Goal: Task Accomplishment & Management: Complete application form

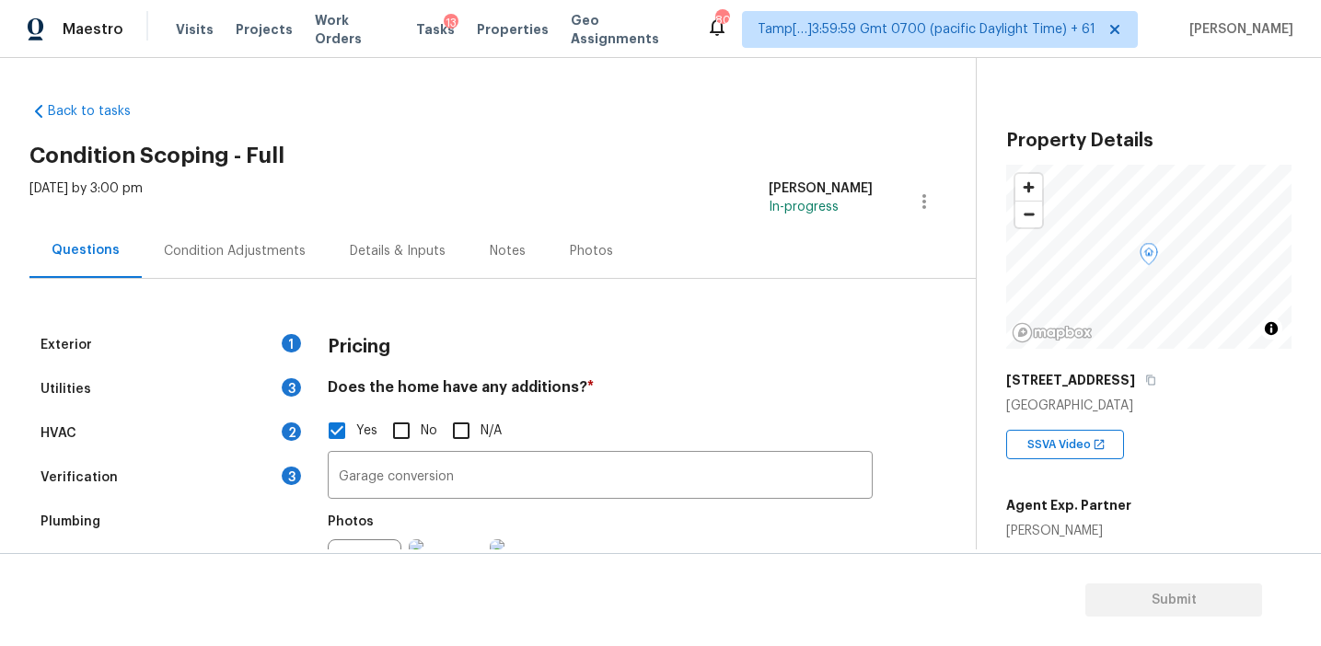
scroll to position [237, 0]
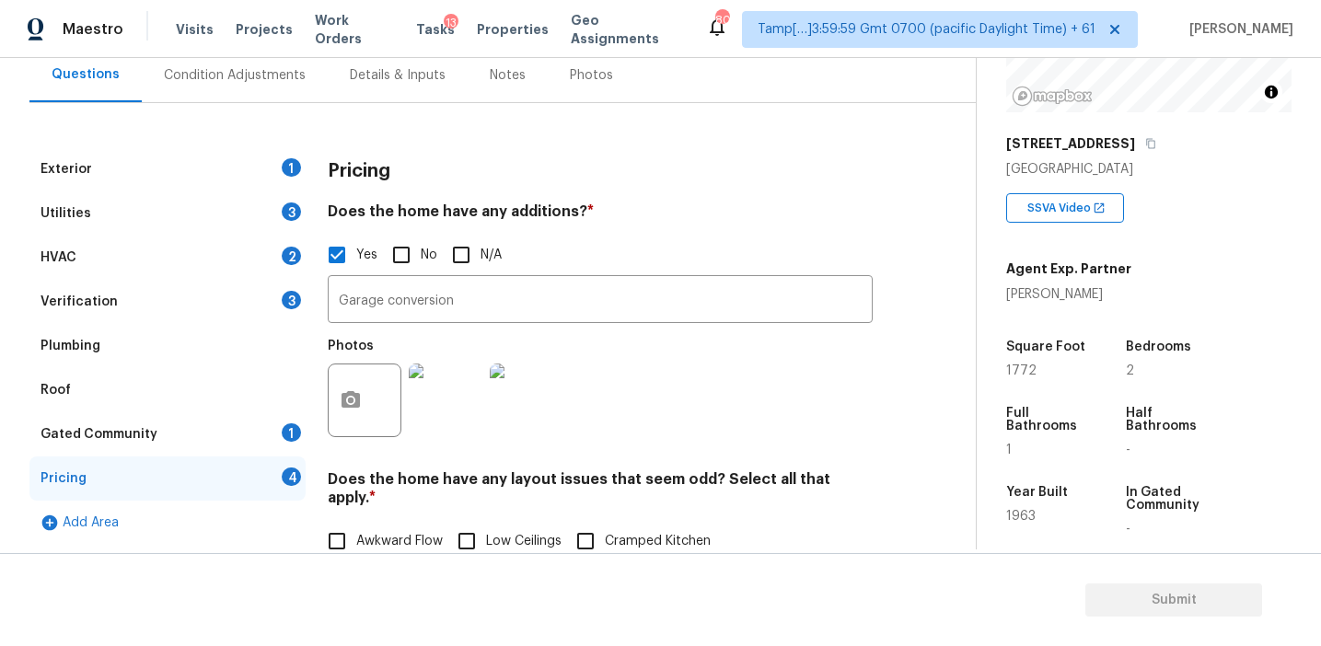
click at [375, 147] on div "Pricing" at bounding box center [600, 171] width 545 height 48
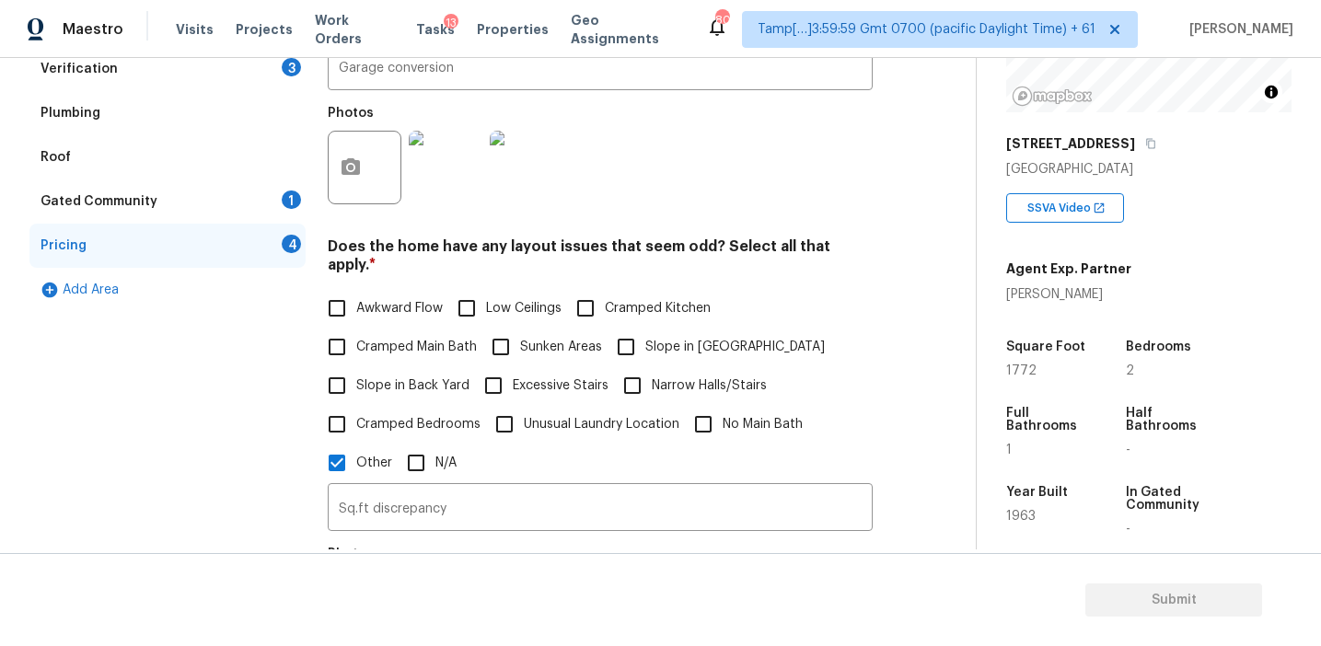
scroll to position [427, 0]
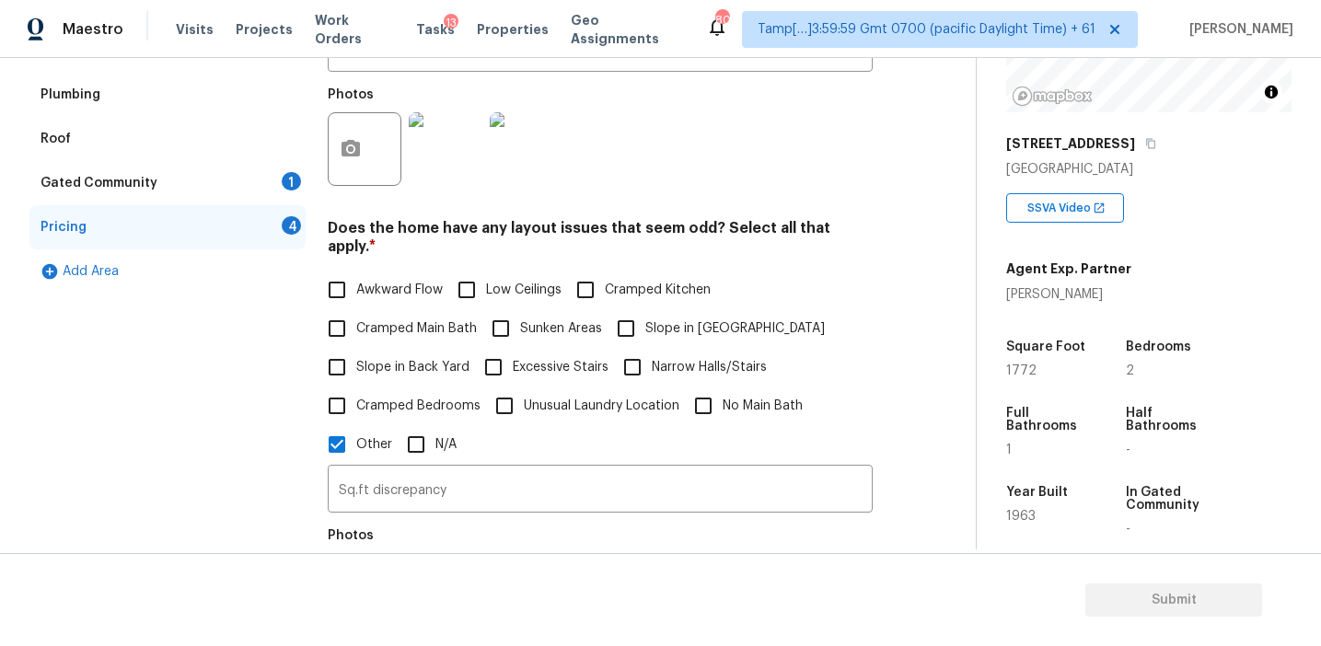
click at [411, 281] on span "Awkward Flow" at bounding box center [399, 290] width 87 height 19
click at [356, 272] on input "Awkward Flow" at bounding box center [337, 290] width 39 height 39
checkbox input "true"
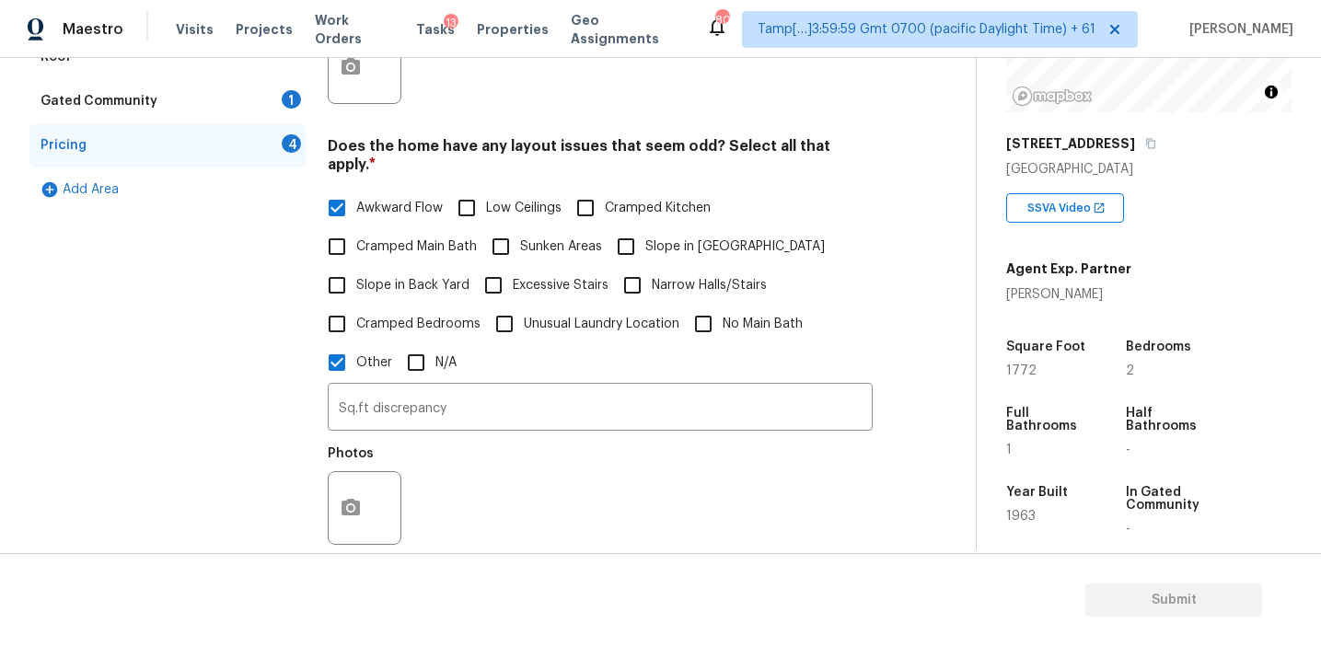
scroll to position [541, 0]
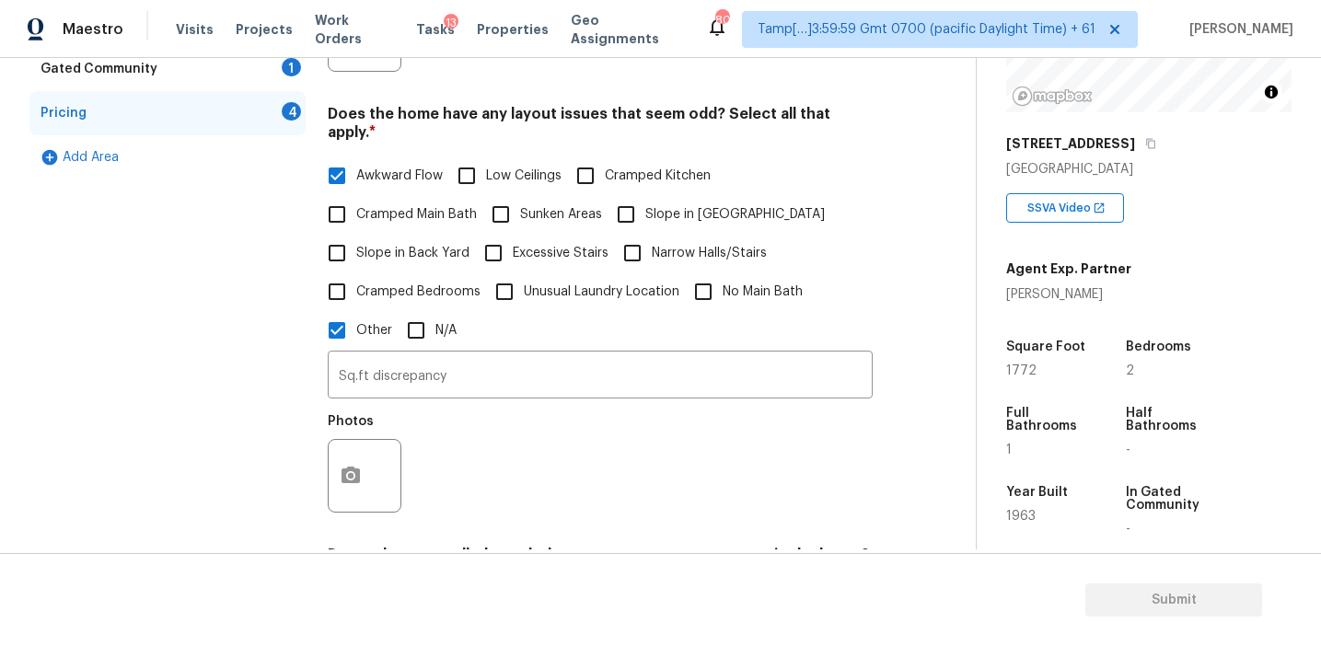
click at [437, 244] on span "Slope in Back Yard" at bounding box center [412, 253] width 113 height 19
click at [356, 235] on input "Slope in Back Yard" at bounding box center [337, 253] width 39 height 39
checkbox input "true"
click at [650, 205] on span "Slope in [GEOGRAPHIC_DATA]" at bounding box center [735, 214] width 180 height 19
click at [645, 202] on input "Slope in [GEOGRAPHIC_DATA]" at bounding box center [626, 214] width 39 height 39
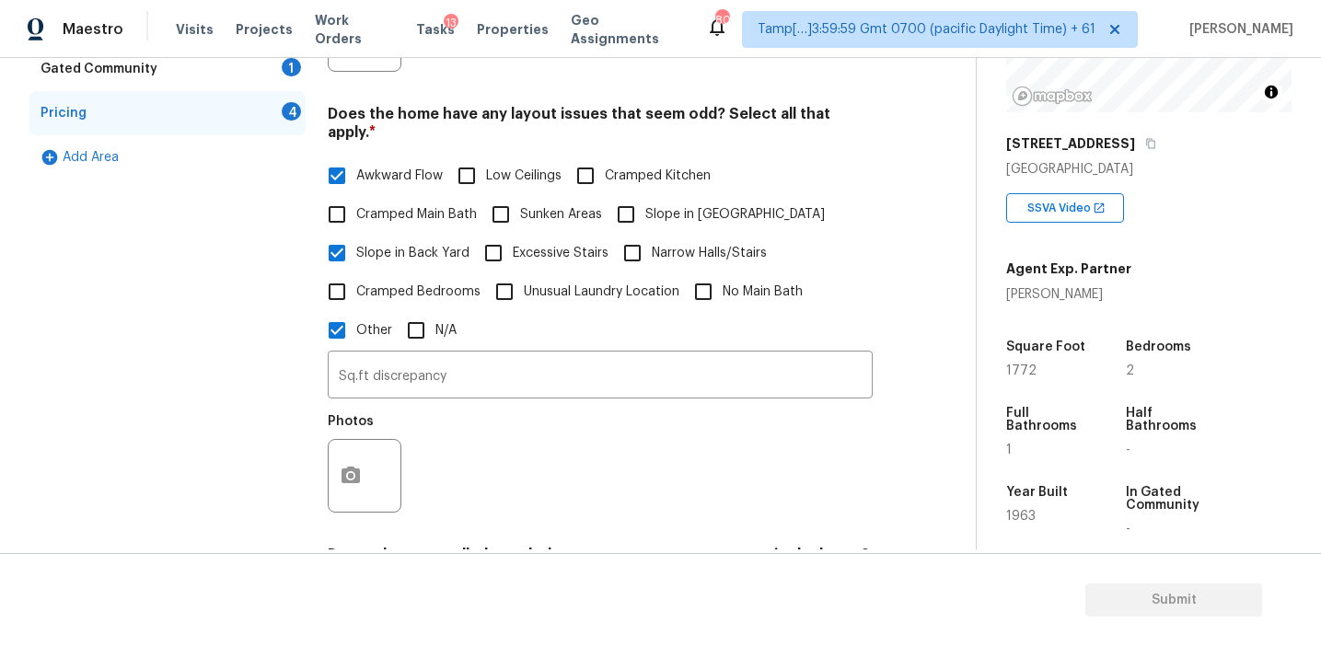
checkbox input "true"
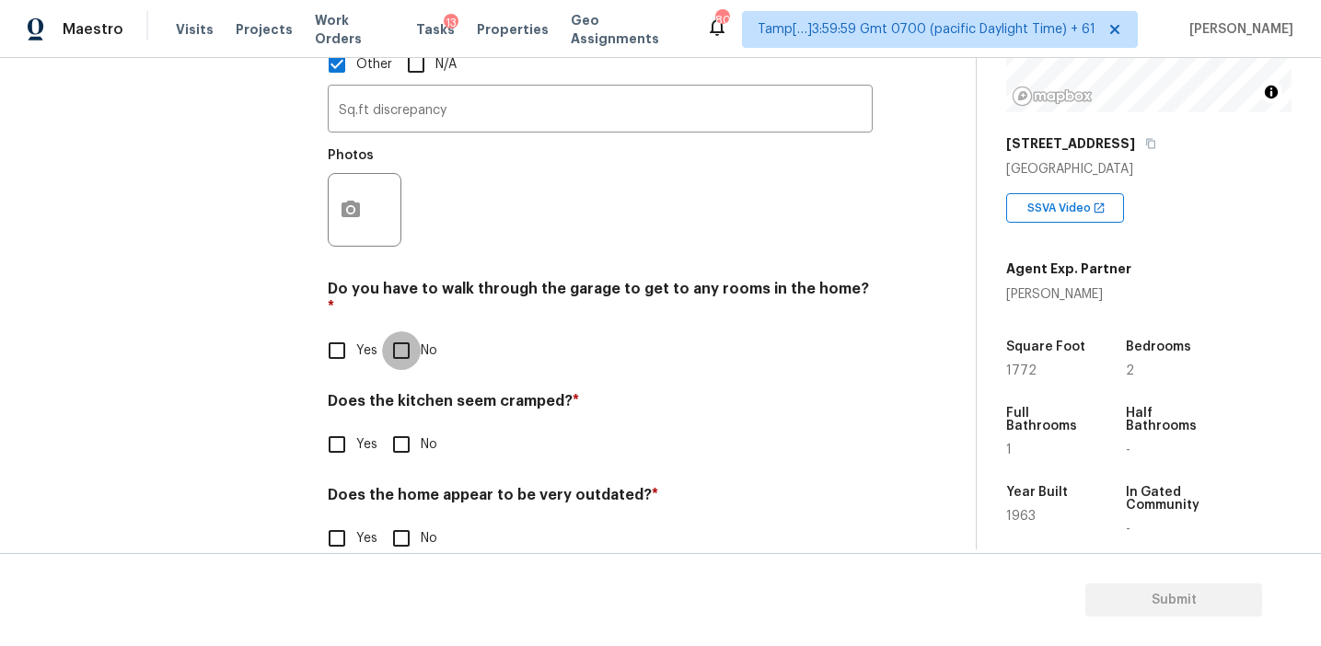
click at [408, 331] on input "No" at bounding box center [401, 350] width 39 height 39
checkbox input "true"
click at [404, 427] on input "No" at bounding box center [401, 446] width 39 height 39
checkbox input "true"
click at [400, 521] on input "No" at bounding box center [401, 540] width 39 height 39
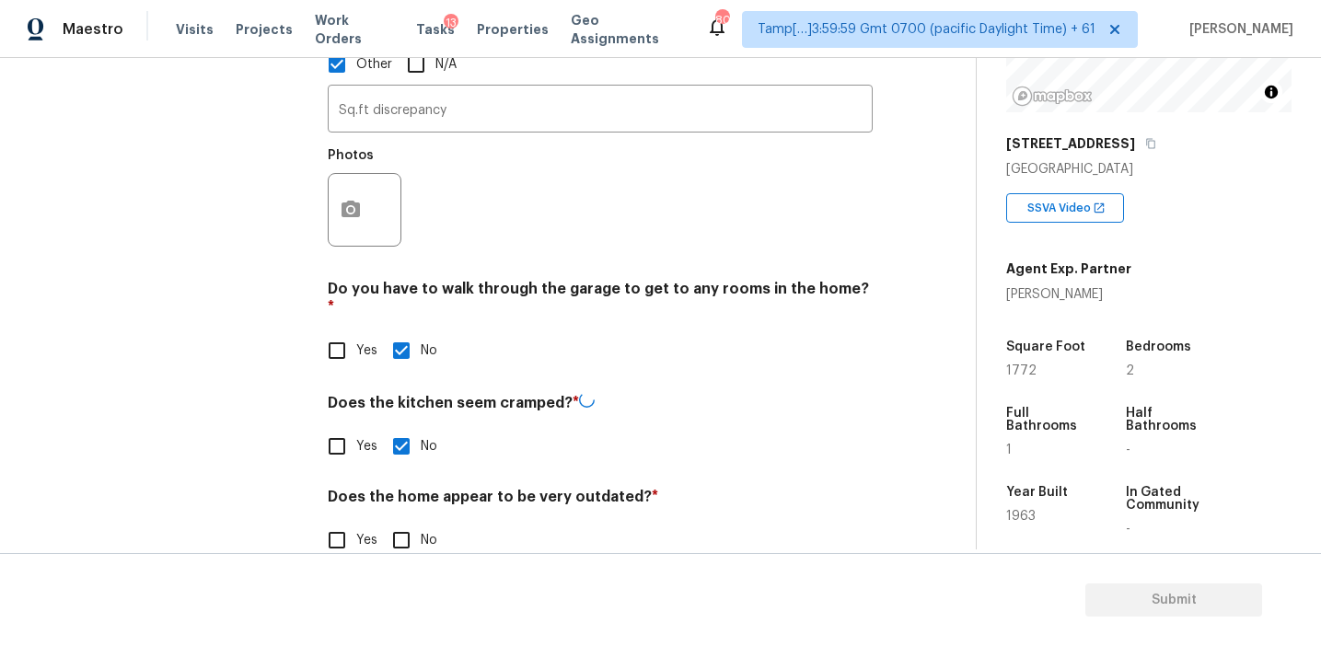
checkbox input "true"
click at [351, 207] on circle "button" at bounding box center [351, 210] width 6 height 6
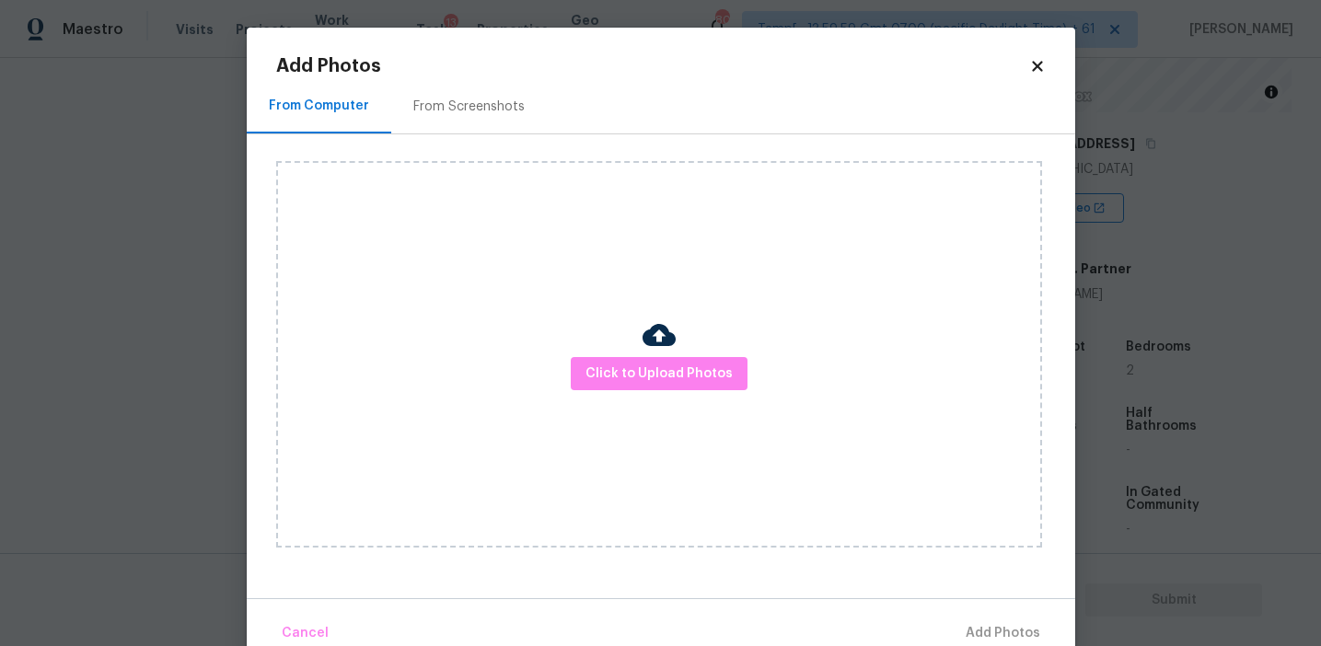
click at [469, 79] on div "From Screenshots" at bounding box center [469, 106] width 156 height 54
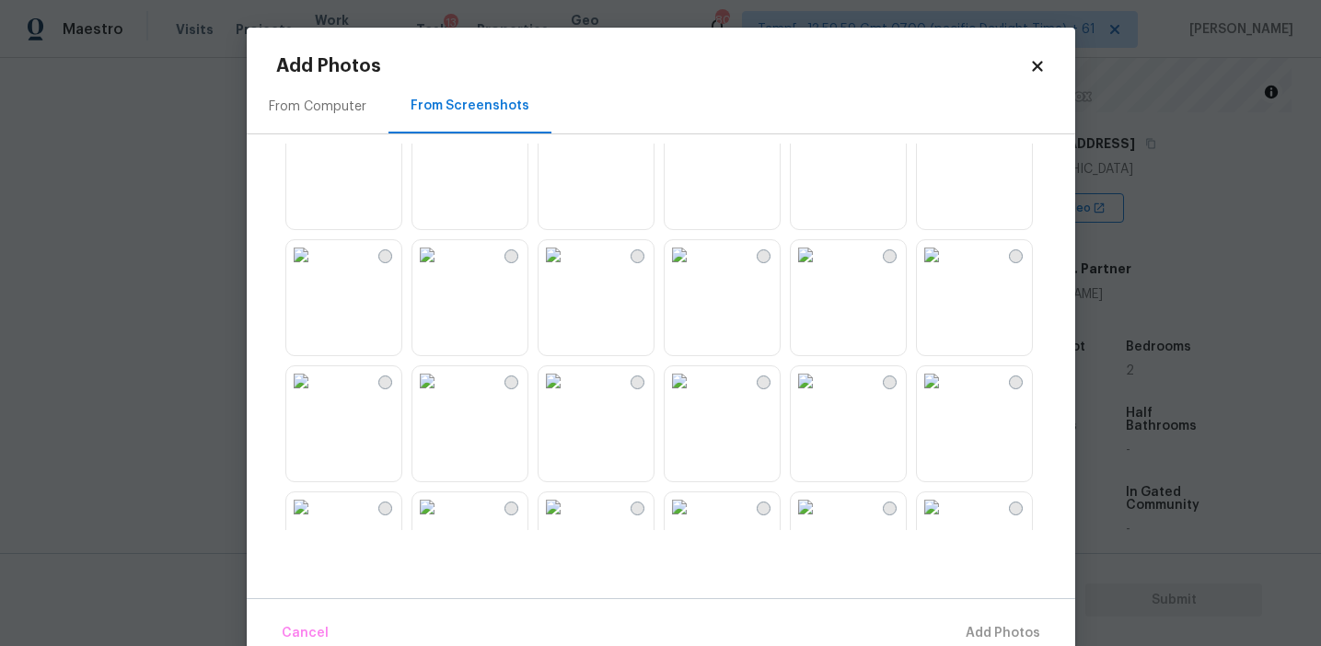
scroll to position [42, 0]
click at [946, 267] on img at bounding box center [931, 251] width 29 height 29
click at [946, 141] on img at bounding box center [931, 125] width 29 height 29
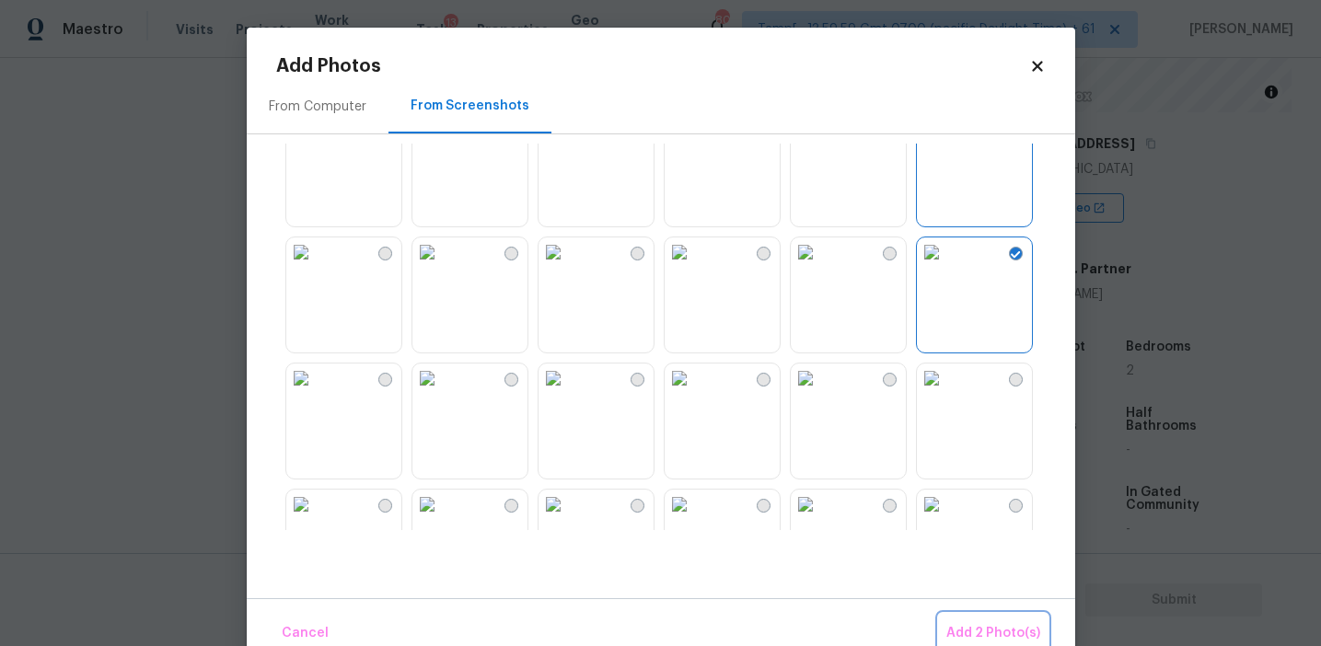
click at [1005, 629] on span "Add 2 Photo(s)" at bounding box center [993, 633] width 94 height 23
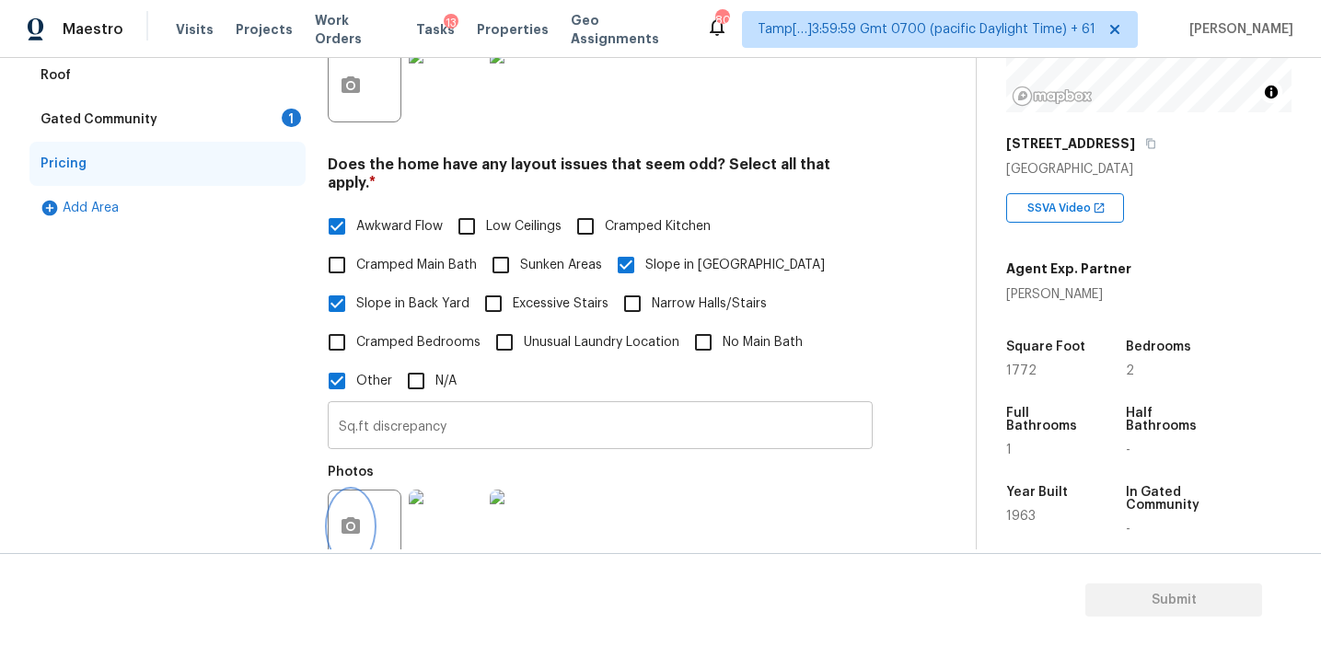
scroll to position [489, 0]
click at [467, 418] on input "Sq.ft discrepancy" at bounding box center [600, 429] width 545 height 43
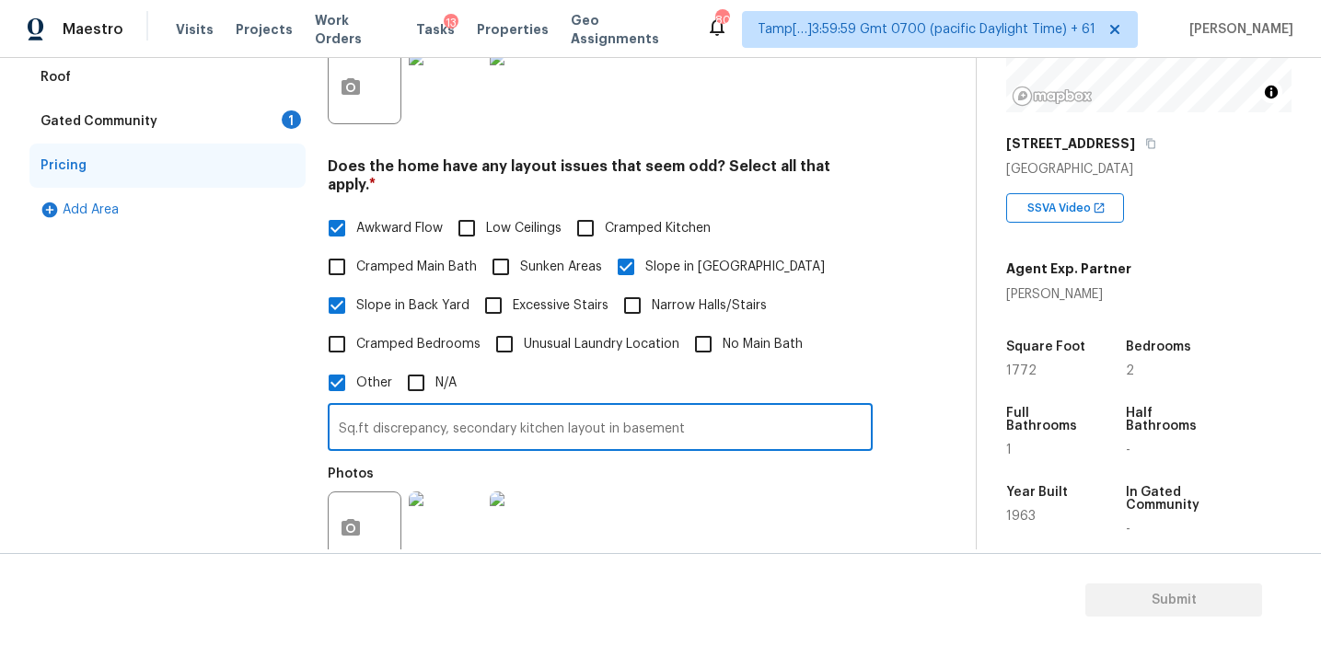
type input "Sq.ft discrepancy, secondary kitchen layout in basement"
click at [350, 515] on button "button" at bounding box center [351, 528] width 44 height 72
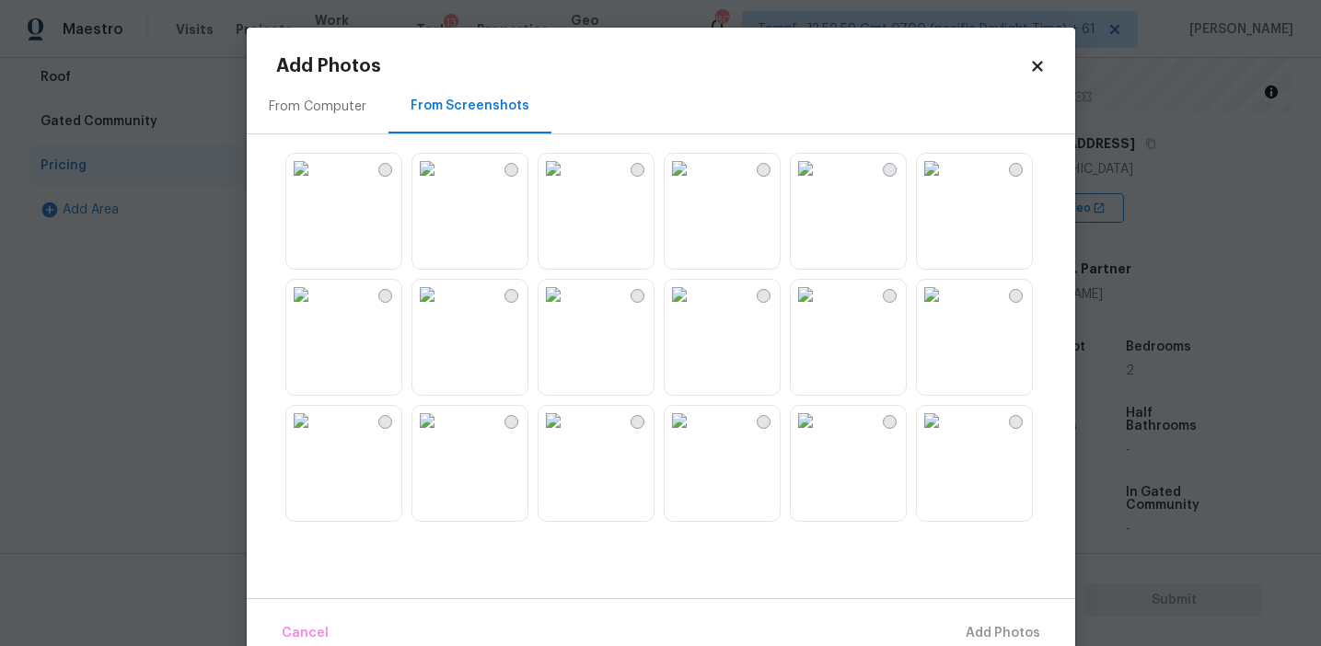
click at [355, 113] on div "From Computer" at bounding box center [318, 107] width 98 height 18
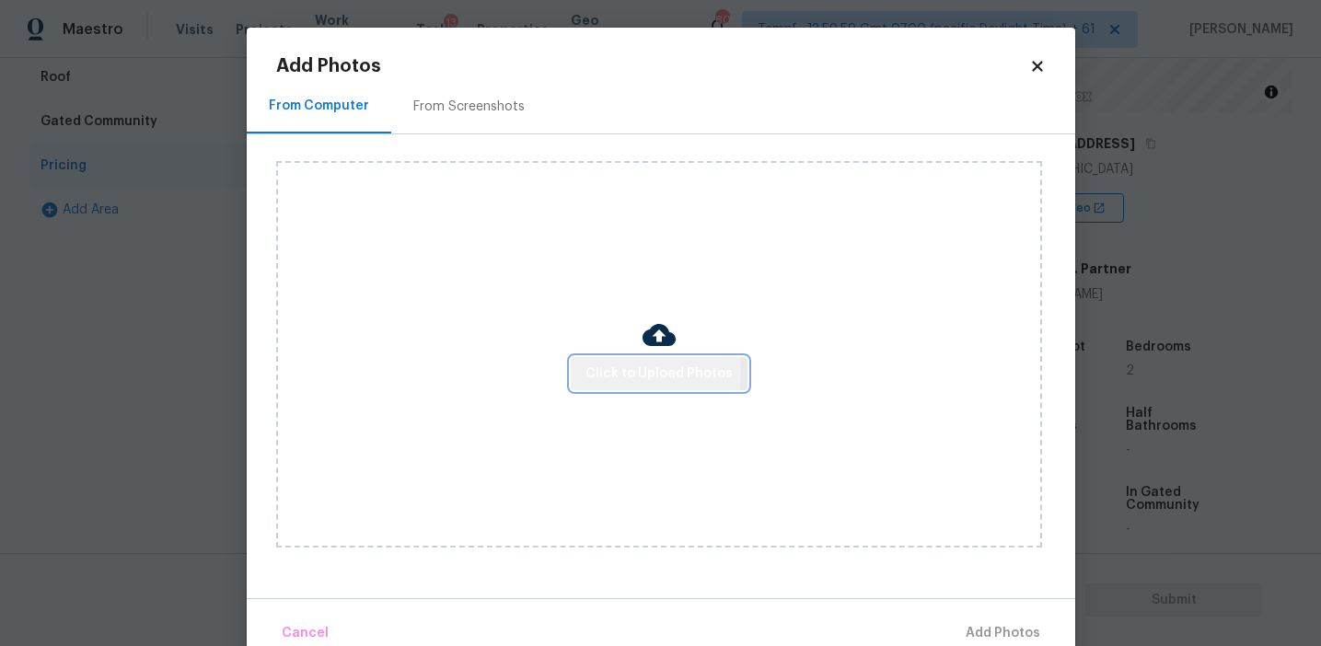
click at [617, 373] on span "Click to Upload Photos" at bounding box center [658, 374] width 147 height 23
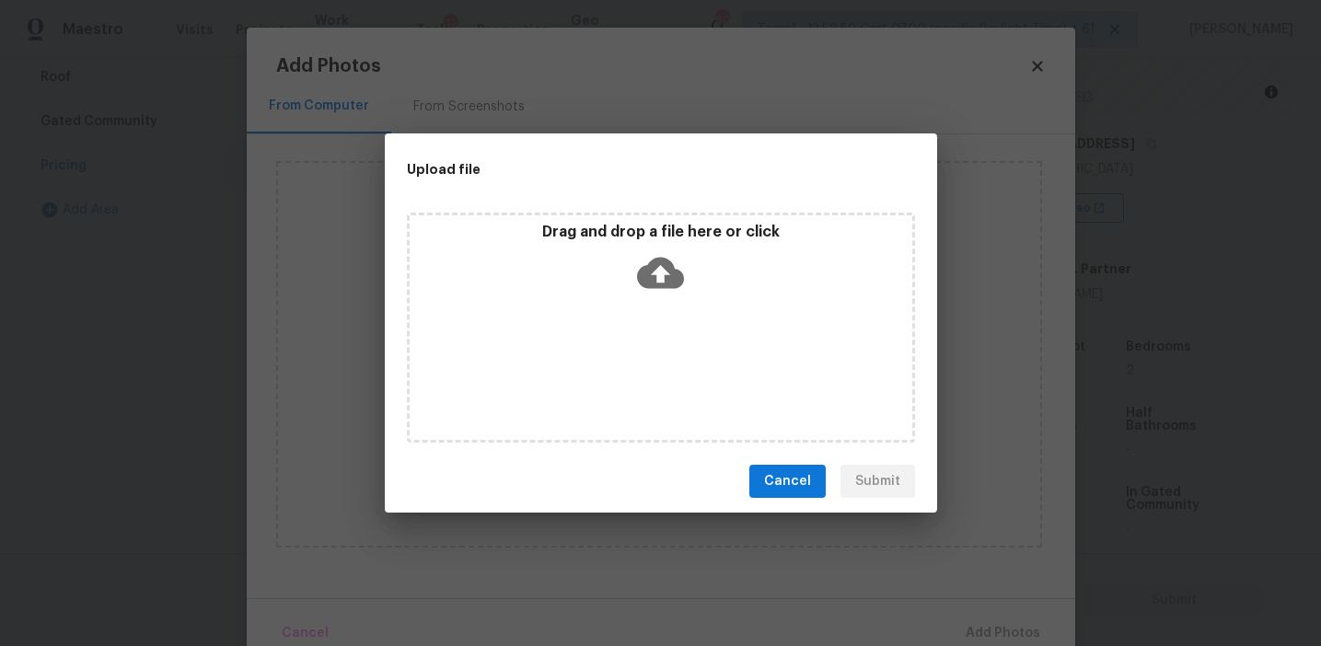
click at [608, 271] on div "Drag and drop a file here or click" at bounding box center [661, 262] width 503 height 79
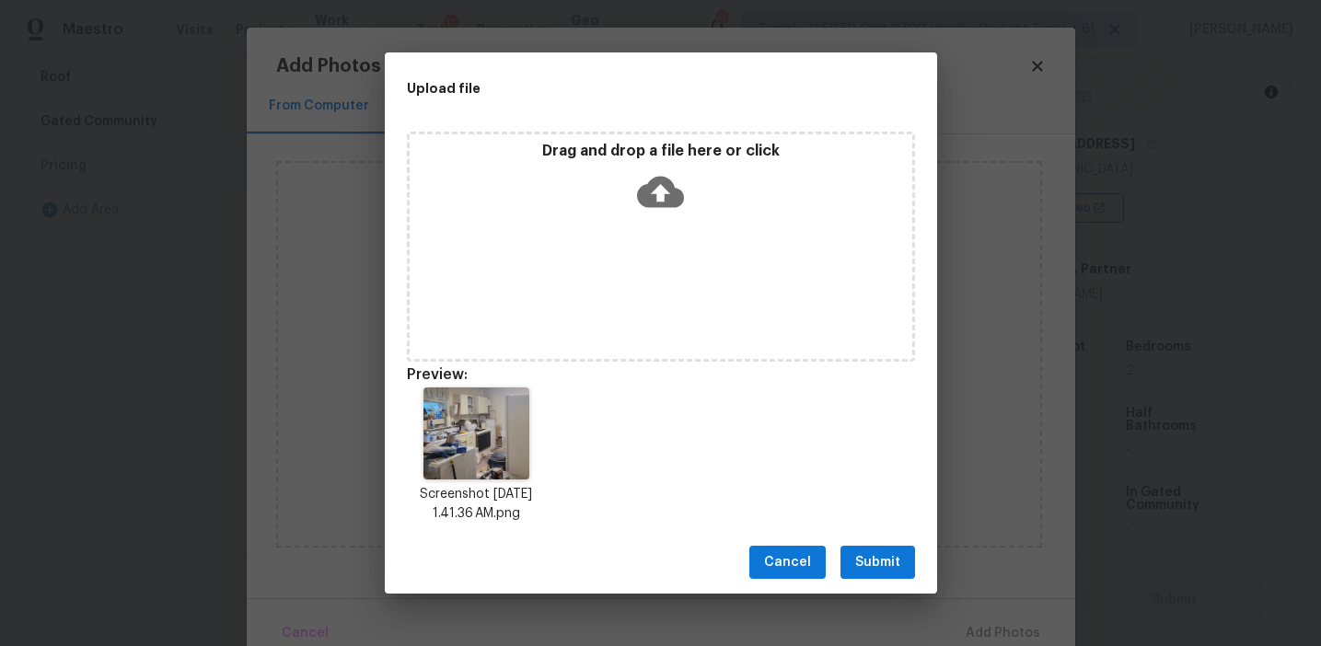
click at [871, 550] on button "Submit" at bounding box center [877, 563] width 75 height 34
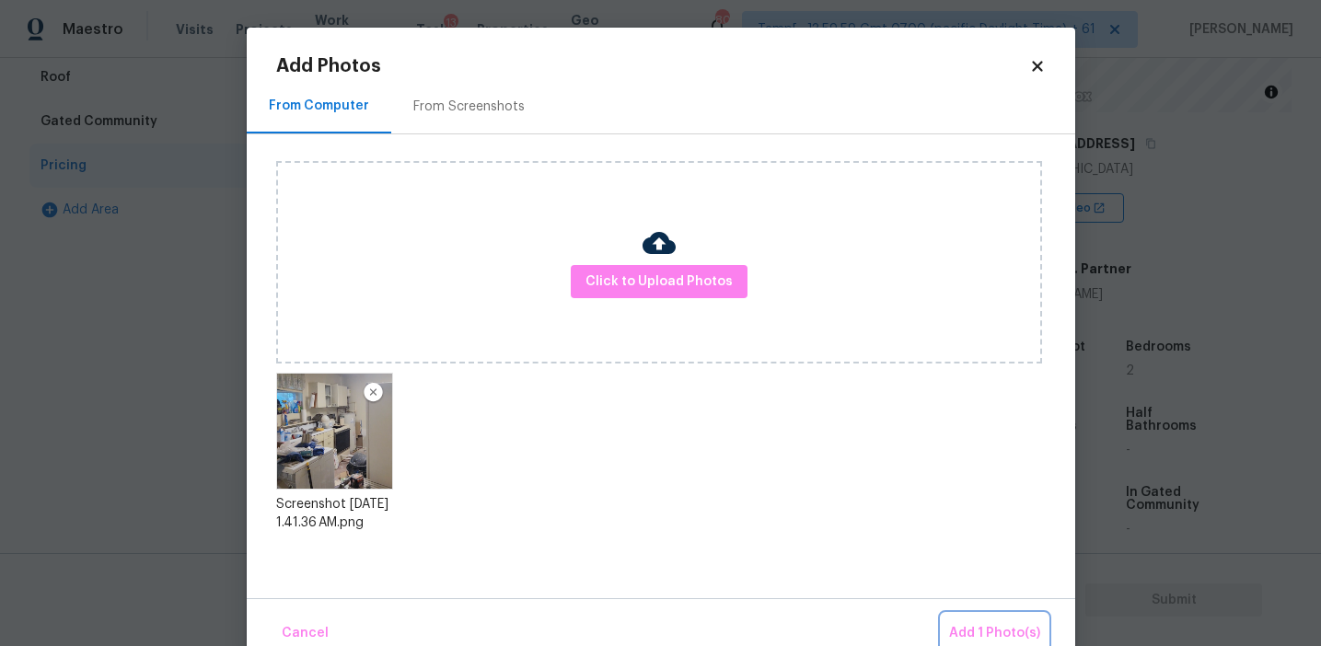
click at [969, 622] on button "Add 1 Photo(s)" at bounding box center [995, 634] width 106 height 40
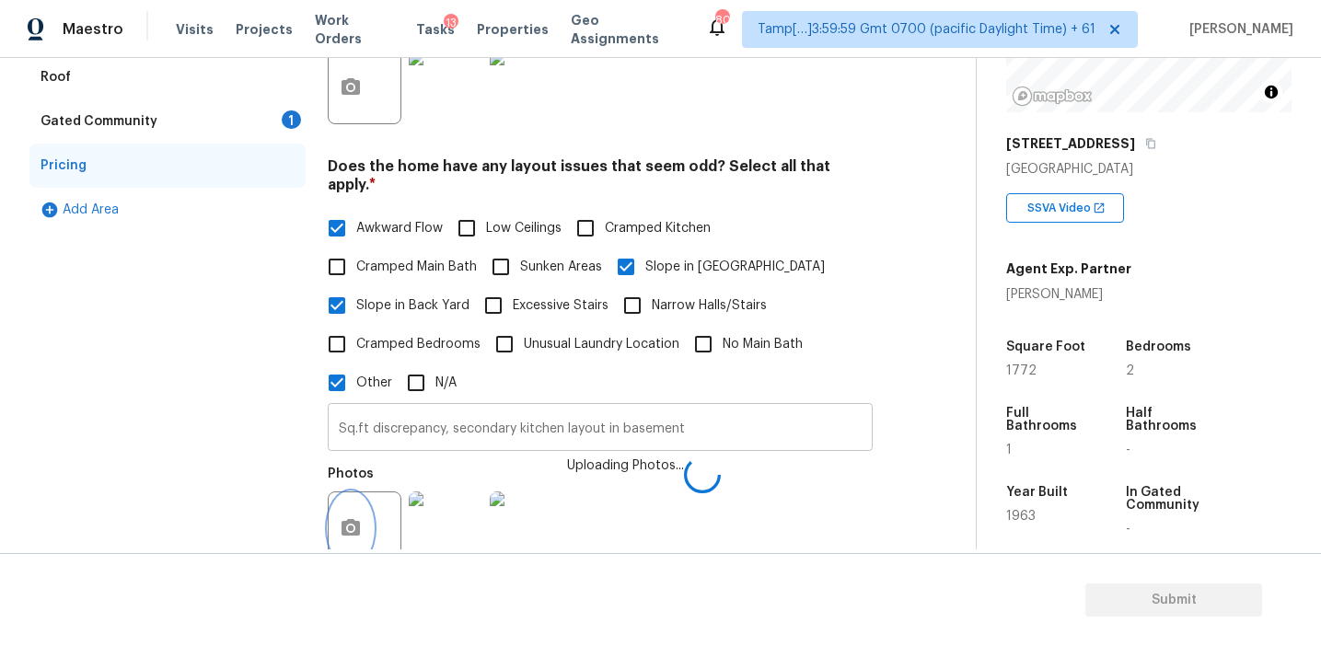
scroll to position [807, 0]
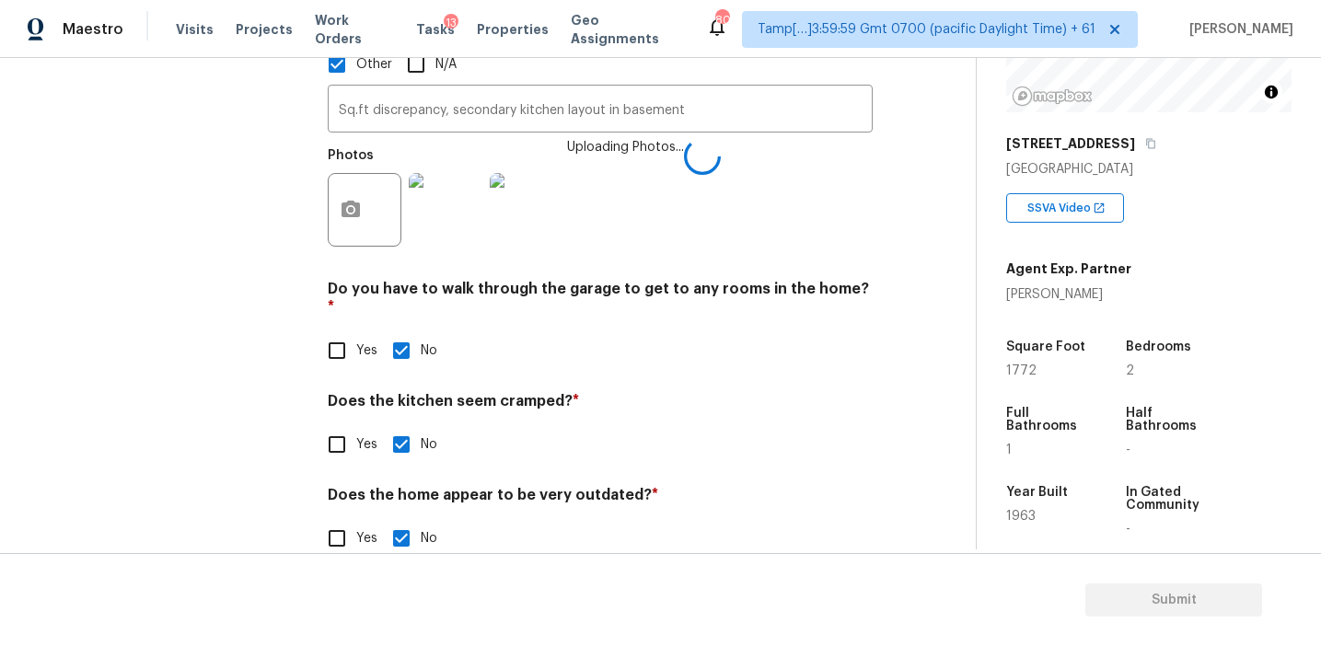
click at [448, 392] on h4 "Does the kitchen seem cramped? *" at bounding box center [600, 405] width 545 height 26
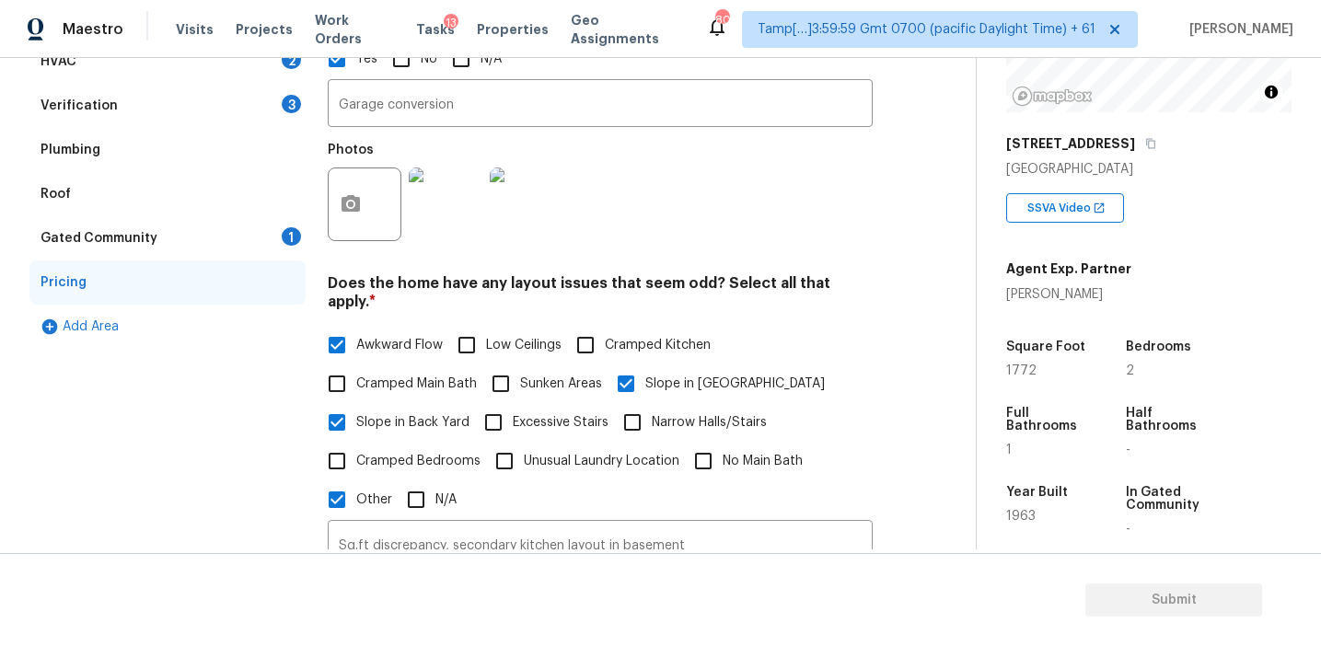
scroll to position [369, 0]
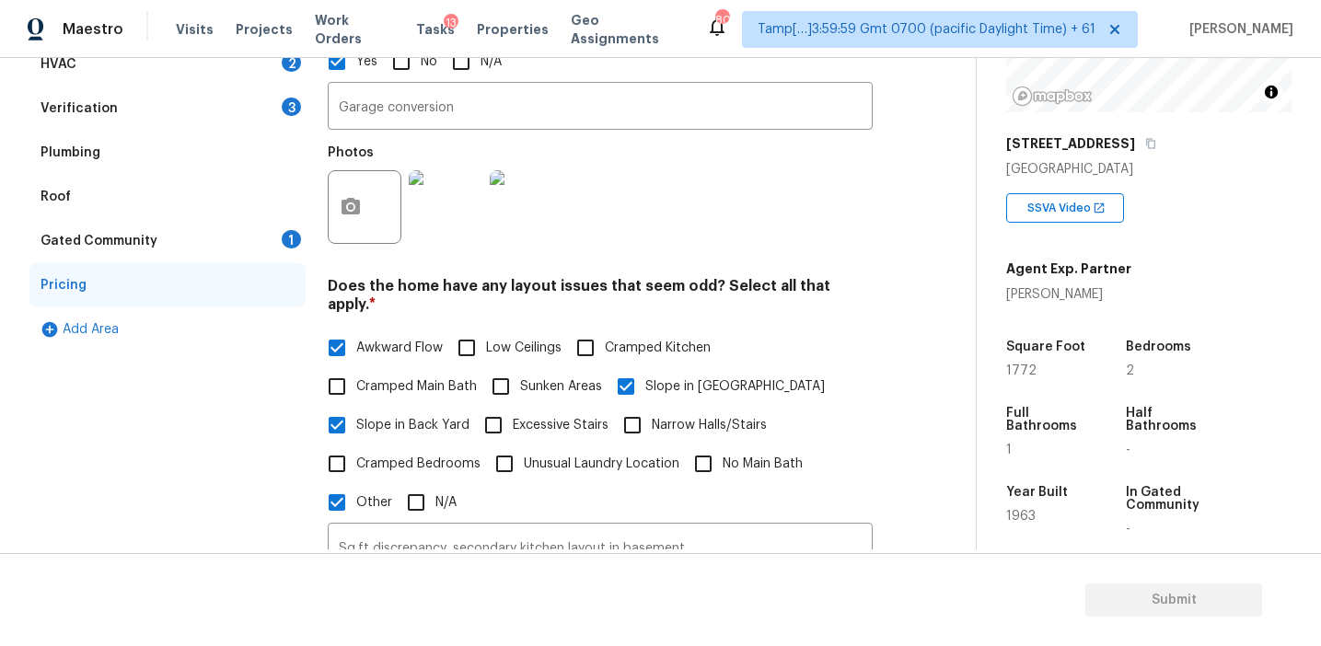
click at [727, 455] on span "No Main Bath" at bounding box center [763, 464] width 80 height 19
click at [723, 445] on input "No Main Bath" at bounding box center [703, 464] width 39 height 39
checkbox input "true"
click at [237, 236] on div "Gated Community 1" at bounding box center [167, 241] width 276 height 44
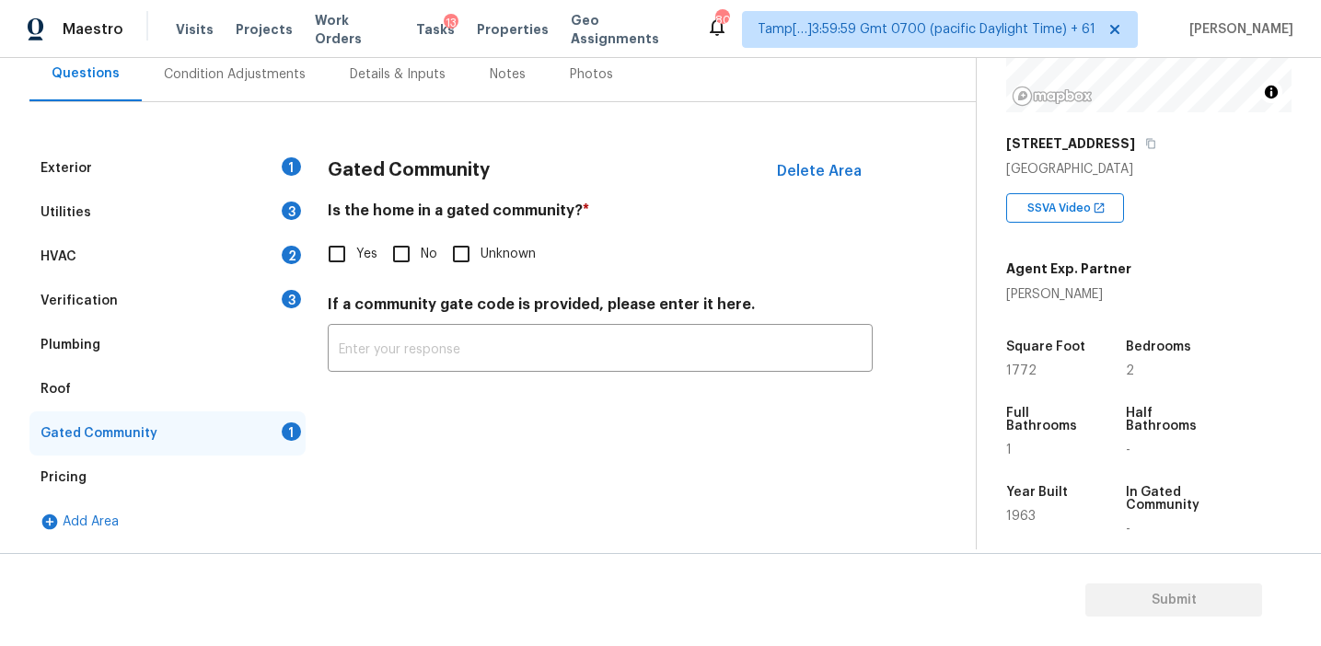
scroll to position [177, 0]
click at [397, 243] on input "No" at bounding box center [401, 254] width 39 height 39
checkbox input "true"
click at [182, 296] on div "Verification 3" at bounding box center [167, 301] width 276 height 44
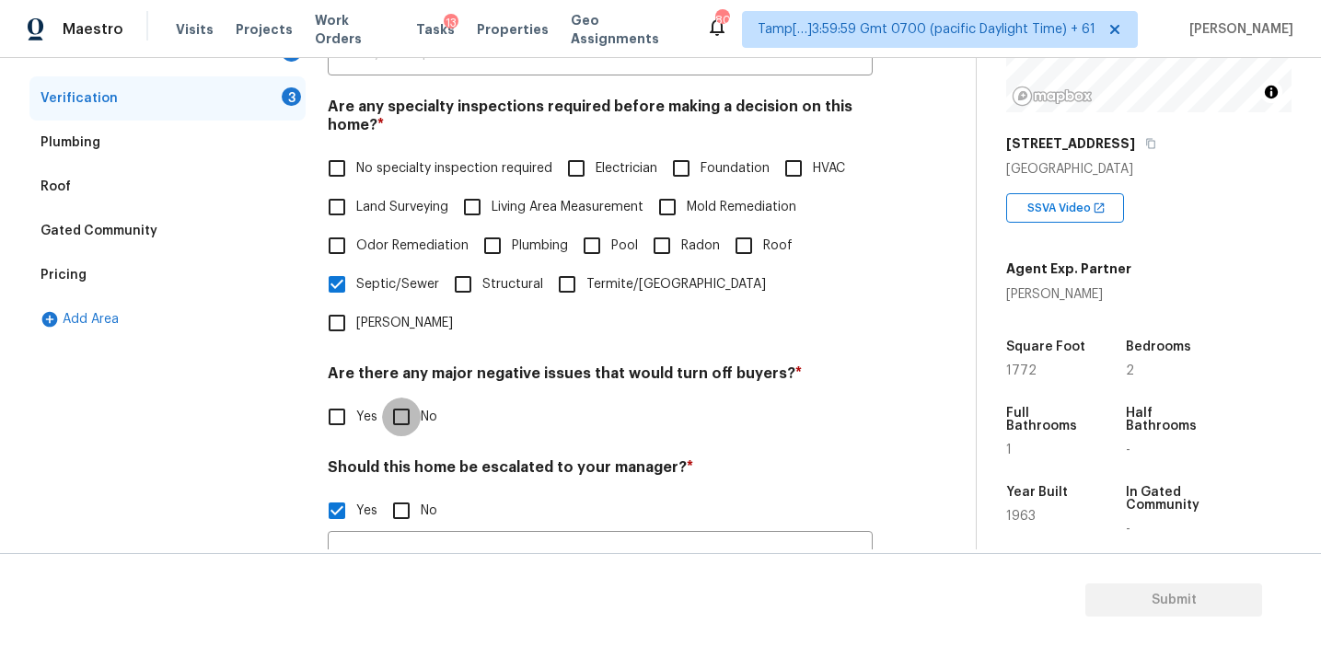
click at [411, 398] on input "No" at bounding box center [401, 417] width 39 height 39
checkbox input "true"
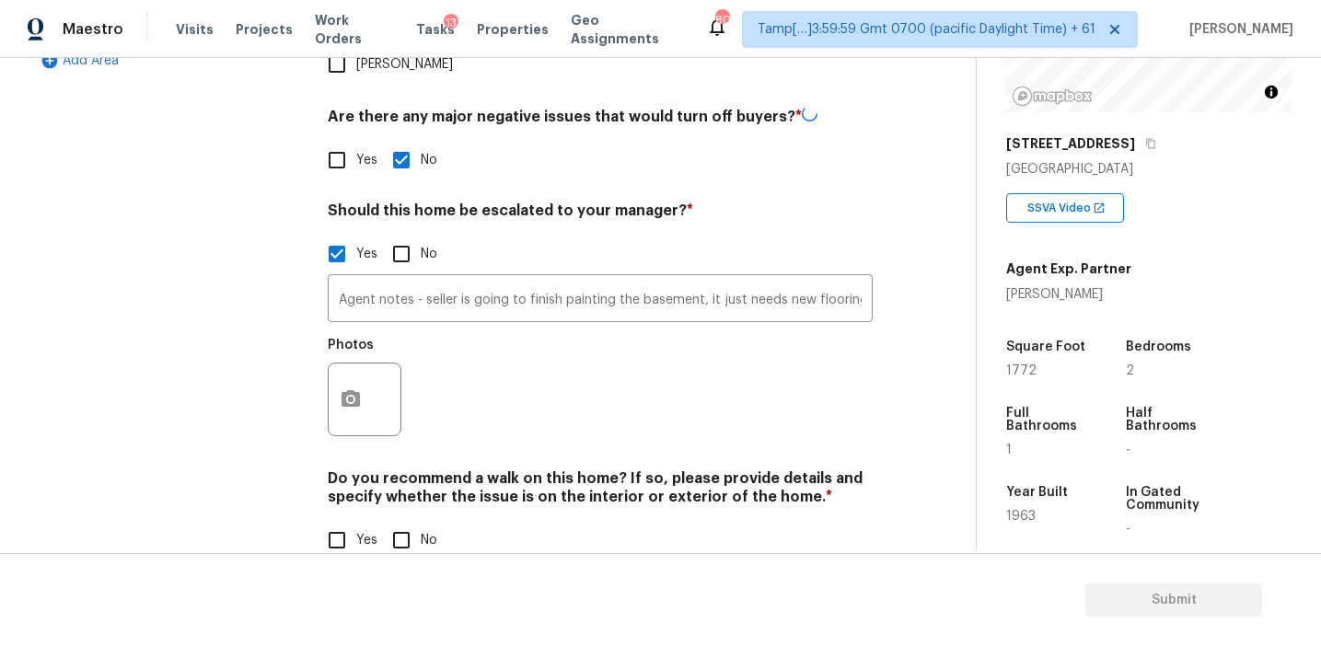
scroll to position [636, 0]
click at [400, 521] on input "No" at bounding box center [401, 540] width 39 height 39
checkbox input "true"
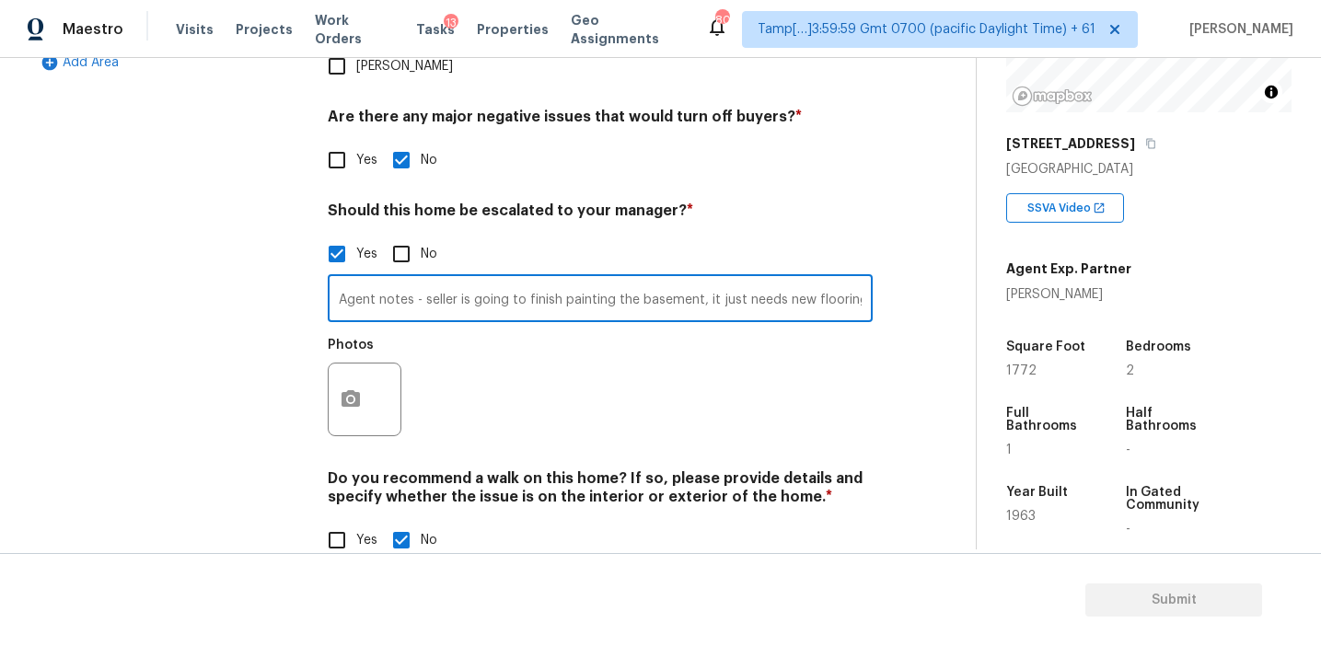
scroll to position [0, 225]
drag, startPoint x: 802, startPoint y: 262, endPoint x: 974, endPoint y: 262, distance: 172.1
click at [974, 262] on div "Back to tasks Condition Scoping - Full Tue, Aug 19 2025 by 3:00 pm Afran Peeran…" at bounding box center [502, 19] width 946 height 1136
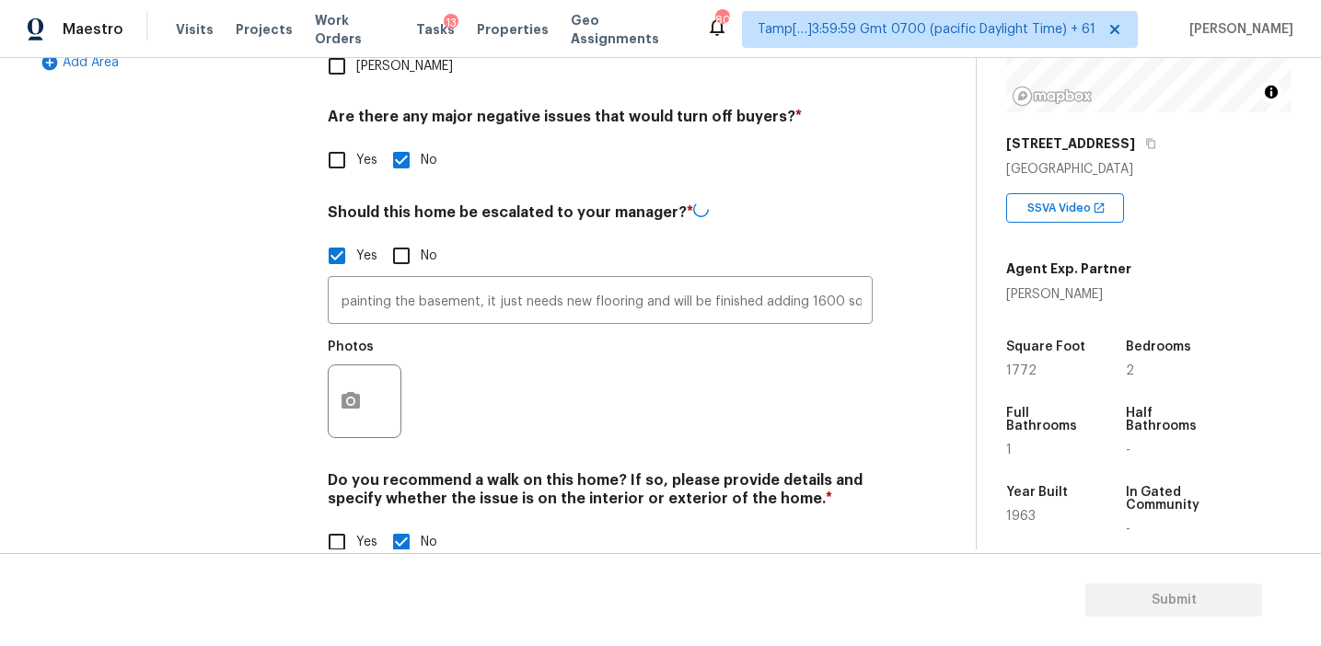
click at [687, 334] on div "Photos" at bounding box center [600, 390] width 545 height 120
click at [352, 390] on icon "button" at bounding box center [351, 398] width 18 height 17
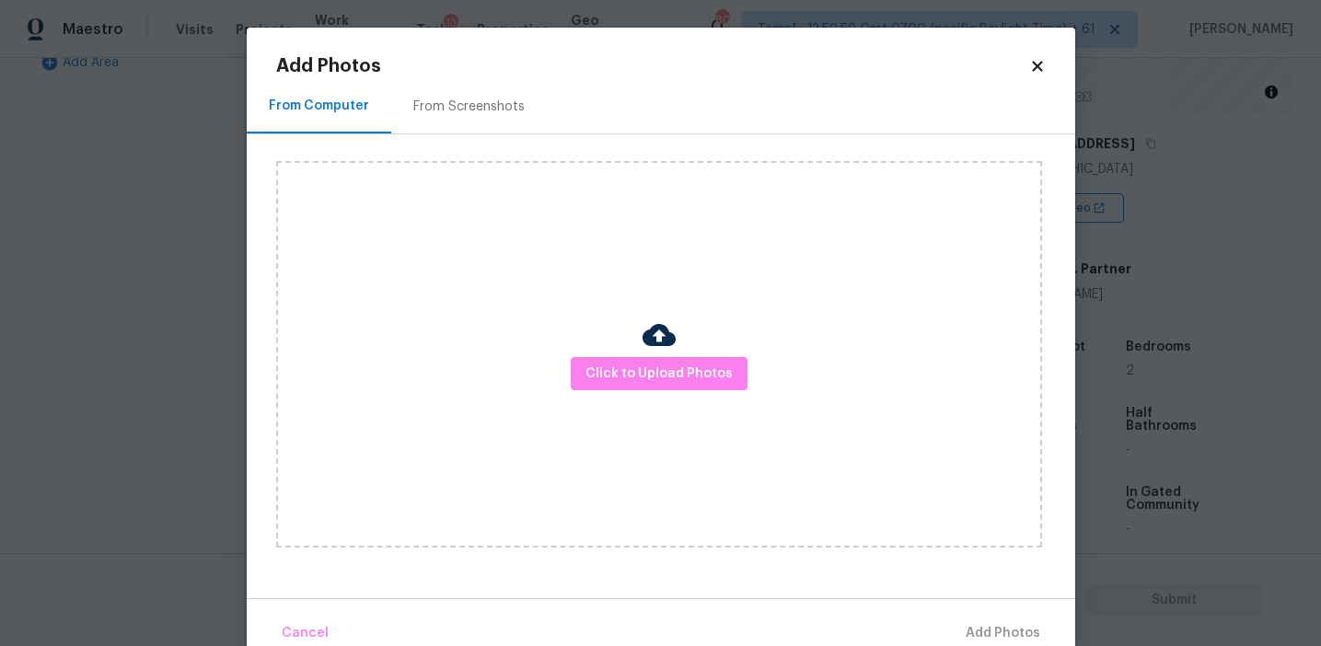
click at [473, 111] on div "From Screenshots" at bounding box center [468, 107] width 111 height 18
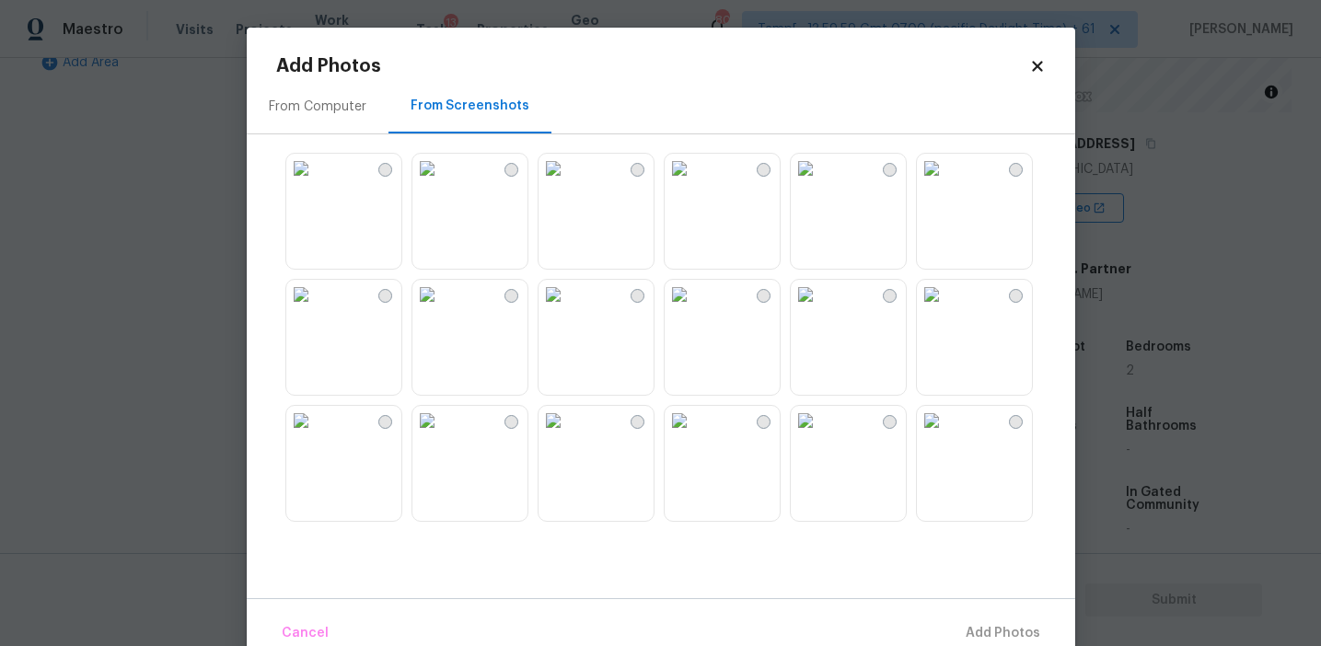
click at [568, 183] on img at bounding box center [553, 168] width 29 height 29
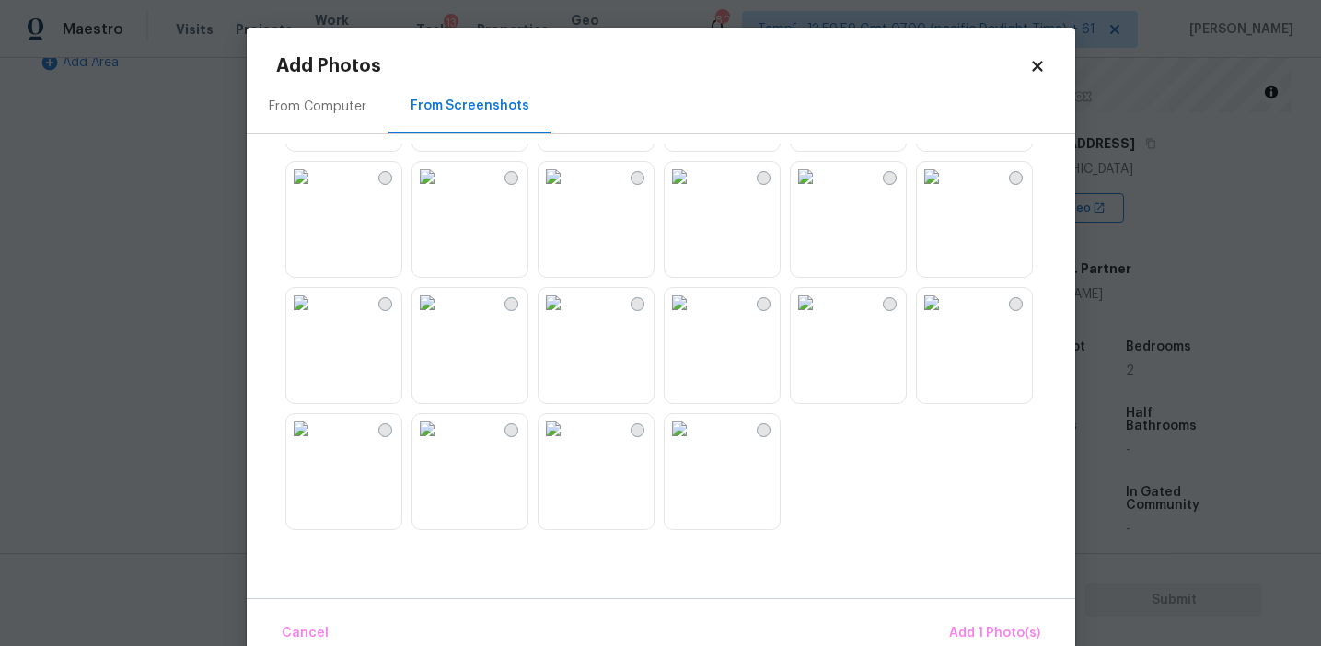
click at [694, 444] on img at bounding box center [679, 428] width 29 height 29
click at [442, 318] on img at bounding box center [426, 302] width 29 height 29
click at [568, 191] on img at bounding box center [553, 176] width 29 height 29
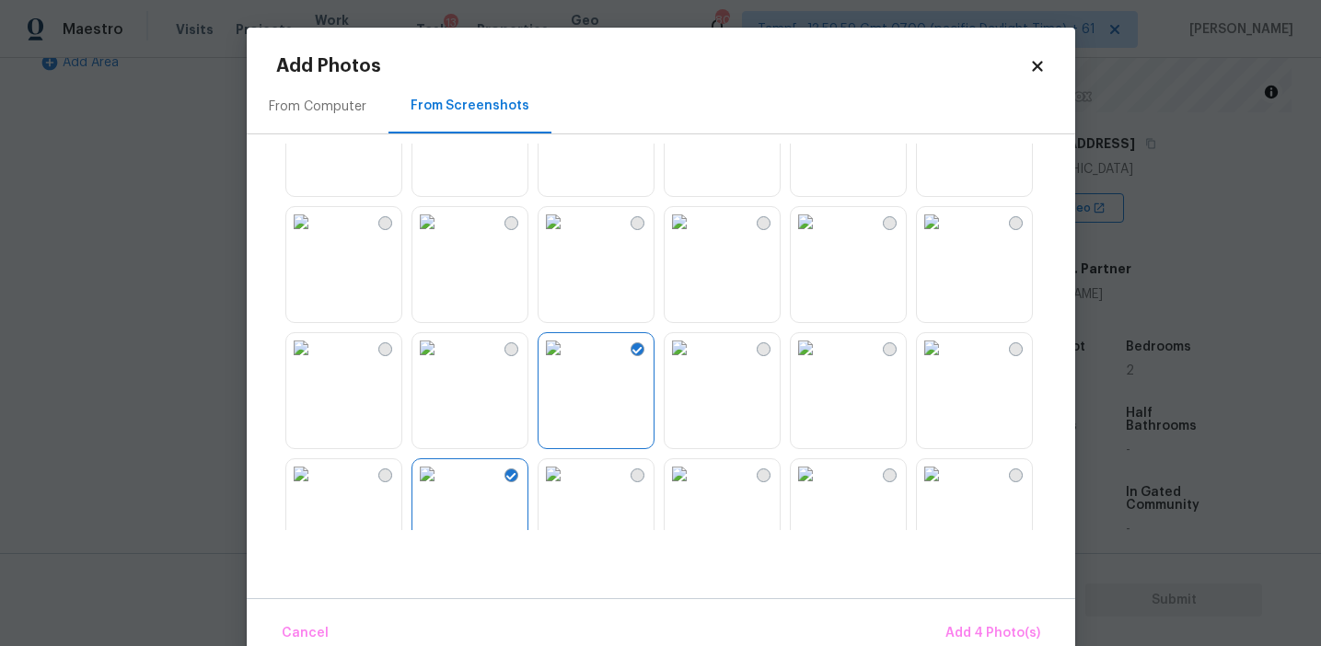
scroll to position [1583, 0]
click at [820, 239] on img at bounding box center [805, 224] width 29 height 29
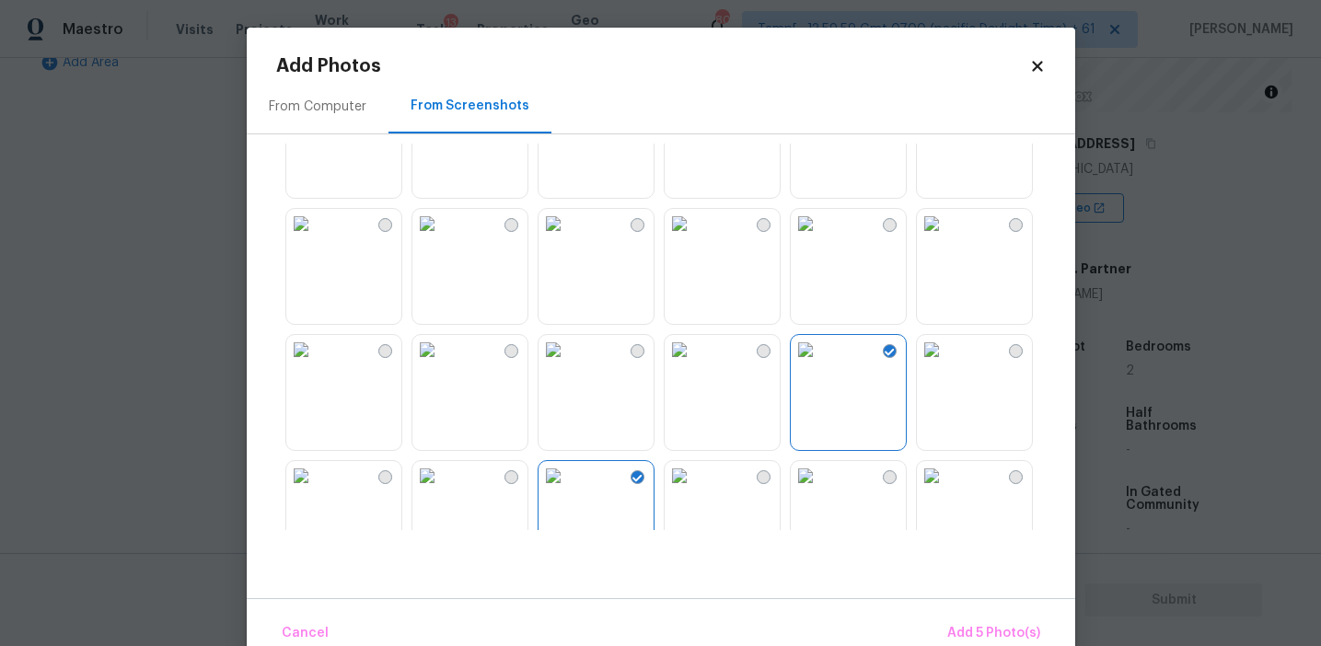
scroll to position [1396, 0]
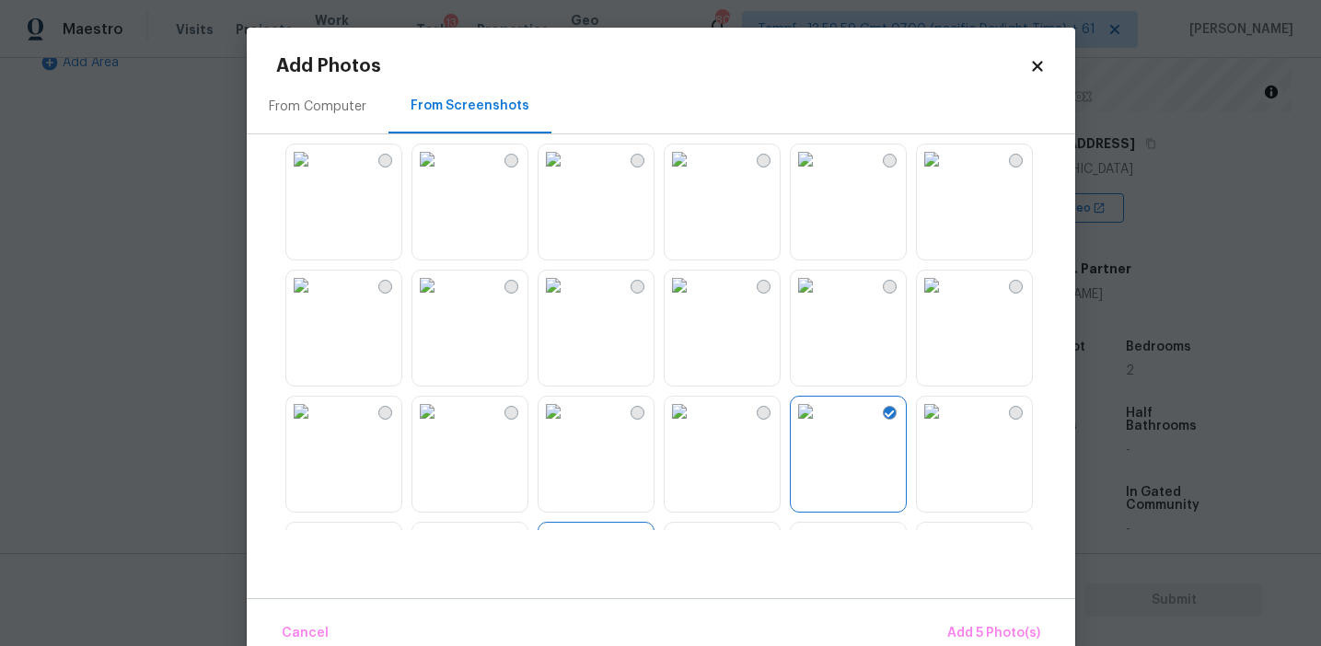
click at [946, 300] on img at bounding box center [931, 285] width 29 height 29
click at [694, 174] on img at bounding box center [679, 159] width 29 height 29
click at [694, 300] on img at bounding box center [679, 285] width 29 height 29
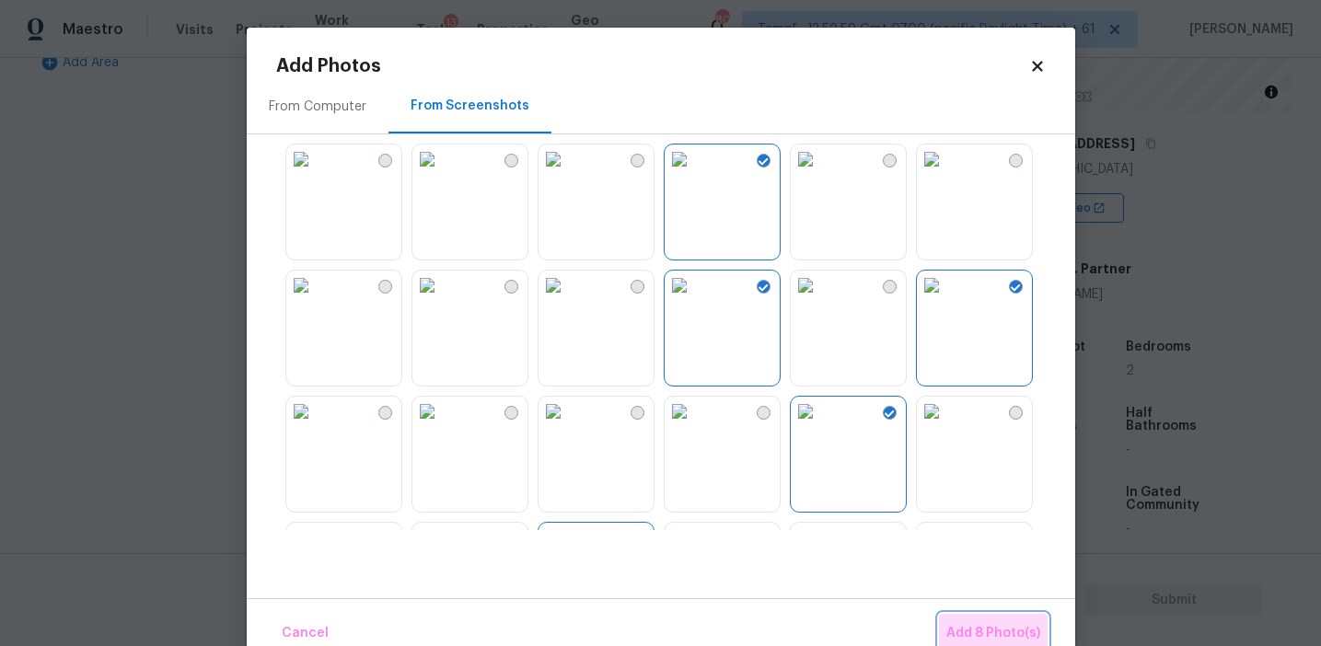
click at [986, 624] on span "Add 8 Photo(s)" at bounding box center [993, 633] width 94 height 23
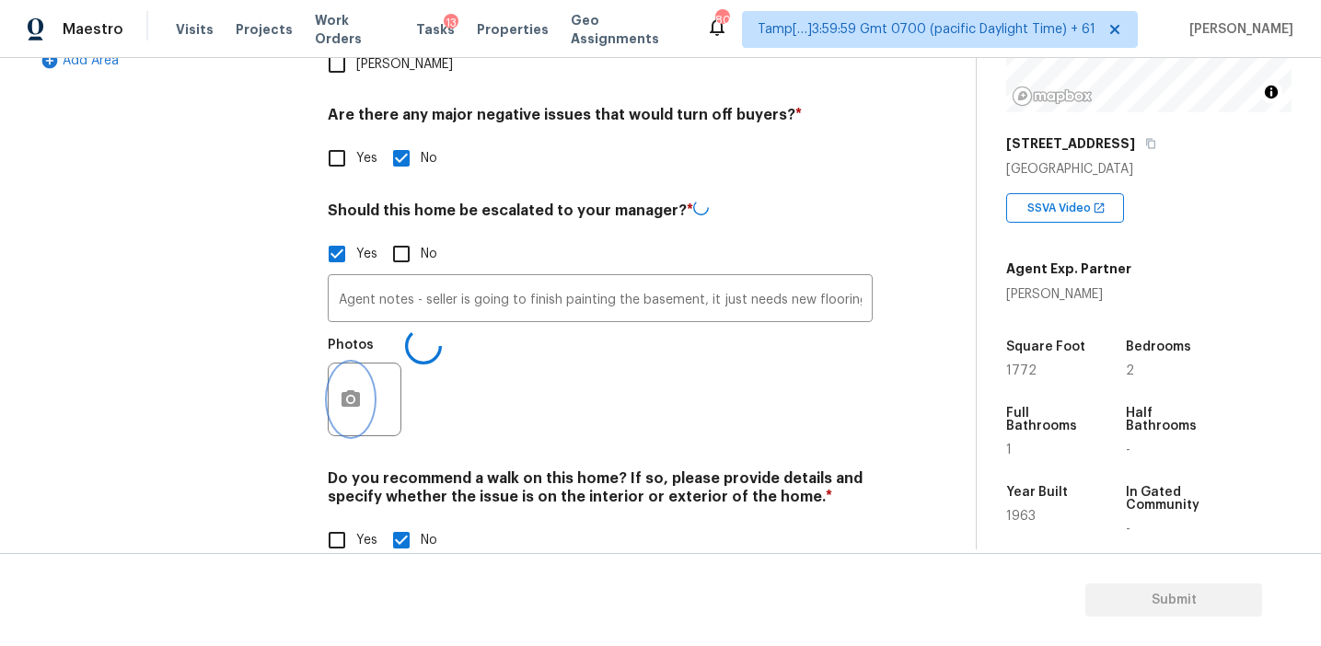
scroll to position [636, 0]
click at [441, 469] on h4 "Do you recommend a walk on this home? If so, please provide details and specify…" at bounding box center [600, 491] width 545 height 44
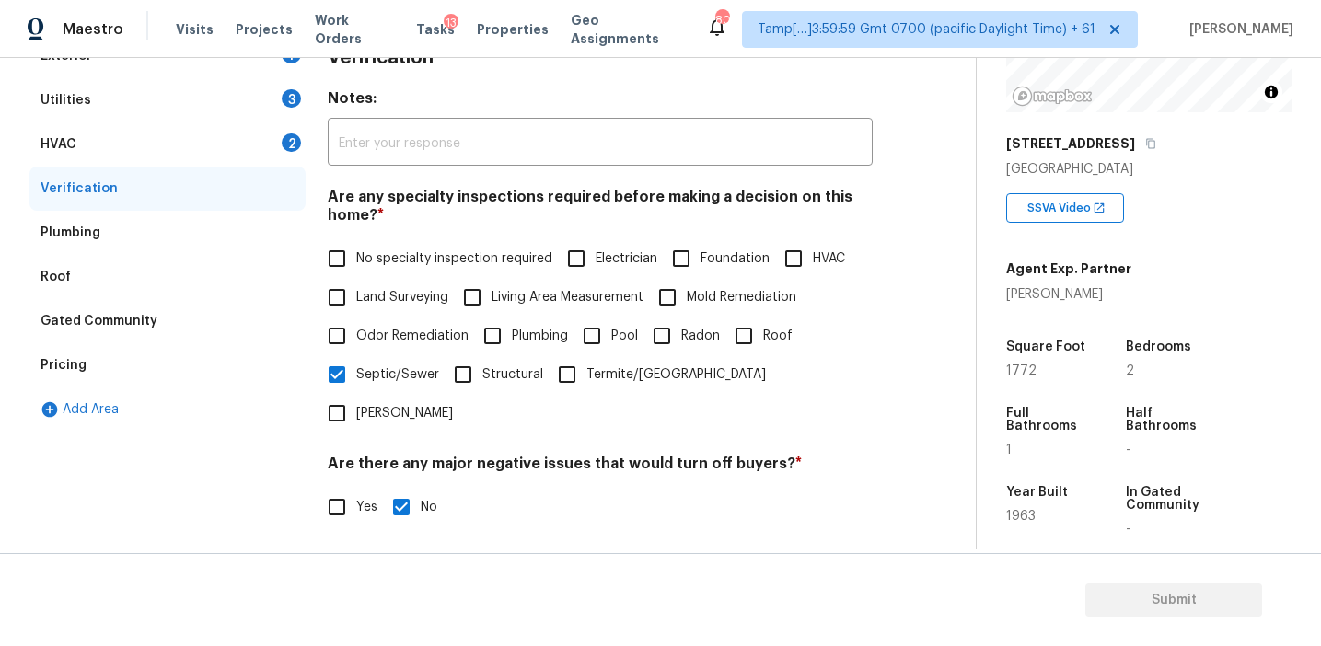
scroll to position [263, 0]
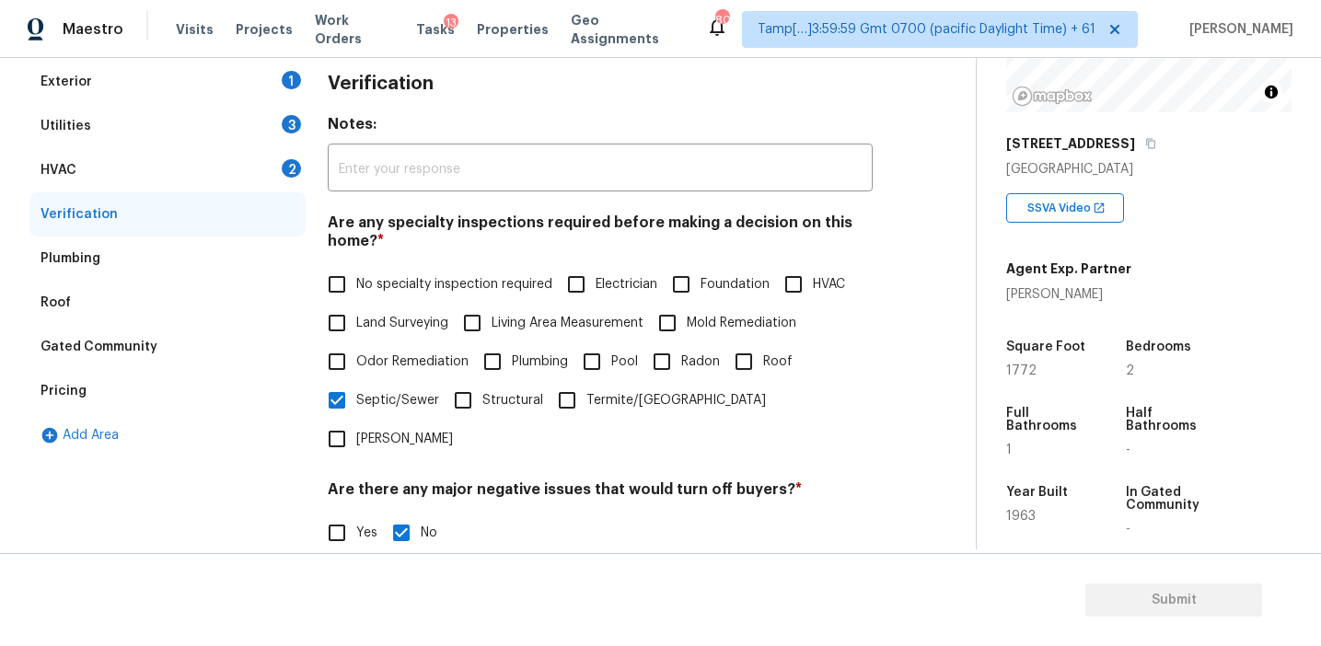
click at [284, 169] on div "2" at bounding box center [291, 168] width 19 height 18
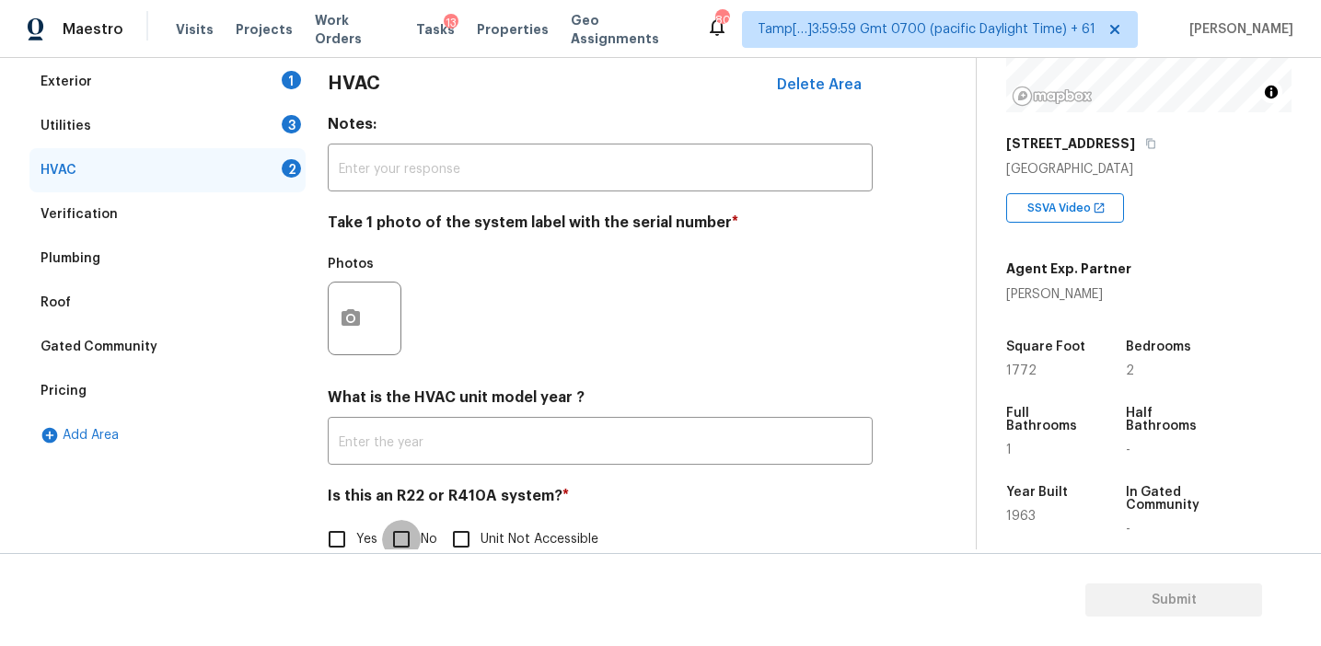
click at [401, 534] on input "No" at bounding box center [401, 539] width 39 height 39
checkbox input "true"
click at [342, 279] on div "Photos" at bounding box center [366, 270] width 77 height 24
click at [353, 324] on icon "button" at bounding box center [351, 317] width 18 height 17
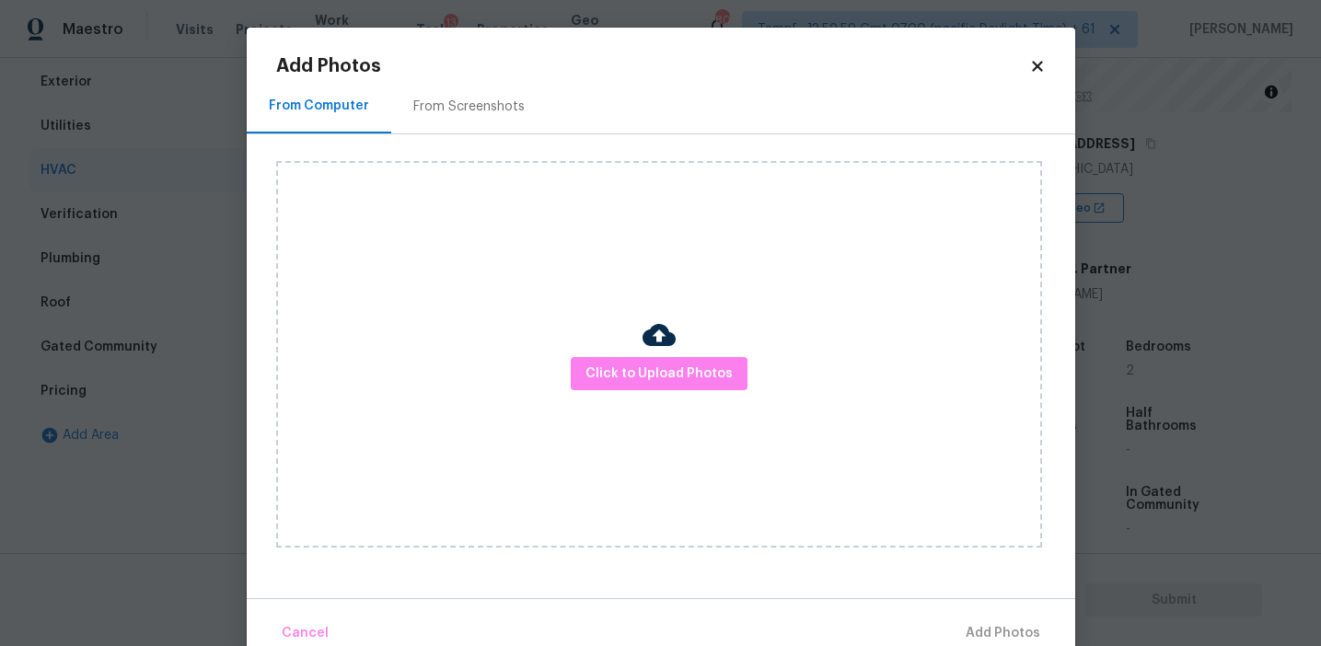
click at [435, 106] on div "From Screenshots" at bounding box center [468, 107] width 111 height 18
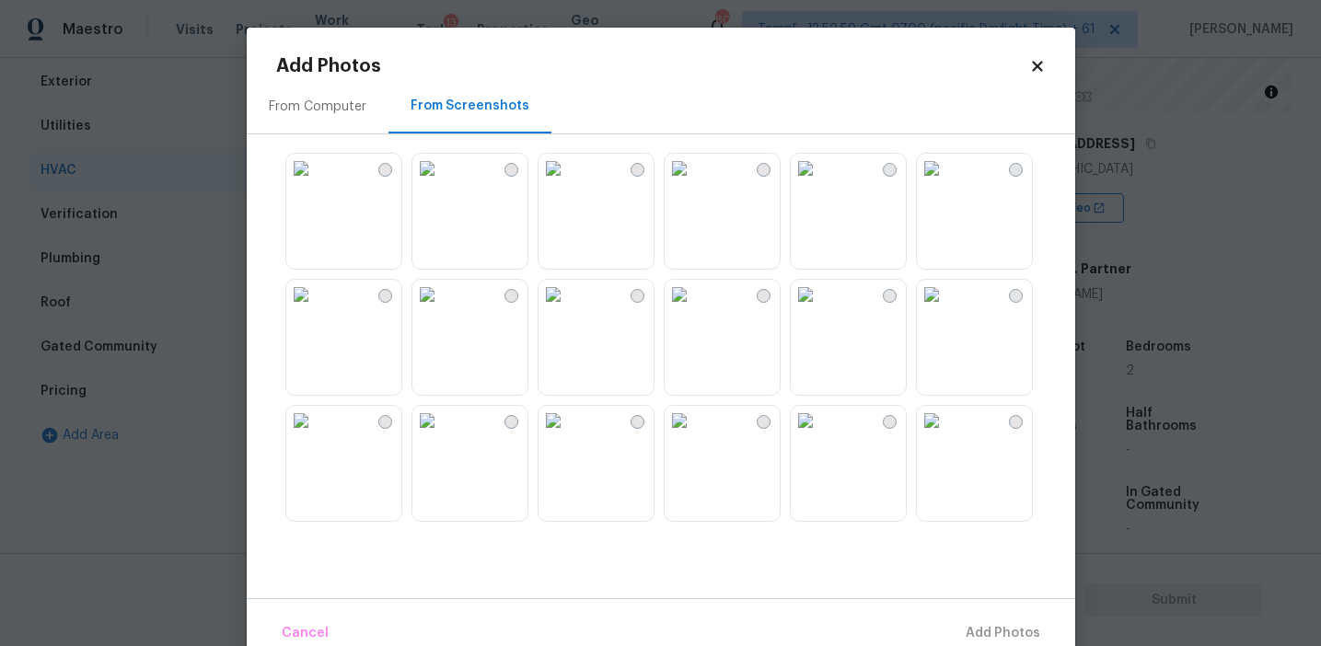
click at [340, 116] on div "From Computer" at bounding box center [318, 106] width 142 height 54
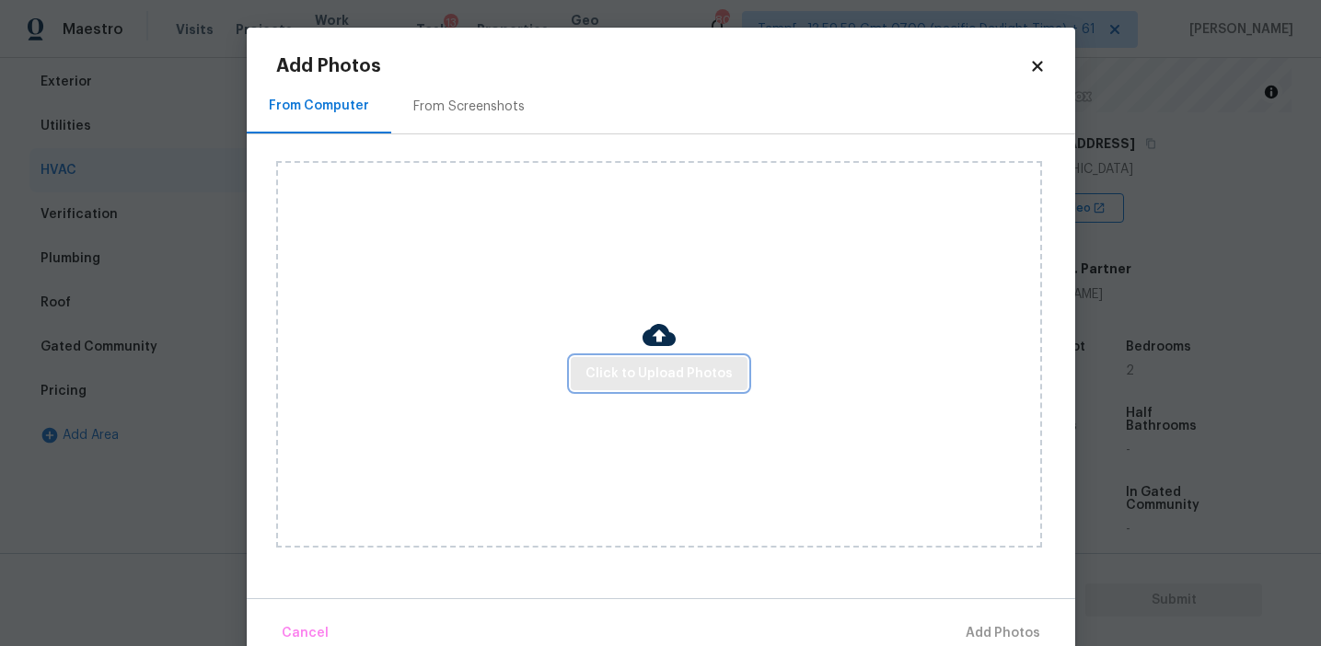
click at [628, 360] on button "Click to Upload Photos" at bounding box center [659, 374] width 177 height 34
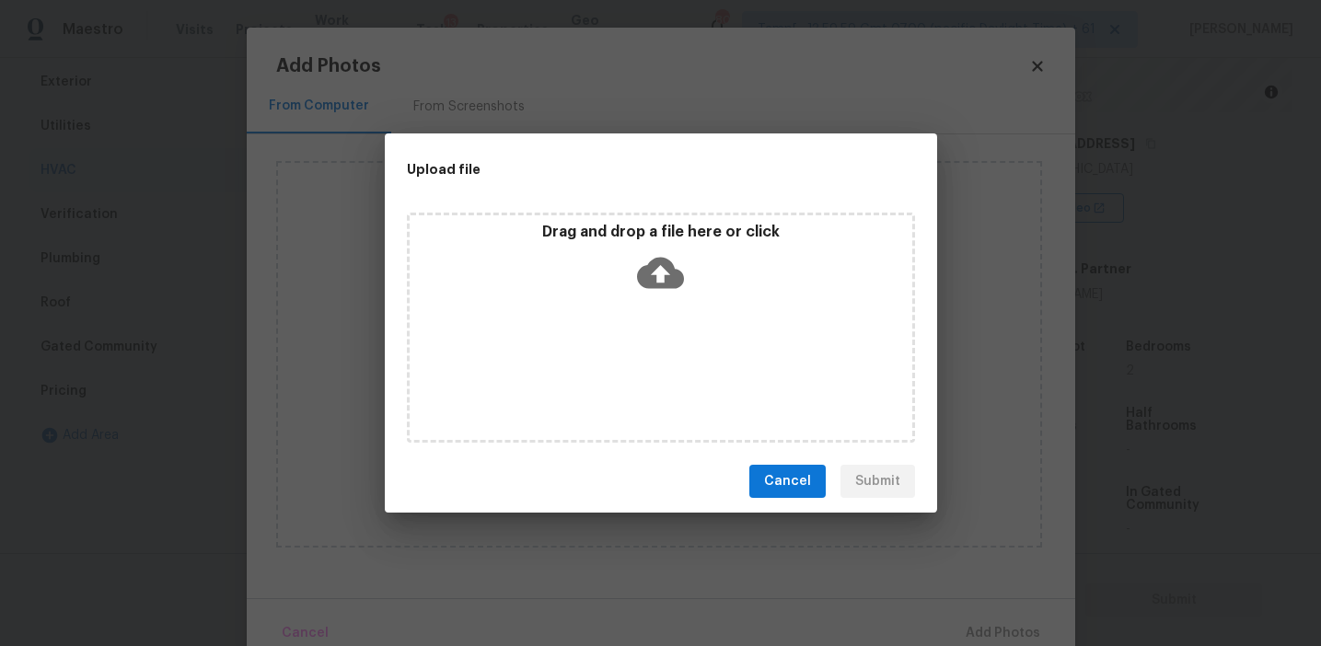
click at [630, 258] on div "Drag and drop a file here or click" at bounding box center [661, 262] width 503 height 79
click at [461, 103] on div "Upload file Drag and drop a file here or click Cancel Submit" at bounding box center [660, 323] width 1321 height 646
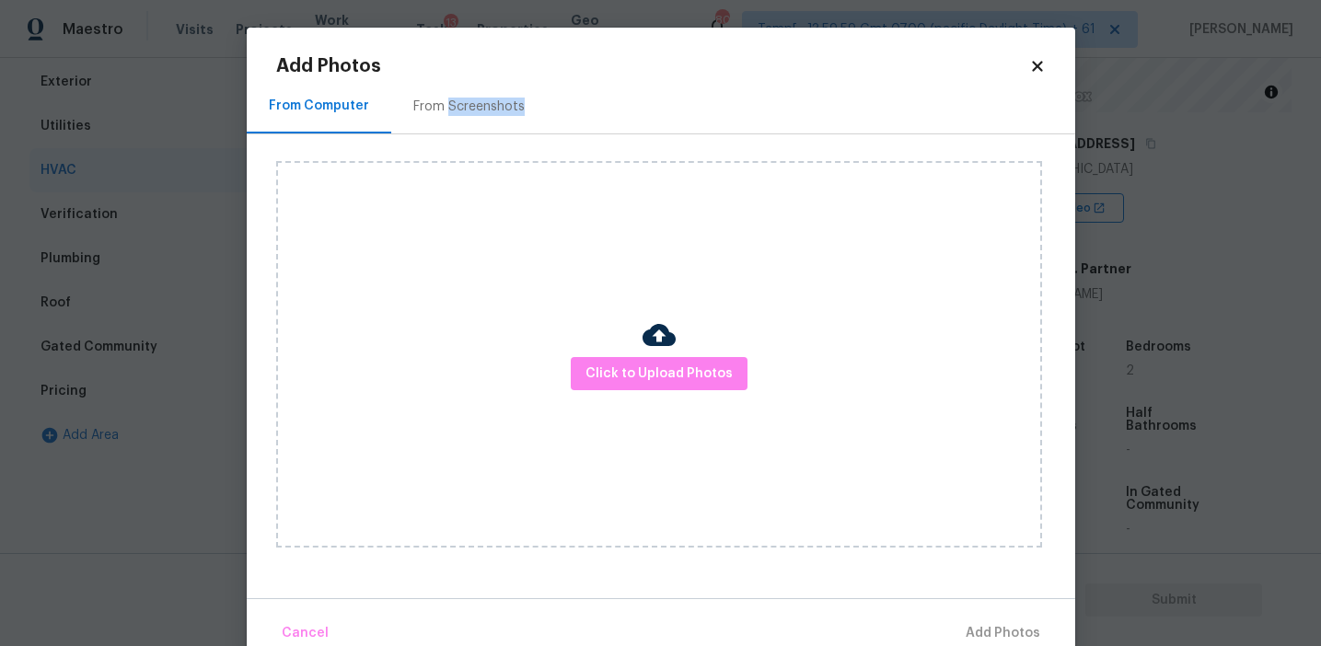
click at [461, 103] on div "From Screenshots" at bounding box center [468, 107] width 111 height 18
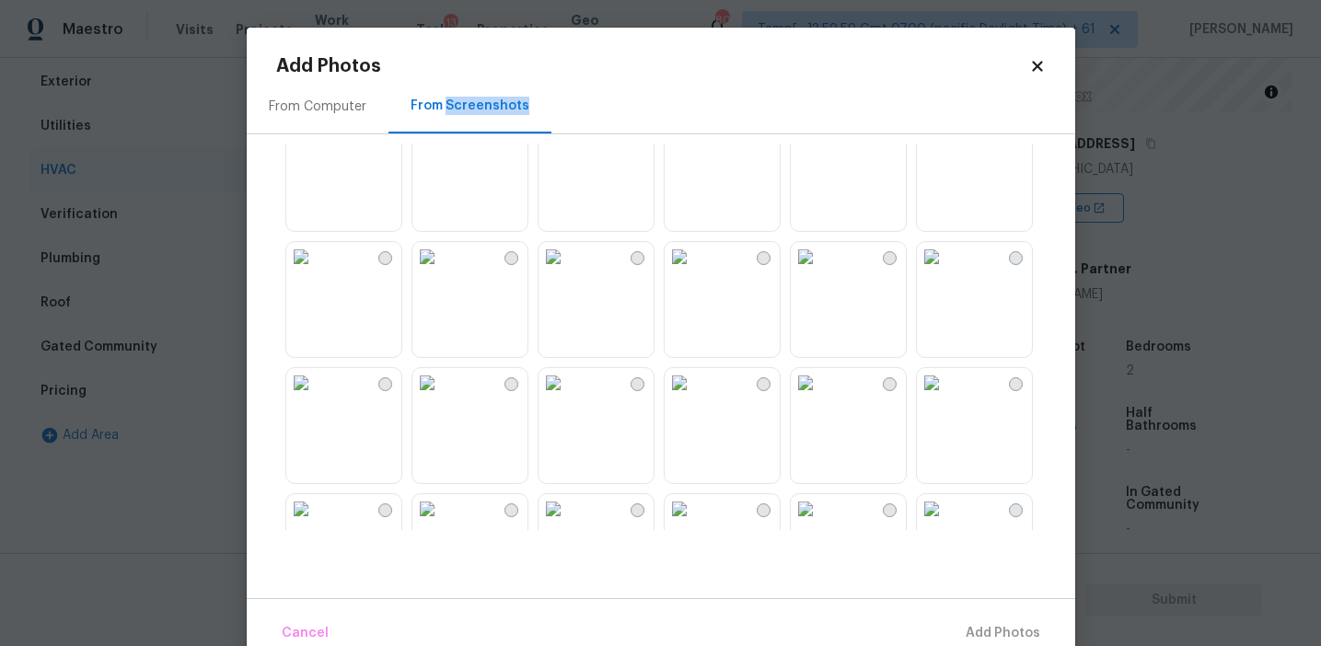
scroll to position [1758, 0]
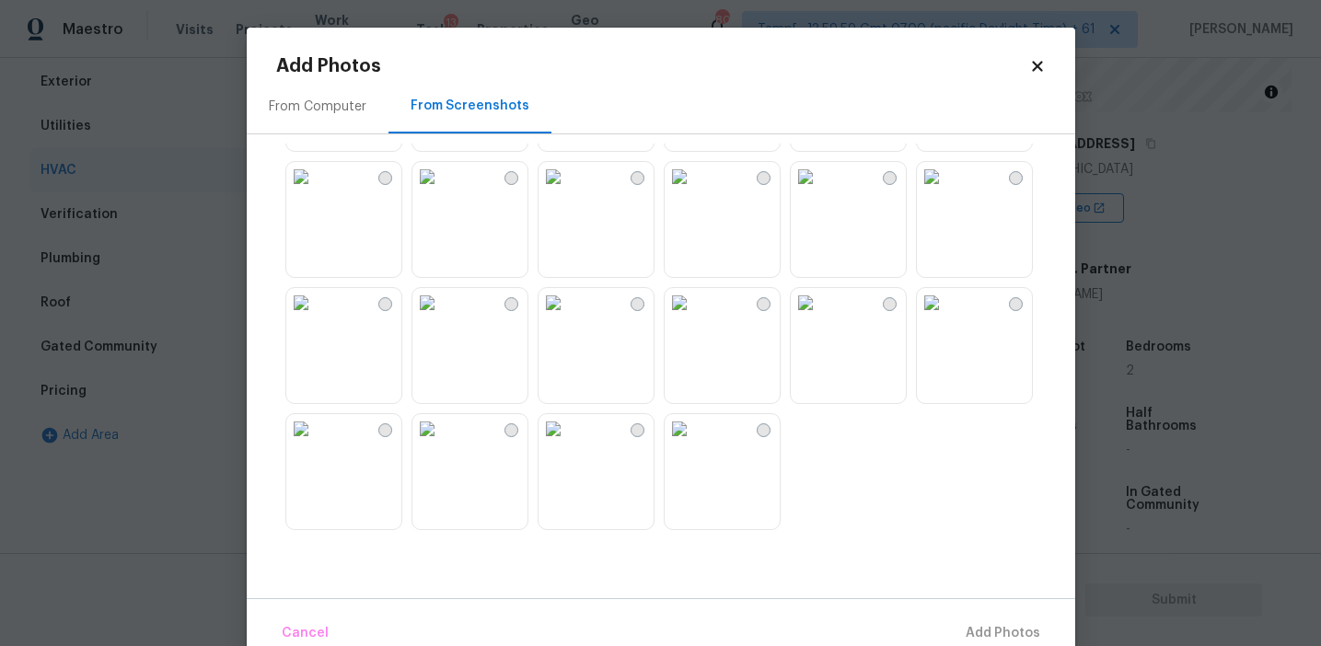
click at [530, 366] on div at bounding box center [675, 337] width 799 height 387
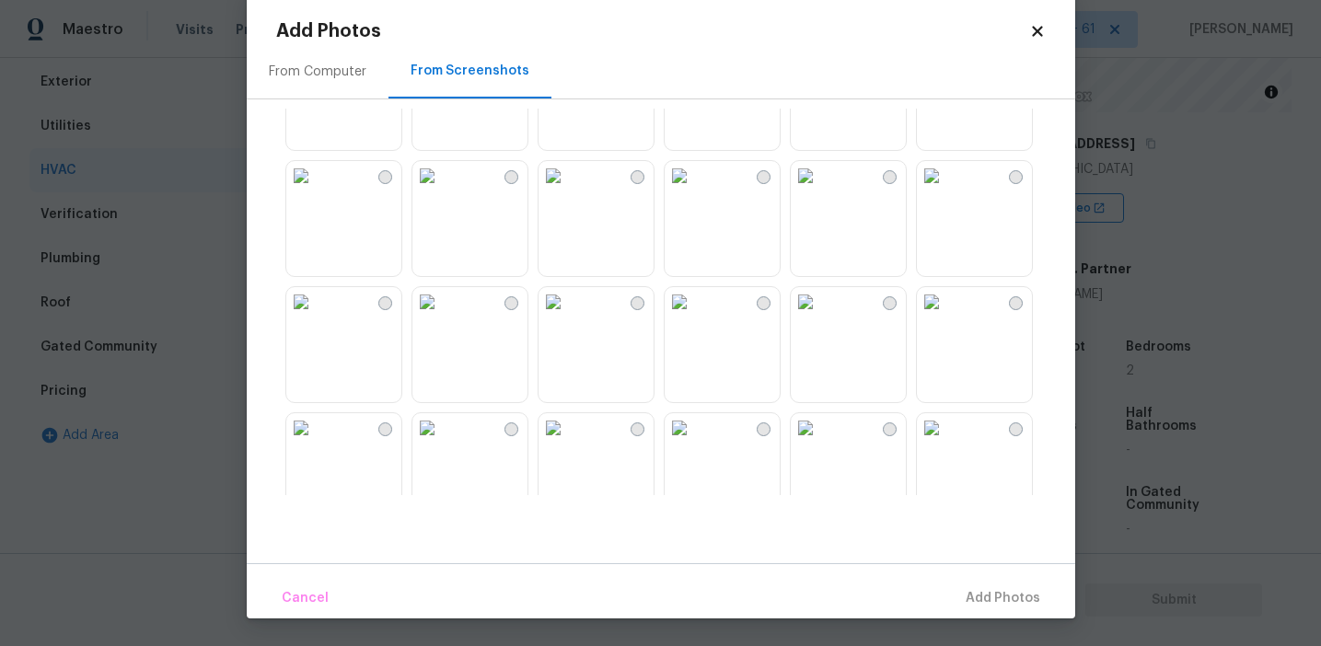
scroll to position [458, 0]
click at [568, 320] on img at bounding box center [553, 305] width 29 height 29
click at [956, 594] on span "Add 1 Photo(s)" at bounding box center [994, 598] width 91 height 23
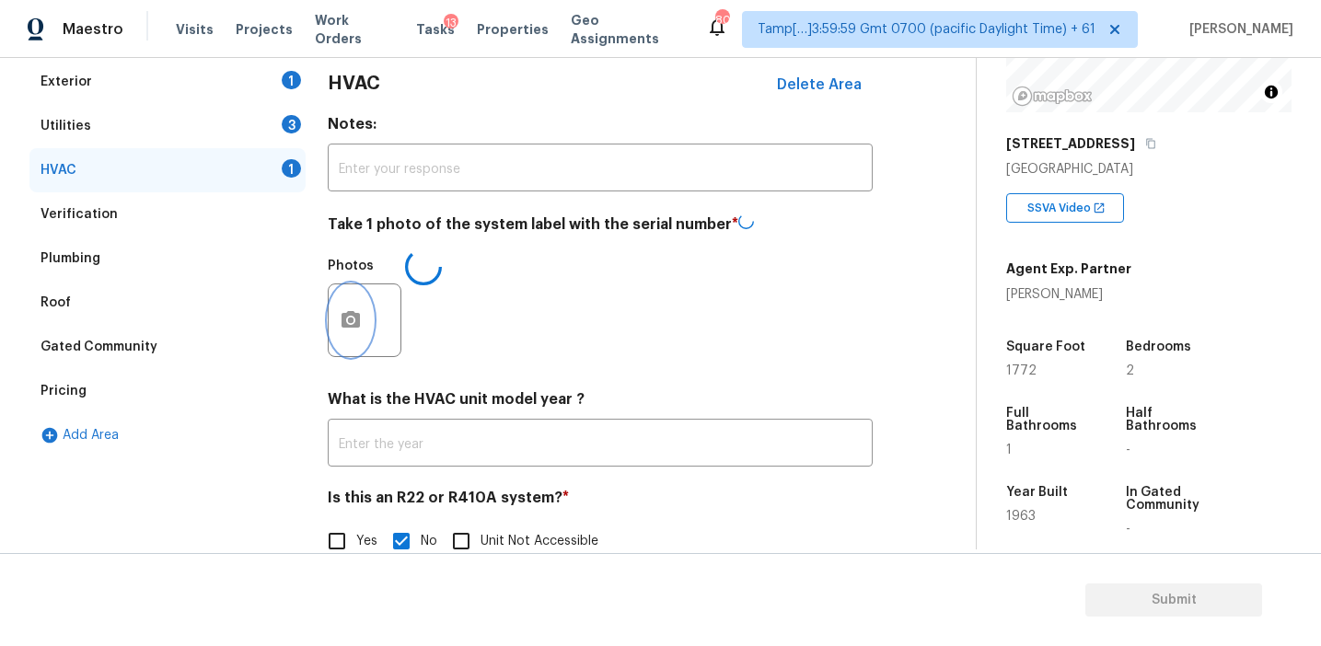
scroll to position [0, 0]
click at [180, 131] on div "Utilities 3" at bounding box center [167, 126] width 276 height 44
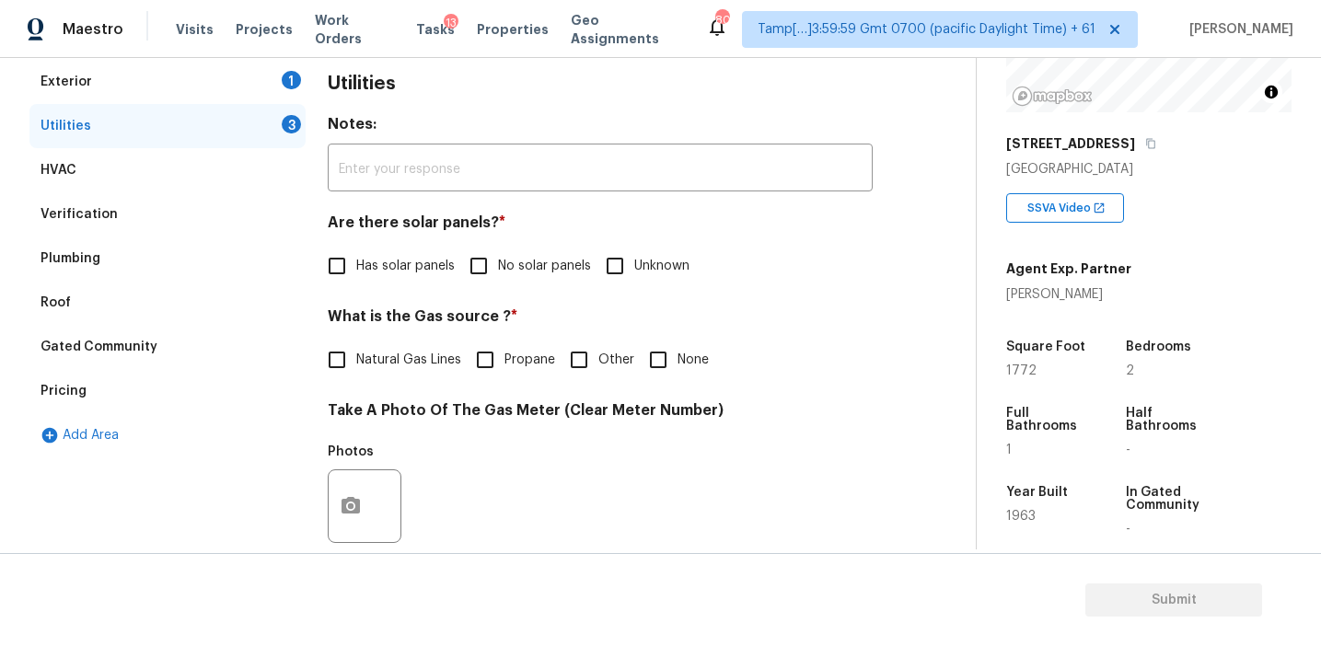
click at [546, 267] on span "No solar panels" at bounding box center [544, 266] width 93 height 19
click at [498, 267] on input "No solar panels" at bounding box center [478, 266] width 39 height 39
checkbox input "true"
click at [654, 364] on input "None" at bounding box center [658, 360] width 39 height 39
checkbox input "true"
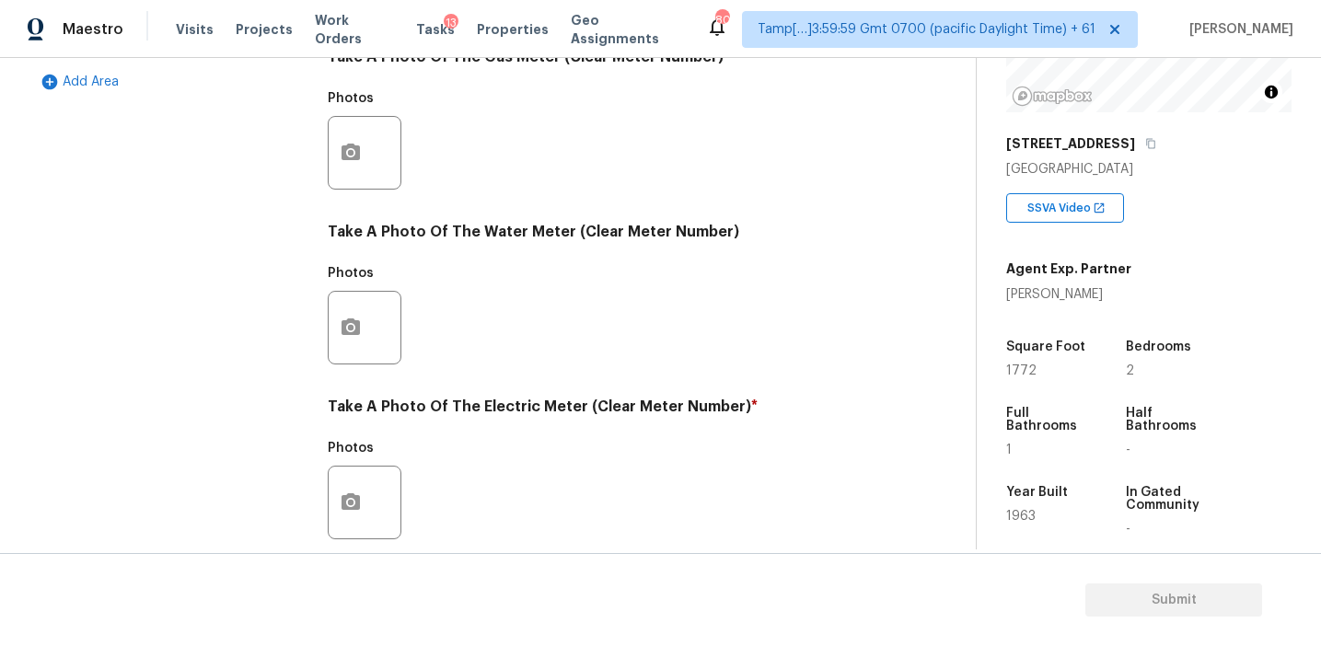
scroll to position [739, 0]
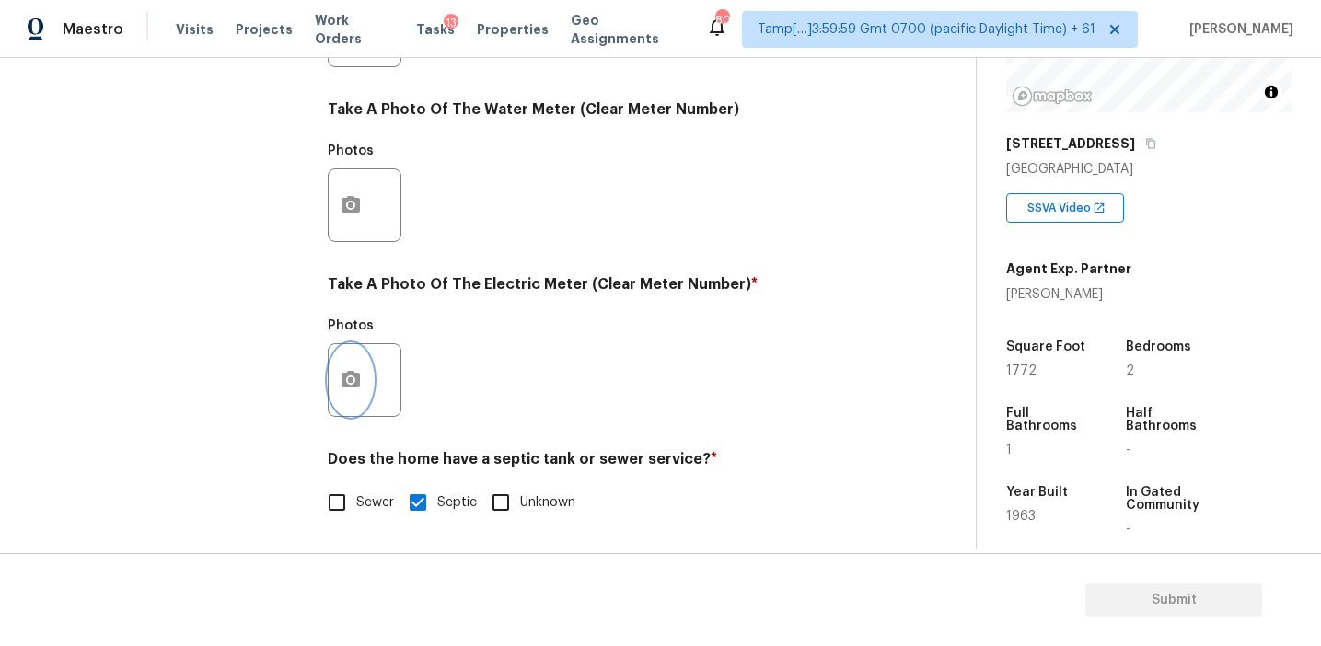
click at [338, 376] on button "button" at bounding box center [351, 380] width 44 height 72
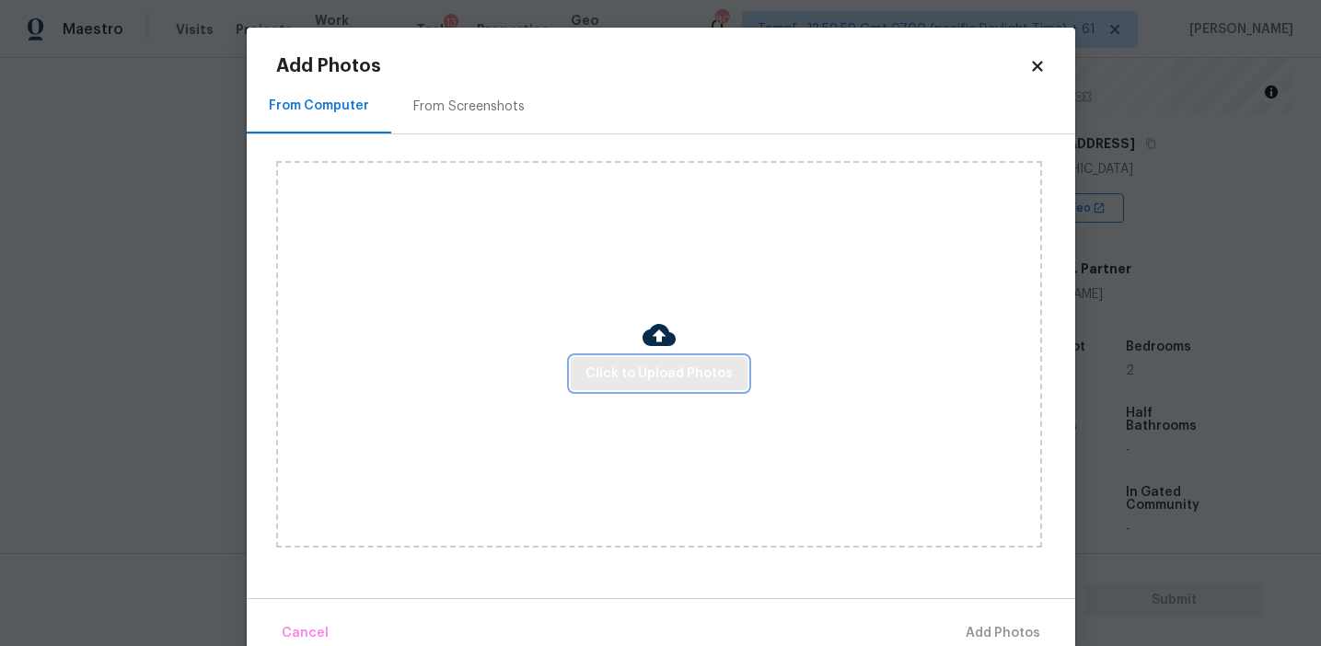
click at [630, 379] on span "Click to Upload Photos" at bounding box center [658, 374] width 147 height 23
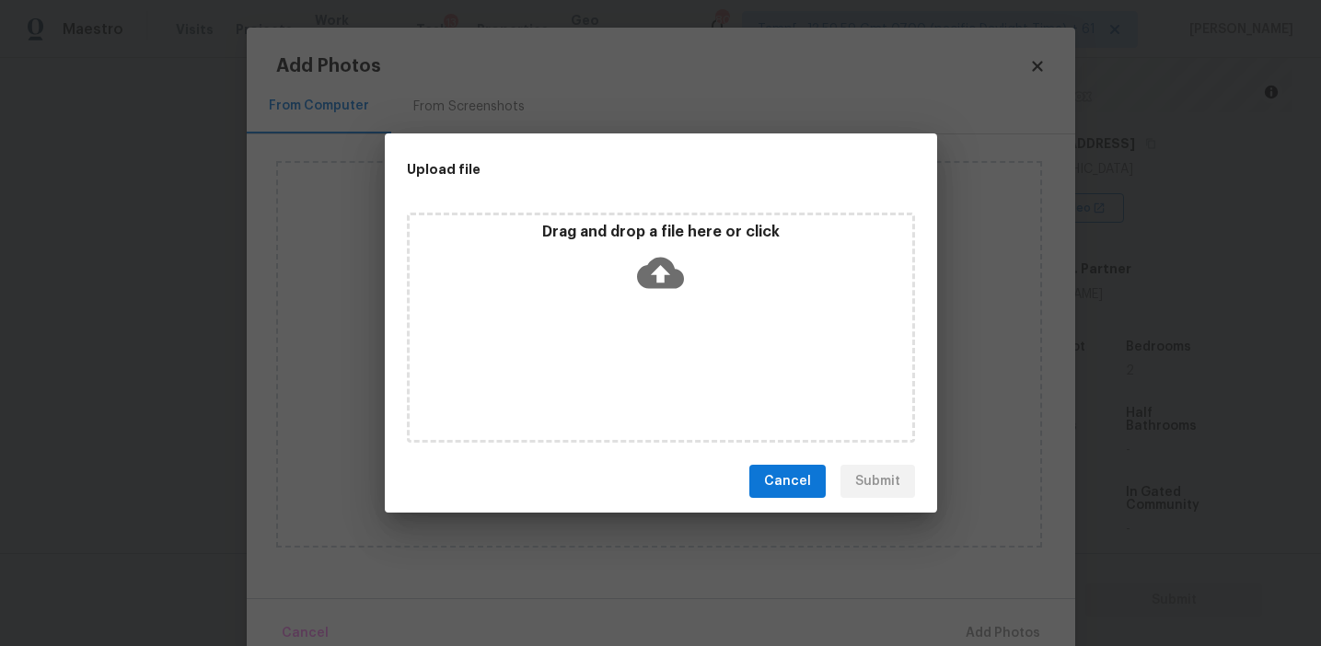
click at [620, 268] on div "Drag and drop a file here or click" at bounding box center [661, 262] width 503 height 79
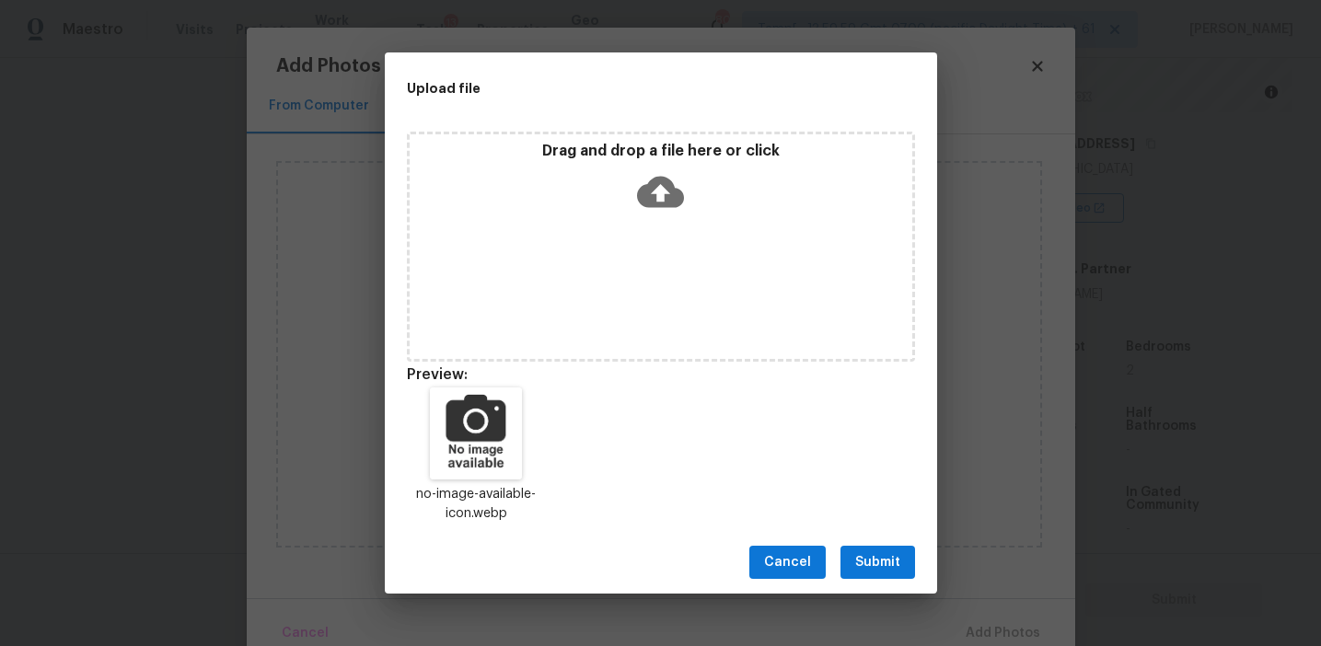
click at [874, 558] on span "Submit" at bounding box center [877, 562] width 45 height 23
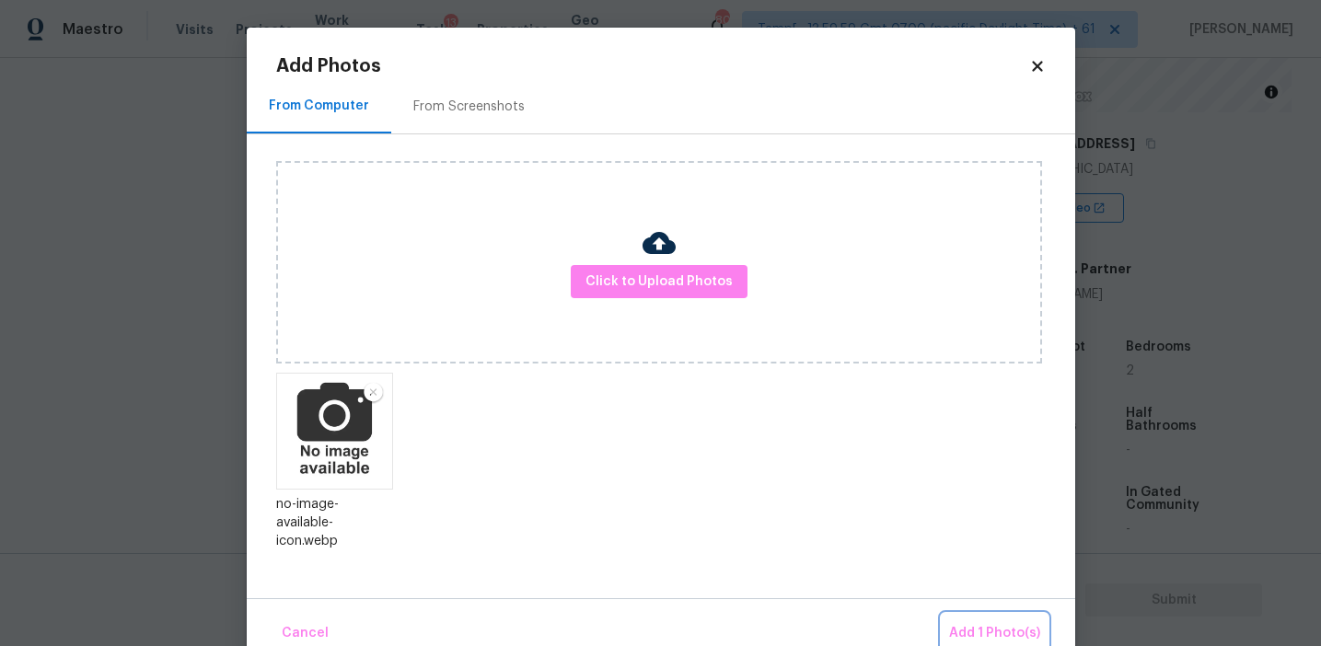
click at [987, 624] on span "Add 1 Photo(s)" at bounding box center [994, 633] width 91 height 23
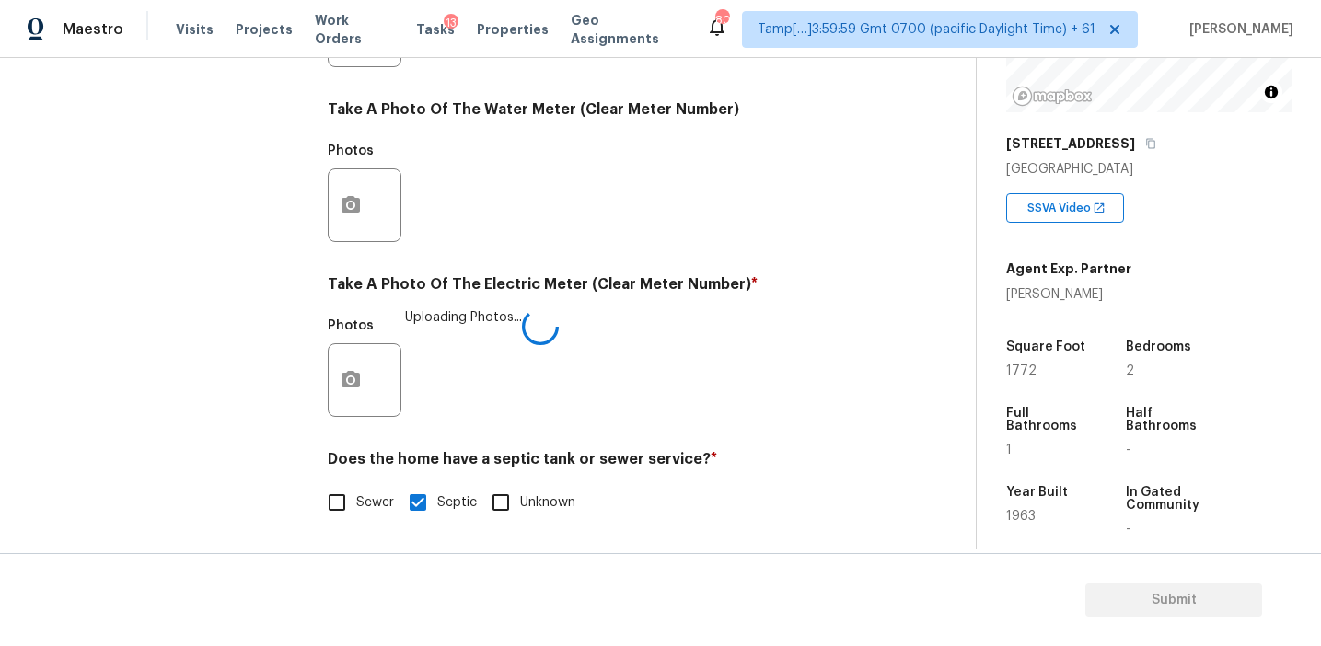
click at [586, 375] on div "Photos Uploading Photos..." at bounding box center [600, 368] width 545 height 120
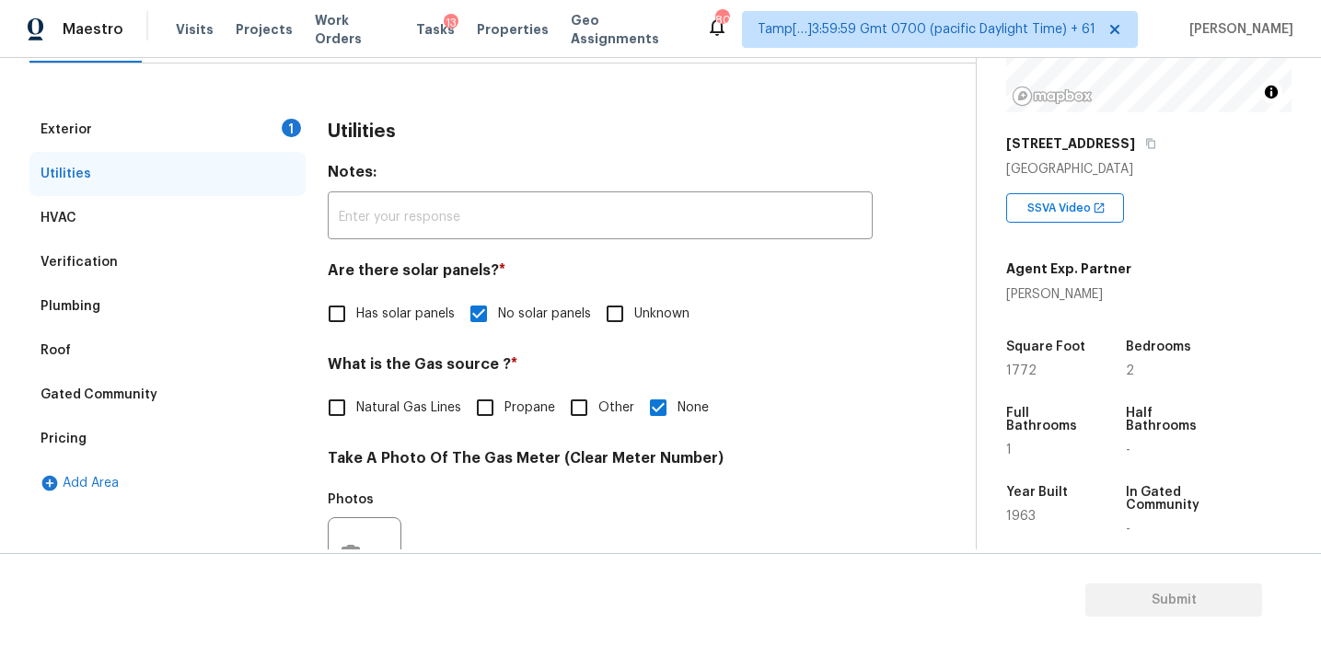
click at [248, 122] on div "Exterior 1" at bounding box center [167, 130] width 276 height 44
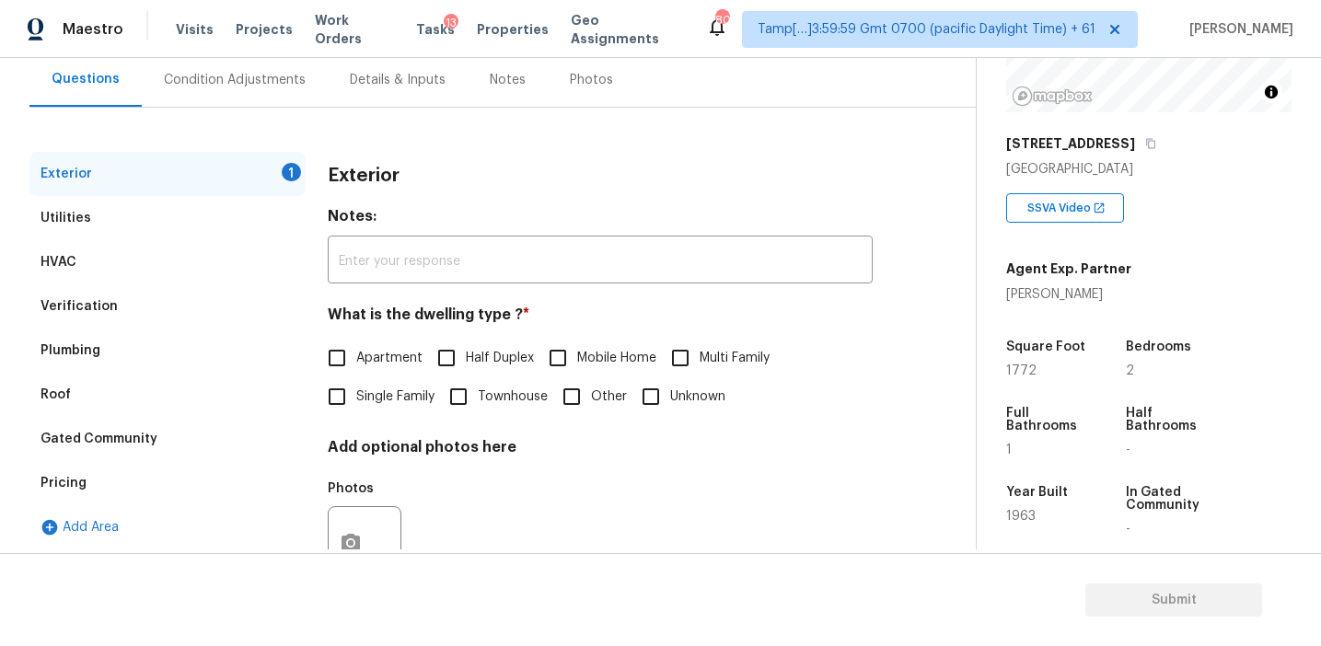
scroll to position [165, 0]
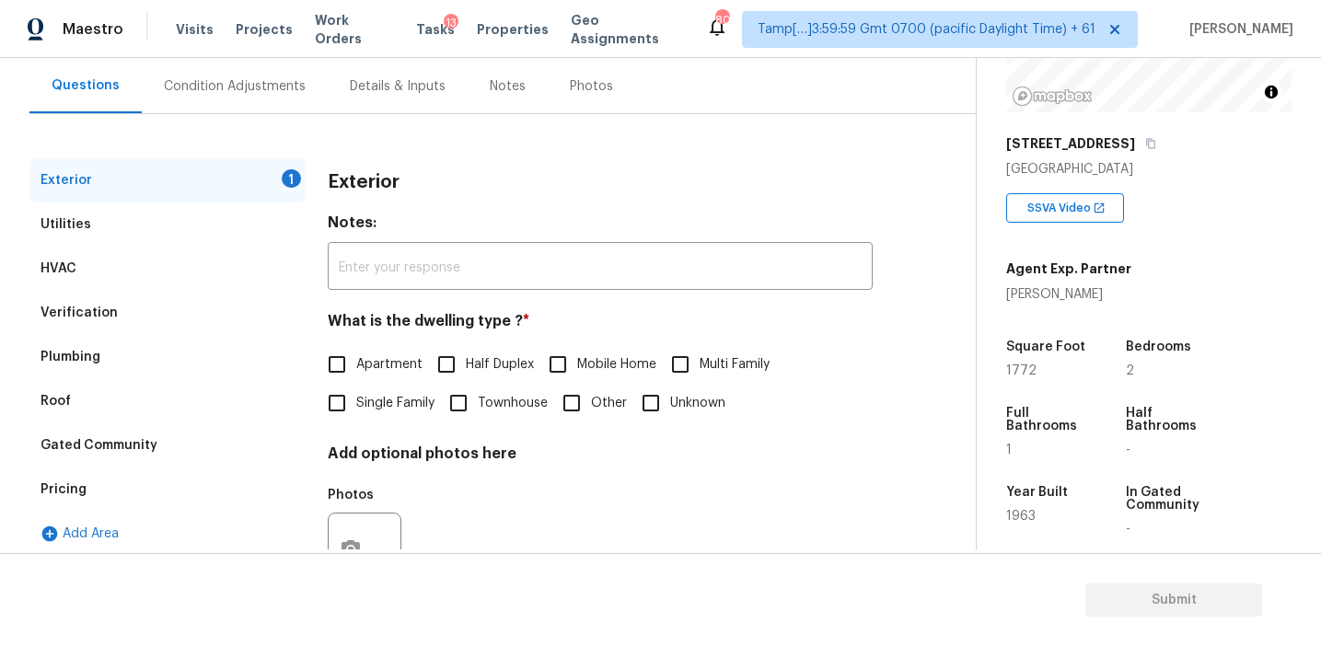
click at [389, 191] on div "Exterior" at bounding box center [600, 182] width 545 height 48
click at [356, 400] on span "Single Family" at bounding box center [395, 403] width 78 height 19
click at [356, 400] on input "Single Family" at bounding box center [337, 403] width 39 height 39
checkbox input "true"
click at [290, 96] on div "Condition Adjustments" at bounding box center [235, 86] width 186 height 54
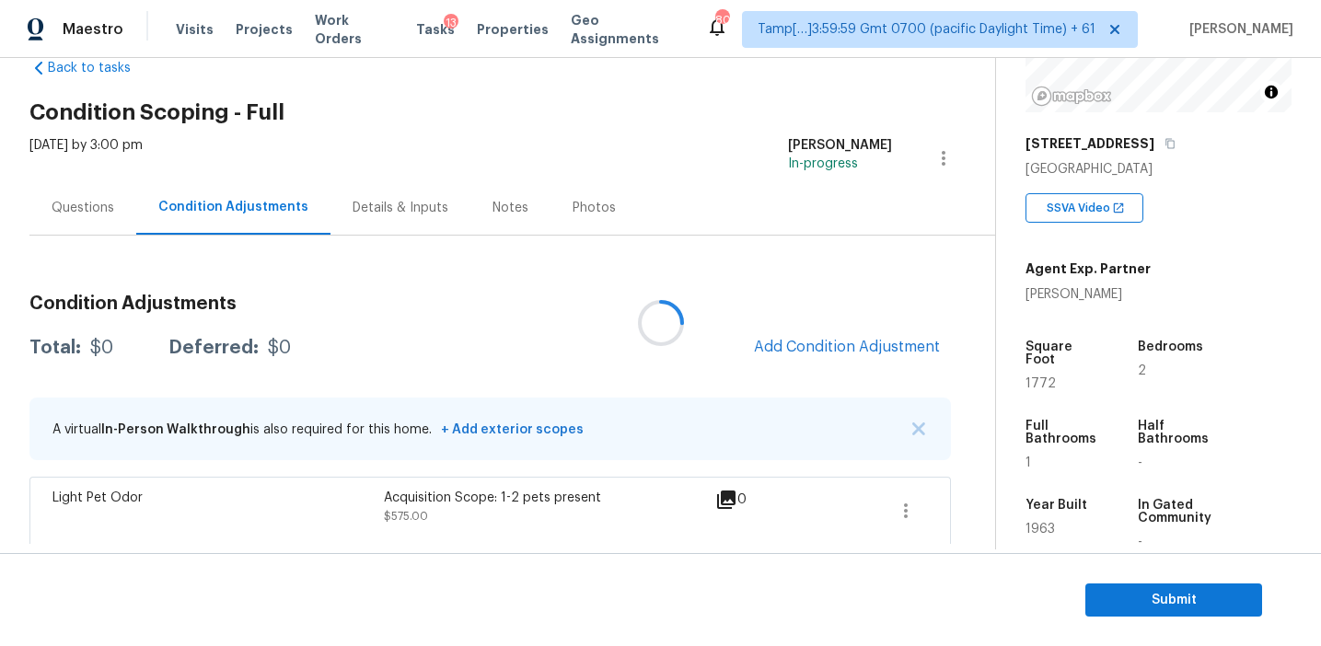
scroll to position [44, 0]
click at [549, 359] on div "Total: $575 Deferred: $0 Add Condition Adjustment" at bounding box center [489, 347] width 921 height 41
click at [798, 350] on span "Add Condition Adjustment" at bounding box center [847, 346] width 186 height 17
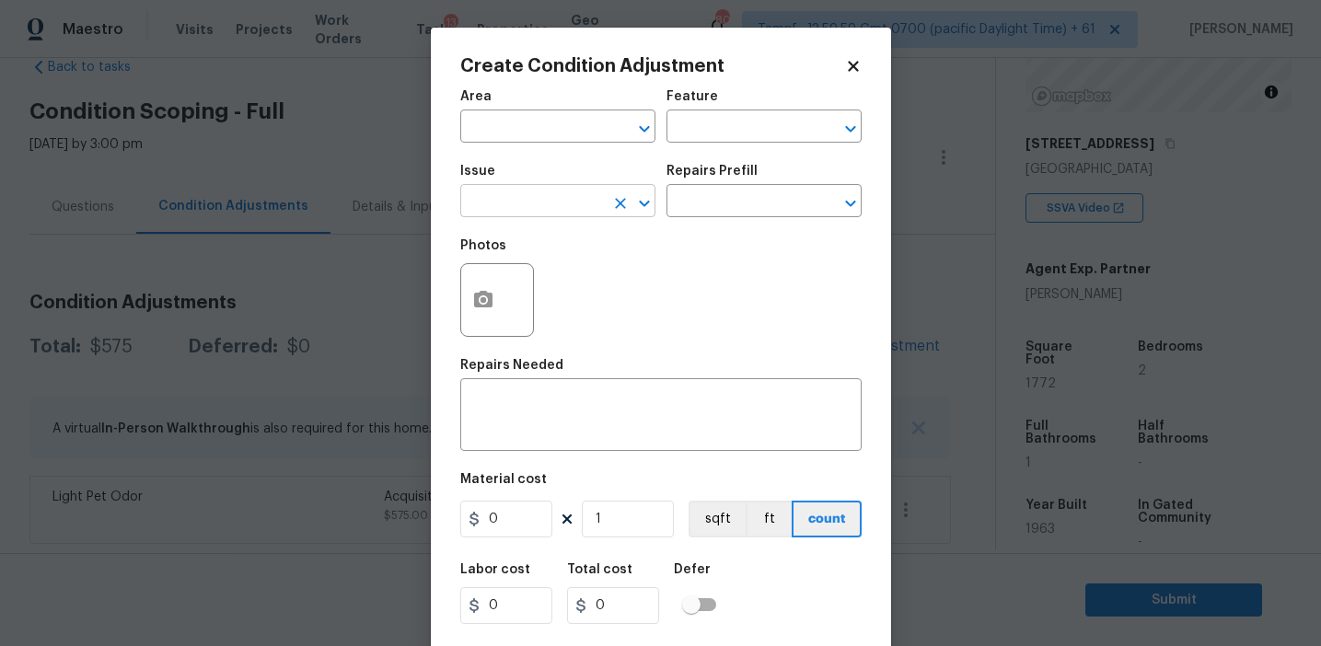
click at [550, 203] on input "text" at bounding box center [532, 203] width 144 height 29
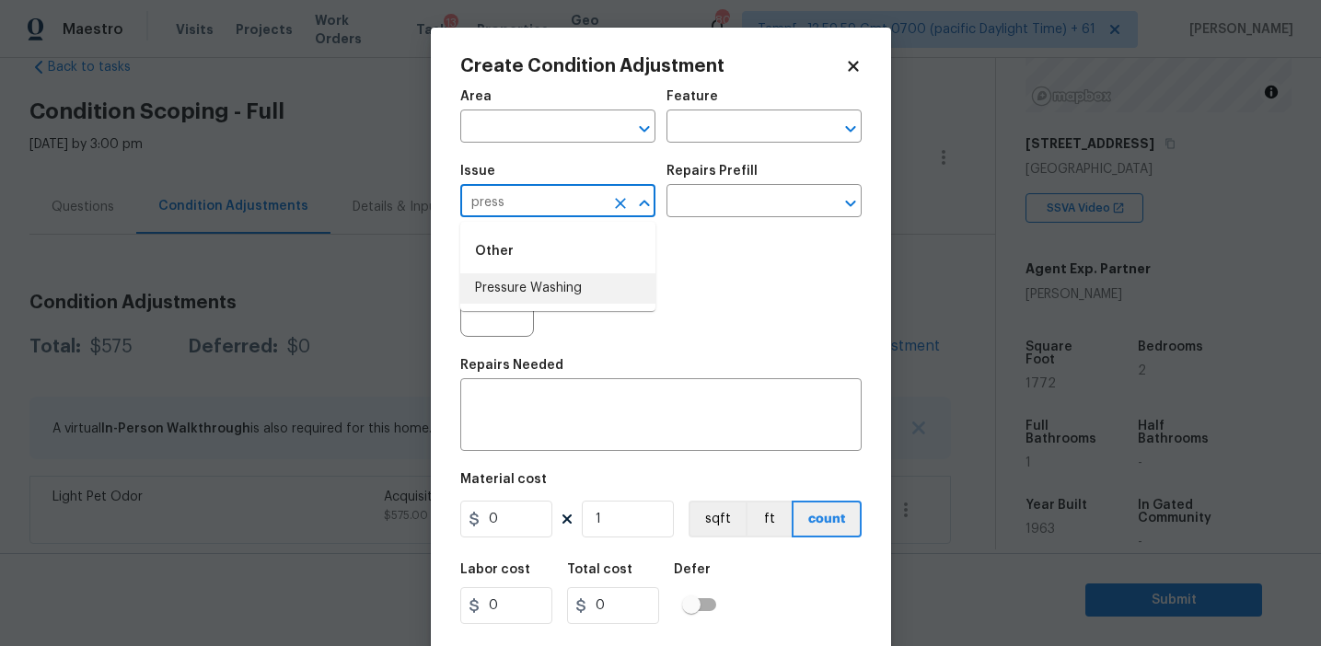
click at [562, 282] on li "Pressure Washing" at bounding box center [557, 288] width 195 height 30
type input "Pressure Washing"
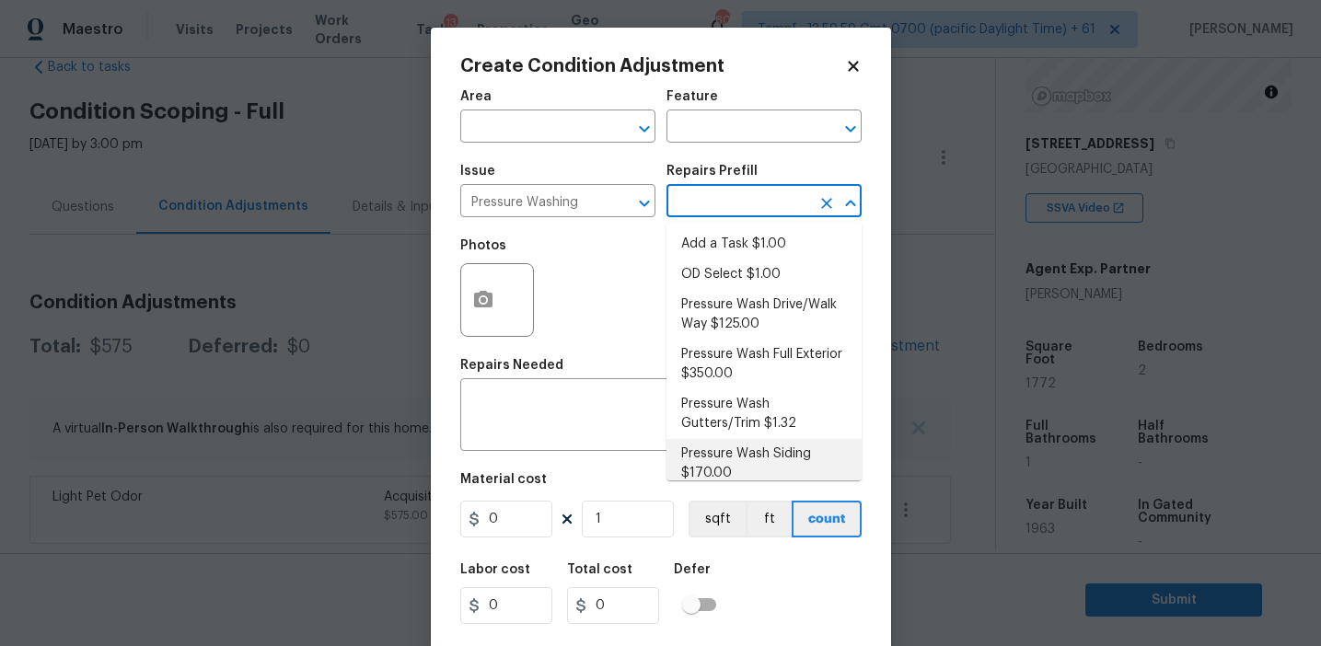
scroll to position [16, 0]
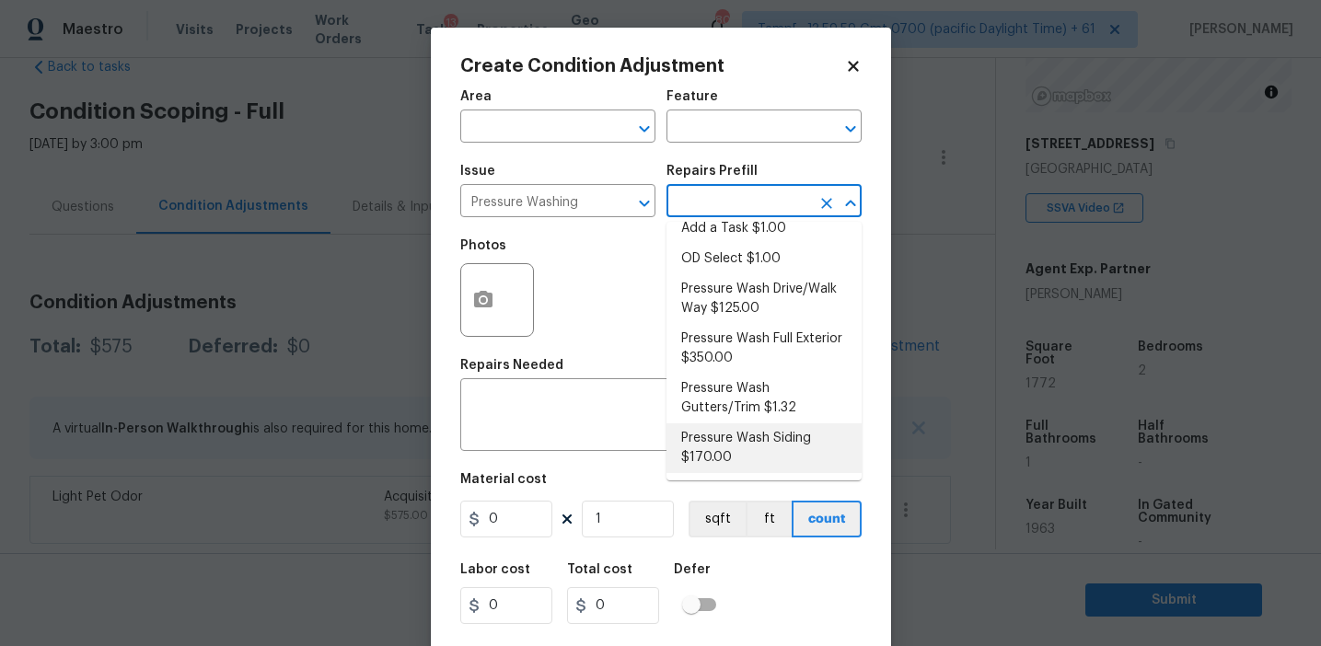
click at [704, 465] on li "Pressure Wash Siding $170.00" at bounding box center [763, 448] width 195 height 50
type input "Siding"
type textarea "Protect areas as needed for pressure washing. Pressure wash the siding on the h…"
type input "170"
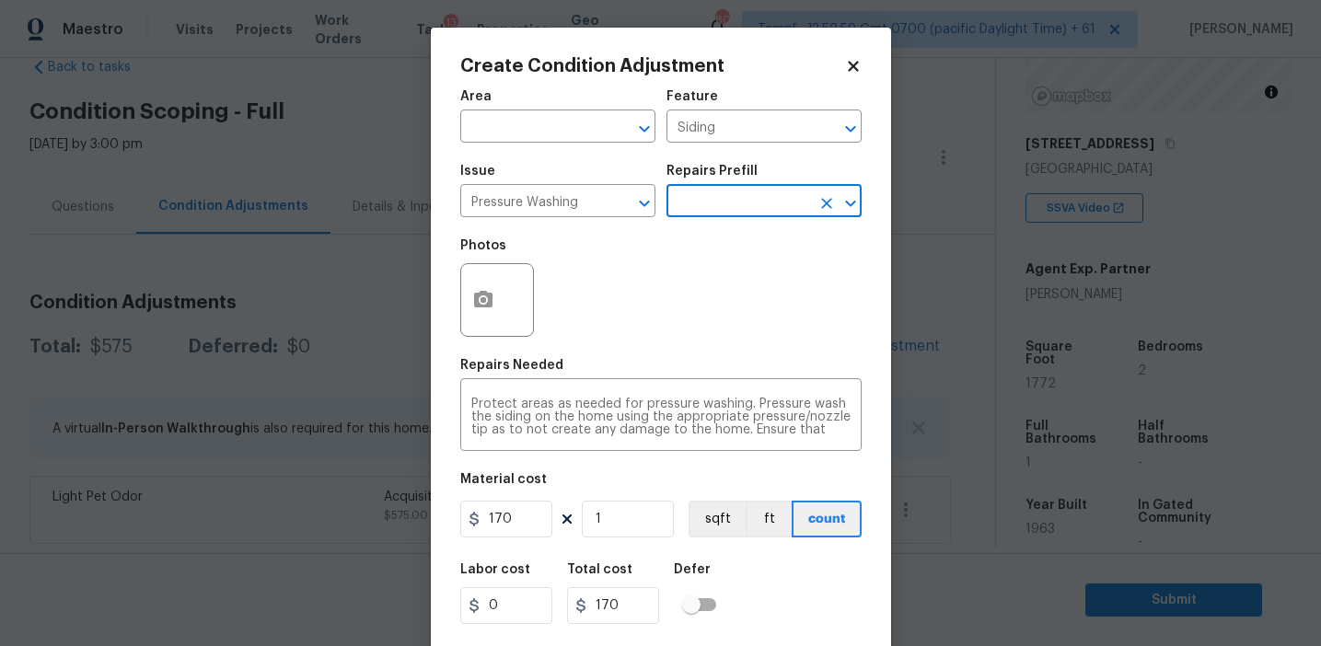
click at [696, 203] on input "text" at bounding box center [738, 203] width 144 height 29
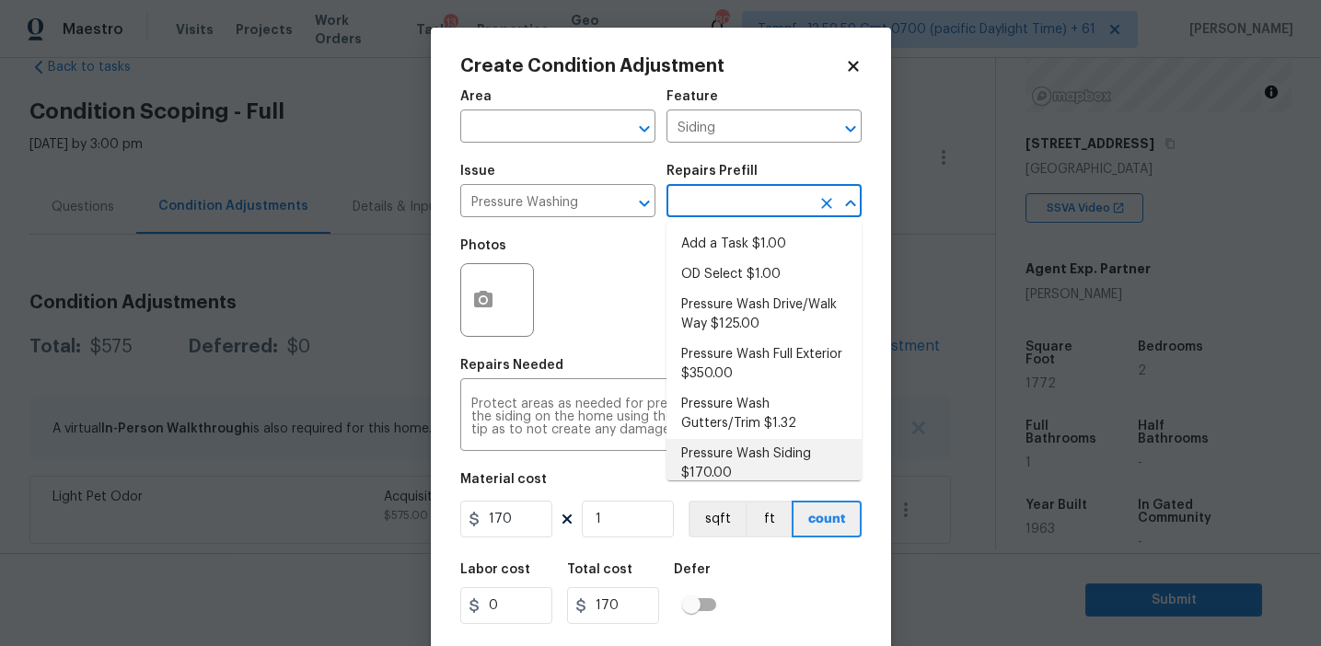
scroll to position [8, 0]
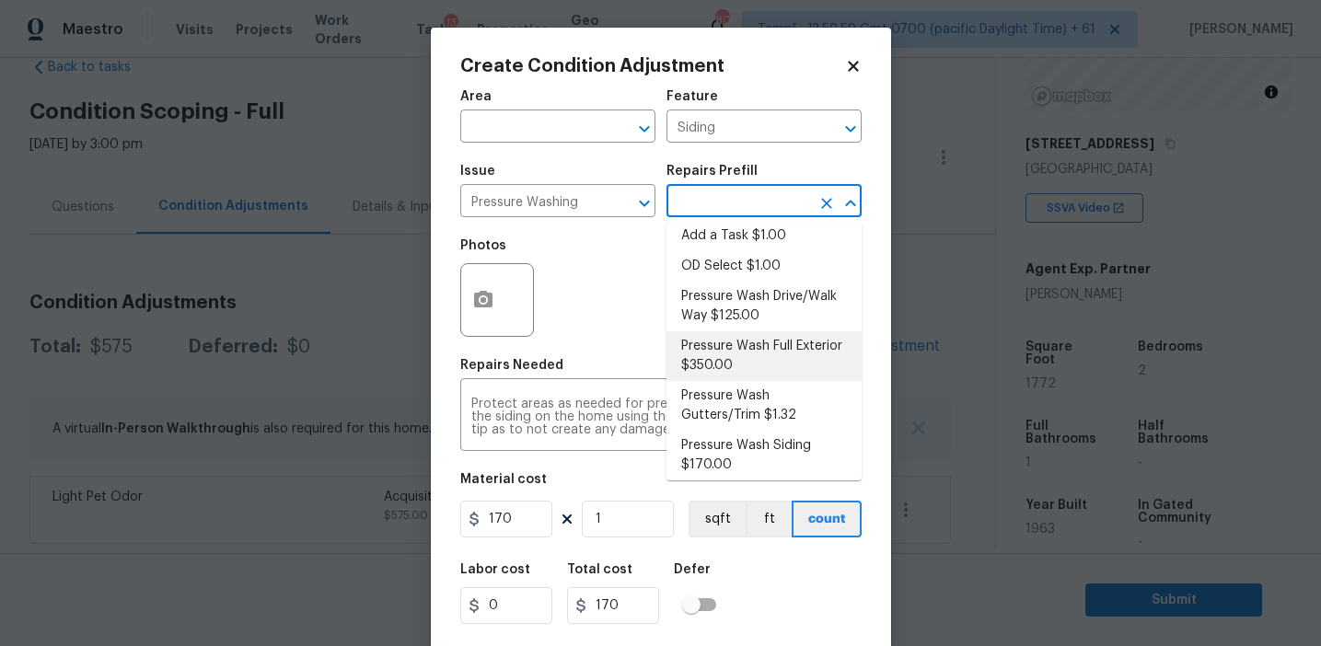
click at [699, 348] on li "Pressure Wash Full Exterior $350.00" at bounding box center [763, 356] width 195 height 50
type textarea "Pressure wash the House, Flatwork, Deck and Garage interior."
type input "350"
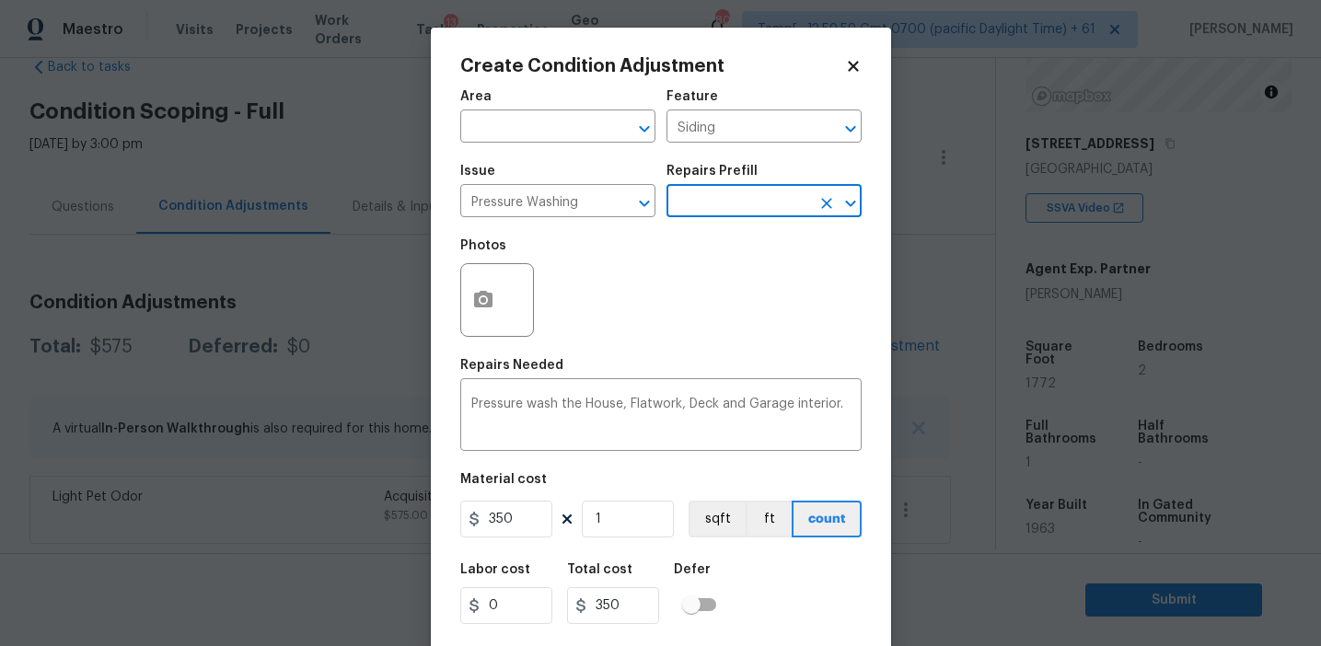
scroll to position [41, 0]
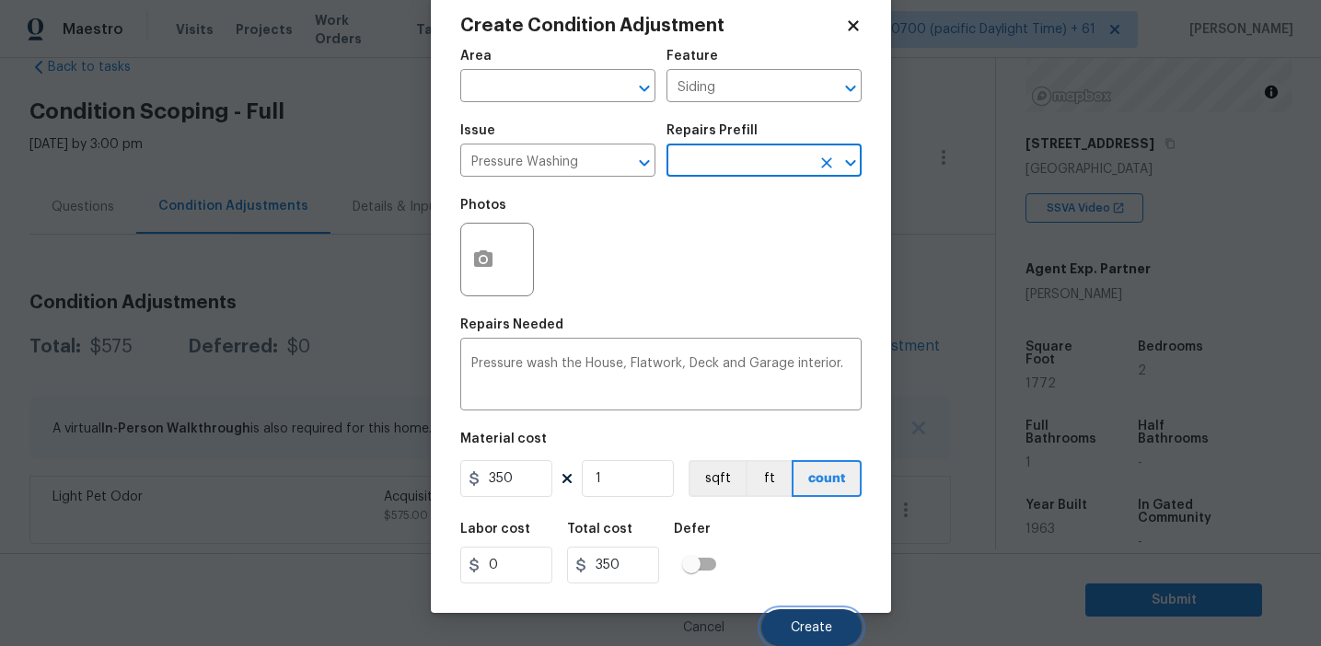
click at [789, 613] on button "Create" at bounding box center [811, 627] width 100 height 37
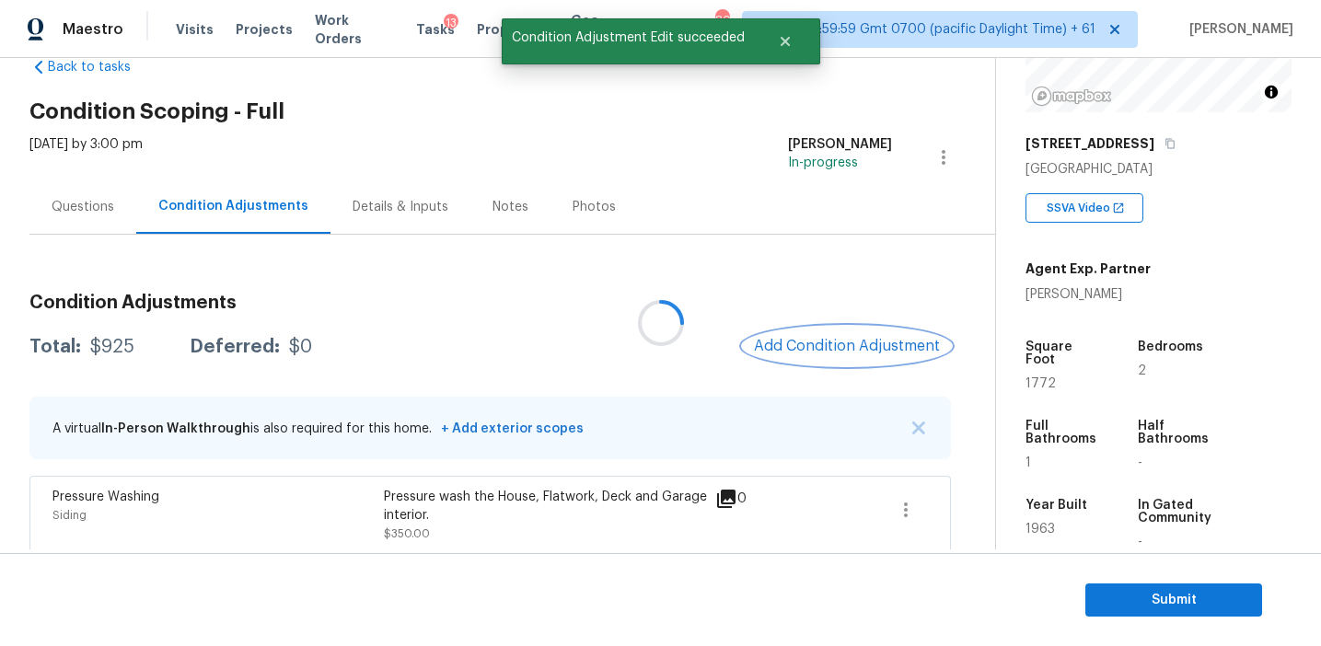
scroll to position [0, 0]
click at [822, 351] on span "Add Condition Adjustment" at bounding box center [847, 346] width 186 height 17
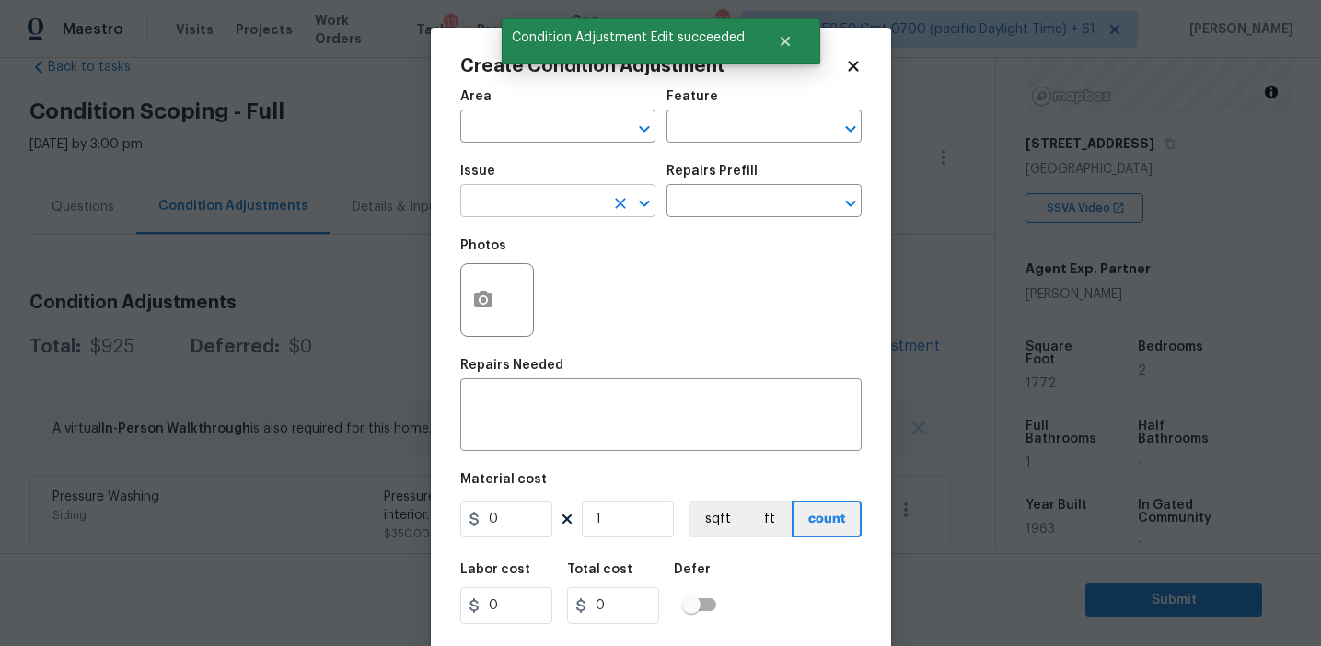
click at [504, 211] on input "text" at bounding box center [532, 203] width 144 height 29
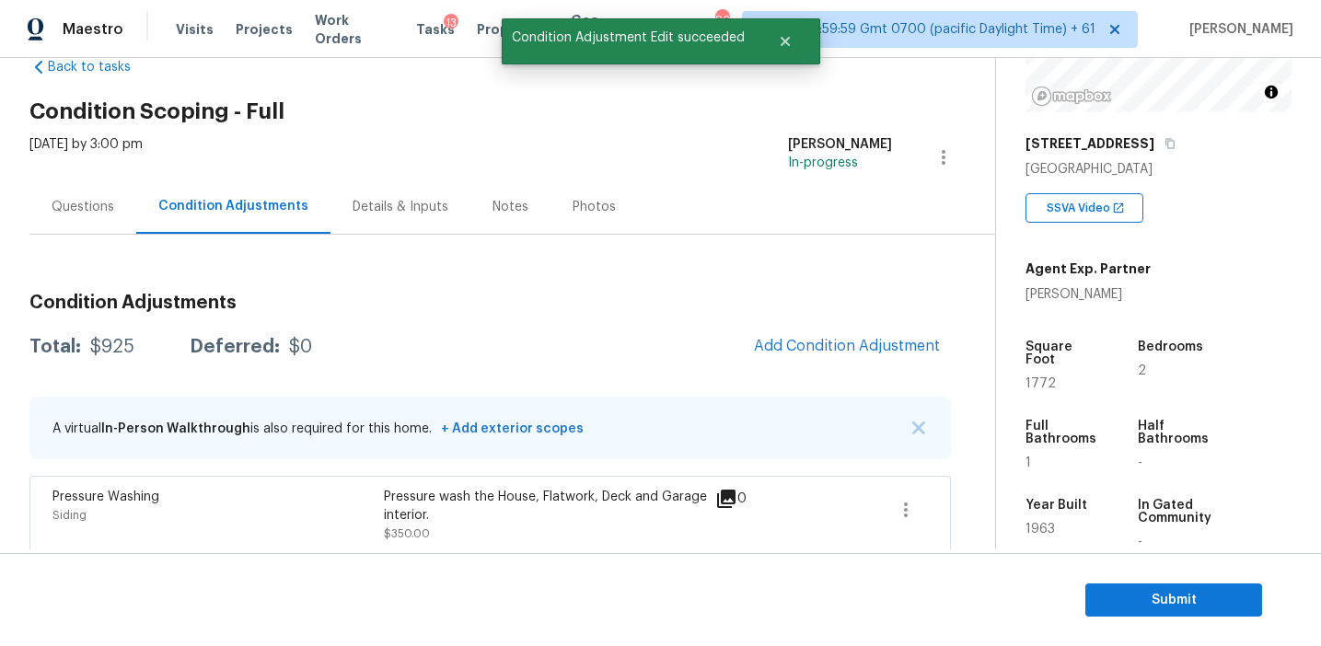
click at [382, 367] on body "Maestro Visits Projects Work Orders Tasks 13 Properties Geo Assignments 809 Tam…" at bounding box center [660, 323] width 1321 height 646
click at [535, 323] on div "Condition Adjustments Total: $925 Deferred: $0 Add Condition Adjustment A virtu…" at bounding box center [489, 450] width 921 height 343
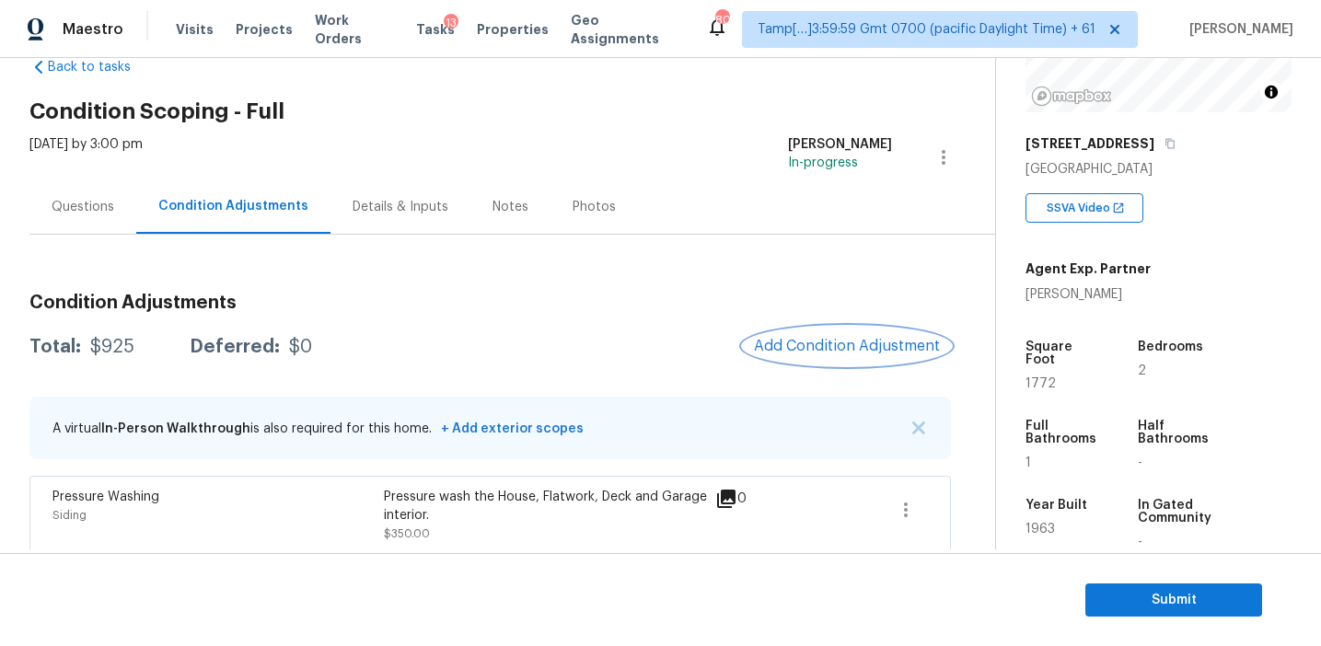
click at [791, 342] on span "Add Condition Adjustment" at bounding box center [847, 346] width 186 height 17
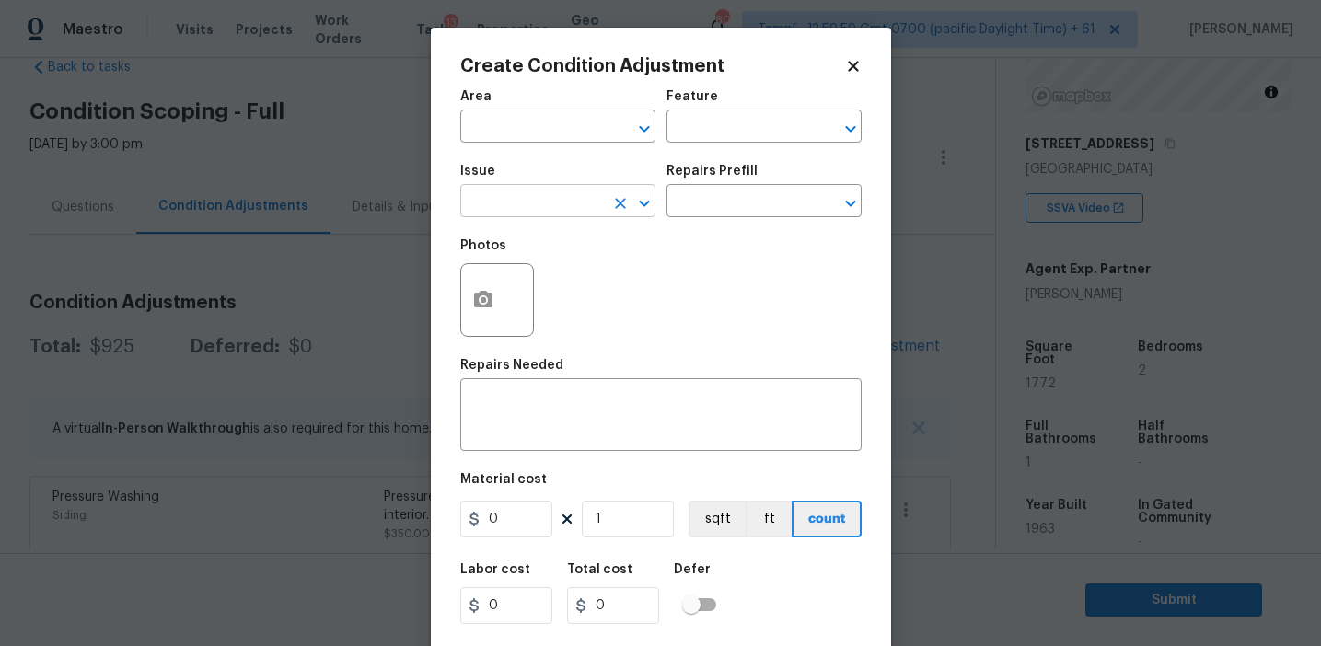
click at [568, 195] on input "text" at bounding box center [532, 203] width 144 height 29
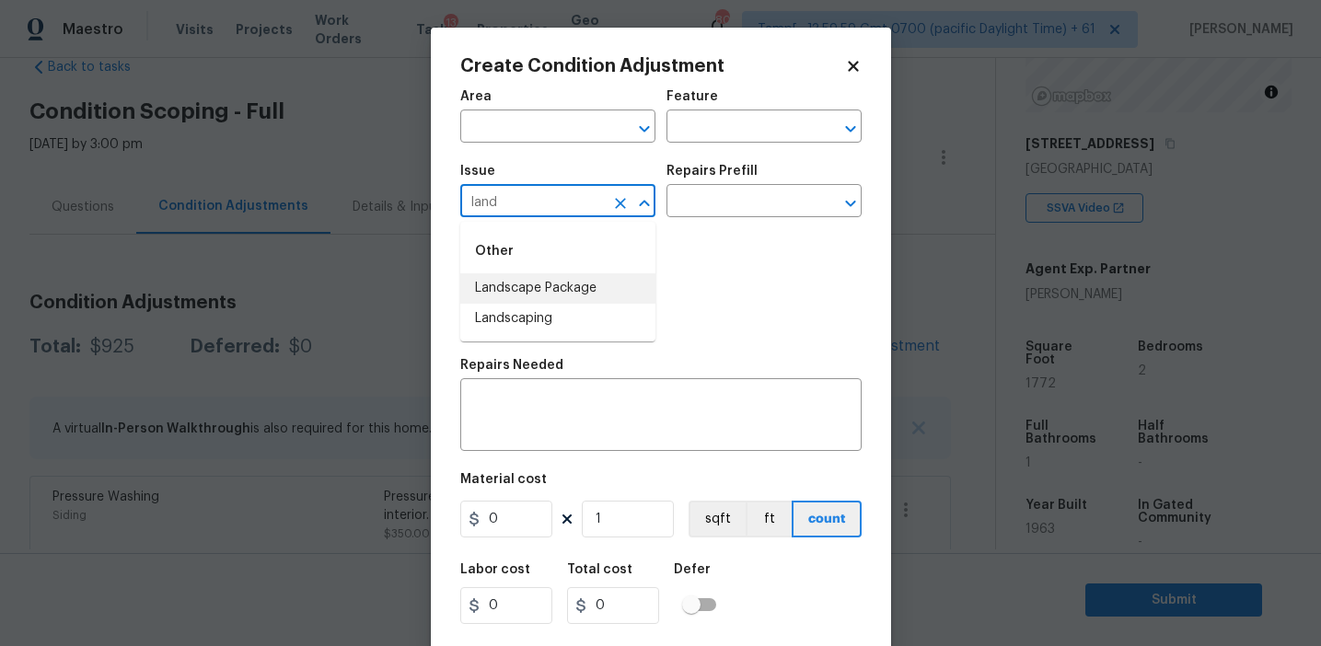
click at [584, 289] on li "Landscape Package" at bounding box center [557, 288] width 195 height 30
type input "Landscape Package"
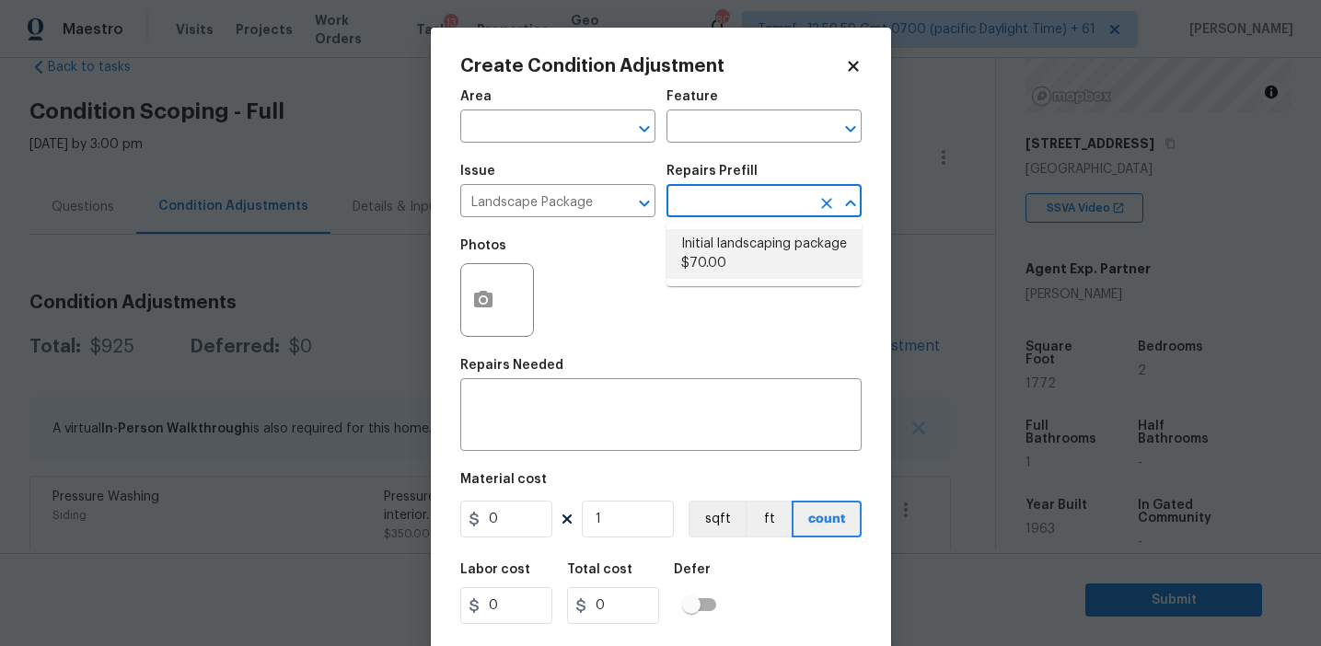
click at [707, 265] on li "Initial landscaping package $70.00" at bounding box center [763, 254] width 195 height 50
type input "Home Readiness Packages"
type textarea "Mowing of grass up to 6" in height. Mow, edge along driveways & sidewalks, trim…"
type input "70"
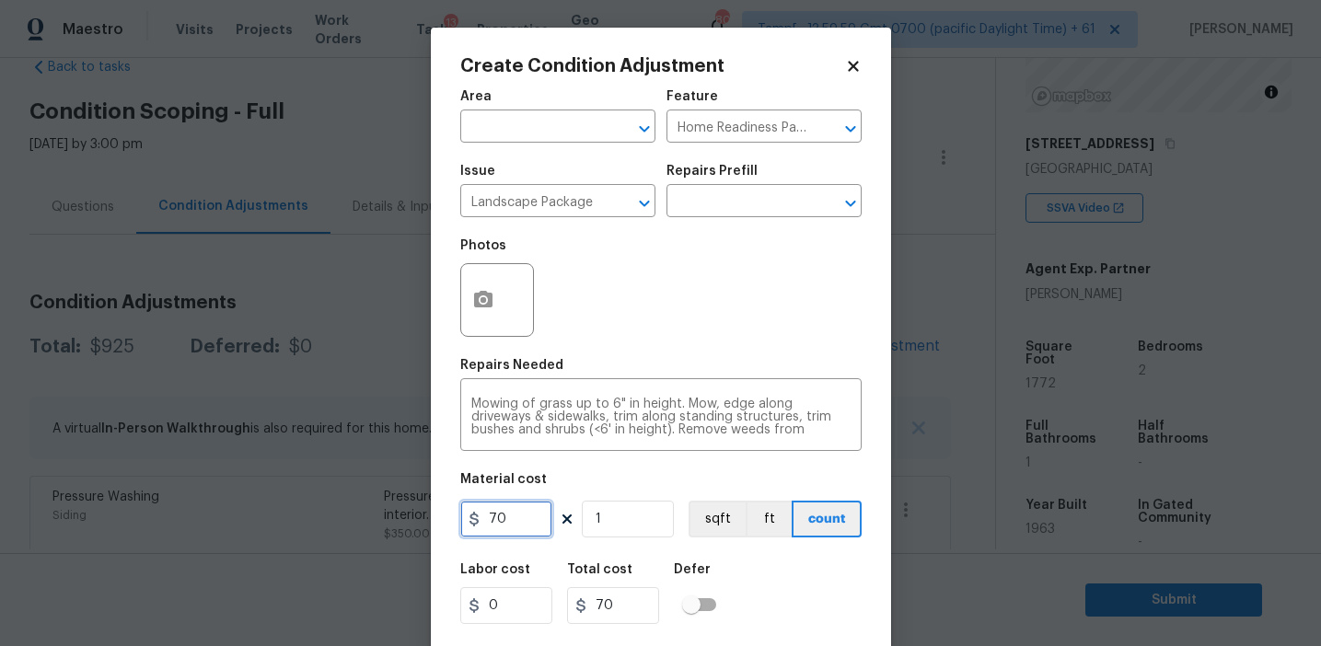
click at [515, 524] on input "70" at bounding box center [506, 519] width 92 height 37
type input "2000"
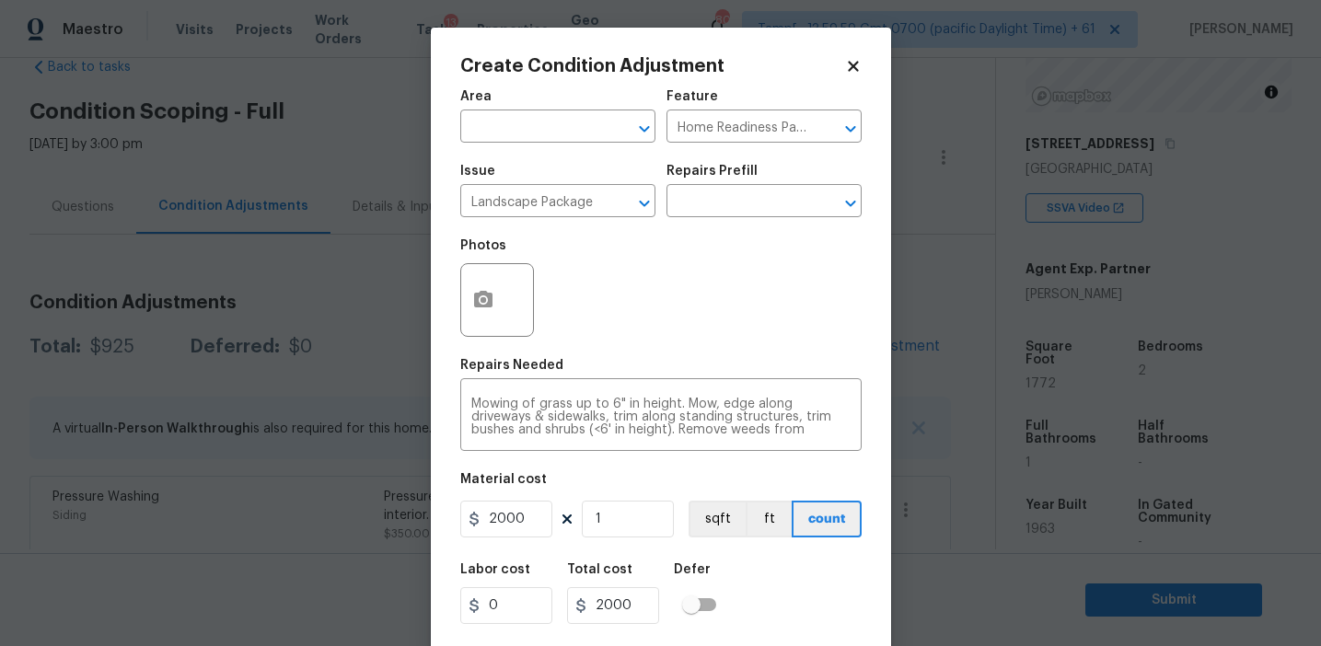
click at [620, 353] on div "Area ​ Feature Home Readiness Packages ​ Issue Landscape Package ​ Repairs Pref…" at bounding box center [660, 383] width 401 height 608
click at [503, 259] on div "Photos" at bounding box center [498, 251] width 77 height 24
click at [476, 307] on icon "button" at bounding box center [483, 299] width 18 height 17
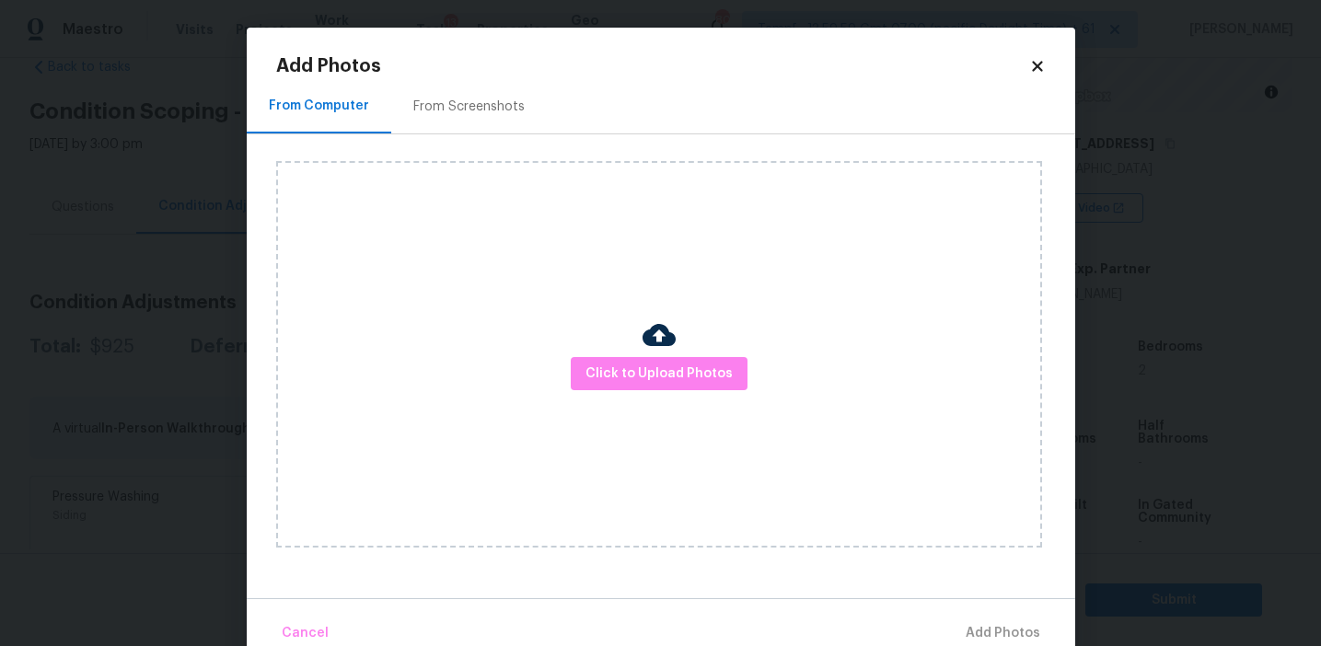
click at [475, 102] on div "From Screenshots" at bounding box center [468, 107] width 111 height 18
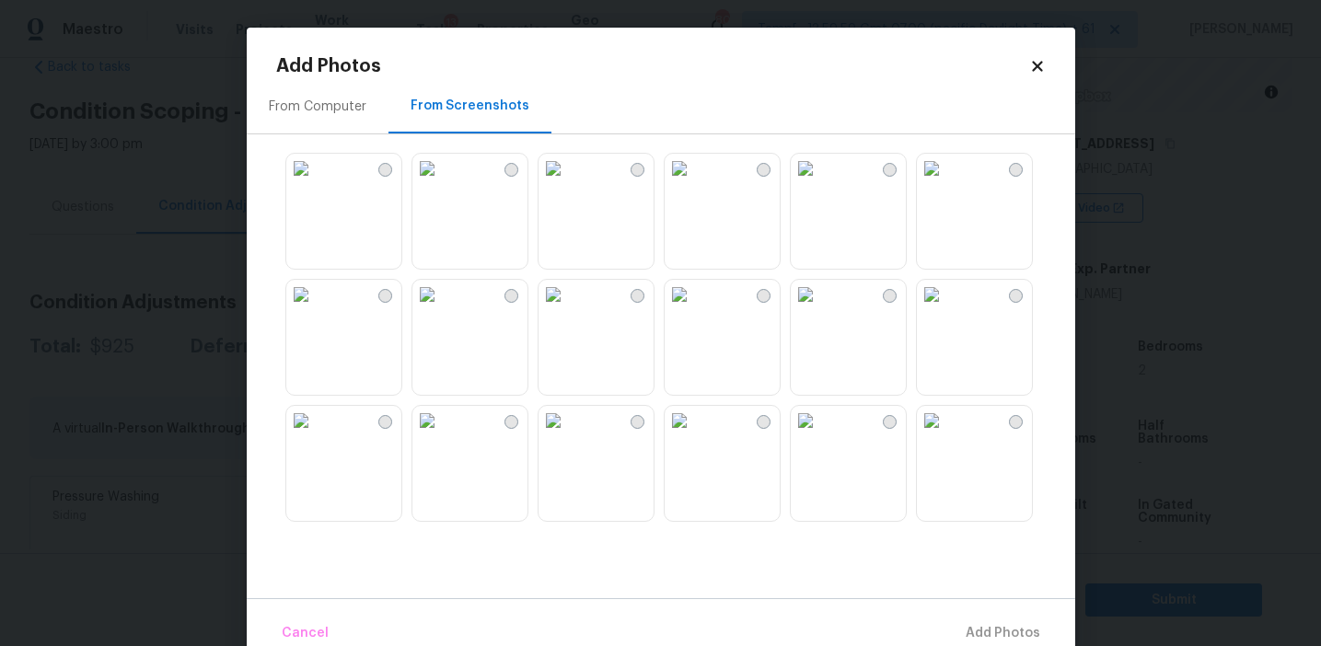
click at [530, 272] on div at bounding box center [675, 337] width 799 height 387
click at [946, 309] on img at bounding box center [931, 294] width 29 height 29
click at [946, 183] on img at bounding box center [931, 168] width 29 height 29
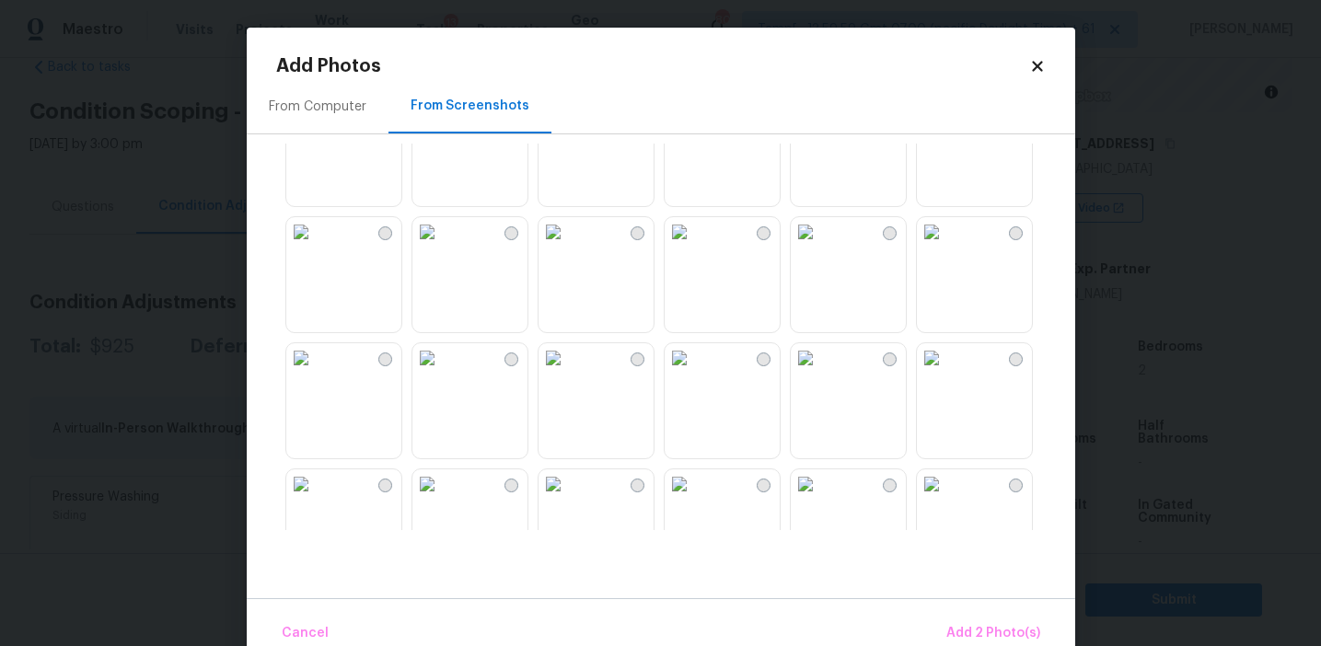
scroll to position [363, 0]
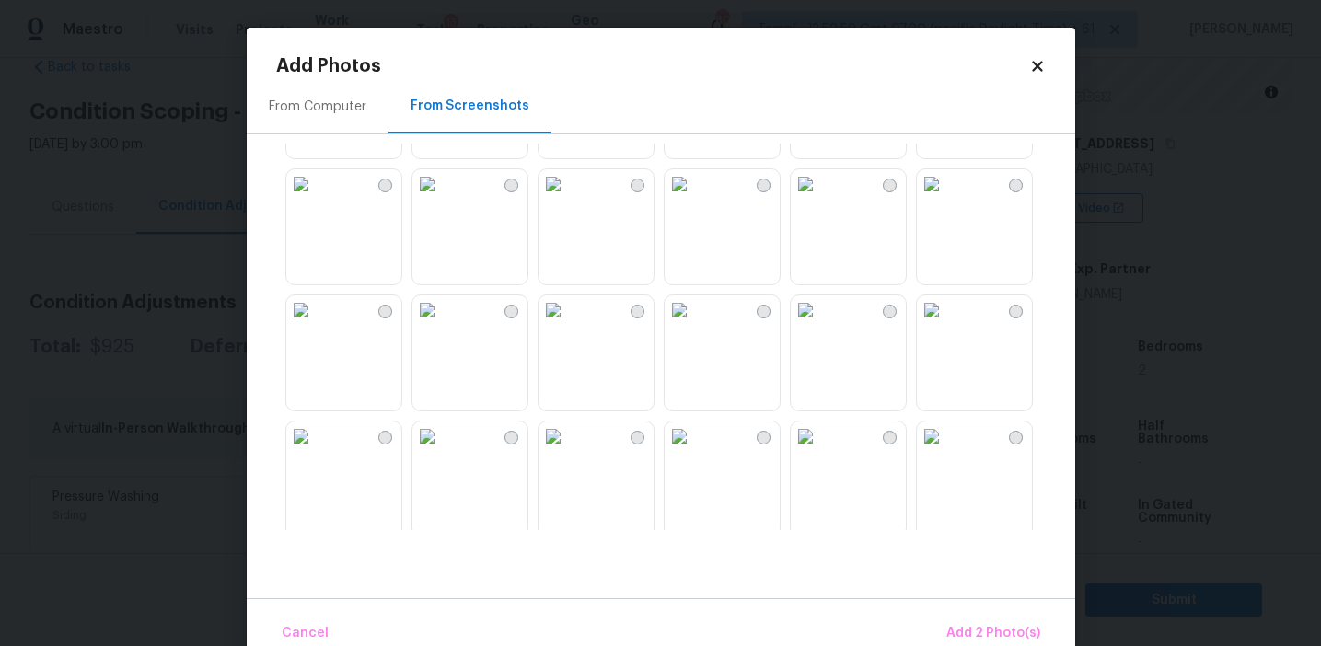
click at [568, 451] on img at bounding box center [553, 436] width 29 height 29
click at [954, 630] on span "Add 3 Photo(s)" at bounding box center [993, 633] width 93 height 23
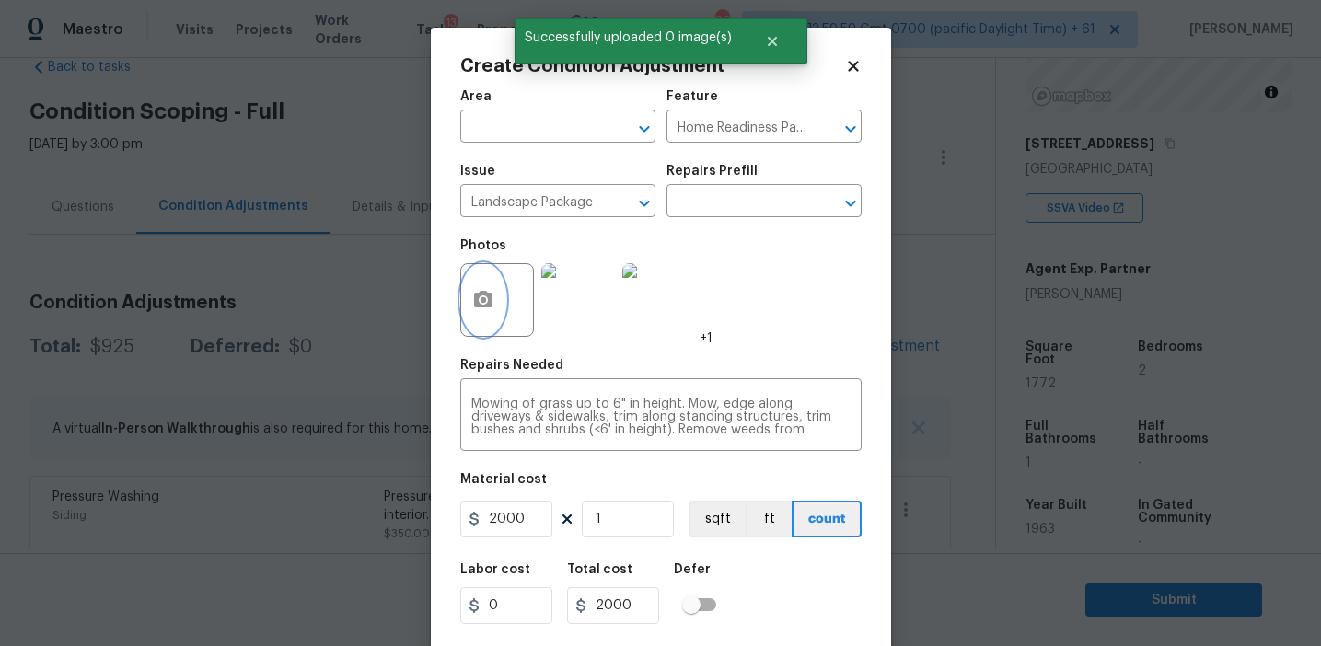
scroll to position [41, 0]
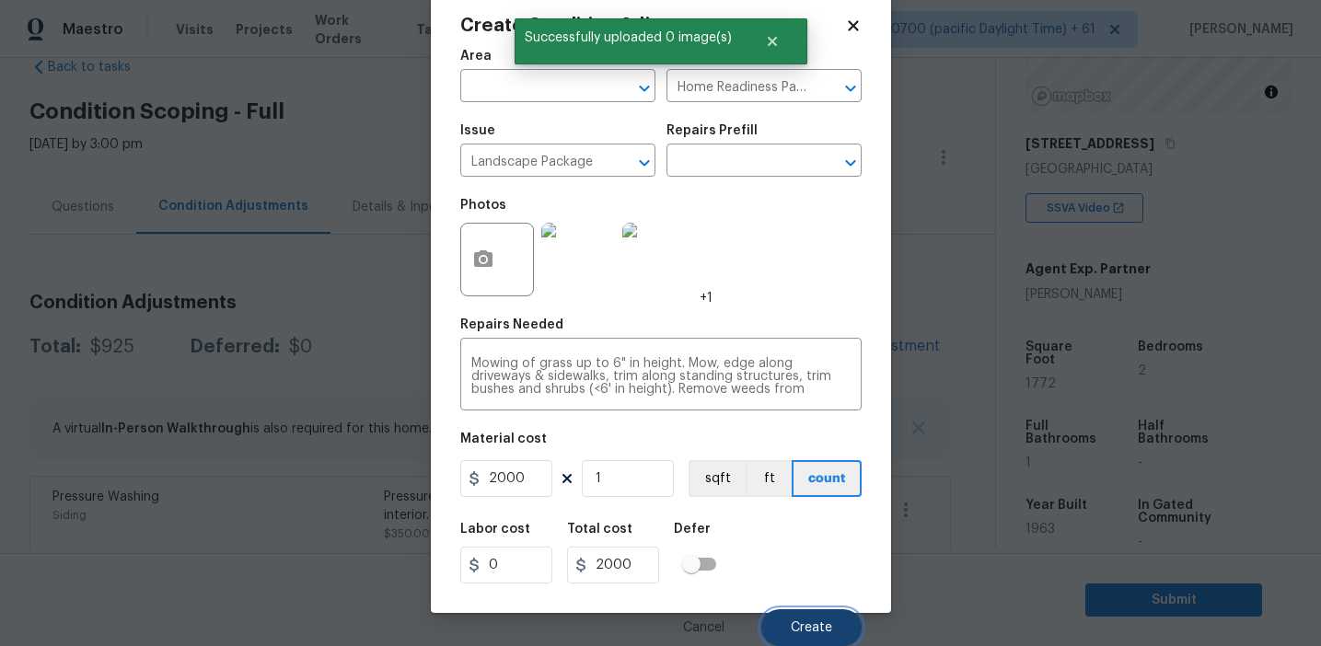
click at [786, 622] on button "Create" at bounding box center [811, 627] width 100 height 37
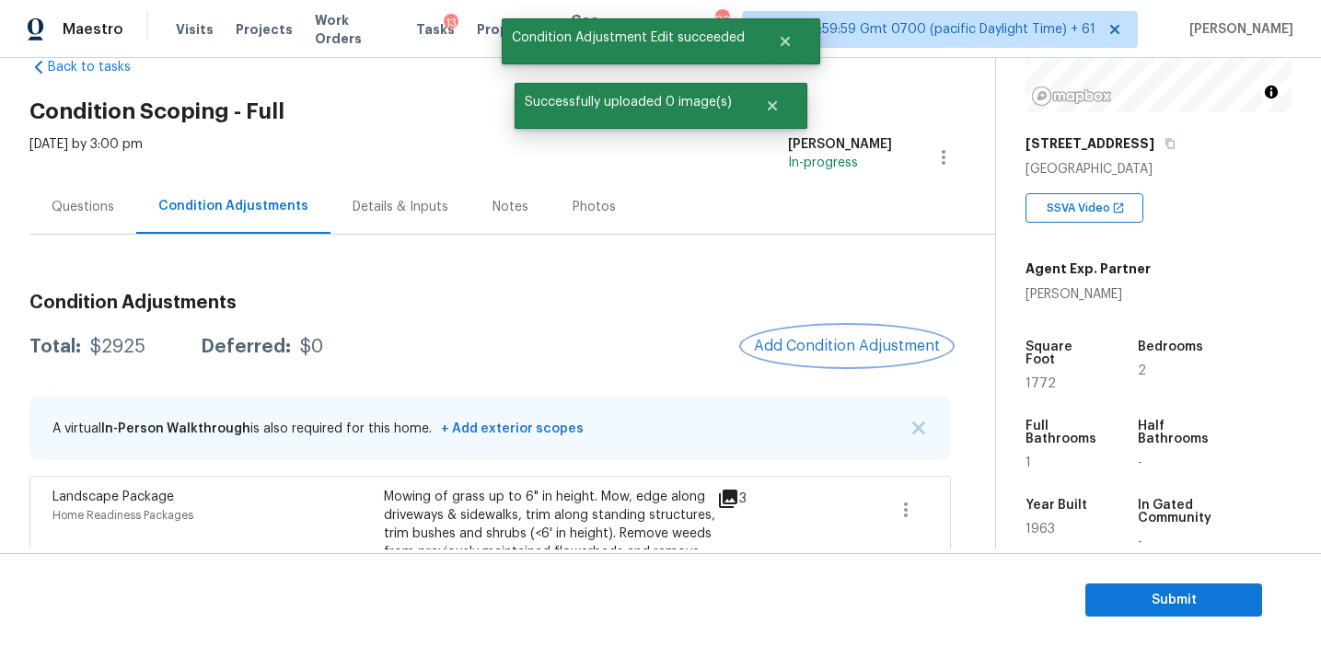
scroll to position [116, 0]
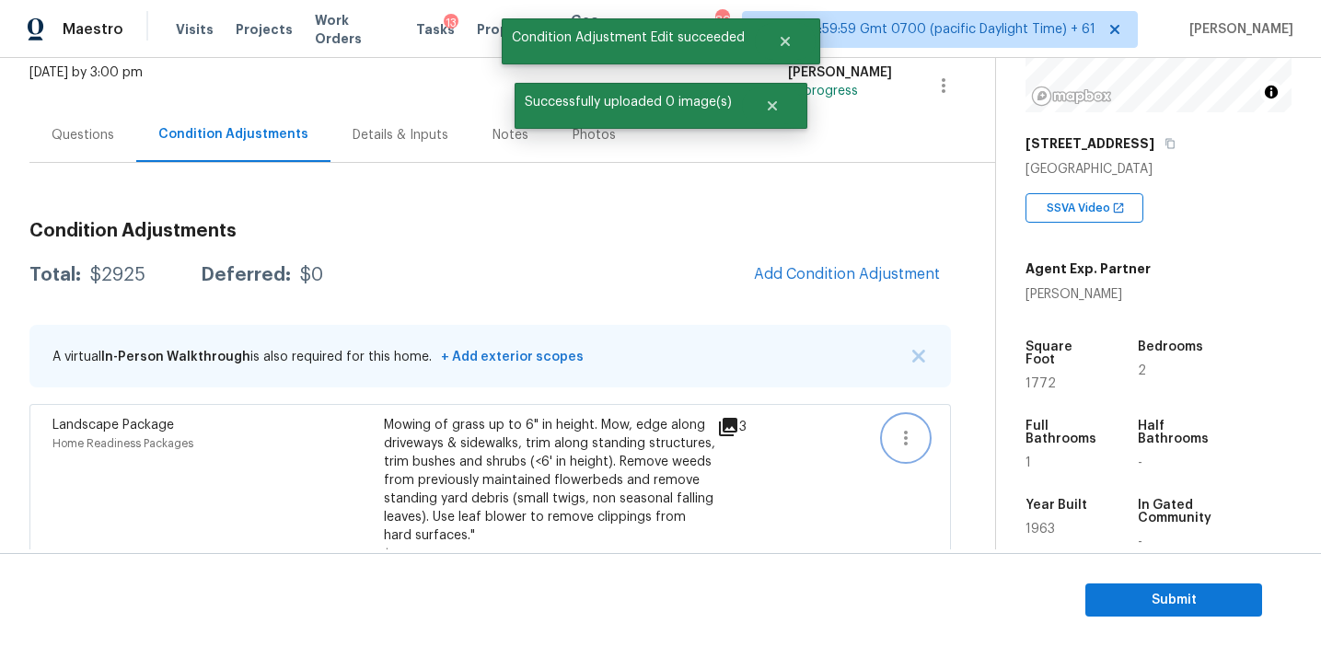
click at [915, 438] on icon "button" at bounding box center [906, 438] width 22 height 22
click at [981, 433] on div "Edit" at bounding box center [1011, 434] width 144 height 18
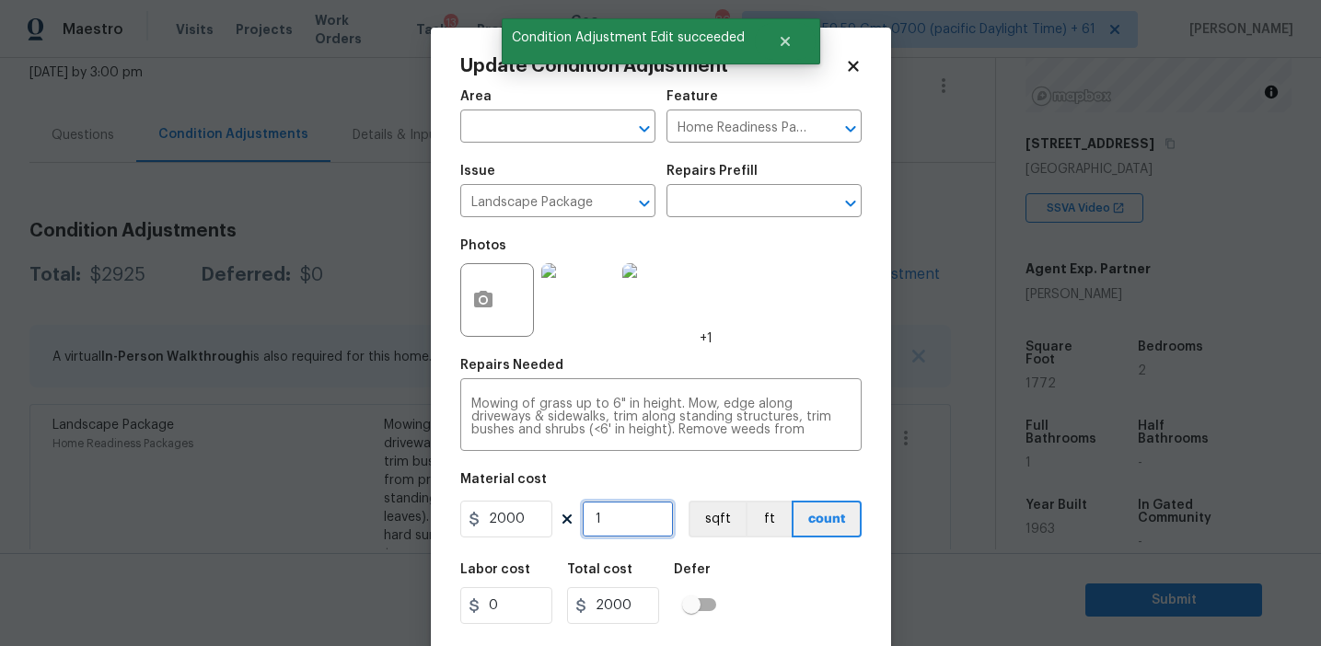
click at [600, 508] on input "1" at bounding box center [628, 519] width 92 height 37
type input "0"
type input "2"
type input "4000"
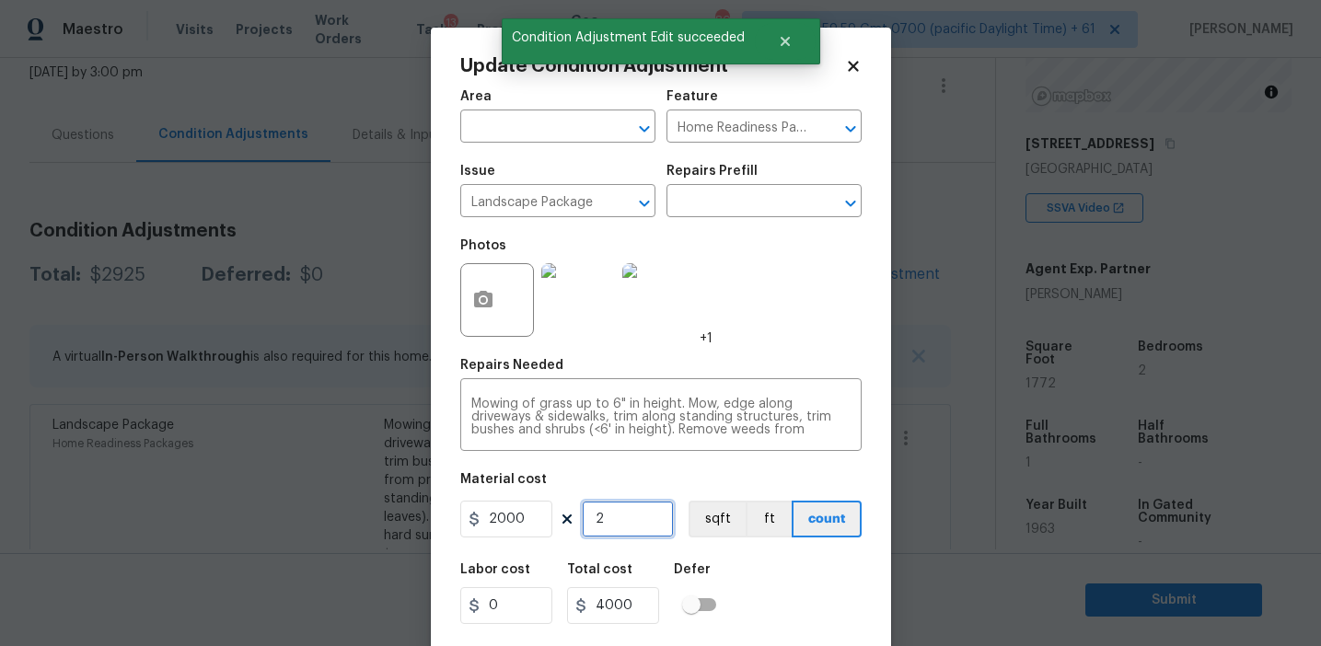
type input "2"
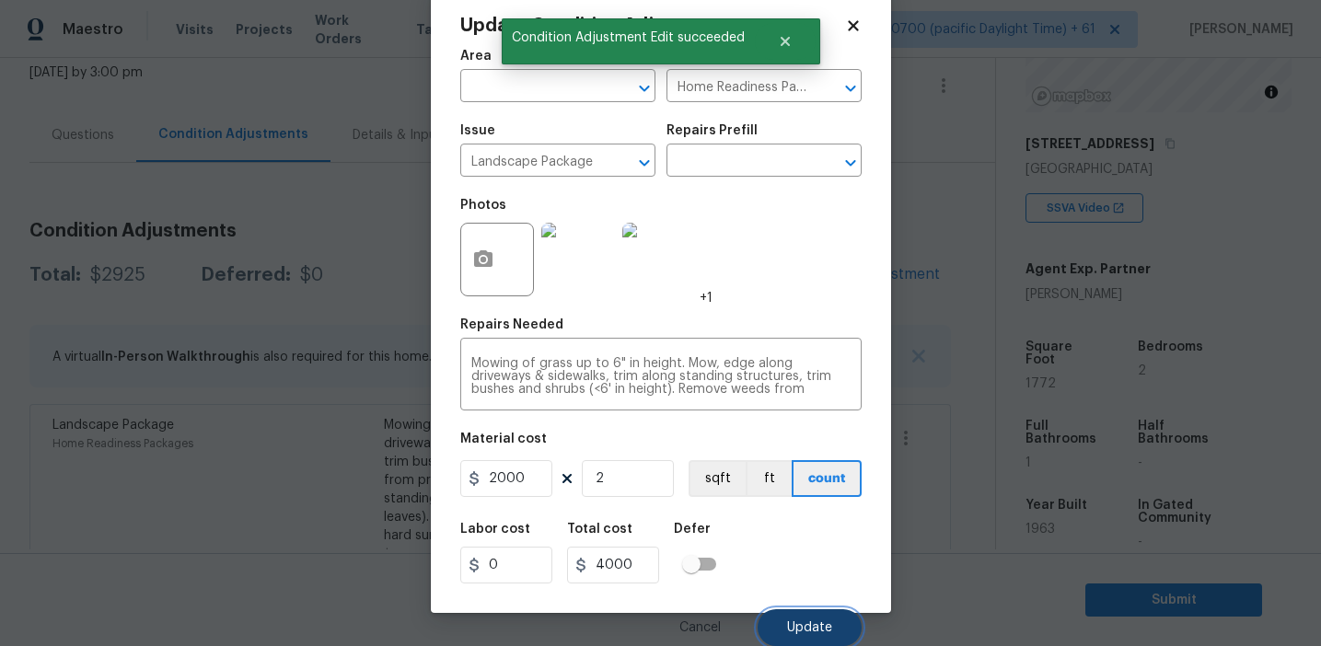
click at [785, 631] on button "Update" at bounding box center [810, 627] width 104 height 37
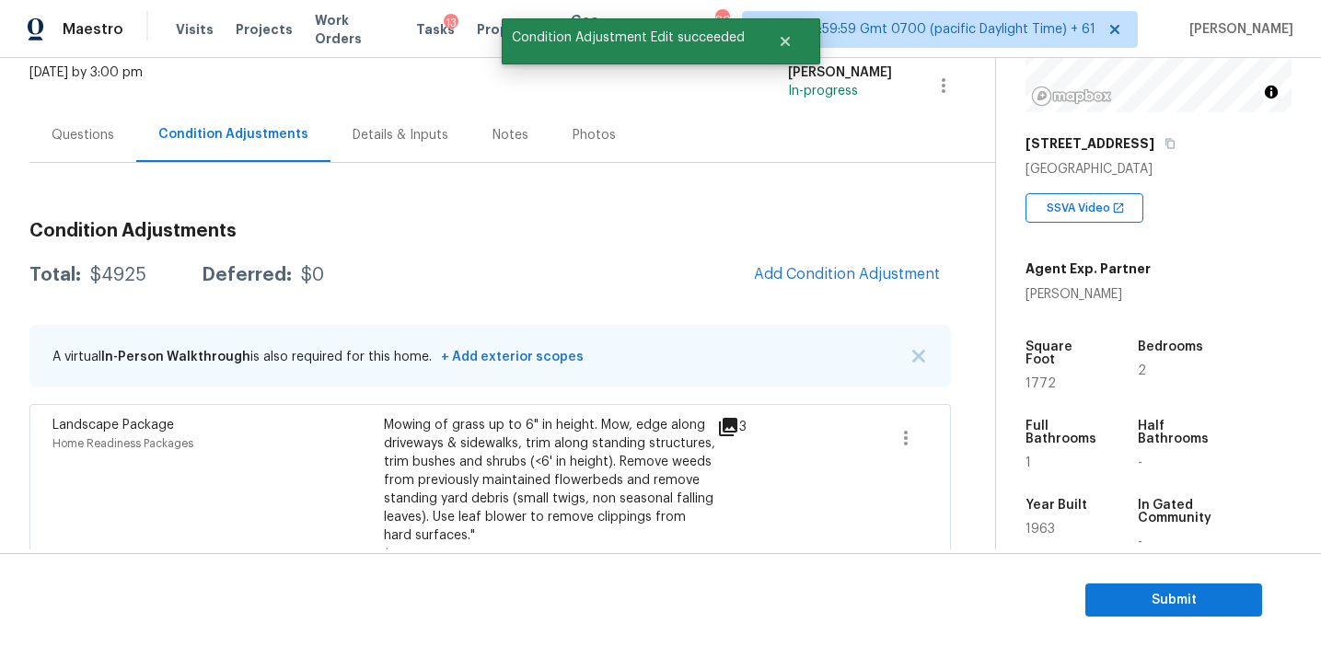
scroll to position [0, 0]
click at [841, 271] on span "Add Condition Adjustment" at bounding box center [847, 274] width 186 height 17
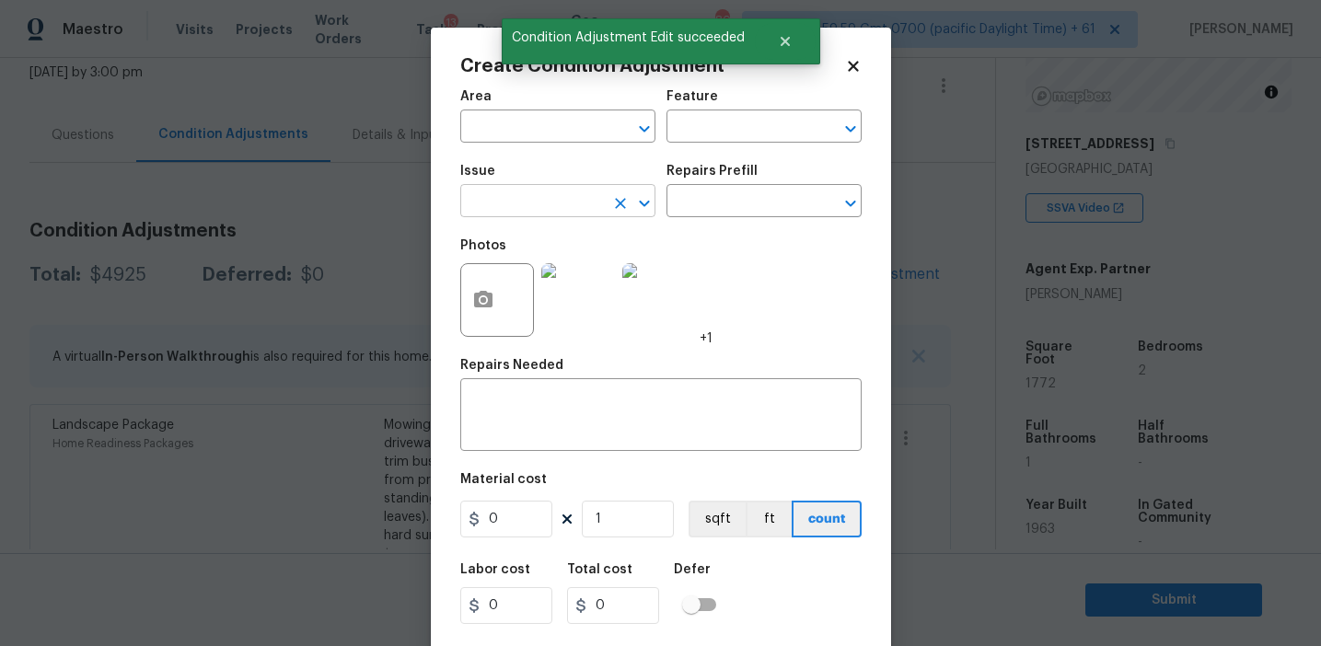
click at [547, 207] on input "text" at bounding box center [532, 203] width 144 height 29
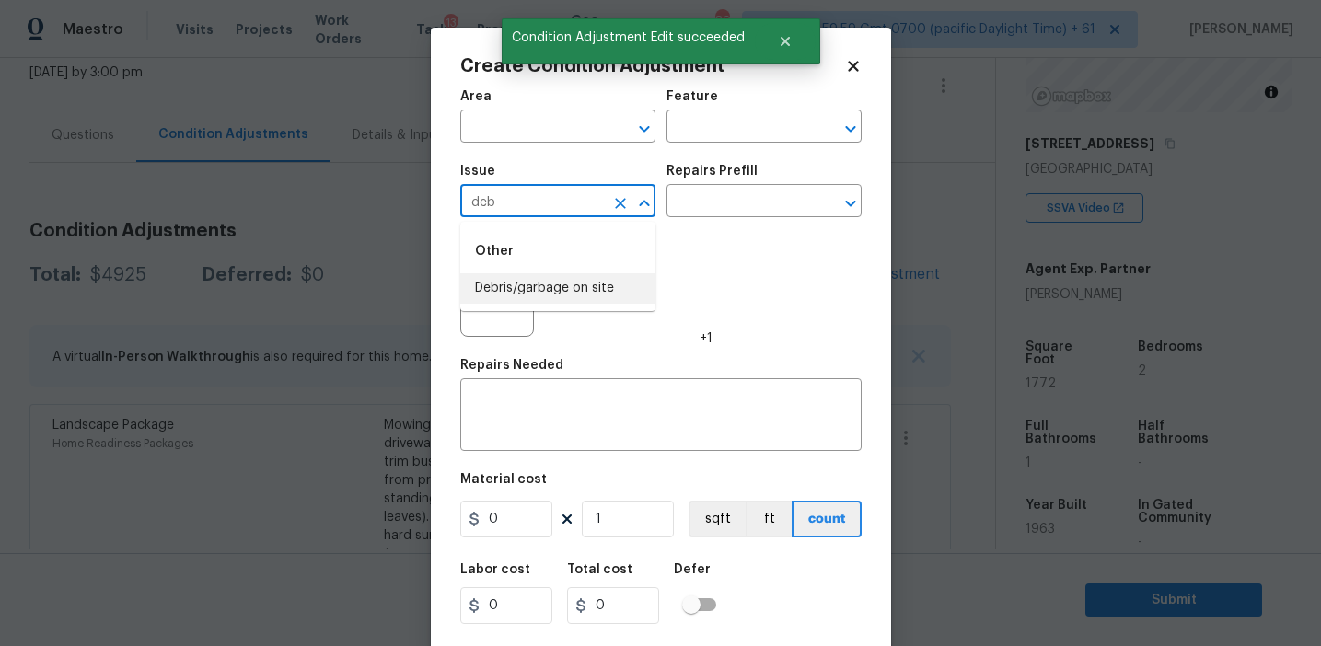
click at [566, 295] on li "Debris/garbage on site" at bounding box center [557, 288] width 195 height 30
type input "Debris/garbage on site"
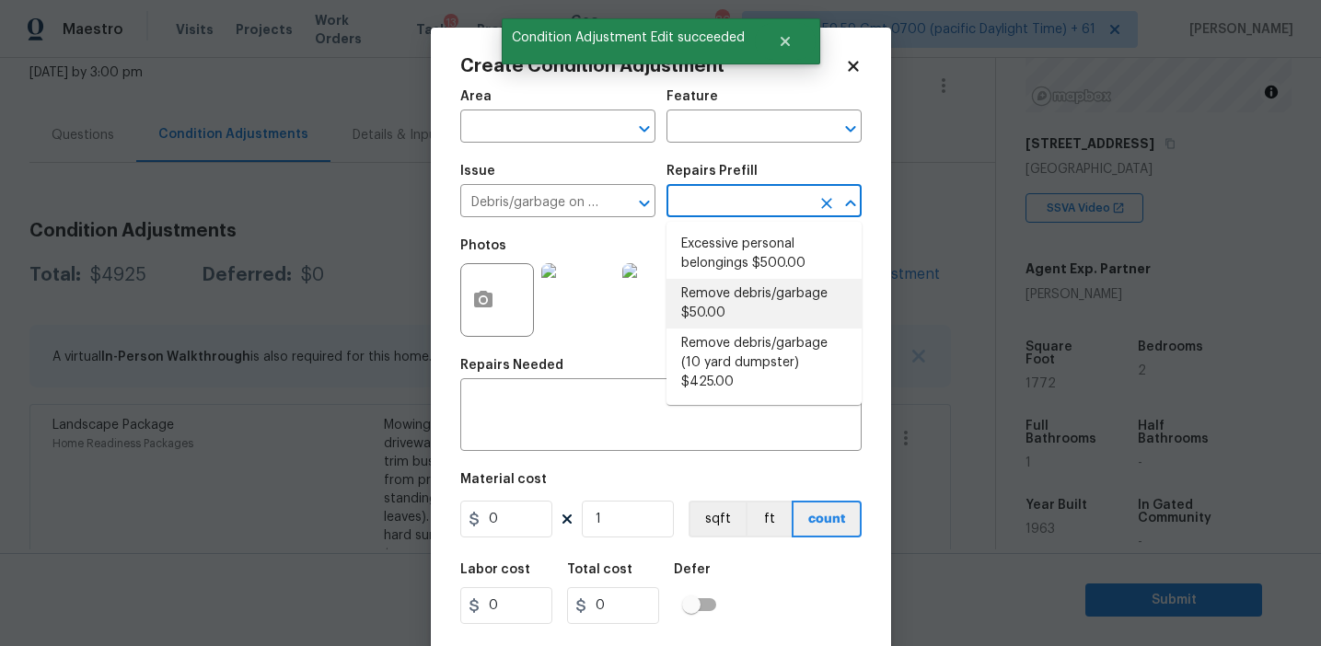
click at [683, 301] on li "Remove debris/garbage $50.00" at bounding box center [763, 304] width 195 height 50
type textarea "Remove, haul off, and properly dispose of any debris left by seller to offsite …"
type input "50"
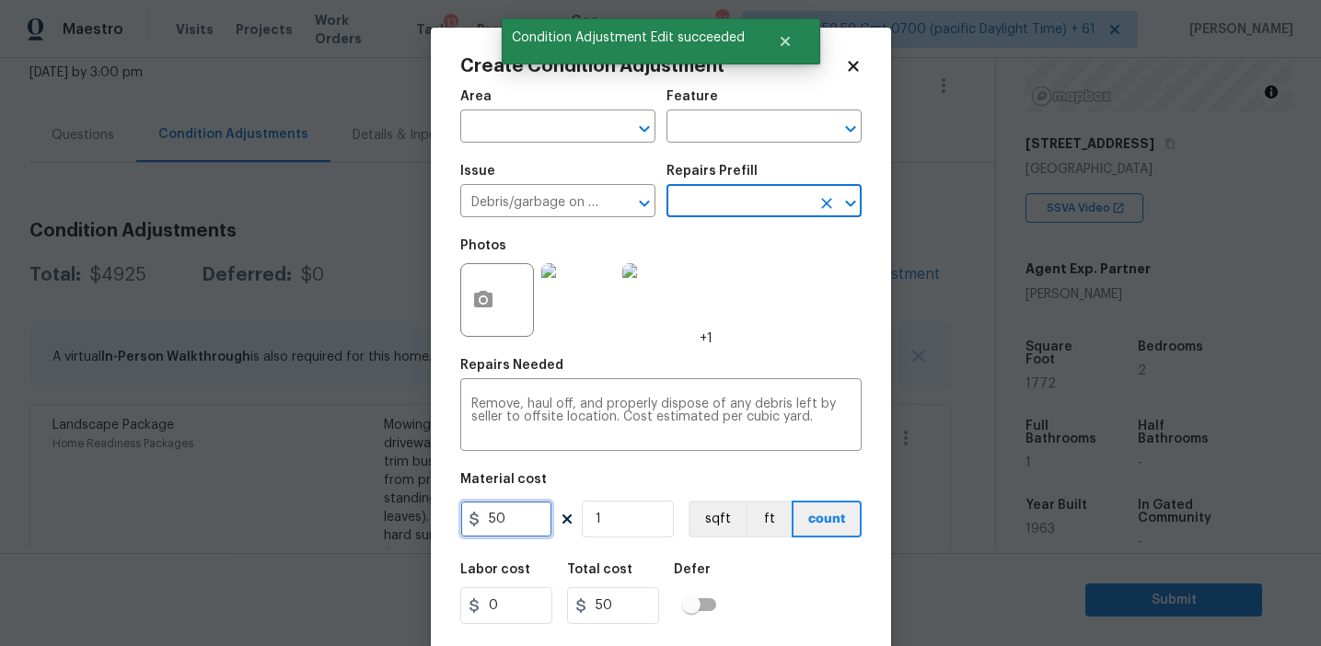
click at [484, 518] on input "50" at bounding box center [506, 519] width 92 height 37
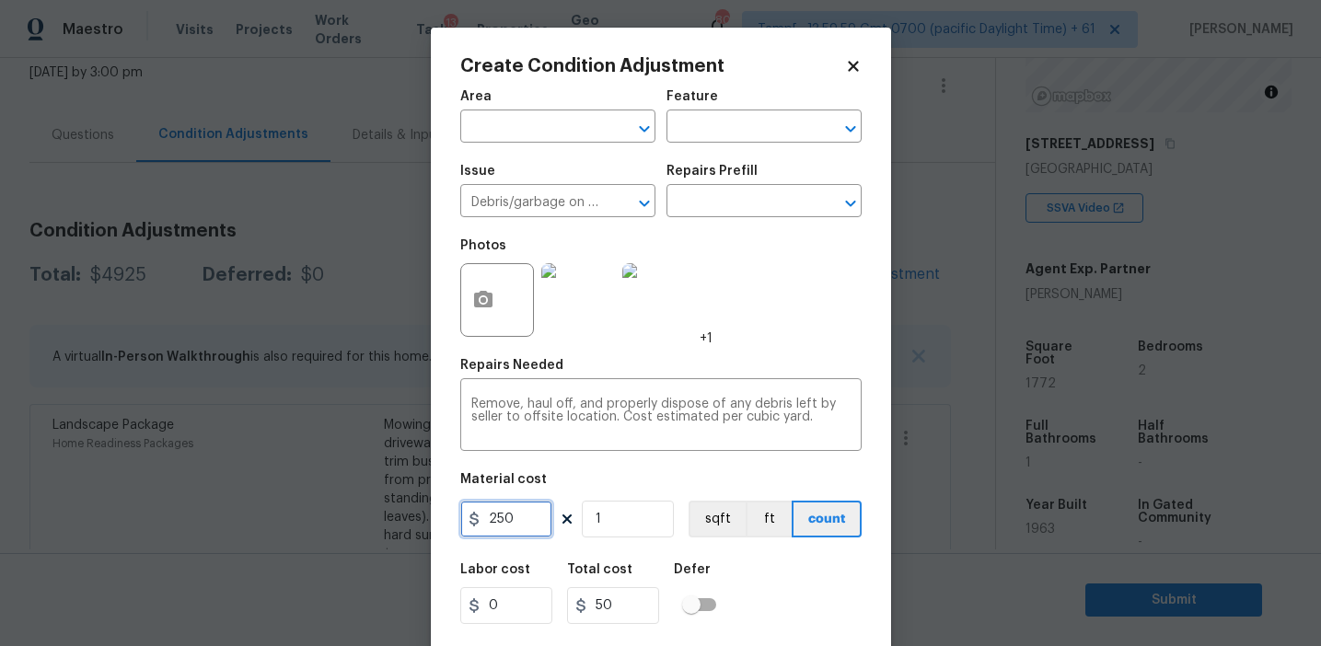
click at [513, 518] on input "250" at bounding box center [506, 519] width 92 height 37
type input "2500"
click at [776, 340] on div "Photos +1" at bounding box center [660, 288] width 401 height 120
click at [495, 307] on button "button" at bounding box center [483, 300] width 44 height 72
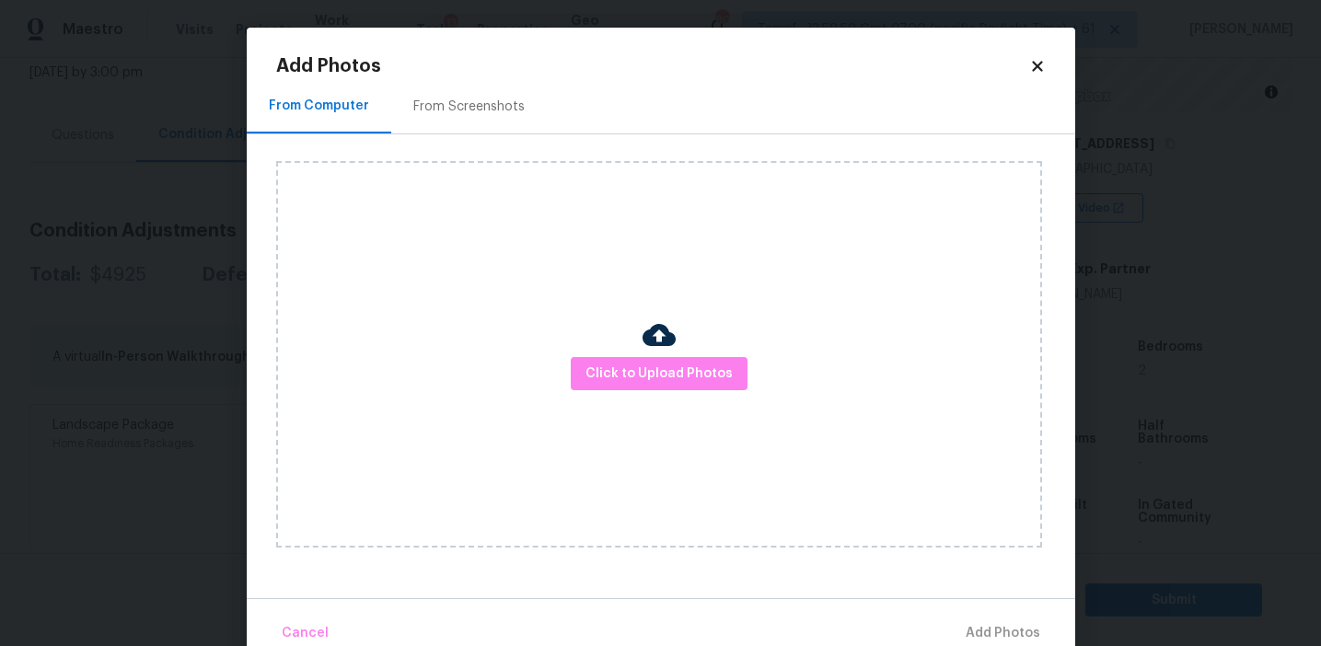
click at [495, 102] on div "From Screenshots" at bounding box center [468, 107] width 111 height 18
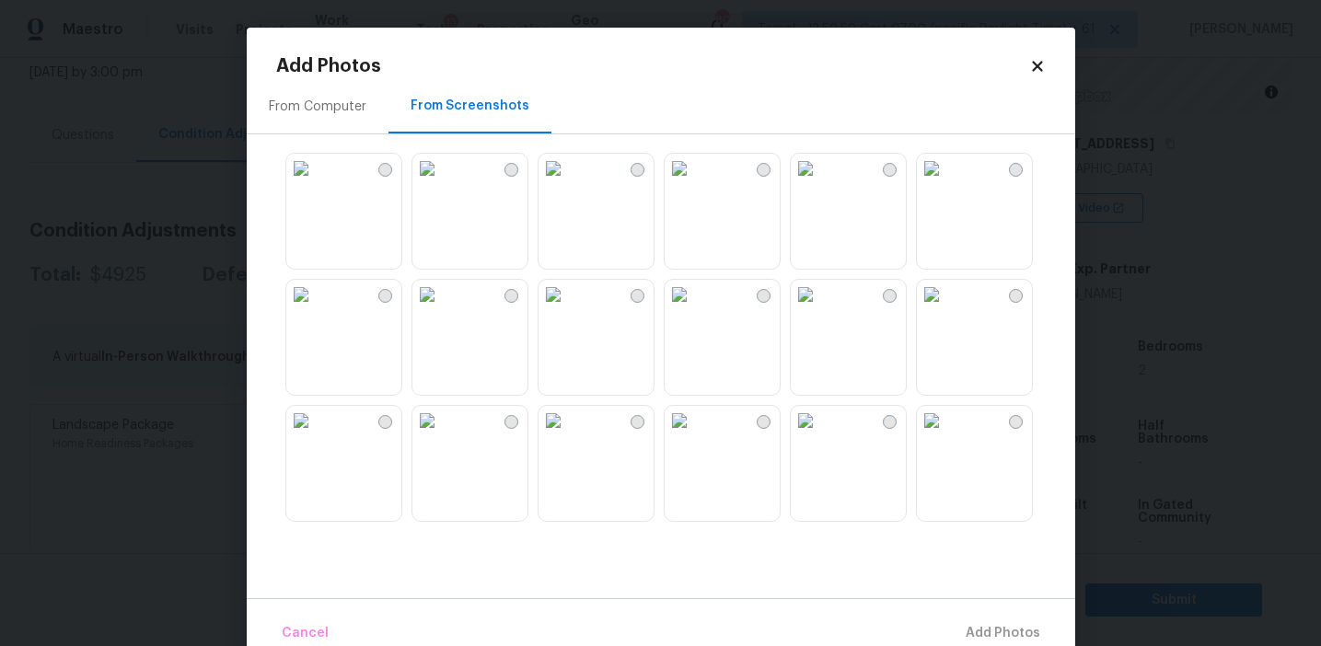
click at [529, 280] on div at bounding box center [675, 337] width 799 height 387
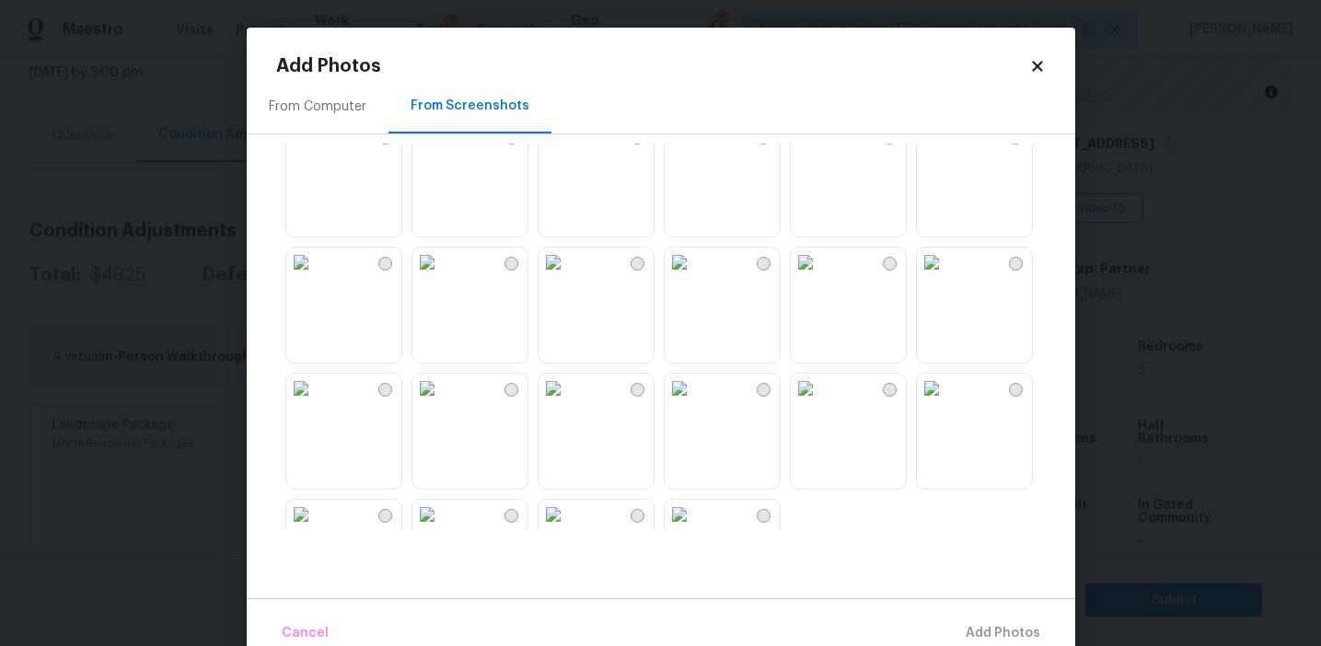
scroll to position [1758, 0]
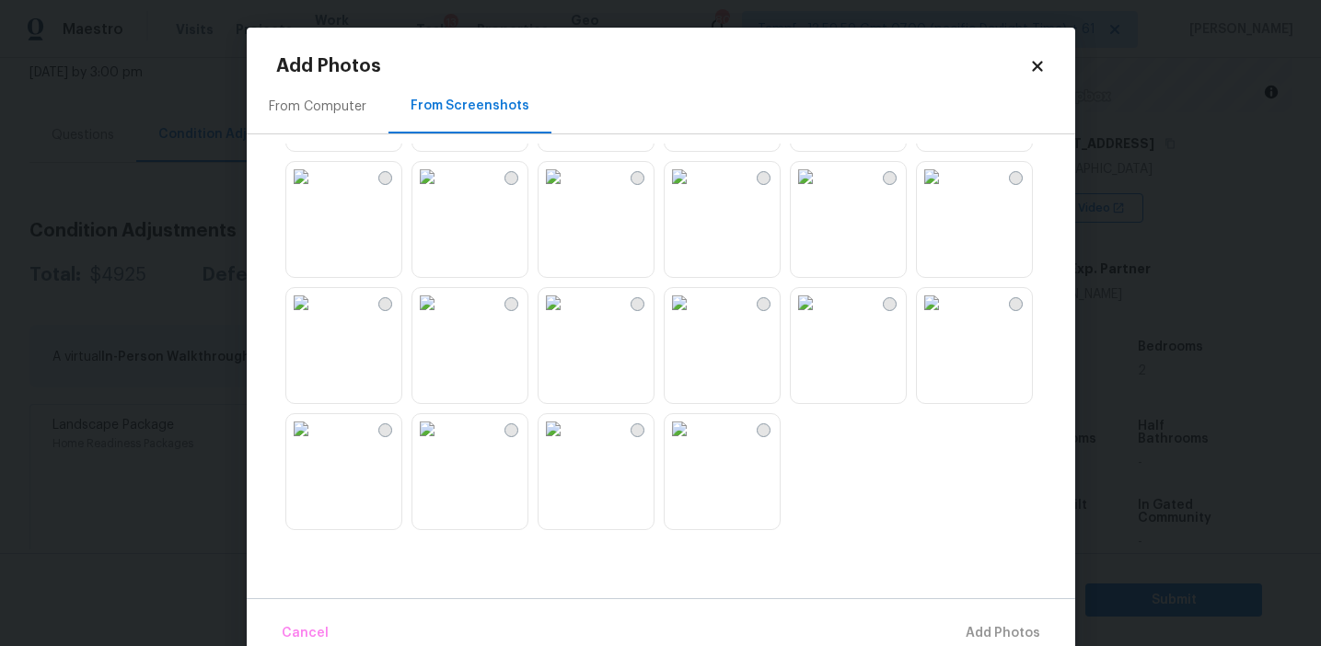
click at [568, 318] on img at bounding box center [553, 302] width 29 height 29
click at [316, 318] on img at bounding box center [300, 302] width 29 height 29
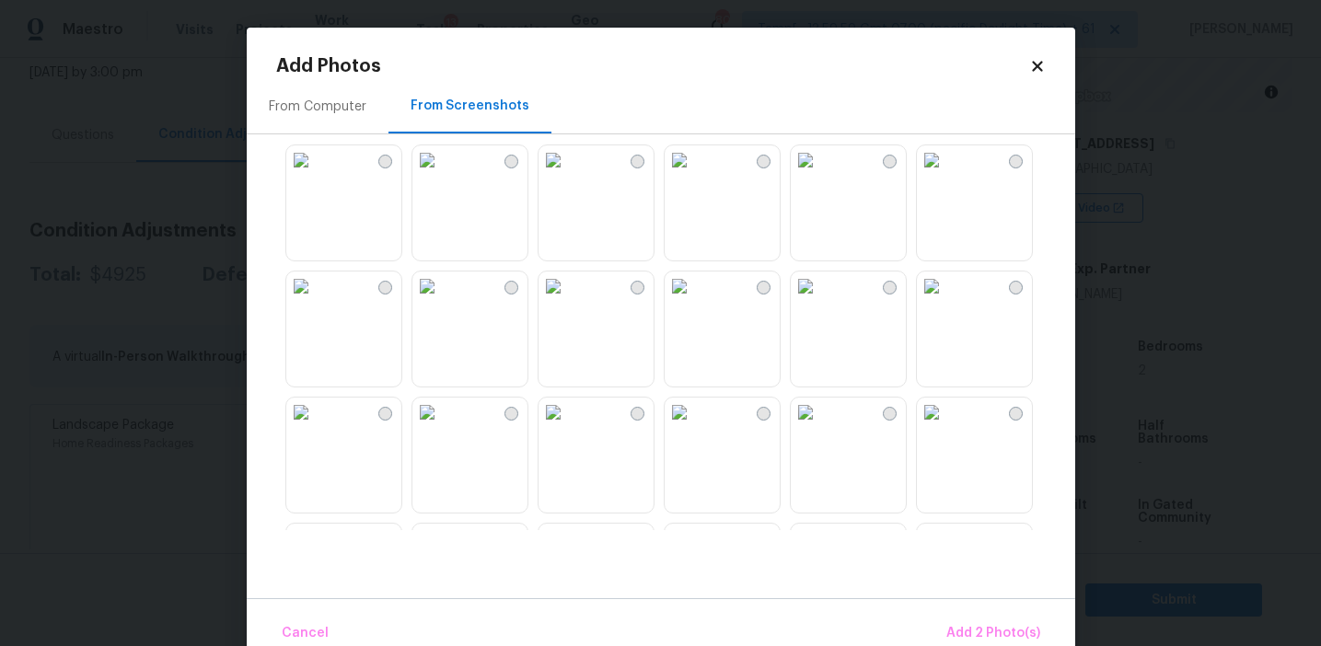
scroll to position [1369, 0]
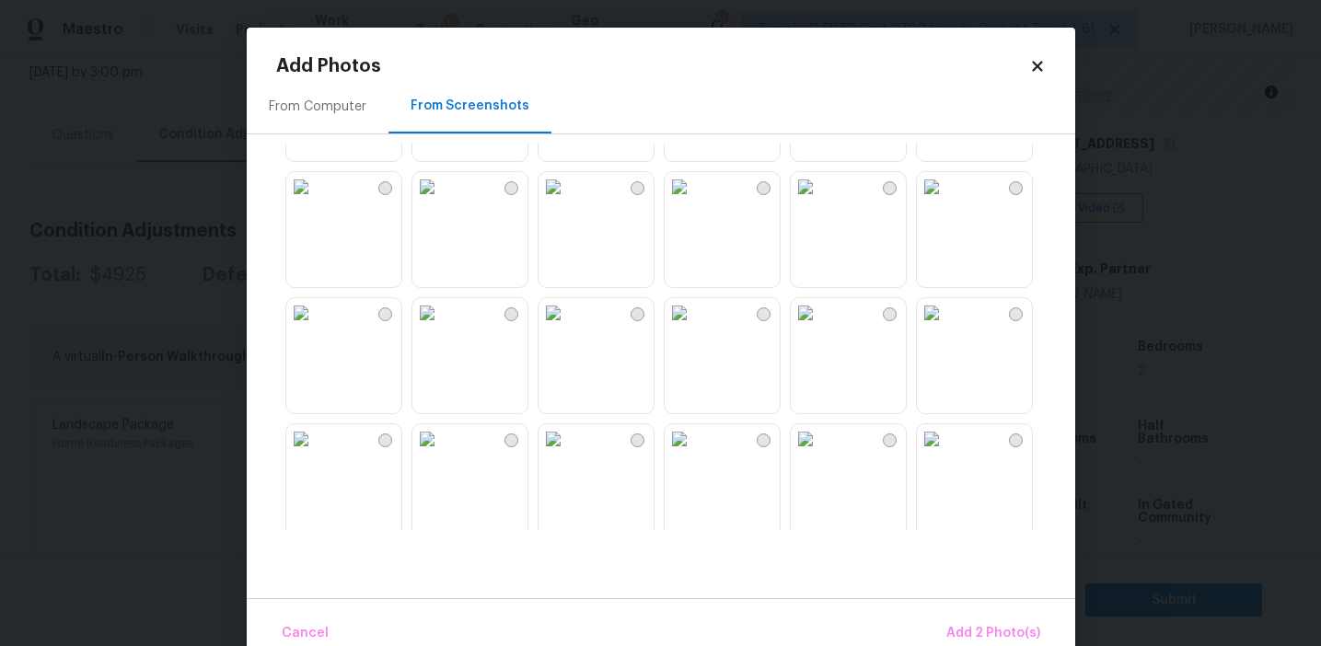
click at [568, 202] on img at bounding box center [553, 186] width 29 height 29
click at [946, 202] on img at bounding box center [931, 186] width 29 height 29
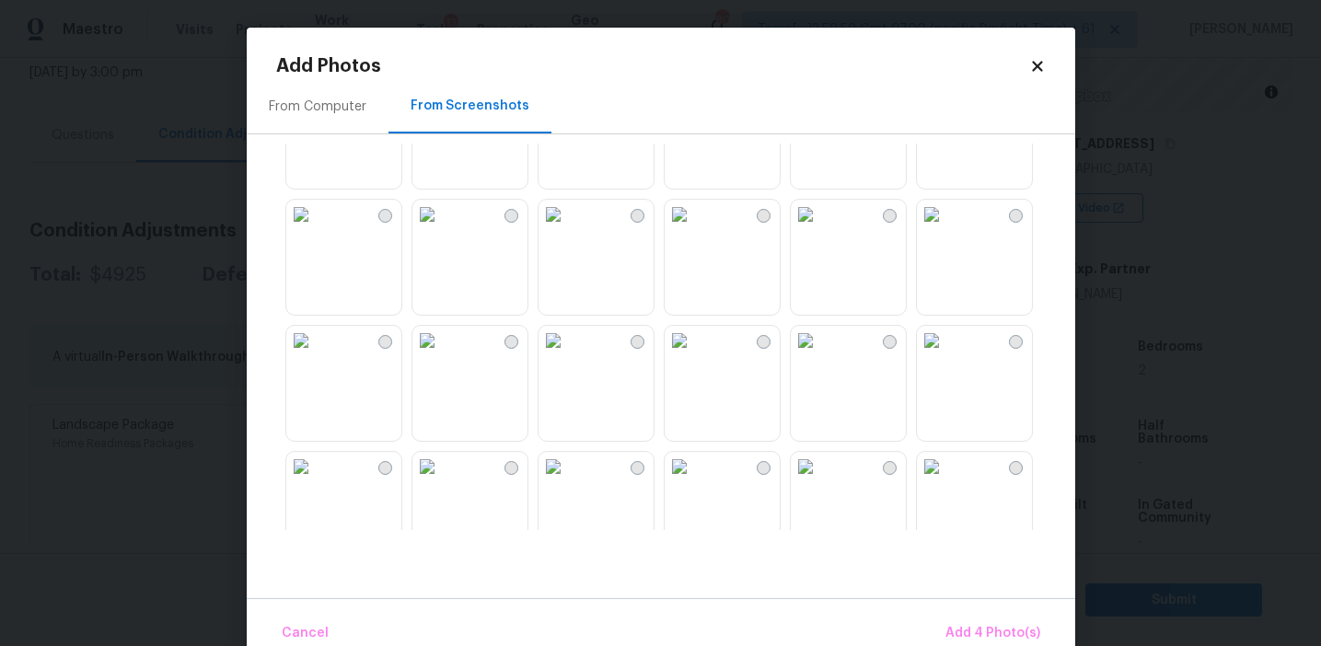
scroll to position [817, 0]
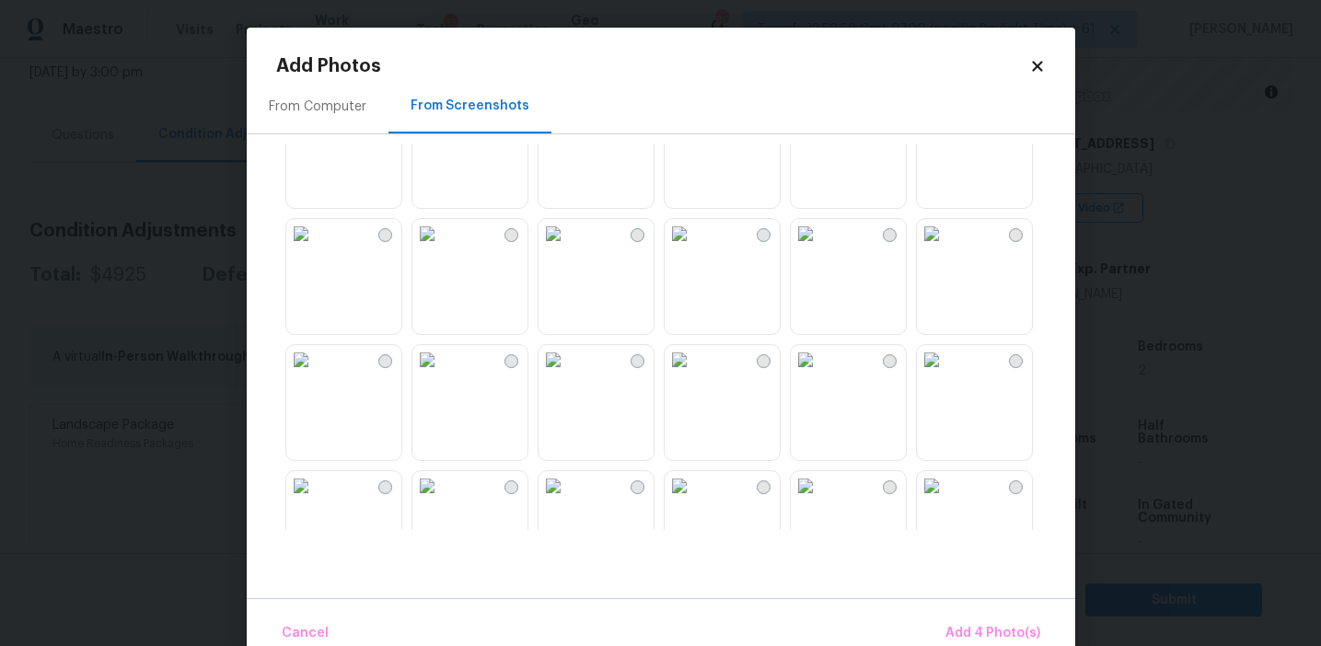
click at [568, 249] on img at bounding box center [553, 233] width 29 height 29
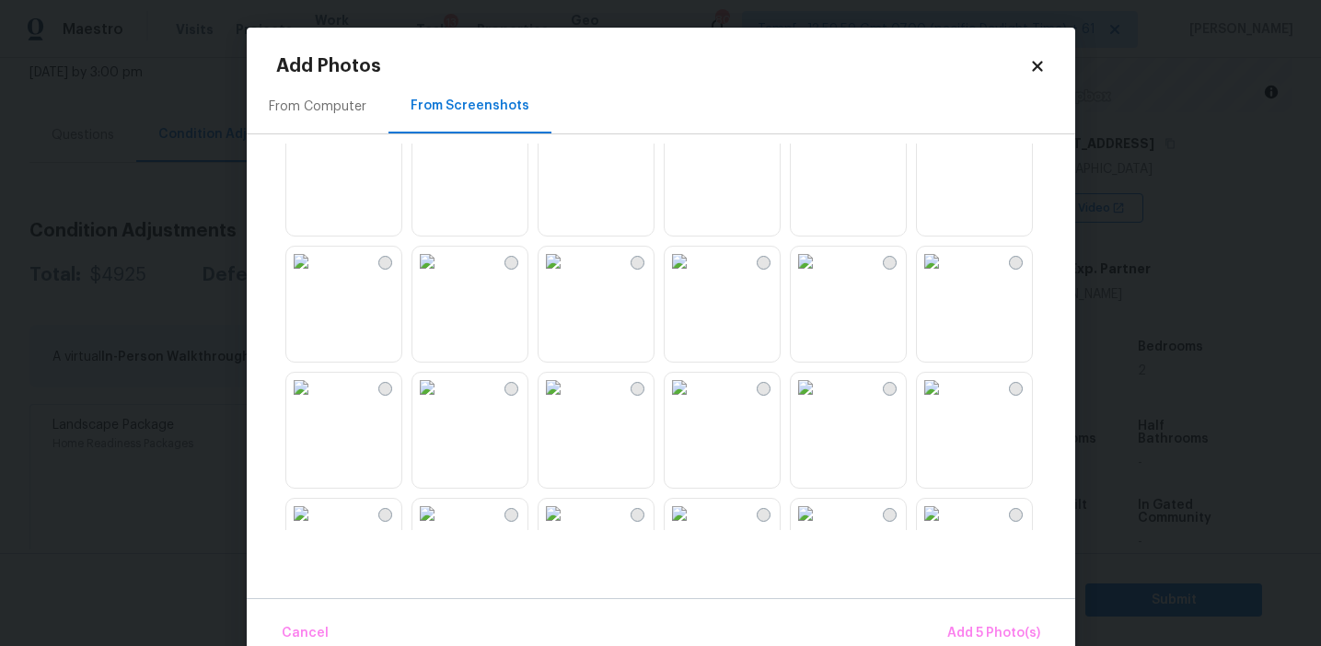
scroll to position [260, 0]
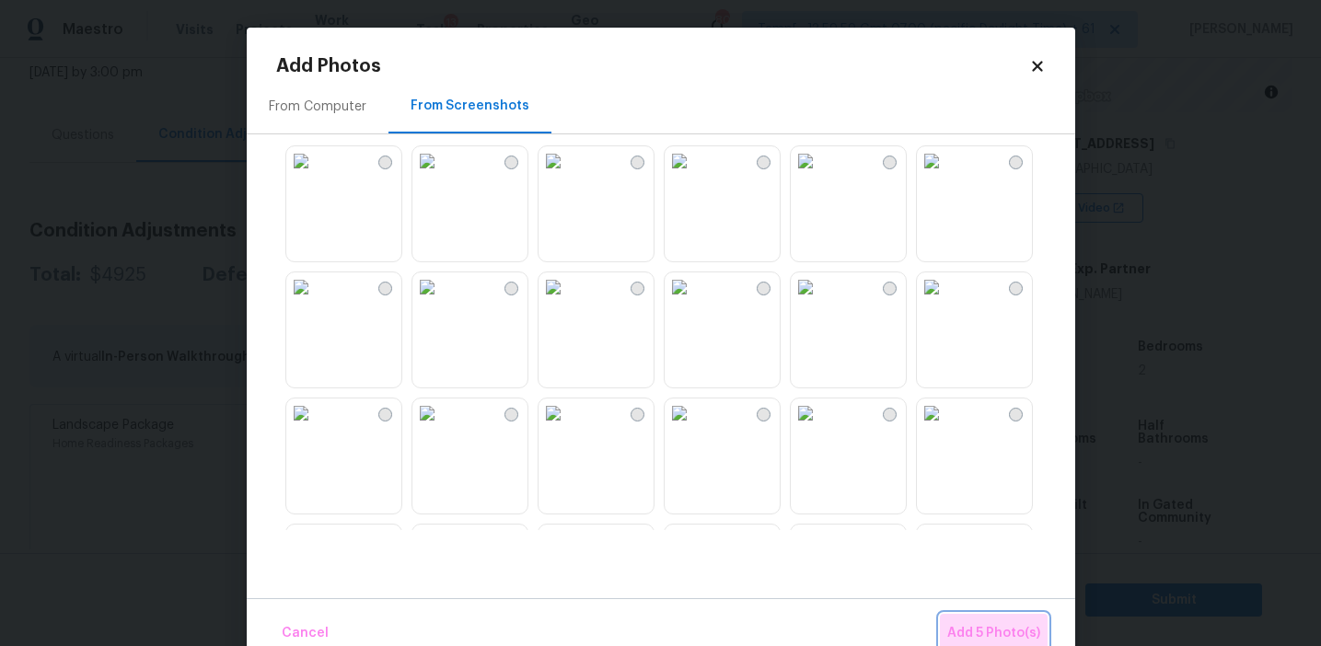
click at [968, 628] on span "Add 5 Photo(s)" at bounding box center [993, 633] width 93 height 23
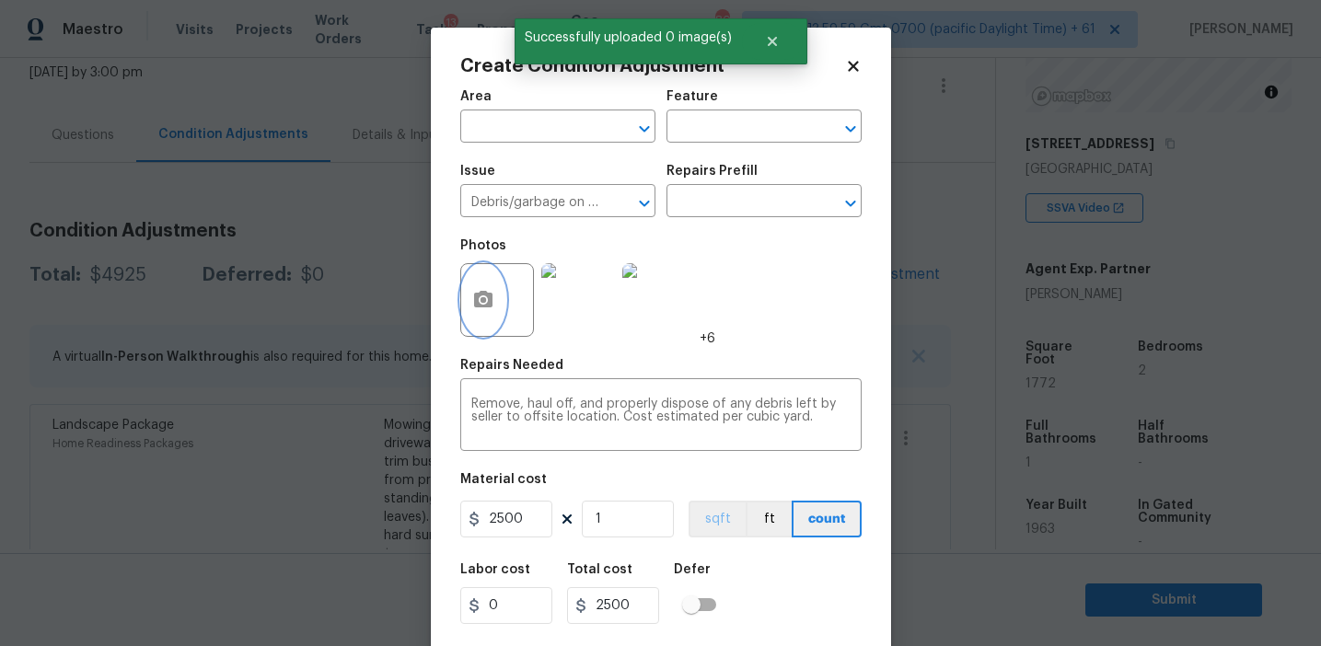
scroll to position [41, 0]
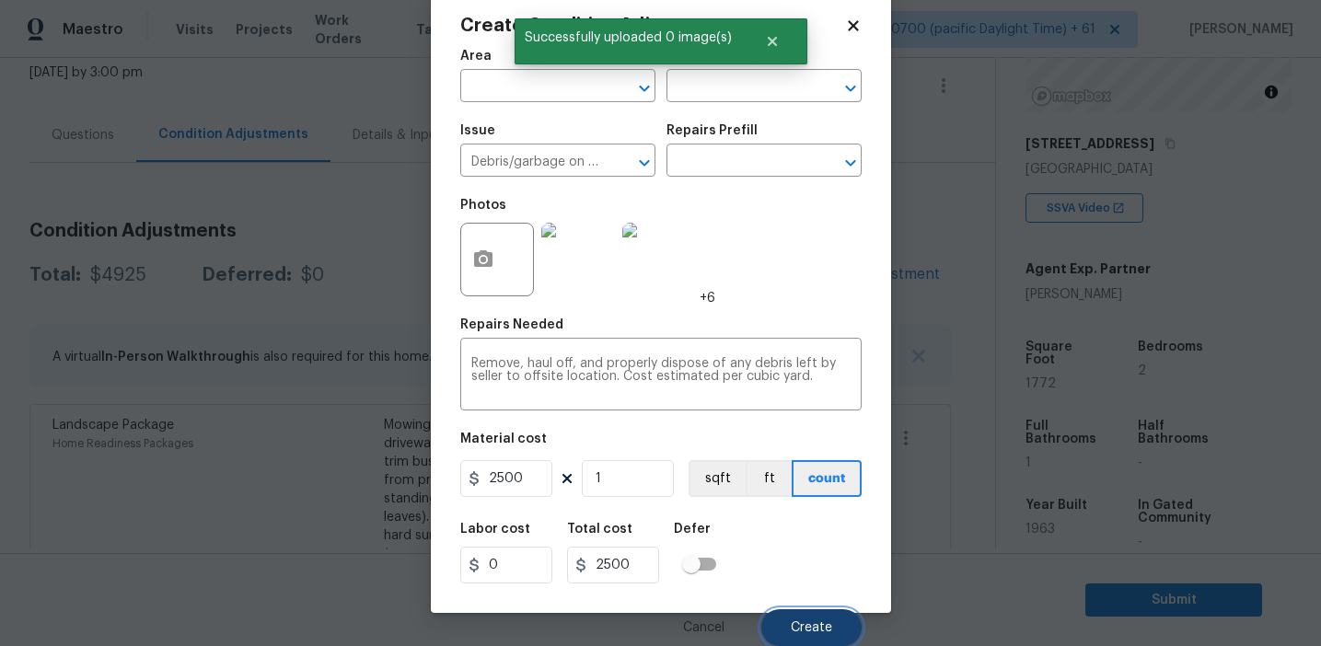
click at [795, 625] on span "Create" at bounding box center [811, 628] width 41 height 14
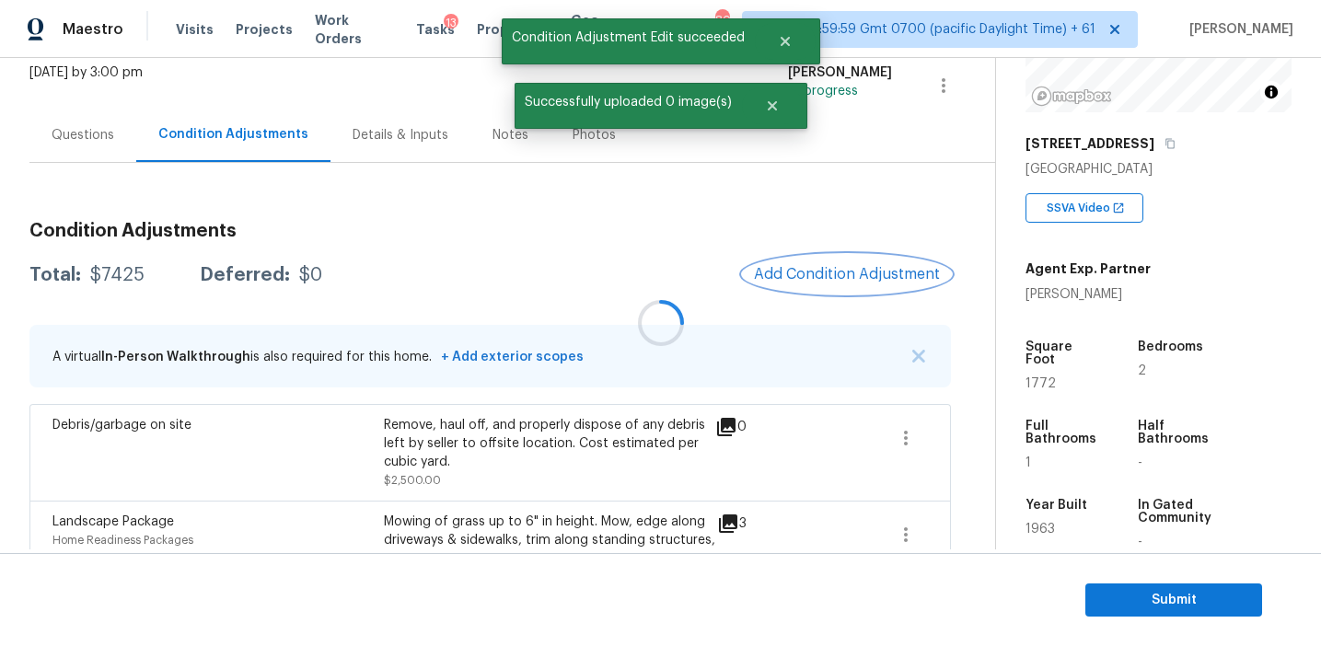
scroll to position [0, 0]
click at [770, 236] on h3 "Condition Adjustments" at bounding box center [489, 231] width 921 height 18
click at [801, 220] on div "Condition Adjustments Total: $7425 Deferred: $0 Add Condition Adjustment A virt…" at bounding box center [489, 512] width 921 height 610
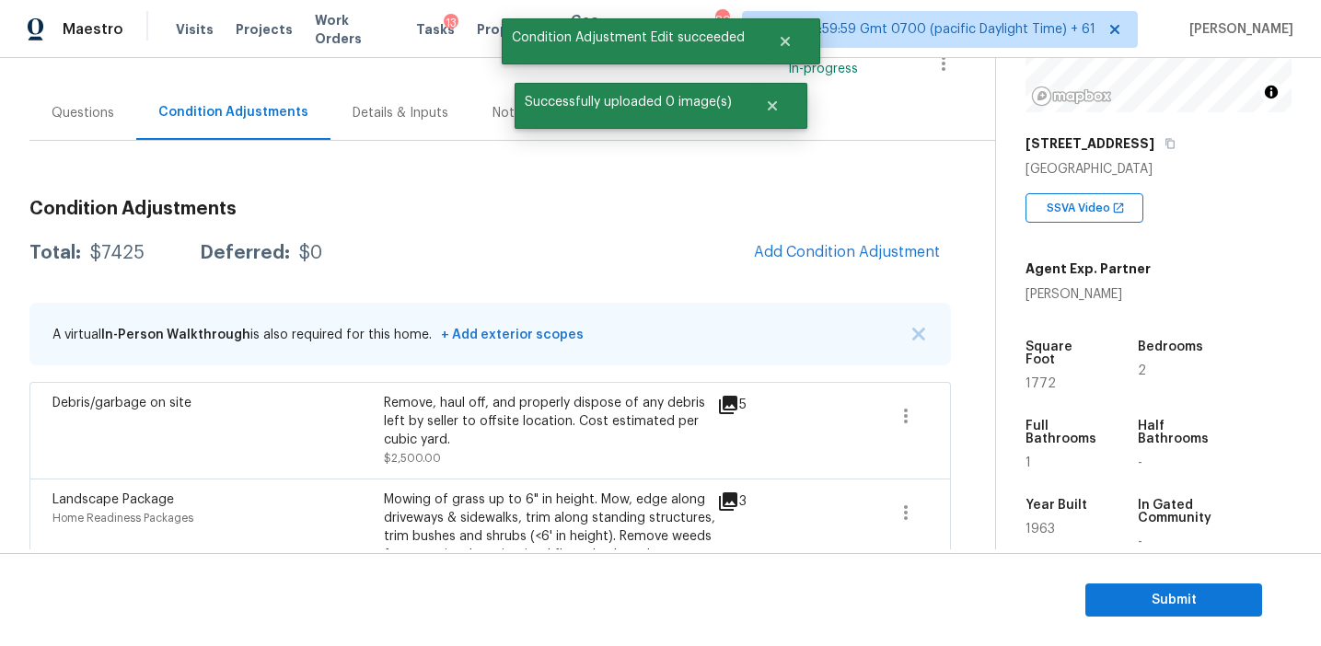
scroll to position [146, 0]
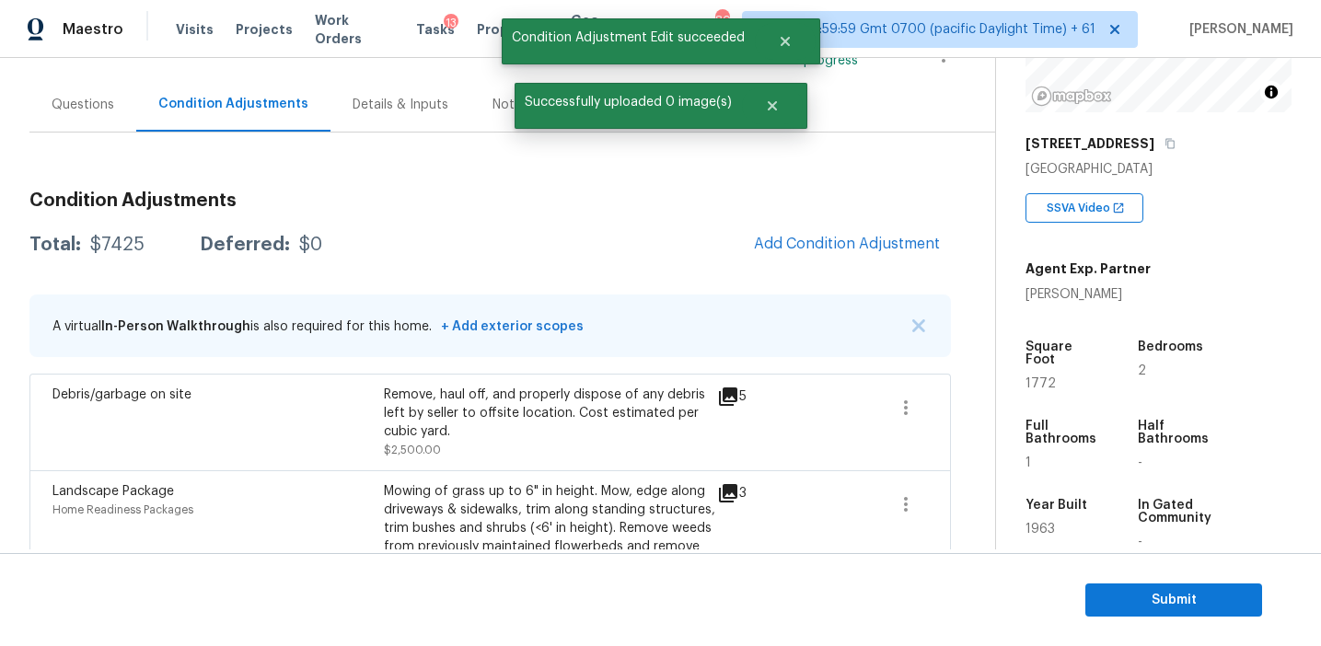
click at [802, 202] on h3 "Condition Adjustments" at bounding box center [489, 200] width 921 height 18
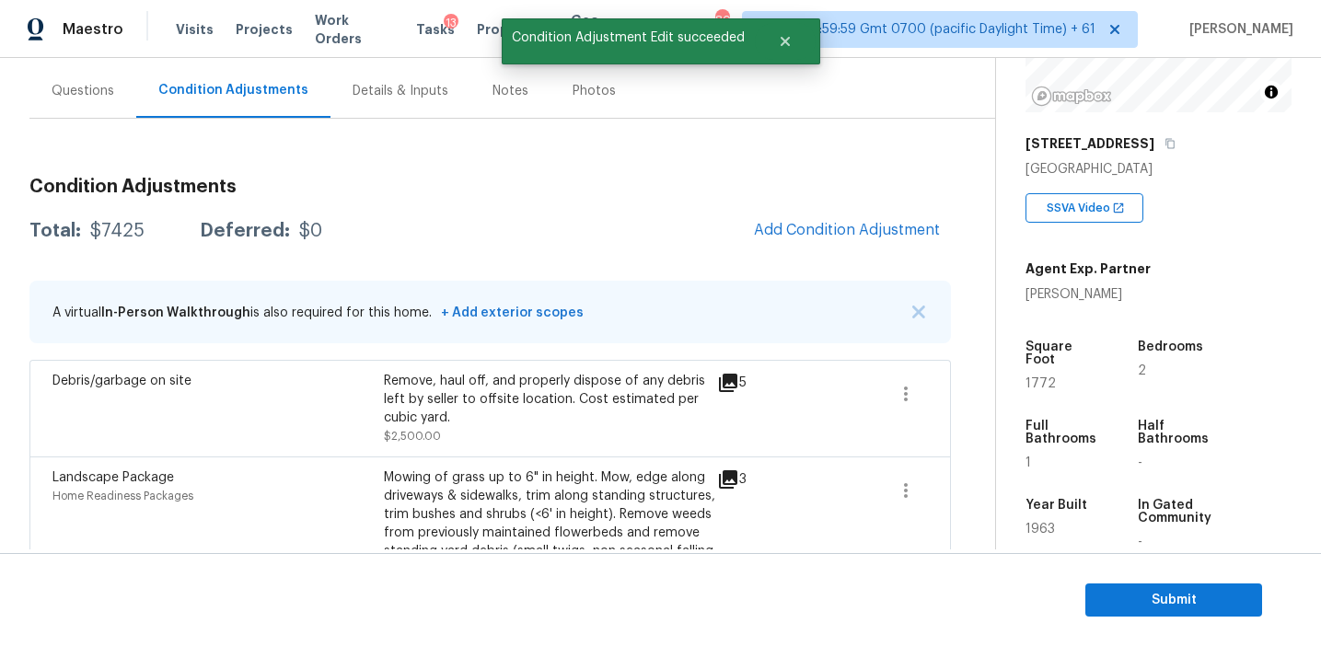
scroll to position [163, 0]
click at [799, 180] on h3 "Condition Adjustments" at bounding box center [489, 184] width 921 height 18
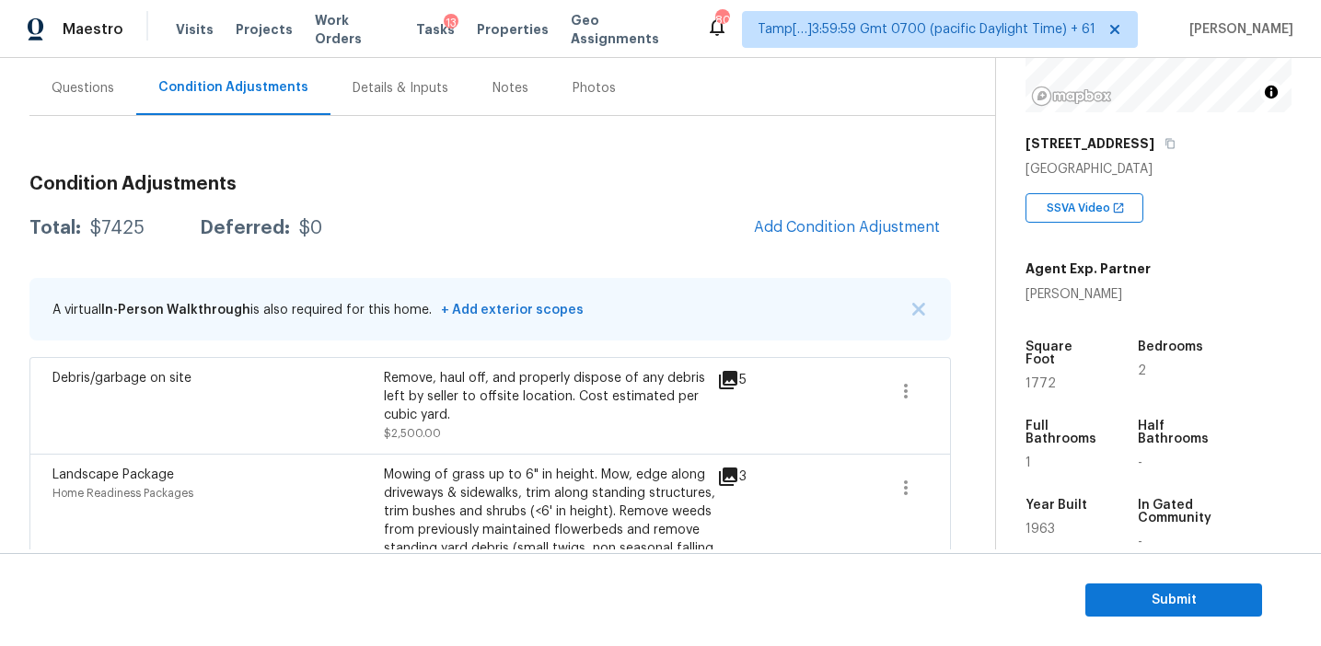
click at [735, 193] on div "Condition Adjustments Total: $7425 Deferred: $0 Add Condition Adjustment A virt…" at bounding box center [489, 465] width 921 height 610
click at [769, 188] on h3 "Condition Adjustments" at bounding box center [489, 184] width 921 height 18
click at [763, 230] on span "Add Condition Adjustment" at bounding box center [847, 227] width 186 height 17
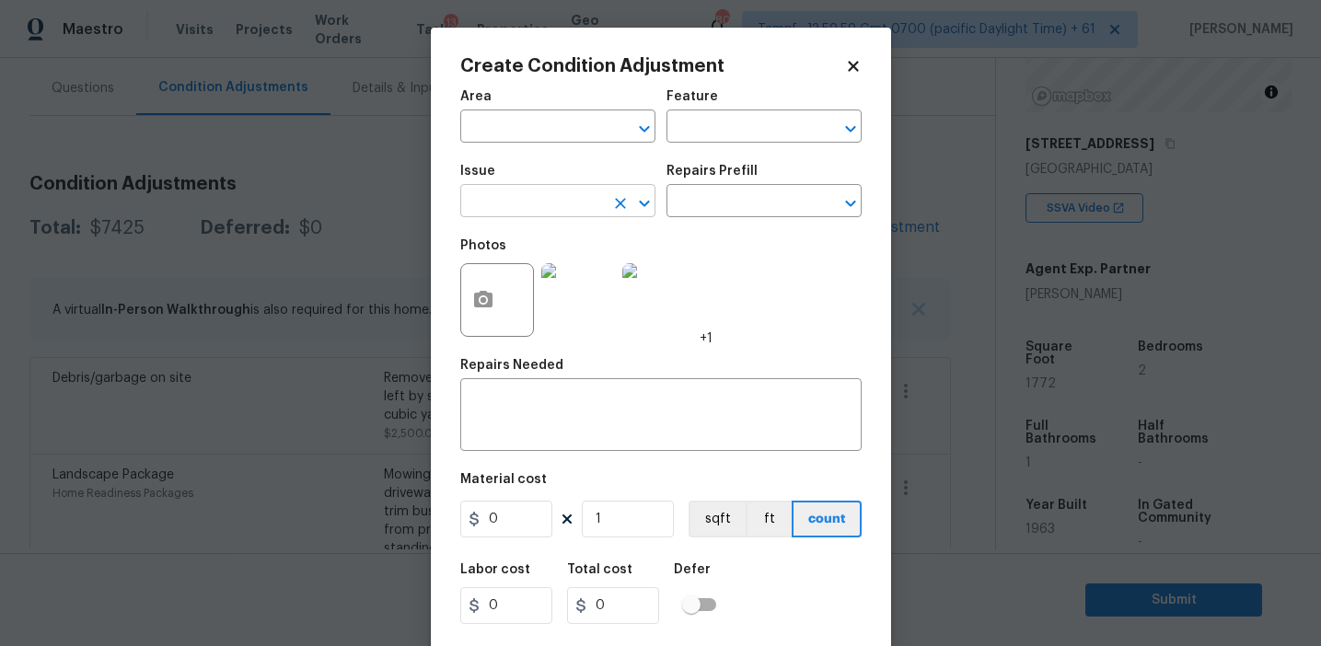
click at [540, 211] on input "text" at bounding box center [532, 203] width 144 height 29
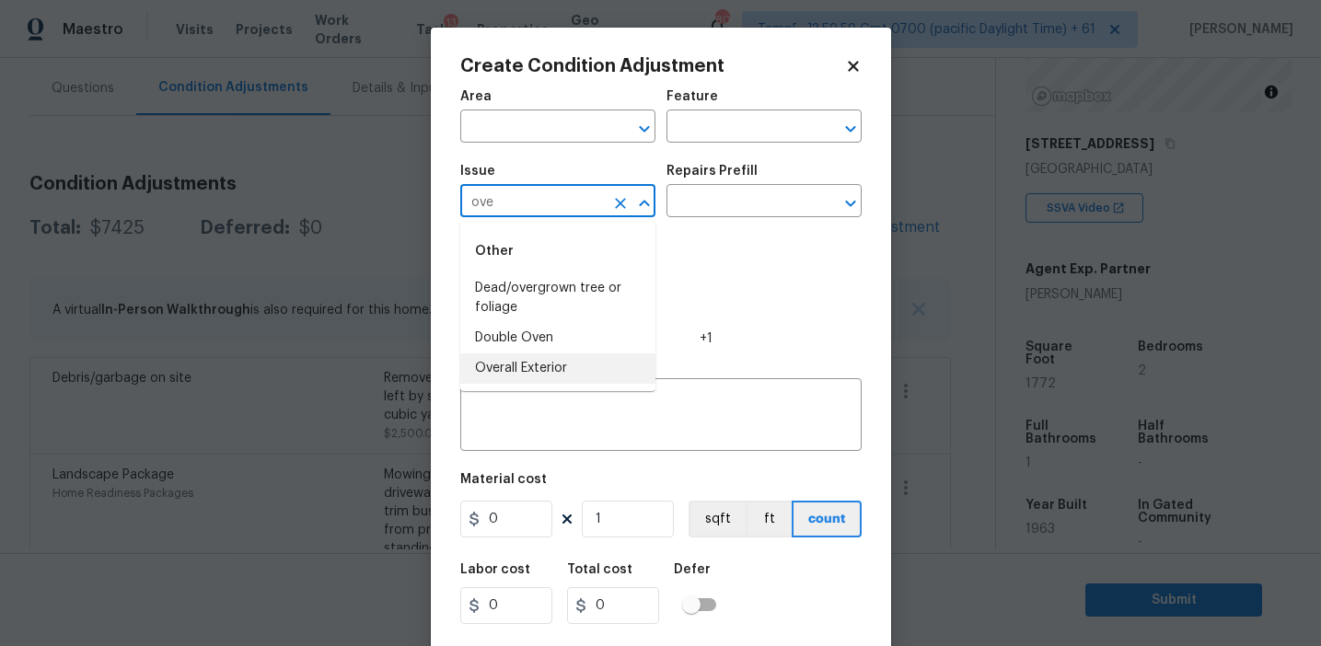
click at [551, 365] on li "Overall Exterior" at bounding box center [557, 368] width 195 height 30
type input "Overall Exterior"
click at [715, 120] on input "text" at bounding box center [738, 128] width 144 height 29
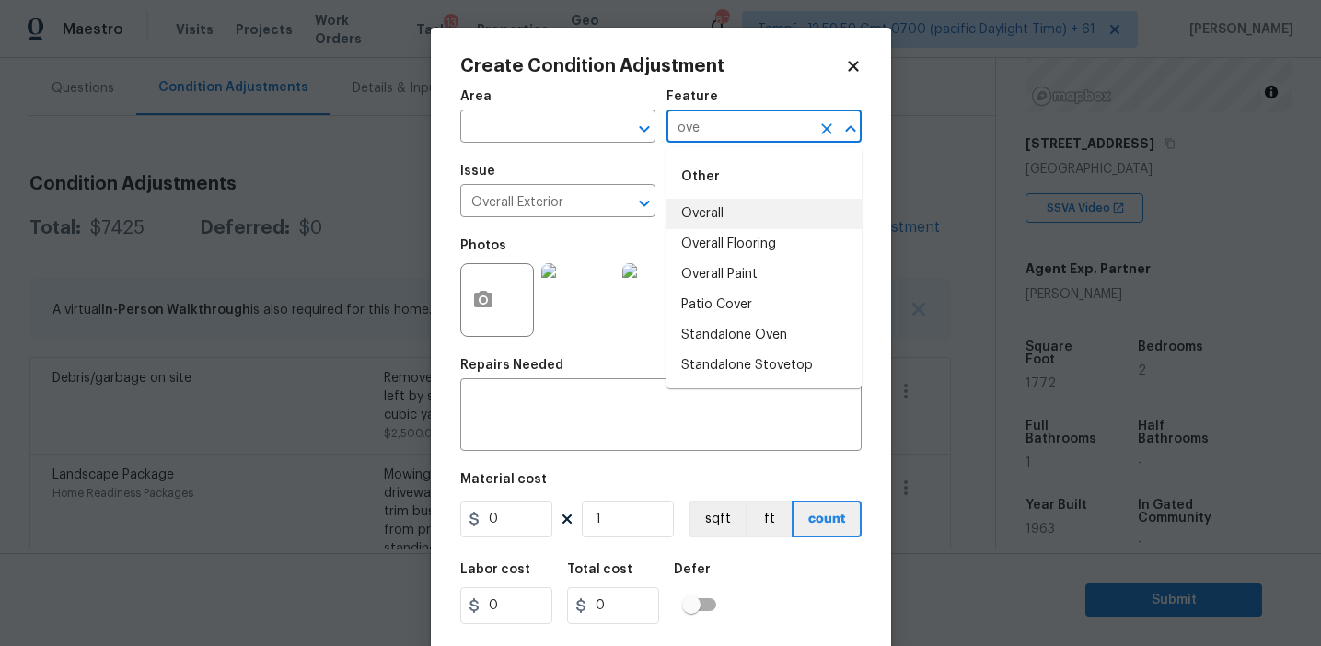
click at [744, 190] on div "Other" at bounding box center [763, 177] width 195 height 44
click at [747, 203] on li "Overall" at bounding box center [763, 214] width 195 height 30
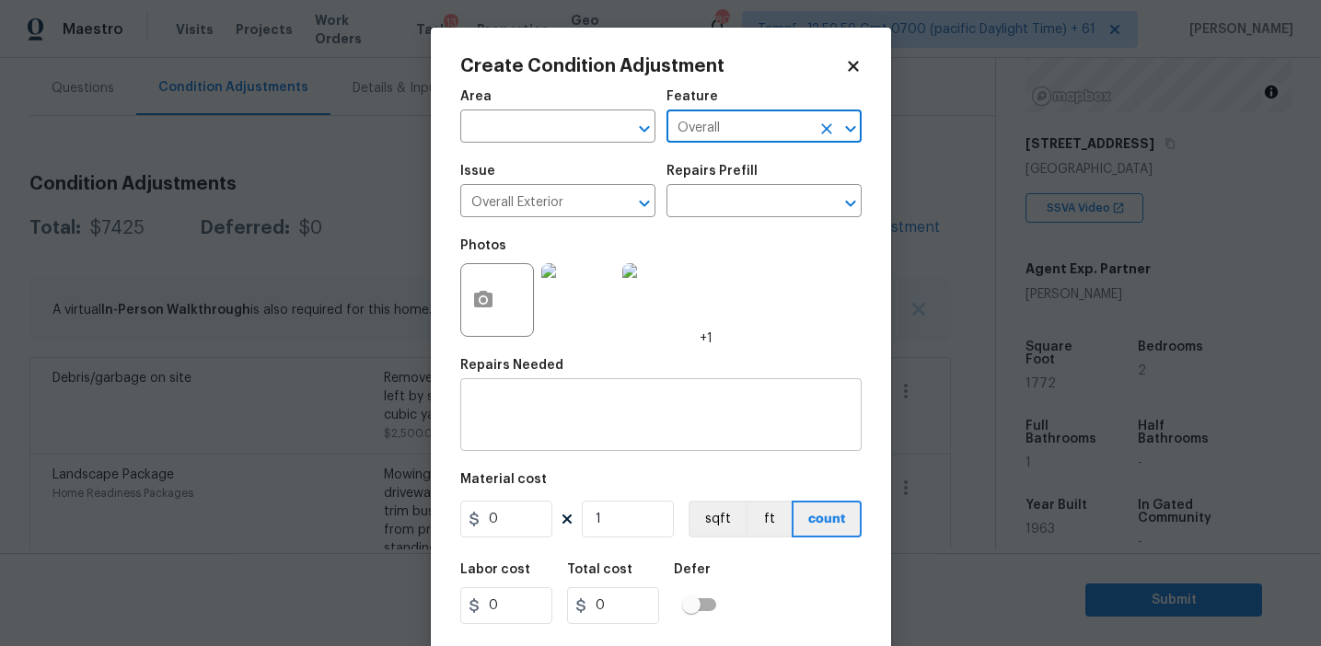
type input "Overall"
click at [533, 433] on textarea at bounding box center [660, 417] width 379 height 39
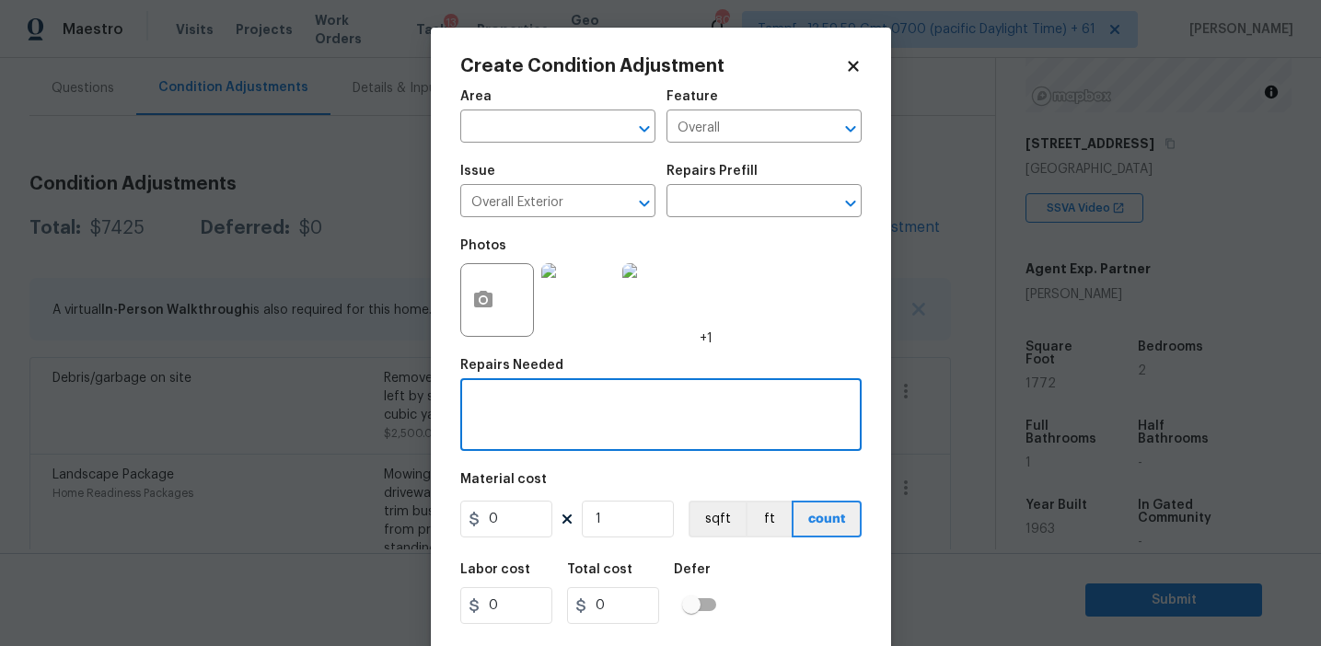
paste textarea "Overall exterior repairs (siding, stucco, fencing, decking, soffit, eaves, trim…"
click at [782, 401] on textarea "Overall exterior repairs (siding, stucco, fencing, decking, soffit, eaves, trim…" at bounding box center [660, 417] width 379 height 39
type textarea "Overall exterior repairs (siding, stucco, fencing, soffit, [PERSON_NAME], trims…"
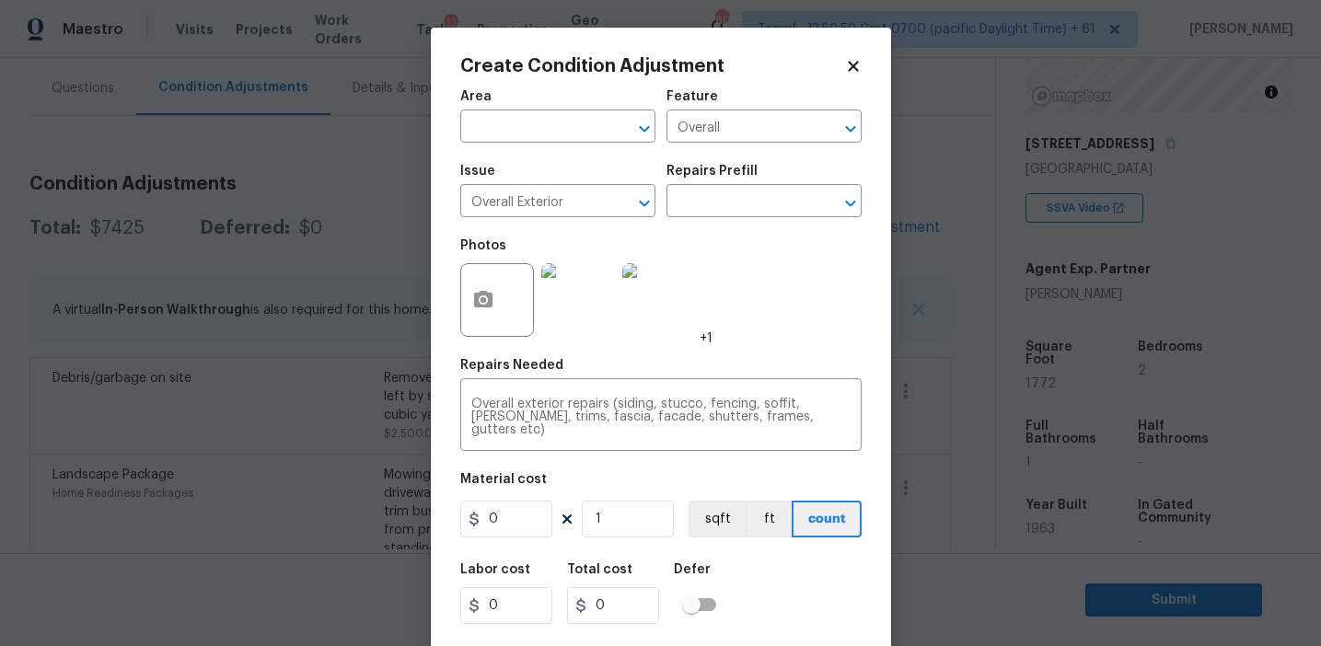
click at [558, 476] on div "Material cost" at bounding box center [660, 485] width 401 height 24
click at [526, 504] on input "0" at bounding box center [506, 519] width 92 height 37
click at [533, 523] on input "0" at bounding box center [506, 519] width 92 height 37
type input "3250"
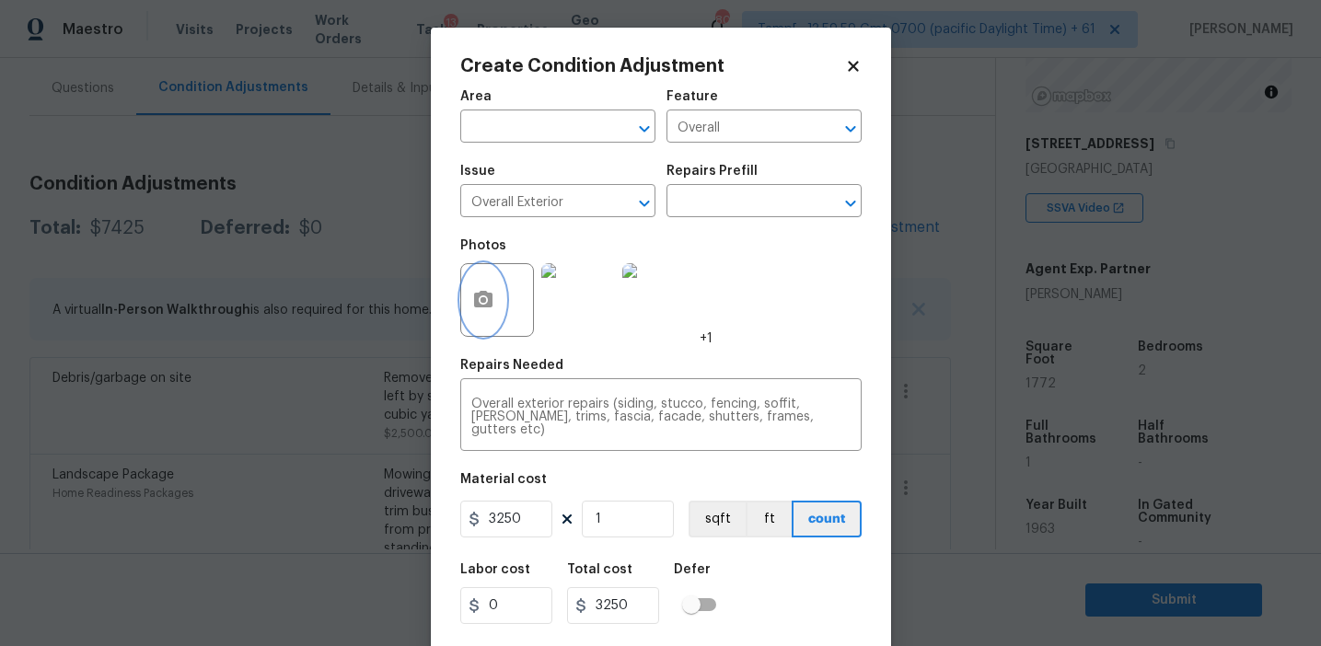
click at [481, 309] on icon "button" at bounding box center [483, 300] width 22 height 22
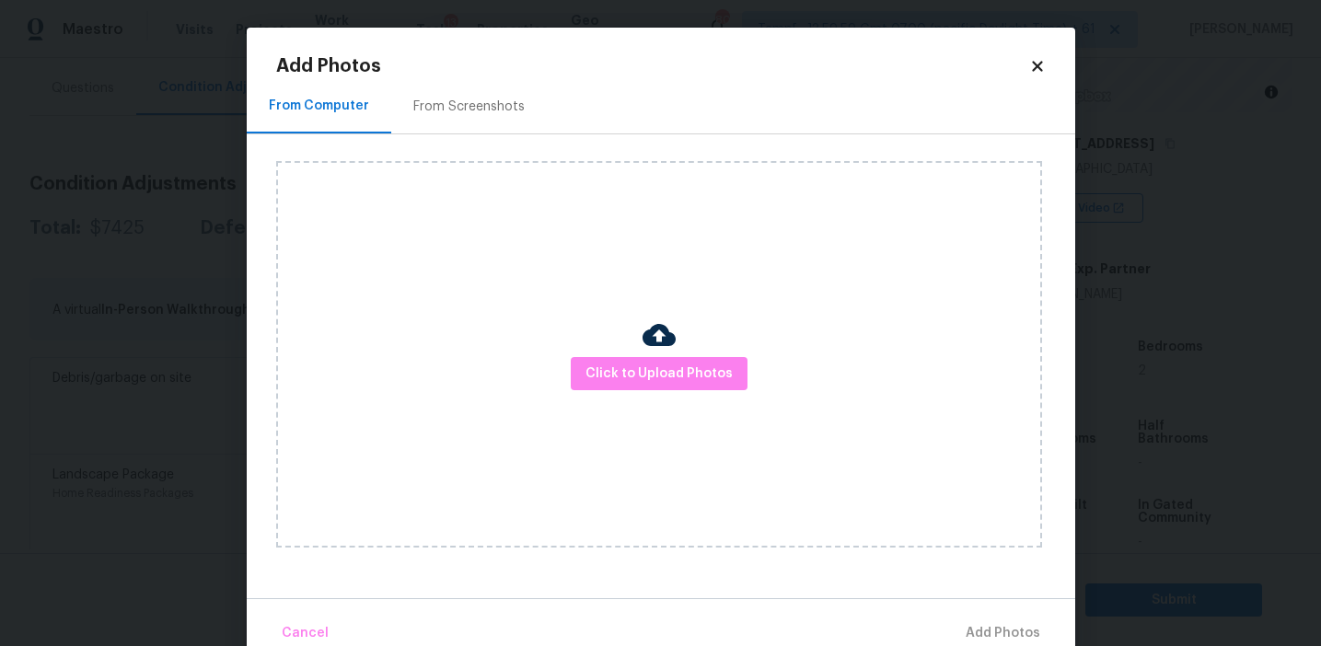
click at [471, 108] on div "From Screenshots" at bounding box center [468, 107] width 111 height 18
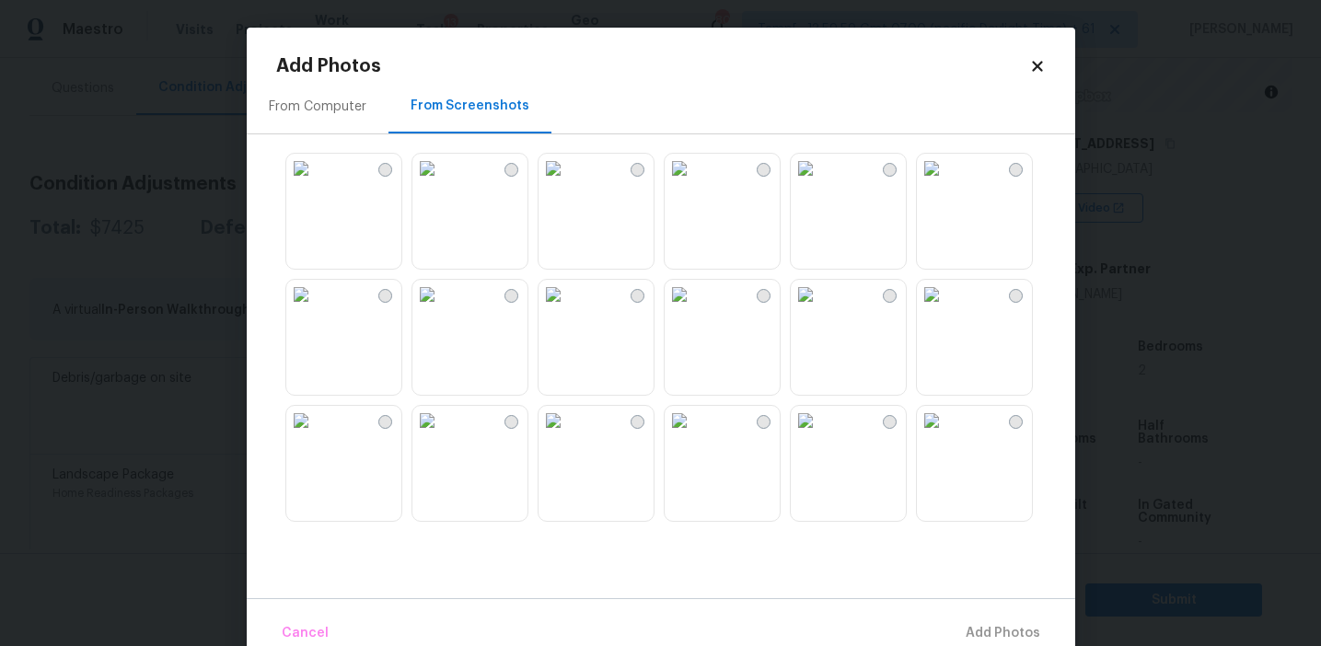
click at [946, 183] on img at bounding box center [931, 168] width 29 height 29
click at [946, 301] on img at bounding box center [931, 294] width 29 height 29
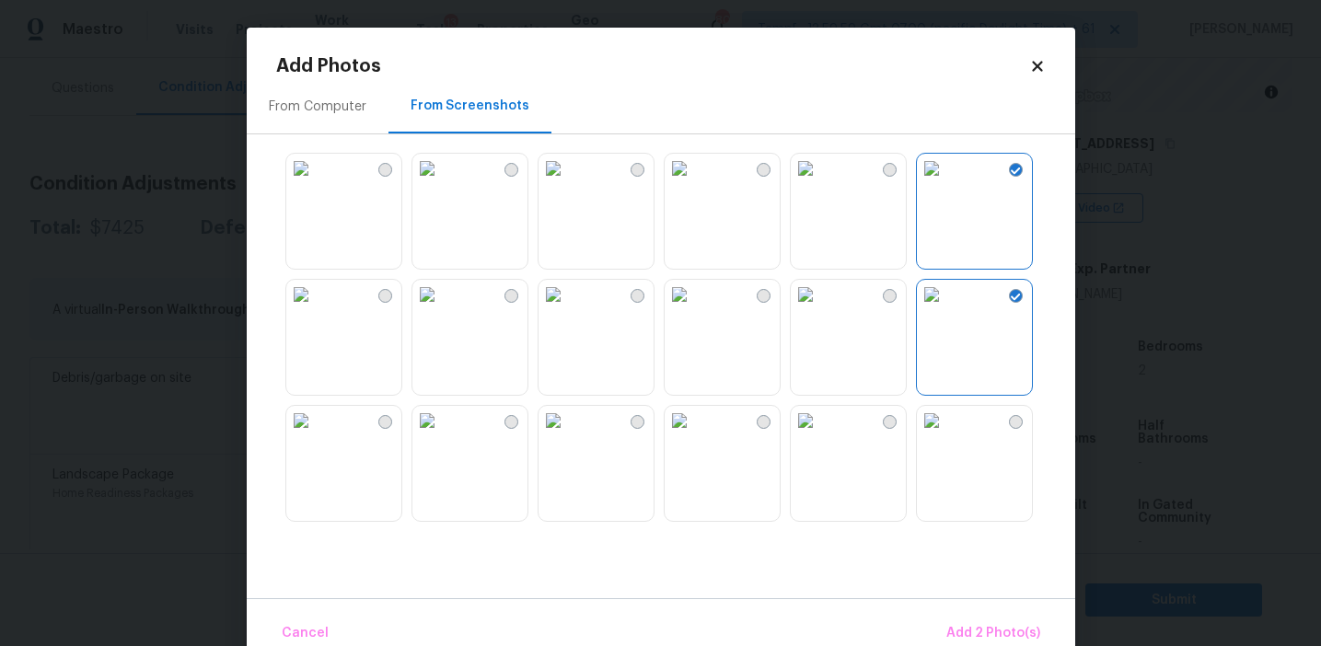
click at [534, 353] on div at bounding box center [675, 337] width 799 height 387
click at [568, 309] on img at bounding box center [553, 294] width 29 height 29
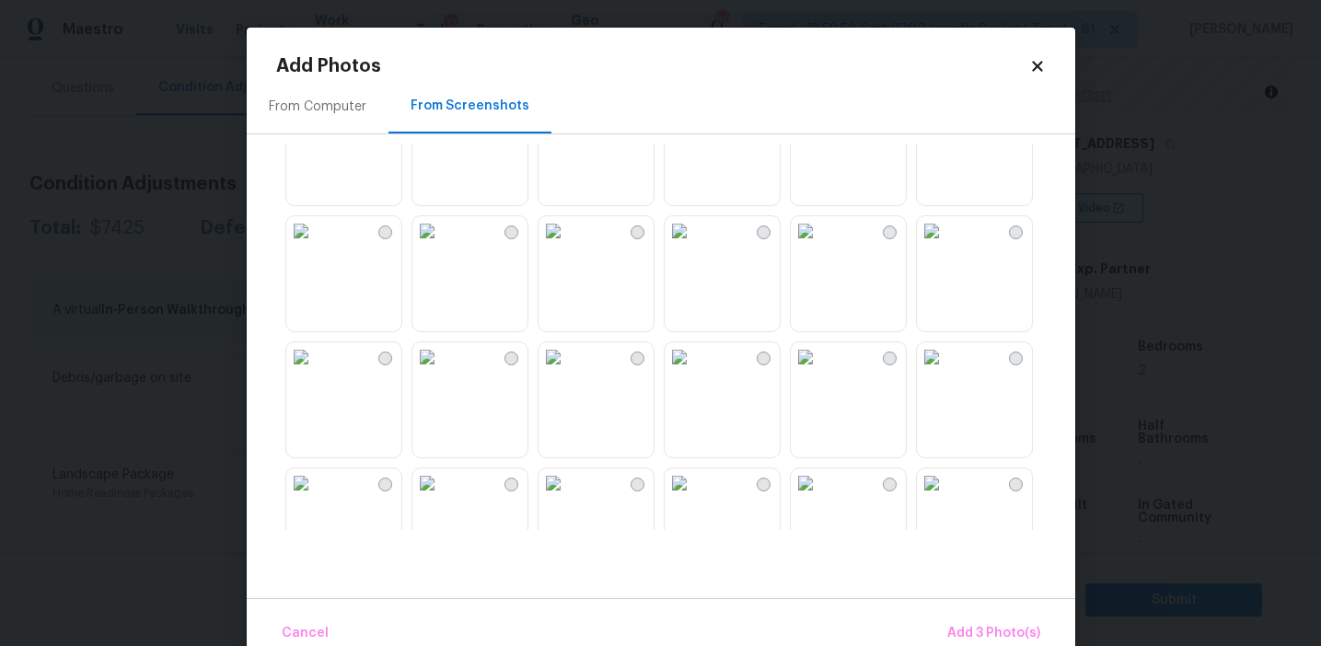
scroll to position [393, 0]
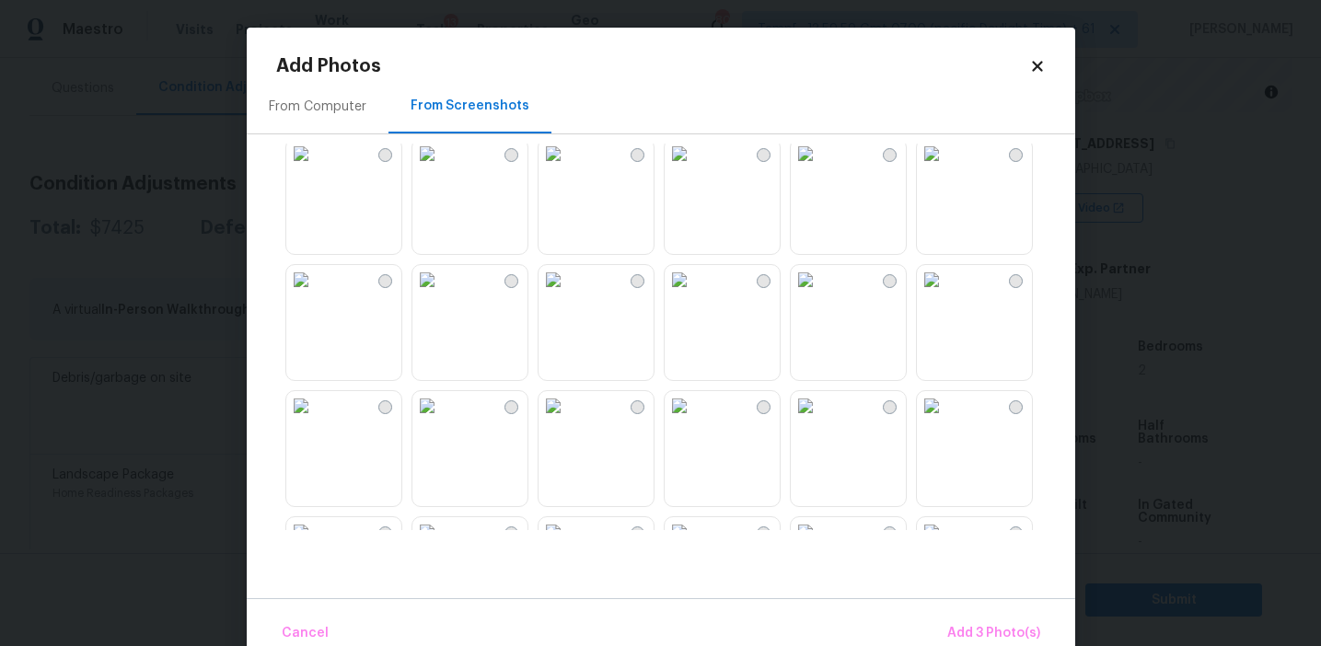
click at [568, 421] on img at bounding box center [553, 405] width 29 height 29
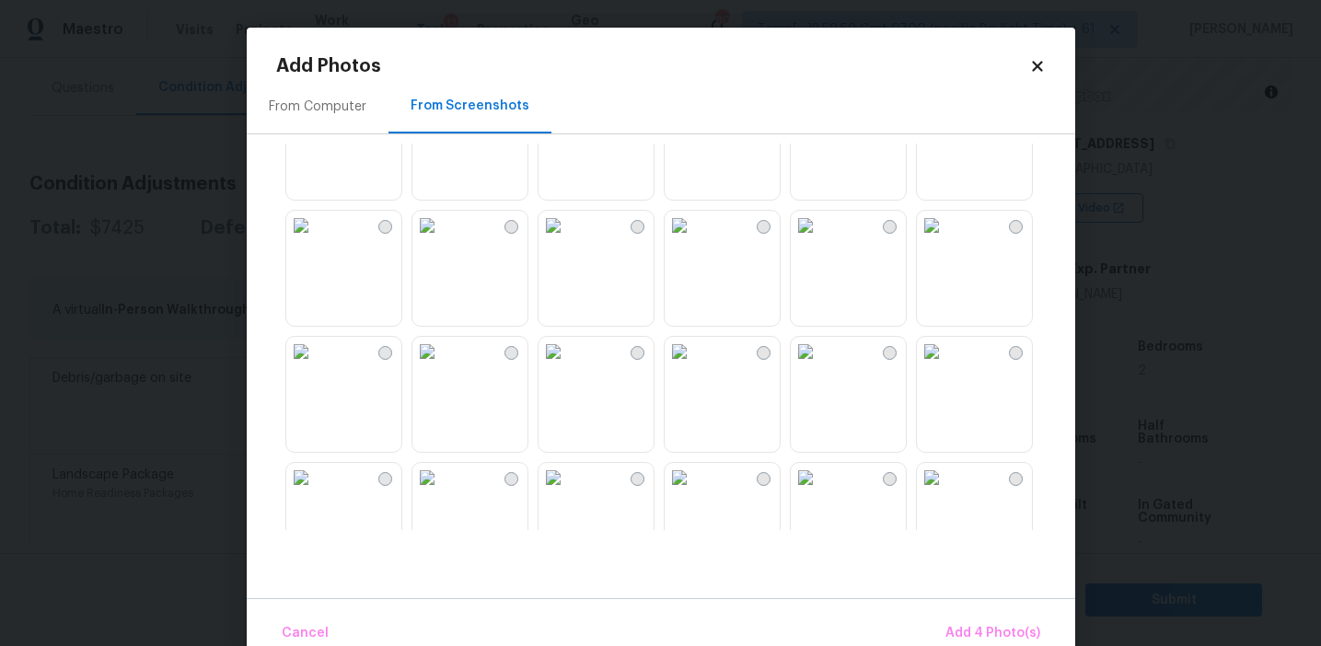
scroll to position [945, 0]
click at [568, 247] on img at bounding box center [553, 231] width 29 height 29
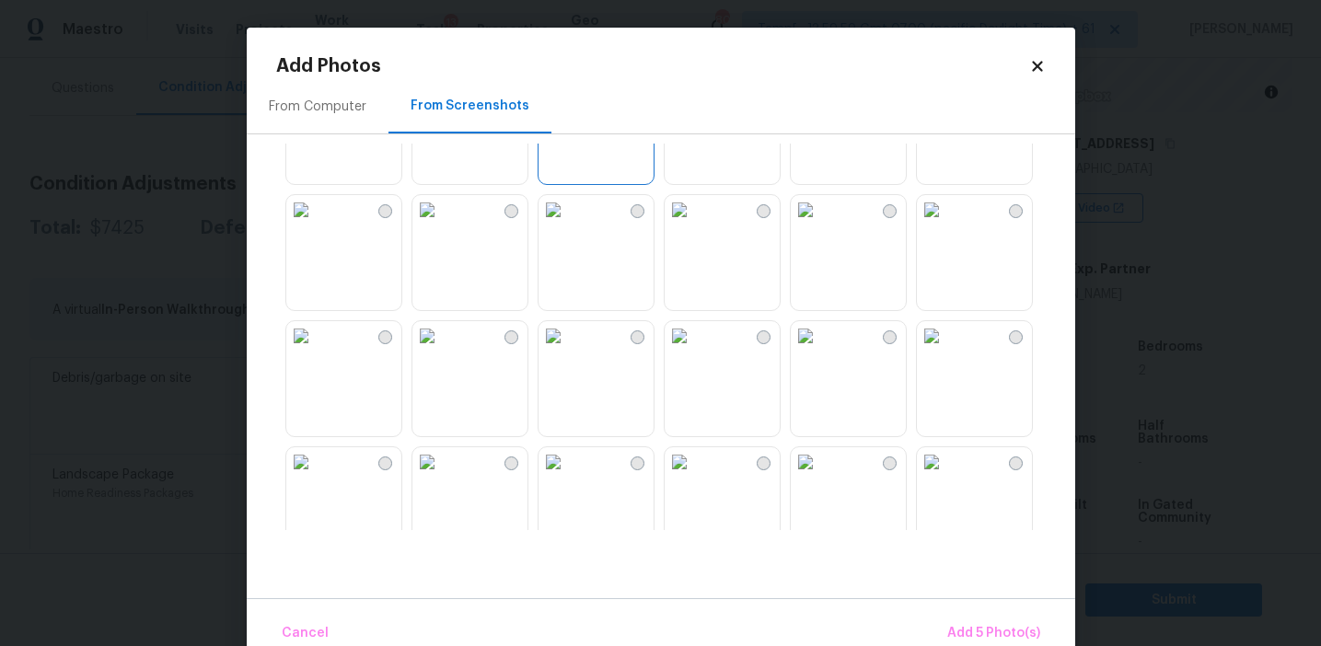
scroll to position [1141, 0]
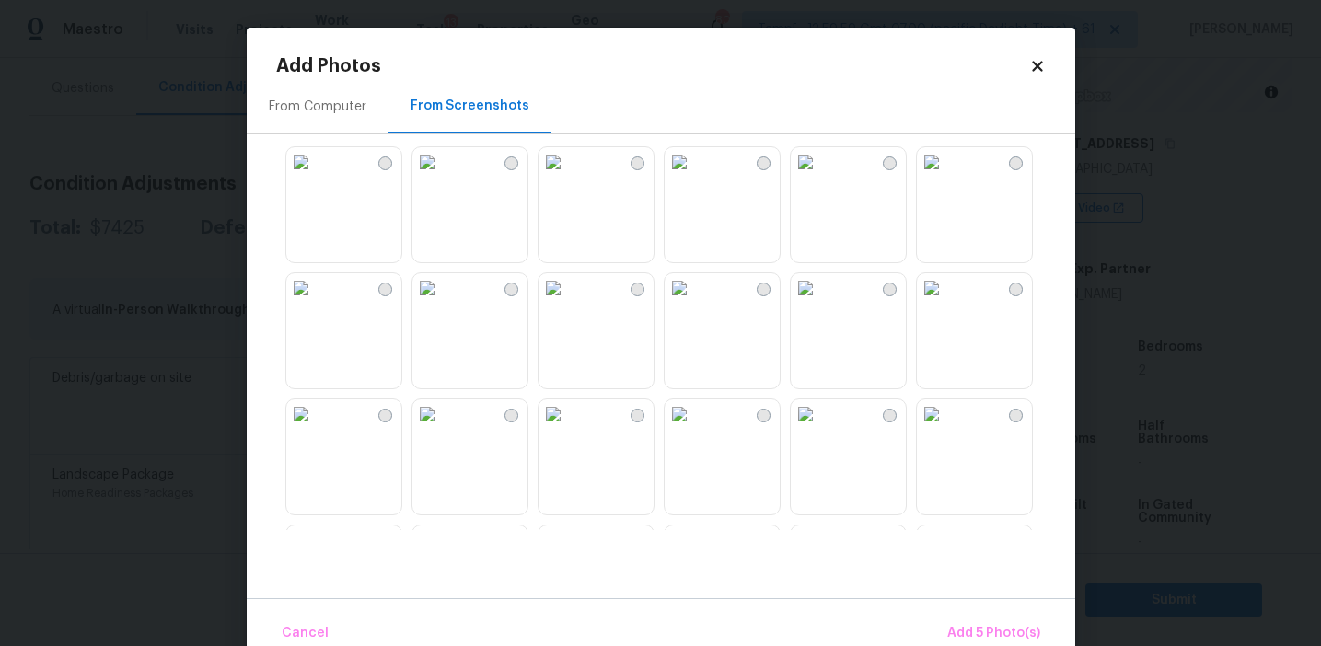
click at [946, 429] on img at bounding box center [931, 414] width 29 height 29
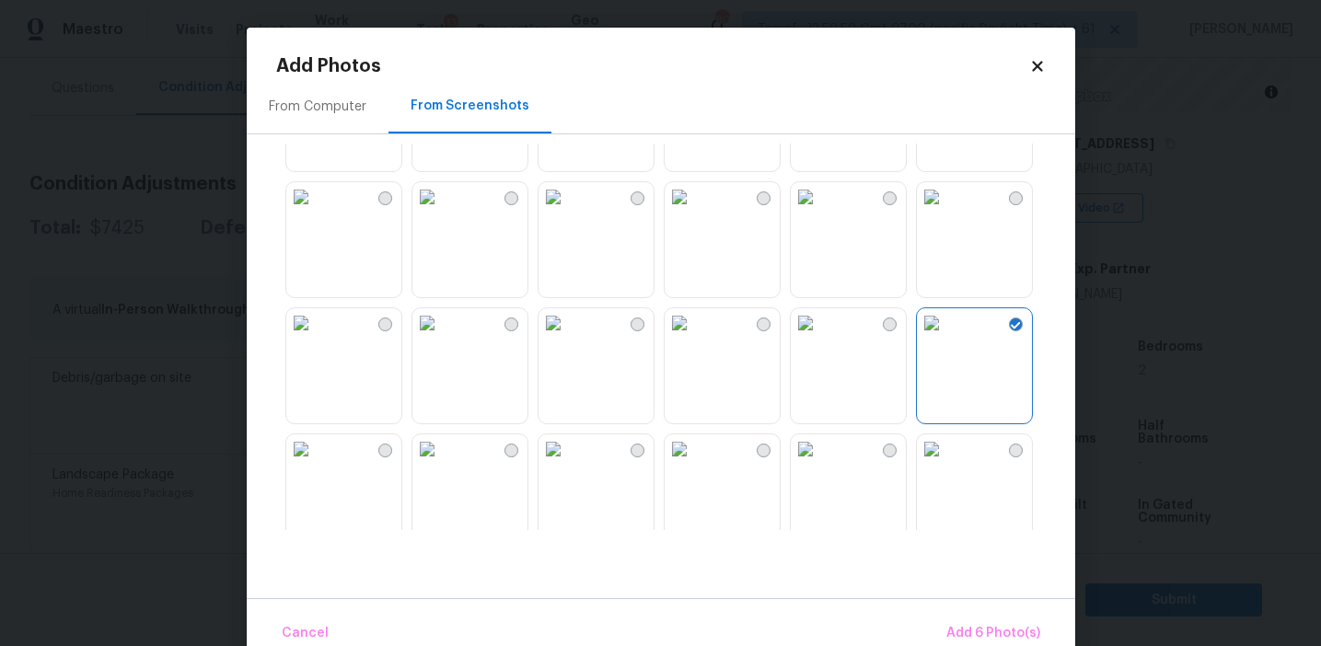
scroll to position [1311, 0]
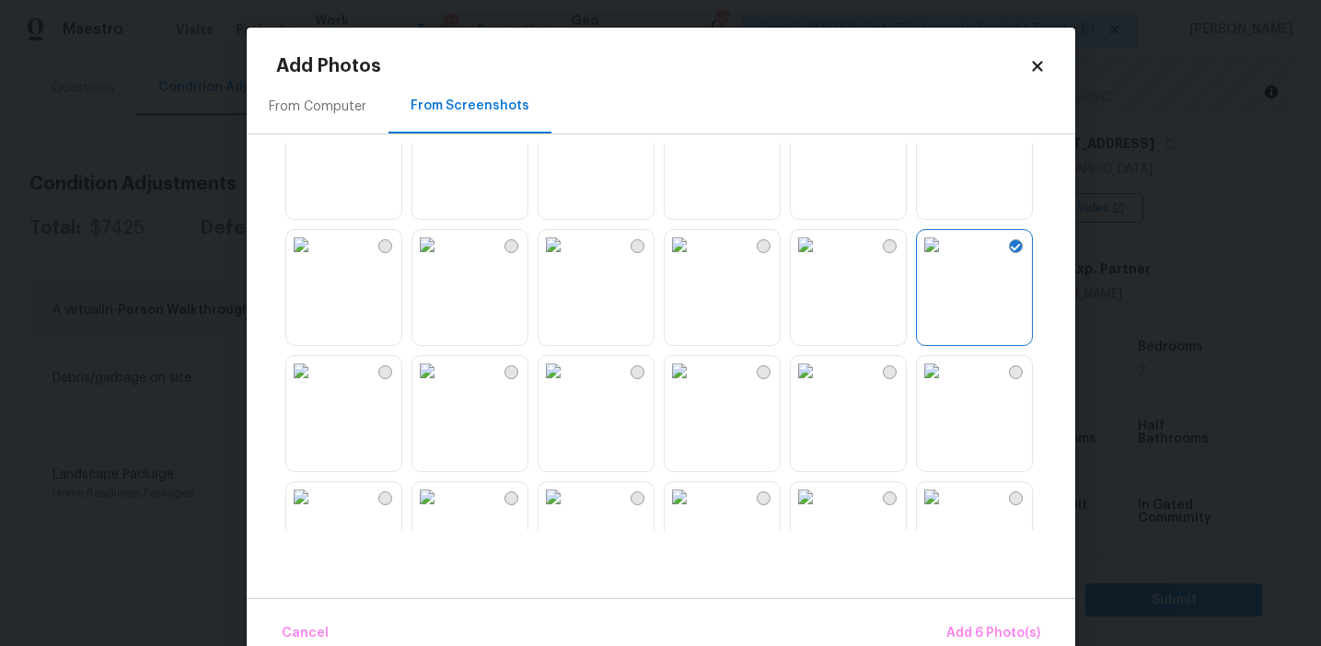
click at [568, 260] on img at bounding box center [553, 244] width 29 height 29
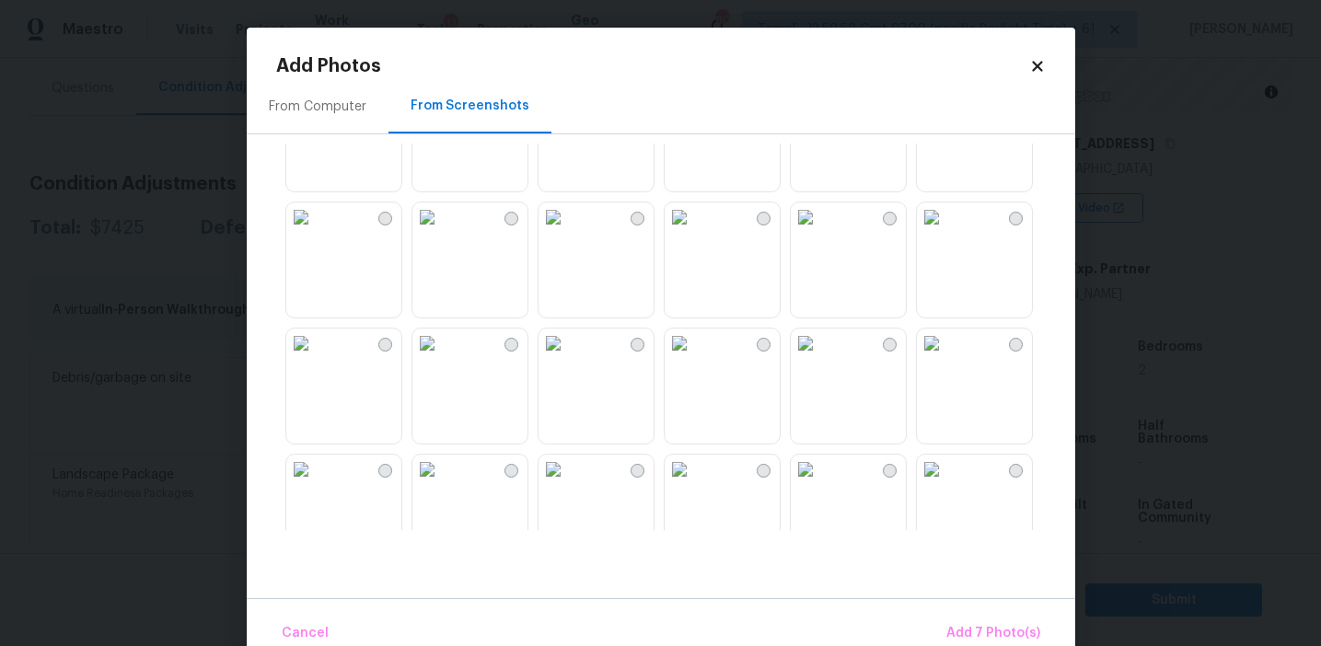
scroll to position [1613, 0]
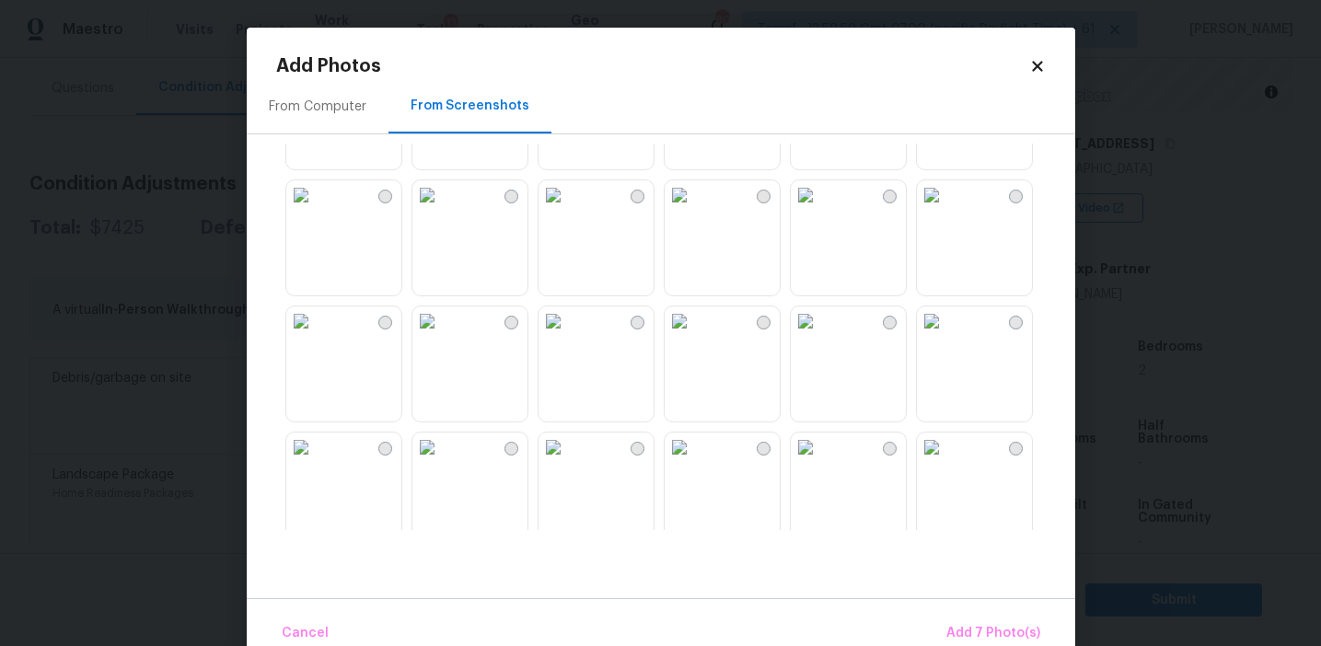
click at [946, 210] on img at bounding box center [931, 194] width 29 height 29
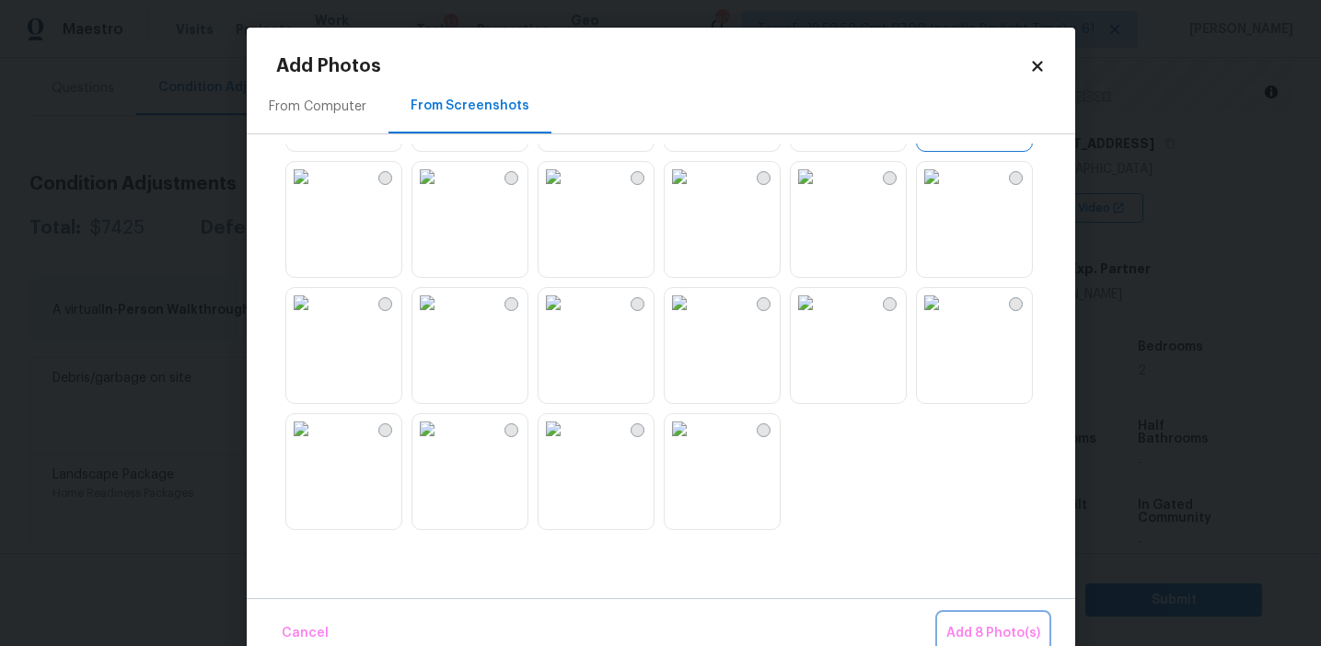
click at [961, 631] on span "Add 8 Photo(s)" at bounding box center [993, 633] width 94 height 23
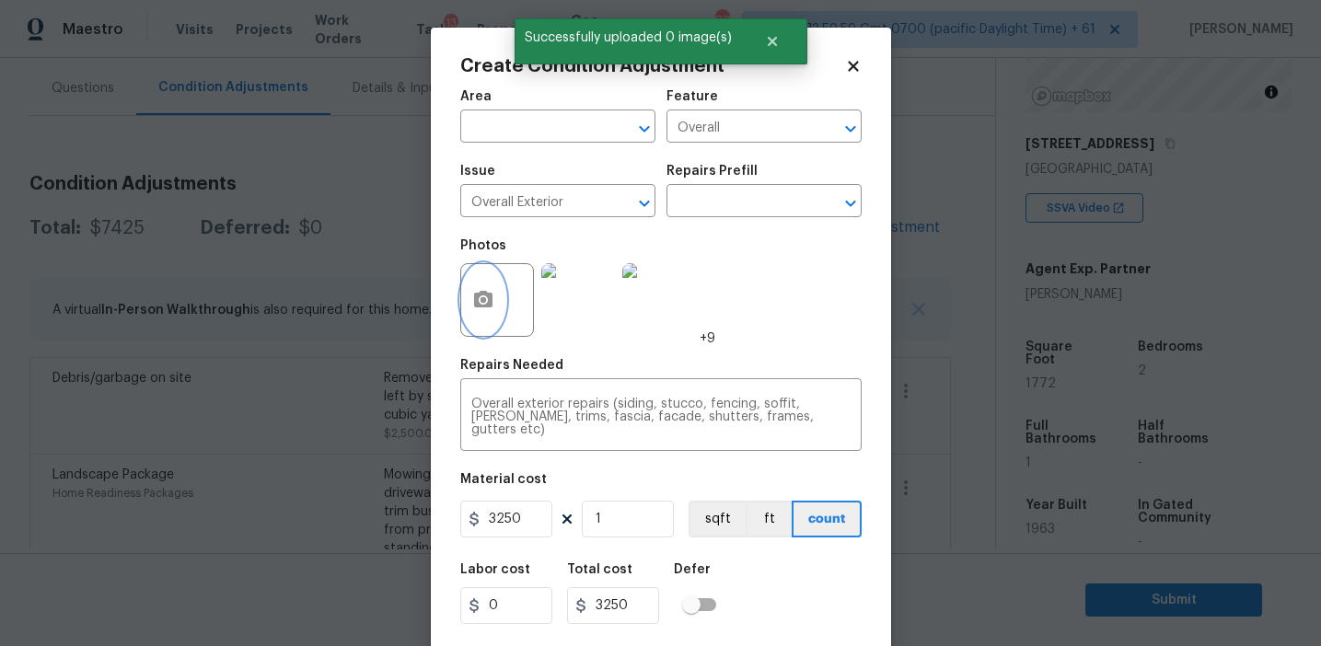
scroll to position [41, 0]
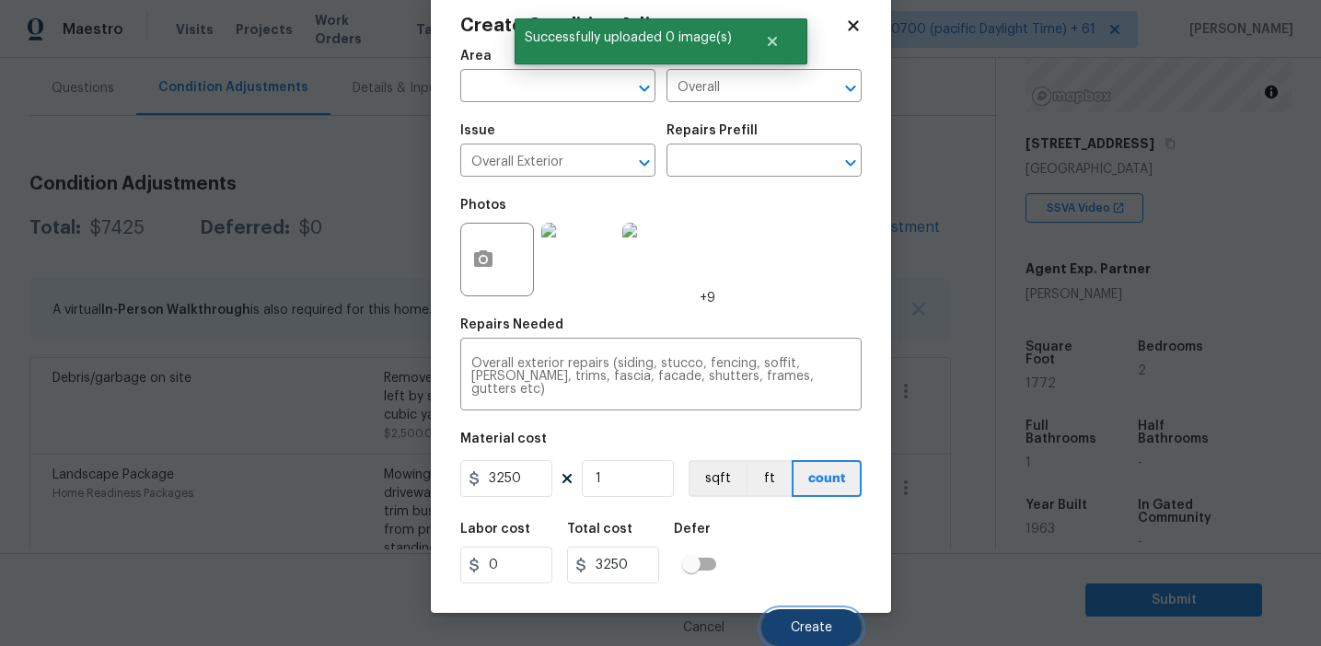
click at [795, 617] on button "Create" at bounding box center [811, 627] width 100 height 37
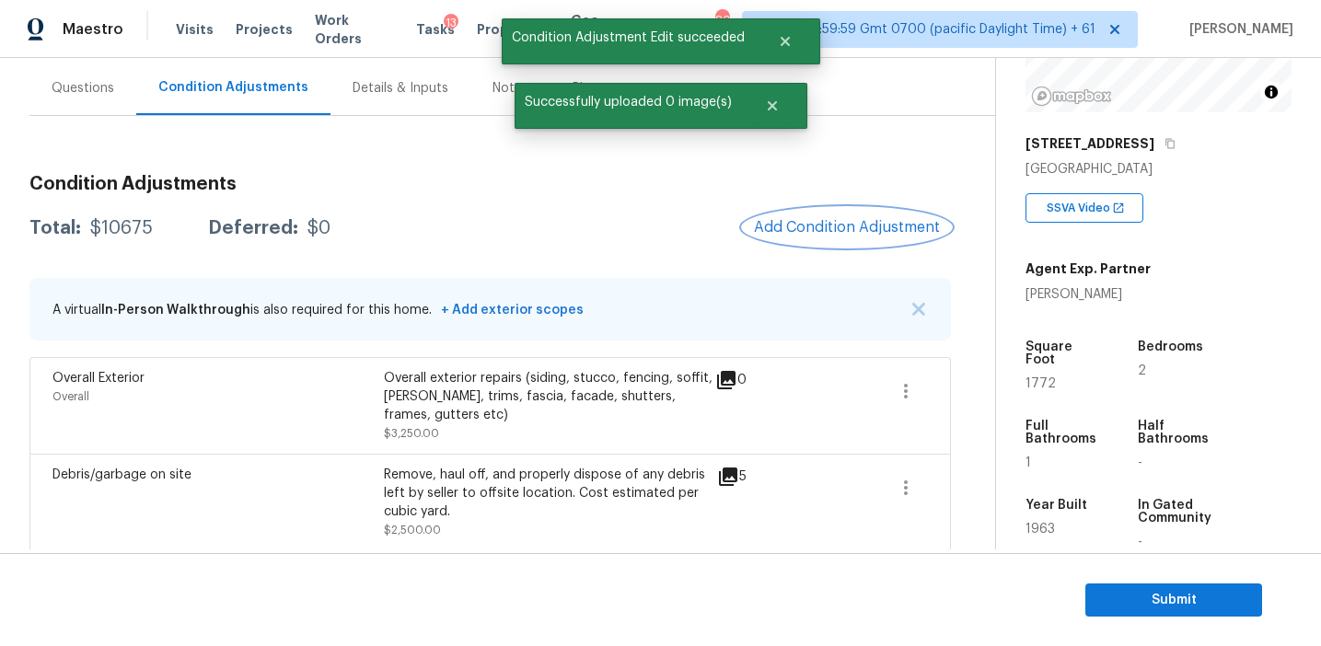
scroll to position [0, 0]
click at [715, 250] on div "Condition Adjustments Total: $10675 Deferred: $0 Add Condition Adjustment A vir…" at bounding box center [489, 513] width 921 height 707
click at [752, 234] on button "Add Condition Adjustment" at bounding box center [847, 227] width 208 height 39
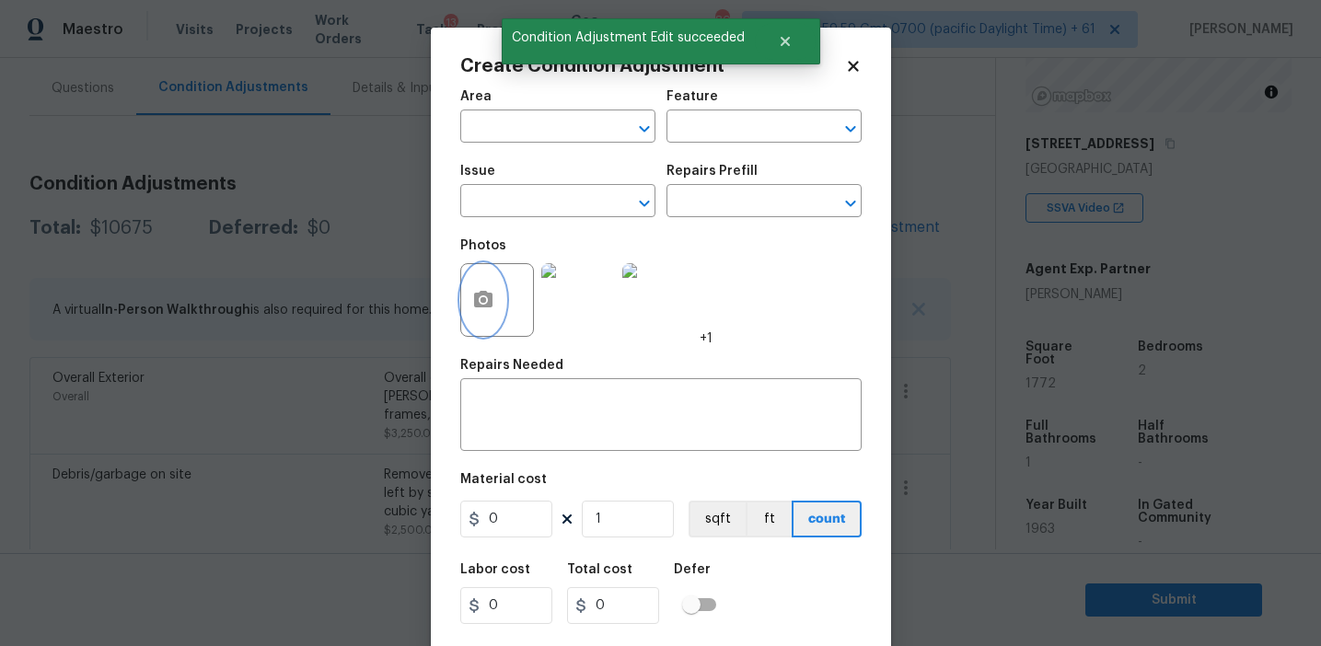
click at [479, 307] on icon "button" at bounding box center [483, 299] width 18 height 17
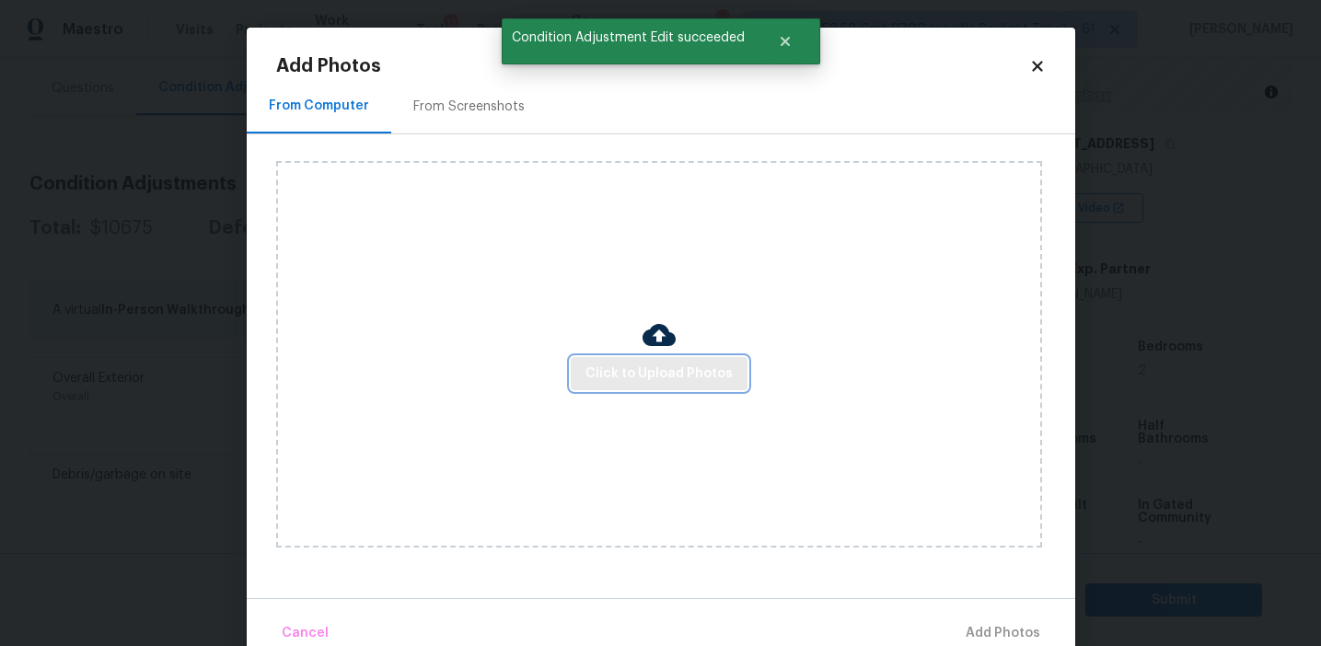
click at [624, 376] on span "Click to Upload Photos" at bounding box center [658, 374] width 147 height 23
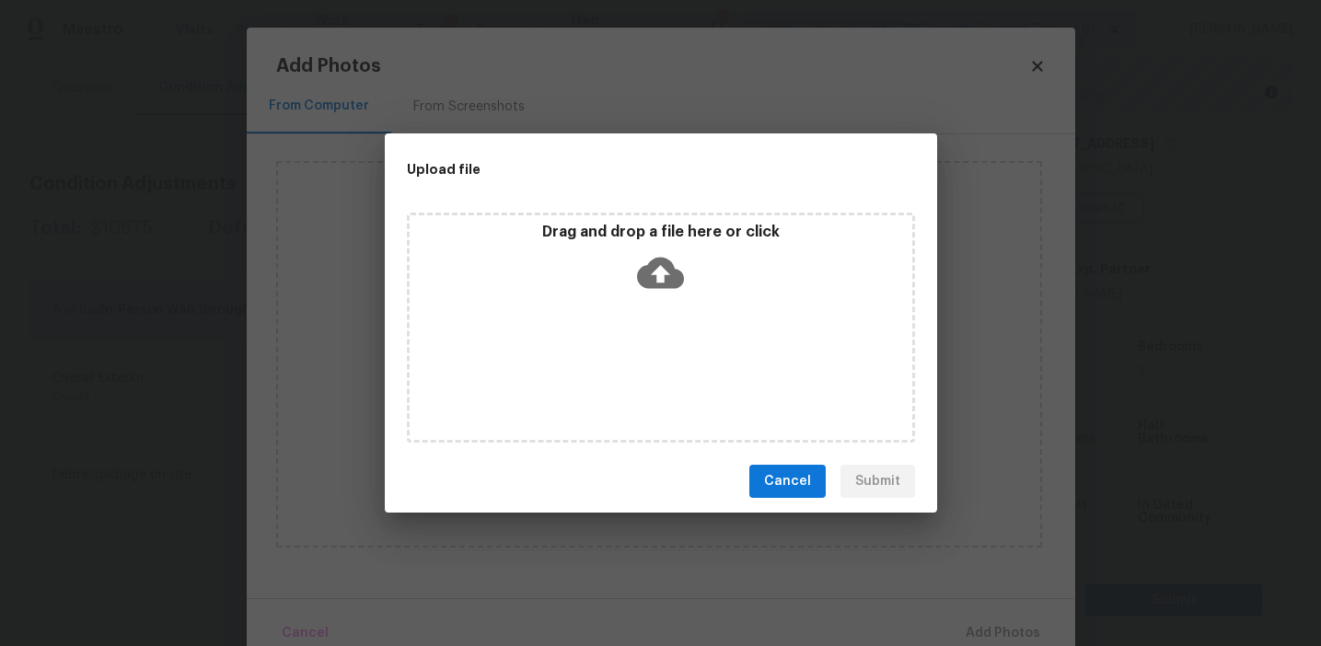
click at [635, 251] on div "Drag and drop a file here or click" at bounding box center [661, 262] width 503 height 79
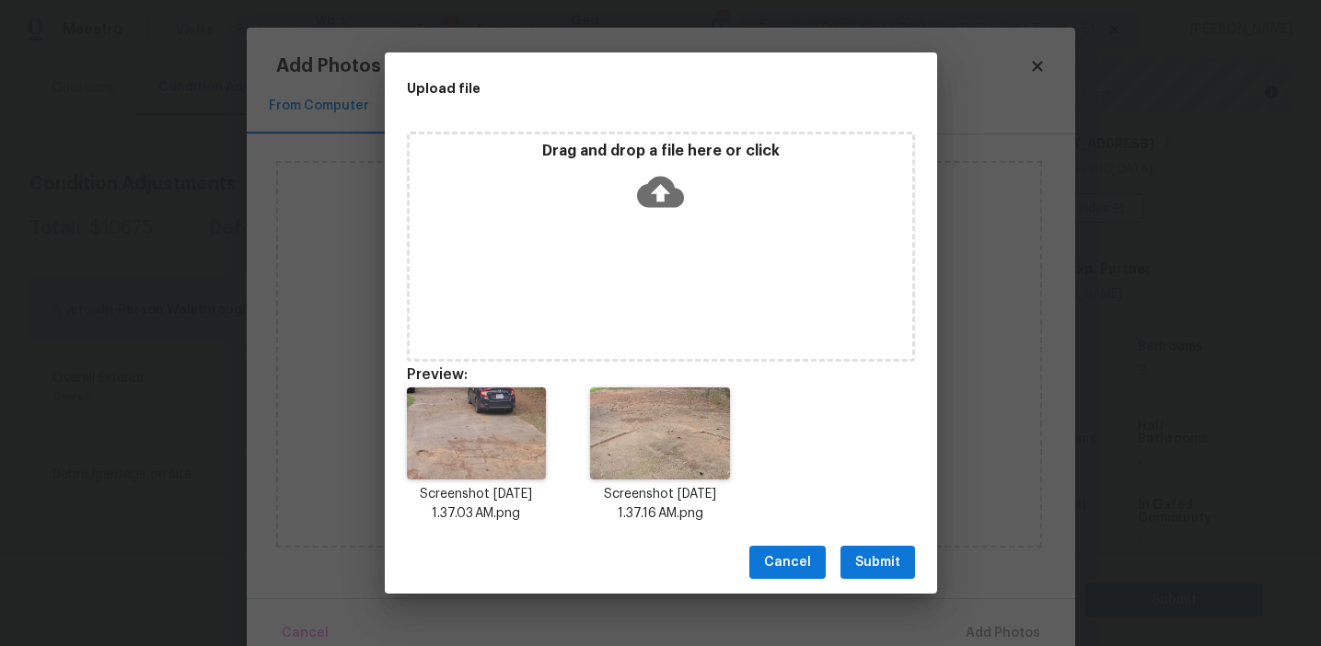
click at [877, 551] on span "Submit" at bounding box center [877, 562] width 45 height 23
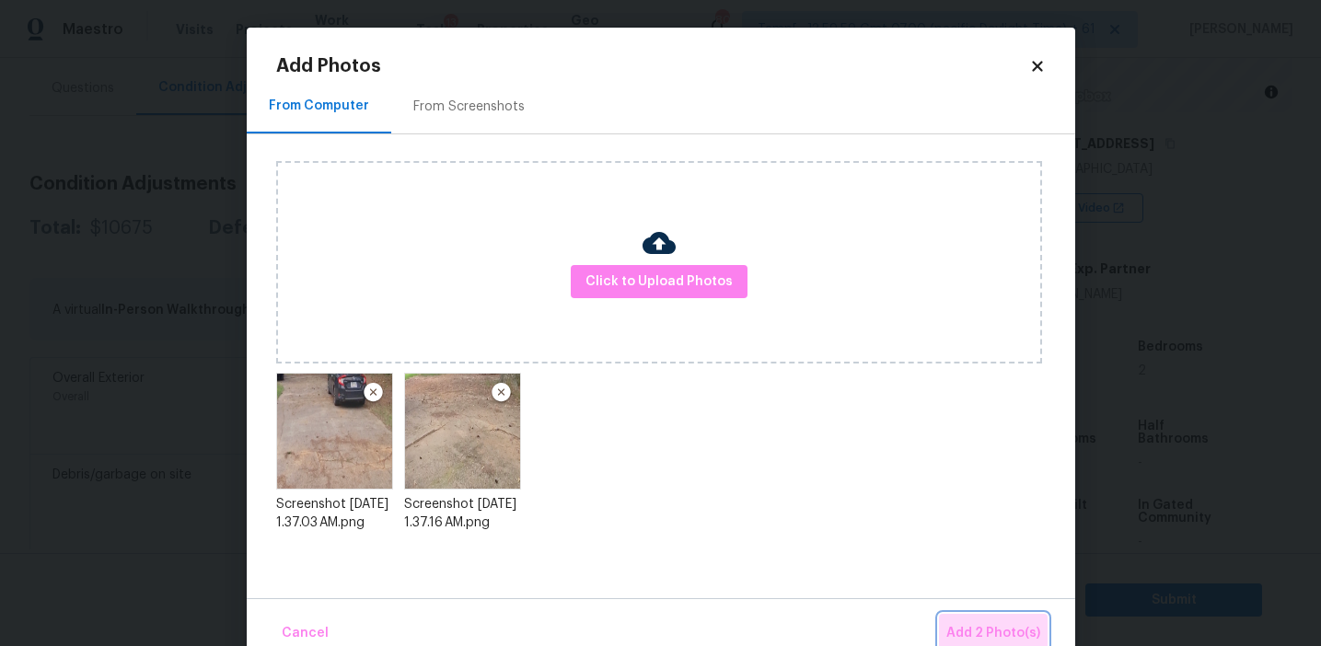
click at [970, 614] on button "Add 2 Photo(s)" at bounding box center [993, 634] width 109 height 40
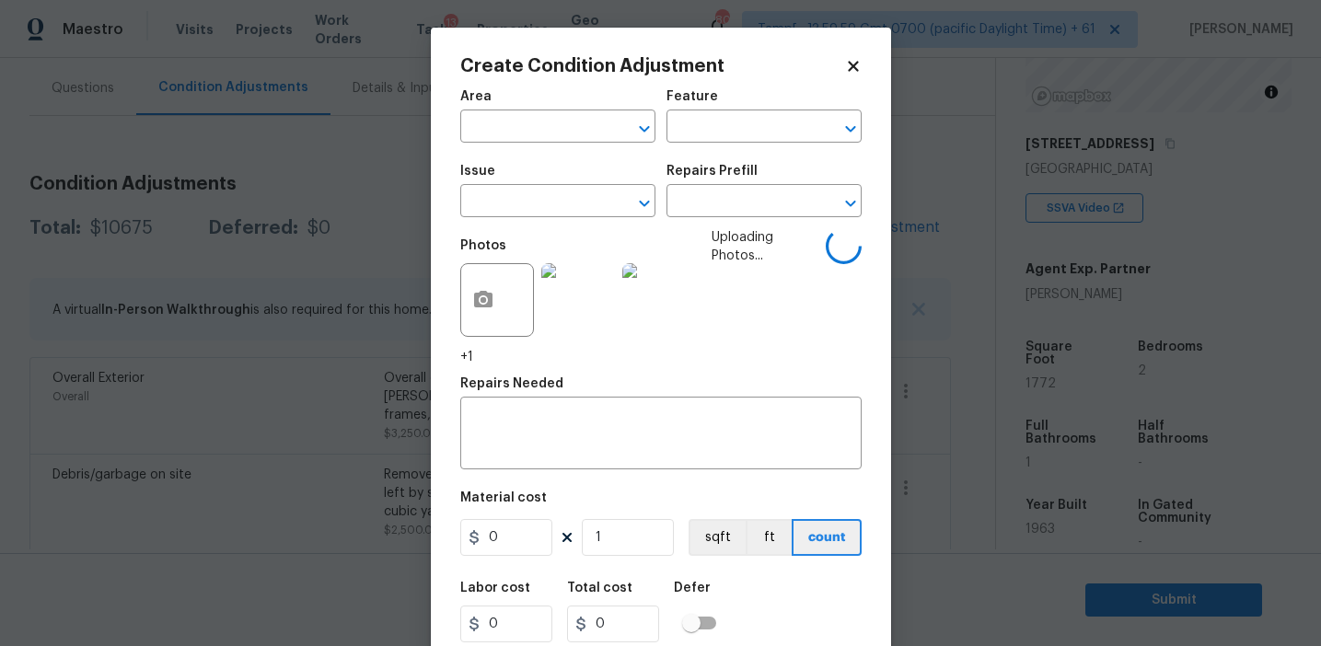
click at [527, 220] on span "Issue ​" at bounding box center [557, 191] width 195 height 75
click at [703, 129] on input "text" at bounding box center [738, 128] width 144 height 29
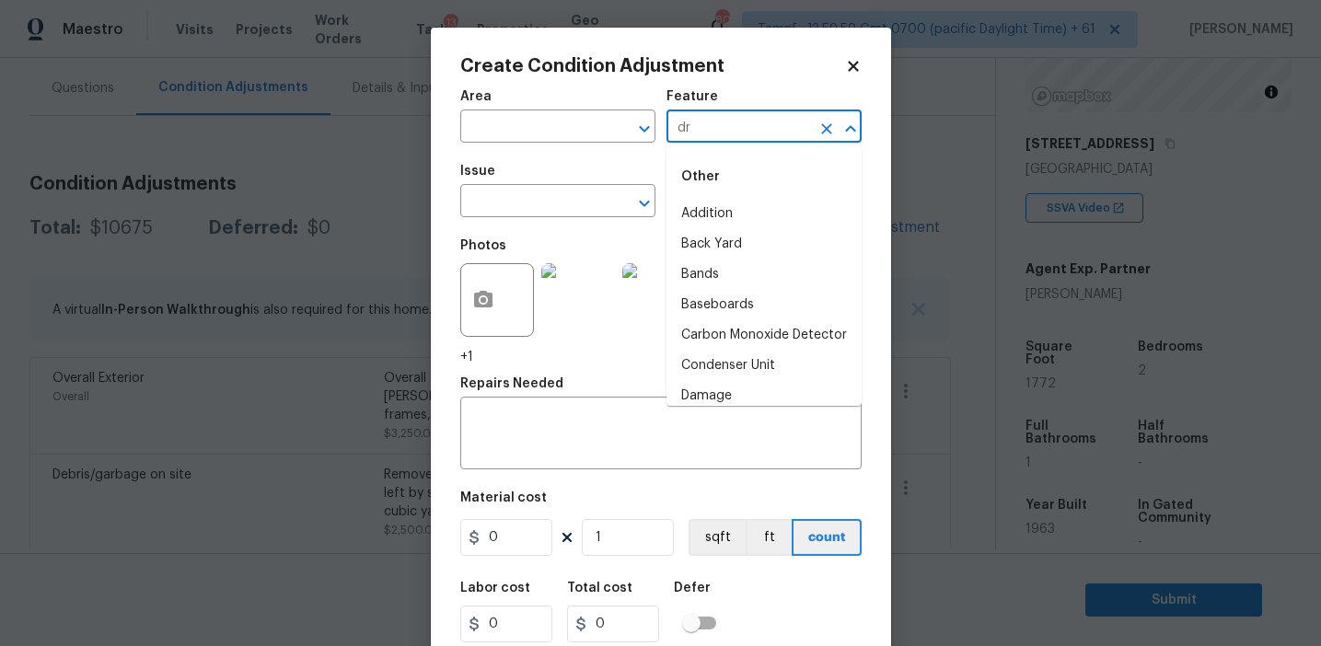
type input "dri"
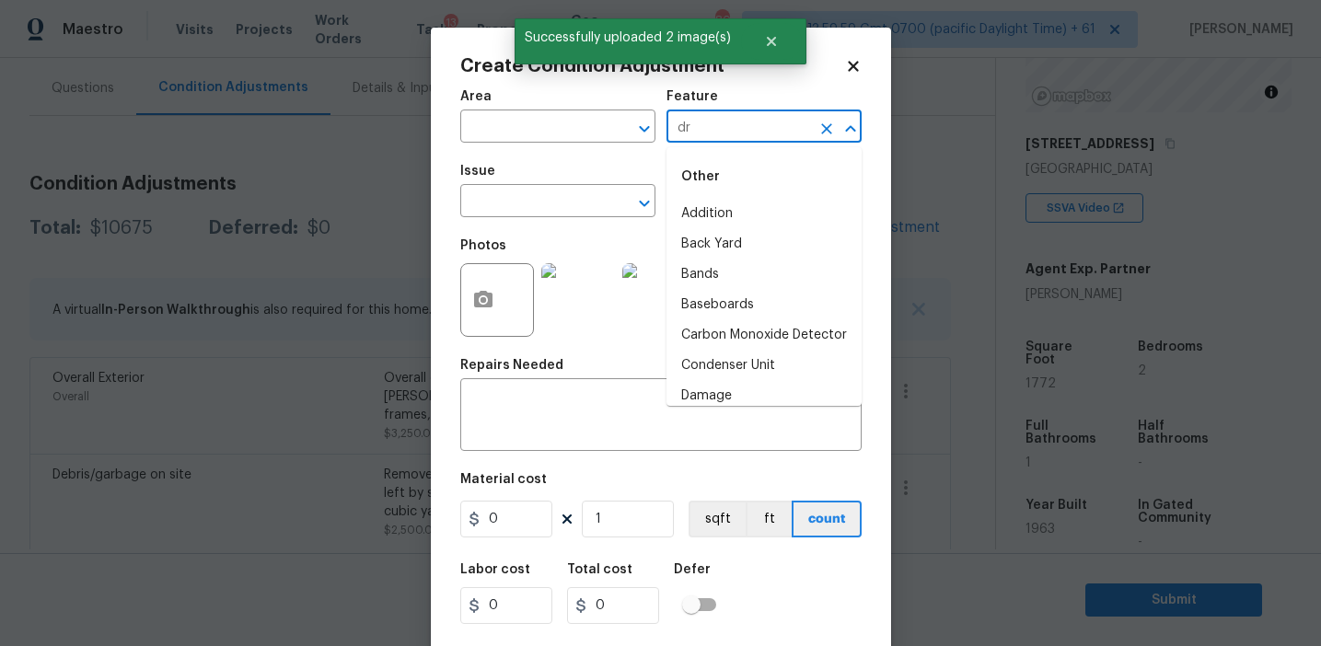
type input "dri"
click at [756, 214] on li "Access Opening" at bounding box center [763, 214] width 195 height 30
type input "Access Opening"
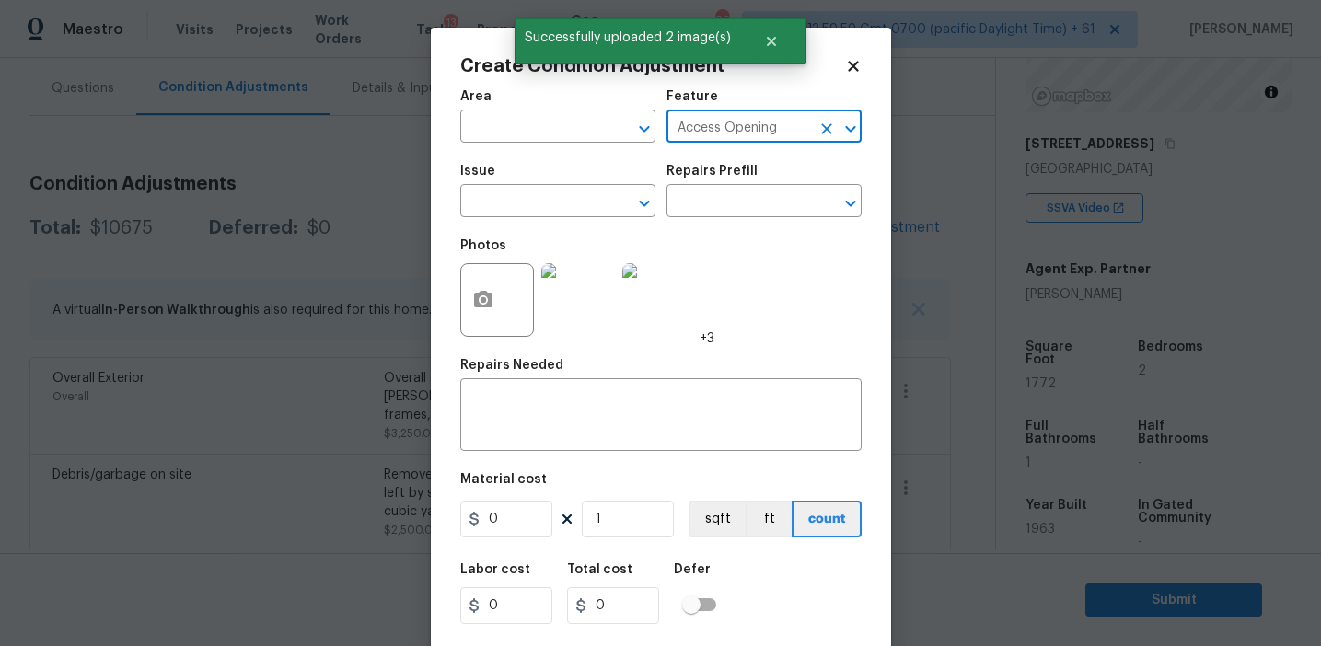
click at [828, 133] on icon "Clear" at bounding box center [826, 129] width 18 height 18
click at [802, 205] on li "Driveway" at bounding box center [763, 214] width 195 height 30
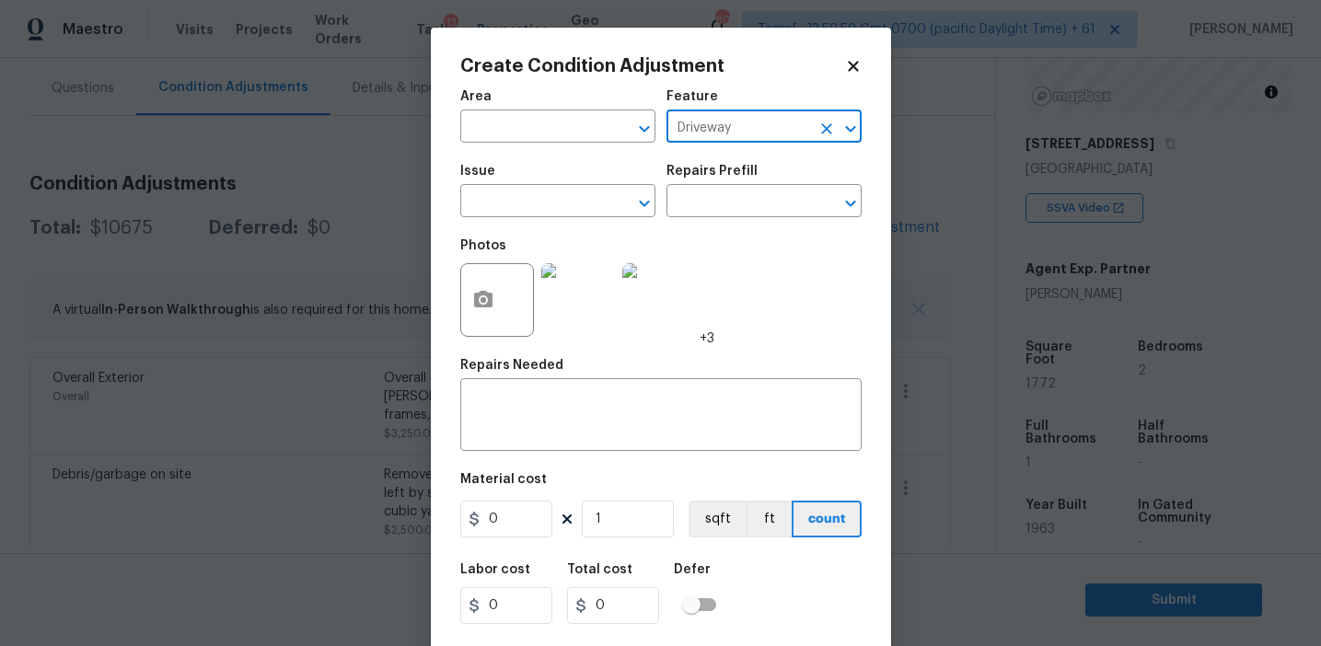
type input "Driveway"
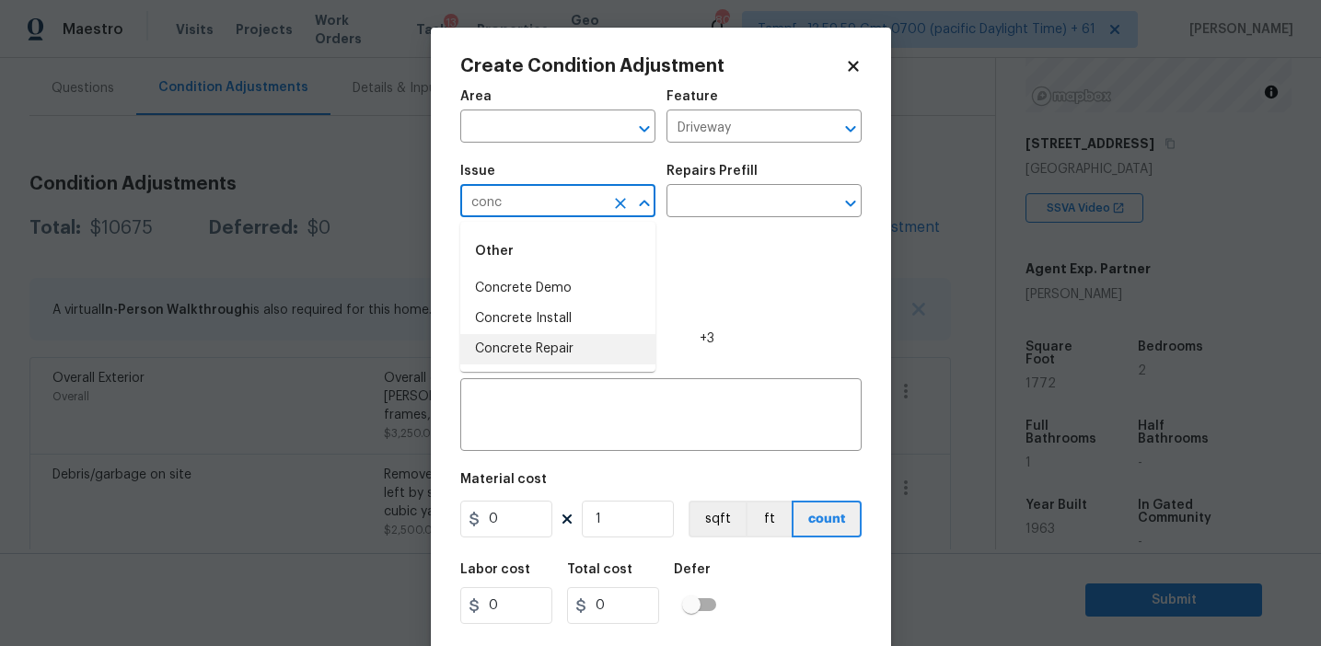
click at [558, 351] on li "Concrete Repair" at bounding box center [557, 349] width 195 height 30
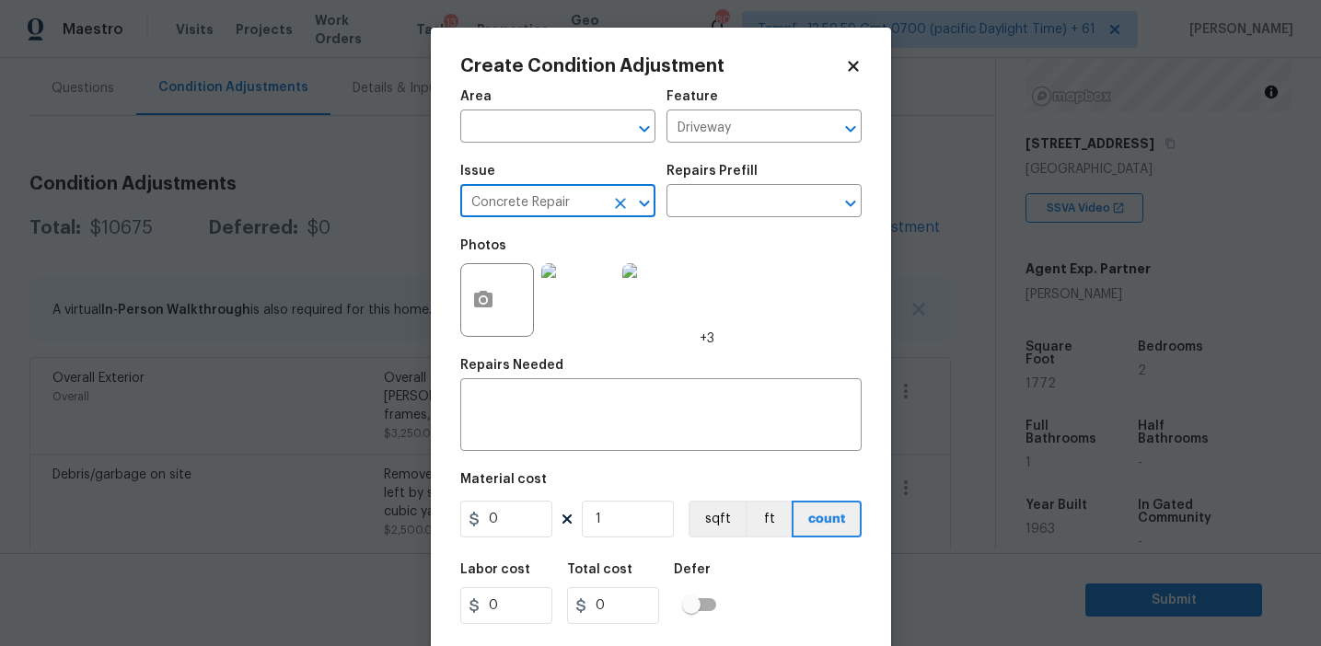
type input "Concrete Repair"
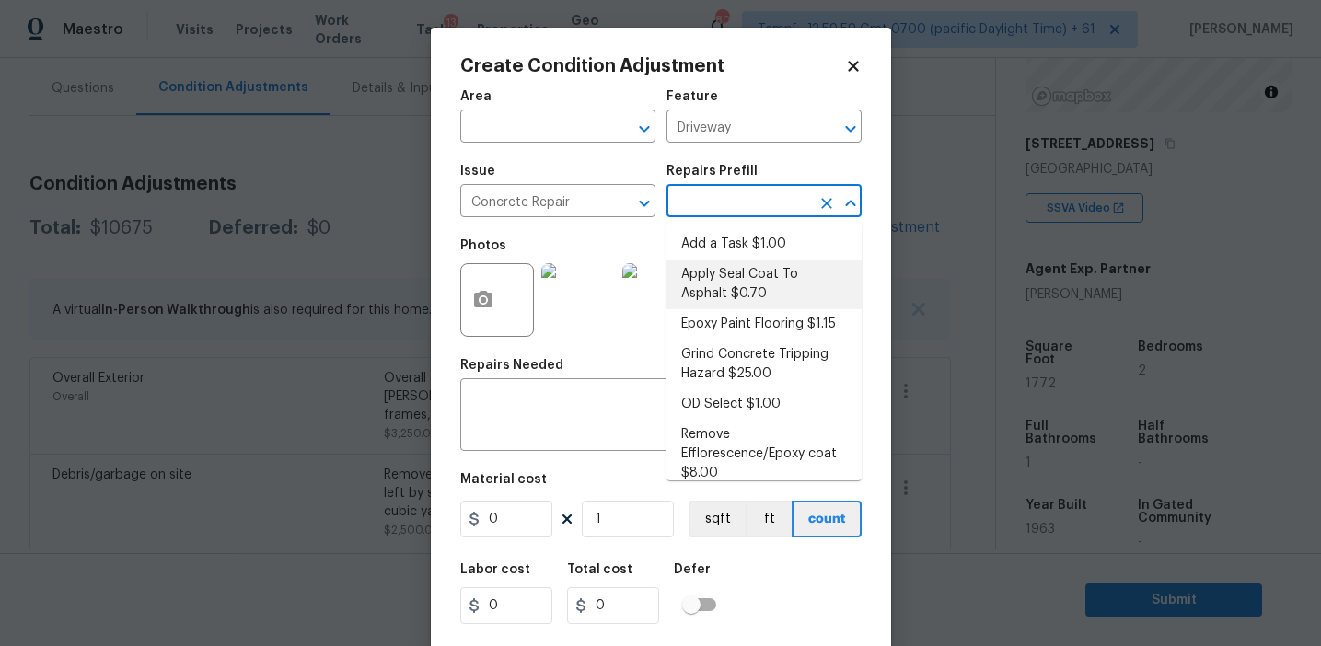
click at [724, 272] on li "Apply Seal Coat To Asphalt $0.70" at bounding box center [763, 285] width 195 height 50
type input "Flatwork"
type textarea "Prep and clean the asphalt thoroughly. Apply an asphalt adhesive/sealer/top coa…"
type input "0.7"
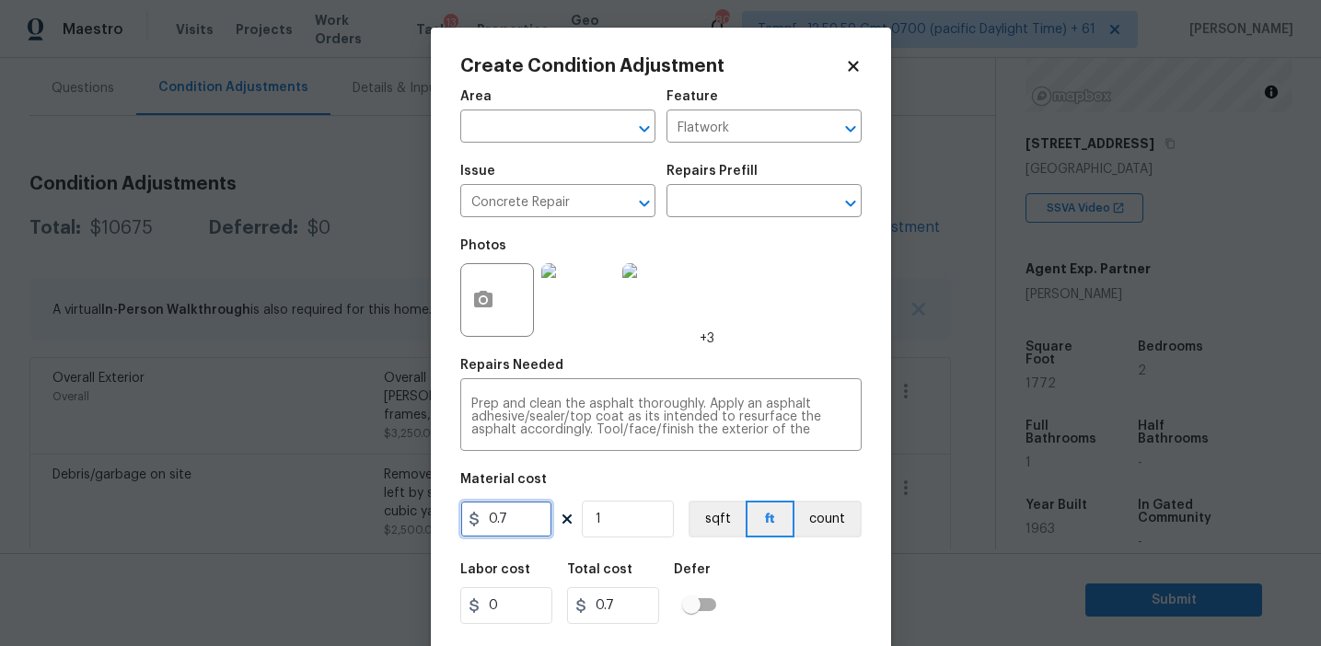
click at [520, 527] on input "0.7" at bounding box center [506, 519] width 92 height 37
type input "2500"
click at [824, 513] on button "count" at bounding box center [827, 519] width 67 height 37
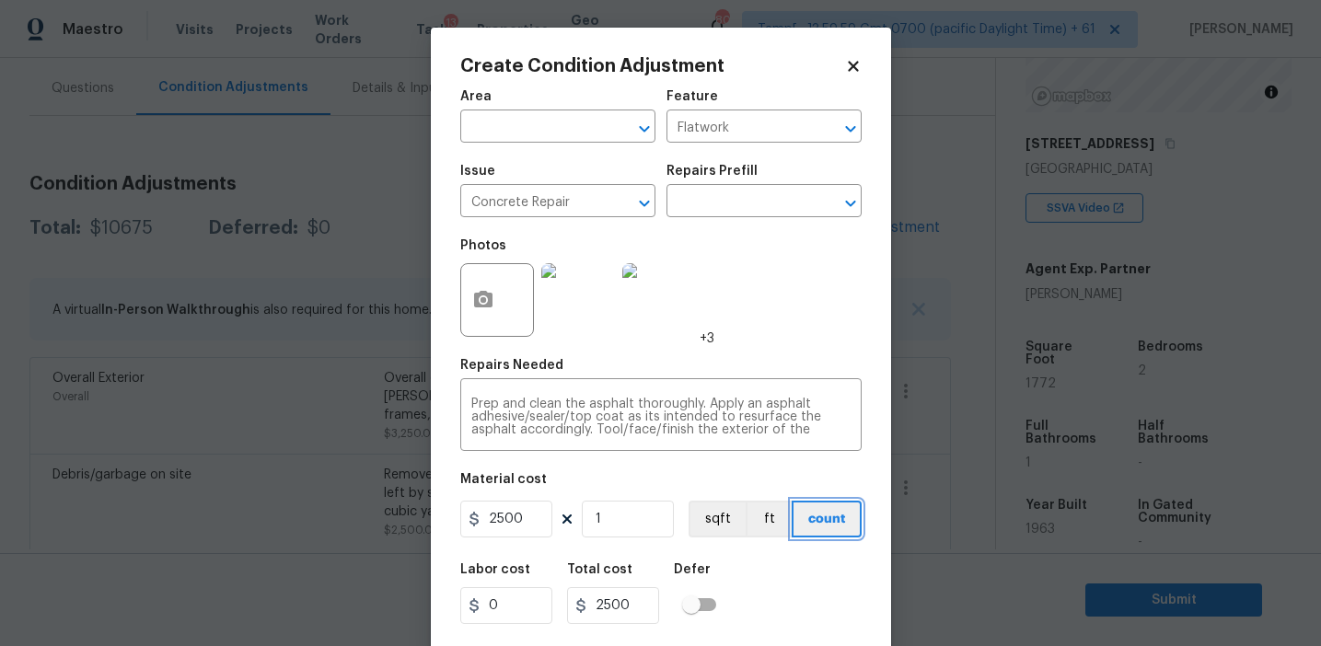
scroll to position [41, 0]
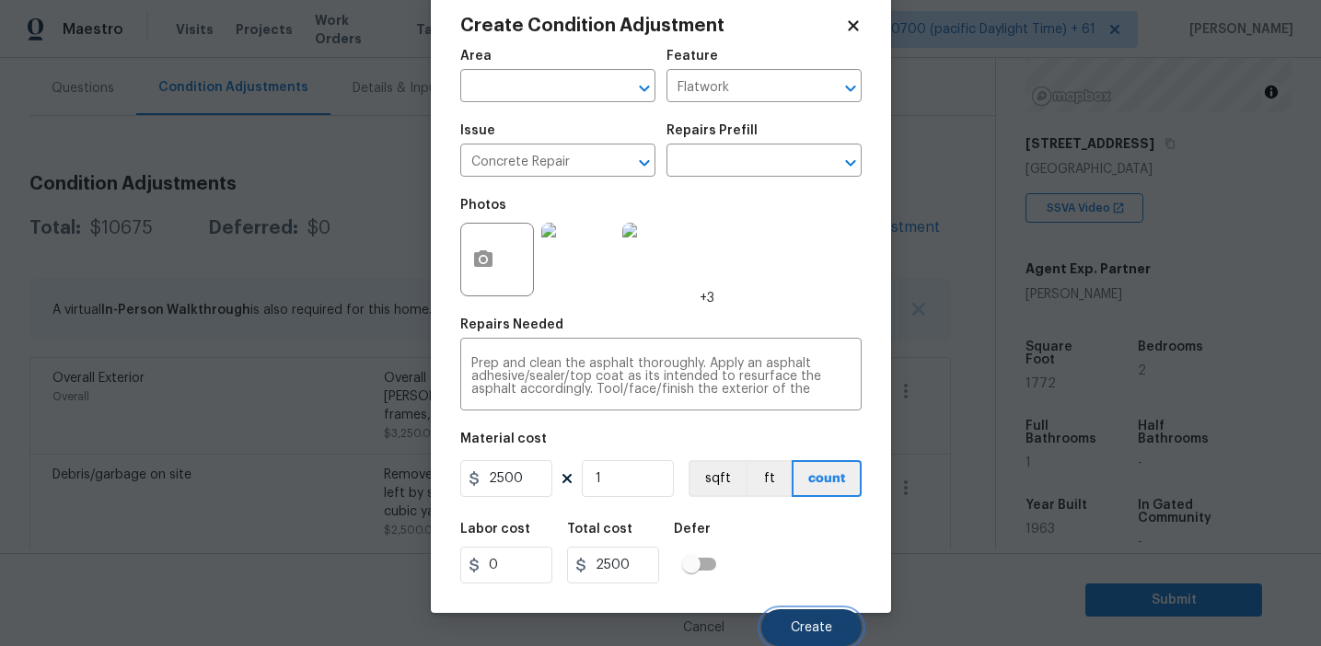
click at [798, 624] on span "Create" at bounding box center [811, 628] width 41 height 14
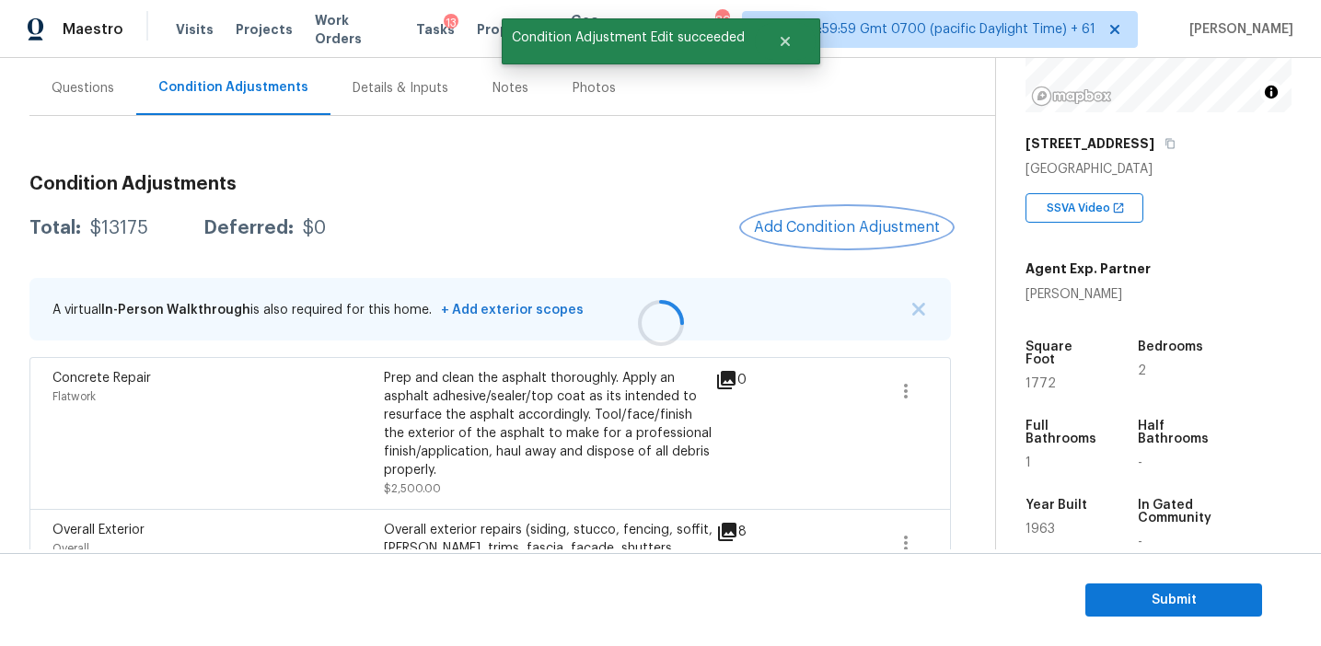
scroll to position [0, 0]
click at [814, 226] on span "Add Condition Adjustment" at bounding box center [847, 227] width 186 height 17
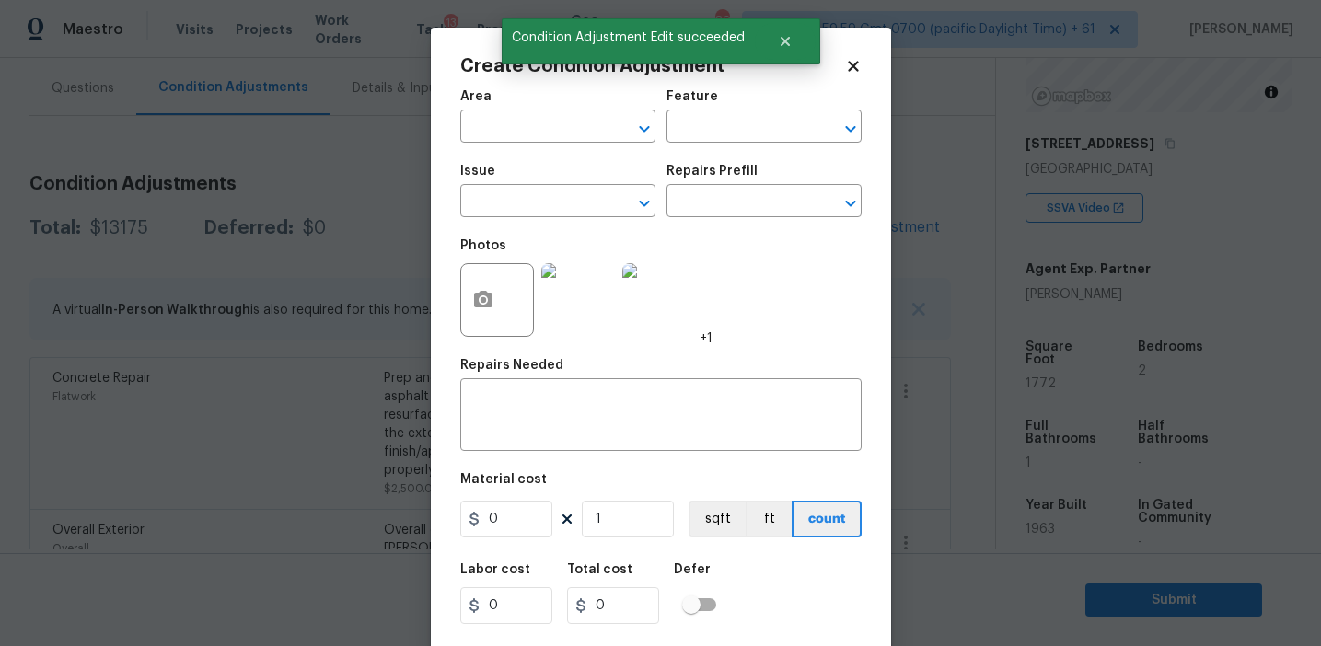
click at [461, 314] on div at bounding box center [497, 300] width 74 height 74
click at [458, 296] on div "Create Condition Adjustment Area ​ Feature ​ Issue ​ Repairs Prefill ​ Photos +…" at bounding box center [661, 341] width 460 height 626
click at [485, 306] on icon "button" at bounding box center [483, 299] width 18 height 17
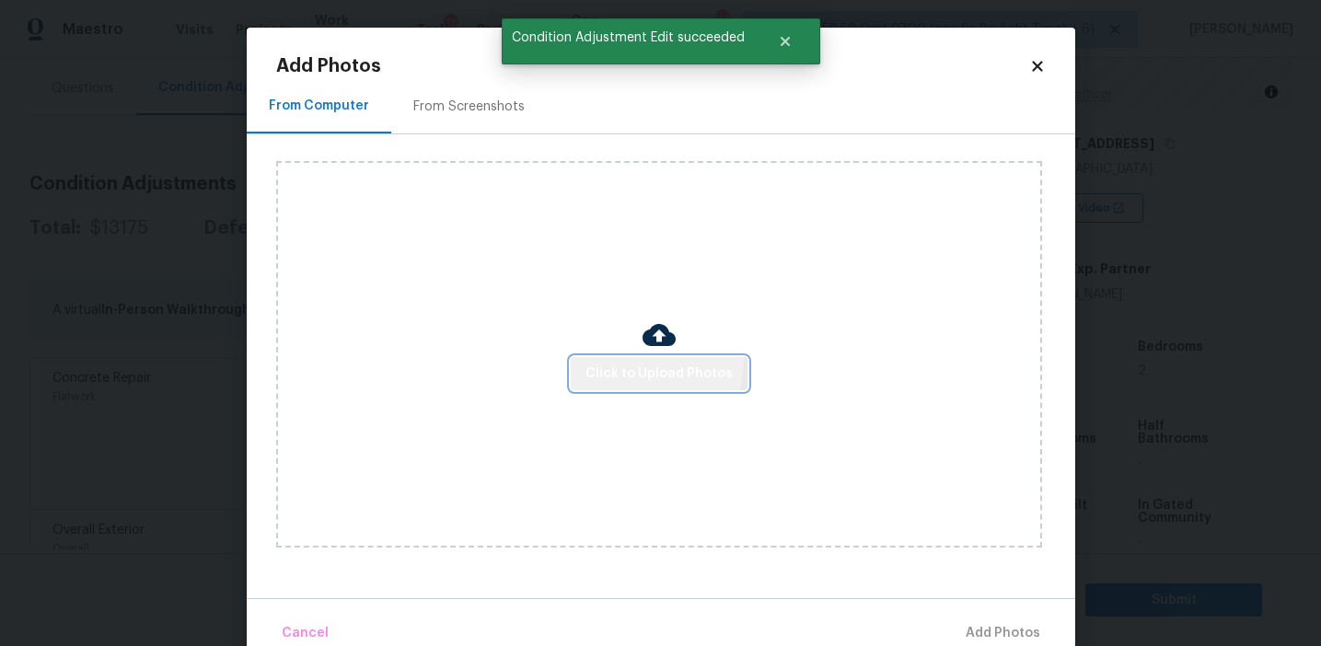
click at [609, 357] on button "Click to Upload Photos" at bounding box center [659, 374] width 177 height 34
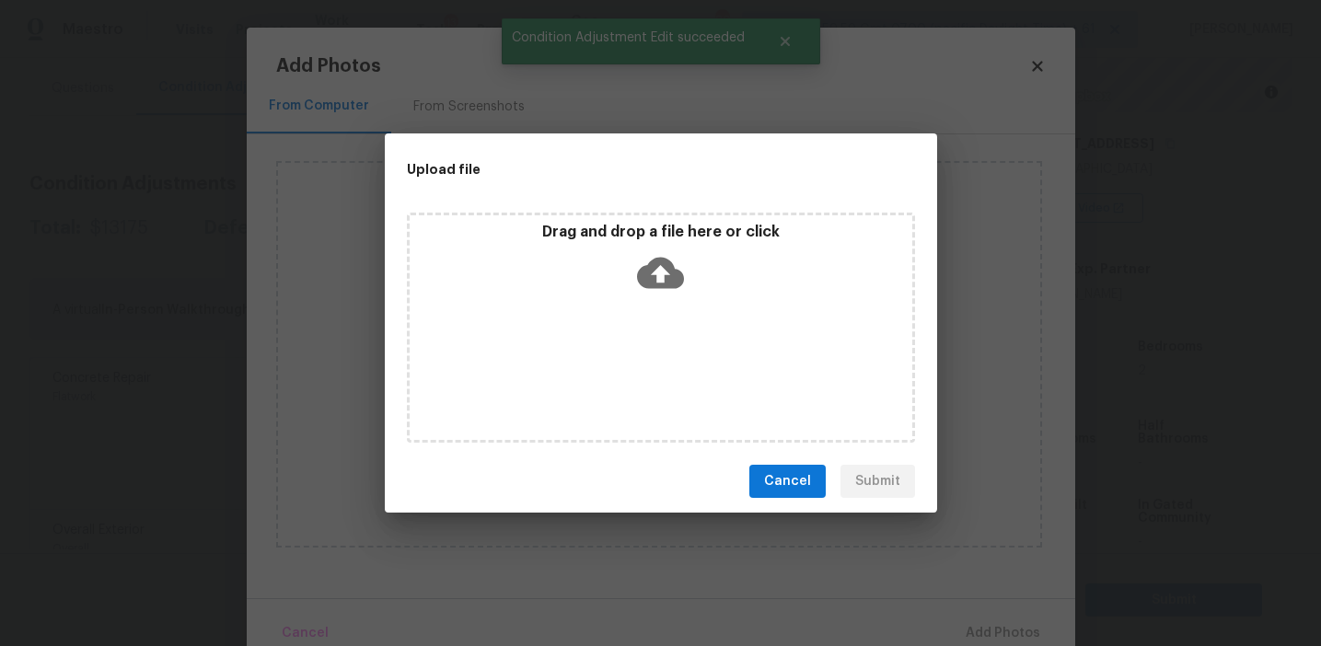
click at [611, 223] on p "Drag and drop a file here or click" at bounding box center [661, 232] width 503 height 19
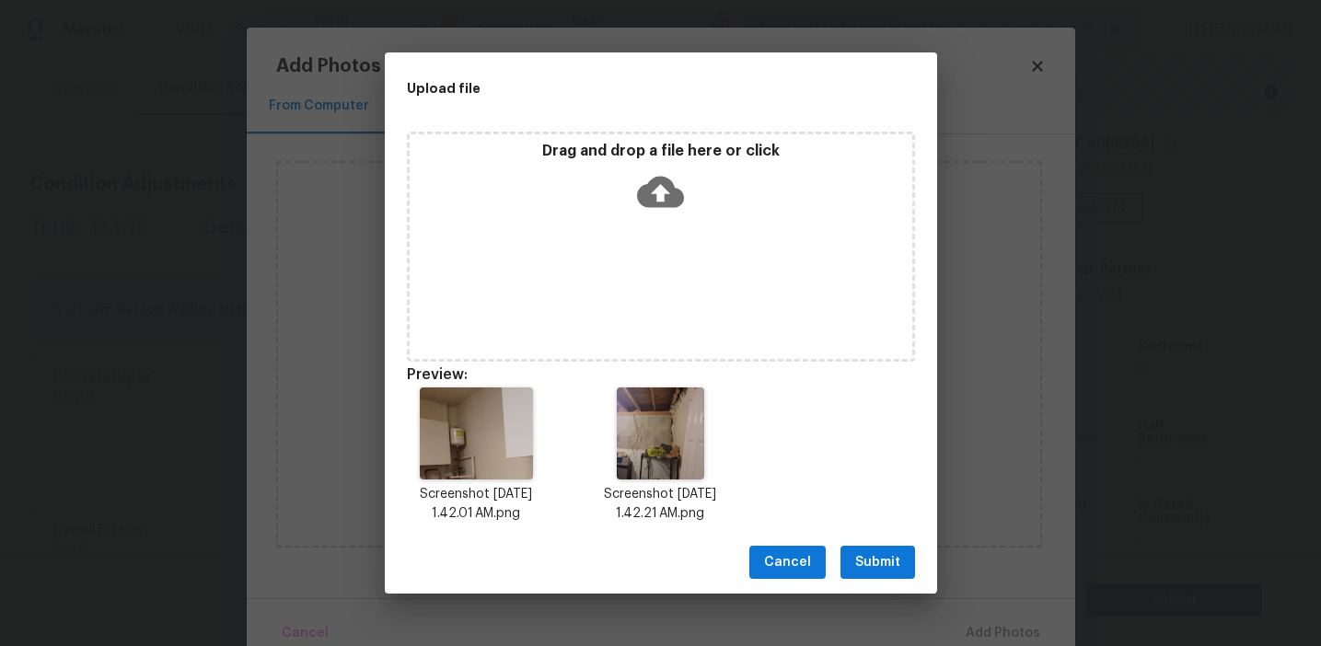
click at [870, 559] on span "Submit" at bounding box center [877, 562] width 45 height 23
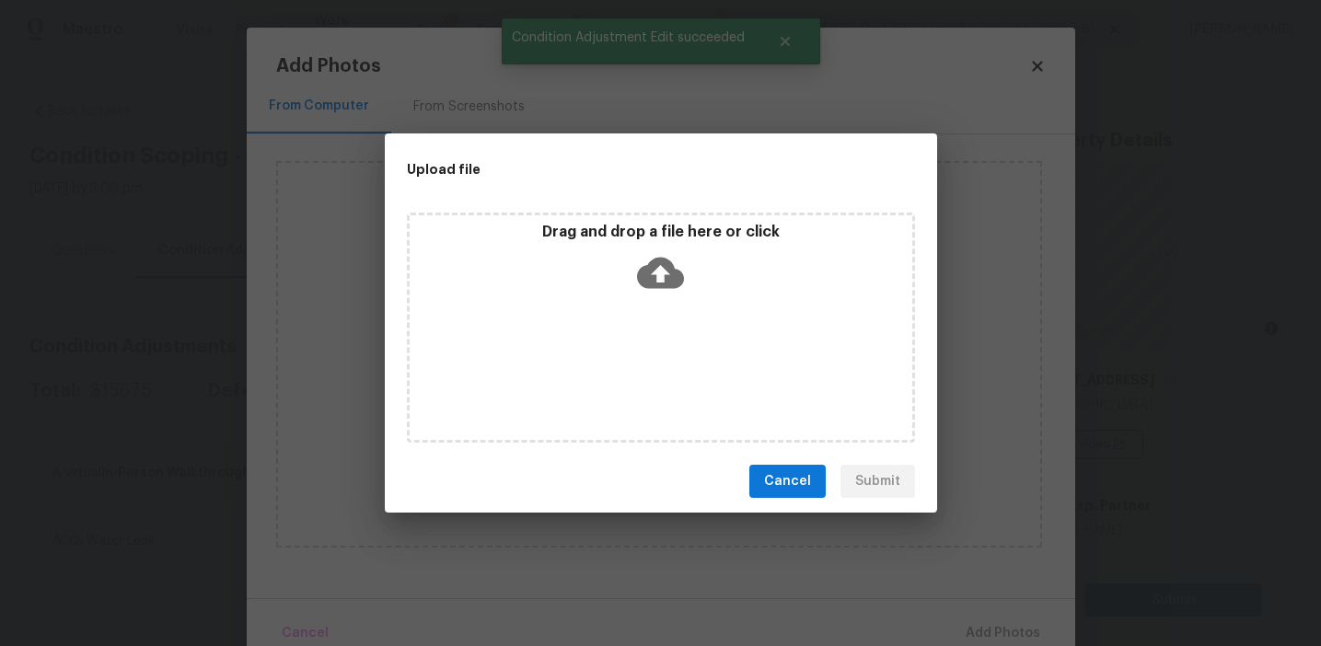
scroll to position [237, 0]
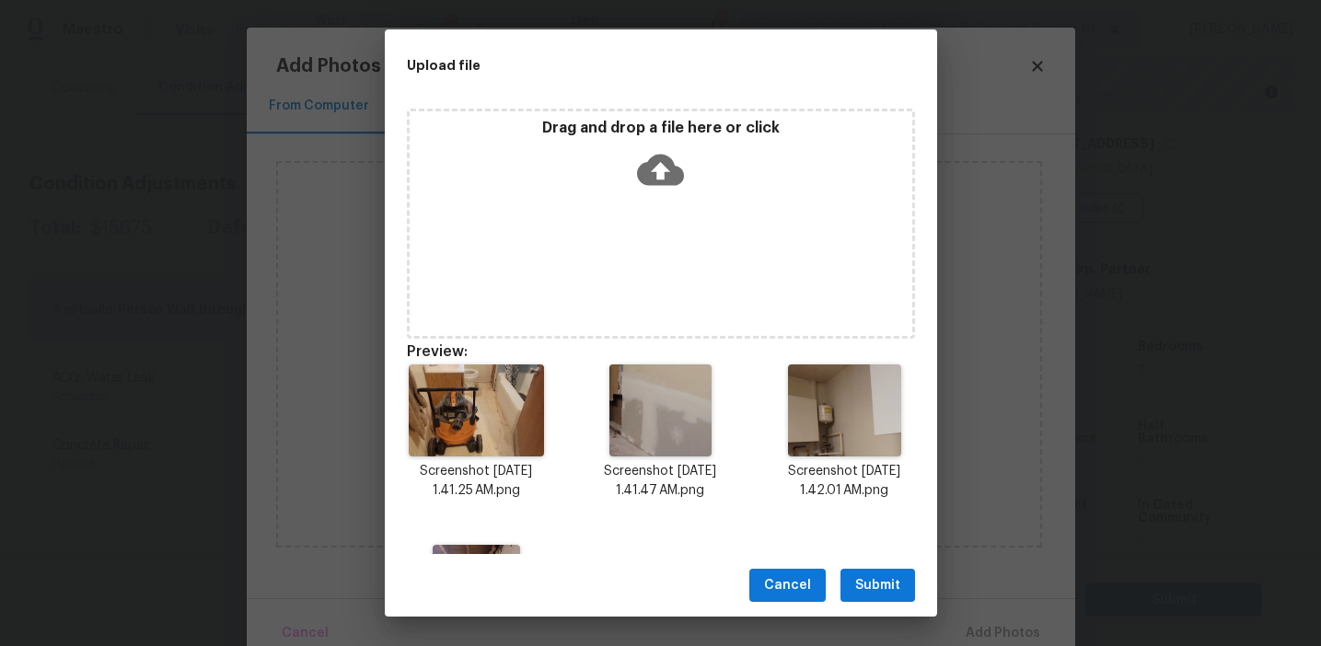
click at [859, 583] on span "Submit" at bounding box center [877, 585] width 45 height 23
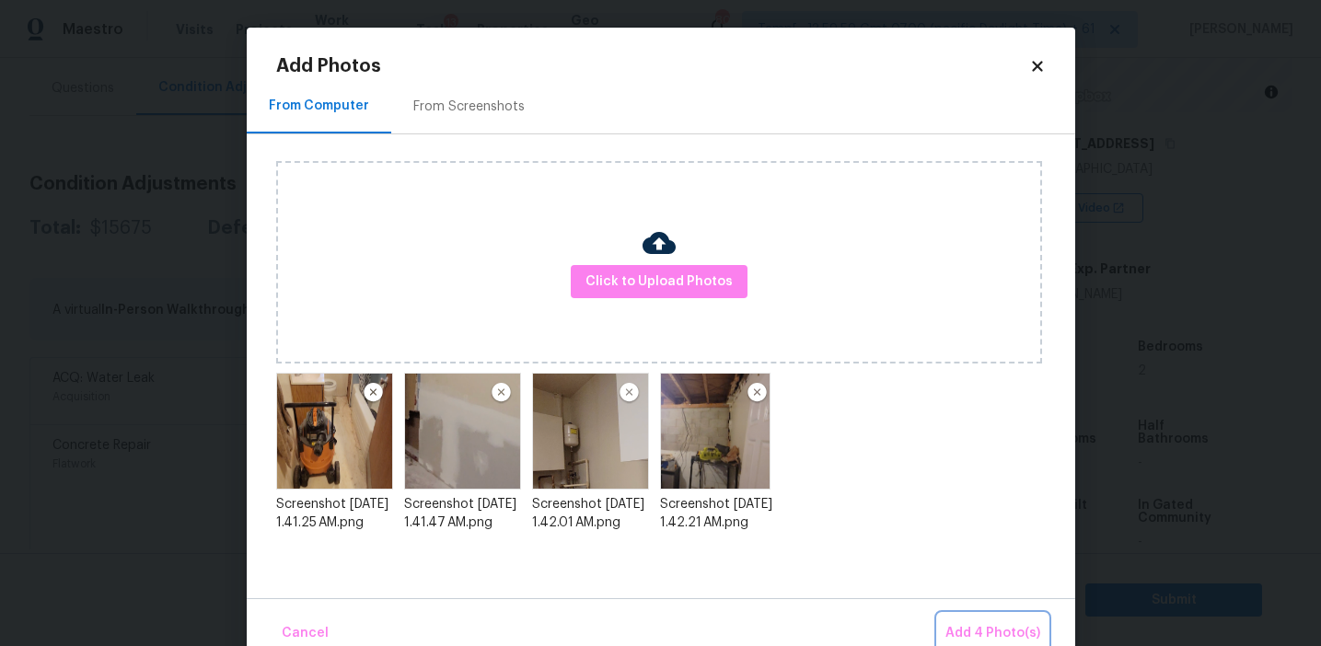
click at [973, 627] on span "Add 4 Photo(s)" at bounding box center [992, 633] width 95 height 23
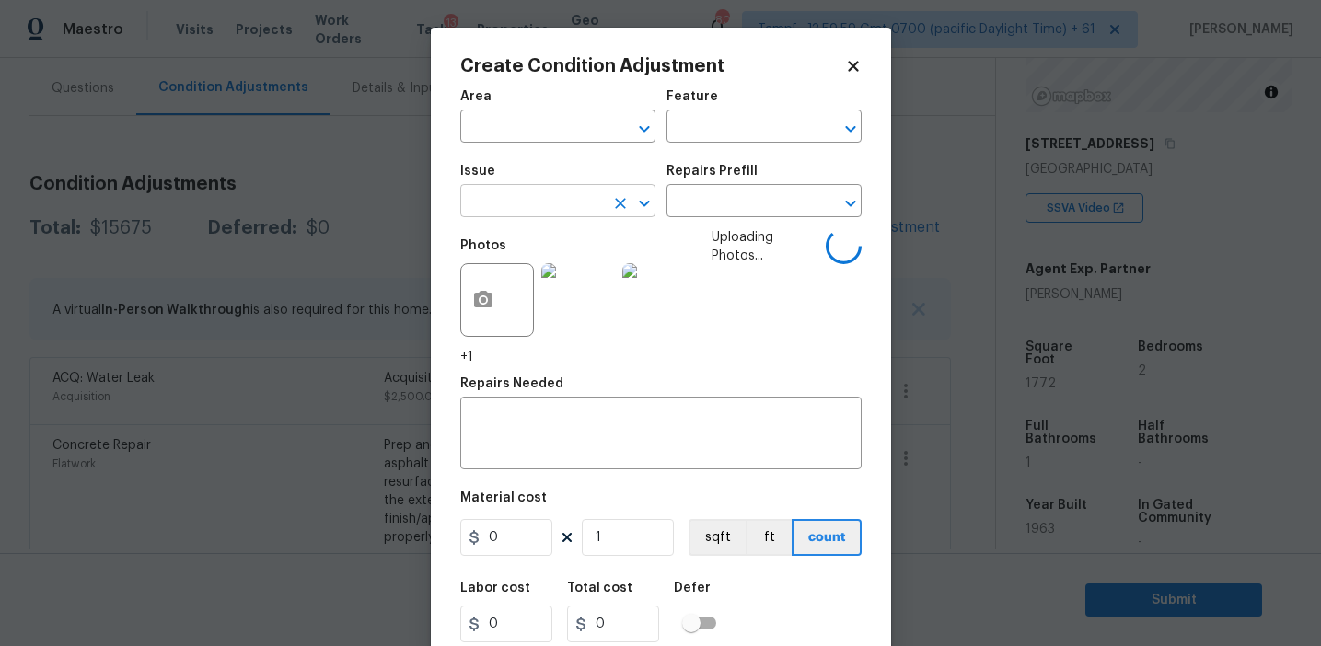
click at [498, 200] on input "text" at bounding box center [532, 203] width 144 height 29
click at [530, 283] on li "Drywall" at bounding box center [557, 288] width 195 height 30
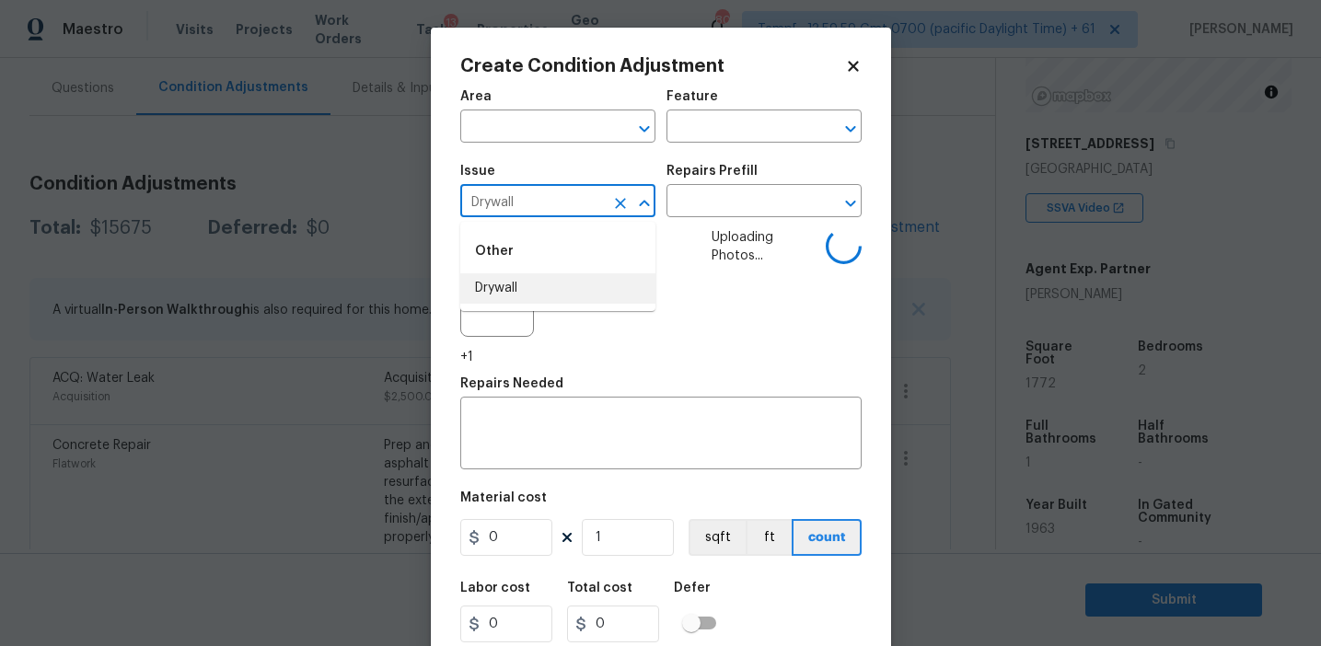
type input "Drywall"
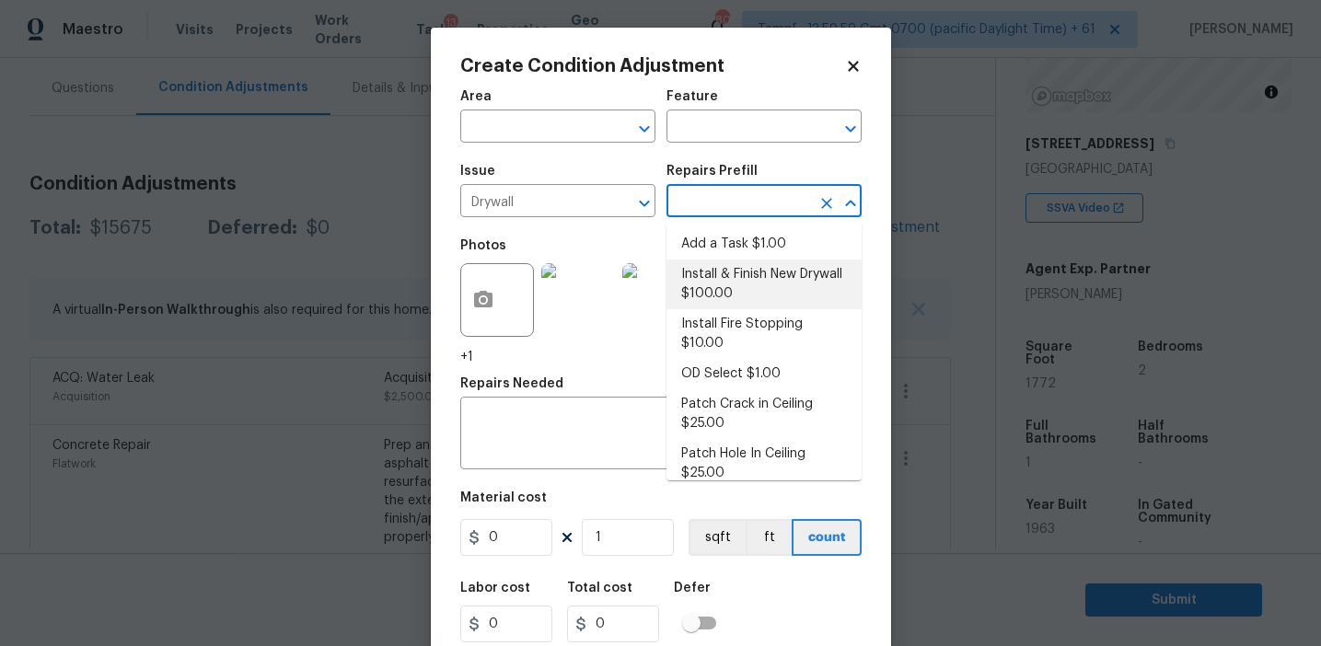
click at [761, 263] on li "Install & Finish New Drywall $100.00" at bounding box center [763, 285] width 195 height 50
type input "Walls and Ceiling"
type input "100"
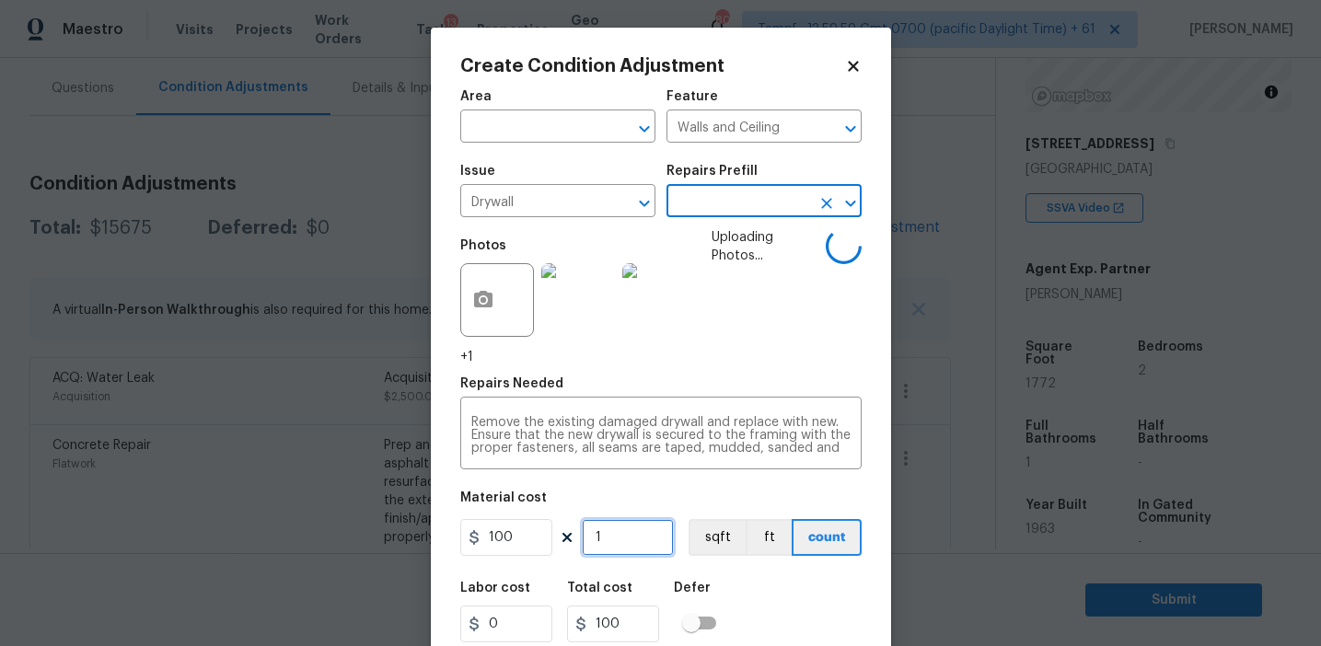
click at [633, 547] on input "1" at bounding box center [628, 537] width 92 height 37
type input "0"
type input "4"
type input "400"
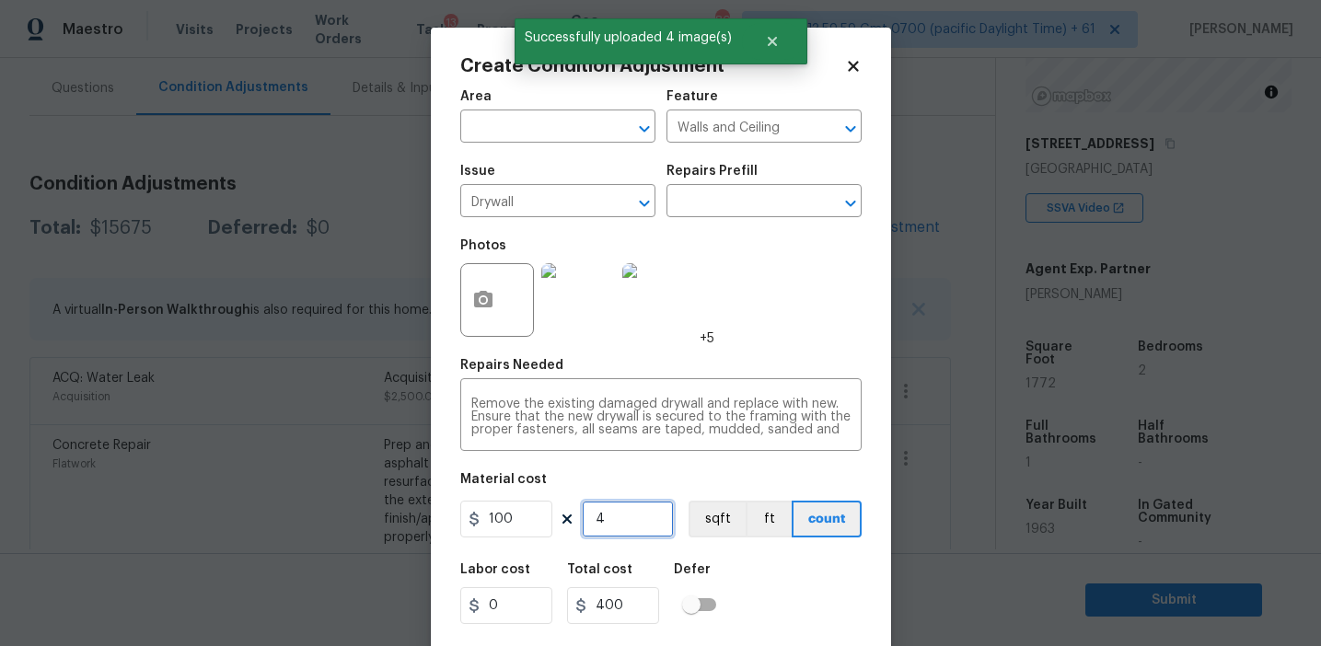
type input "4"
click at [532, 519] on input "100" at bounding box center [506, 519] width 92 height 37
type input "450"
type input "1800"
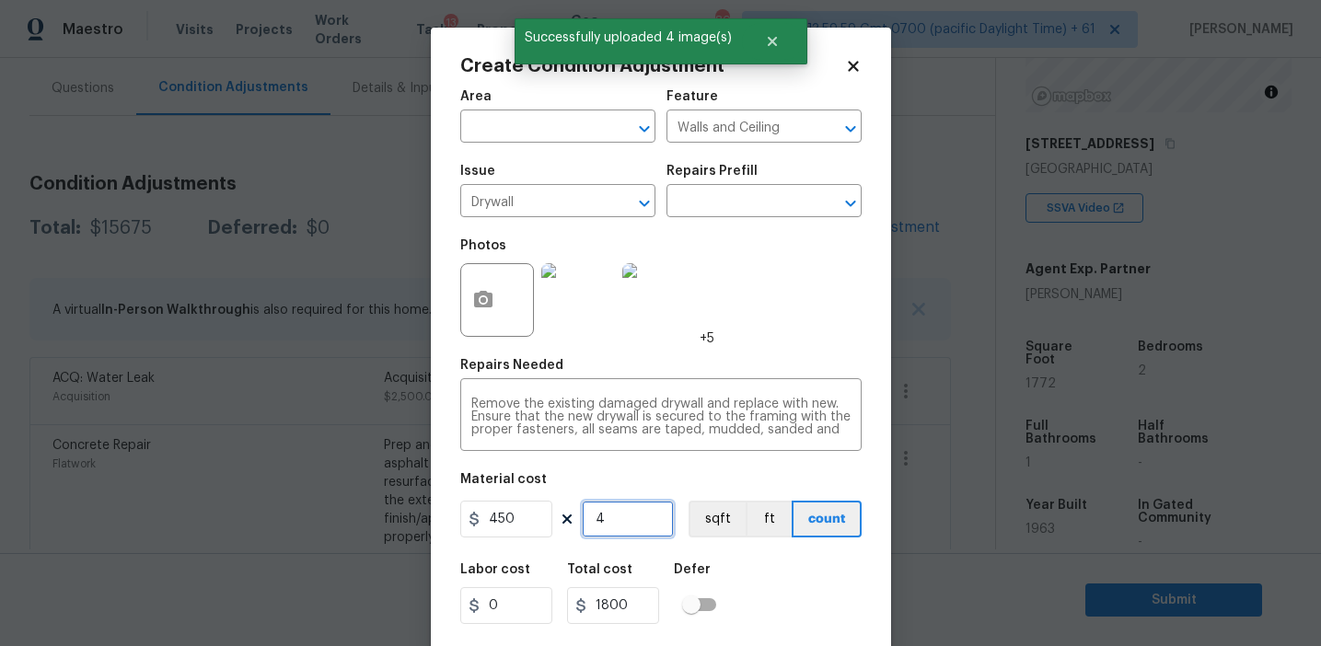
type input "1"
type input "450"
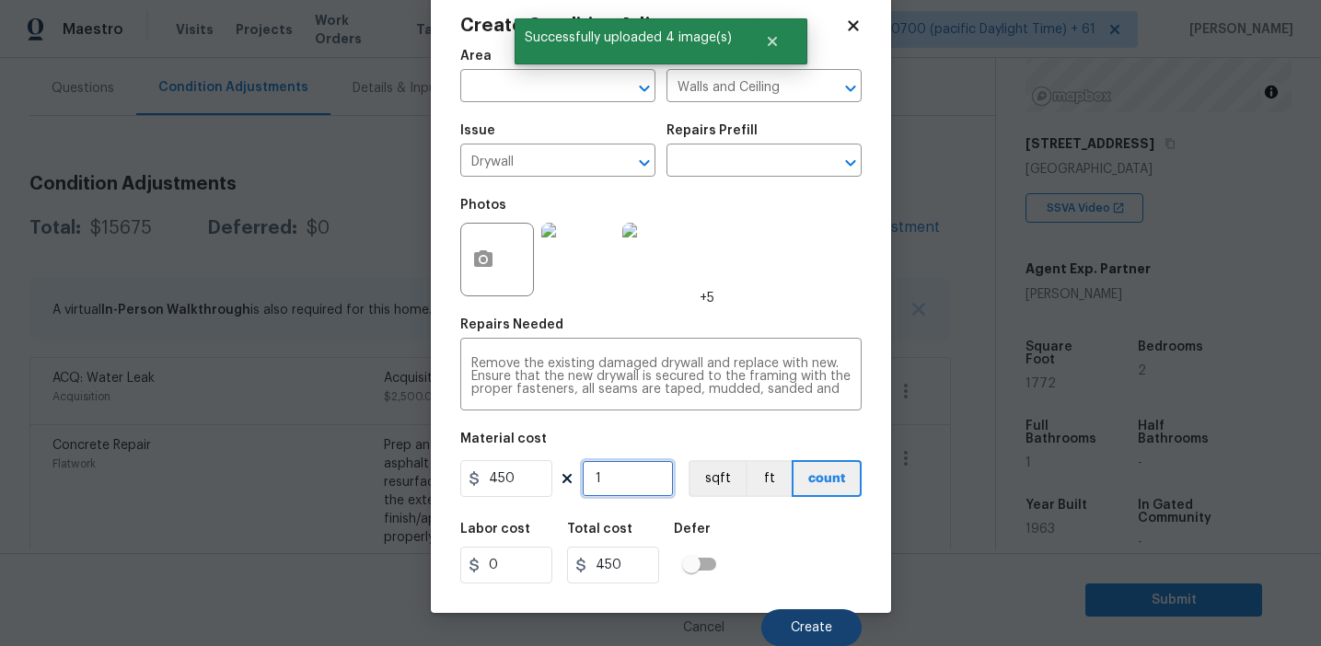
type input "1"
click at [782, 631] on button "Create" at bounding box center [811, 627] width 100 height 37
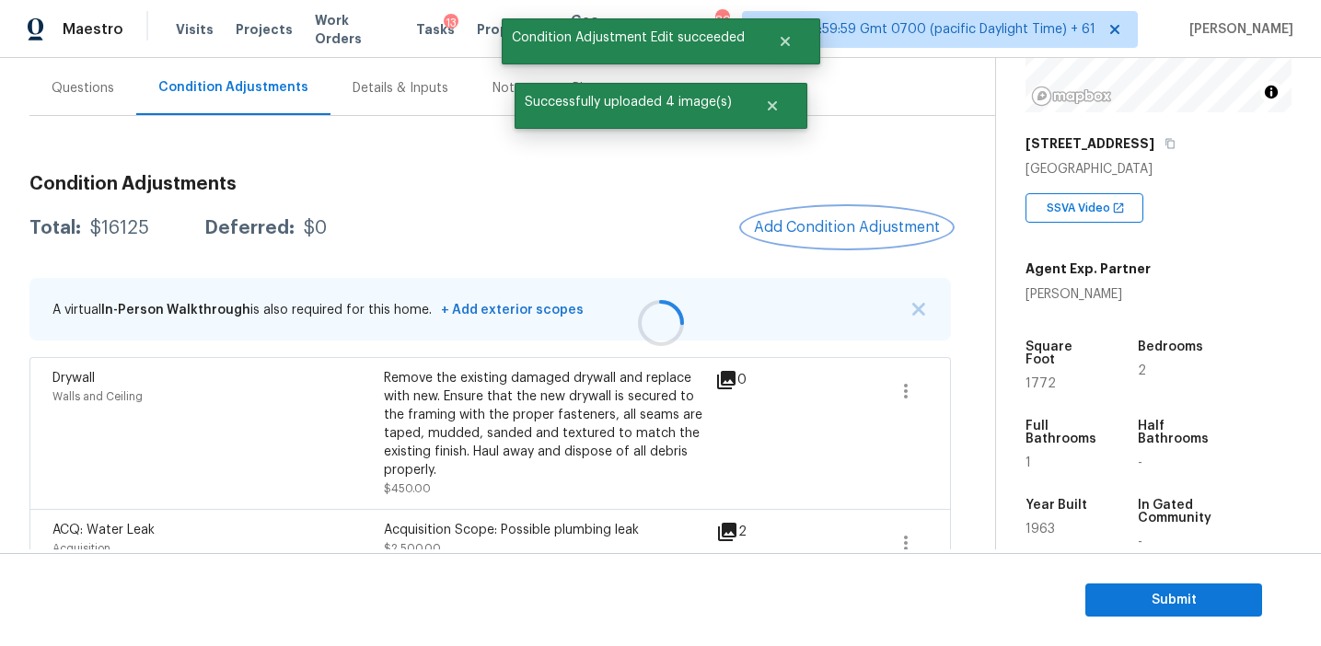
scroll to position [0, 0]
click at [793, 244] on span "Add Condition Adjustment" at bounding box center [847, 228] width 208 height 41
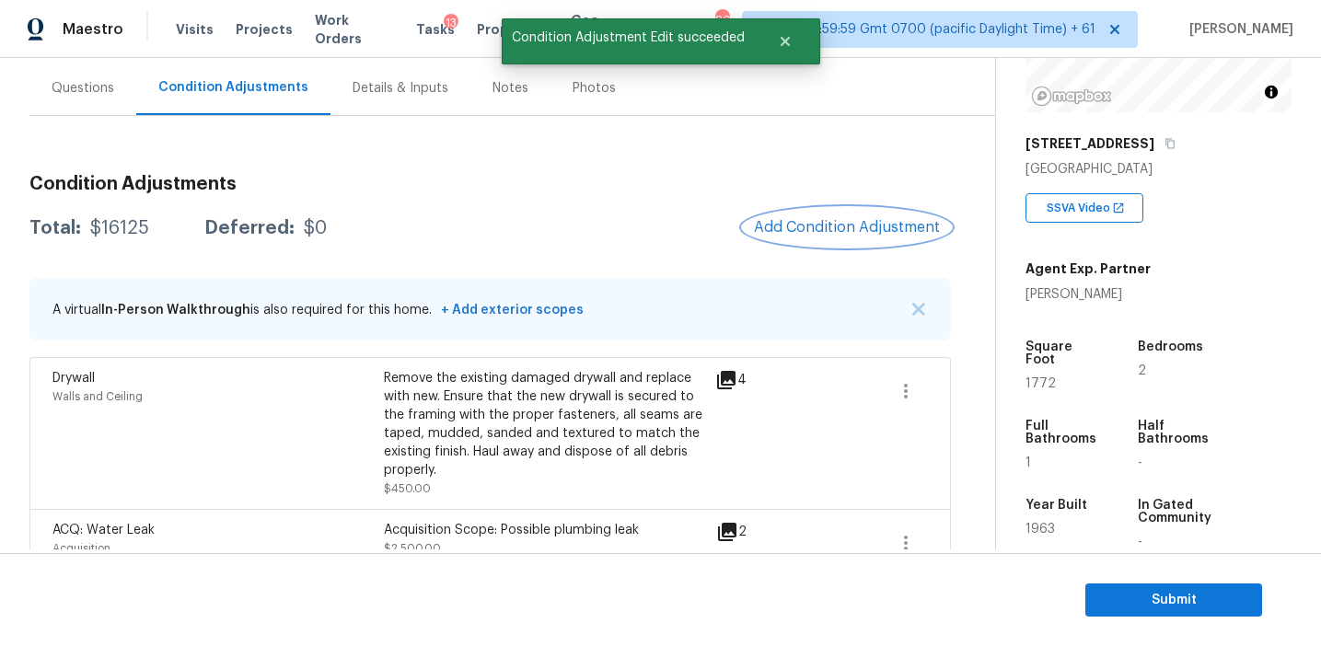
click at [792, 239] on button "Add Condition Adjustment" at bounding box center [847, 227] width 208 height 39
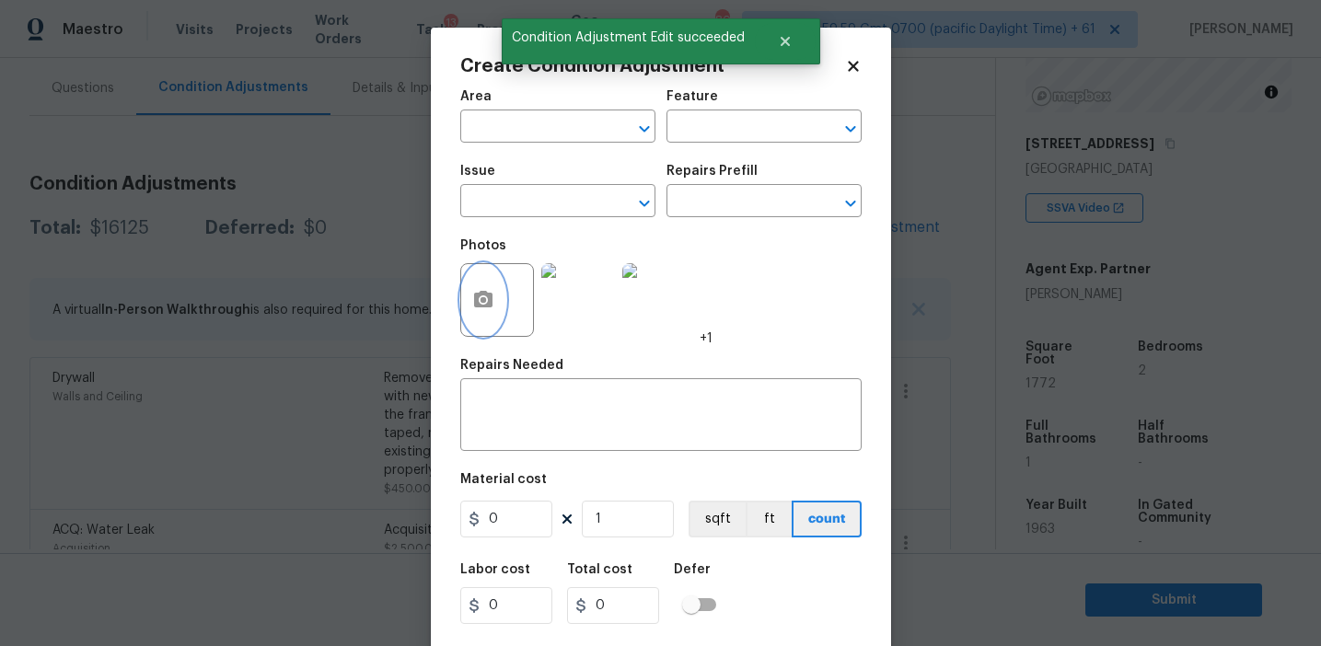
click at [492, 318] on button "button" at bounding box center [483, 300] width 44 height 72
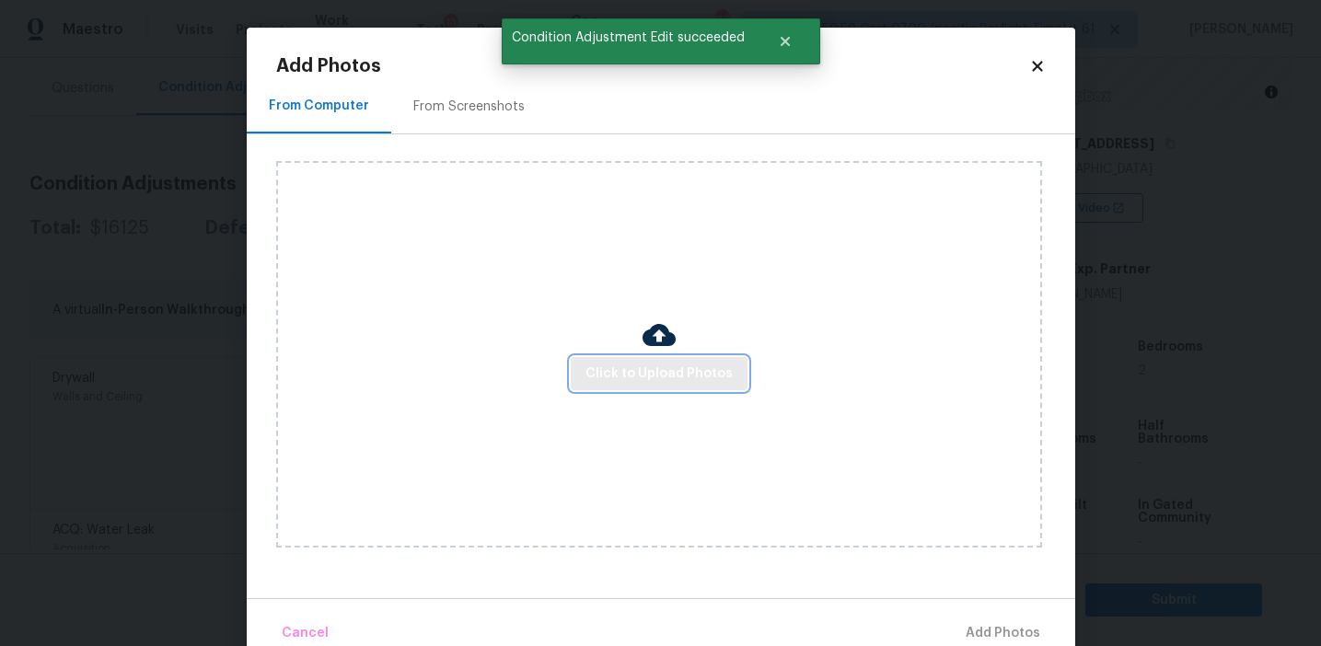
click at [618, 380] on span "Click to Upload Photos" at bounding box center [658, 374] width 147 height 23
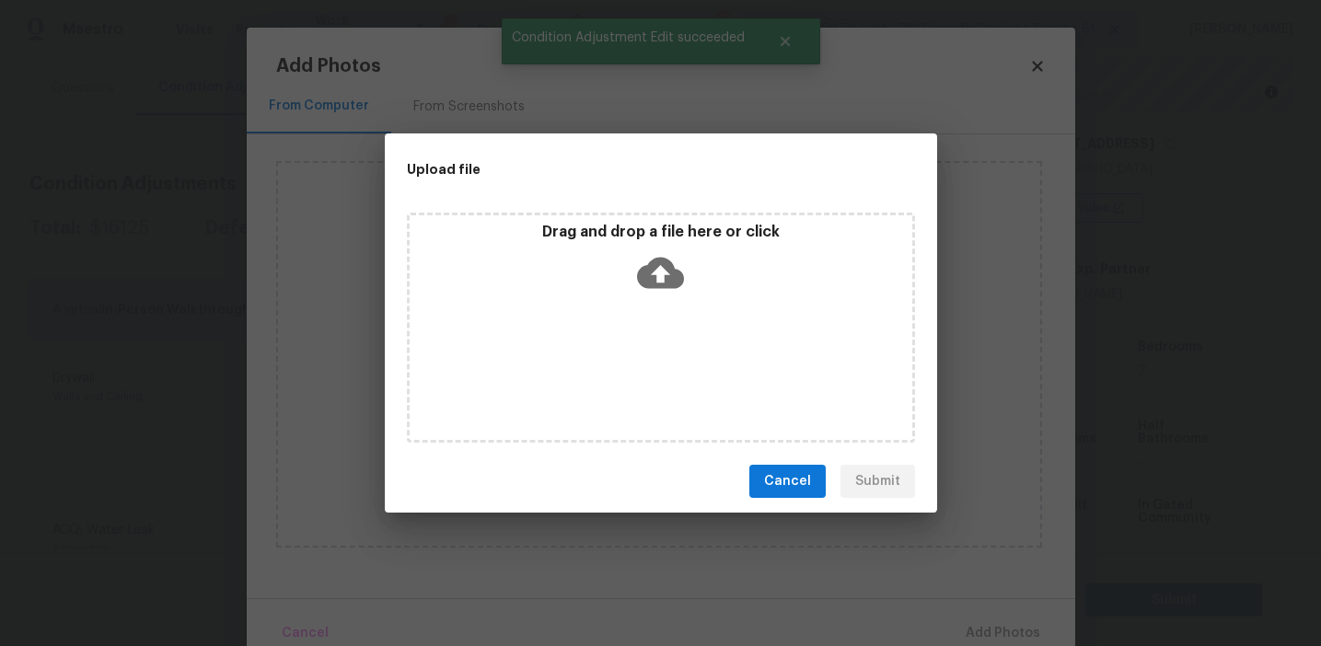
click at [637, 276] on icon at bounding box center [660, 272] width 47 height 47
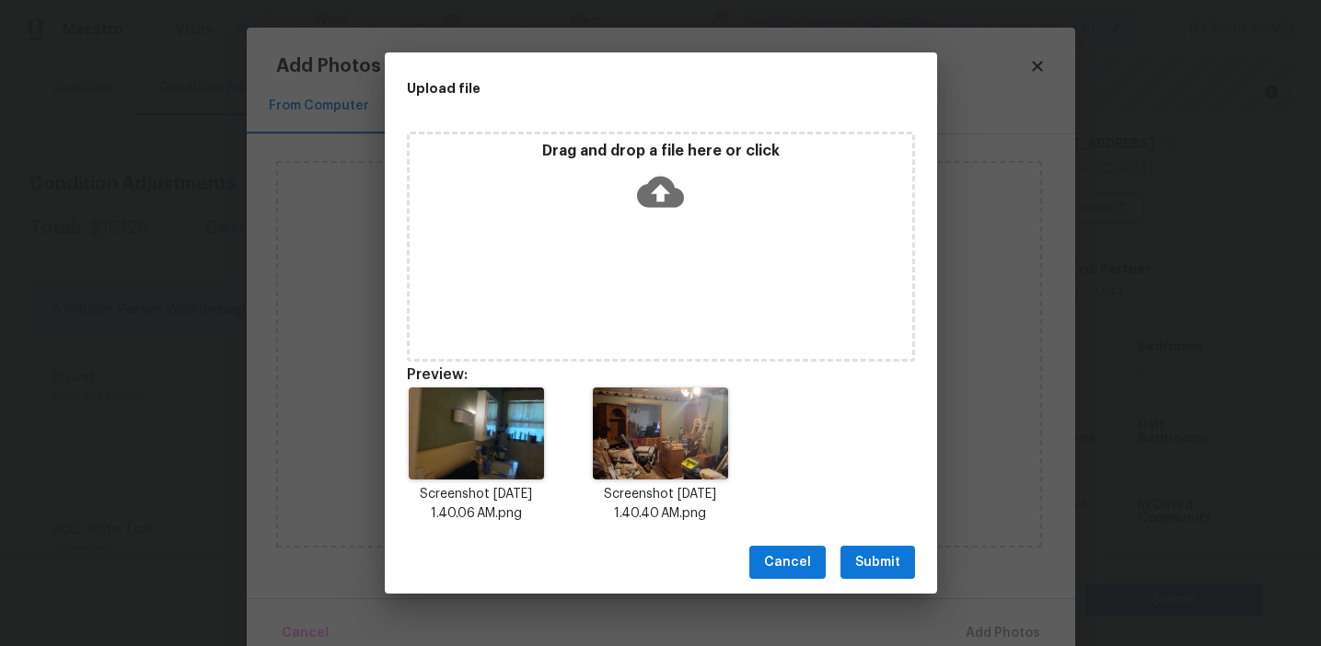
click at [867, 556] on span "Submit" at bounding box center [877, 562] width 45 height 23
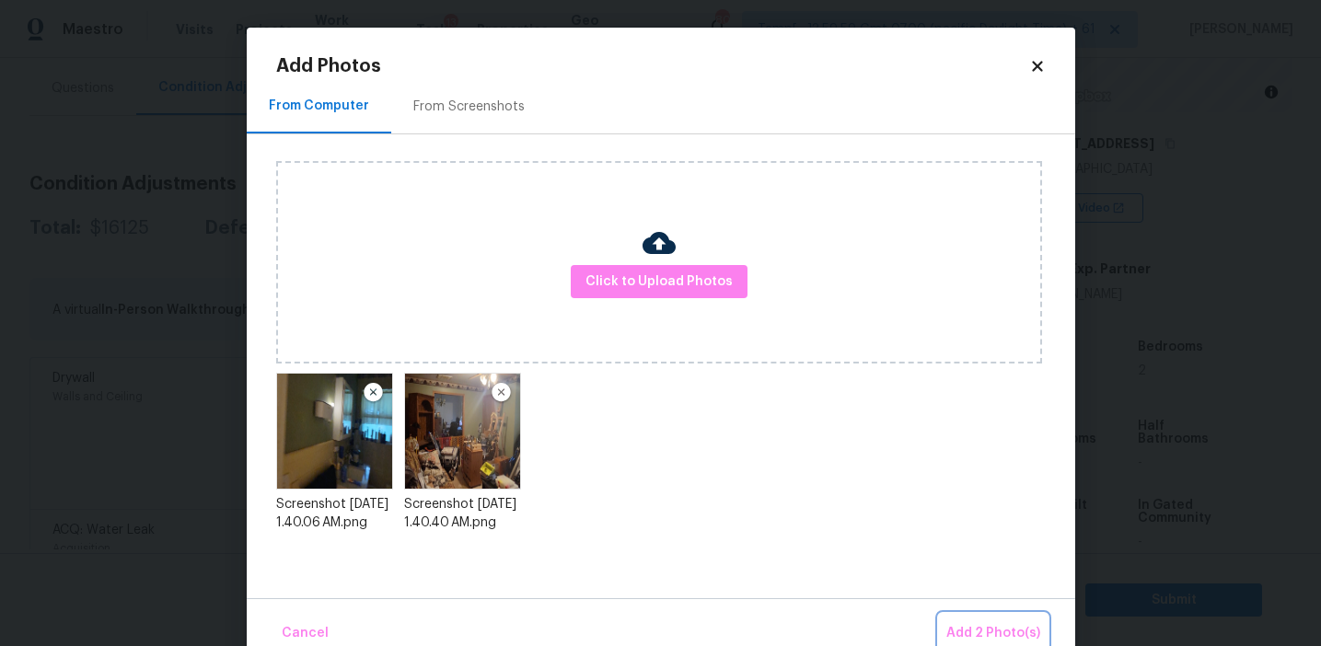
click at [960, 630] on span "Add 2 Photo(s)" at bounding box center [993, 633] width 94 height 23
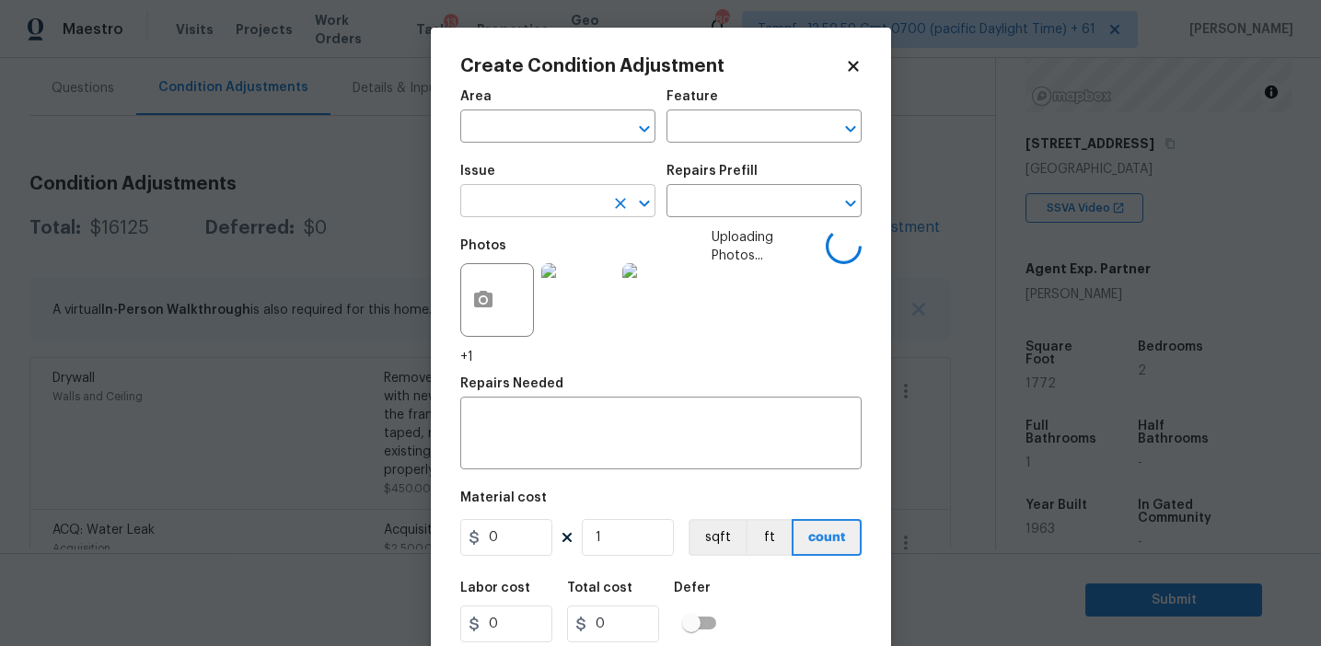
click at [527, 205] on input "text" at bounding box center [532, 203] width 144 height 29
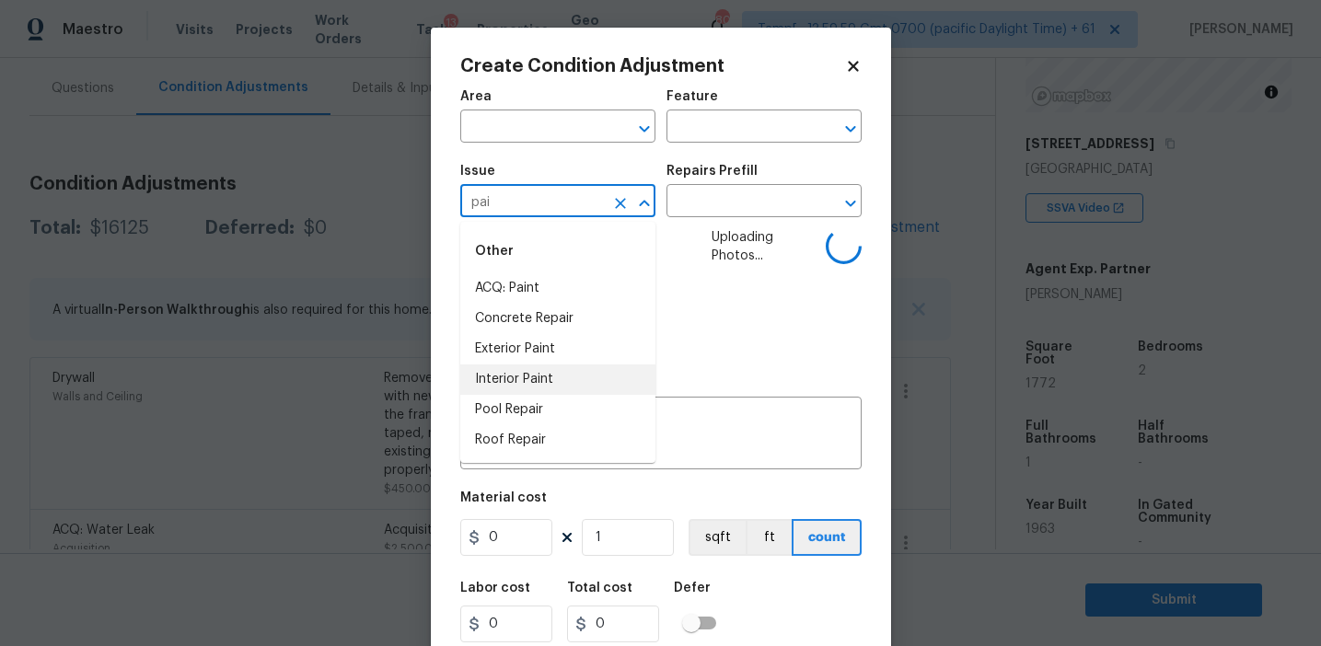
click at [544, 372] on li "Interior Paint" at bounding box center [557, 380] width 195 height 30
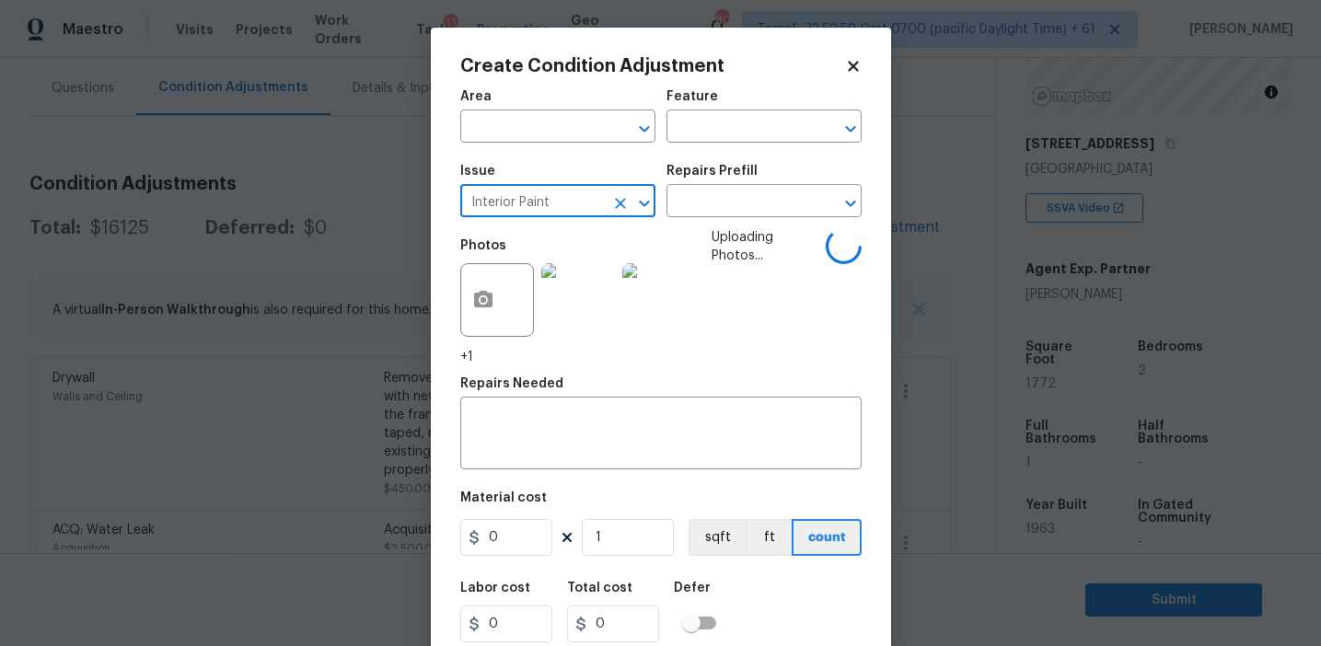
type input "Interior Paint"
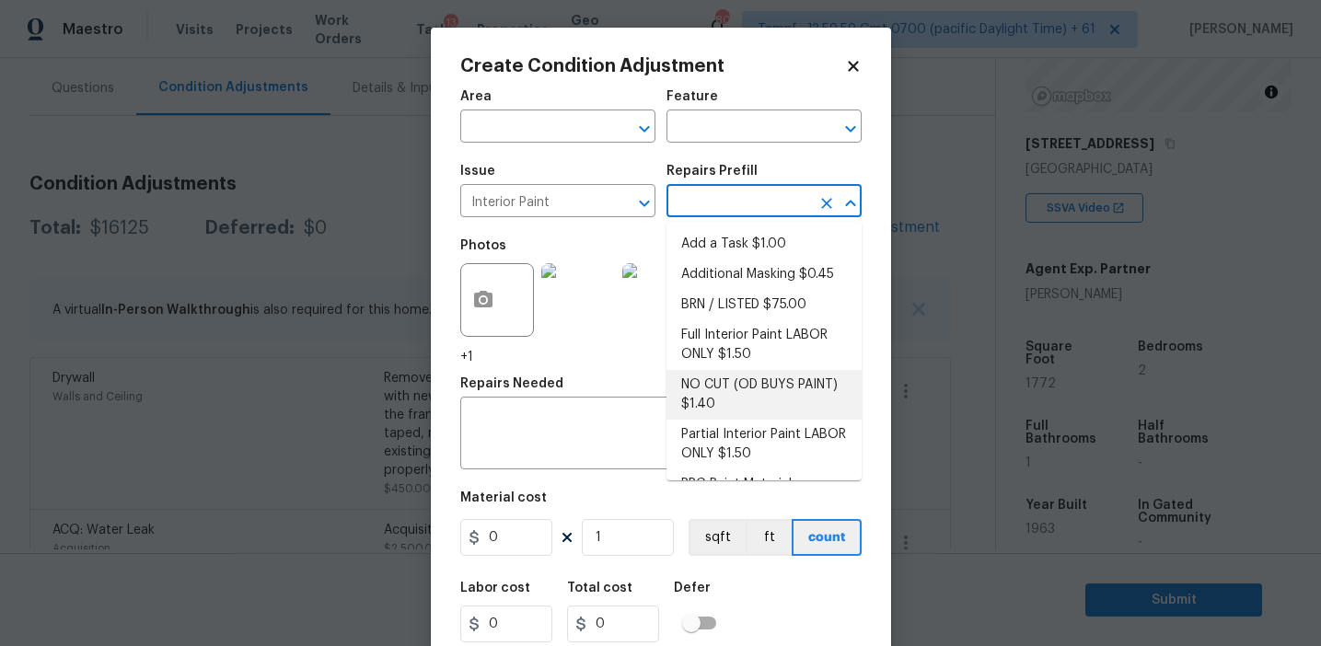
scroll to position [76, 0]
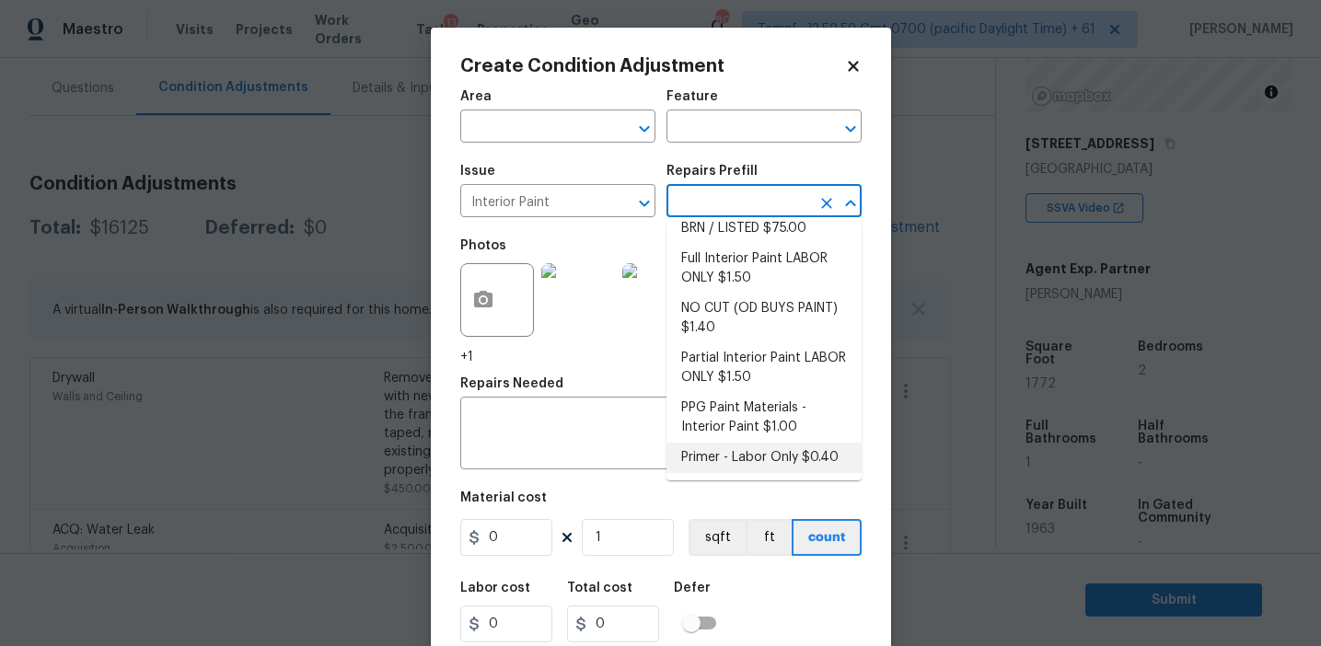
click at [730, 461] on li "Primer - Labor Only $0.40" at bounding box center [763, 458] width 195 height 30
type input "Overall Paint"
type textarea "Interior primer - PRIMER PROVIDED BY OPENDOOR - All nails, screws, drywall anch…"
type input "0.4"
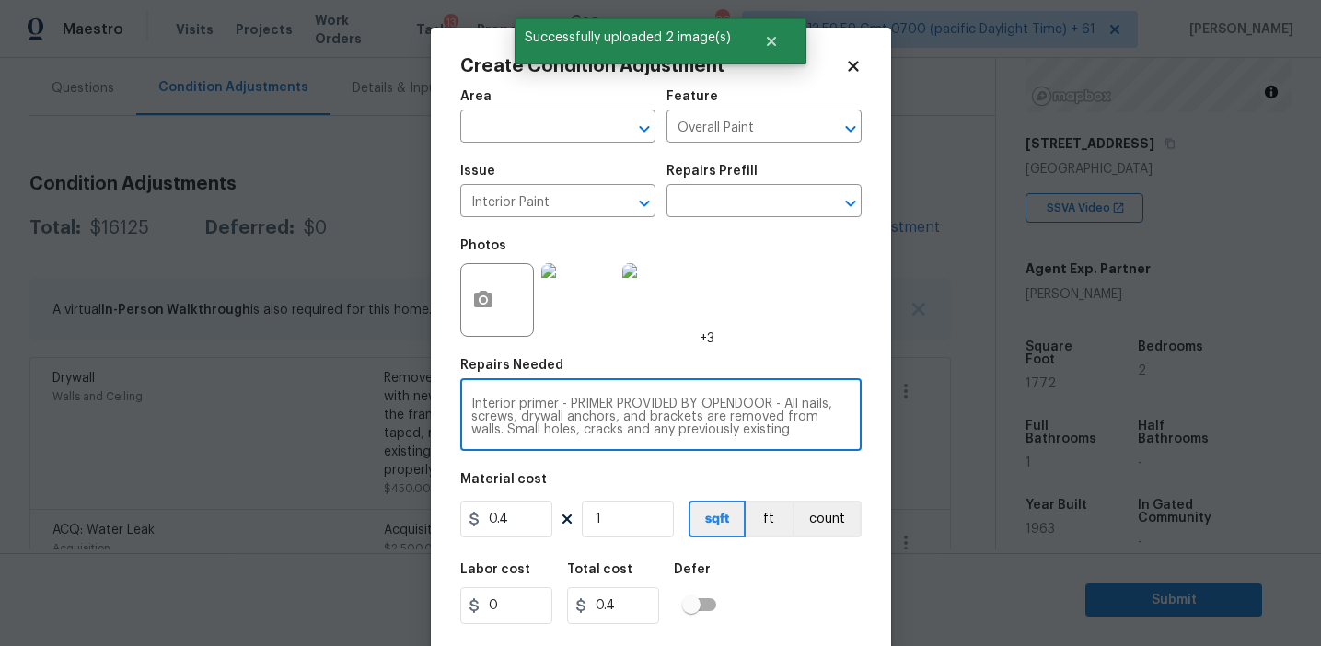
scroll to position [39, 0]
drag, startPoint x: 562, startPoint y: 424, endPoint x: 779, endPoint y: 492, distance: 226.5
click at [779, 492] on div "Area ​ Feature Overall Paint ​ Issue Interior Paint ​ Repairs Prefill ​ Photos …" at bounding box center [660, 383] width 401 height 608
drag, startPoint x: 561, startPoint y: 406, endPoint x: 587, endPoint y: 434, distance: 39.1
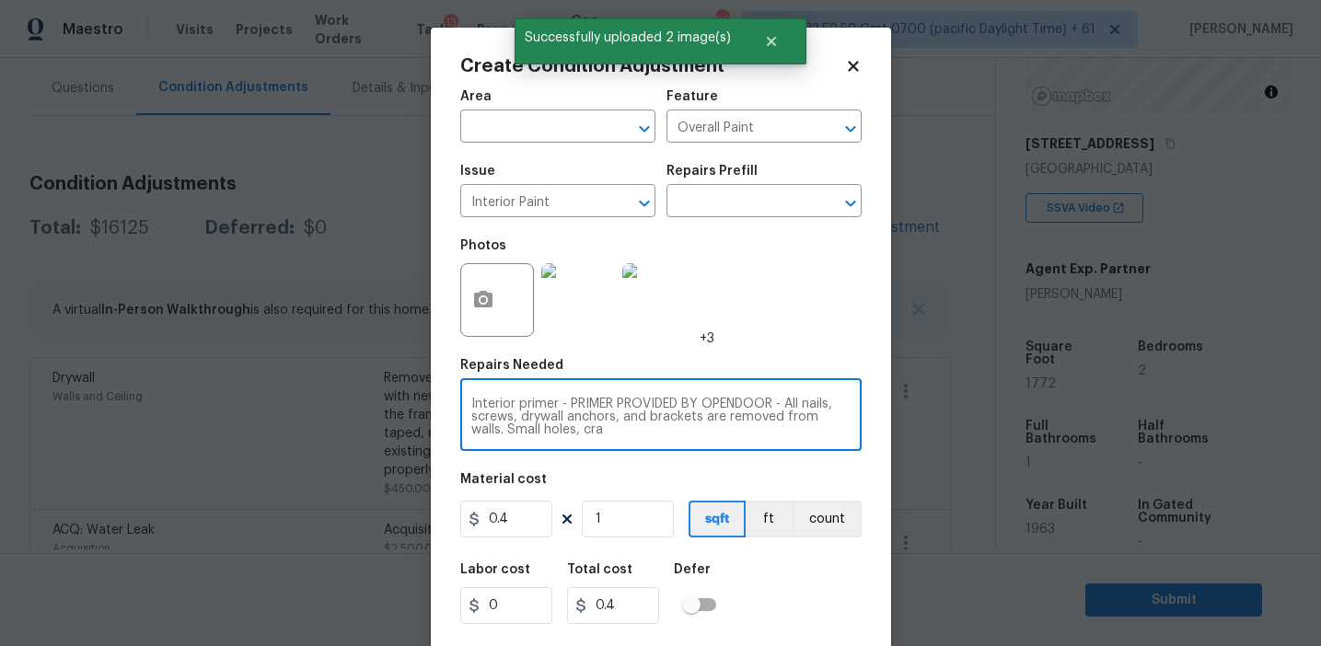
click at [587, 434] on textarea "Interior primer - PRIMER PROVIDED BY OPENDOOR - All nails, screws, drywall anch…" at bounding box center [660, 417] width 379 height 39
type textarea "Interior primer"
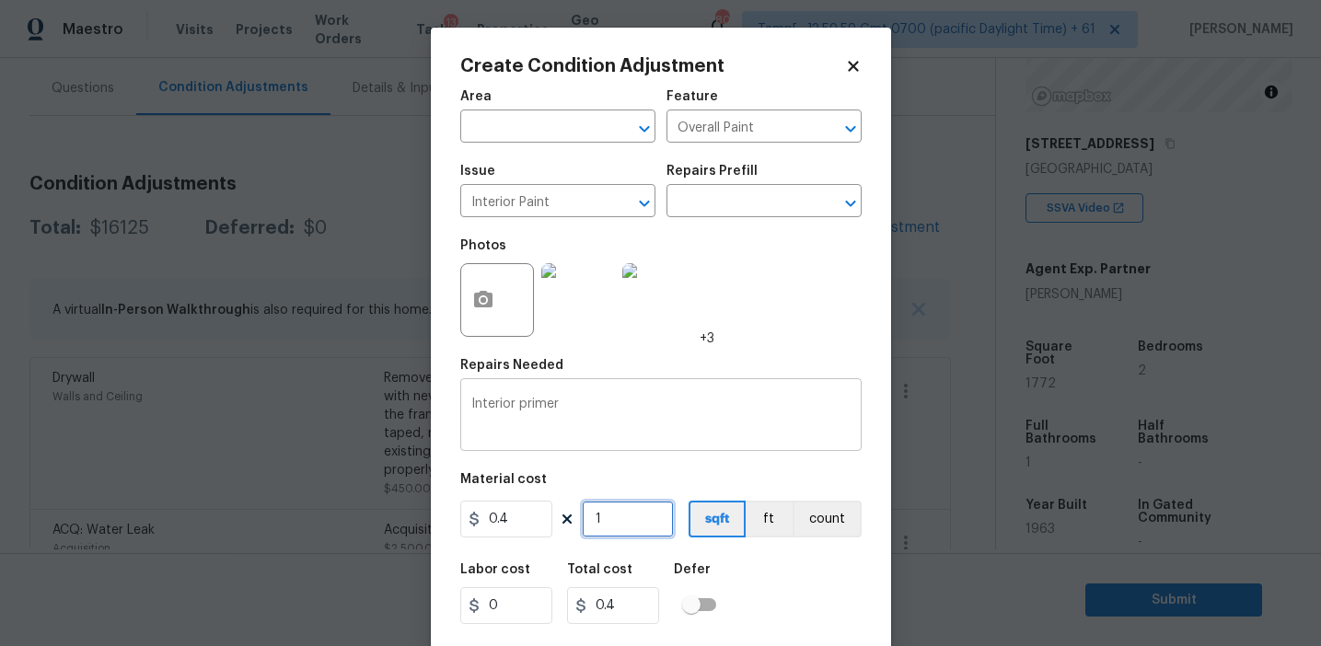
type input "17"
type input "6.8"
type input "177"
type input "70.8"
type input "1772"
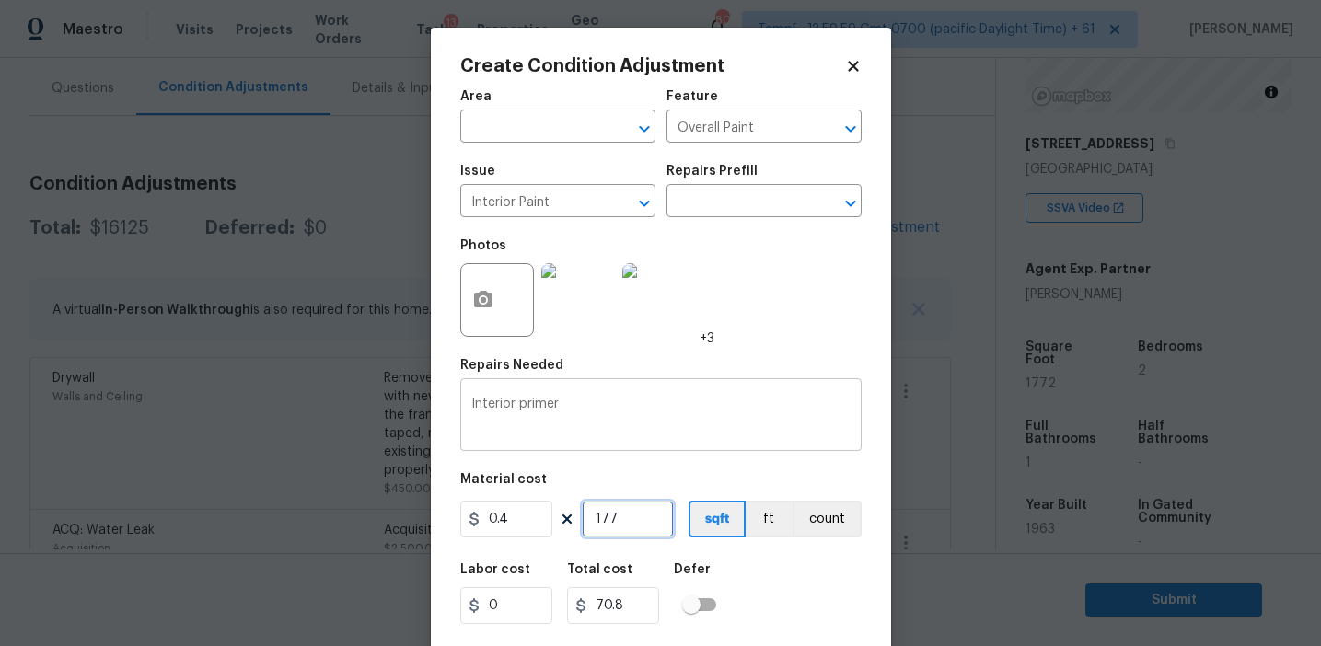
type input "708.8"
type input "1772"
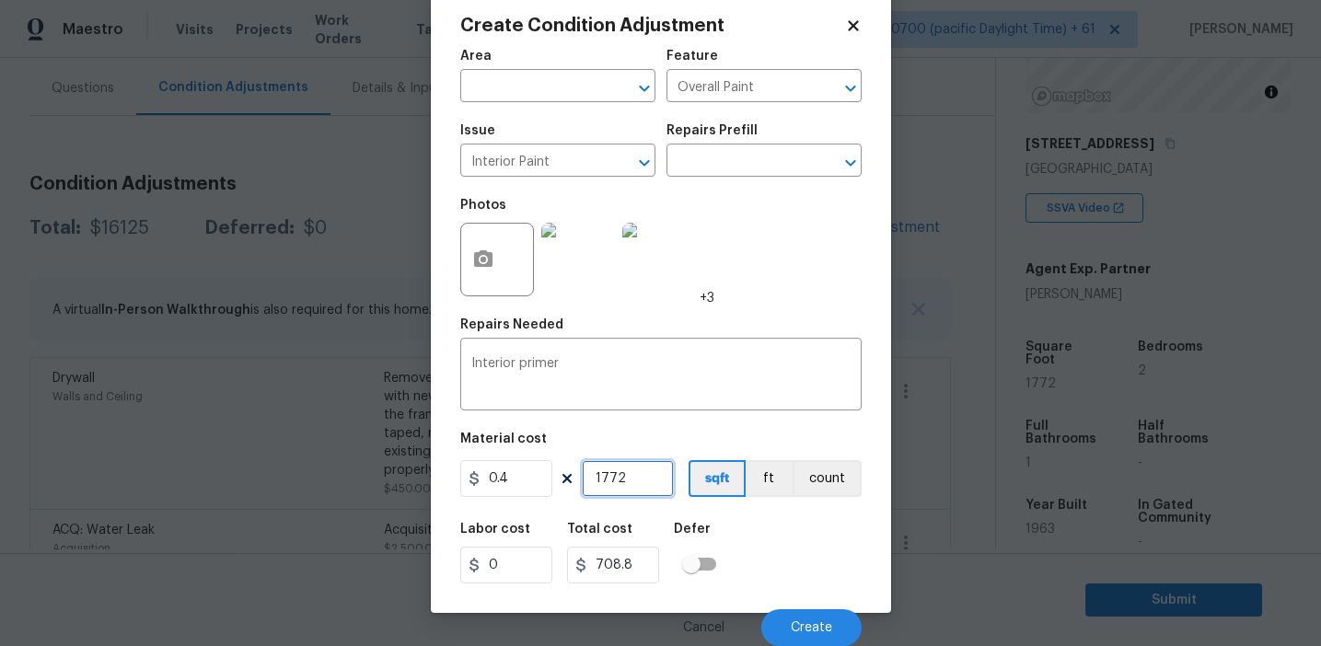
click at [637, 481] on input "1772" at bounding box center [628, 478] width 92 height 37
click at [806, 612] on button "Create" at bounding box center [811, 627] width 100 height 37
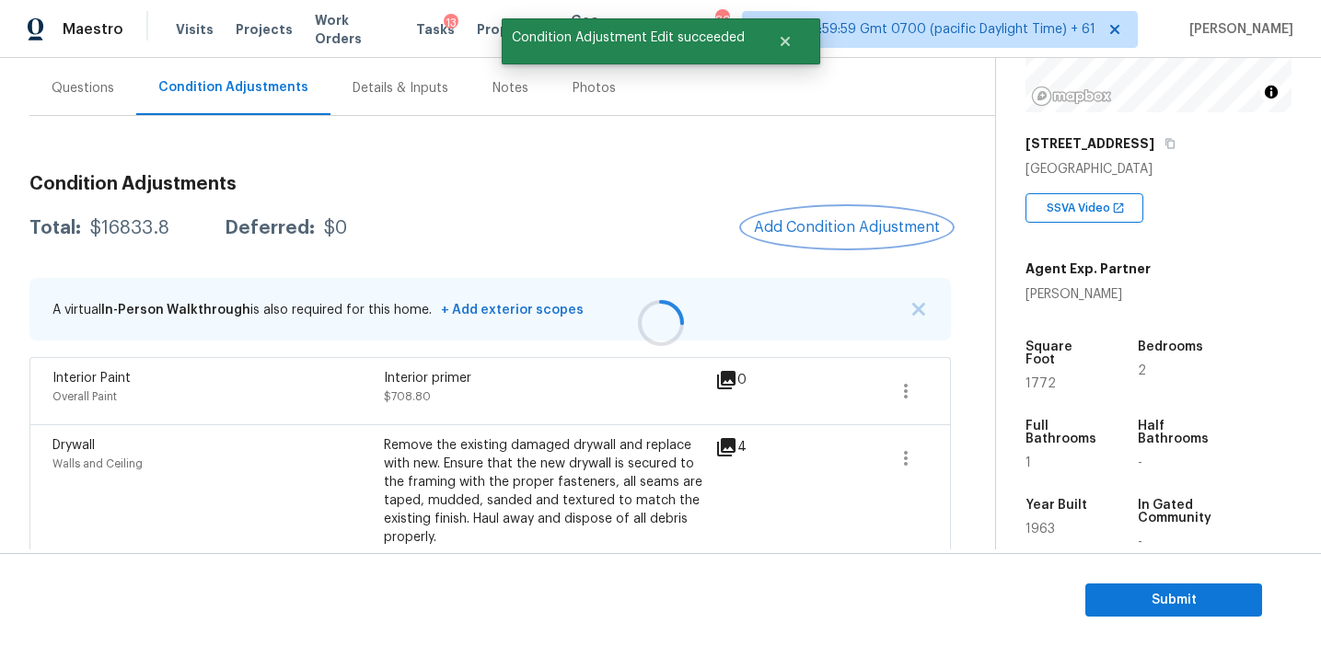
scroll to position [0, 0]
click at [767, 235] on span "Add Condition Adjustment" at bounding box center [847, 227] width 186 height 17
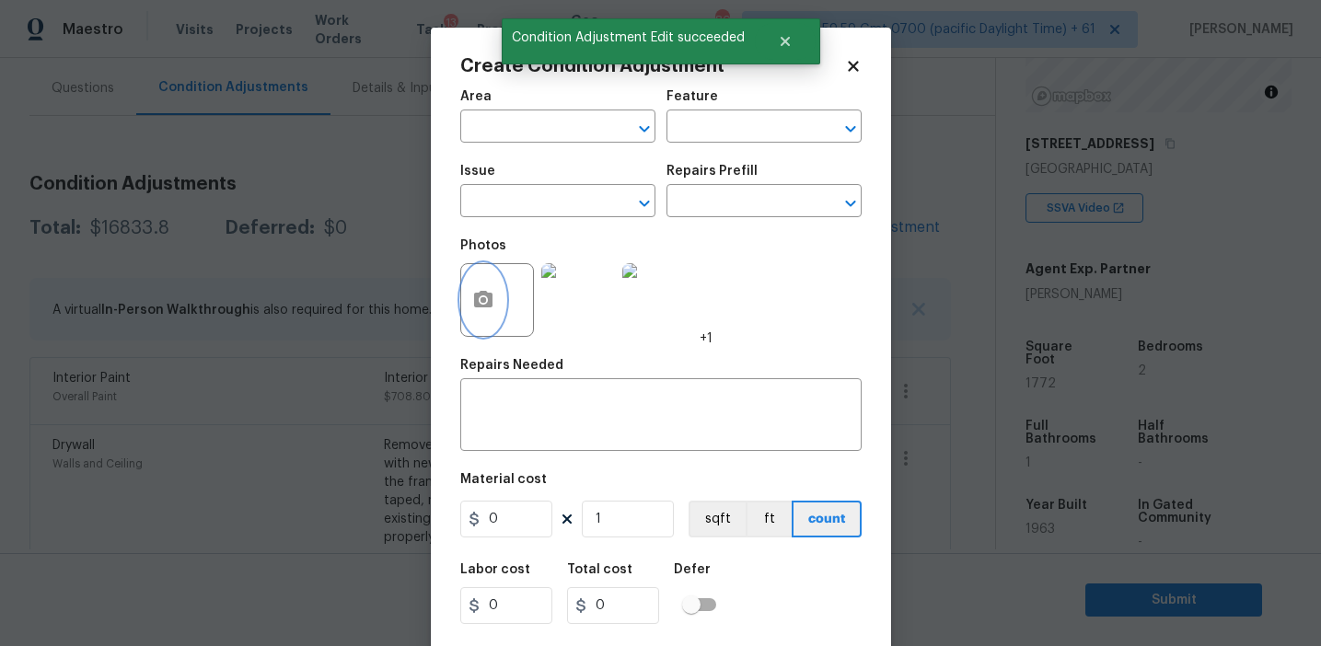
click at [474, 295] on icon "button" at bounding box center [483, 299] width 18 height 17
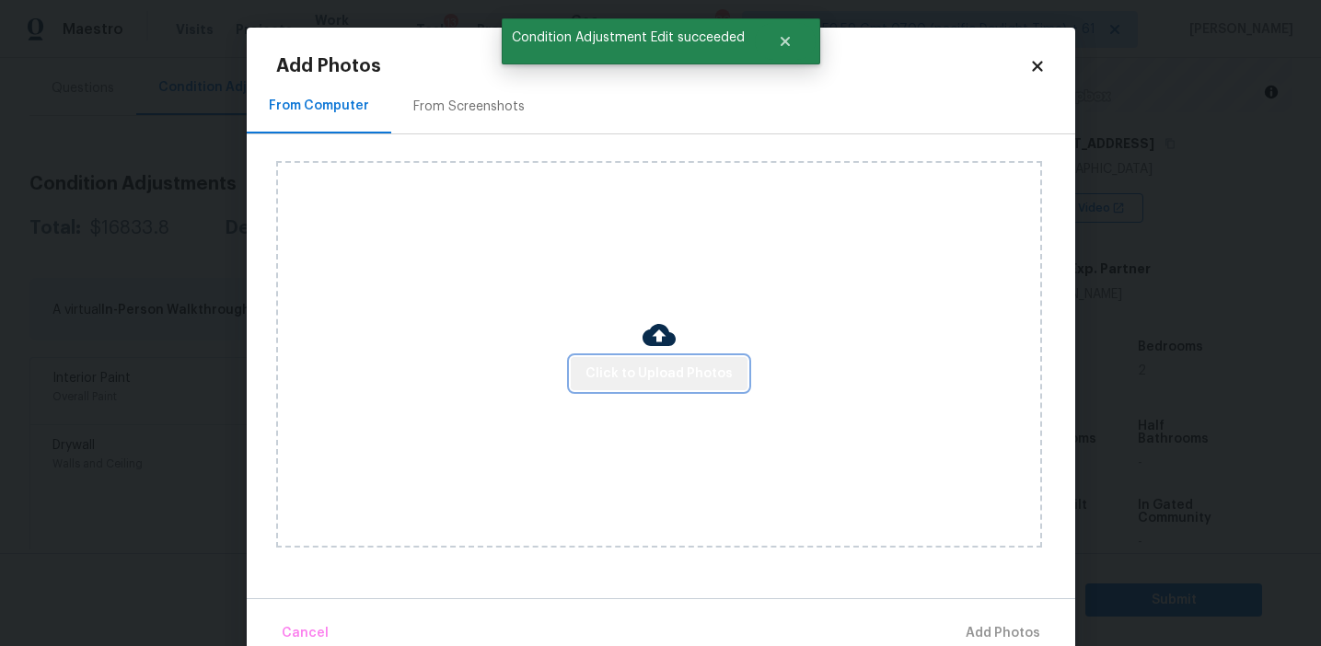
click at [667, 376] on span "Click to Upload Photos" at bounding box center [658, 374] width 147 height 23
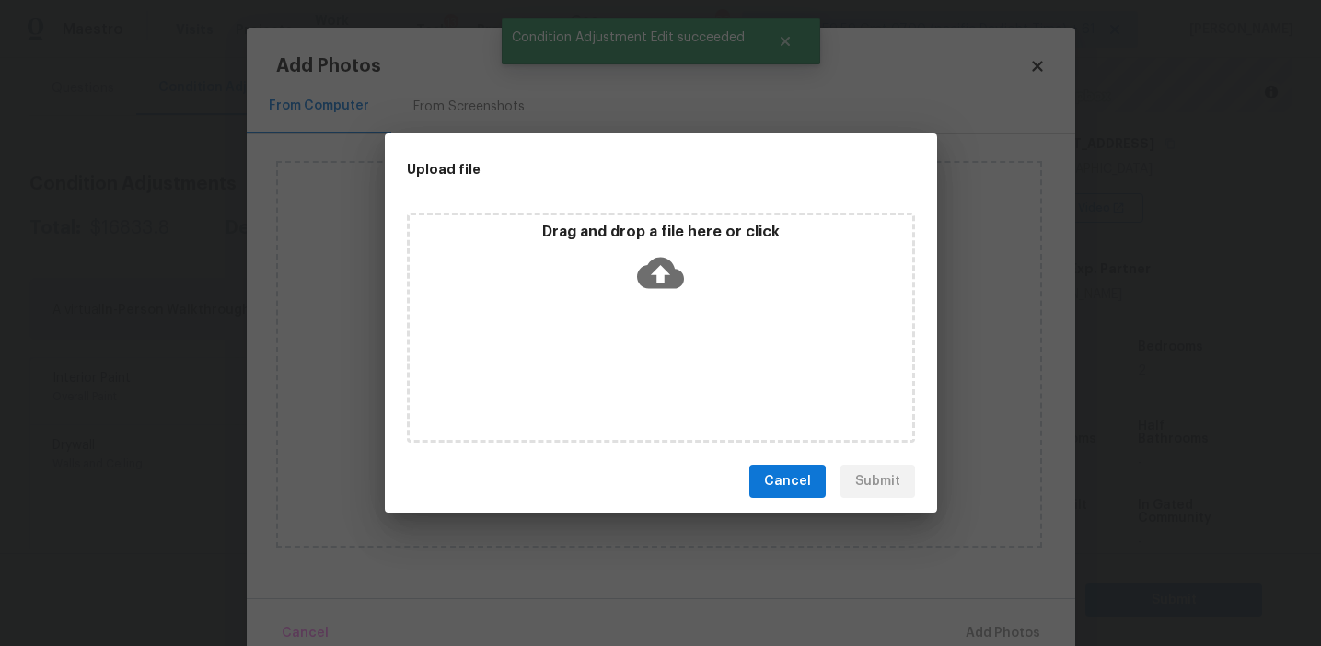
click at [655, 264] on icon at bounding box center [660, 273] width 47 height 31
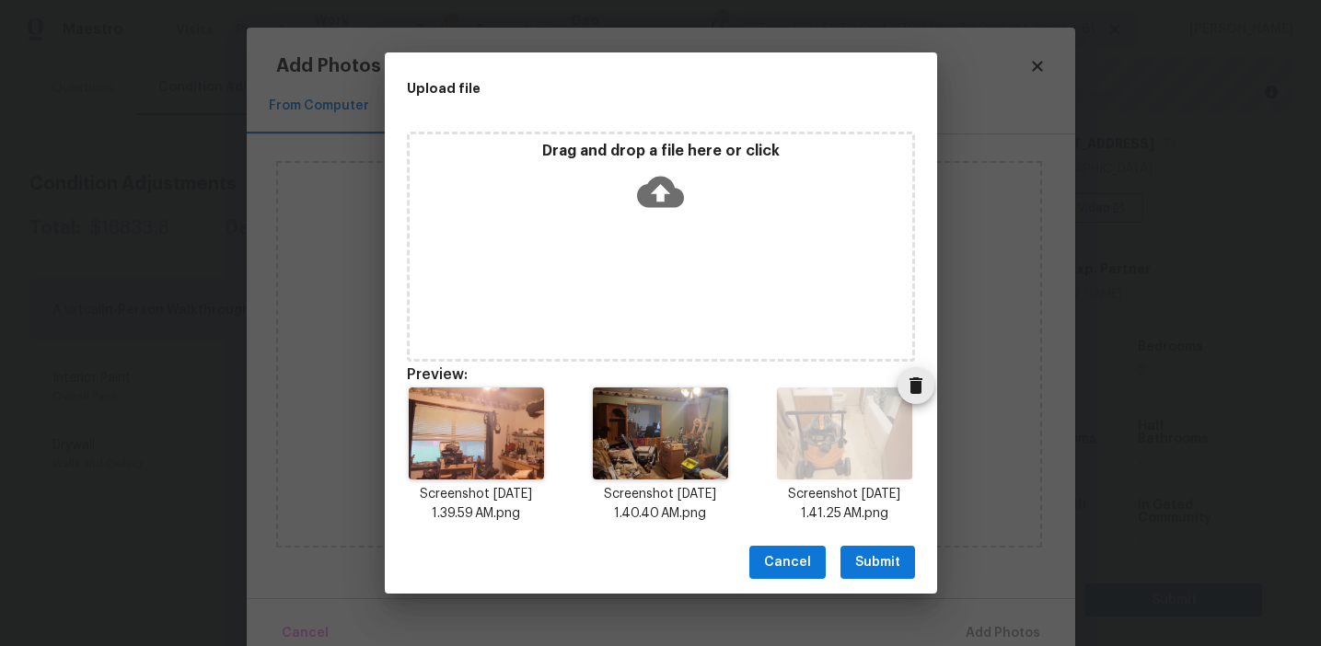
click at [924, 386] on icon "Delete" at bounding box center [916, 386] width 22 height 22
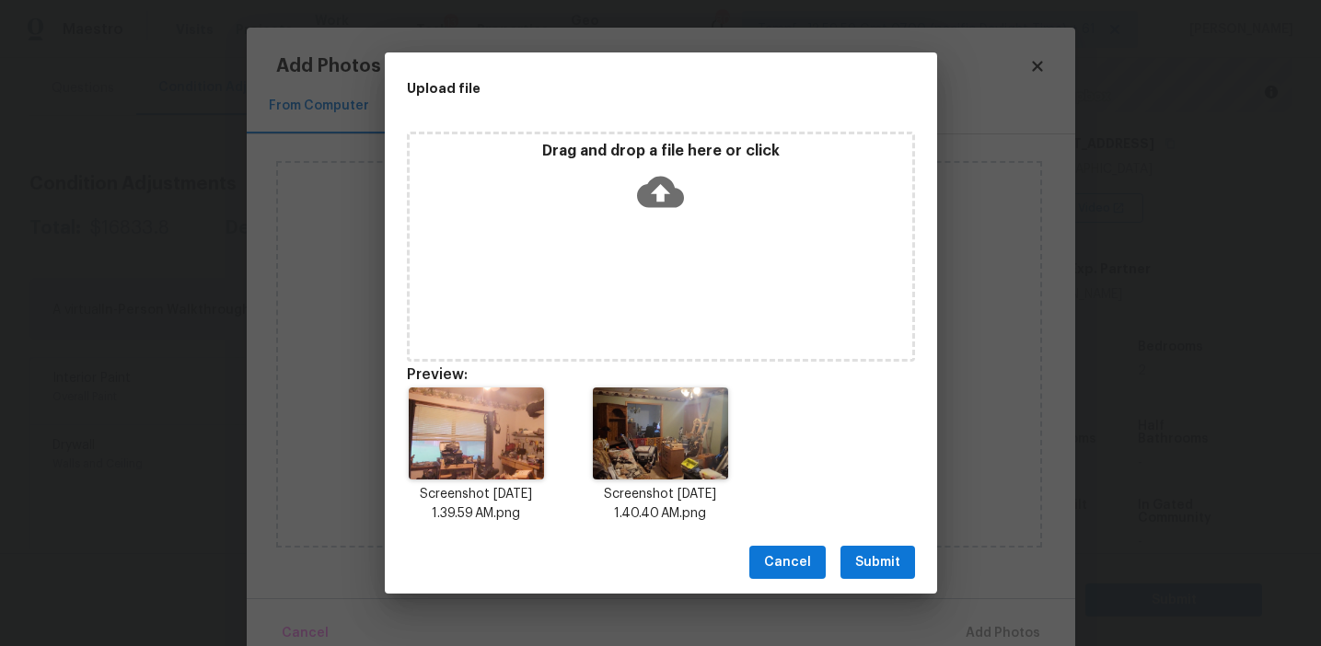
click at [736, 155] on p "Drag and drop a file here or click" at bounding box center [661, 151] width 503 height 19
click at [860, 553] on span "Submit" at bounding box center [877, 562] width 45 height 23
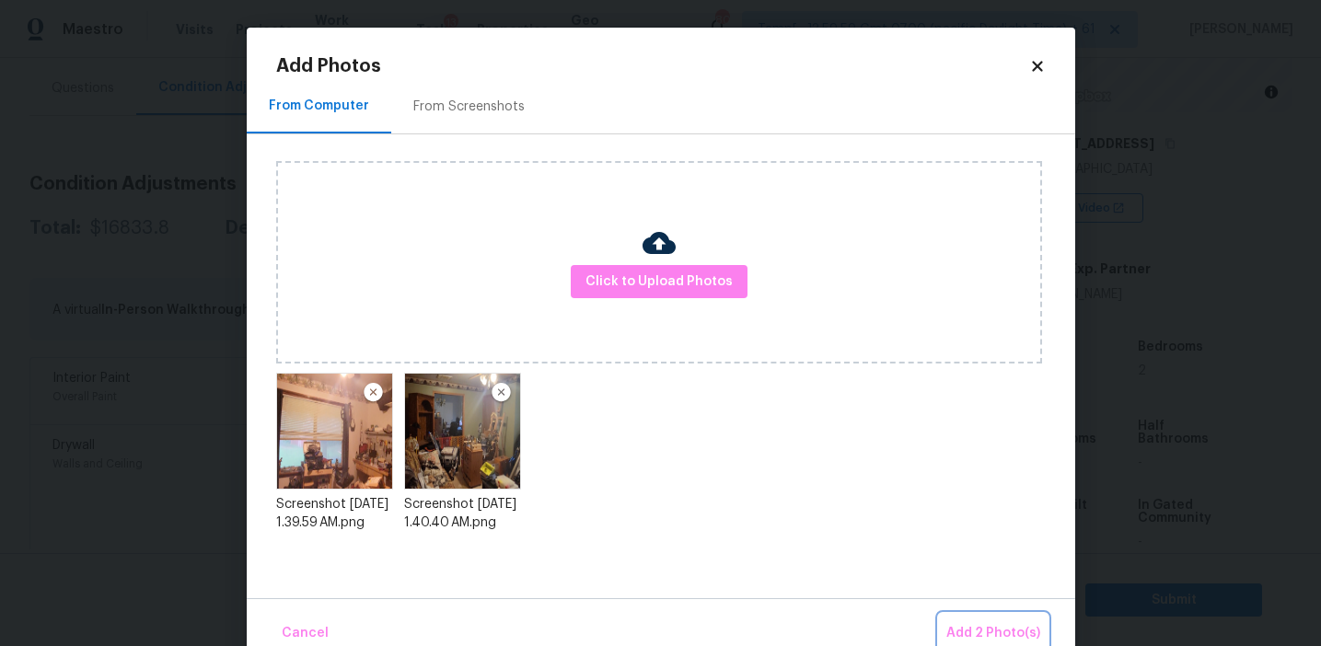
click at [988, 635] on span "Add 2 Photo(s)" at bounding box center [993, 633] width 94 height 23
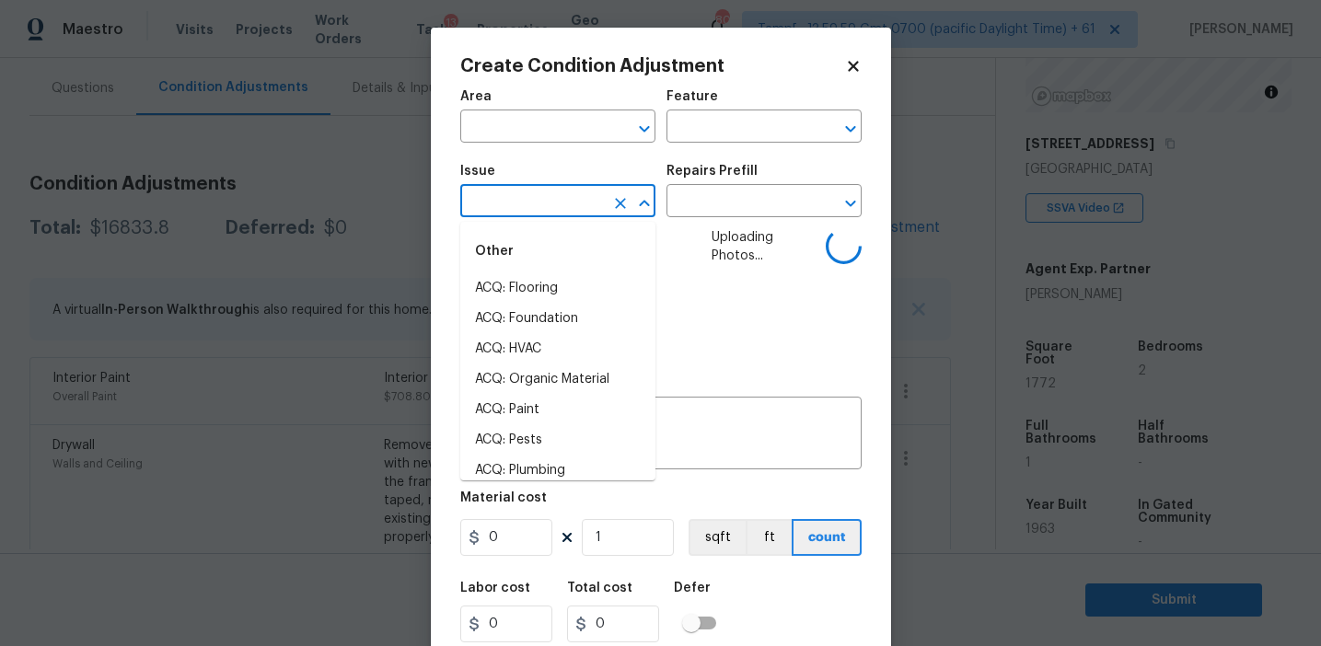
click at [562, 206] on input "text" at bounding box center [532, 203] width 144 height 29
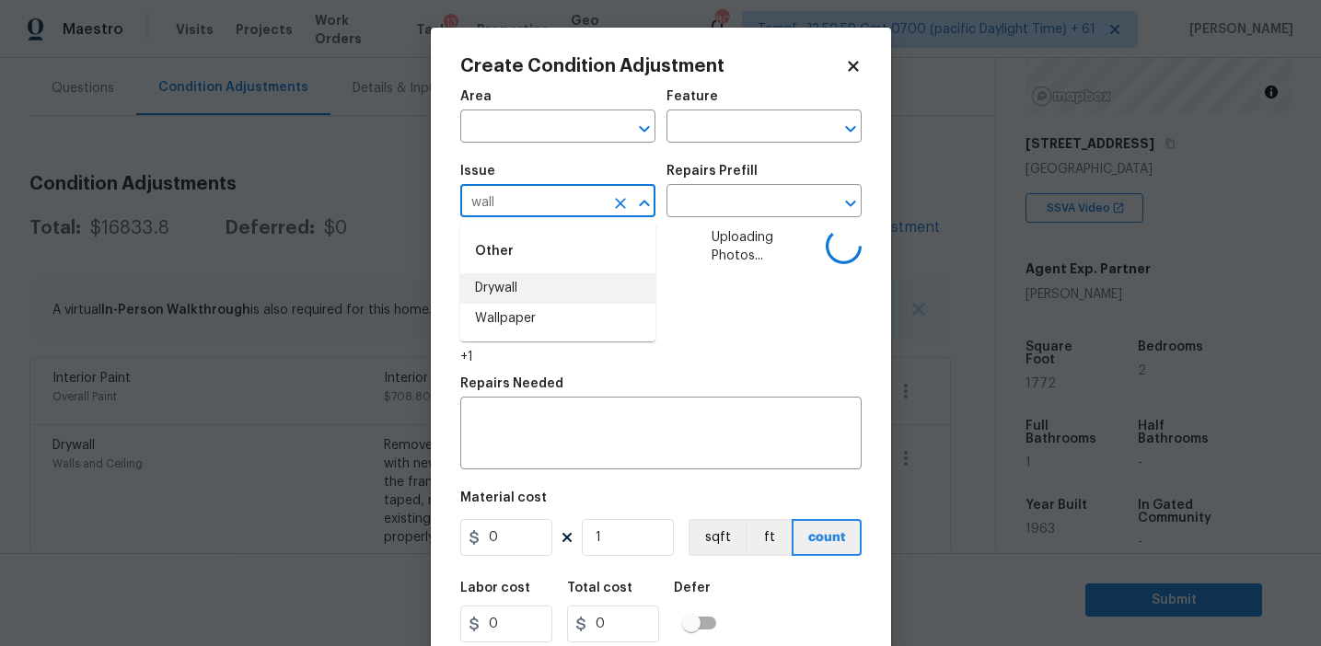
click at [597, 299] on li "Drywall" at bounding box center [557, 288] width 195 height 30
type input "Drywall"
click at [619, 206] on icon "Clear" at bounding box center [620, 203] width 18 height 18
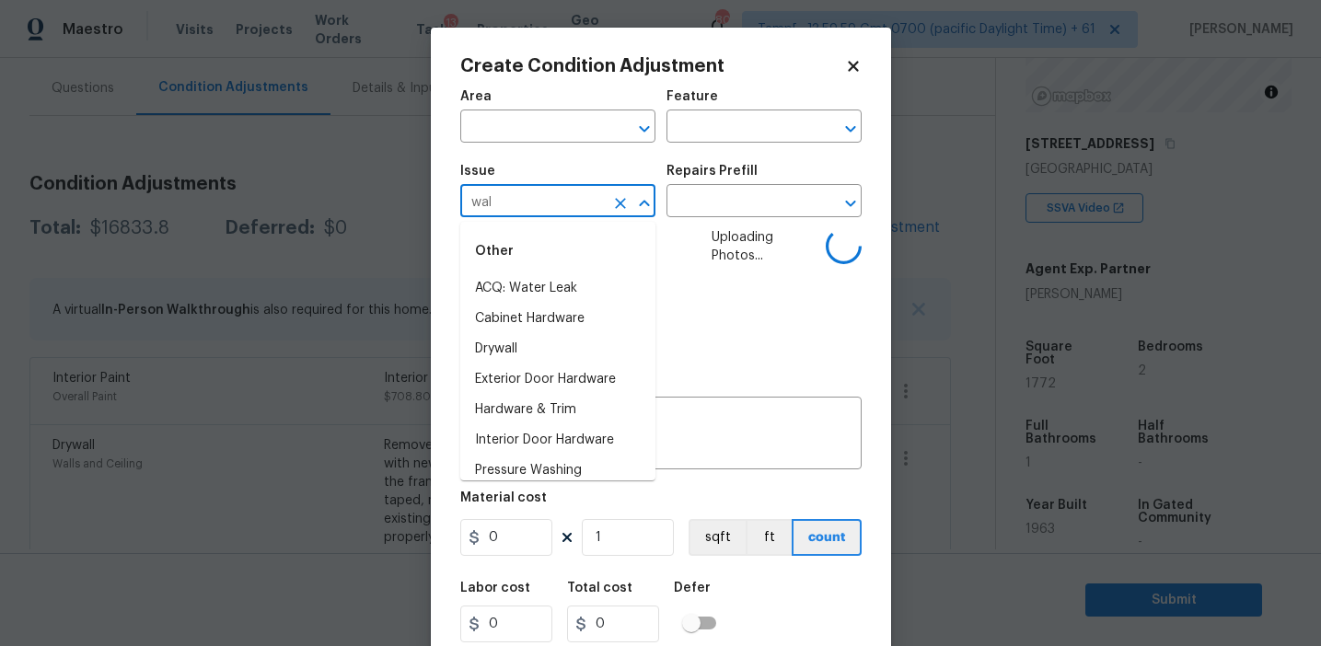
type input "wall"
click at [606, 320] on li "ACQ: Foundation" at bounding box center [557, 319] width 195 height 30
type input "ACQ: Foundation"
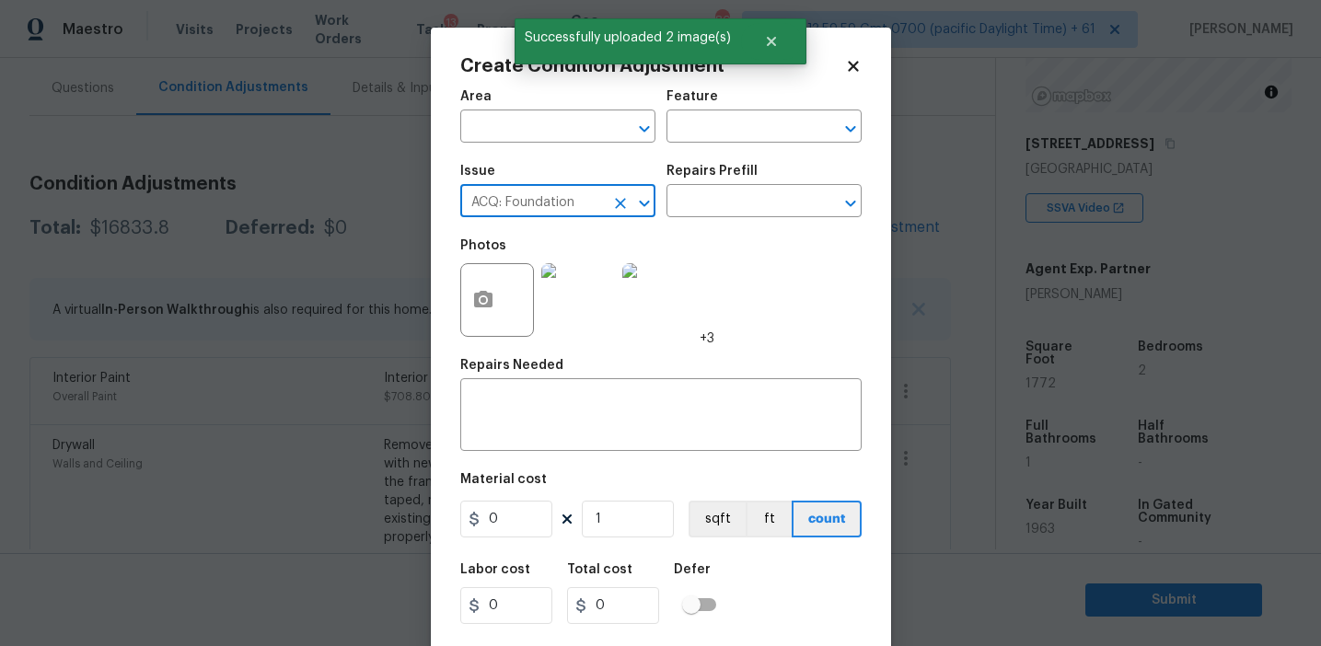
click at [621, 205] on icon "Clear" at bounding box center [620, 203] width 11 height 11
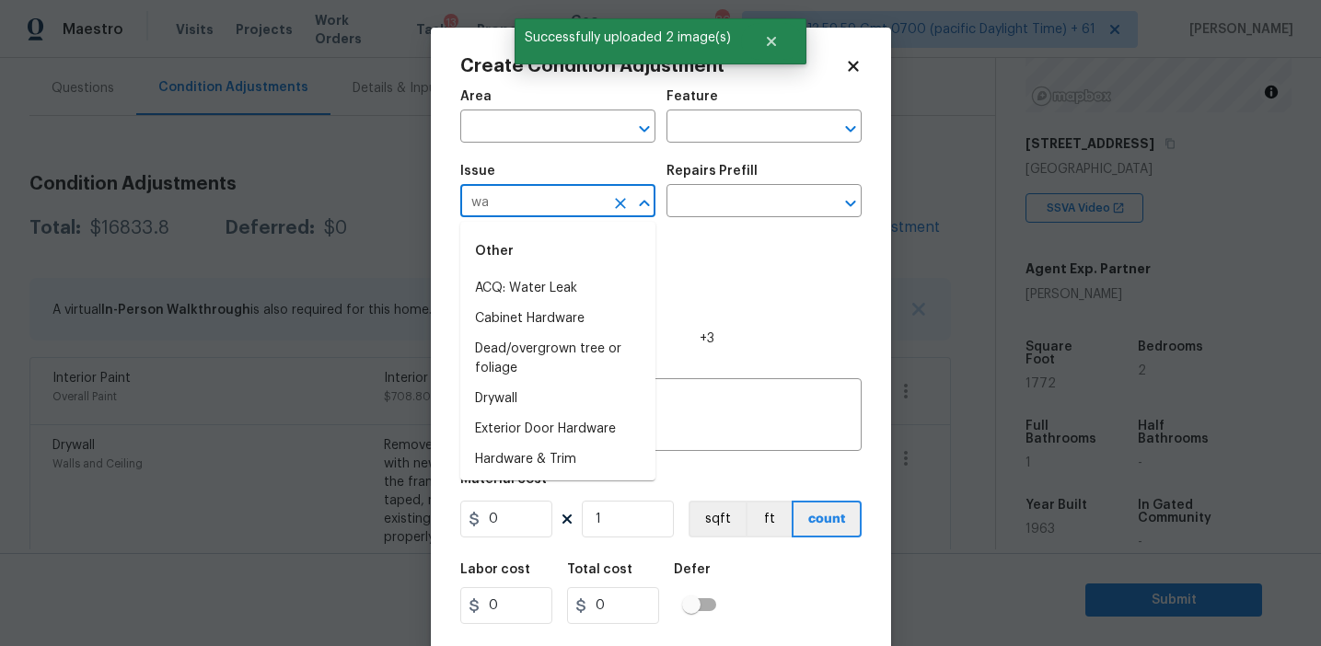
type input "wal"
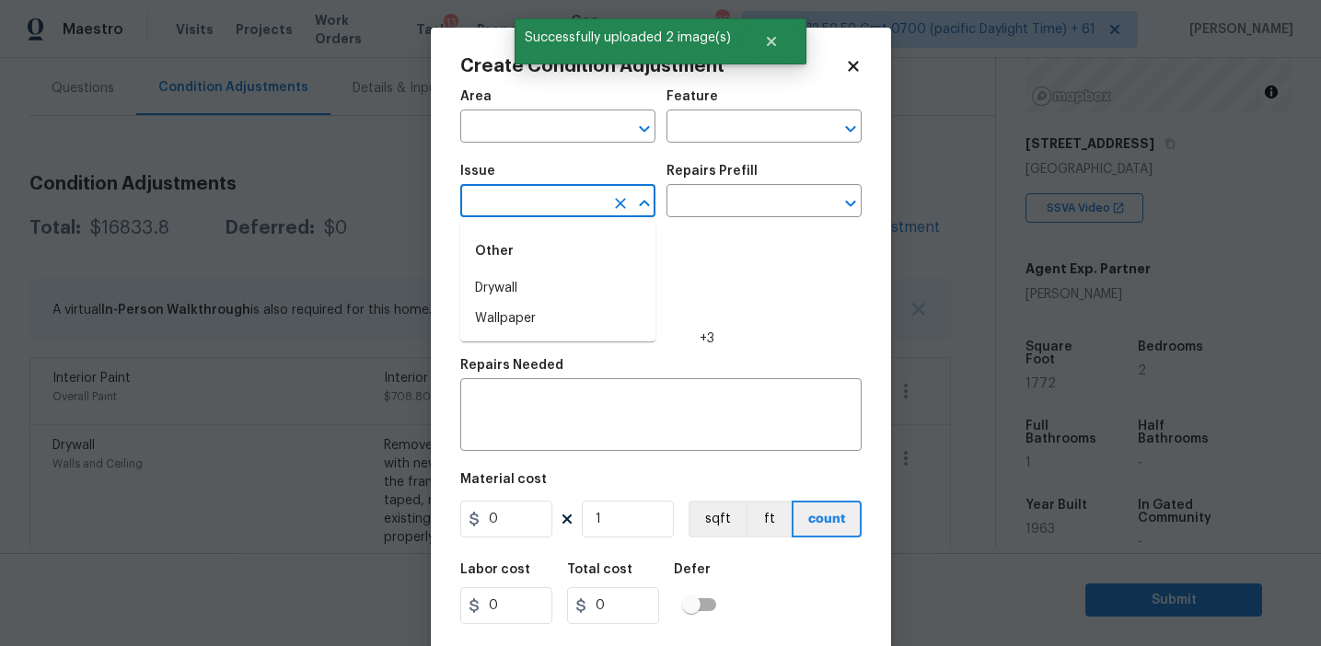
type input "l"
type input "wall"
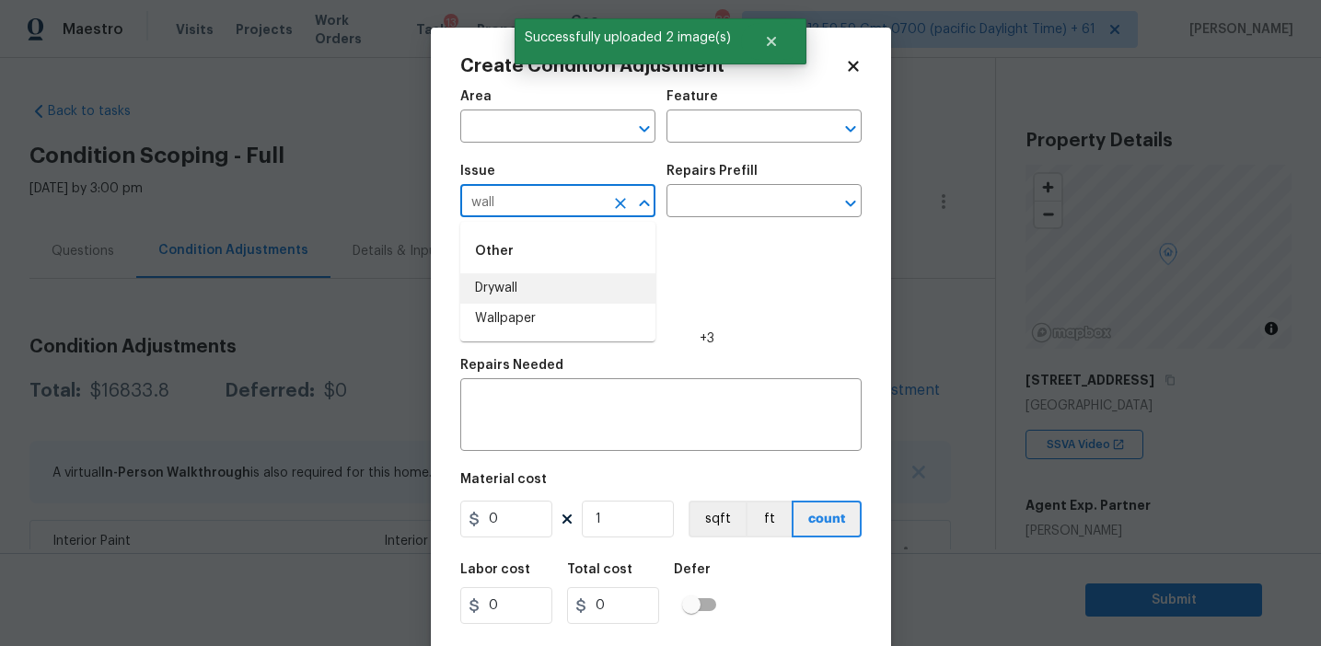
scroll to position [237, 0]
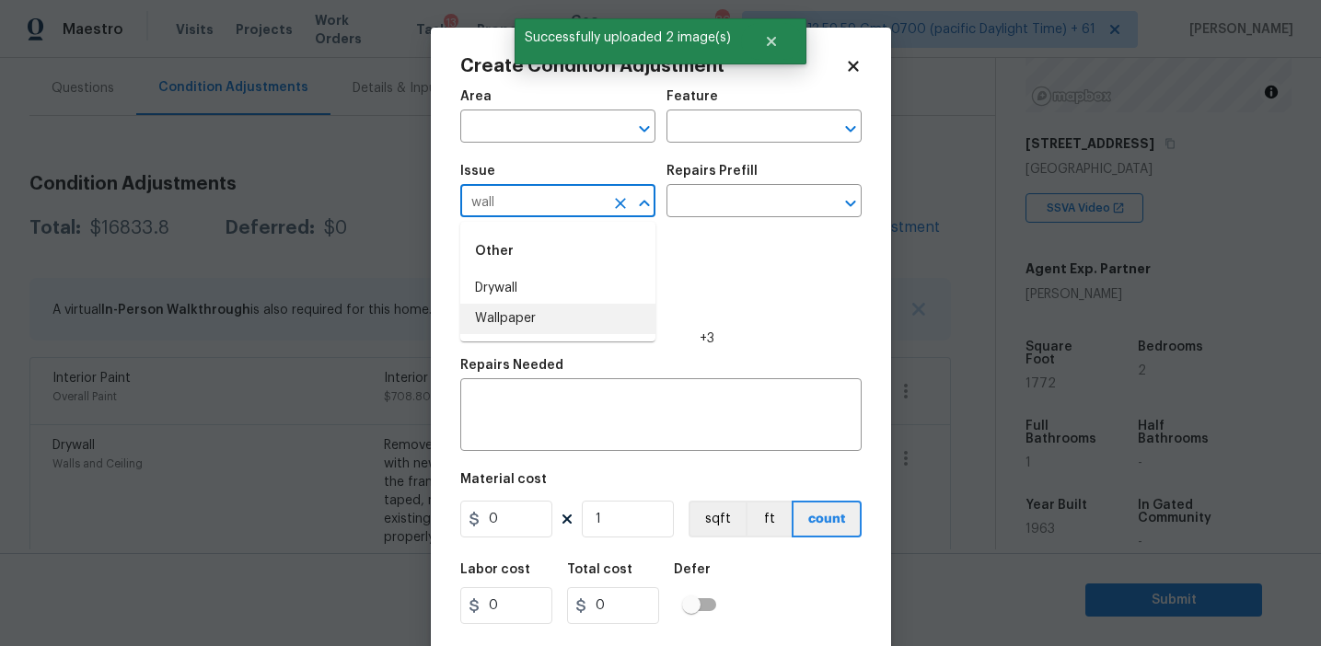
click at [563, 318] on li "Wallpaper" at bounding box center [557, 319] width 195 height 30
type input "Wallpaper"
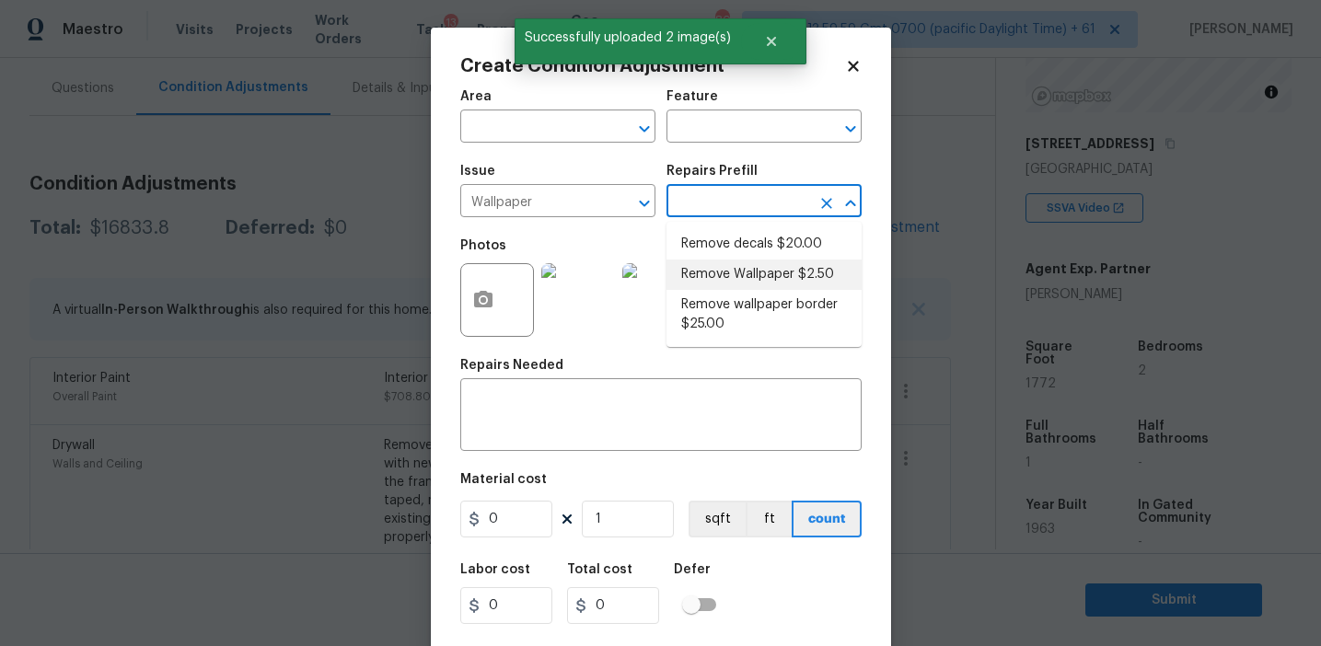
click at [737, 274] on li "Remove Wallpaper $2.50" at bounding box center [763, 275] width 195 height 30
type input "Walls and Ceiling"
type input "2.5"
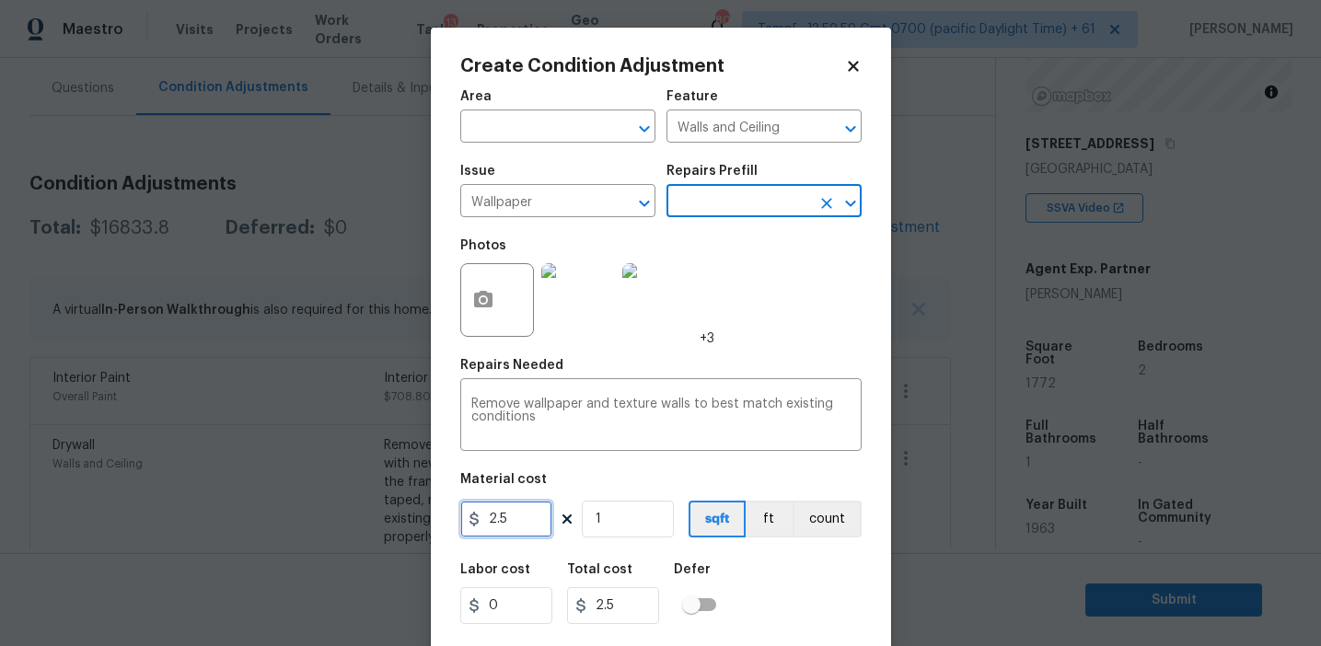
click at [519, 523] on input "2.5" at bounding box center [506, 519] width 92 height 37
type input "450"
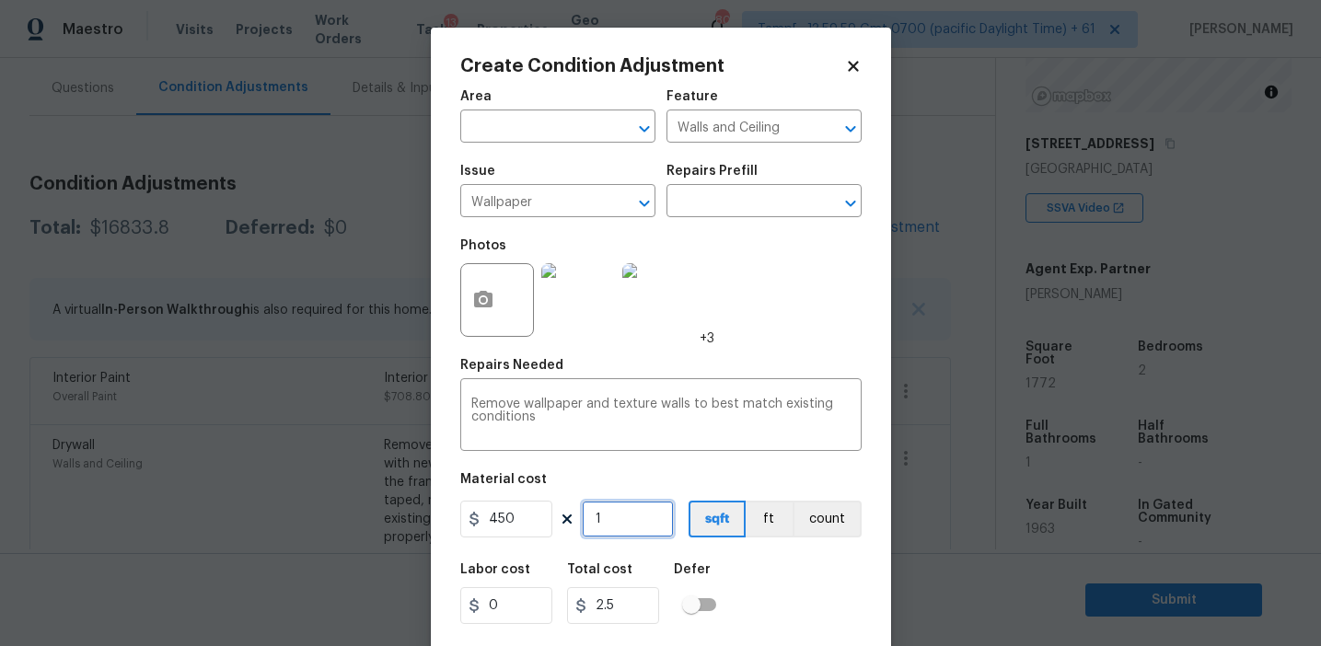
type input "450"
click at [806, 523] on button "count" at bounding box center [827, 519] width 69 height 37
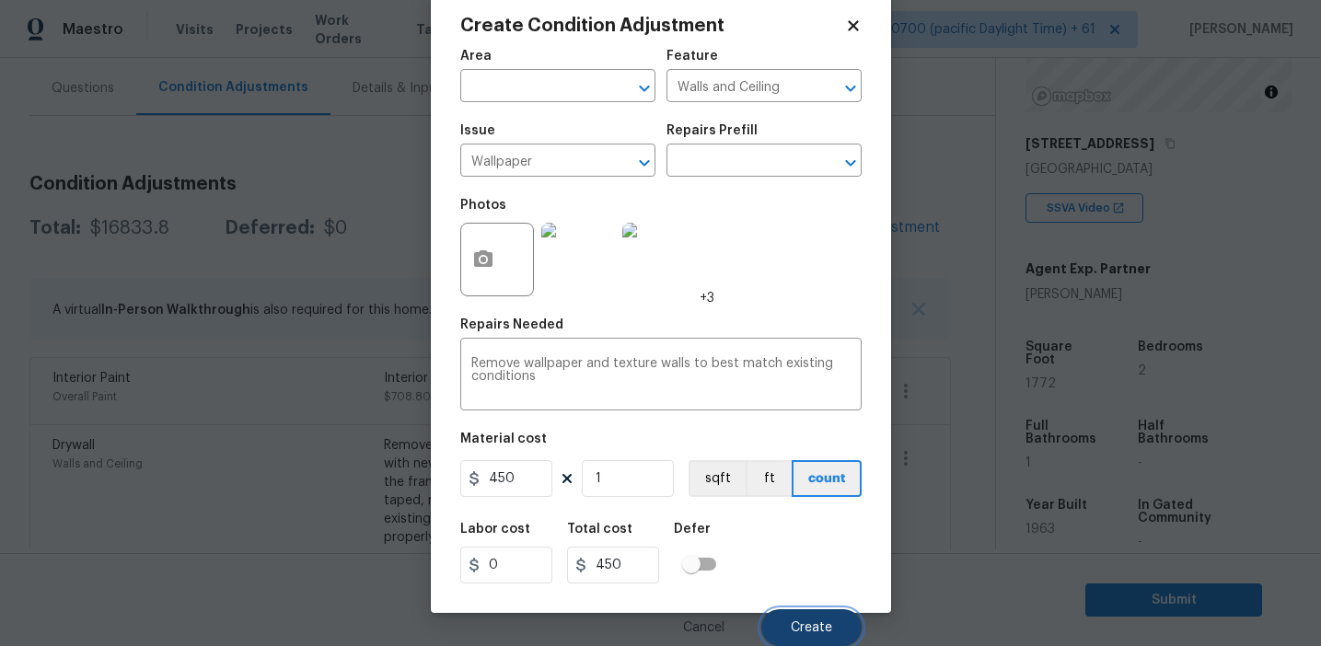
click at [793, 622] on span "Create" at bounding box center [811, 628] width 41 height 14
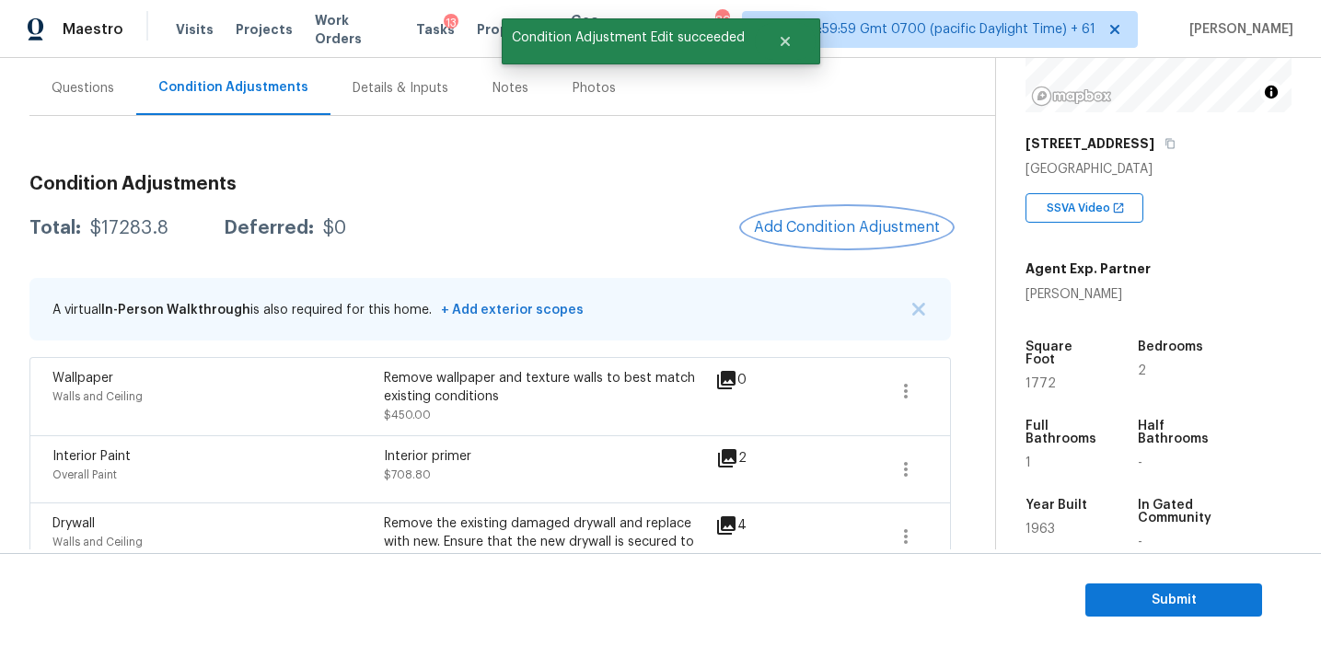
scroll to position [0, 0]
click at [850, 227] on span "Add Condition Adjustment" at bounding box center [847, 227] width 186 height 17
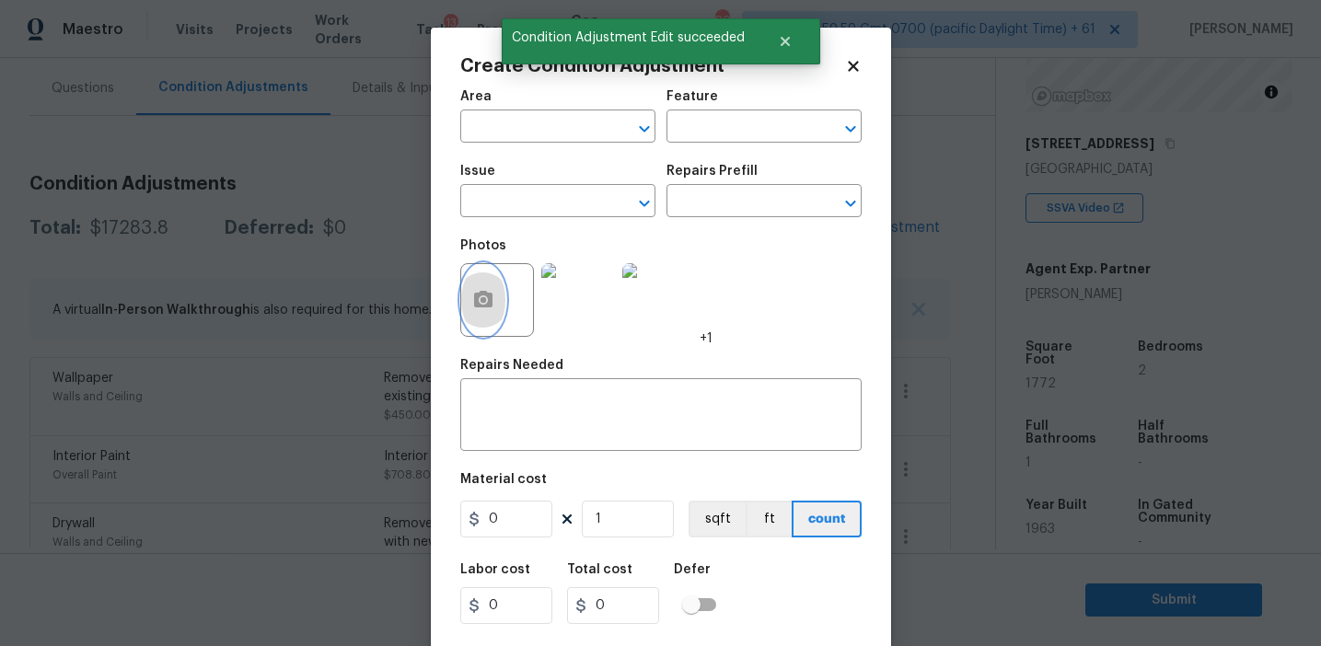
click at [485, 306] on icon "button" at bounding box center [483, 299] width 18 height 17
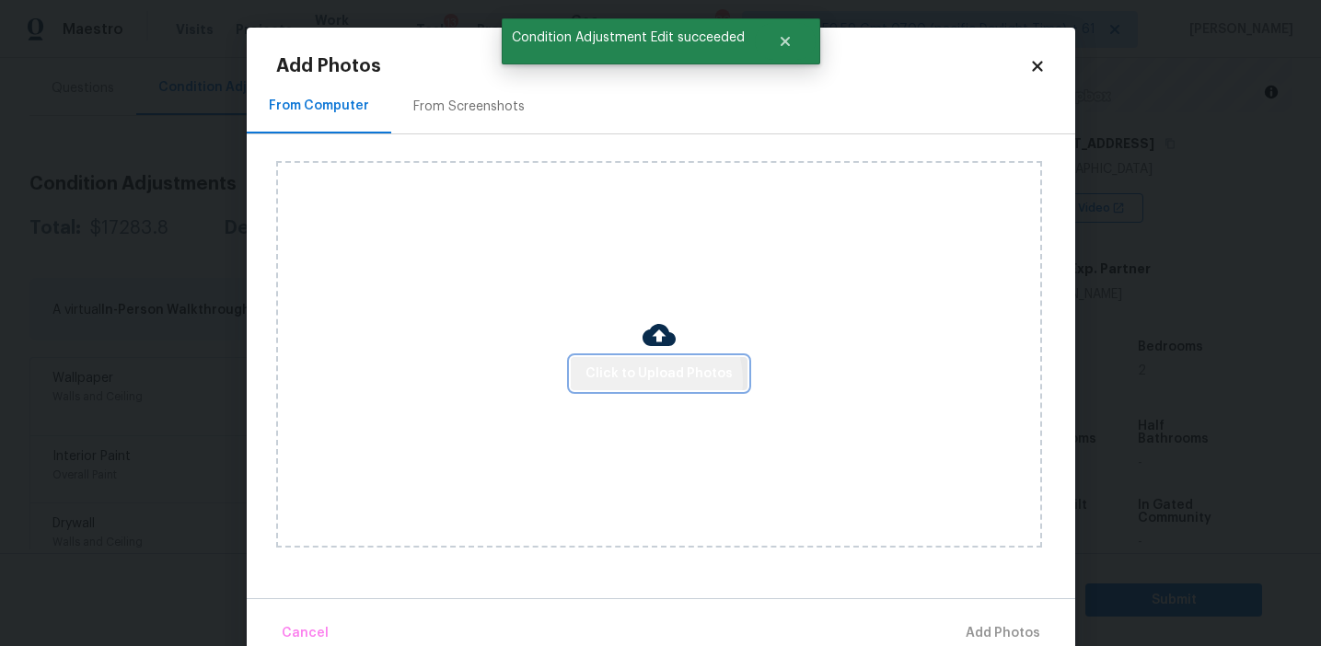
click at [650, 380] on span "Click to Upload Photos" at bounding box center [658, 374] width 147 height 23
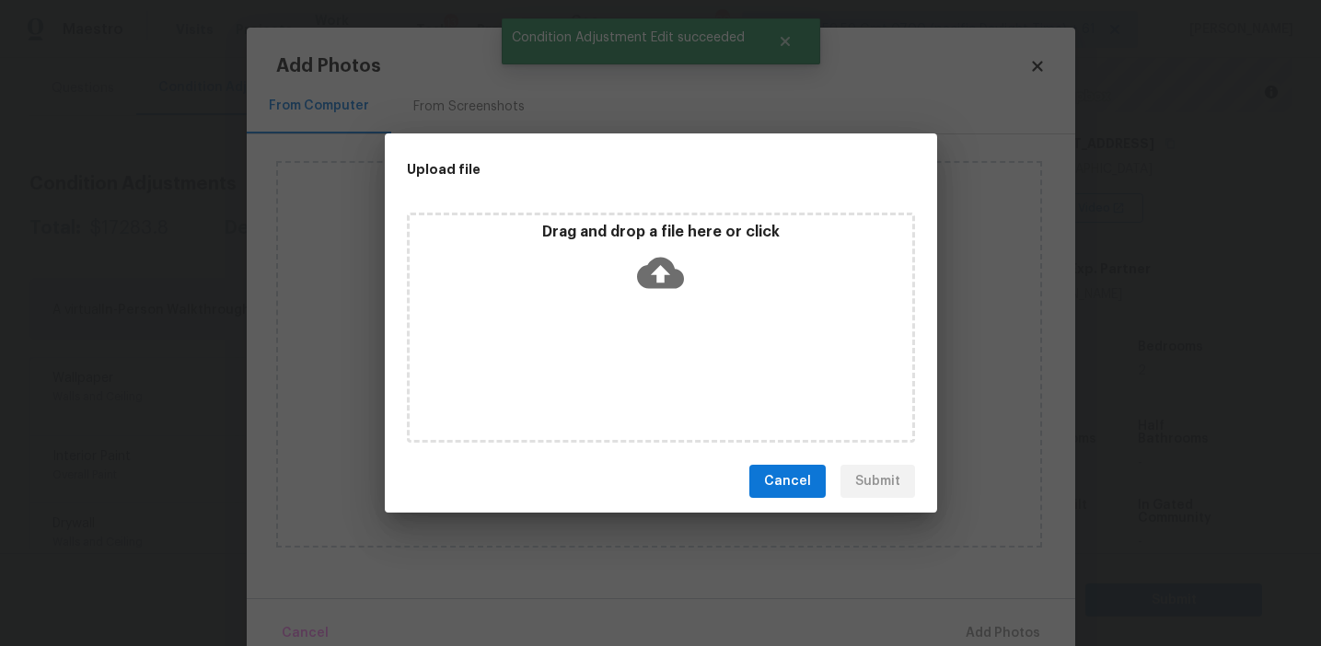
click at [641, 272] on icon at bounding box center [660, 273] width 47 height 31
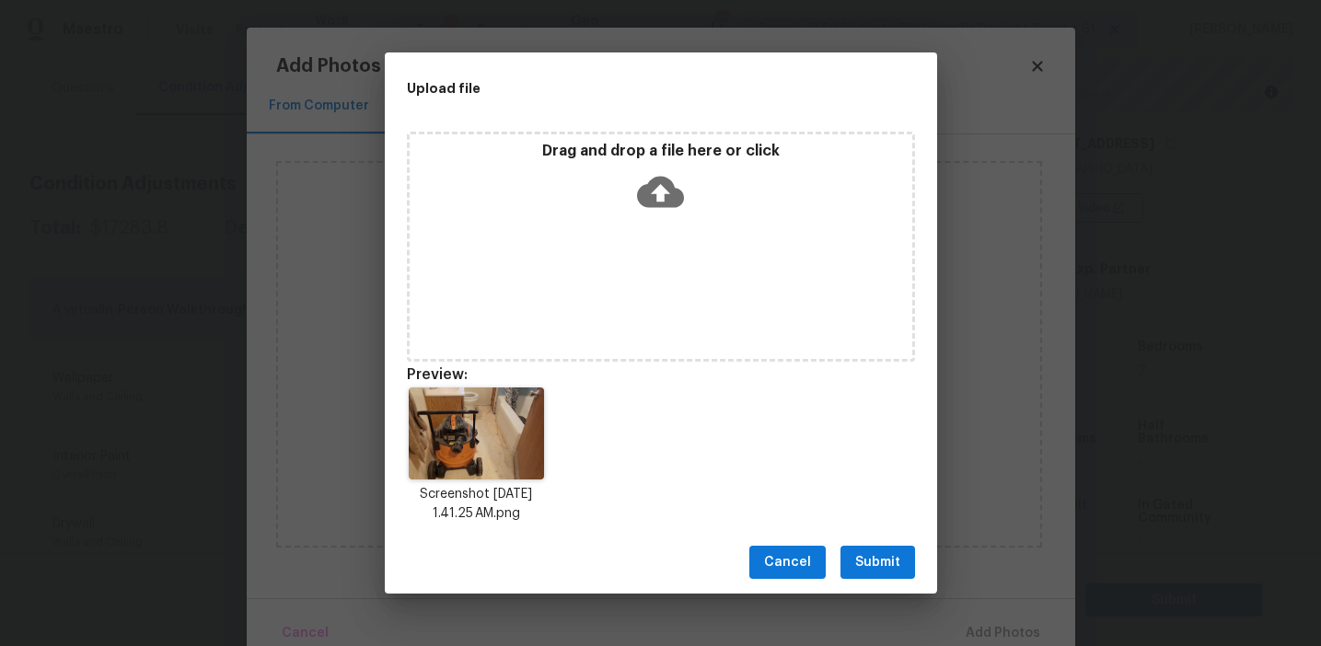
click at [870, 571] on span "Submit" at bounding box center [877, 562] width 45 height 23
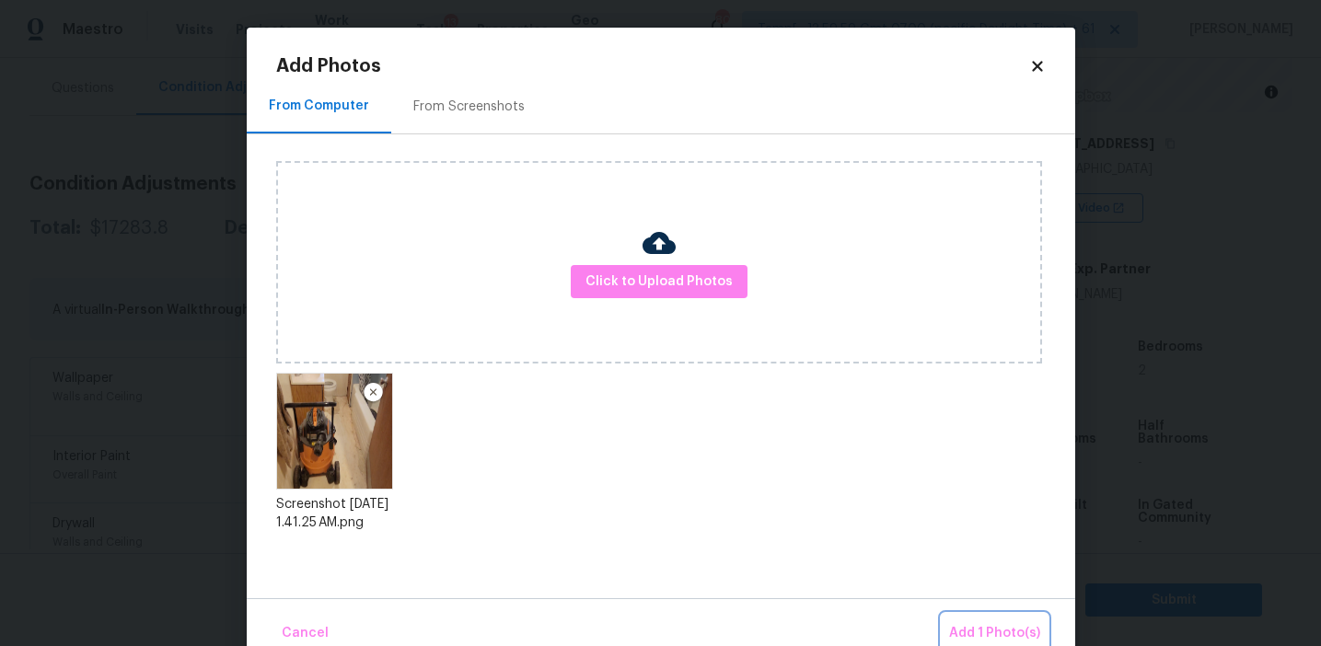
click at [960, 618] on button "Add 1 Photo(s)" at bounding box center [995, 634] width 106 height 40
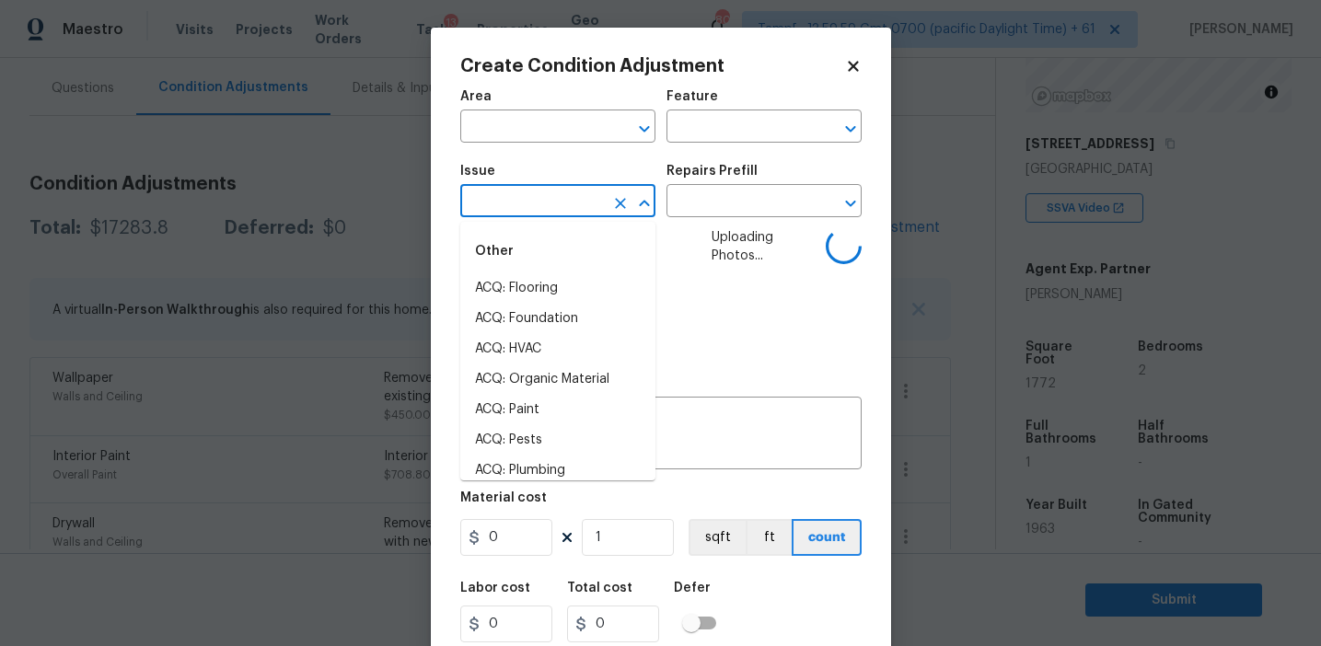
click at [533, 208] on input "text" at bounding box center [532, 203] width 144 height 29
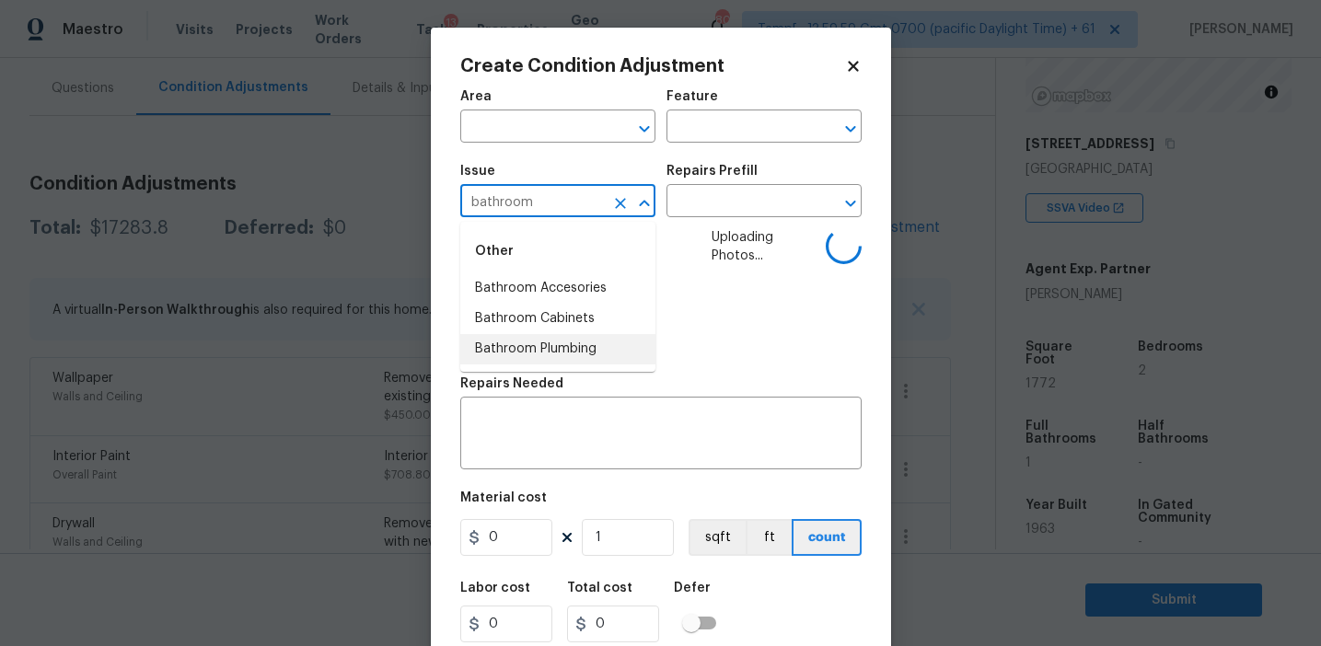
click at [573, 350] on li "Bathroom Plumbing" at bounding box center [557, 349] width 195 height 30
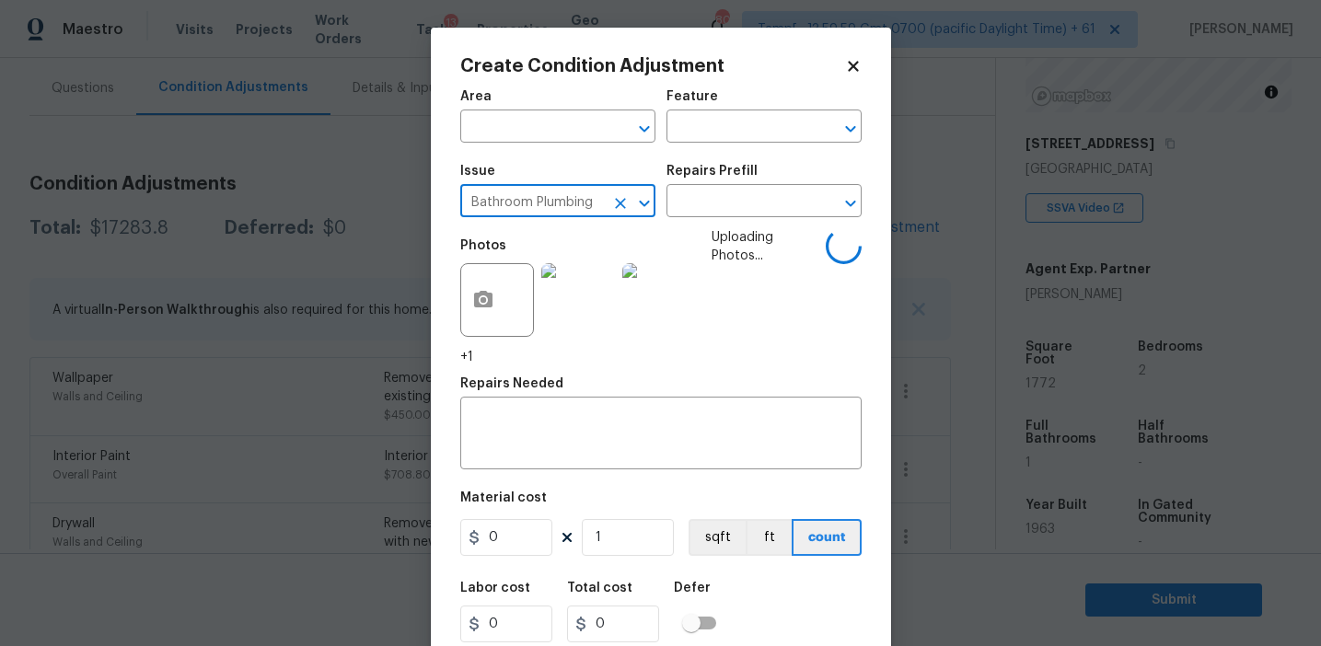
type input "Bathroom Plumbing"
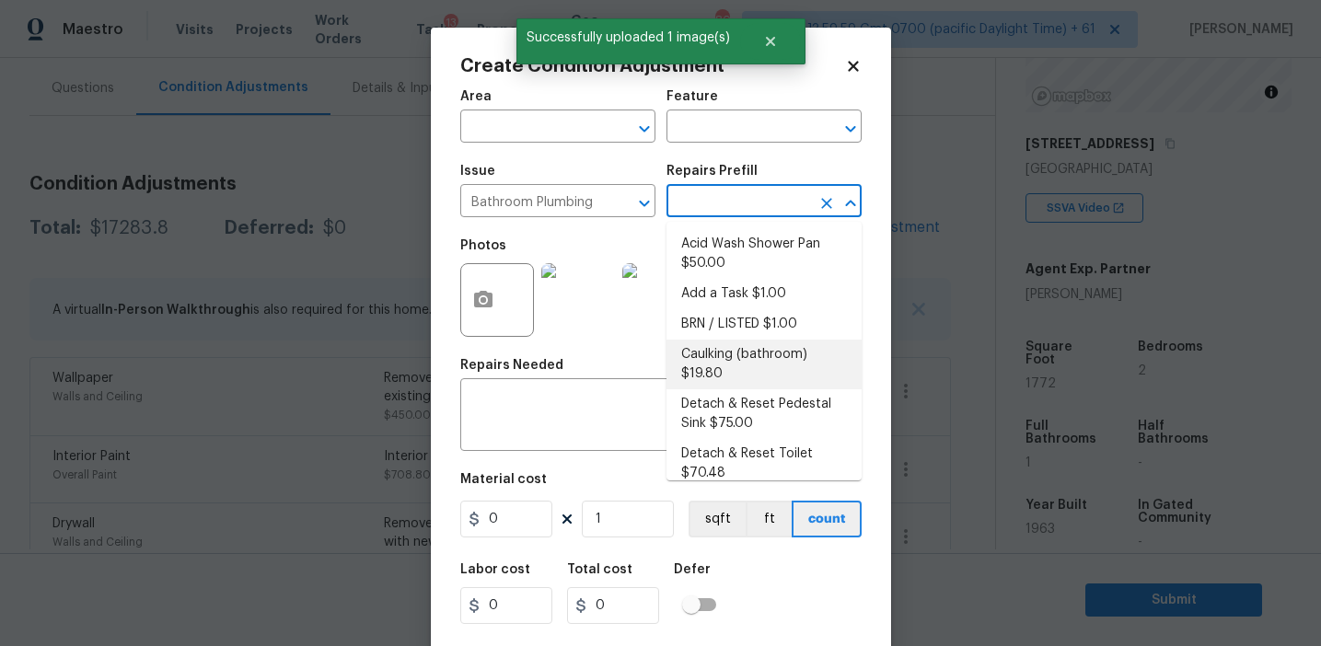
scroll to position [1013, 0]
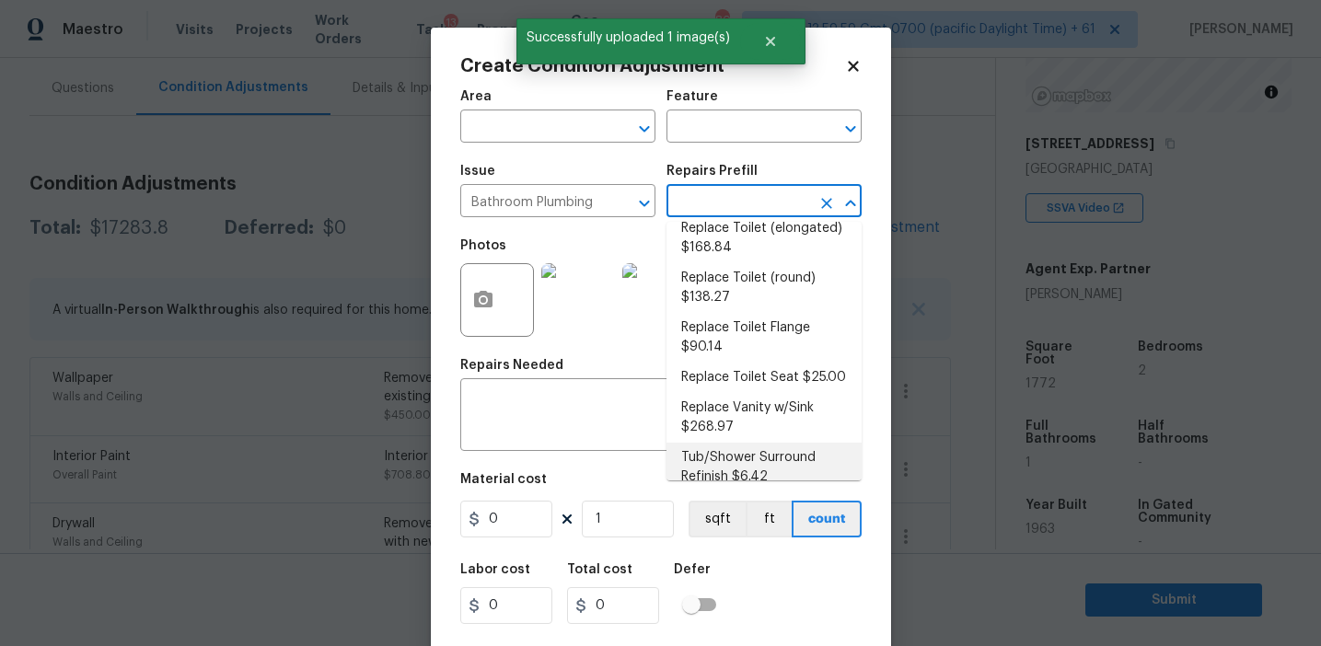
click at [718, 443] on li "Tub/Shower Surround Refinish $6.42" at bounding box center [763, 468] width 195 height 50
type input "Plumbing"
type textarea "Prep, mask, clean and refinish the tub/shower tile surround both all sides ensu…"
type input "6.42"
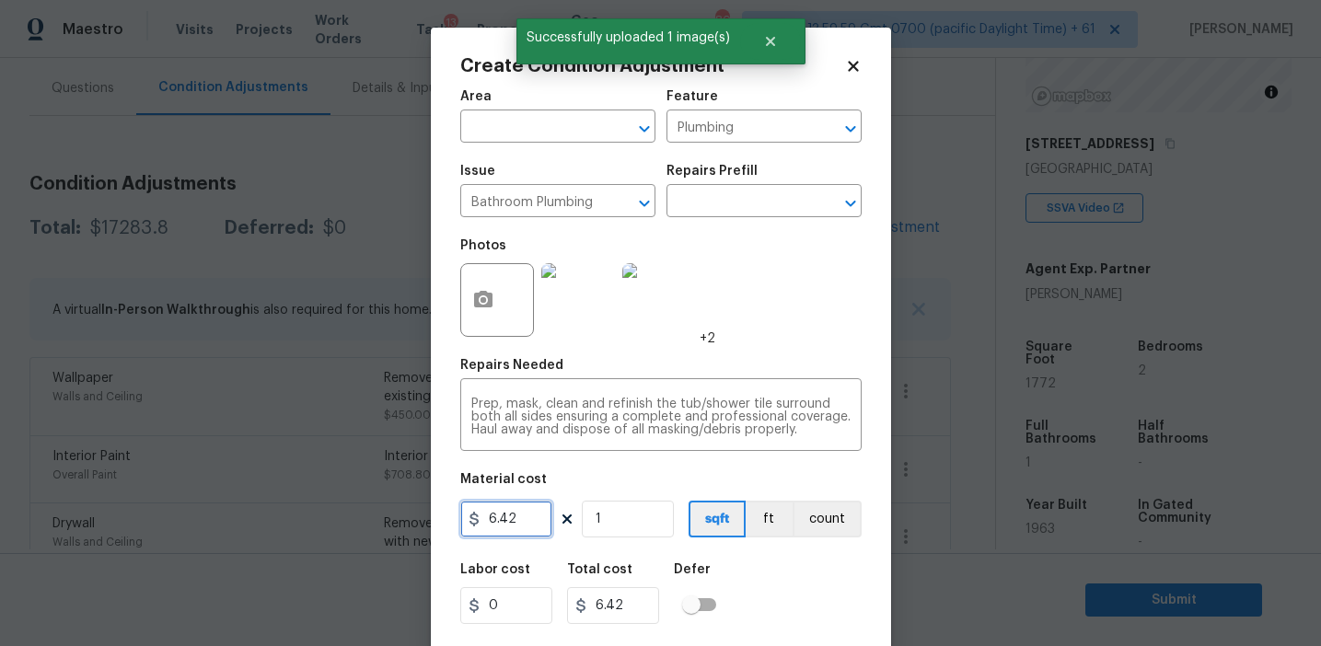
click at [527, 519] on input "6.42" at bounding box center [506, 519] width 92 height 37
type input "350"
click at [804, 524] on button "count" at bounding box center [827, 519] width 69 height 37
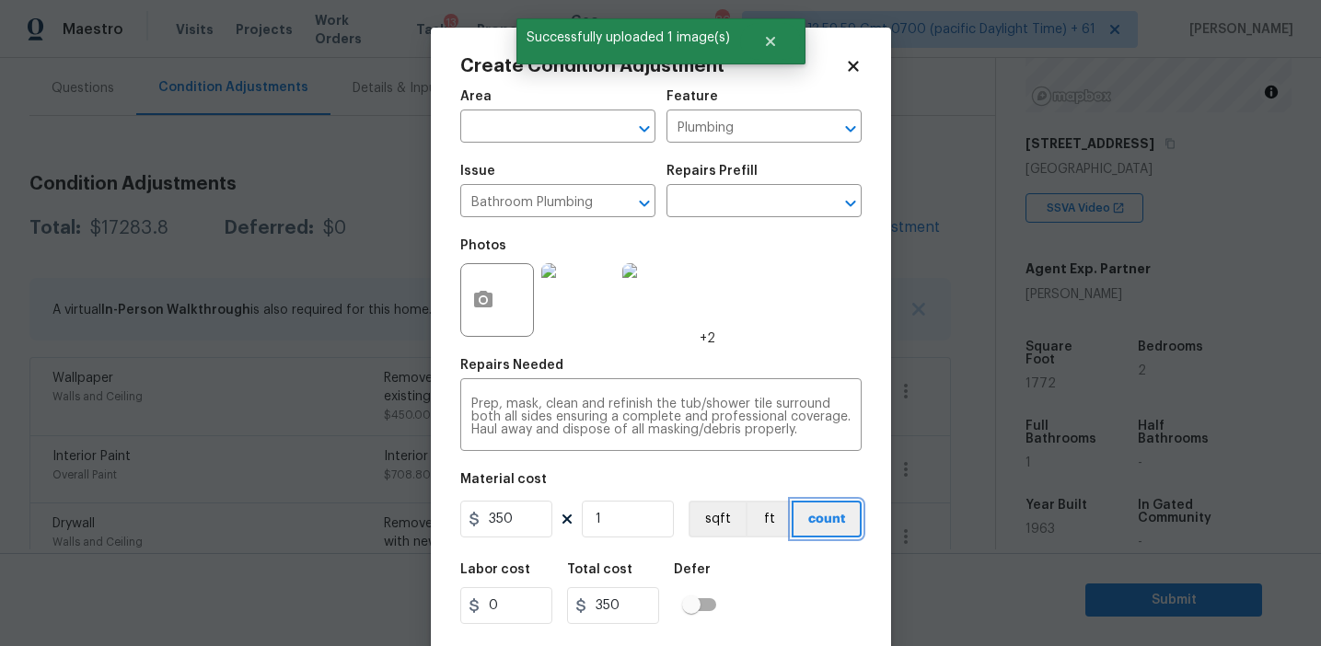
scroll to position [41, 0]
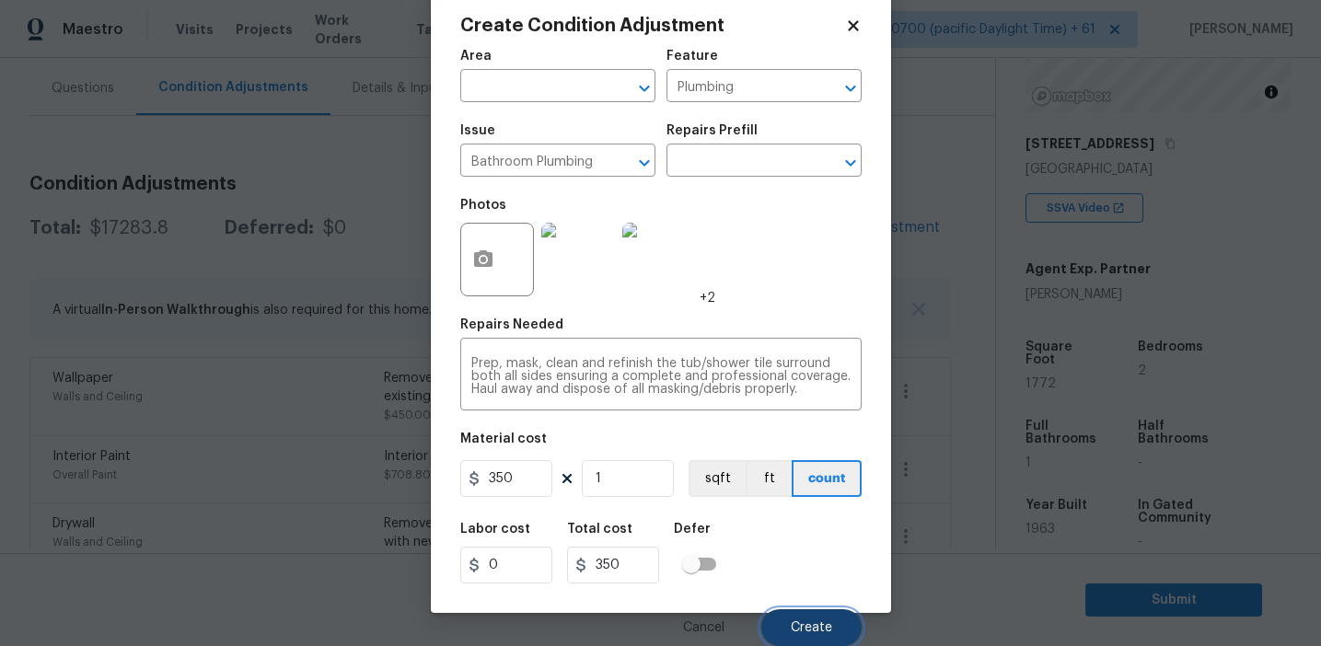
click at [796, 621] on span "Create" at bounding box center [811, 628] width 41 height 14
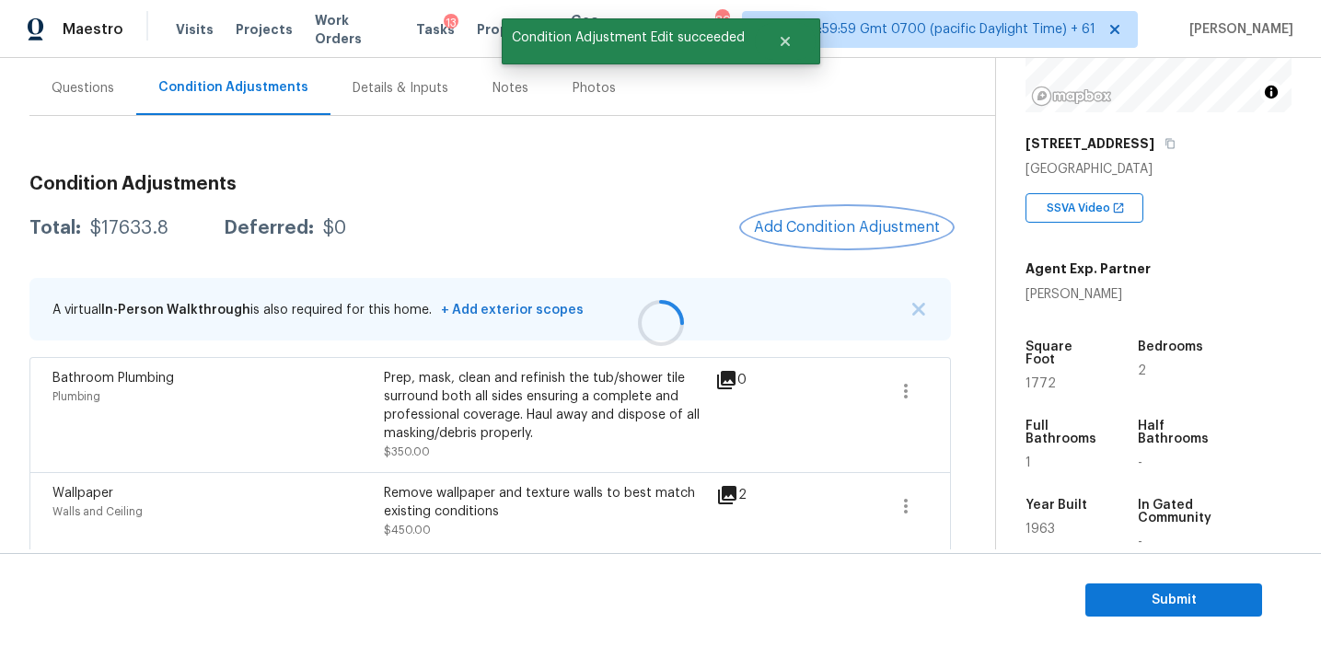
scroll to position [0, 0]
click at [775, 226] on span "Add Condition Adjustment" at bounding box center [847, 227] width 186 height 17
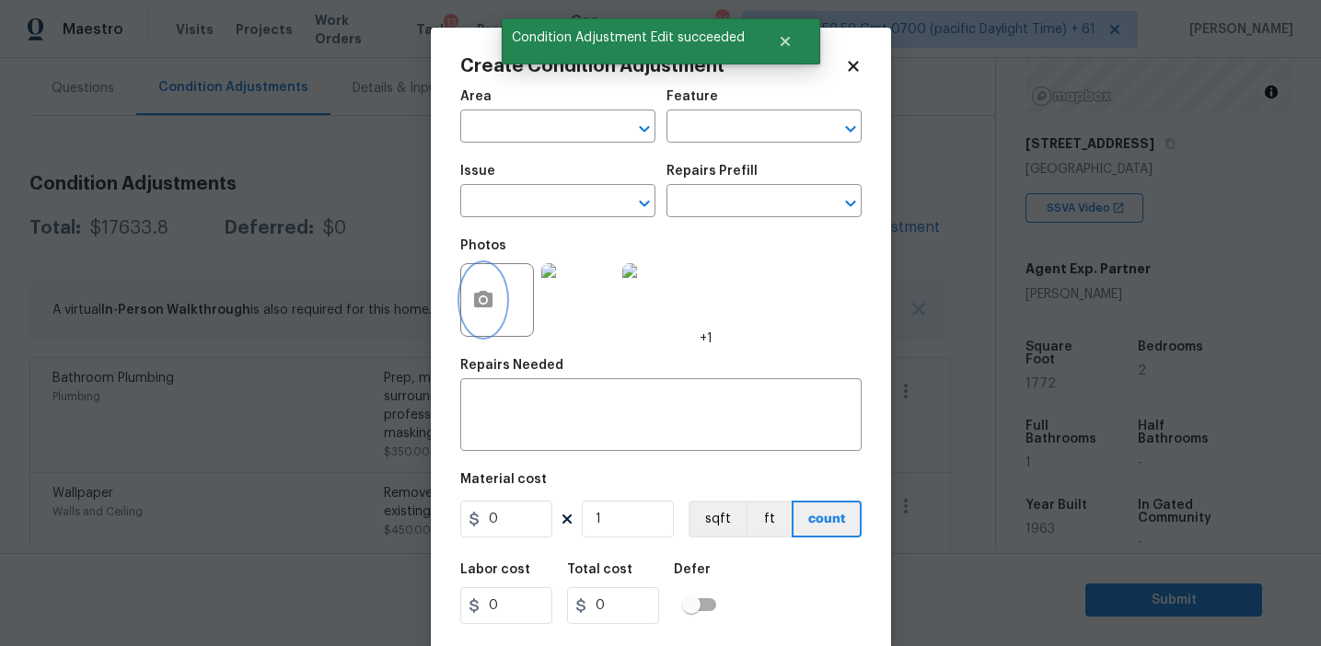
click at [487, 326] on button "button" at bounding box center [483, 300] width 44 height 72
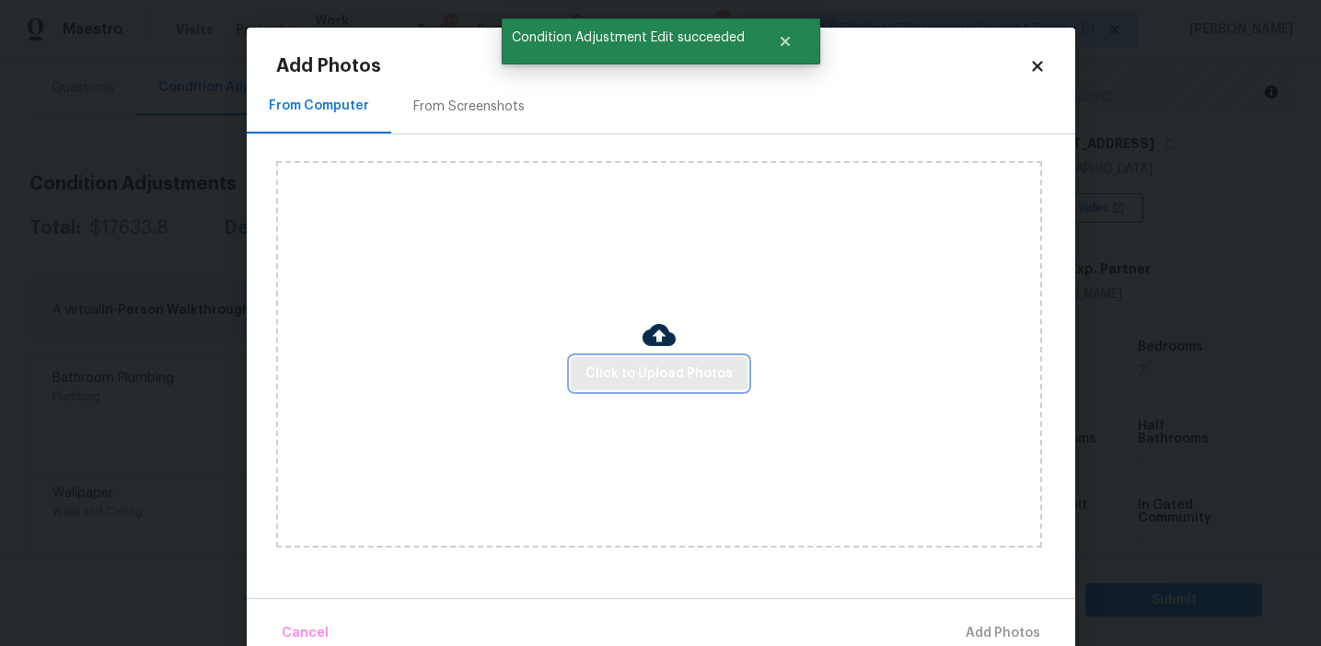
click at [620, 365] on span "Click to Upload Photos" at bounding box center [658, 374] width 147 height 23
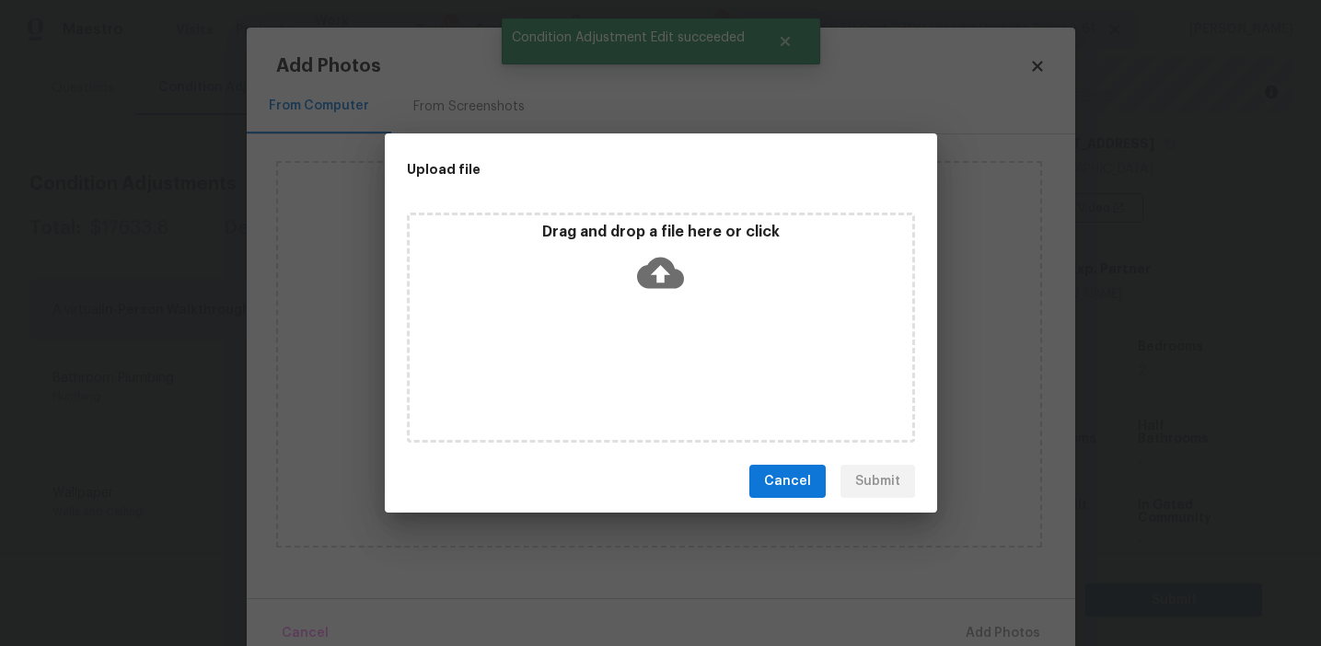
click at [607, 274] on div "Drag and drop a file here or click" at bounding box center [661, 262] width 503 height 79
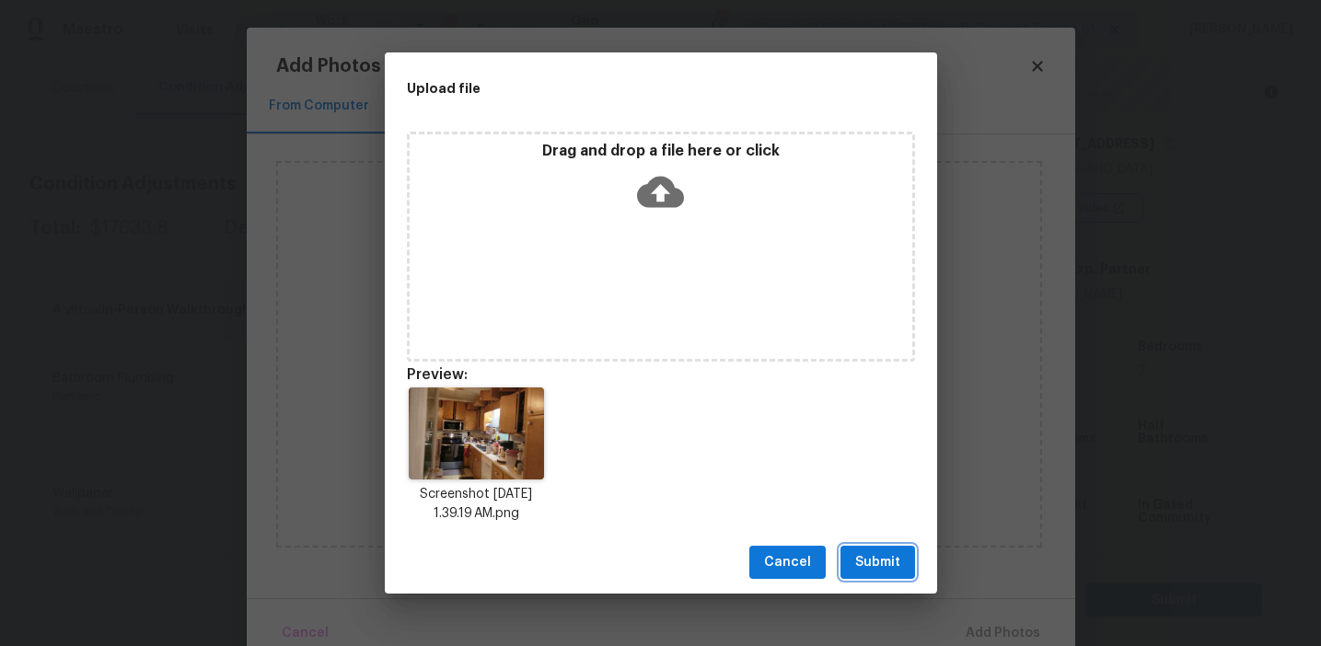
click at [871, 554] on span "Submit" at bounding box center [877, 562] width 45 height 23
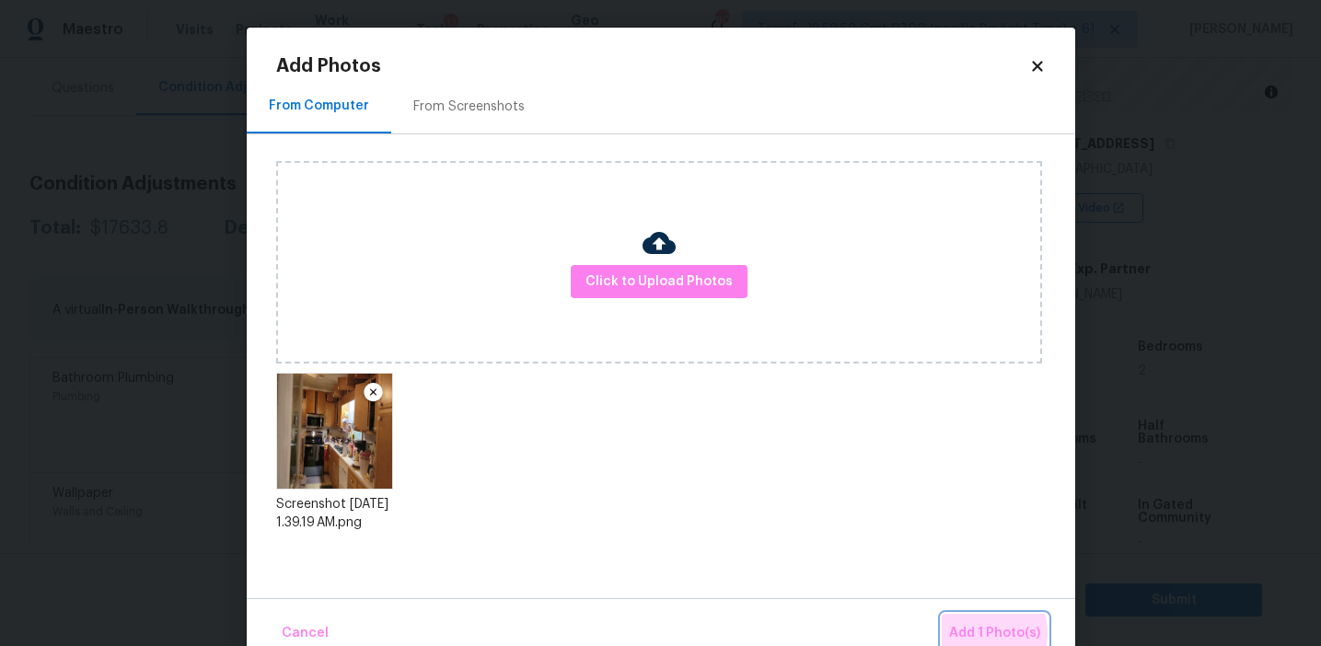
click at [977, 633] on span "Add 1 Photo(s)" at bounding box center [994, 633] width 91 height 23
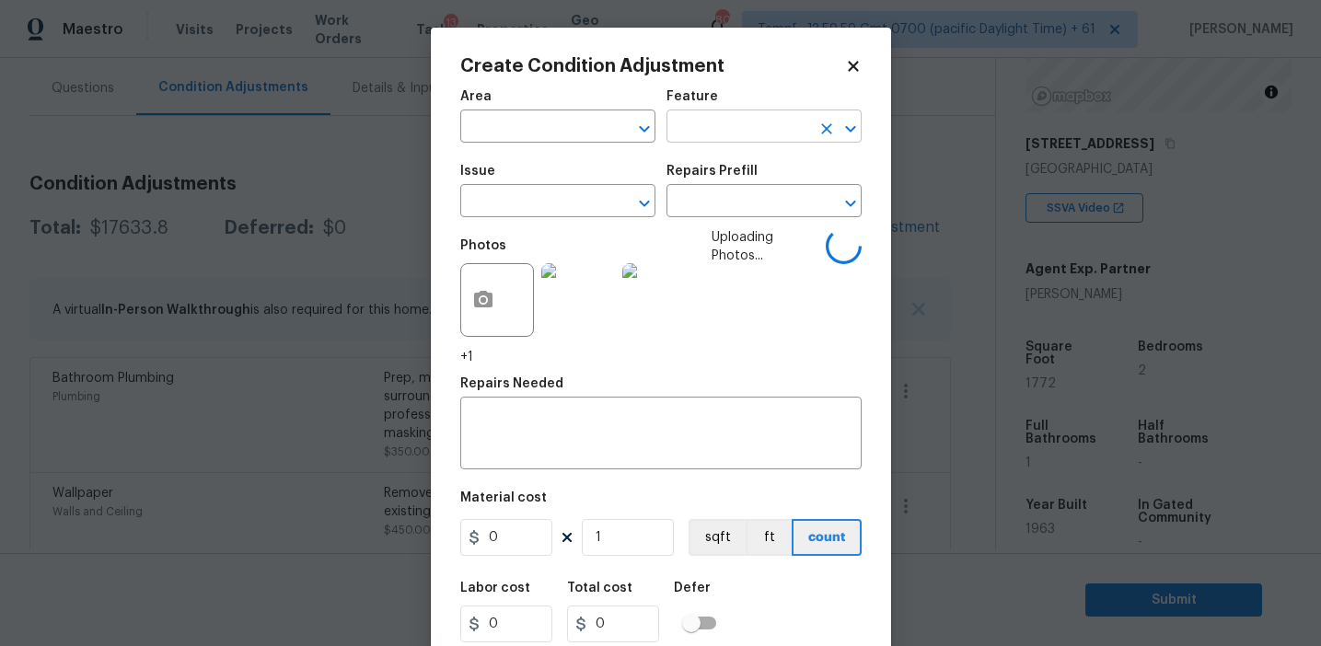
click at [708, 122] on input "text" at bounding box center [738, 128] width 144 height 29
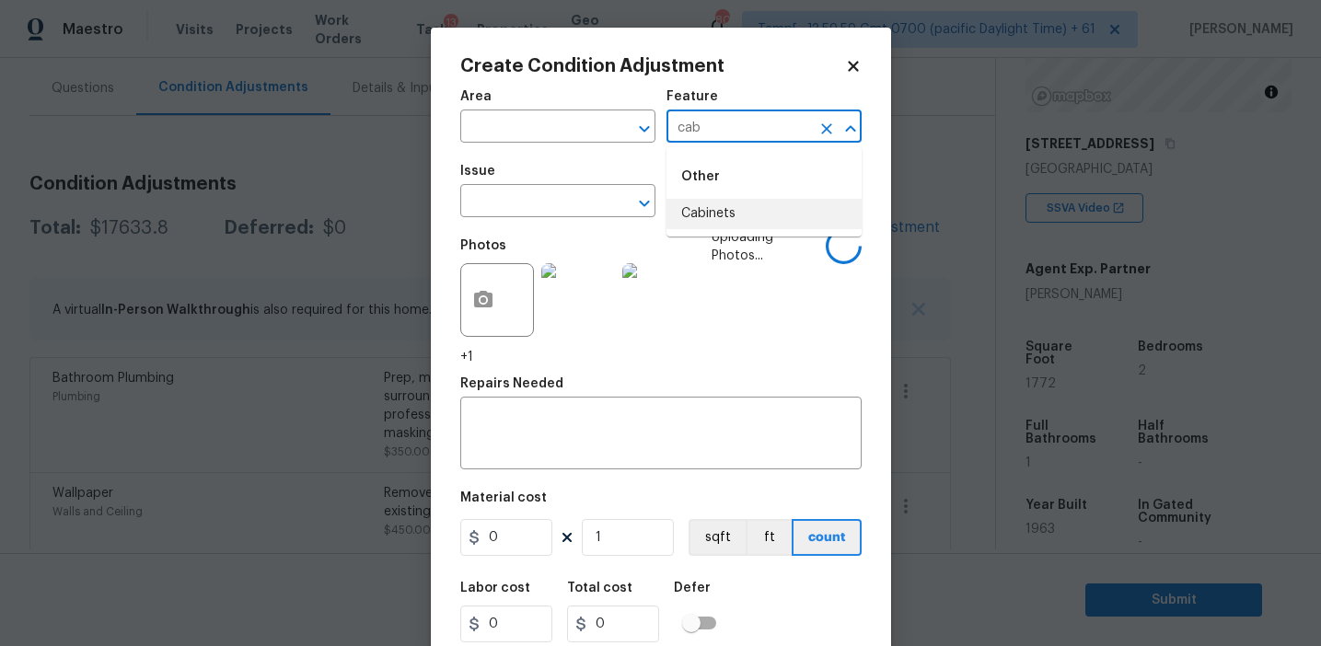
click at [735, 215] on li "Cabinets" at bounding box center [763, 214] width 195 height 30
type input "Cabinets"
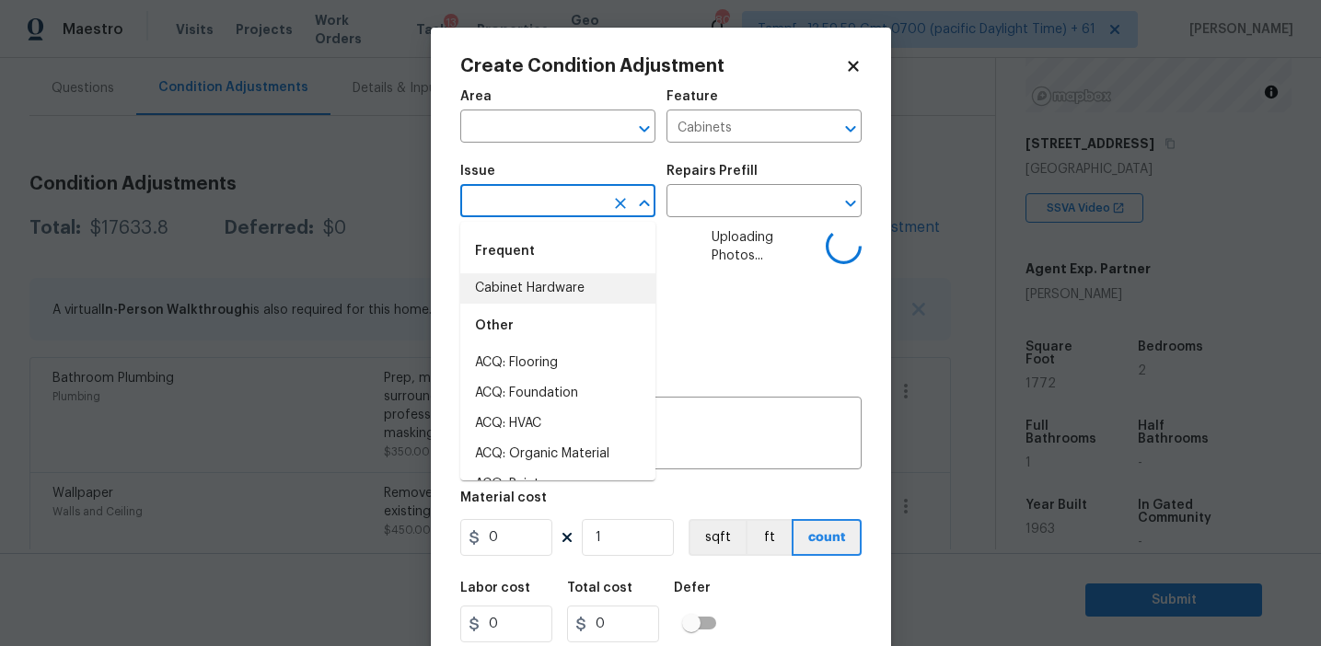
click at [575, 312] on div "Other" at bounding box center [557, 326] width 195 height 44
click at [574, 301] on li "Cabinet Hardware" at bounding box center [557, 288] width 195 height 30
type input "Cabinet Hardware"
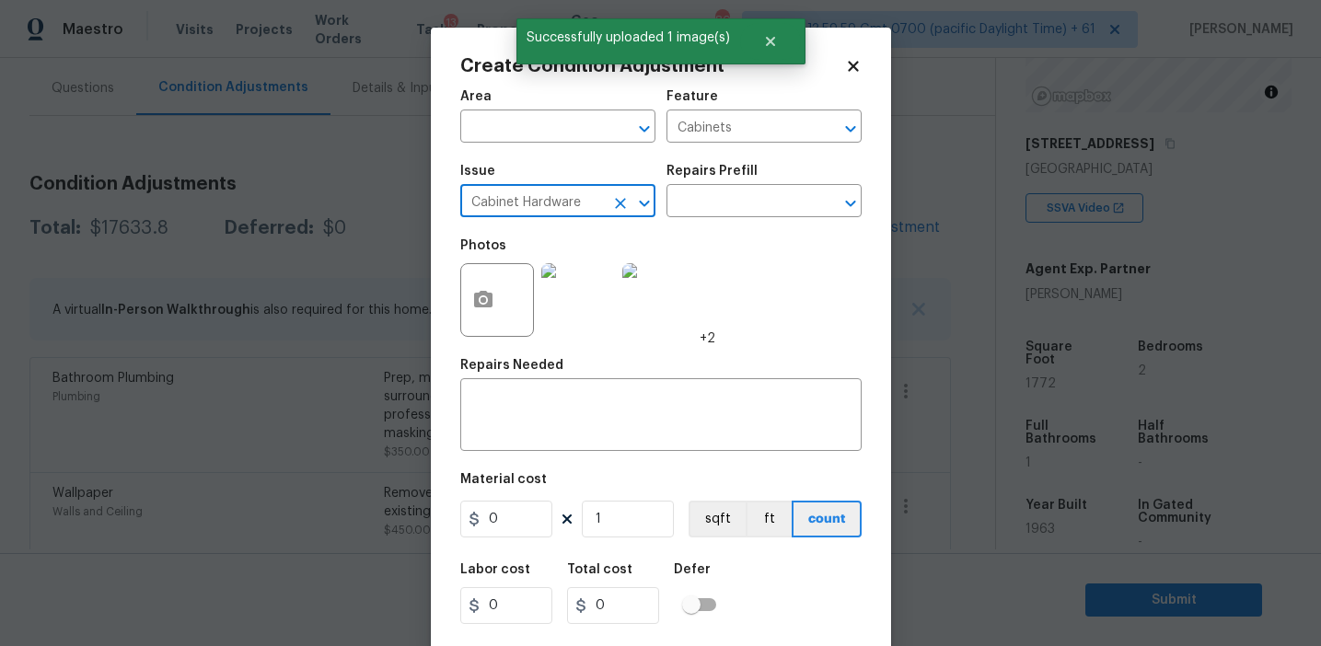
click at [573, 465] on div "Area ​ Feature Cabinets ​ Issue Cabinet Hardware ​ Repairs Prefill ​ Photos +2 …" at bounding box center [660, 383] width 401 height 608
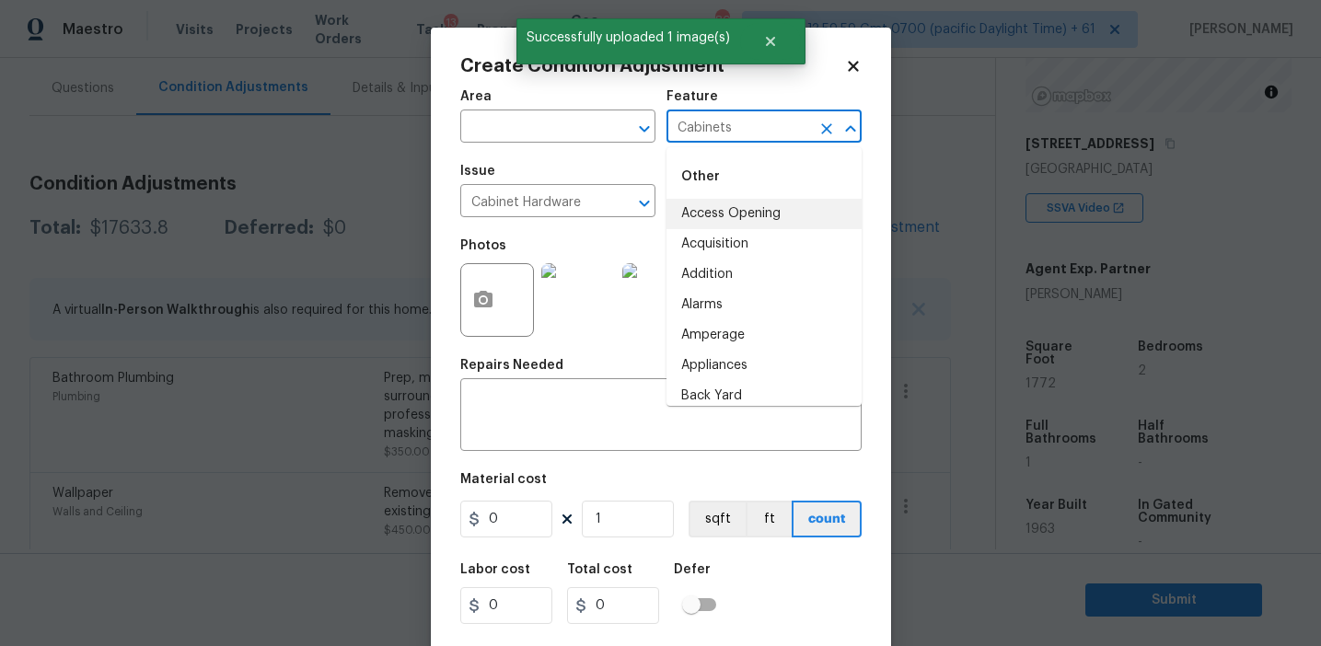
click at [697, 131] on input "Cabinets" at bounding box center [738, 128] width 144 height 29
click at [543, 440] on div "x ​" at bounding box center [660, 417] width 401 height 68
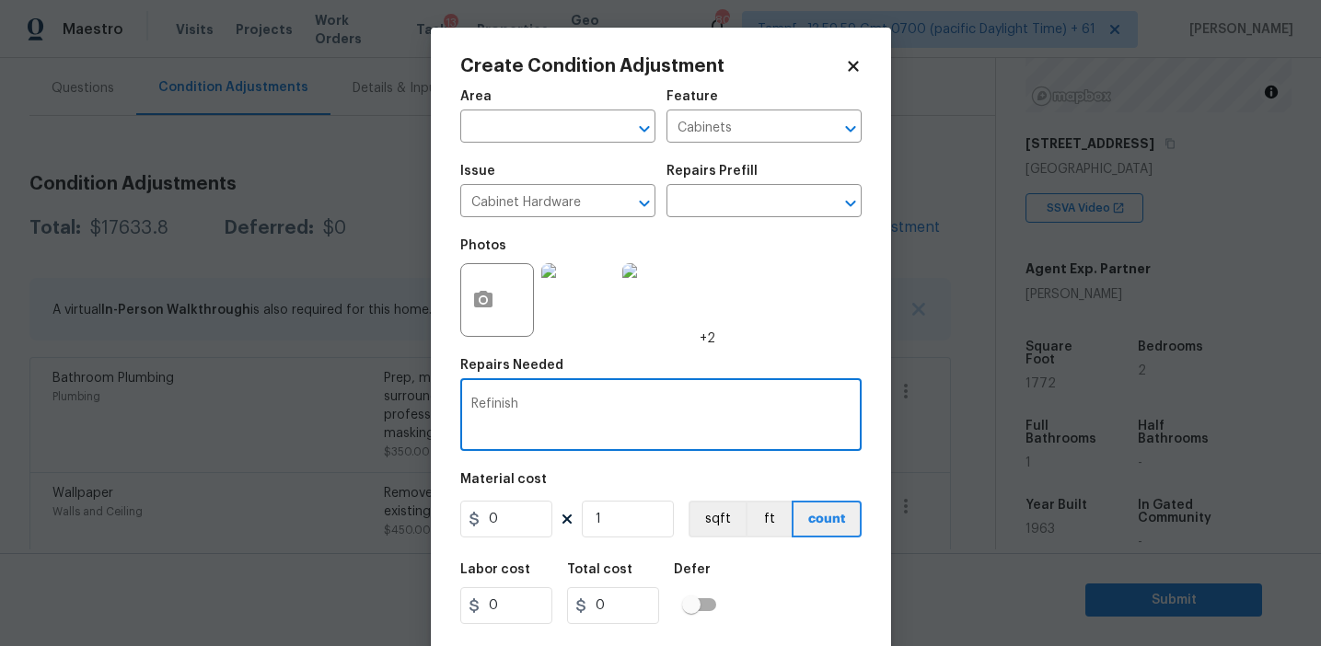
paste textarea "Cabinets"
type textarea "Refinish Cabinets"
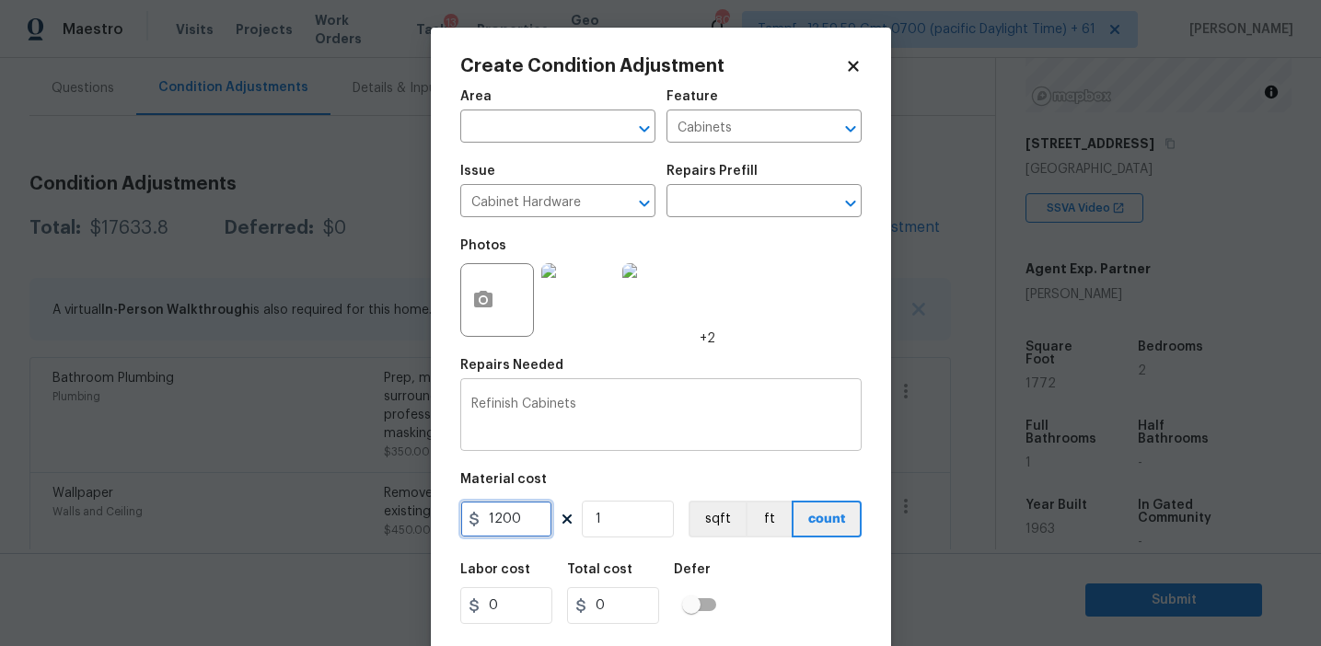
type input "1200"
click at [501, 518] on input "1200" at bounding box center [506, 519] width 92 height 37
type input "1800"
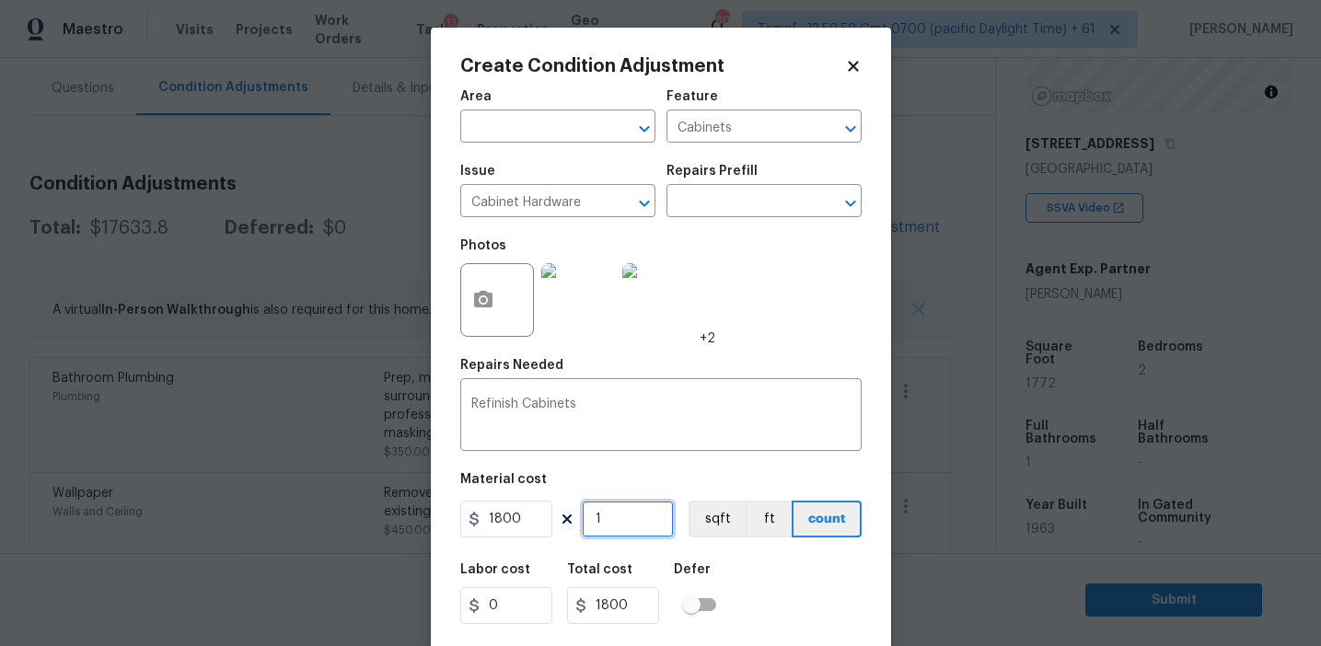
scroll to position [41, 0]
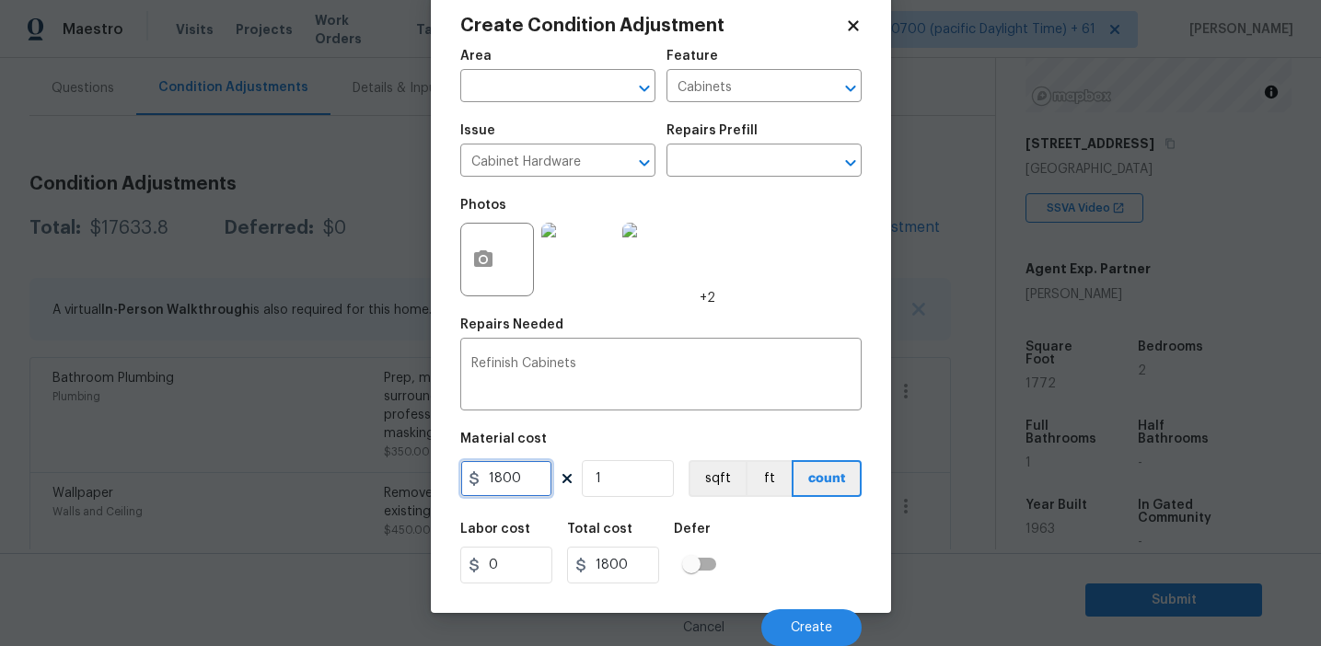
click at [500, 479] on input "1800" at bounding box center [506, 478] width 92 height 37
type input "1400"
click at [795, 631] on span "Create" at bounding box center [811, 628] width 41 height 14
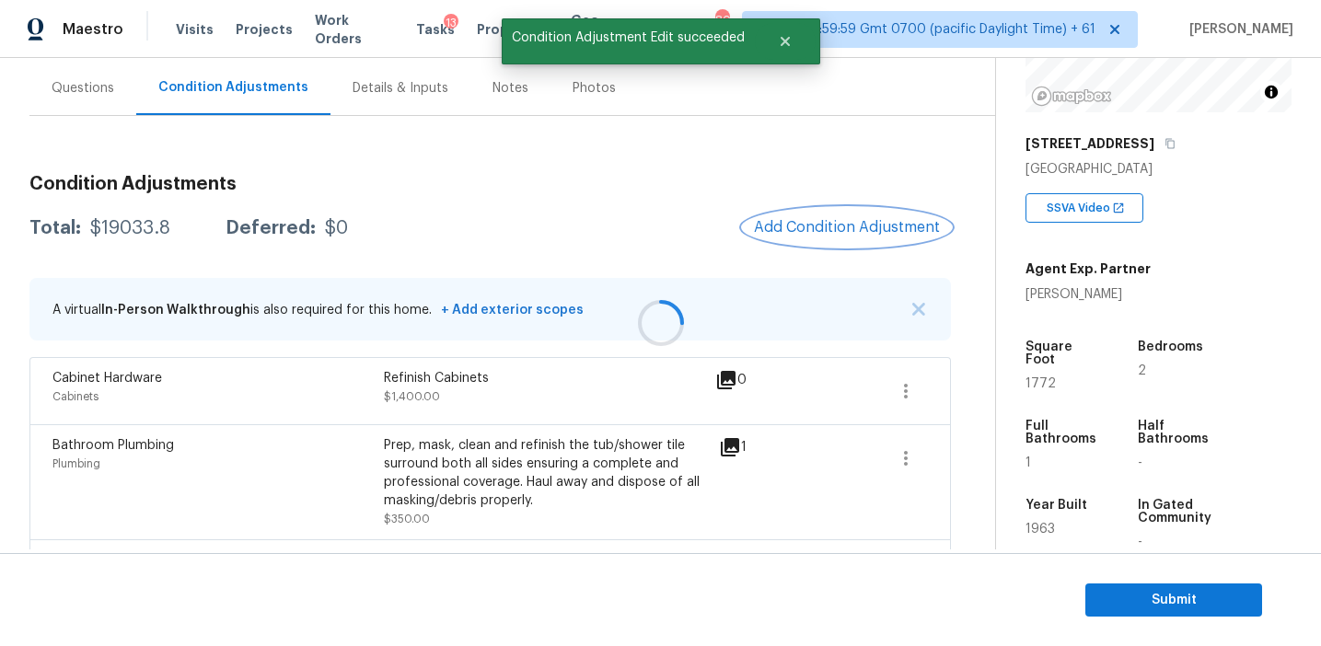
scroll to position [0, 0]
click at [806, 243] on button "Add Condition Adjustment" at bounding box center [847, 227] width 208 height 39
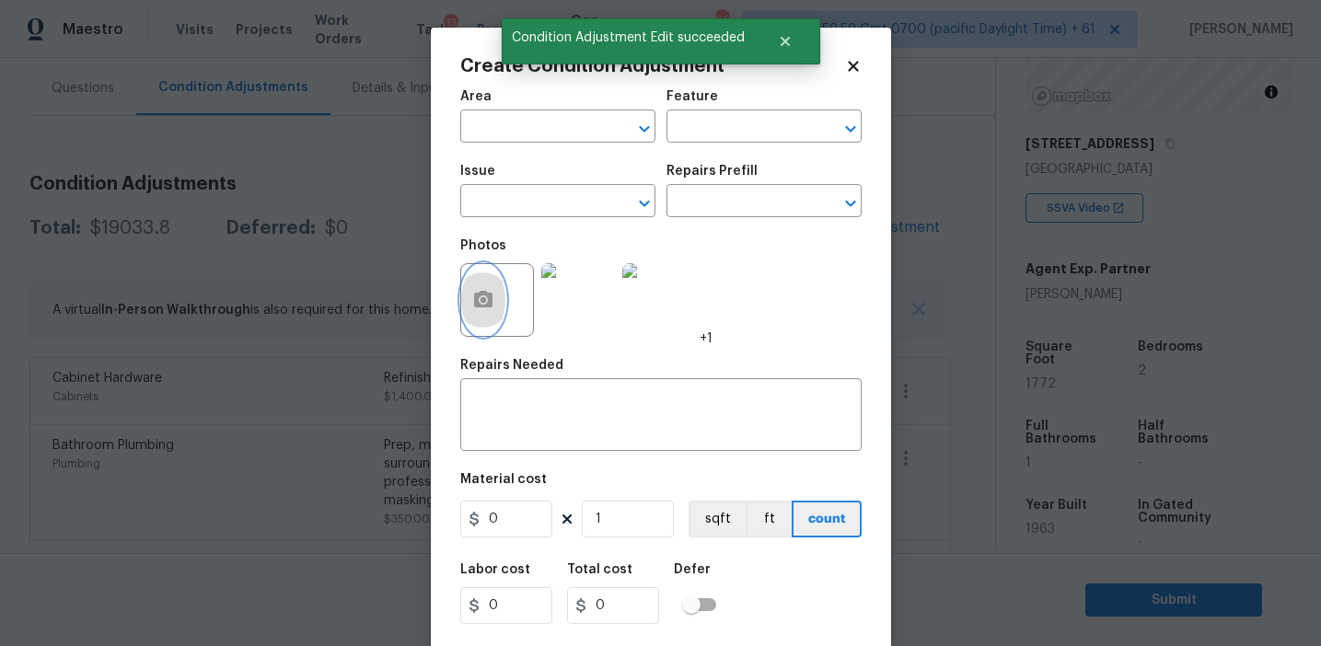
click at [474, 312] on button "button" at bounding box center [483, 300] width 44 height 72
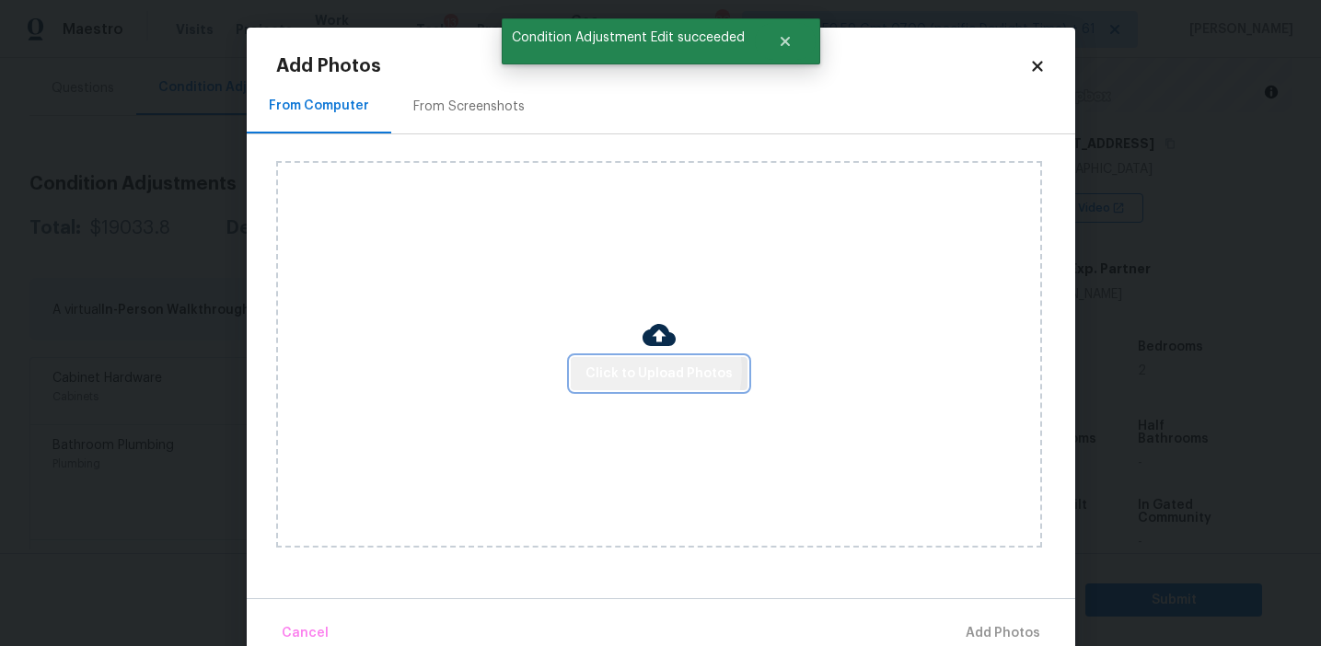
click at [646, 370] on span "Click to Upload Photos" at bounding box center [658, 374] width 147 height 23
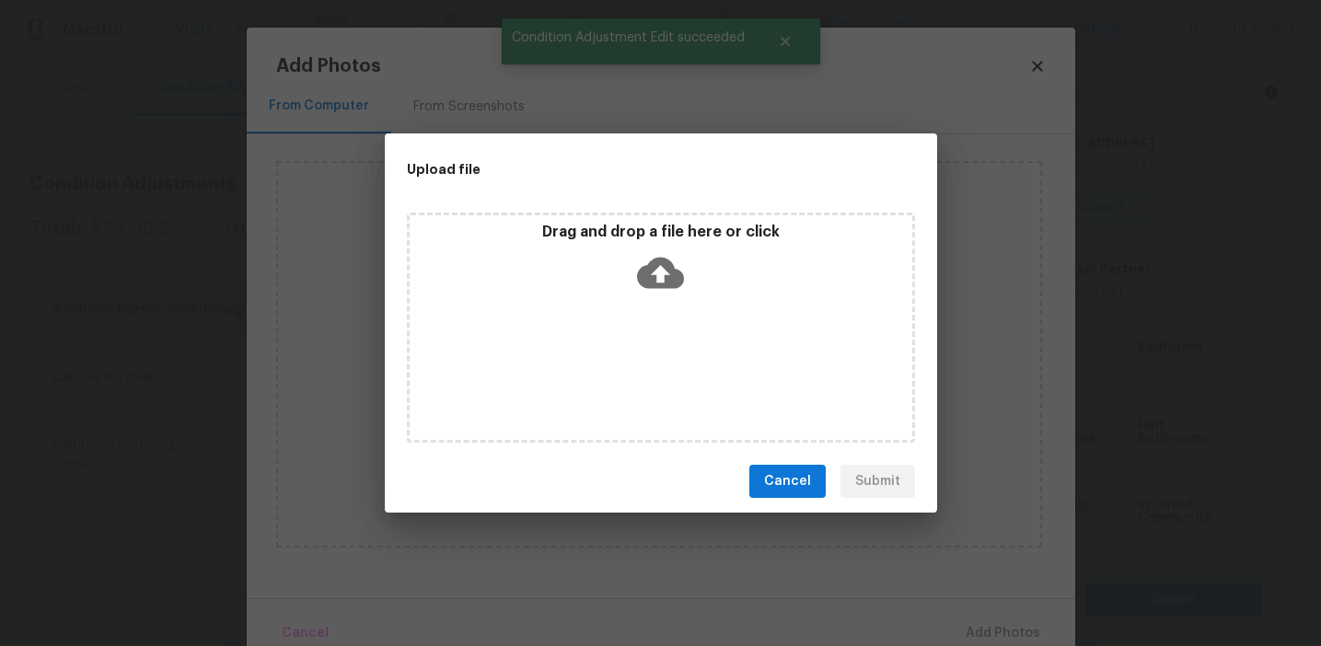
click at [641, 249] on icon at bounding box center [660, 272] width 47 height 47
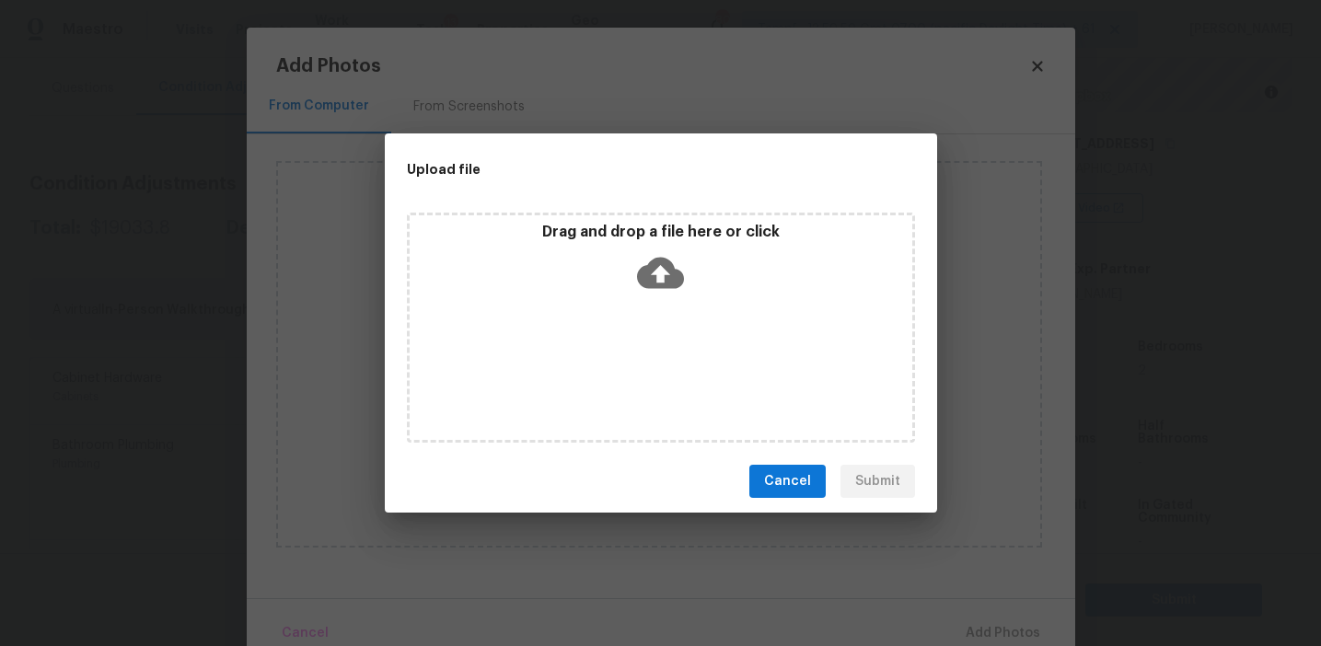
click at [803, 479] on span "Cancel" at bounding box center [787, 481] width 47 height 23
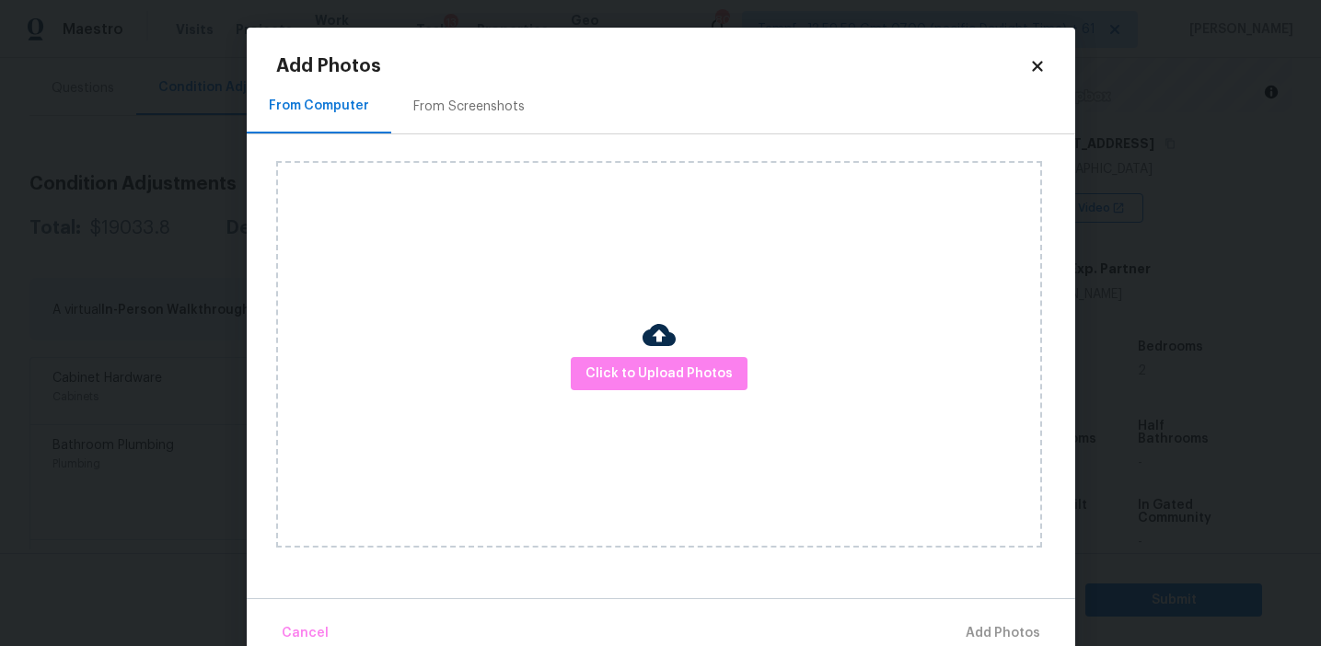
click at [509, 106] on div "From Screenshots" at bounding box center [468, 107] width 111 height 18
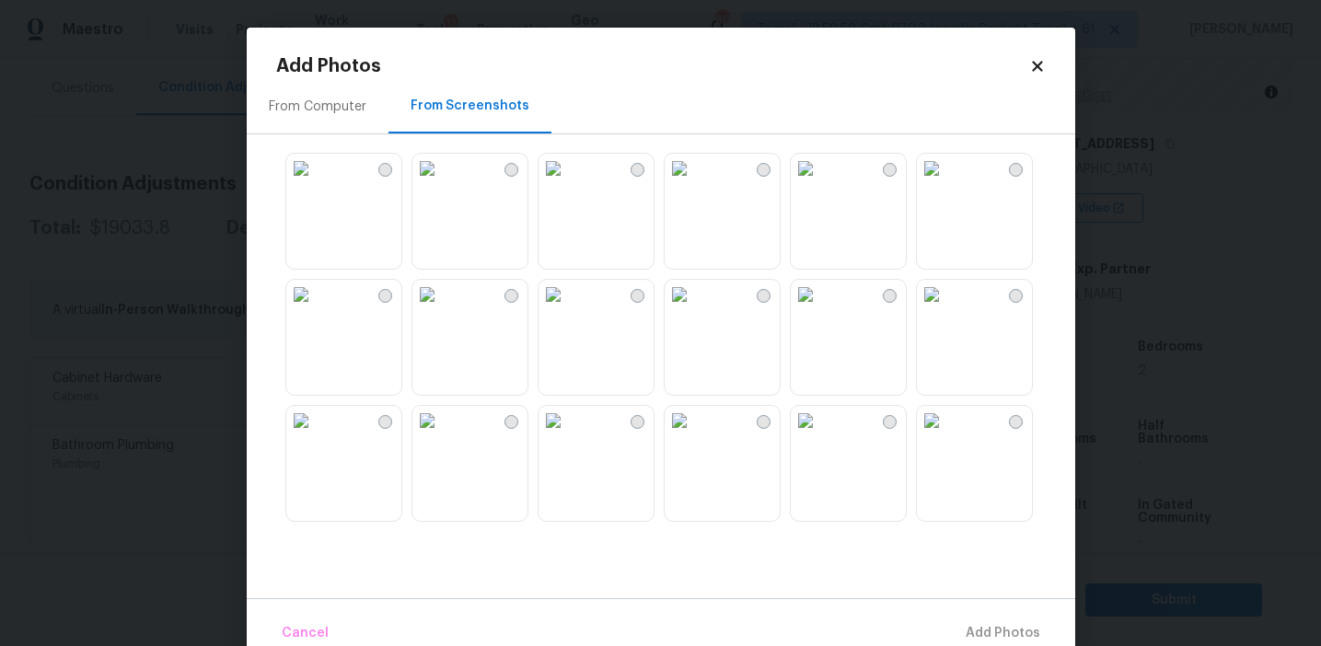
click at [442, 183] on img at bounding box center [426, 168] width 29 height 29
click at [568, 183] on img at bounding box center [553, 168] width 29 height 29
click at [820, 183] on img at bounding box center [805, 168] width 29 height 29
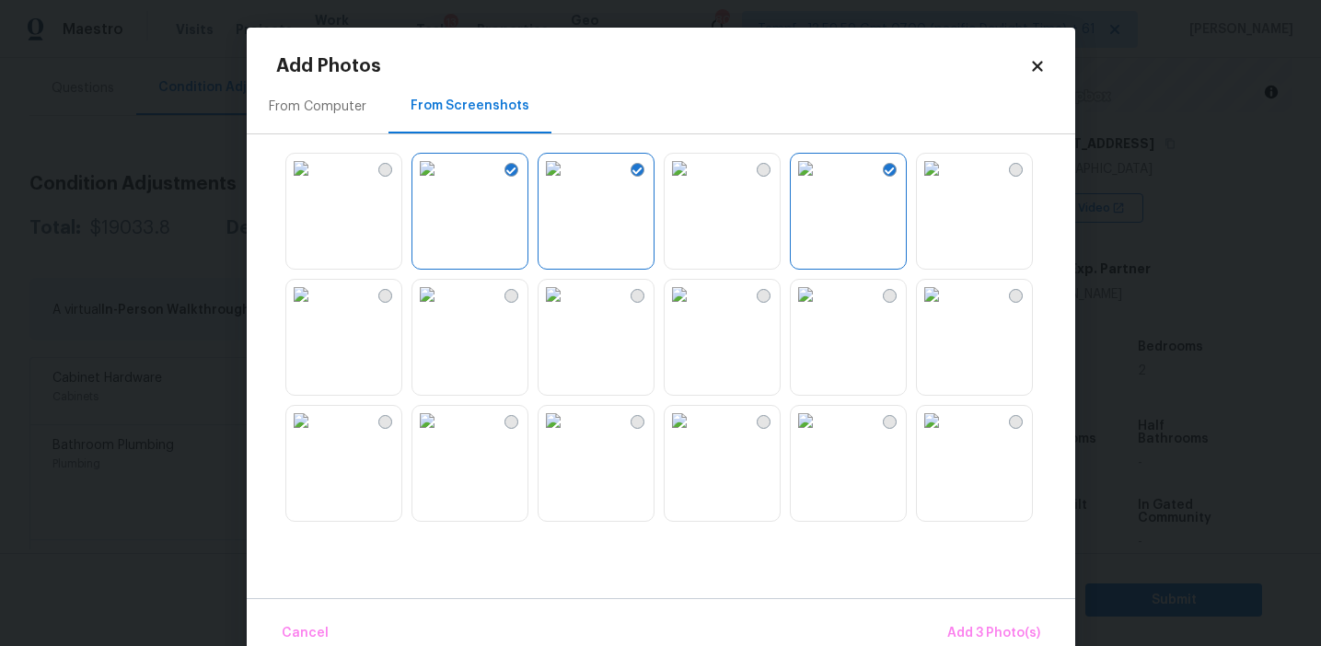
click at [694, 309] on img at bounding box center [679, 294] width 29 height 29
click at [820, 309] on img at bounding box center [805, 294] width 29 height 29
click at [946, 430] on img at bounding box center [931, 420] width 29 height 29
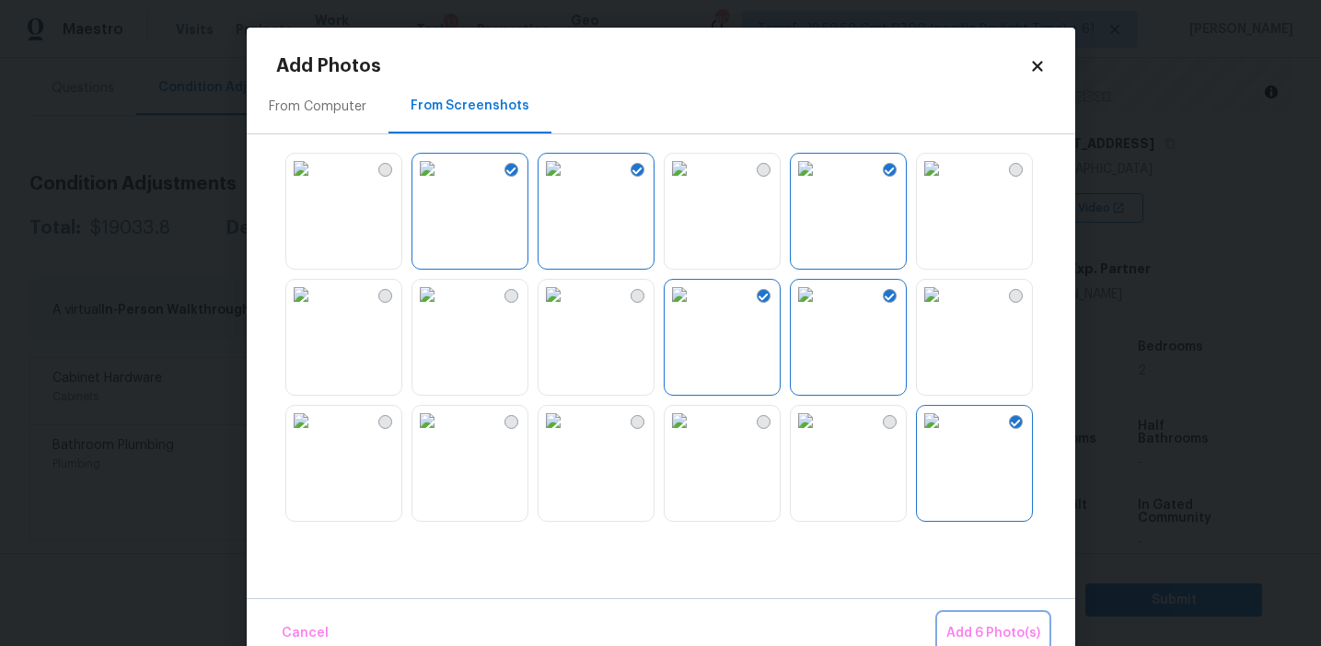
click at [953, 620] on button "Add 6 Photo(s)" at bounding box center [993, 634] width 109 height 40
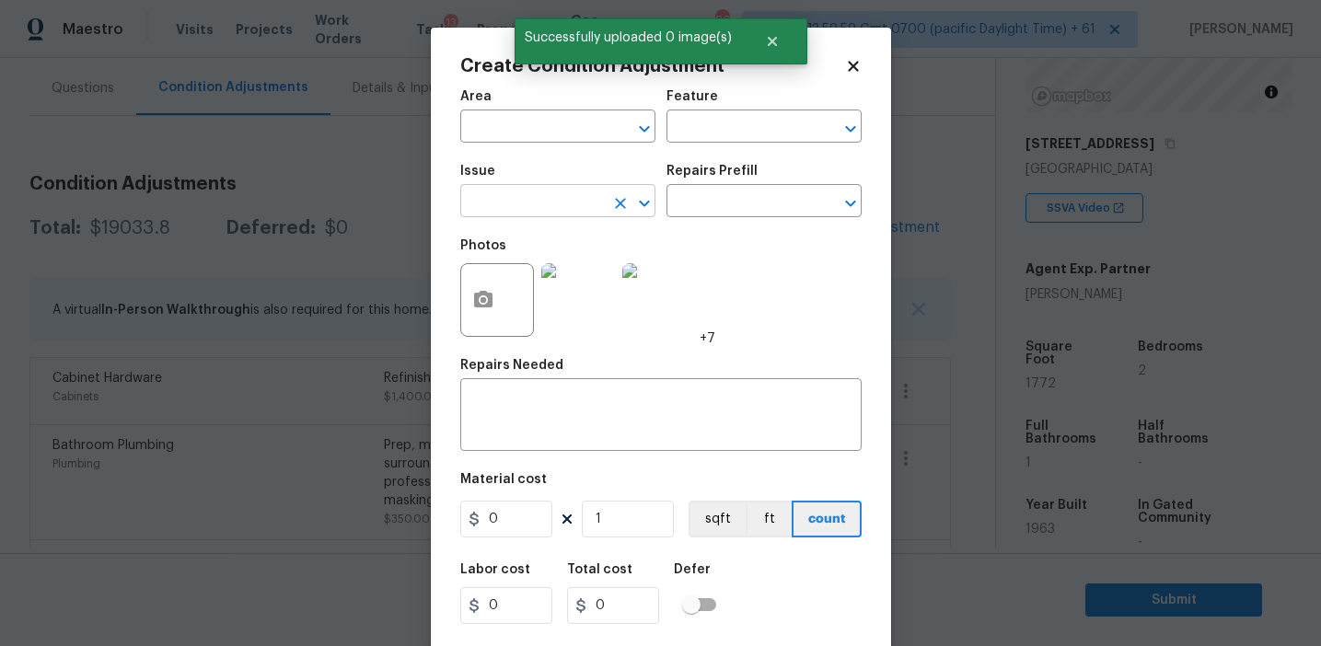
click at [547, 208] on input "text" at bounding box center [532, 203] width 144 height 29
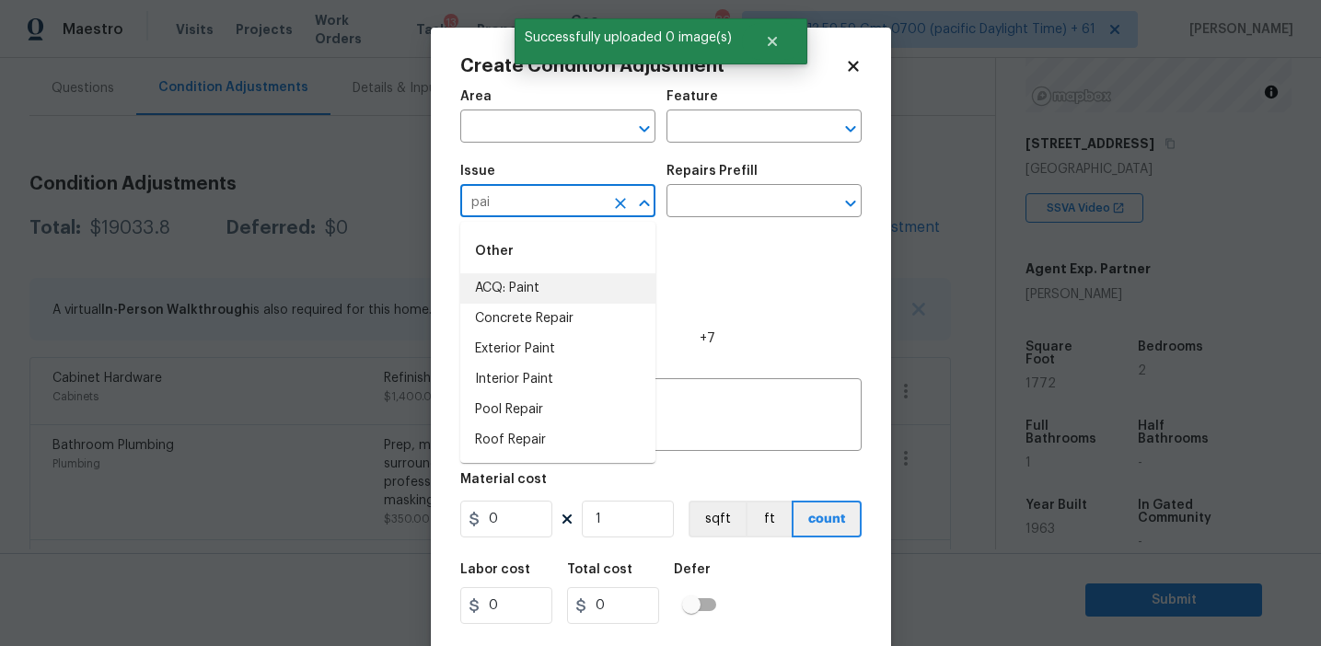
click at [554, 282] on li "ACQ: Paint" at bounding box center [557, 288] width 195 height 30
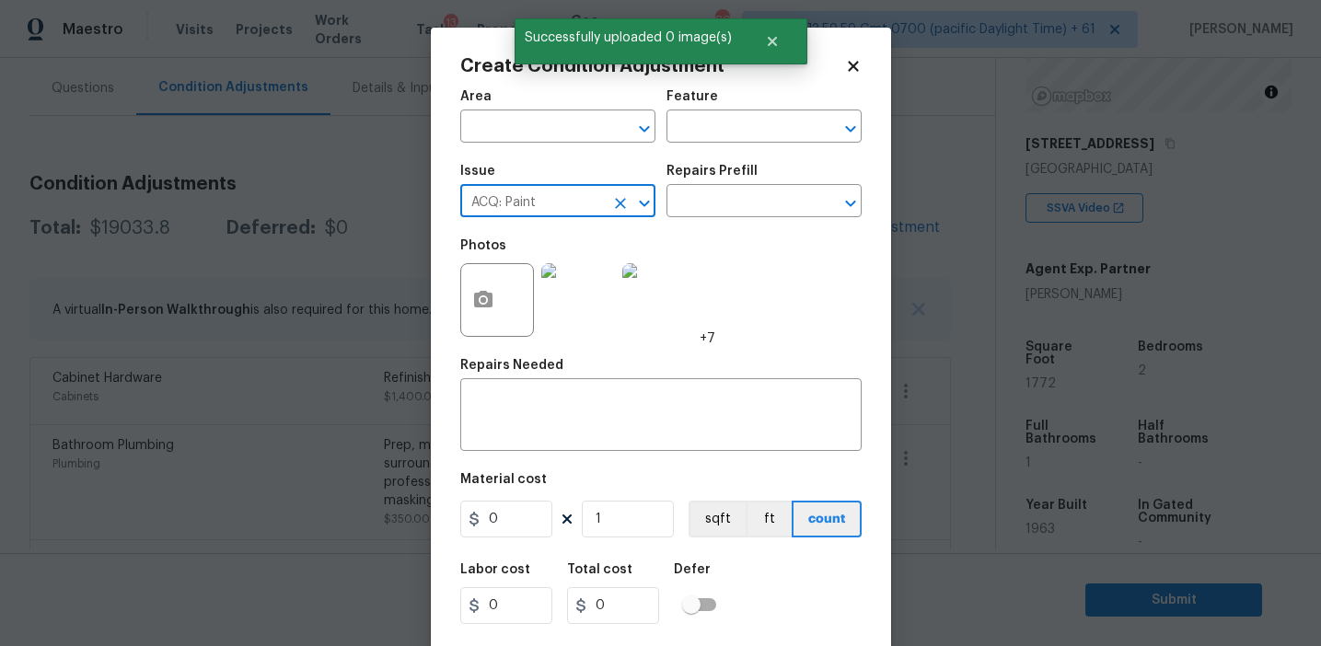
type input "ACQ: Paint"
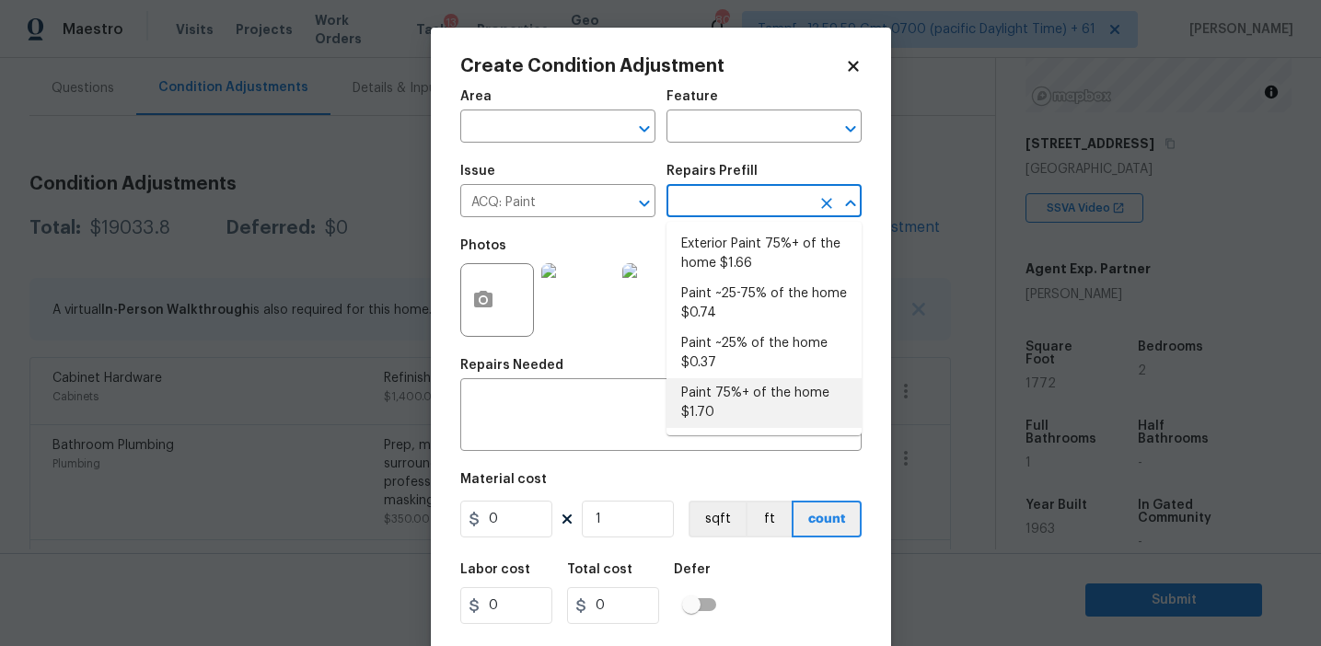
click at [737, 411] on li "Paint 75%+ of the home $1.70" at bounding box center [763, 403] width 195 height 50
type input "Acquisition"
type textarea "Acquisition Scope: 75%+ of the home will likely require interior paint"
type input "1.7"
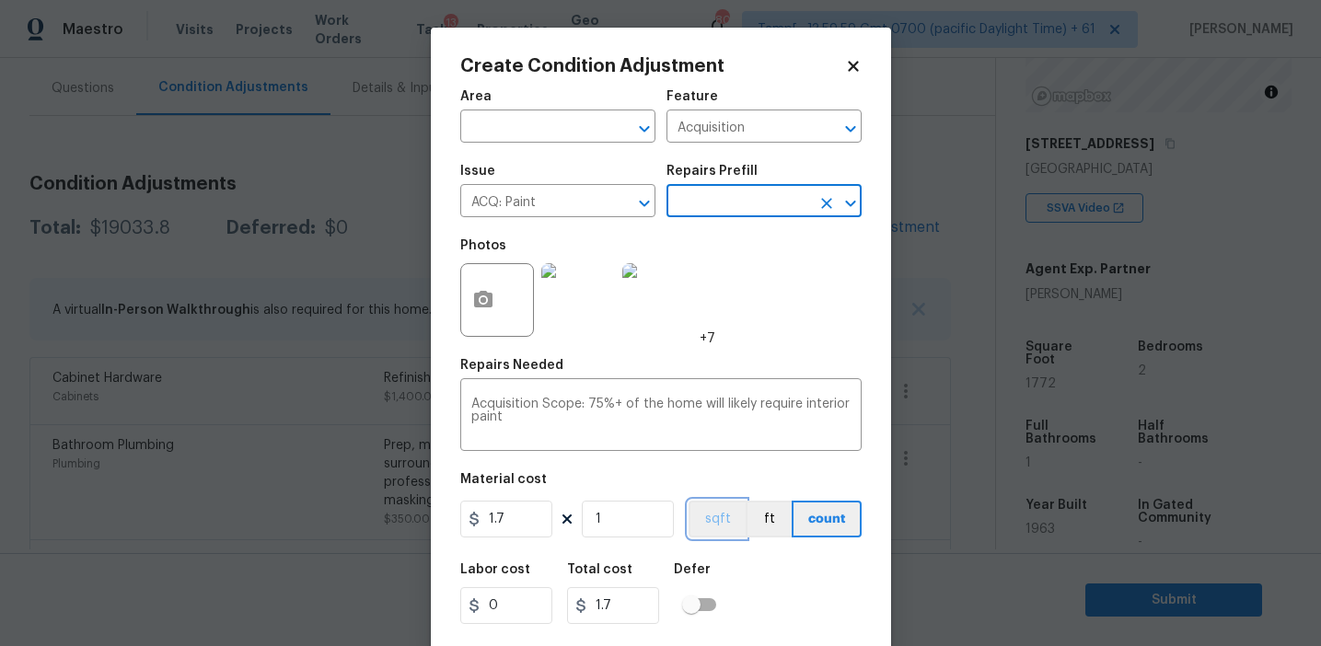
click at [723, 516] on button "sqft" at bounding box center [717, 519] width 57 height 37
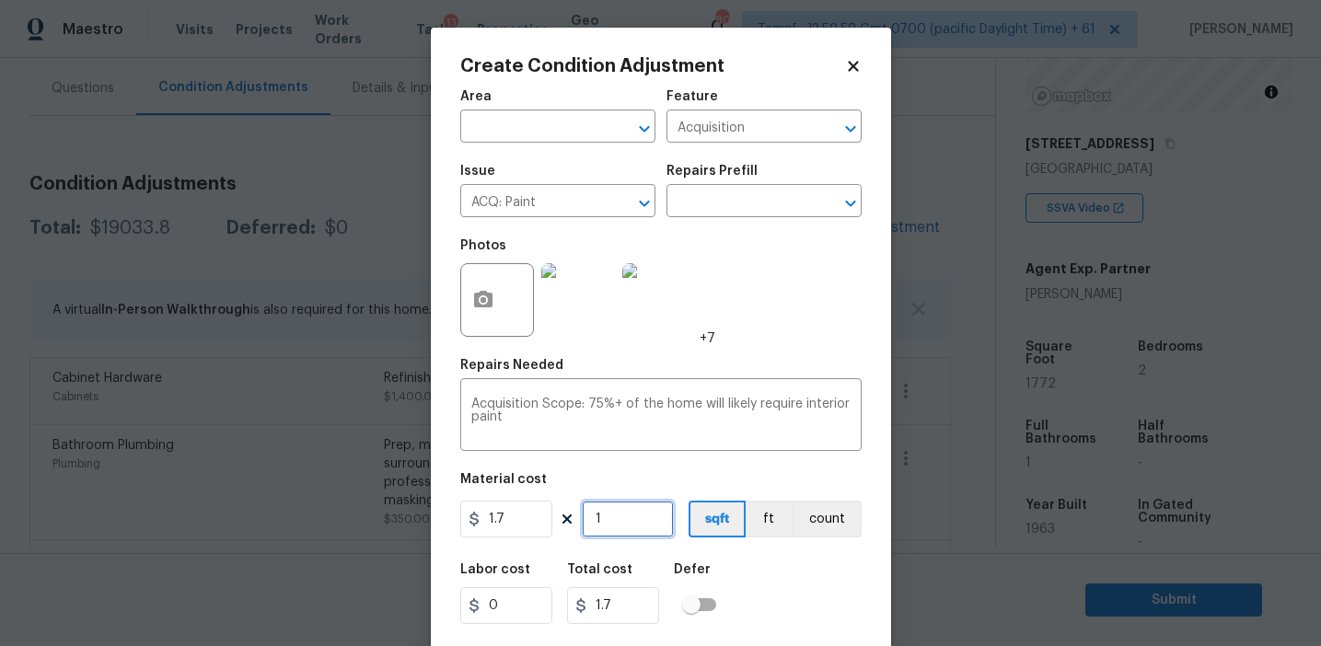
click at [639, 516] on input "1" at bounding box center [628, 519] width 92 height 37
type input "17"
type input "28.9"
type input "177"
type input "300.9"
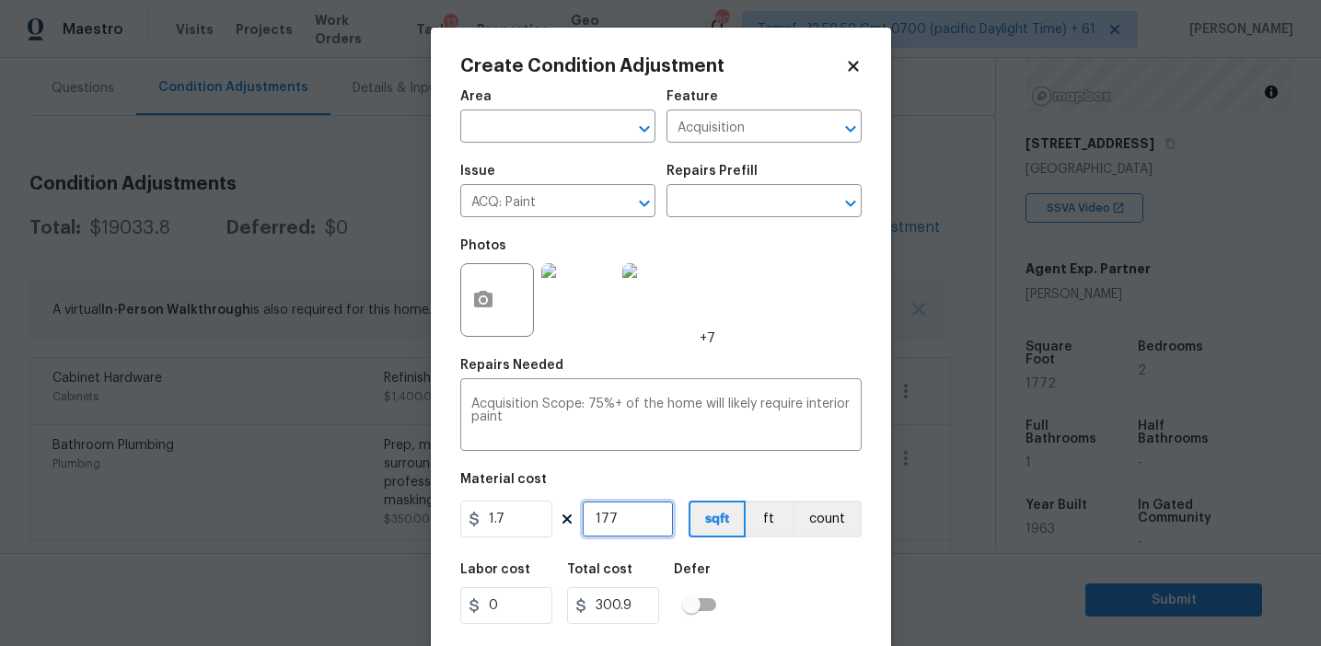
type input "1772"
type input "3012.4"
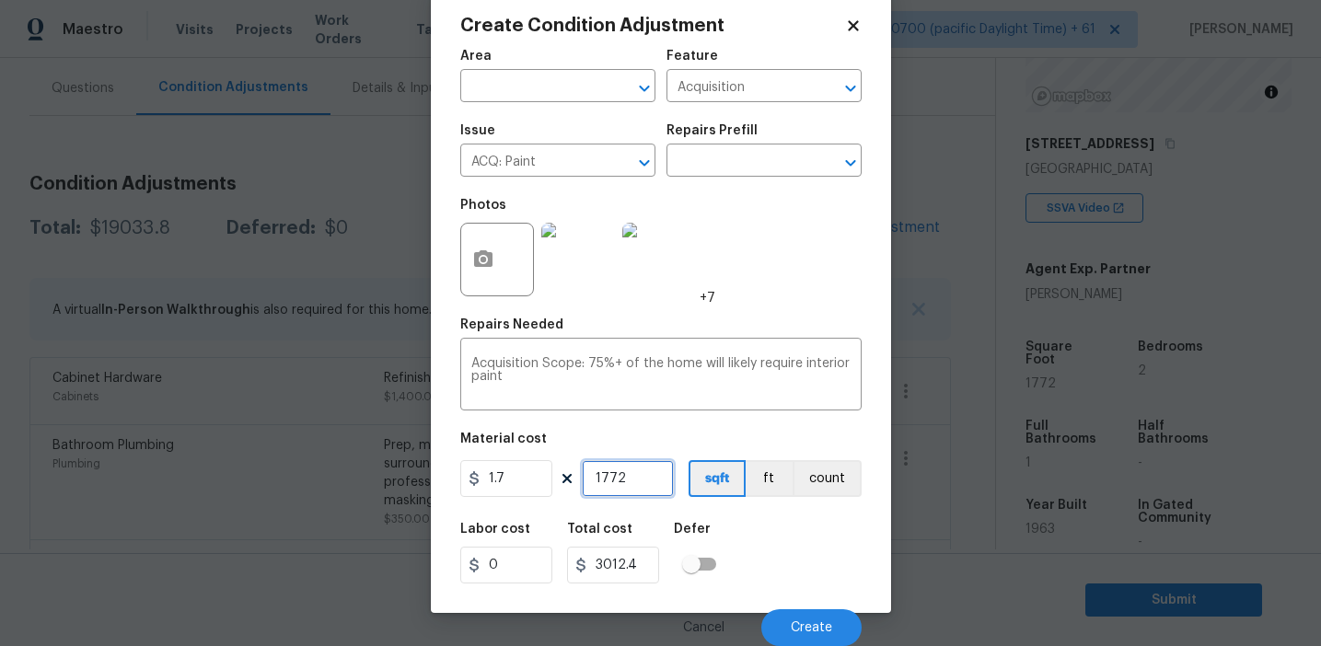
type input "1772"
click at [759, 566] on div "Labor cost 0 Total cost 3012.4 Defer" at bounding box center [660, 553] width 401 height 83
click at [845, 575] on div "Labor cost 0 Total cost 3012.4 Defer" at bounding box center [660, 553] width 401 height 83
click at [818, 616] on button "Create" at bounding box center [811, 627] width 100 height 37
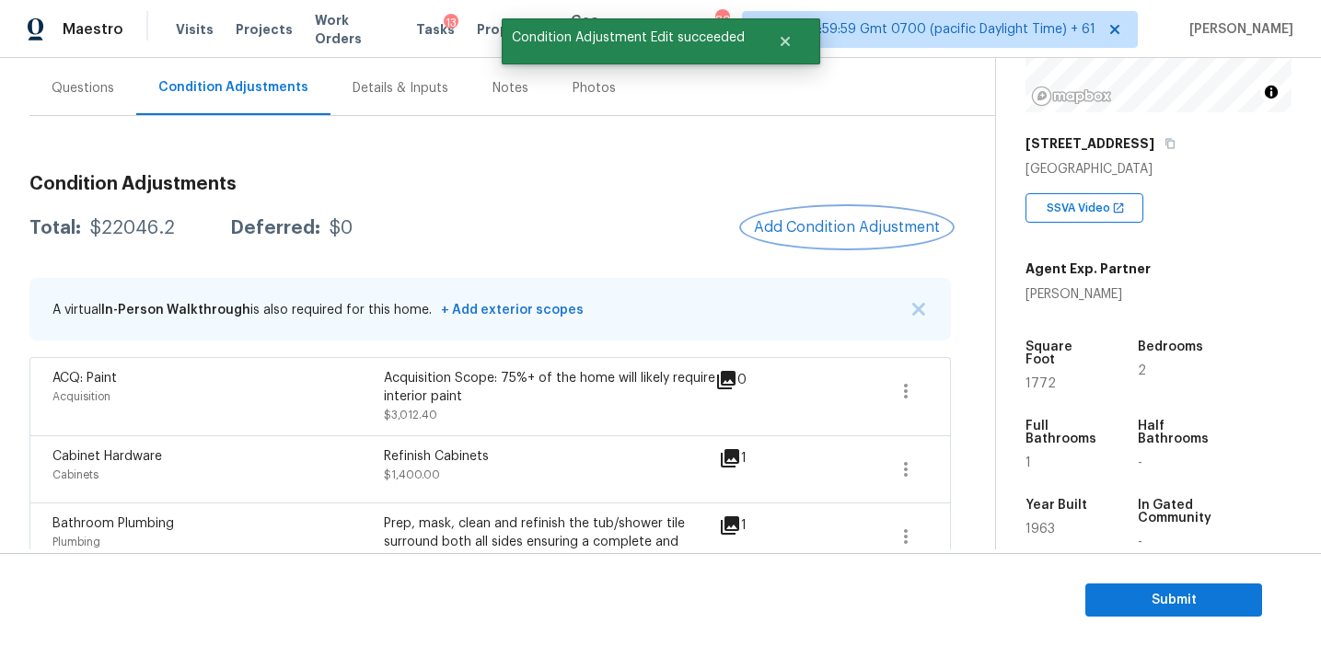
scroll to position [0, 0]
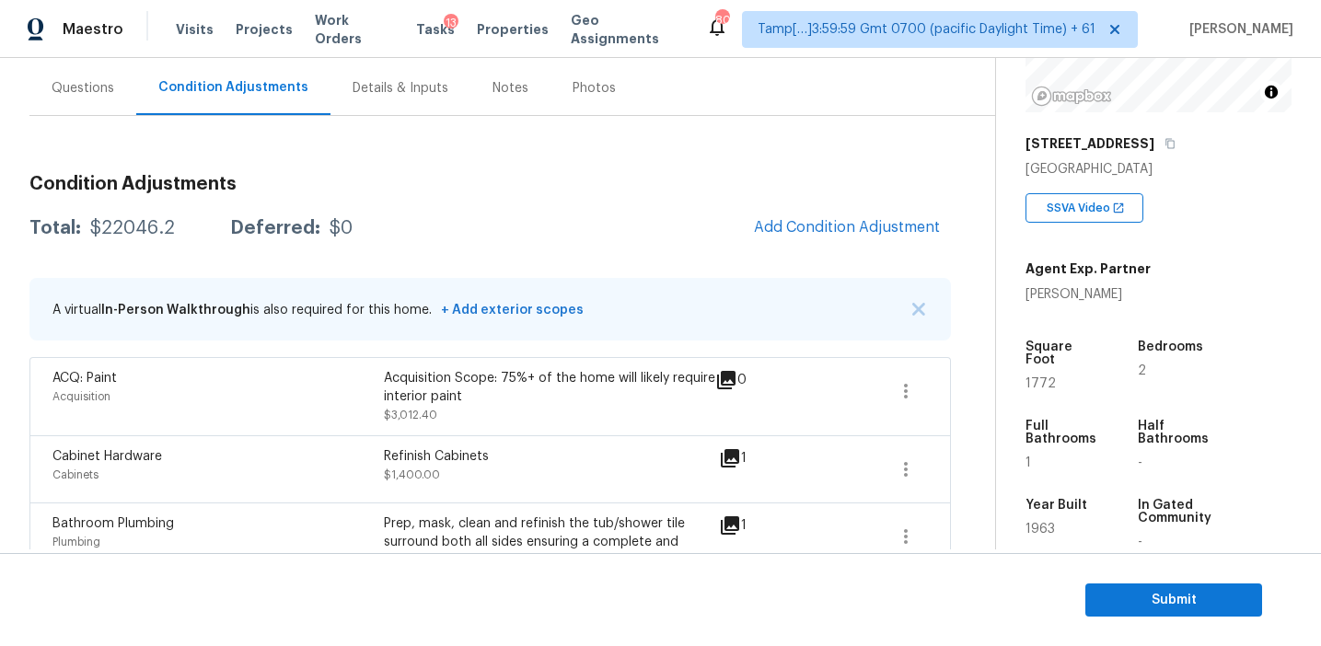
click at [678, 244] on div "Total: $22046.2 Deferred: $0 Add Condition Adjustment" at bounding box center [489, 228] width 921 height 41
click at [678, 240] on div "Total: $22046.2 Deferred: $0 Add Condition Adjustment" at bounding box center [489, 228] width 921 height 41
click at [777, 224] on span "Add Condition Adjustment" at bounding box center [847, 227] width 186 height 17
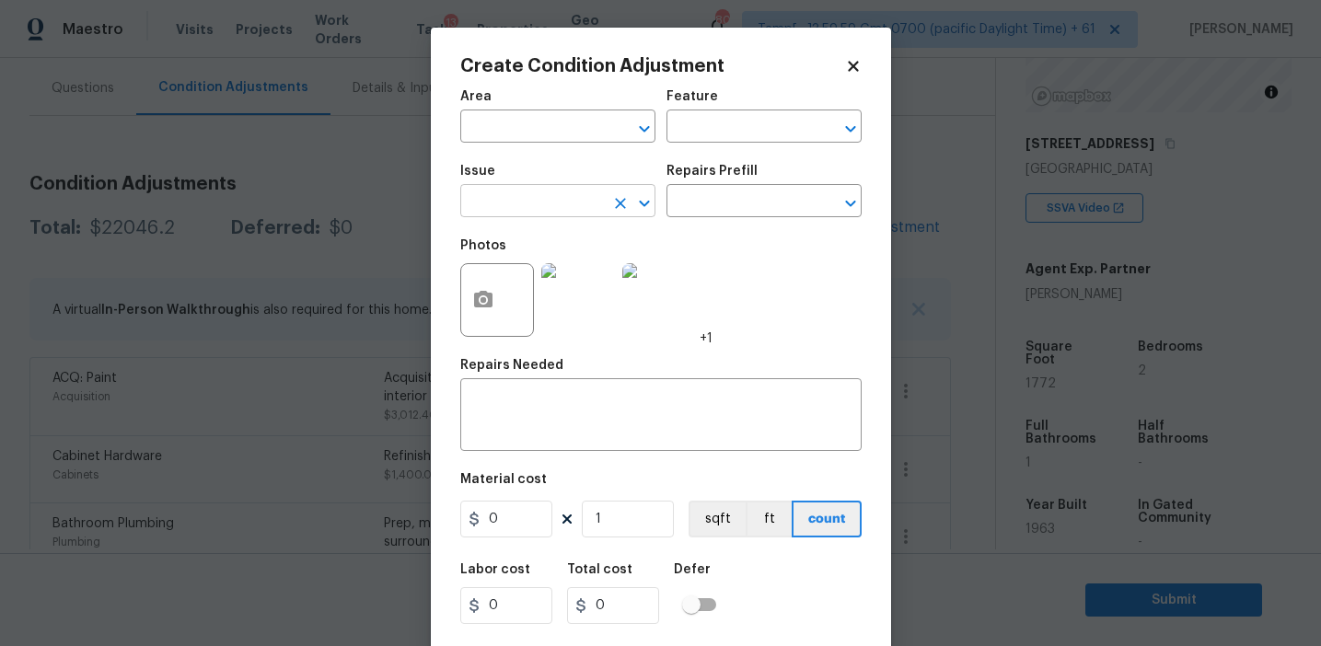
click at [498, 203] on input "text" at bounding box center [532, 203] width 144 height 29
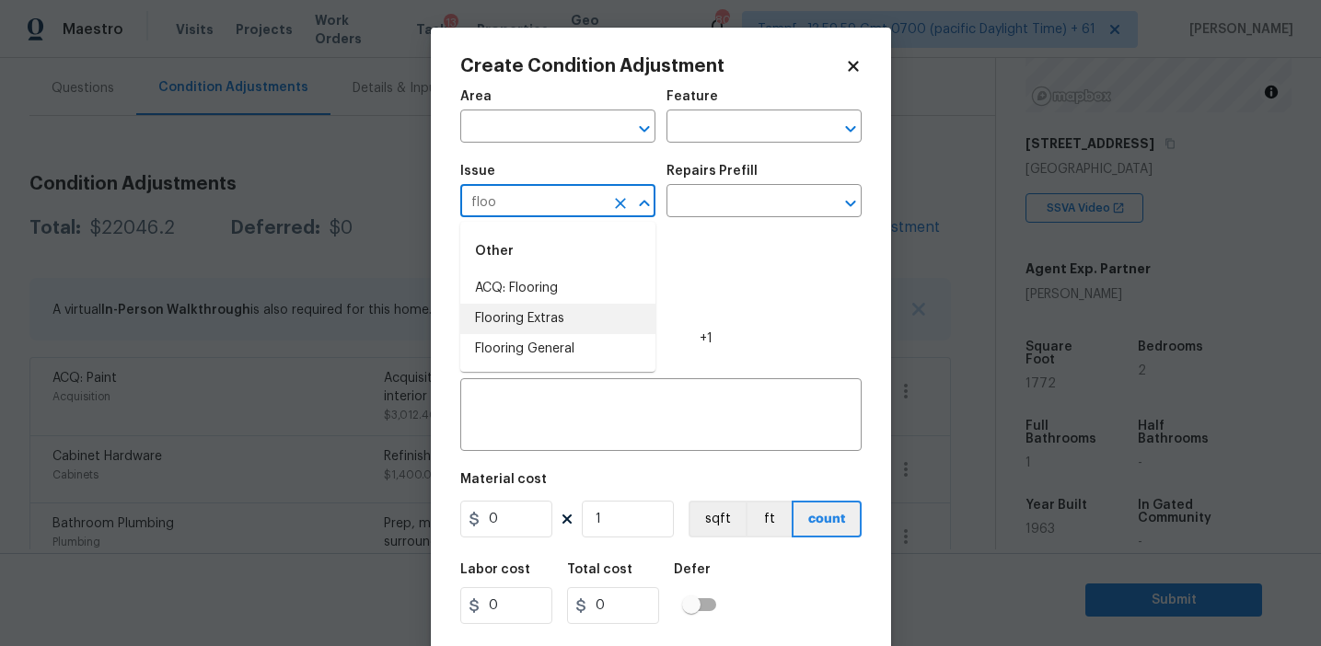
click at [531, 320] on li "Flooring Extras" at bounding box center [557, 319] width 195 height 30
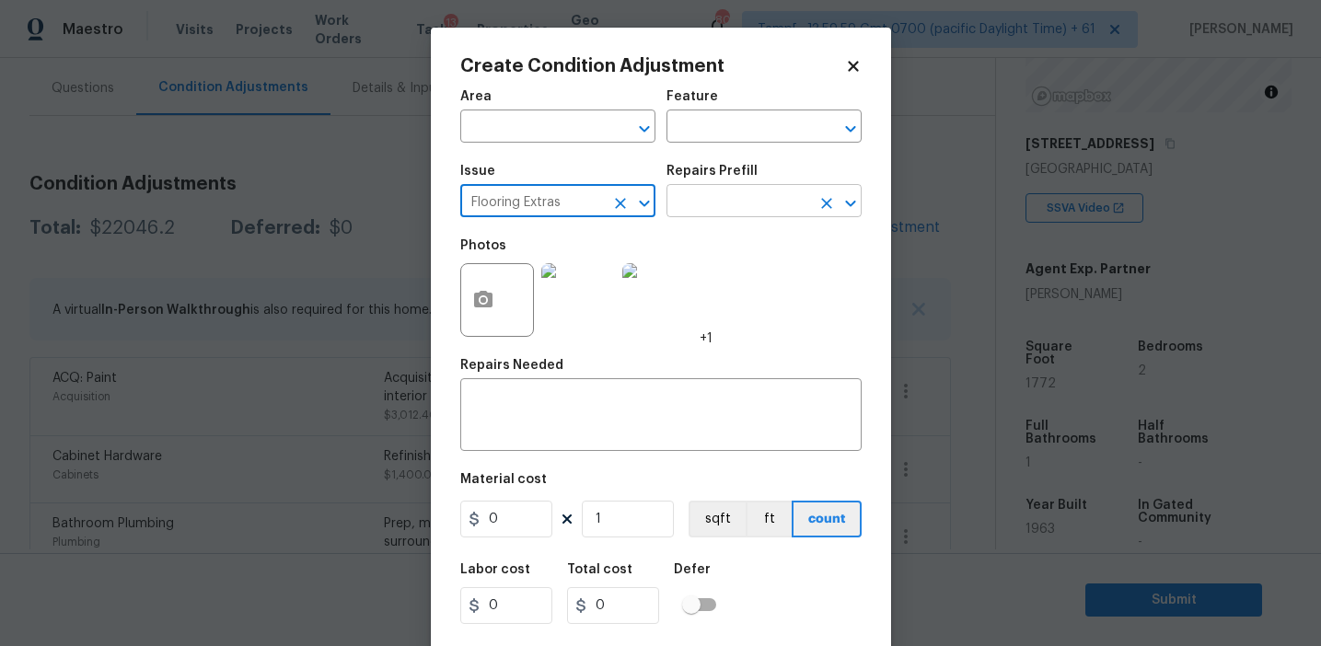
type input "Flooring Extras"
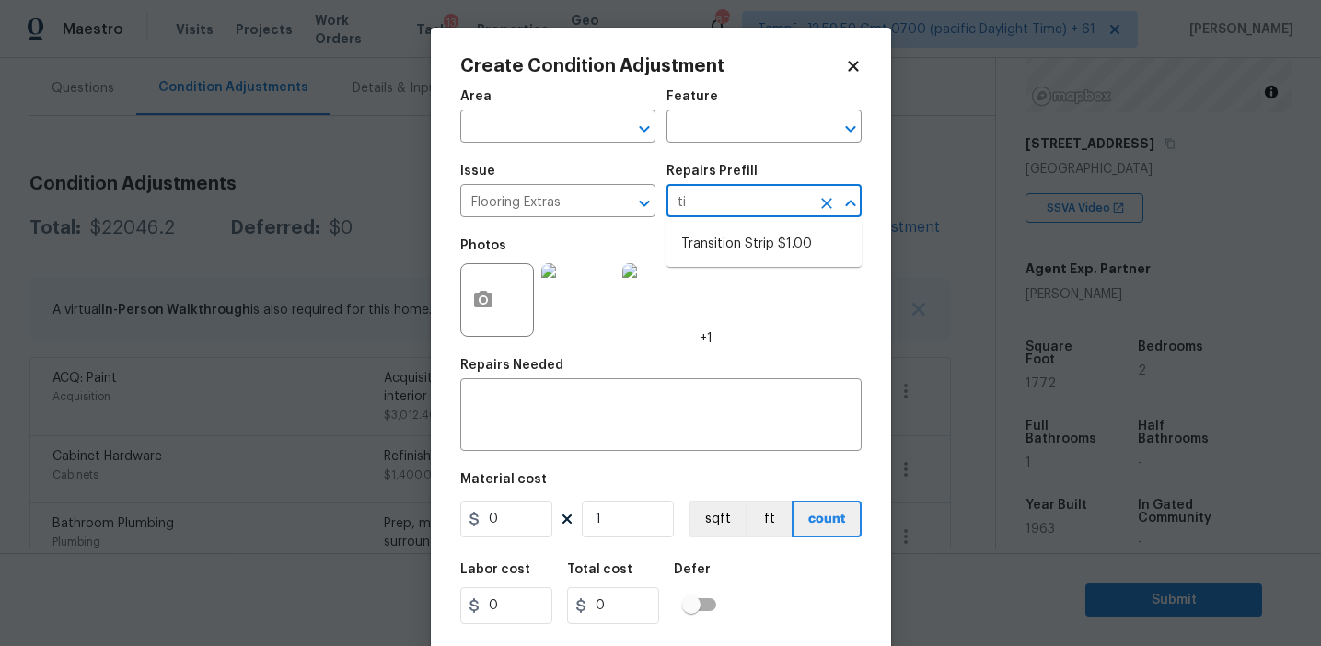
type input "t"
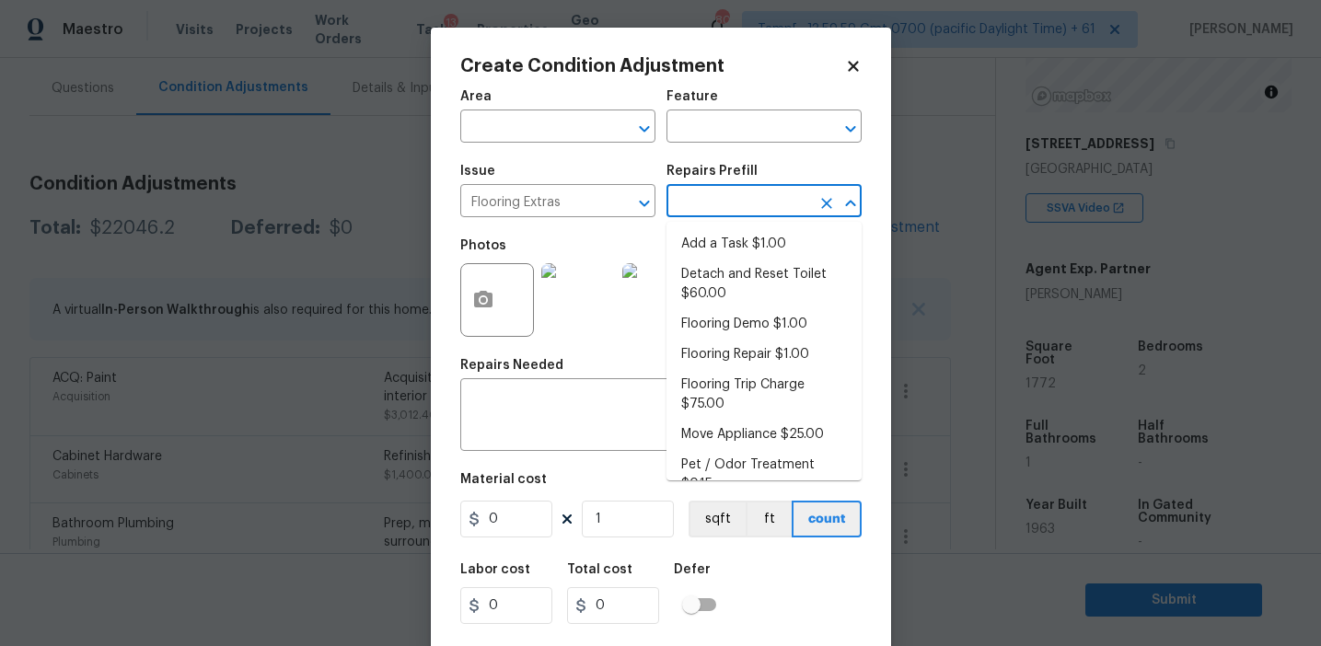
type input "s"
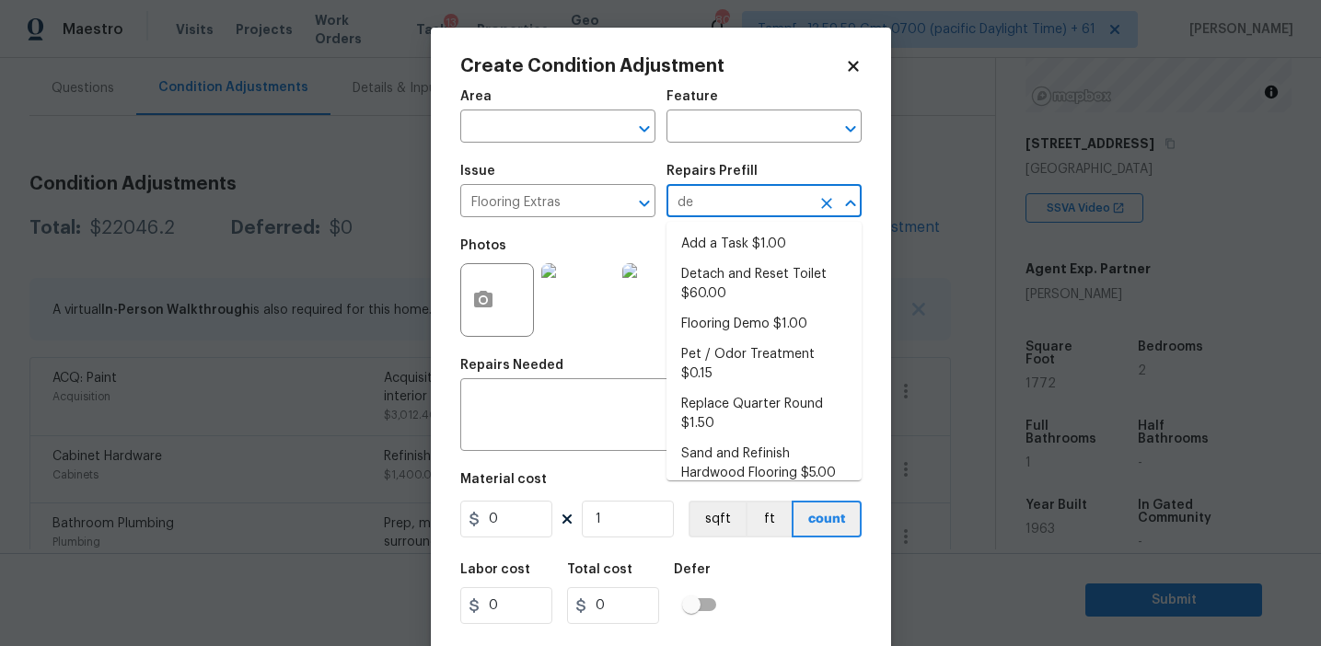
type input "dem"
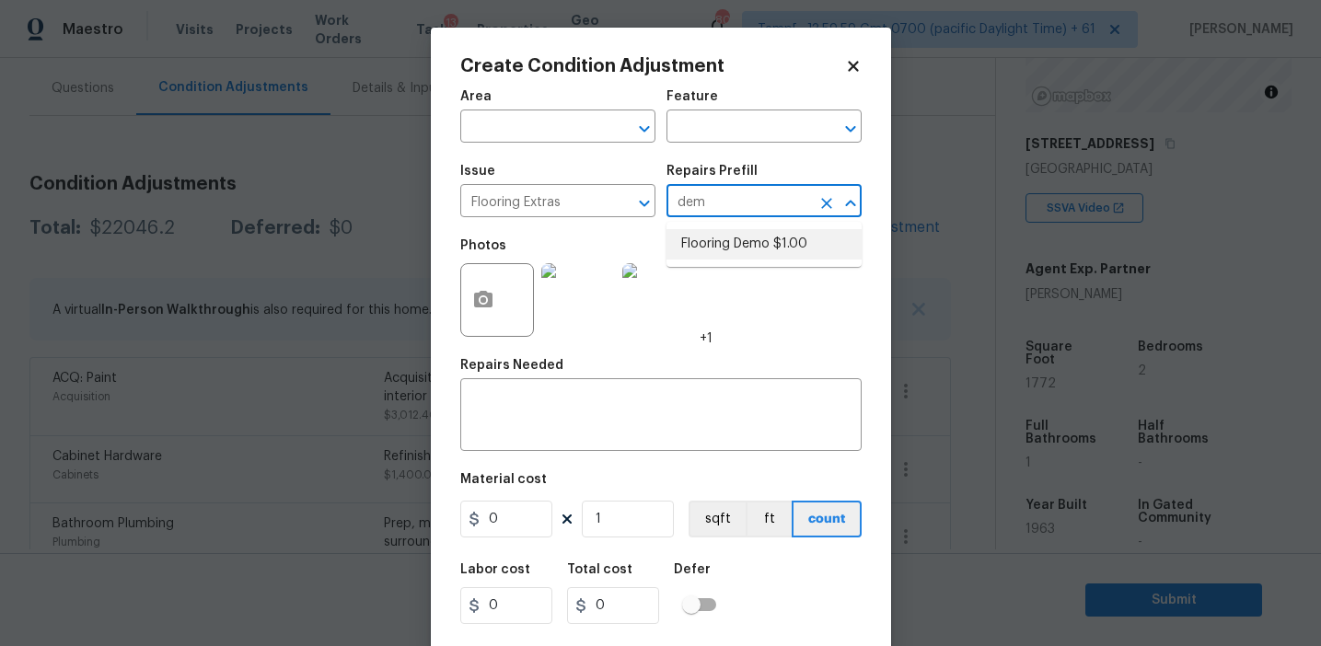
click at [805, 237] on li "Flooring Demo $1.00" at bounding box center [763, 244] width 195 height 30
type input "Overall Flooring"
type textarea "Demo existing flooring."
type input "1"
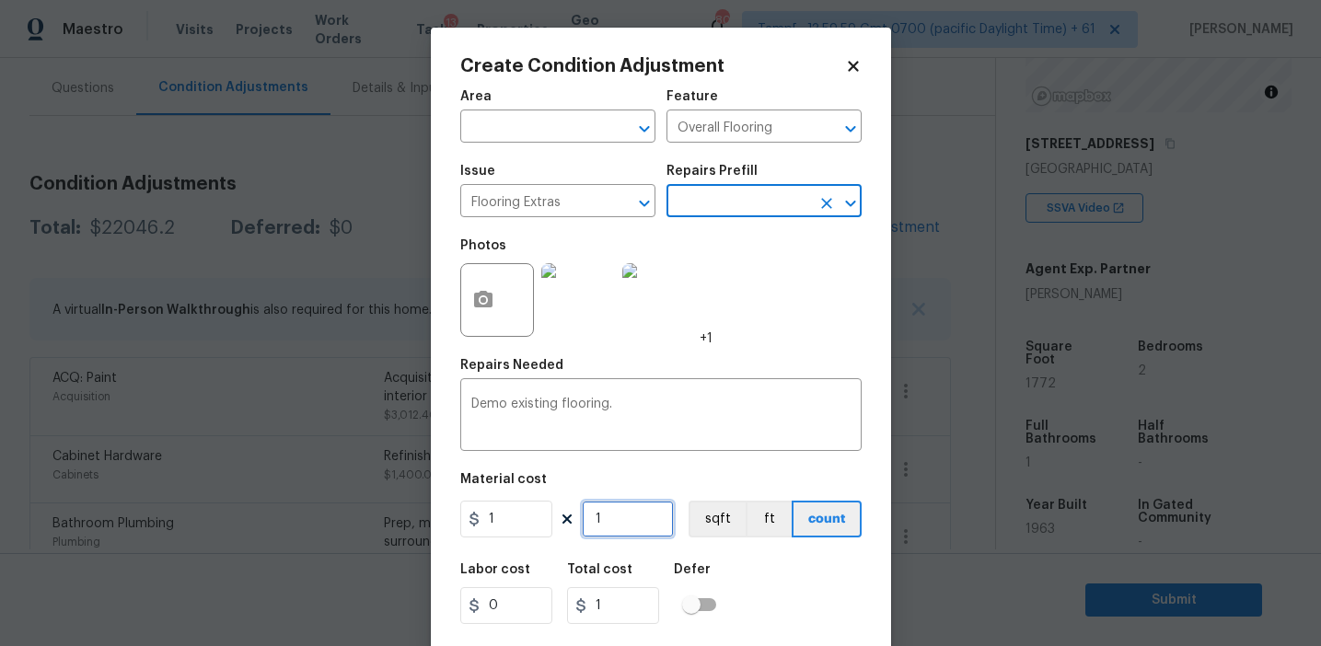
click at [612, 517] on input "1" at bounding box center [628, 519] width 92 height 37
type input "0"
type input "4"
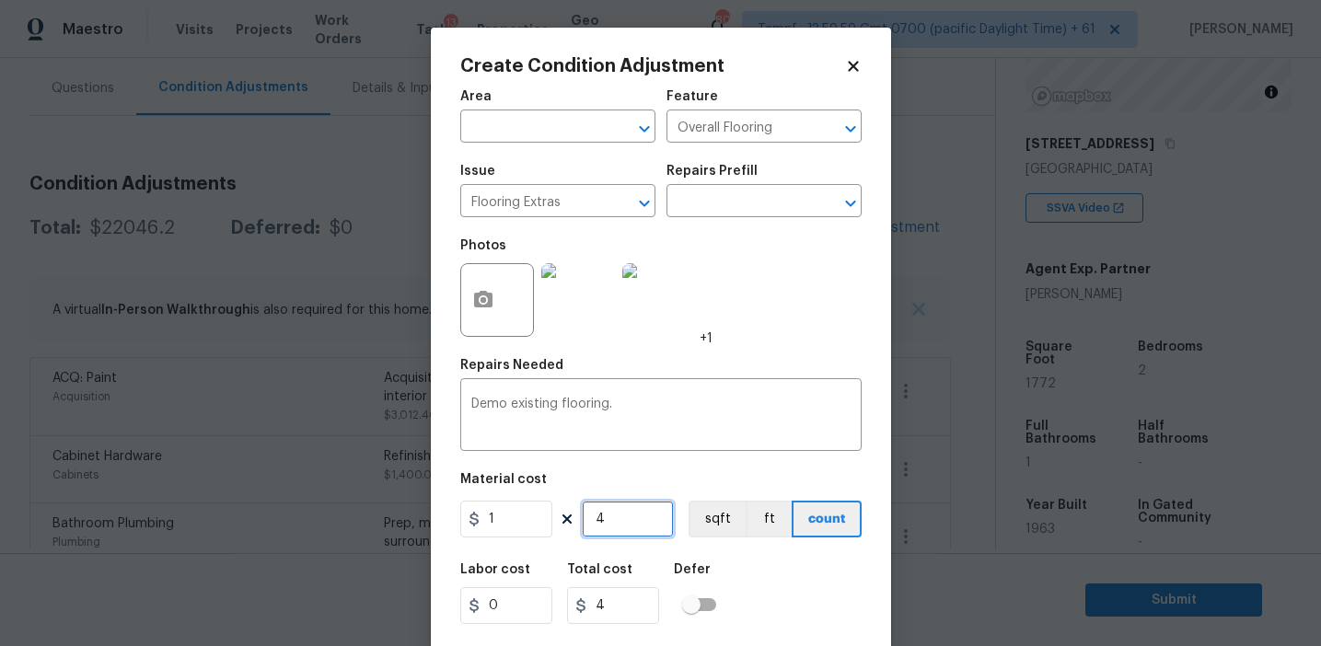
type input "45"
type input "450"
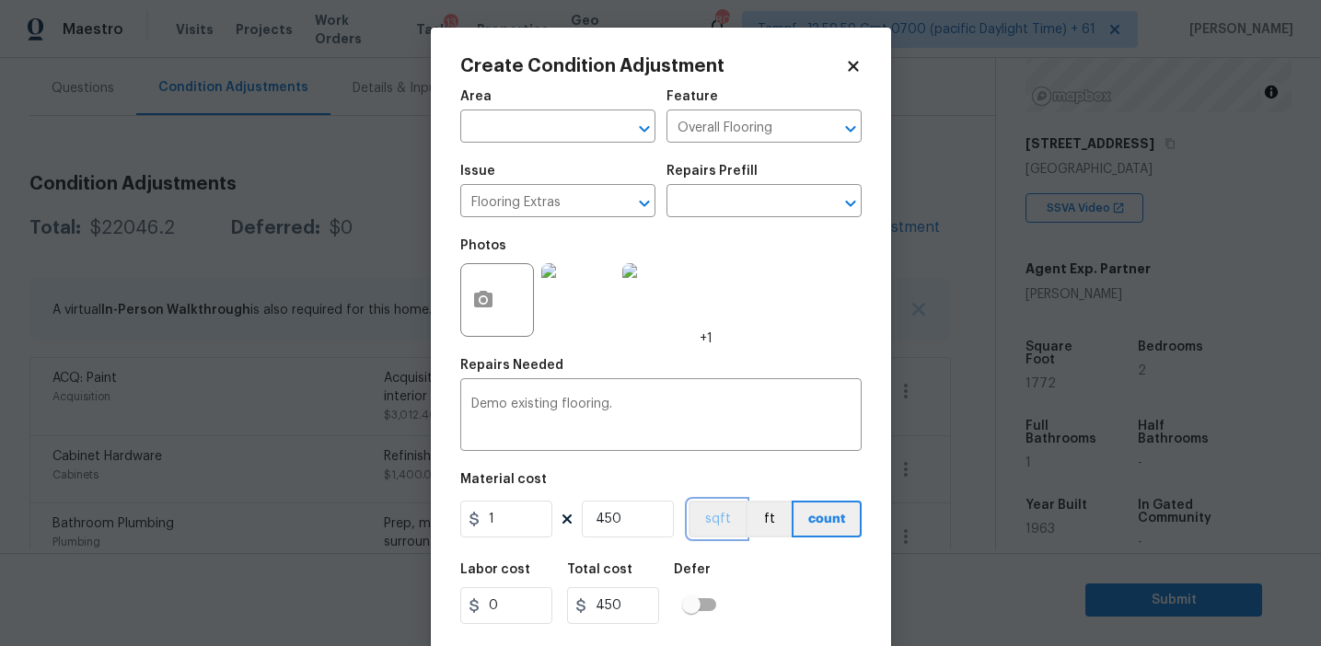
scroll to position [41, 0]
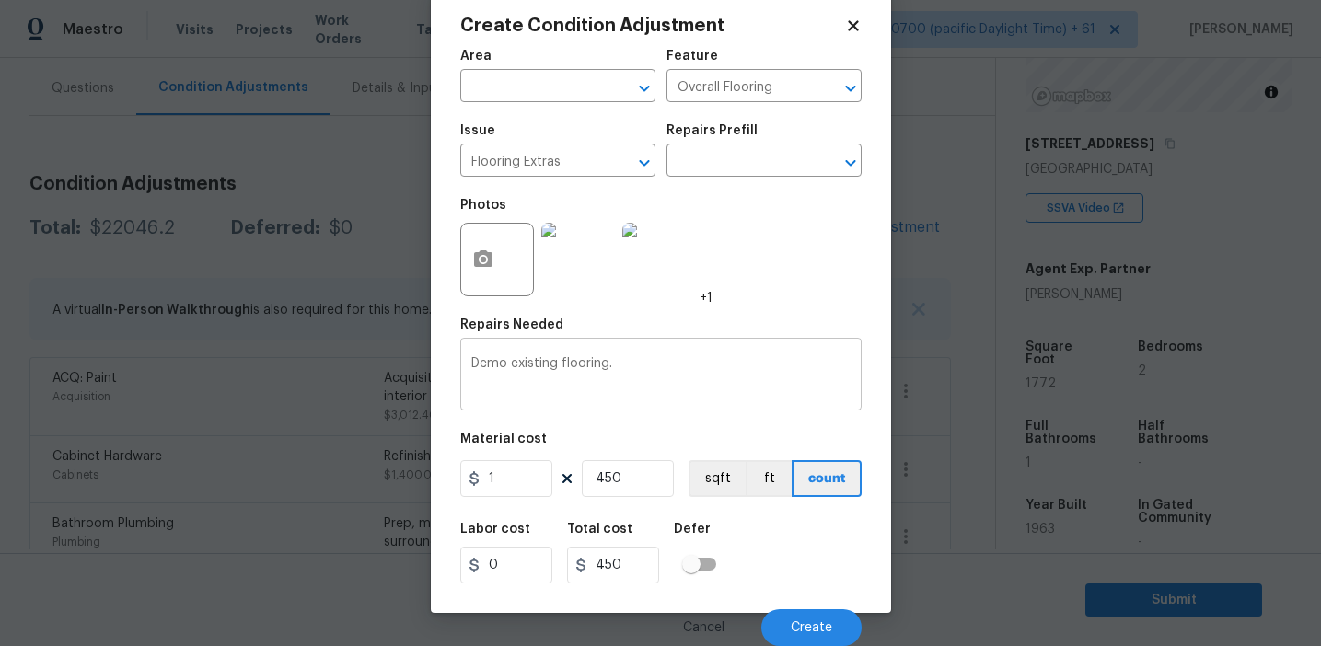
click at [560, 361] on textarea "Demo existing flooring." at bounding box center [660, 376] width 379 height 39
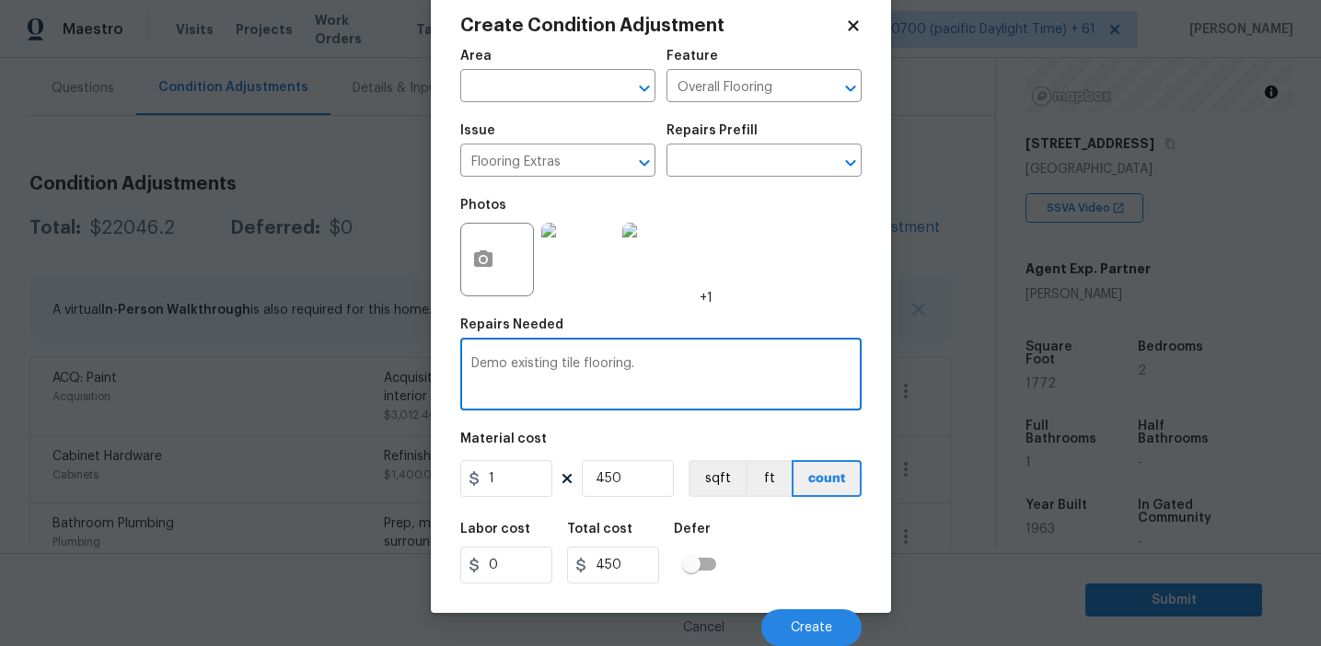
type textarea "Demo existing tile flooring."
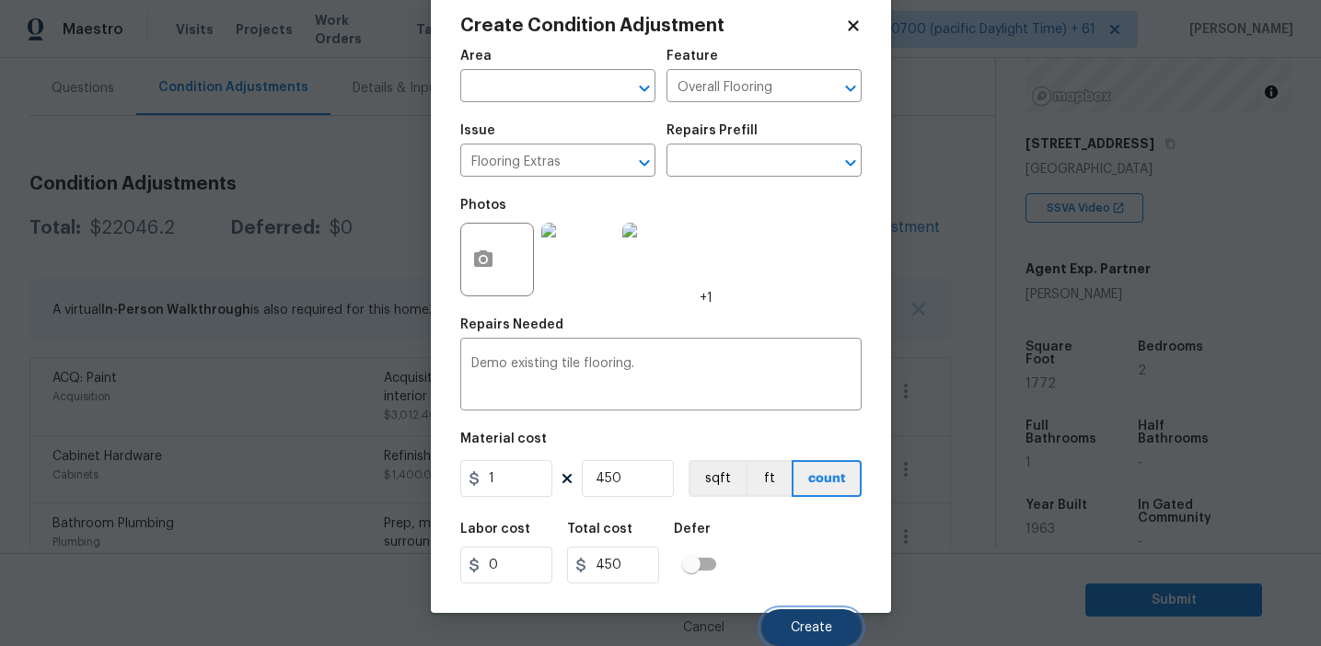
click at [779, 631] on button "Create" at bounding box center [811, 627] width 100 height 37
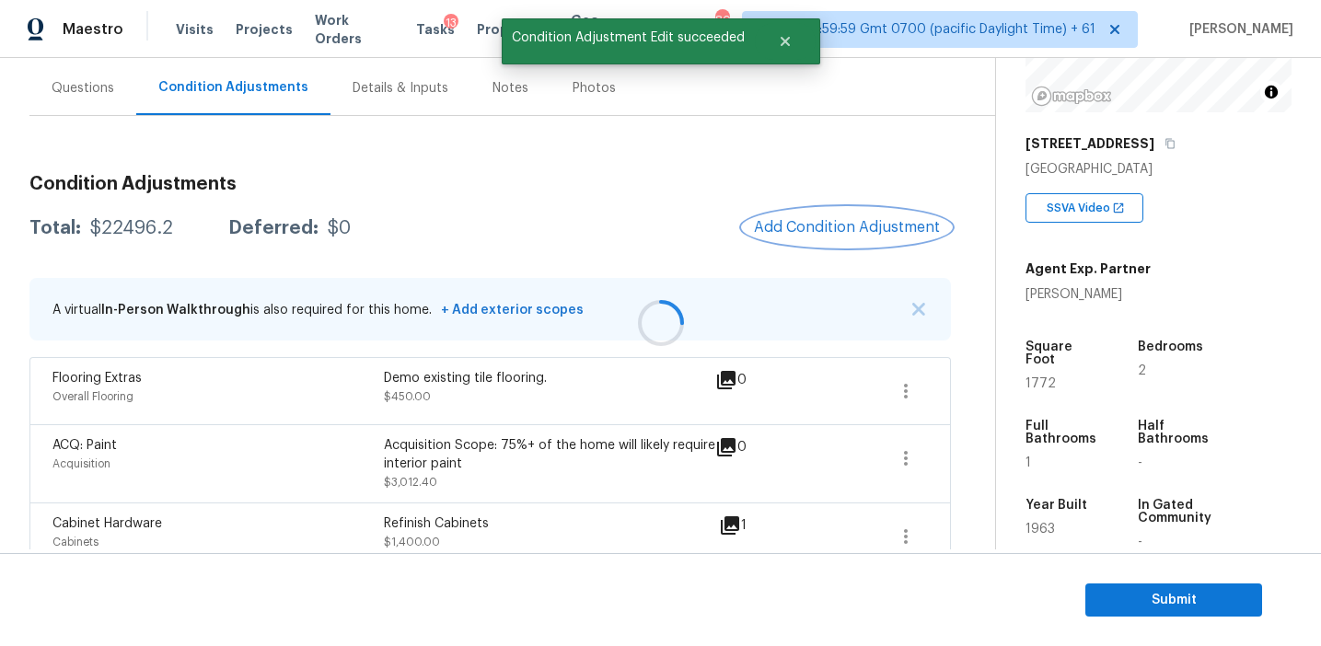
scroll to position [0, 0]
click at [798, 236] on button "Add Condition Adjustment" at bounding box center [847, 227] width 208 height 39
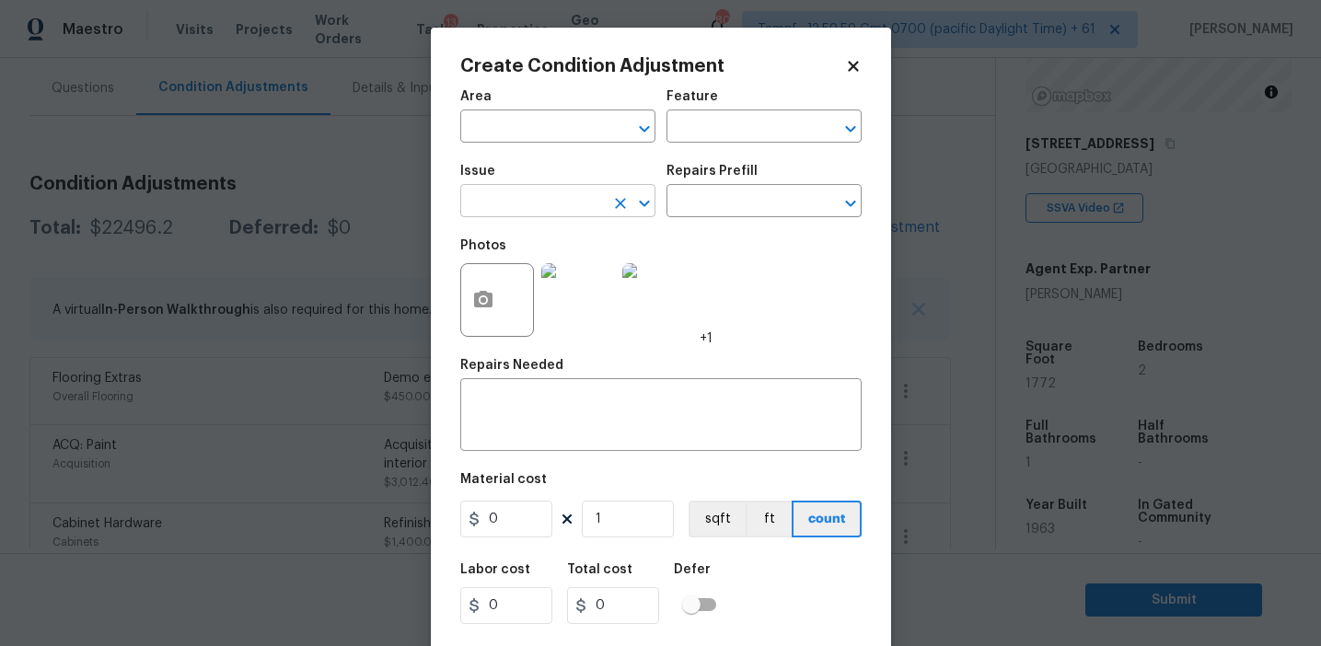
click at [505, 203] on input "text" at bounding box center [532, 203] width 144 height 29
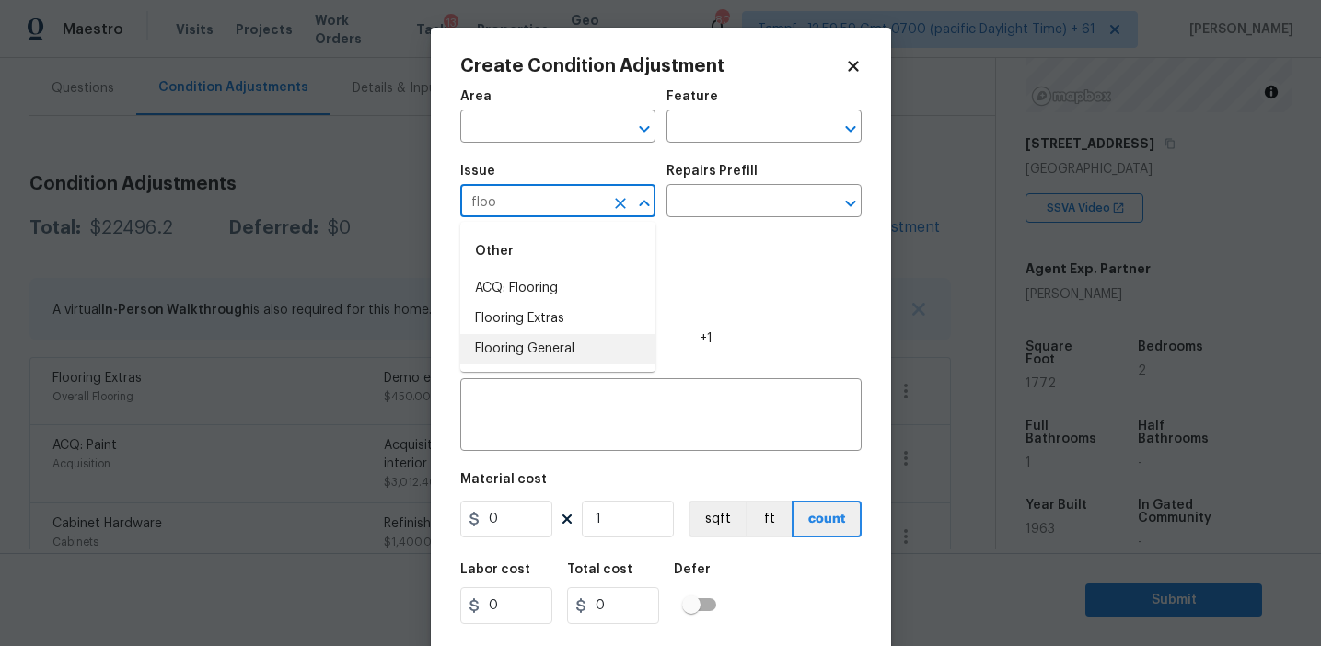
click at [548, 364] on li "Flooring General" at bounding box center [557, 349] width 195 height 30
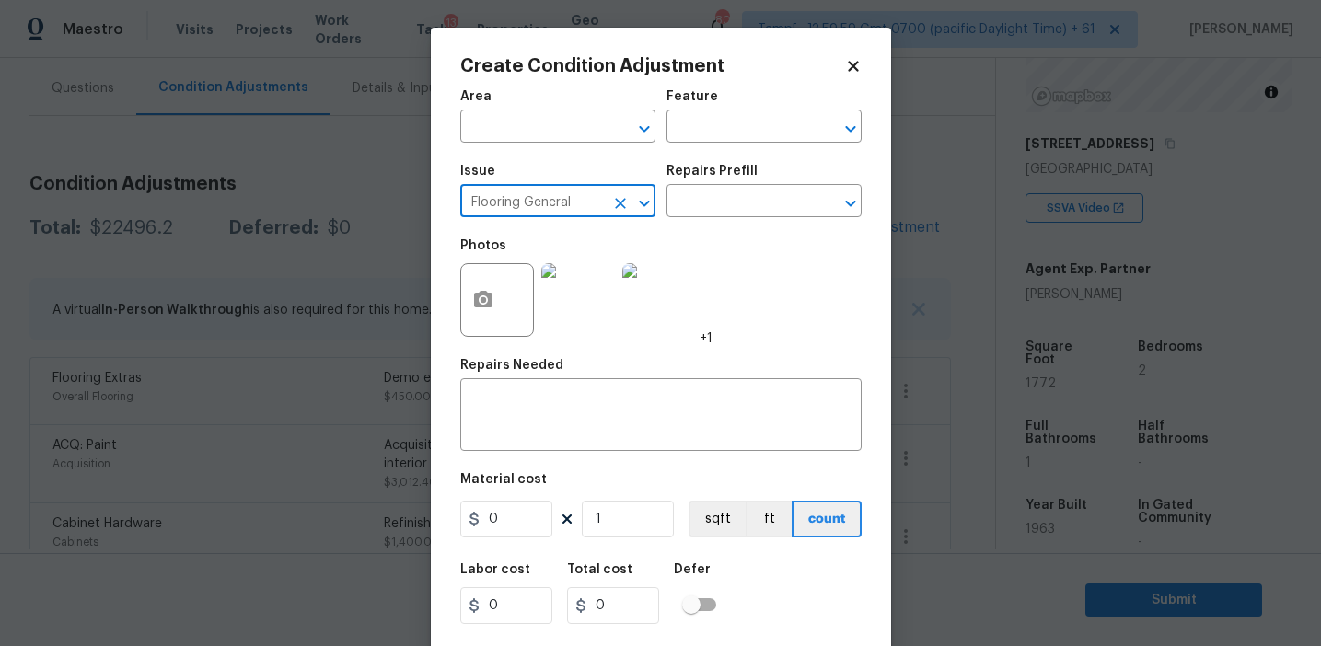
type input "Flooring General"
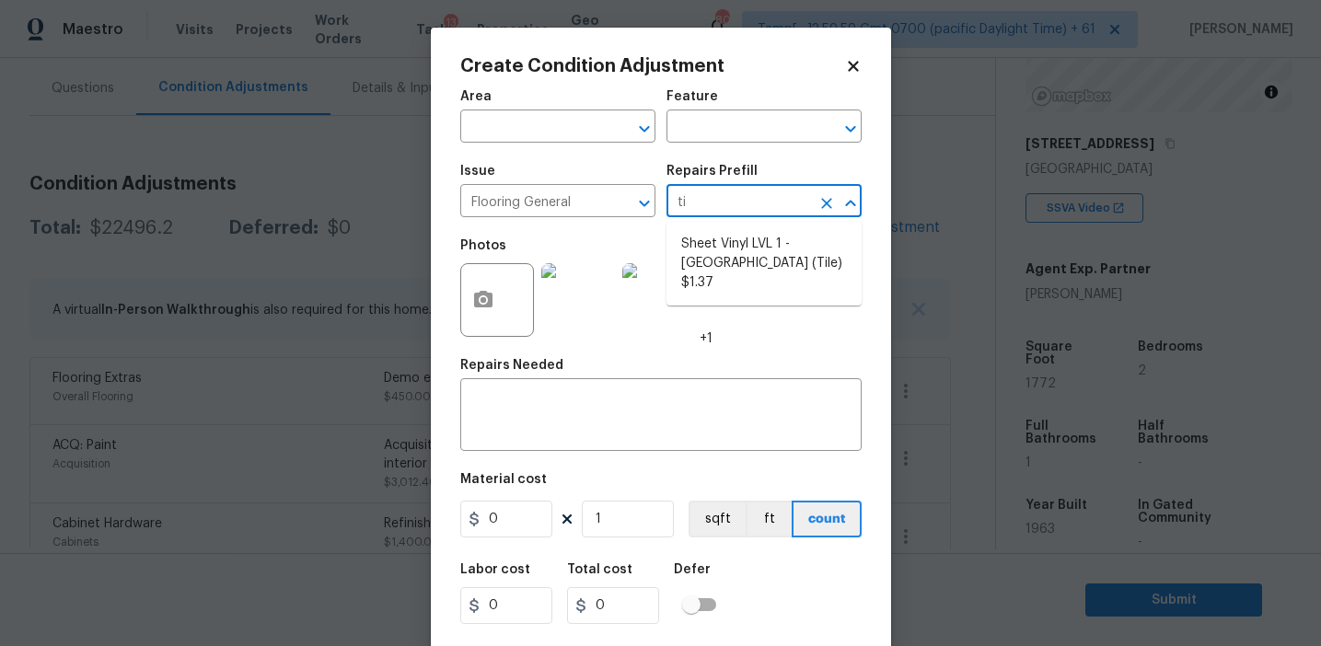
type input "til"
click at [717, 249] on li "Sheet Vinyl LVL 1 - Sugar Valley (Tile) $1.37" at bounding box center [763, 263] width 195 height 69
type input "Overall Flooring"
type textarea "Install sheet vinyl flooring (Sugar Valley - Tile "Look", 592 Cool Sands) inclu…"
type input "1.37"
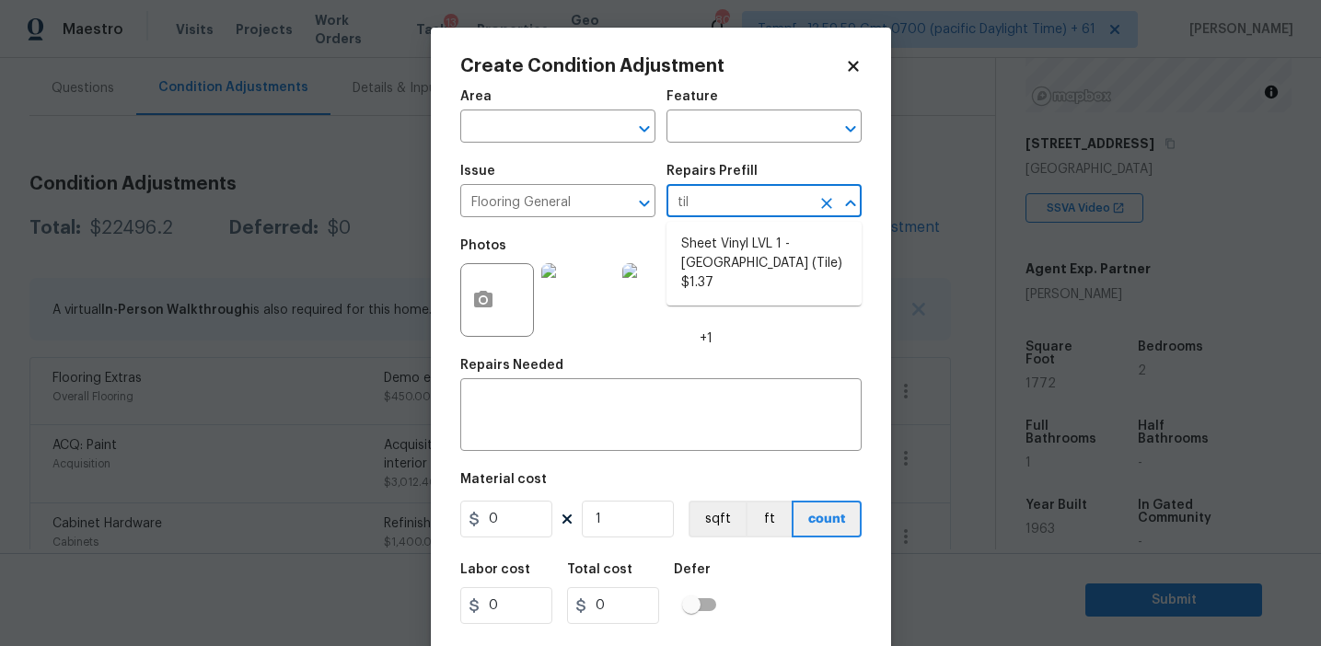
type input "1.37"
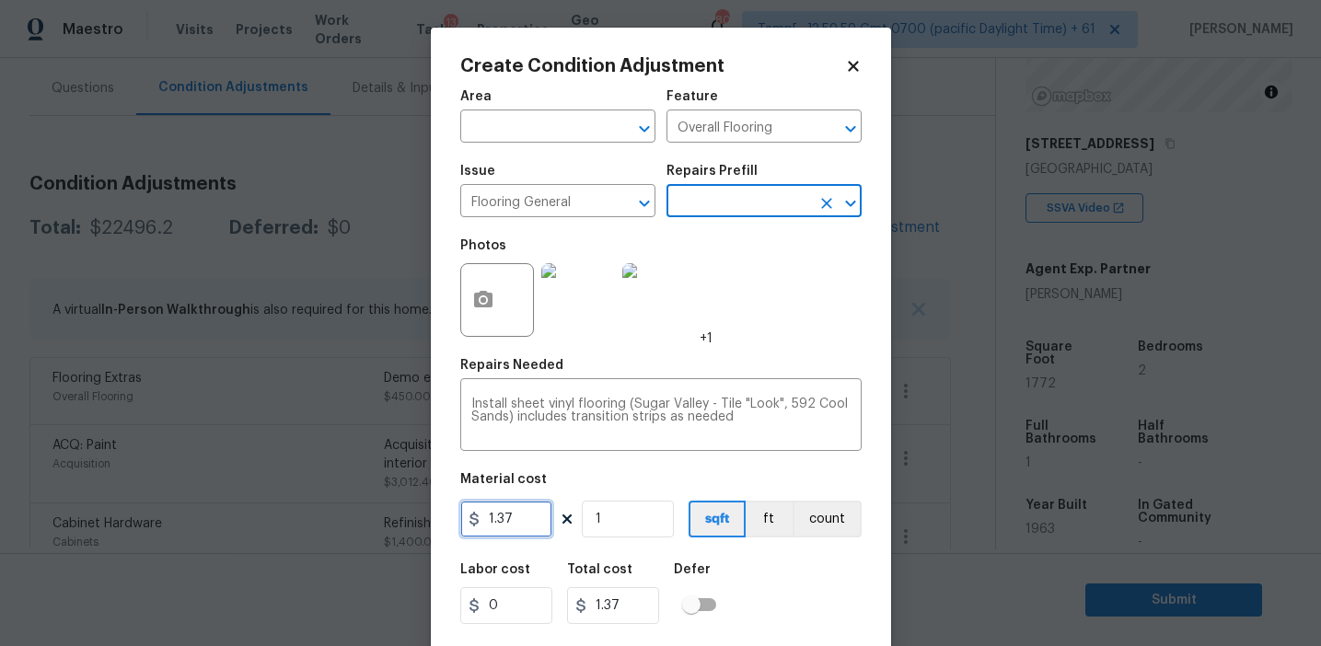
click at [522, 516] on input "1.37" at bounding box center [506, 519] width 92 height 37
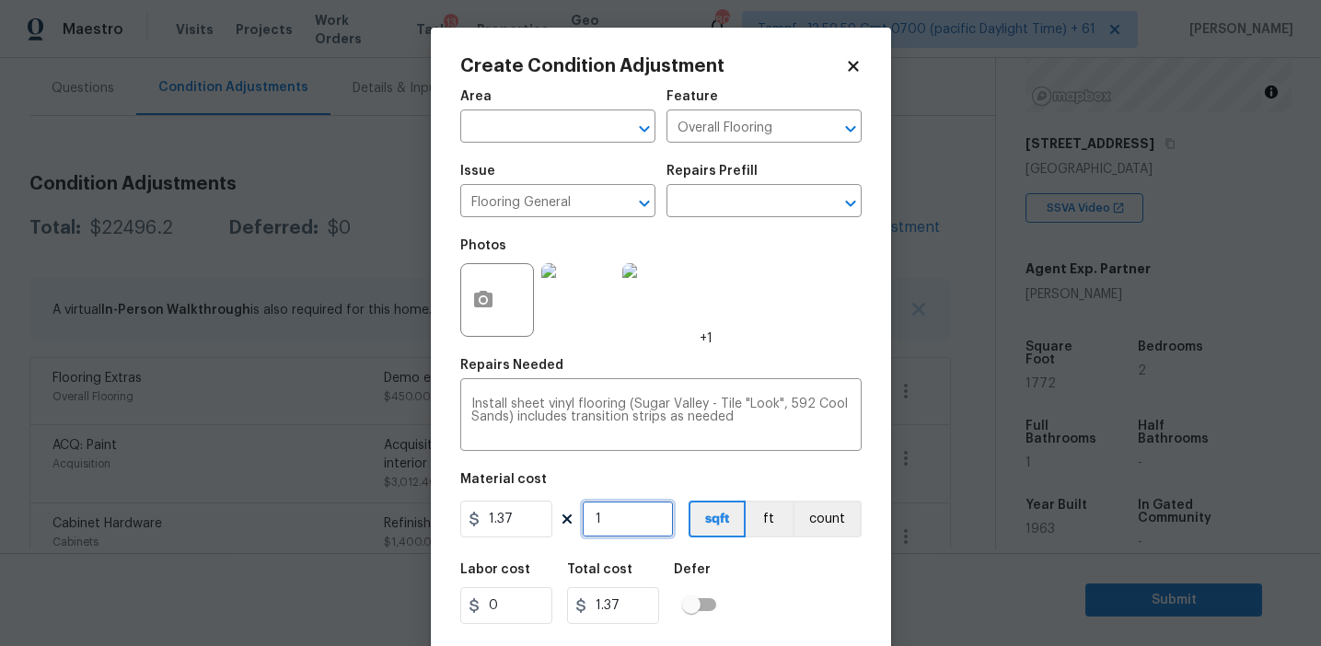
type input "5"
type input "6.85"
type input "59"
type input "80.83"
type input "591"
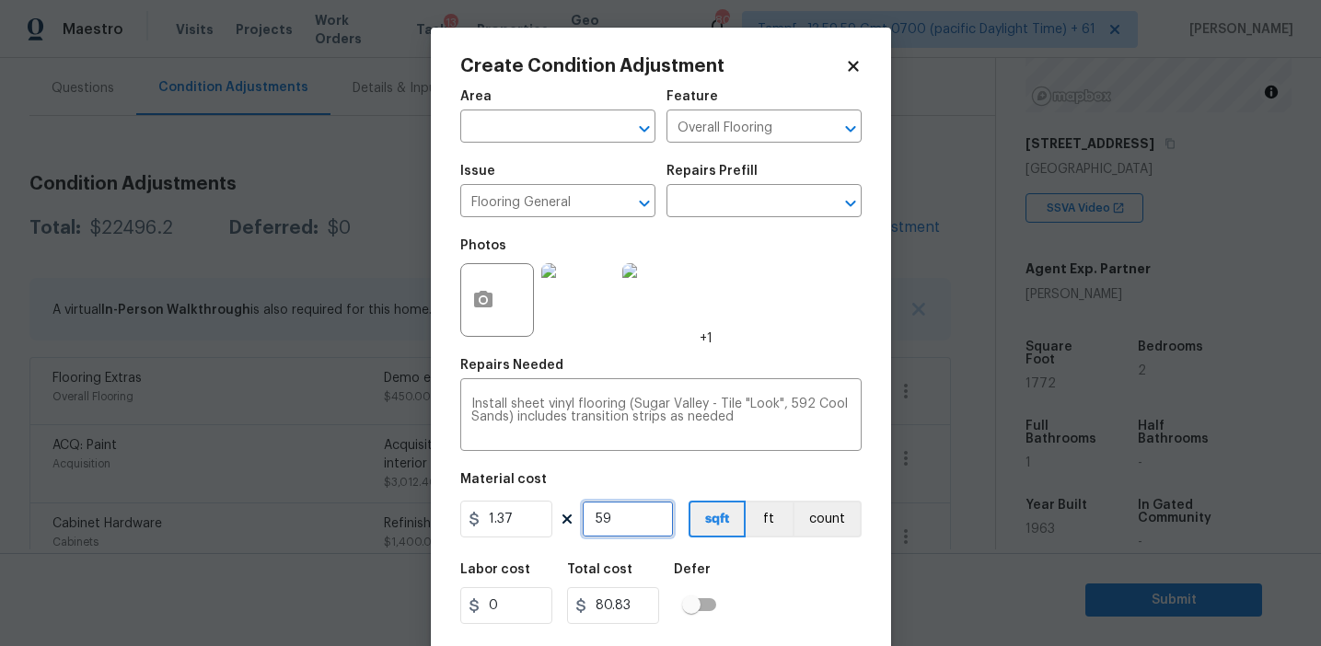
type input "809.67"
type input "591"
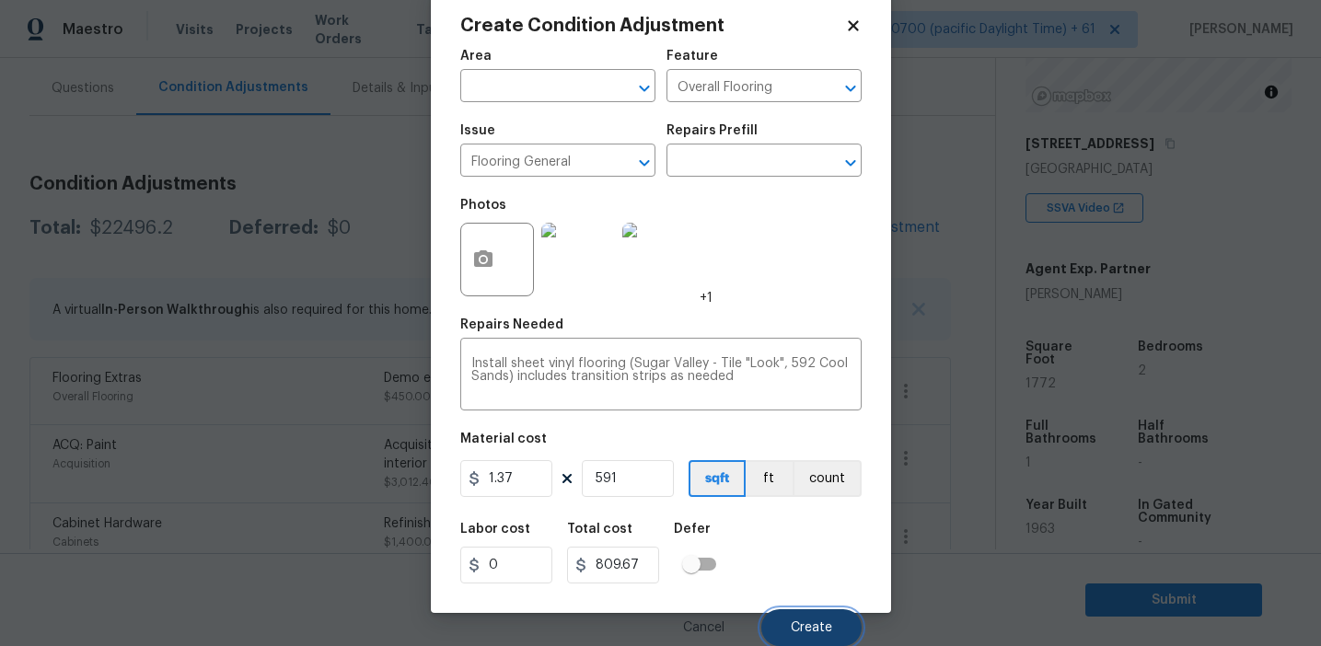
click at [797, 625] on span "Create" at bounding box center [811, 628] width 41 height 14
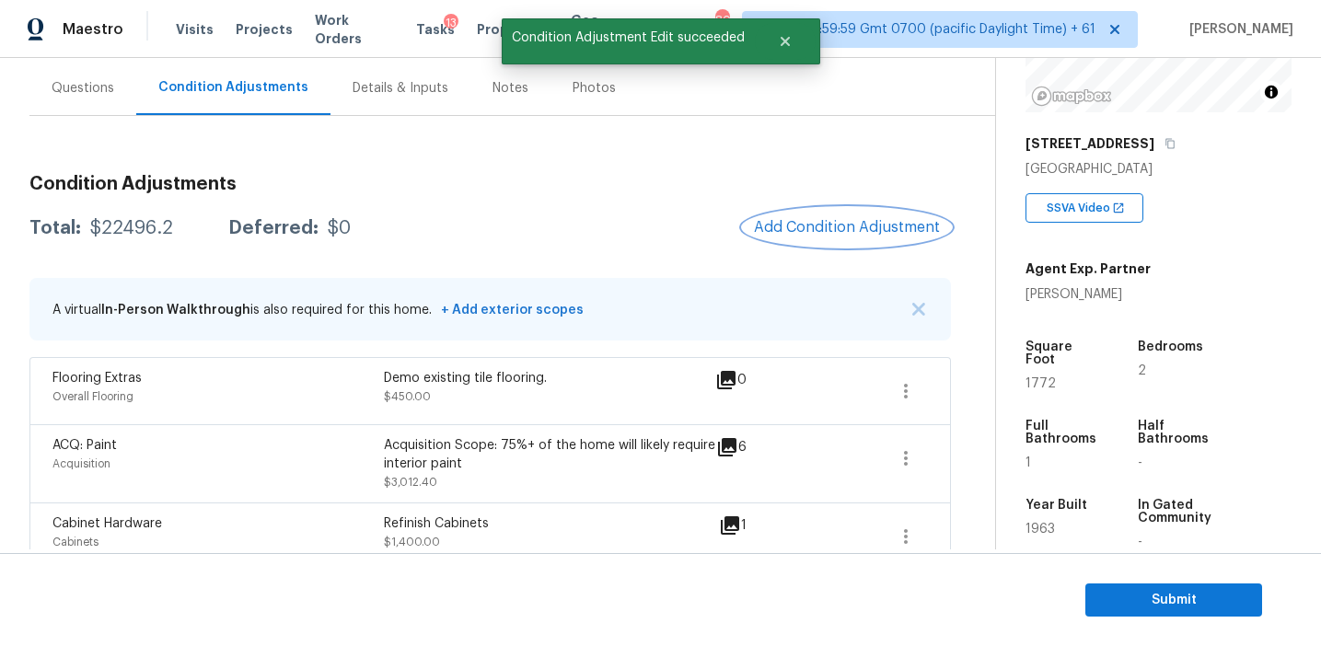
scroll to position [0, 0]
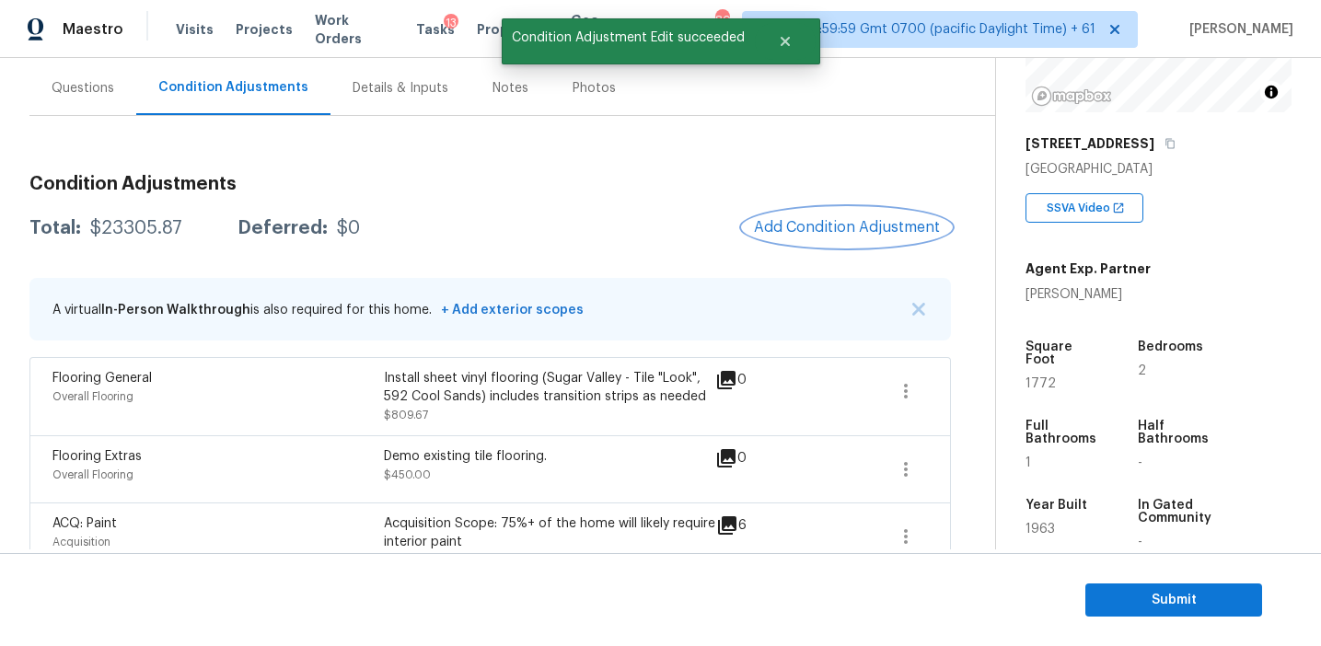
click at [804, 221] on span "Add Condition Adjustment" at bounding box center [847, 227] width 186 height 17
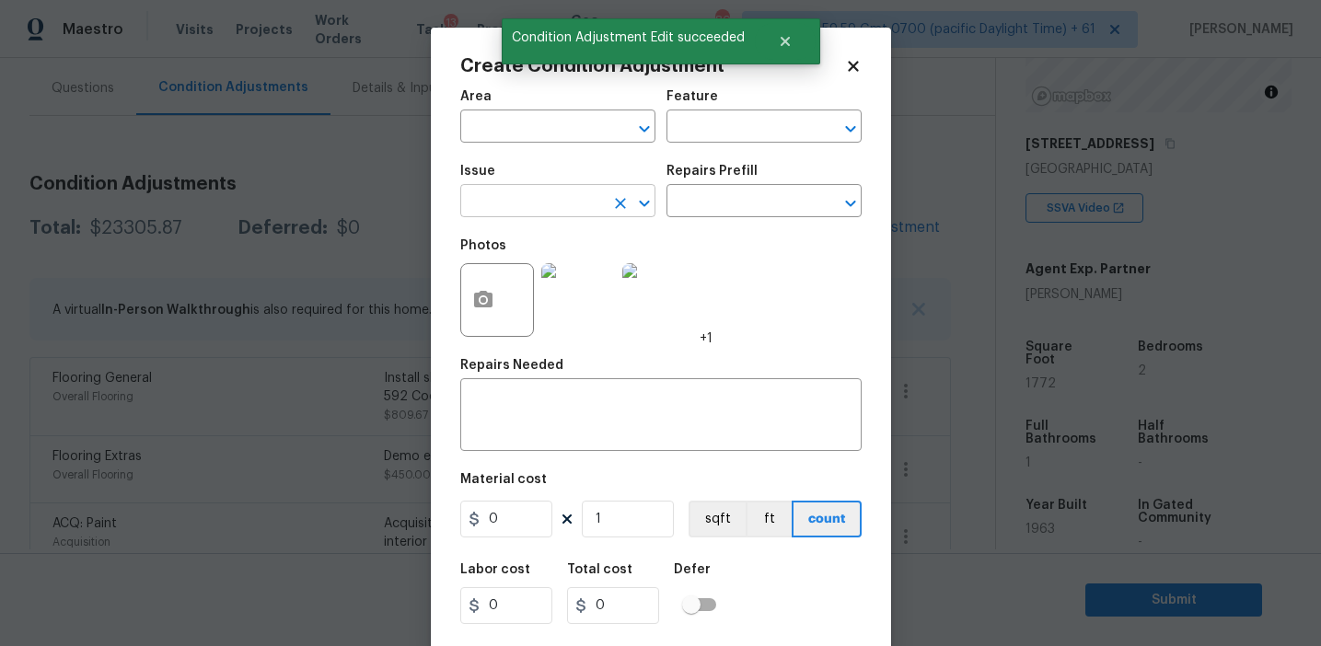
click at [515, 203] on input "text" at bounding box center [532, 203] width 144 height 29
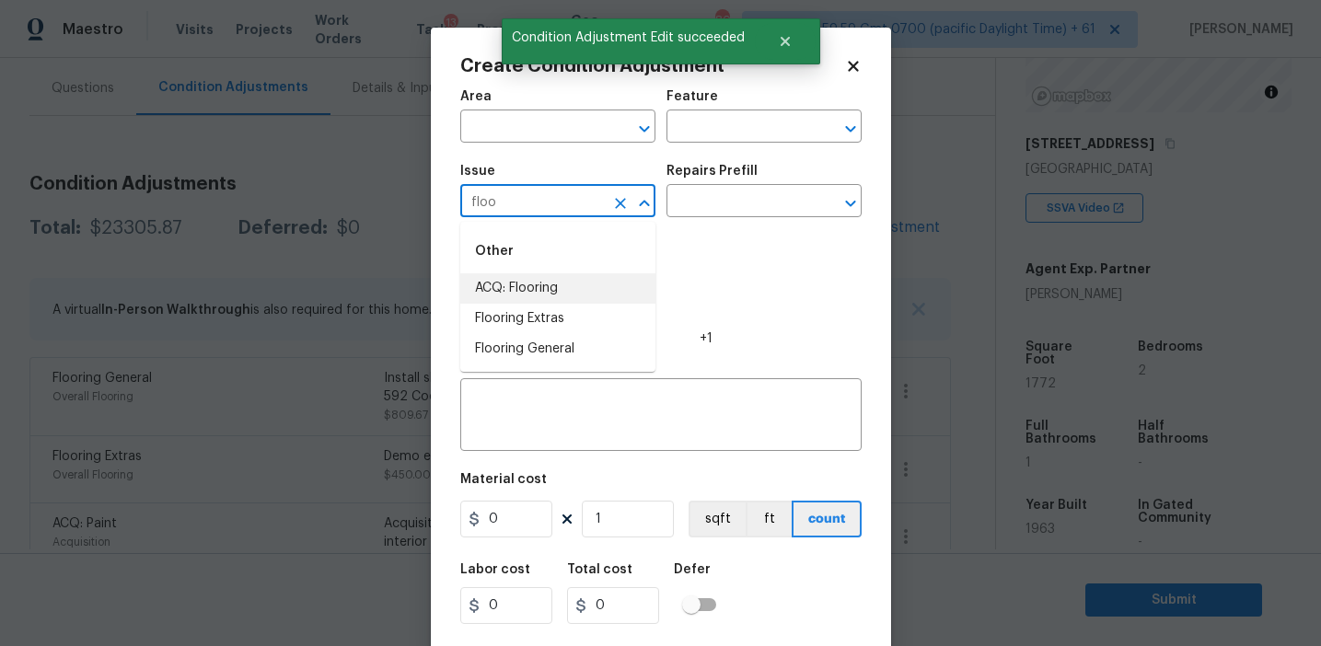
click at [539, 286] on li "ACQ: Flooring" at bounding box center [557, 288] width 195 height 30
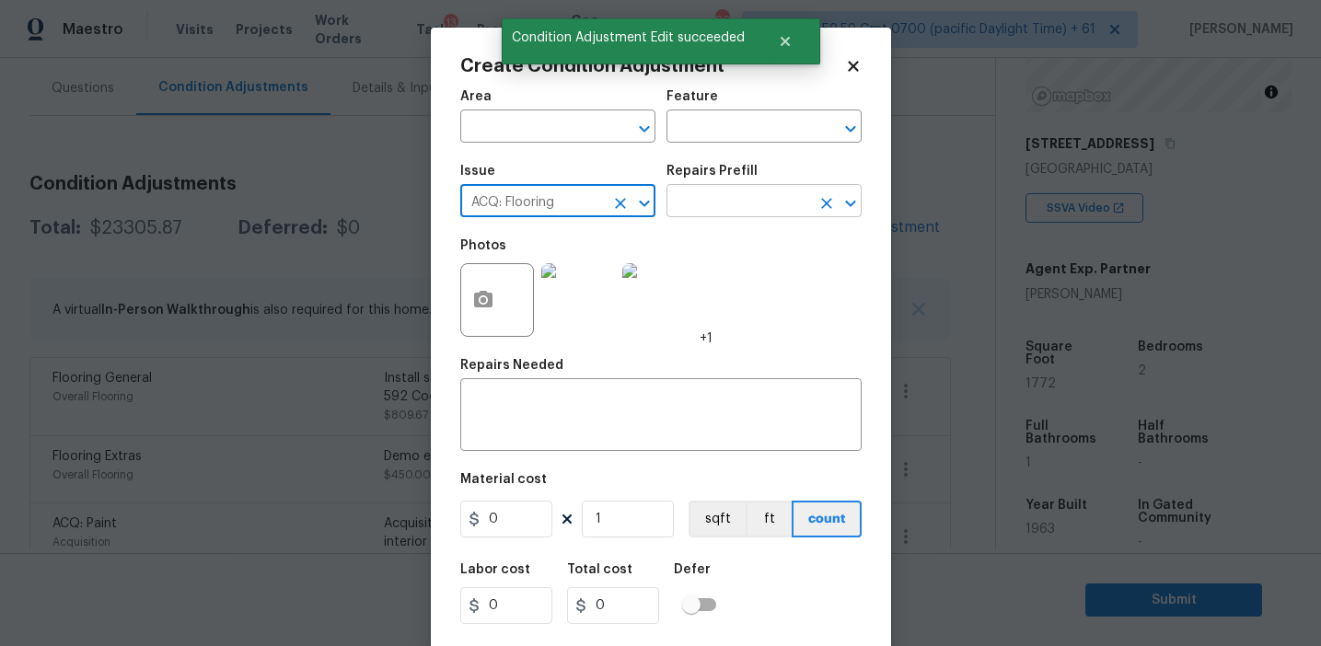
type input "ACQ: Flooring"
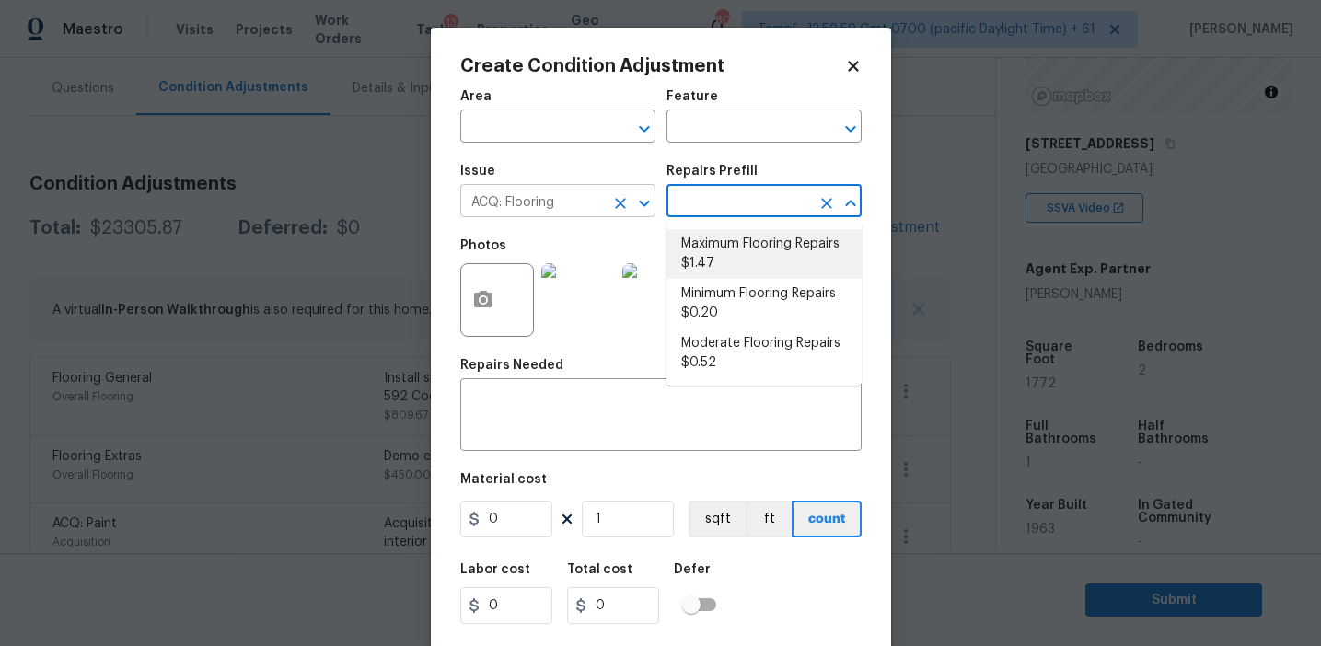
click at [620, 203] on icon "Clear" at bounding box center [620, 203] width 11 height 11
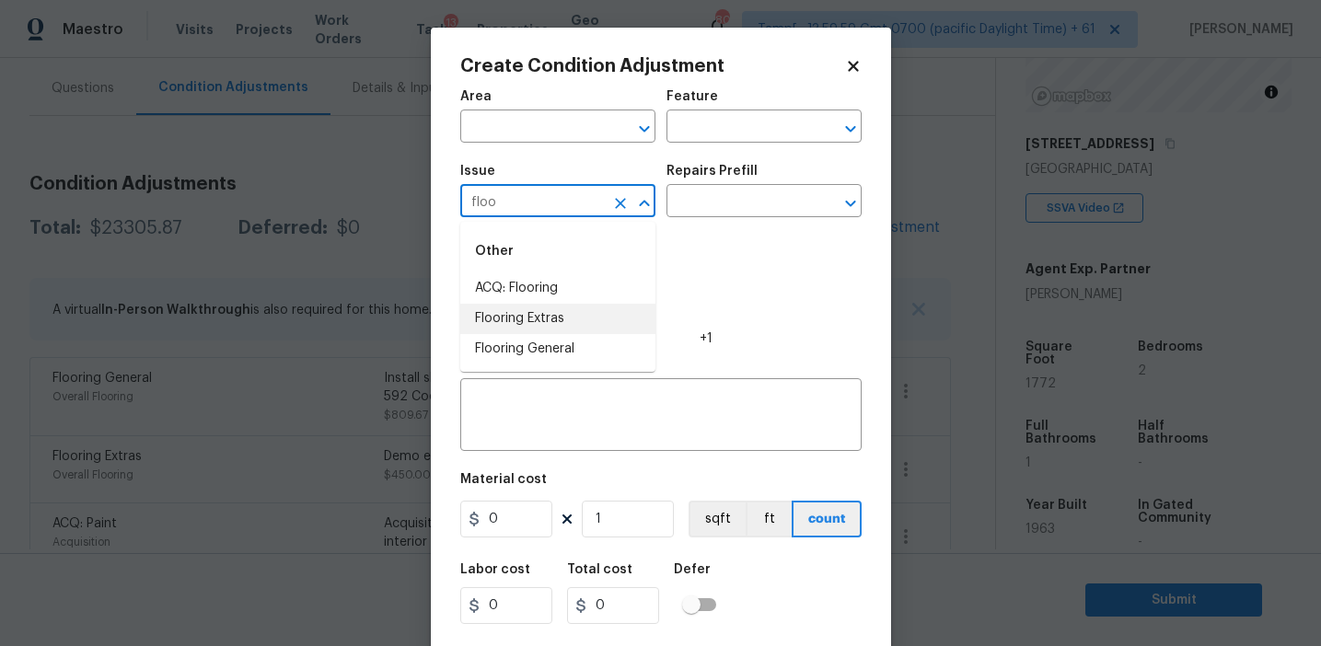
click at [563, 347] on li "Flooring General" at bounding box center [557, 349] width 195 height 30
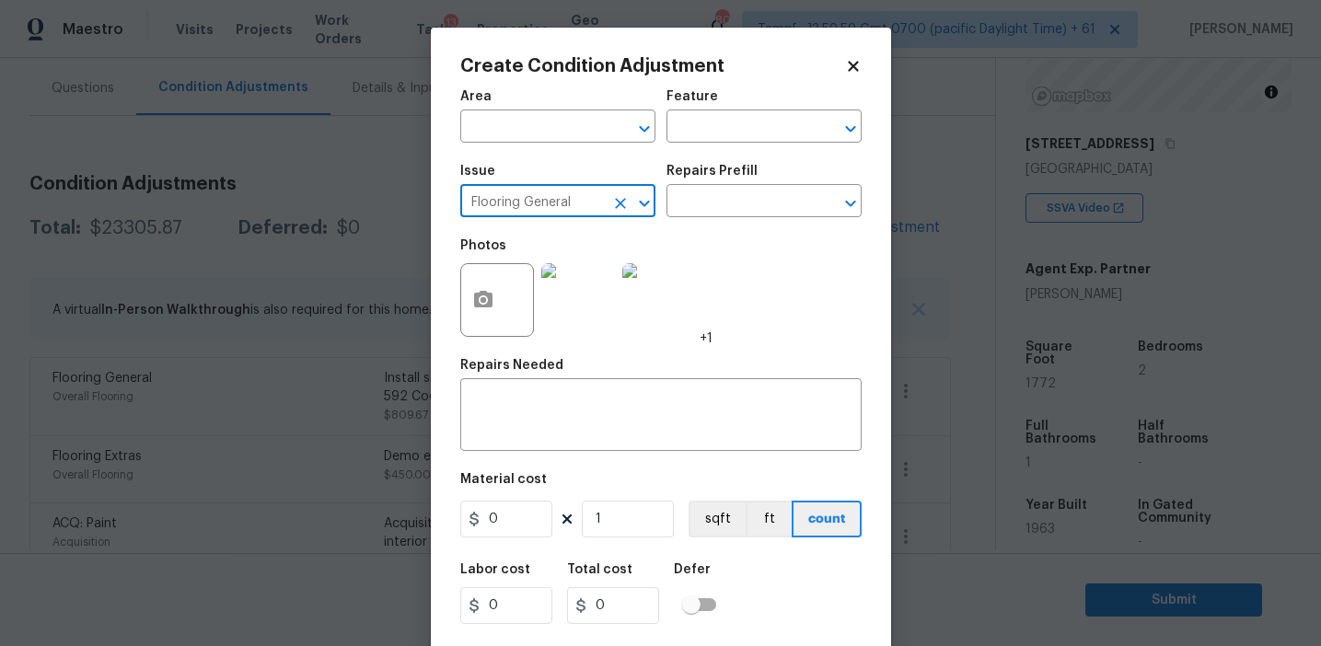
type input "Flooring General"
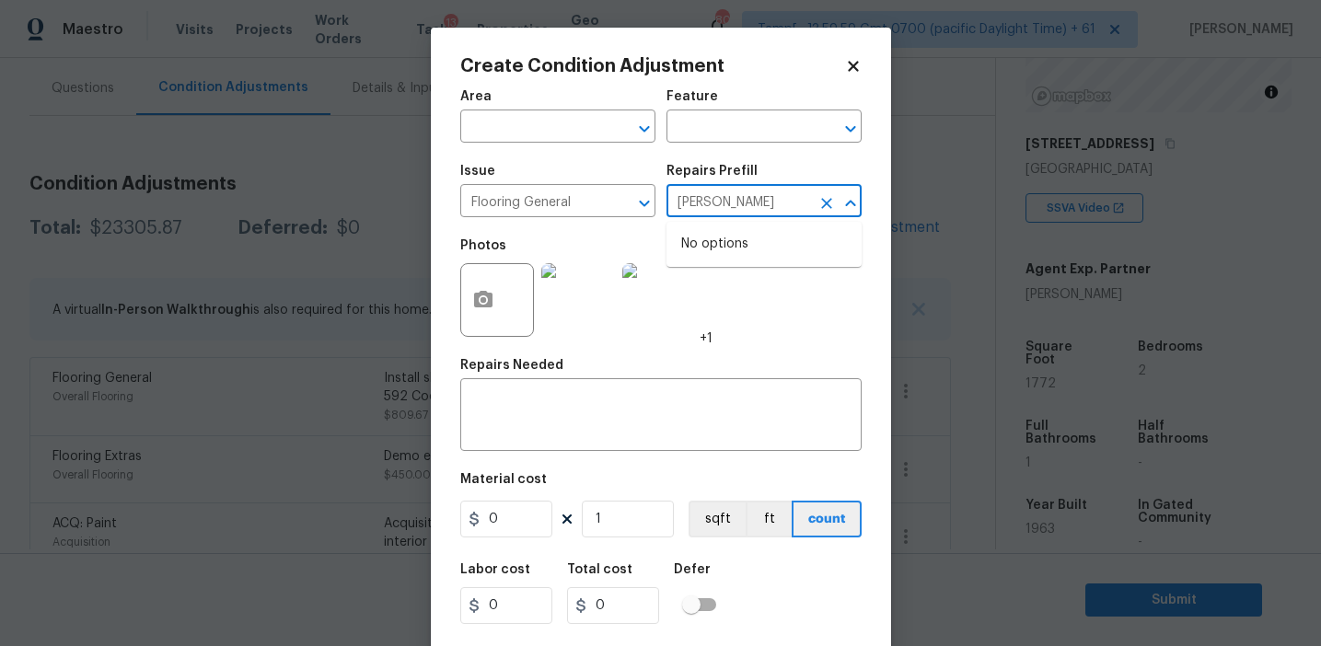
type input "lam"
click at [749, 315] on div "Photos +1" at bounding box center [660, 288] width 401 height 120
click at [623, 206] on icon "Clear" at bounding box center [620, 203] width 11 height 11
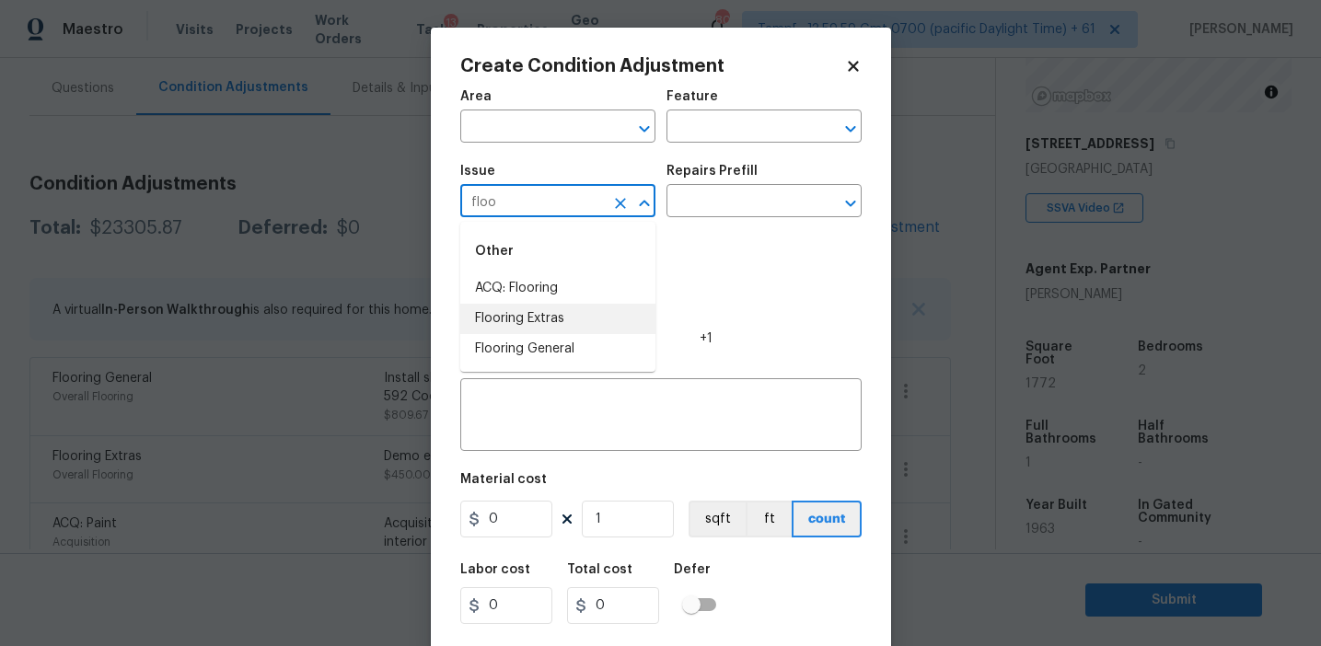
click at [609, 315] on li "Flooring Extras" at bounding box center [557, 319] width 195 height 30
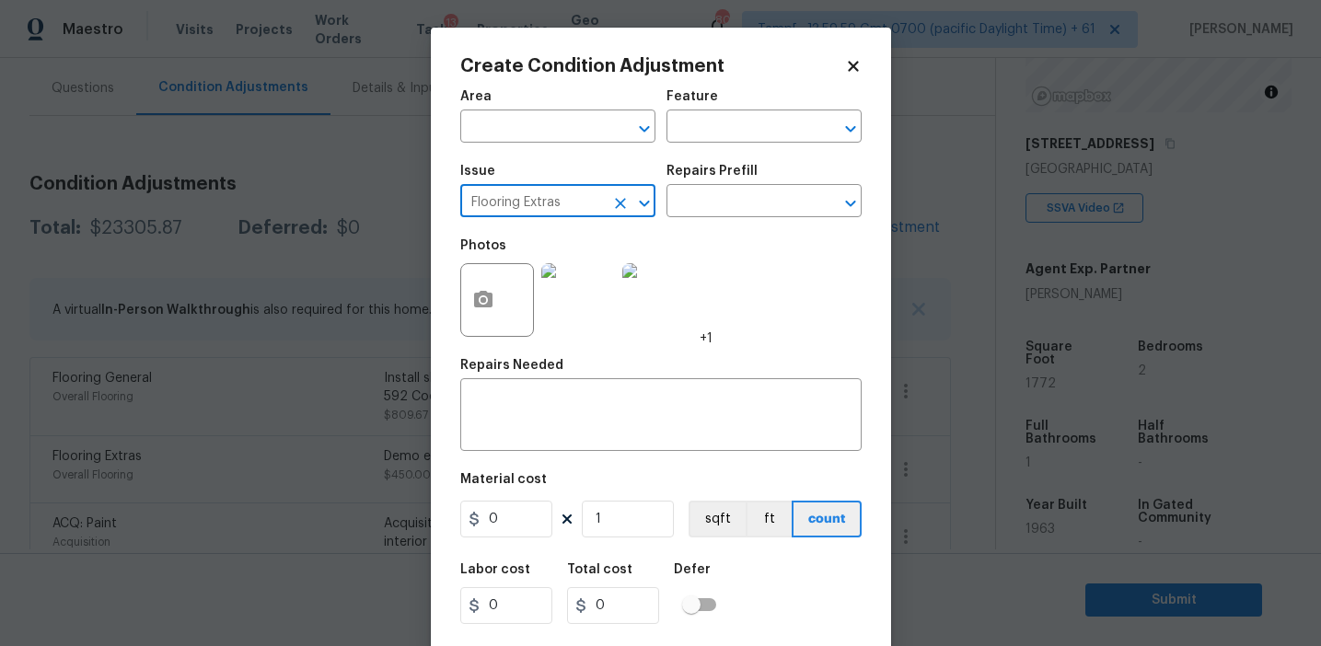
type input "Flooring Extras"
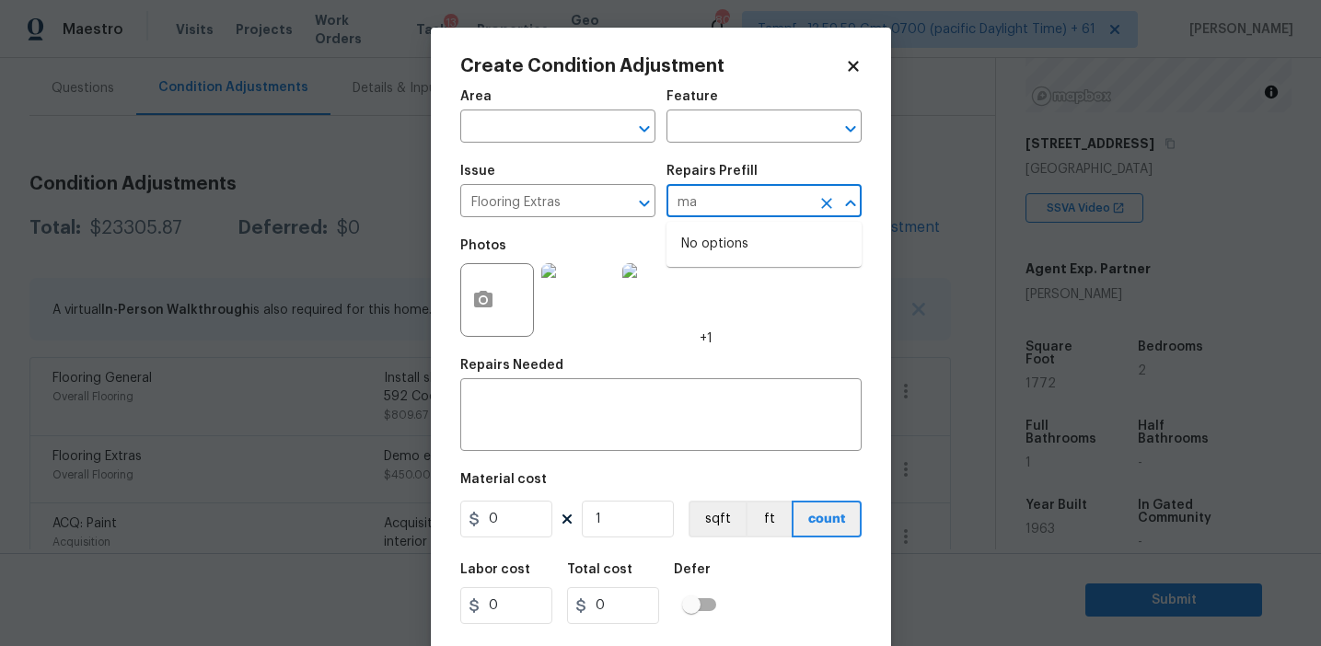
type input "m"
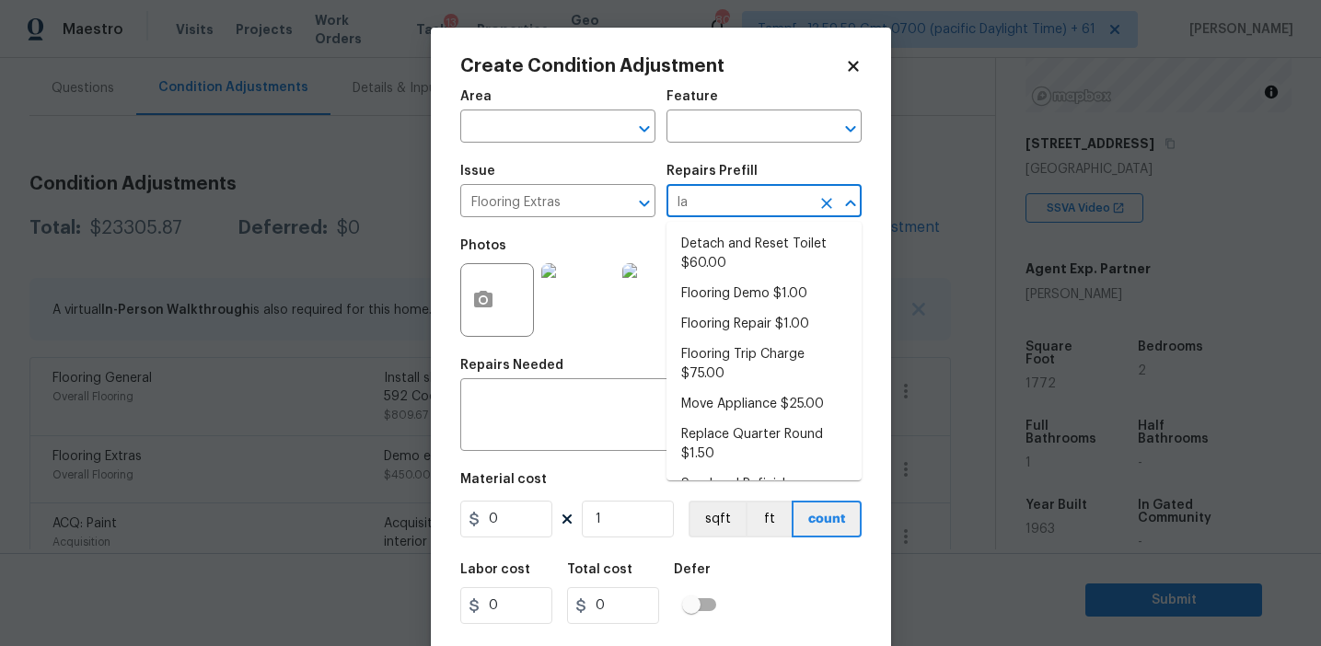
type input "lam"
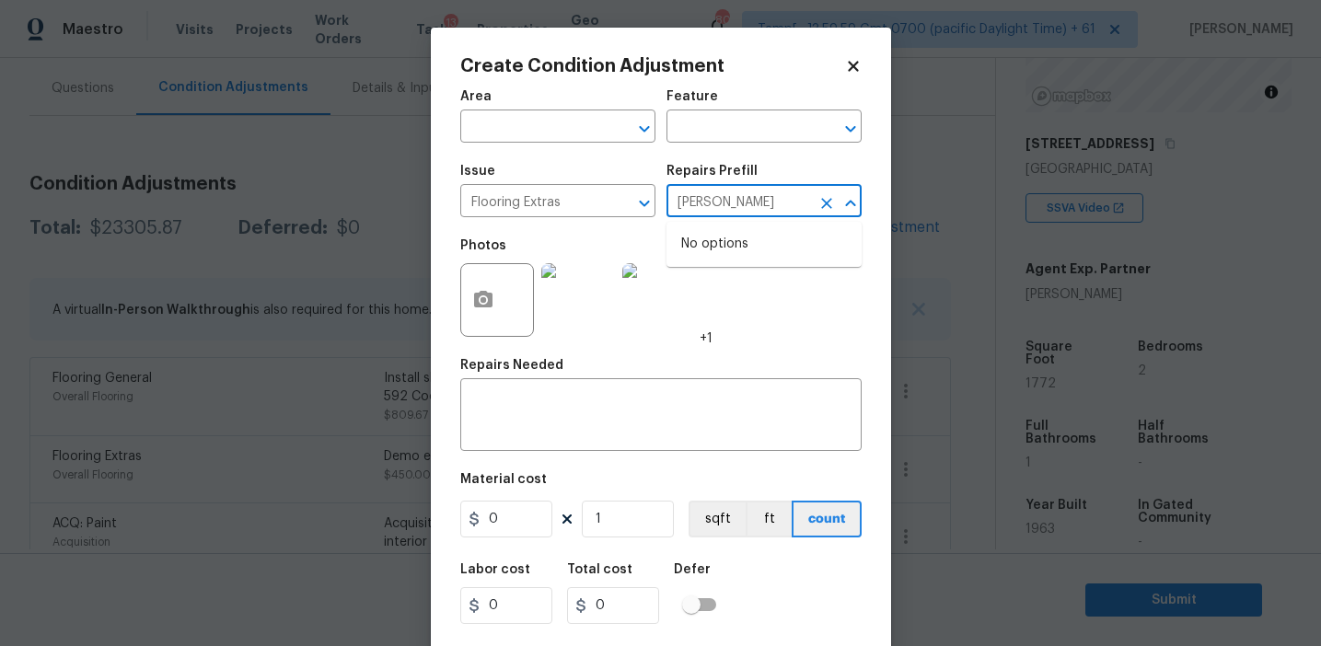
click at [678, 202] on input "lam" at bounding box center [738, 203] width 144 height 29
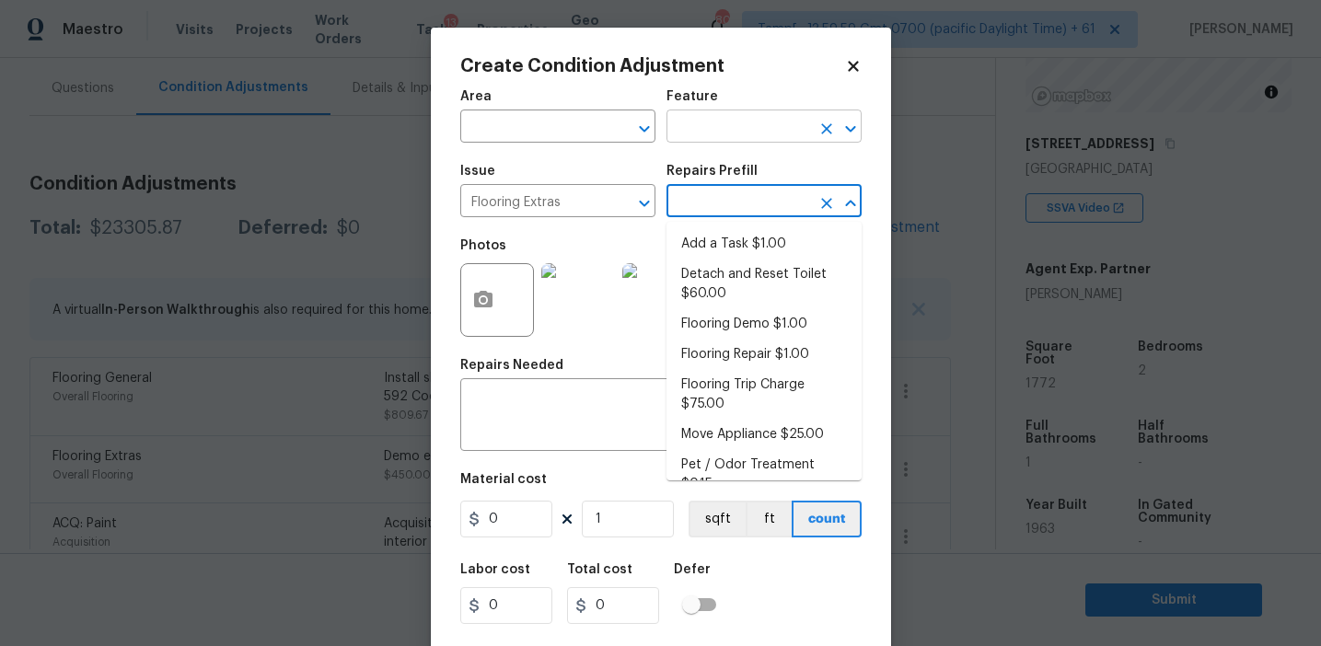
click at [692, 136] on input "text" at bounding box center [738, 128] width 144 height 29
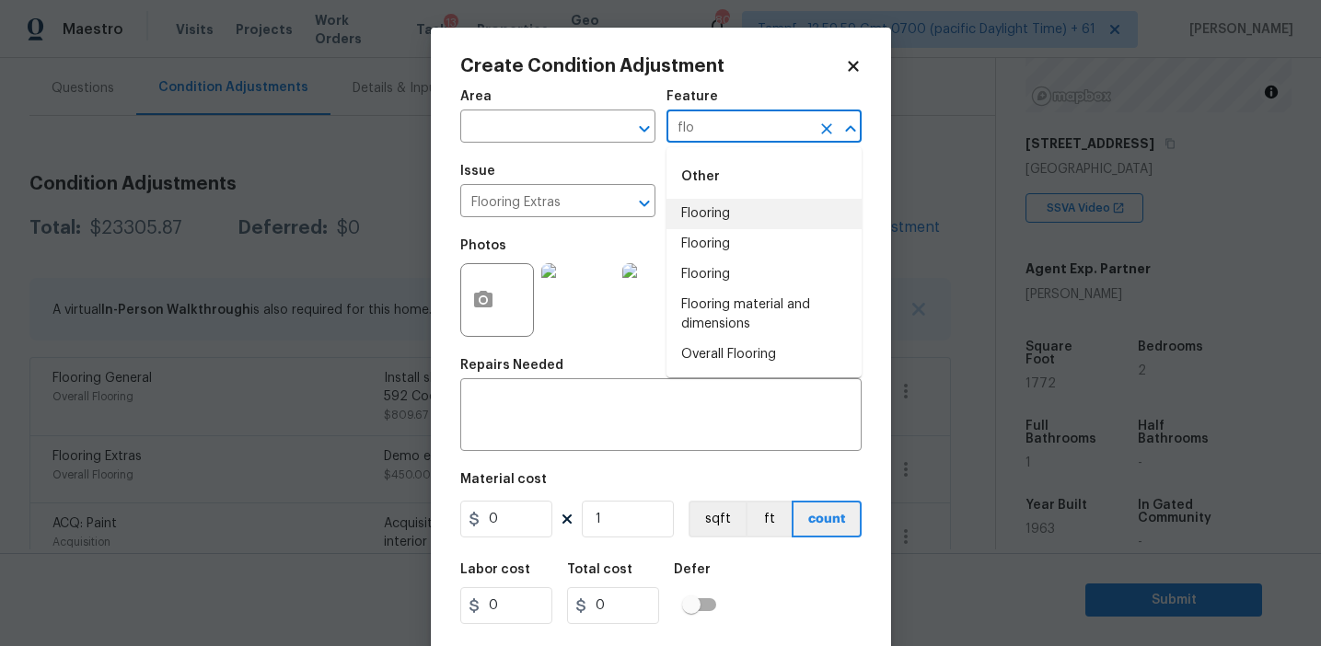
click at [703, 213] on li "Flooring" at bounding box center [763, 214] width 195 height 30
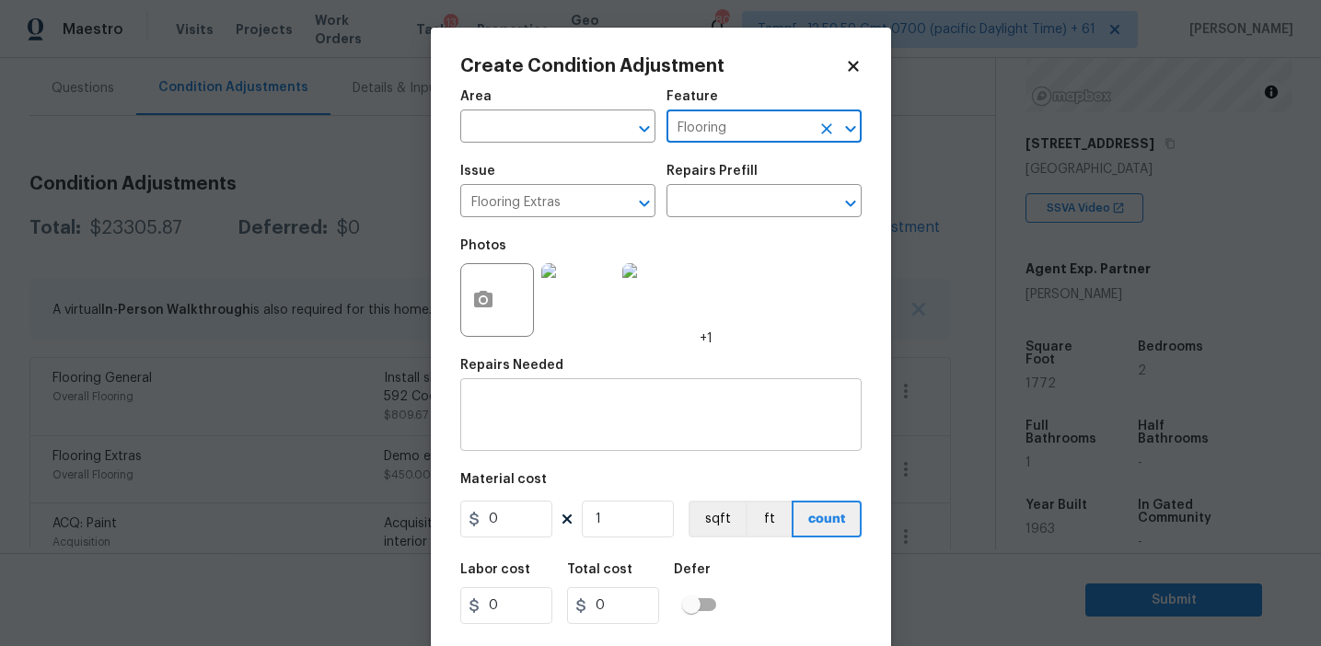
type input "Flooring"
click at [529, 431] on textarea at bounding box center [660, 417] width 379 height 39
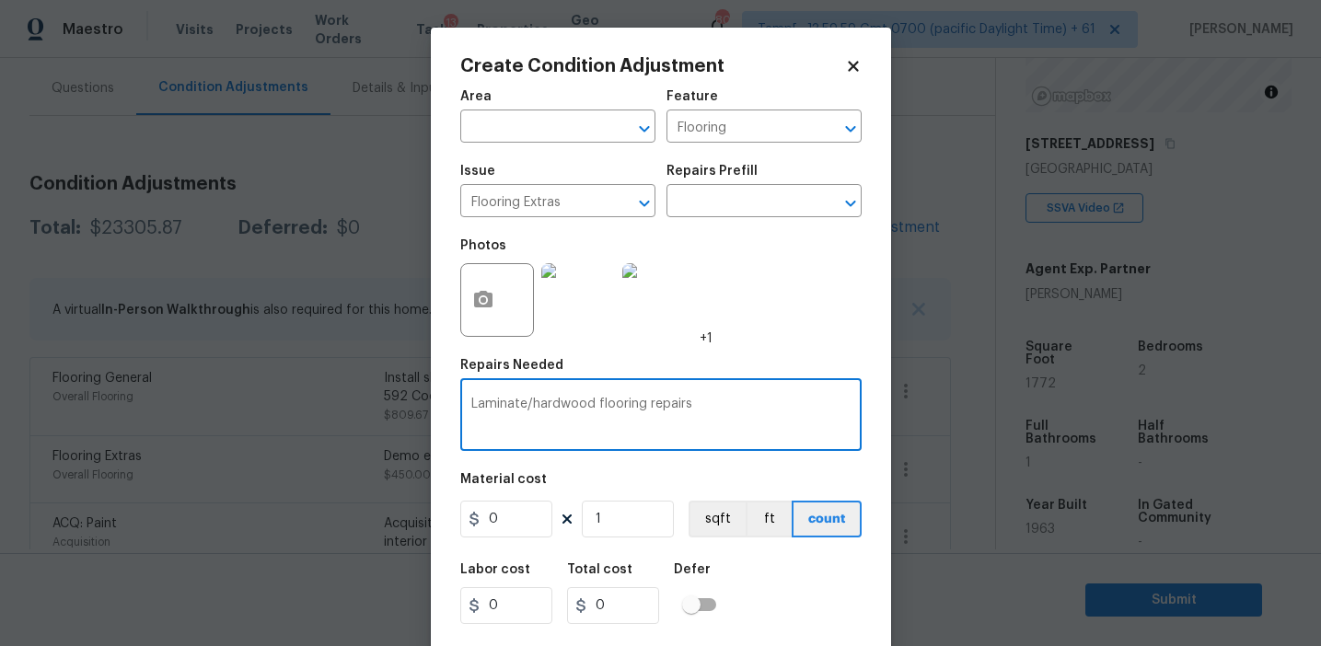
type textarea "Laminate/hardwood flooring repairs"
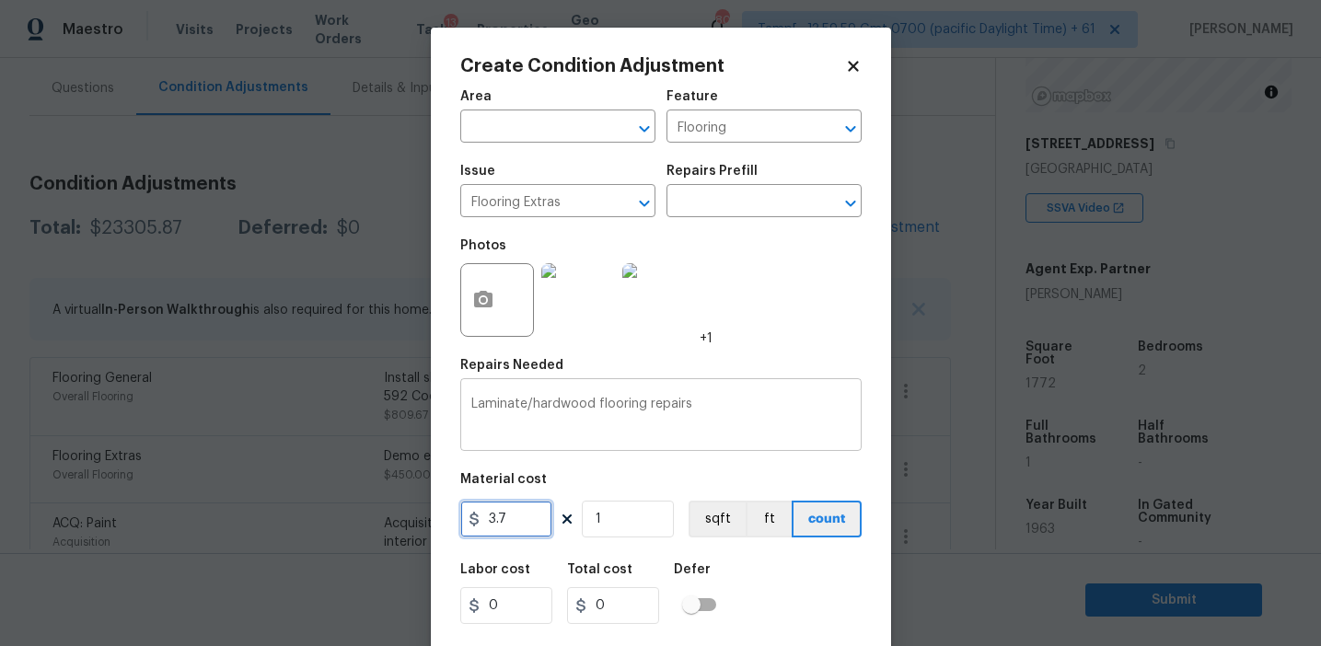
type input "3.7"
paste input "59"
type input "591"
type input "2186.7"
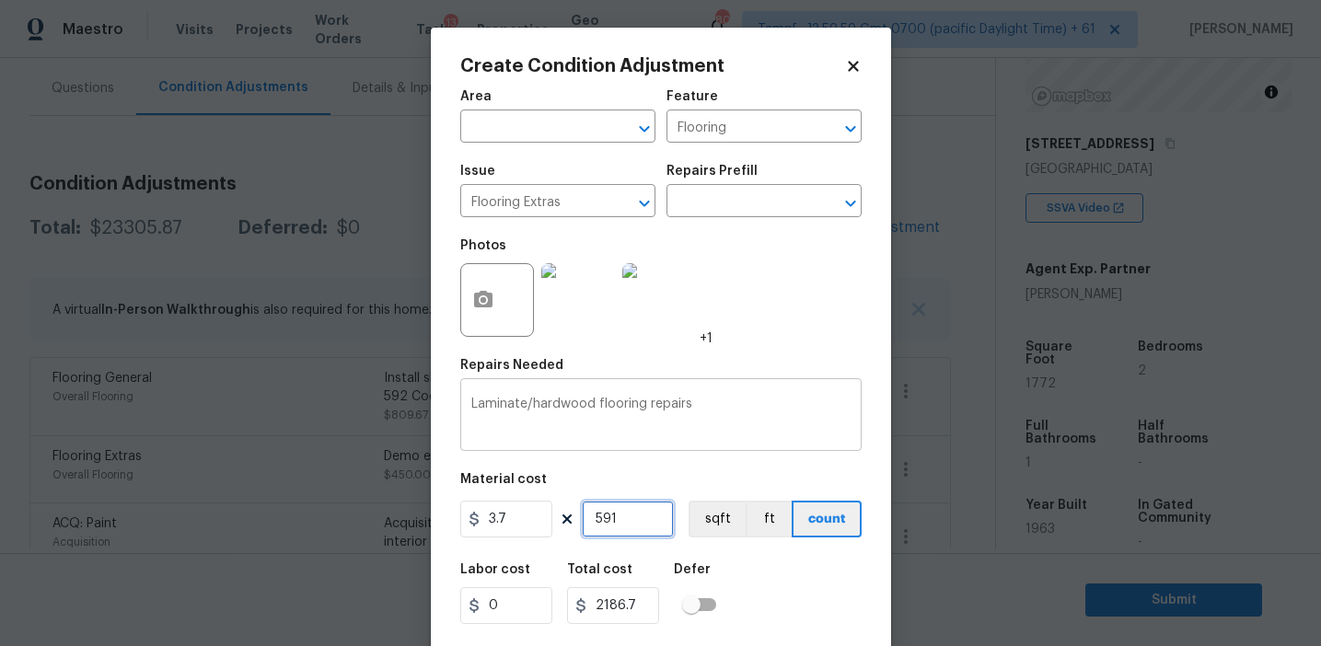
type input "591"
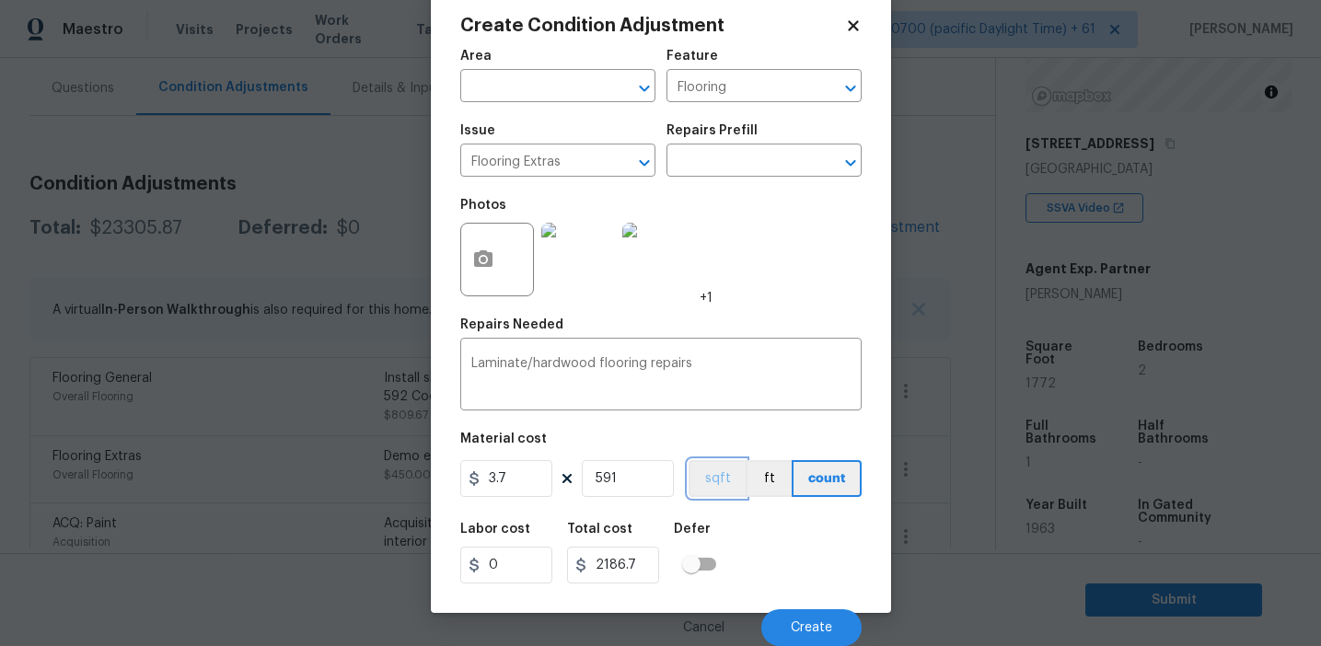
click at [717, 486] on button "sqft" at bounding box center [717, 478] width 57 height 37
click at [792, 607] on div "Cancel Create" at bounding box center [660, 621] width 401 height 52
click at [788, 624] on button "Create" at bounding box center [811, 627] width 100 height 37
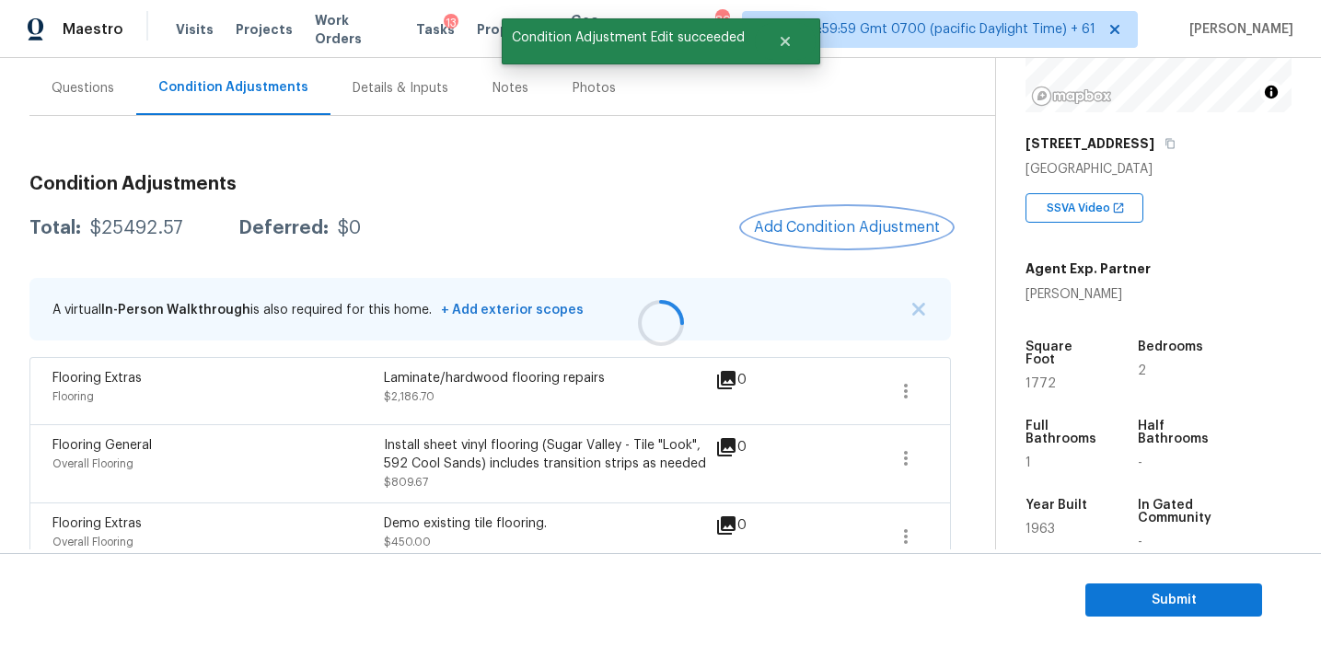
scroll to position [0, 0]
click at [793, 240] on button "Add Condition Adjustment" at bounding box center [847, 227] width 208 height 39
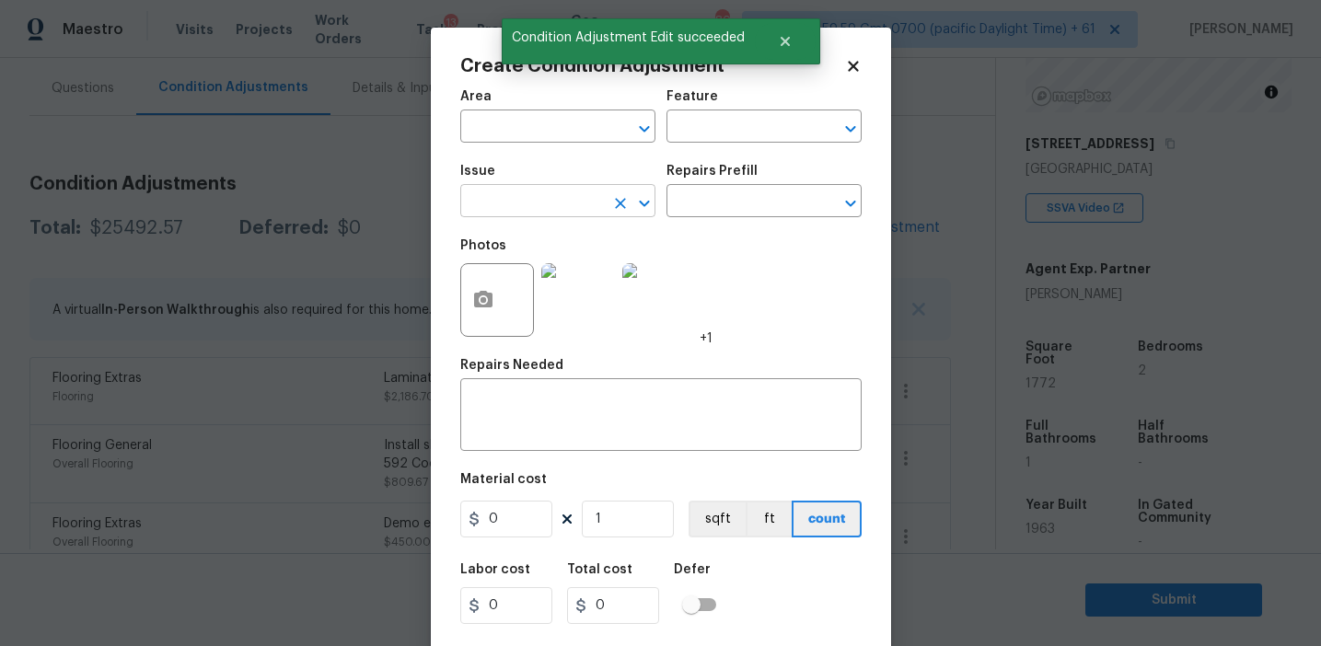
click at [527, 200] on input "text" at bounding box center [532, 203] width 144 height 29
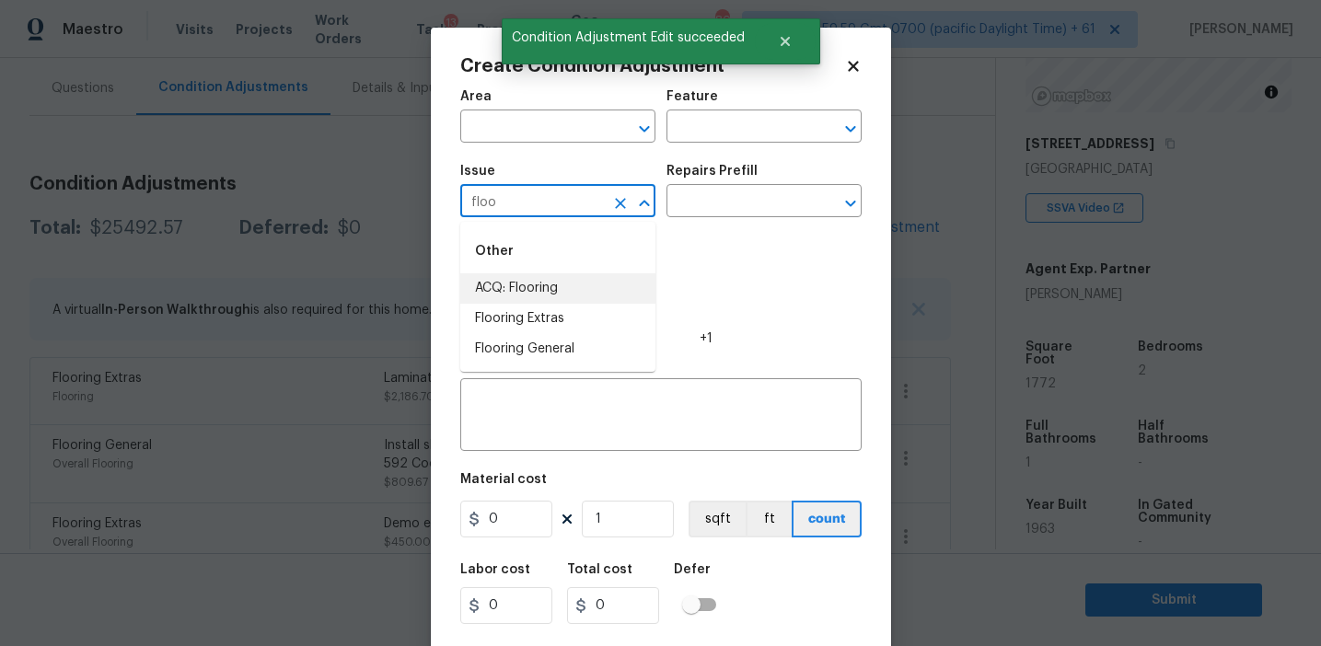
click at [550, 299] on li "ACQ: Flooring" at bounding box center [557, 288] width 195 height 30
type input "ACQ: Flooring"
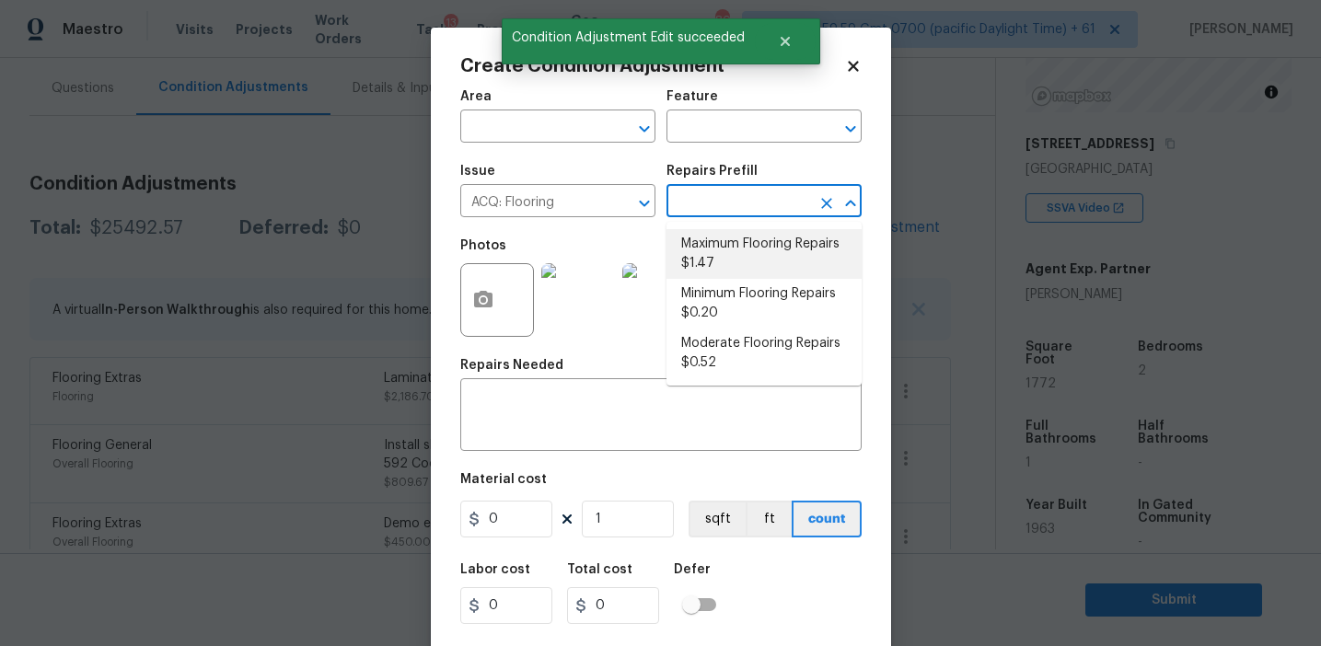
click at [720, 251] on li "Maximum Flooring Repairs $1.47" at bounding box center [763, 254] width 195 height 50
type input "Acquisition"
type textarea "Acquisition Scope: Maximum flooring repairs"
type input "1.47"
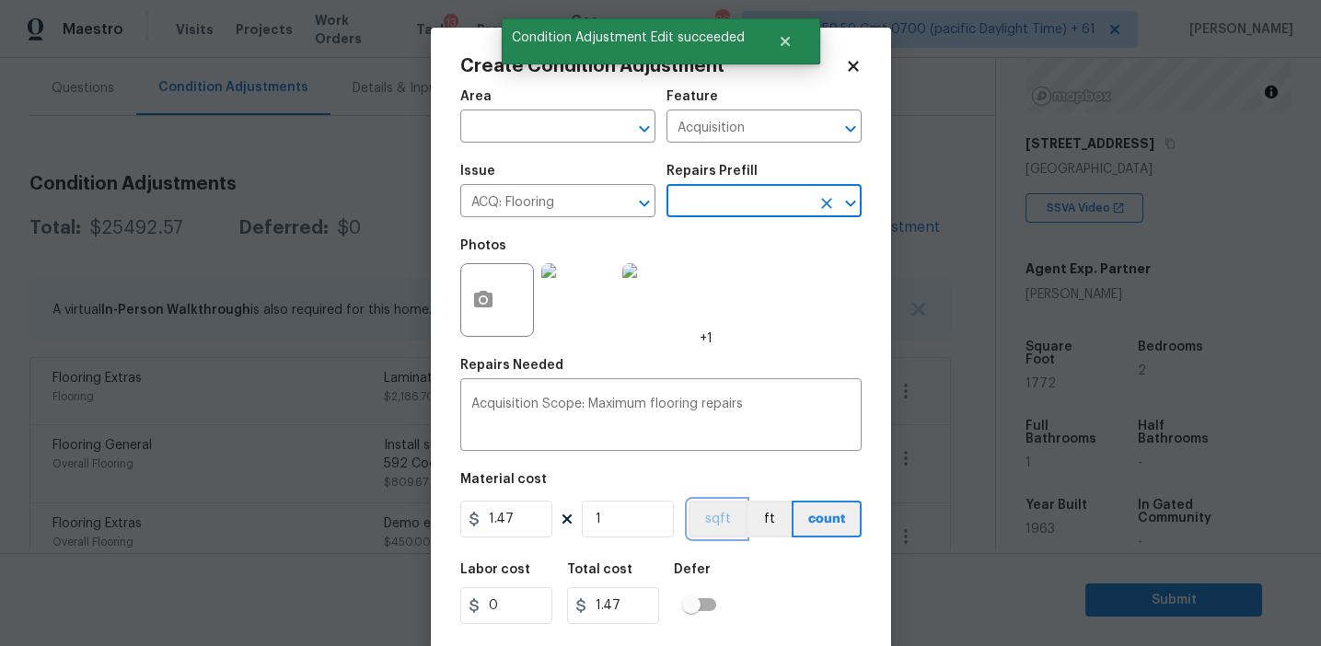
click at [707, 511] on button "sqft" at bounding box center [717, 519] width 57 height 37
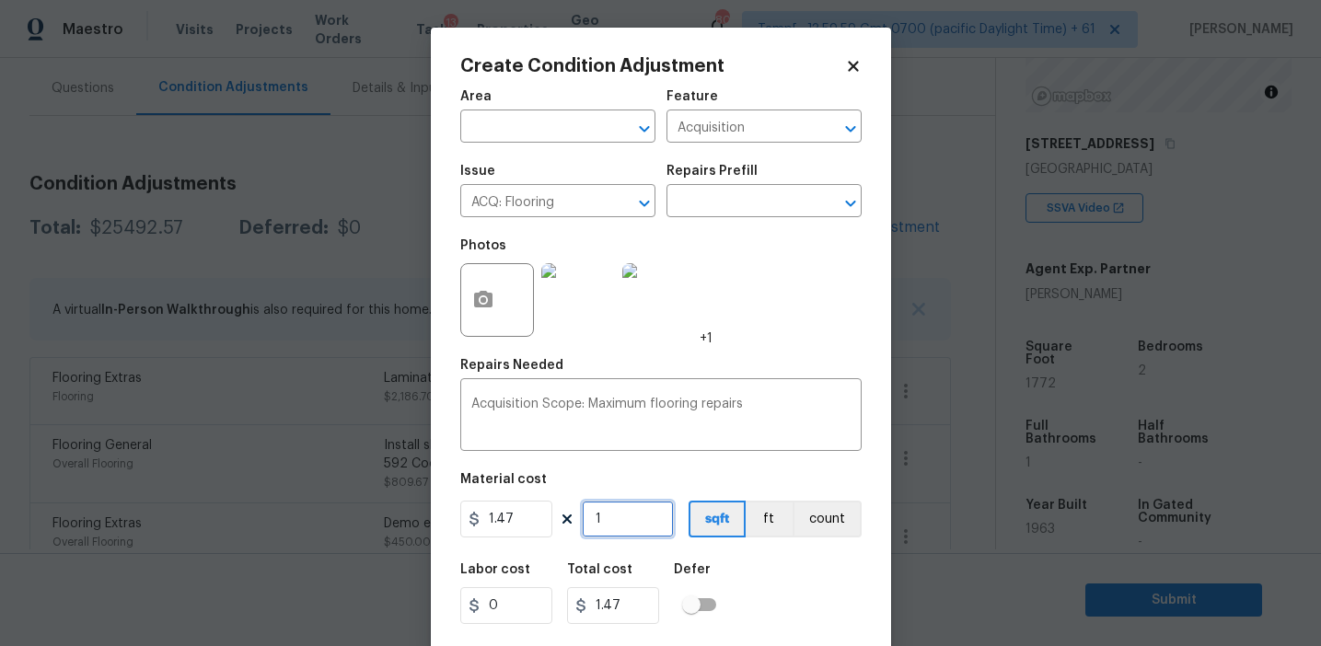
click at [630, 515] on input "1" at bounding box center [628, 519] width 92 height 37
type input "0"
paste input "591"
type input "591"
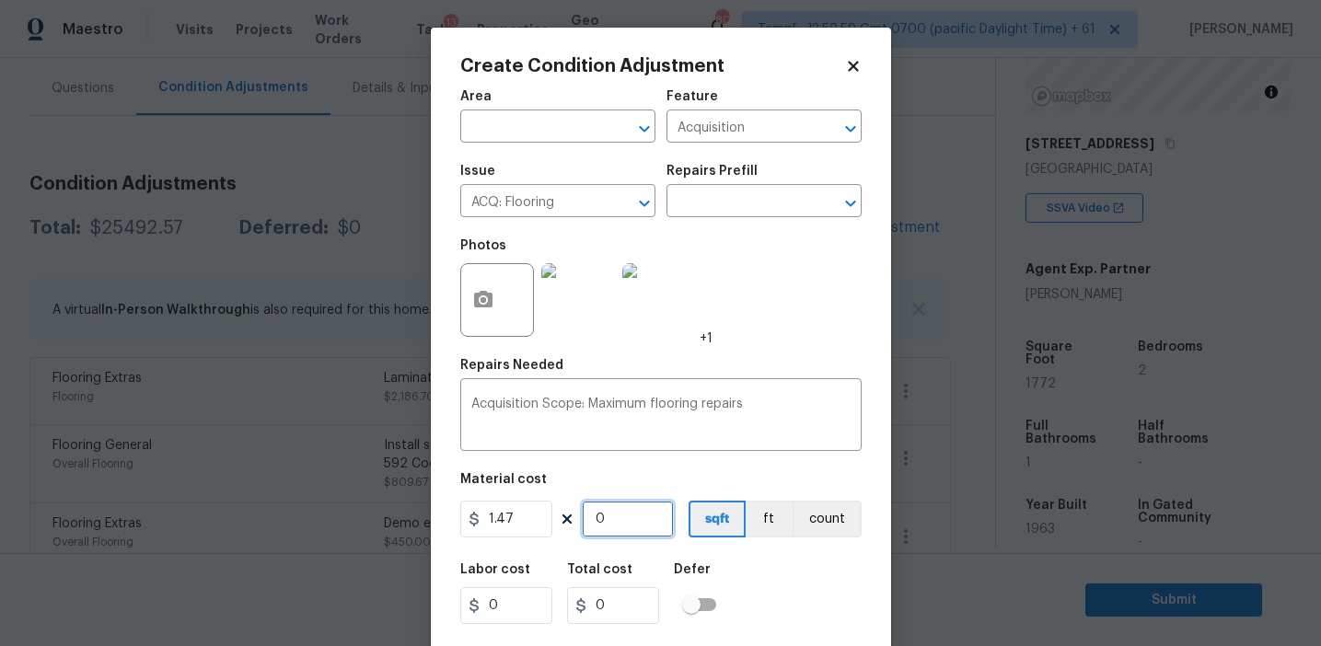
type input "868.77"
type input "591"
click at [764, 401] on textarea "Acquisition Scope: Maximum flooring repairs" at bounding box center [660, 417] width 379 height 39
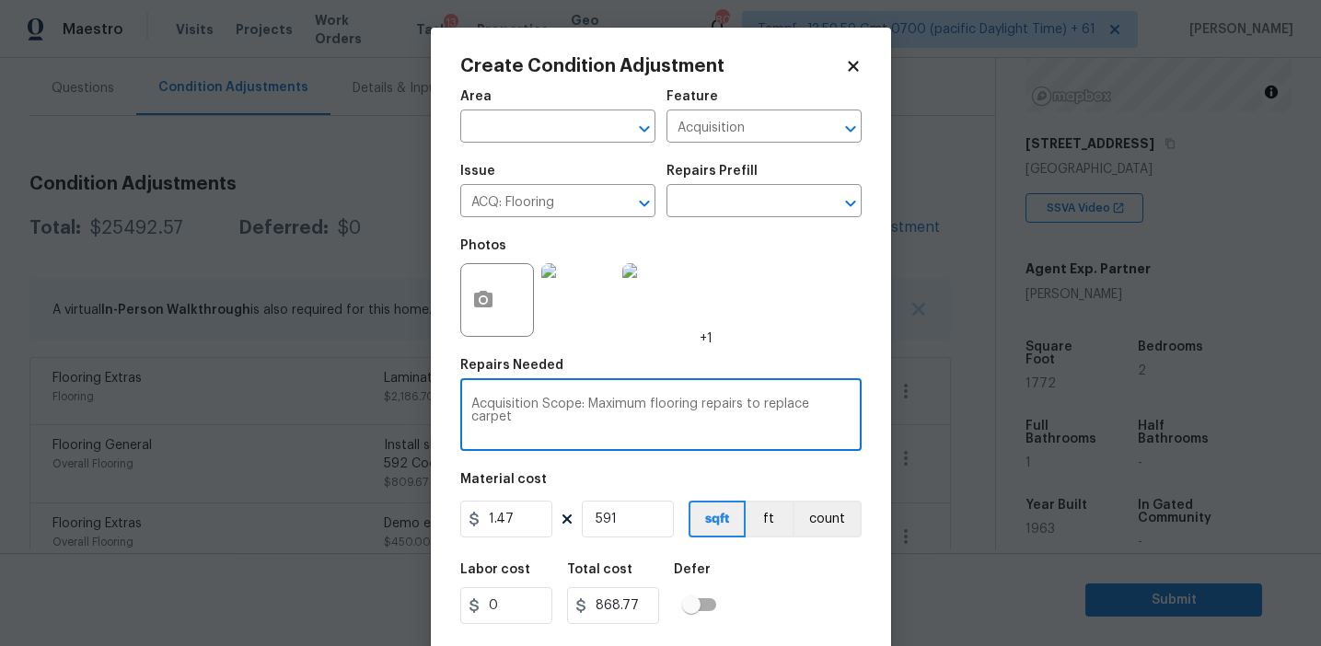
type textarea "Acquisition Scope: Maximum flooring repairs to replace carpet"
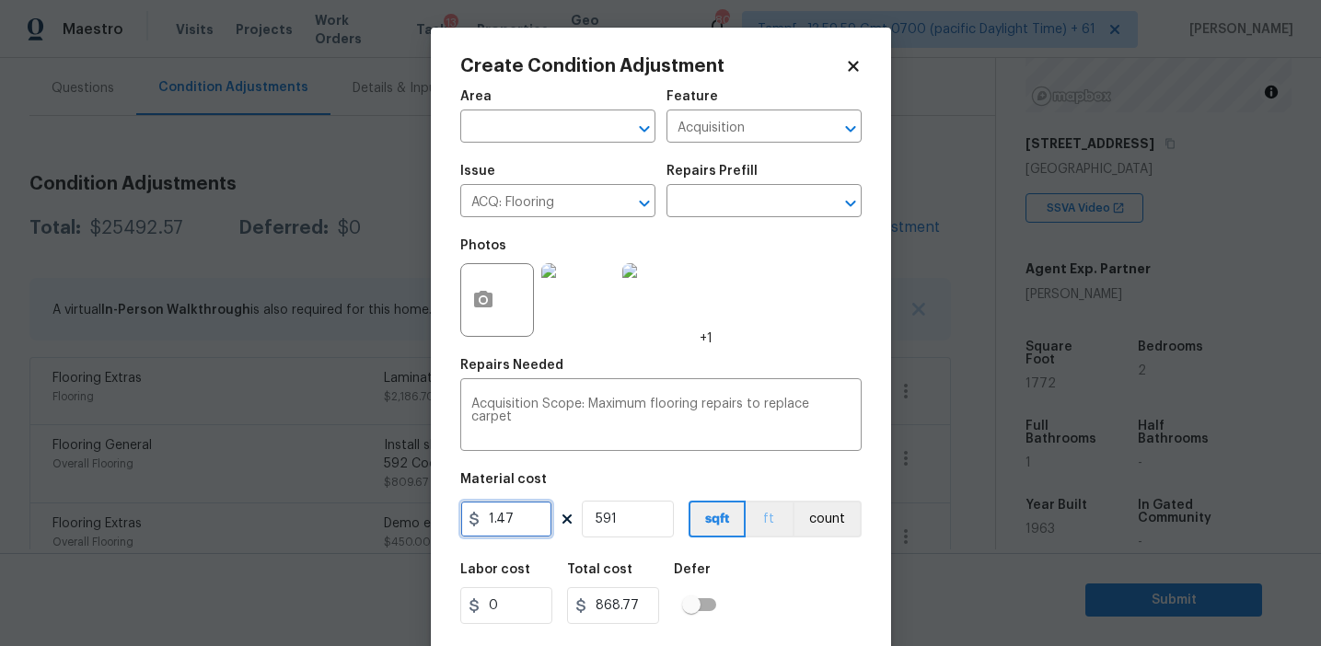
scroll to position [41, 0]
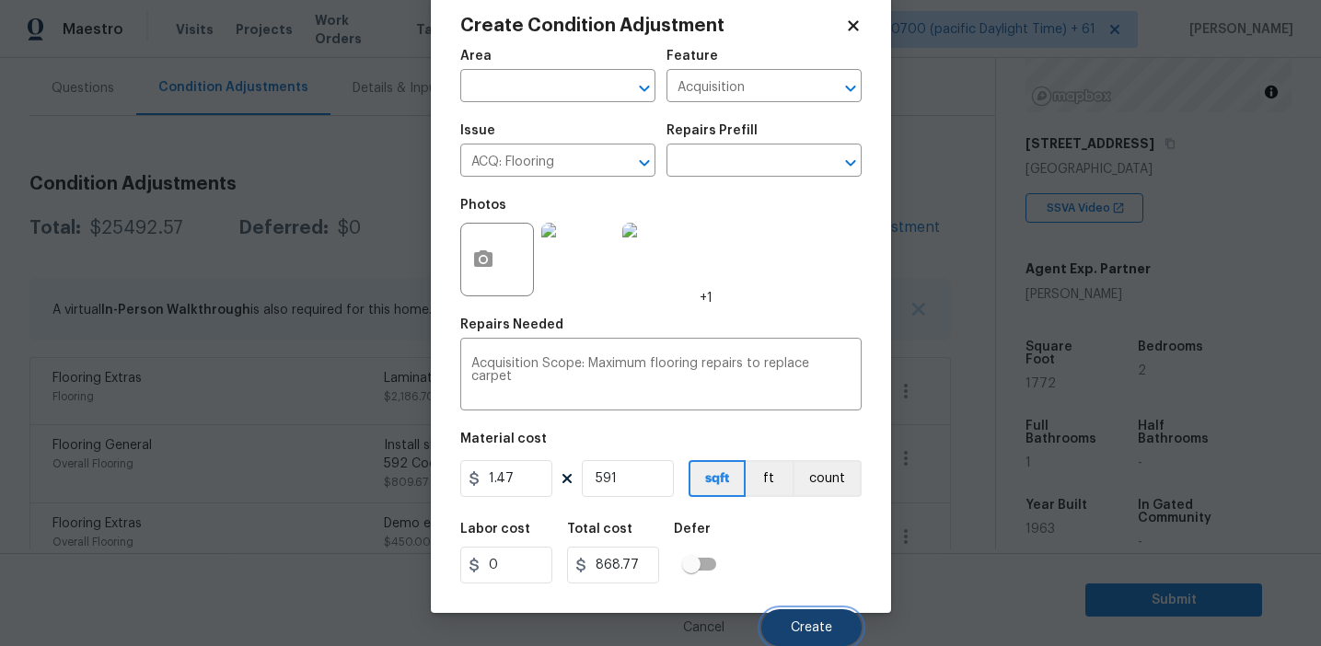
click at [788, 628] on button "Create" at bounding box center [811, 627] width 100 height 37
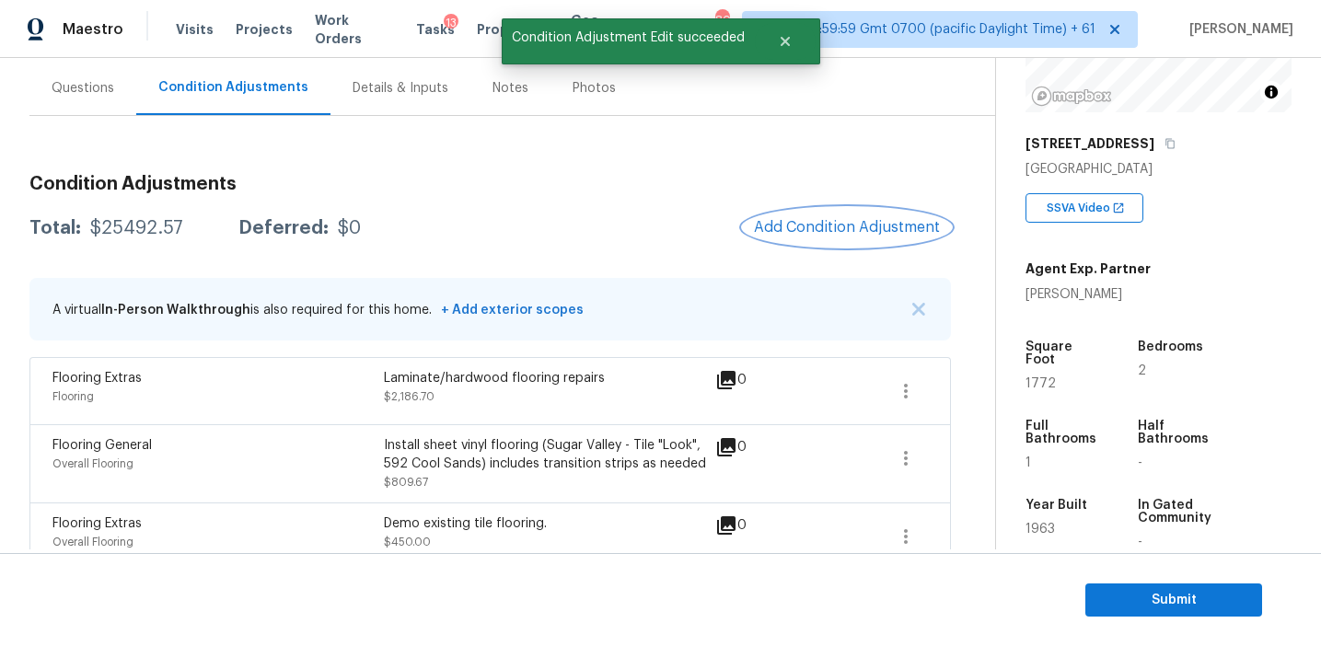
scroll to position [0, 0]
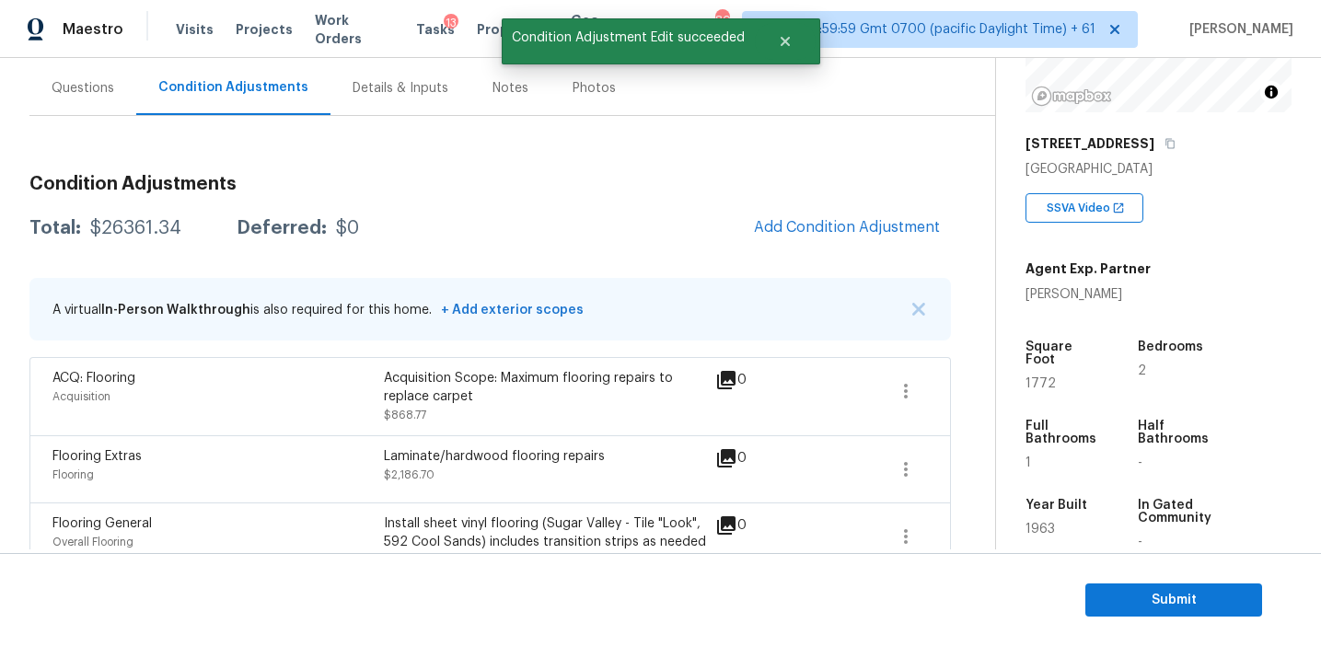
click at [696, 241] on div "Total: $26361.34 Deferred: $0 Add Condition Adjustment" at bounding box center [489, 228] width 921 height 41
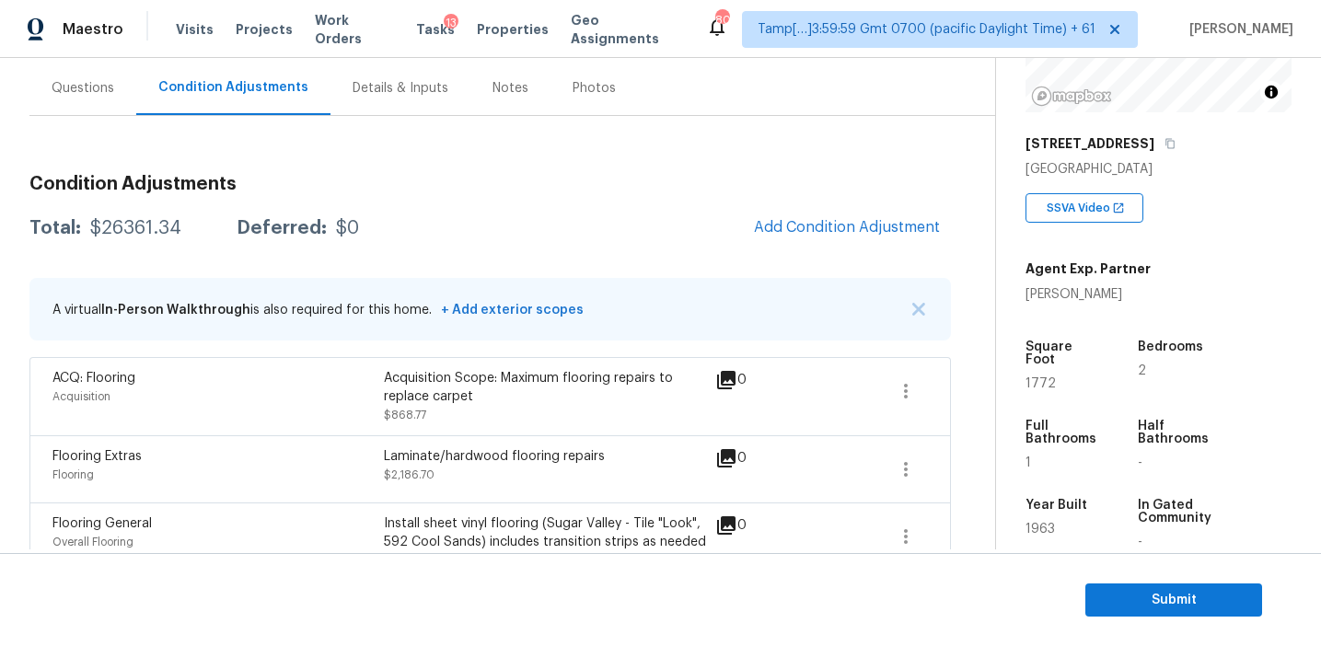
scroll to position [154, 0]
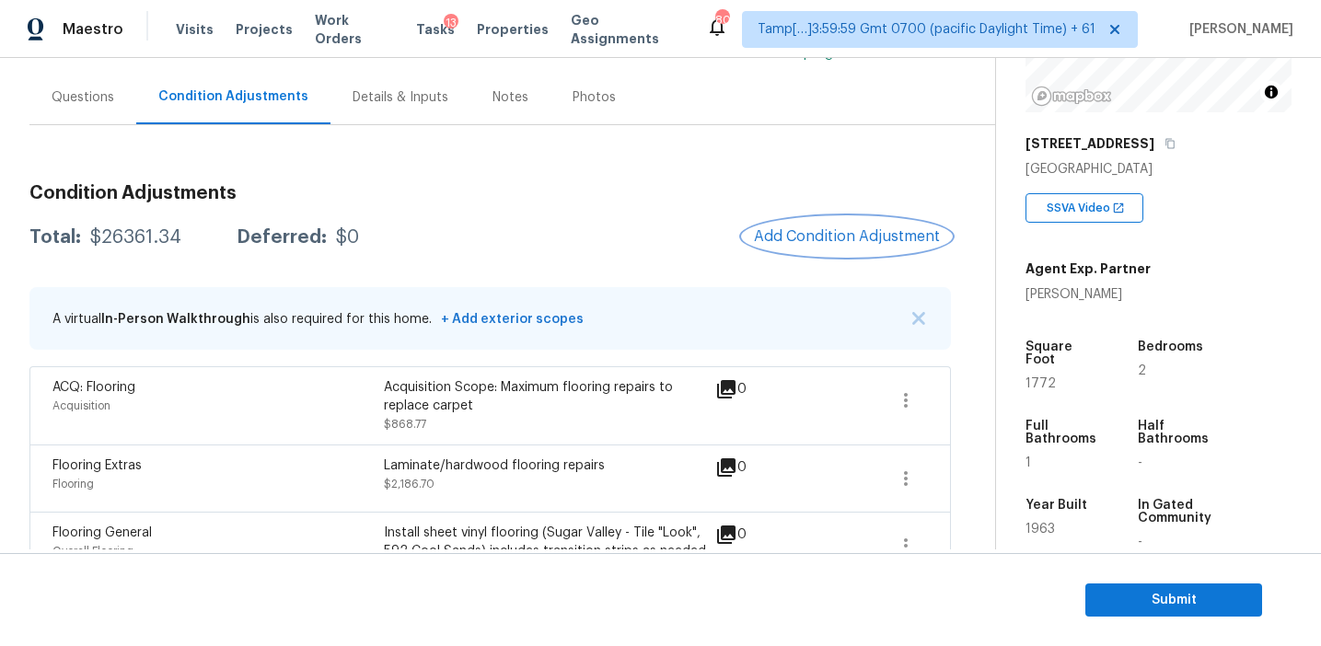
click at [818, 231] on span "Add Condition Adjustment" at bounding box center [847, 236] width 186 height 17
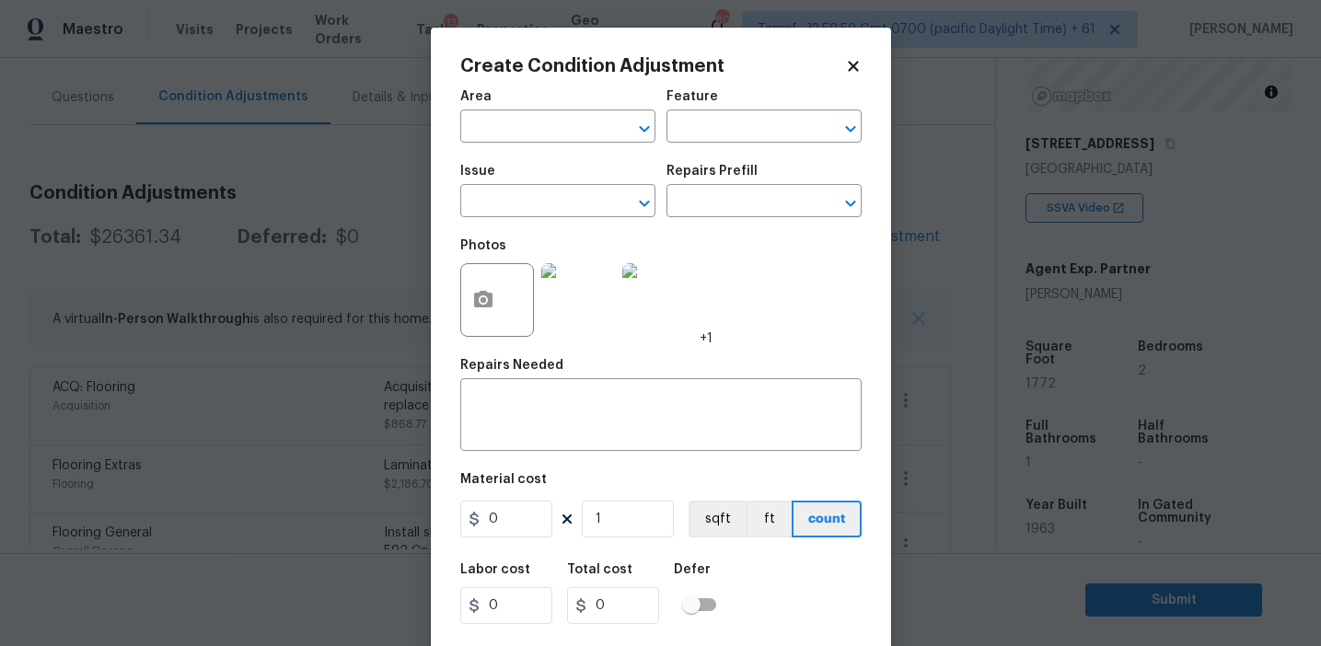
click at [417, 204] on body "Maestro Visits Projects Work Orders Tasks 13 Properties Geo Assignments 809 Tam…" at bounding box center [660, 323] width 1321 height 646
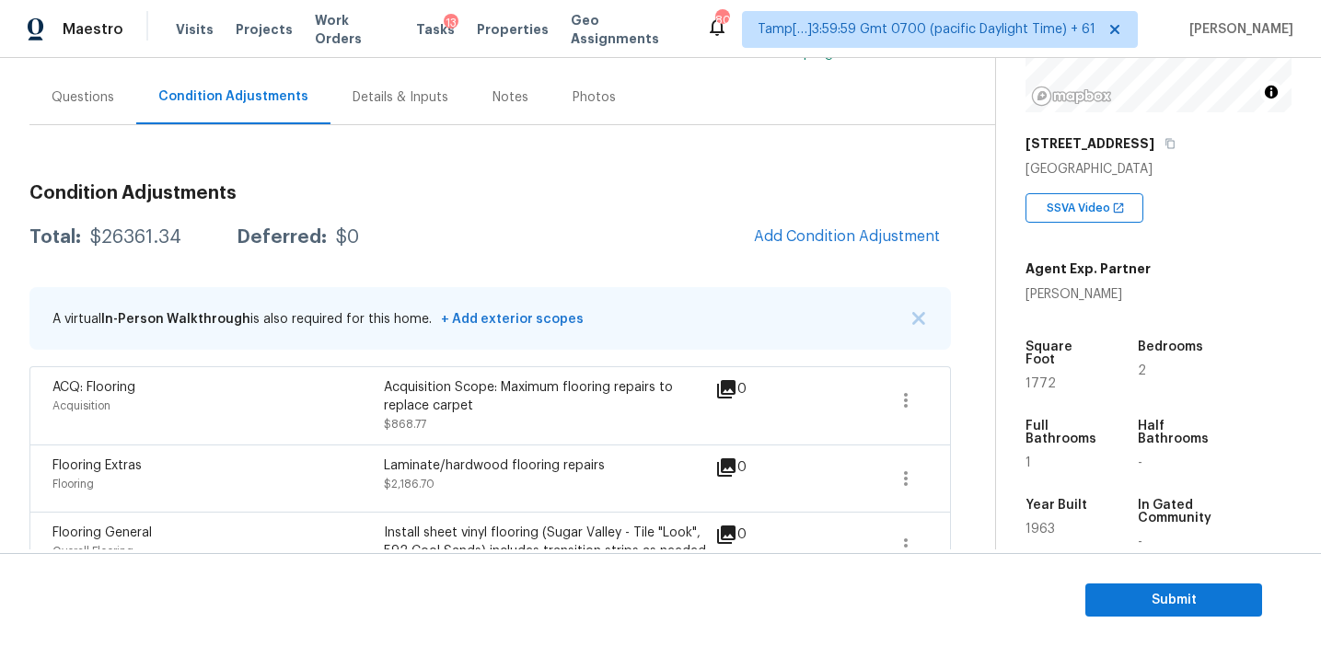
click at [455, 218] on div "Total: $26361.34 Deferred: $0 Add Condition Adjustment" at bounding box center [489, 237] width 921 height 41
click at [463, 226] on div "Total: $26361.34 Deferred: $0 Add Condition Adjustment" at bounding box center [489, 237] width 921 height 41
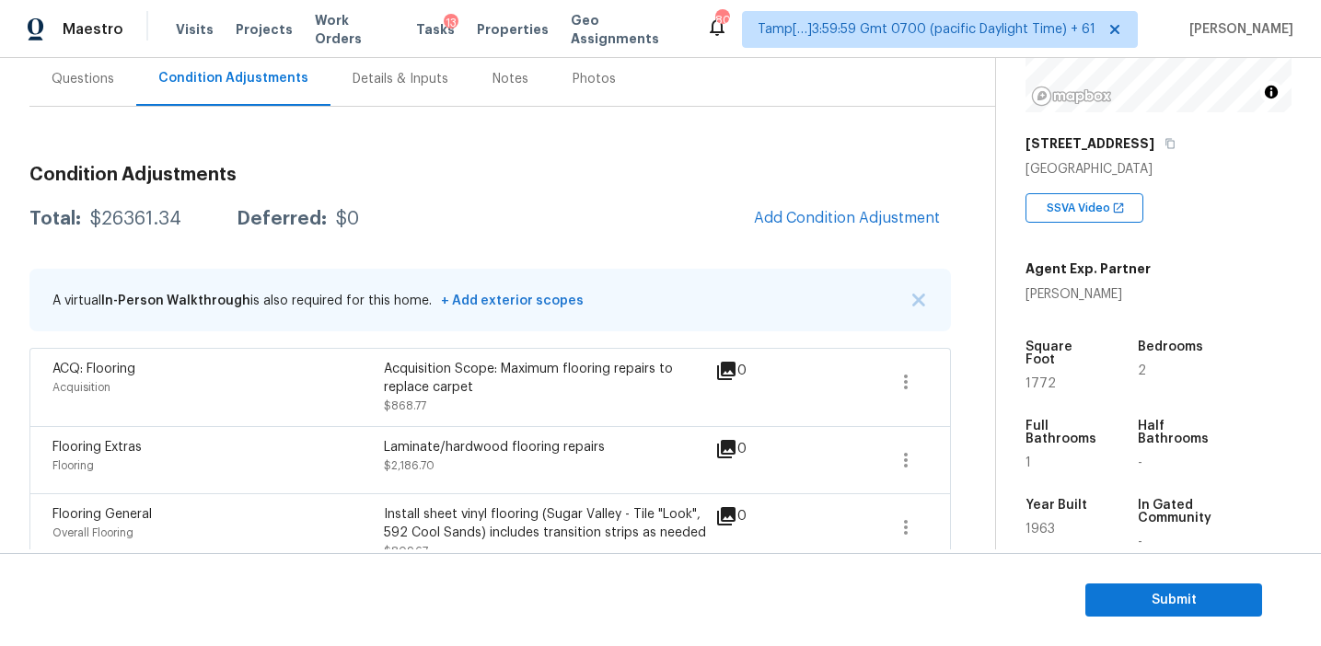
click at [488, 236] on div "Total: $26361.34 Deferred: $0 Add Condition Adjustment" at bounding box center [489, 219] width 921 height 41
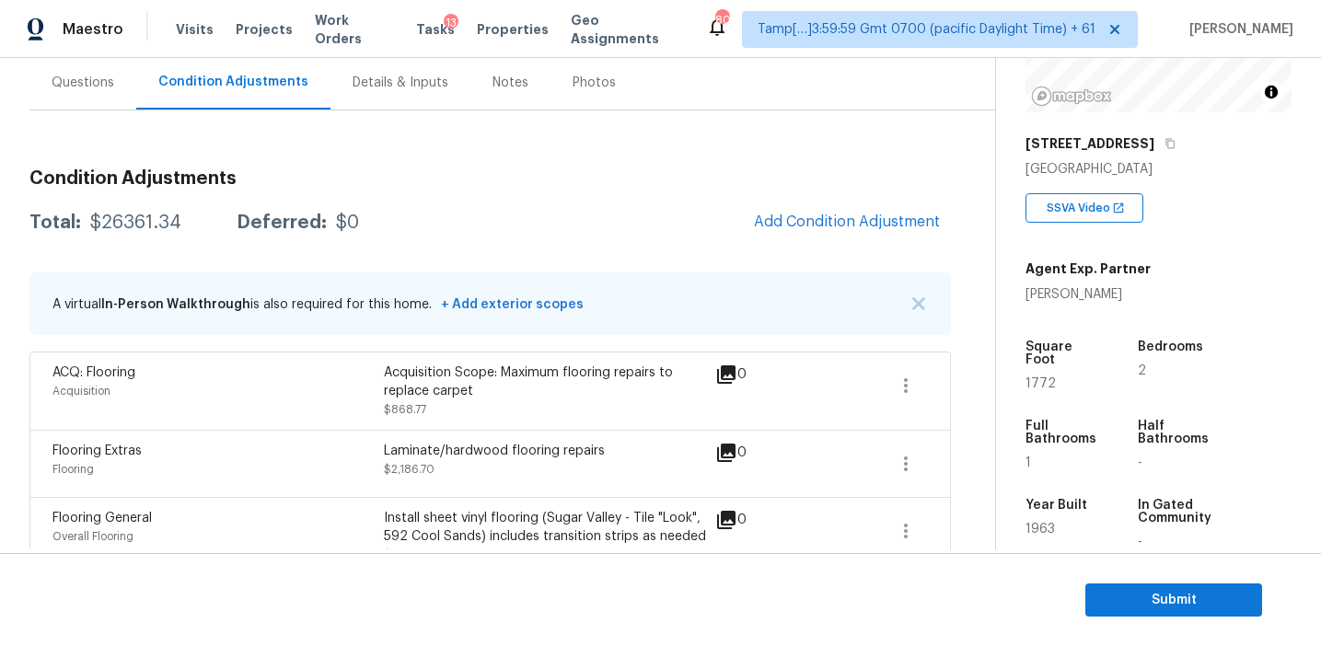
click at [456, 228] on div "Total: $26361.34 Deferred: $0 Add Condition Adjustment" at bounding box center [489, 223] width 921 height 41
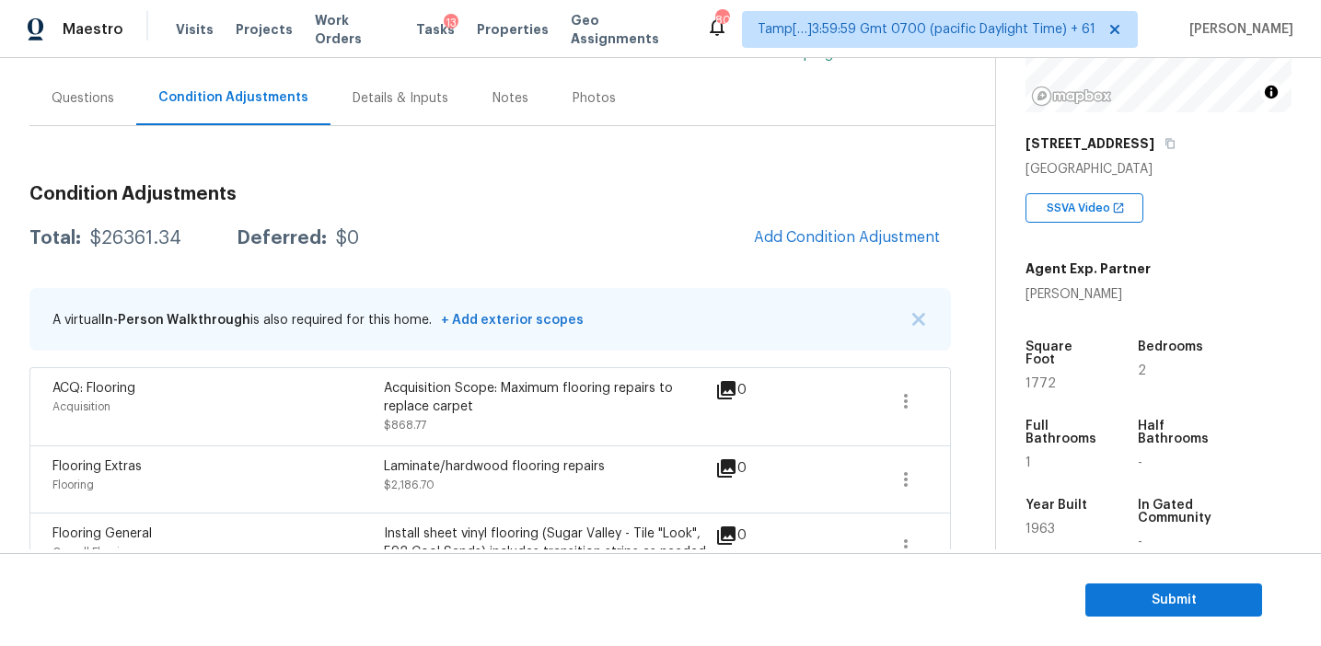
scroll to position [164, 0]
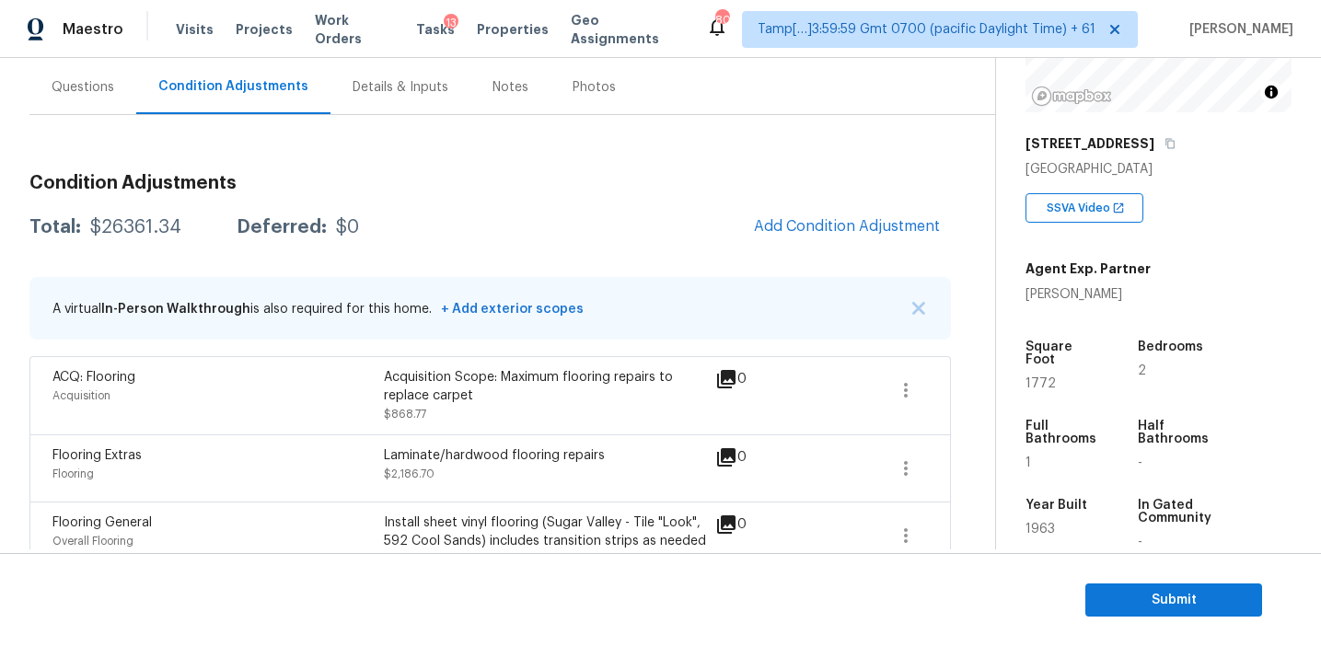
click at [145, 231] on div "$26361.34" at bounding box center [135, 227] width 91 height 18
copy div "26361.34"
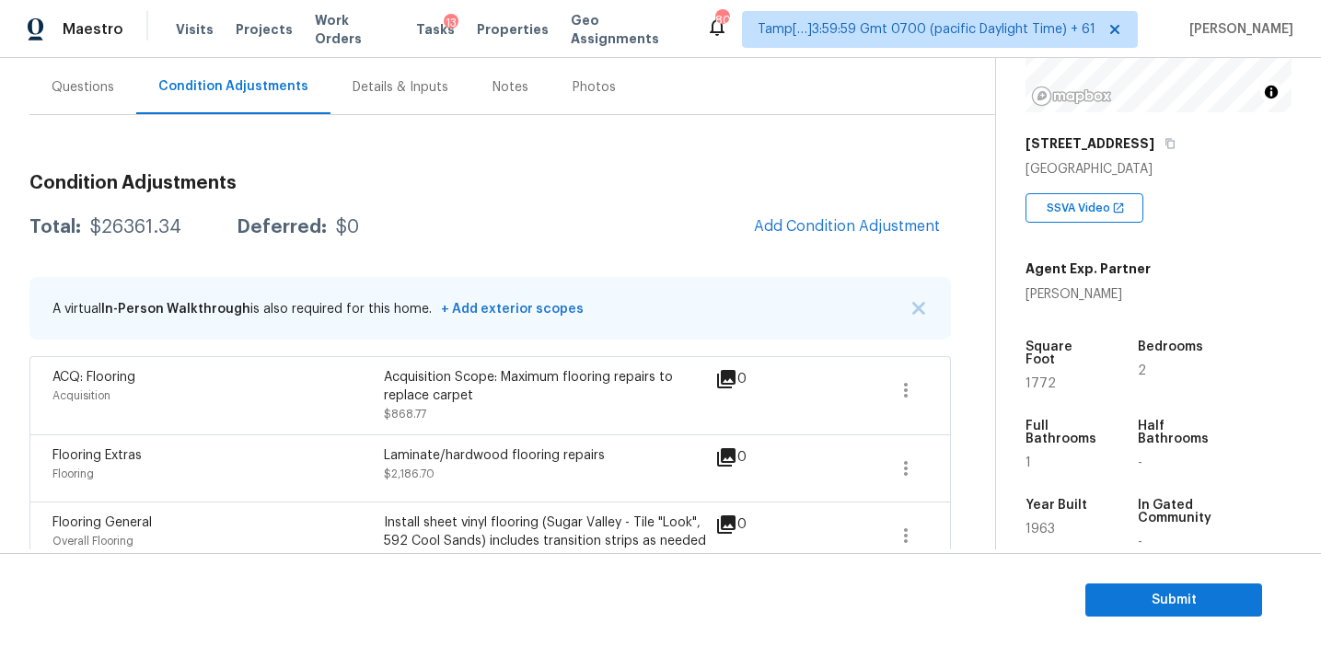
click at [101, 95] on div "Questions" at bounding box center [83, 87] width 63 height 18
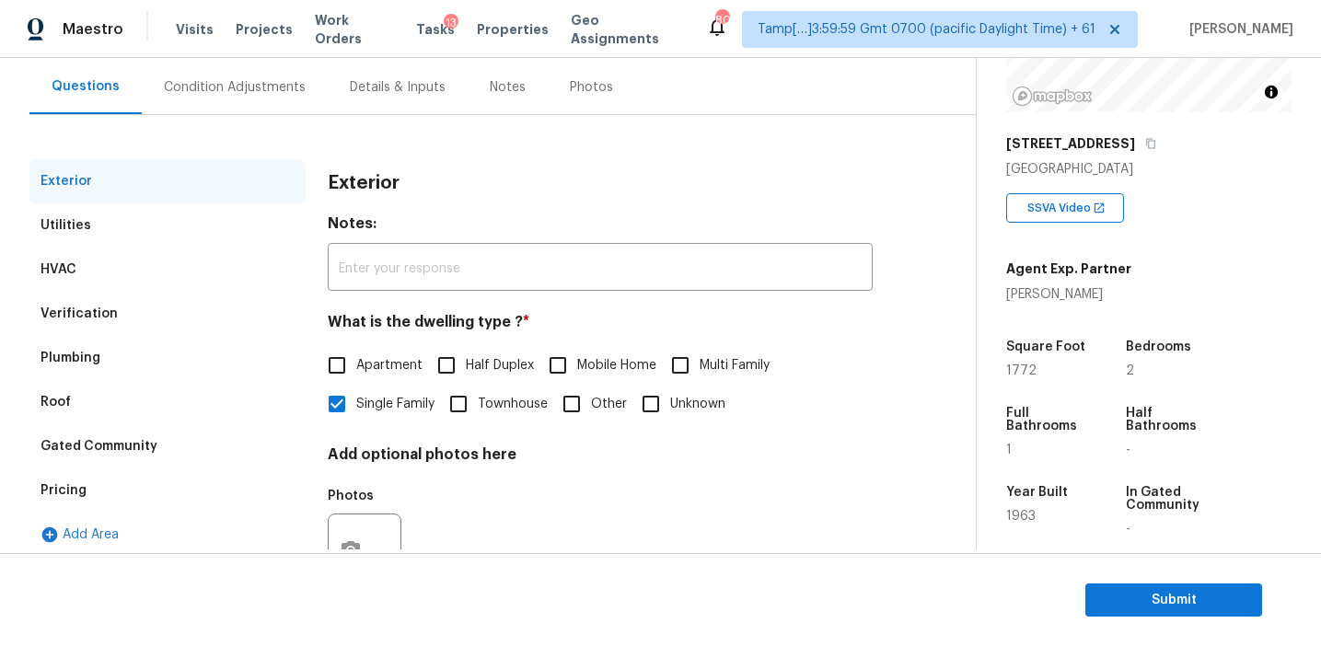
click at [97, 480] on div "Pricing" at bounding box center [167, 491] width 276 height 44
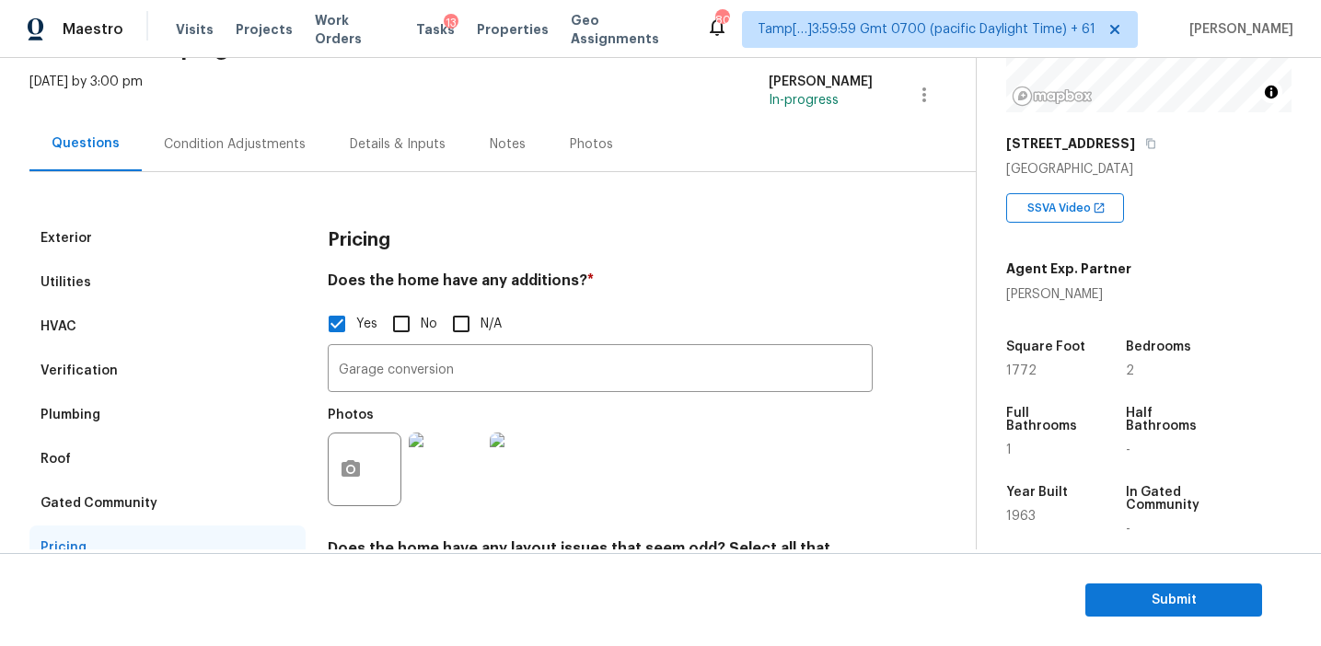
click at [171, 368] on div "Verification" at bounding box center [167, 371] width 276 height 44
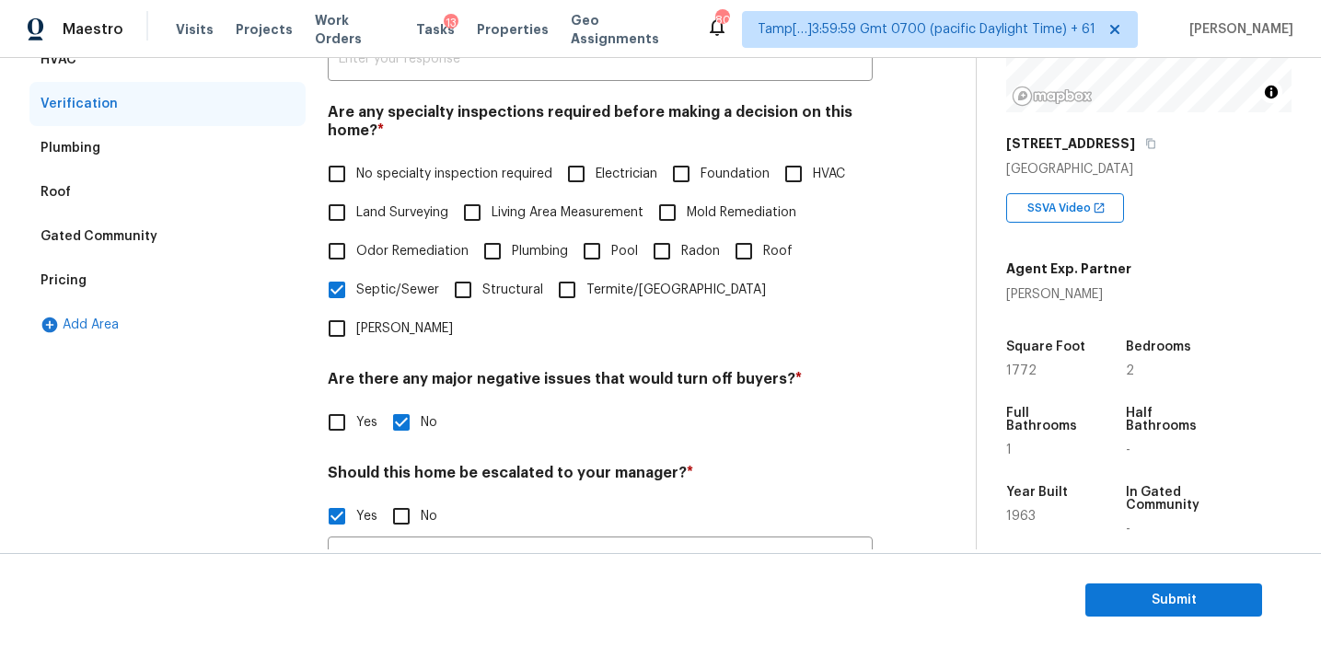
scroll to position [515, 0]
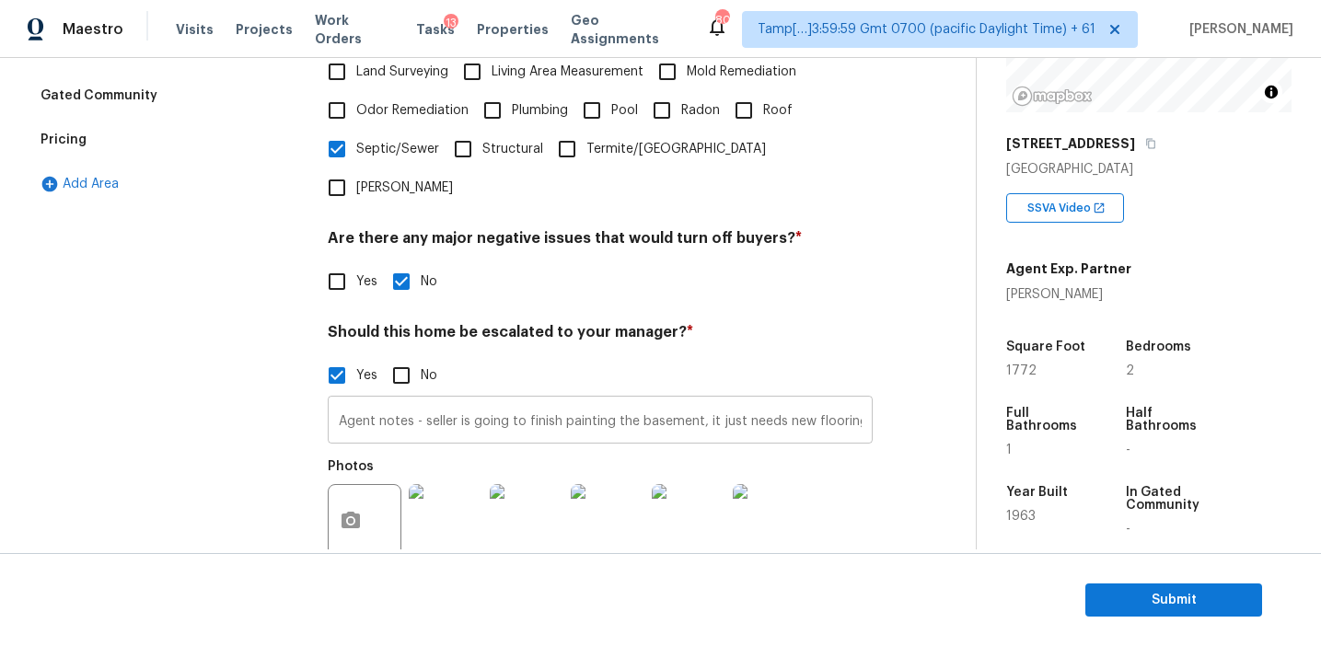
click at [365, 400] on input "Agent notes - seller is going to finish painting the basement, it just needs ne…" at bounding box center [600, 421] width 545 height 43
click at [254, 399] on div "Exterior Utilities HVAC Verification Plumbing Roof Gated Community Pricing Add …" at bounding box center [167, 257] width 276 height 897
click at [244, 154] on div "Pricing" at bounding box center [167, 140] width 276 height 44
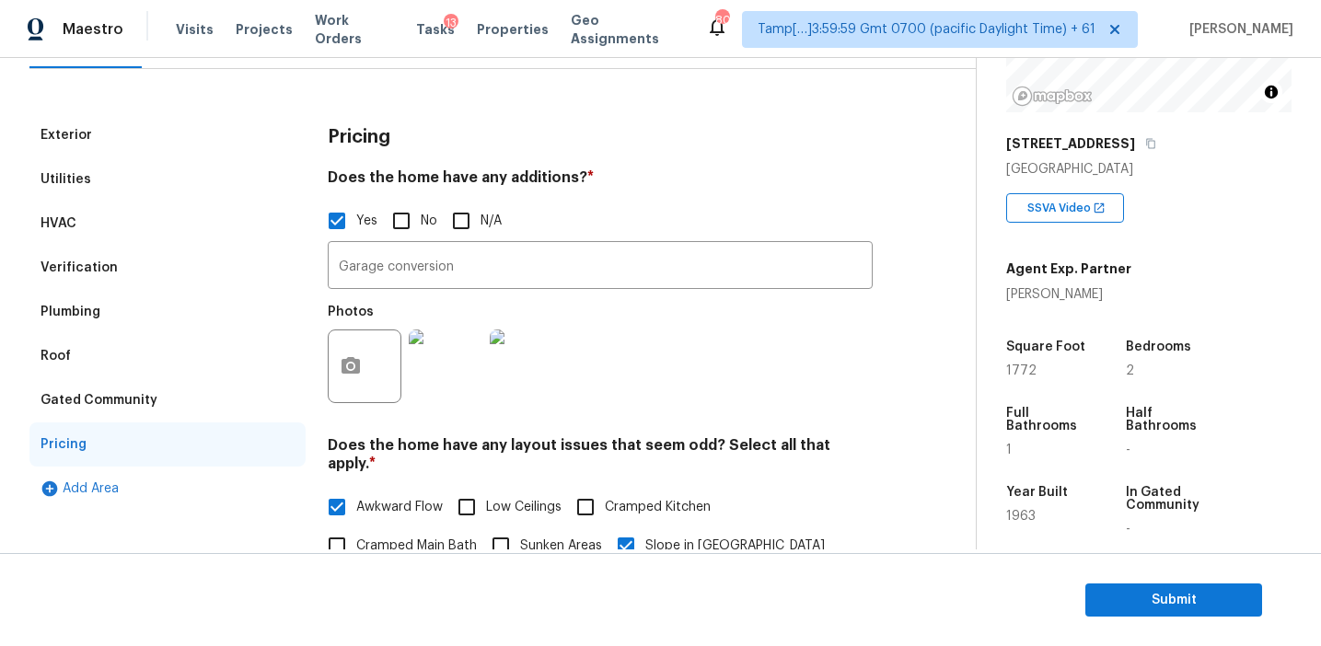
scroll to position [200, 0]
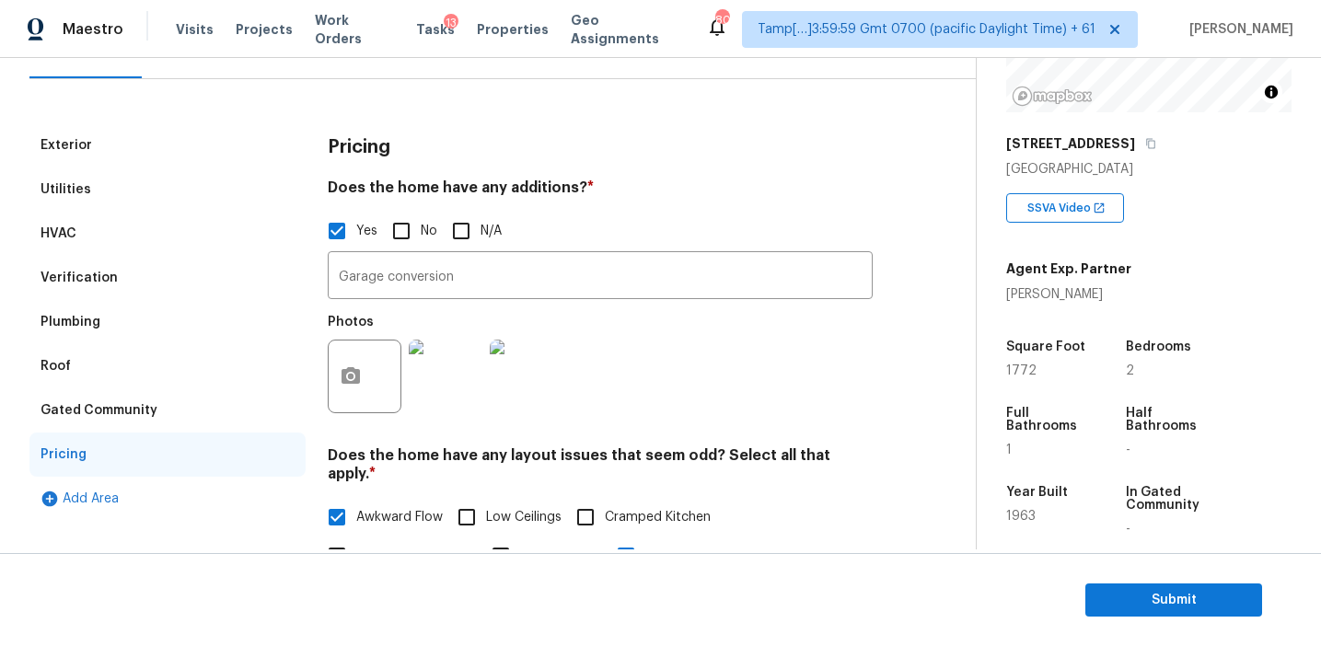
click at [182, 284] on div "Verification" at bounding box center [167, 278] width 276 height 44
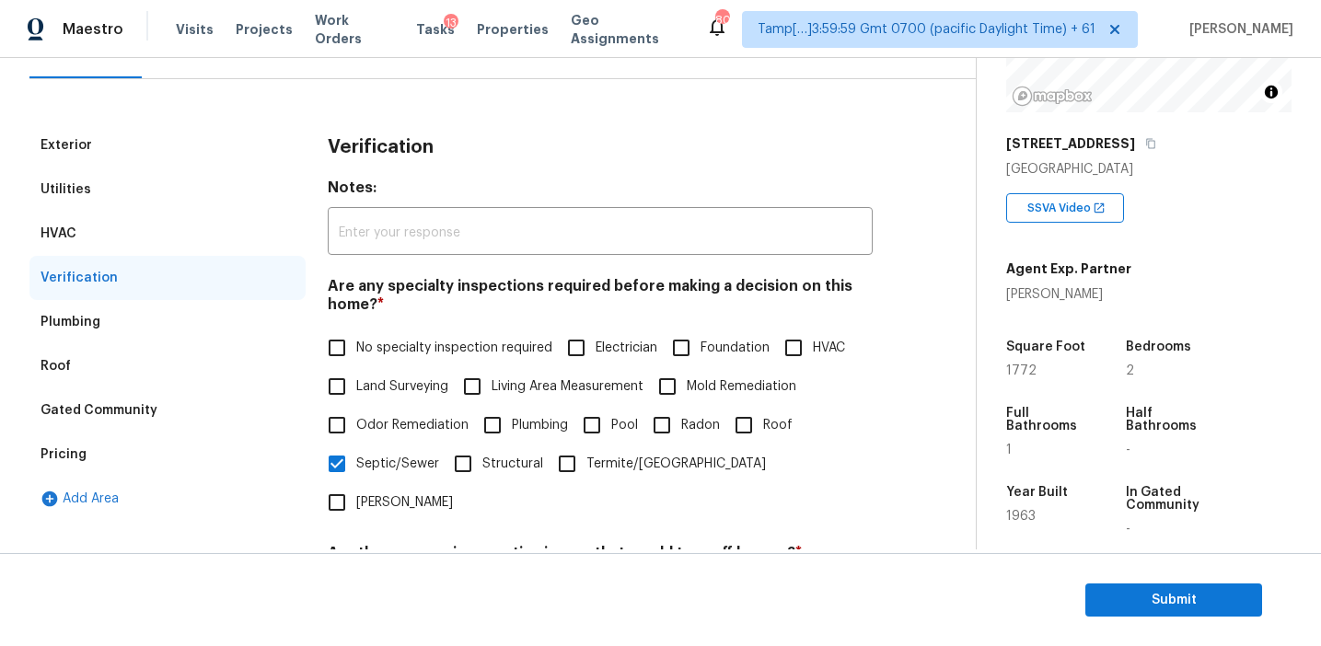
scroll to position [180, 0]
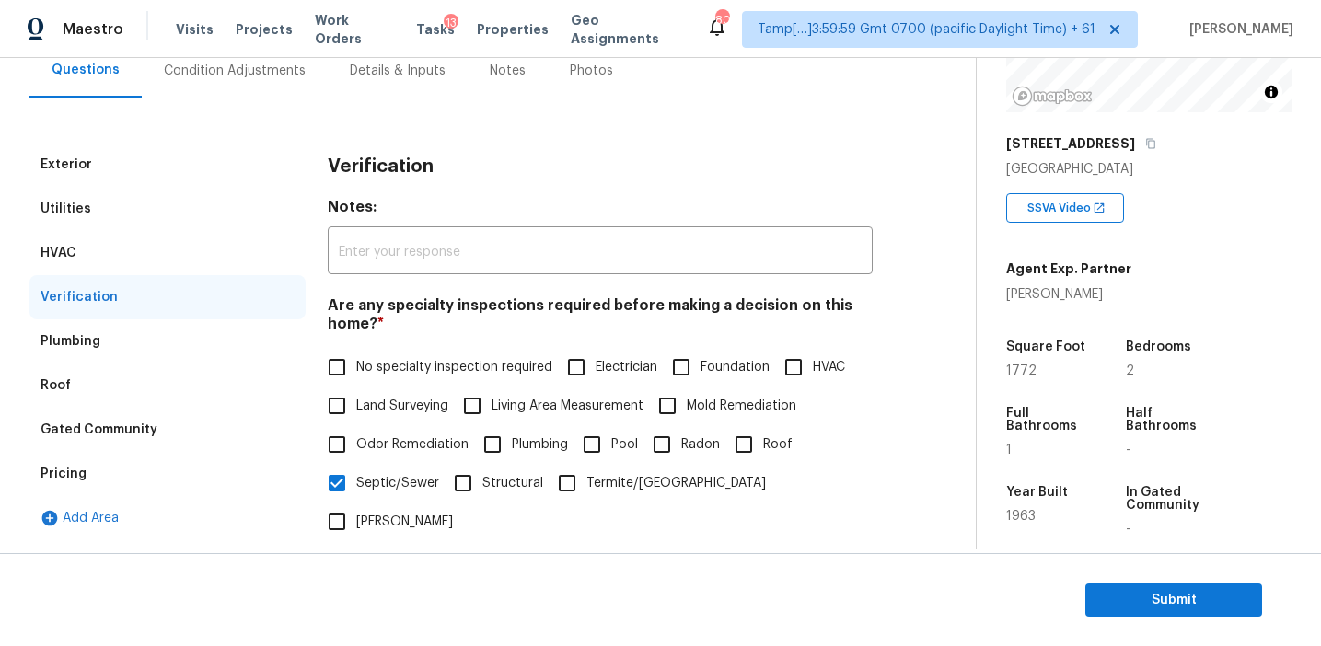
click at [180, 479] on div "Pricing" at bounding box center [167, 474] width 276 height 44
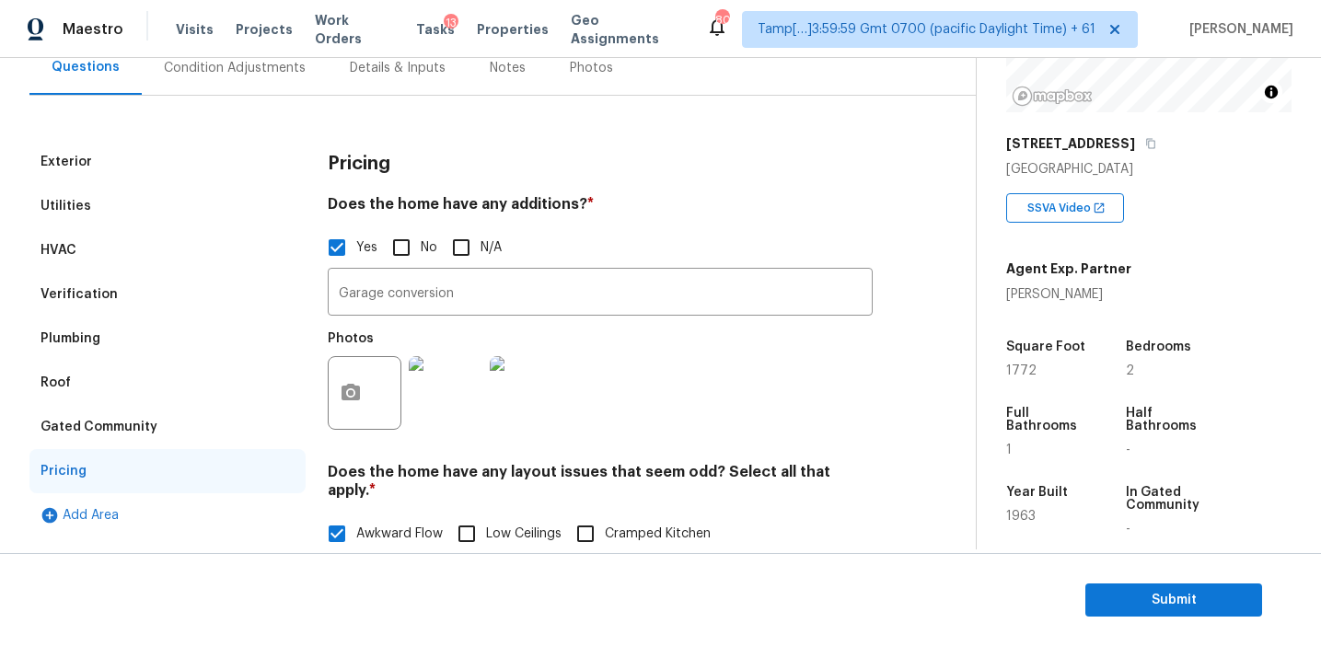
scroll to position [145, 0]
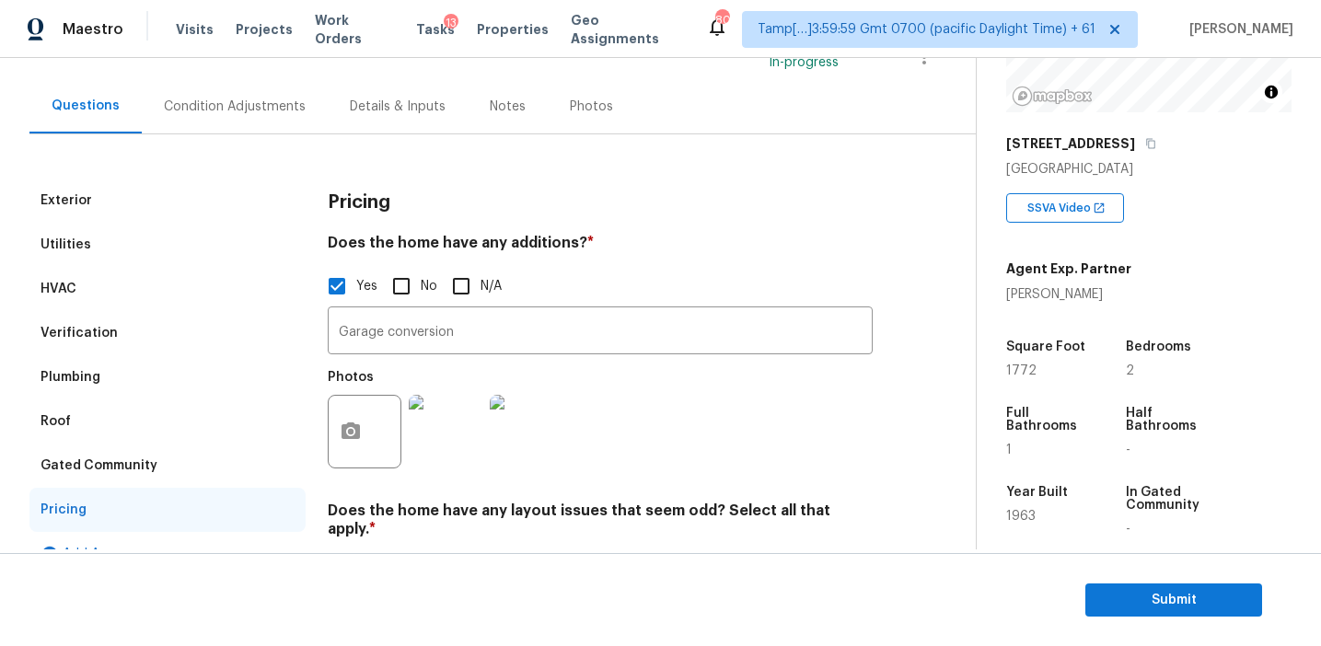
click at [127, 480] on div "Gated Community" at bounding box center [167, 466] width 276 height 44
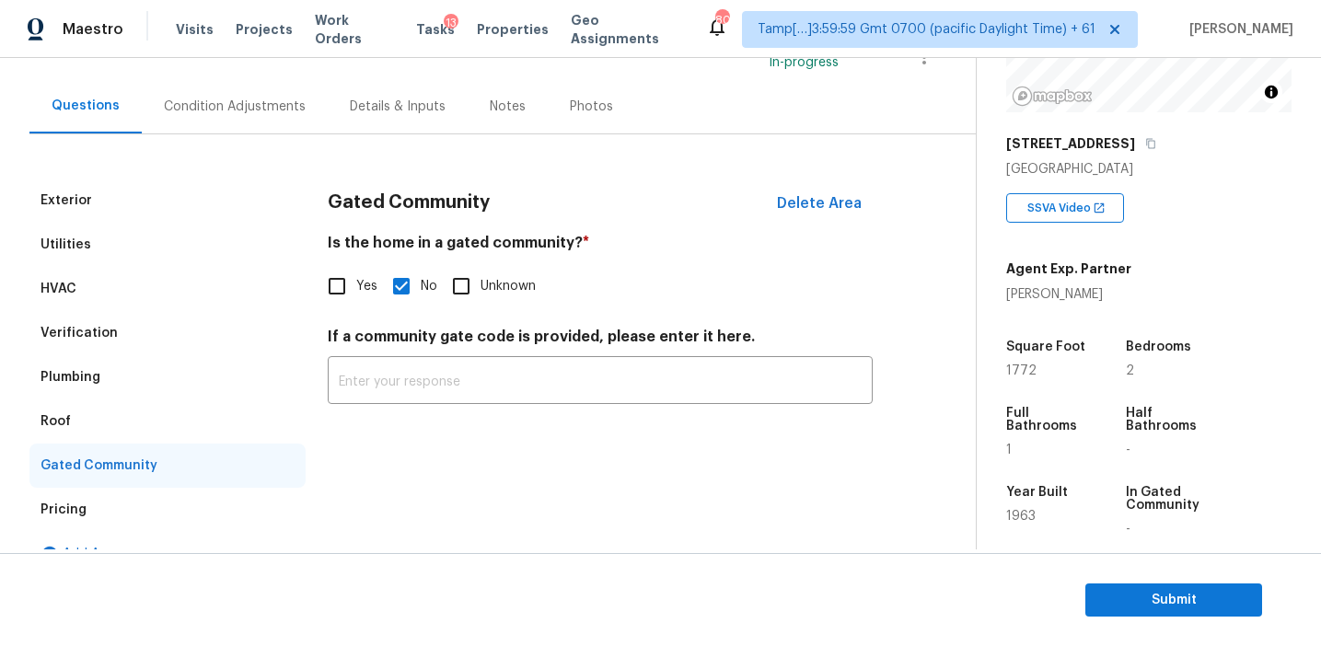
click at [94, 398] on div "Plumbing" at bounding box center [167, 377] width 276 height 44
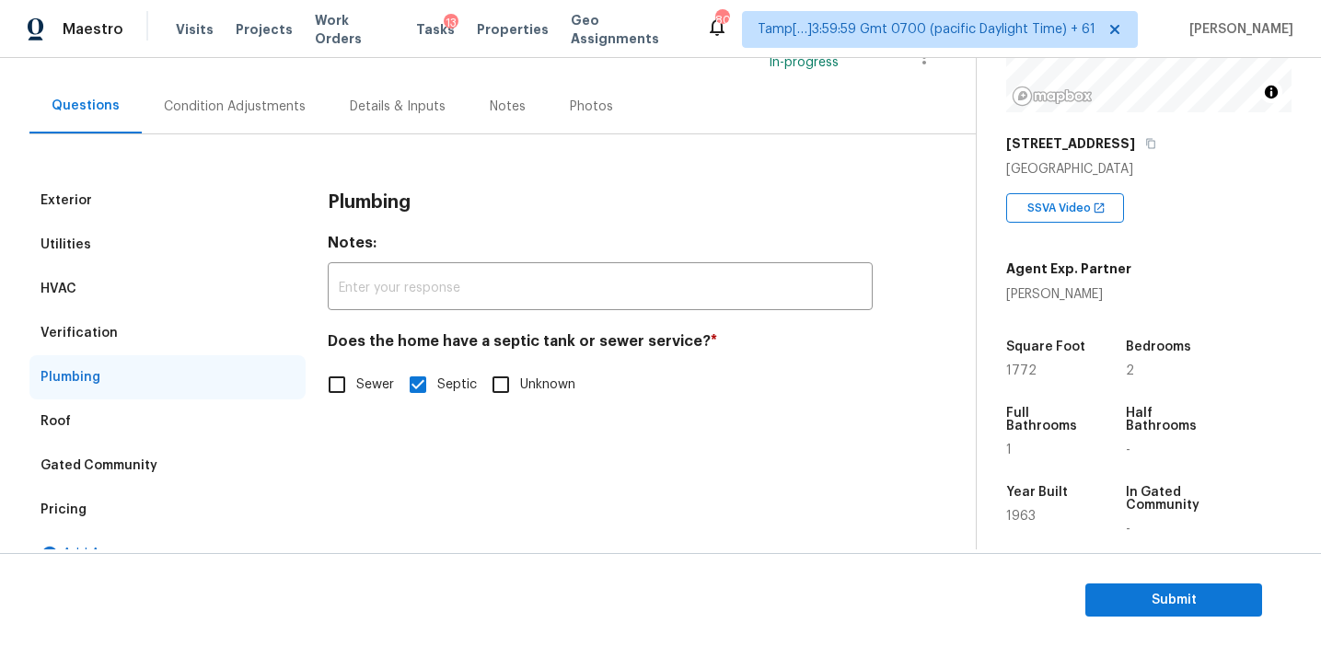
click at [91, 418] on div "Roof" at bounding box center [167, 422] width 276 height 44
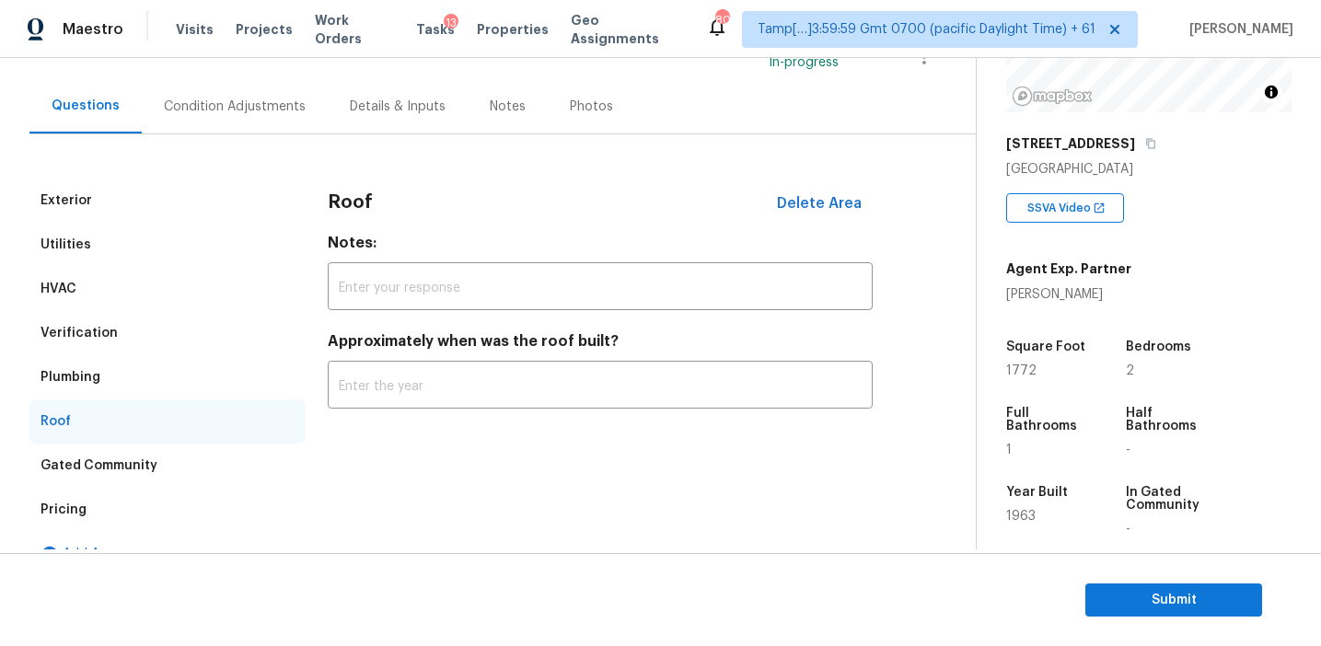
click at [105, 368] on div "Plumbing" at bounding box center [167, 377] width 276 height 44
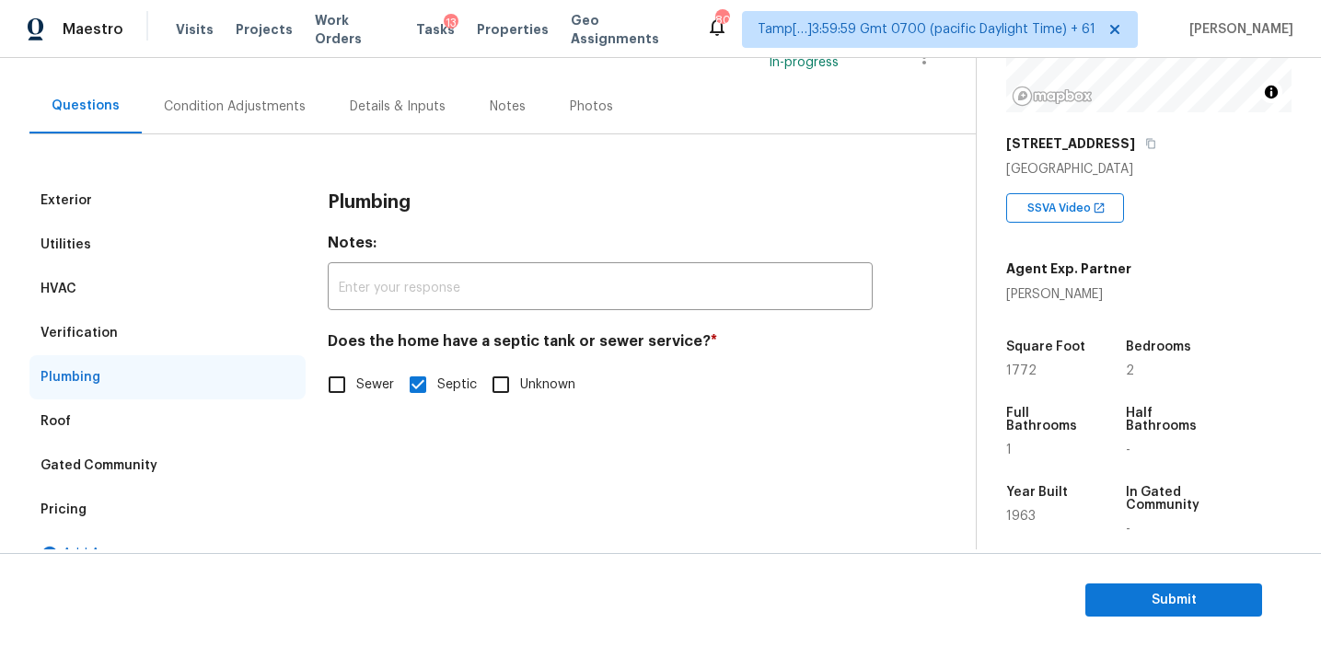
click at [107, 336] on div "Verification" at bounding box center [79, 333] width 77 height 18
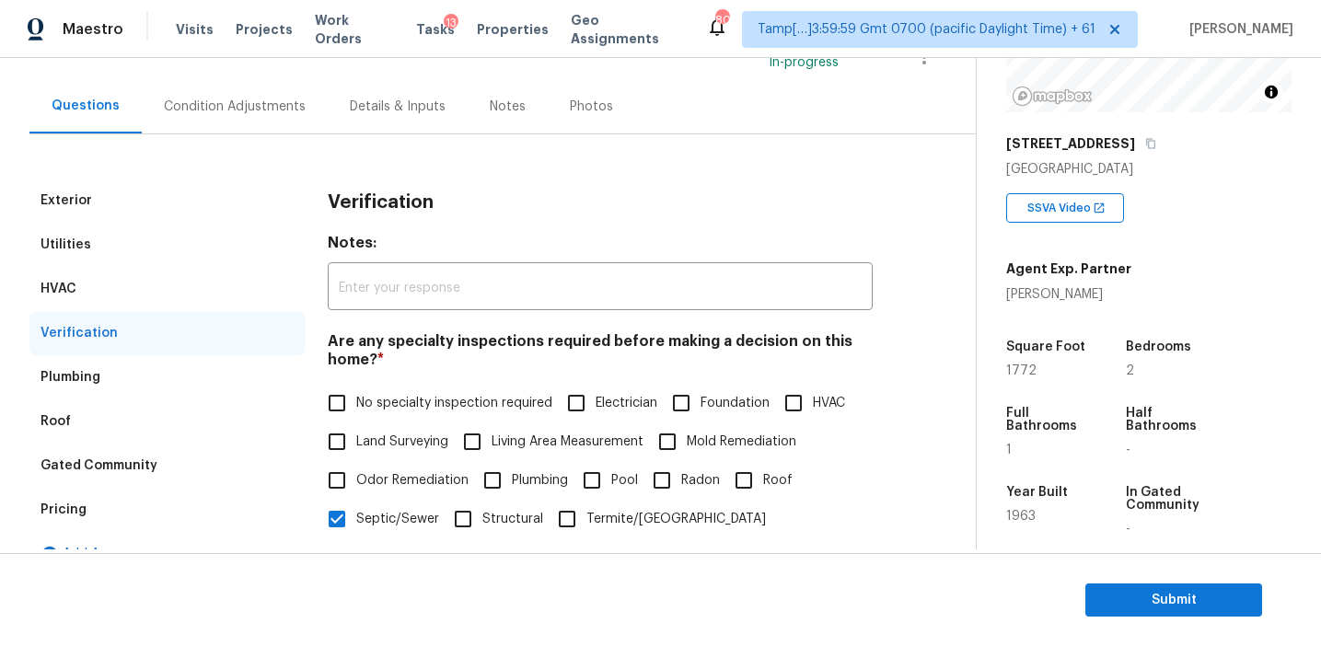
click at [110, 283] on div "HVAC" at bounding box center [167, 289] width 276 height 44
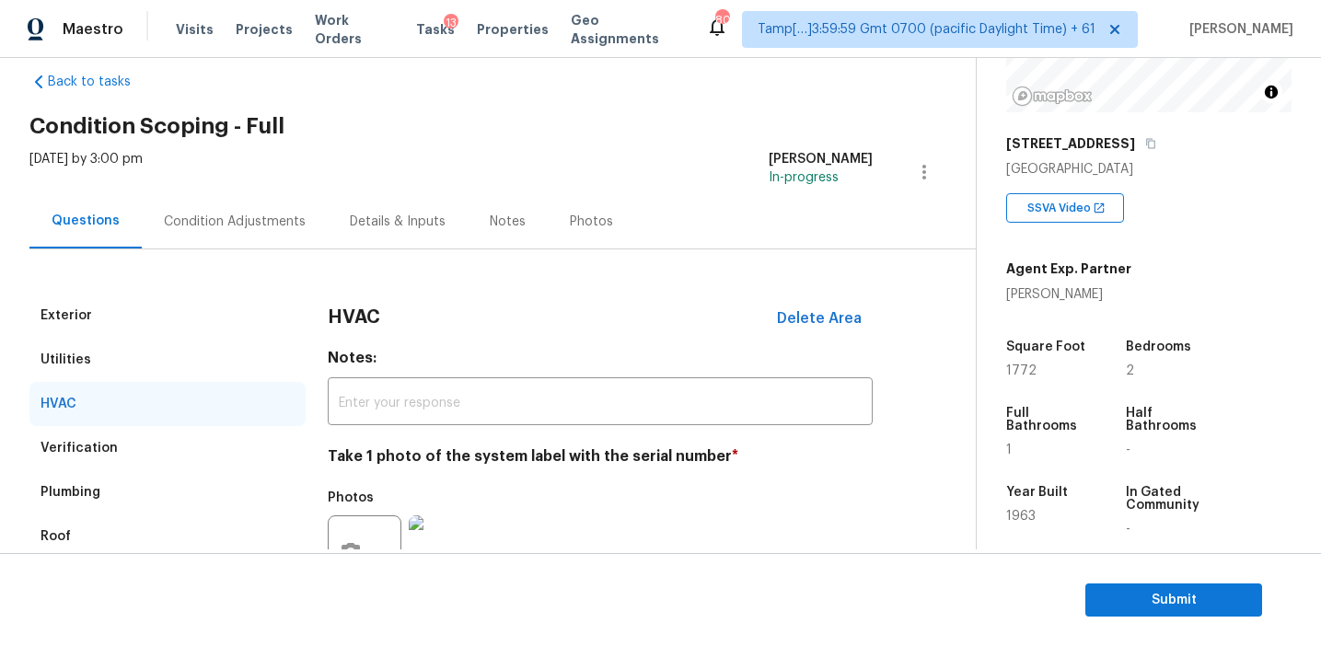
click at [212, 376] on div "Utilities" at bounding box center [167, 360] width 276 height 44
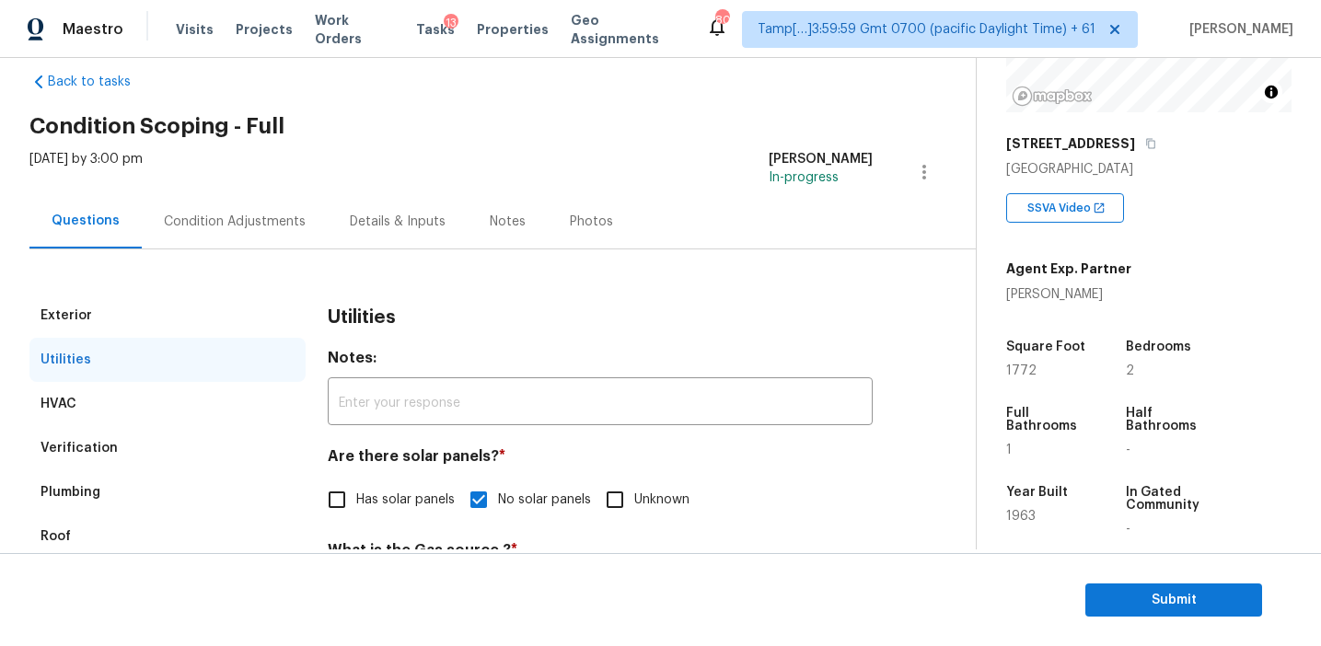
scroll to position [120, 0]
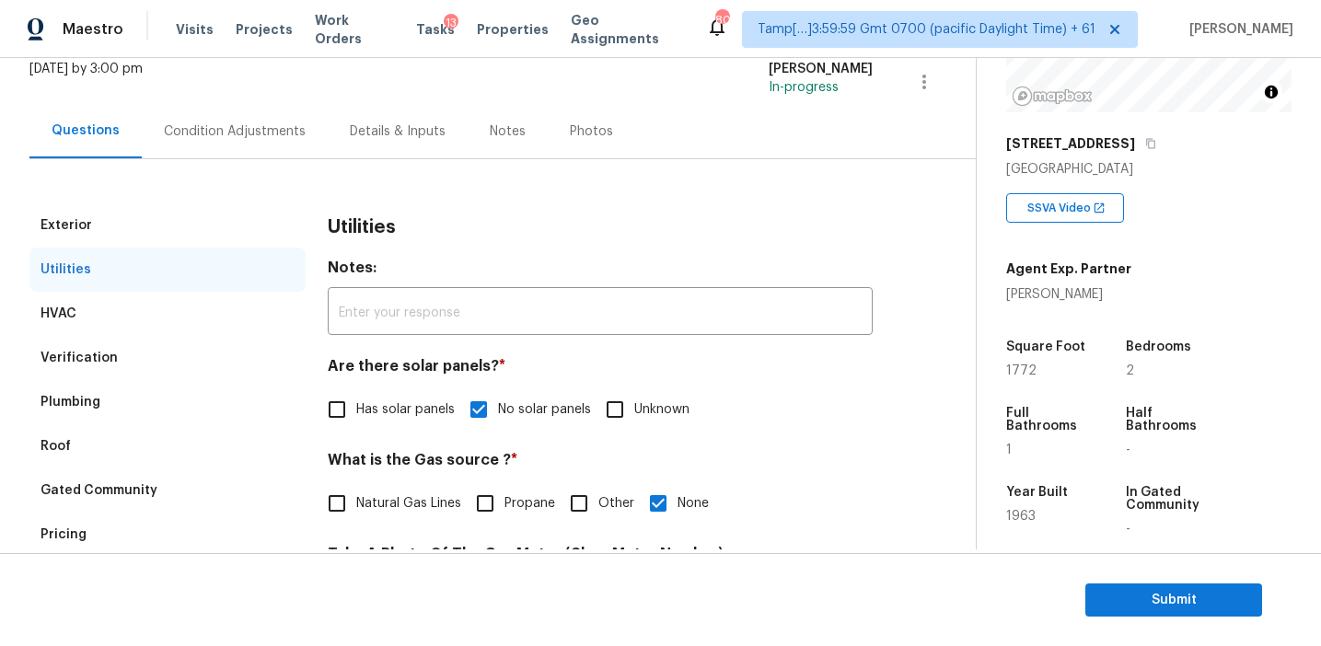
click at [212, 227] on div "Exterior" at bounding box center [167, 225] width 276 height 44
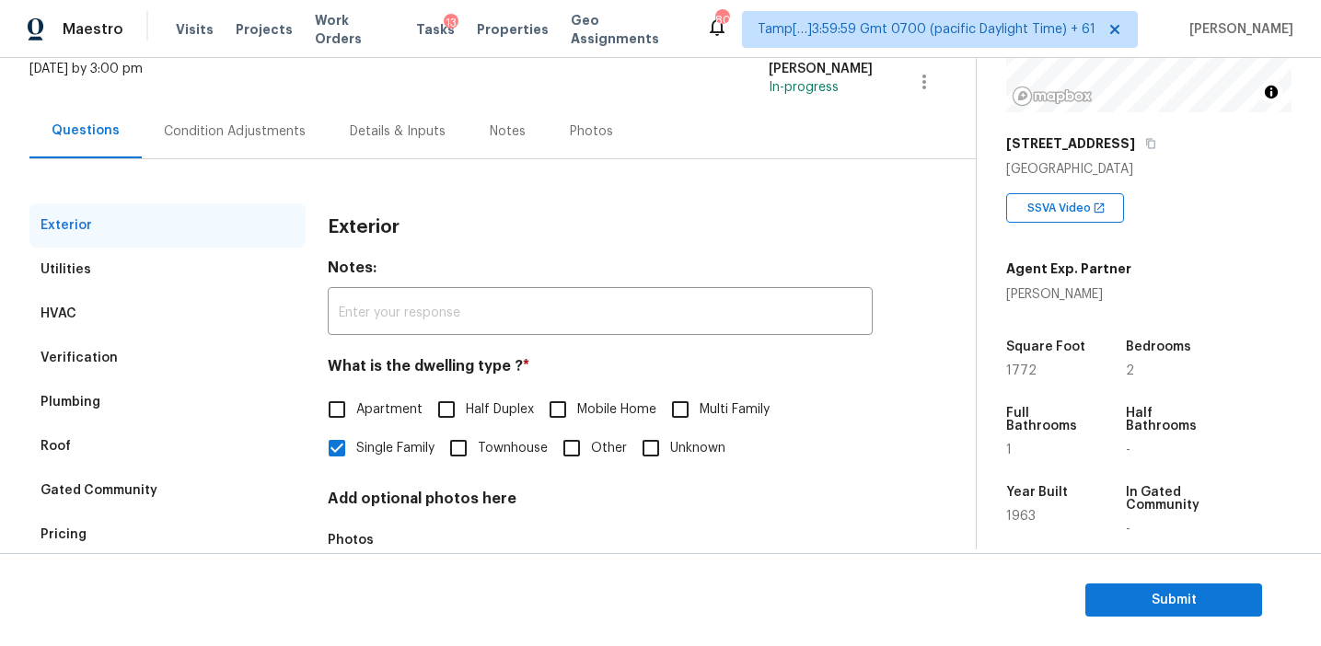
click at [243, 140] on div "Condition Adjustments" at bounding box center [235, 131] width 142 height 18
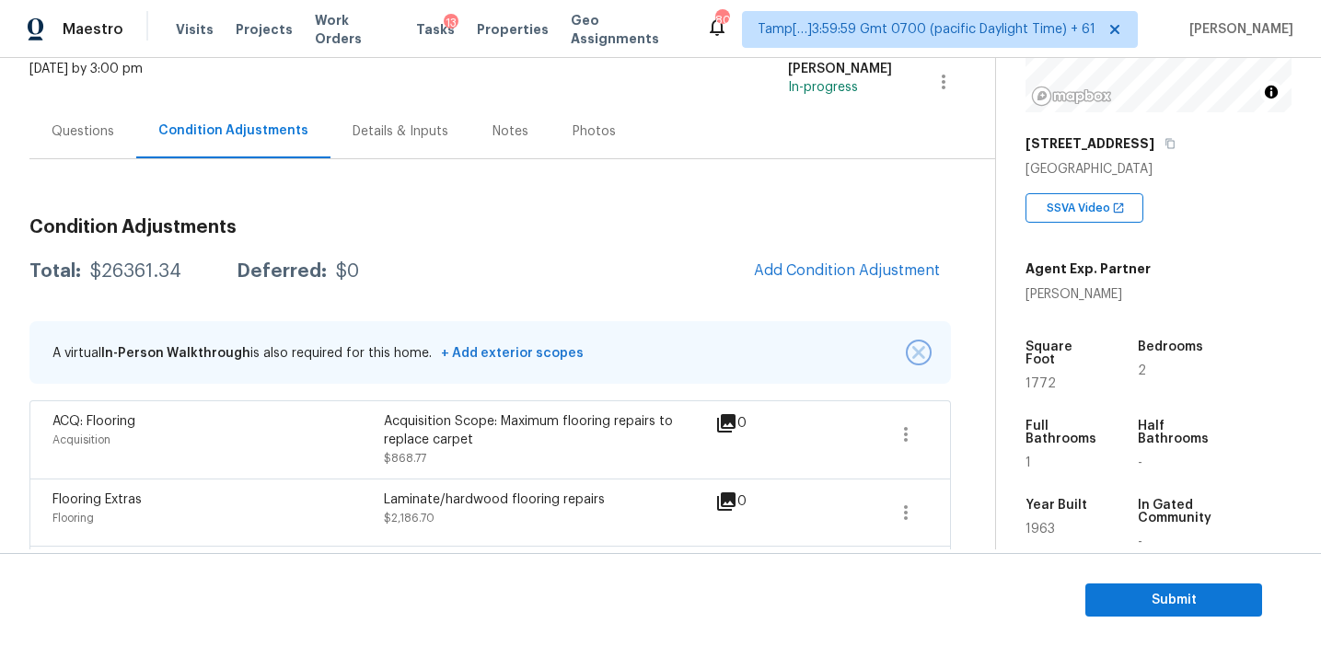
click at [920, 348] on img "button" at bounding box center [918, 352] width 13 height 13
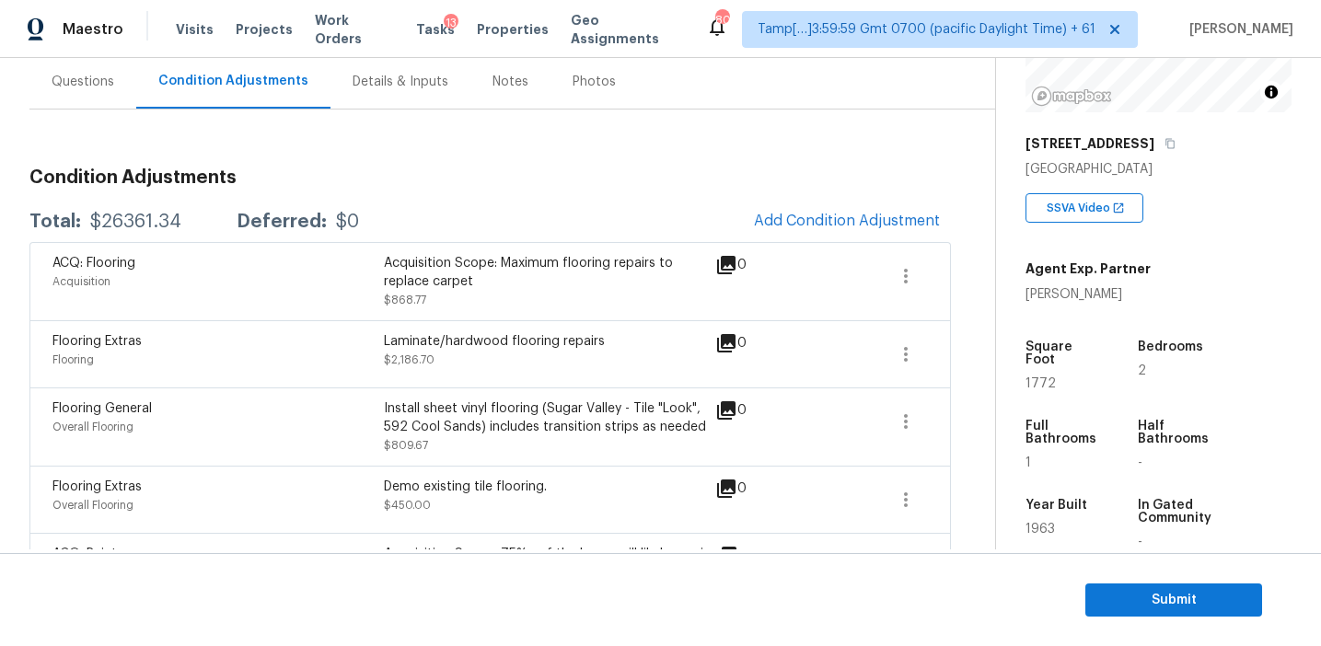
scroll to position [161, 0]
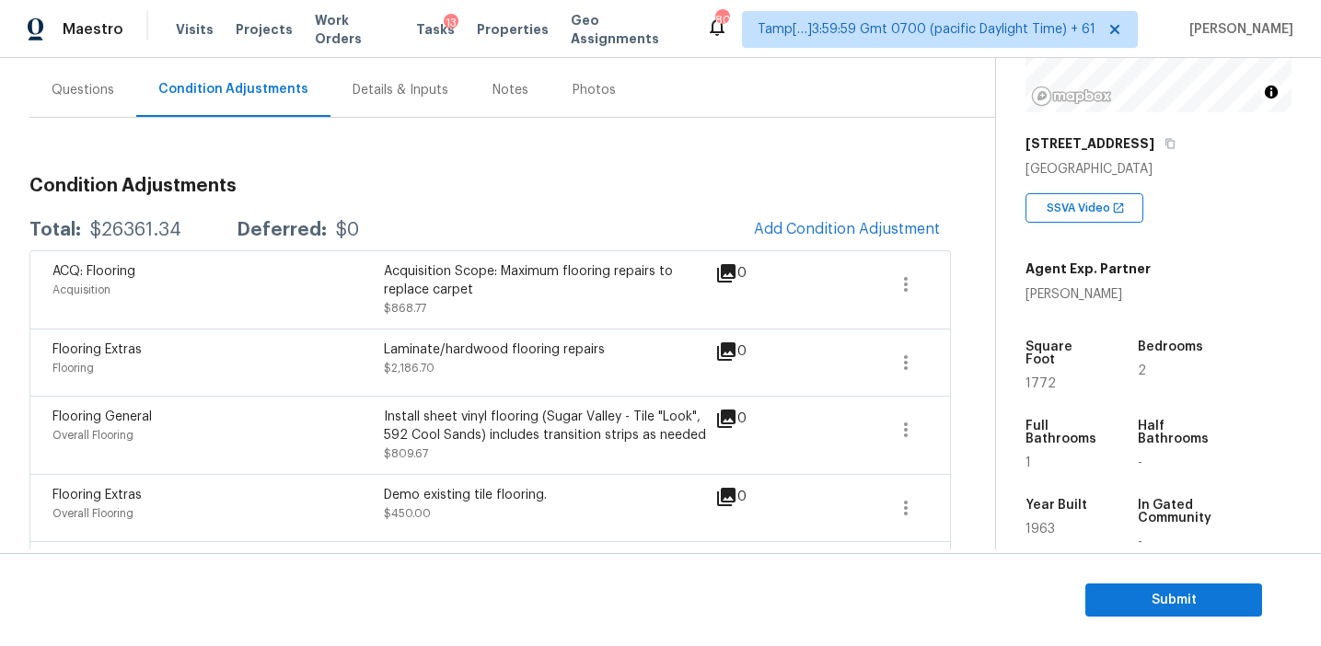
click at [502, 211] on div "Total: $26361.34 Deferred: $0 Add Condition Adjustment" at bounding box center [489, 230] width 921 height 41
click at [1096, 590] on button "Submit" at bounding box center [1173, 601] width 177 height 34
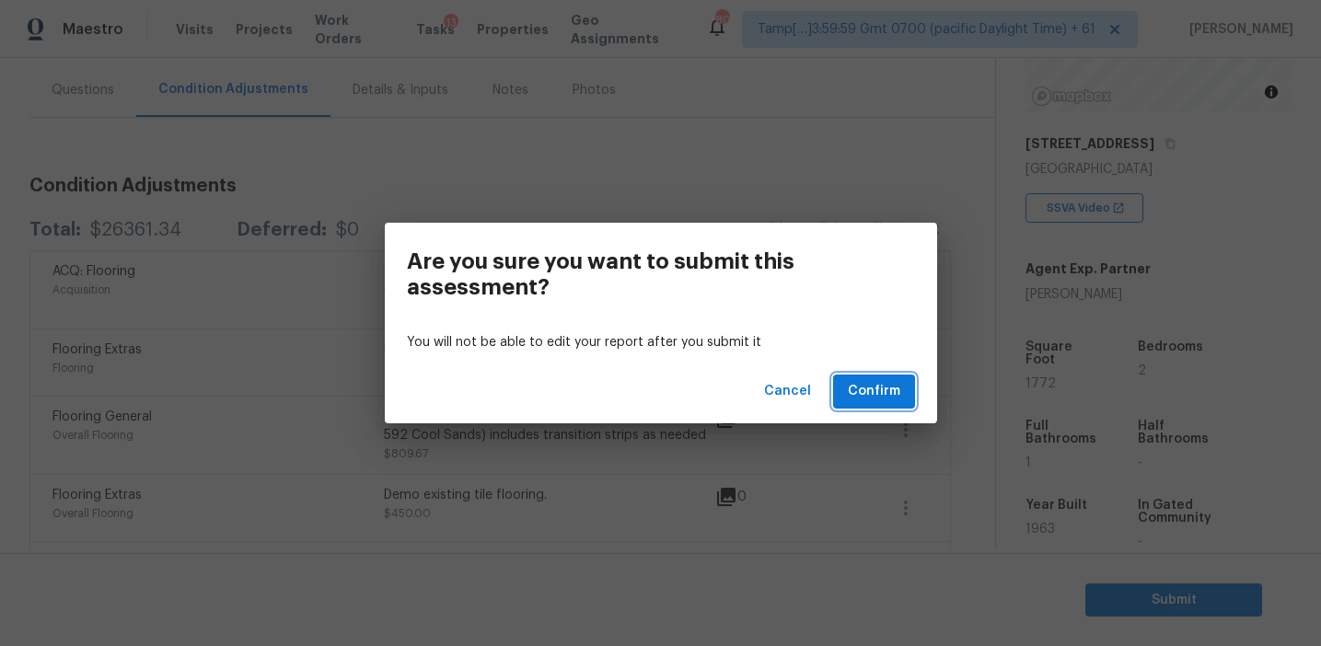
click at [880, 388] on span "Confirm" at bounding box center [874, 391] width 52 height 23
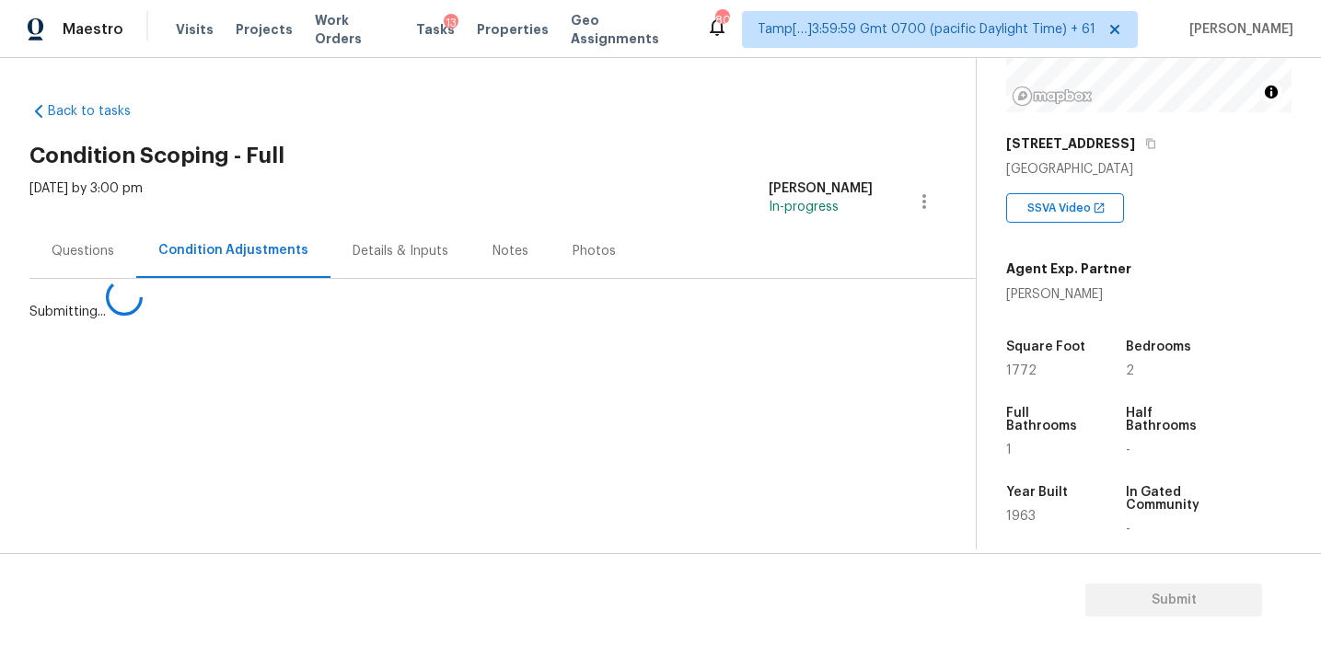
scroll to position [0, 0]
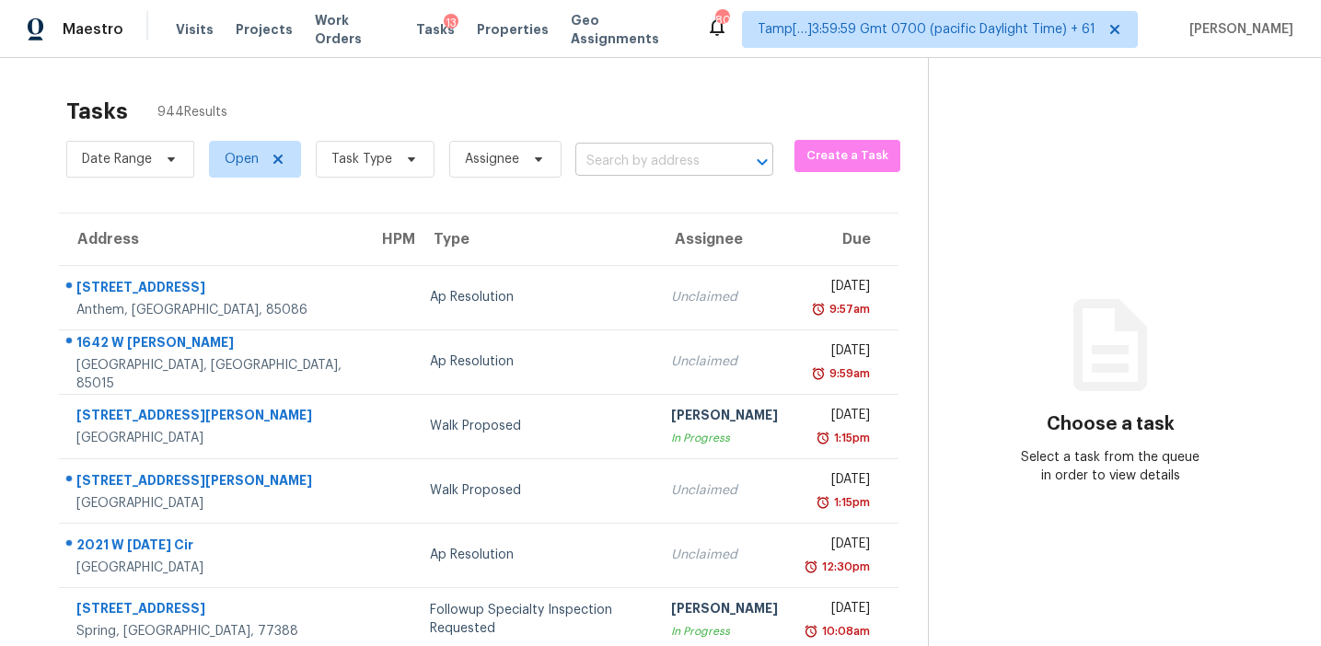
click at [605, 151] on input "text" at bounding box center [648, 161] width 146 height 29
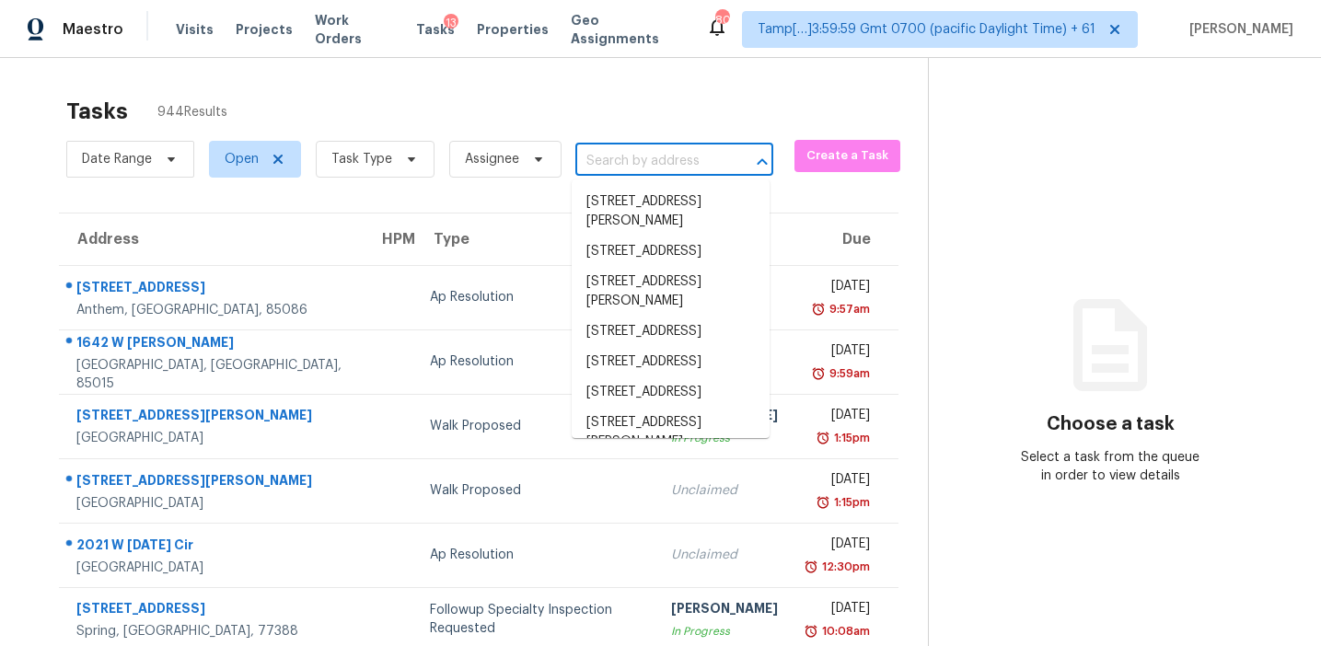
paste input "2011 Terrapin St Indian Trail, NC, 28079"
type input "2011 Terrapin St Indian Trail, NC, 28079"
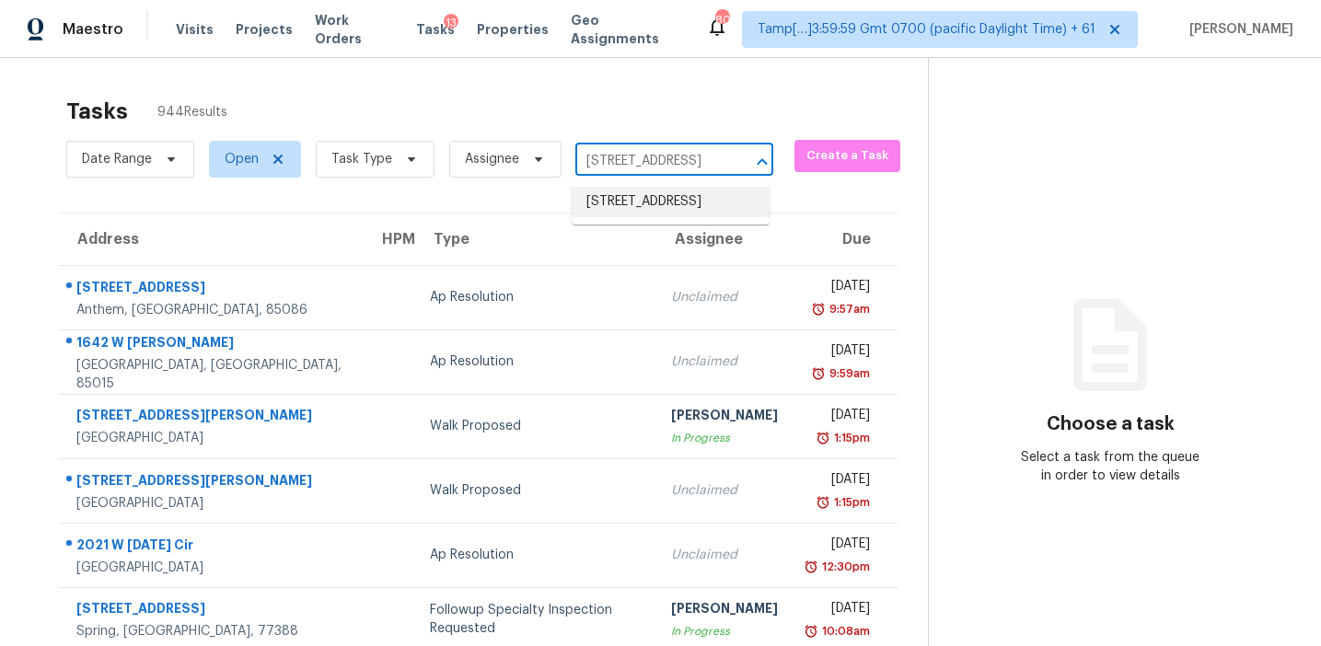
click at [682, 205] on li "2011 Terrapin St, Indian Trail, NC 28079" at bounding box center [671, 202] width 198 height 30
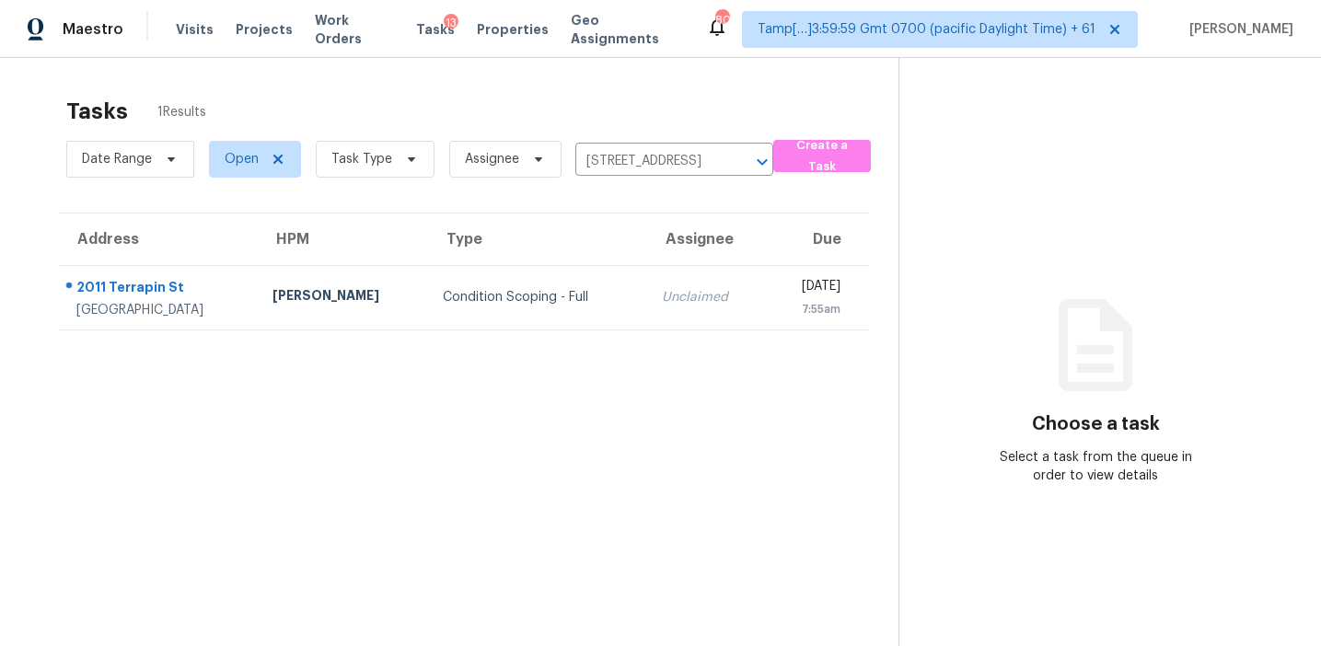
click at [667, 289] on div "Unclaimed" at bounding box center [707, 297] width 90 height 18
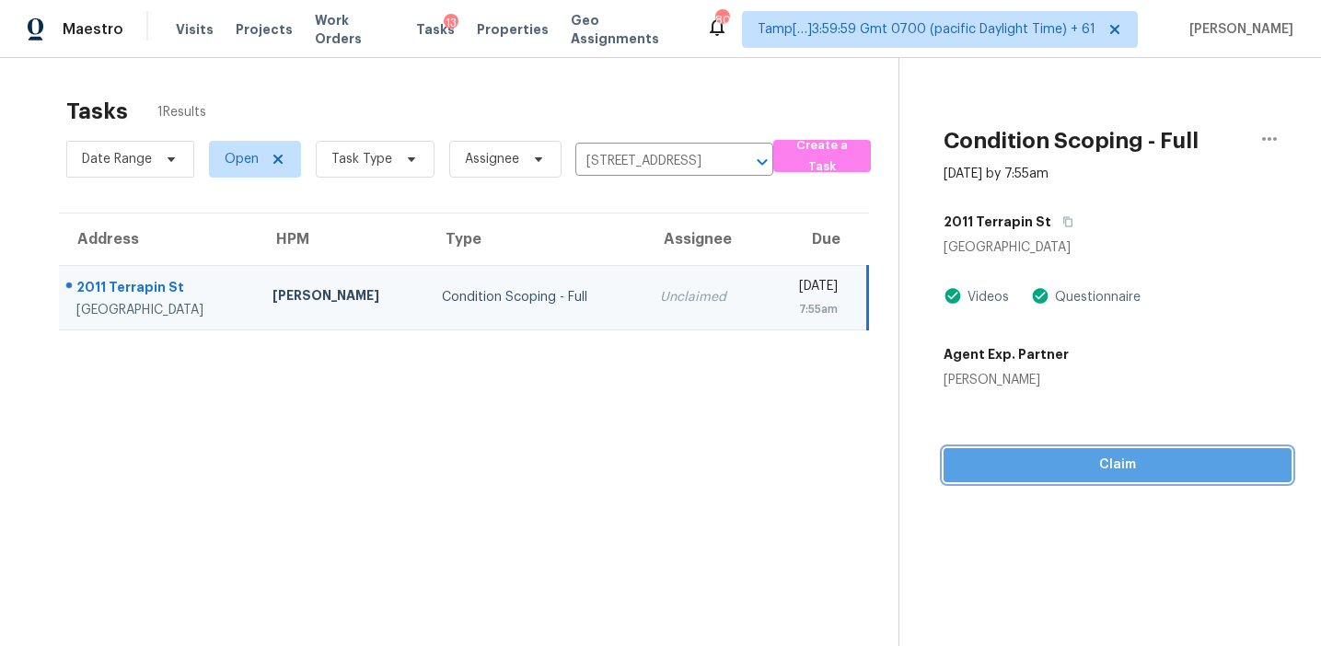
click at [1008, 455] on span "Claim" at bounding box center [1117, 465] width 319 height 23
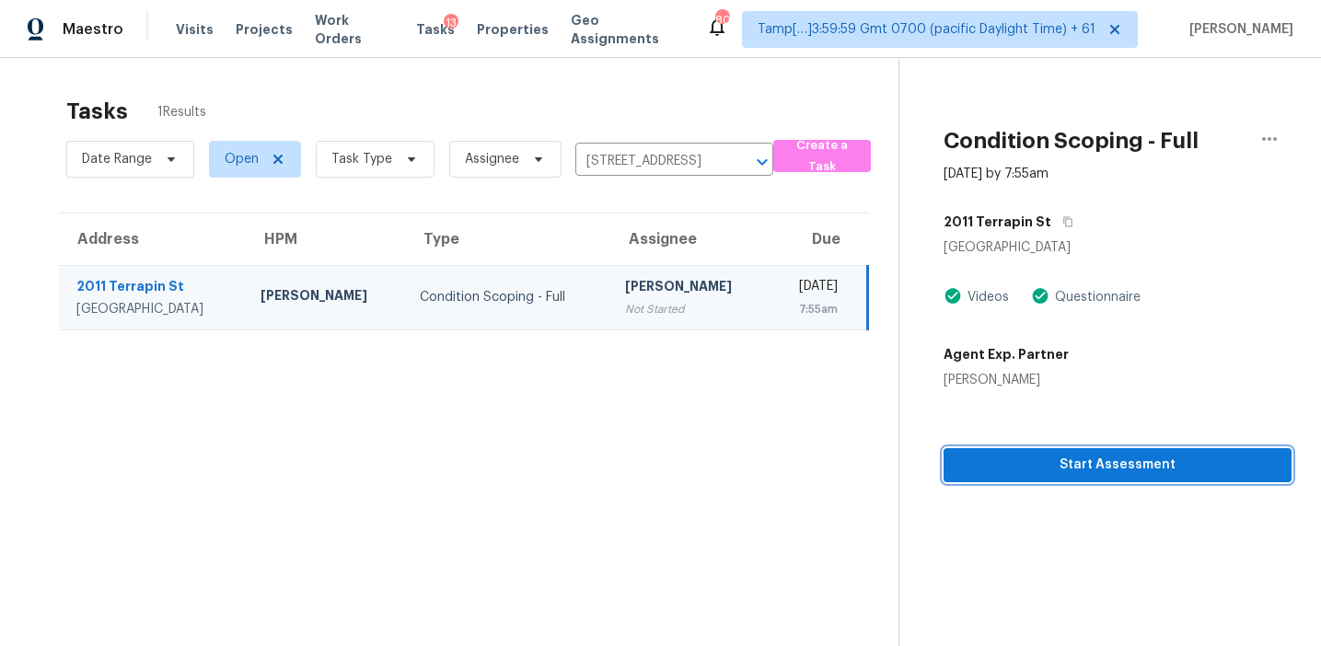
click at [1007, 464] on span "Start Assessment" at bounding box center [1117, 465] width 319 height 23
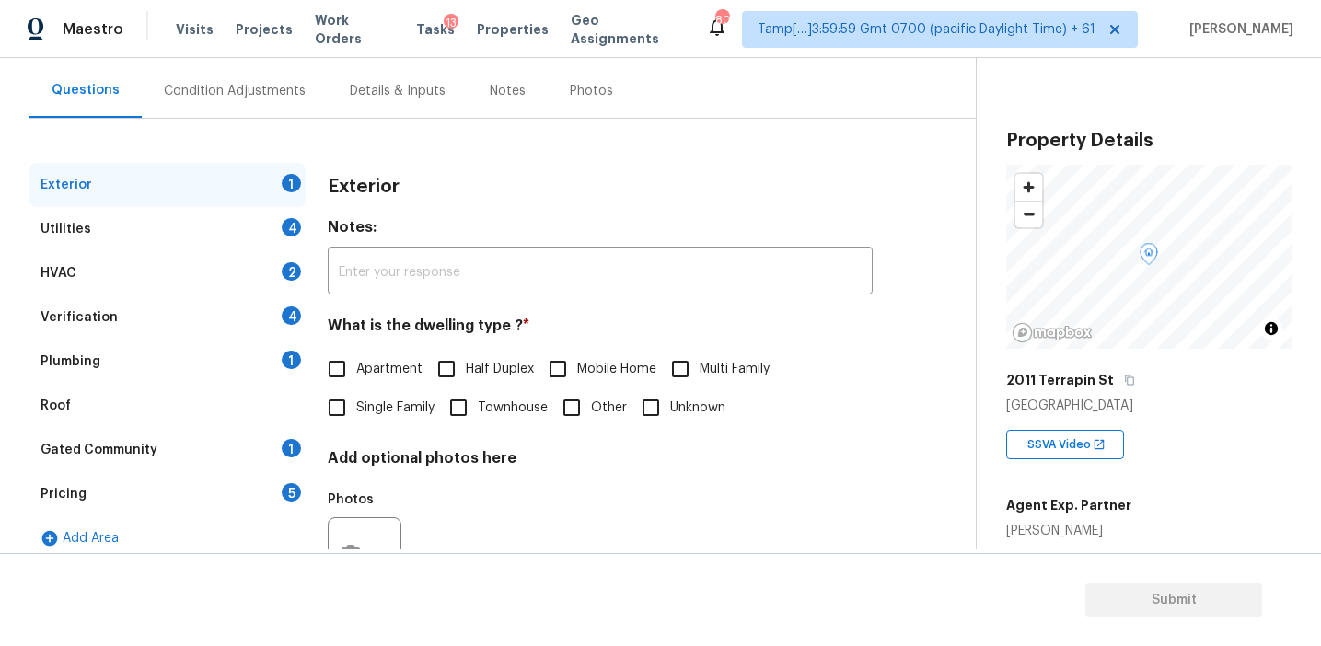
scroll to position [167, 0]
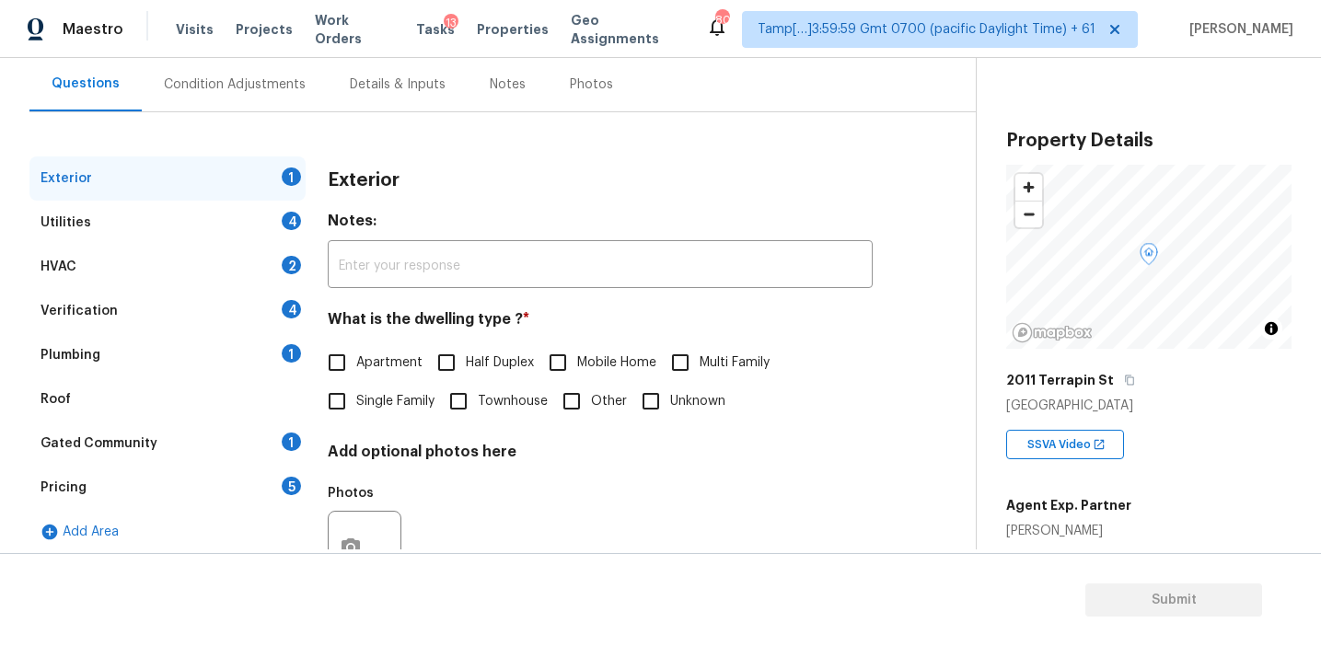
click at [615, 159] on div "Exterior" at bounding box center [600, 180] width 545 height 48
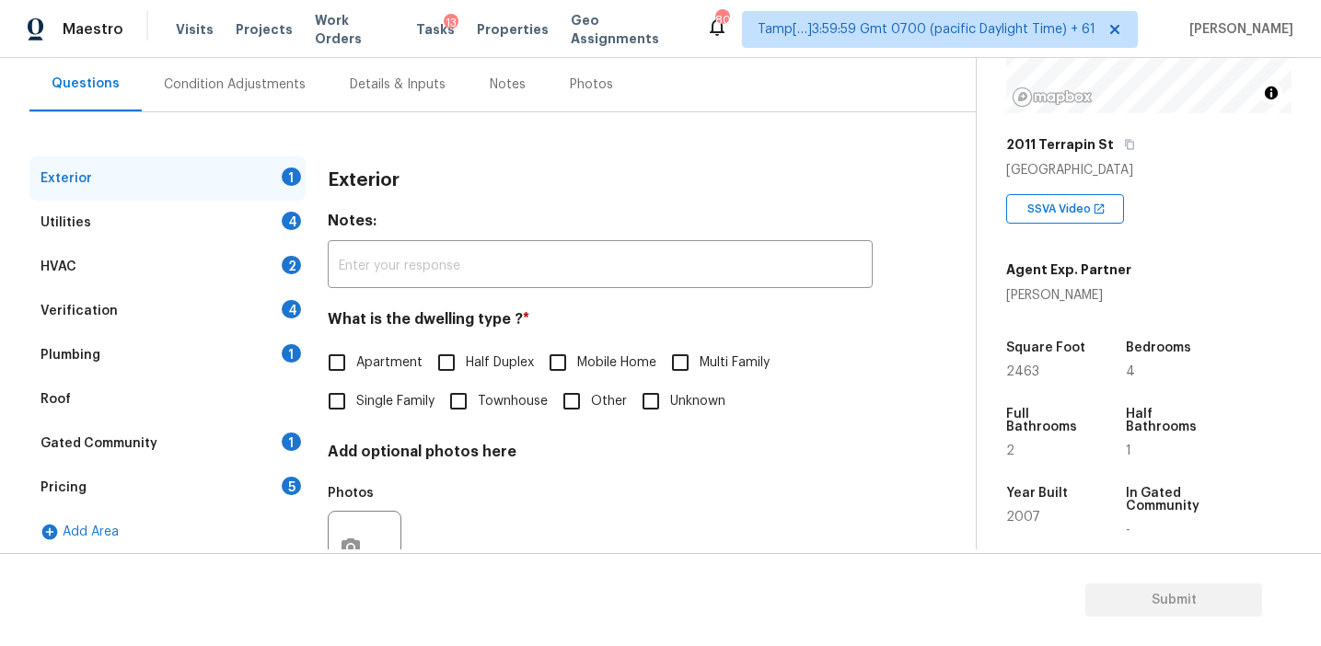
scroll to position [179, 0]
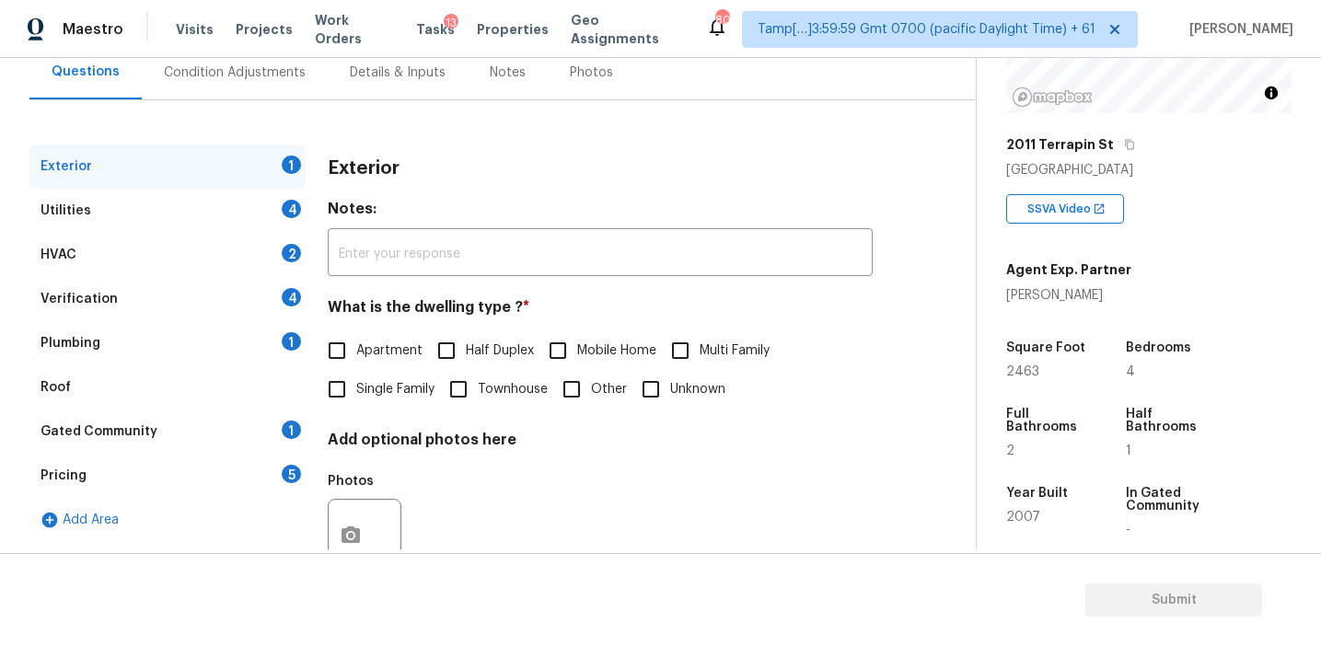
click at [256, 489] on div "Pricing 5" at bounding box center [167, 476] width 276 height 44
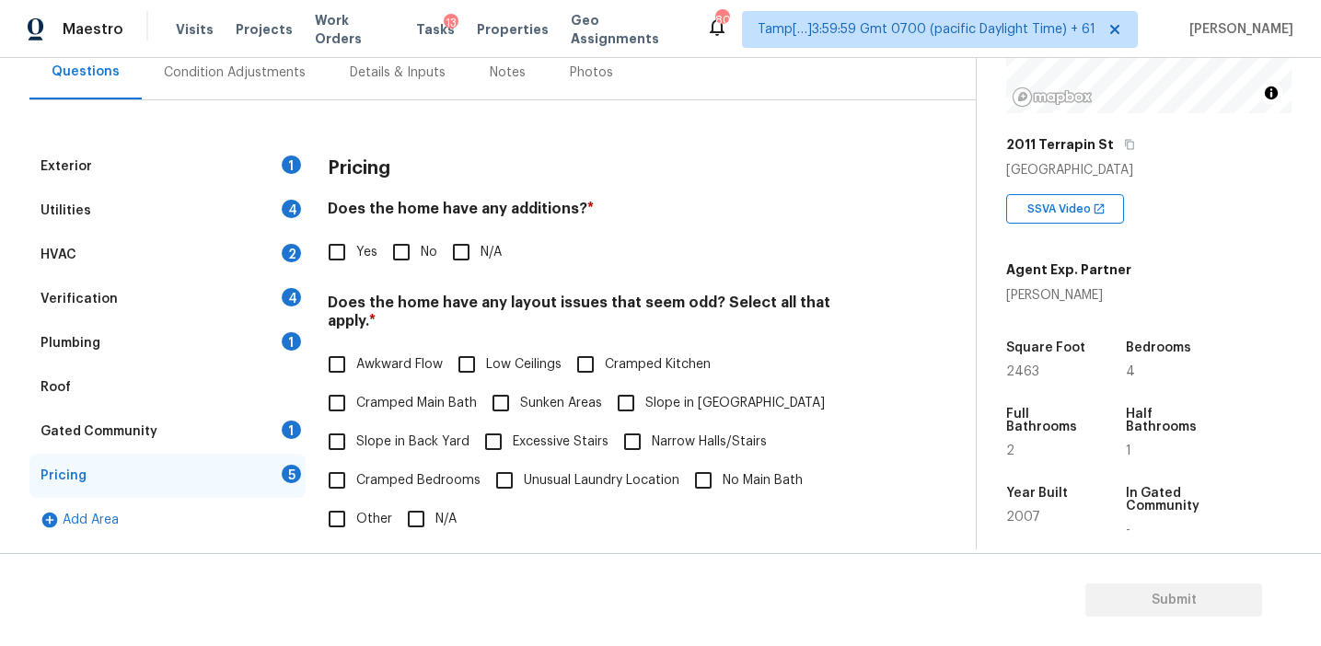
scroll to position [164, 0]
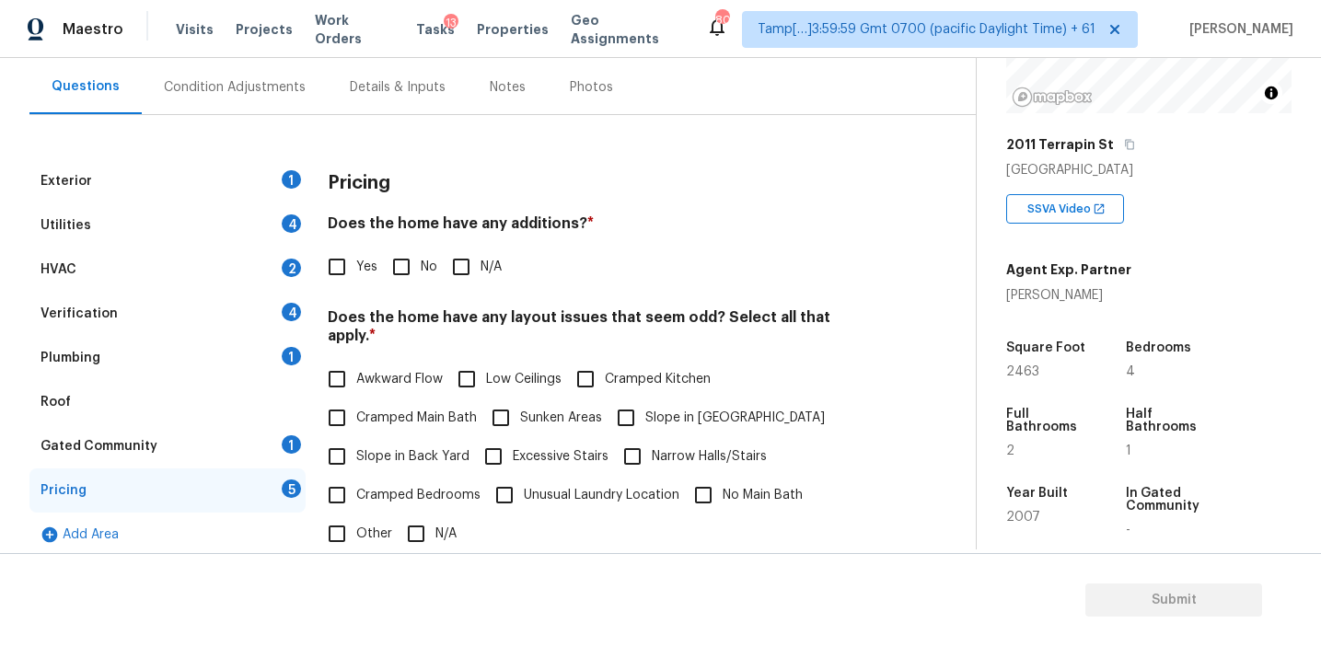
click at [298, 98] on div "Condition Adjustments" at bounding box center [235, 87] width 186 height 54
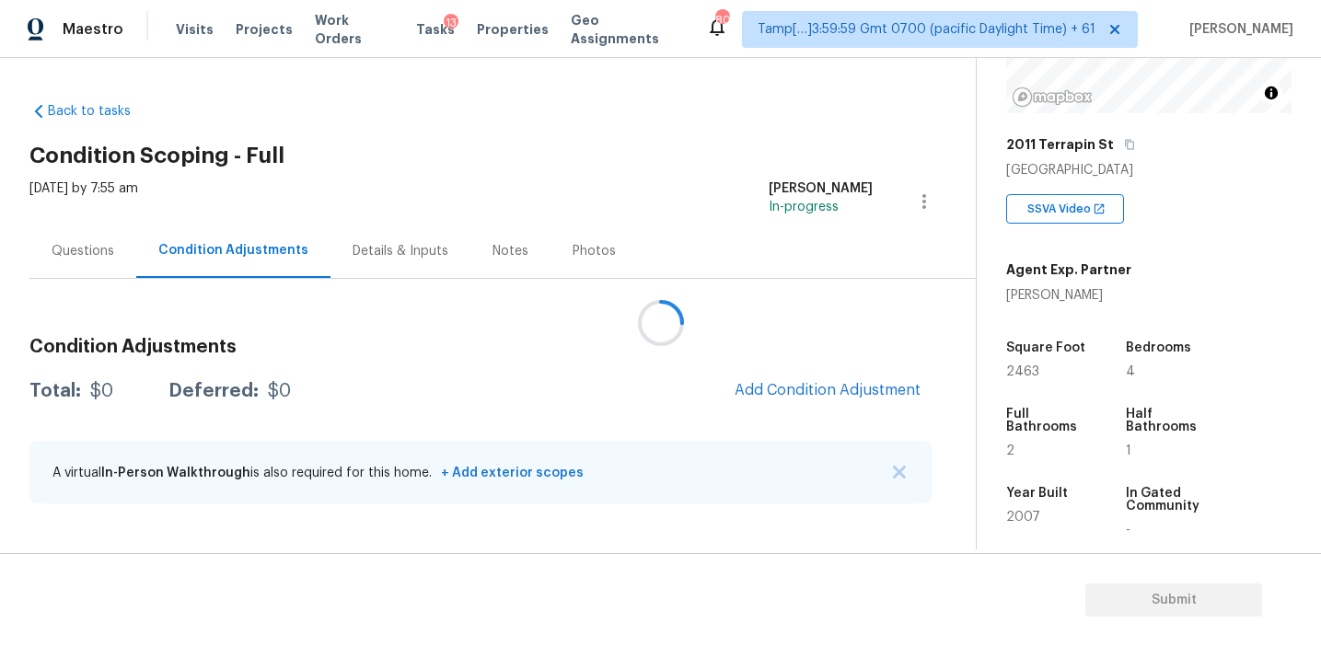
click at [787, 352] on div at bounding box center [660, 323] width 1321 height 646
click at [772, 416] on div at bounding box center [660, 323] width 1321 height 646
click at [780, 390] on div at bounding box center [660, 323] width 1321 height 646
click at [803, 400] on div at bounding box center [660, 323] width 1321 height 646
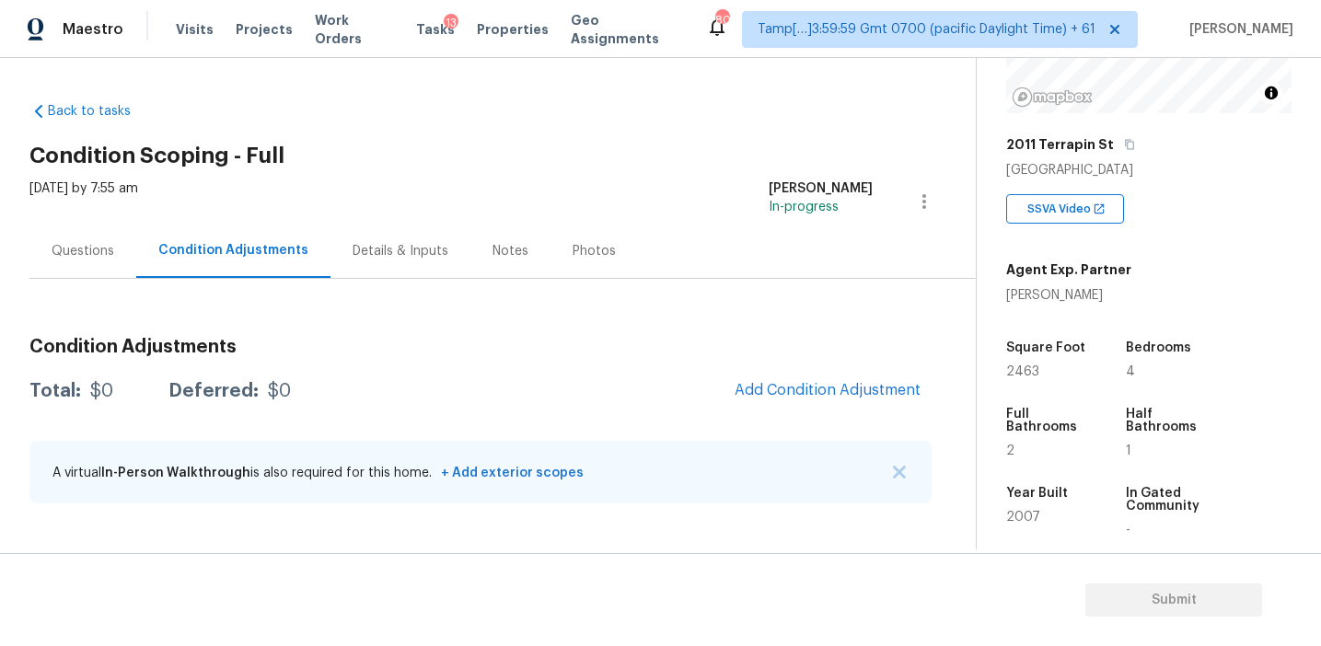
scroll to position [237, 0]
click at [864, 382] on span "Add Condition Adjustment" at bounding box center [828, 390] width 186 height 17
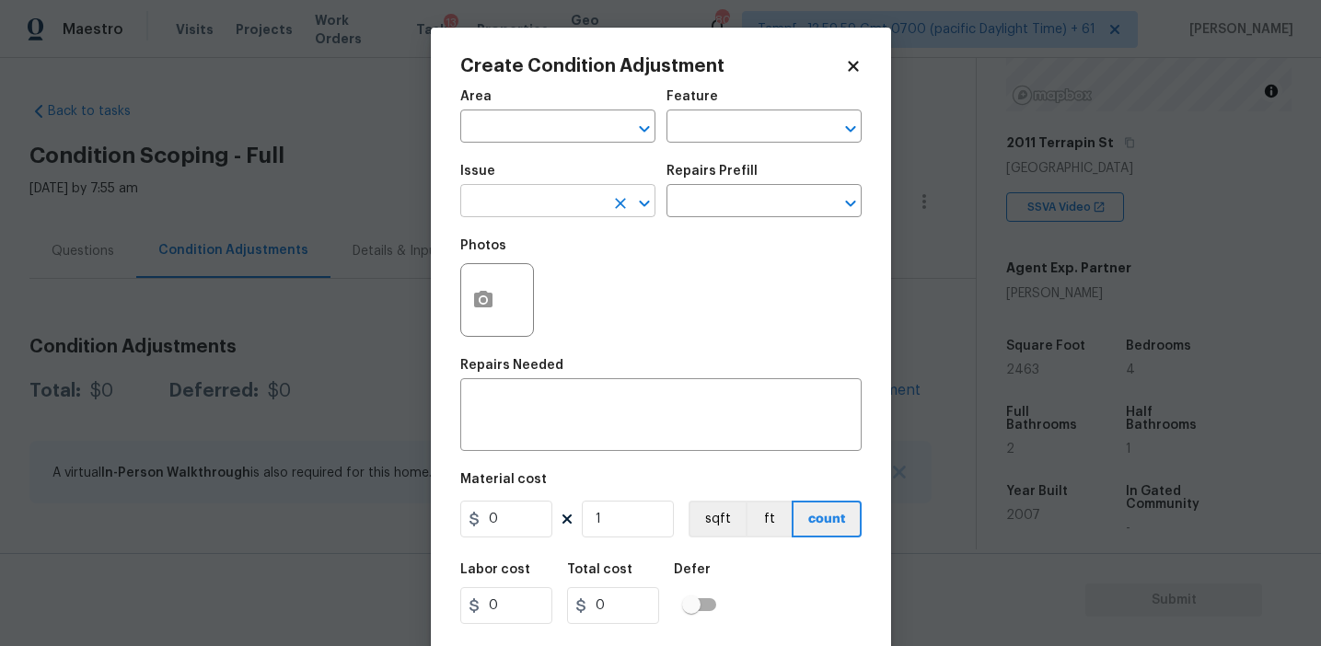
click at [516, 191] on input "text" at bounding box center [532, 203] width 144 height 29
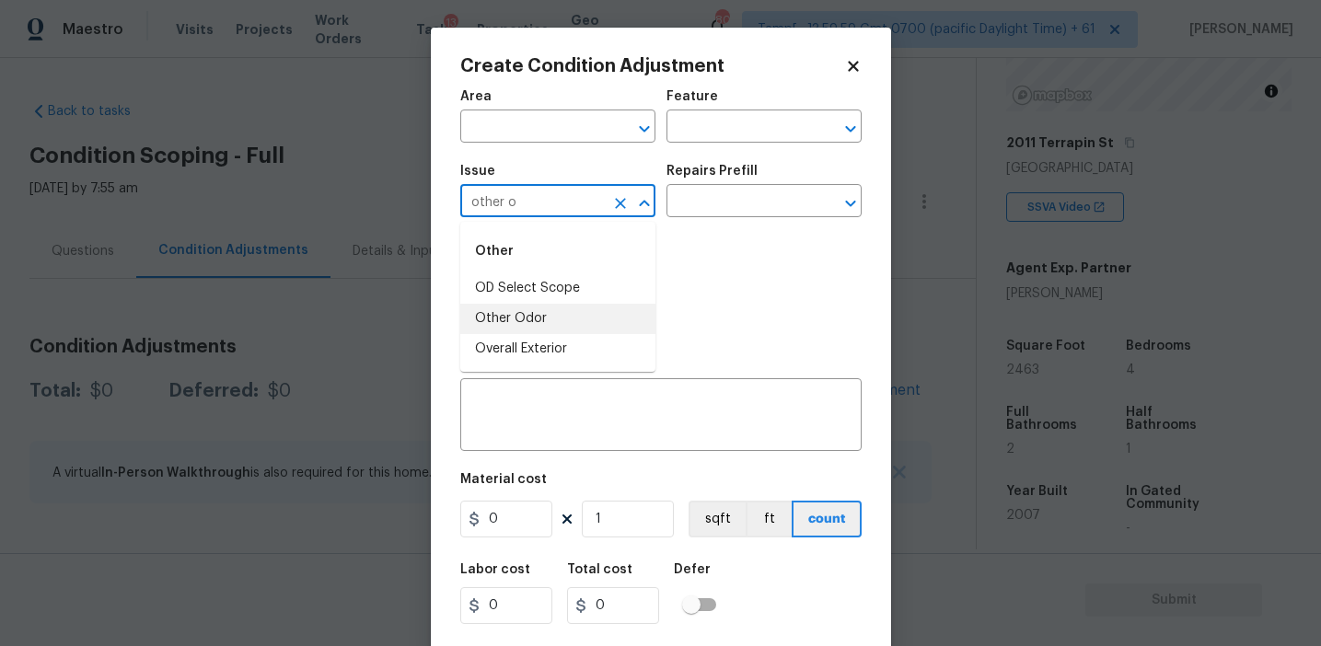
click at [562, 315] on li "Other Odor" at bounding box center [557, 319] width 195 height 30
type input "Other Odor"
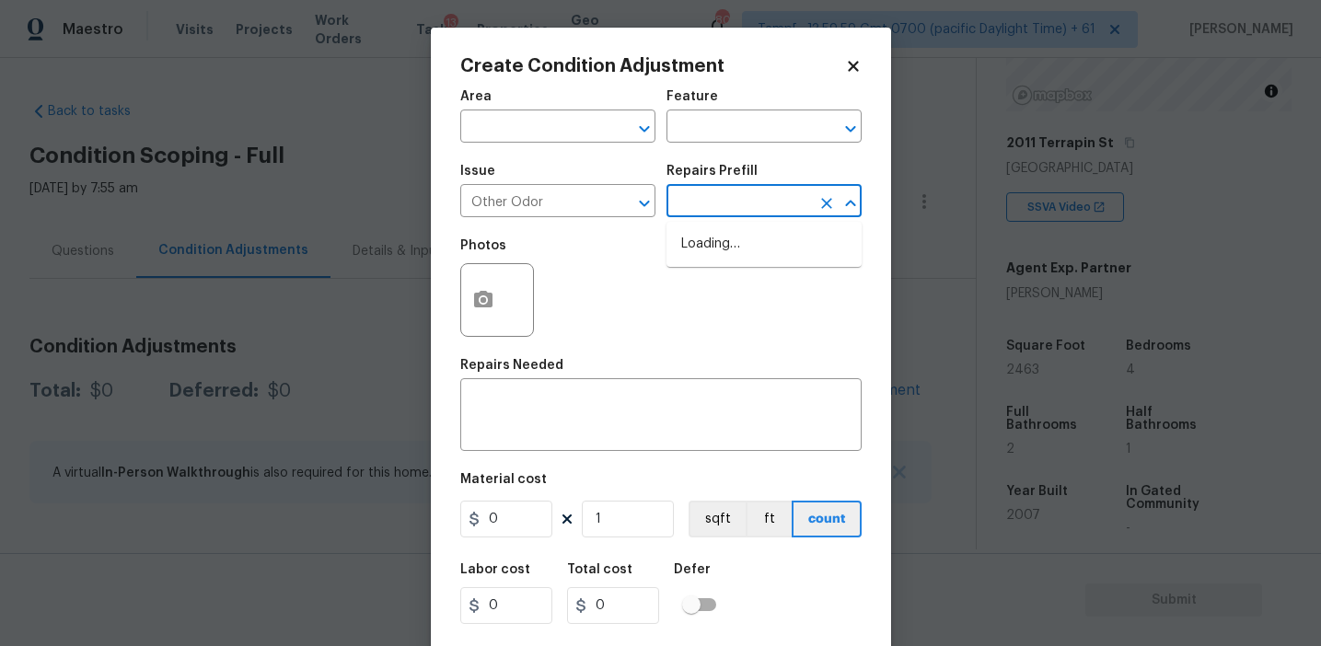
type input "s"
type input "sea"
click at [711, 203] on input "sea" at bounding box center [738, 203] width 144 height 29
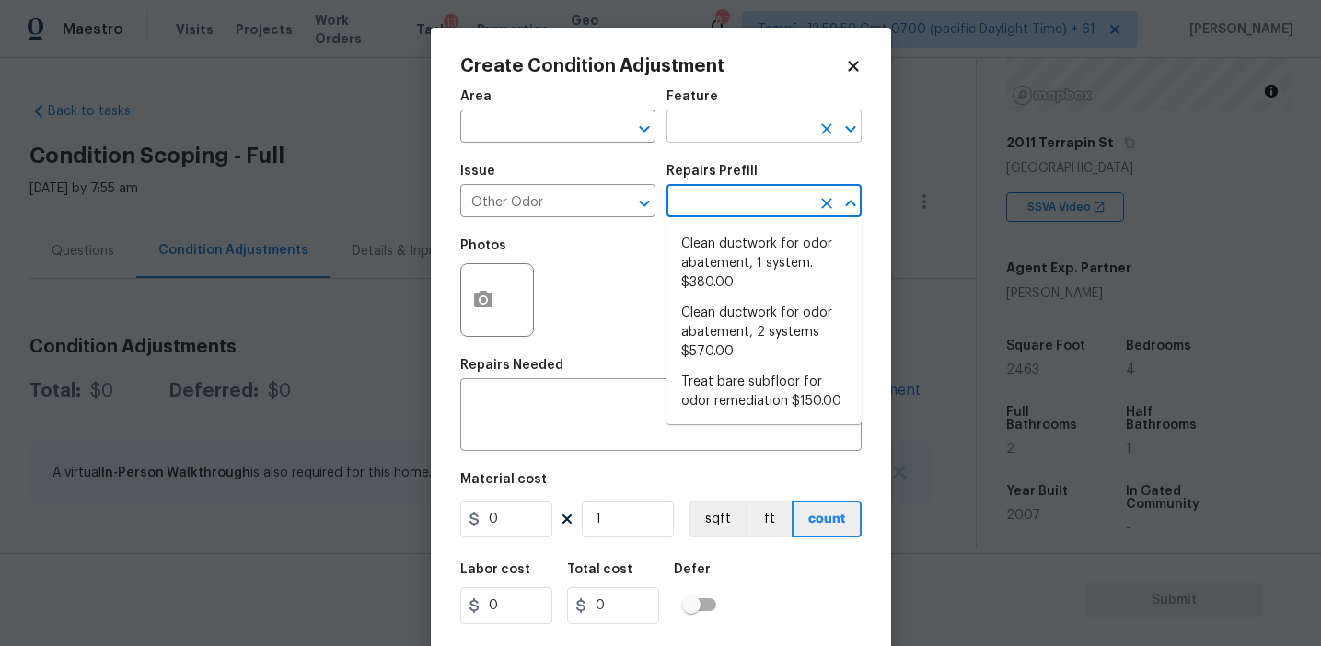
click at [715, 134] on input "text" at bounding box center [738, 128] width 144 height 29
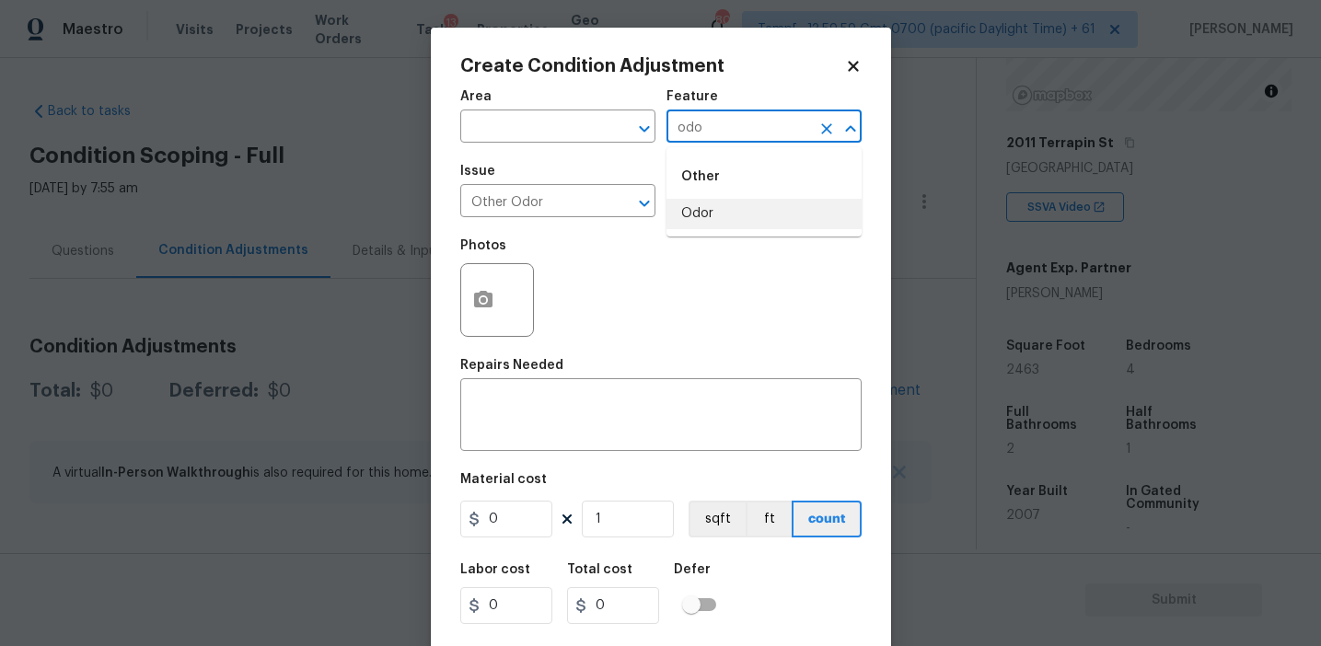
click at [735, 201] on li "Odor" at bounding box center [763, 214] width 195 height 30
type input "Odor"
click at [827, 125] on icon "Clear" at bounding box center [826, 129] width 18 height 18
click at [814, 216] on li "Flooring" at bounding box center [763, 214] width 195 height 30
type input "Flooring"
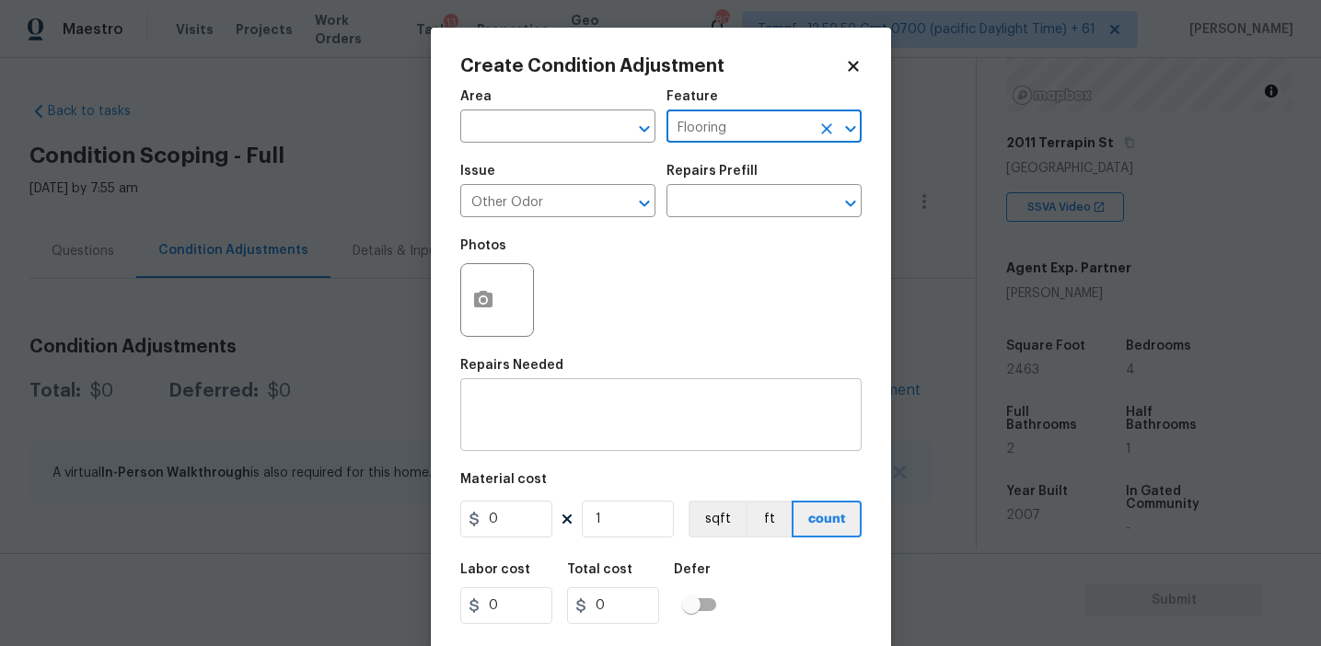
click at [641, 414] on textarea at bounding box center [660, 417] width 379 height 39
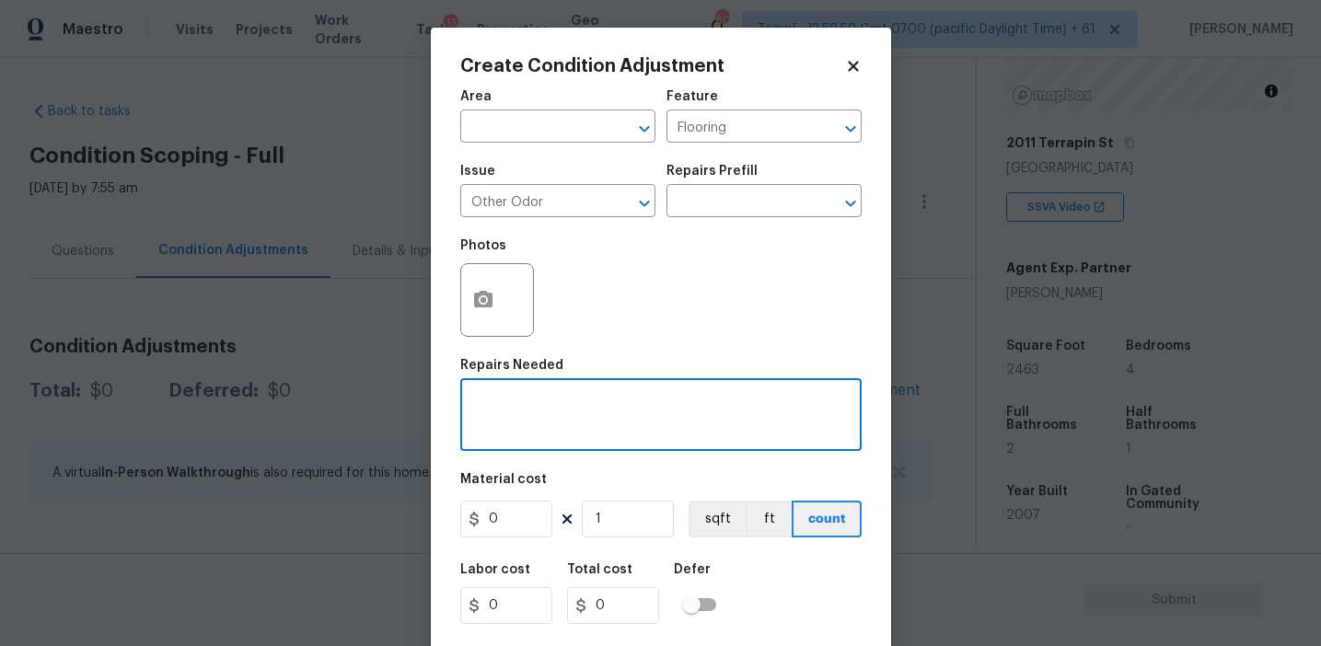
paste textarea "To seal sub-floor prior to flooring, odor's present from carpet and floors"
type textarea "To seal sub-floor prior to flooring, odor's present from carpet and floors"
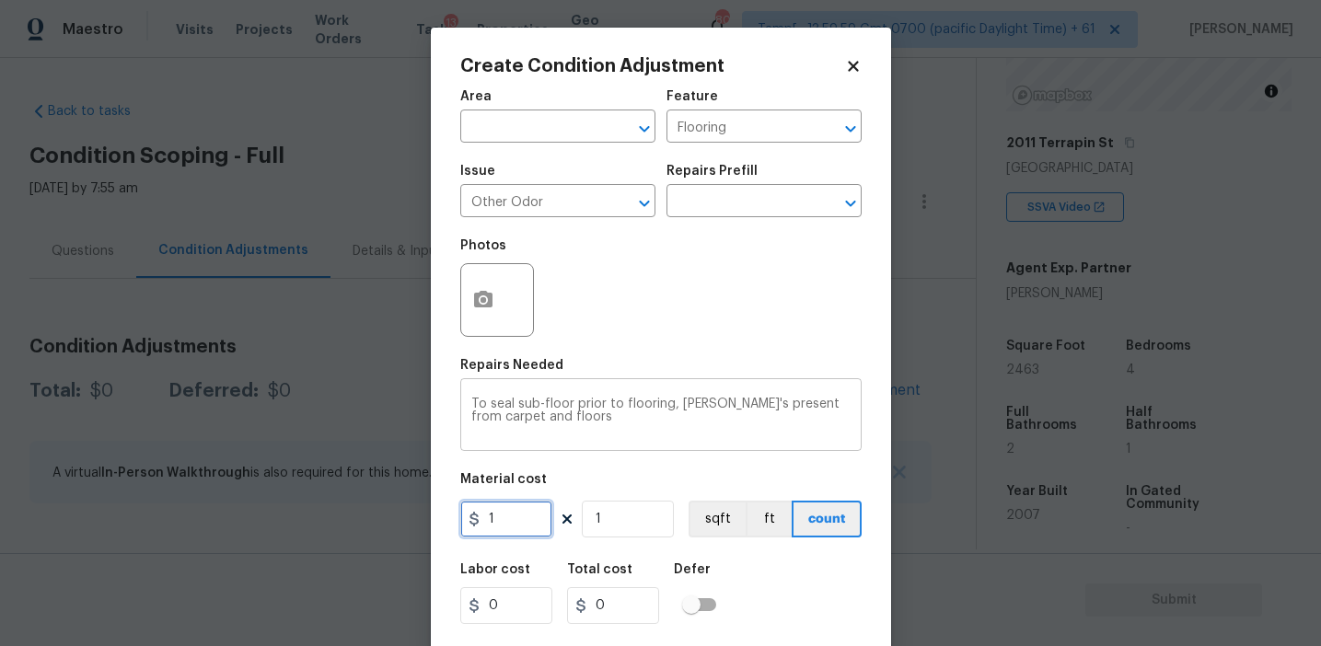
type input "1"
type input "2"
type input "24"
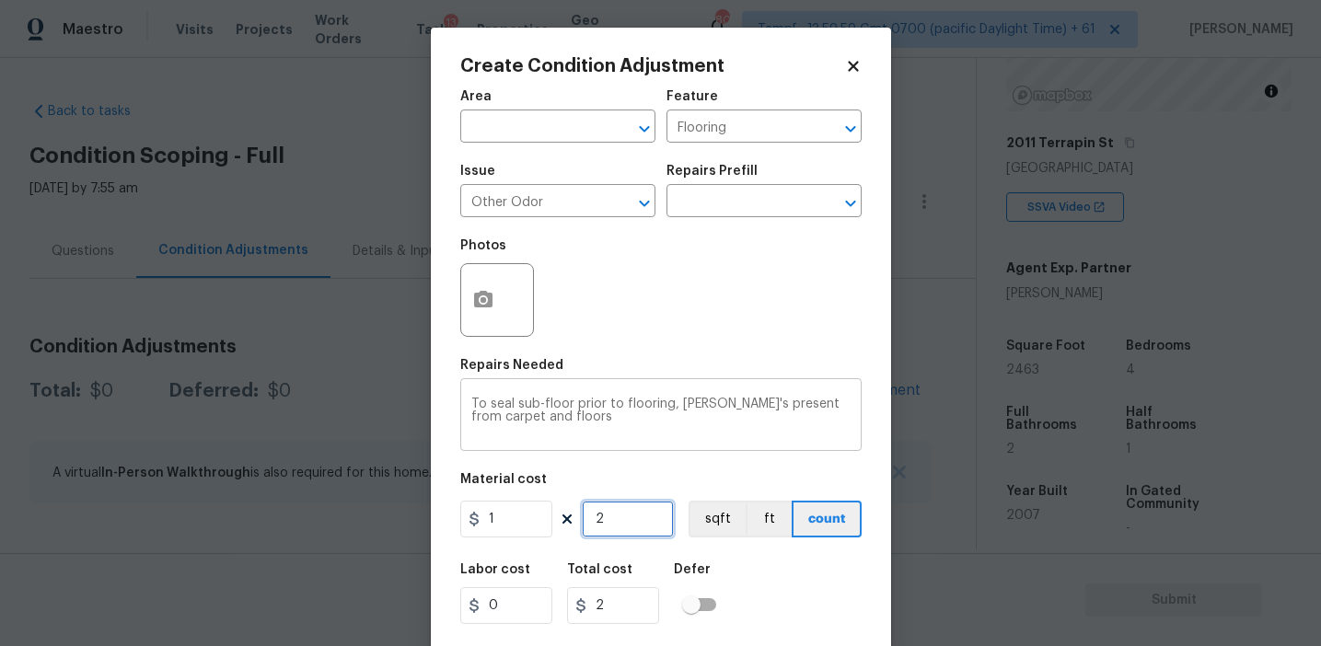
type input "24"
type input "246"
type input "2463"
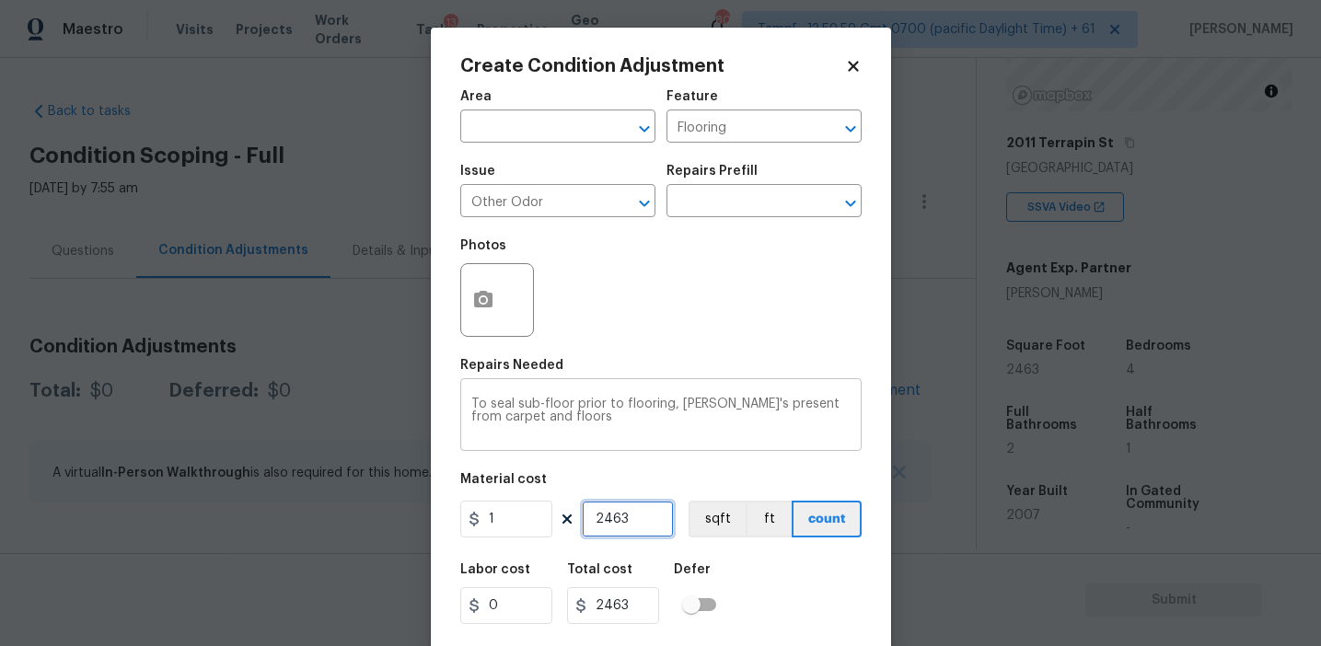
type input "2463"
click at [706, 515] on button "sqft" at bounding box center [717, 519] width 57 height 37
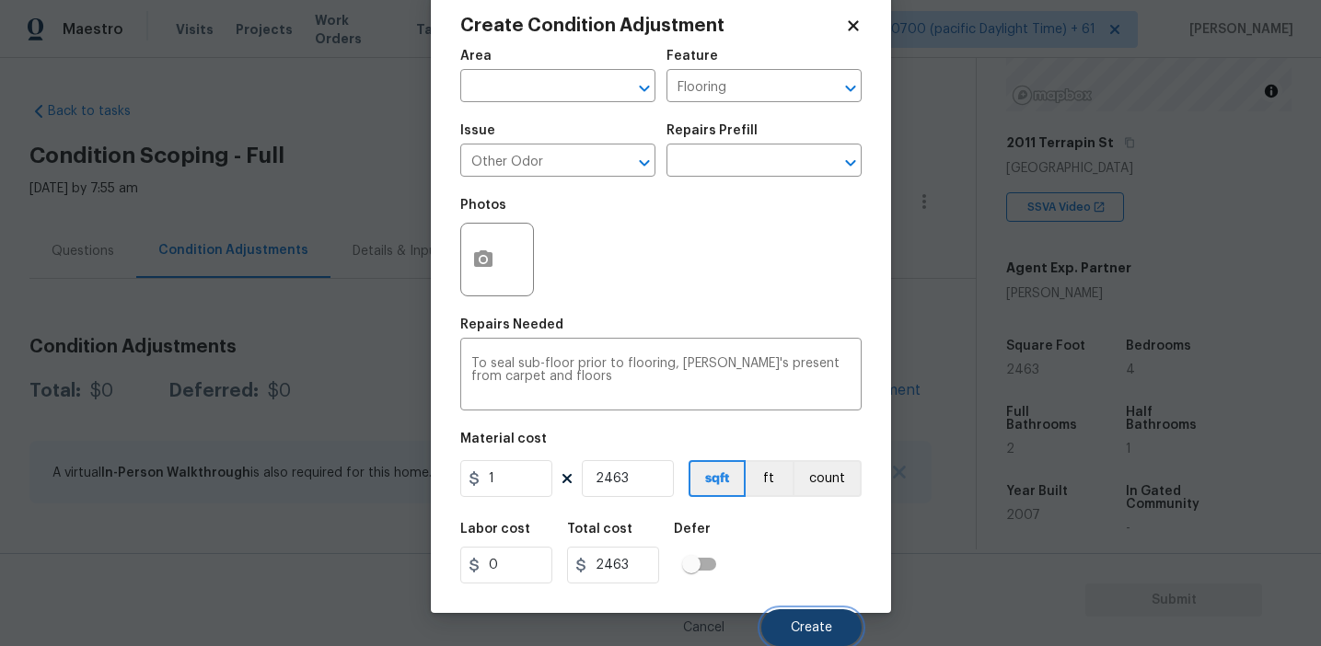
click at [782, 611] on button "Create" at bounding box center [811, 627] width 100 height 37
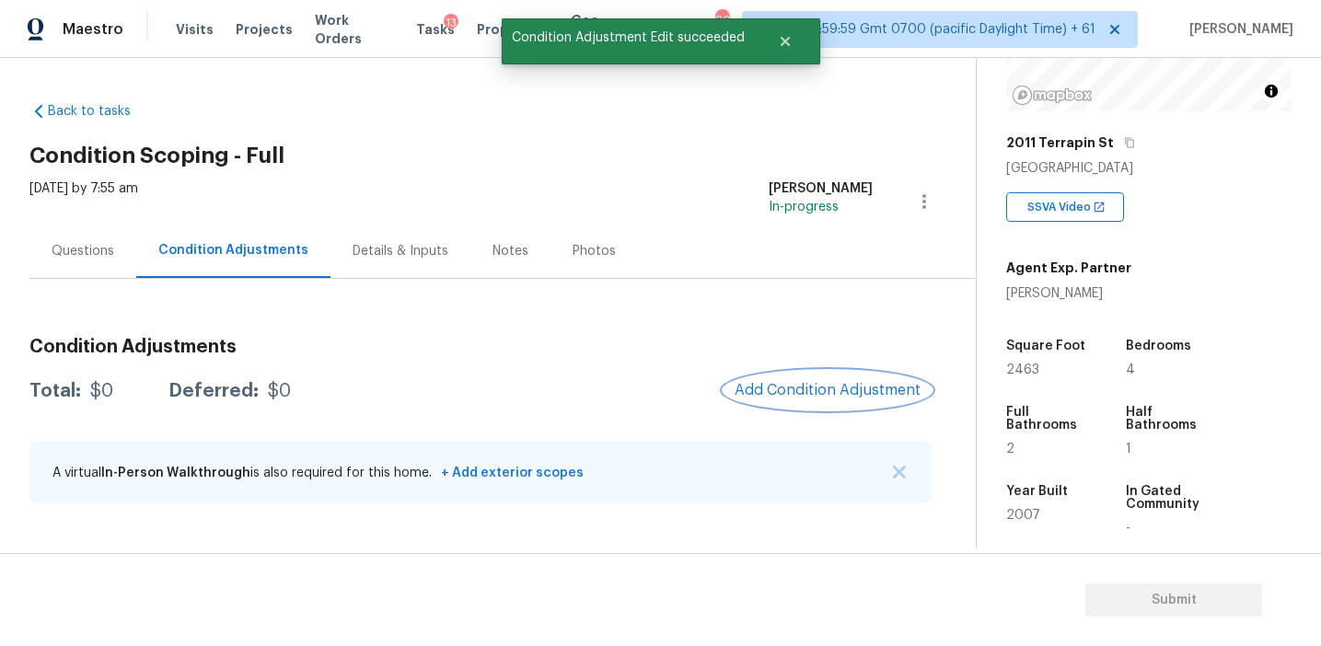
scroll to position [0, 0]
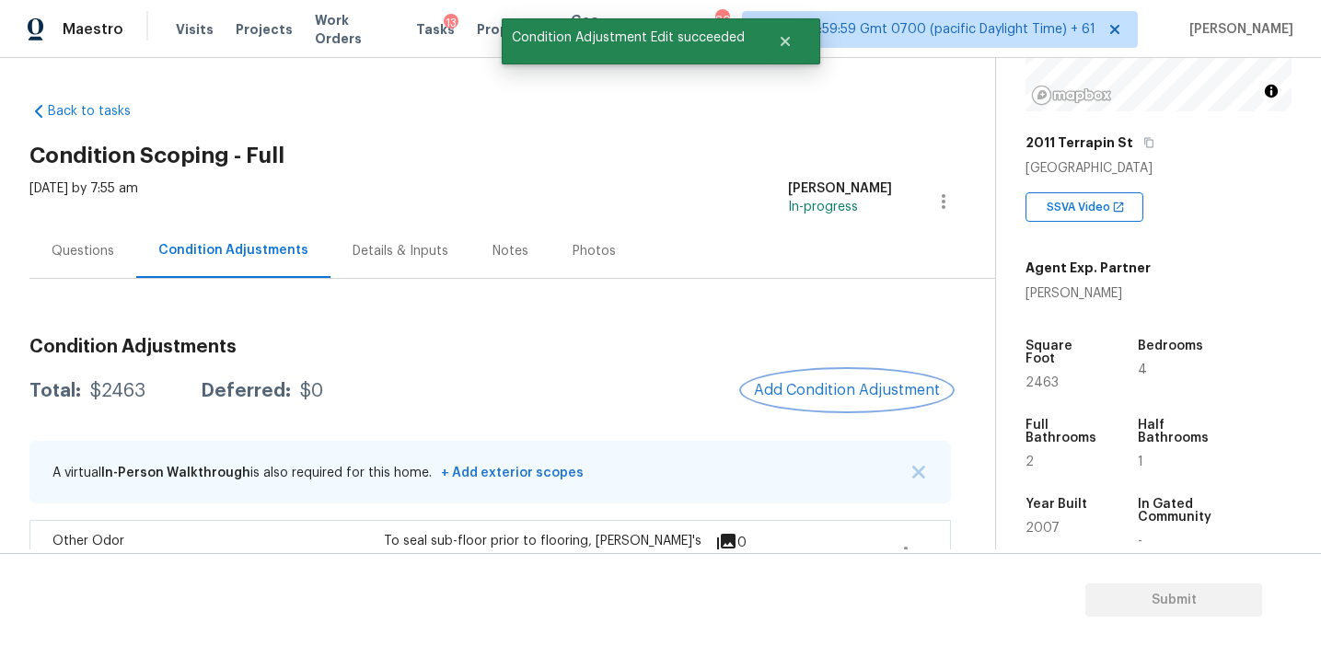
click at [784, 391] on span "Add Condition Adjustment" at bounding box center [847, 390] width 186 height 17
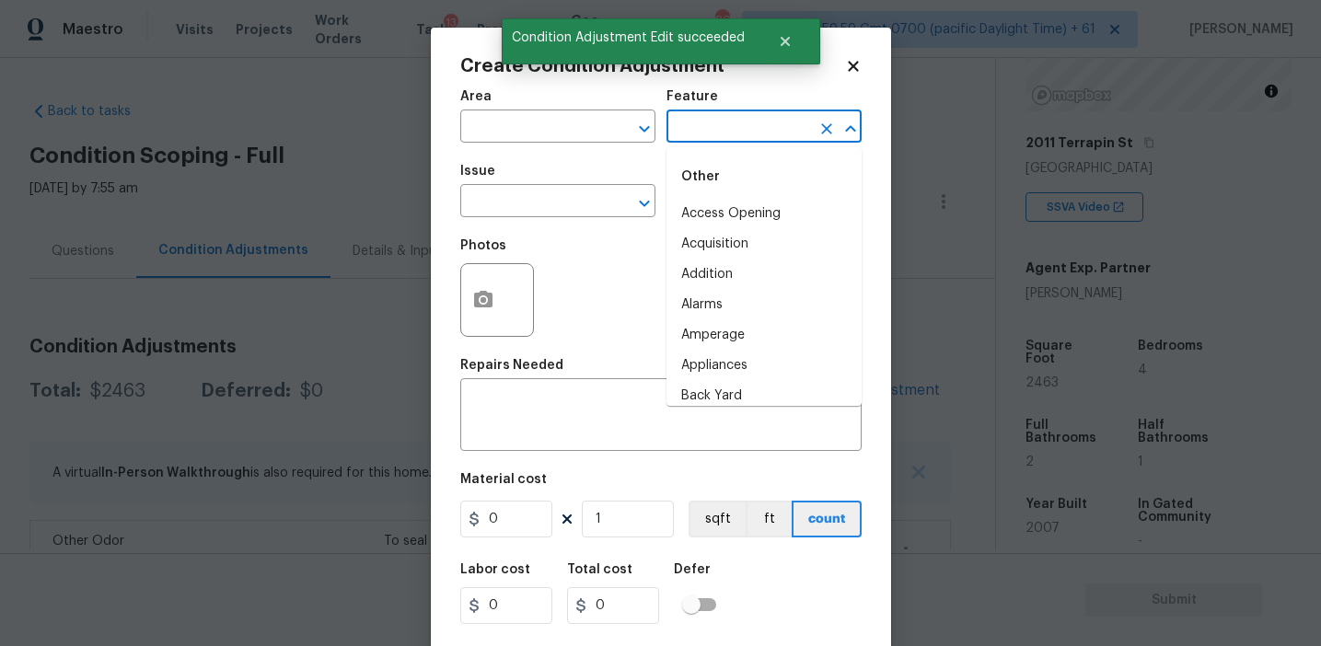
click at [686, 124] on input "text" at bounding box center [738, 128] width 144 height 29
click at [719, 213] on li "Appliances" at bounding box center [763, 214] width 195 height 30
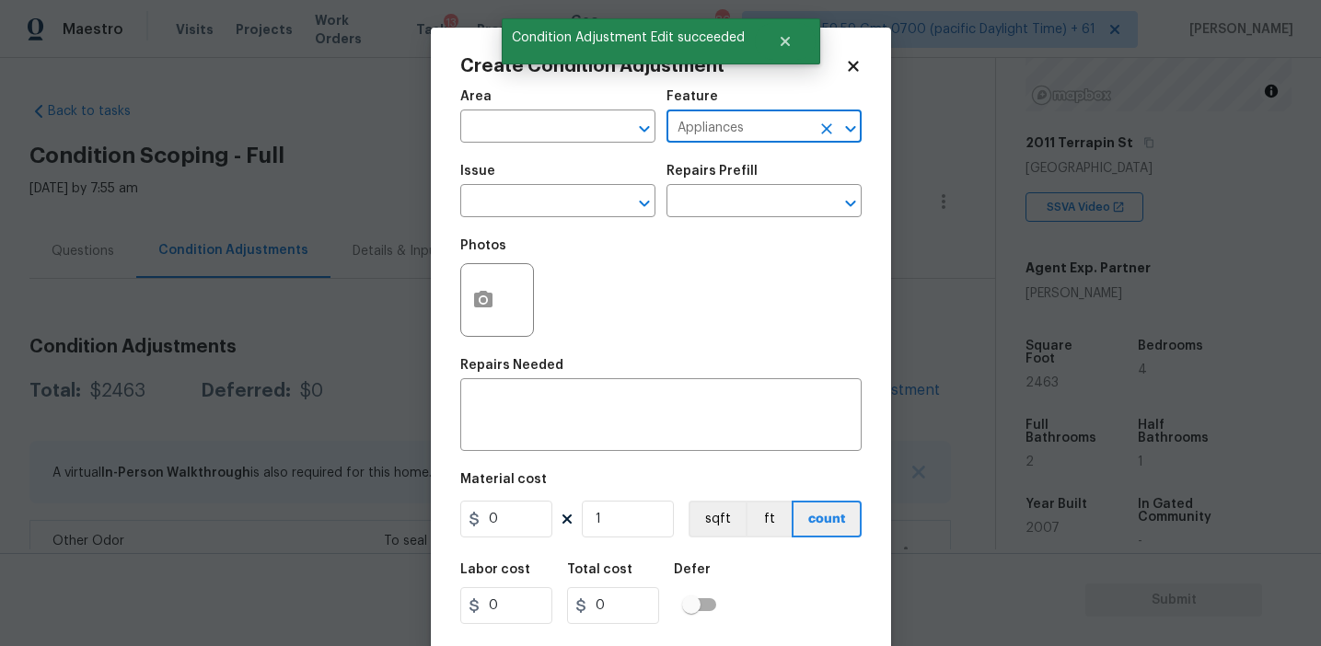
click at [709, 131] on input "Appliances" at bounding box center [738, 128] width 144 height 29
type input "Appliances"
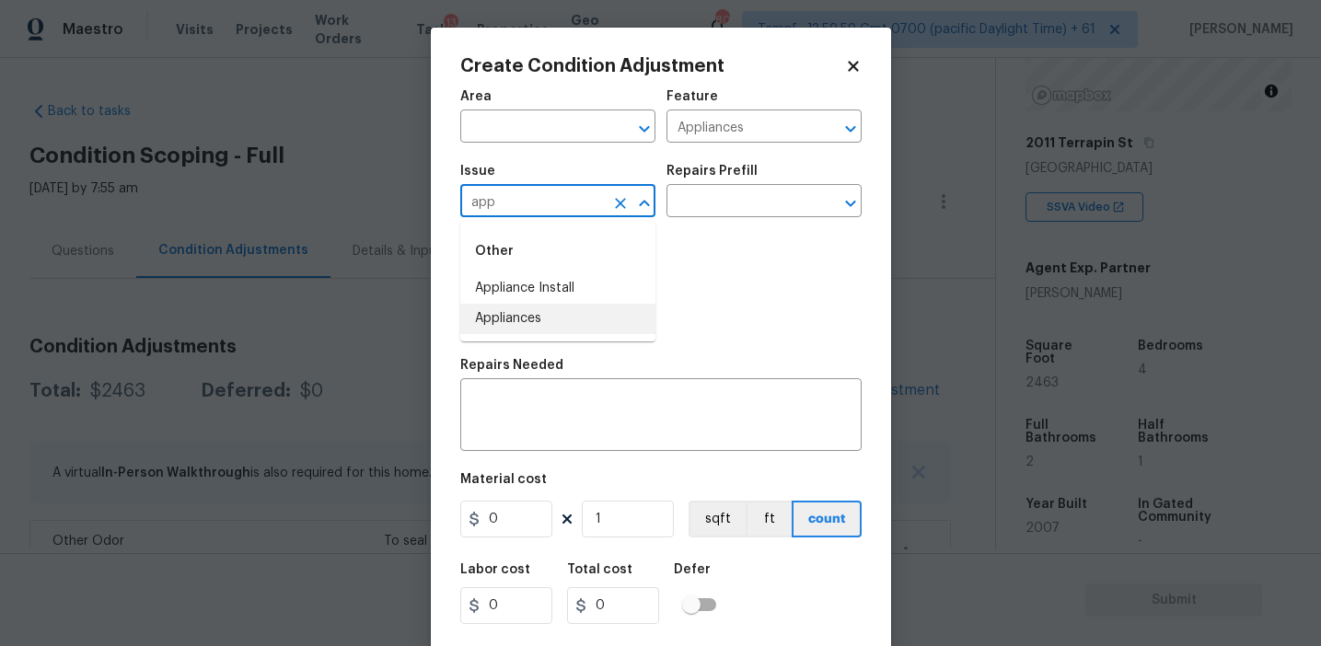
click at [601, 323] on li "Appliances" at bounding box center [557, 319] width 195 height 30
type input "Appliances"
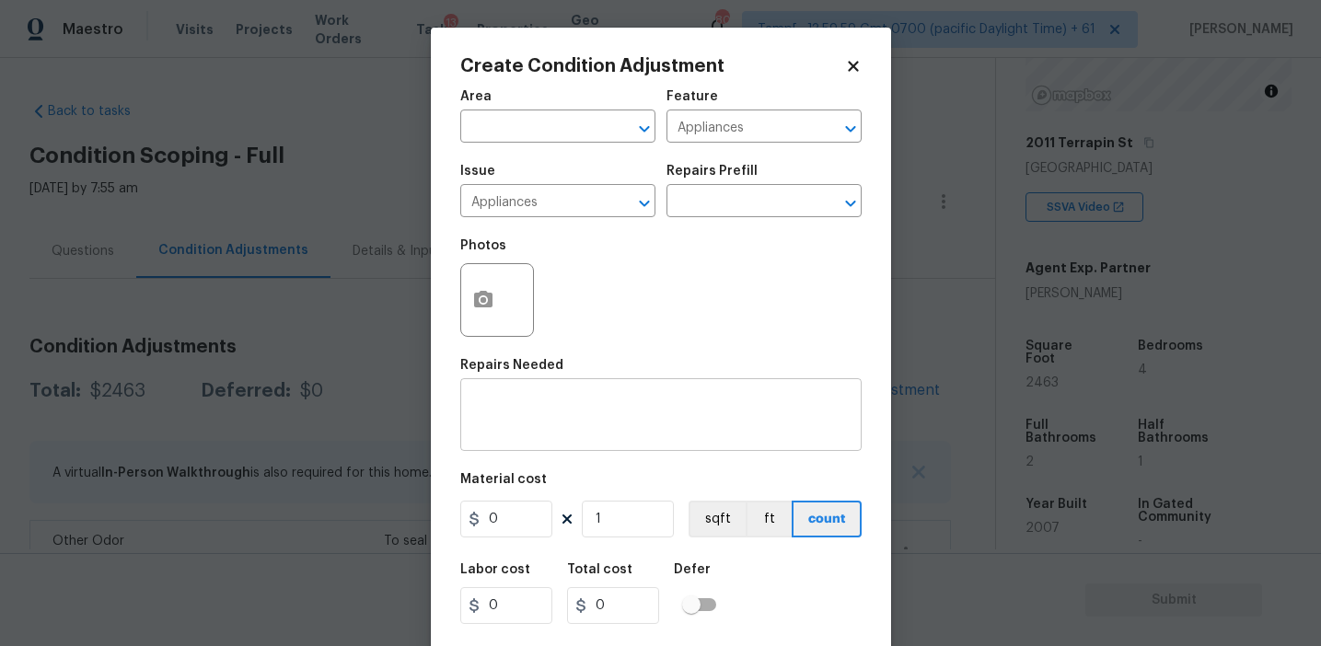
click at [601, 446] on div "x ​" at bounding box center [660, 417] width 401 height 68
paste textarea "Appliances"
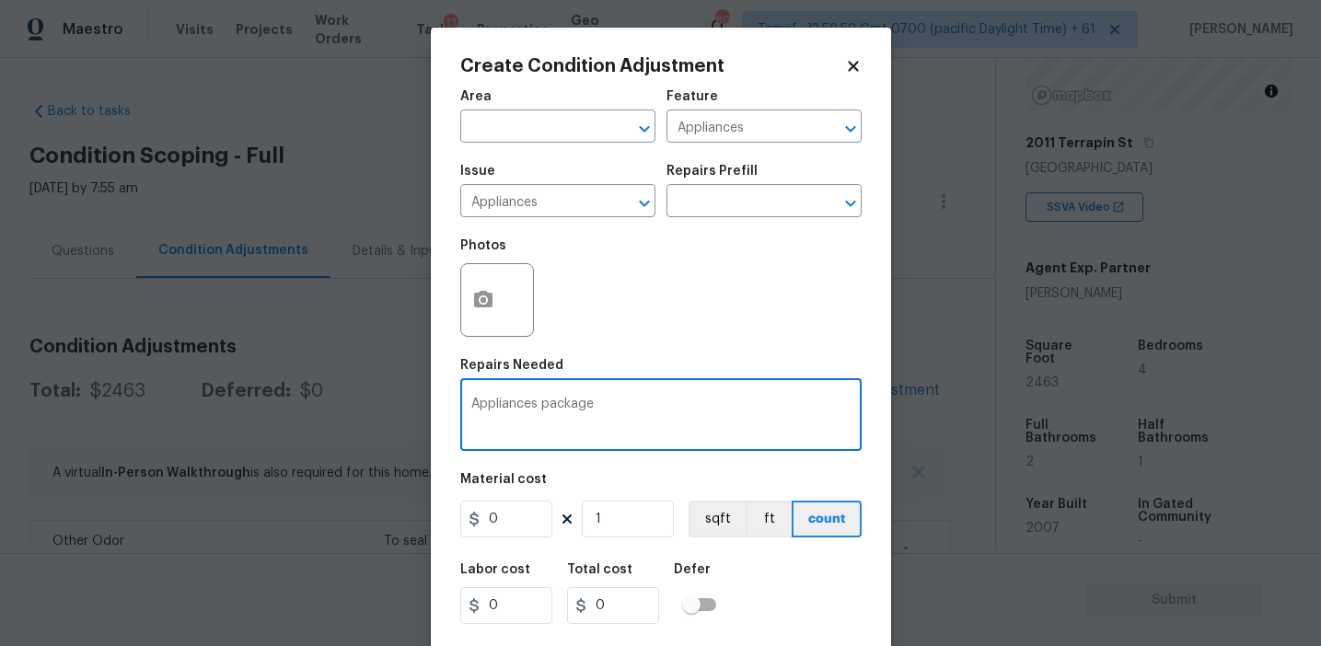
type textarea "Appliances package"
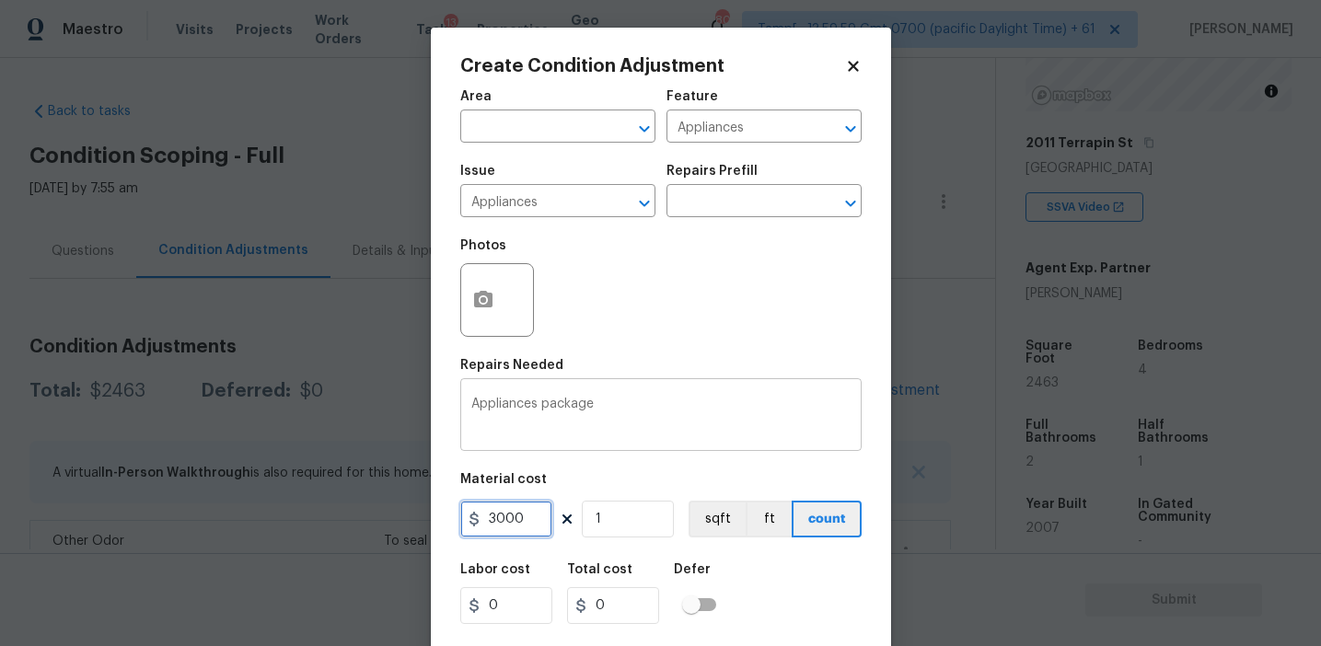
type input "3000"
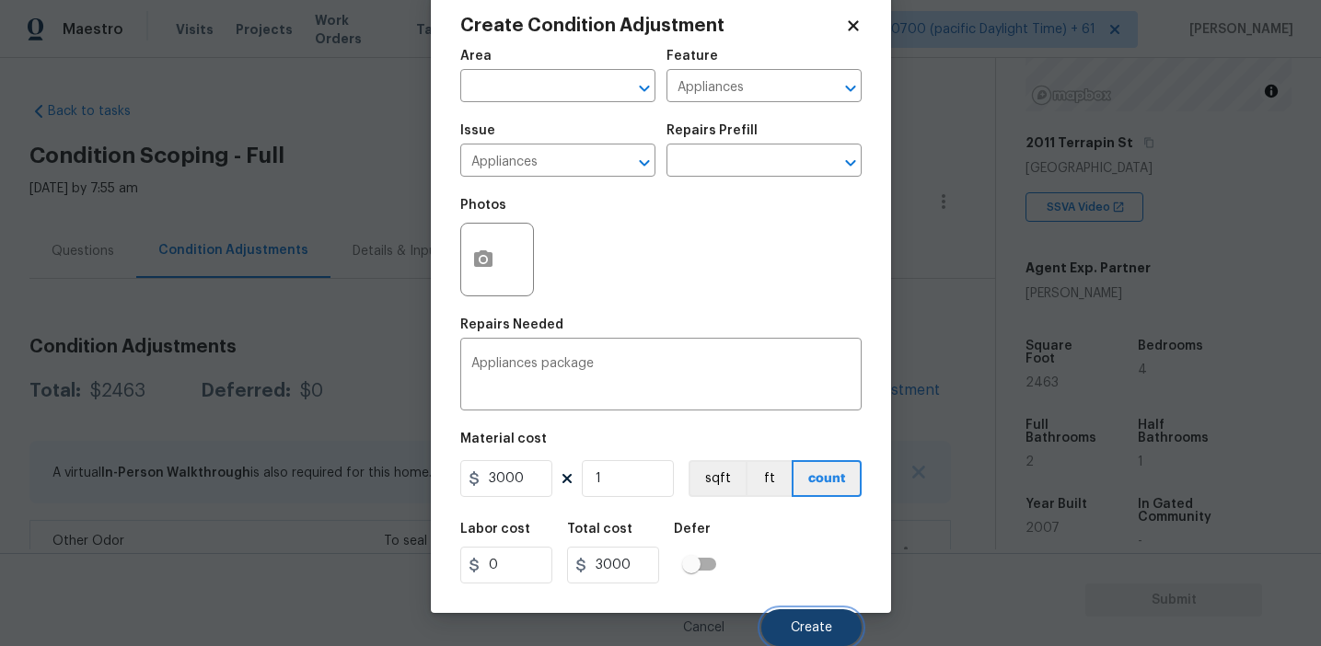
click at [787, 637] on button "Create" at bounding box center [811, 627] width 100 height 37
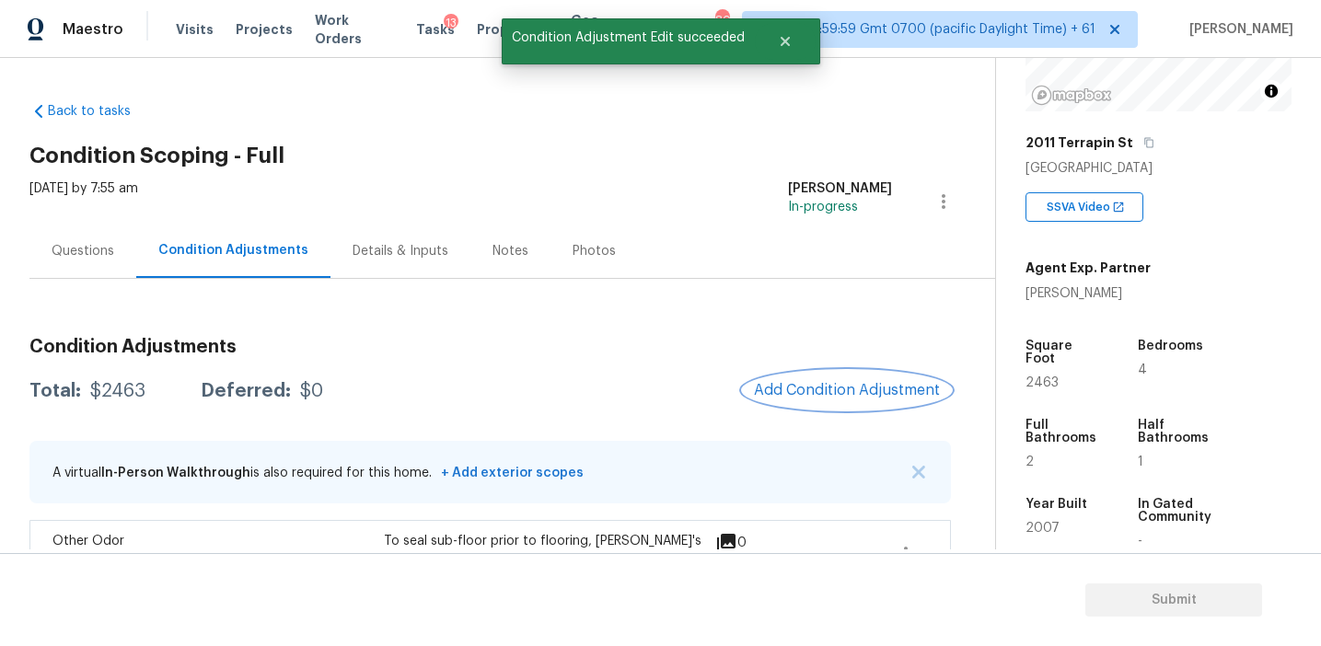
scroll to position [0, 0]
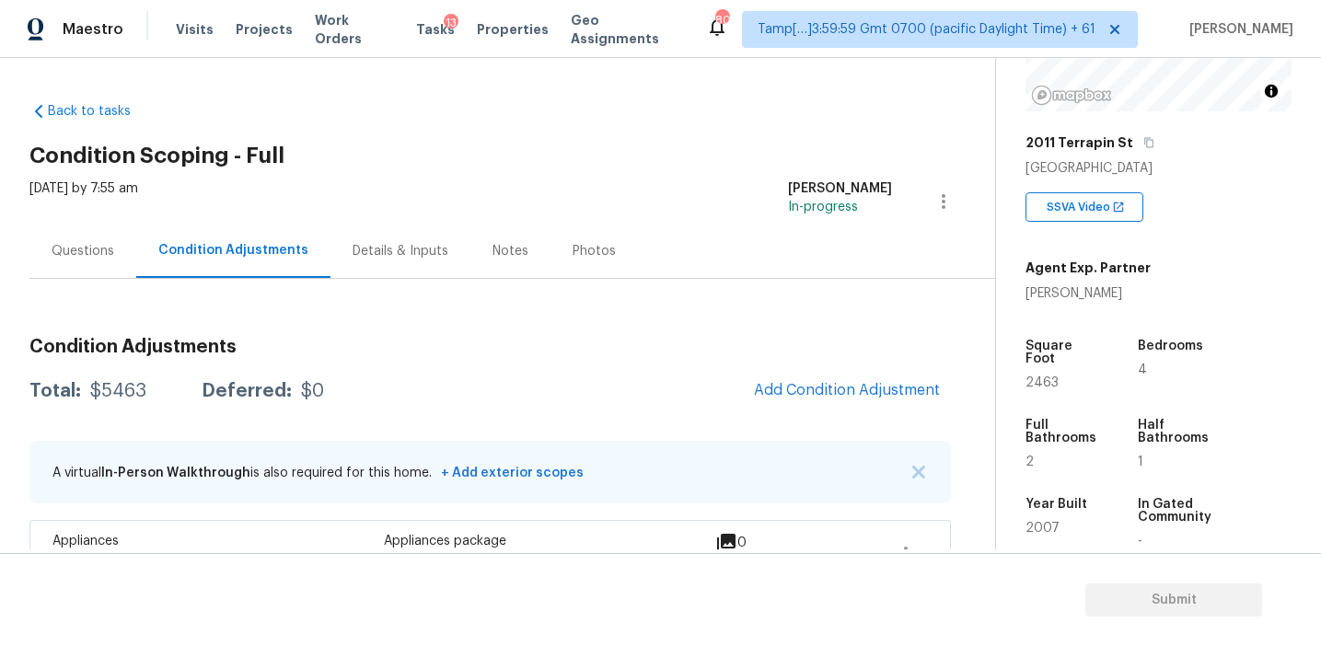
click at [372, 208] on div "Tue, Aug 19 2025 by 7:55 am Afran Peeran In-progress" at bounding box center [512, 202] width 966 height 44
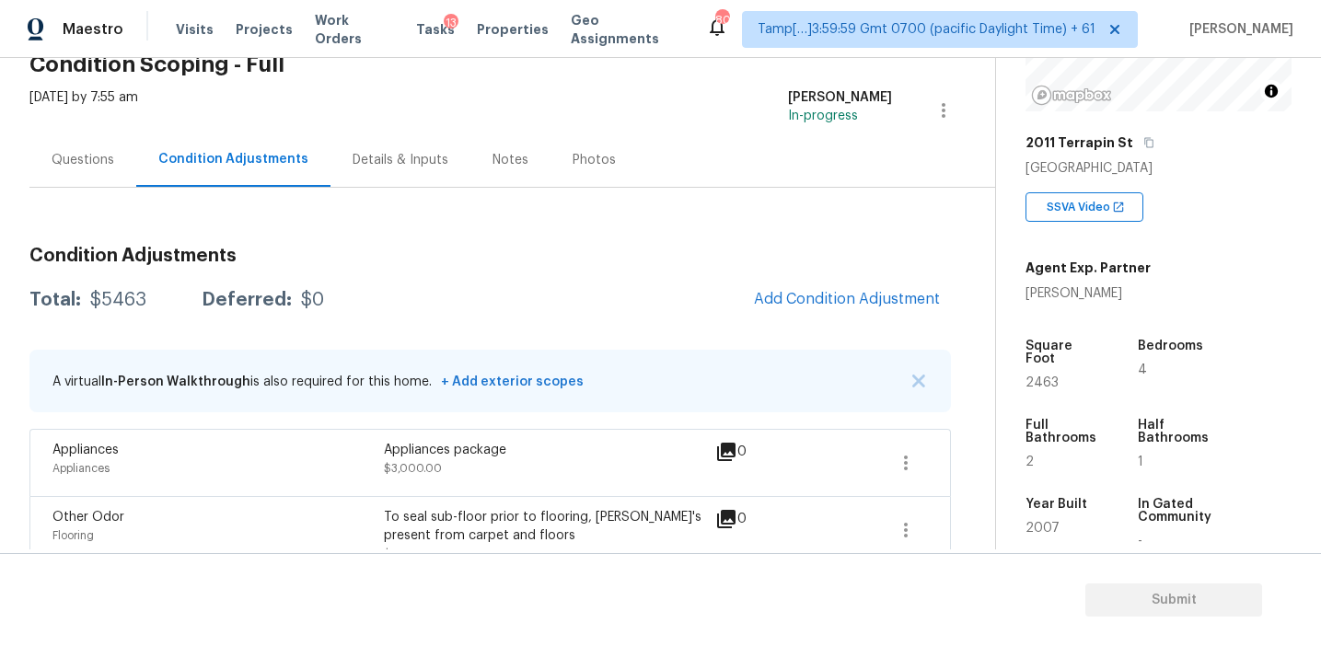
scroll to position [122, 0]
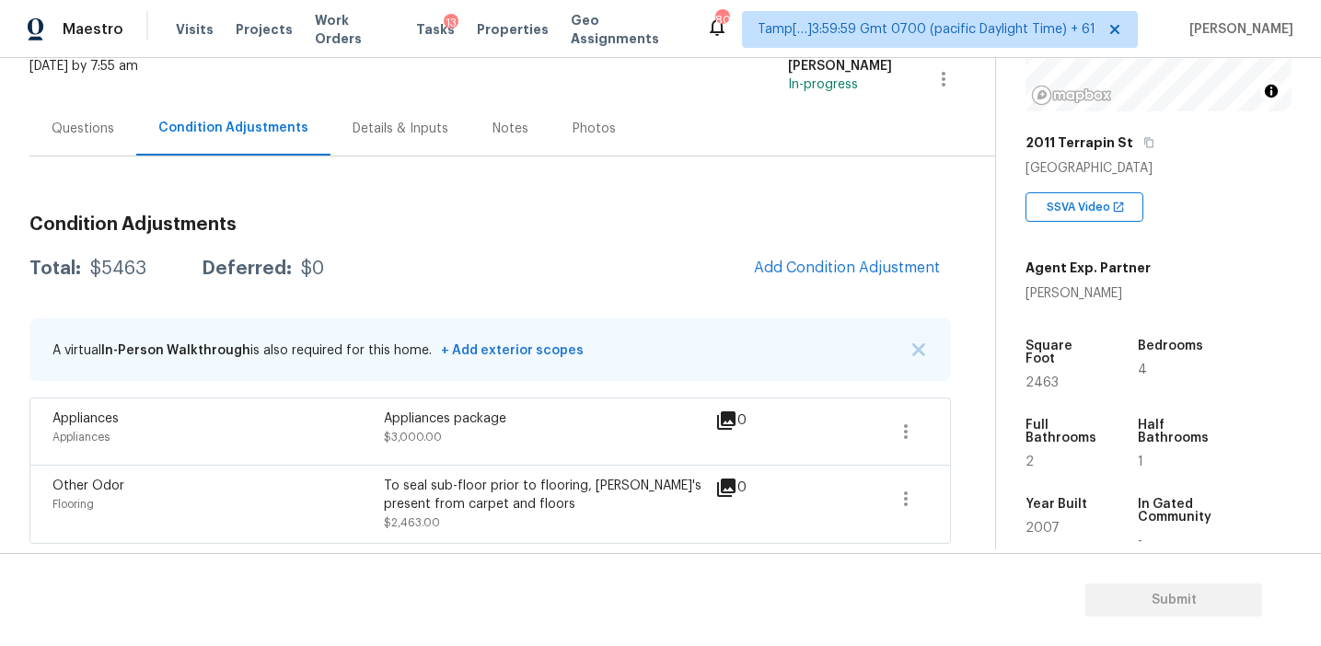
click at [87, 140] on div "Questions" at bounding box center [82, 128] width 107 height 54
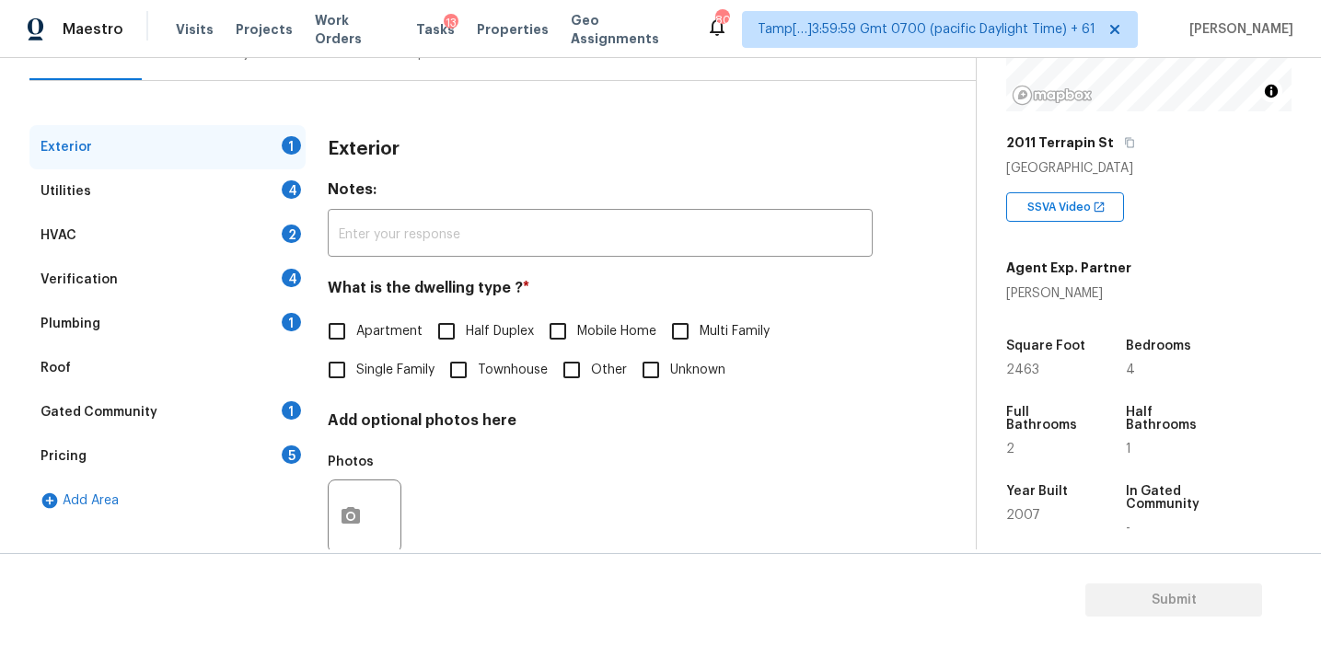
scroll to position [155, 0]
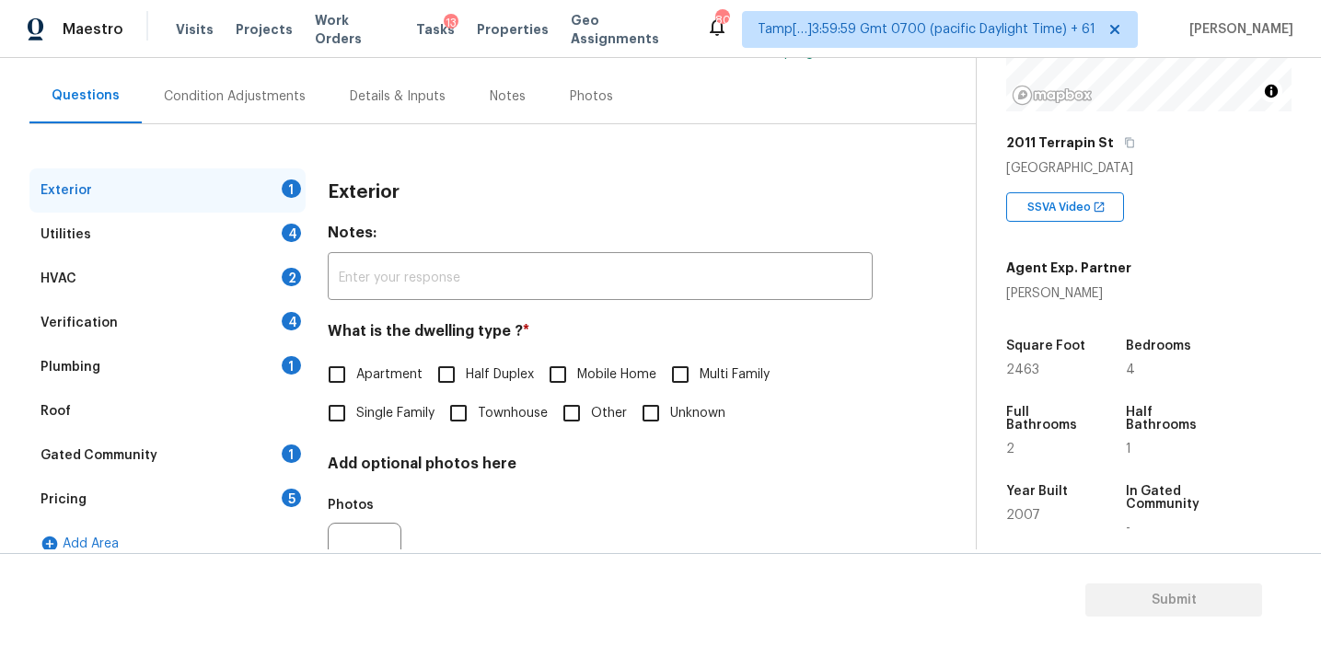
click at [214, 320] on div "Verification 4" at bounding box center [167, 323] width 276 height 44
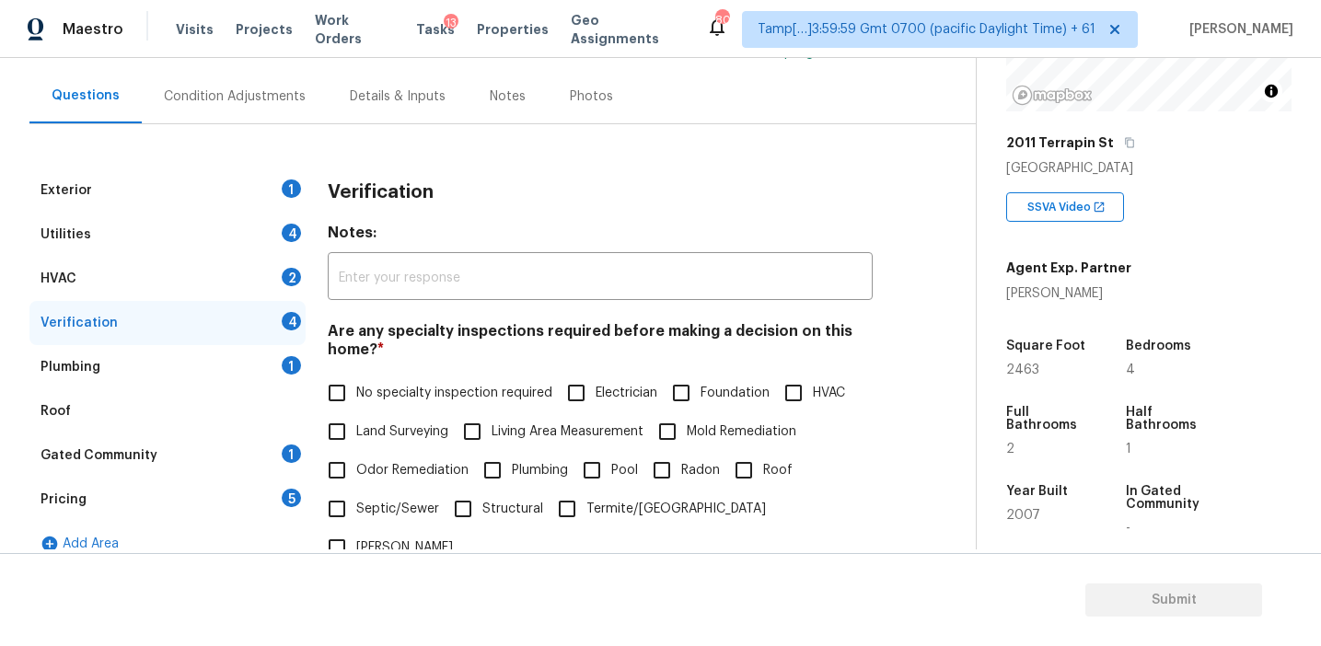
click at [421, 222] on div "Verification Notes: ​ Are any specialty inspections required before making a de…" at bounding box center [600, 528] width 545 height 721
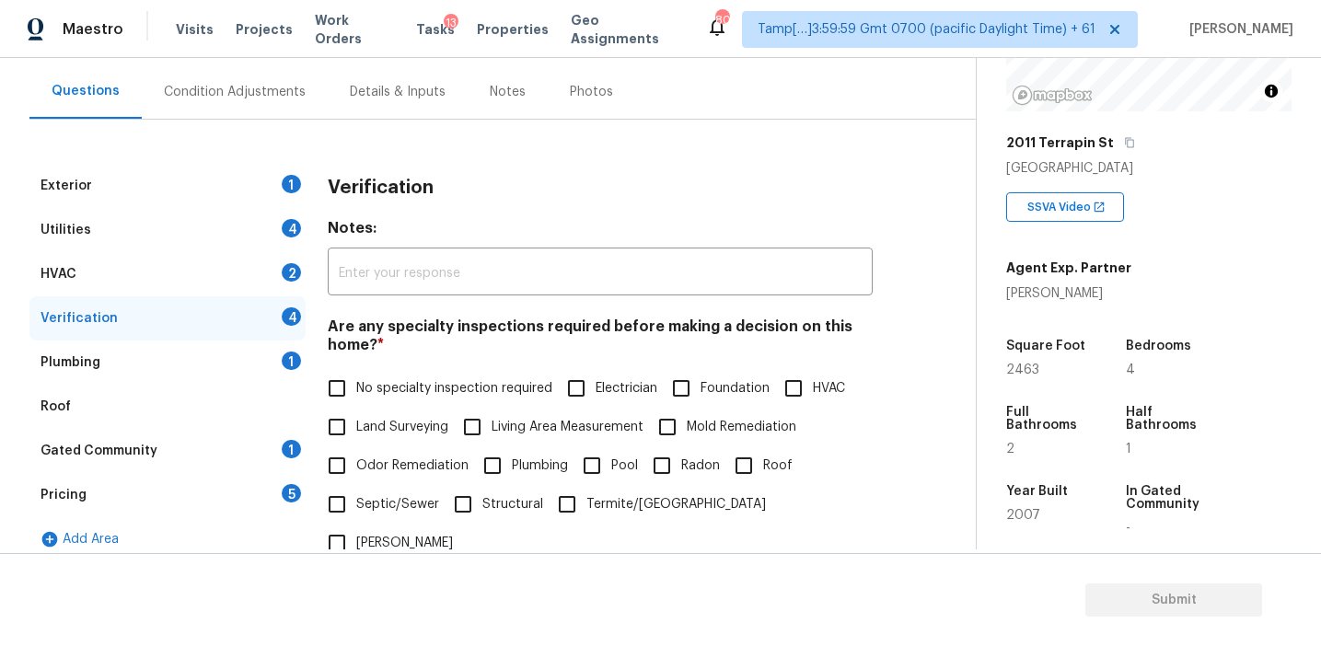
click at [653, 226] on h4 "Notes:" at bounding box center [600, 232] width 545 height 26
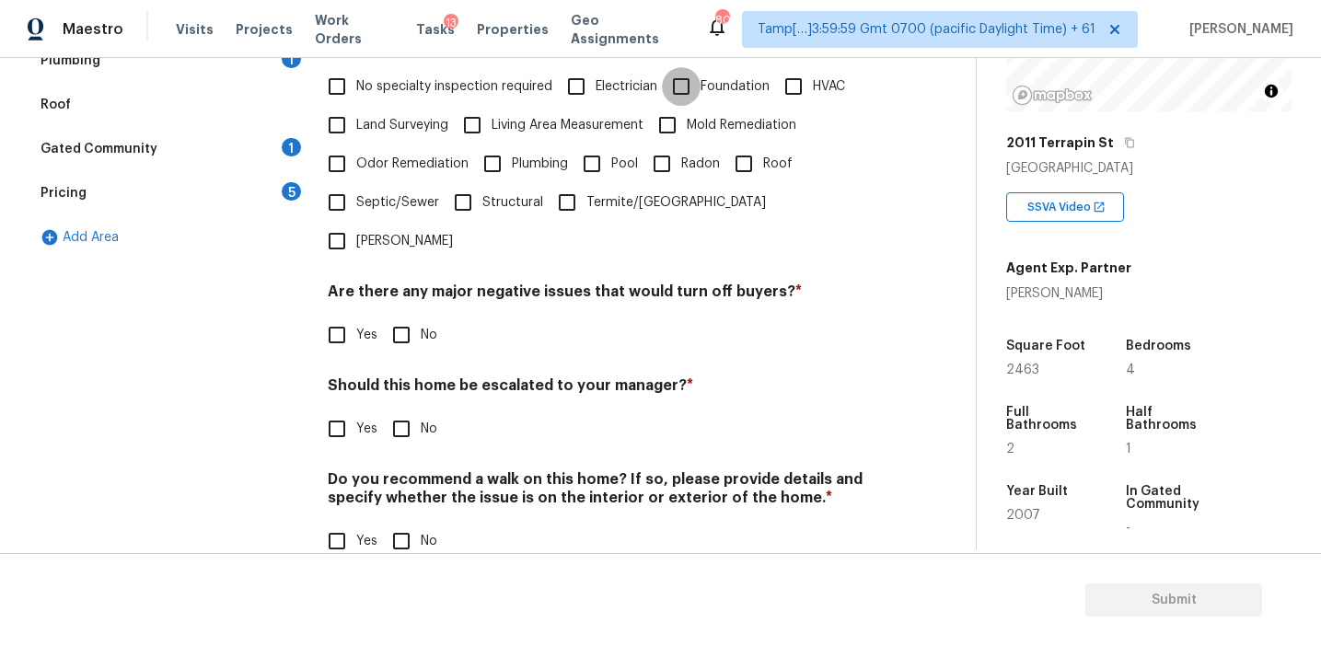
click at [686, 96] on input "Foundation" at bounding box center [681, 86] width 39 height 39
checkbox input "true"
click at [789, 88] on input "HVAC" at bounding box center [793, 86] width 39 height 39
checkbox input "true"
click at [336, 410] on input "Yes" at bounding box center [337, 429] width 39 height 39
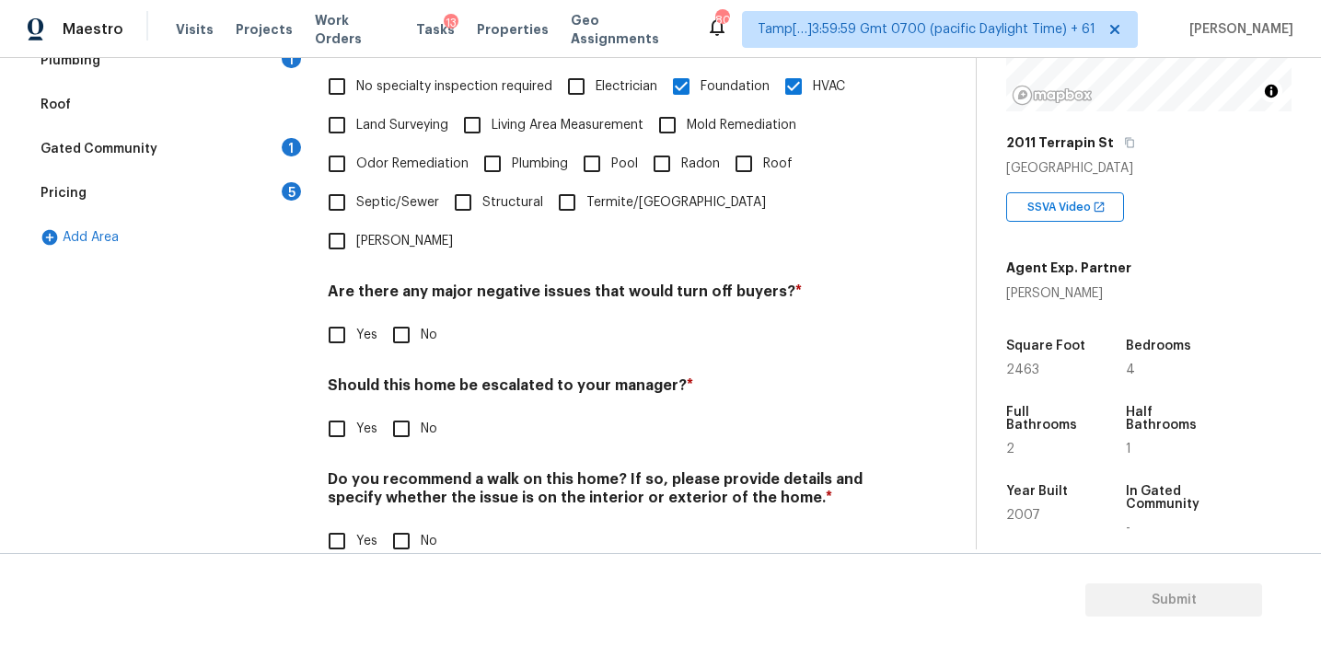
checkbox input "true"
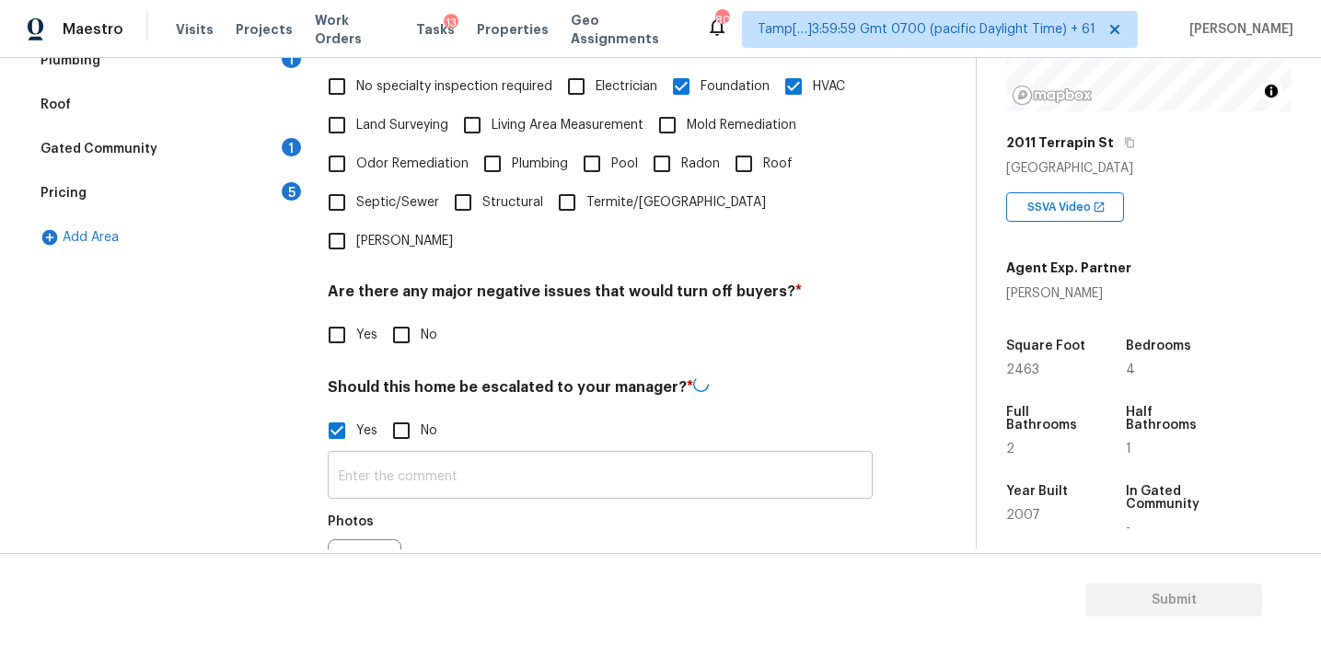
click at [381, 456] on input "text" at bounding box center [600, 477] width 545 height 43
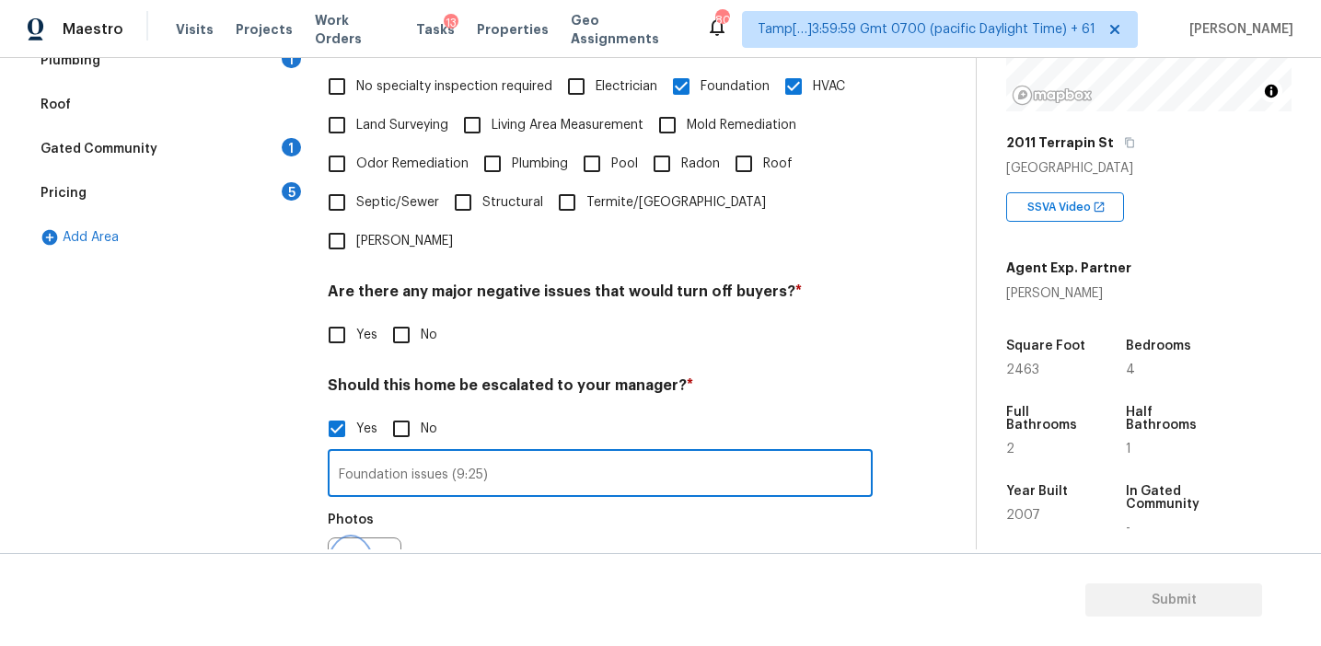
click at [353, 563] on icon "button" at bounding box center [351, 574] width 22 height 22
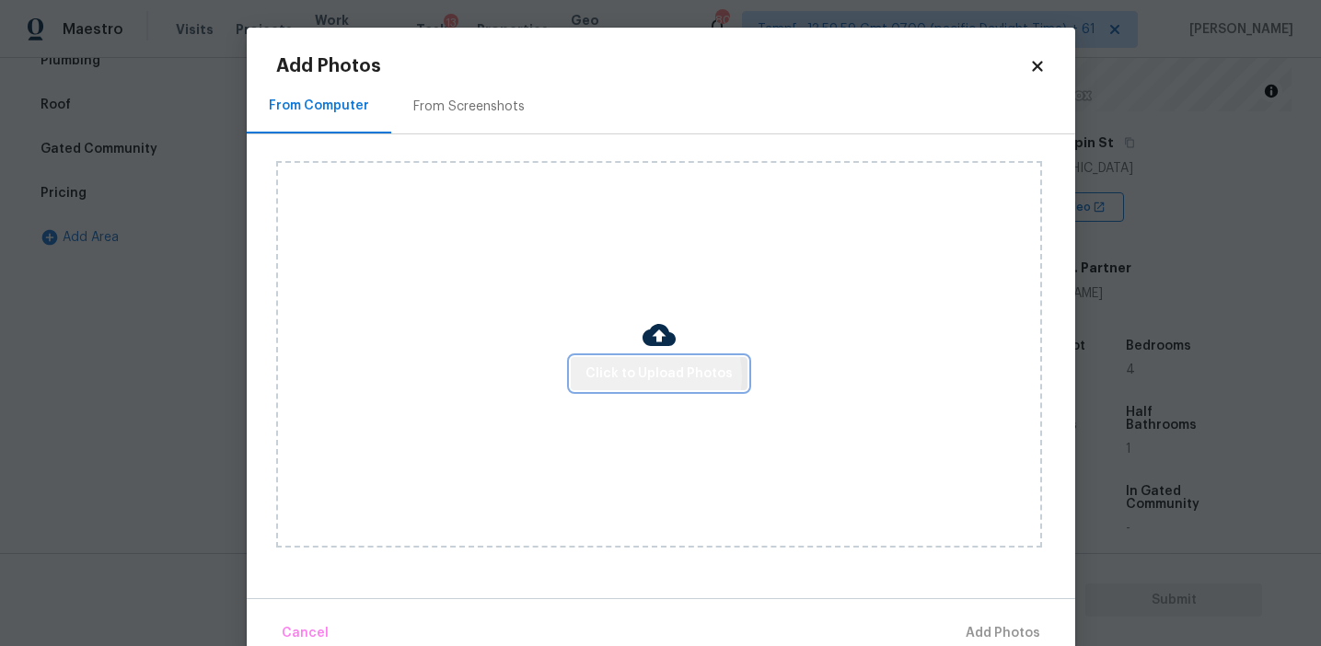
click at [648, 376] on span "Click to Upload Photos" at bounding box center [658, 374] width 147 height 23
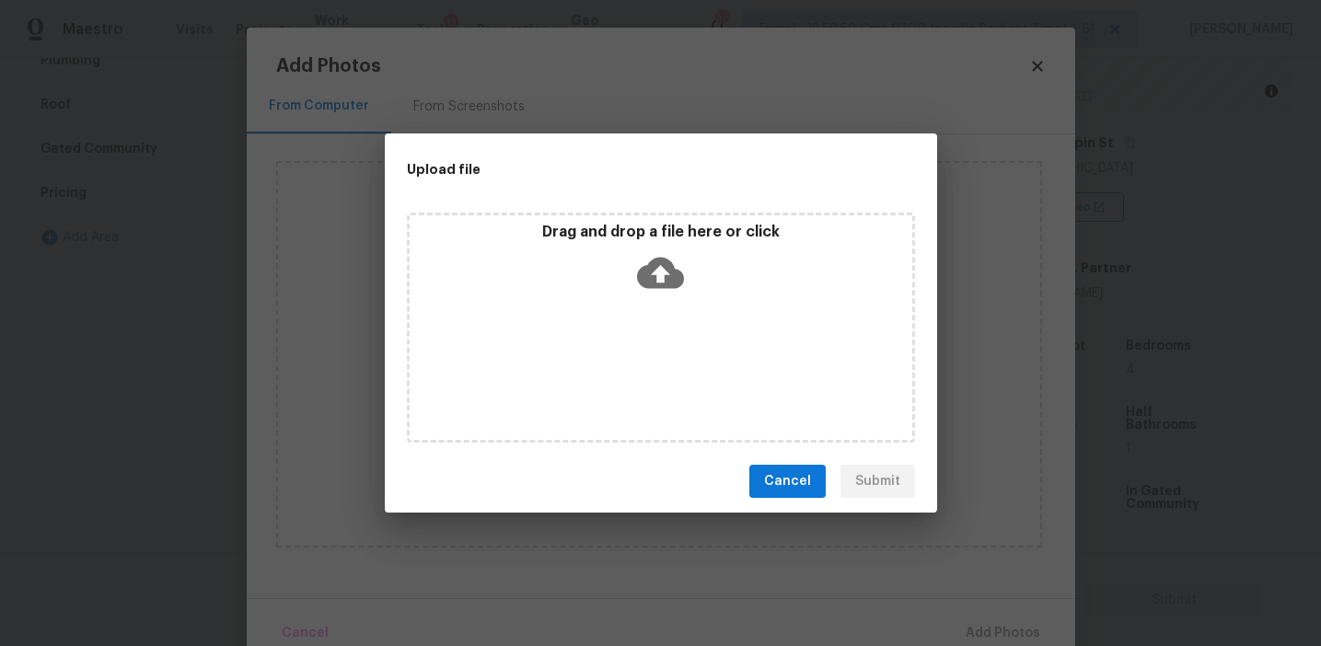
click at [642, 226] on p "Drag and drop a file here or click" at bounding box center [661, 232] width 503 height 19
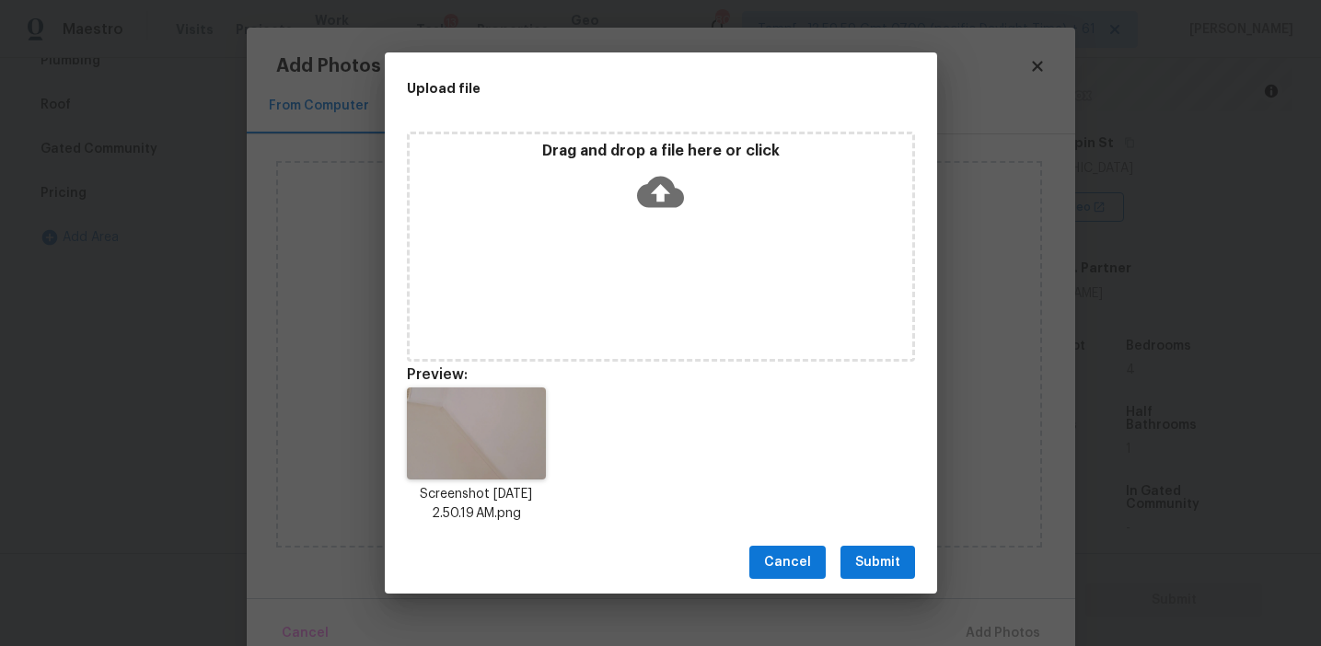
click at [886, 562] on span "Submit" at bounding box center [877, 562] width 45 height 23
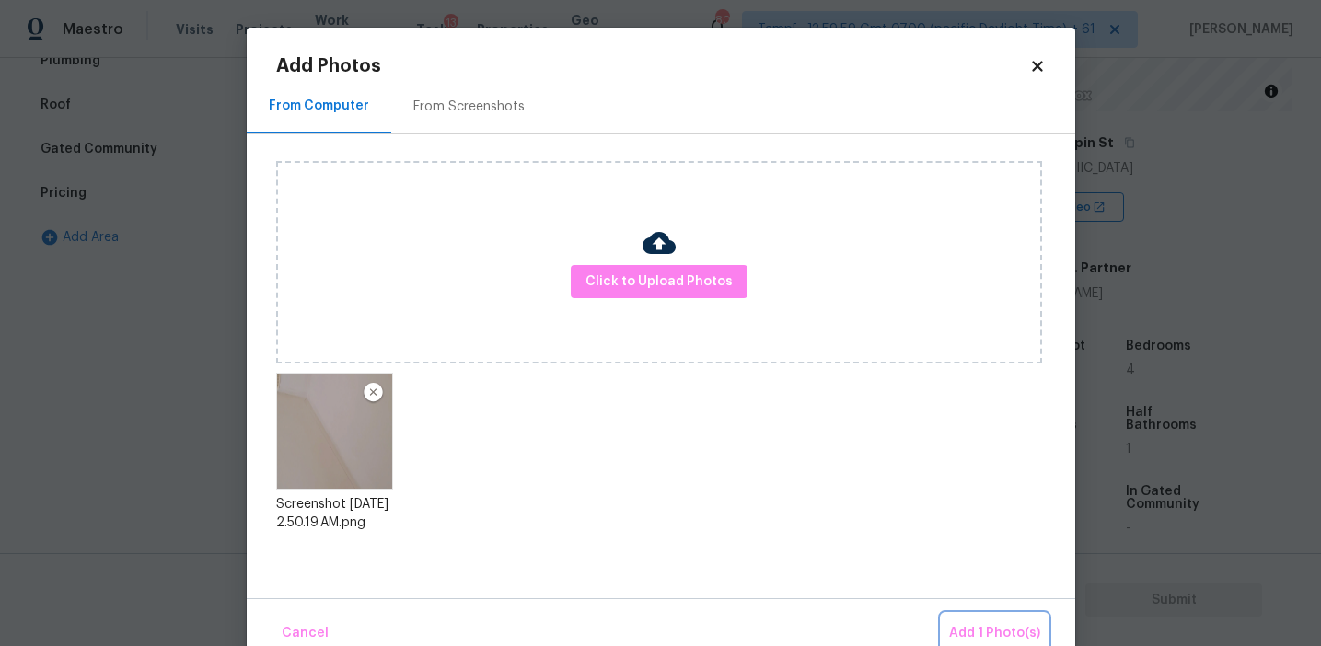
click at [992, 620] on button "Add 1 Photo(s)" at bounding box center [995, 634] width 106 height 40
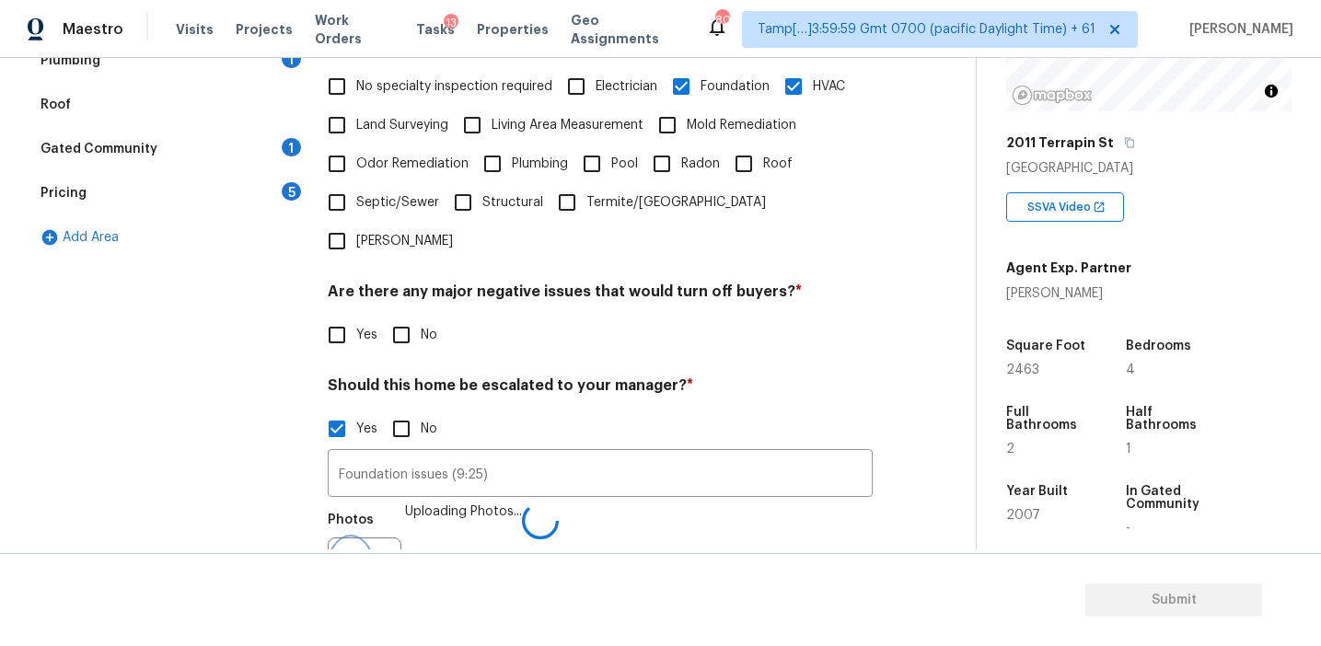
scroll to position [484, 0]
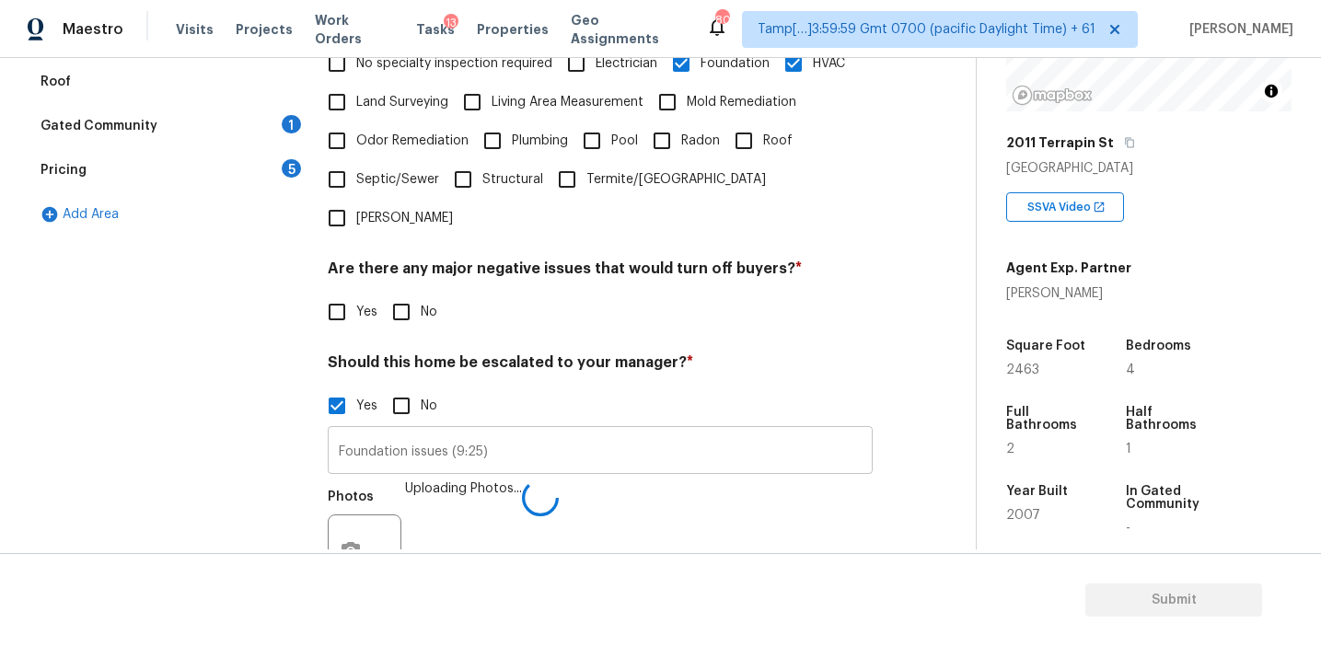
click at [477, 431] on input "Foundation issues (9:25)" at bounding box center [600, 452] width 545 height 43
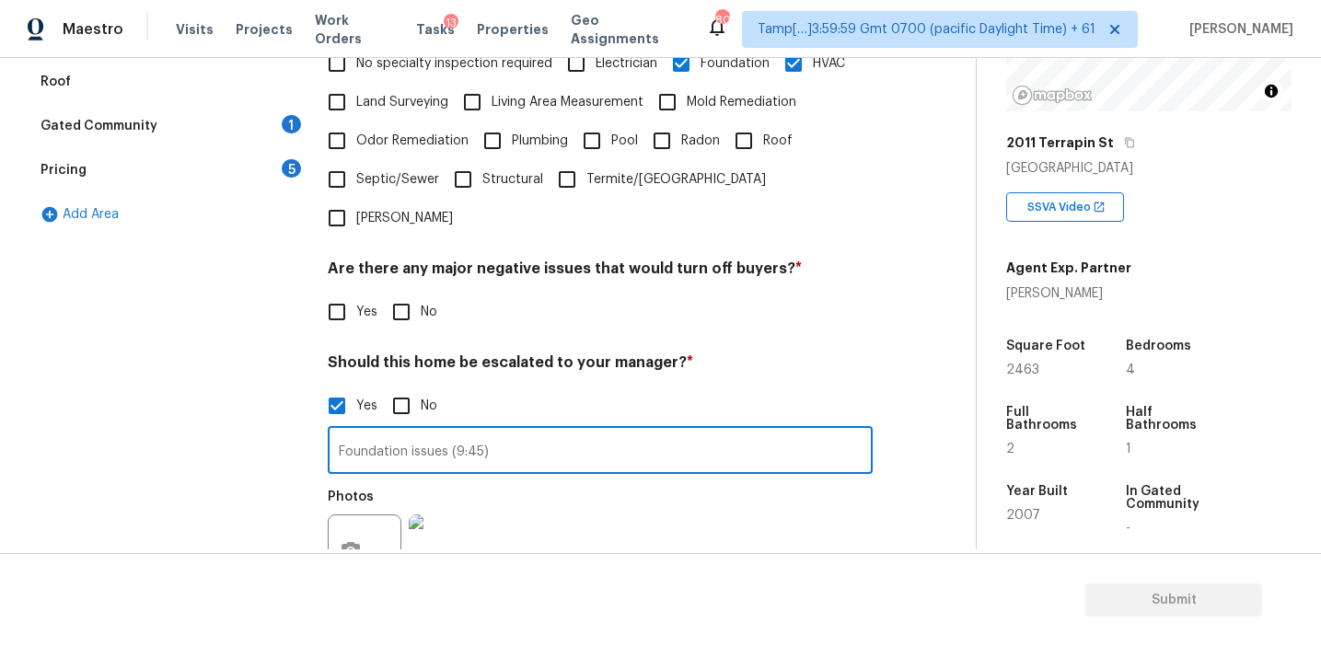
type input "Foundation issues (9:45)"
click at [408, 293] on input "No" at bounding box center [401, 312] width 39 height 39
checkbox input "true"
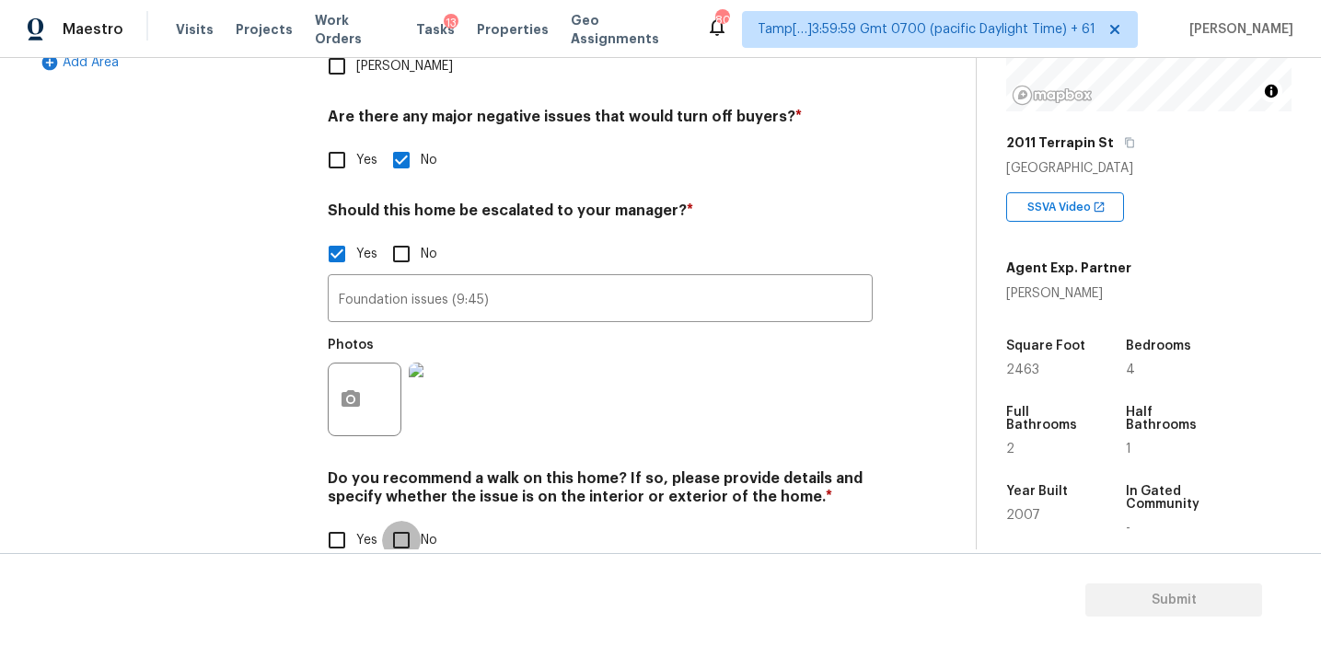
click at [404, 521] on input "No" at bounding box center [401, 540] width 39 height 39
checkbox input "true"
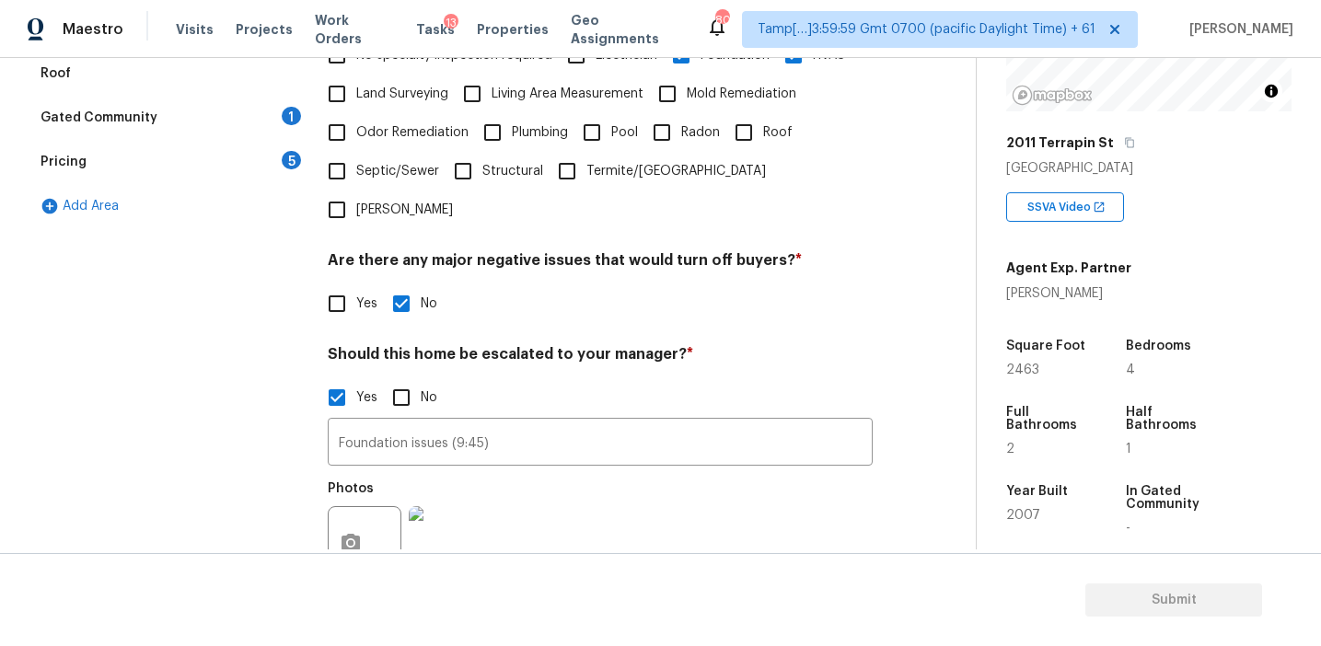
scroll to position [376, 0]
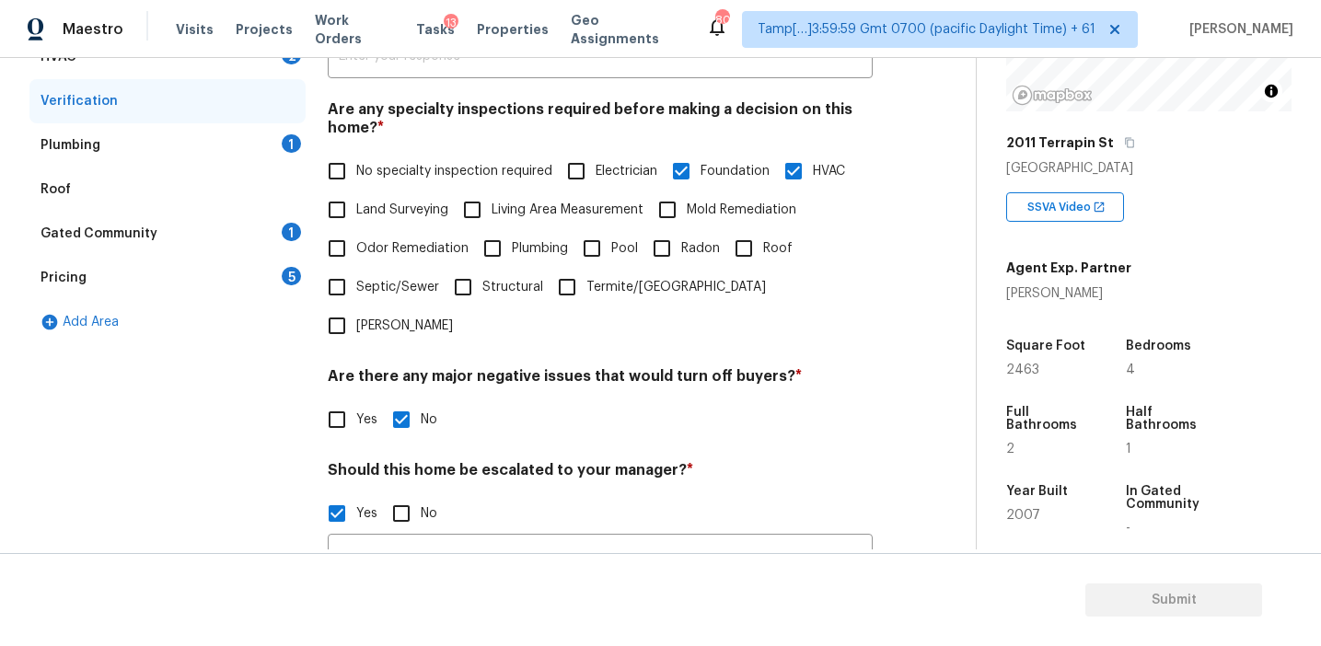
click at [278, 277] on div "Pricing 5" at bounding box center [167, 278] width 276 height 44
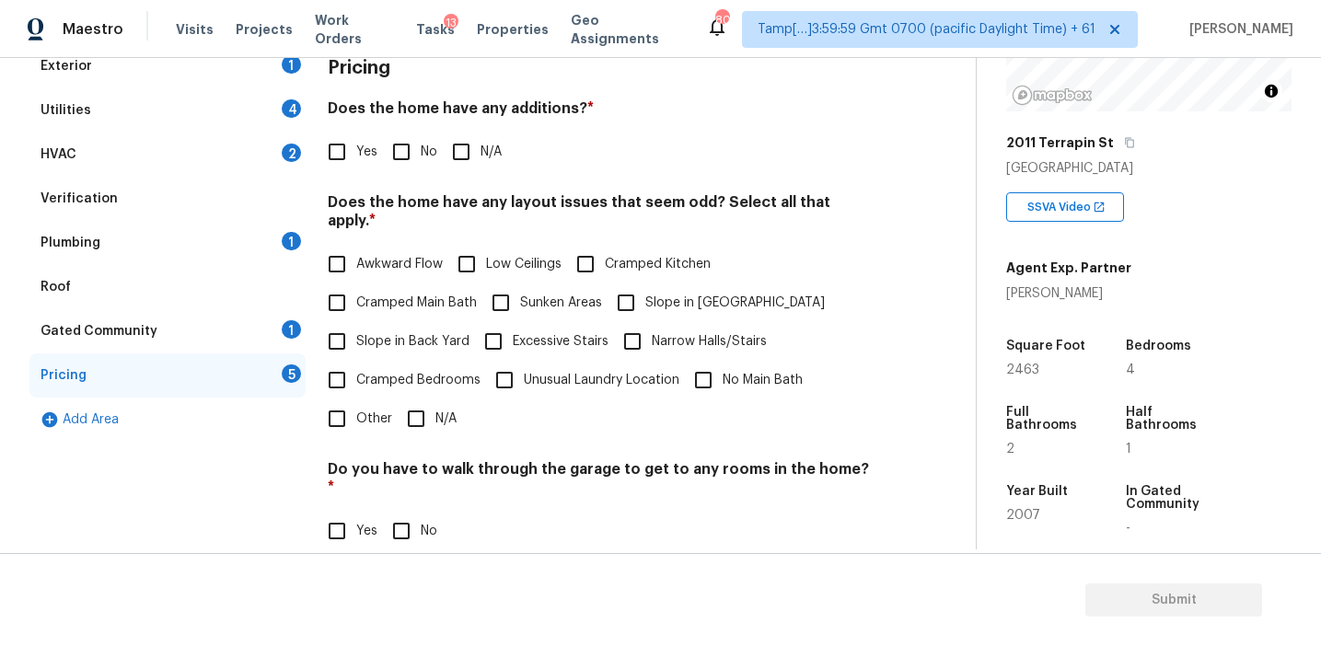
scroll to position [256, 0]
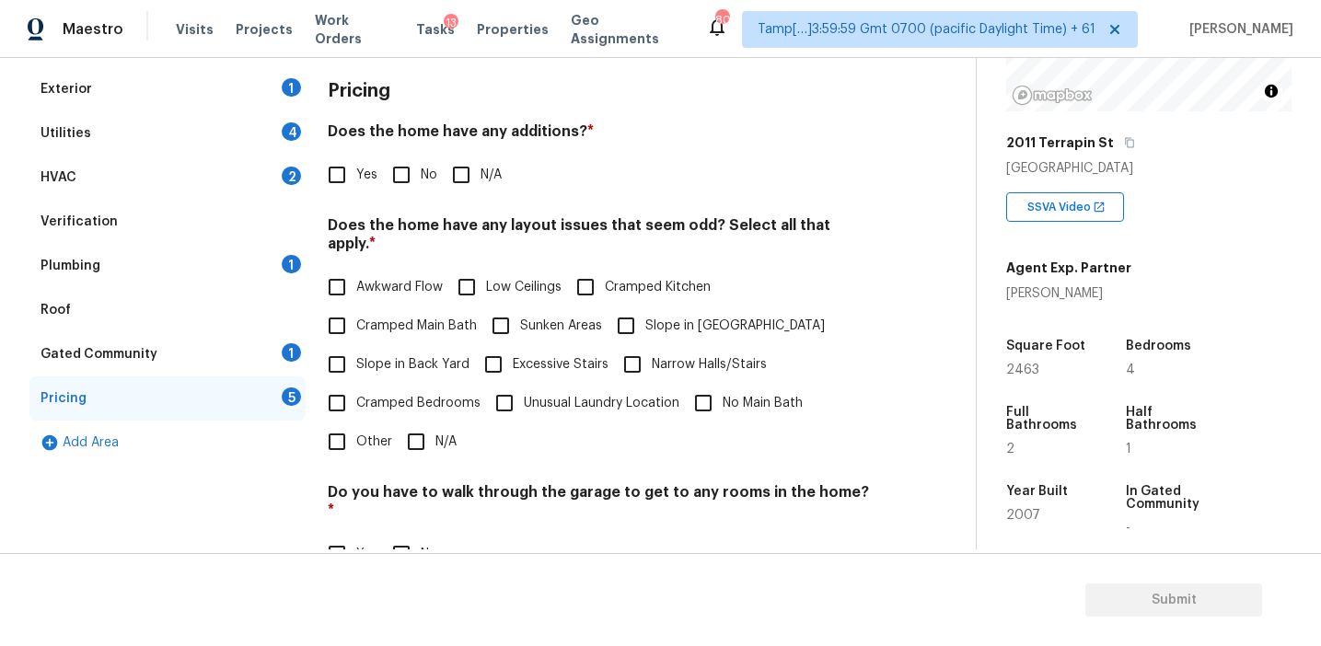
click at [404, 174] on input "No" at bounding box center [401, 175] width 39 height 39
checkbox input "true"
click at [393, 355] on span "Slope in Back Yard" at bounding box center [412, 364] width 113 height 19
click at [356, 345] on input "Slope in Back Yard" at bounding box center [337, 364] width 39 height 39
checkbox input "true"
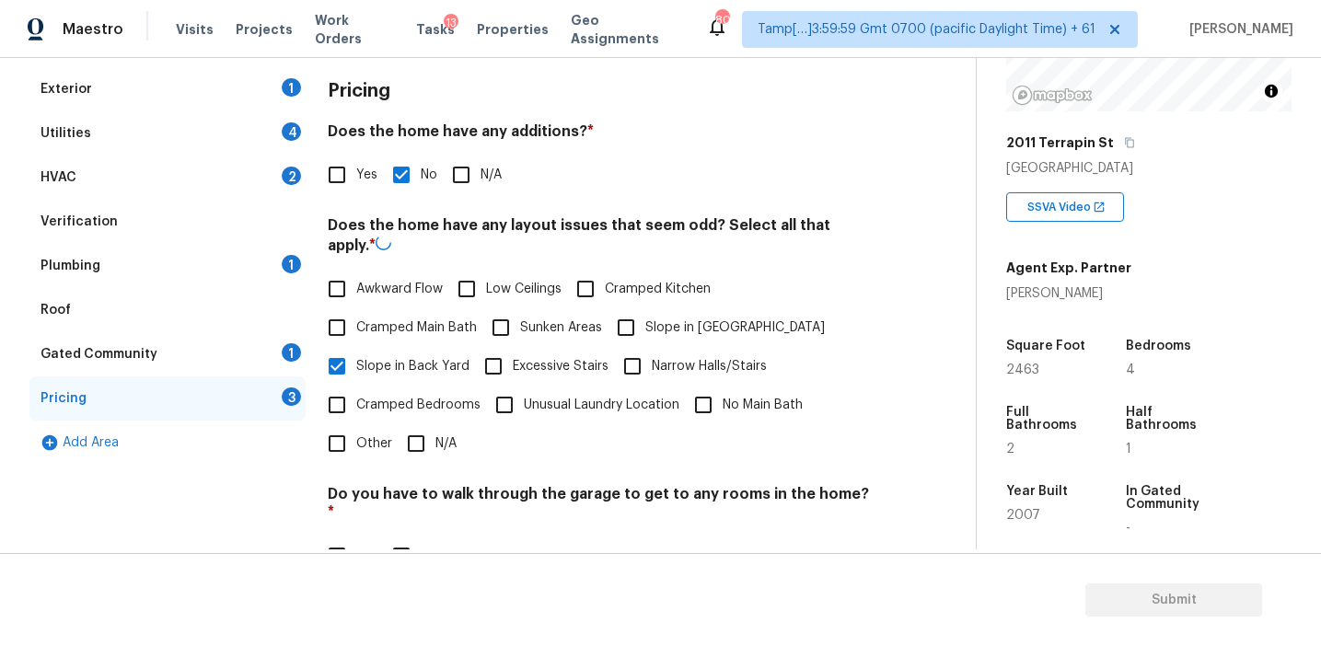
click at [662, 316] on label "Slope in [GEOGRAPHIC_DATA]" at bounding box center [716, 327] width 218 height 39
click at [645, 316] on input "Slope in [GEOGRAPHIC_DATA]" at bounding box center [626, 327] width 39 height 39
checkbox input "true"
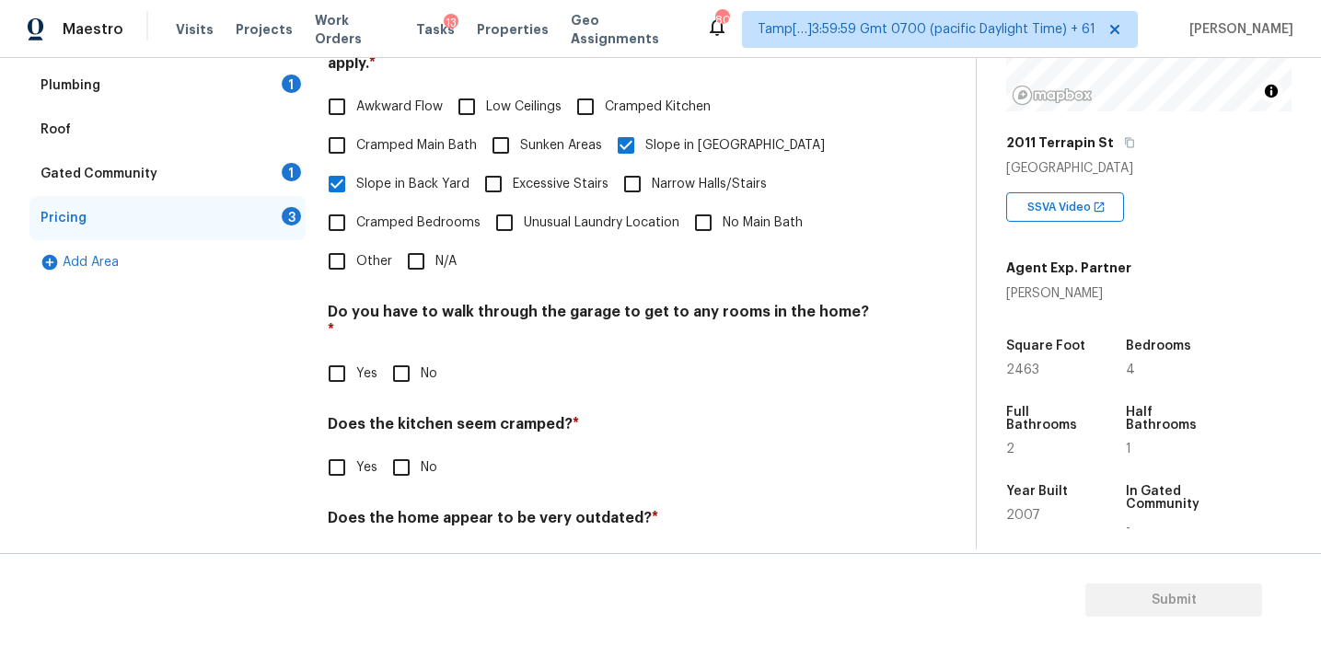
scroll to position [458, 0]
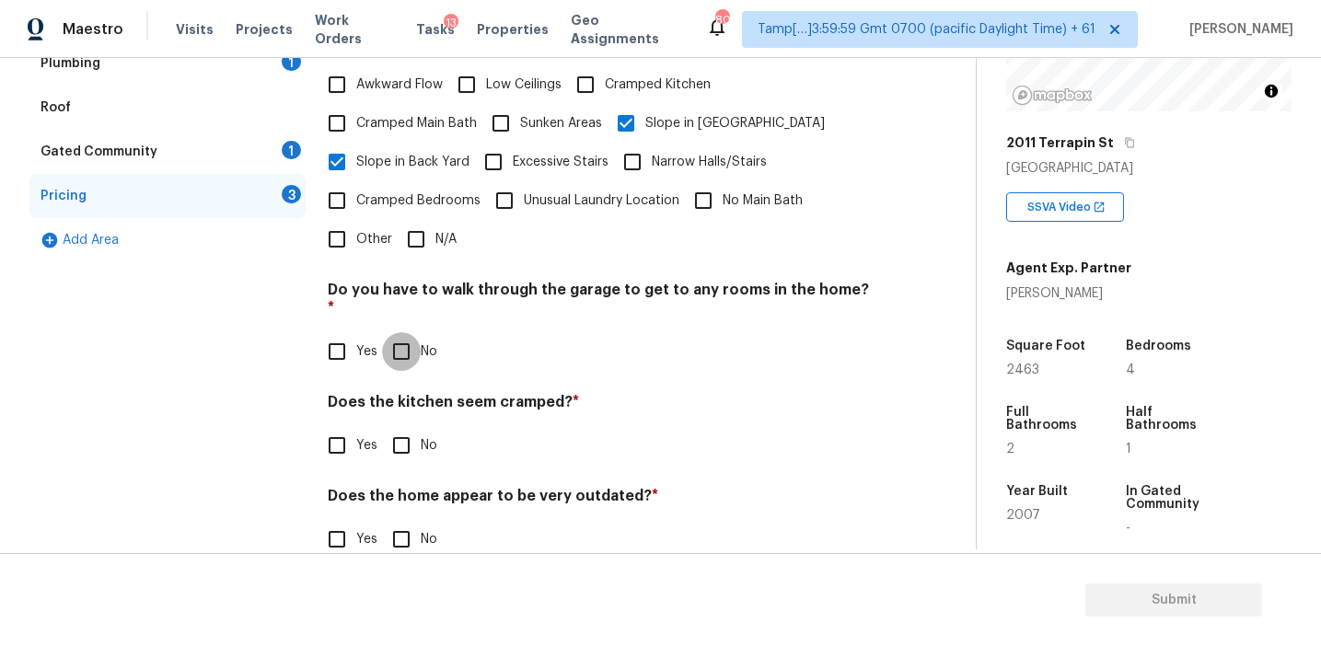
click at [402, 332] on input "No" at bounding box center [401, 351] width 39 height 39
checkbox input "true"
click at [409, 431] on div "Pricing Does the home have any additions? * Yes No N/A Does the home have any l…" at bounding box center [600, 223] width 545 height 716
click at [405, 426] on input "No" at bounding box center [401, 445] width 39 height 39
checkbox input "true"
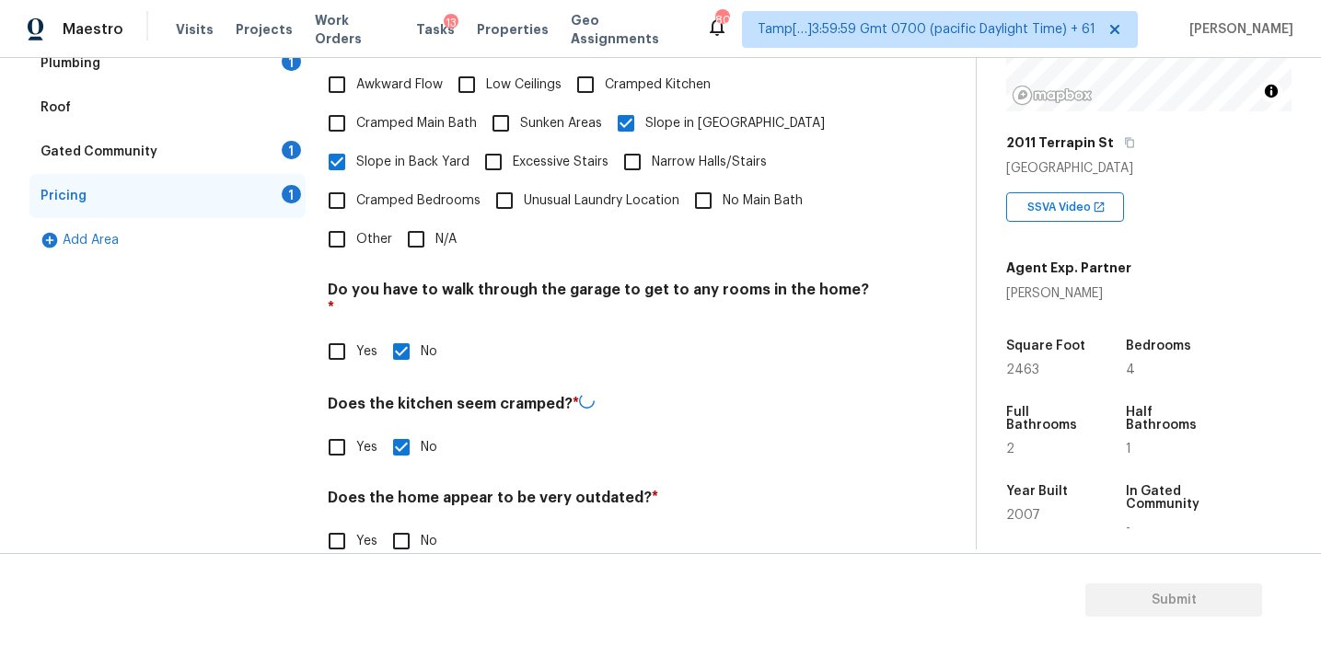
click at [408, 522] on input "No" at bounding box center [401, 541] width 39 height 39
checkbox input "true"
click at [265, 159] on div "Gated Community 1" at bounding box center [167, 152] width 276 height 44
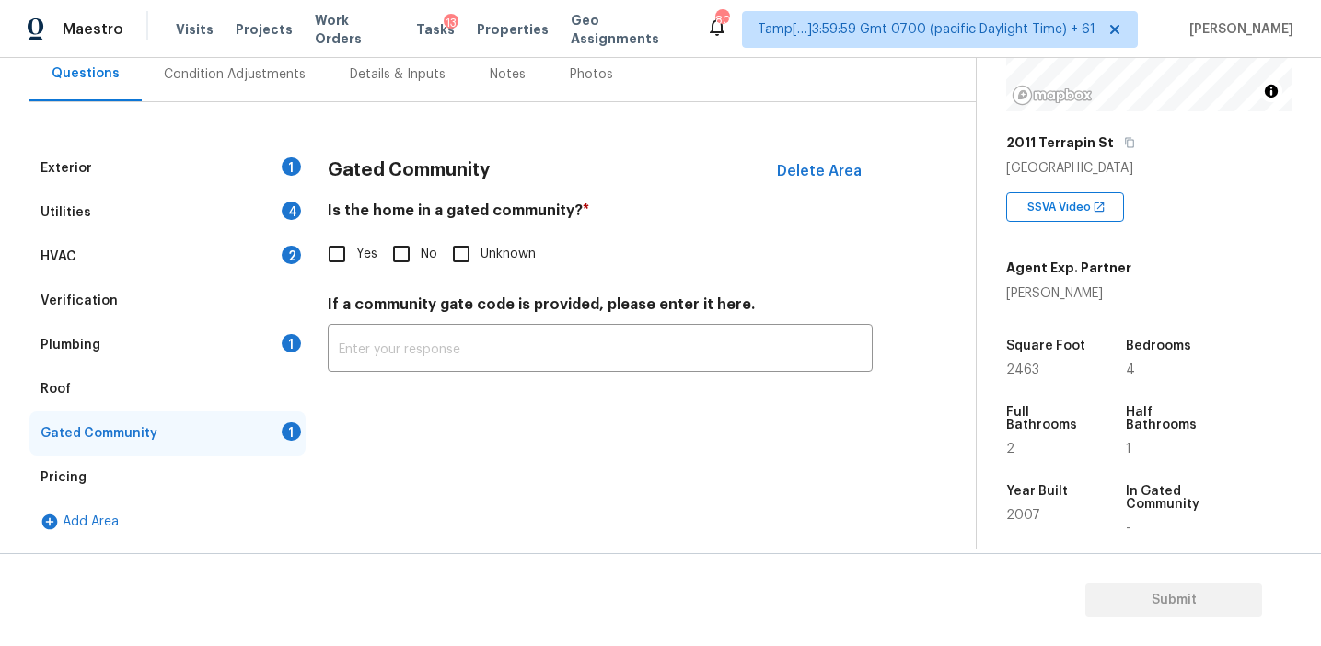
scroll to position [177, 0]
click at [395, 269] on input "No" at bounding box center [401, 254] width 39 height 39
checkbox input "true"
click at [187, 346] on div "Plumbing 1" at bounding box center [167, 345] width 276 height 44
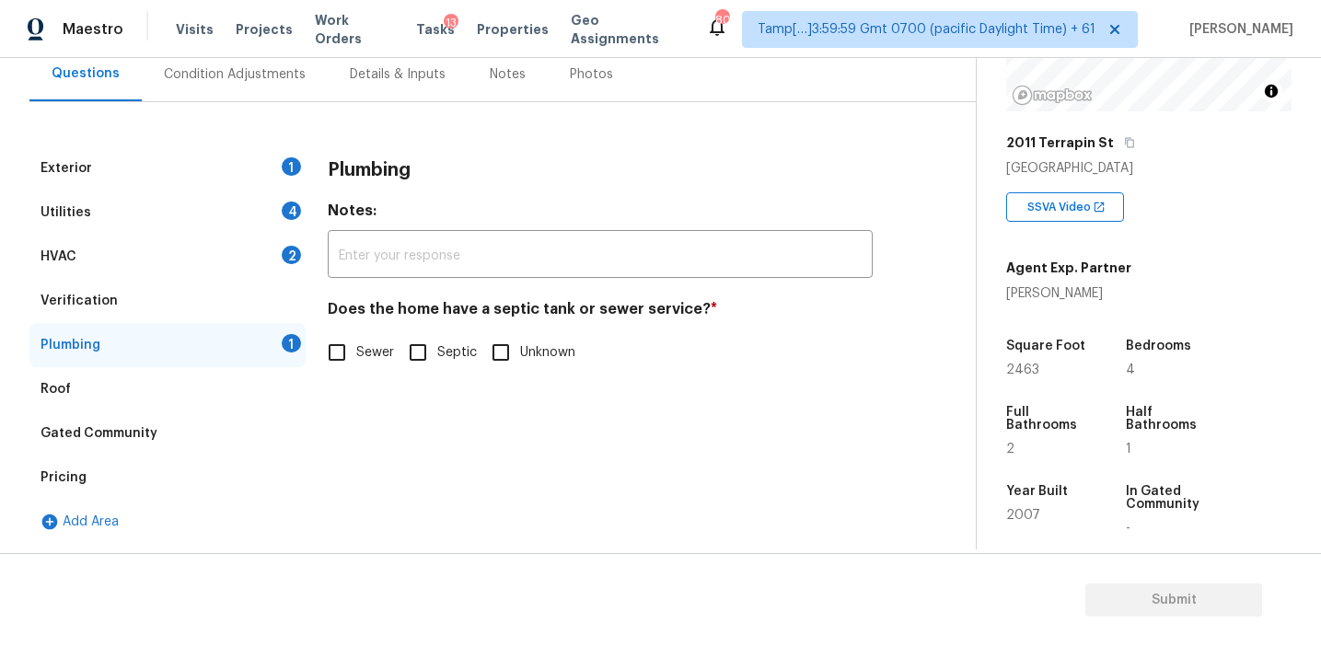
click at [330, 352] on input "Sewer" at bounding box center [337, 352] width 39 height 39
checkbox input "true"
click at [210, 295] on div "Verification" at bounding box center [167, 301] width 276 height 44
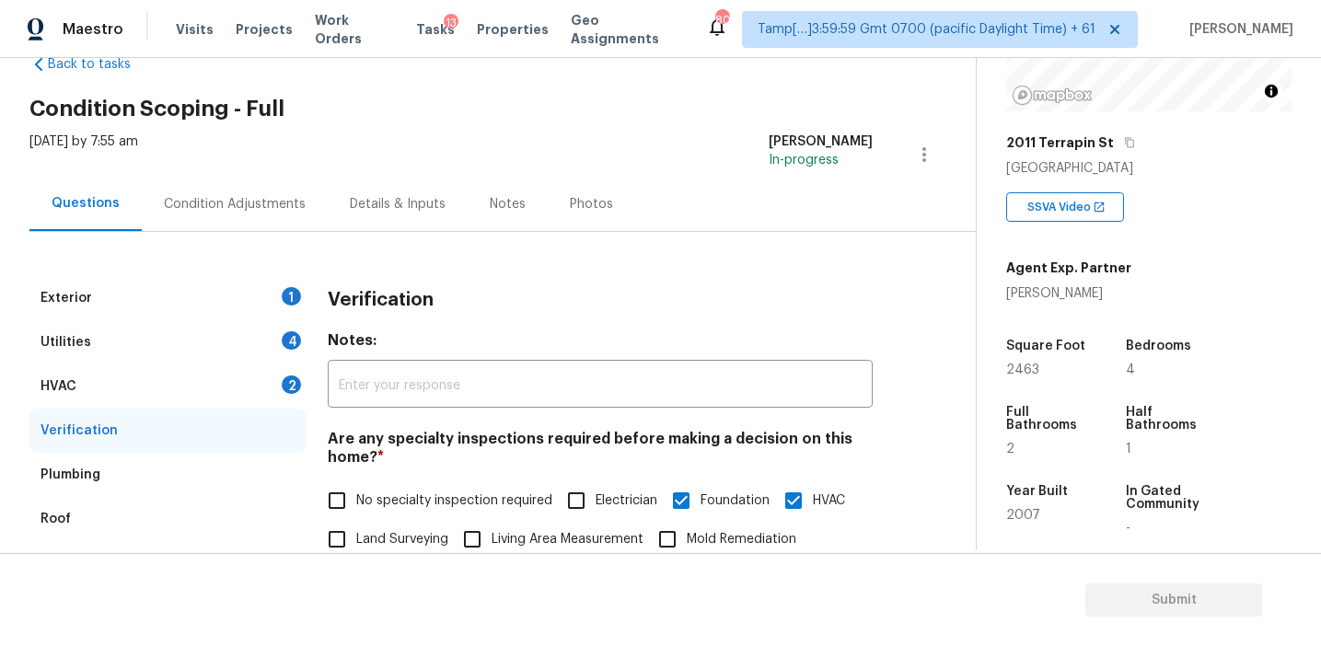
click at [191, 394] on div "HVAC 2" at bounding box center [167, 387] width 276 height 44
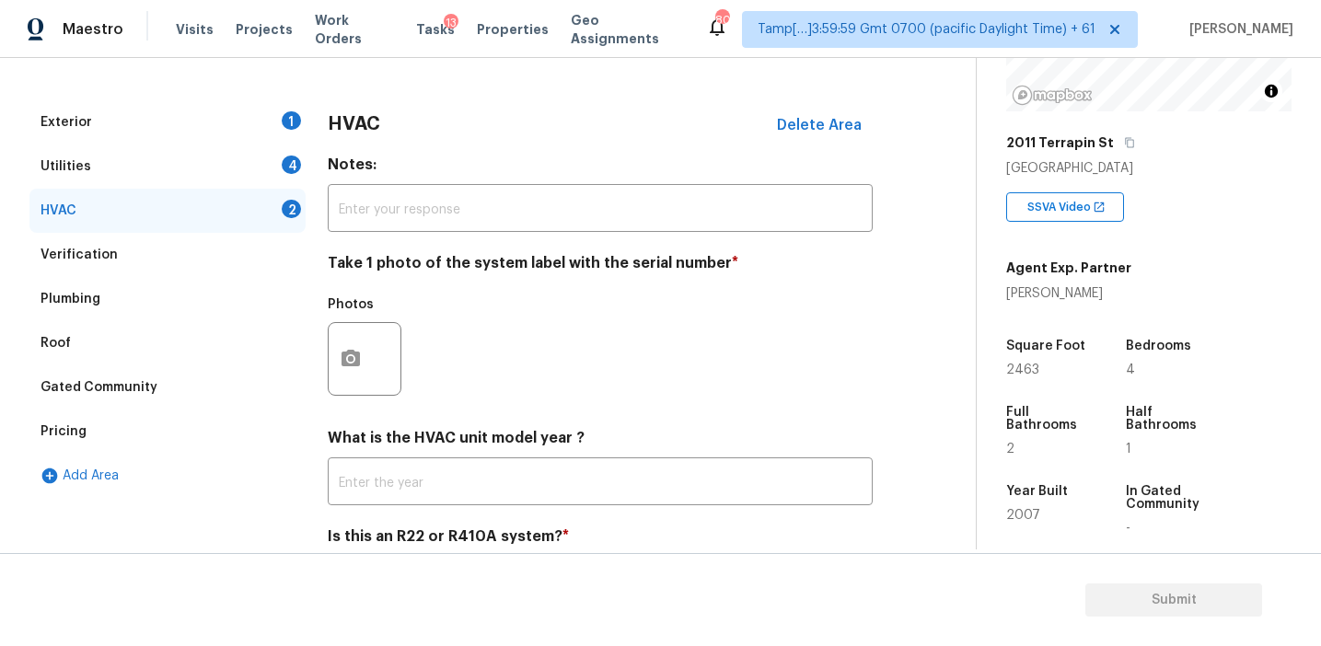
scroll to position [301, 0]
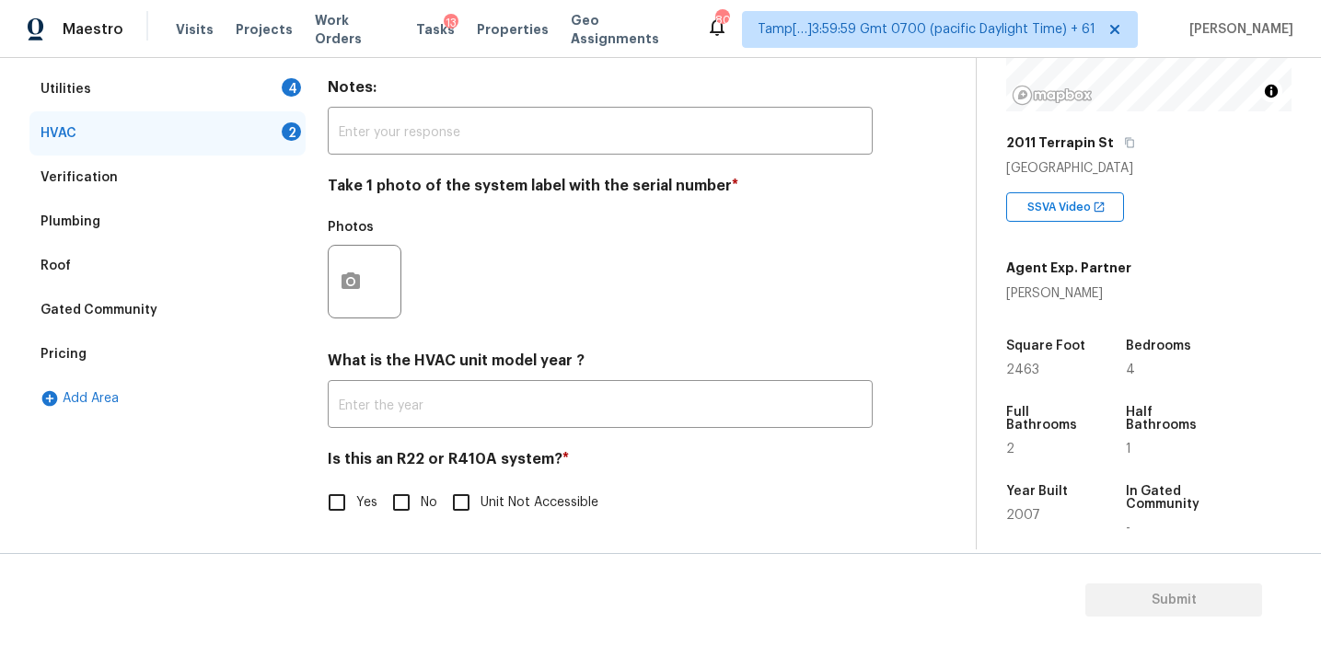
click at [401, 503] on input "No" at bounding box center [401, 502] width 39 height 39
checkbox input "true"
click at [374, 293] on div at bounding box center [365, 282] width 74 height 74
click at [360, 288] on icon "button" at bounding box center [351, 282] width 22 height 22
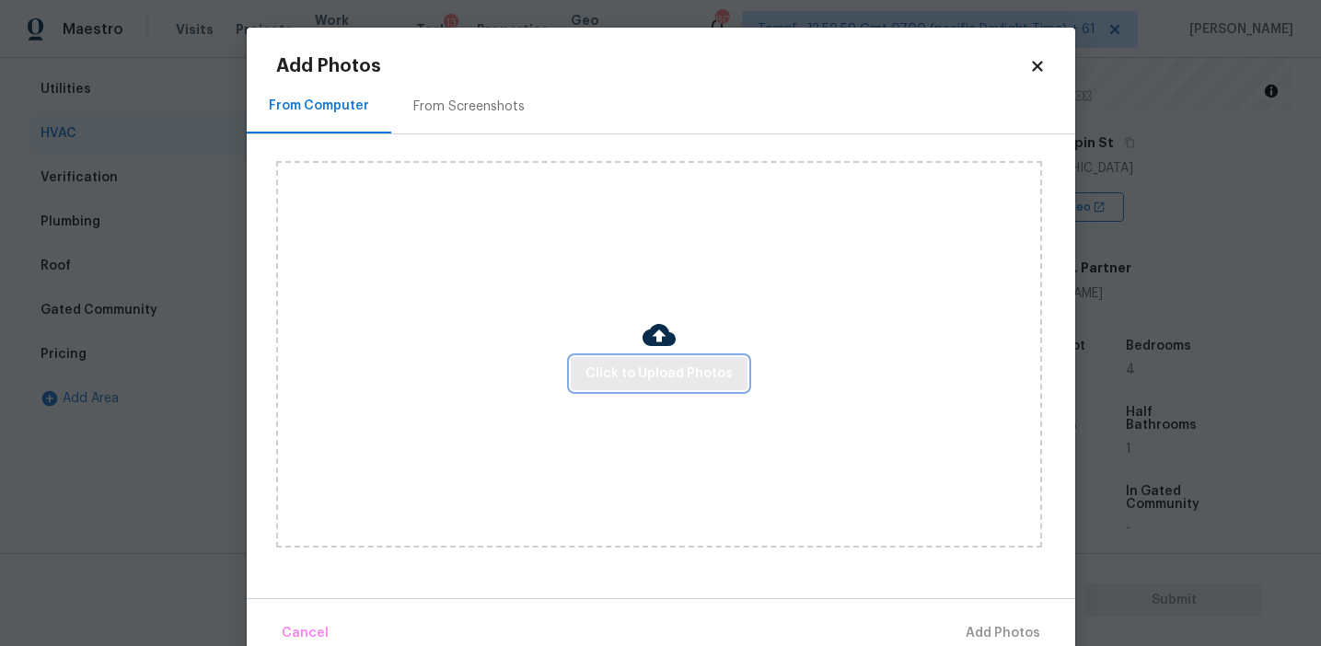
click at [599, 367] on span "Click to Upload Photos" at bounding box center [658, 374] width 147 height 23
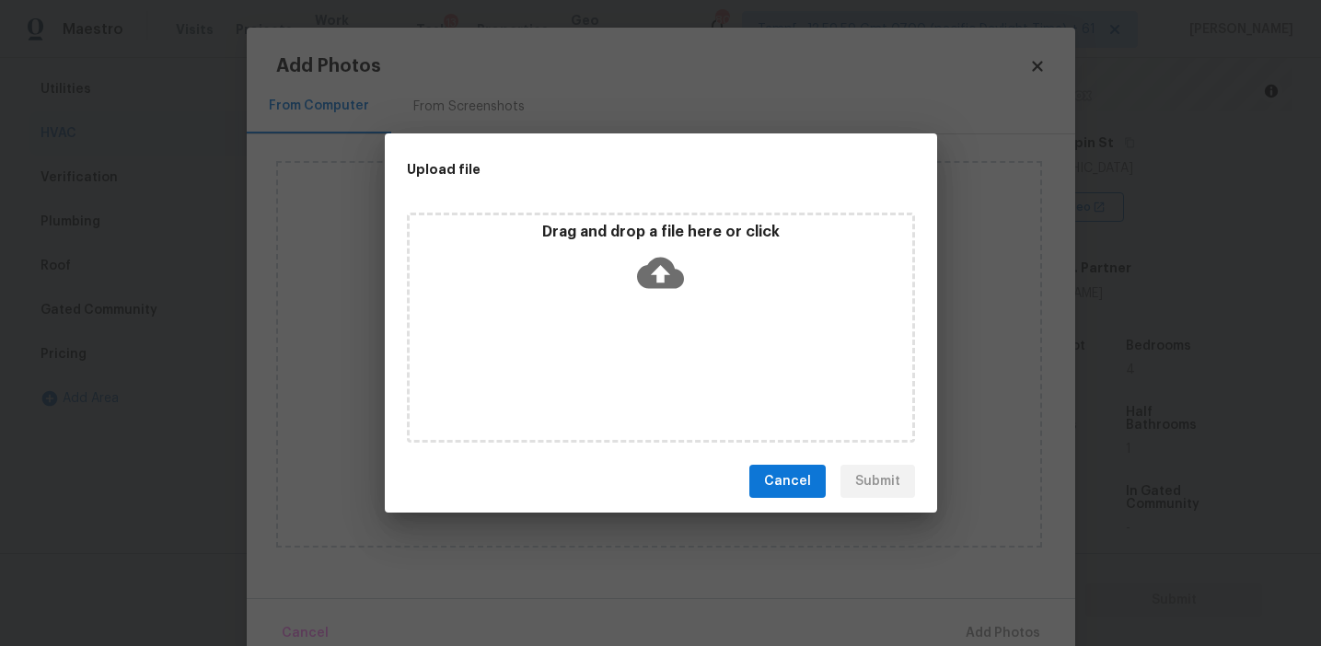
click at [601, 263] on div "Drag and drop a file here or click" at bounding box center [661, 262] width 503 height 79
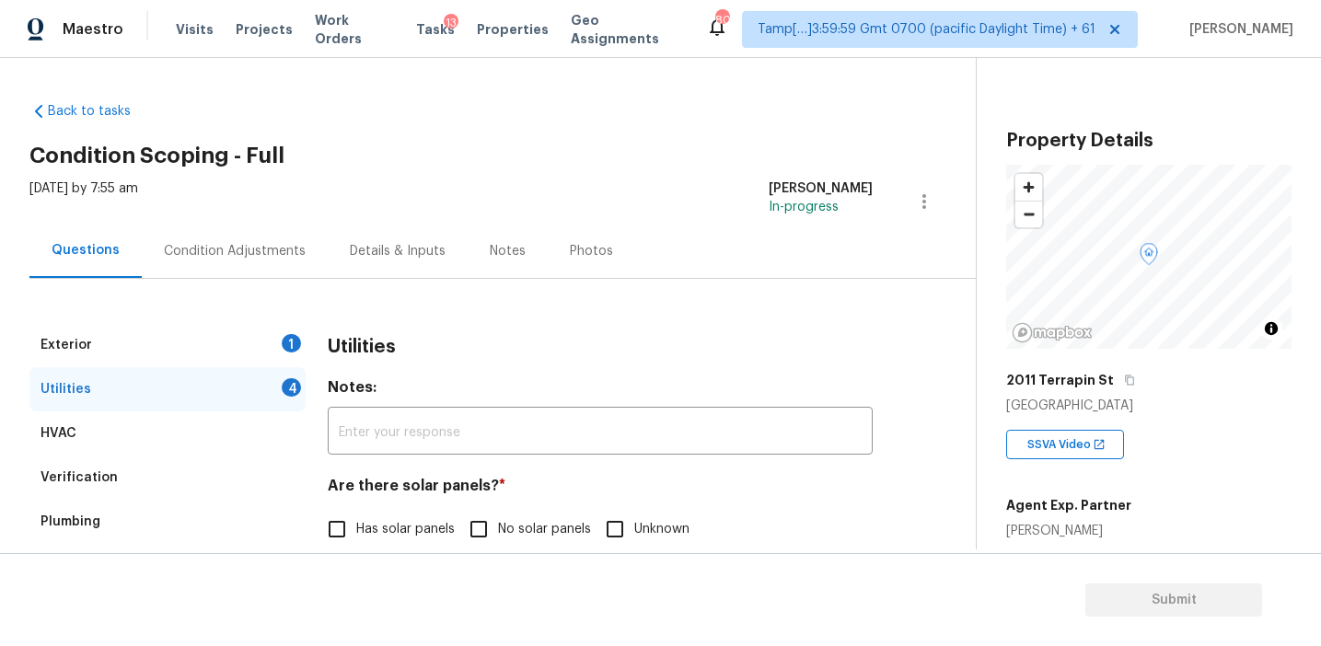
scroll to position [237, 0]
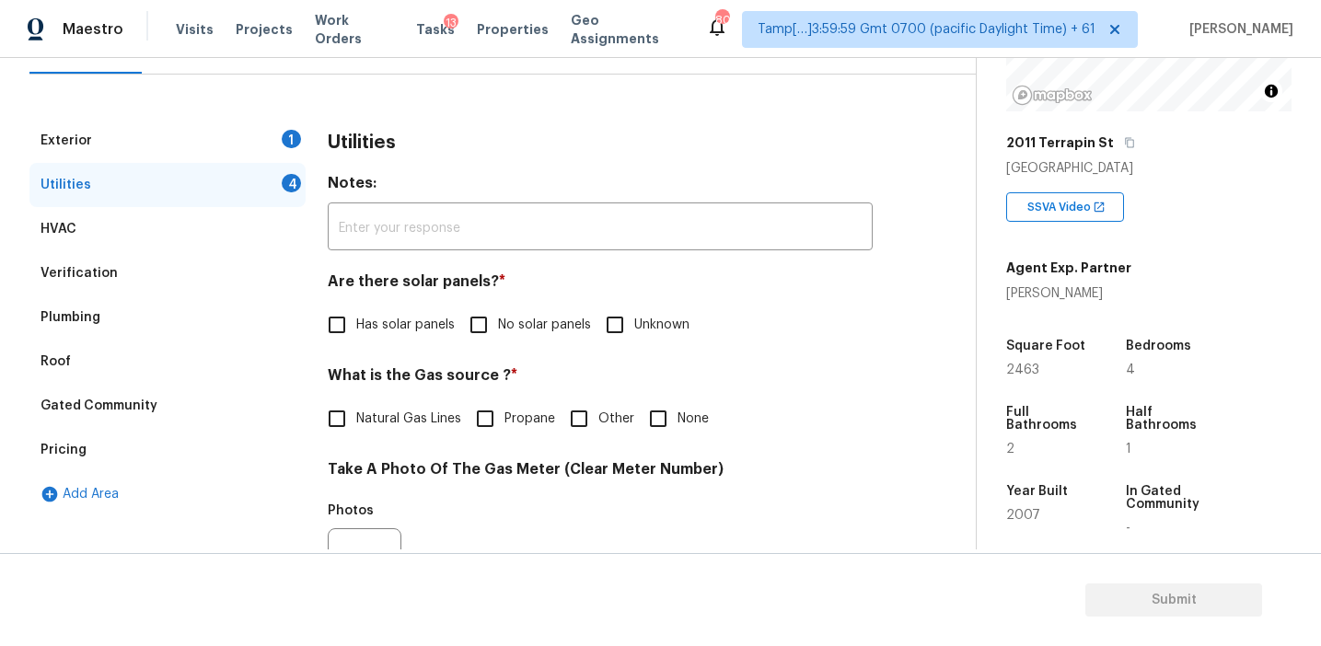
click at [499, 315] on label "No solar panels" at bounding box center [525, 325] width 132 height 39
click at [498, 315] on input "No solar panels" at bounding box center [478, 325] width 39 height 39
checkbox input "true"
click at [655, 424] on input "None" at bounding box center [658, 419] width 39 height 39
checkbox input "true"
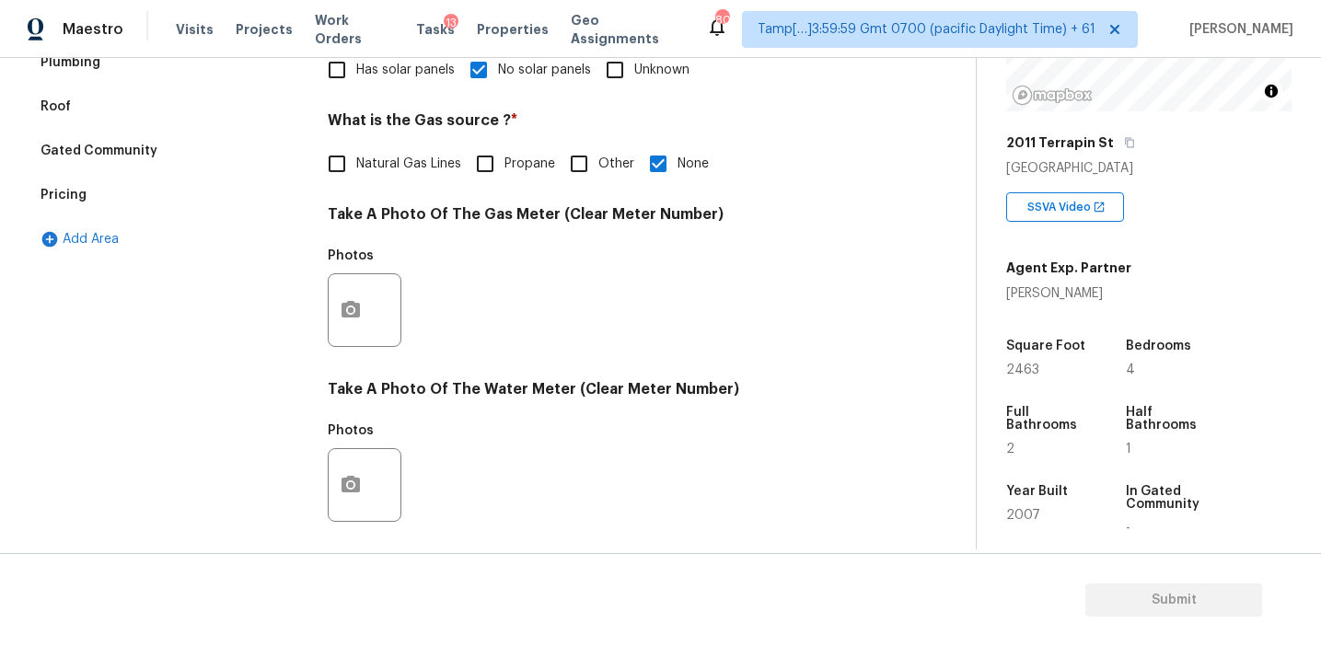
scroll to position [739, 0]
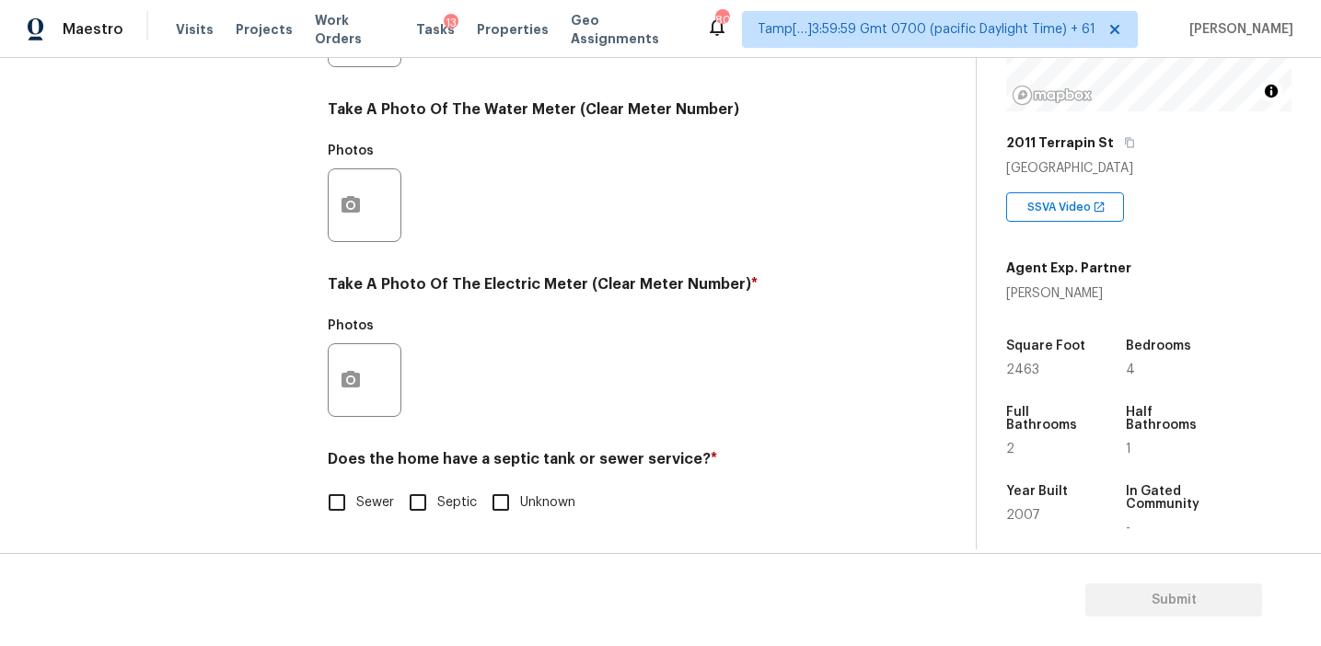
click at [352, 500] on input "Sewer" at bounding box center [337, 502] width 39 height 39
checkbox input "true"
click at [352, 409] on button "button" at bounding box center [351, 380] width 44 height 72
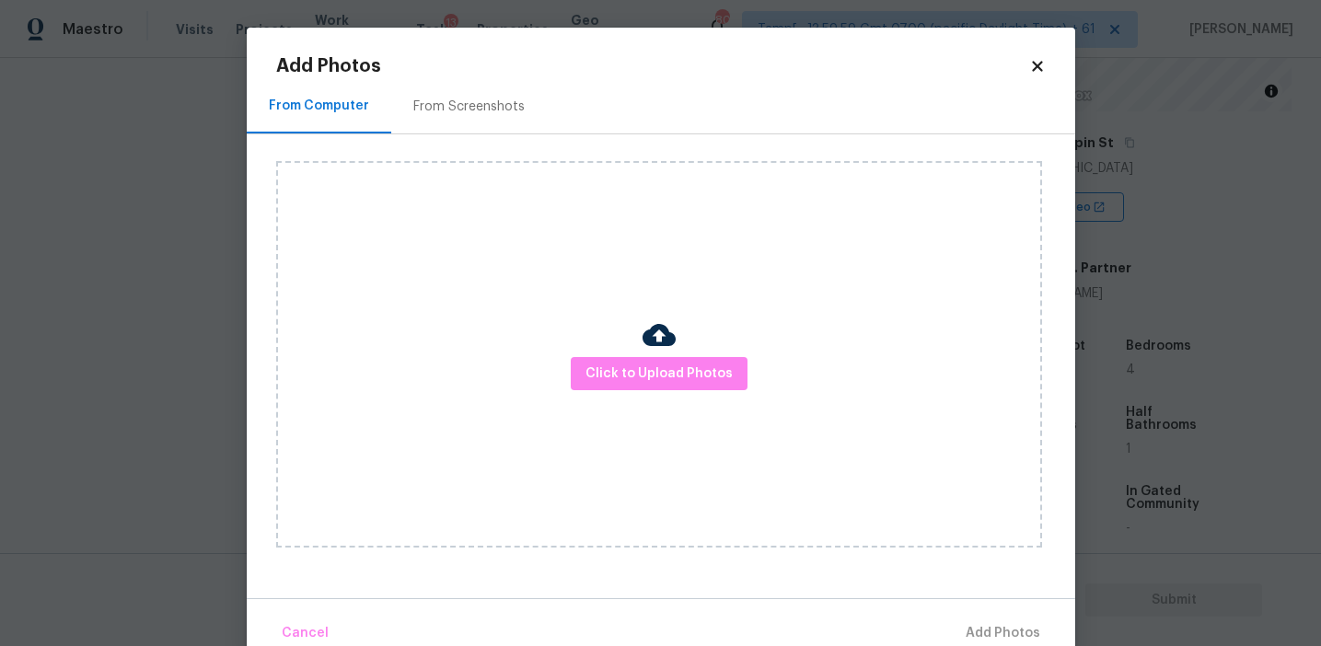
click at [675, 353] on div "Click to Upload Photos" at bounding box center [659, 354] width 766 height 387
click at [667, 372] on span "Click to Upload Photos" at bounding box center [658, 374] width 147 height 23
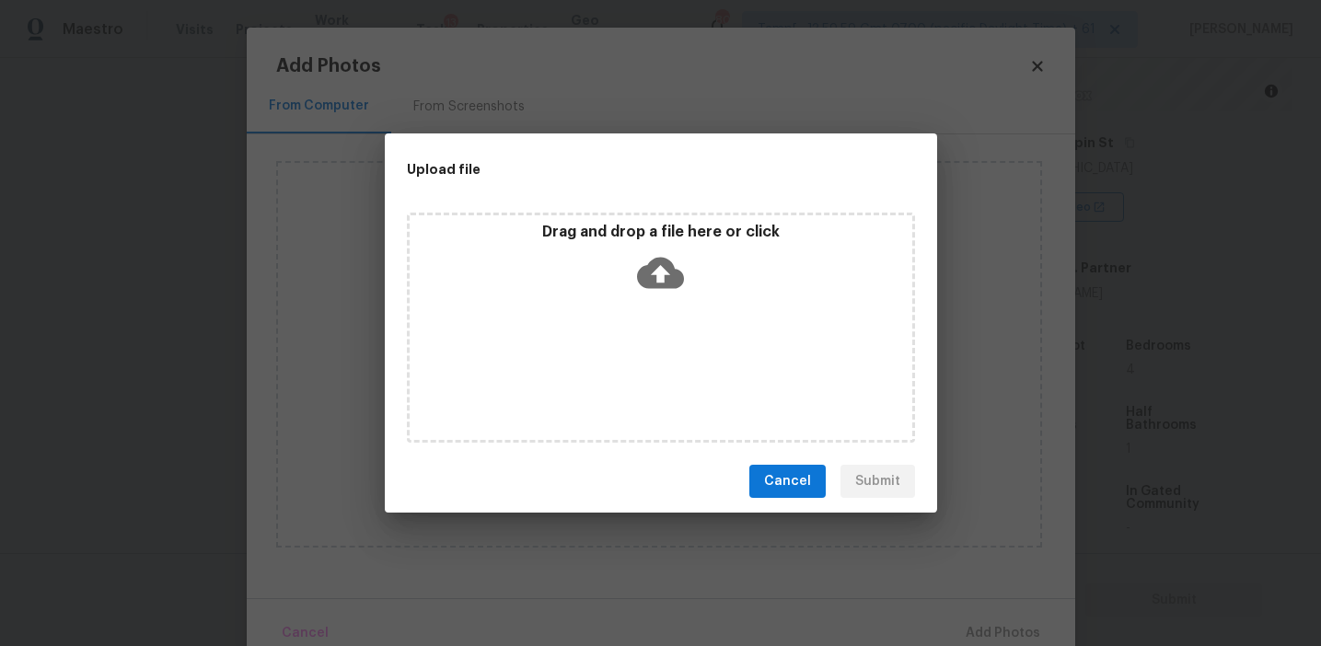
click at [656, 274] on icon at bounding box center [660, 272] width 47 height 47
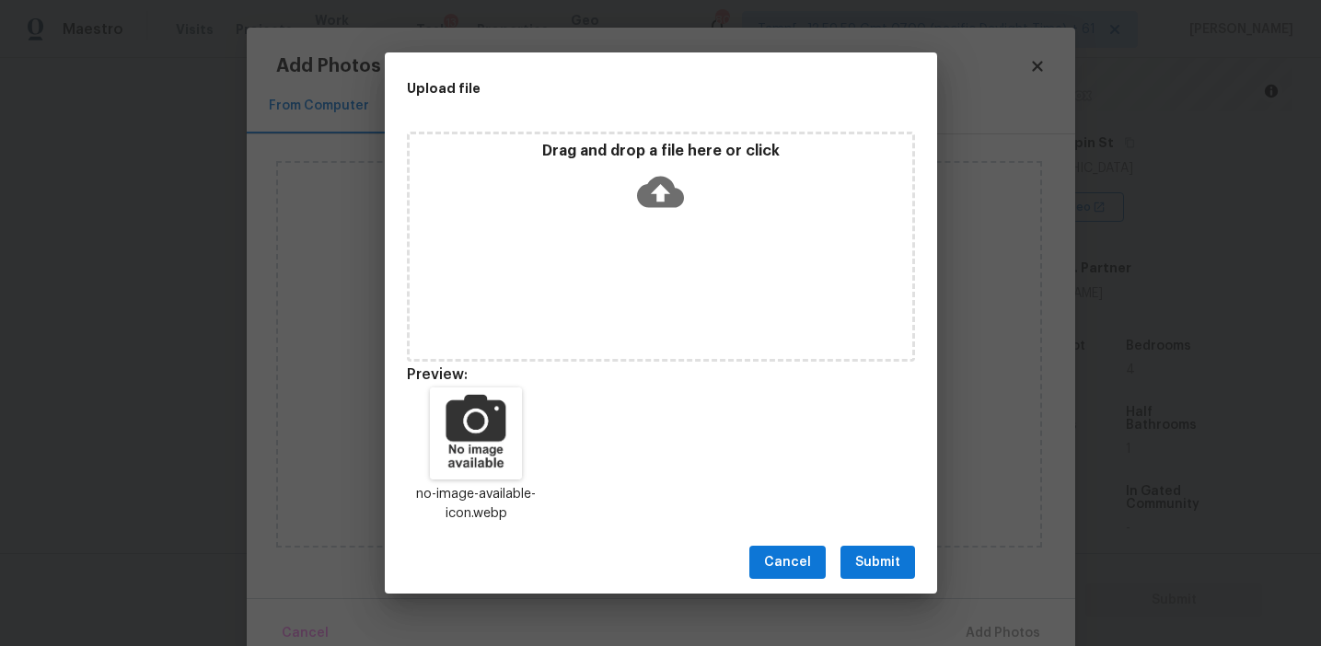
click at [869, 562] on span "Submit" at bounding box center [877, 562] width 45 height 23
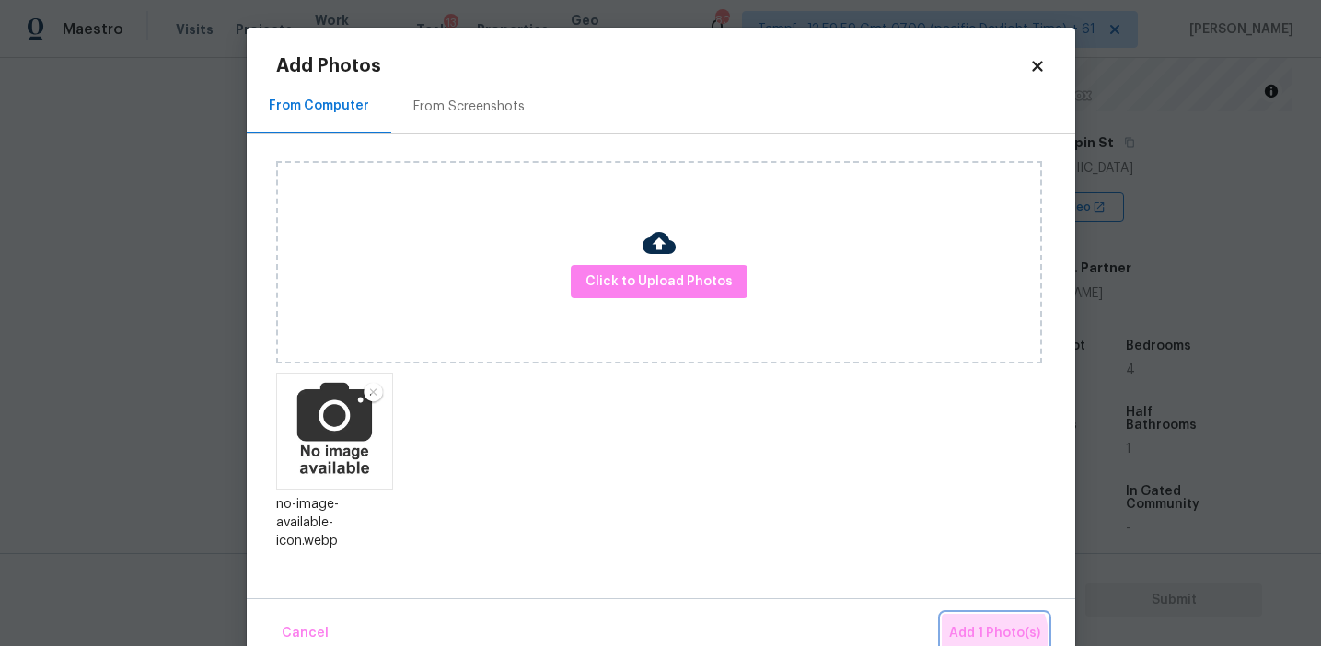
click at [986, 636] on span "Add 1 Photo(s)" at bounding box center [994, 633] width 91 height 23
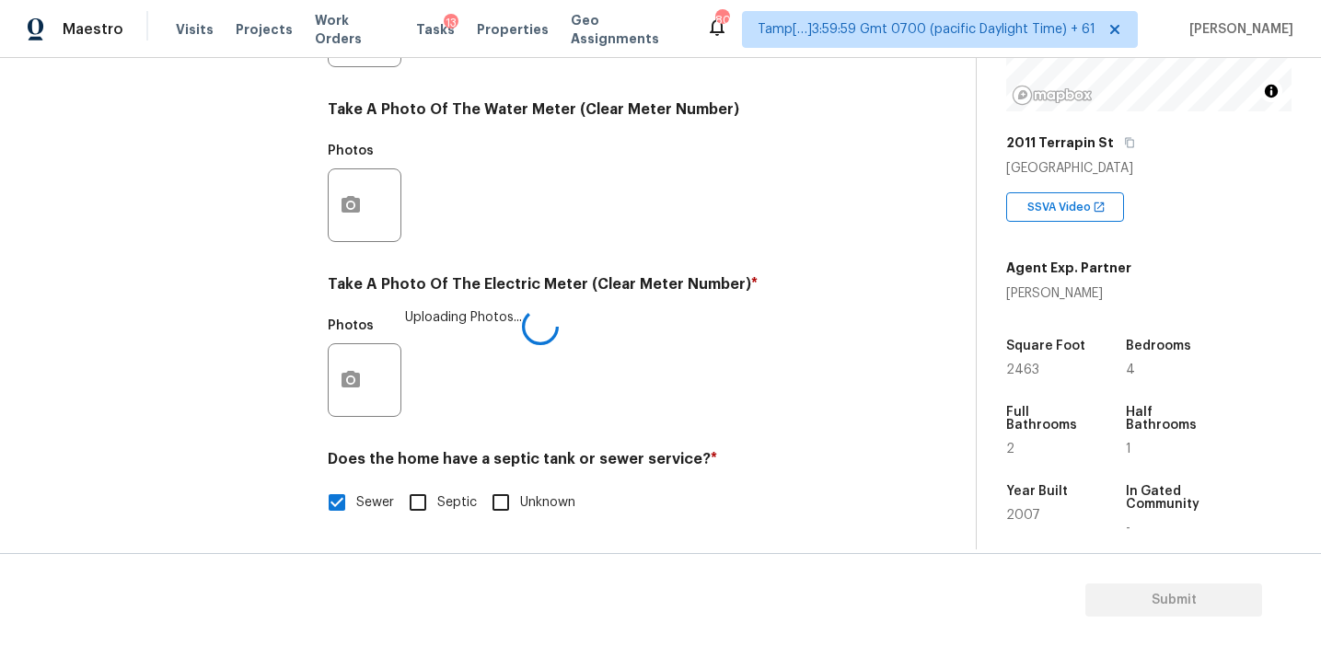
click at [686, 319] on div "Photos Uploading Photos..." at bounding box center [600, 368] width 545 height 120
click at [651, 253] on div "Utilities Notes: ​ Are there solar panels? * Has solar panels No solar panels U…" at bounding box center [600, 64] width 545 height 960
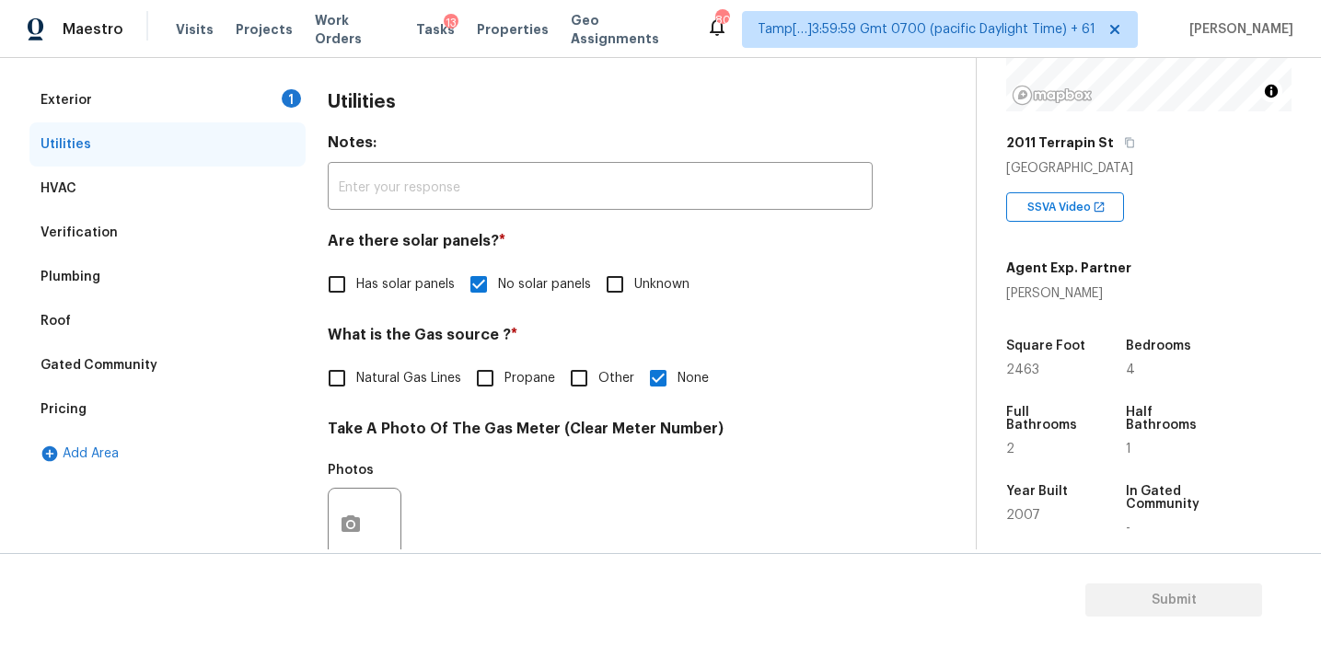
scroll to position [227, 0]
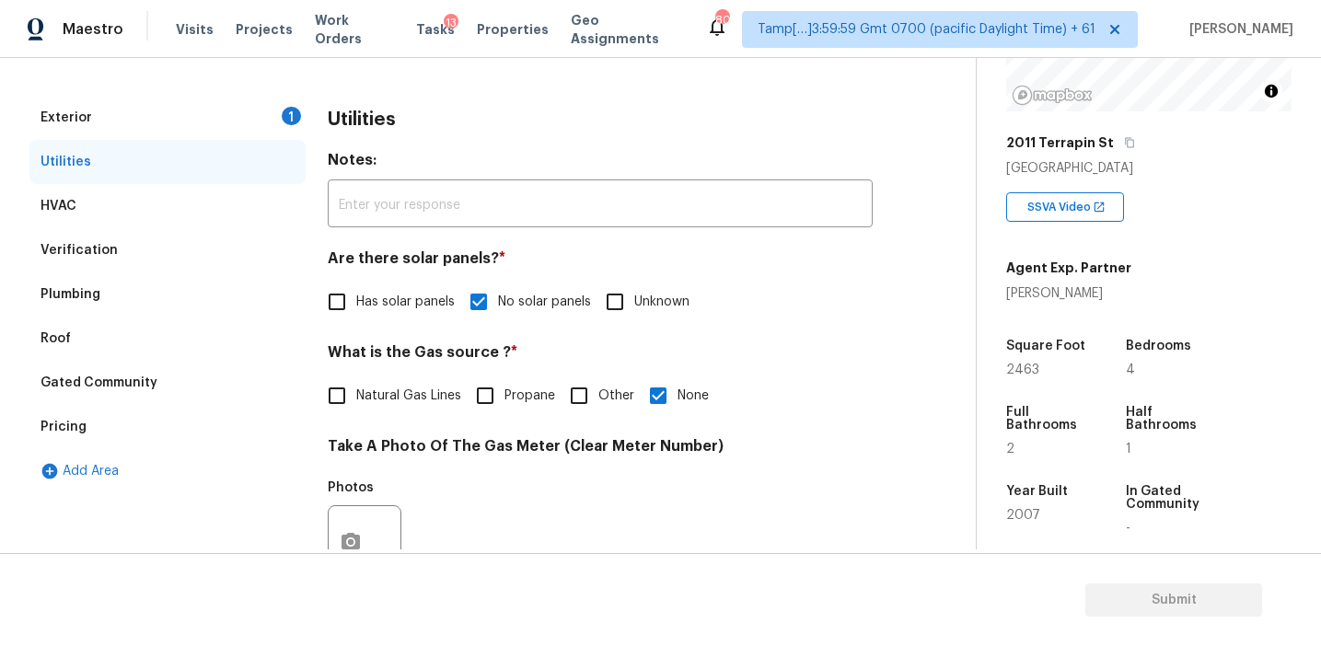
click at [279, 122] on div "Exterior 1" at bounding box center [167, 118] width 276 height 44
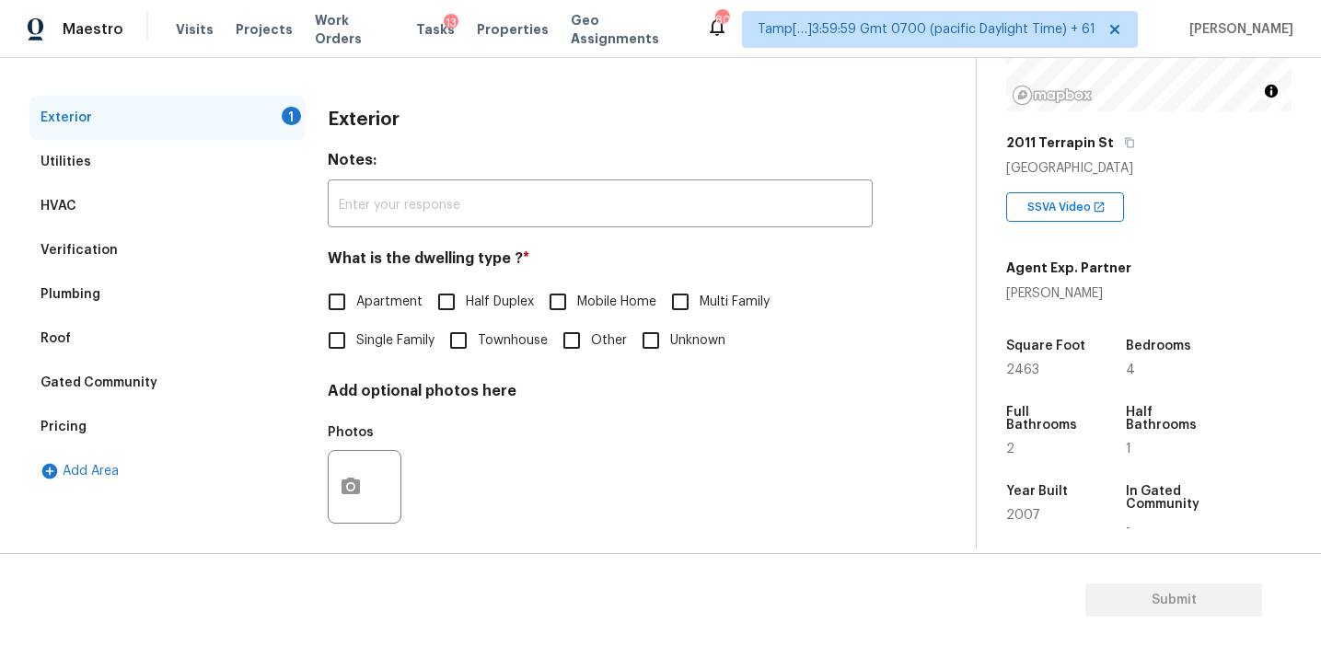
click at [357, 340] on span "Single Family" at bounding box center [395, 340] width 78 height 19
click at [356, 340] on input "Single Family" at bounding box center [337, 340] width 39 height 39
checkbox input "true"
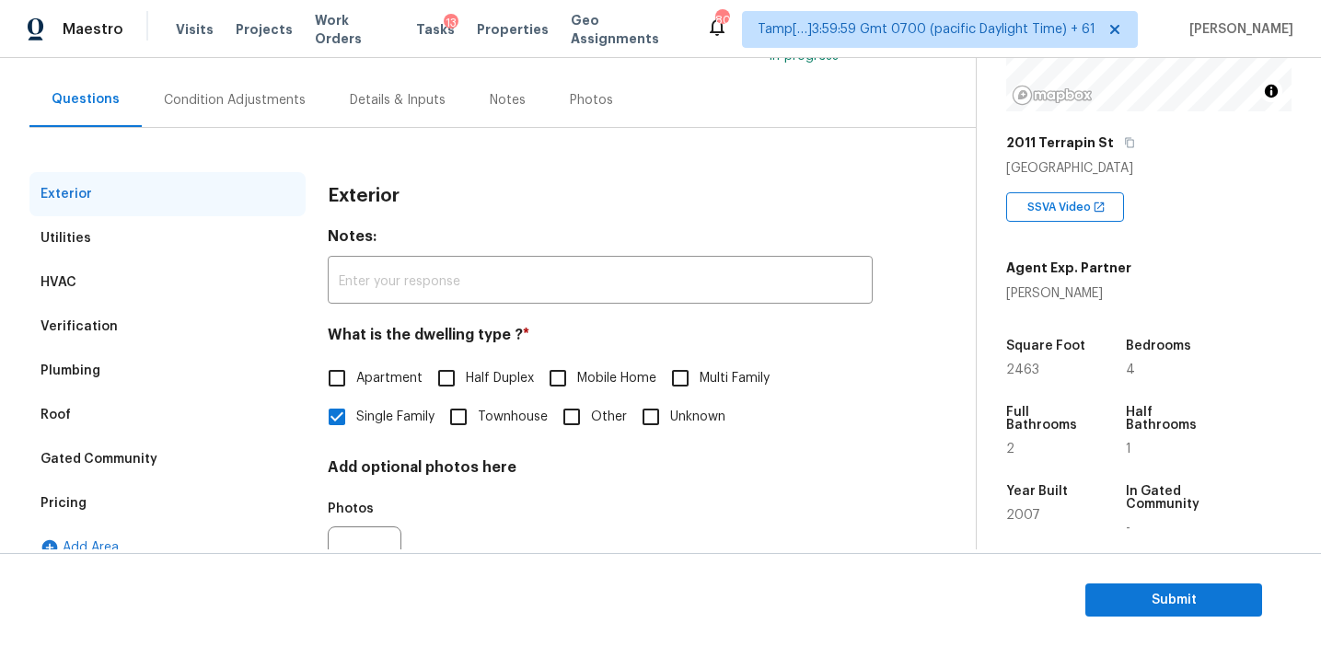
click at [272, 93] on div "Condition Adjustments" at bounding box center [235, 100] width 142 height 18
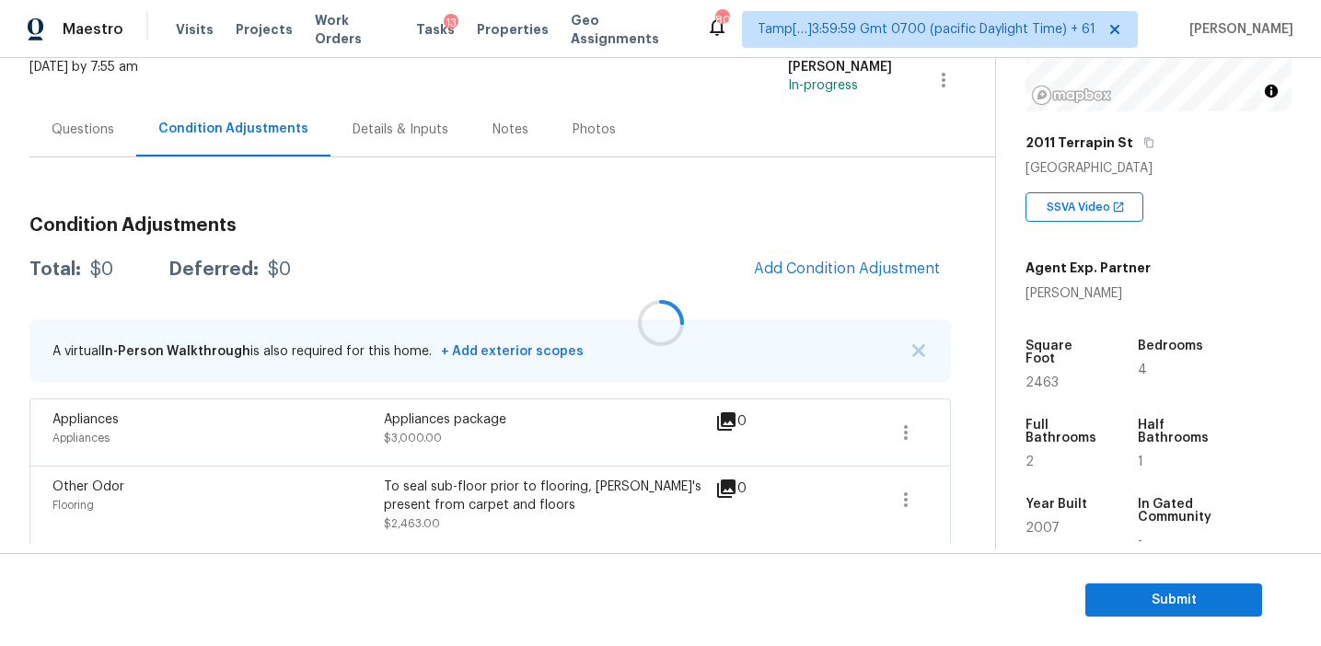
scroll to position [122, 0]
click at [596, 256] on div "Total: $5463 Deferred: $0 Add Condition Adjustment" at bounding box center [489, 269] width 921 height 41
click at [793, 264] on span "Add Condition Adjustment" at bounding box center [847, 268] width 186 height 17
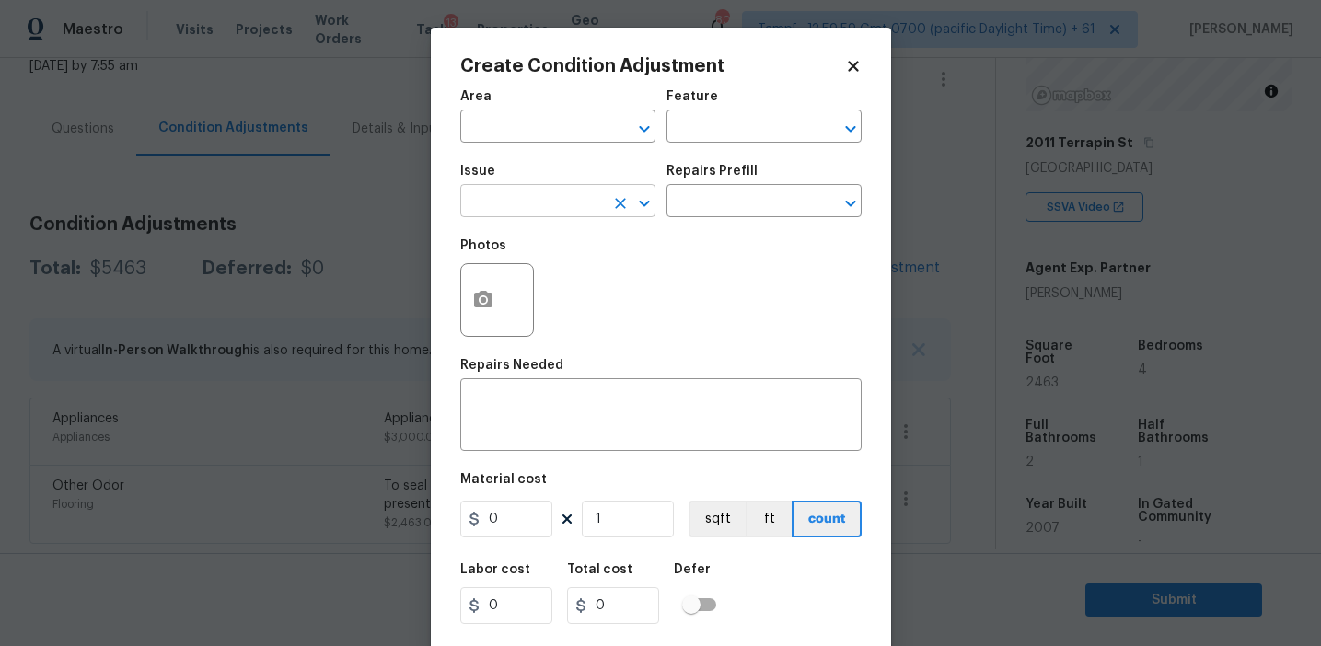
click at [518, 203] on input "text" at bounding box center [532, 203] width 144 height 29
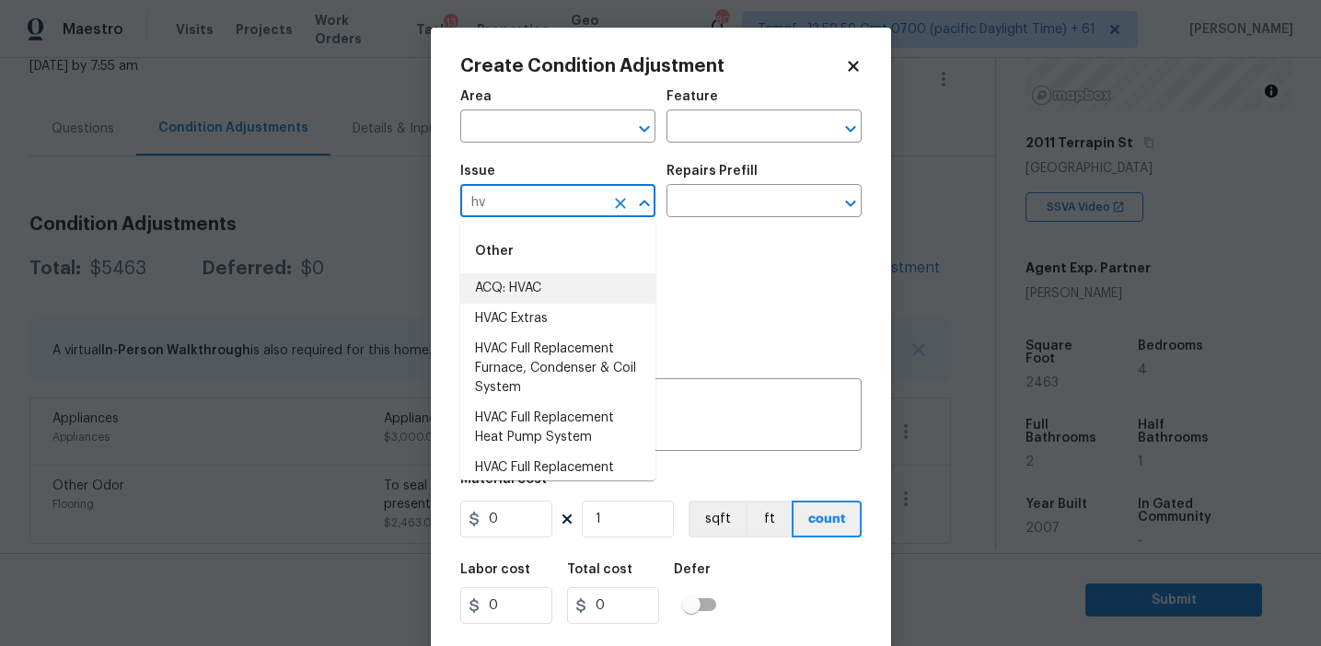
click at [562, 288] on li "ACQ: HVAC" at bounding box center [557, 288] width 195 height 30
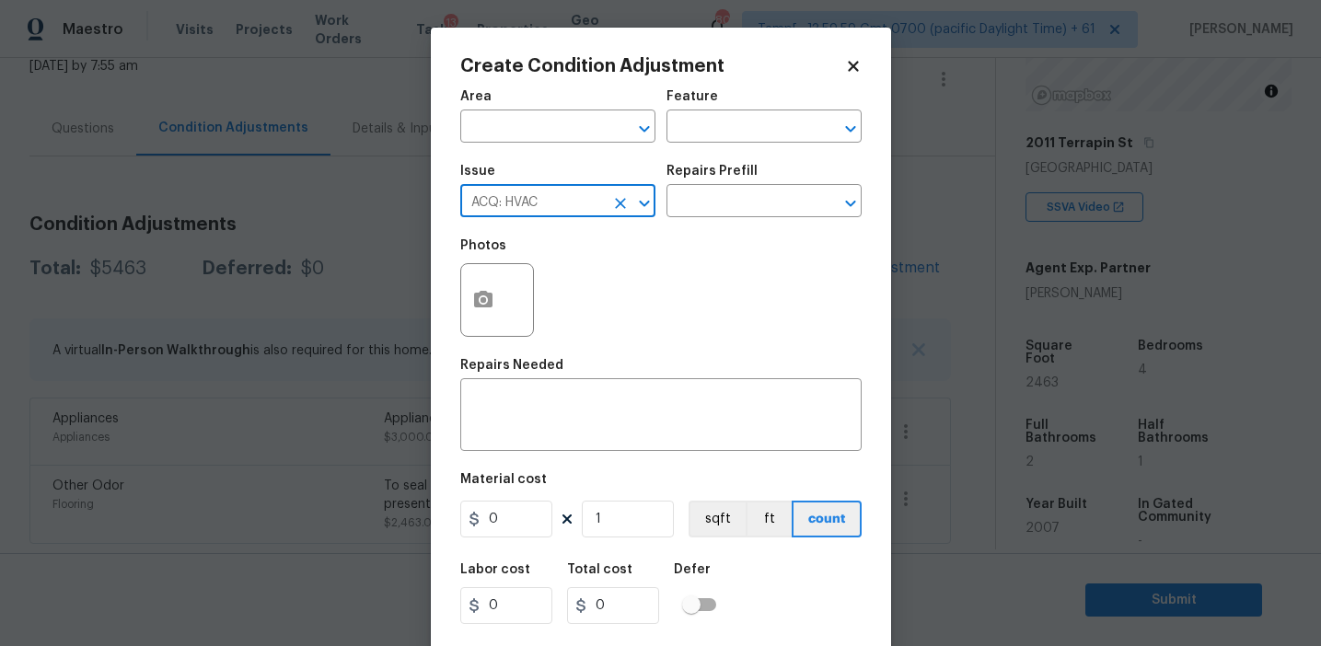
type input "ACQ: HVAC"
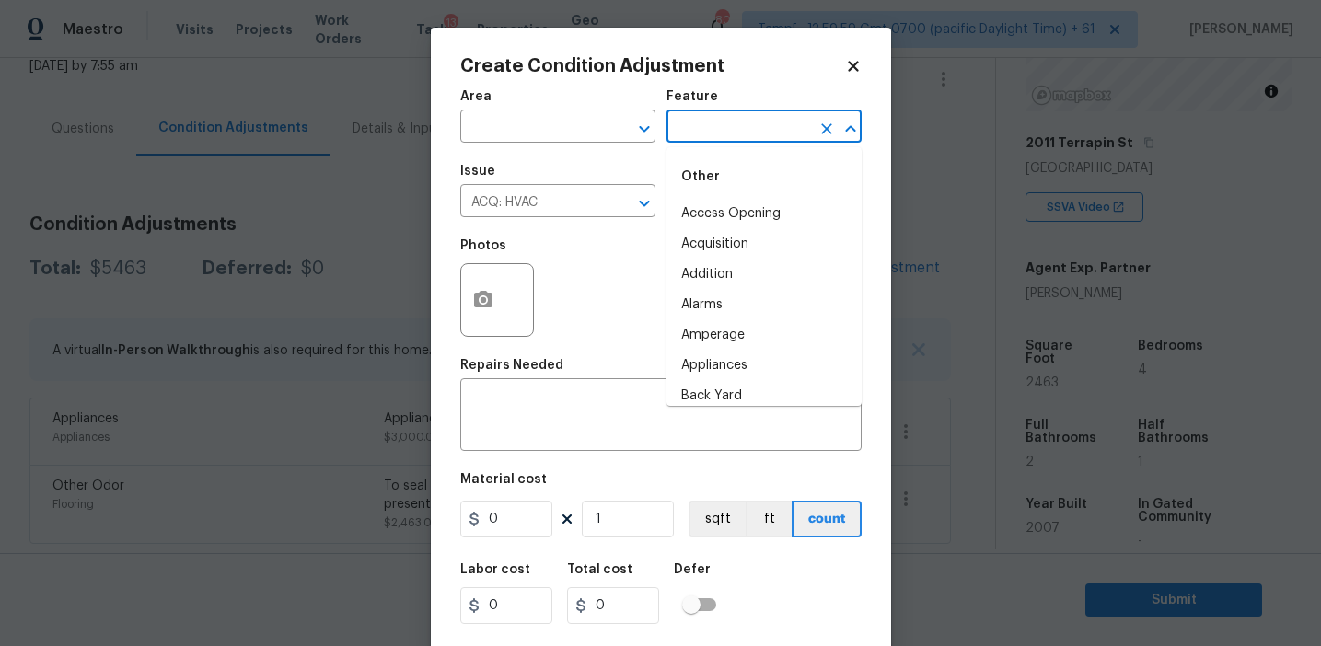
click at [709, 132] on input "text" at bounding box center [738, 128] width 144 height 29
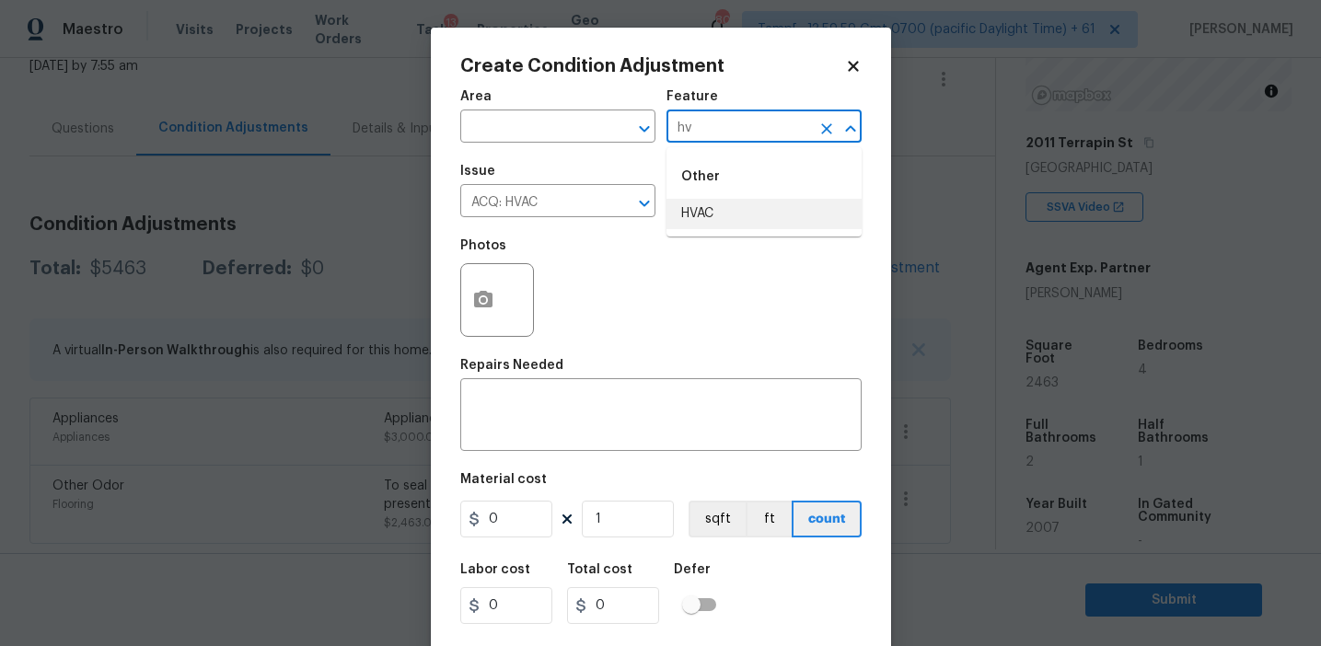
click at [733, 220] on li "HVAC" at bounding box center [763, 214] width 195 height 30
type input "HVAC"
click at [580, 411] on textarea at bounding box center [660, 417] width 379 height 39
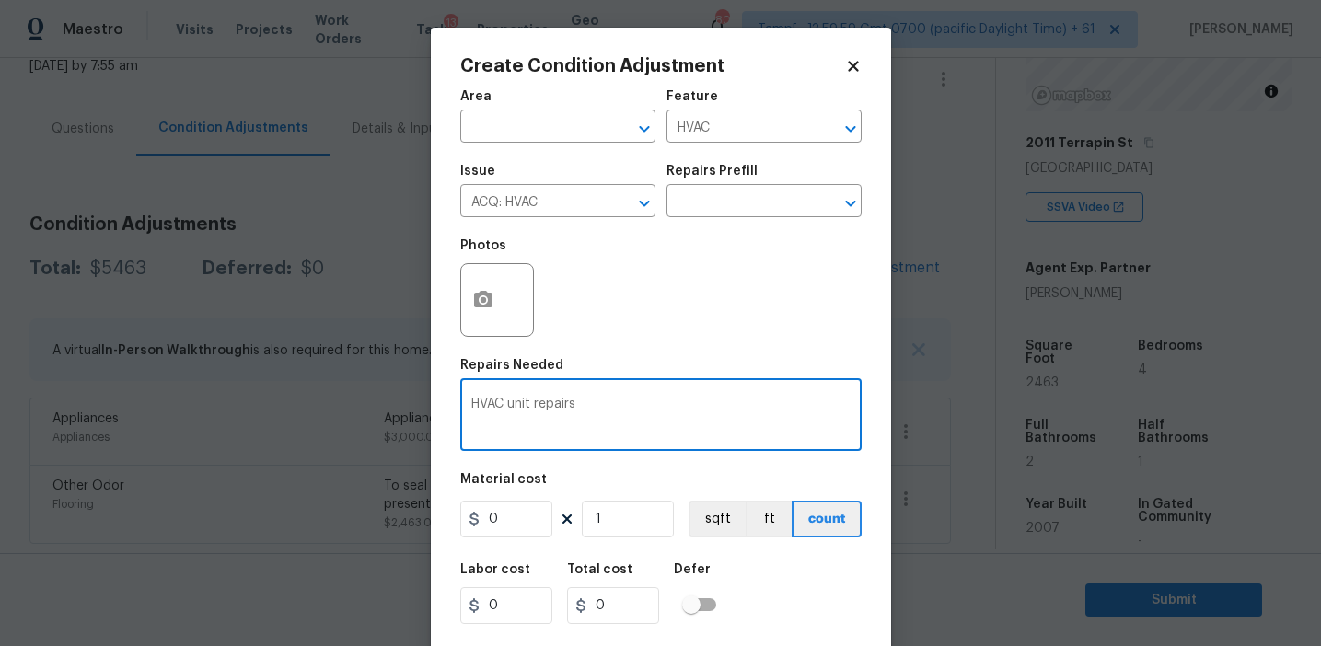
click at [516, 403] on textarea "HVAC unit repairs" at bounding box center [660, 417] width 379 height 39
type textarea "HVAC general repairs"
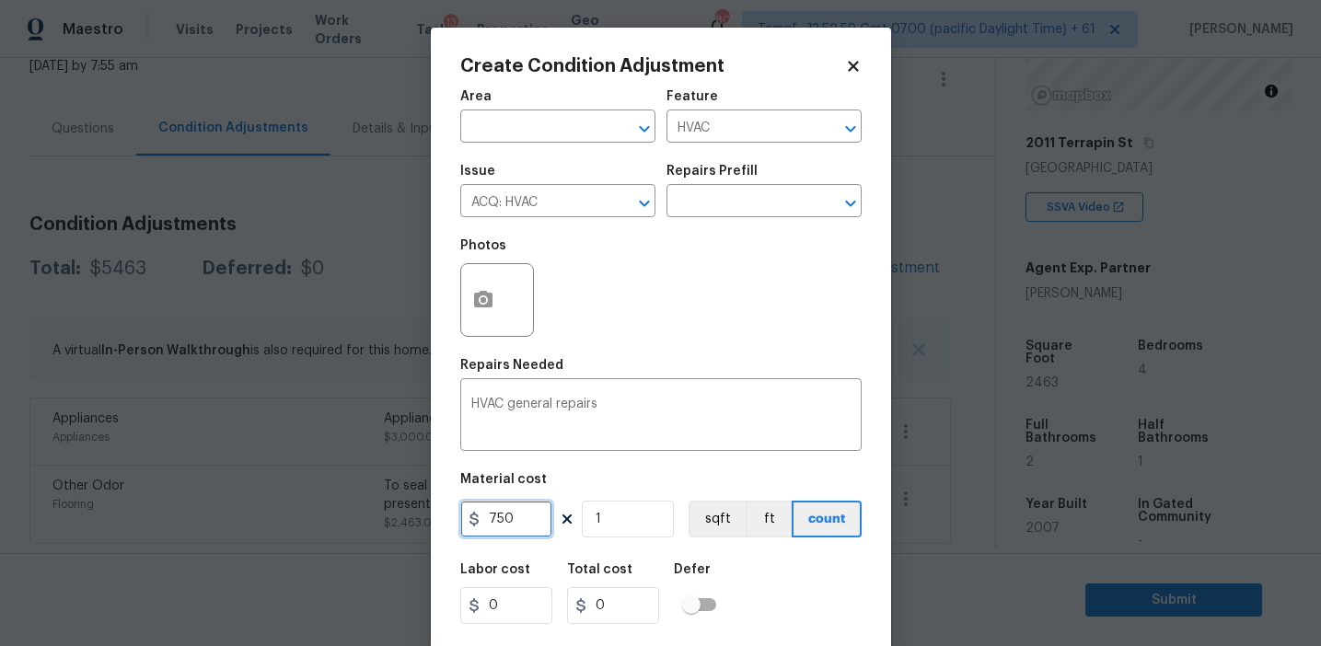
type input "750"
click at [484, 304] on icon "button" at bounding box center [483, 300] width 22 height 22
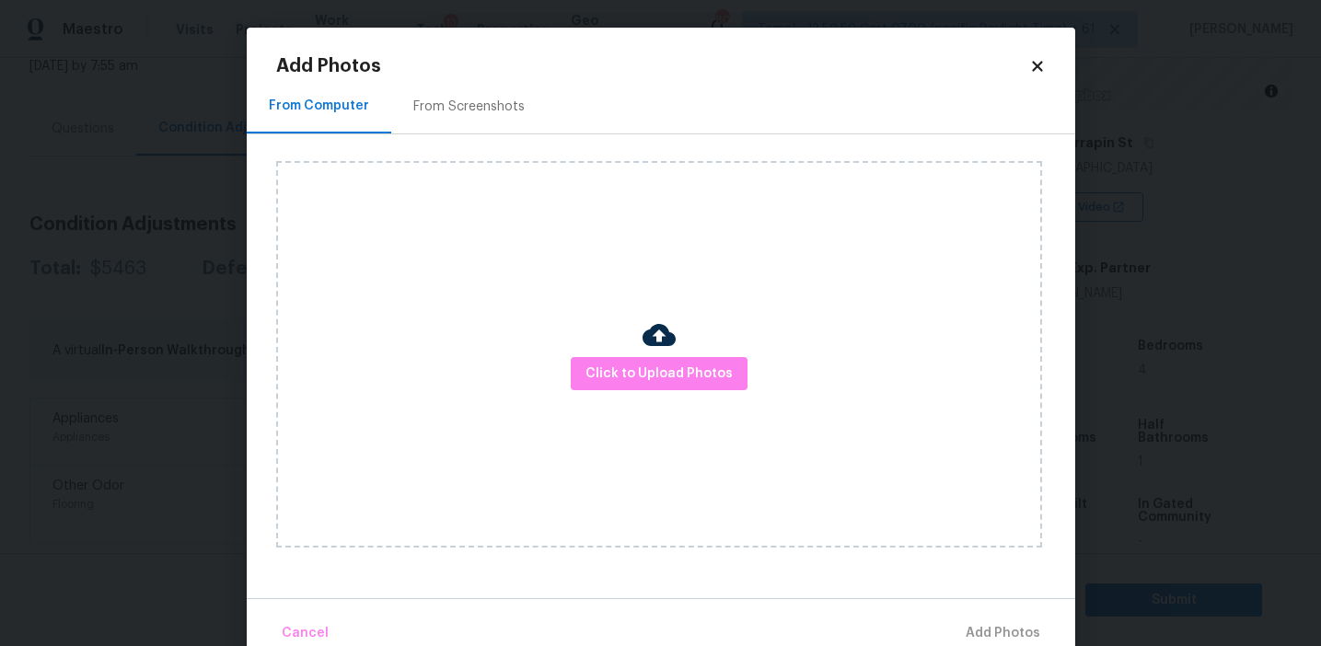
click at [513, 87] on div "From Screenshots" at bounding box center [469, 106] width 156 height 54
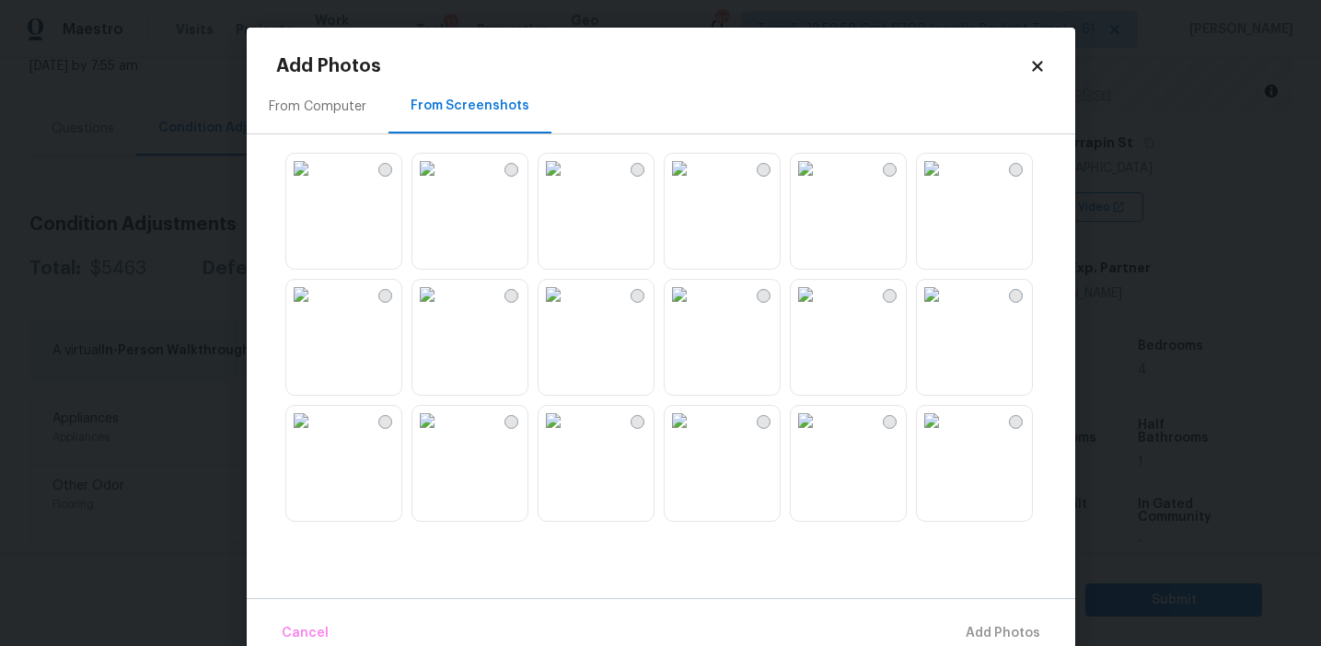
click at [345, 112] on div "From Computer" at bounding box center [318, 107] width 98 height 18
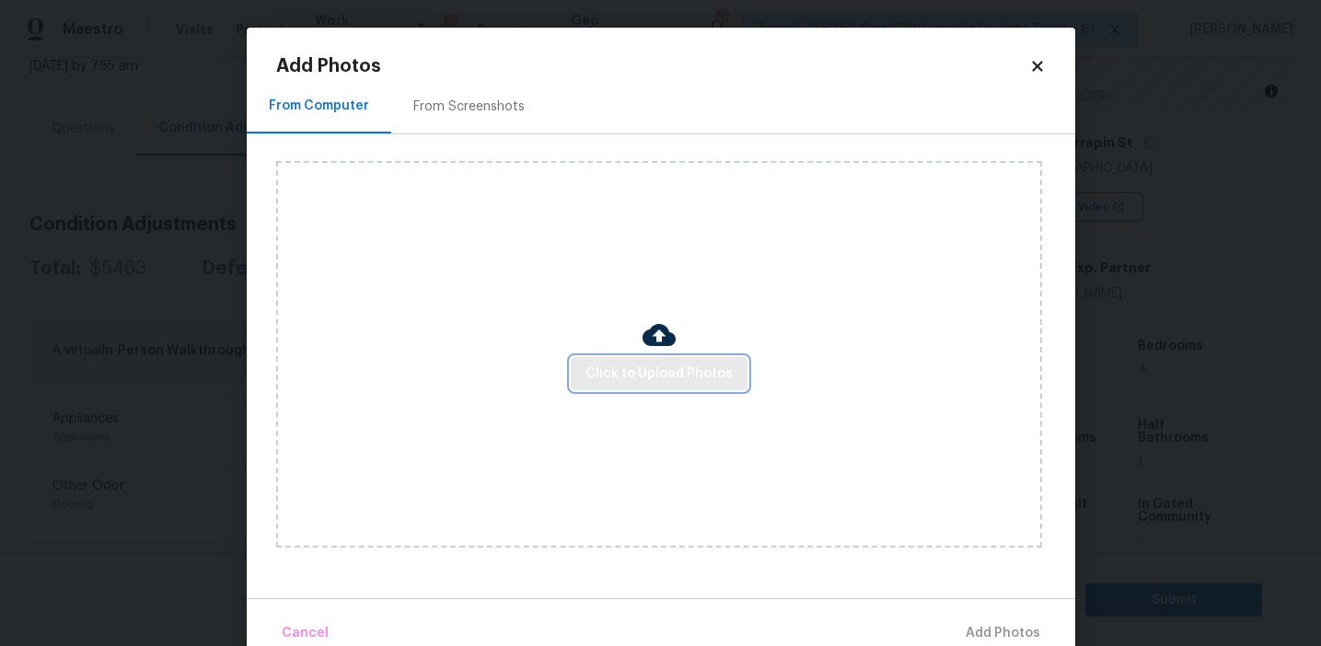
click at [602, 358] on button "Click to Upload Photos" at bounding box center [659, 374] width 177 height 34
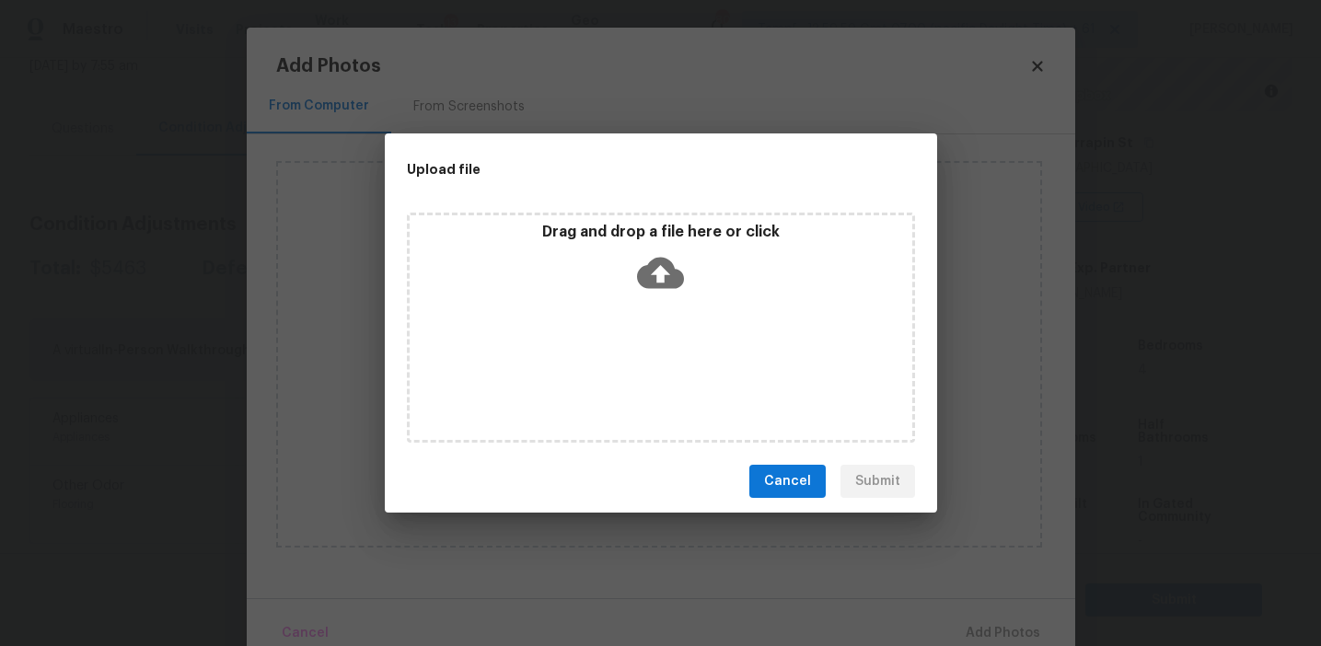
click at [608, 245] on div "Drag and drop a file here or click" at bounding box center [661, 262] width 503 height 79
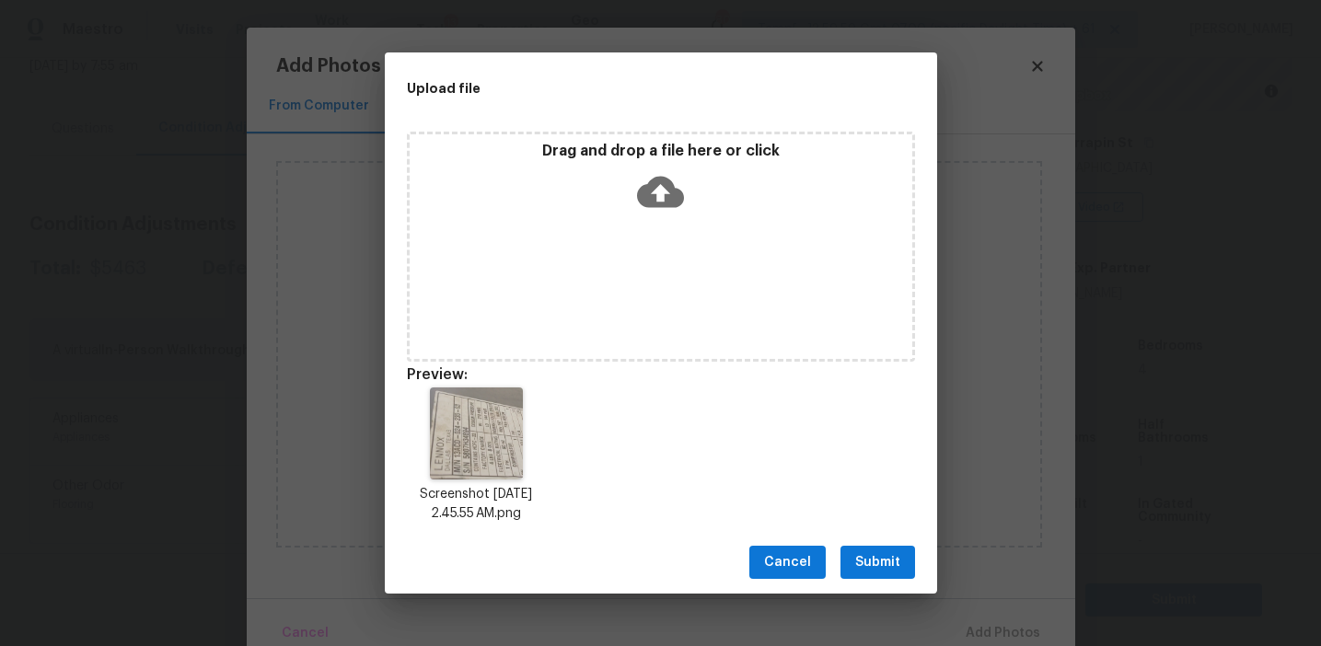
click at [860, 564] on span "Submit" at bounding box center [877, 562] width 45 height 23
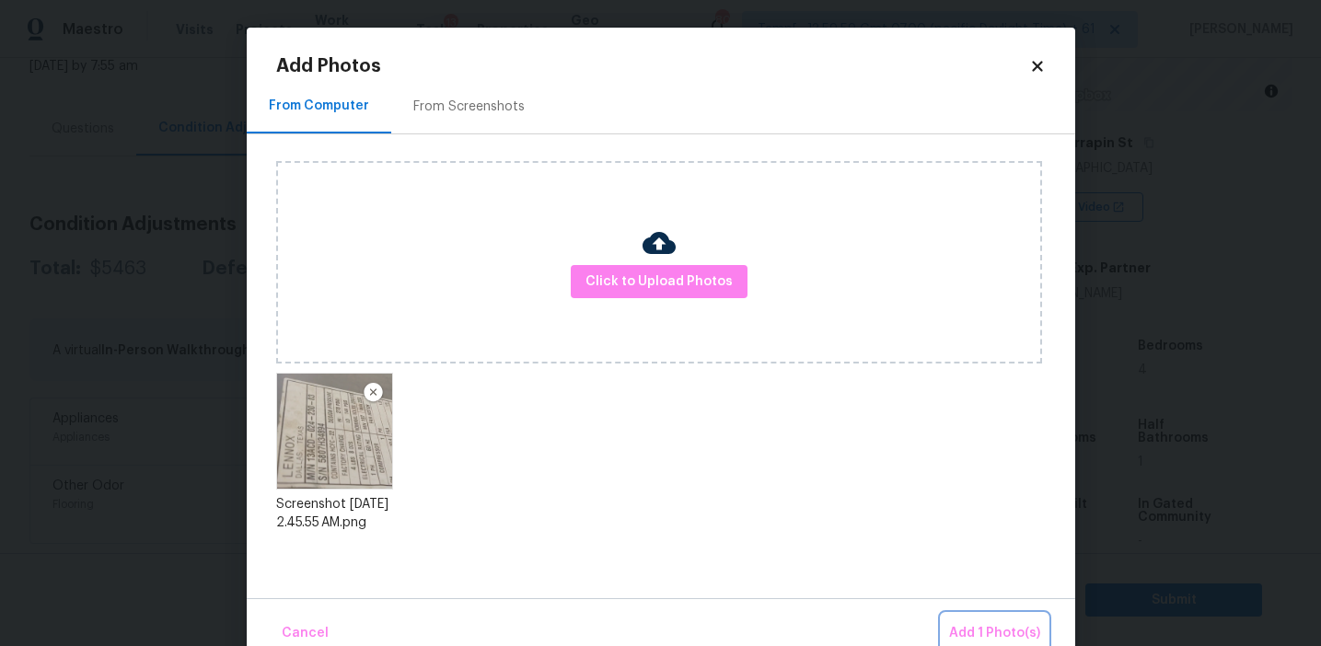
click at [969, 642] on span "Add 1 Photo(s)" at bounding box center [994, 633] width 91 height 23
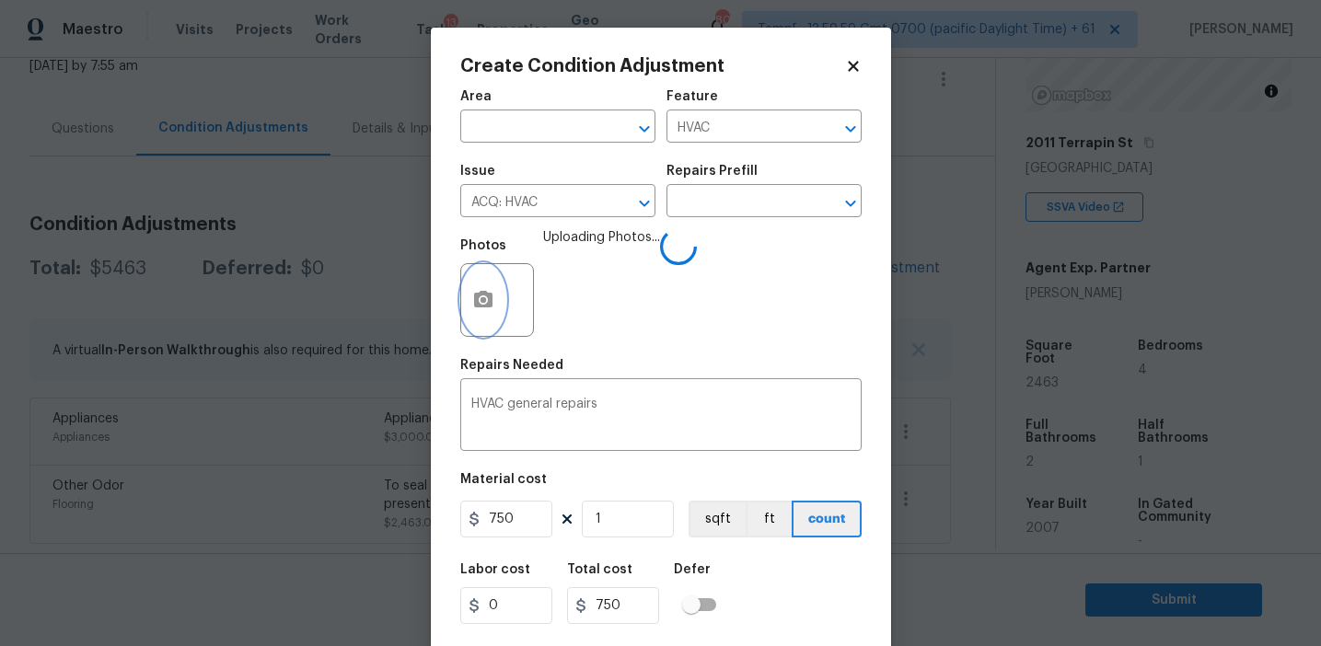
scroll to position [41, 0]
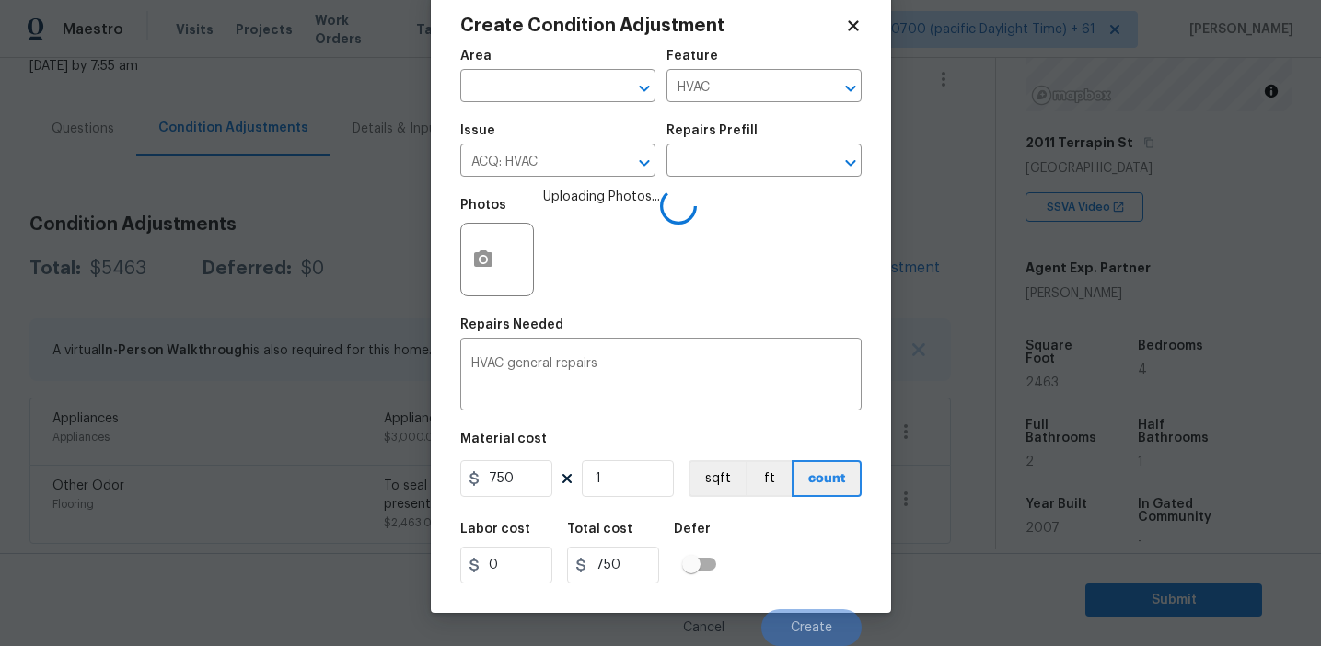
click at [793, 565] on div "Labor cost 0 Total cost 750 Defer" at bounding box center [660, 553] width 401 height 83
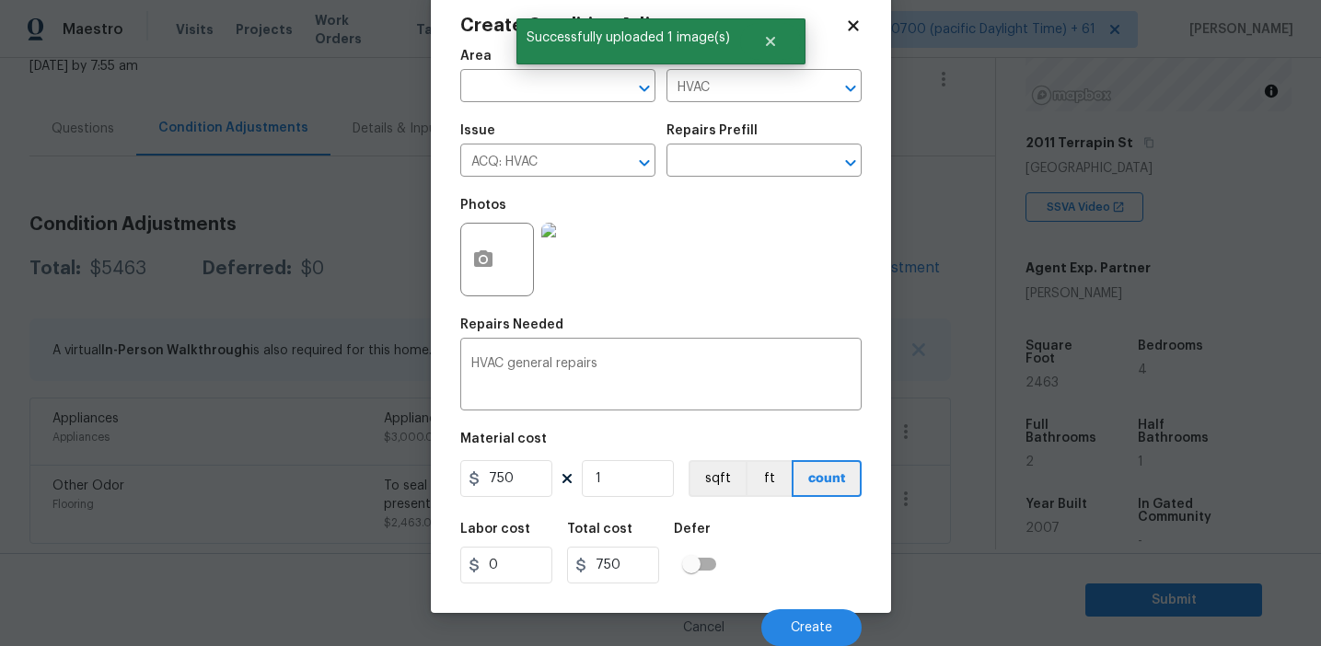
click at [793, 568] on div "Labor cost 0 Total cost 750 Defer" at bounding box center [660, 553] width 401 height 83
click at [793, 613] on button "Create" at bounding box center [811, 627] width 100 height 37
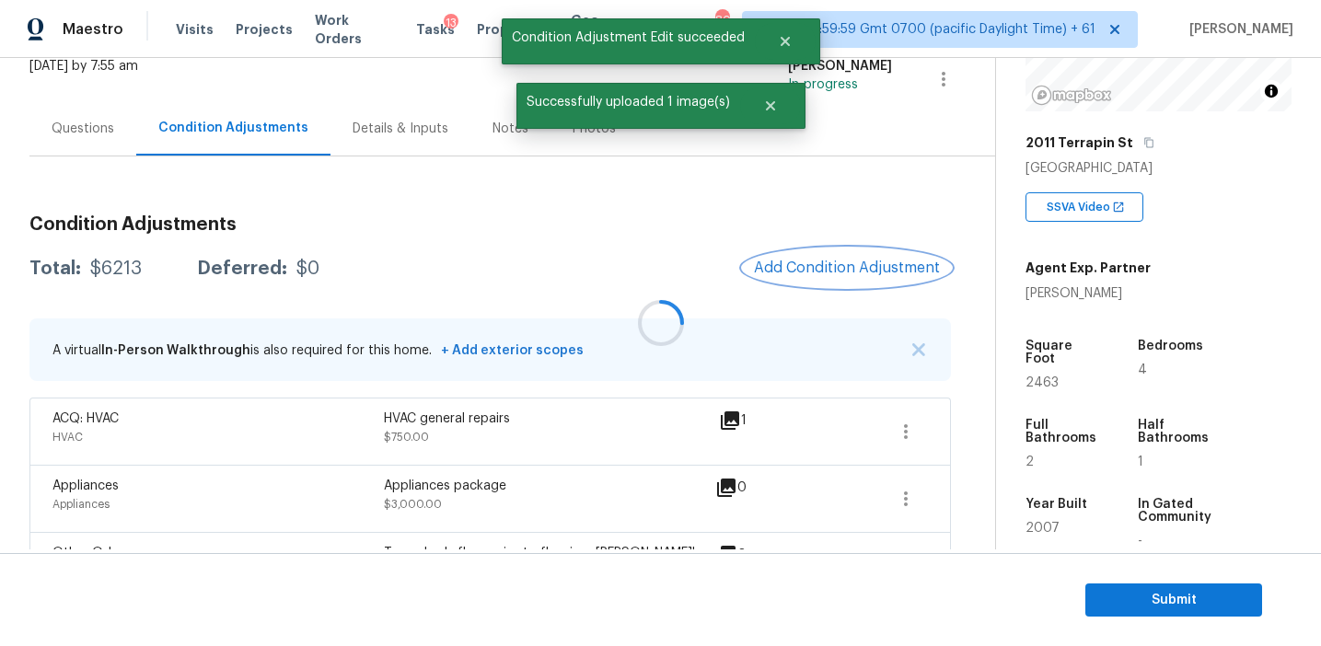
scroll to position [0, 0]
click at [643, 286] on div "Total: $6213 Deferred: $0 Add Condition Adjustment" at bounding box center [489, 269] width 921 height 41
click at [797, 264] on span "Add Condition Adjustment" at bounding box center [847, 268] width 186 height 17
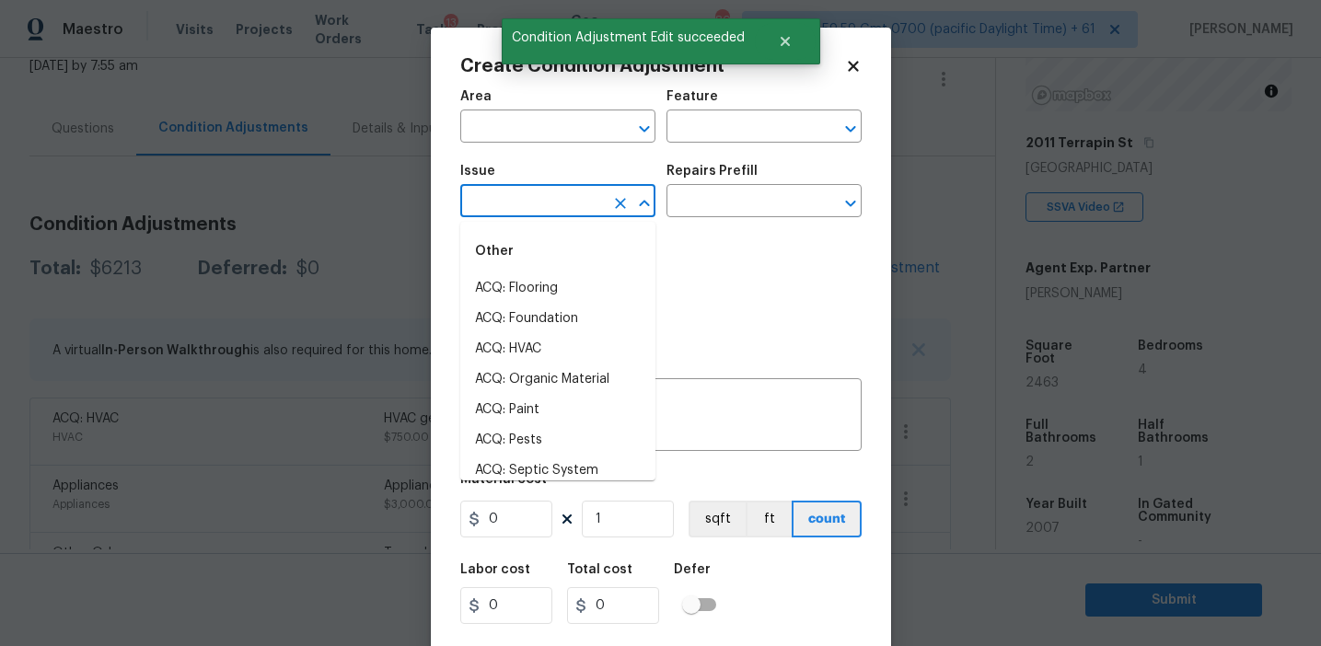
click at [534, 214] on input "text" at bounding box center [532, 203] width 144 height 29
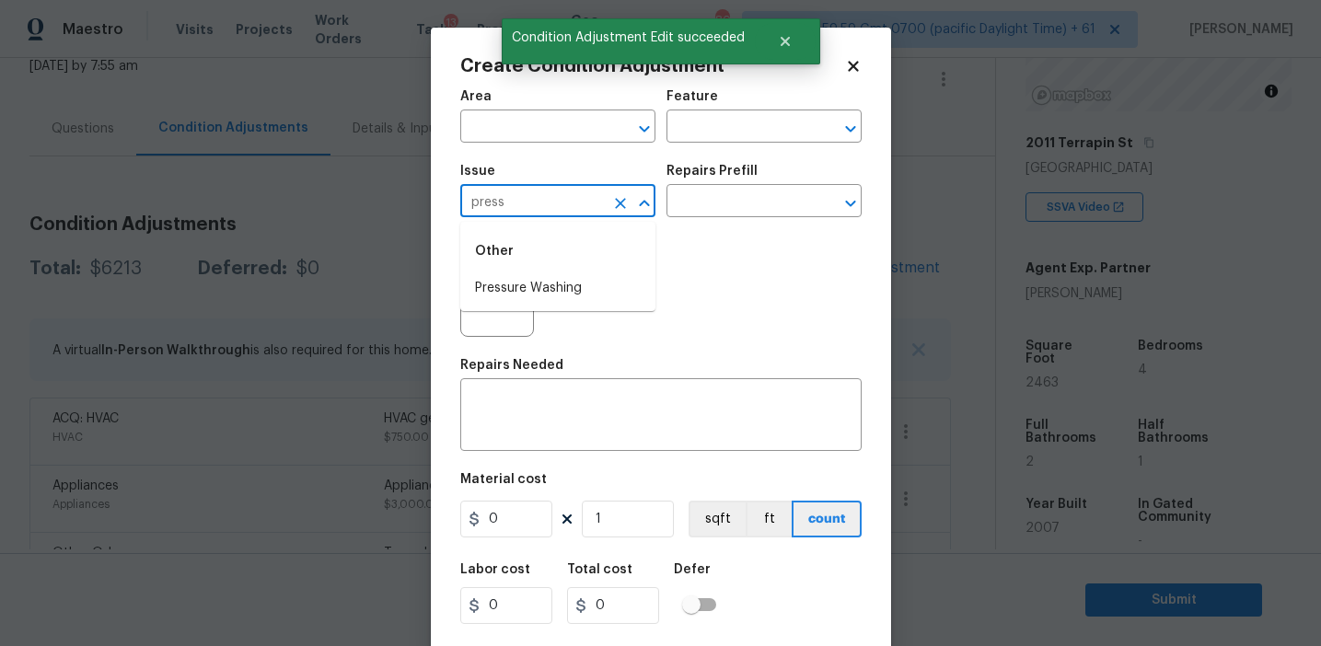
click at [544, 288] on li "Pressure Washing" at bounding box center [557, 288] width 195 height 30
type input "Pressure Washing"
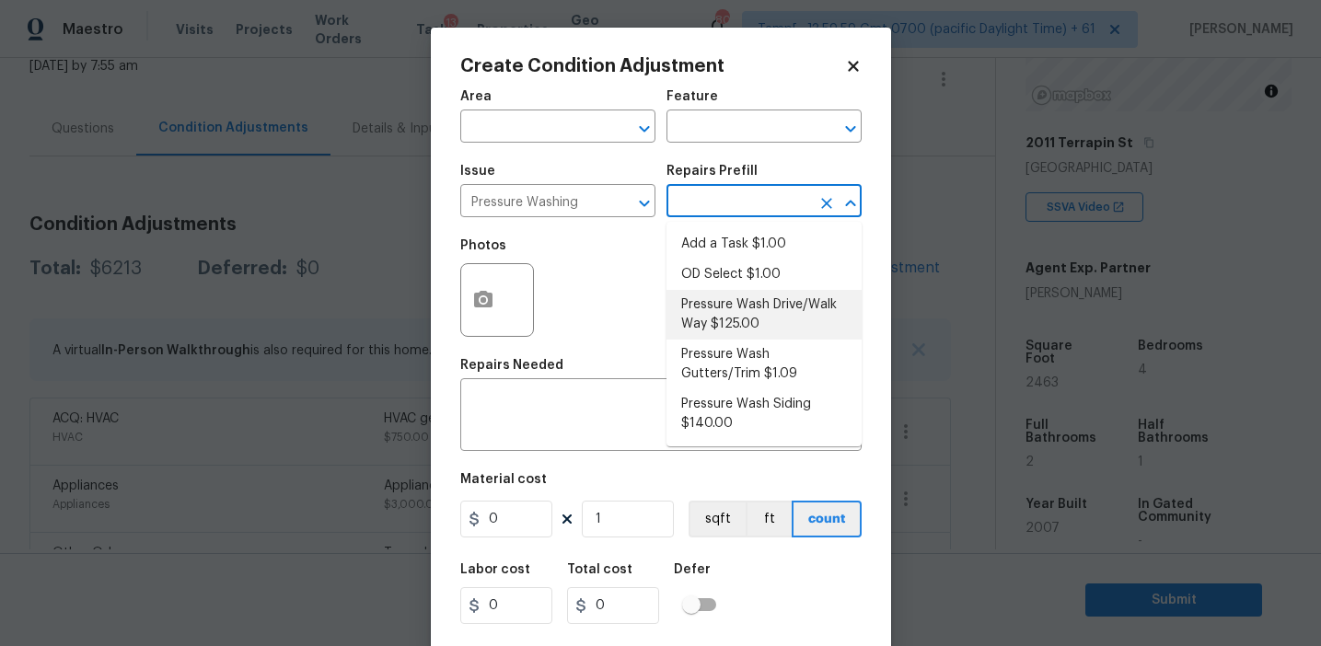
click at [720, 317] on li "Pressure Wash Drive/Walk Way $125.00" at bounding box center [763, 315] width 195 height 50
type input "Siding"
type textarea "Pressure wash the driveways/walkways as directed by the PM. Ensure that all deb…"
type input "125"
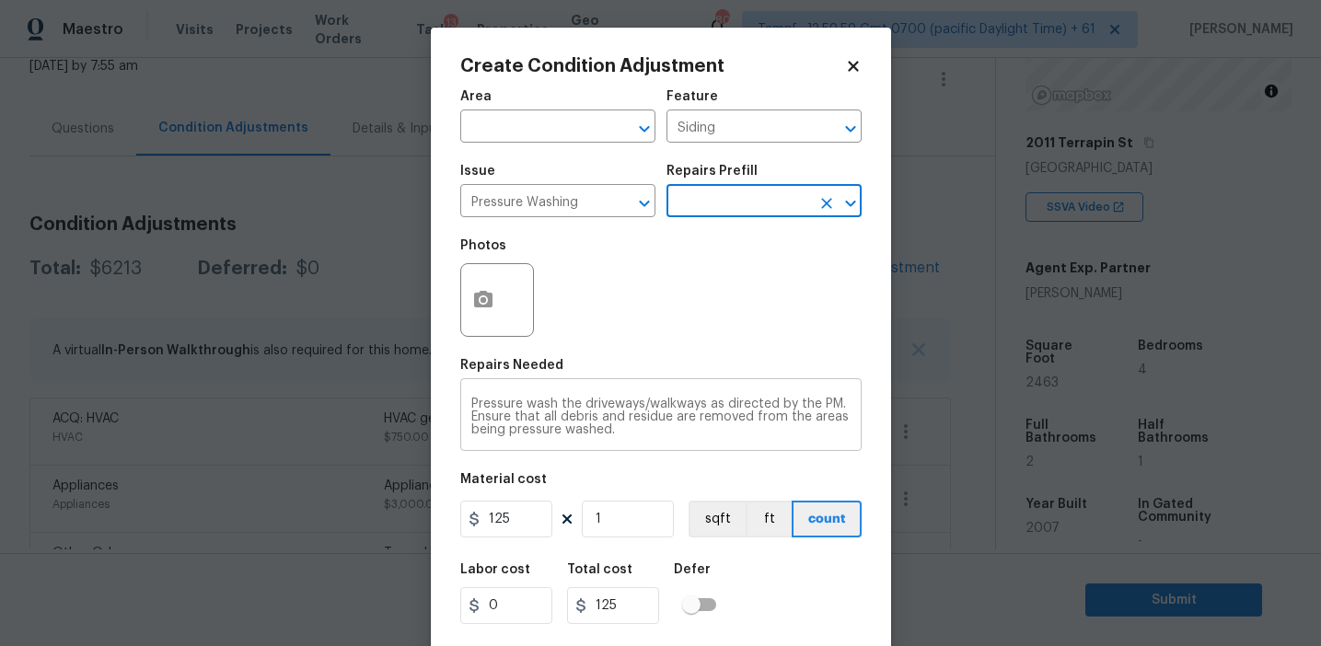
scroll to position [41, 0]
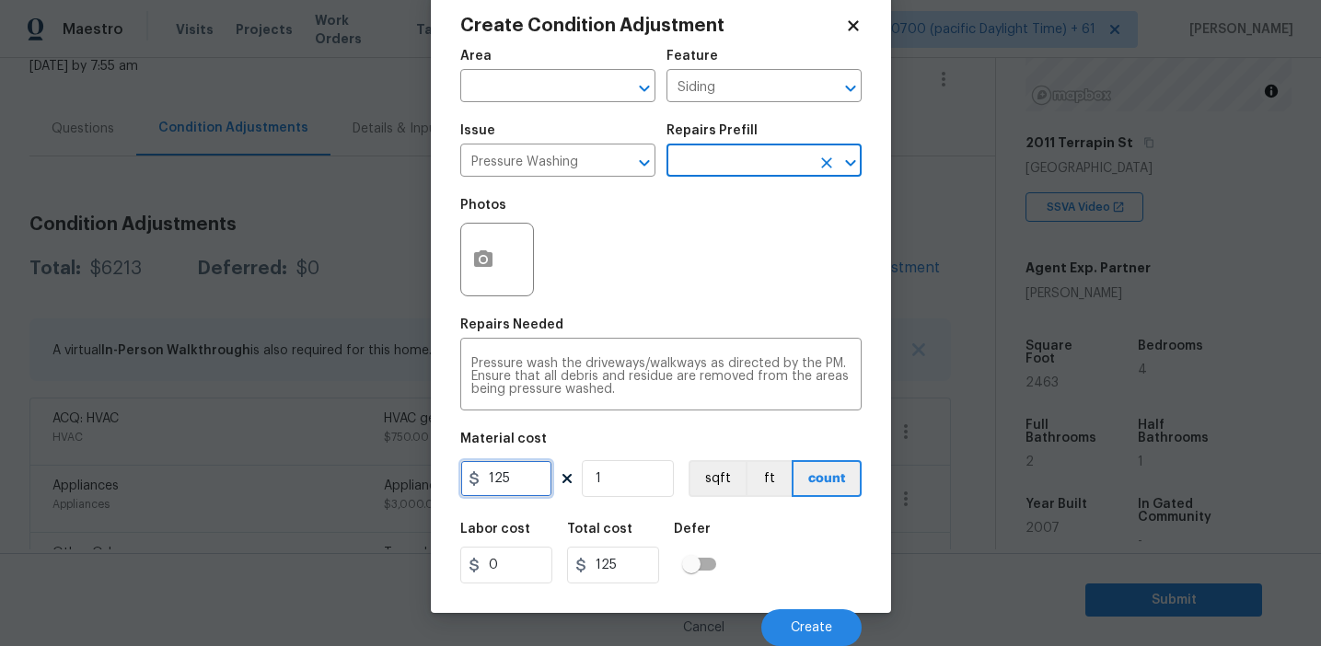
click at [527, 475] on input "125" at bounding box center [506, 478] width 92 height 37
type input "200"
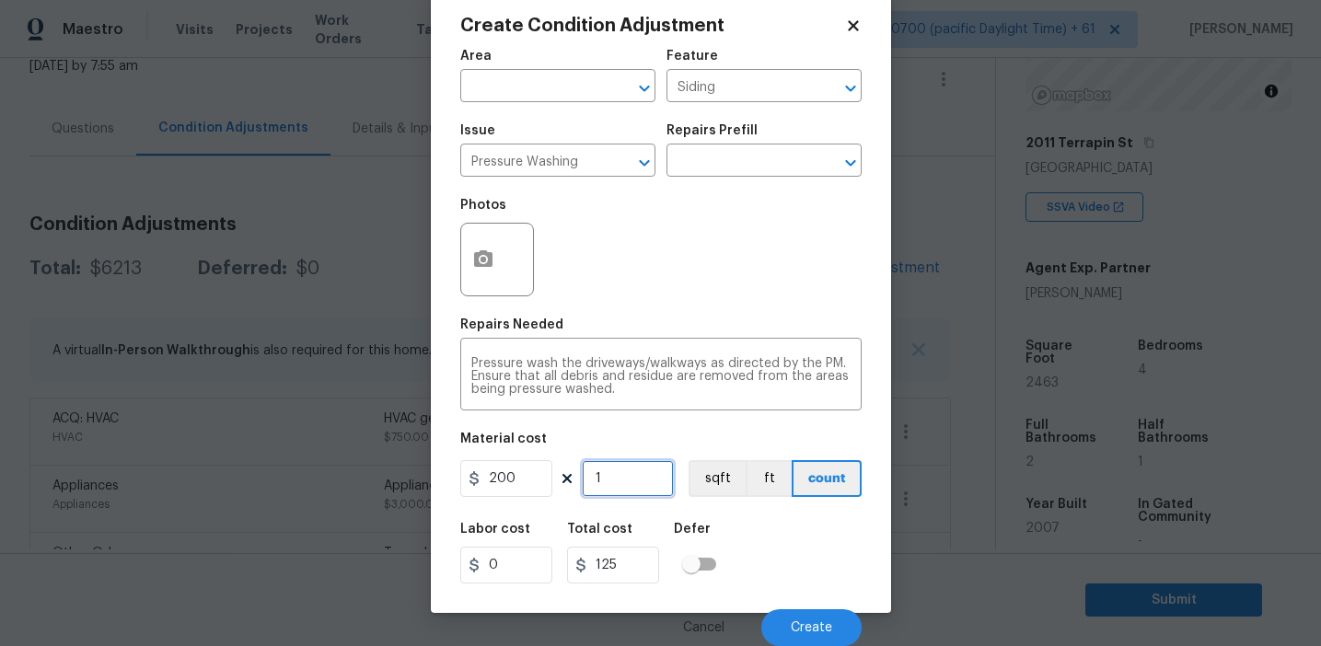
type input "200"
click at [793, 623] on span "Create" at bounding box center [811, 628] width 41 height 14
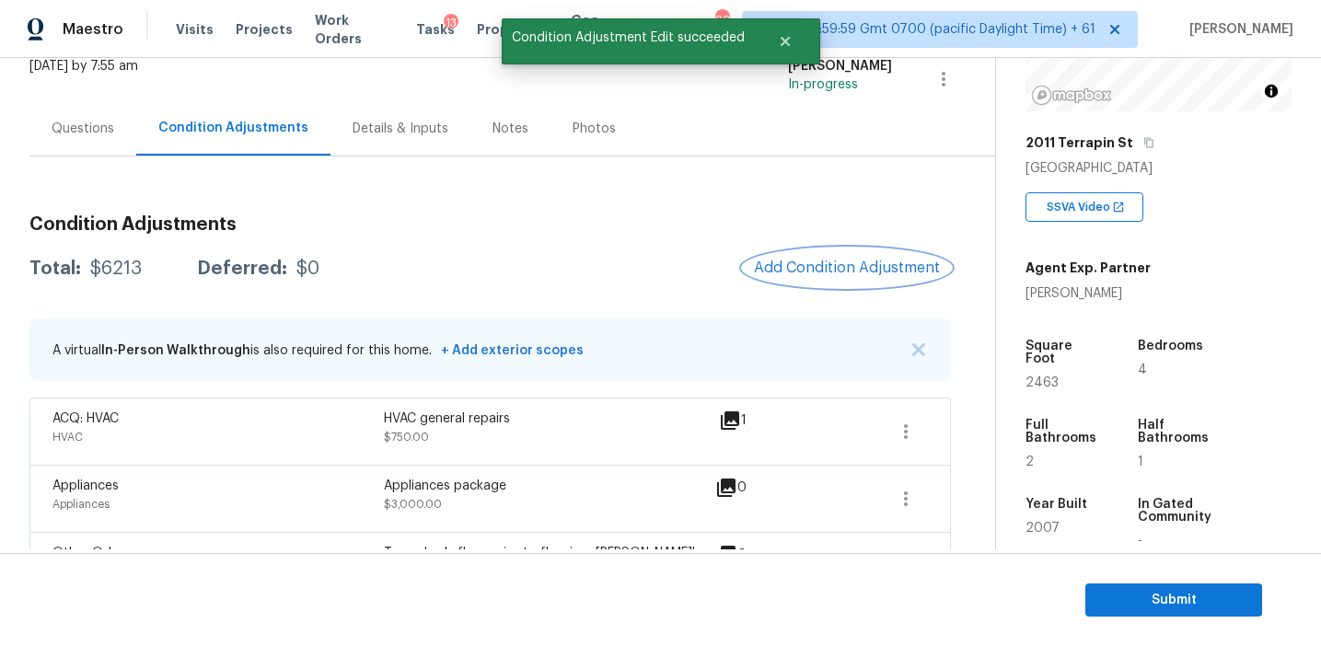
scroll to position [0, 0]
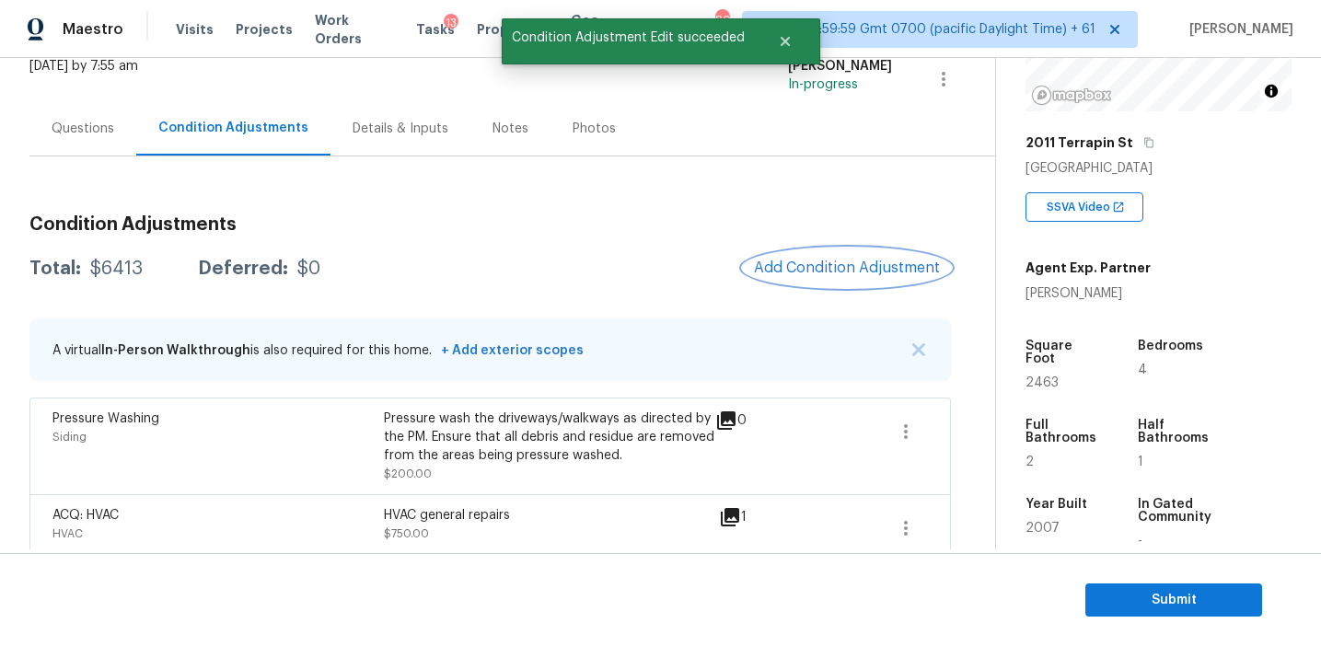
click at [812, 262] on span "Add Condition Adjustment" at bounding box center [847, 268] width 186 height 17
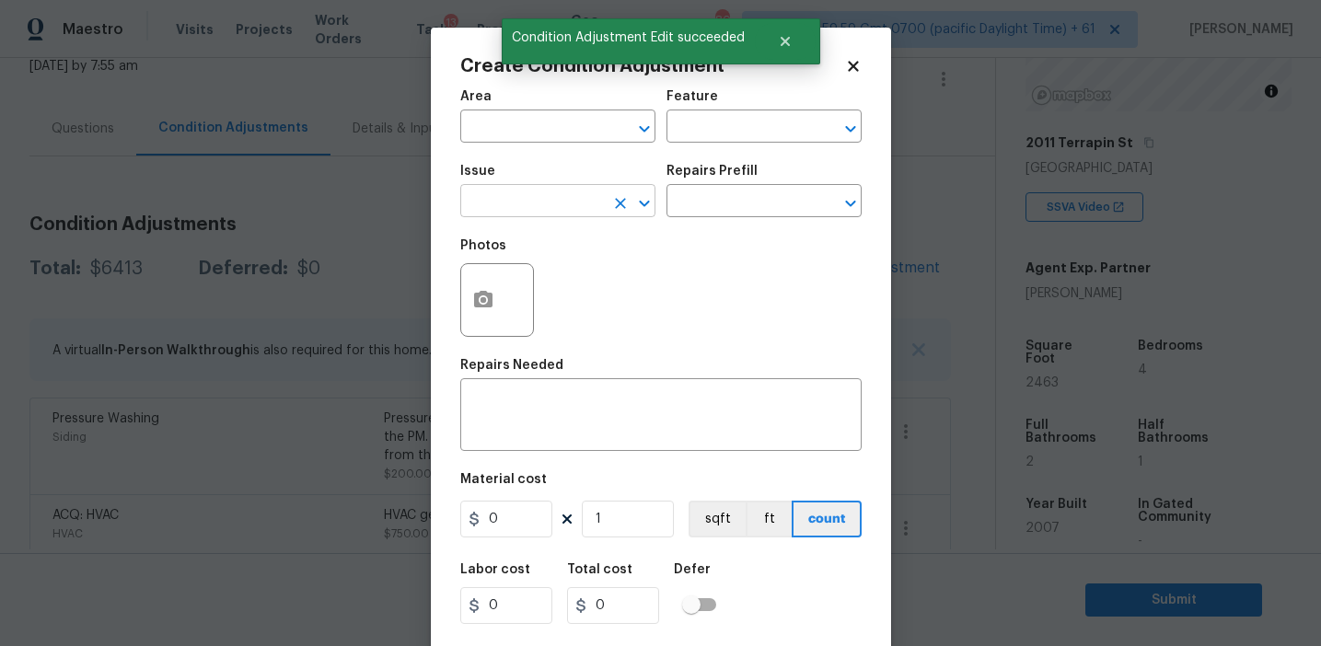
click at [523, 197] on input "text" at bounding box center [532, 203] width 144 height 29
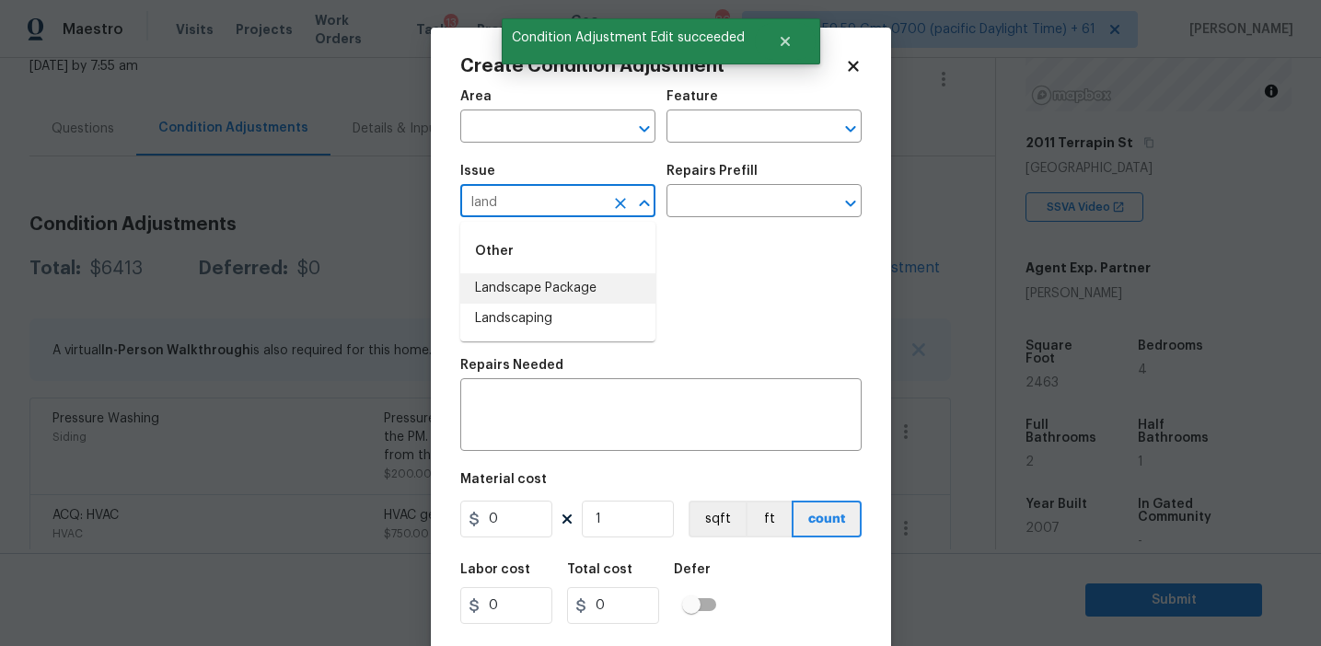
click at [538, 298] on li "Landscape Package" at bounding box center [557, 288] width 195 height 30
type input "Landscape Package"
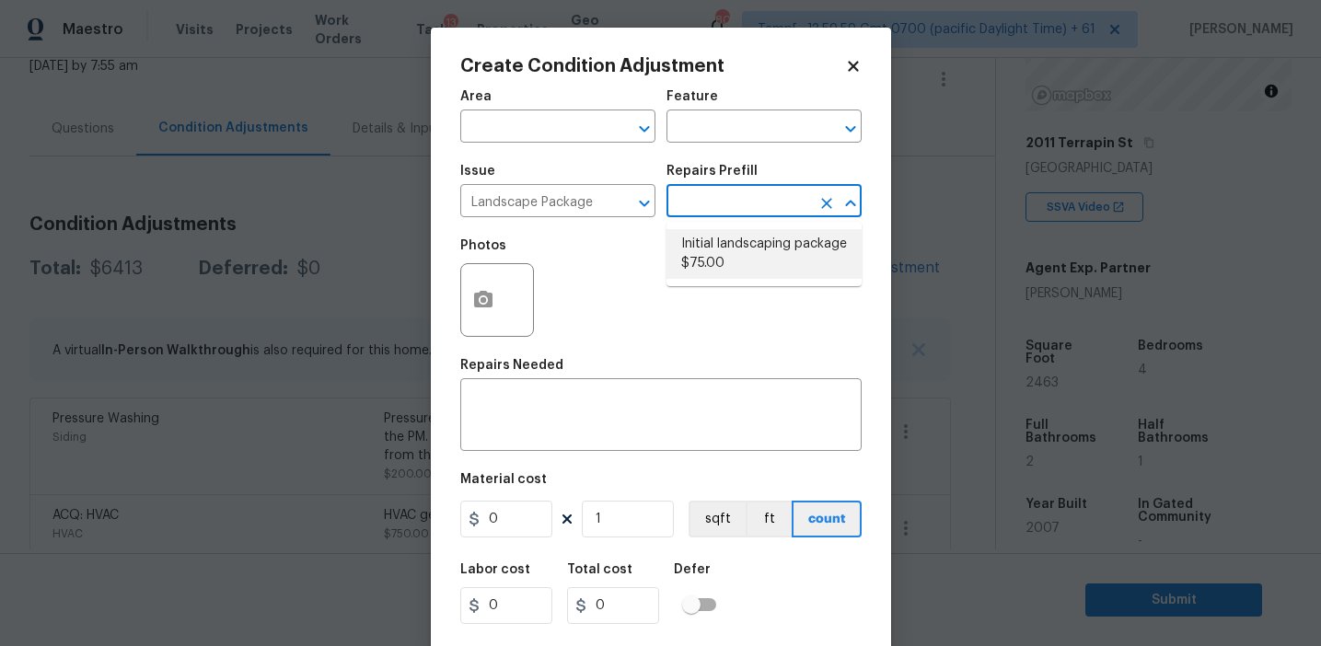
click at [707, 267] on li "Initial landscaping package $75.00" at bounding box center [763, 254] width 195 height 50
type input "Home Readiness Packages"
type textarea "Mowing of grass up to 6" in height. Mow, edge along driveways & sidewalks, trim…"
type input "75"
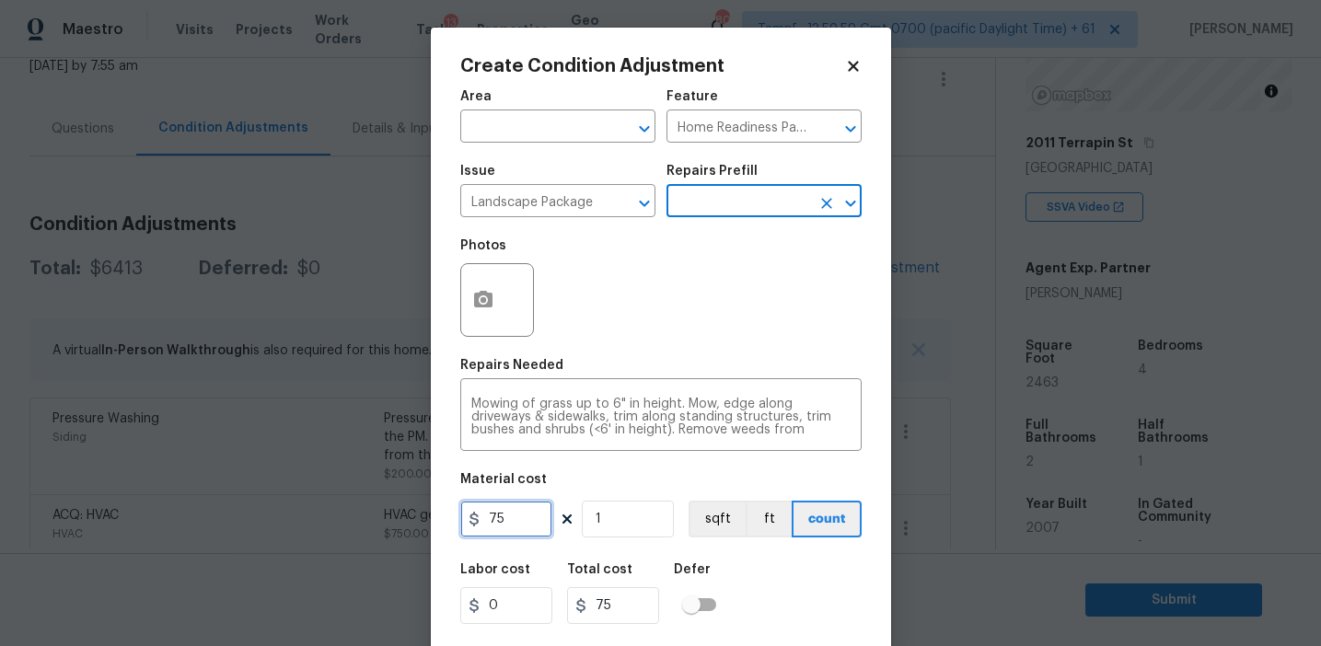
click at [497, 508] on input "75" at bounding box center [506, 519] width 92 height 37
type input "300"
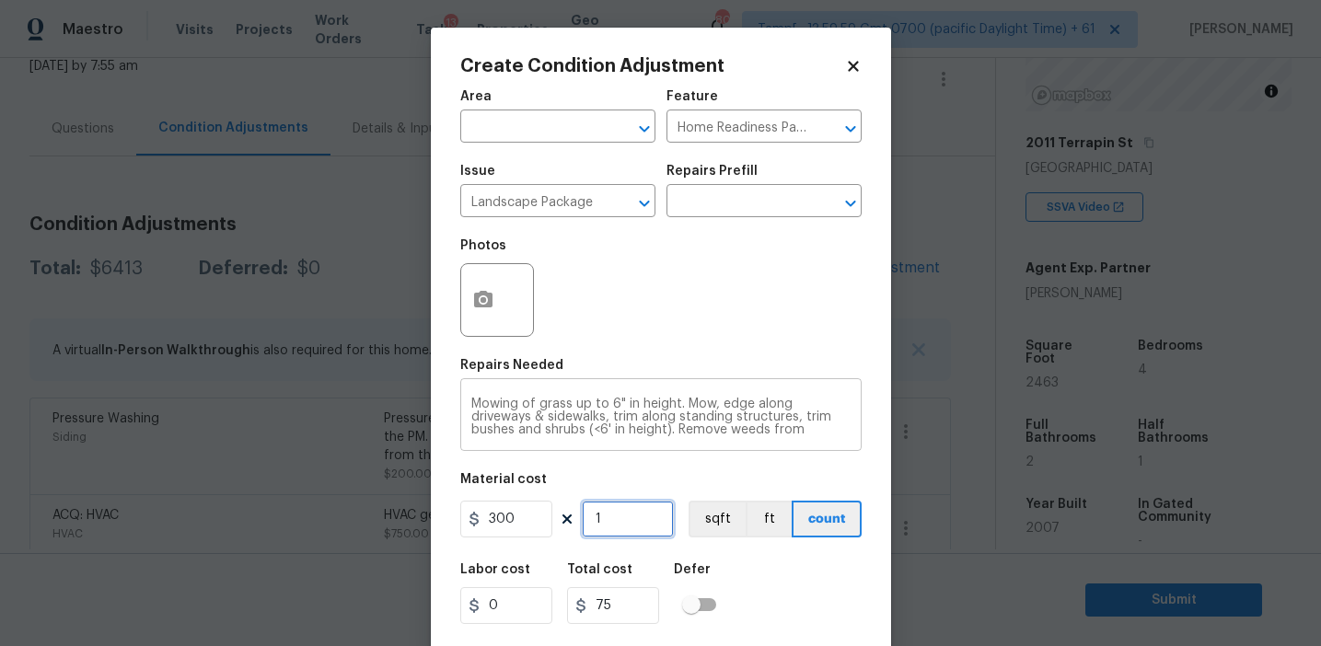
type input "300"
click at [487, 306] on icon "button" at bounding box center [483, 299] width 18 height 17
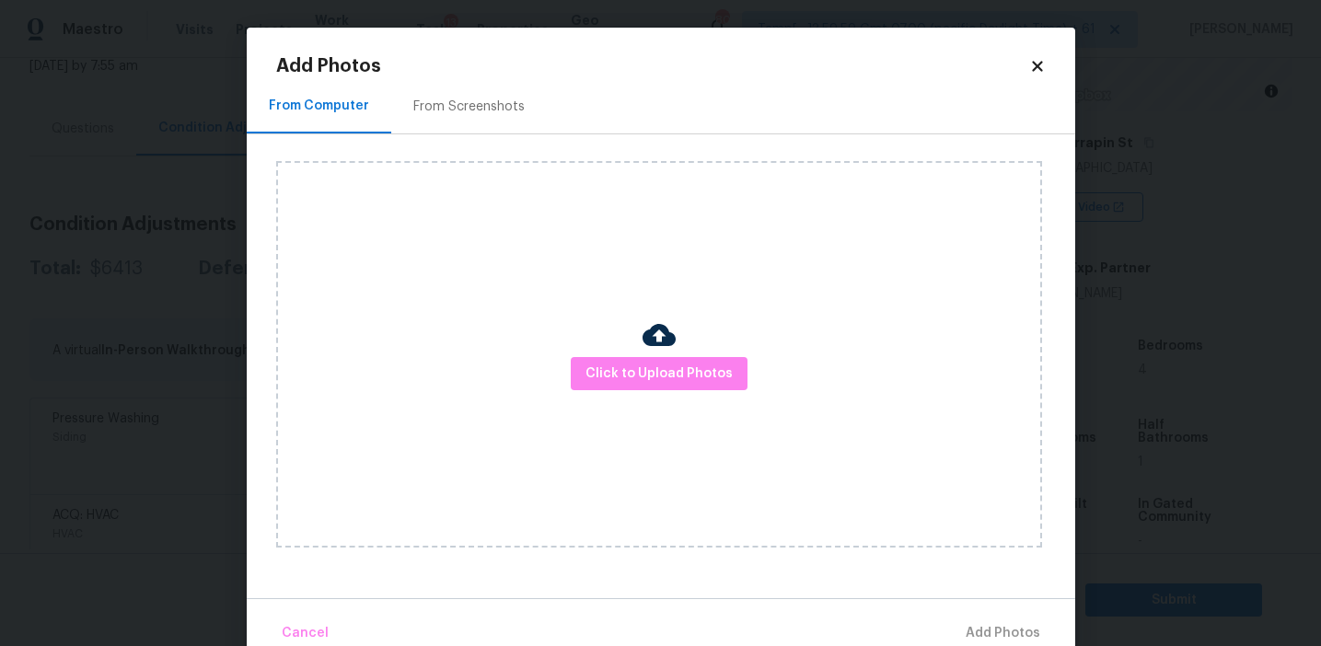
click at [492, 93] on div "From Screenshots" at bounding box center [469, 106] width 156 height 54
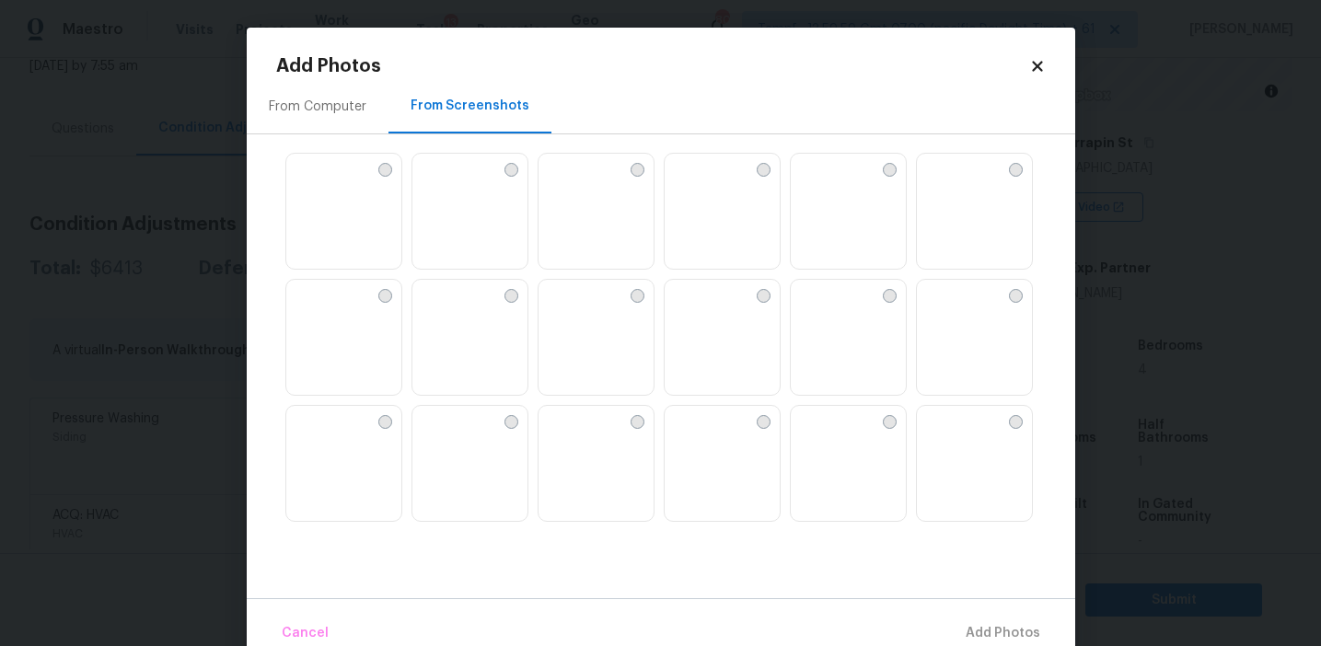
click at [316, 183] on img at bounding box center [300, 168] width 29 height 29
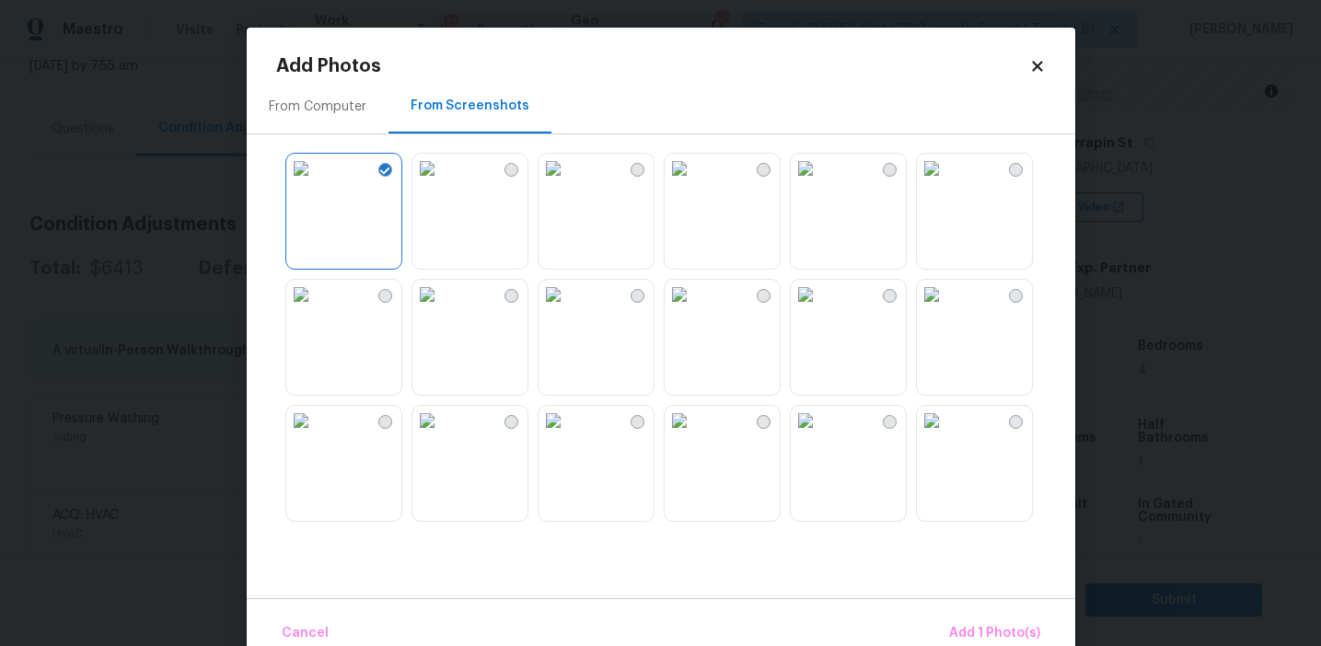
click at [442, 183] on img at bounding box center [426, 168] width 29 height 29
click at [820, 309] on img at bounding box center [805, 294] width 29 height 29
click at [694, 183] on img at bounding box center [679, 168] width 29 height 29
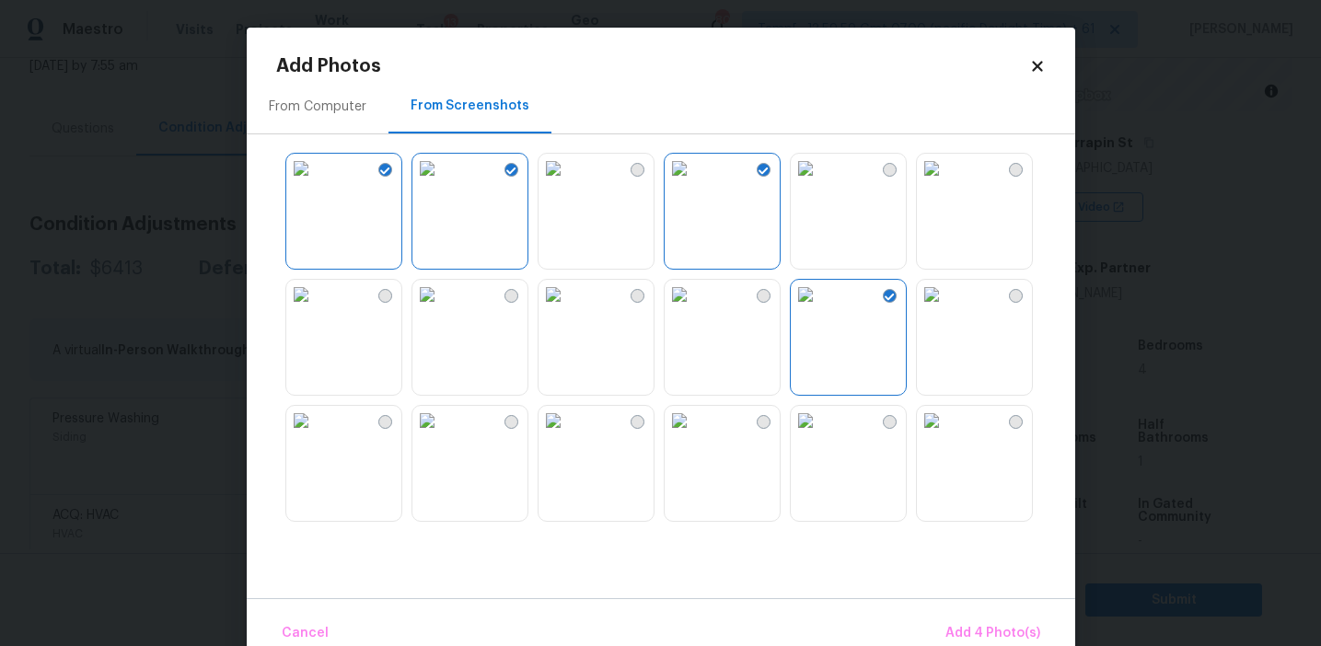
click at [442, 435] on img at bounding box center [426, 420] width 29 height 29
click at [946, 435] on img at bounding box center [931, 420] width 29 height 29
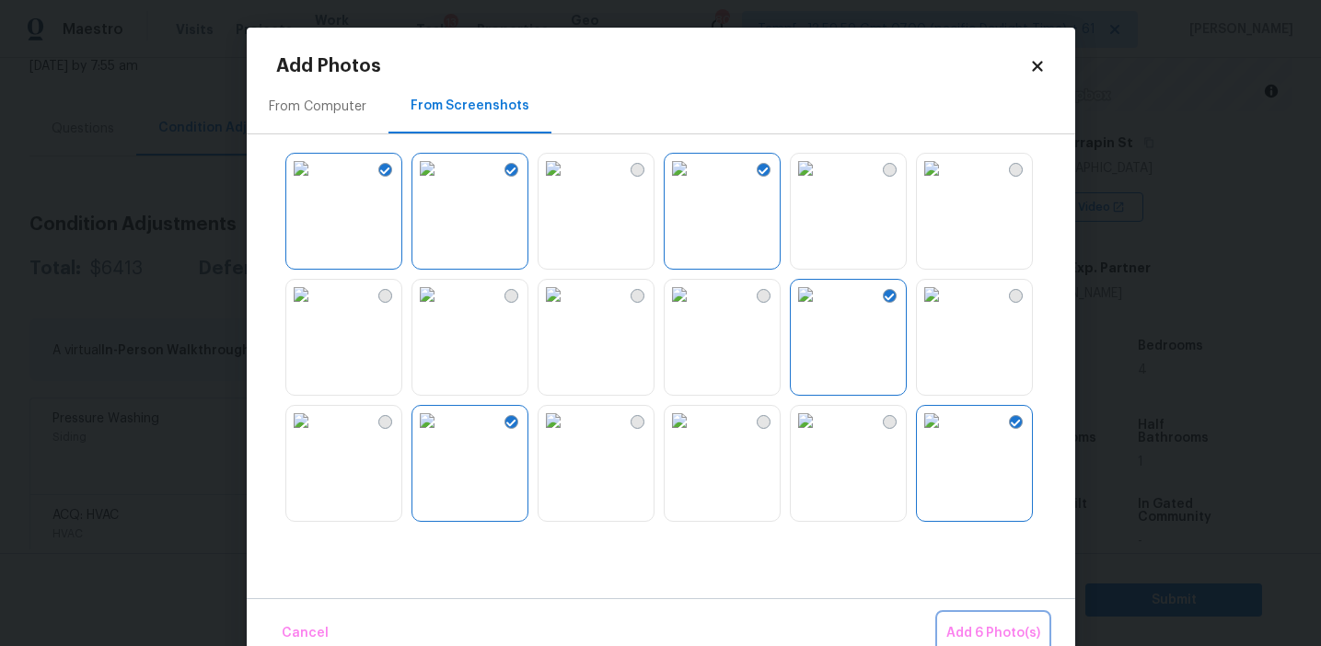
click at [974, 634] on span "Add 6 Photo(s)" at bounding box center [993, 633] width 94 height 23
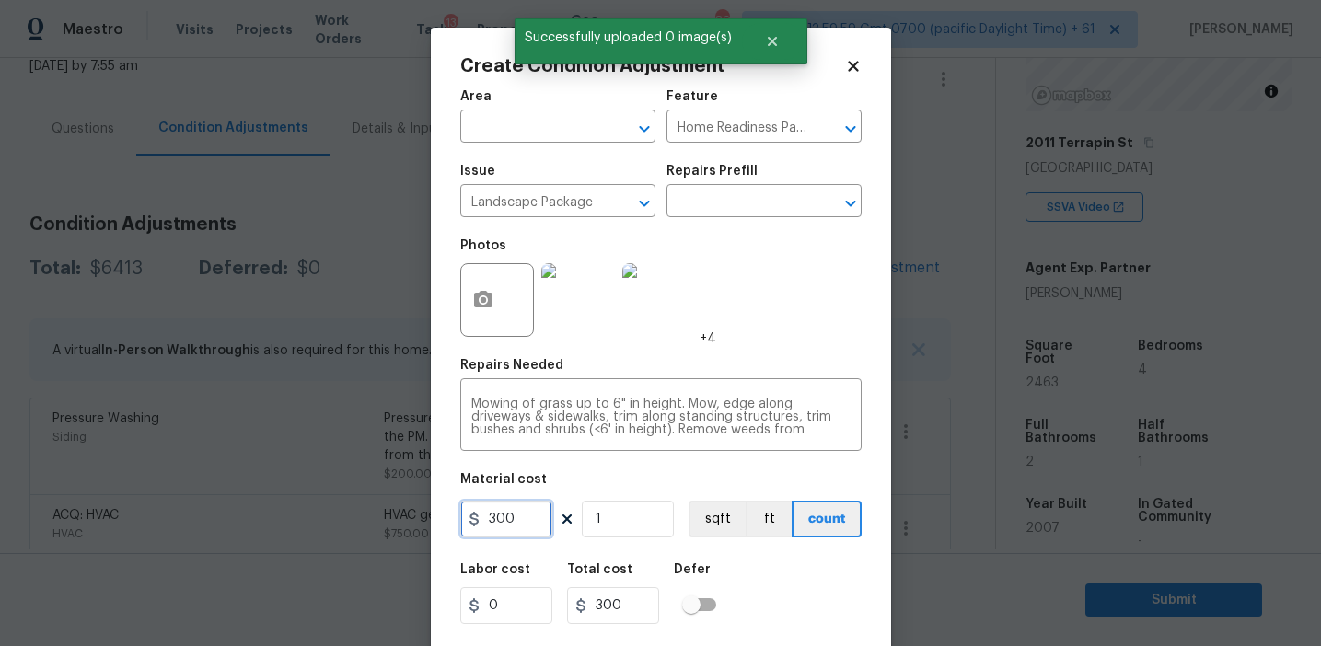
click at [524, 524] on input "300" at bounding box center [506, 519] width 92 height 37
type input "750"
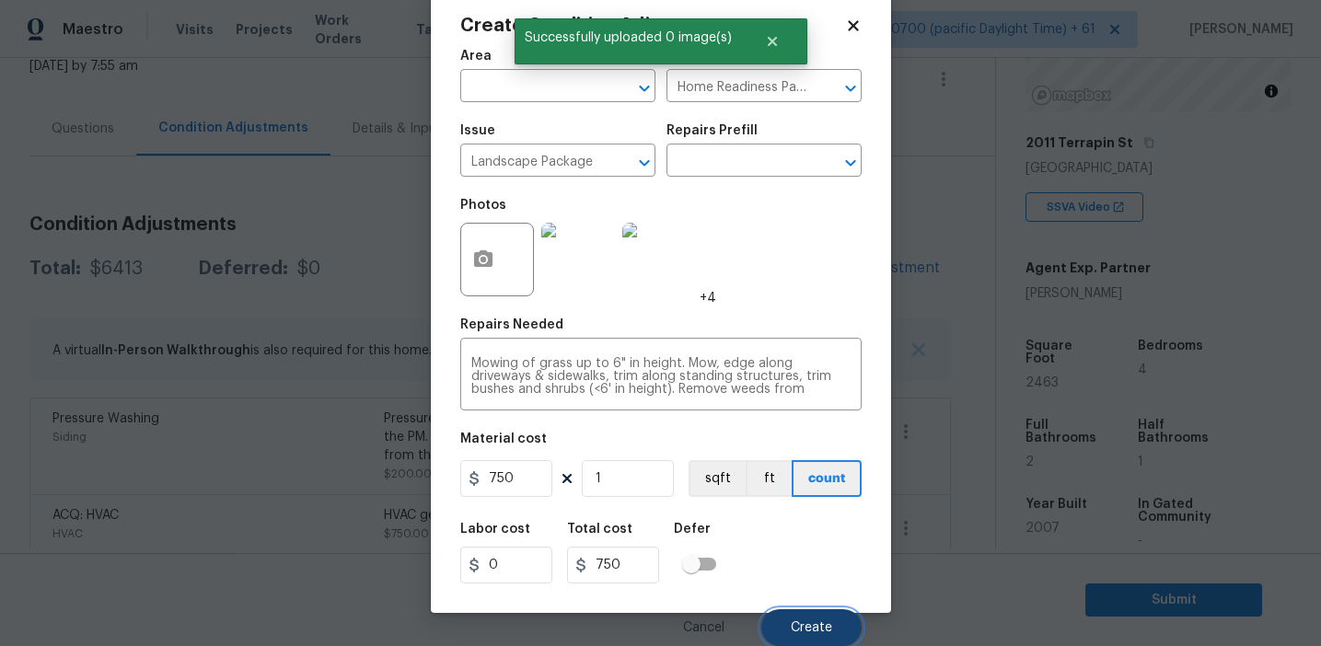
click at [827, 633] on span "Create" at bounding box center [811, 628] width 41 height 14
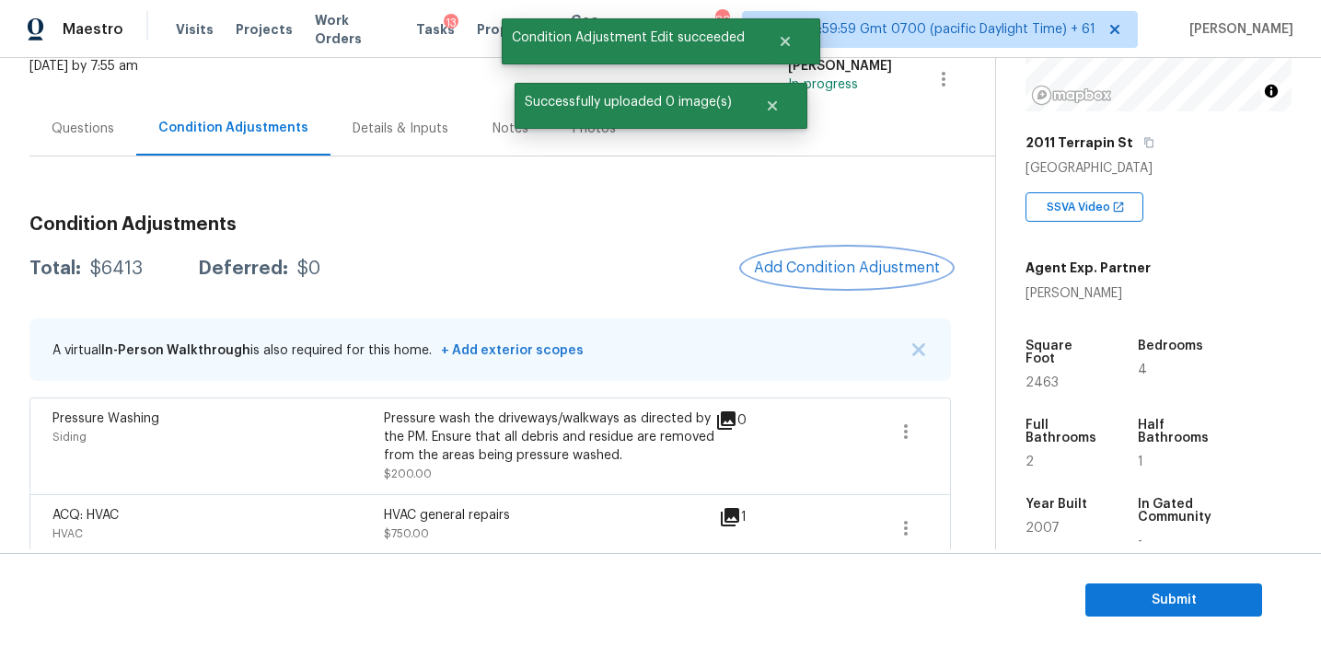
scroll to position [0, 0]
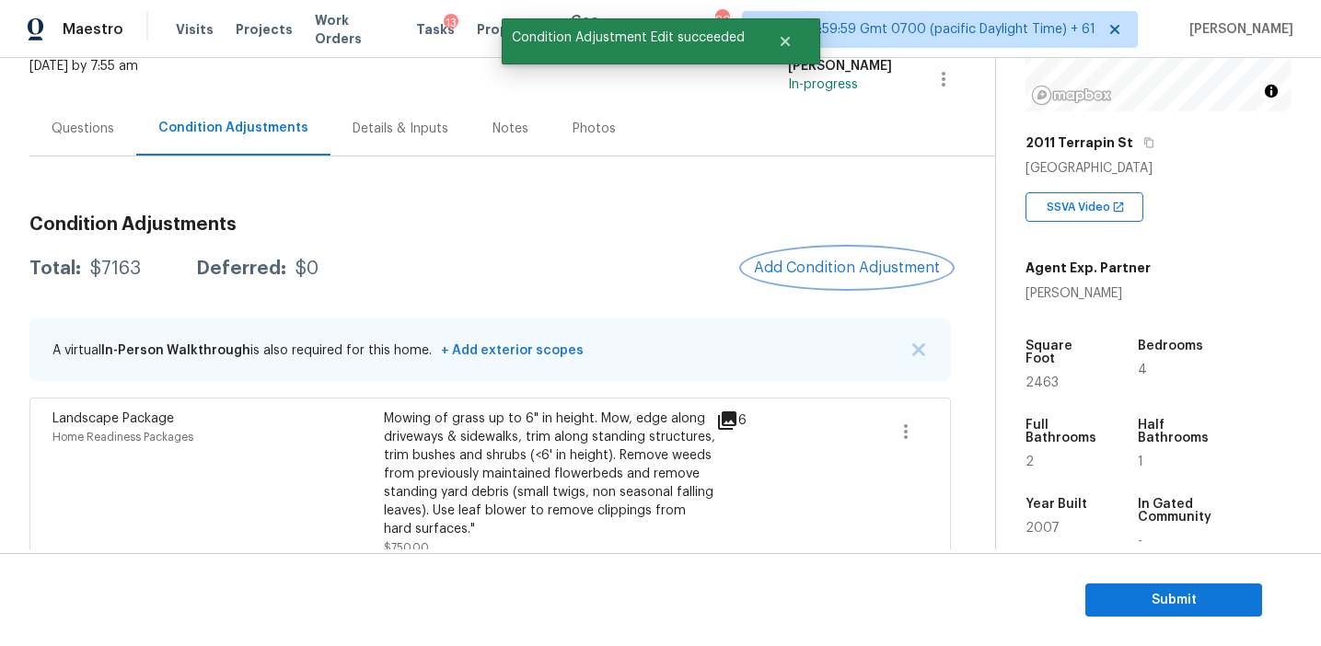
click at [794, 268] on span "Add Condition Adjustment" at bounding box center [847, 268] width 186 height 17
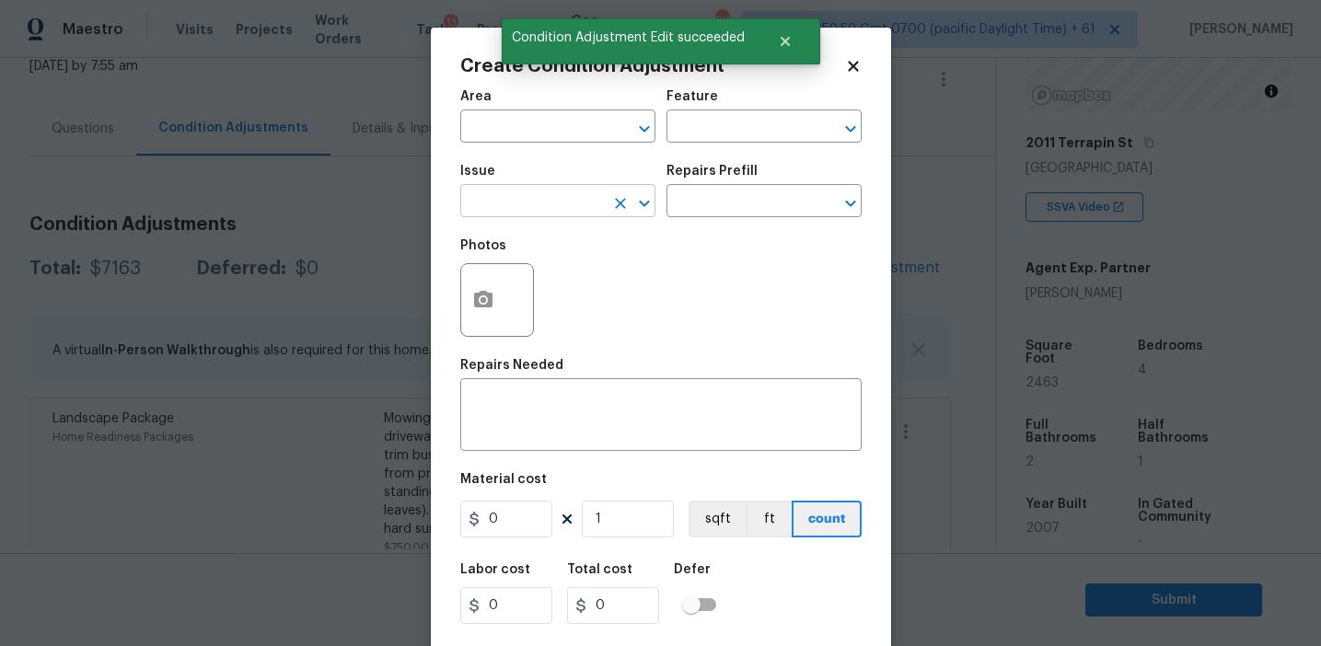
click at [552, 194] on input "text" at bounding box center [532, 203] width 144 height 29
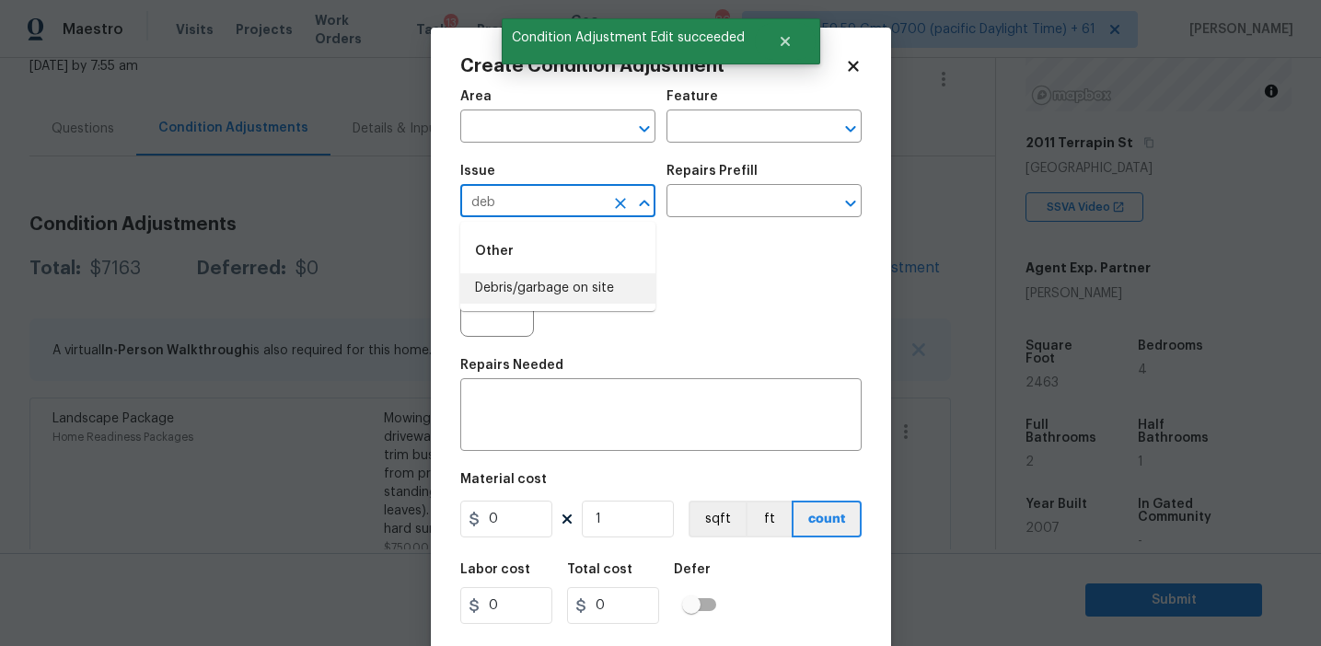
click at [571, 285] on li "Debris/garbage on site" at bounding box center [557, 288] width 195 height 30
type input "Debris/garbage on site"
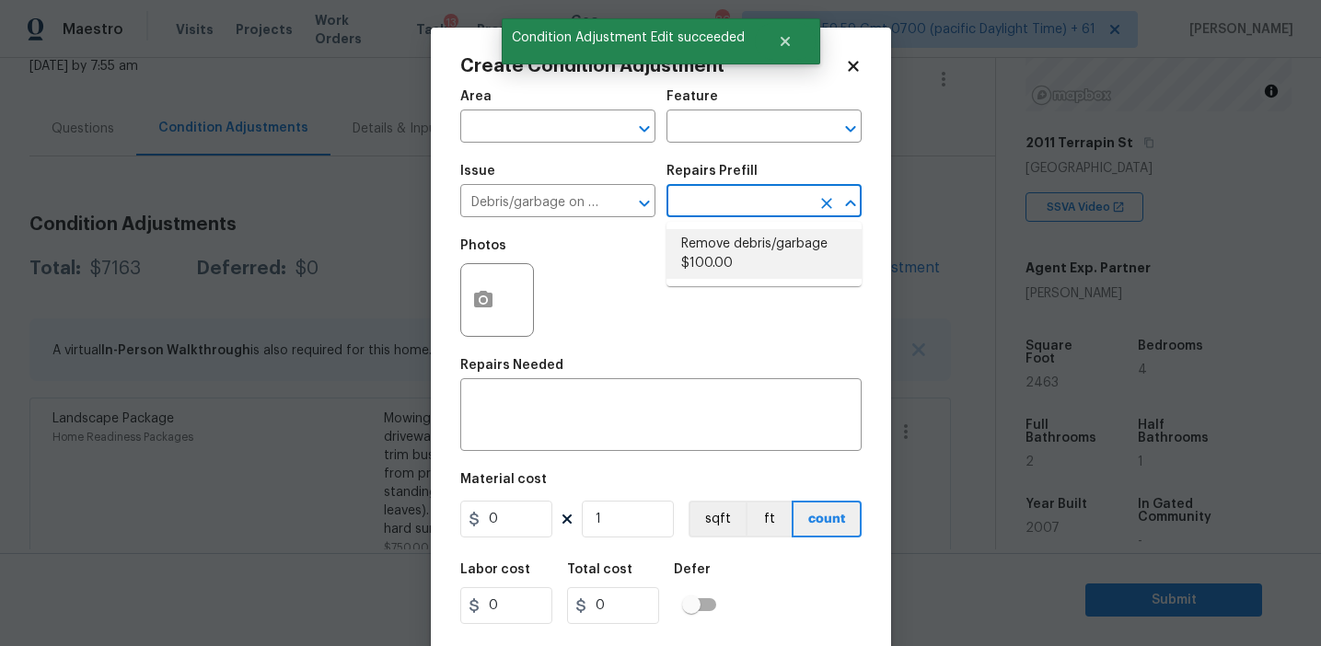
click at [728, 262] on li "Remove debris/garbage $100.00" at bounding box center [763, 254] width 195 height 50
type textarea "Remove, haul off, and properly dispose of any debris left by seller to offsite …"
type input "100"
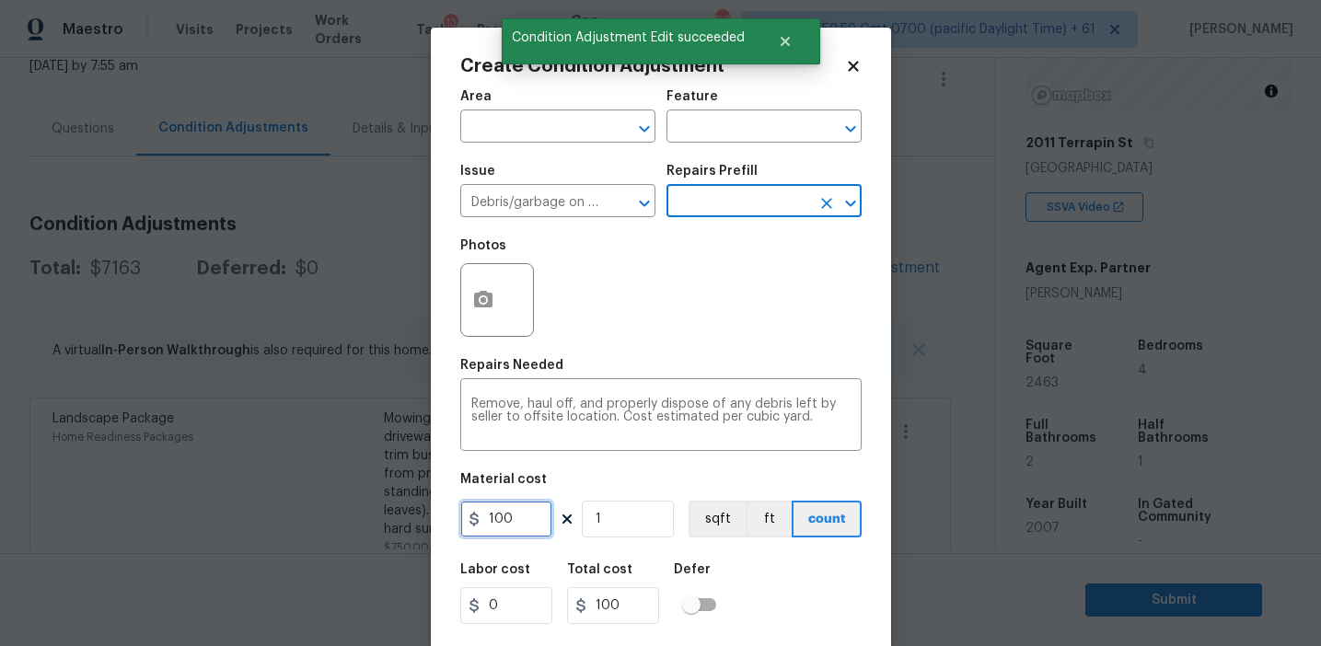
click at [524, 518] on input "100" at bounding box center [506, 519] width 92 height 37
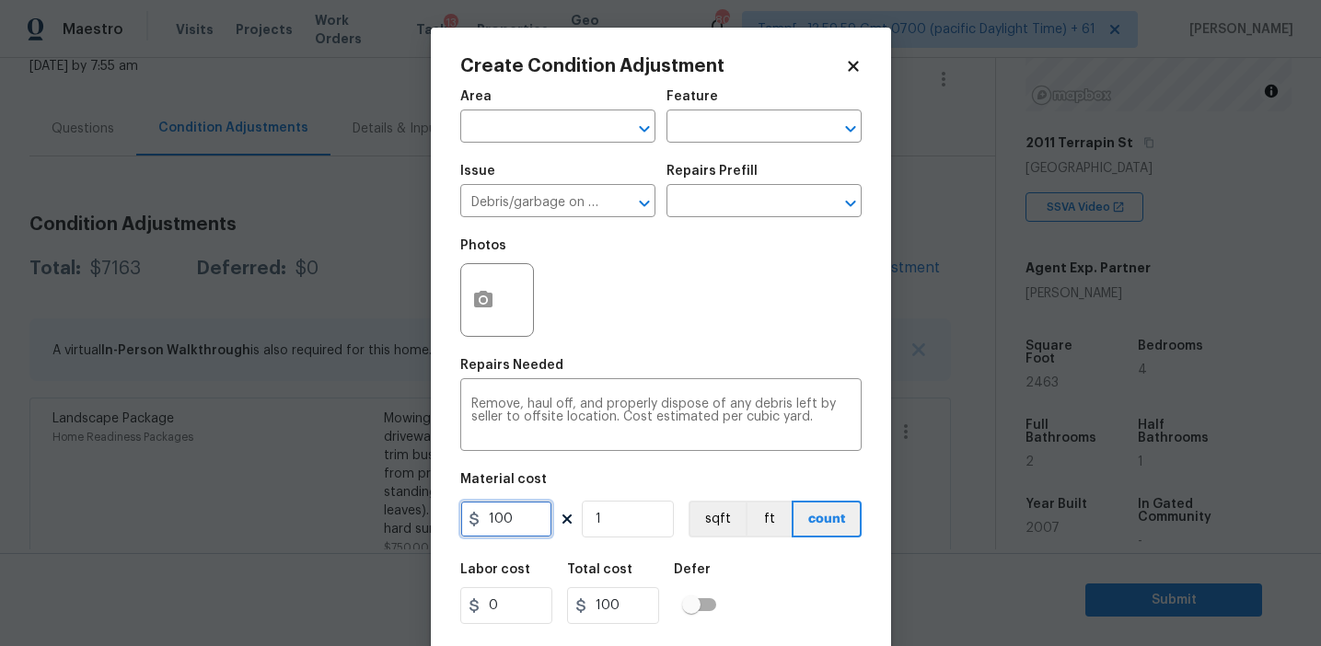
click at [524, 518] on input "100" at bounding box center [506, 519] width 92 height 37
type input "350"
click at [486, 296] on icon "button" at bounding box center [483, 299] width 18 height 17
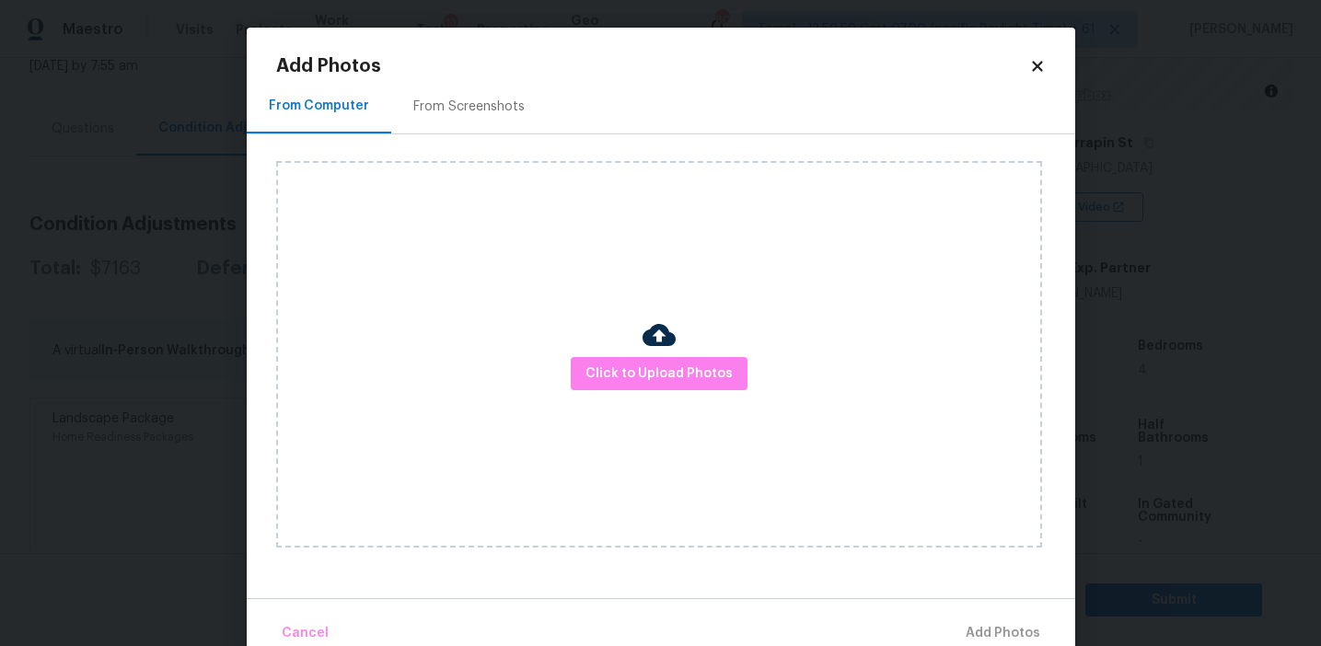
click at [472, 75] on div "Add Photos From Computer From Screenshots Click to Upload Photos Cancel Add Pho…" at bounding box center [661, 355] width 770 height 596
click at [489, 127] on div "From Screenshots" at bounding box center [469, 106] width 156 height 54
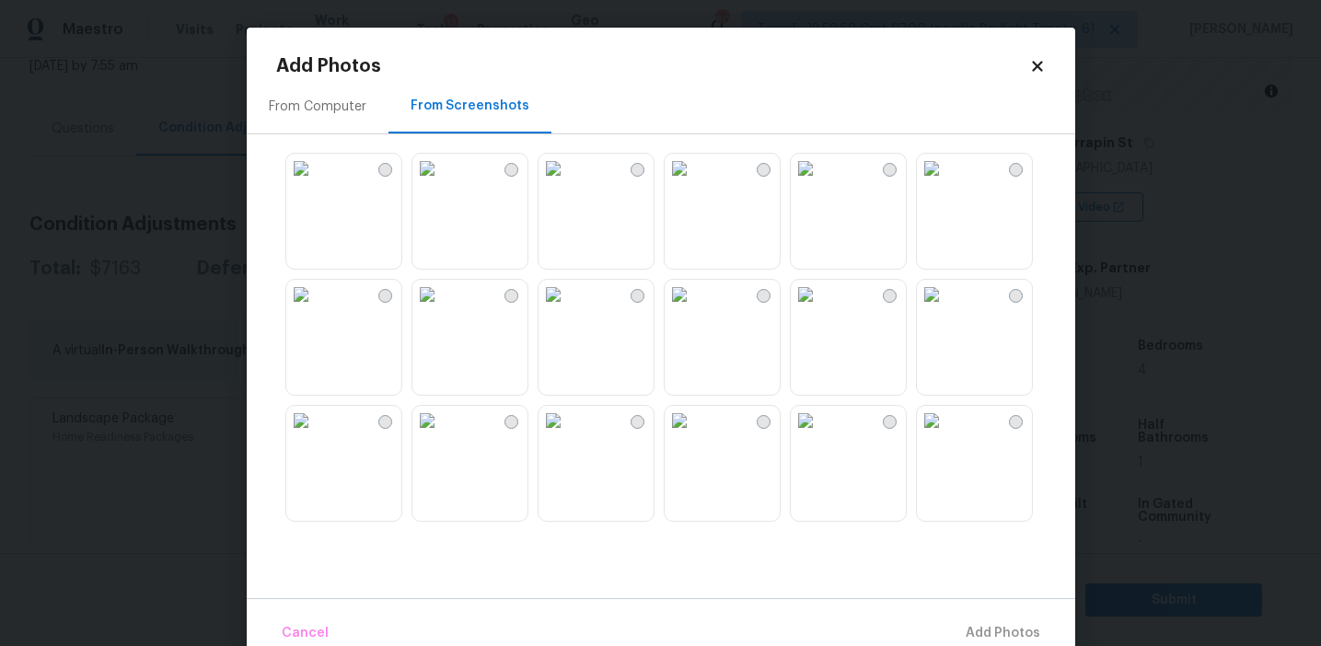
click at [316, 183] on img at bounding box center [300, 168] width 29 height 29
click at [694, 183] on img at bounding box center [679, 168] width 29 height 29
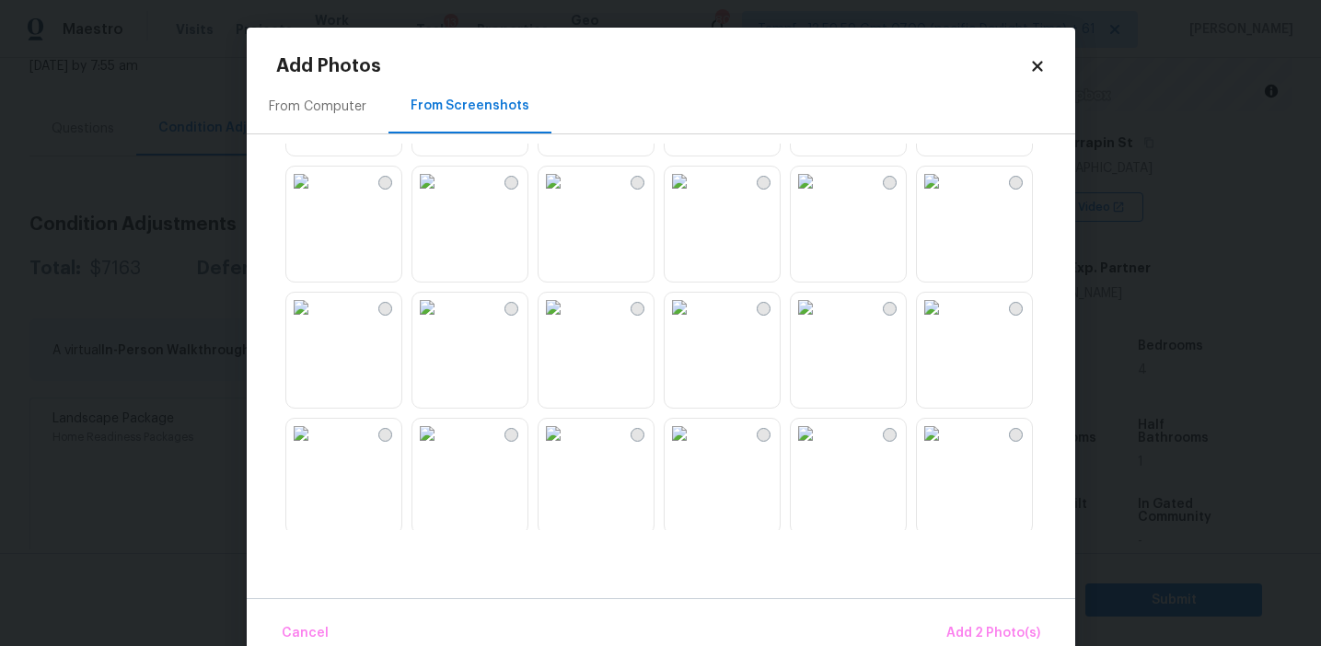
scroll to position [329, 0]
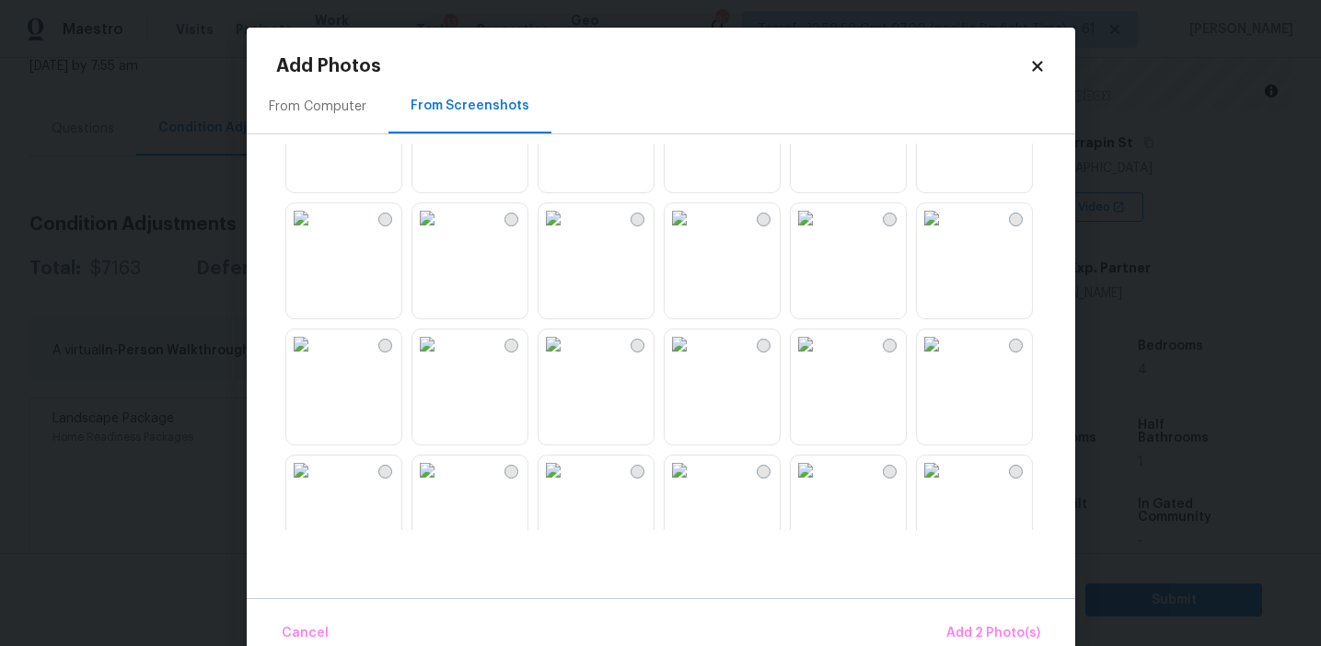
click at [316, 233] on img at bounding box center [300, 217] width 29 height 29
click at [820, 359] on img at bounding box center [805, 344] width 29 height 29
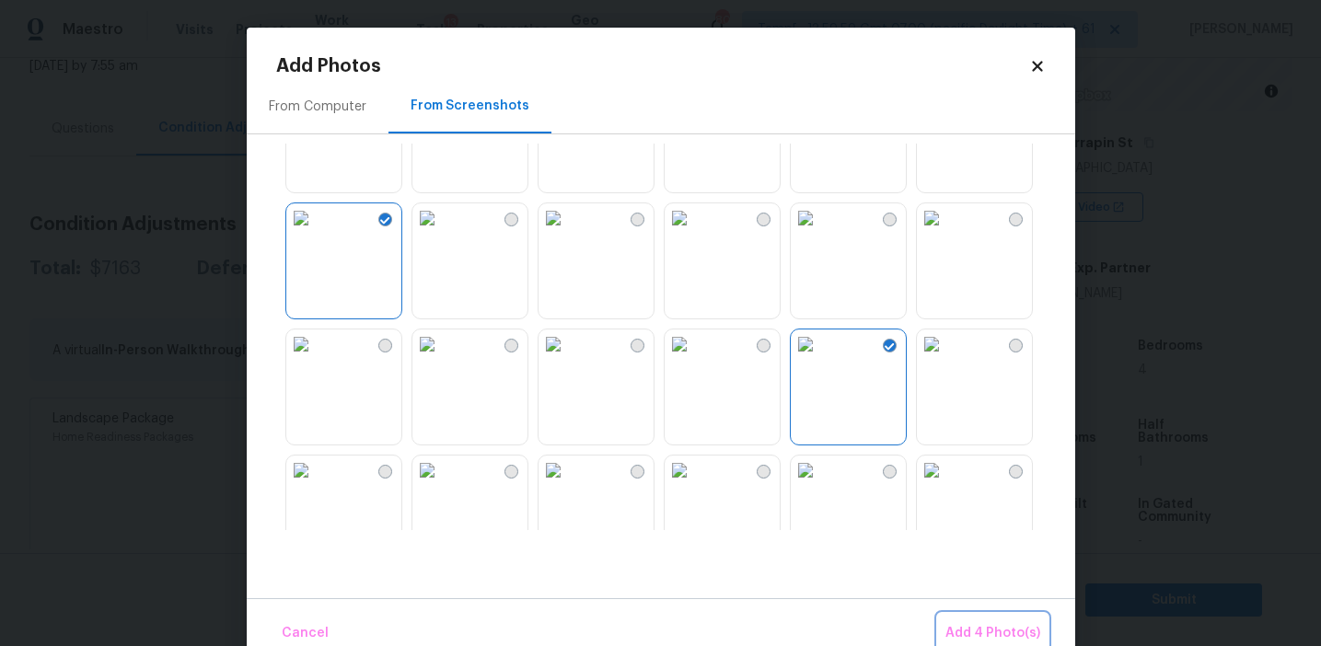
click at [959, 626] on span "Add 4 Photo(s)" at bounding box center [992, 633] width 95 height 23
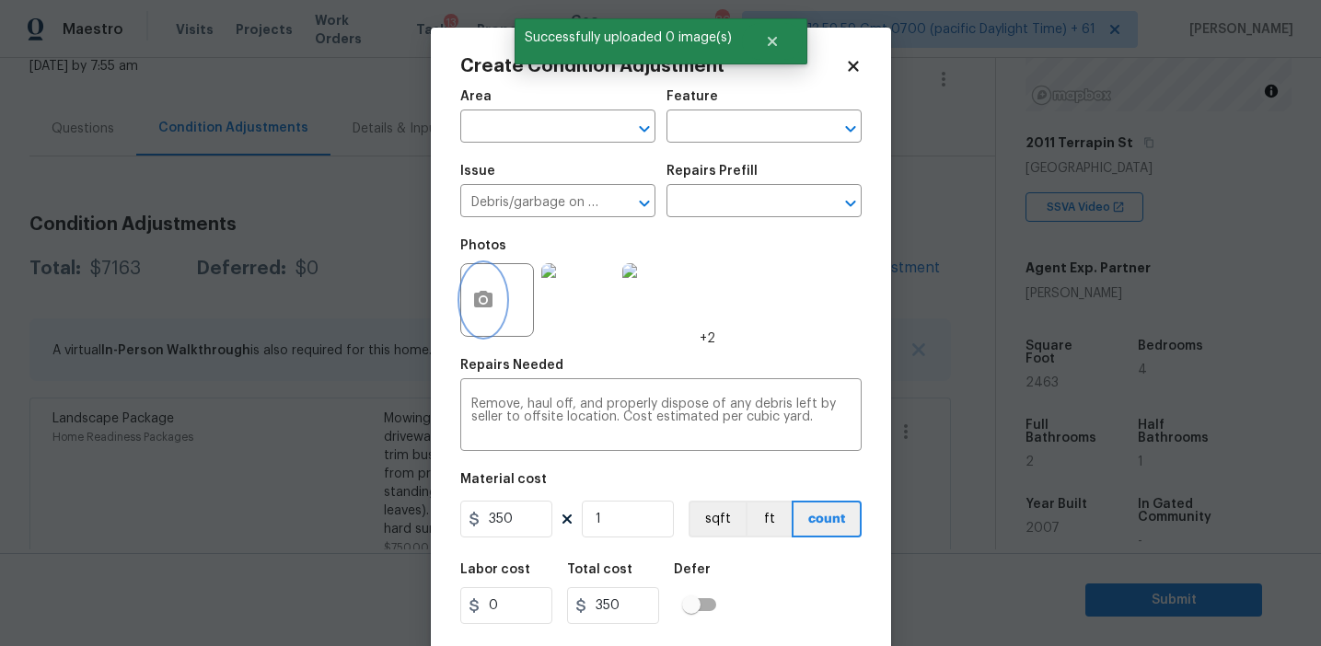
scroll to position [41, 0]
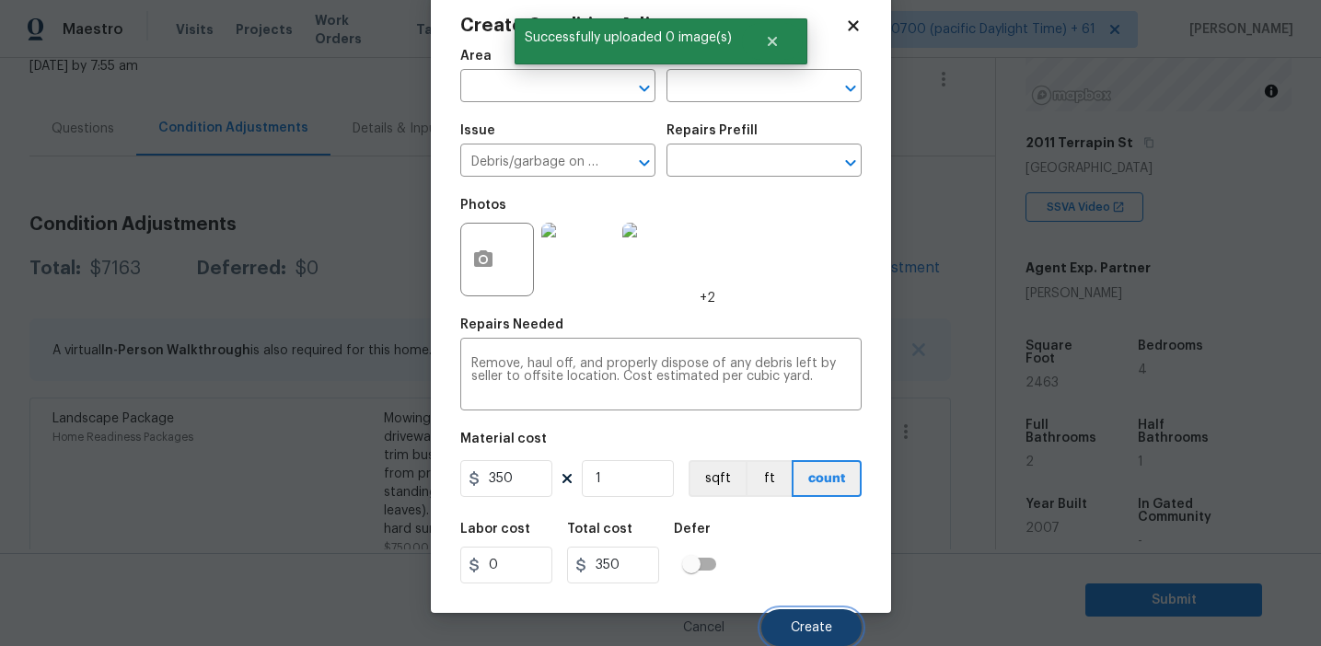
click at [799, 629] on span "Create" at bounding box center [811, 628] width 41 height 14
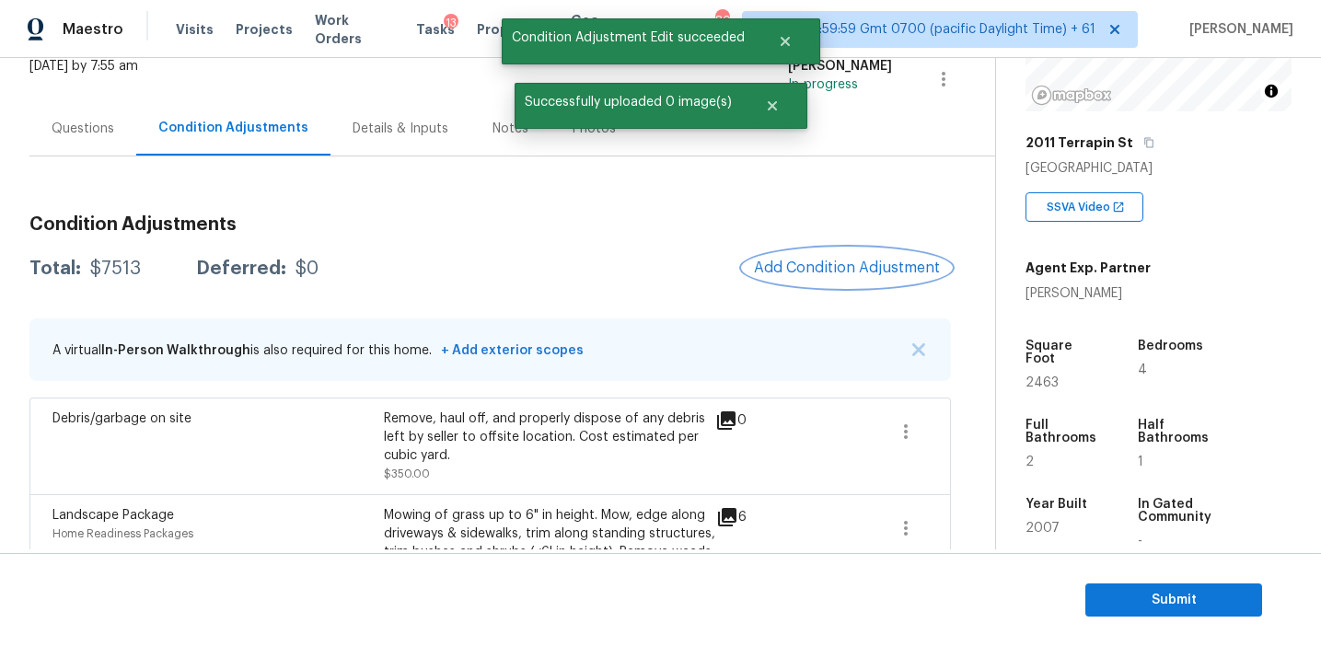
scroll to position [0, 0]
click at [817, 272] on span "Add Condition Adjustment" at bounding box center [847, 268] width 186 height 17
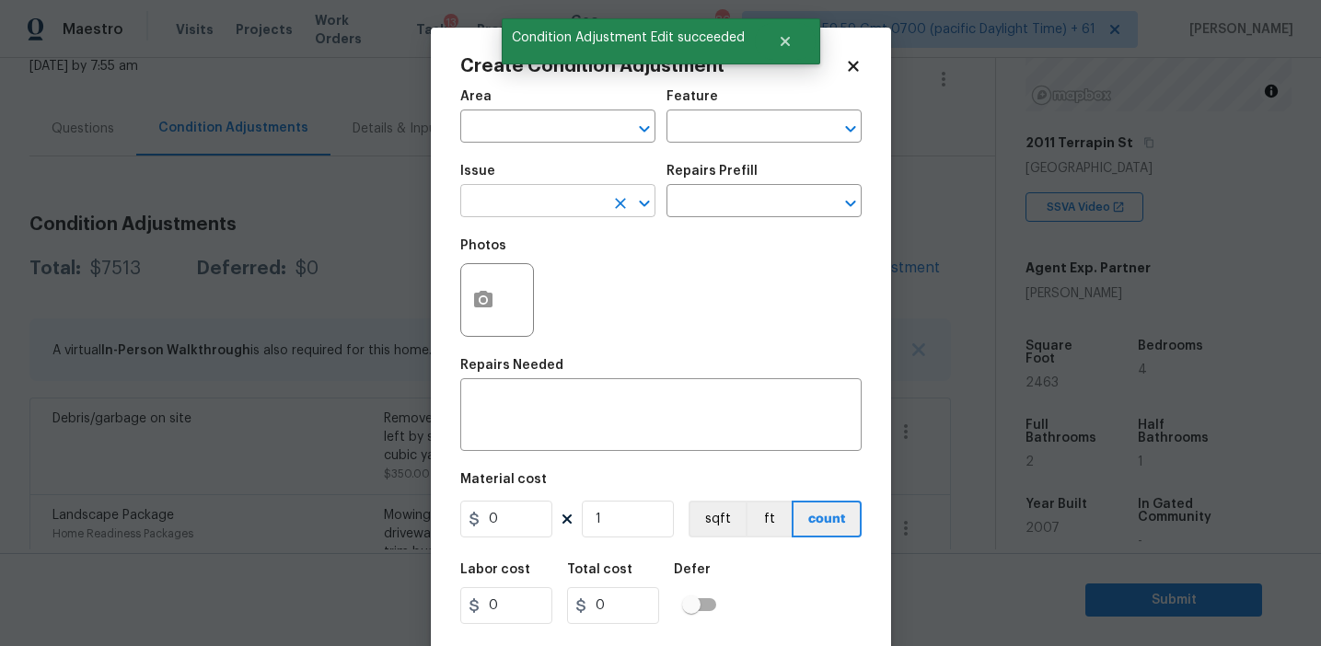
click at [529, 199] on input "text" at bounding box center [532, 203] width 144 height 29
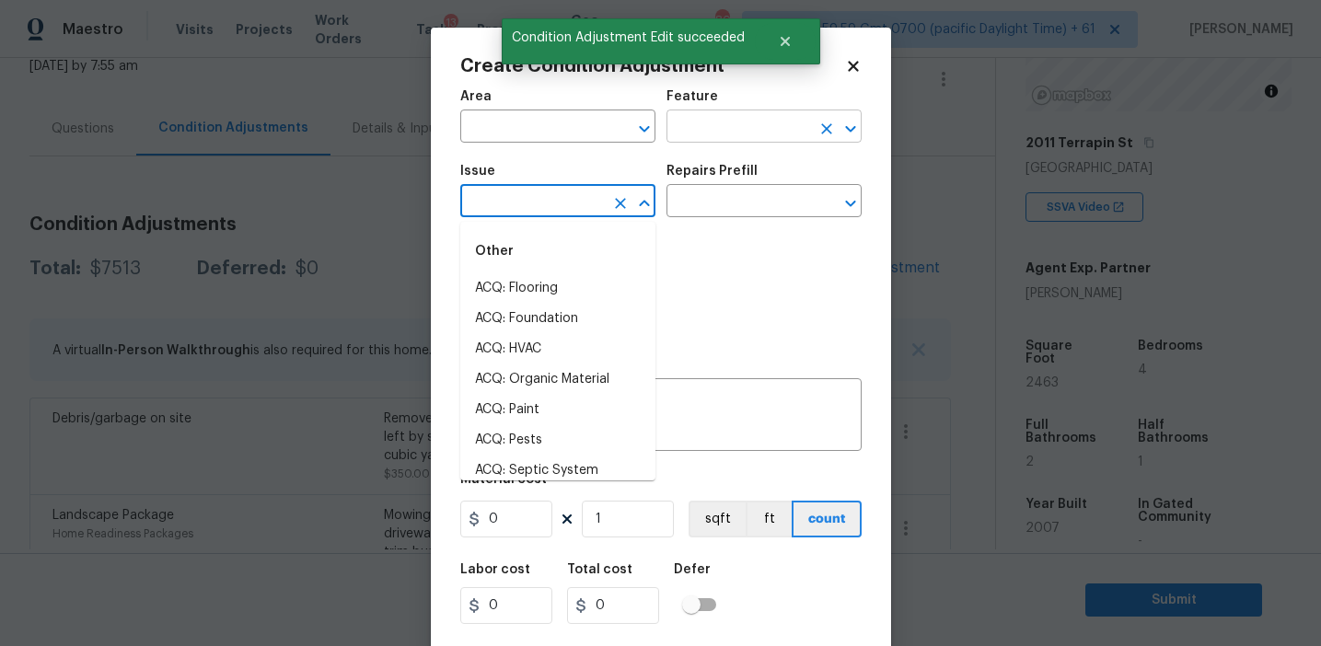
click at [708, 131] on input "text" at bounding box center [738, 128] width 144 height 29
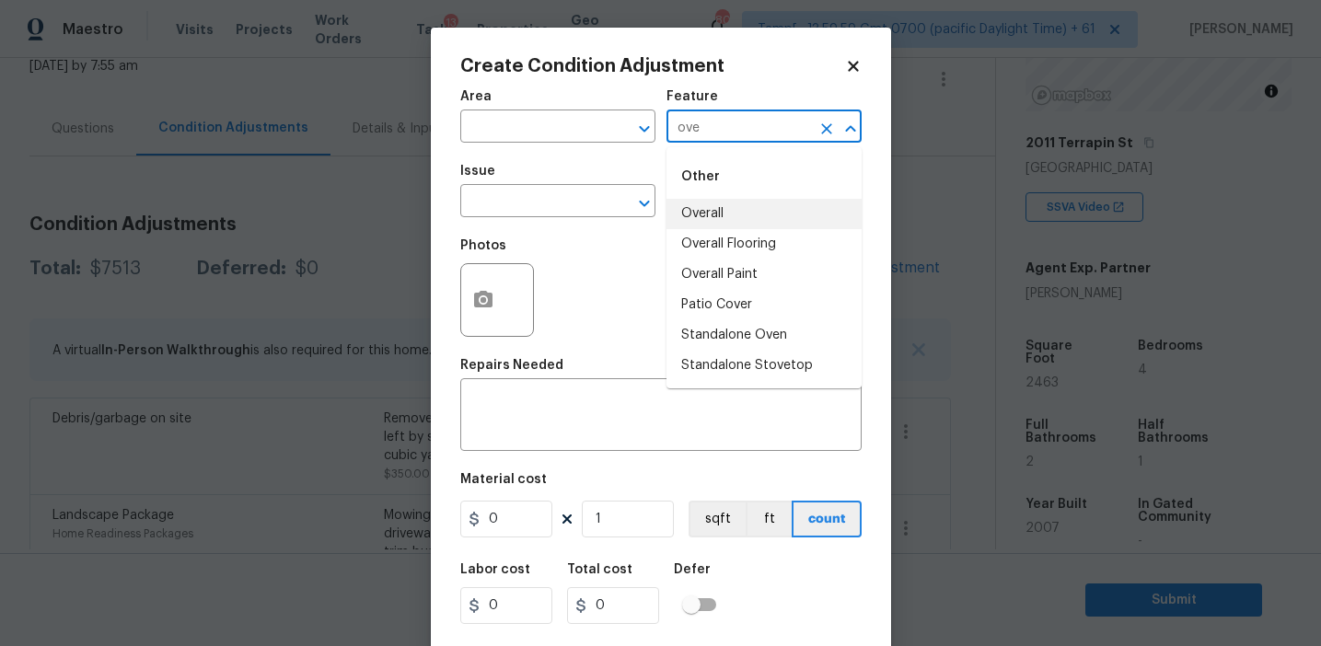
click at [768, 205] on li "Overall" at bounding box center [763, 214] width 195 height 30
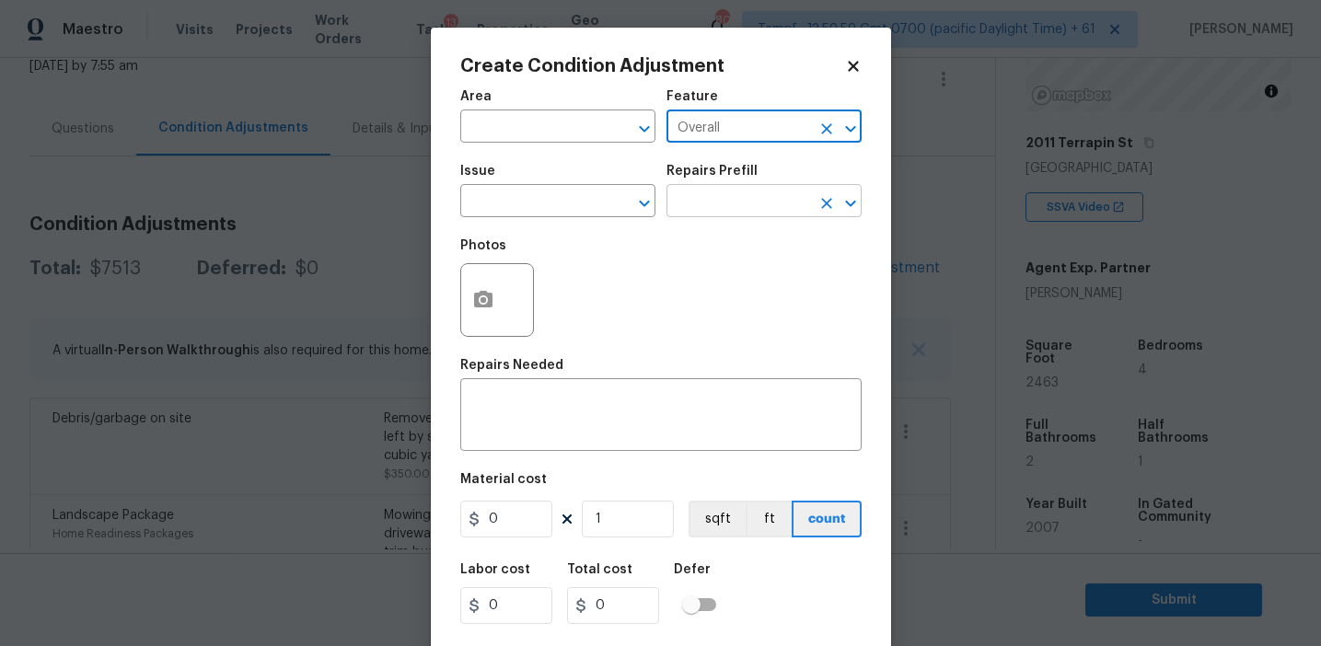
type input "Overall"
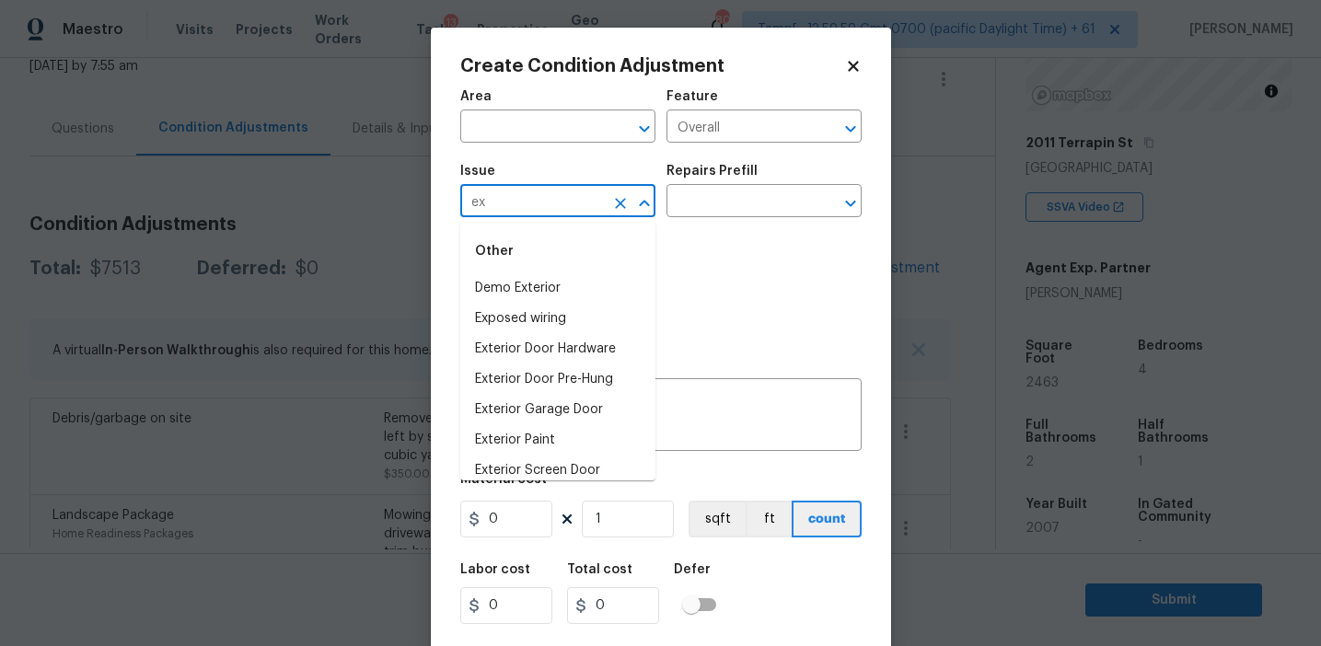
type input "e"
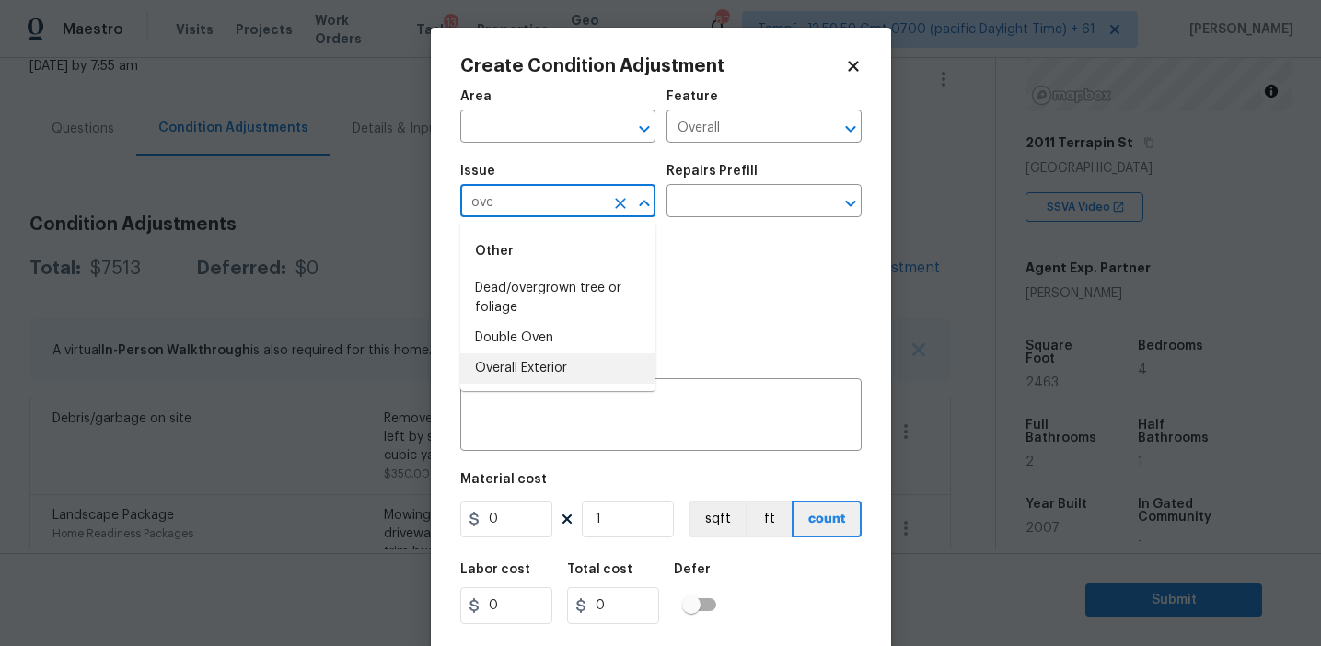
click at [563, 365] on li "Overall Exterior" at bounding box center [557, 368] width 195 height 30
type input "Overall Exterior"
click at [572, 400] on textarea at bounding box center [660, 417] width 379 height 39
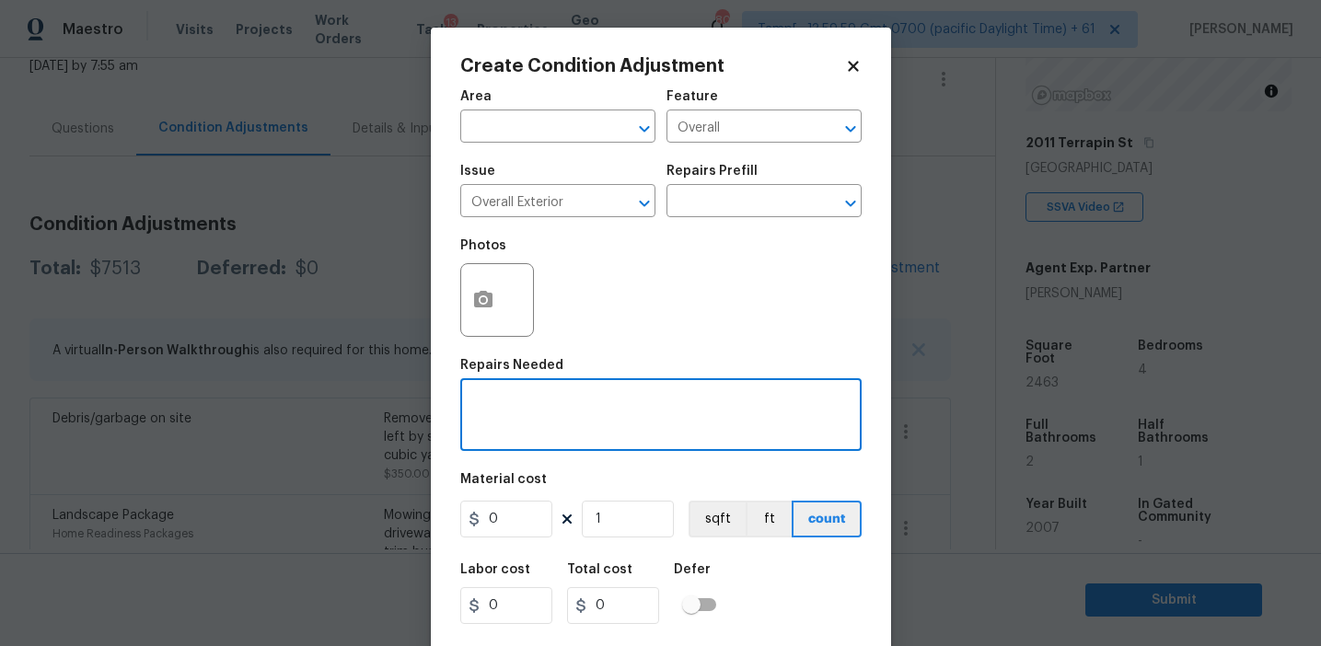
paste textarea "Overall exterior repairs (siding, stucco, fencing, decking, soffit, eaves, trim…"
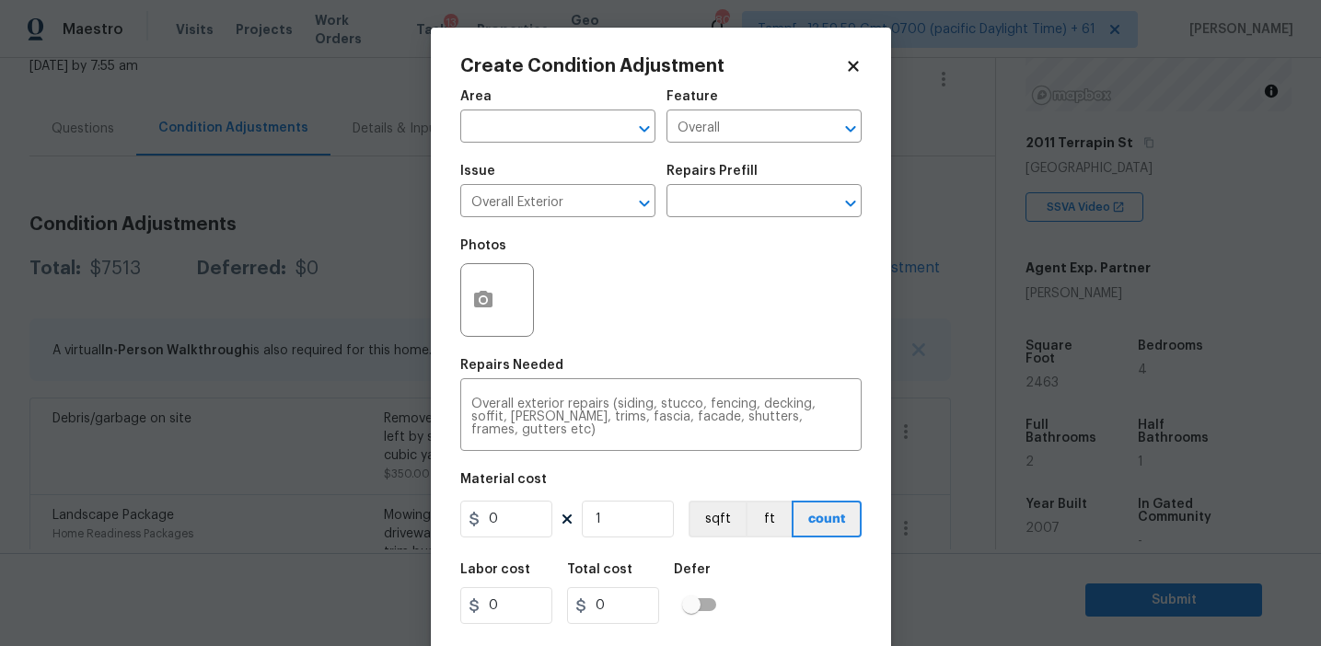
click at [725, 351] on div "Area ​ Feature Overall ​ Issue Overall Exterior ​ Repairs Prefill ​ Photos Repa…" at bounding box center [660, 383] width 401 height 608
click at [516, 517] on input "0" at bounding box center [506, 519] width 92 height 37
click at [651, 316] on div "Photos" at bounding box center [660, 288] width 401 height 120
click at [786, 404] on textarea "Overall exterior repairs (siding, stucco, fencing, decking, soffit, eaves, trim…" at bounding box center [660, 417] width 379 height 39
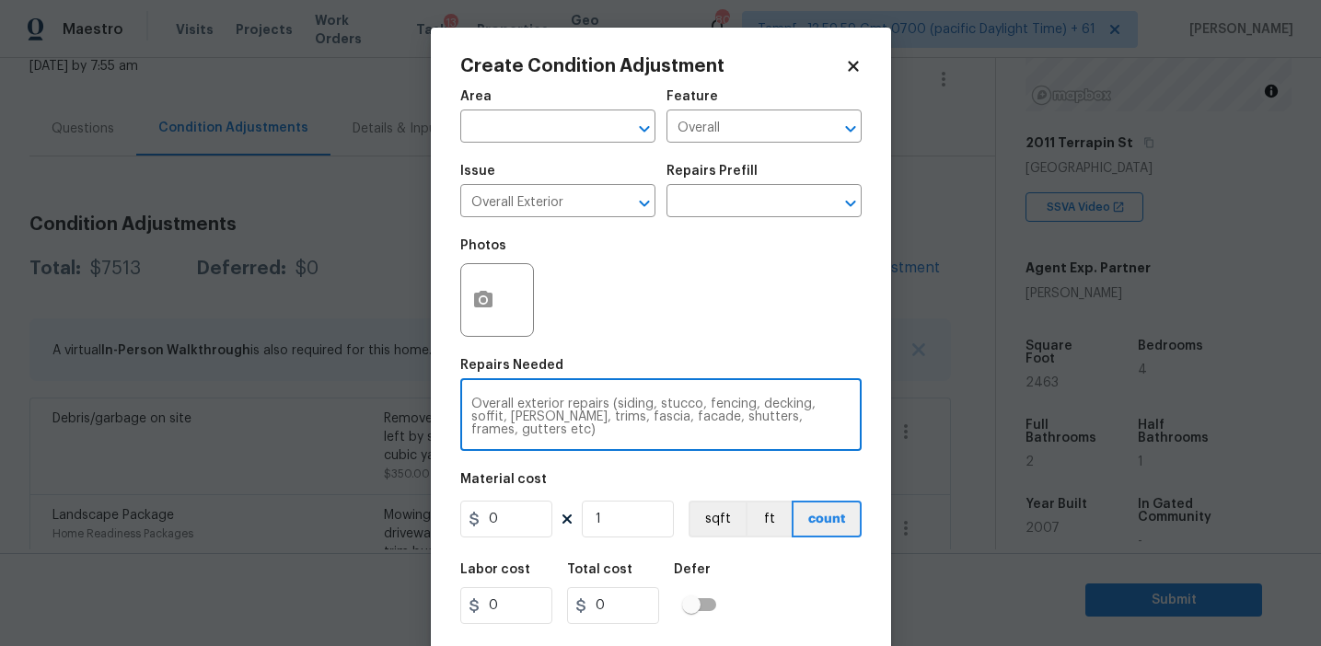
click at [786, 404] on textarea "Overall exterior repairs (siding, stucco, fencing, decking, soffit, eaves, trim…" at bounding box center [660, 417] width 379 height 39
type textarea "Overall exterior repairs (siding, stucco, fencing, soffit, [PERSON_NAME], trims…"
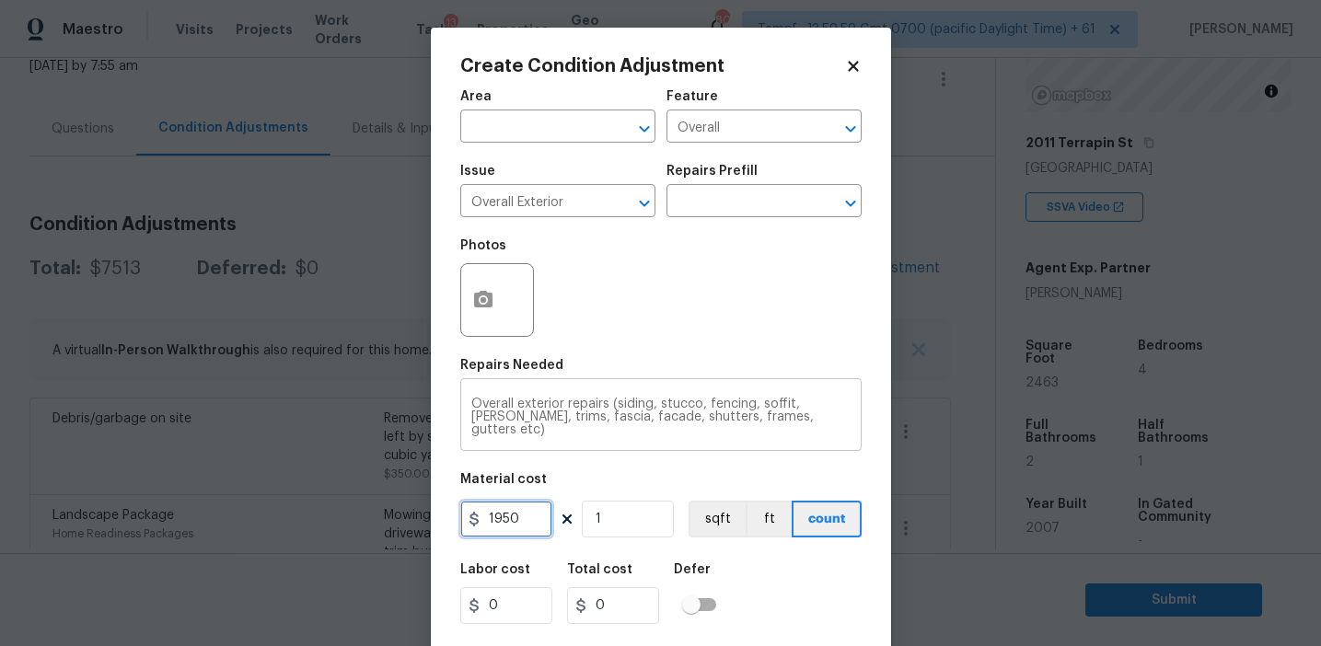
type input "1950"
click at [475, 292] on icon "button" at bounding box center [483, 300] width 22 height 22
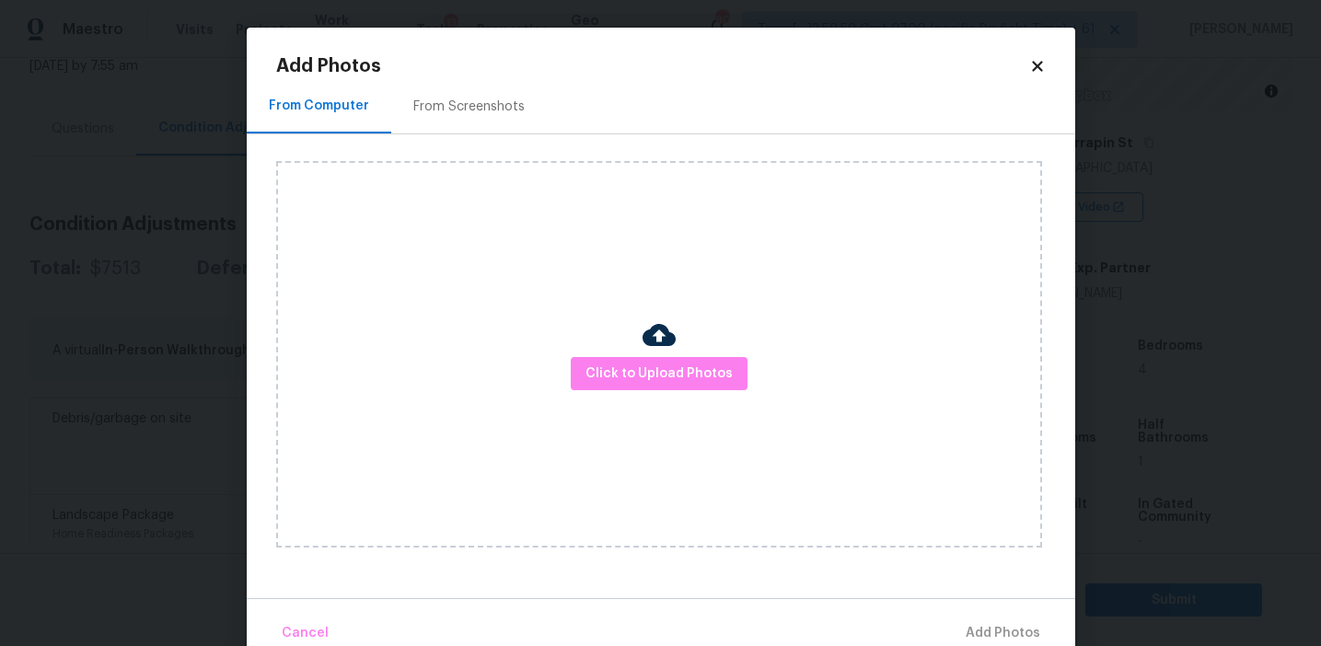
click at [476, 109] on div "From Screenshots" at bounding box center [468, 107] width 111 height 18
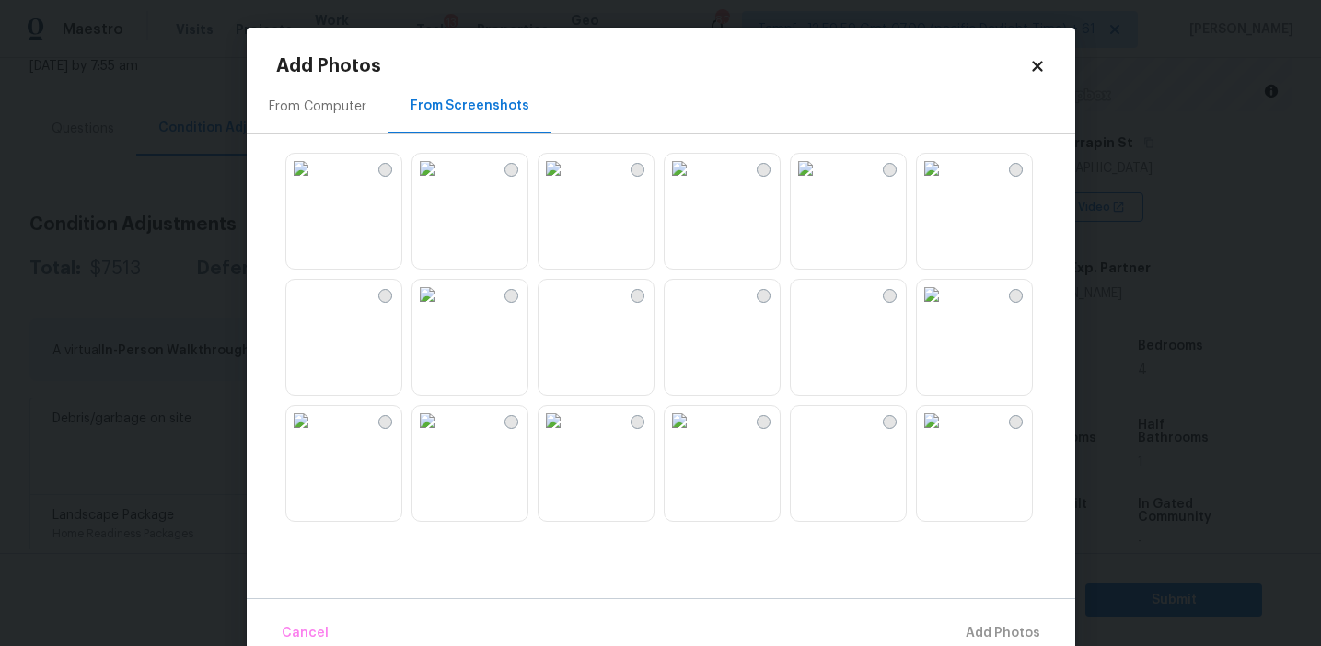
click at [316, 183] on img at bounding box center [300, 168] width 29 height 29
click at [568, 183] on img at bounding box center [553, 168] width 29 height 29
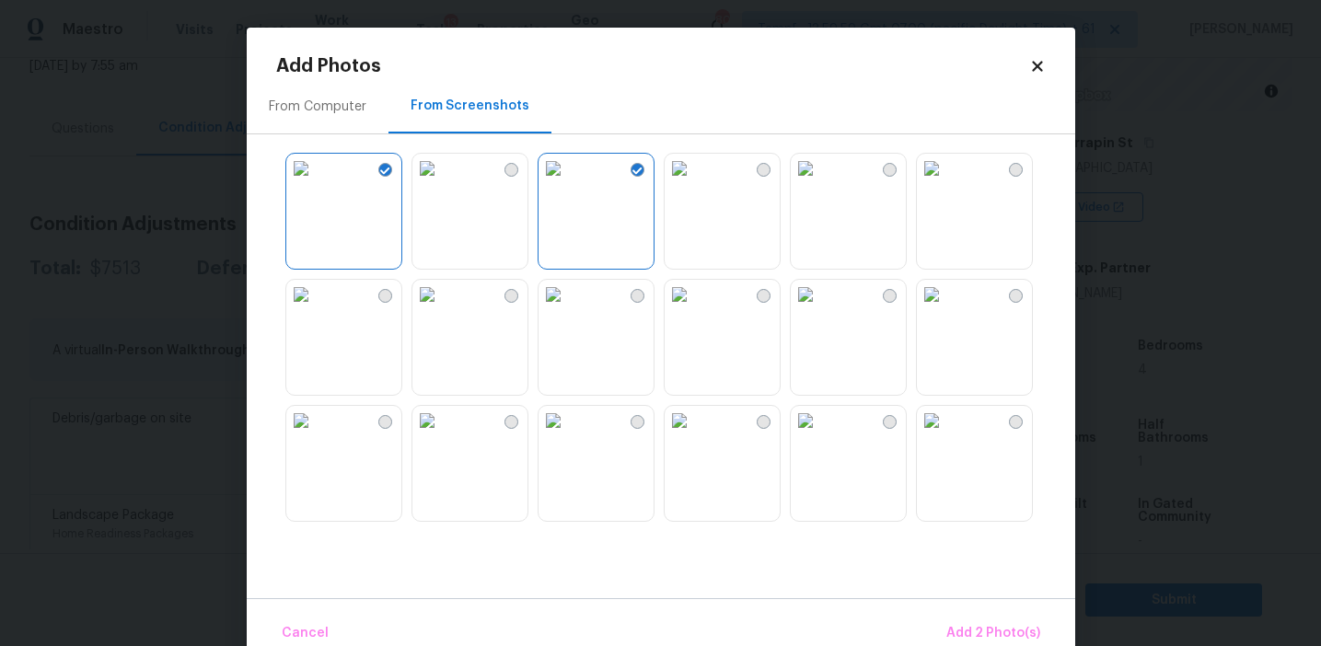
click at [568, 183] on img at bounding box center [553, 168] width 29 height 29
click at [694, 183] on img at bounding box center [679, 168] width 29 height 29
click at [690, 309] on img at bounding box center [679, 294] width 29 height 29
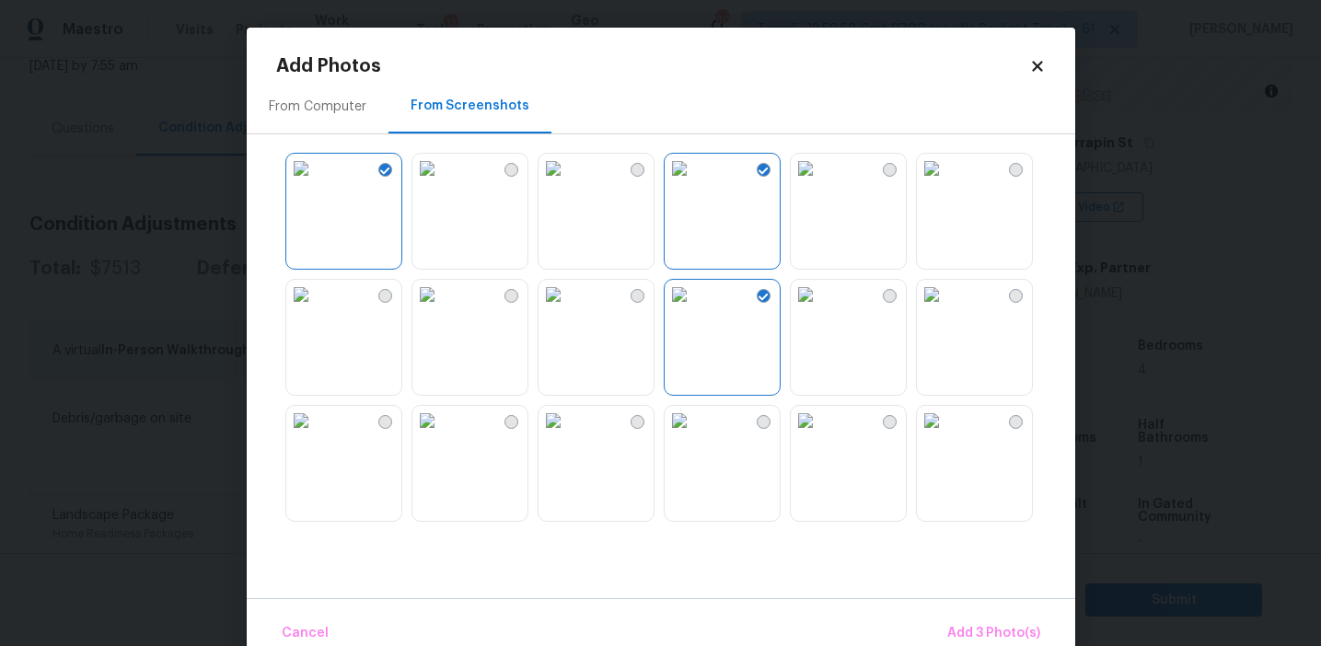
scroll to position [55, 0]
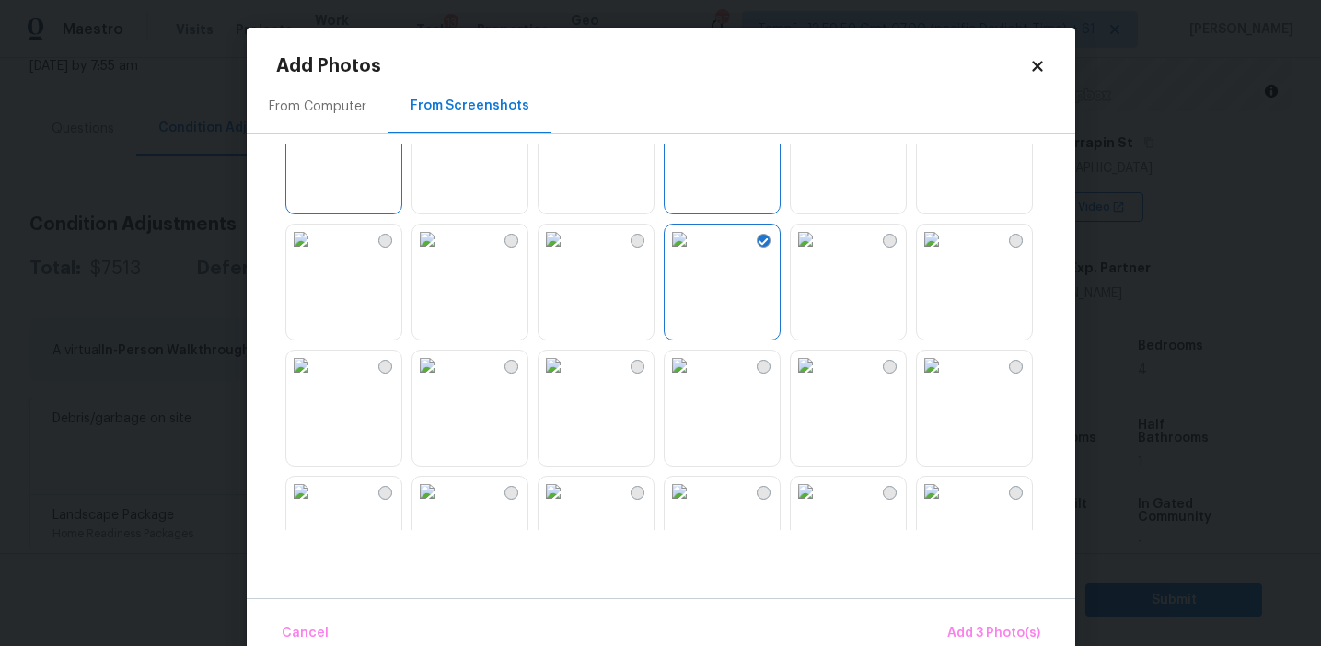
click at [316, 254] on img at bounding box center [300, 239] width 29 height 29
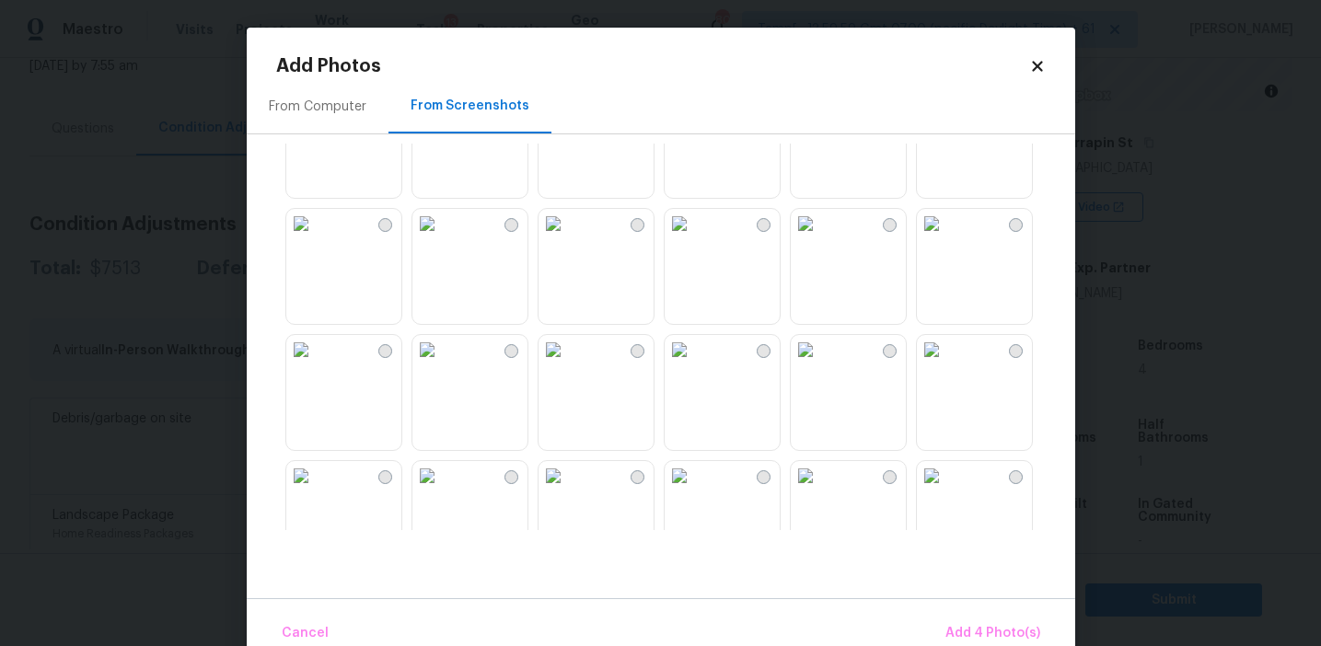
scroll to position [331, 0]
click at [316, 230] on img at bounding box center [300, 215] width 29 height 29
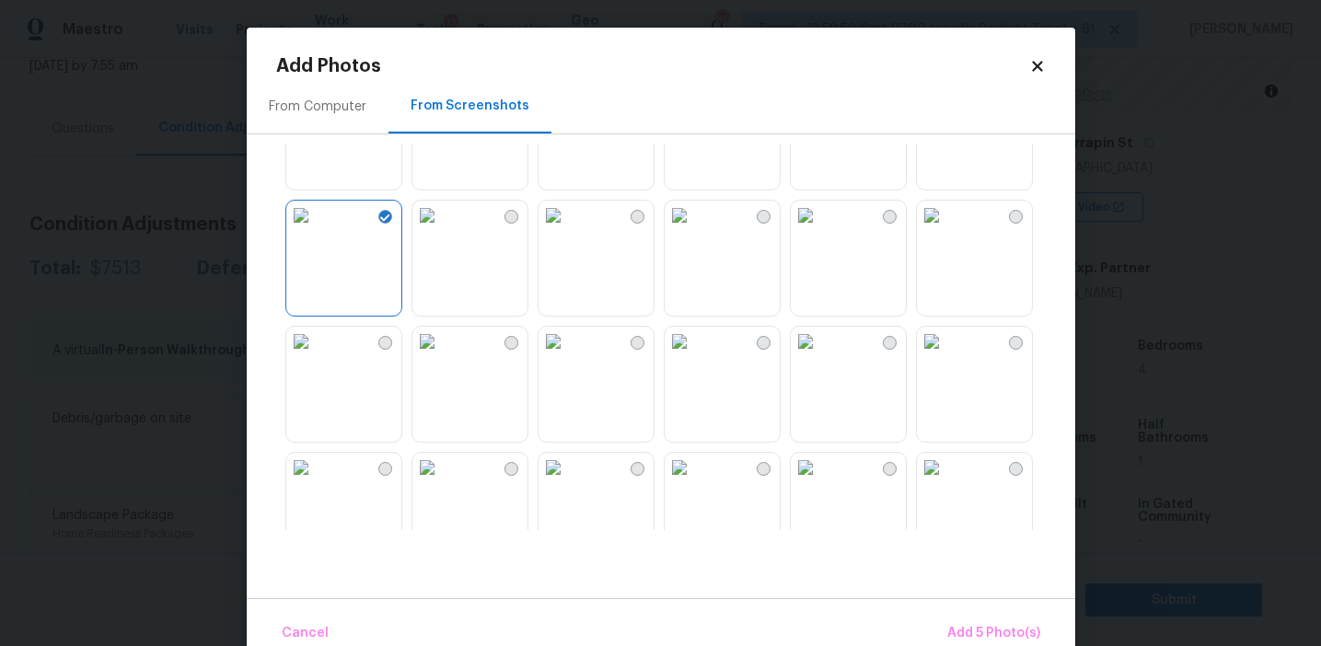
click at [694, 356] on img at bounding box center [679, 341] width 29 height 29
click at [820, 356] on img at bounding box center [805, 341] width 29 height 29
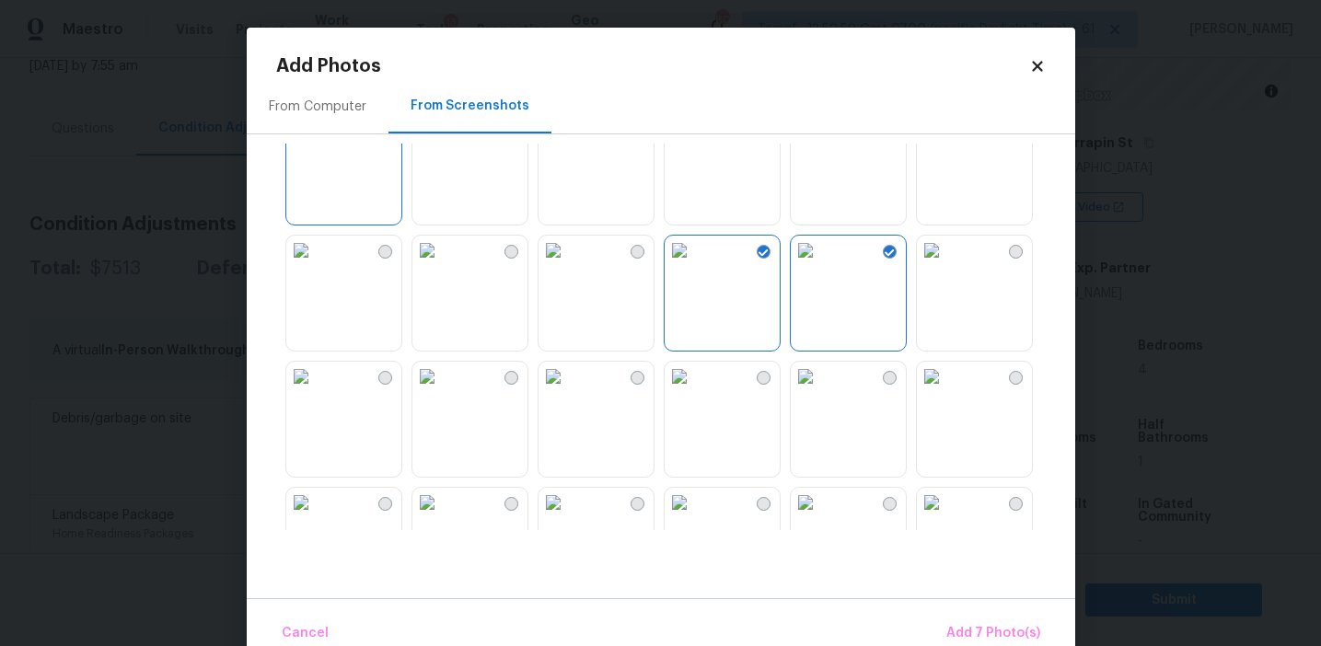
scroll to position [539, 0]
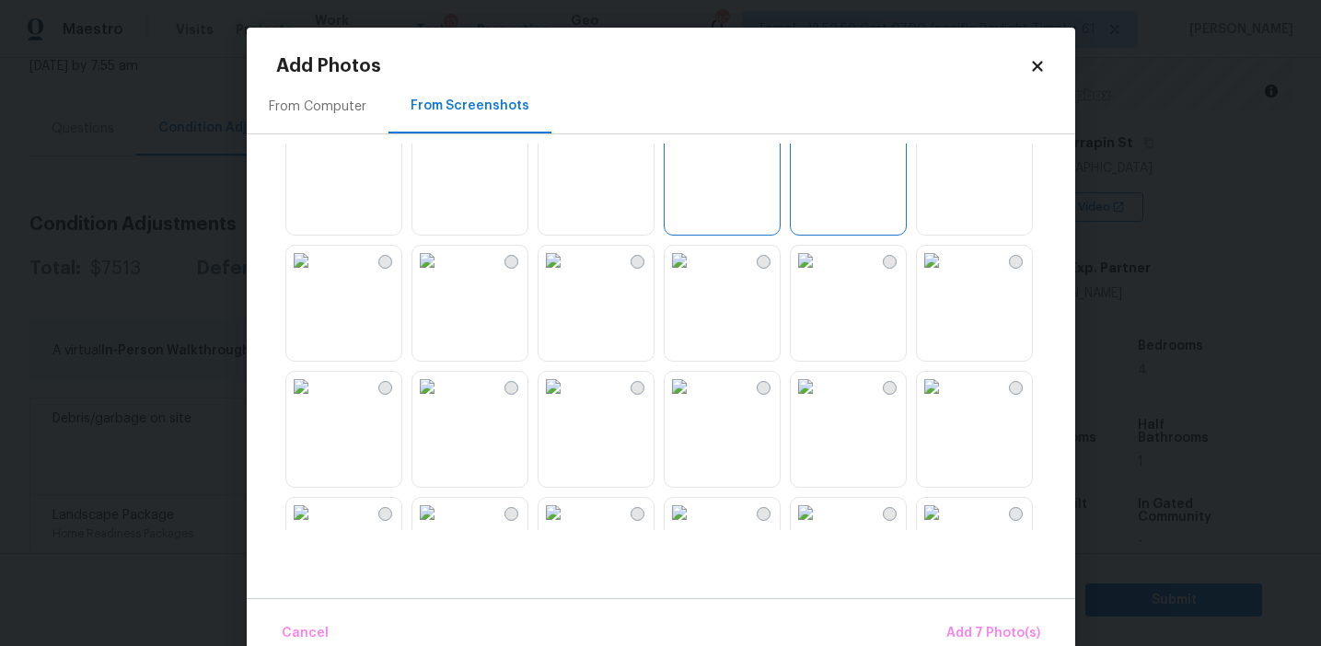
click at [316, 275] on img at bounding box center [300, 260] width 29 height 29
click at [568, 401] on img at bounding box center [553, 386] width 29 height 29
click at [442, 401] on img at bounding box center [426, 386] width 29 height 29
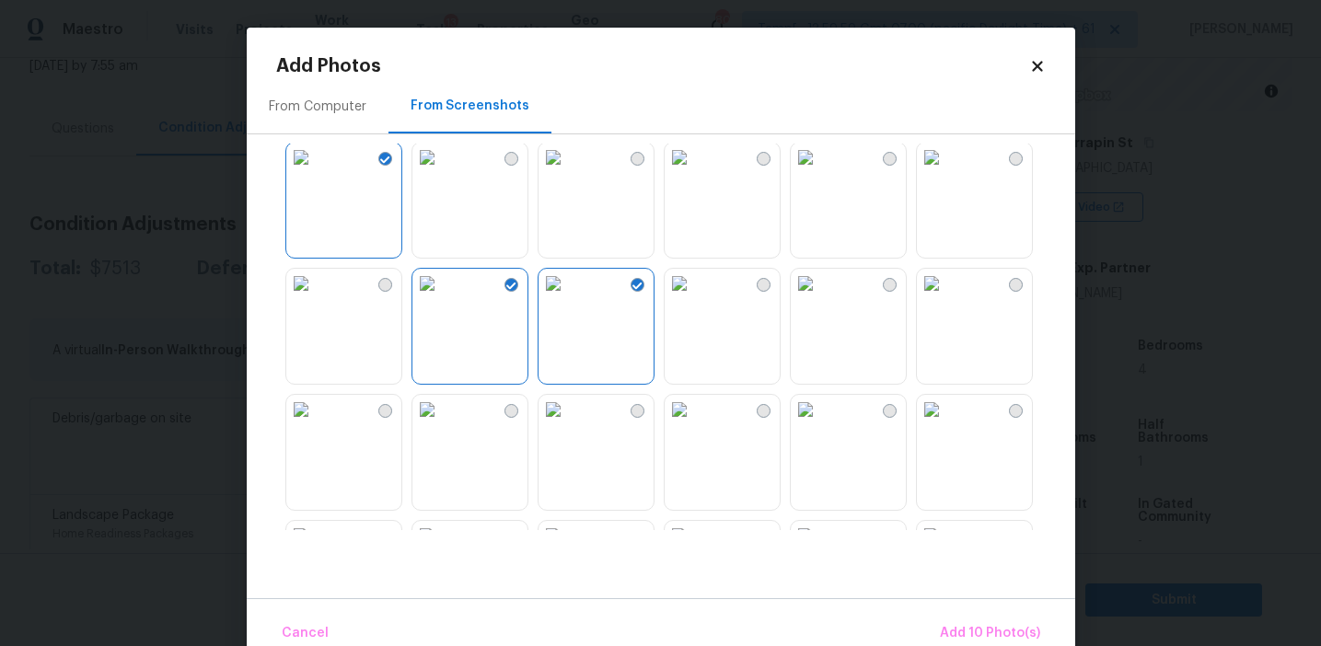
scroll to position [772, 0]
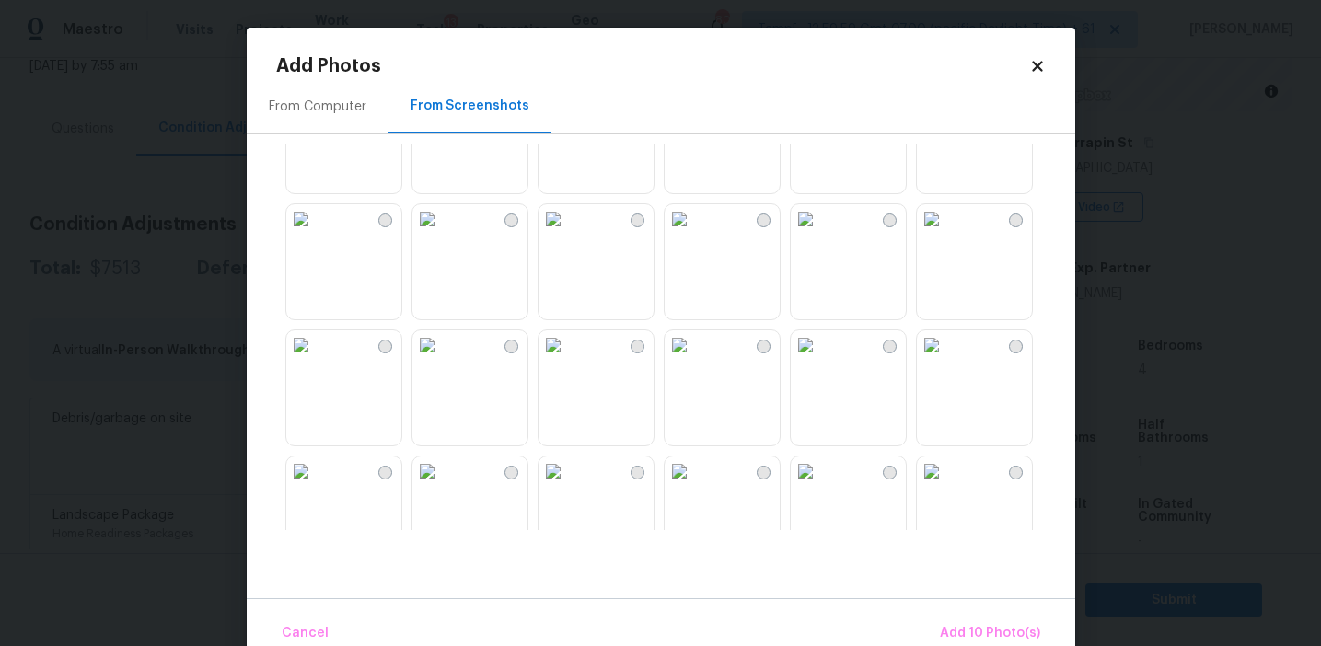
click at [694, 234] on img at bounding box center [679, 218] width 29 height 29
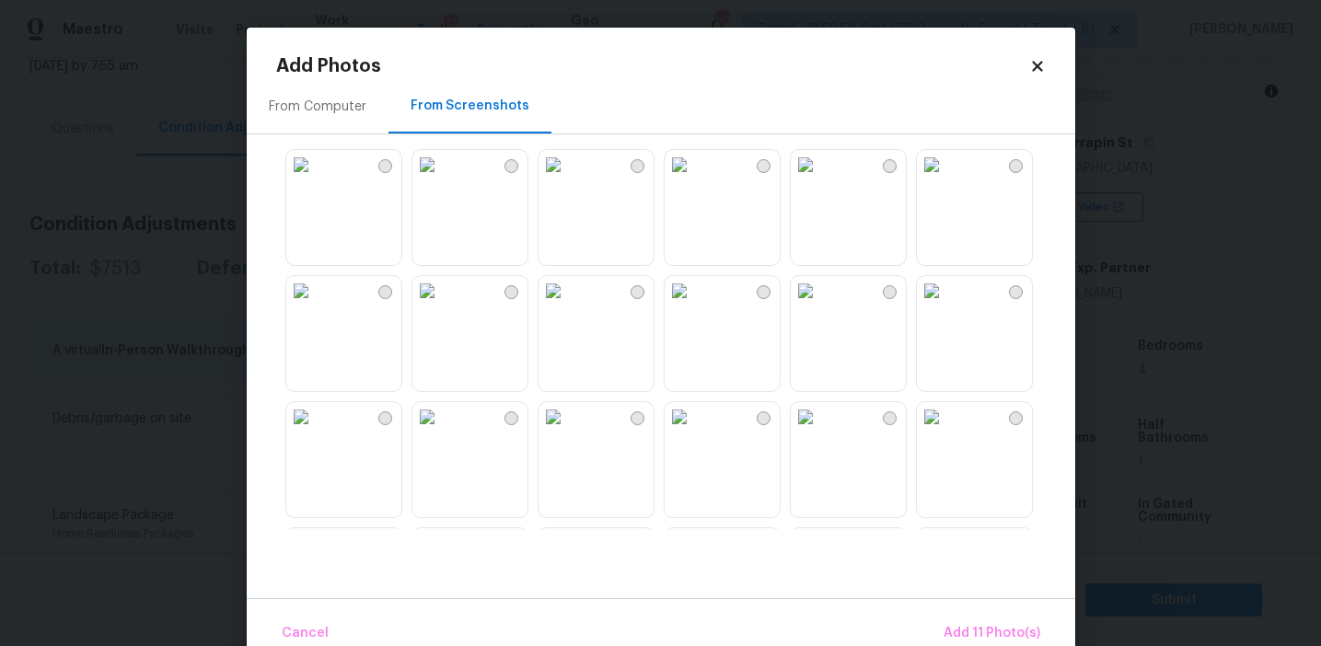
click at [568, 180] on img at bounding box center [553, 164] width 29 height 29
click at [442, 180] on img at bounding box center [426, 164] width 29 height 29
click at [316, 180] on img at bounding box center [300, 164] width 29 height 29
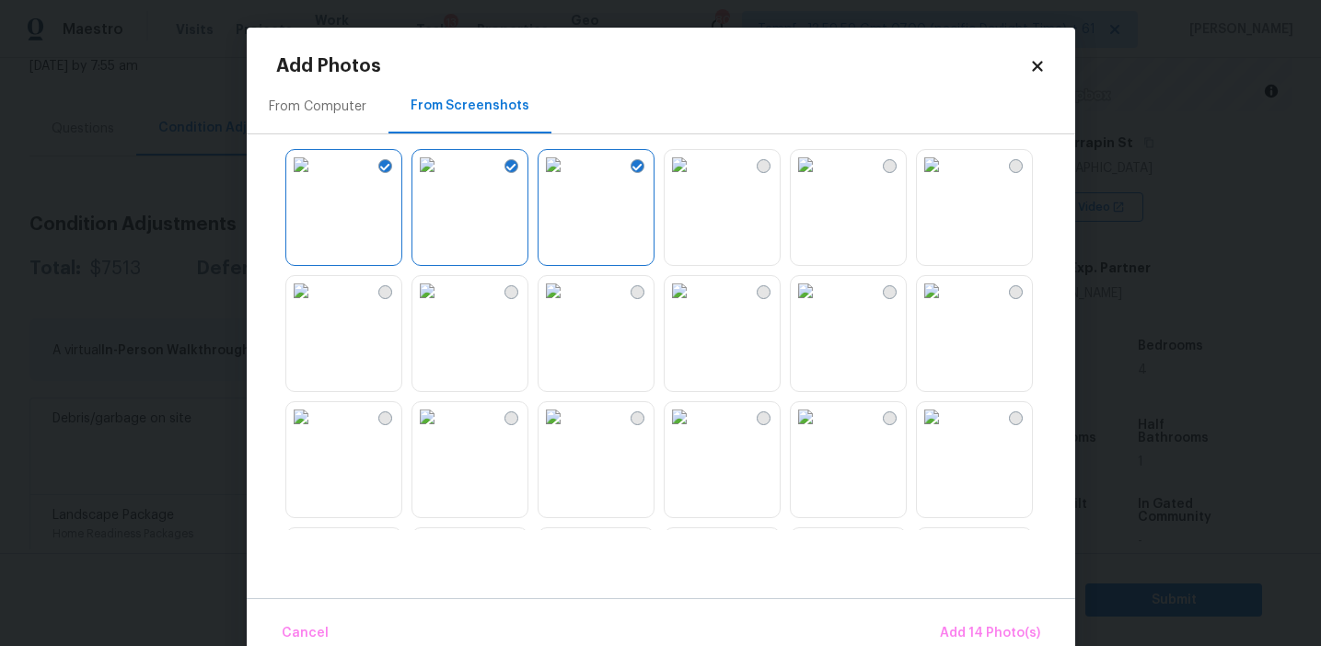
click at [316, 180] on img at bounding box center [300, 164] width 29 height 29
click at [949, 617] on button "Add 13 Photo(s)" at bounding box center [990, 634] width 113 height 40
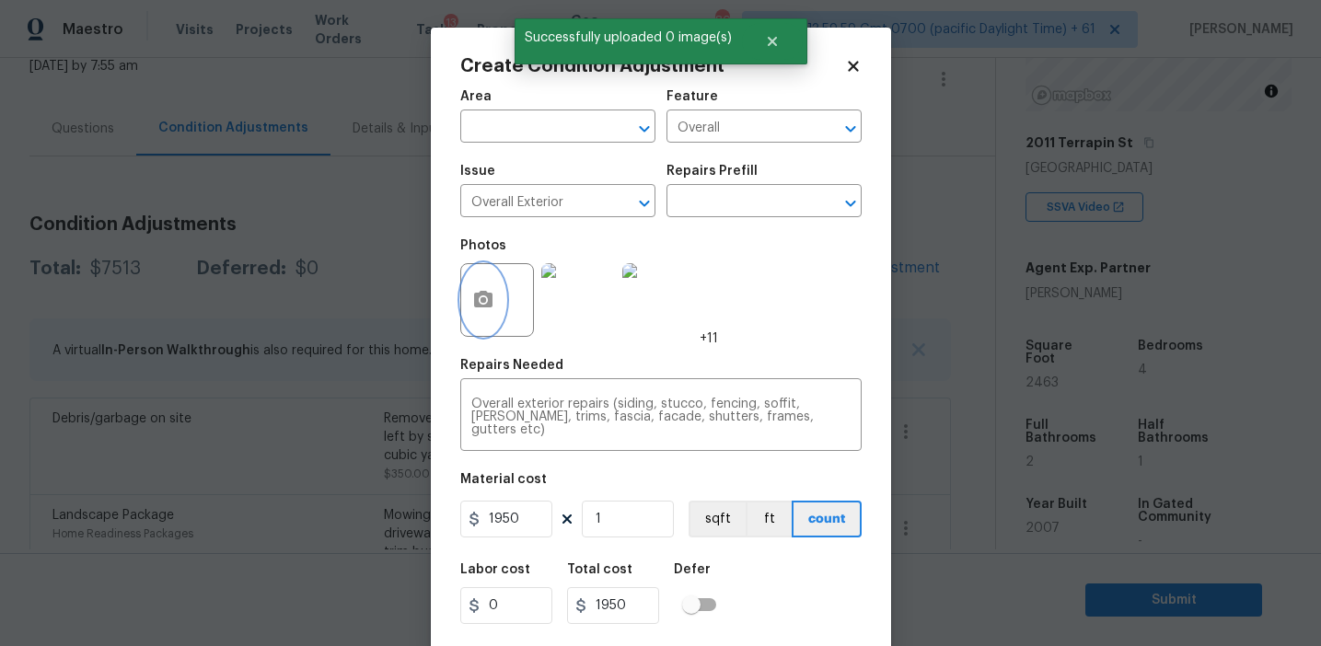
scroll to position [41, 0]
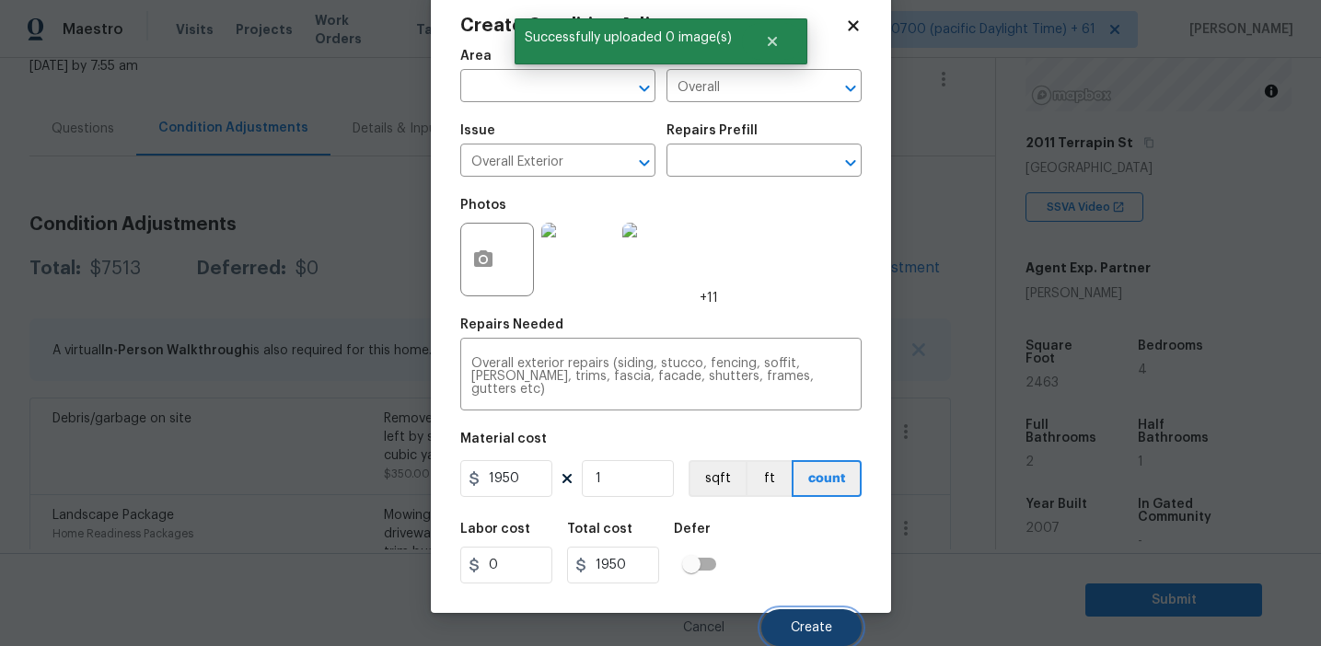
click at [803, 625] on span "Create" at bounding box center [811, 628] width 41 height 14
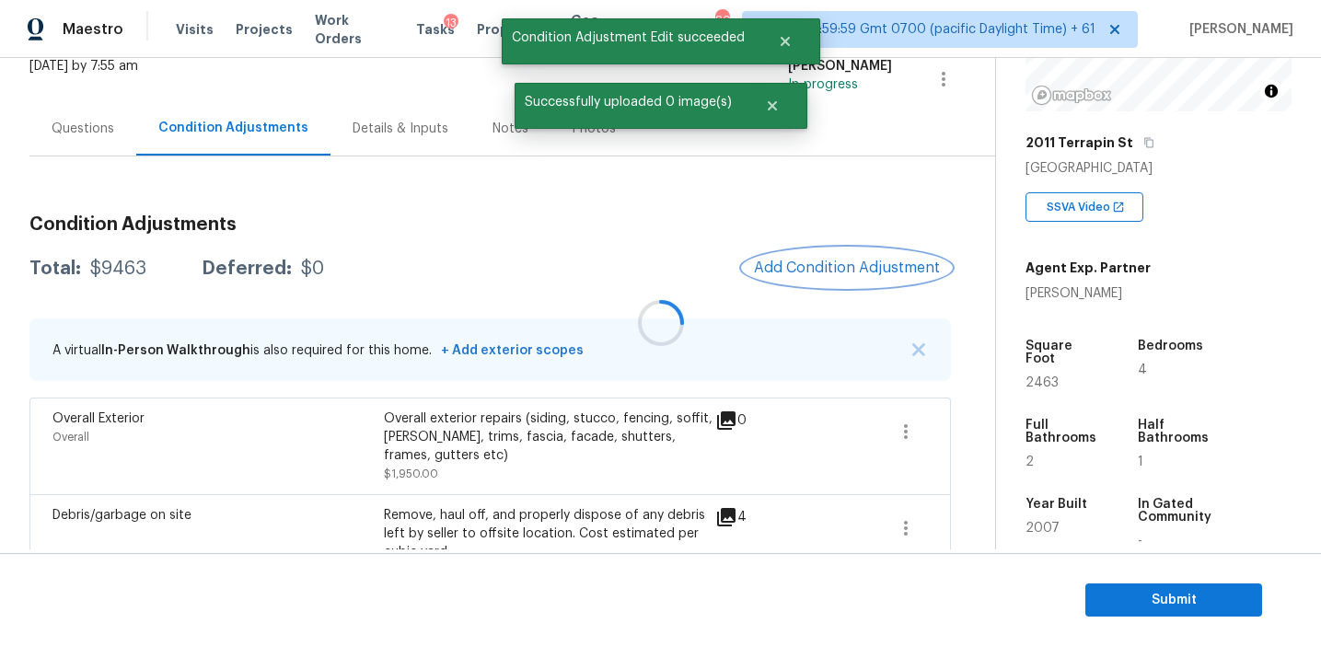
scroll to position [0, 0]
click at [80, 122] on div "Questions" at bounding box center [83, 129] width 63 height 18
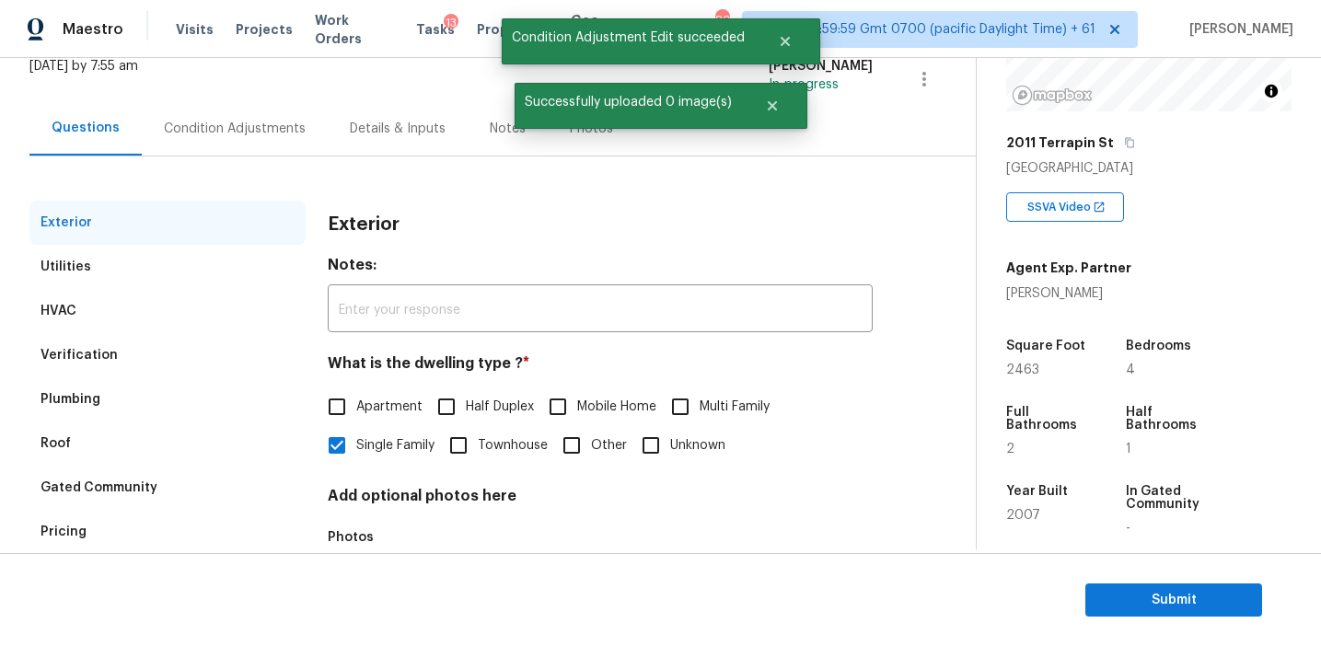
click at [151, 512] on div "Pricing" at bounding box center [167, 532] width 276 height 44
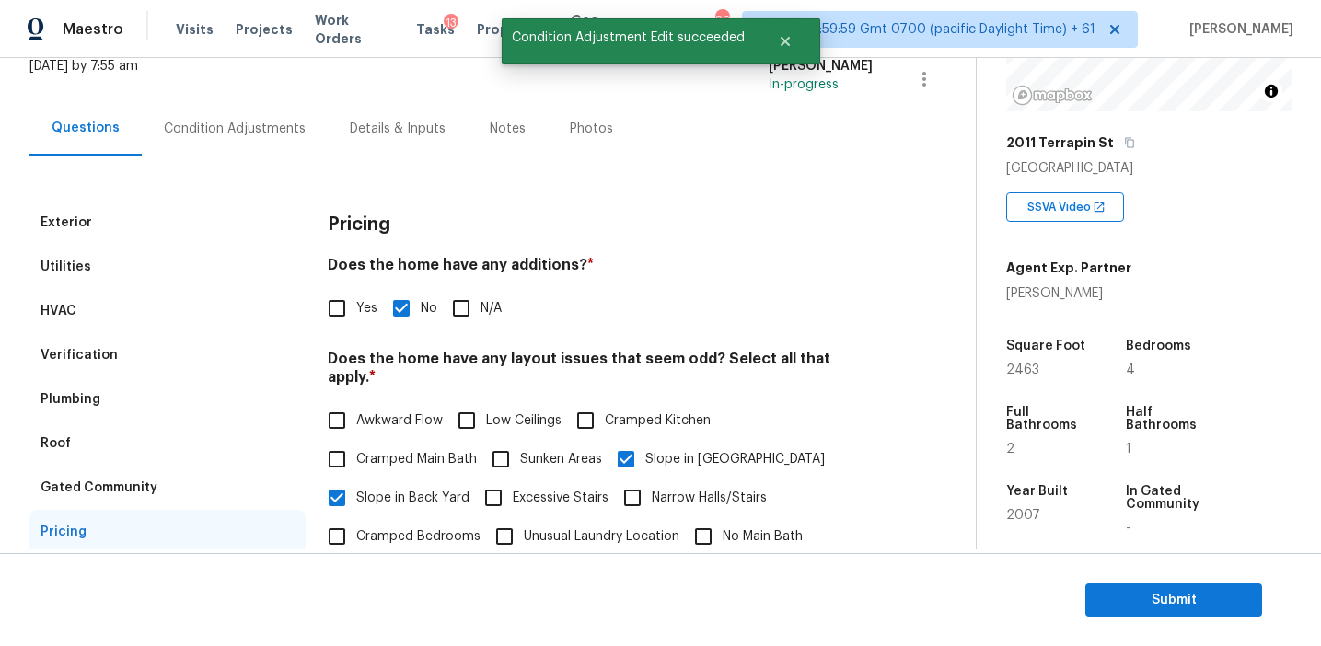
click at [205, 264] on div "Utilities" at bounding box center [167, 267] width 276 height 44
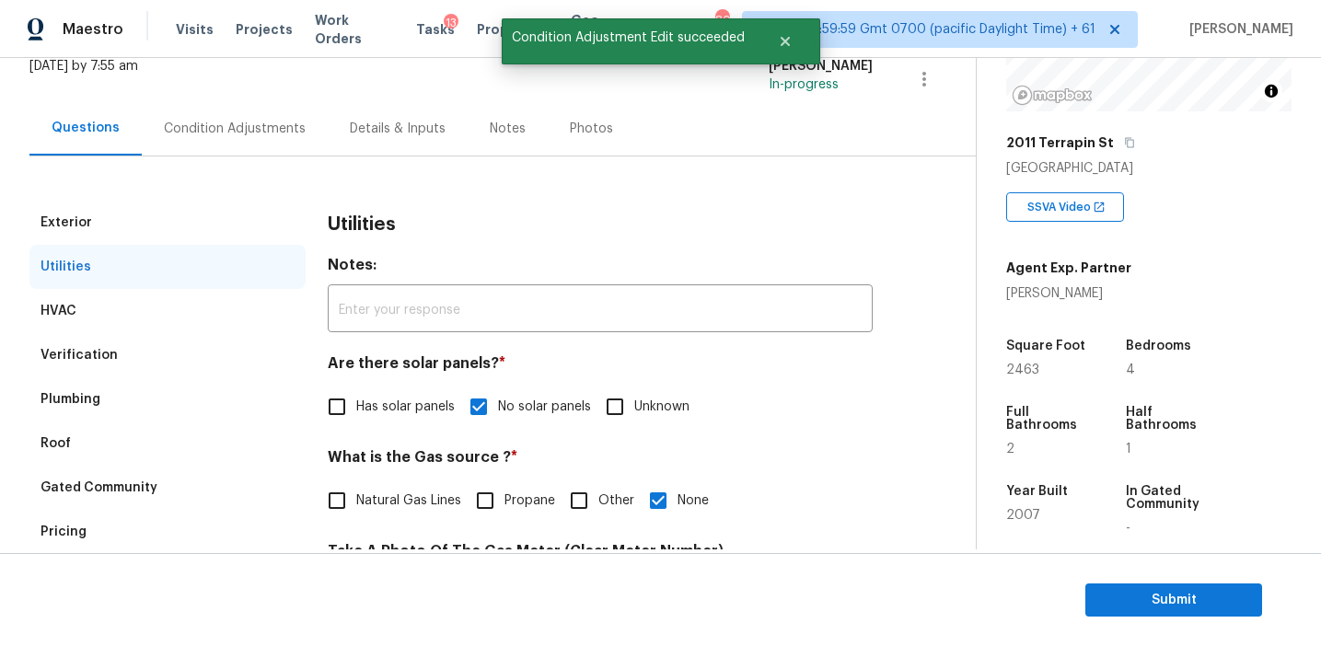
scroll to position [295, 0]
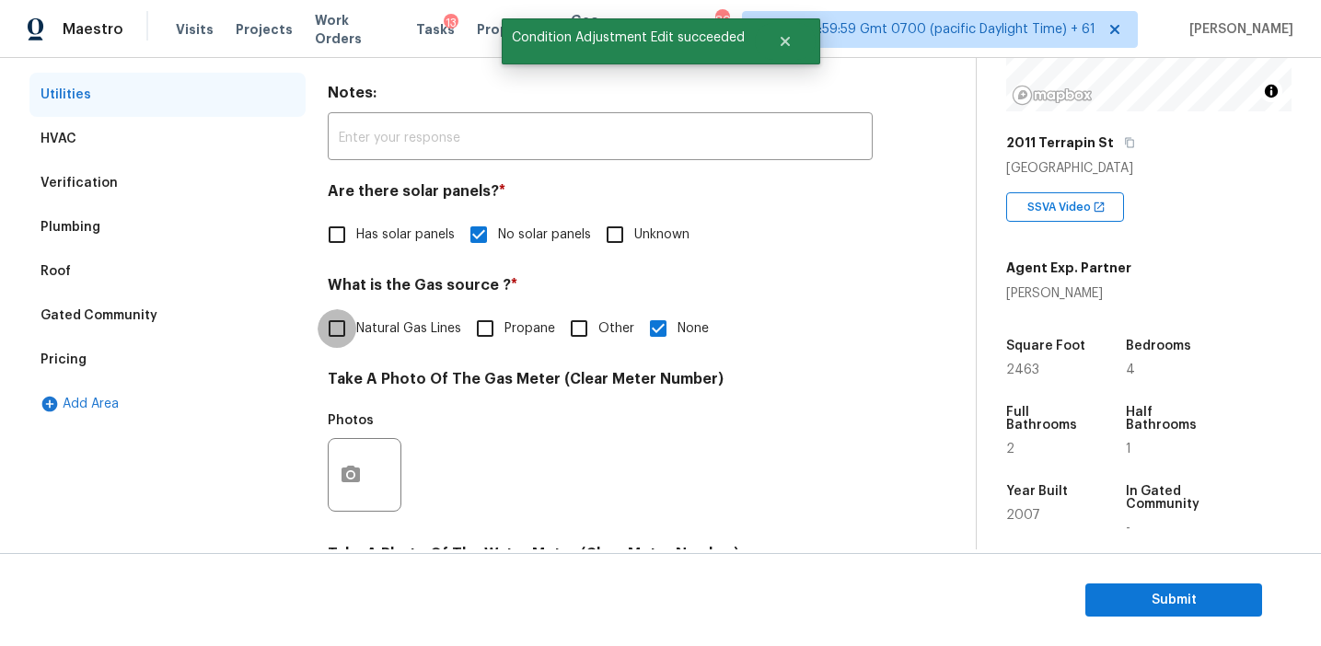
click at [353, 322] on input "Natural Gas Lines" at bounding box center [337, 328] width 39 height 39
checkbox input "true"
checkbox input "false"
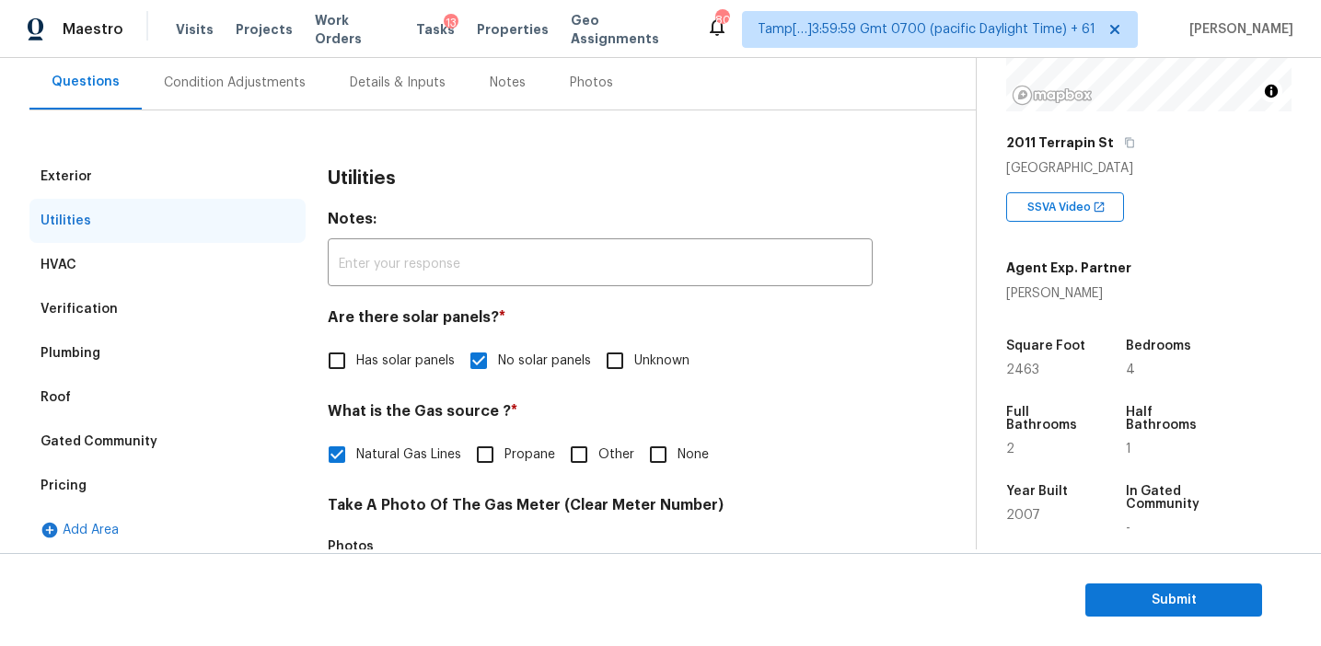
click at [277, 83] on div "Condition Adjustments" at bounding box center [235, 83] width 142 height 18
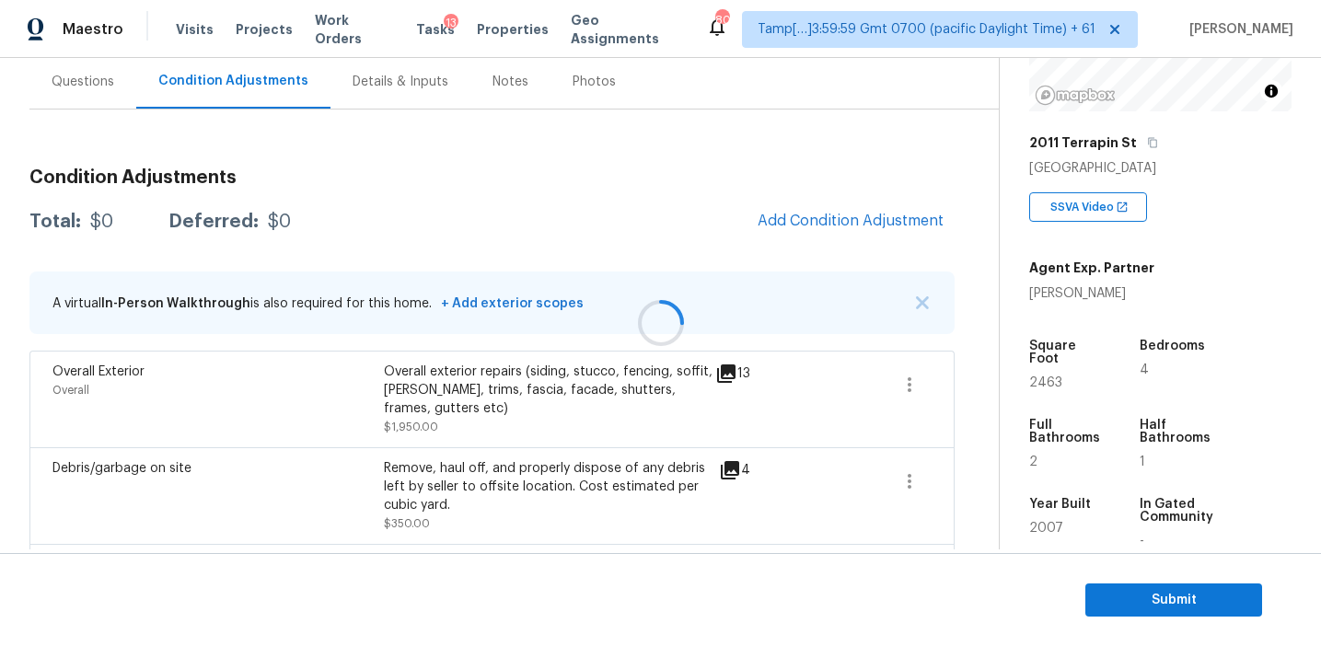
click at [505, 204] on div at bounding box center [660, 323] width 1321 height 646
click at [692, 248] on div "Condition Adjustments Total: $9463 Deferred: $0 Add Condition Adjustment A virt…" at bounding box center [491, 589] width 925 height 871
click at [787, 214] on span "Add Condition Adjustment" at bounding box center [851, 221] width 186 height 17
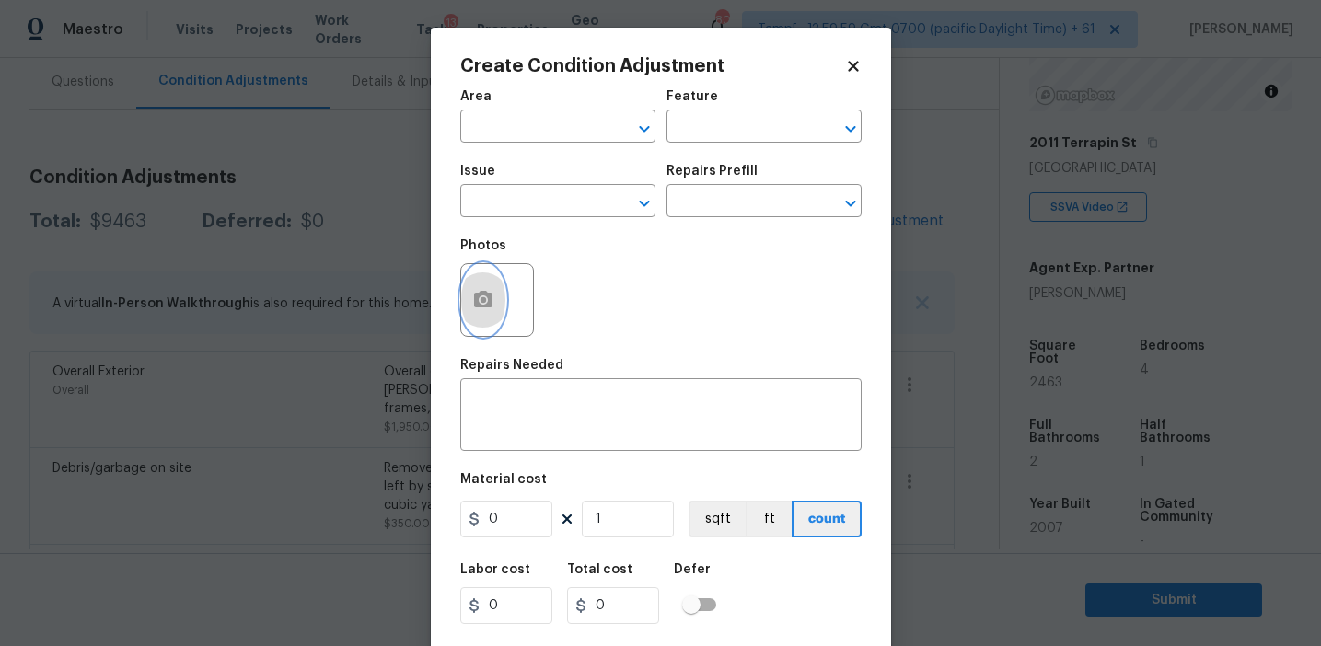
click at [483, 317] on button "button" at bounding box center [483, 300] width 44 height 72
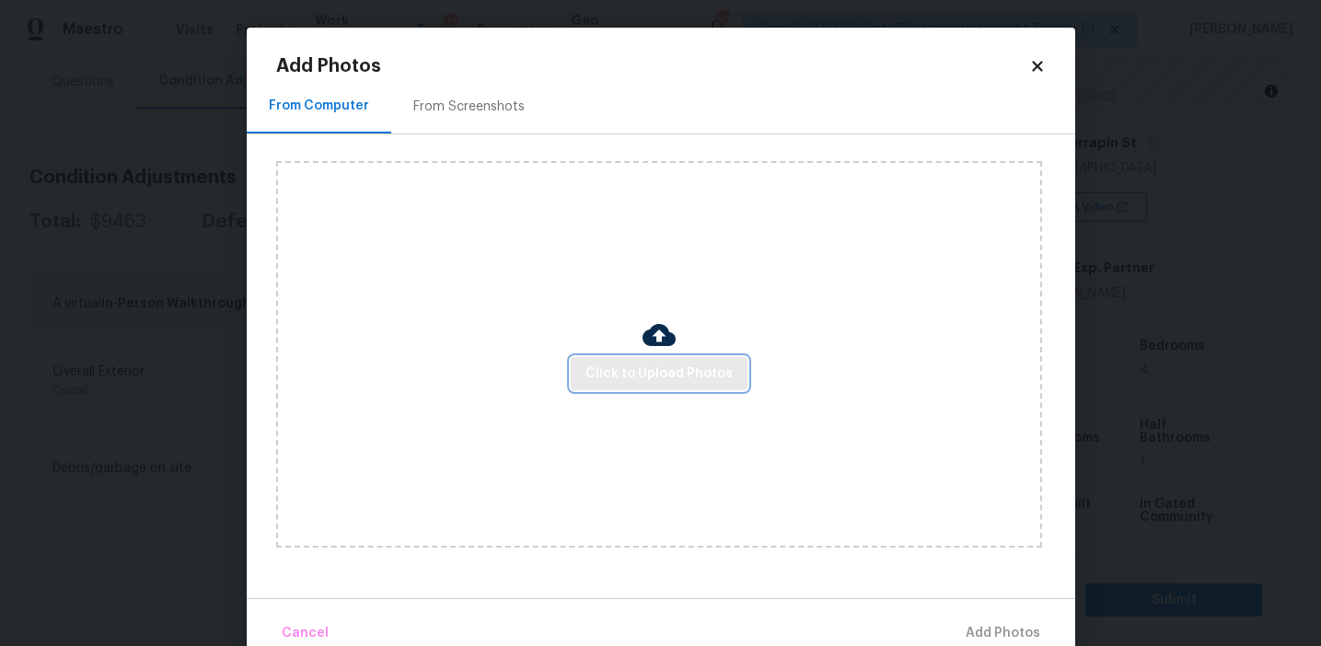
click at [640, 371] on span "Click to Upload Photos" at bounding box center [658, 374] width 147 height 23
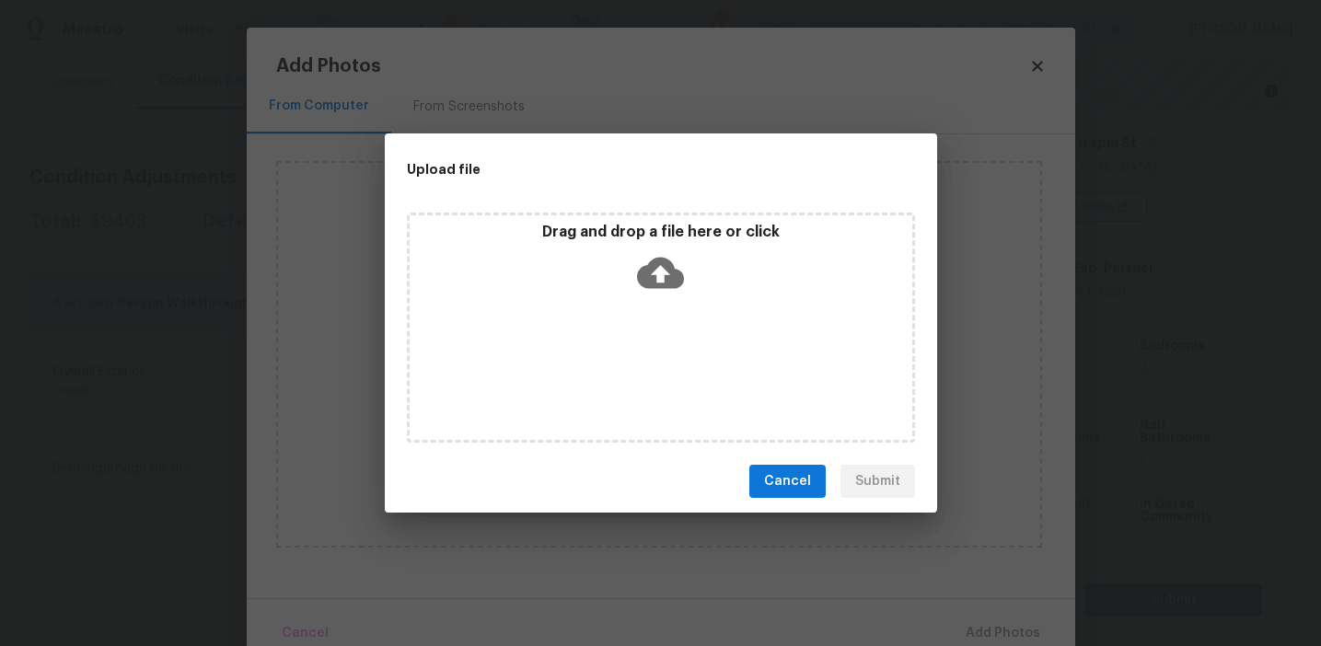
click at [629, 258] on div "Drag and drop a file here or click" at bounding box center [661, 262] width 503 height 79
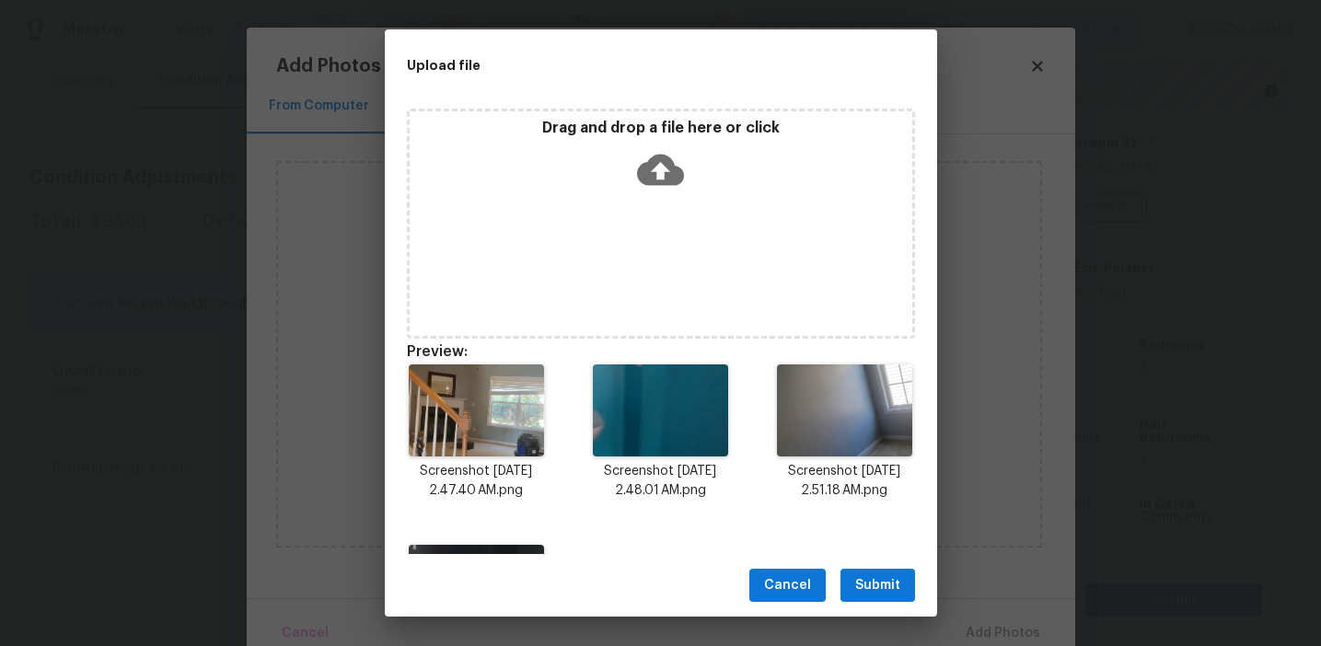
click at [887, 584] on span "Submit" at bounding box center [877, 585] width 45 height 23
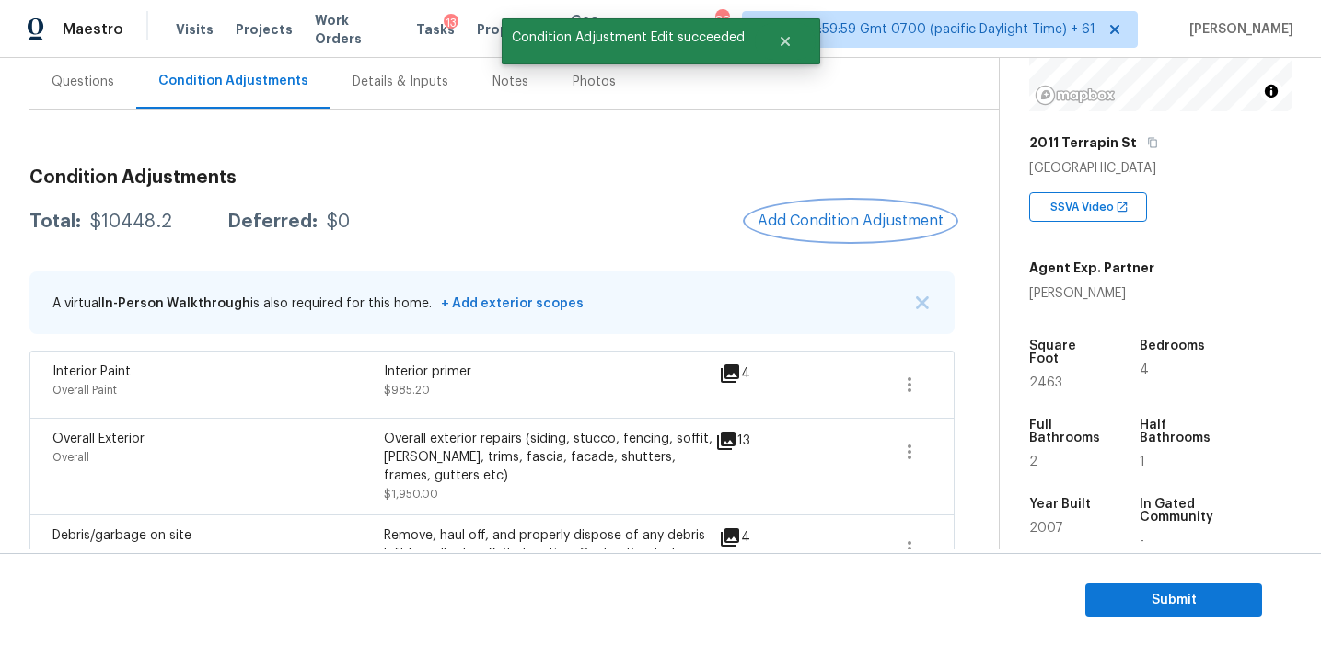
click at [812, 233] on button "Add Condition Adjustment" at bounding box center [851, 221] width 208 height 39
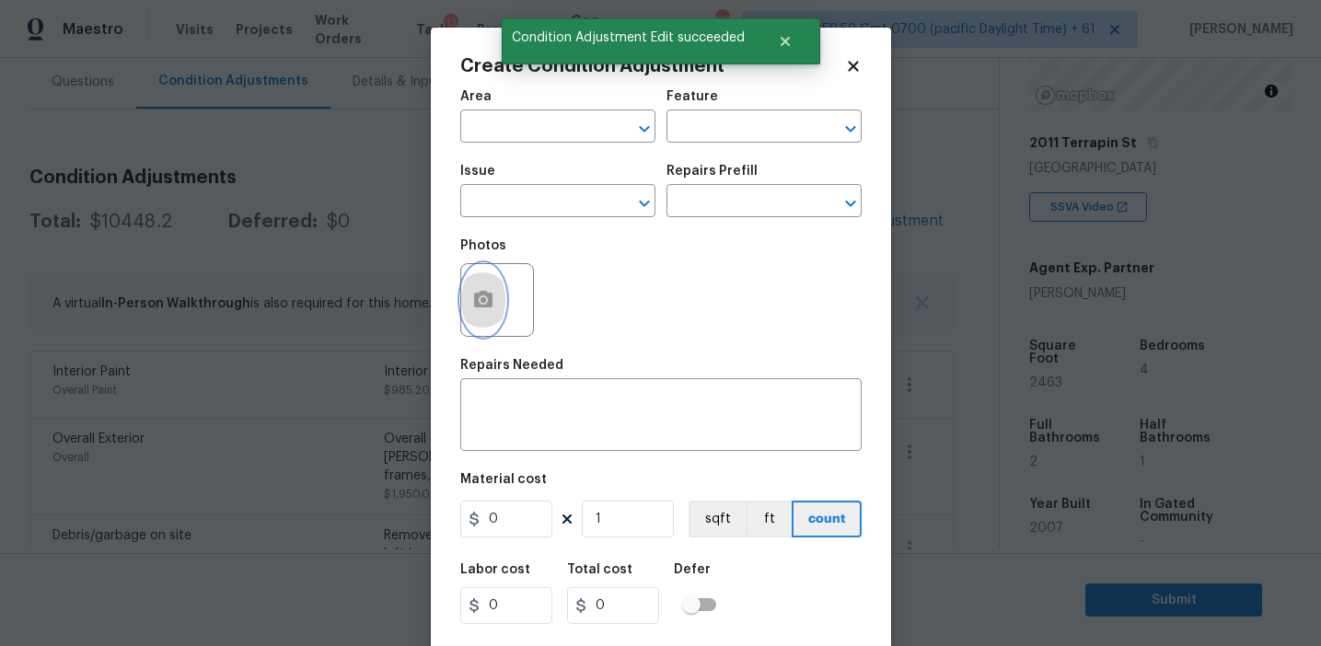
click at [485, 332] on button "button" at bounding box center [483, 300] width 44 height 72
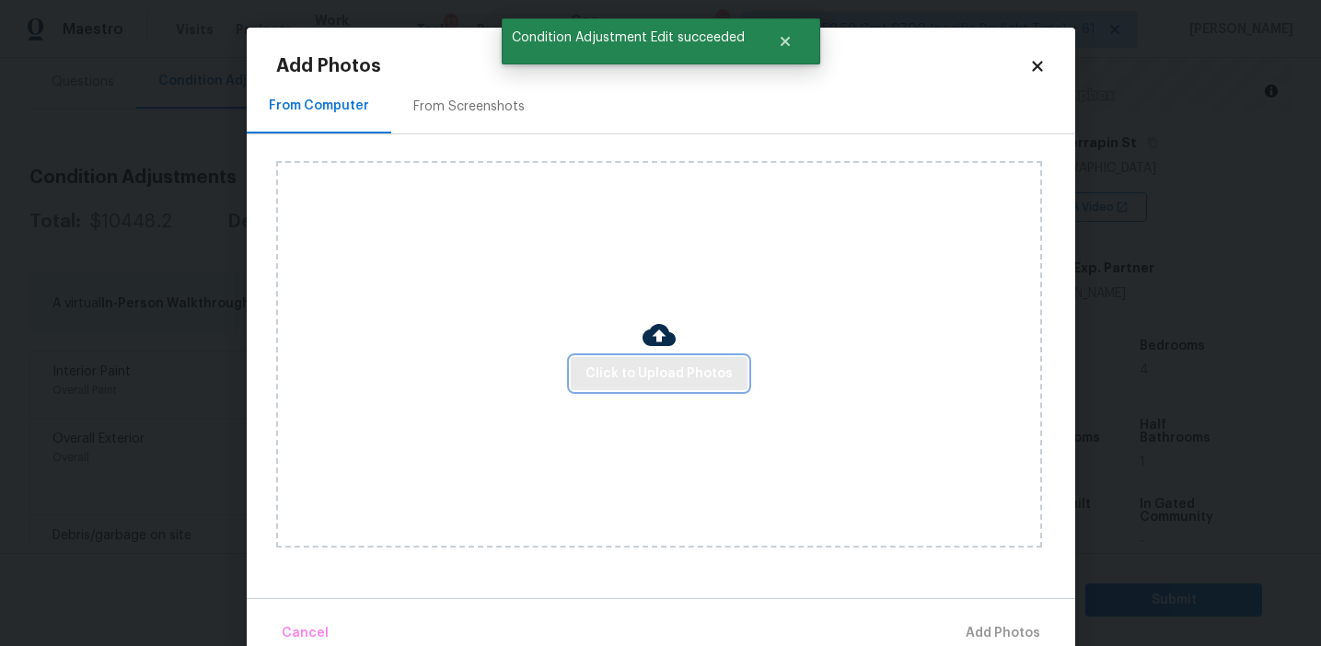
click at [631, 368] on span "Click to Upload Photos" at bounding box center [658, 374] width 147 height 23
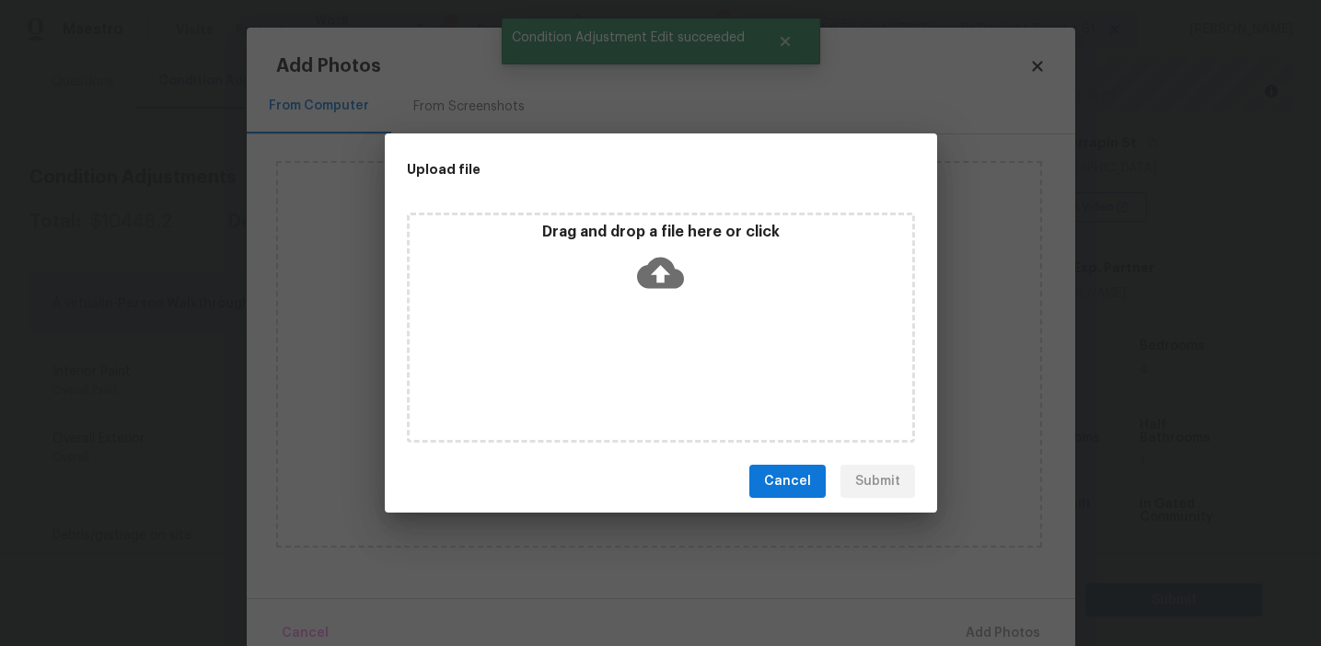
click at [620, 228] on p "Drag and drop a file here or click" at bounding box center [661, 232] width 503 height 19
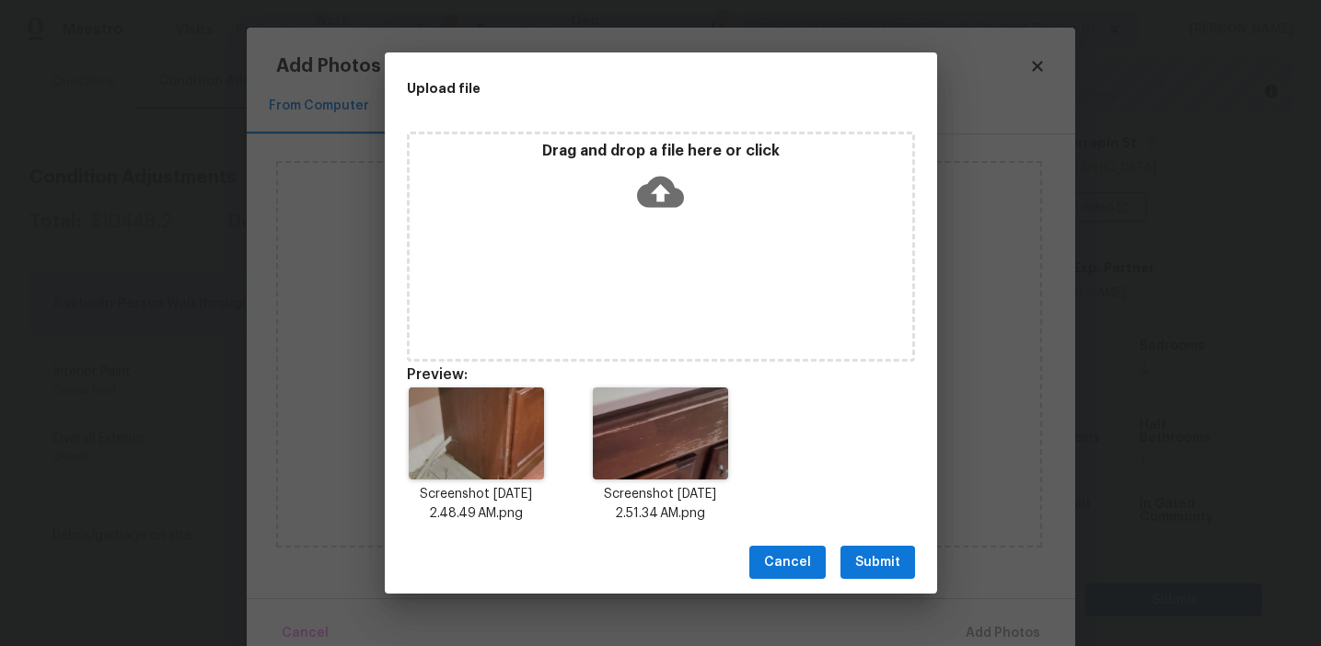
click at [864, 563] on span "Submit" at bounding box center [877, 562] width 45 height 23
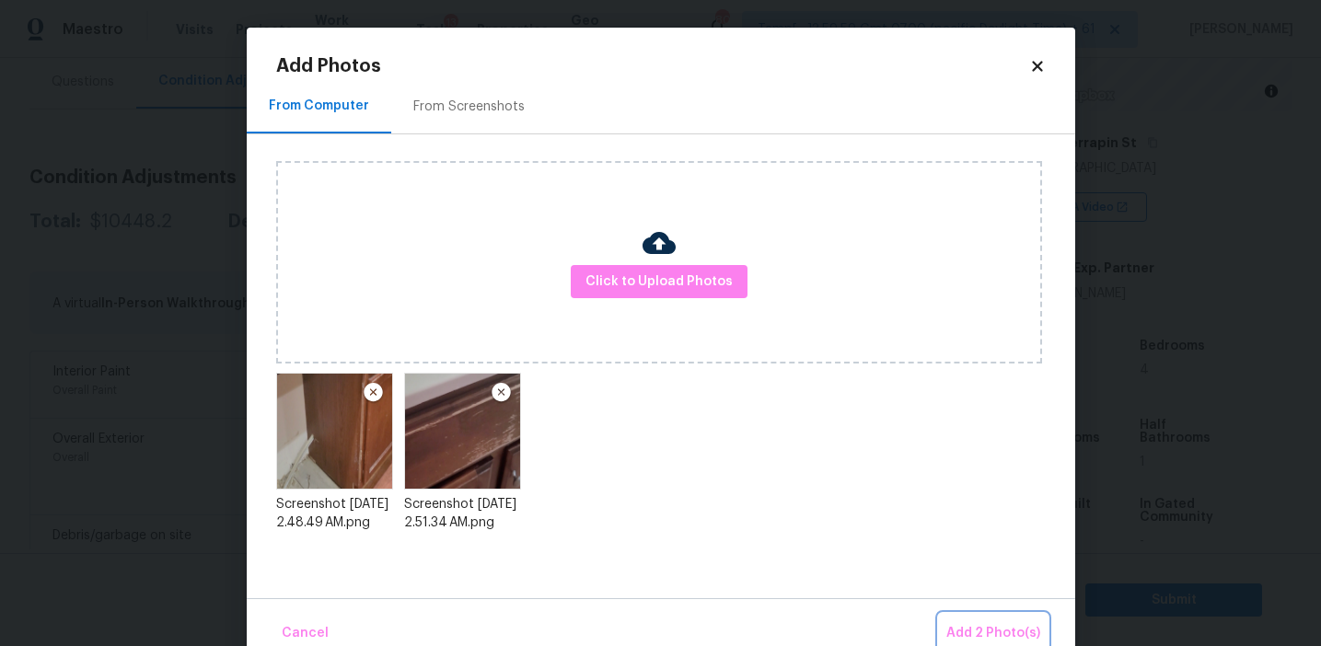
click at [963, 623] on span "Add 2 Photo(s)" at bounding box center [993, 633] width 94 height 23
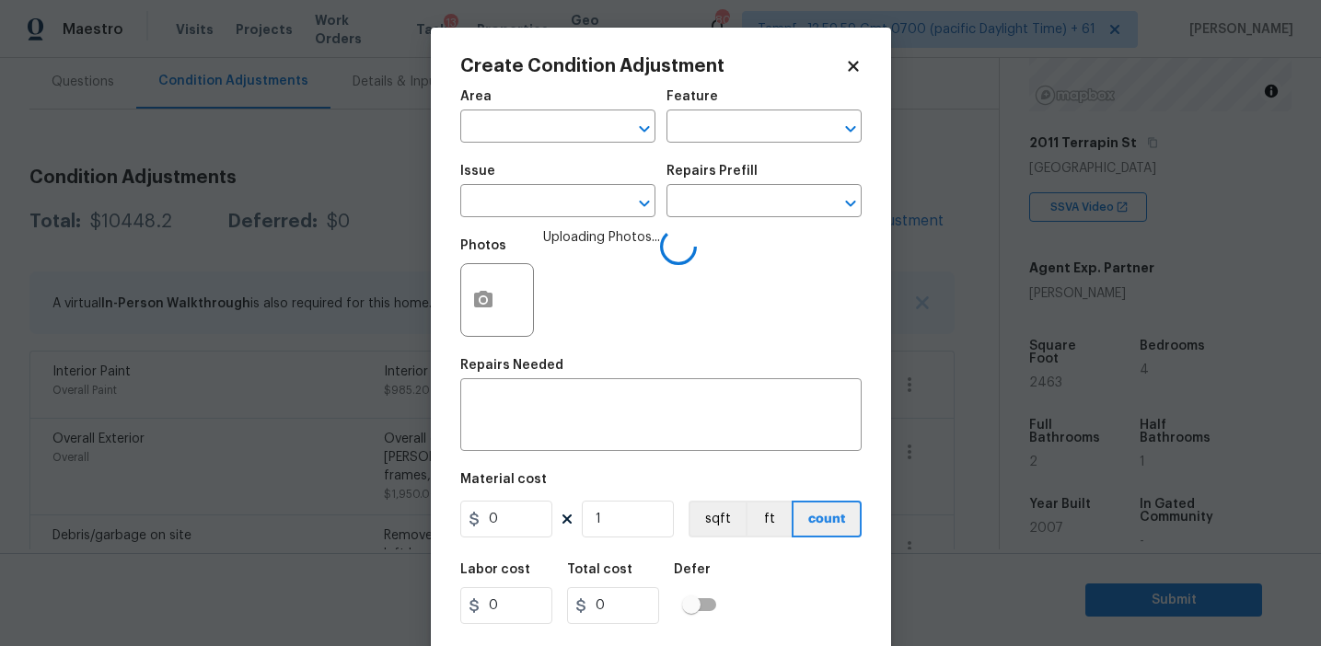
click at [693, 150] on div "Area ​ Feature ​" at bounding box center [660, 116] width 401 height 75
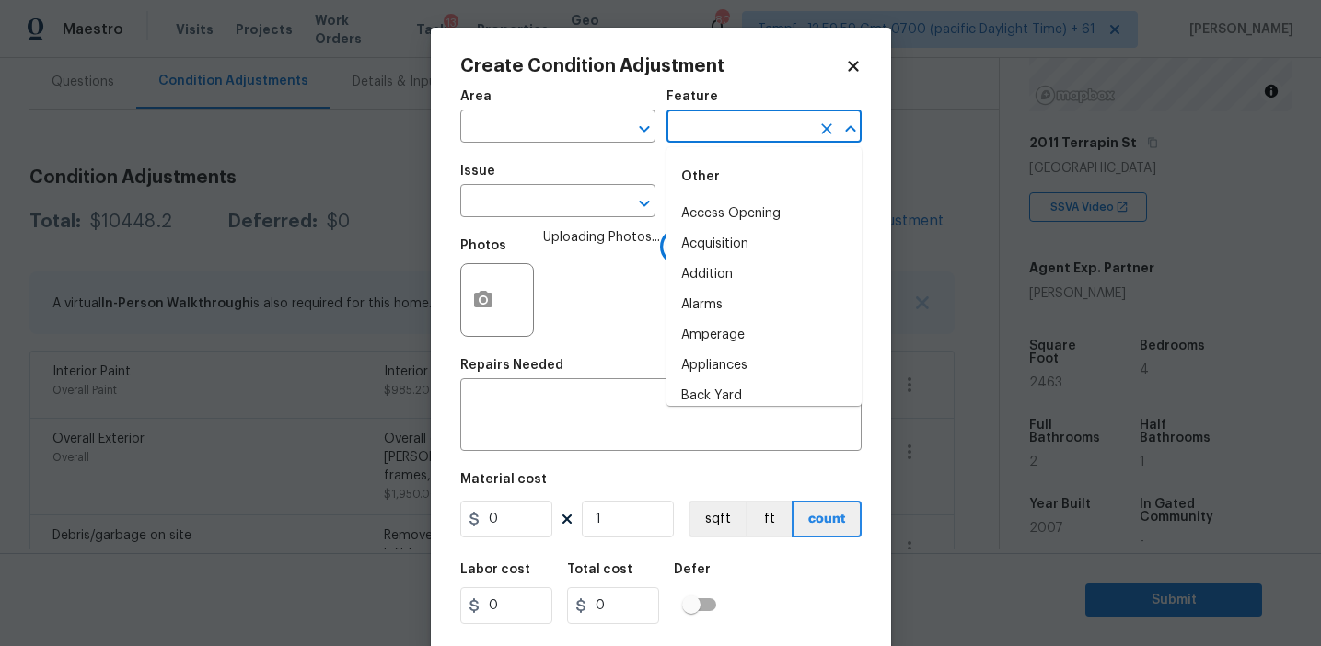
click at [693, 135] on input "text" at bounding box center [738, 128] width 144 height 29
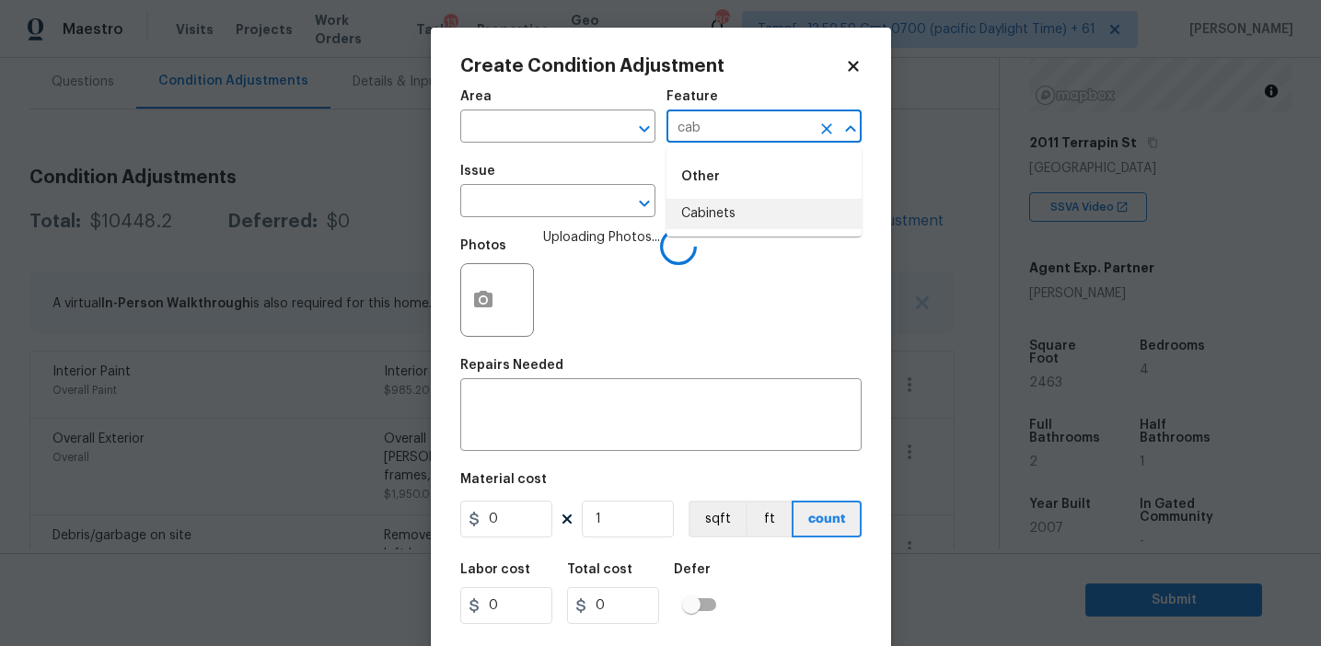
click at [710, 205] on li "Cabinets" at bounding box center [763, 214] width 195 height 30
type input "Cabinets"
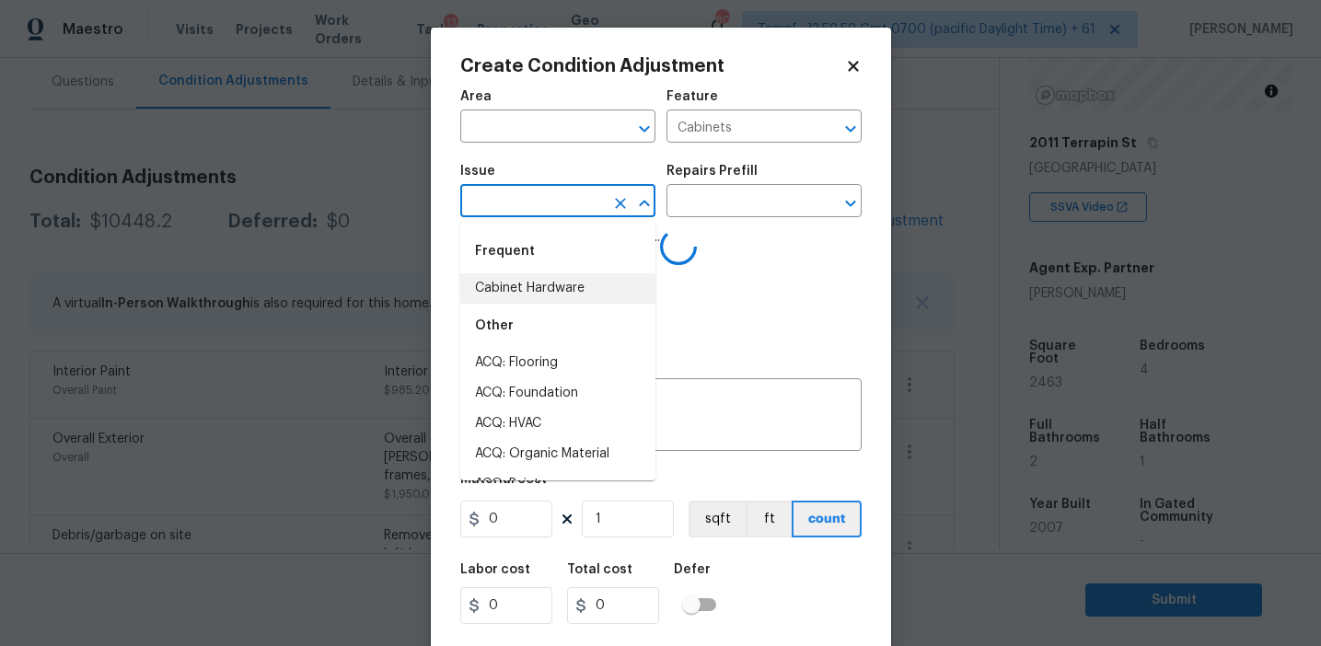
click at [543, 291] on li "Cabinet Hardware" at bounding box center [557, 288] width 195 height 30
type input "Cabinet Hardware"
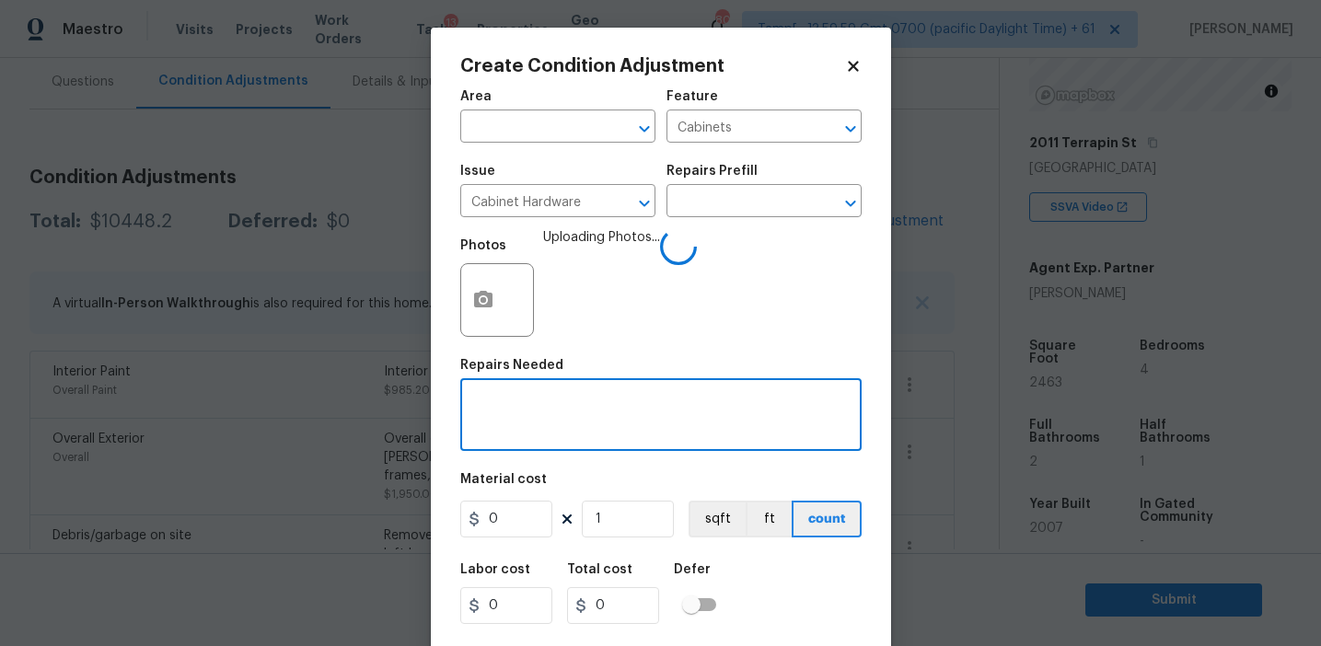
click at [548, 417] on textarea at bounding box center [660, 417] width 379 height 39
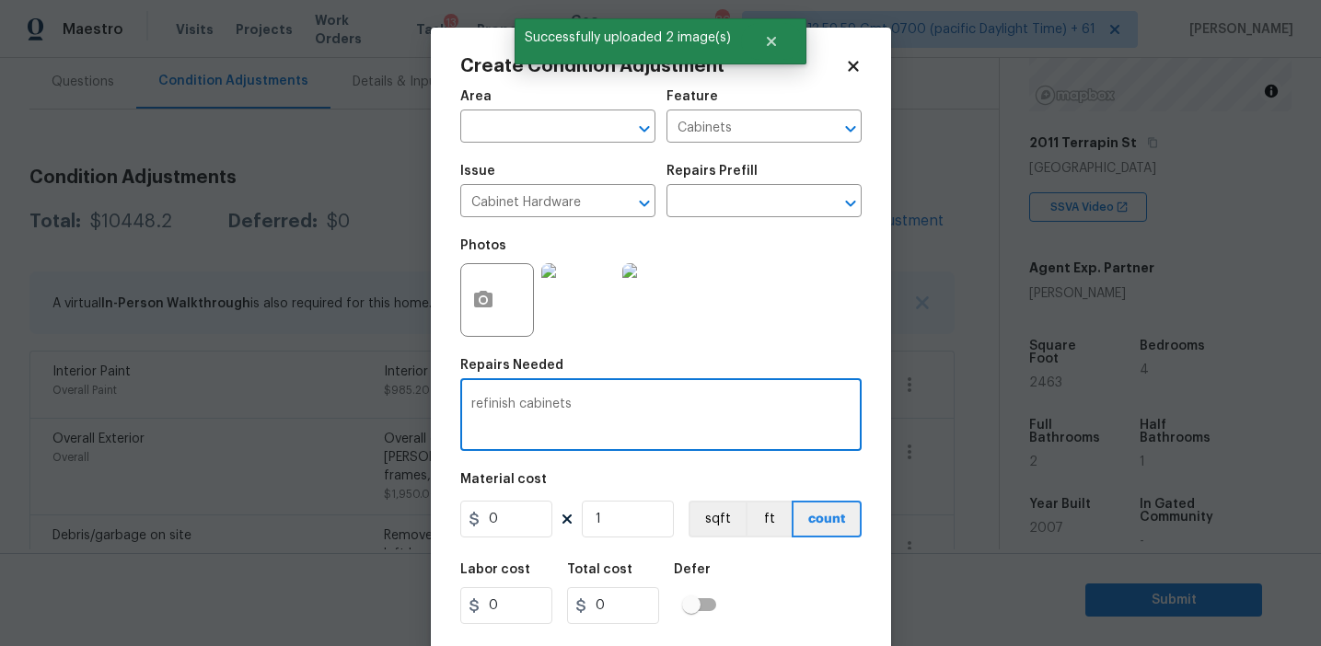
type textarea "refinish cabinets"
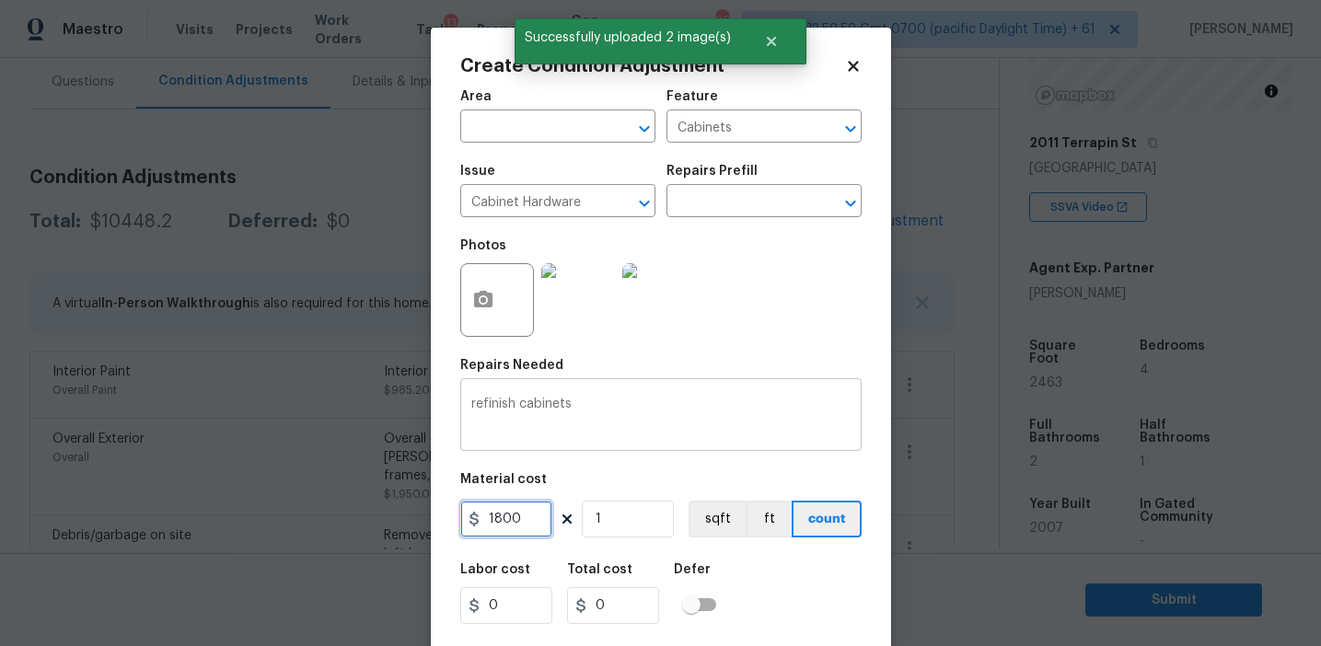
type input "1800"
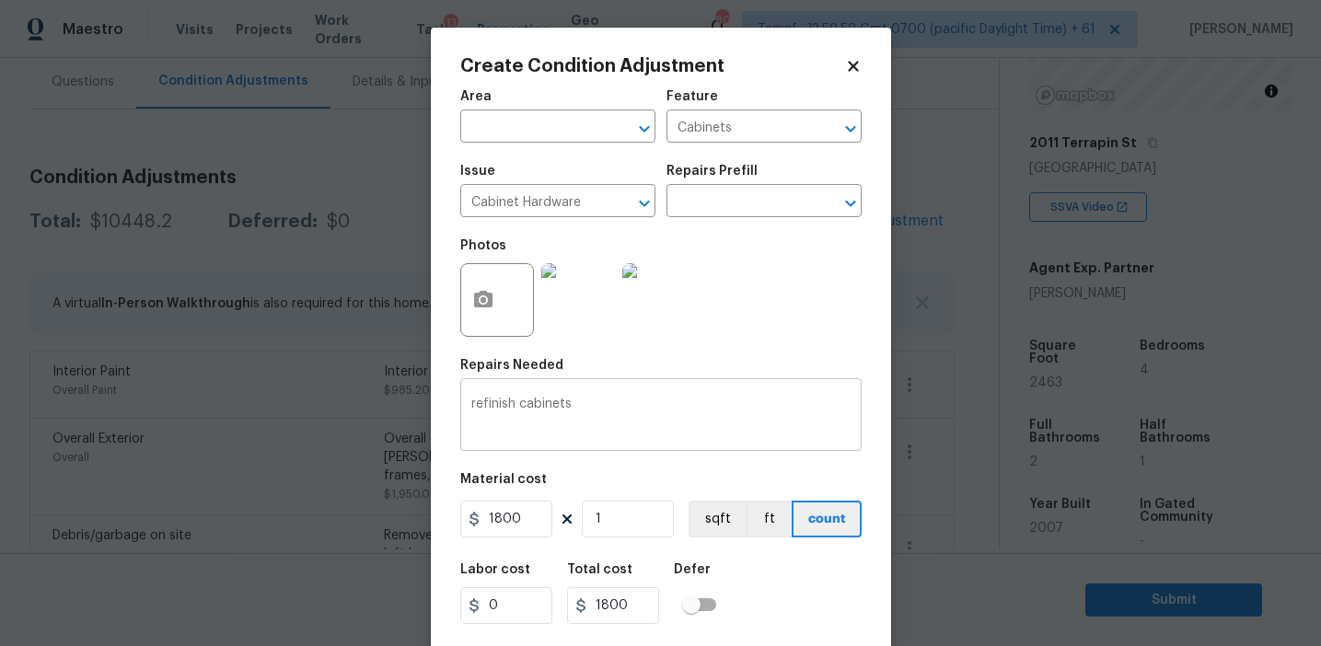
click at [478, 406] on textarea "refinish cabinets" at bounding box center [660, 417] width 379 height 39
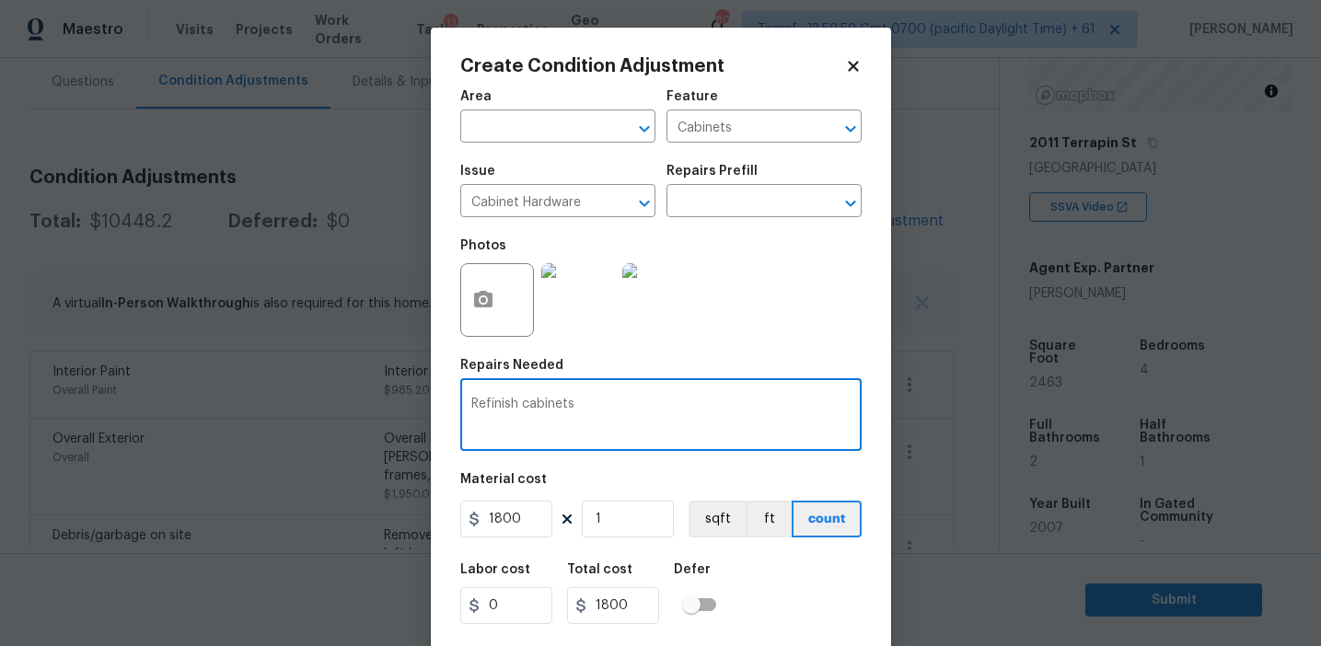
type textarea "Refinish cabinets"
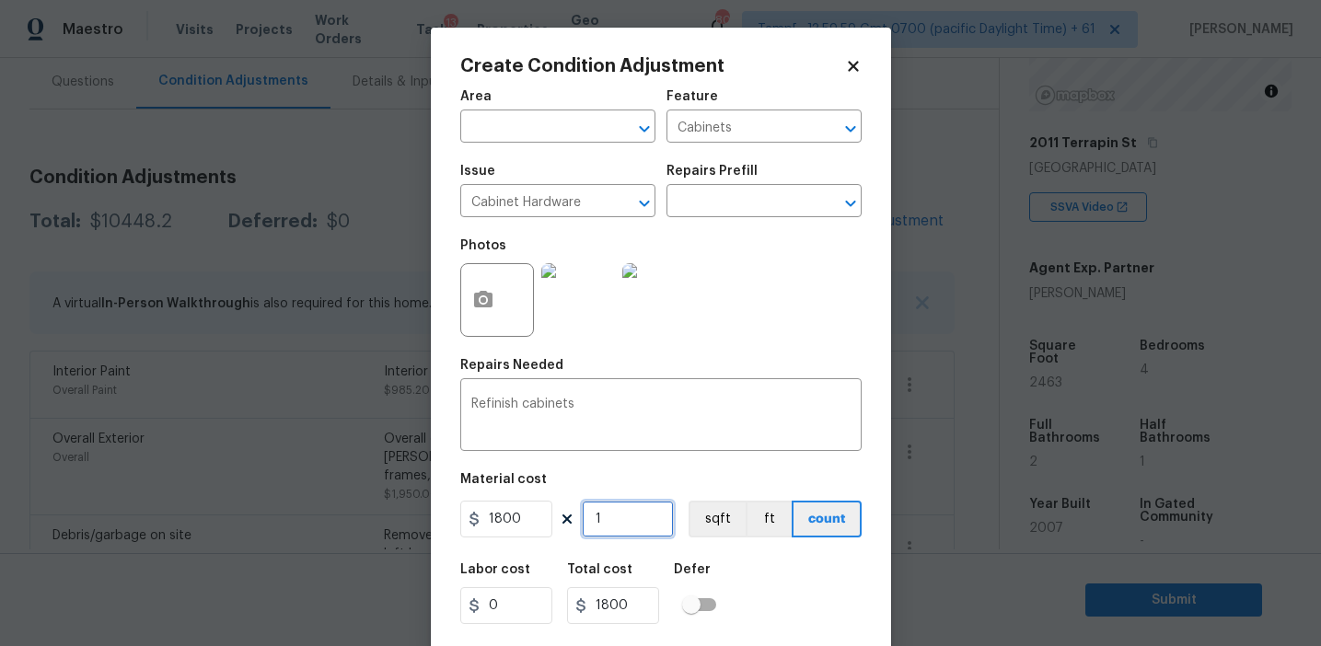
scroll to position [41, 0]
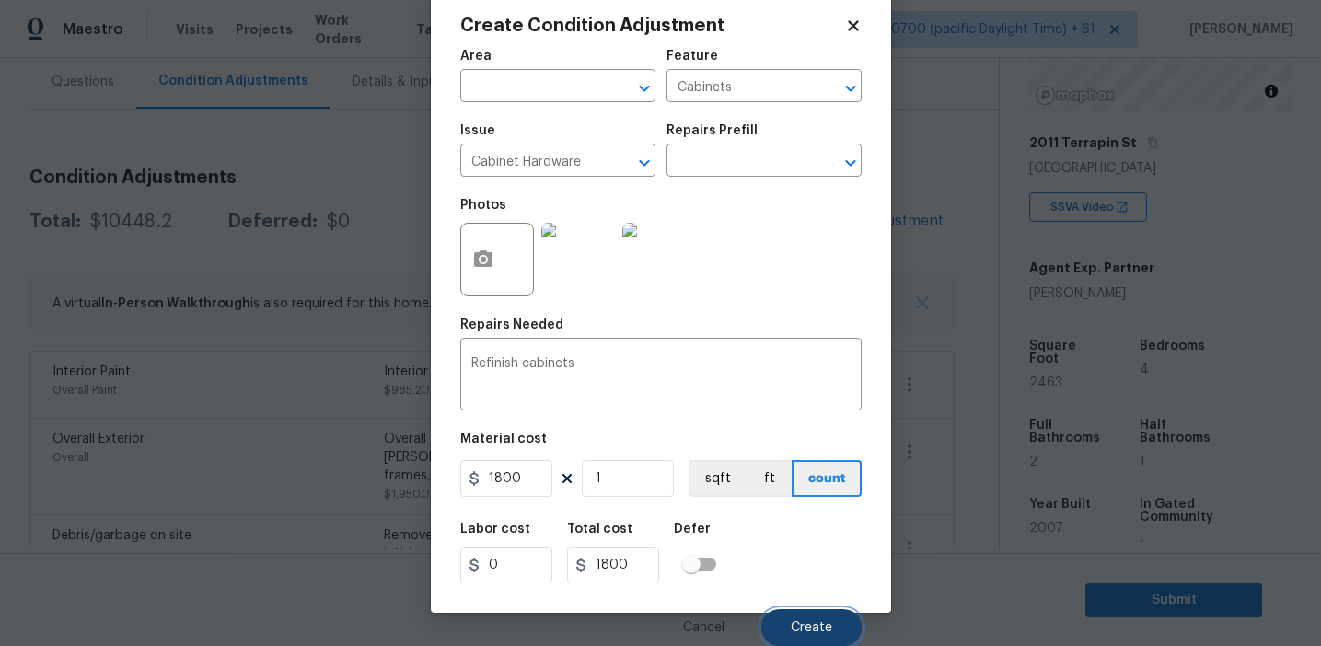
click at [786, 626] on button "Create" at bounding box center [811, 627] width 100 height 37
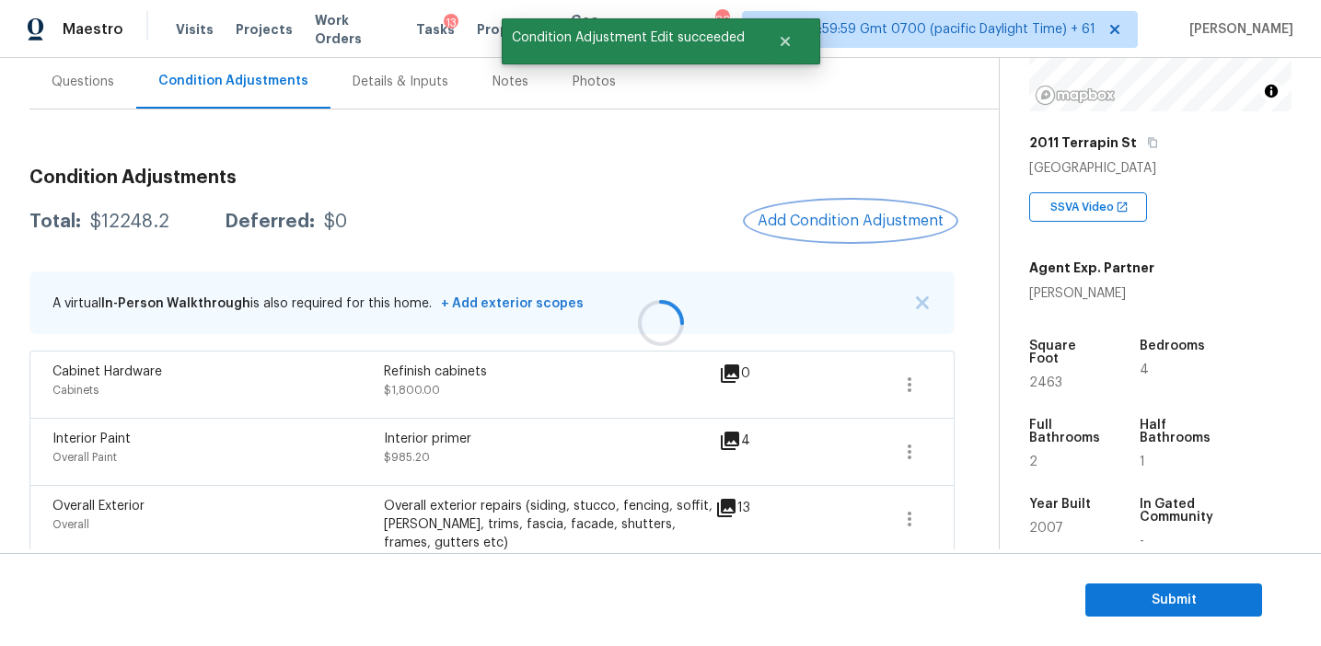
scroll to position [0, 0]
click at [800, 221] on span "Add Condition Adjustment" at bounding box center [851, 221] width 186 height 17
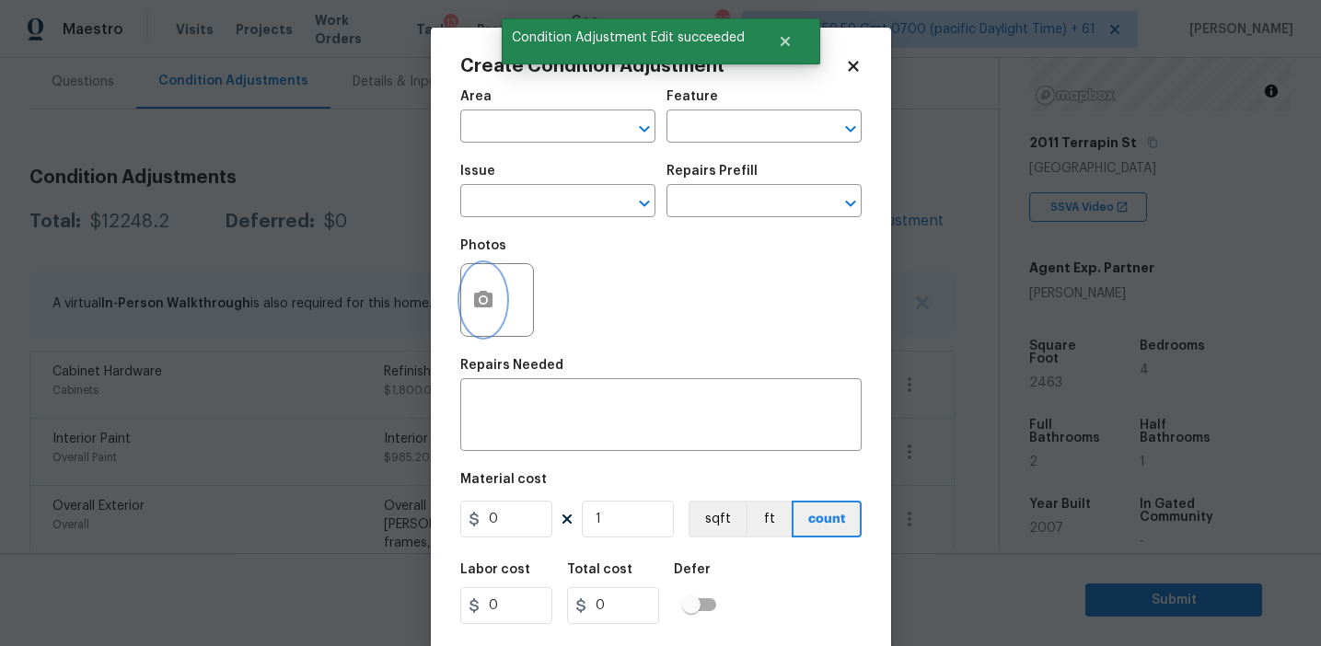
click at [488, 307] on icon "button" at bounding box center [483, 299] width 18 height 17
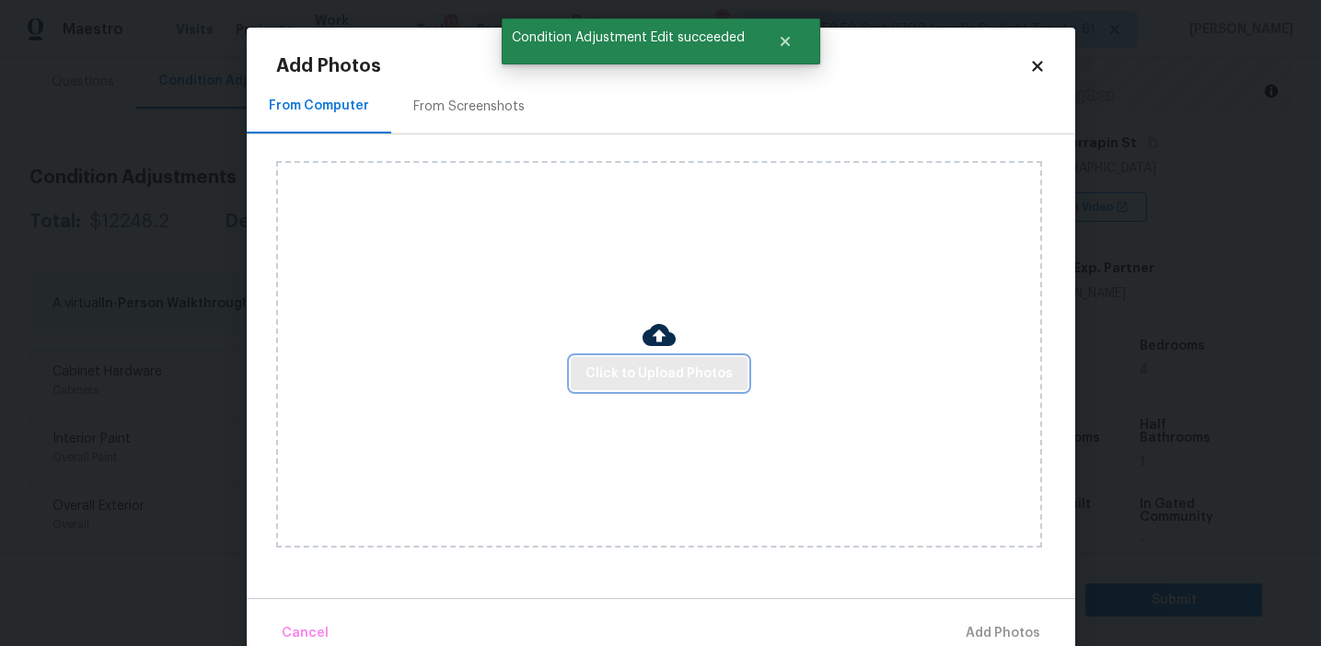
click at [682, 383] on span "Click to Upload Photos" at bounding box center [658, 374] width 147 height 23
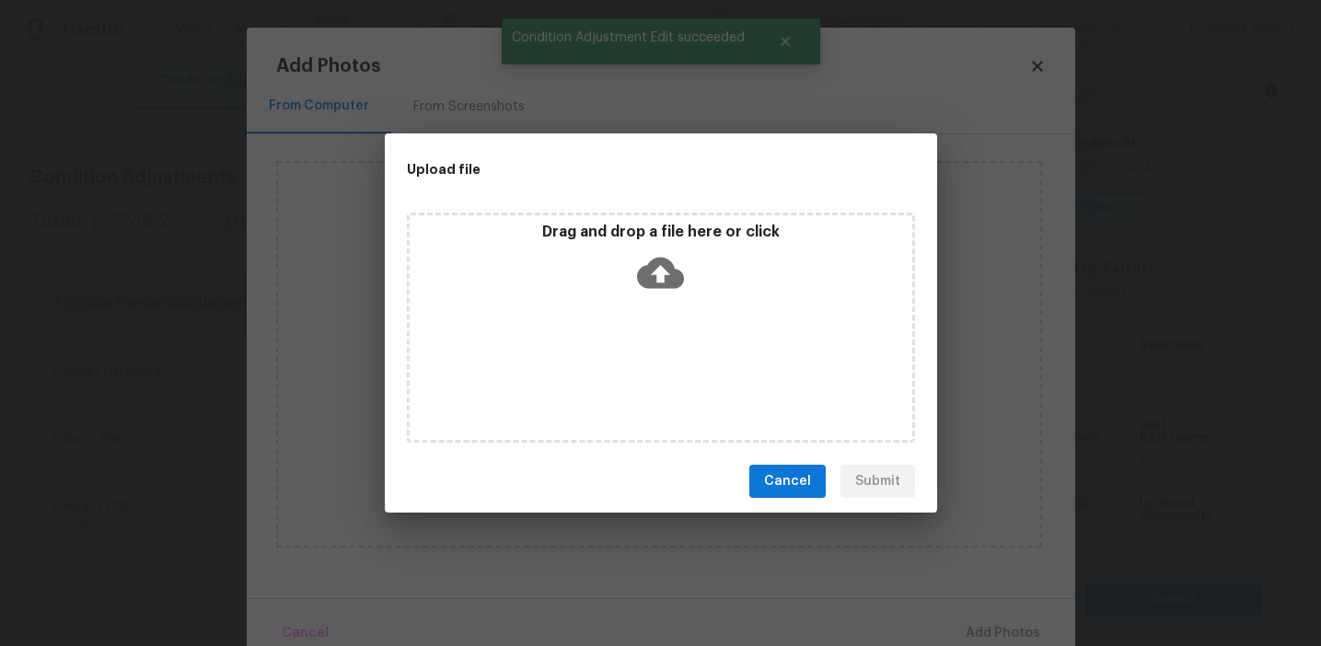
click at [681, 266] on icon at bounding box center [660, 272] width 47 height 47
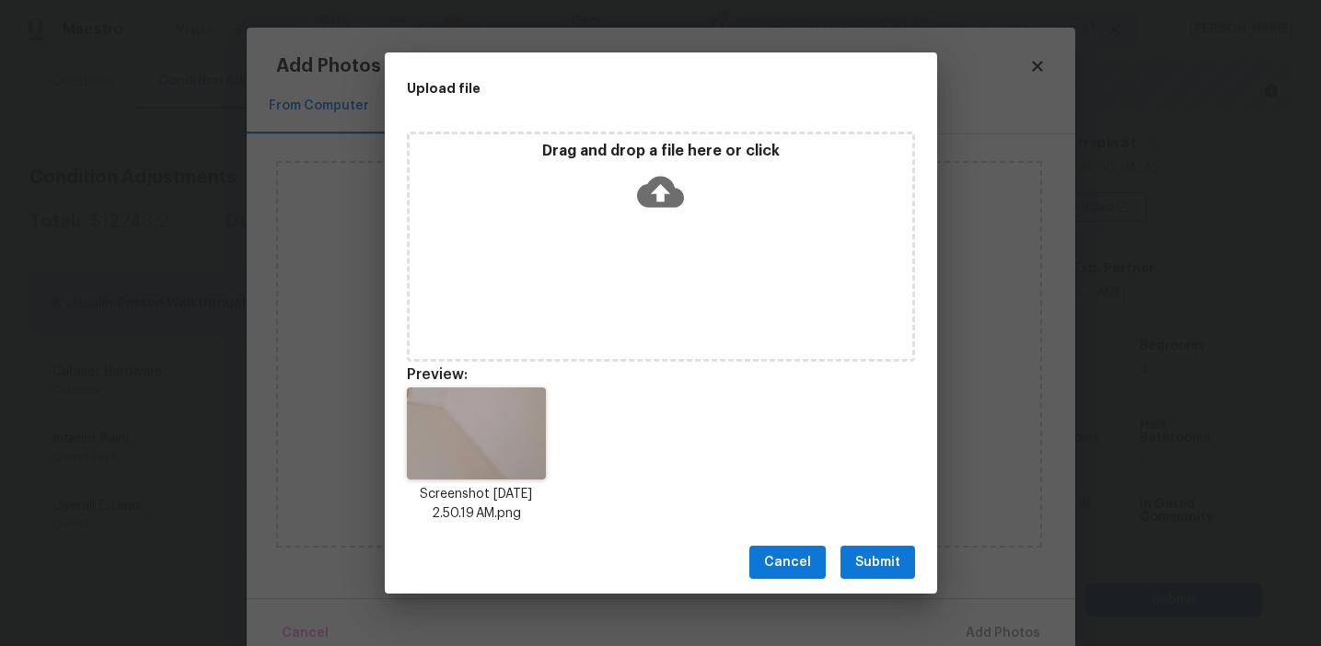
click at [874, 562] on span "Submit" at bounding box center [877, 562] width 45 height 23
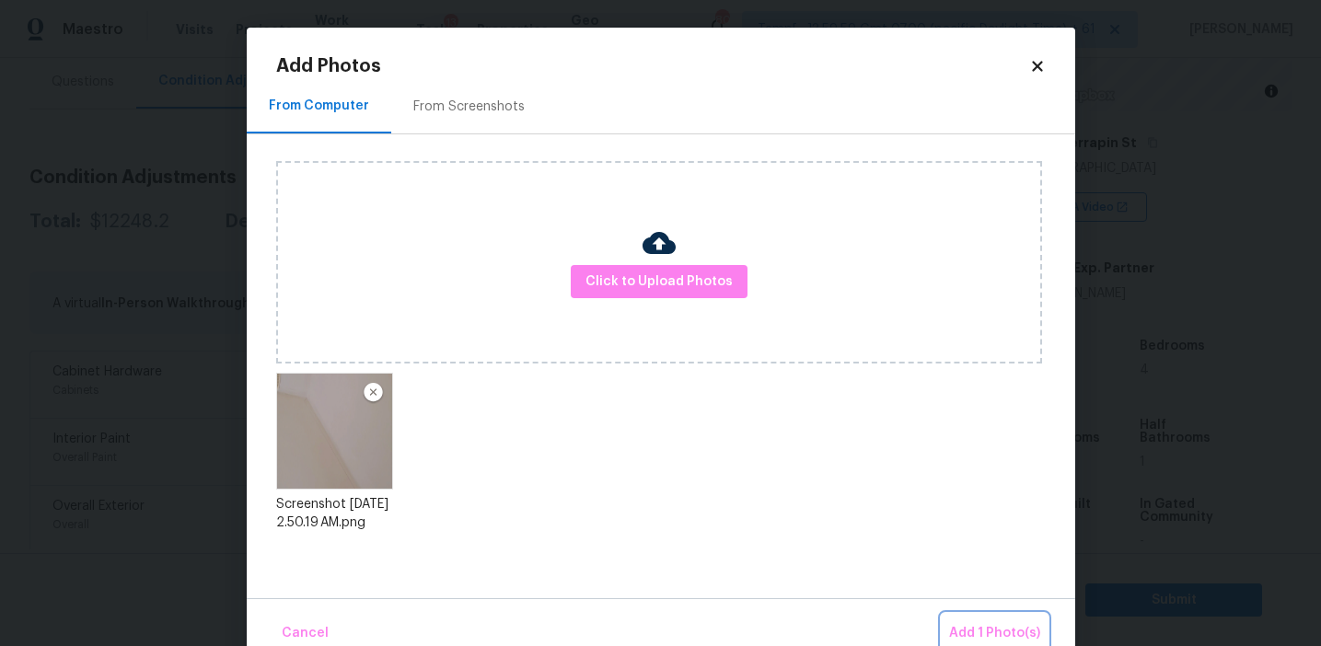
click at [983, 620] on button "Add 1 Photo(s)" at bounding box center [995, 634] width 106 height 40
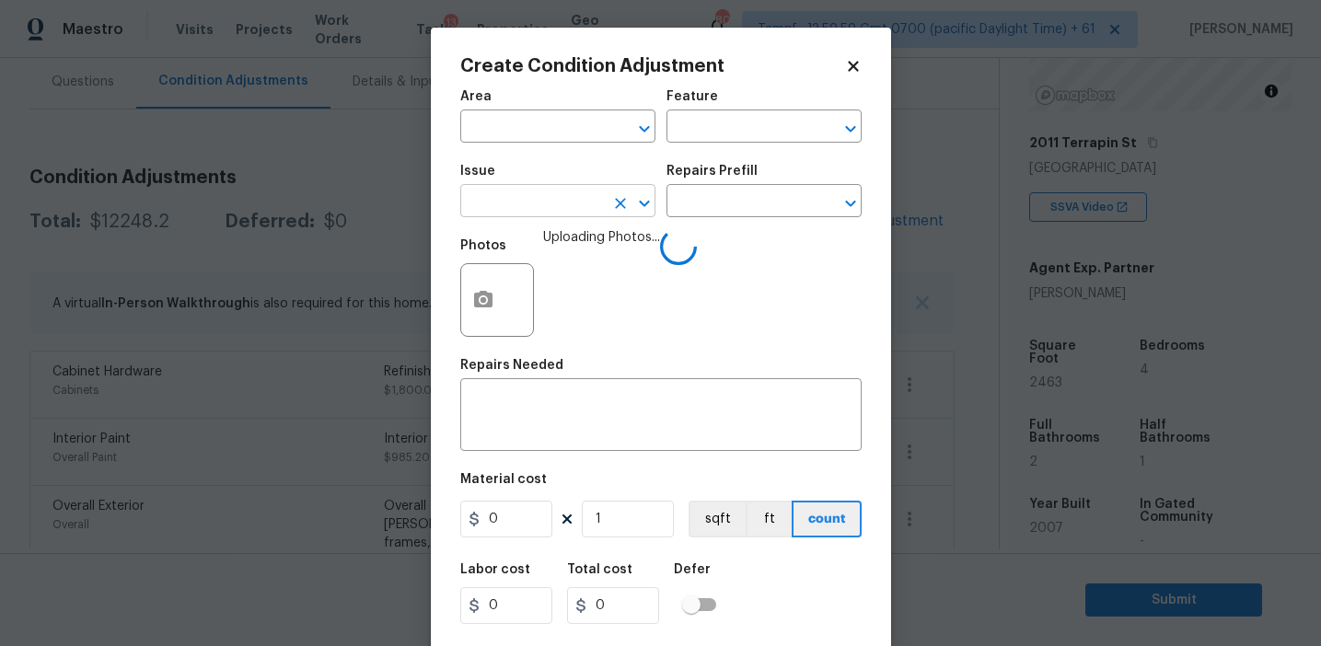
click at [549, 213] on input "text" at bounding box center [532, 203] width 144 height 29
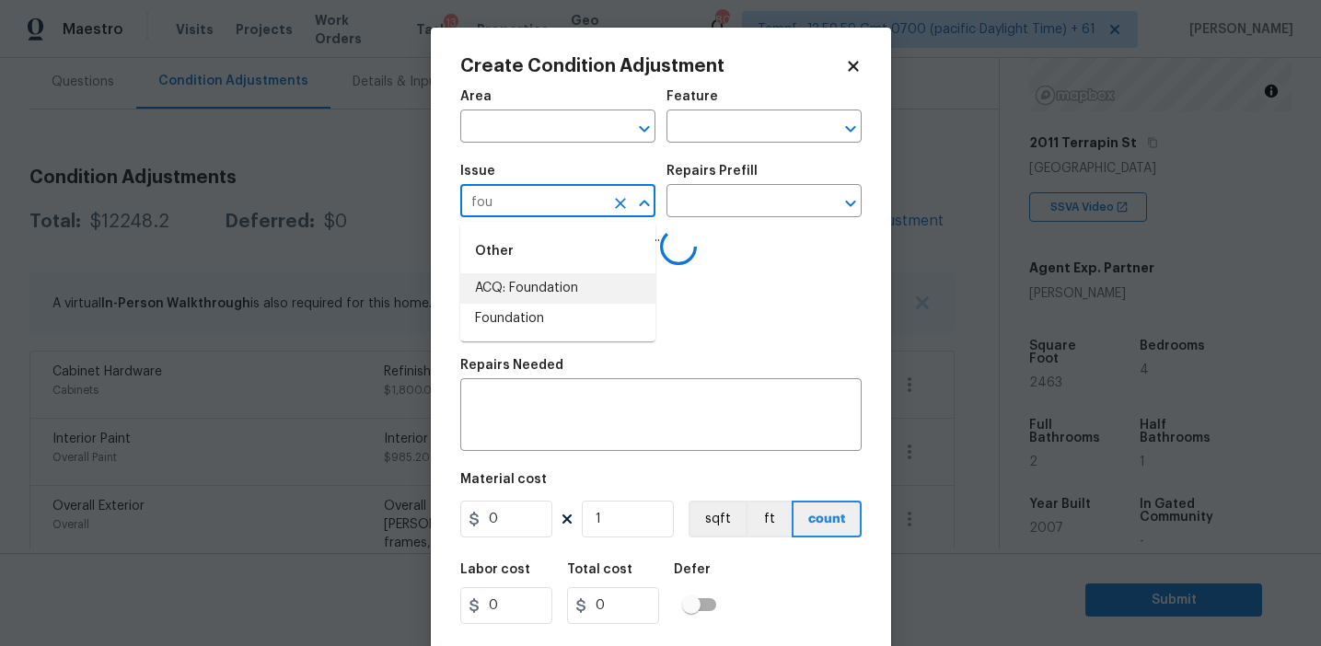
click at [557, 295] on li "ACQ: Foundation" at bounding box center [557, 288] width 195 height 30
type input "ACQ: Foundation"
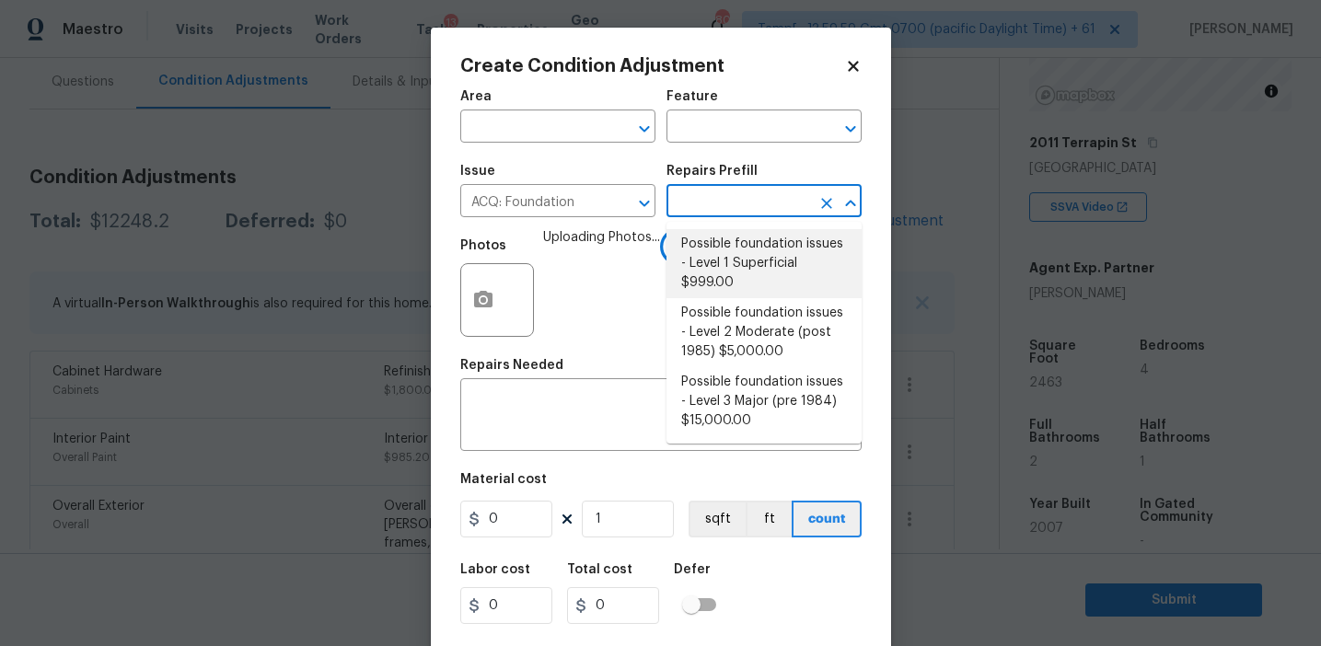
click at [735, 261] on li "Possible foundation issues - Level 1 Superficial $999.00" at bounding box center [763, 263] width 195 height 69
type input "Acquisition"
type textarea "Possible foundation issues - Level 1 - Superficial. Disclaimer: This is NOT a t…"
type input "999"
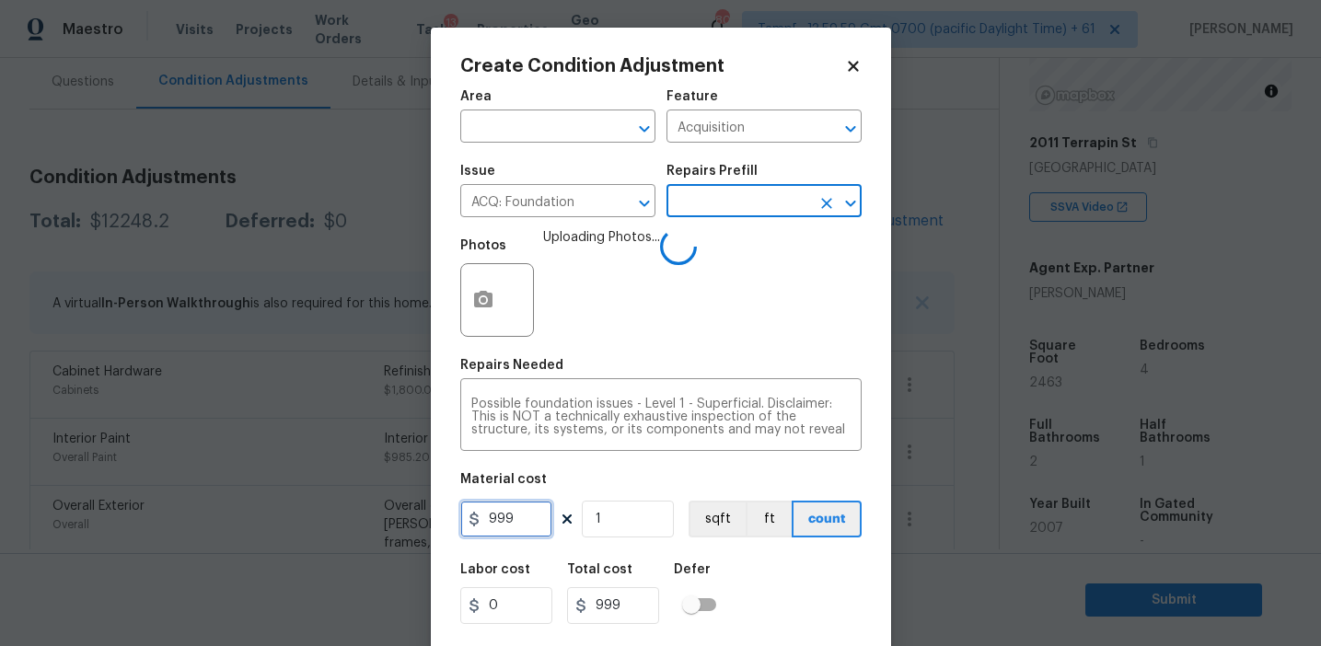
click at [523, 518] on input "999" at bounding box center [506, 519] width 92 height 37
type input "1000"
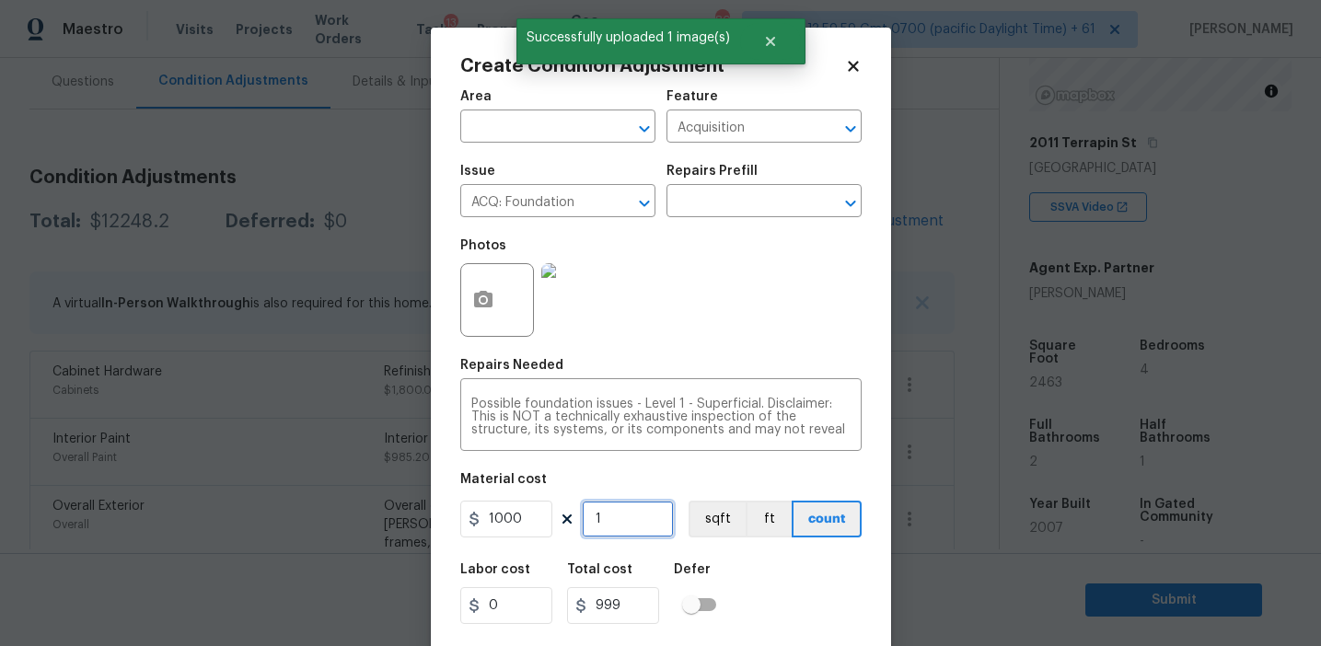
type input "1000"
type input "5"
type input "5000"
type input "5"
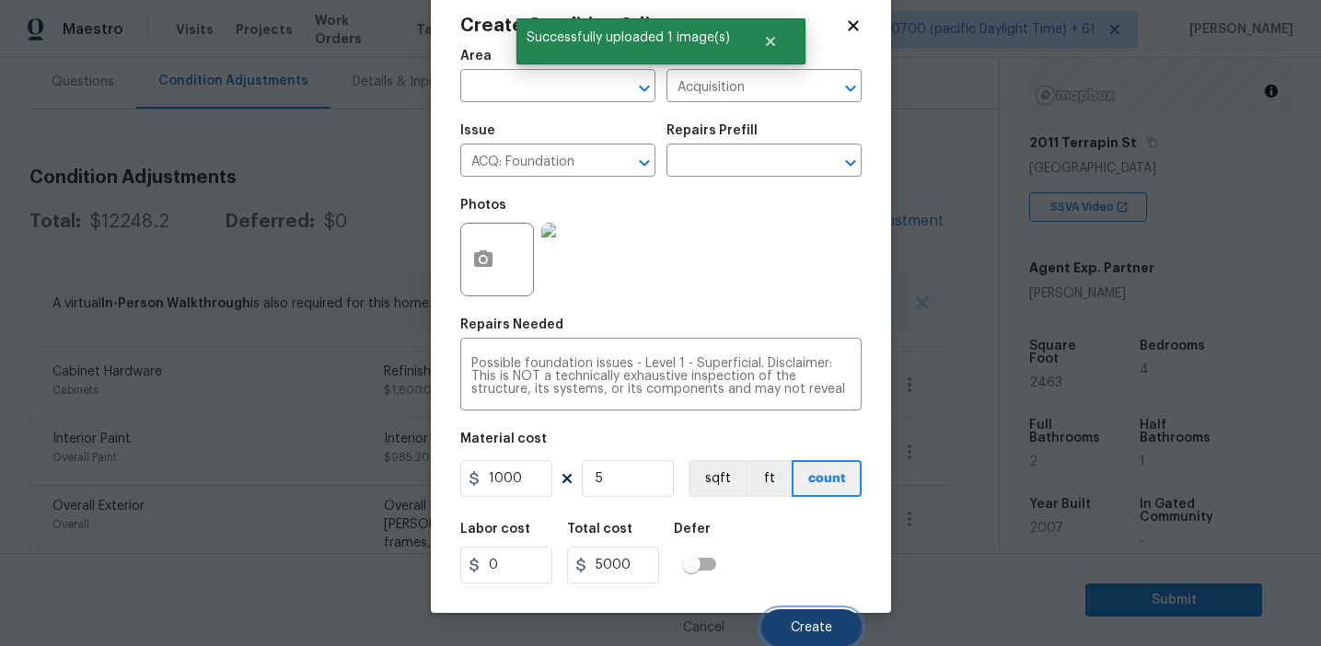
click at [808, 617] on button "Create" at bounding box center [811, 627] width 100 height 37
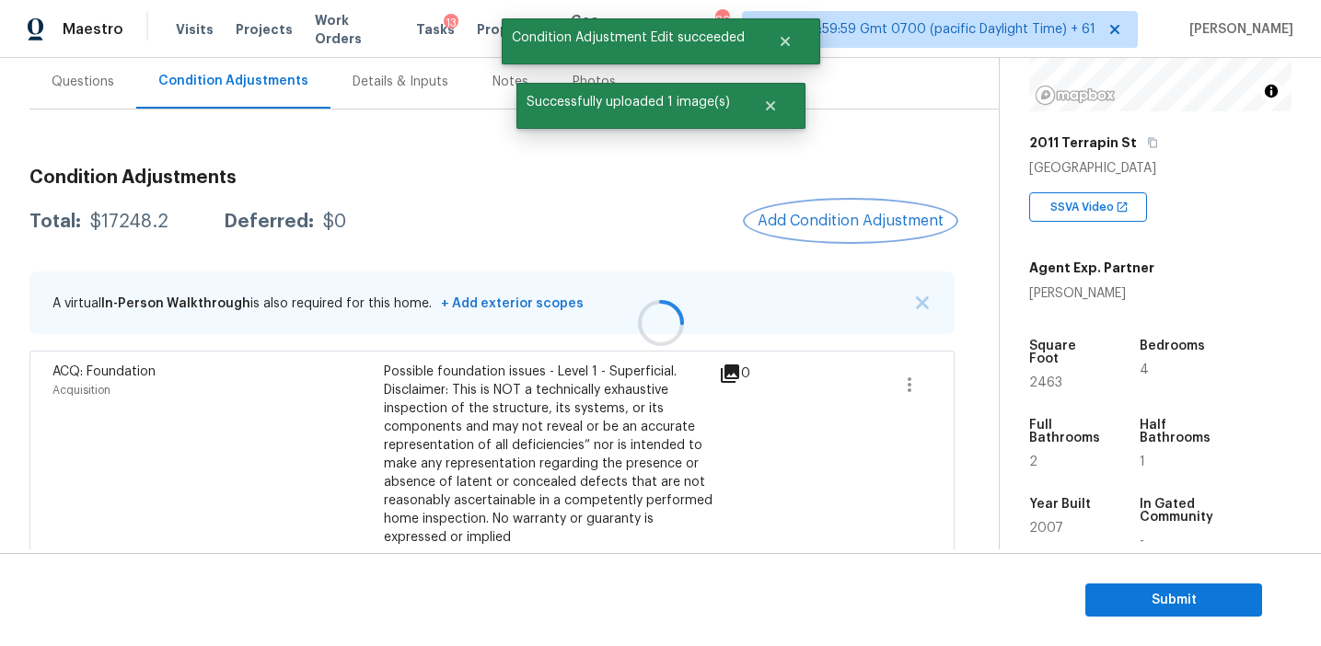
scroll to position [0, 0]
click at [797, 217] on div at bounding box center [660, 323] width 1321 height 646
click at [797, 217] on span "Add Condition Adjustment" at bounding box center [851, 221] width 186 height 17
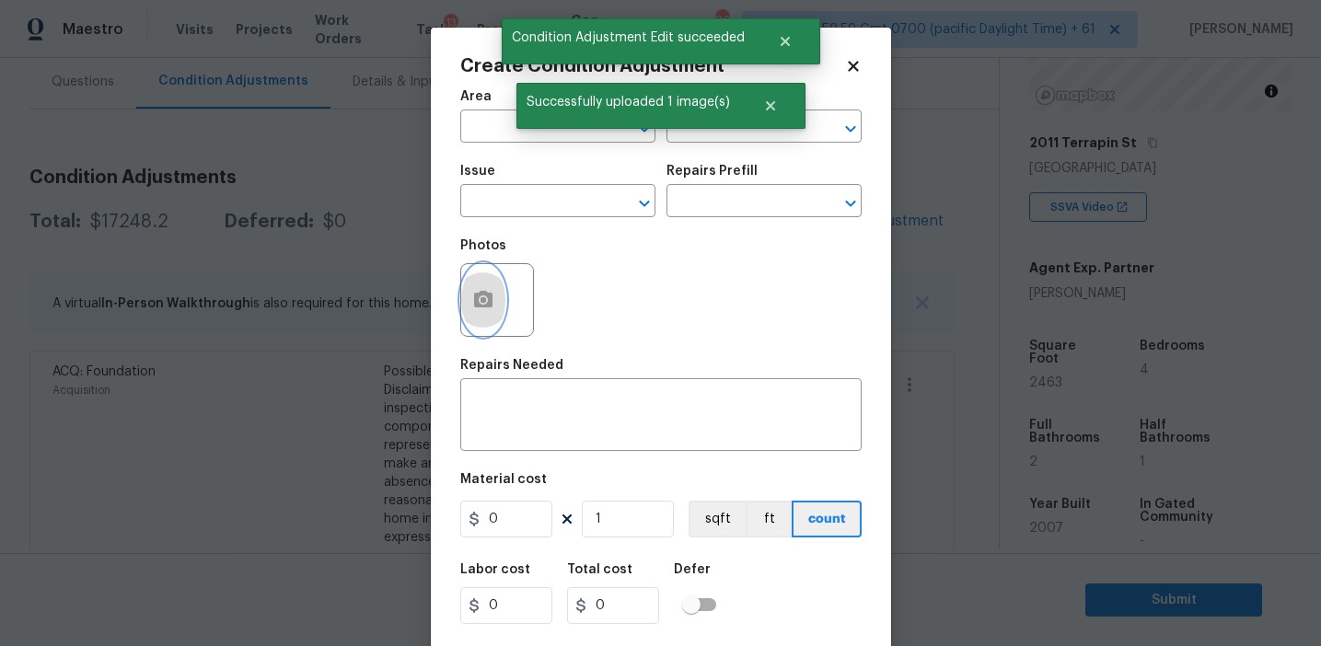
click at [484, 311] on icon "button" at bounding box center [483, 300] width 22 height 22
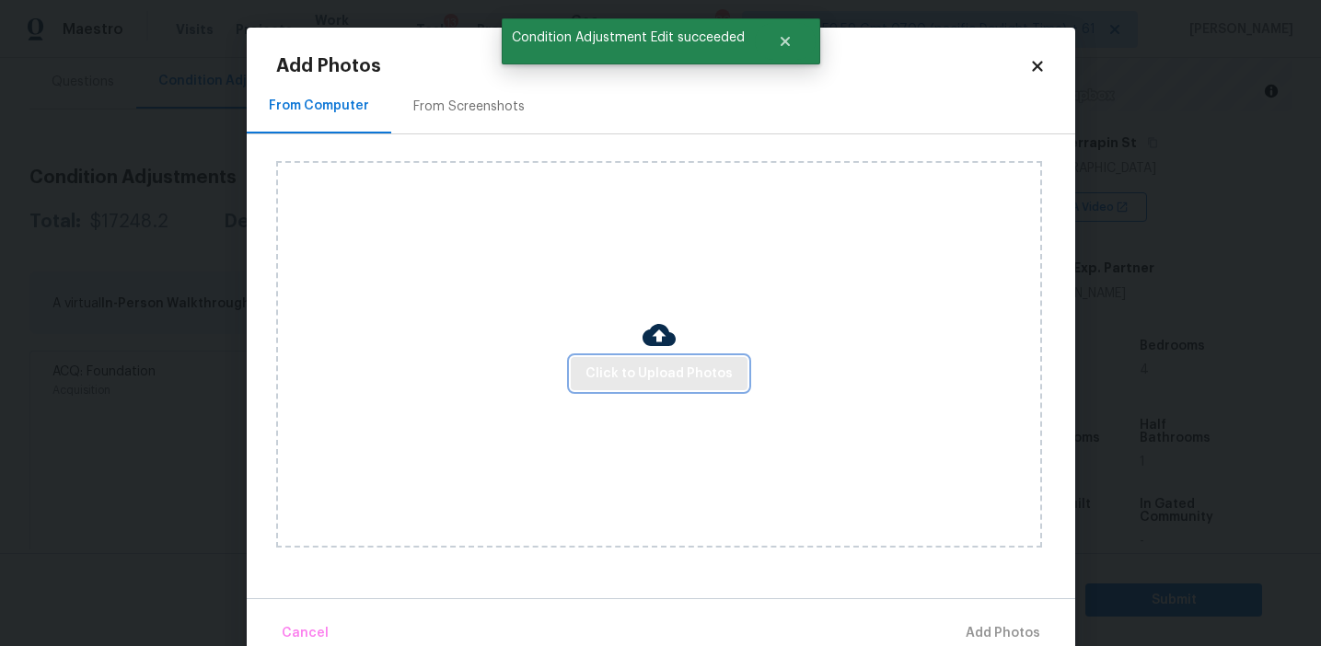
click at [599, 364] on span "Click to Upload Photos" at bounding box center [658, 374] width 147 height 23
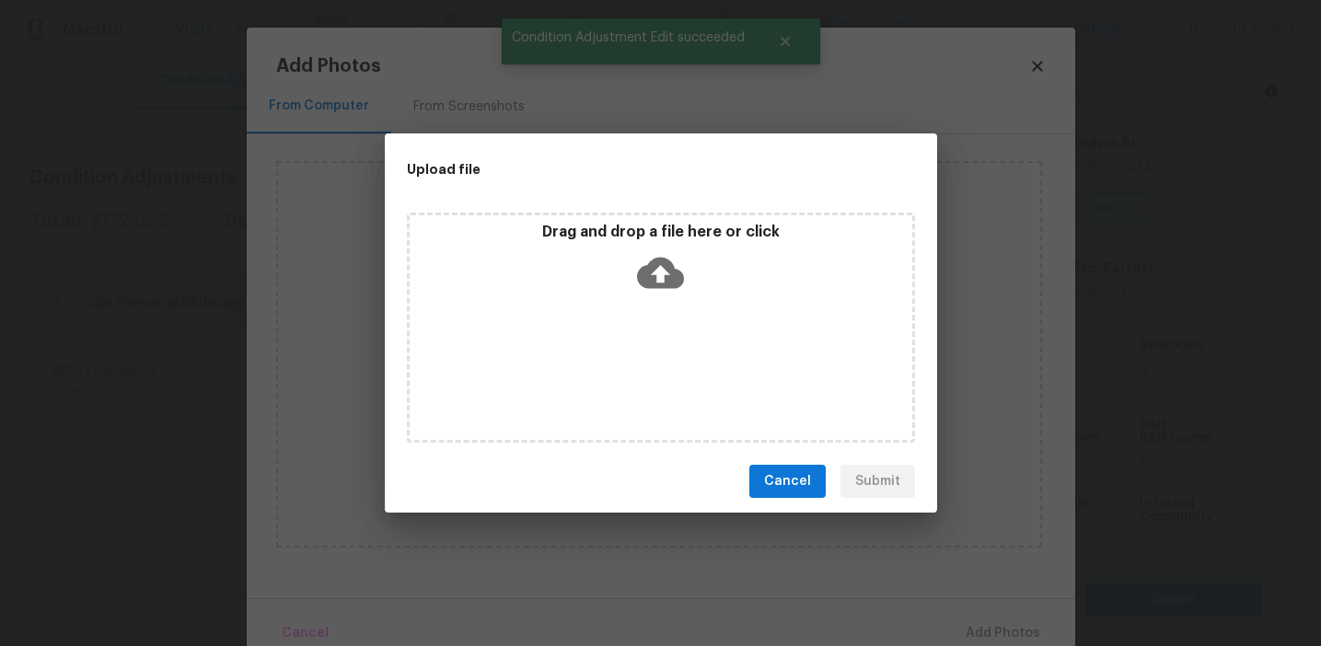
click at [615, 268] on div "Drag and drop a file here or click" at bounding box center [661, 262] width 503 height 79
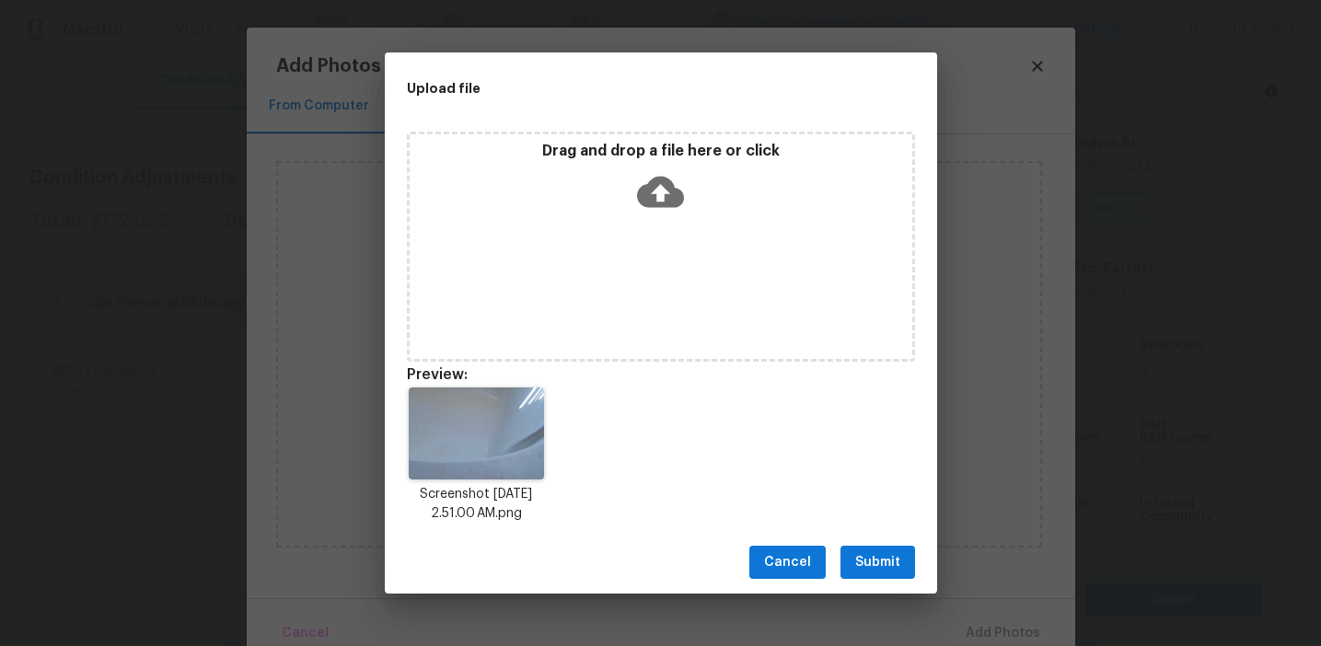
click at [870, 556] on span "Submit" at bounding box center [877, 562] width 45 height 23
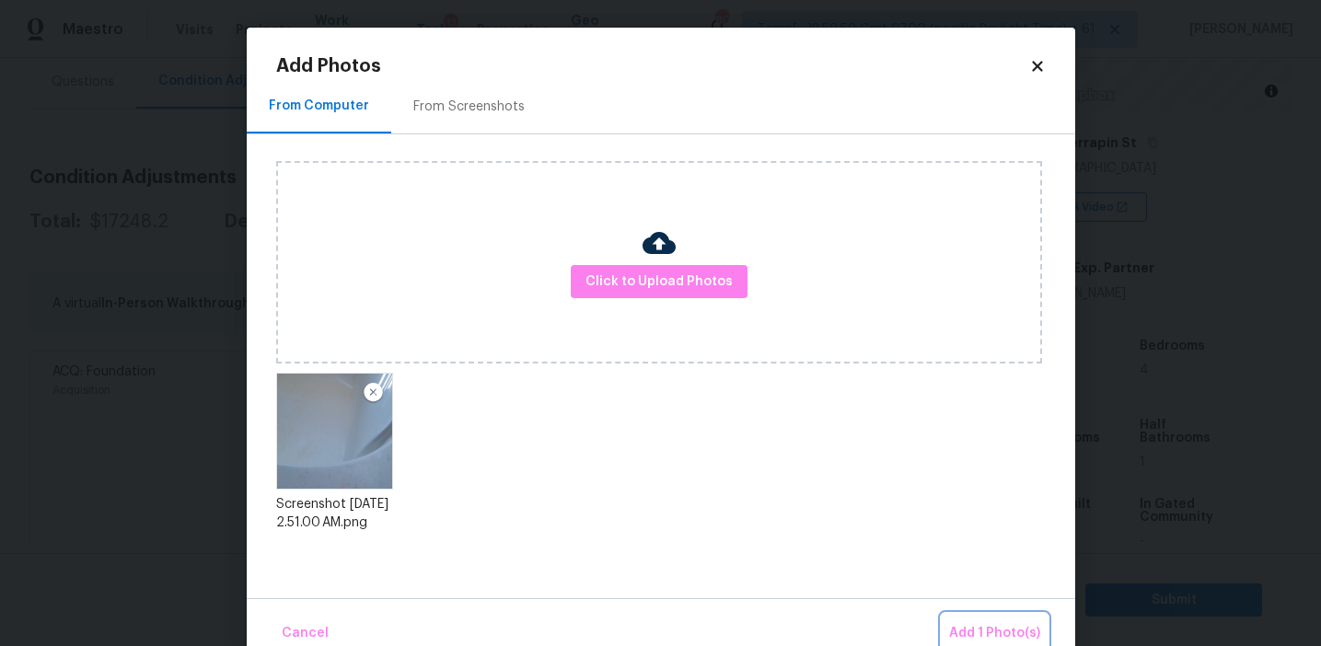
click at [992, 635] on span "Add 1 Photo(s)" at bounding box center [994, 633] width 91 height 23
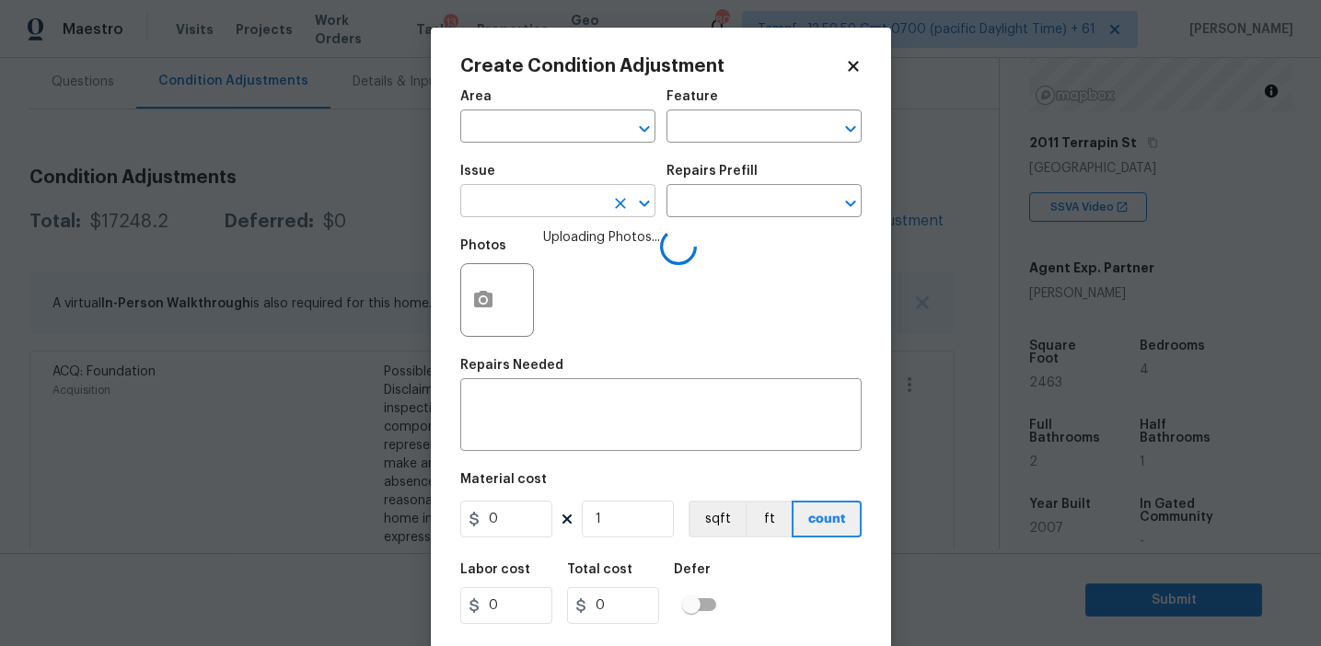
click at [513, 203] on input "text" at bounding box center [532, 203] width 144 height 29
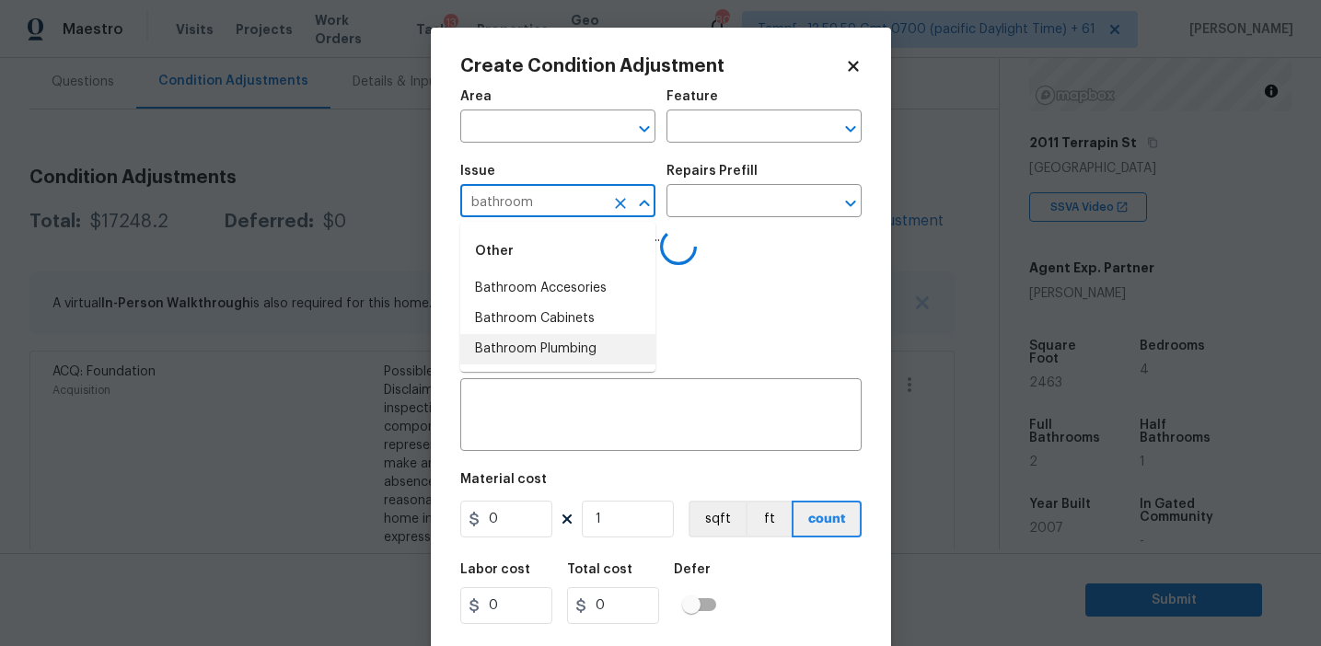
click at [550, 353] on li "Bathroom Plumbing" at bounding box center [557, 349] width 195 height 30
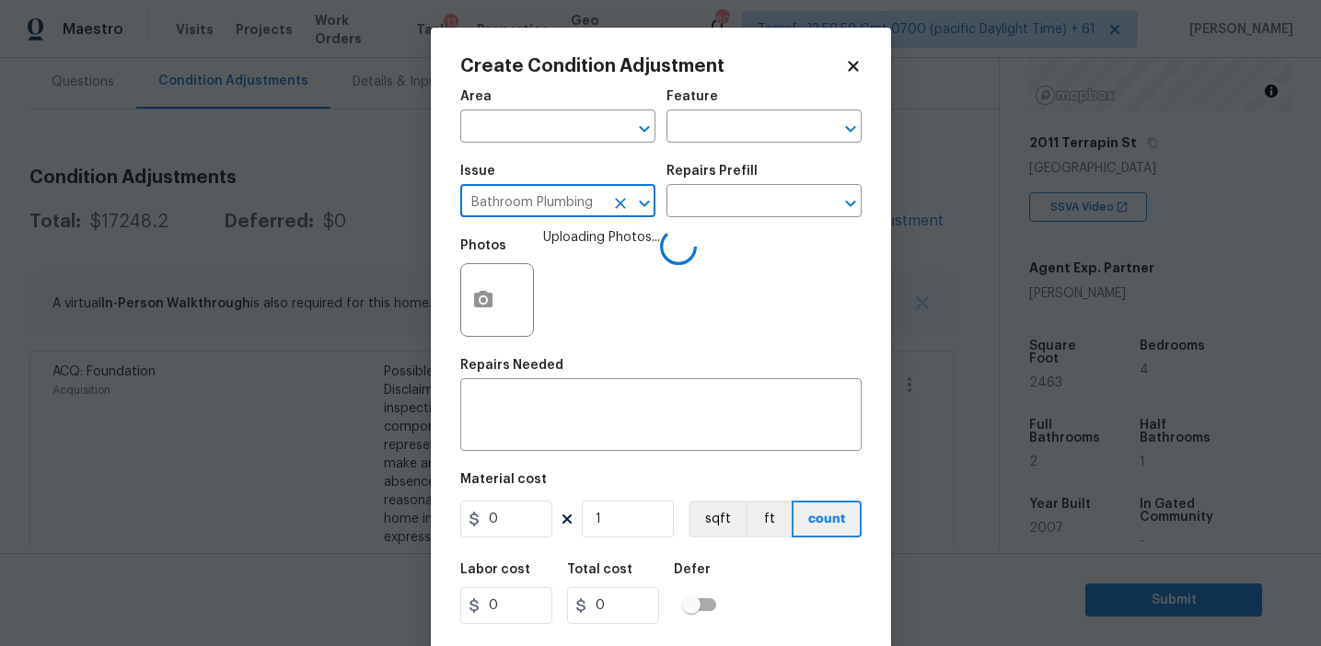
type input "Bathroom Plumbing"
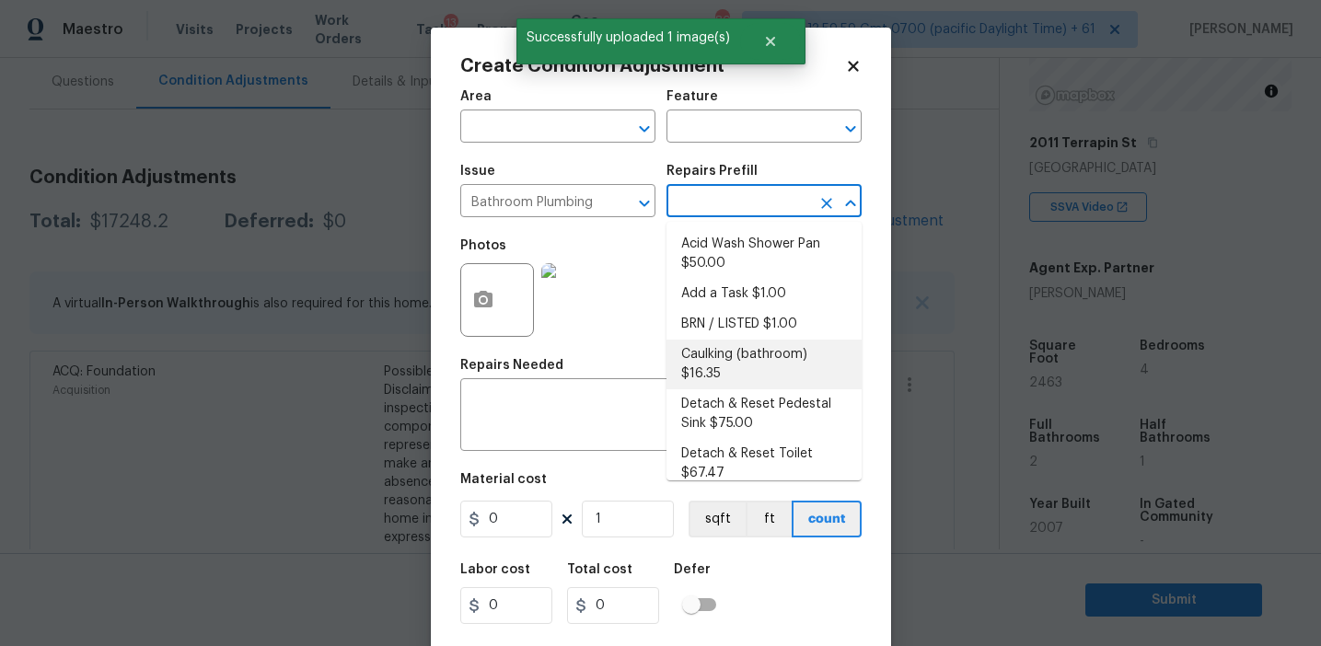
scroll to position [993, 0]
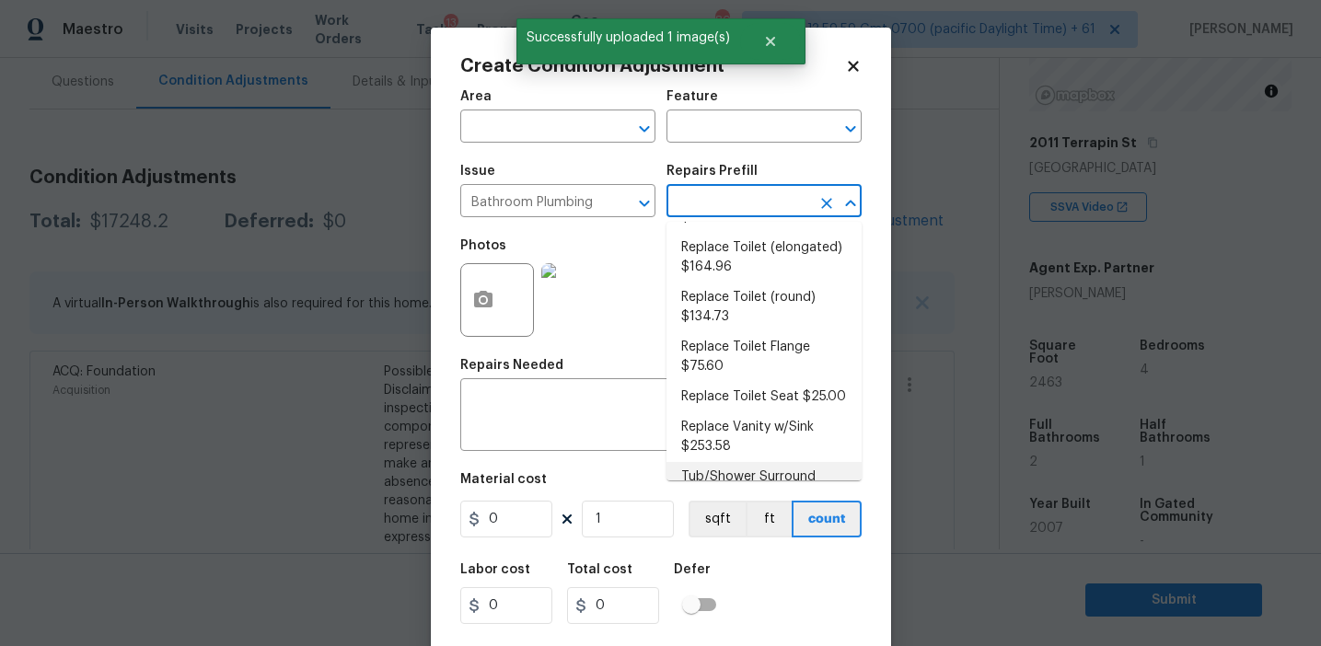
click at [712, 462] on li "Tub/Shower Surround Refinish $6.31" at bounding box center [763, 487] width 195 height 50
type input "Plumbing"
type textarea "Prep, mask, clean and refinish the tub/shower tile surround both all sides ensu…"
type input "6.31"
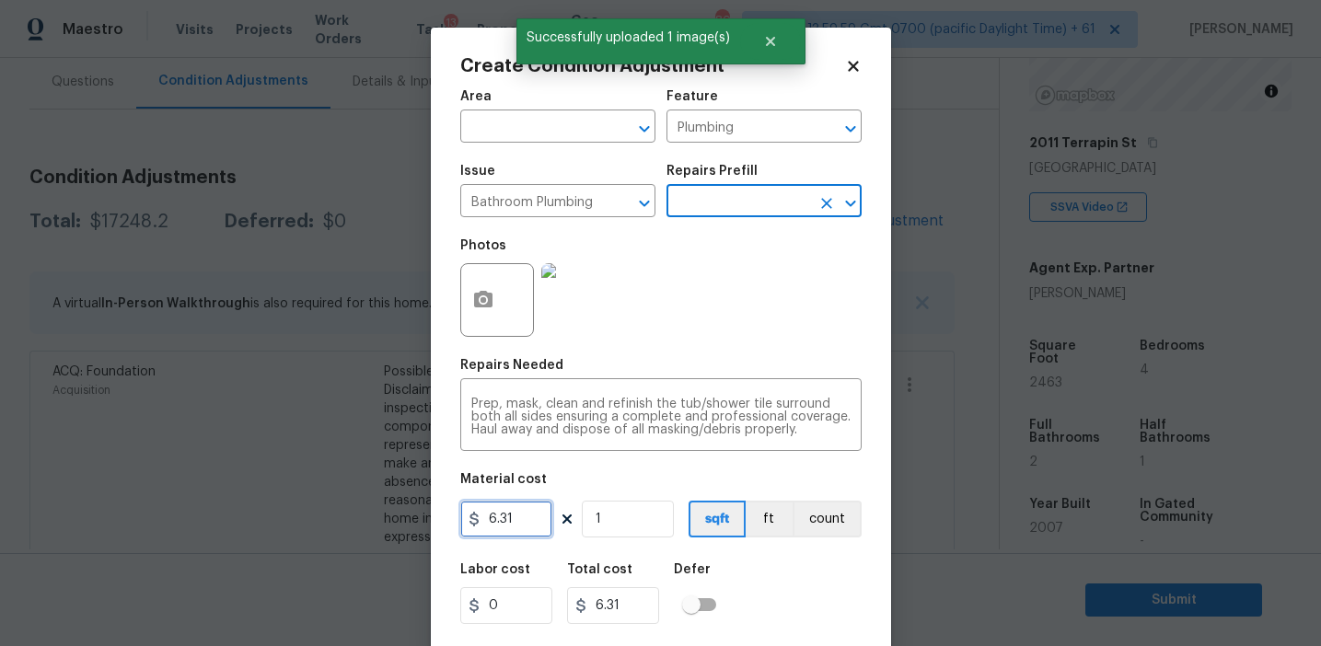
click at [511, 529] on input "6.31" at bounding box center [506, 519] width 92 height 37
type input "350"
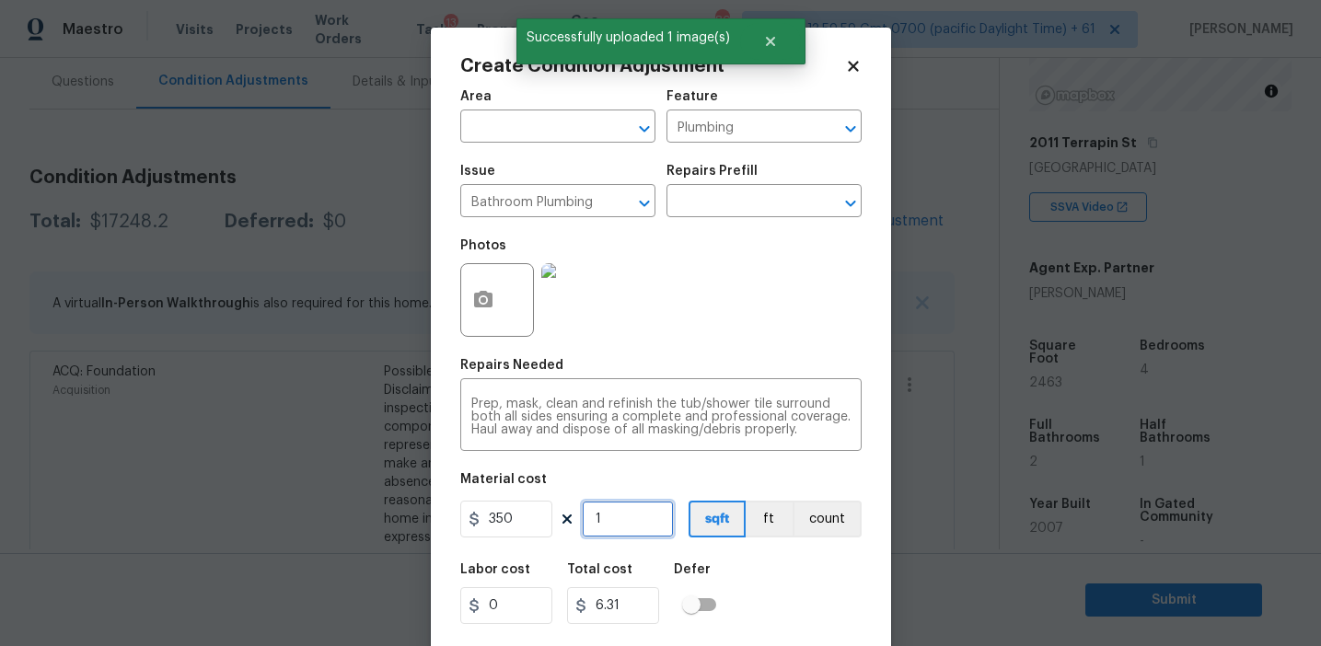
type input "350"
type input "2"
type input "700"
type input "2"
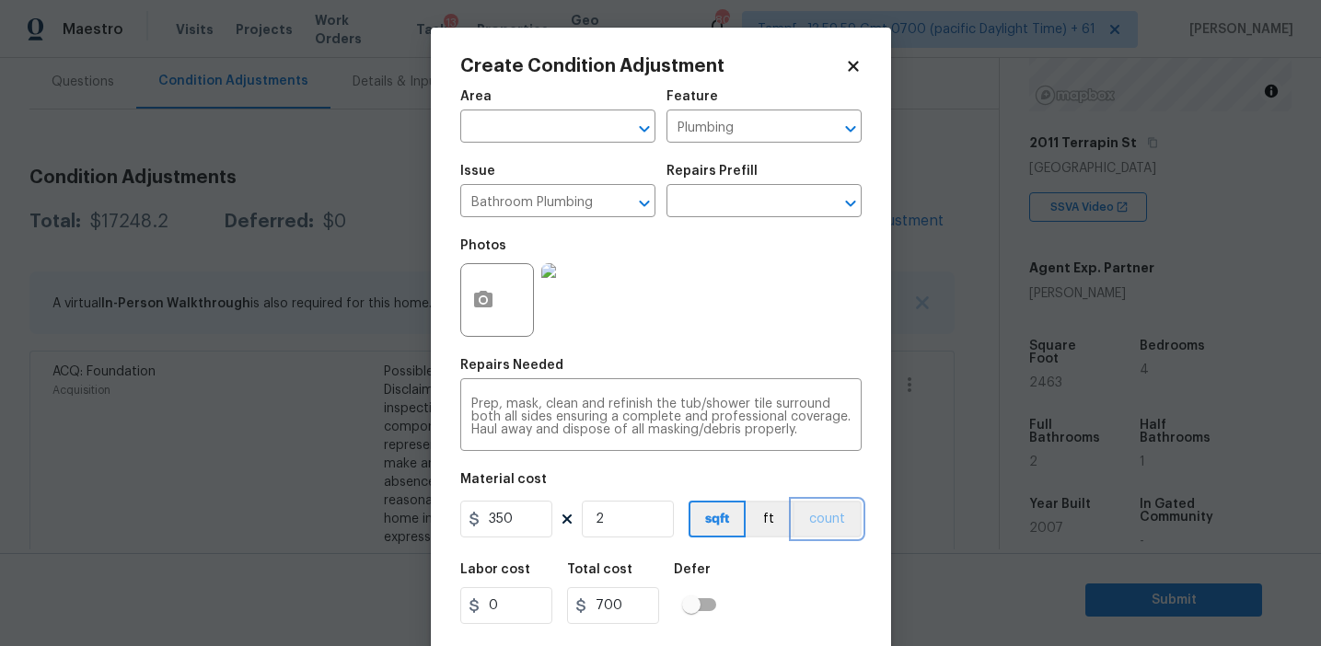
click at [817, 516] on button "count" at bounding box center [827, 519] width 69 height 37
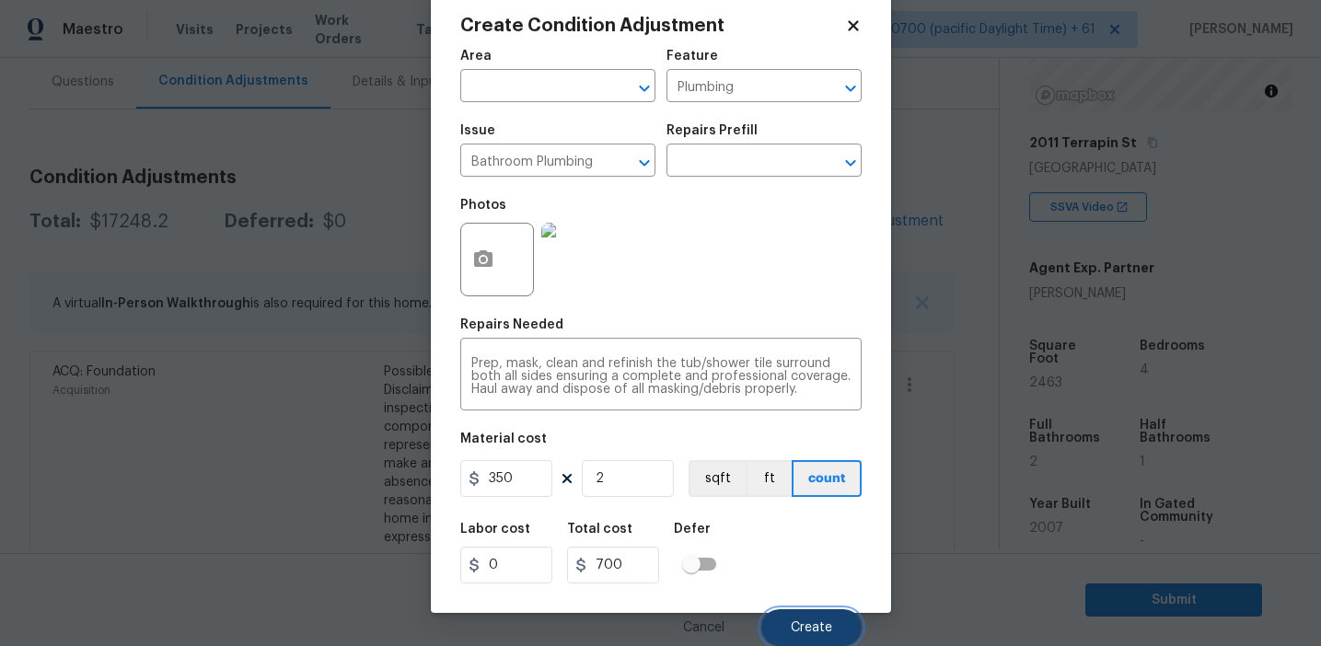
click at [797, 627] on span "Create" at bounding box center [811, 628] width 41 height 14
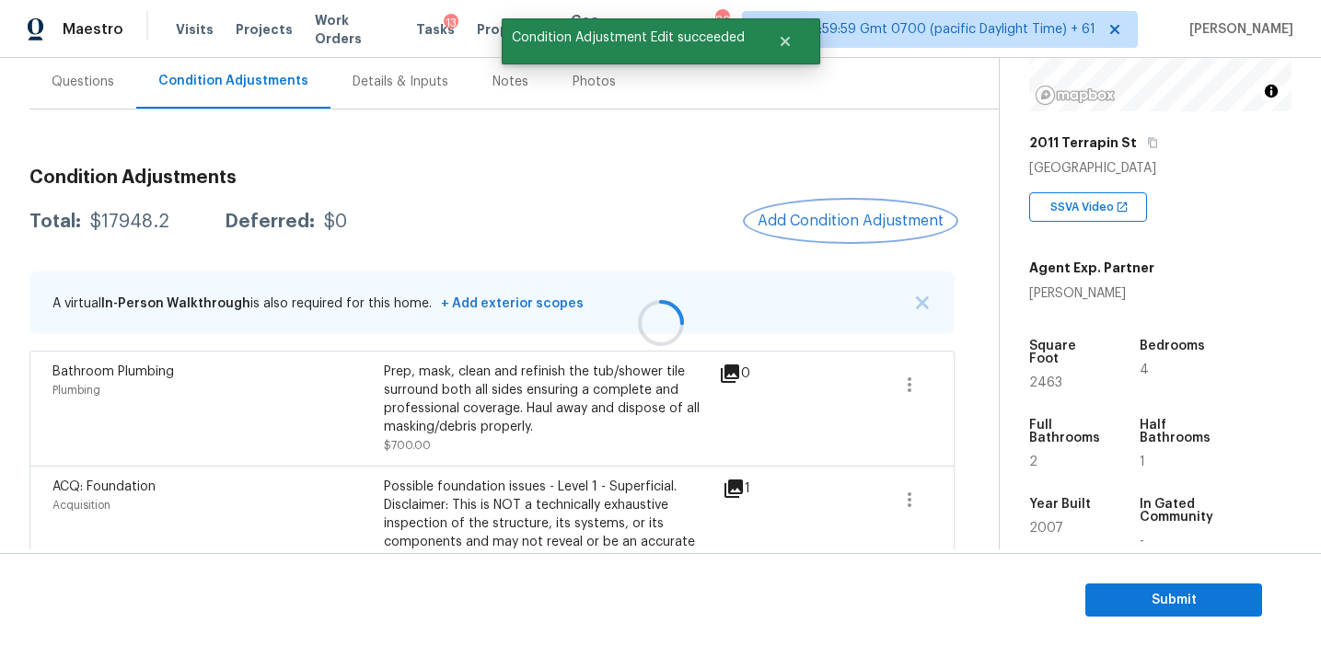
scroll to position [0, 0]
click at [823, 227] on span "Add Condition Adjustment" at bounding box center [851, 221] width 186 height 17
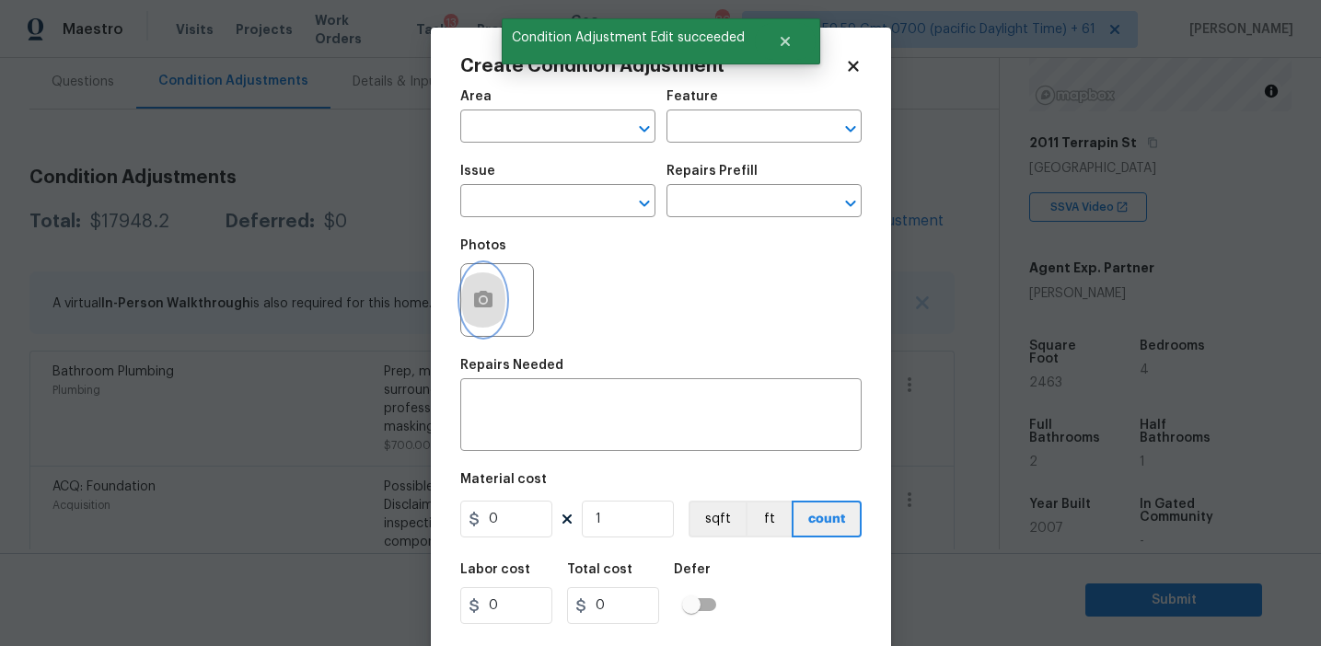
click at [471, 313] on button "button" at bounding box center [483, 300] width 44 height 72
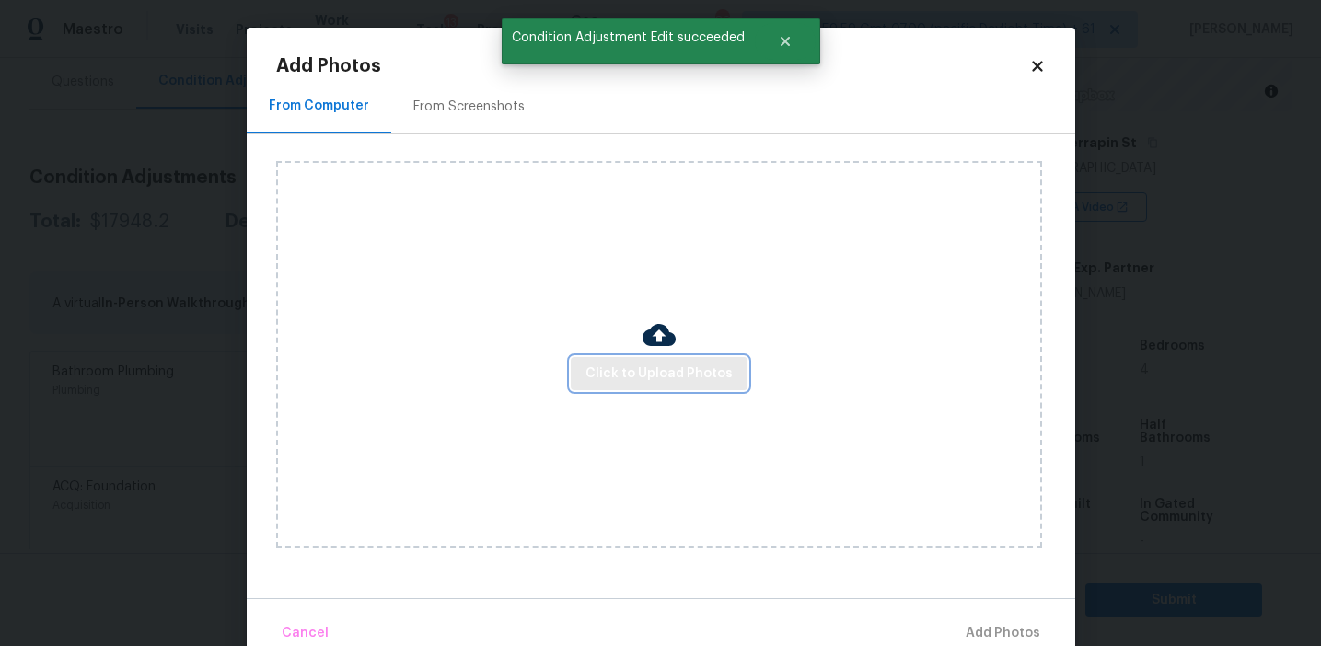
click at [637, 368] on span "Click to Upload Photos" at bounding box center [658, 374] width 147 height 23
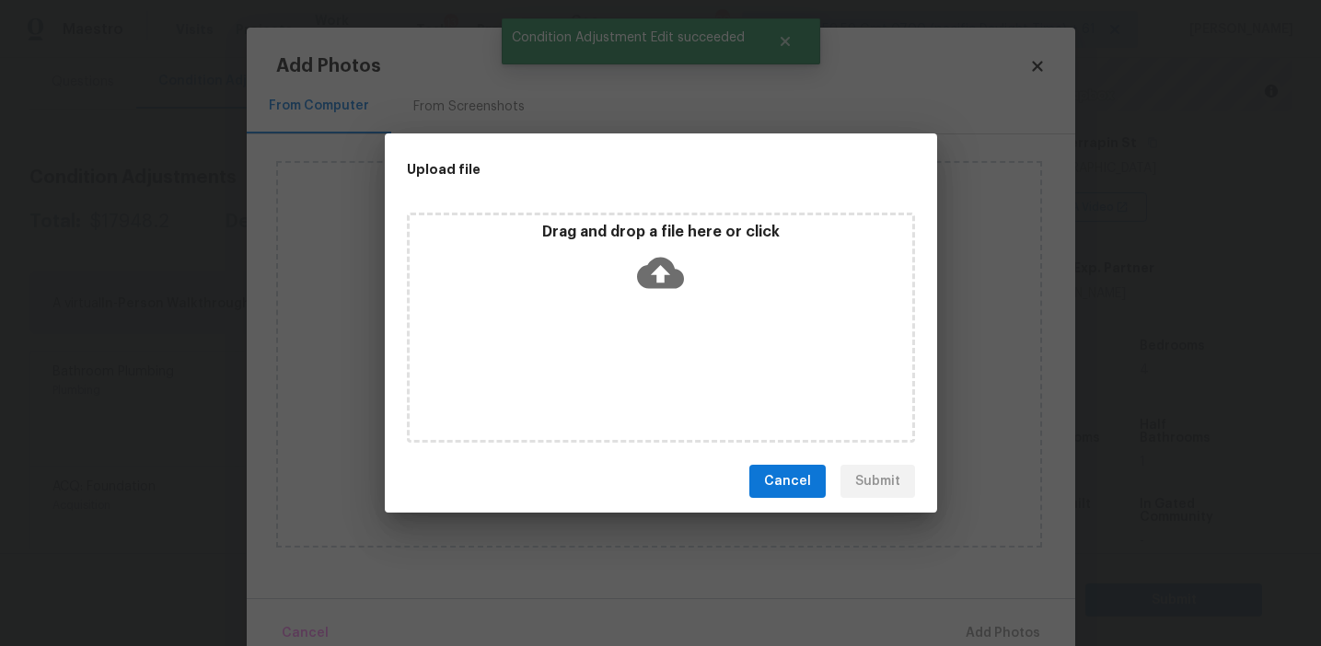
click at [620, 245] on div "Drag and drop a file here or click" at bounding box center [661, 262] width 503 height 79
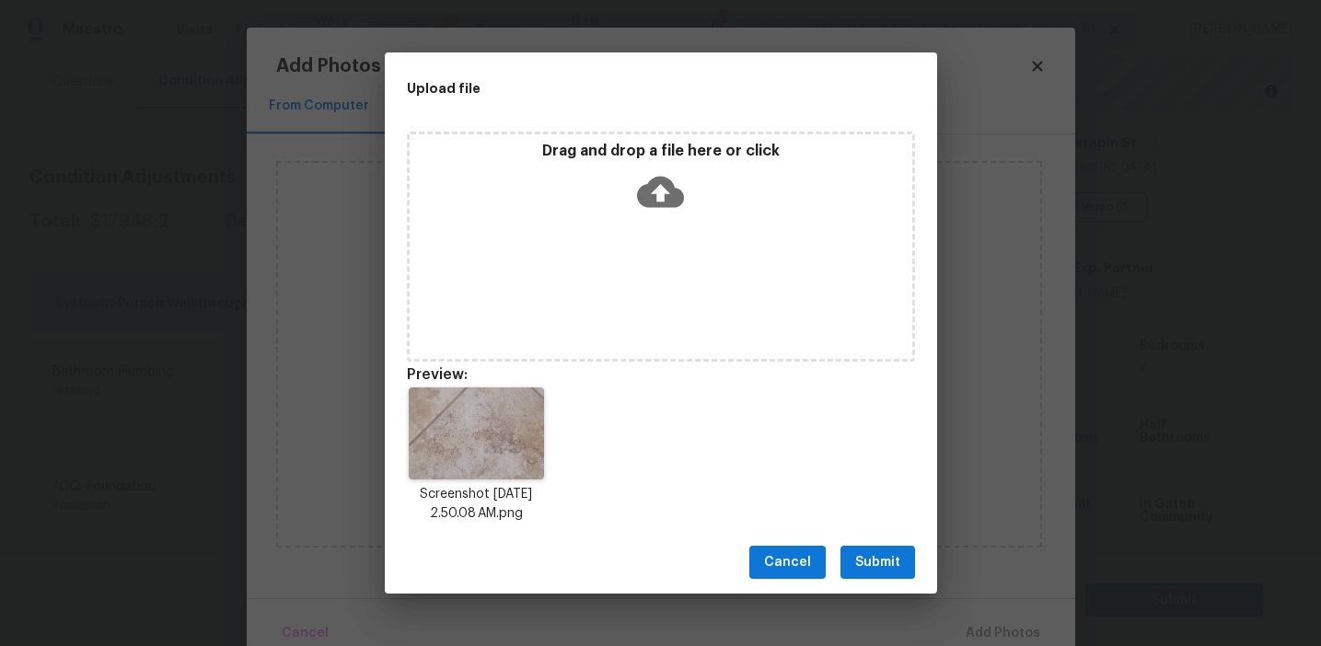
click at [885, 557] on span "Submit" at bounding box center [877, 562] width 45 height 23
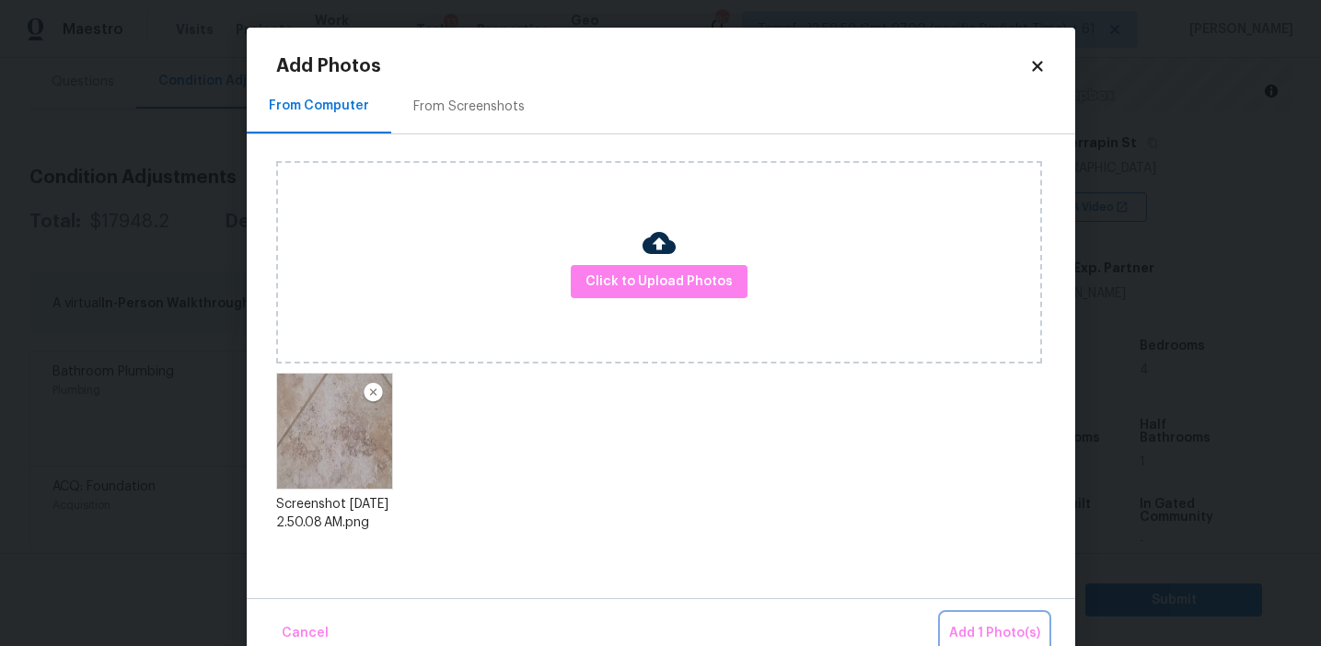
click at [956, 624] on span "Add 1 Photo(s)" at bounding box center [994, 633] width 91 height 23
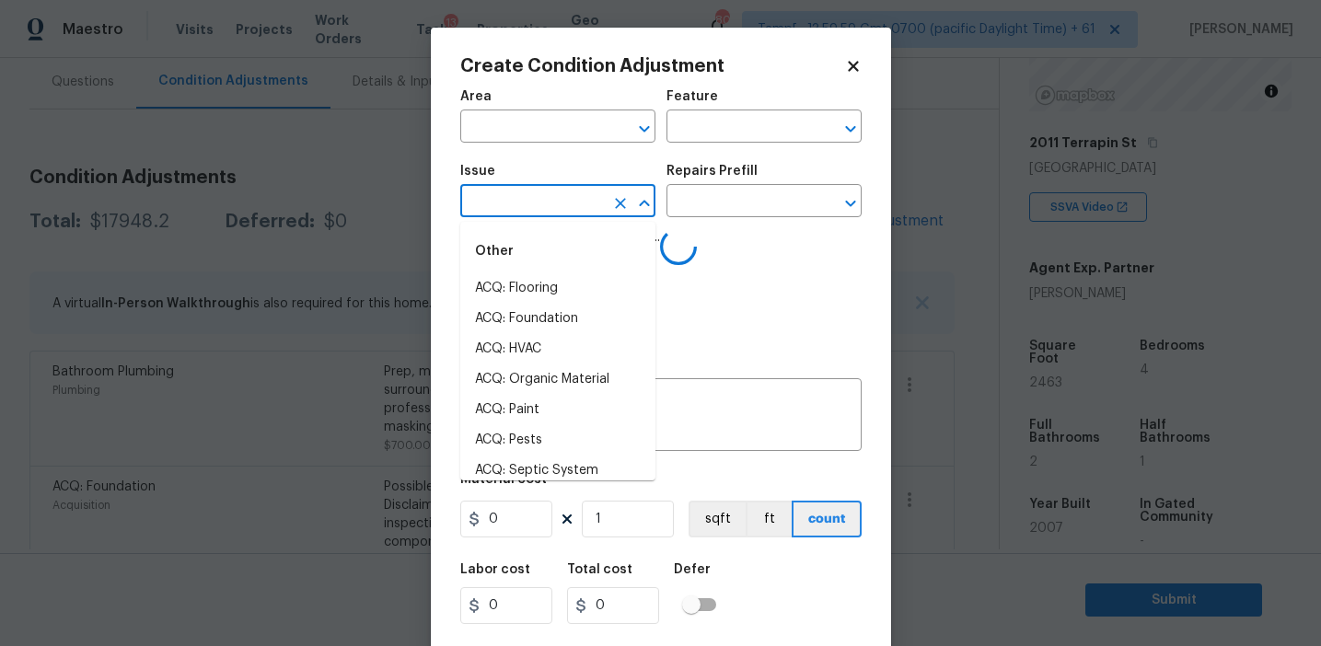
click at [543, 211] on input "text" at bounding box center [532, 203] width 144 height 29
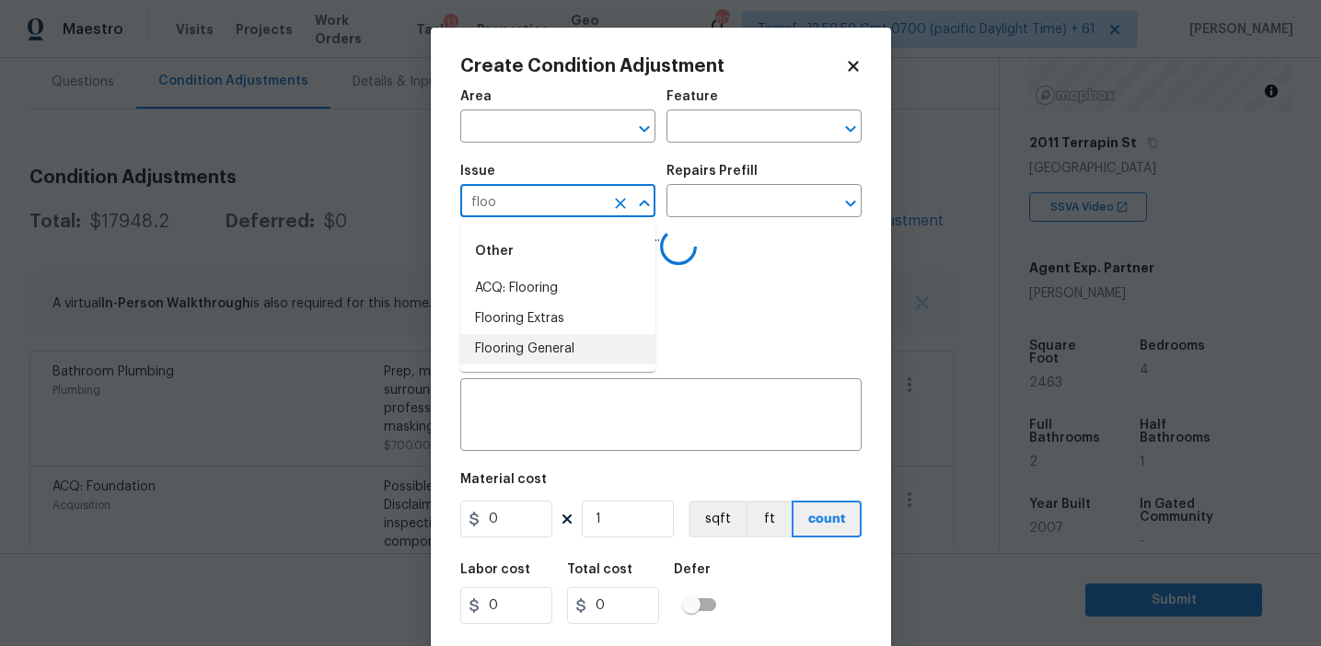
click at [580, 340] on li "Flooring General" at bounding box center [557, 349] width 195 height 30
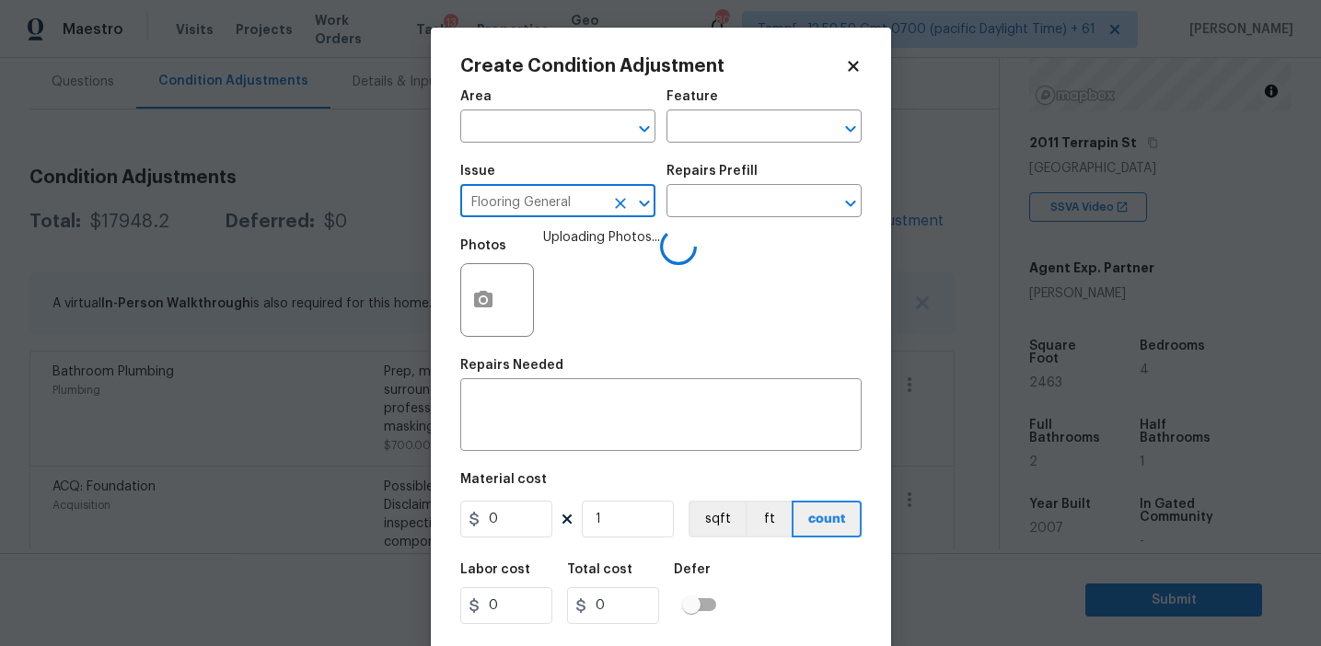
type input "Flooring General"
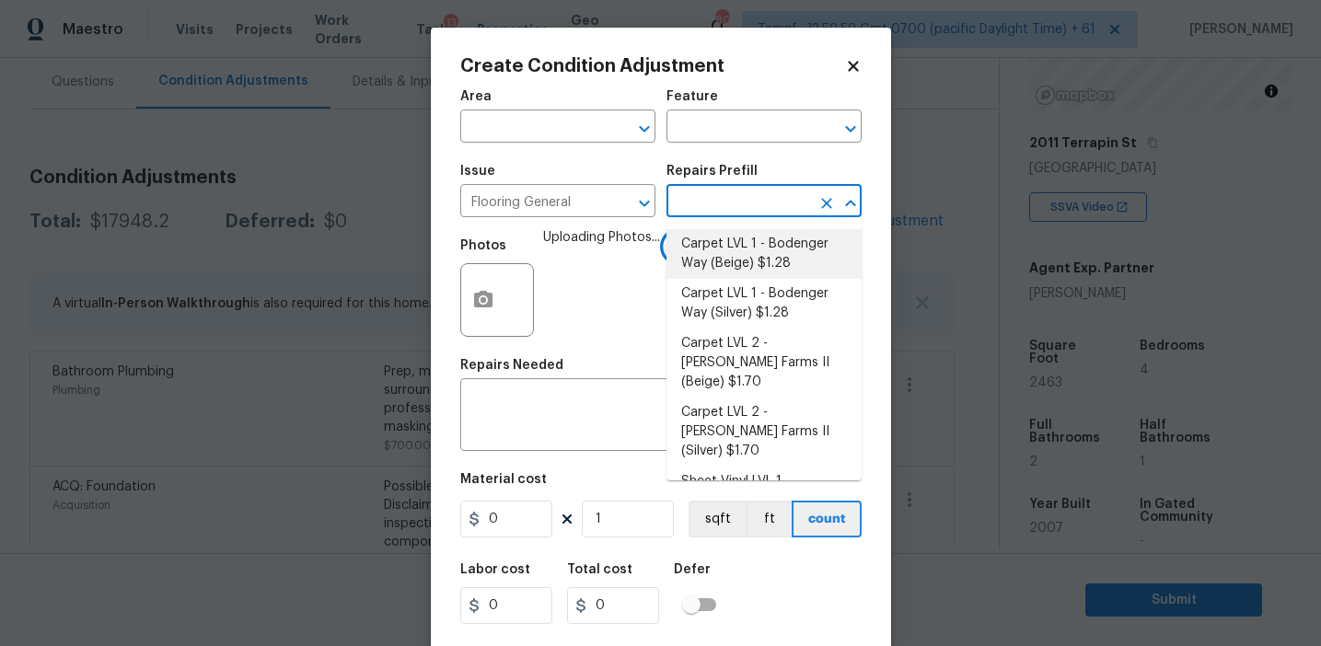
type input "t"
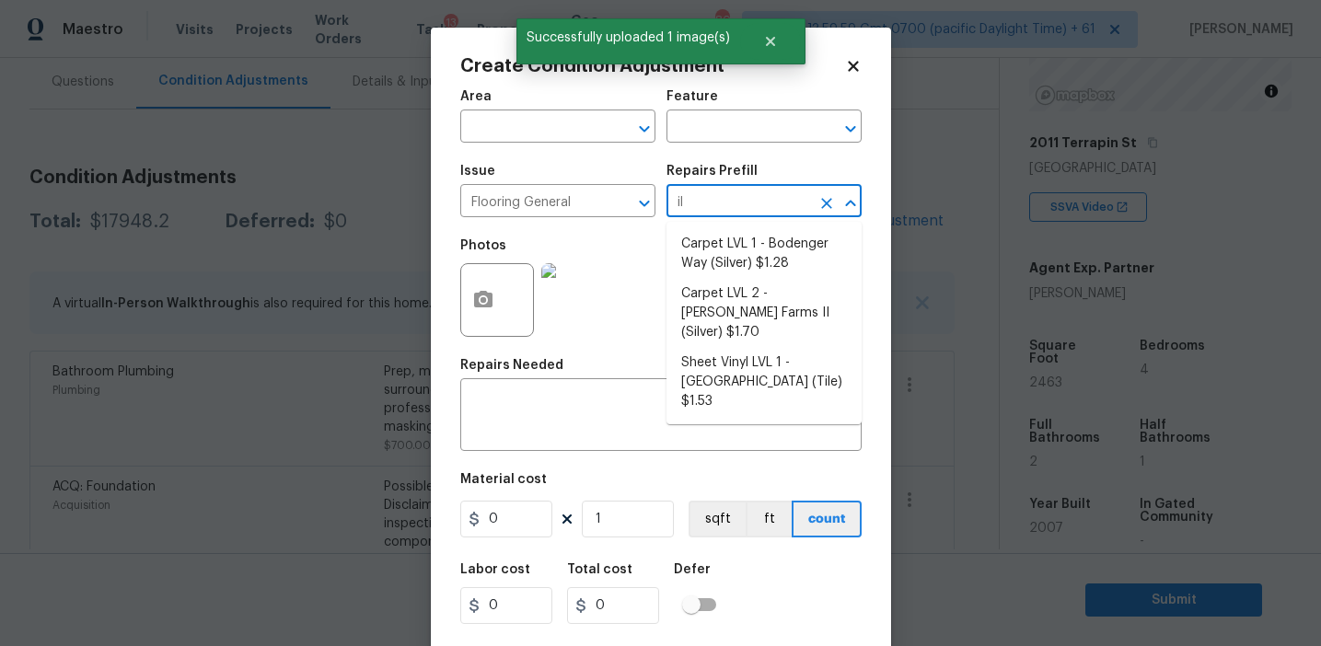
type input "i"
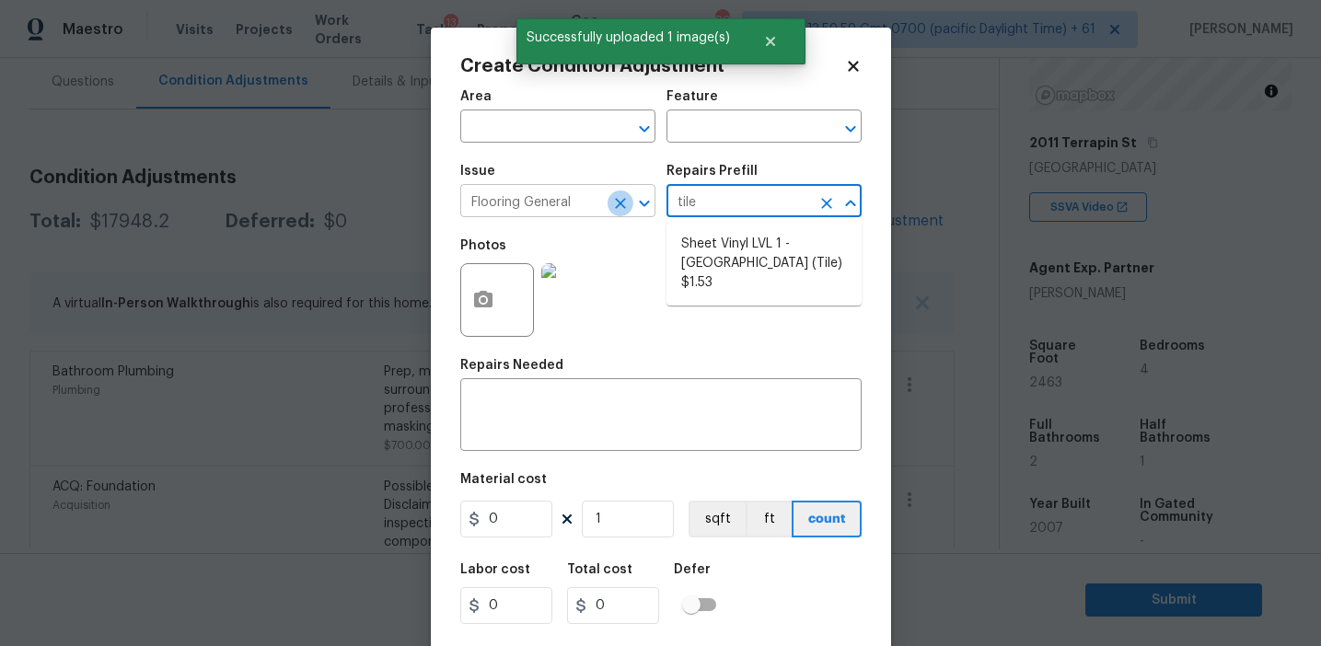
click at [620, 199] on icon "Clear" at bounding box center [620, 203] width 18 height 18
type input "tile"
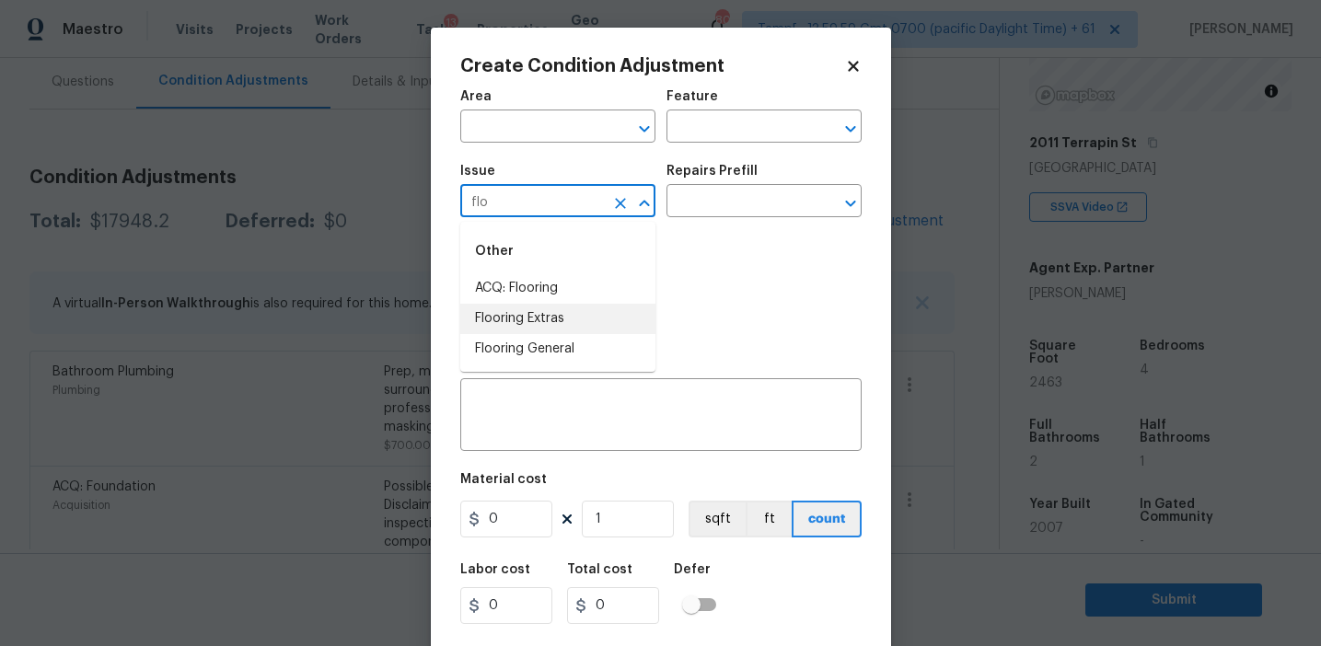
click at [607, 309] on li "Flooring Extras" at bounding box center [557, 319] width 195 height 30
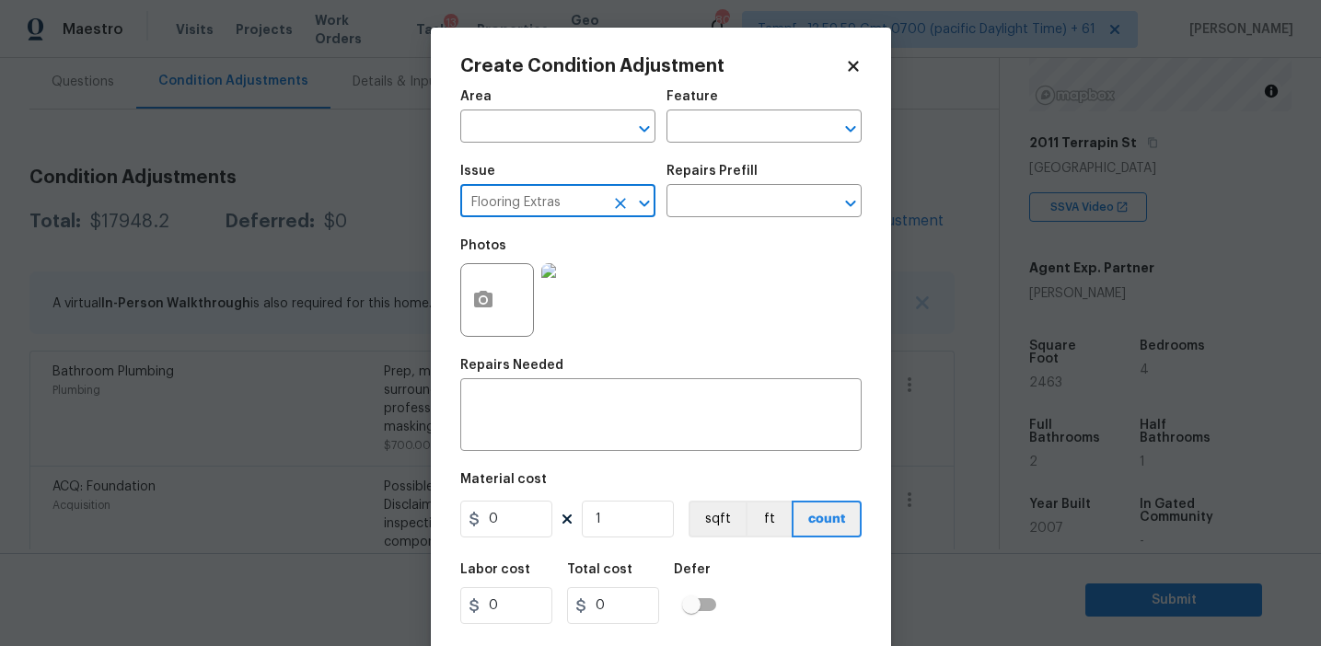
type input "Flooring Extras"
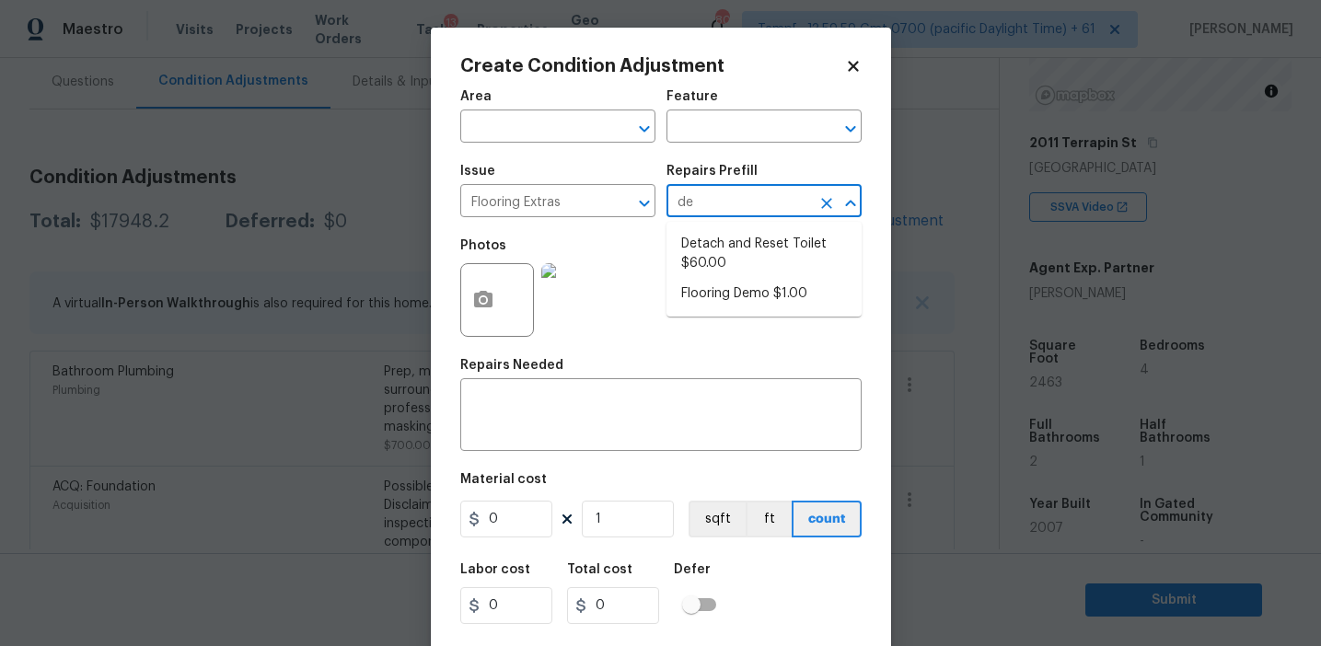
type input "d"
type input "t"
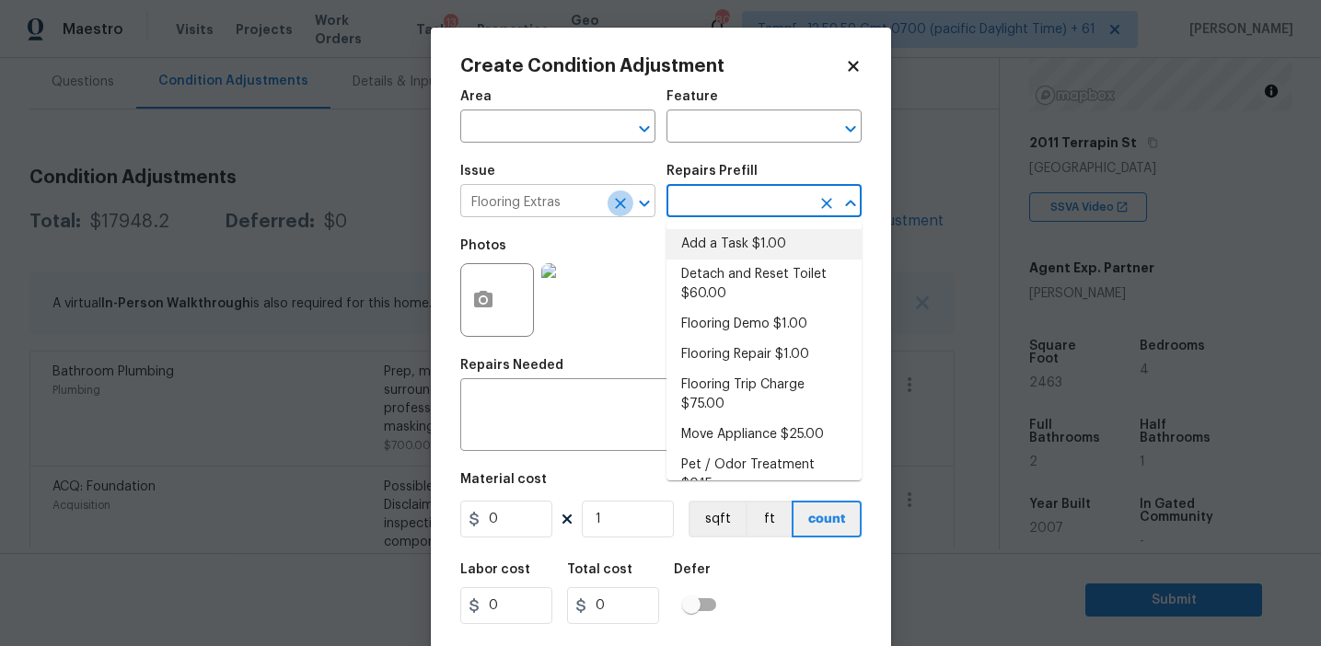
click at [625, 203] on icon "Clear" at bounding box center [620, 203] width 18 height 18
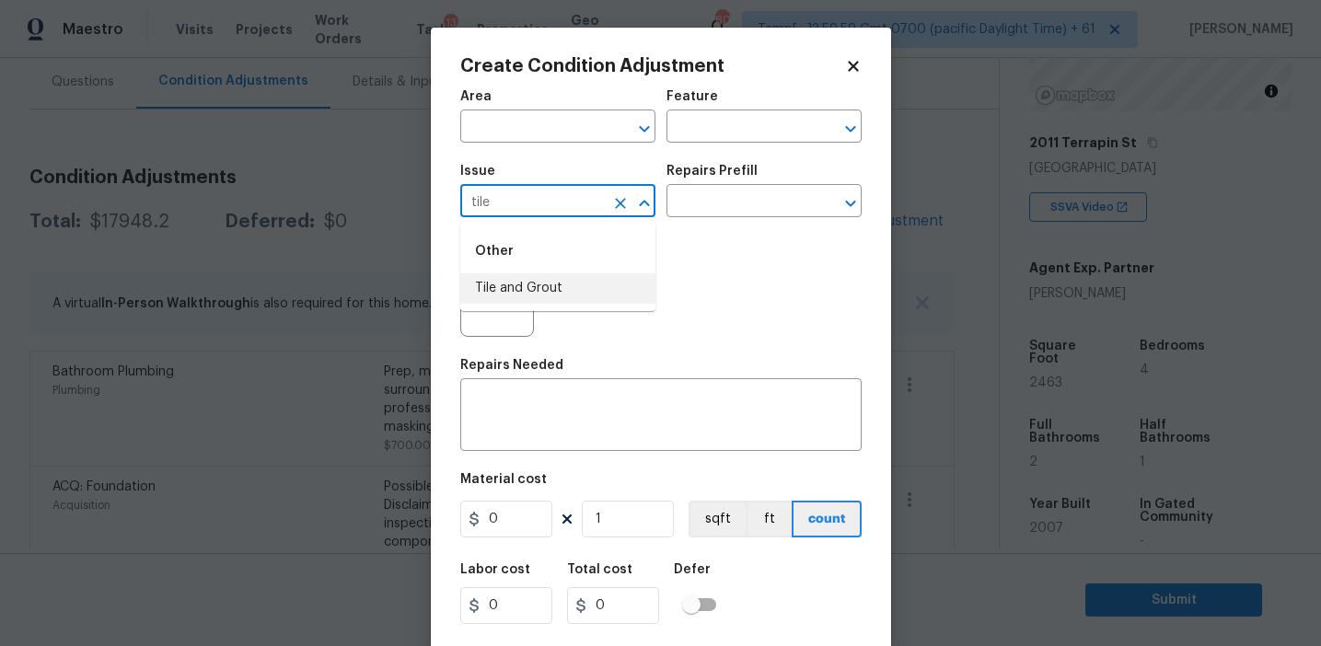
click at [561, 290] on li "Tile and Grout" at bounding box center [557, 288] width 195 height 30
type input "Tile and Grout"
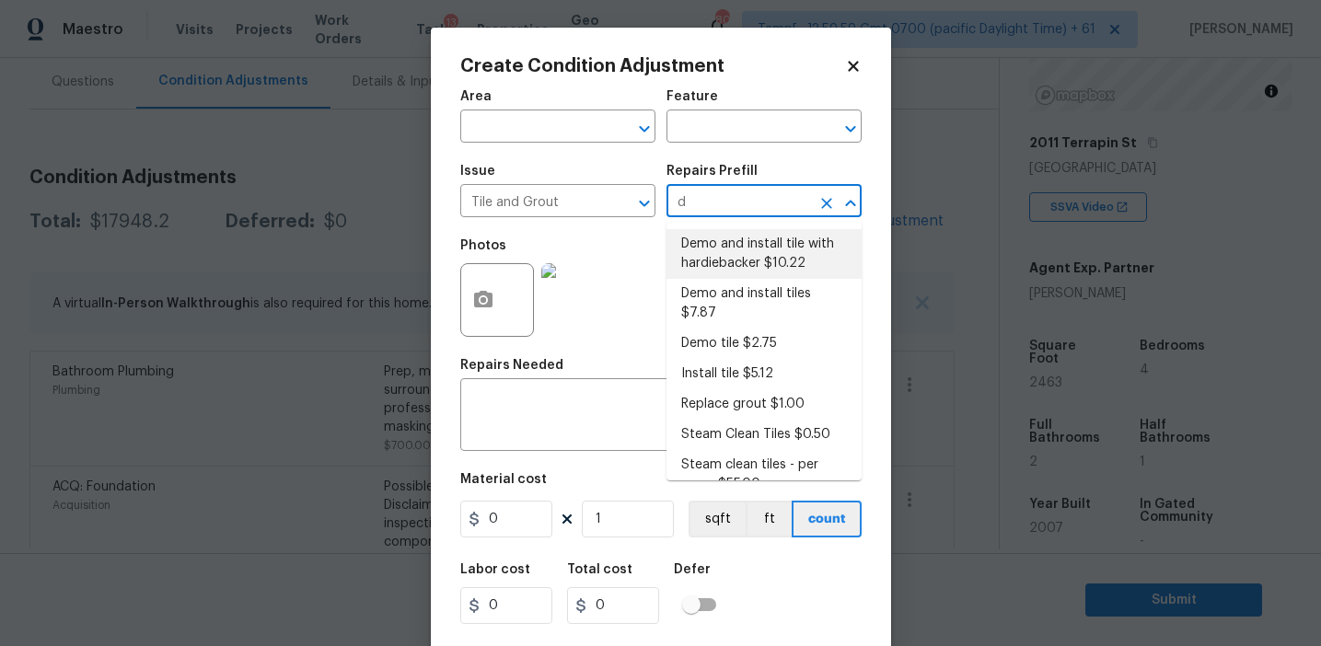
type input "de"
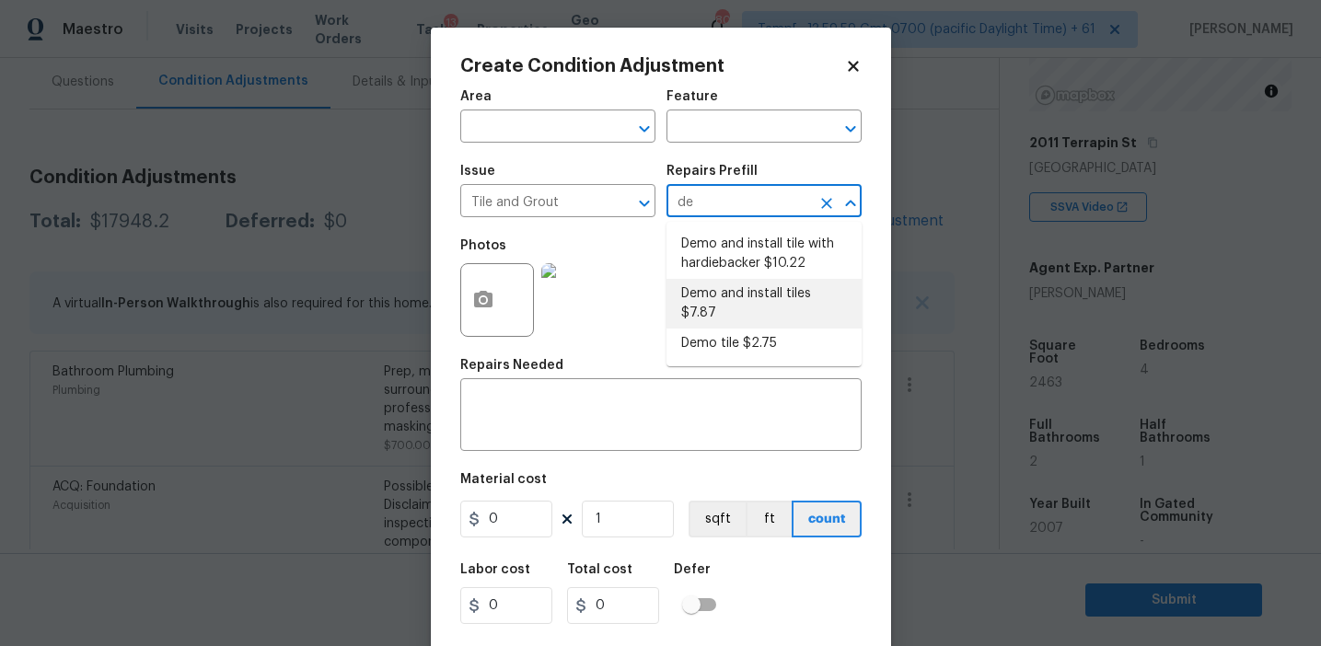
click at [737, 293] on li "Demo and install tiles $7.87" at bounding box center [763, 304] width 195 height 50
type input "Overall Flooring"
type textarea "Demo damaged tile and trowel thinset. Install tile flooring, float (level), and…"
type input "7.87"
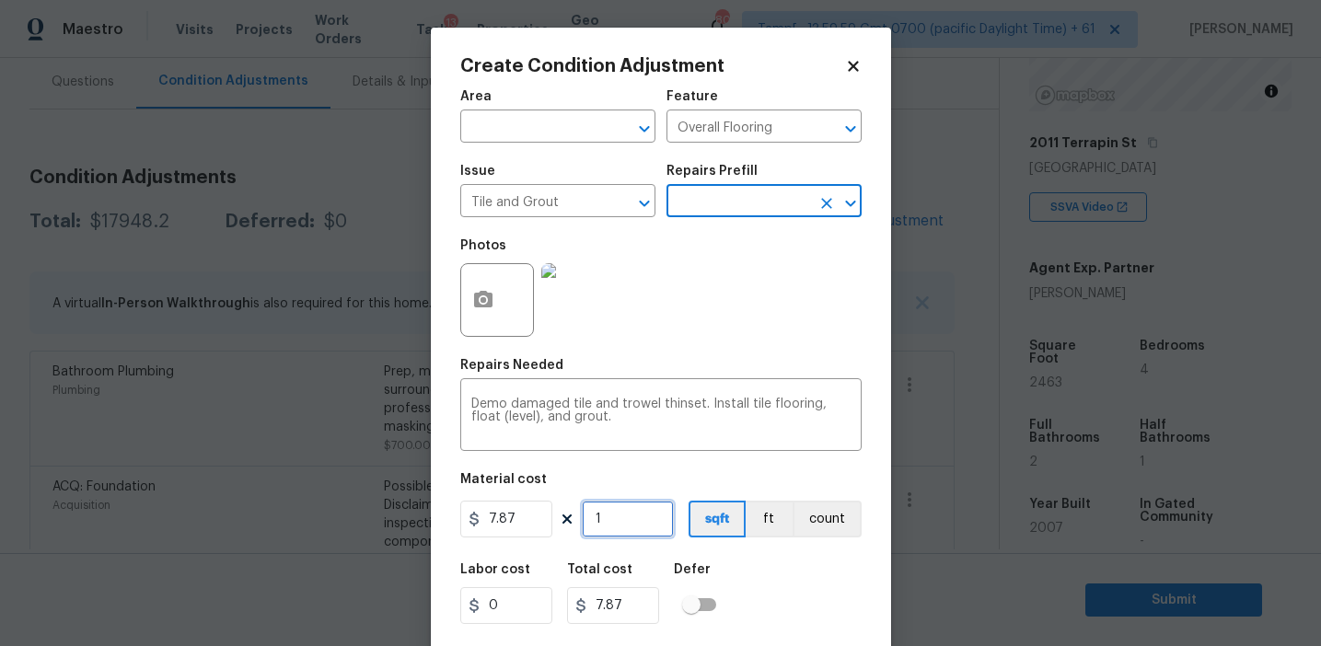
click at [620, 515] on input "1" at bounding box center [628, 519] width 92 height 37
type input "0"
type input "2"
type input "15.74"
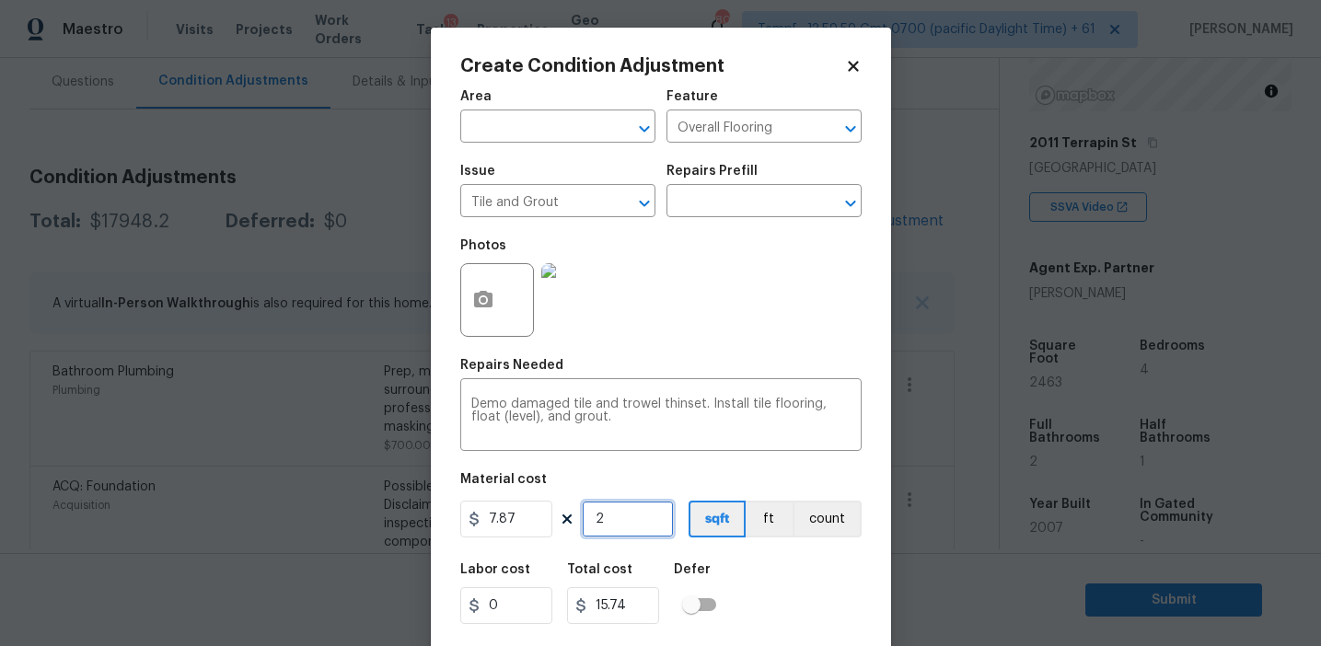
type input "20"
type input "157.4"
type input "200"
type input "1574"
type input "200"
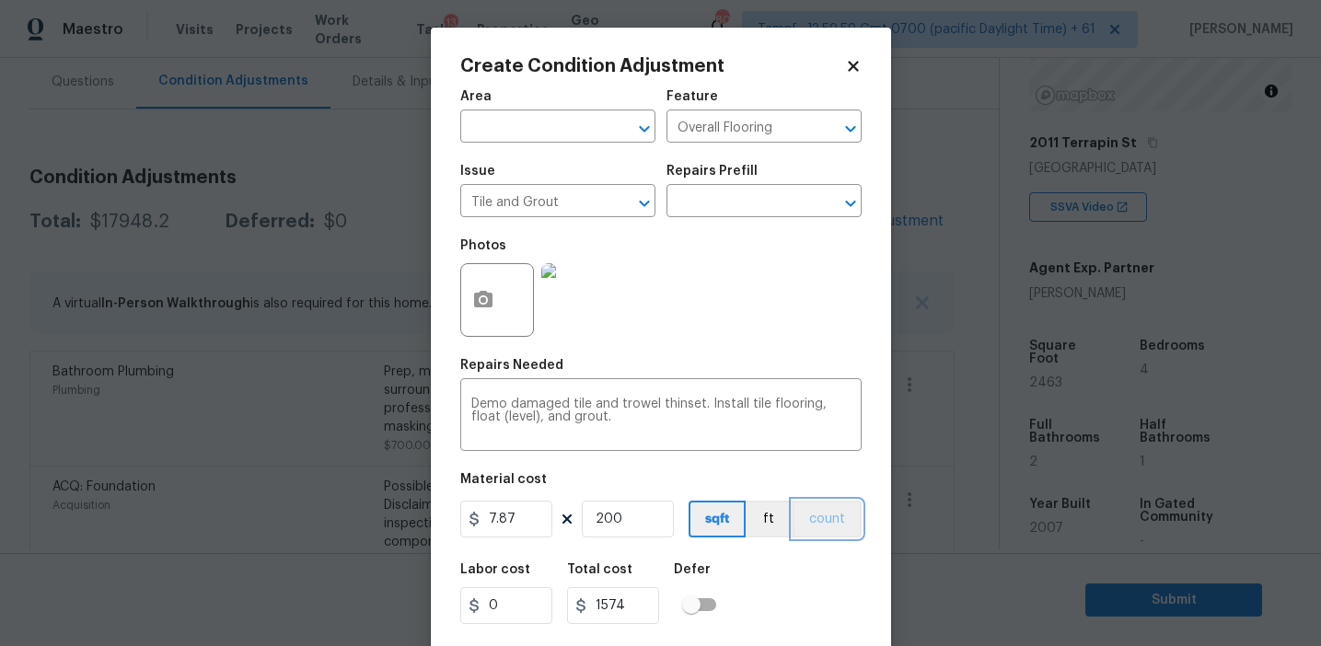
click at [831, 523] on button "count" at bounding box center [827, 519] width 69 height 37
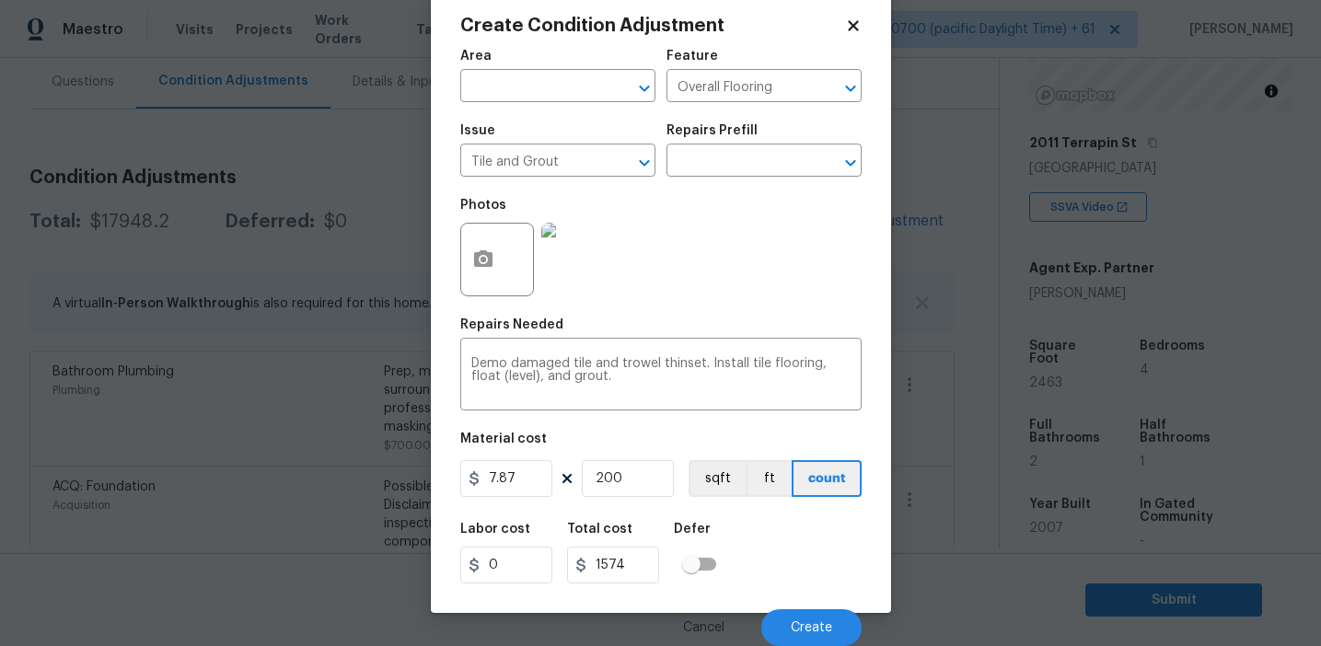
click at [792, 585] on div "Labor cost 0 Total cost 1574 Defer" at bounding box center [660, 553] width 401 height 83
click at [627, 479] on input "200" at bounding box center [628, 478] width 92 height 37
click at [788, 622] on button "Create" at bounding box center [811, 627] width 100 height 37
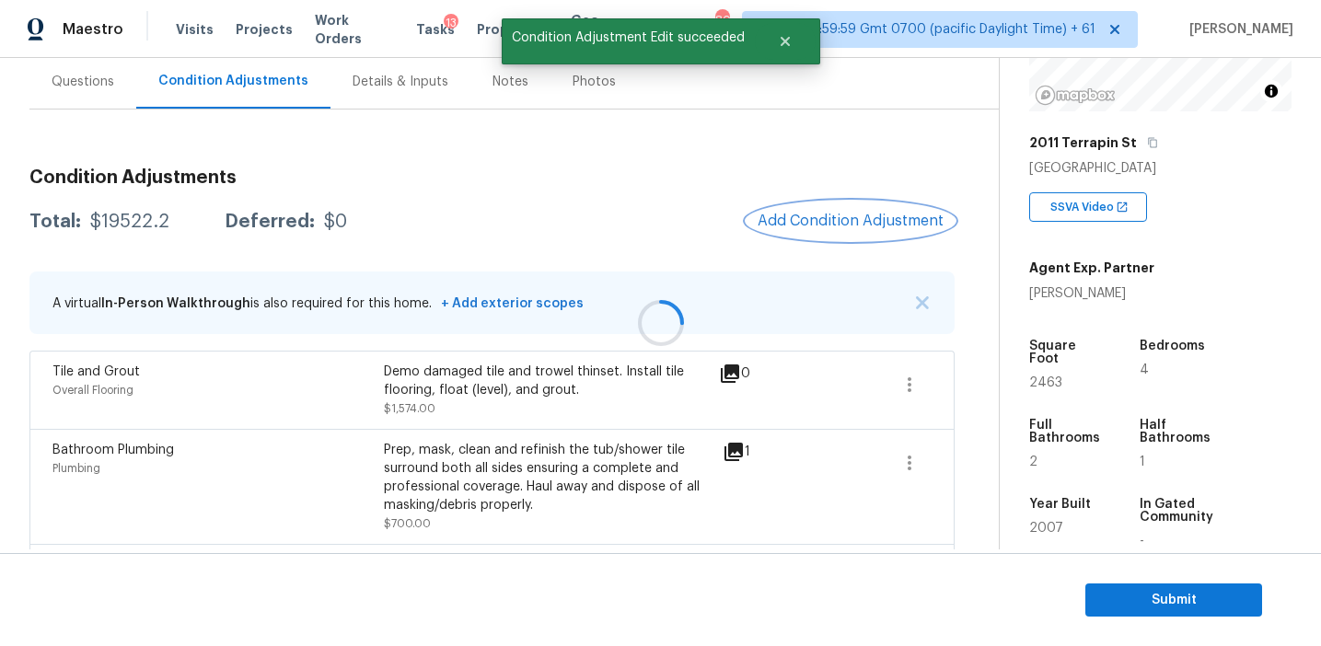
scroll to position [0, 0]
click at [690, 237] on div "Total: $19522.2 Deferred: $0 Add Condition Adjustment" at bounding box center [491, 222] width 925 height 41
click at [686, 230] on div "Total: $19522.2 Deferred: $0 Add Condition Adjustment" at bounding box center [491, 222] width 925 height 41
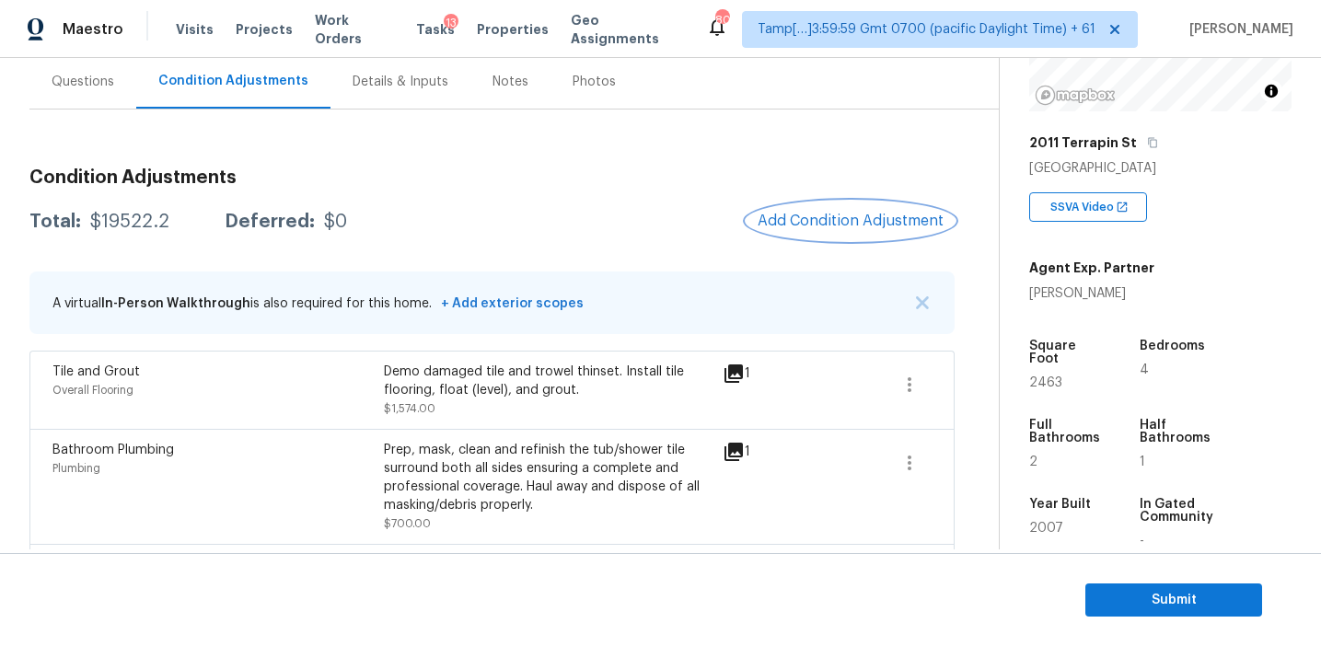
click at [791, 223] on span "Add Condition Adjustment" at bounding box center [851, 221] width 186 height 17
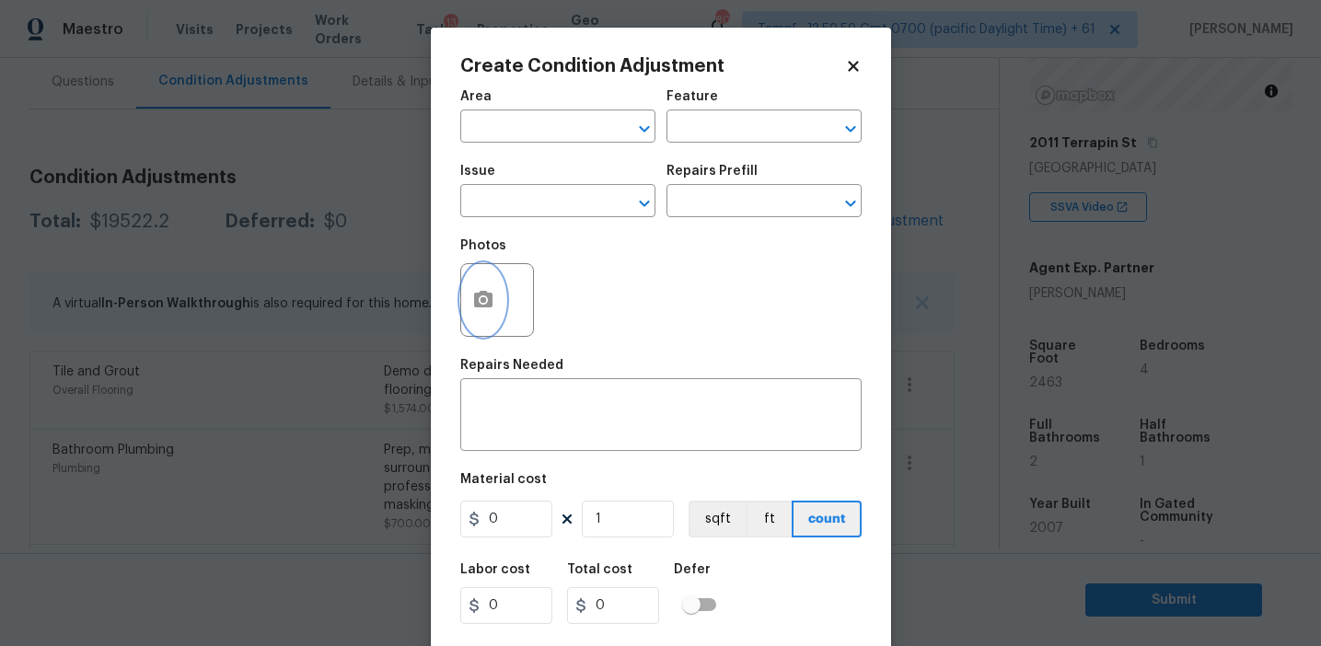
click at [484, 313] on button "button" at bounding box center [483, 300] width 44 height 72
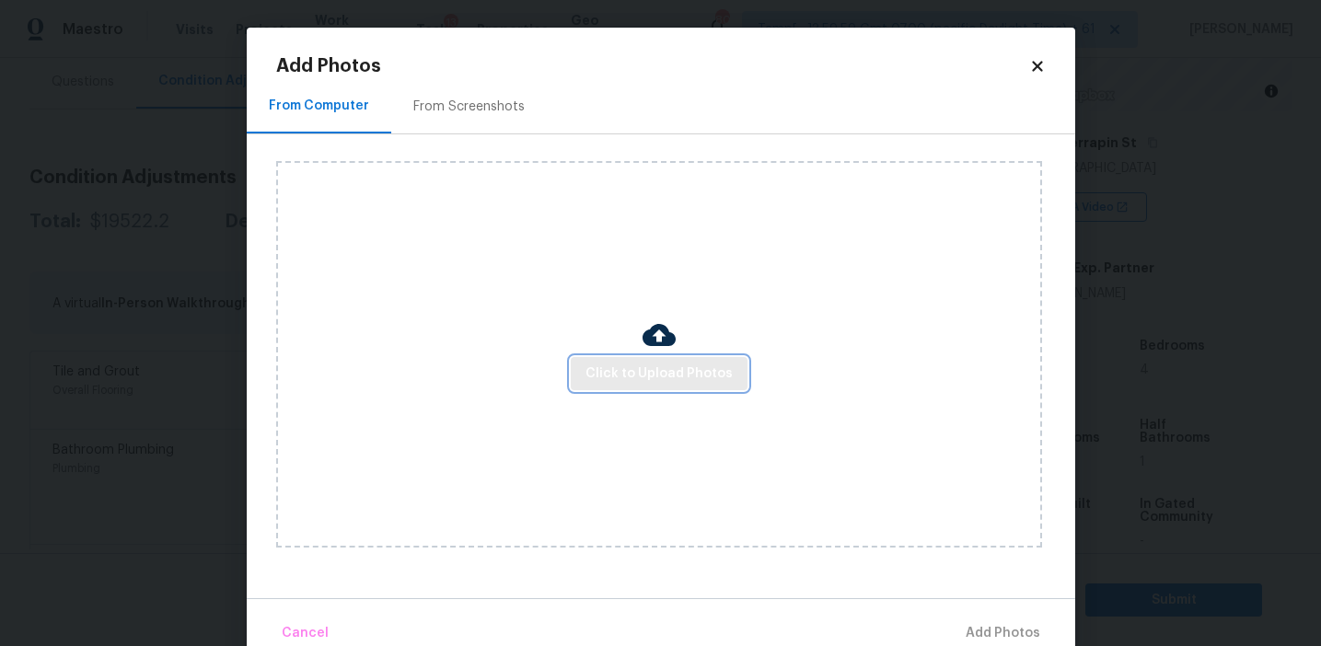
click at [599, 367] on span "Click to Upload Photos" at bounding box center [658, 374] width 147 height 23
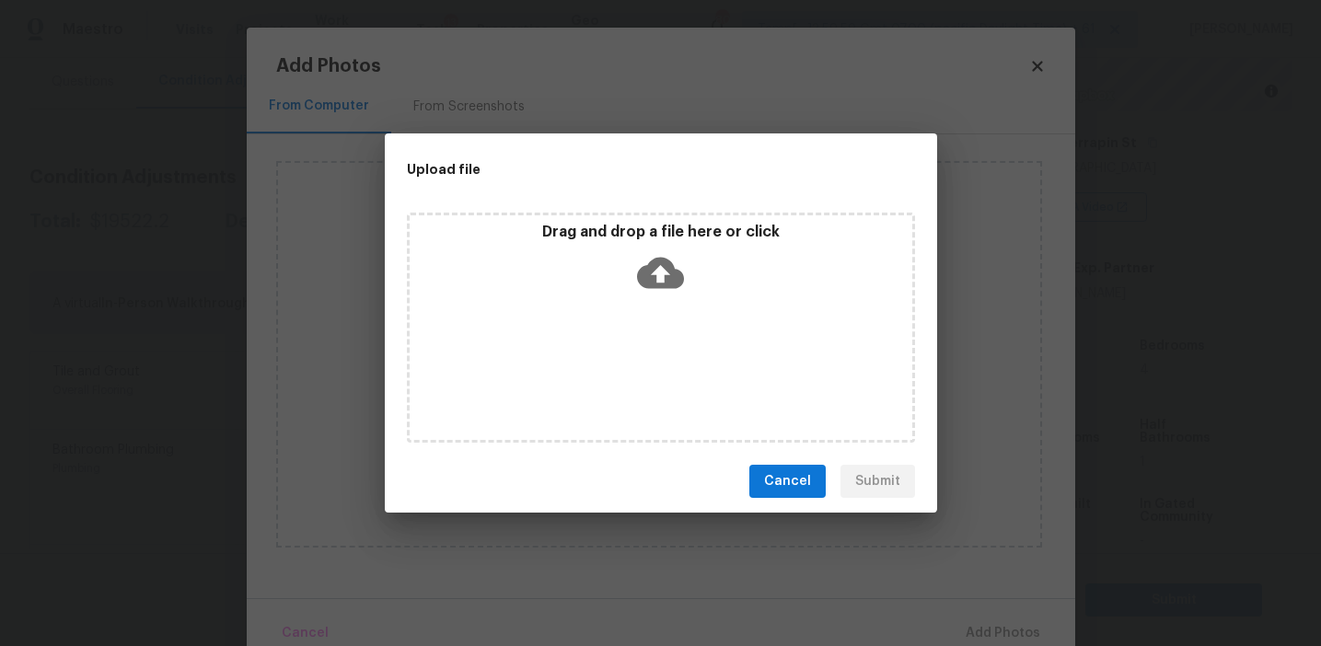
click at [619, 238] on p "Drag and drop a file here or click" at bounding box center [661, 232] width 503 height 19
click at [785, 462] on div "Cancel Submit" at bounding box center [661, 482] width 552 height 64
click at [441, 99] on div "Upload file Drag and drop a file here or click Cancel Submit" at bounding box center [660, 323] width 1321 height 646
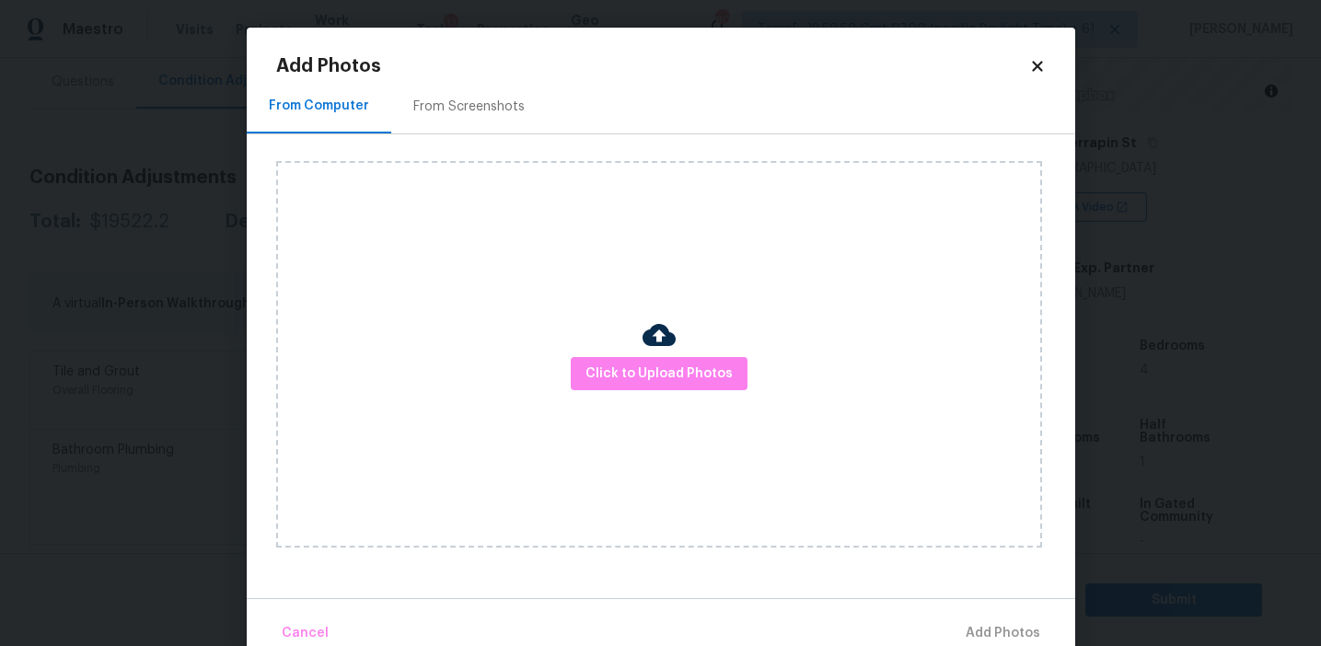
click at [456, 114] on div "From Screenshots" at bounding box center [468, 107] width 111 height 18
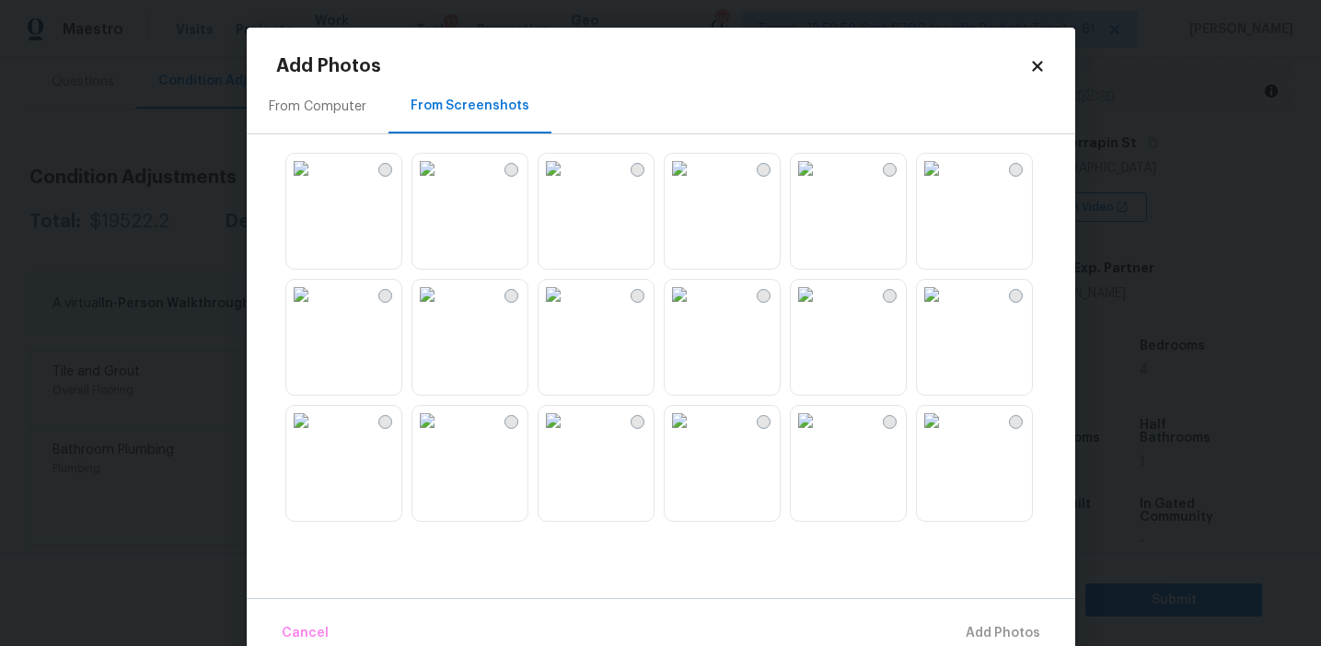
click at [442, 309] on img at bounding box center [426, 294] width 29 height 29
click at [820, 183] on img at bounding box center [805, 168] width 29 height 29
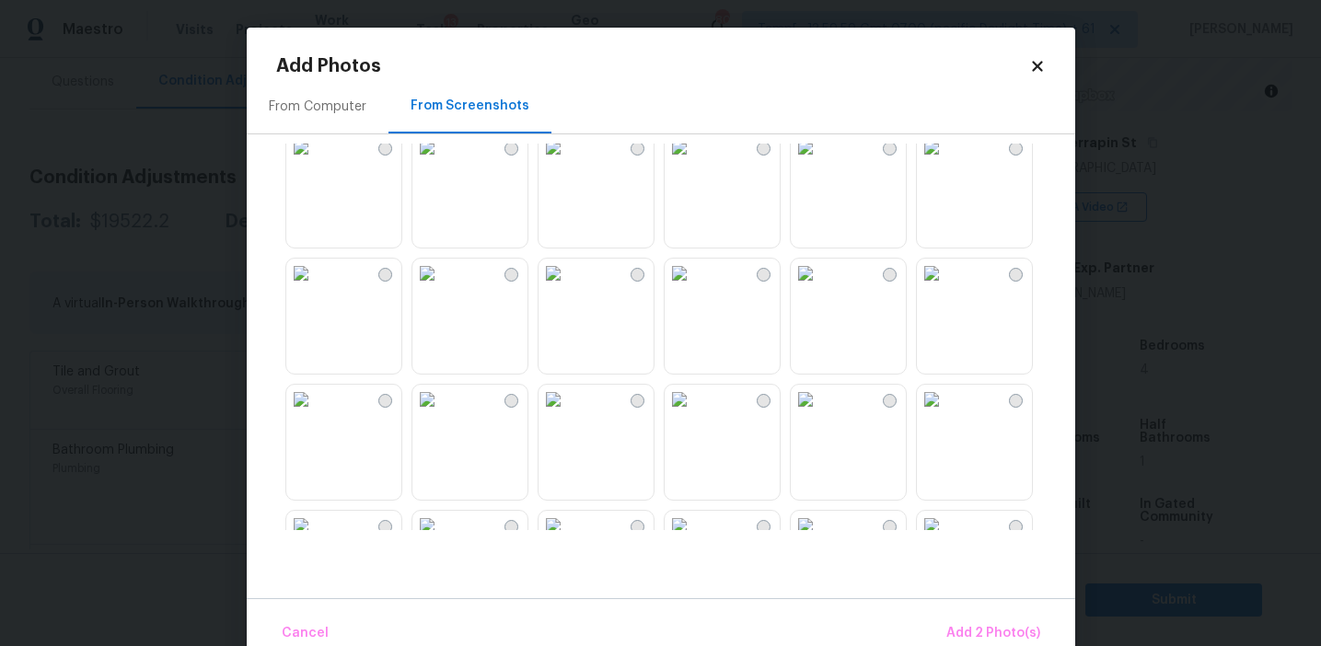
scroll to position [368, 0]
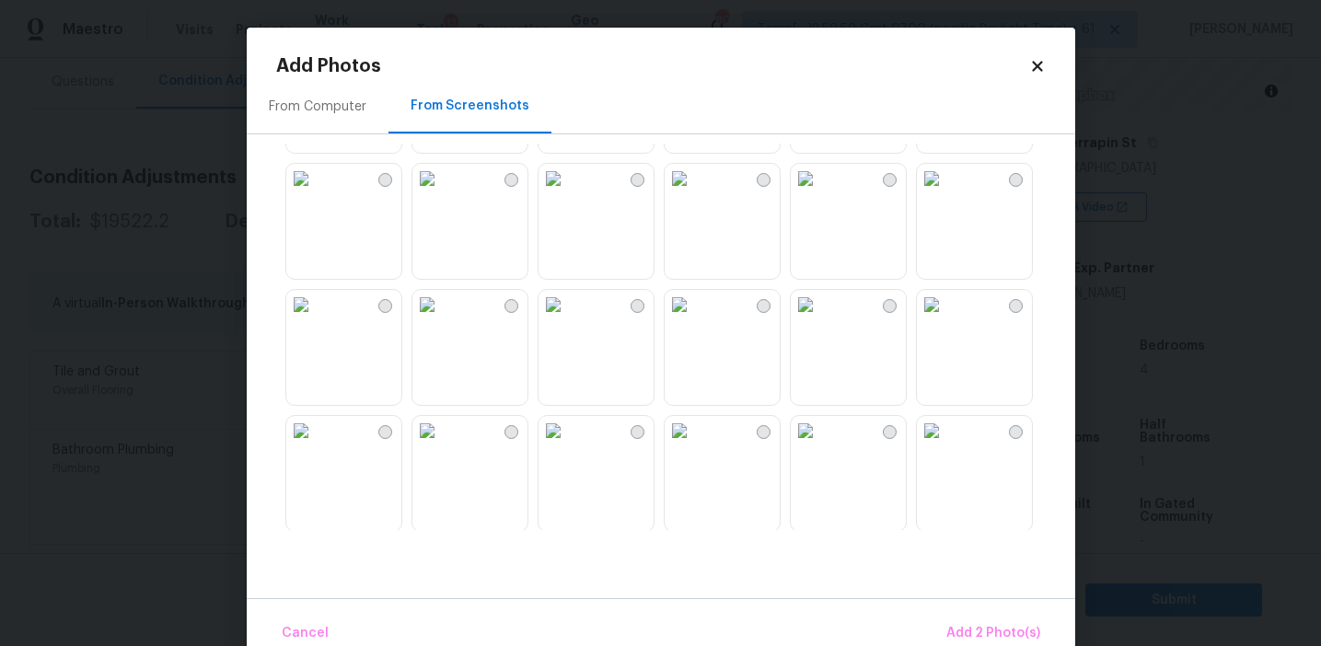
click at [820, 193] on img at bounding box center [805, 178] width 29 height 29
click at [694, 193] on img at bounding box center [679, 178] width 29 height 29
click at [820, 446] on img at bounding box center [805, 430] width 29 height 29
click at [941, 614] on div "Cancel Add 4 Photo(s)" at bounding box center [661, 625] width 828 height 55
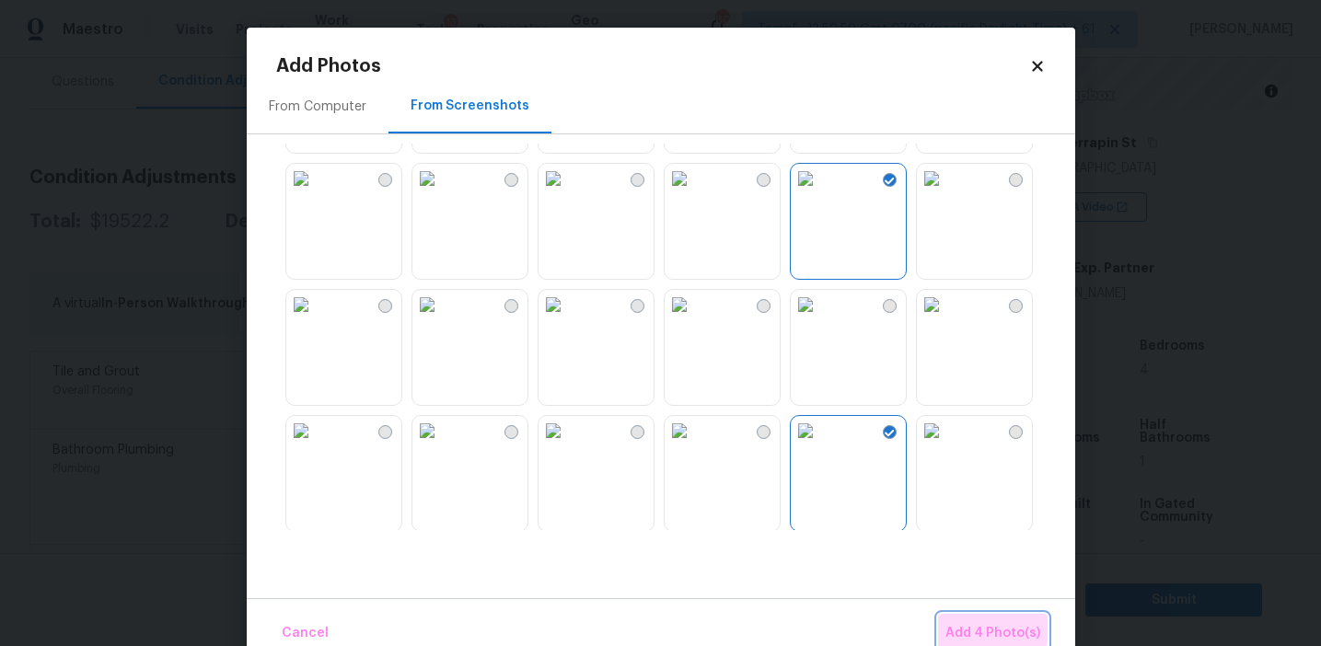
click at [962, 623] on span "Add 4 Photo(s)" at bounding box center [992, 633] width 95 height 23
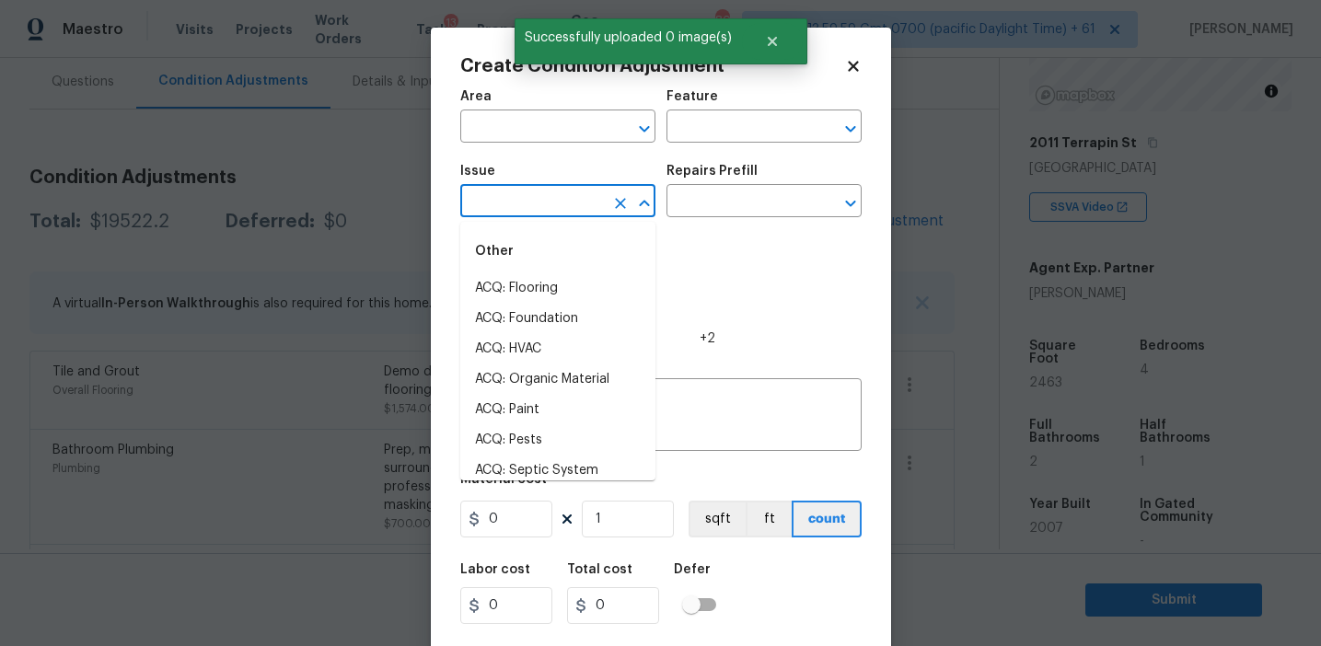
click at [554, 202] on input "text" at bounding box center [532, 203] width 144 height 29
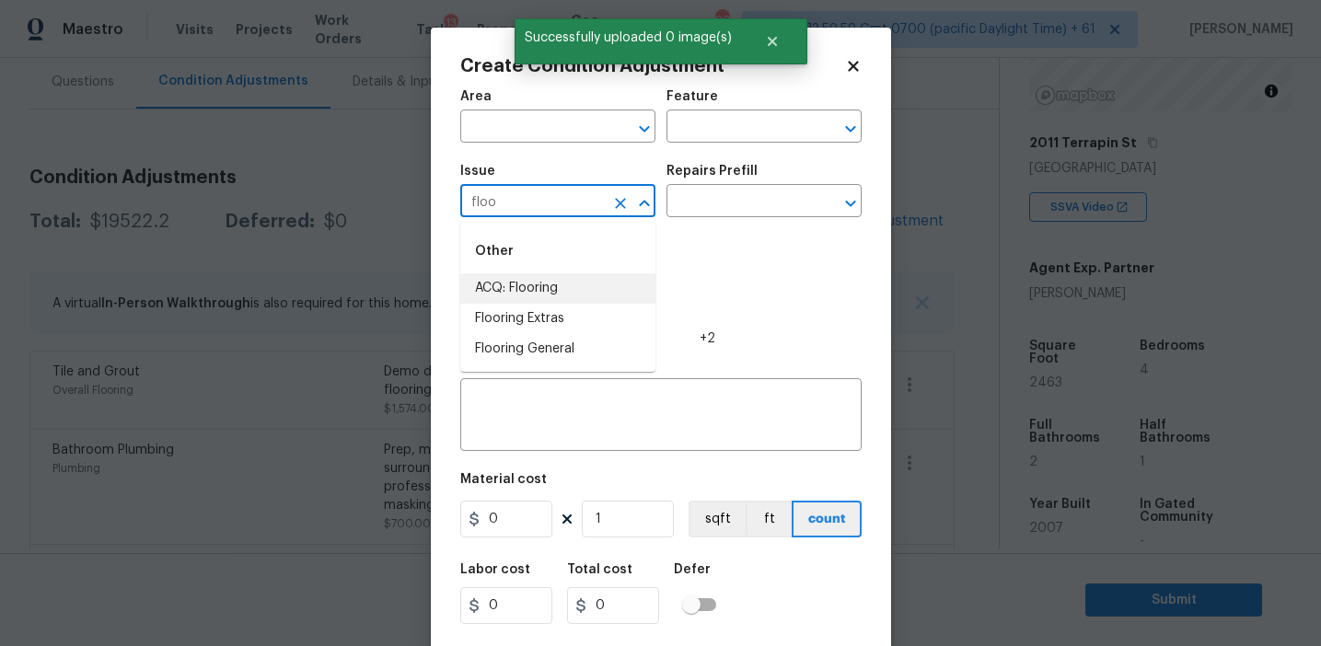
click at [577, 281] on li "ACQ: Flooring" at bounding box center [557, 288] width 195 height 30
type input "ACQ: Flooring"
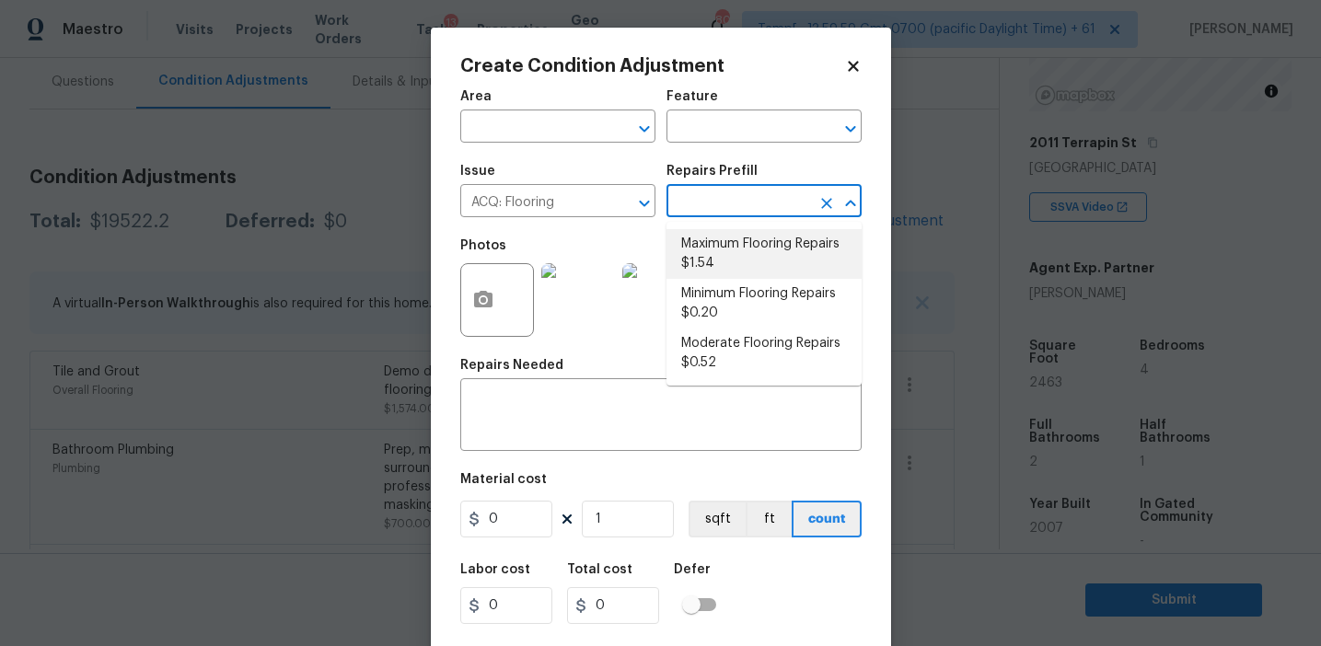
click at [718, 210] on input "text" at bounding box center [738, 203] width 144 height 29
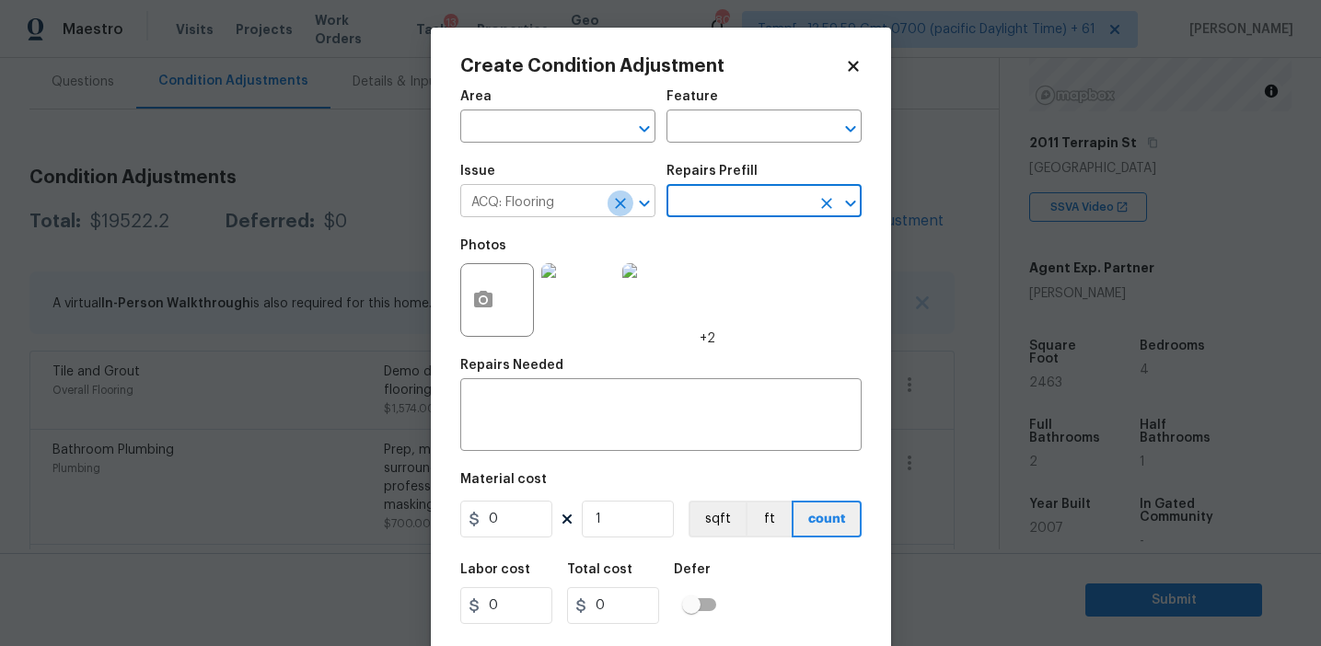
click at [611, 198] on icon "Clear" at bounding box center [620, 203] width 18 height 18
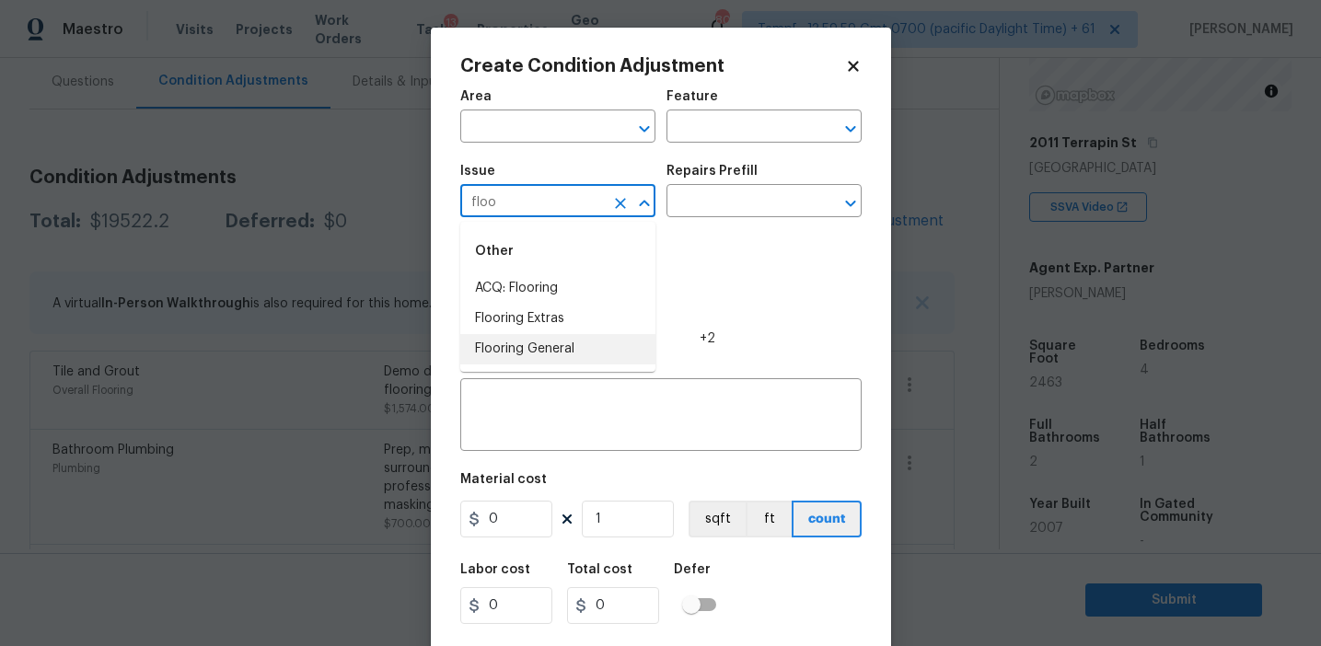
click at [608, 346] on li "Flooring General" at bounding box center [557, 349] width 195 height 30
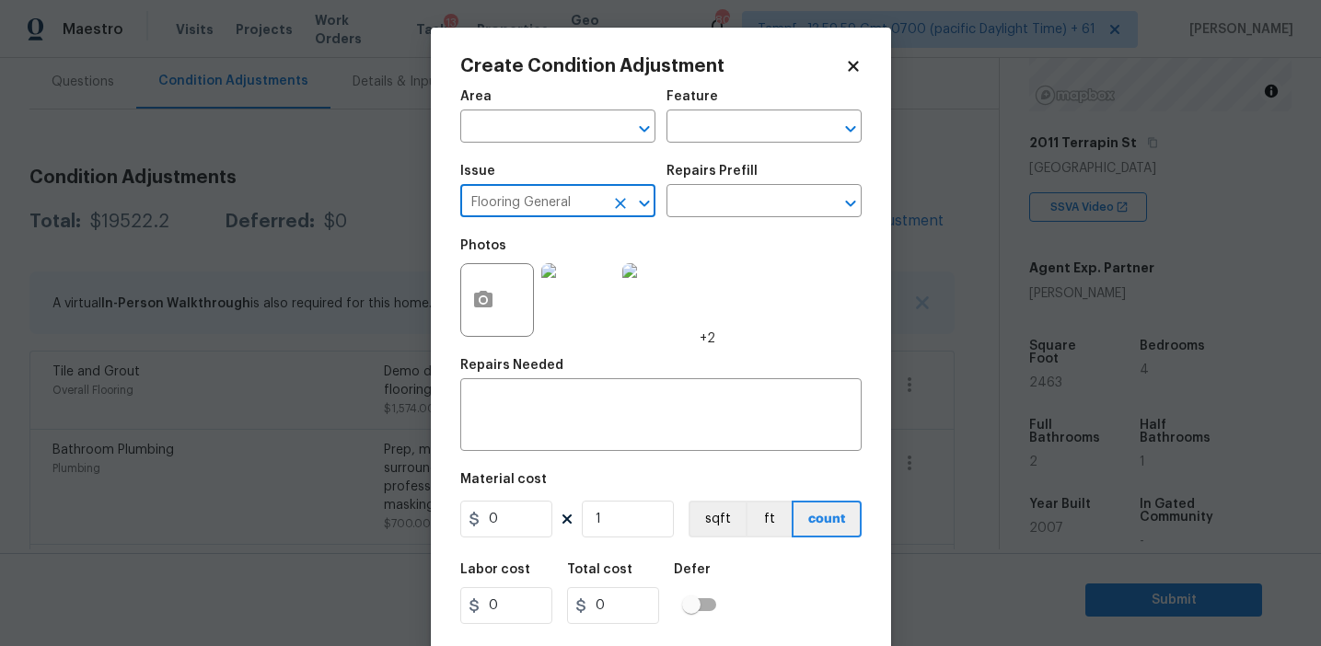
type input "Flooring General"
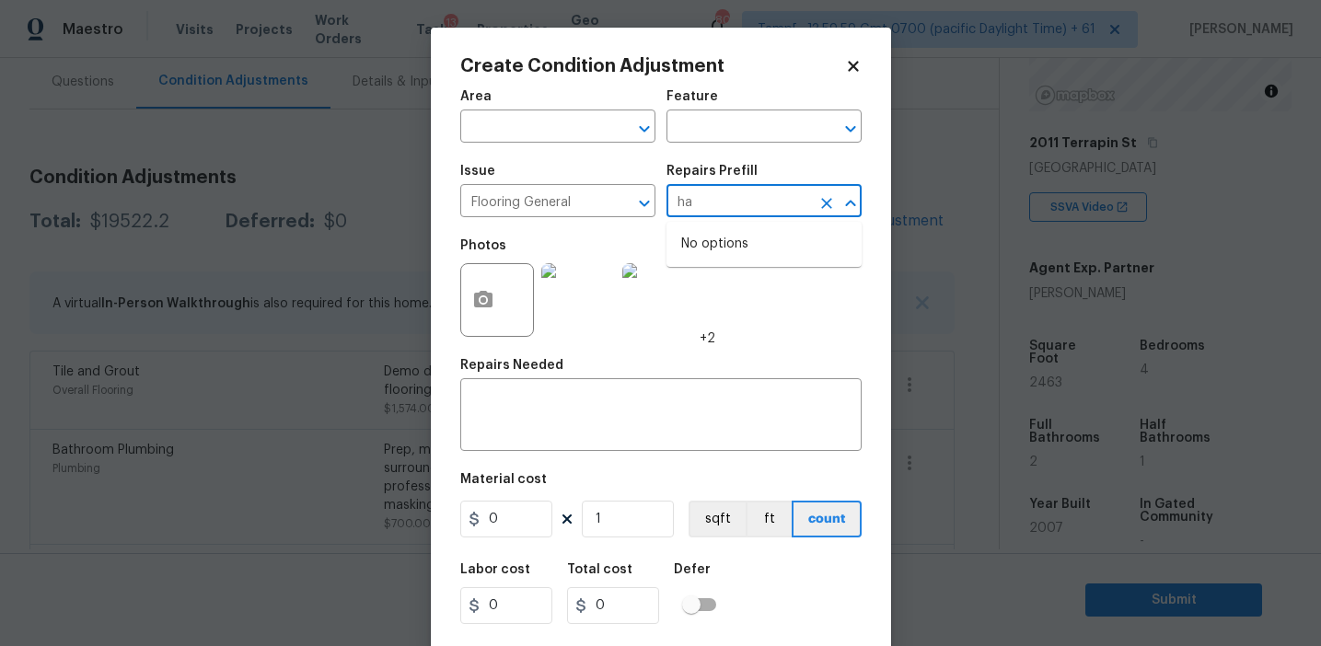
type input "h"
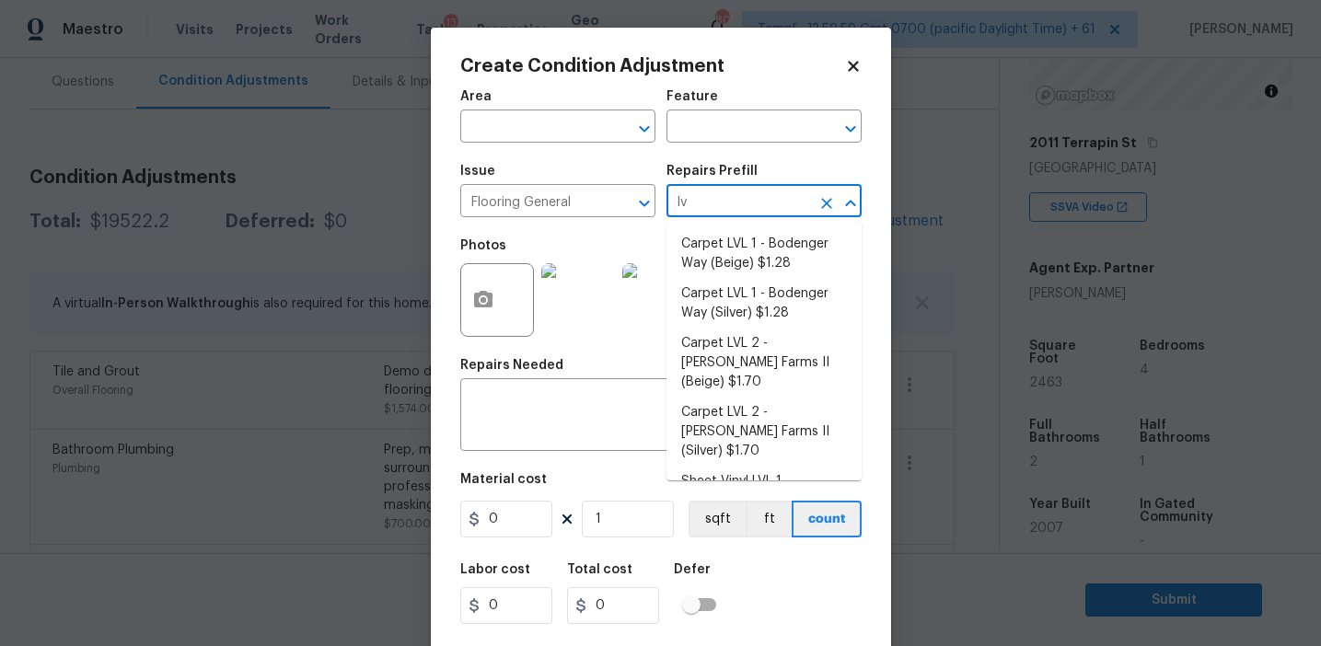
type input "l"
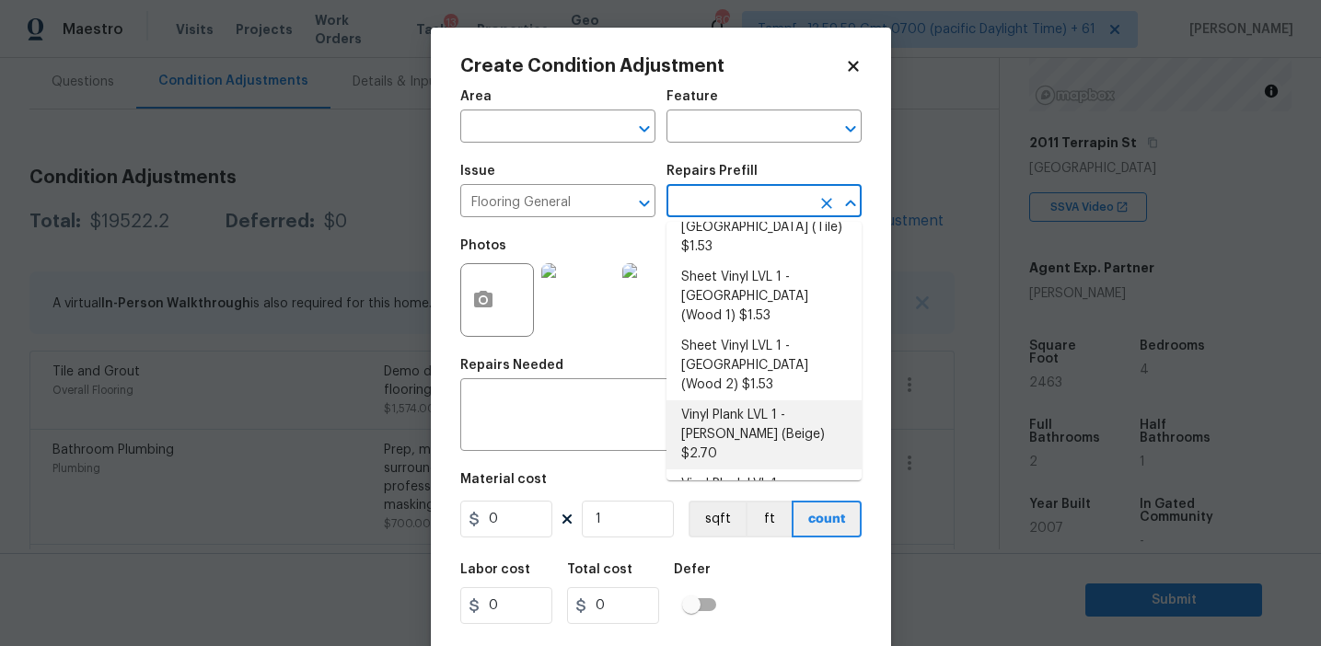
scroll to position [303, 0]
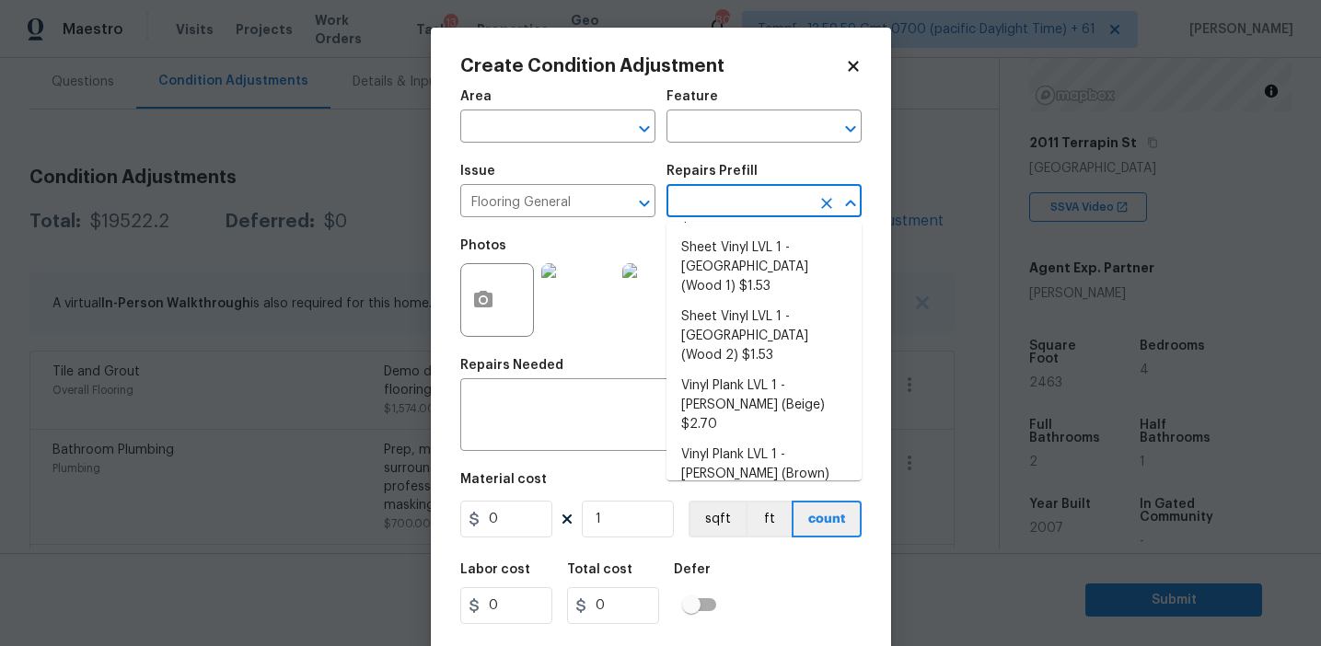
click at [762, 509] on li "Vinyl Plank LVL 2 - Best Door 4.5 (Beige) $3.55" at bounding box center [763, 534] width 195 height 50
type input "Overall Flooring"
type textarea "Install LVP (Best Door 4.5 220 Sweeper Beige) Includes transitions, glue and as…"
type input "3.55"
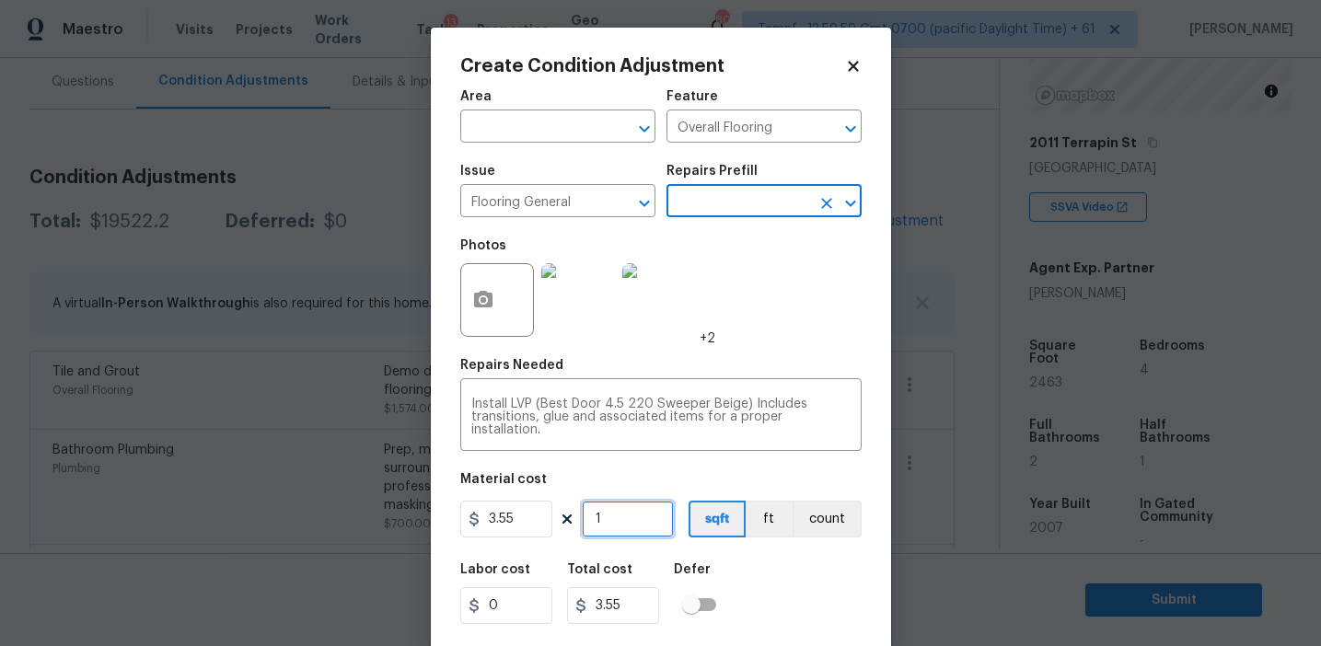
click at [621, 515] on input "1" at bounding box center [628, 519] width 92 height 37
type input "0"
click at [614, 519] on input "0" at bounding box center [628, 519] width 92 height 37
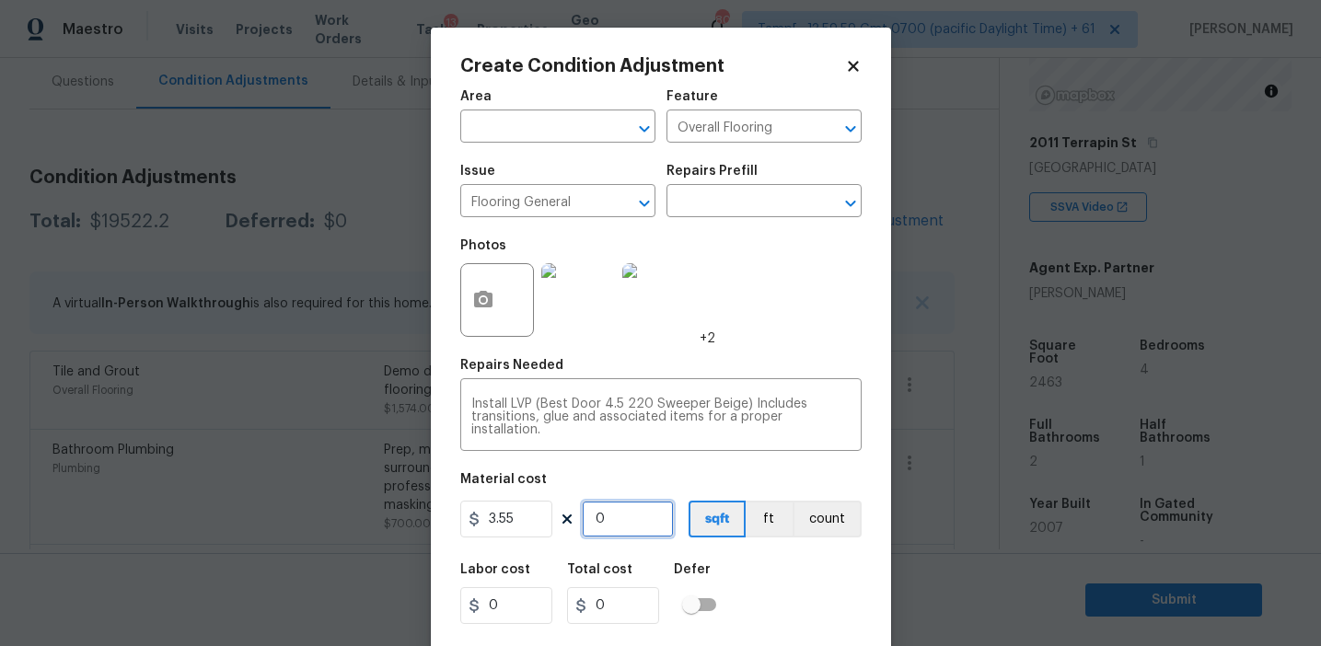
paste input "1132"
type input "1132"
type input "4018.6"
type input "1132"
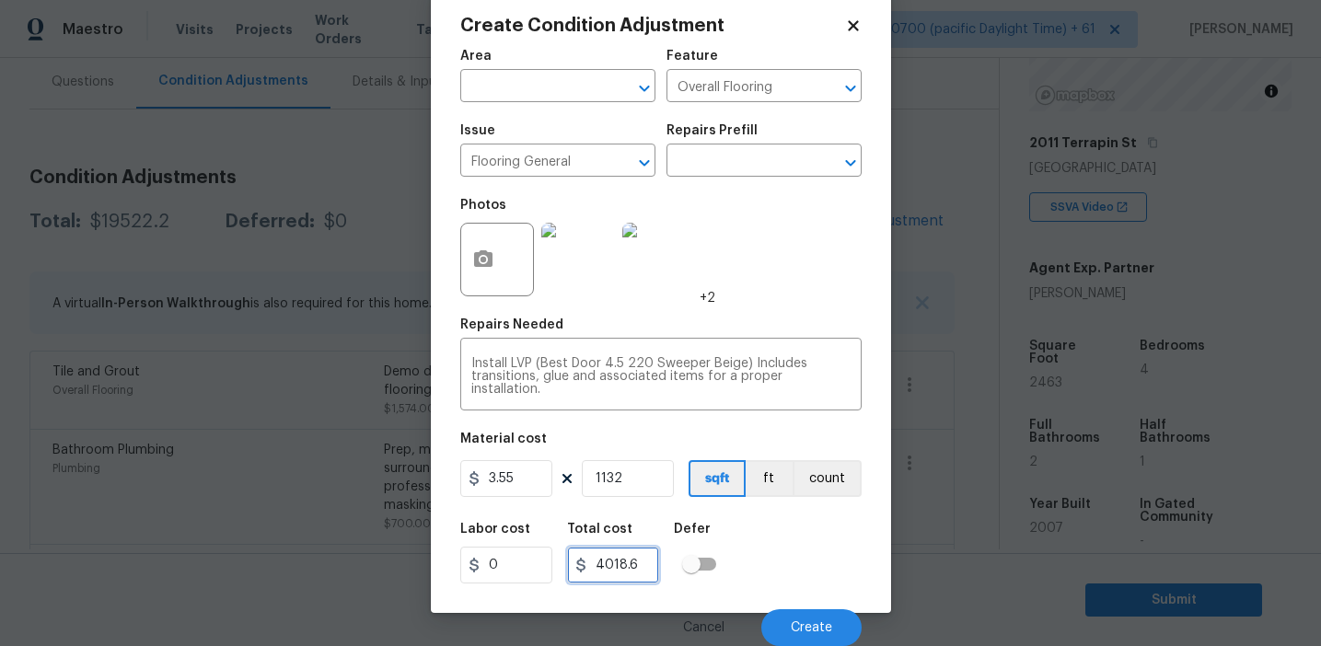
click at [629, 573] on input "4018.6" at bounding box center [613, 565] width 92 height 37
click at [506, 484] on input "3.55" at bounding box center [506, 478] width 92 height 37
paste input "4018.6"
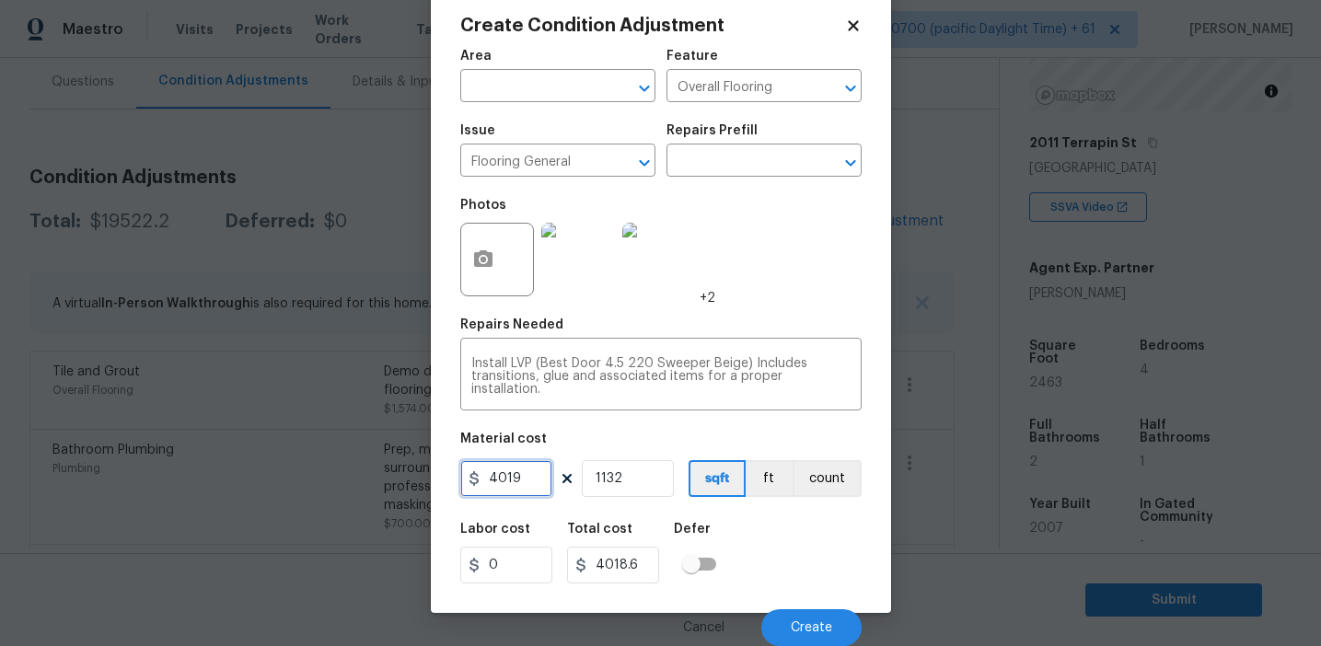
type input "4019"
type input "4549508"
type input "1"
type input "4019"
type input "1"
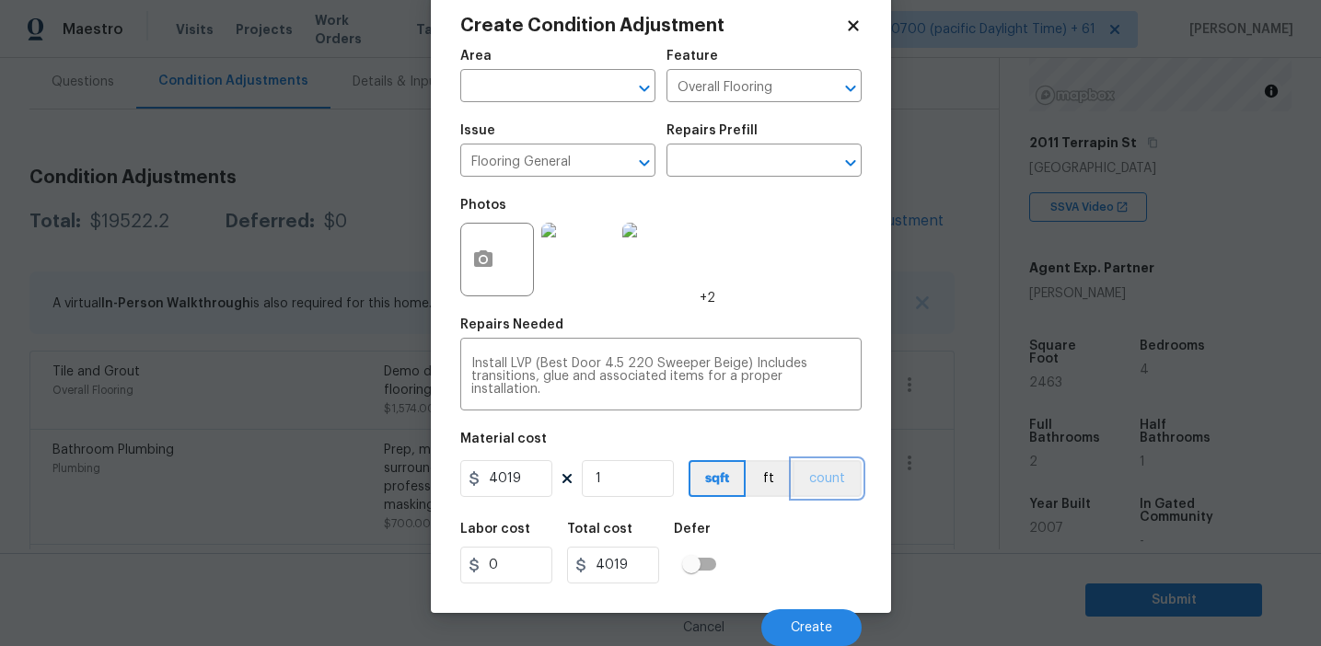
click at [820, 494] on button "count" at bounding box center [827, 478] width 69 height 37
click at [796, 624] on span "Create" at bounding box center [811, 628] width 41 height 14
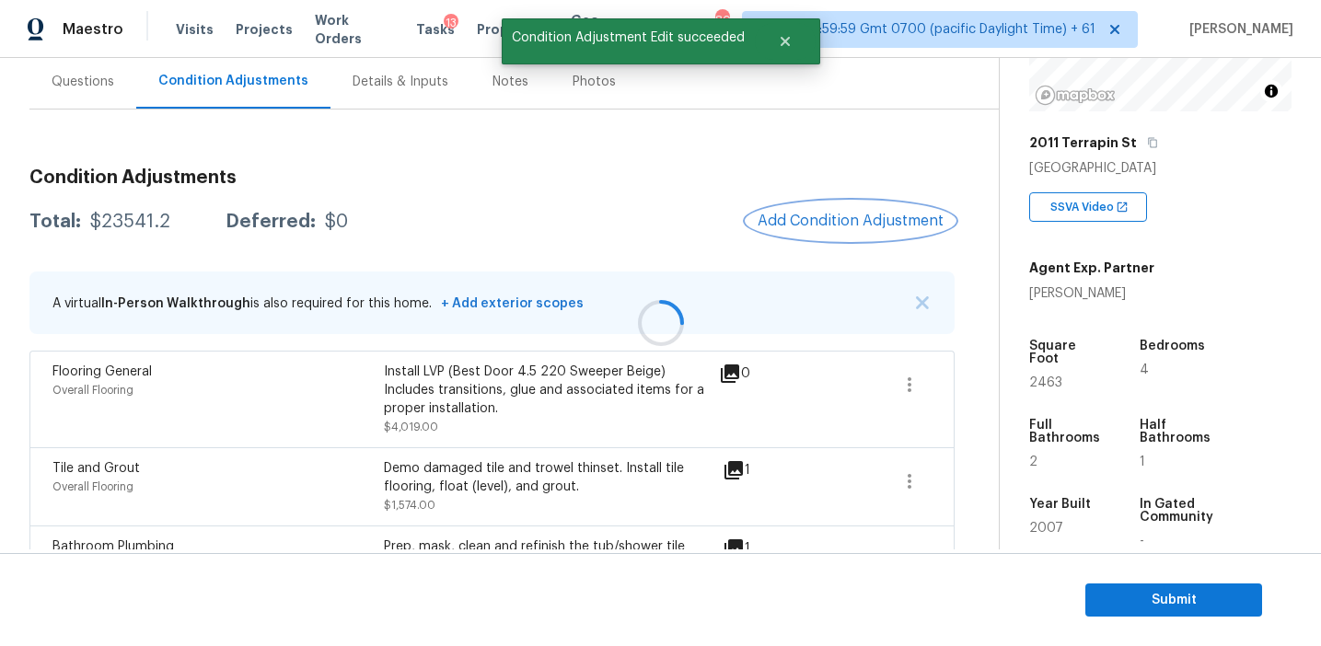
scroll to position [0, 0]
click at [810, 222] on span "Add Condition Adjustment" at bounding box center [851, 221] width 186 height 17
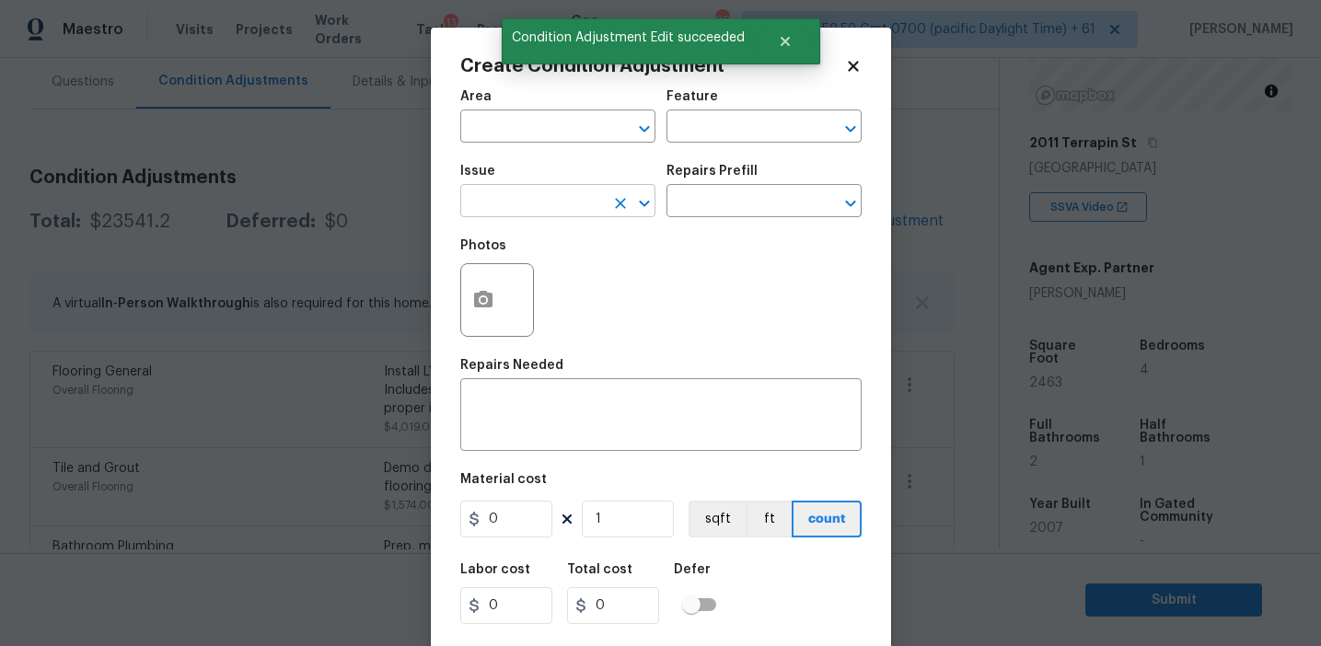
click at [504, 195] on input "text" at bounding box center [532, 203] width 144 height 29
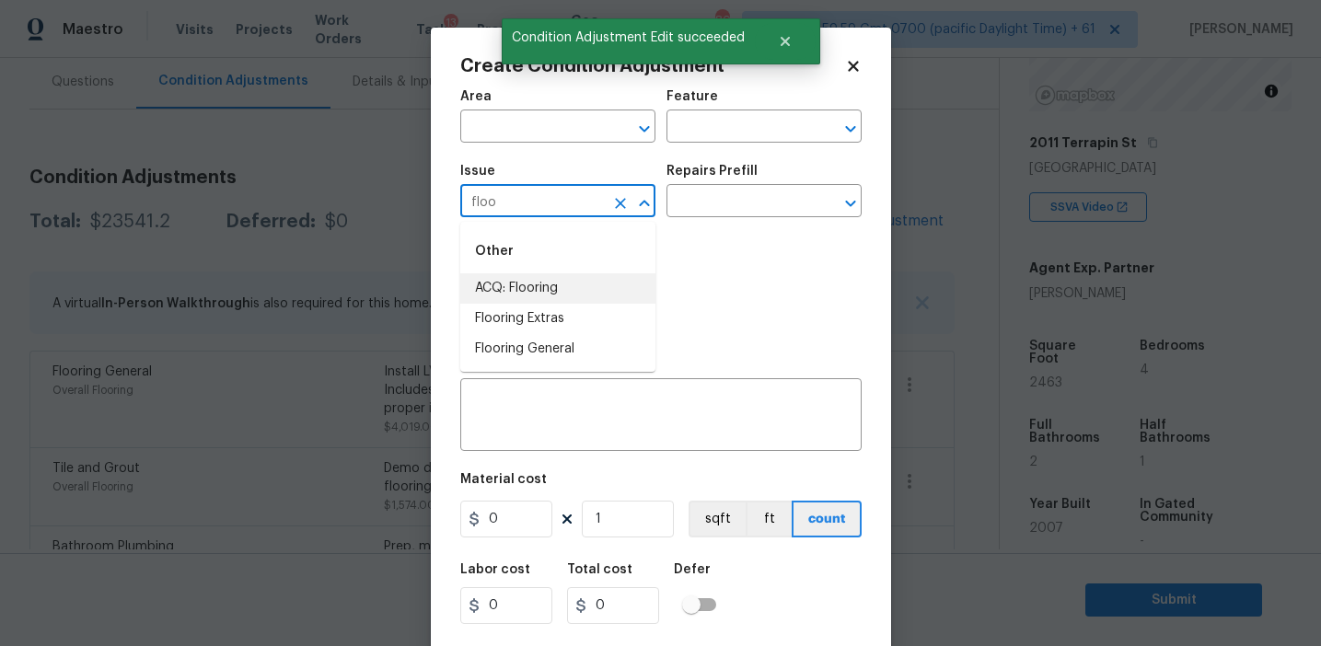
click at [541, 291] on li "ACQ: Flooring" at bounding box center [557, 288] width 195 height 30
type input "ACQ: Flooring"
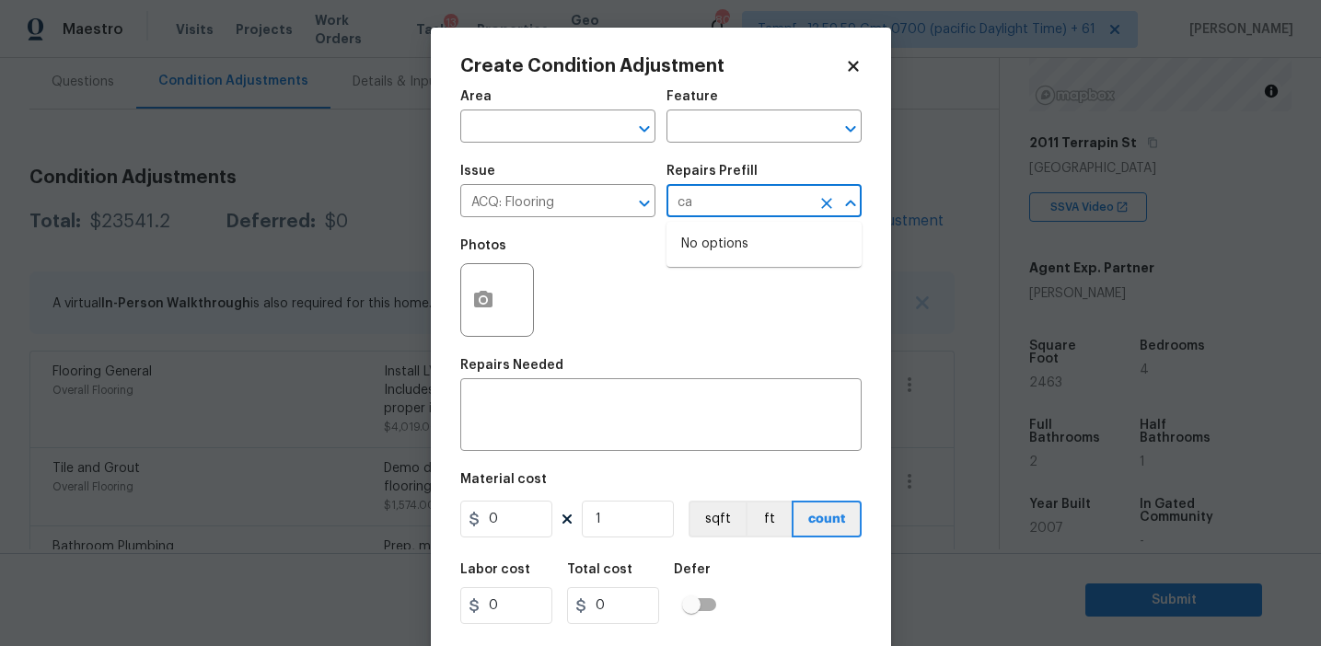
type input "c"
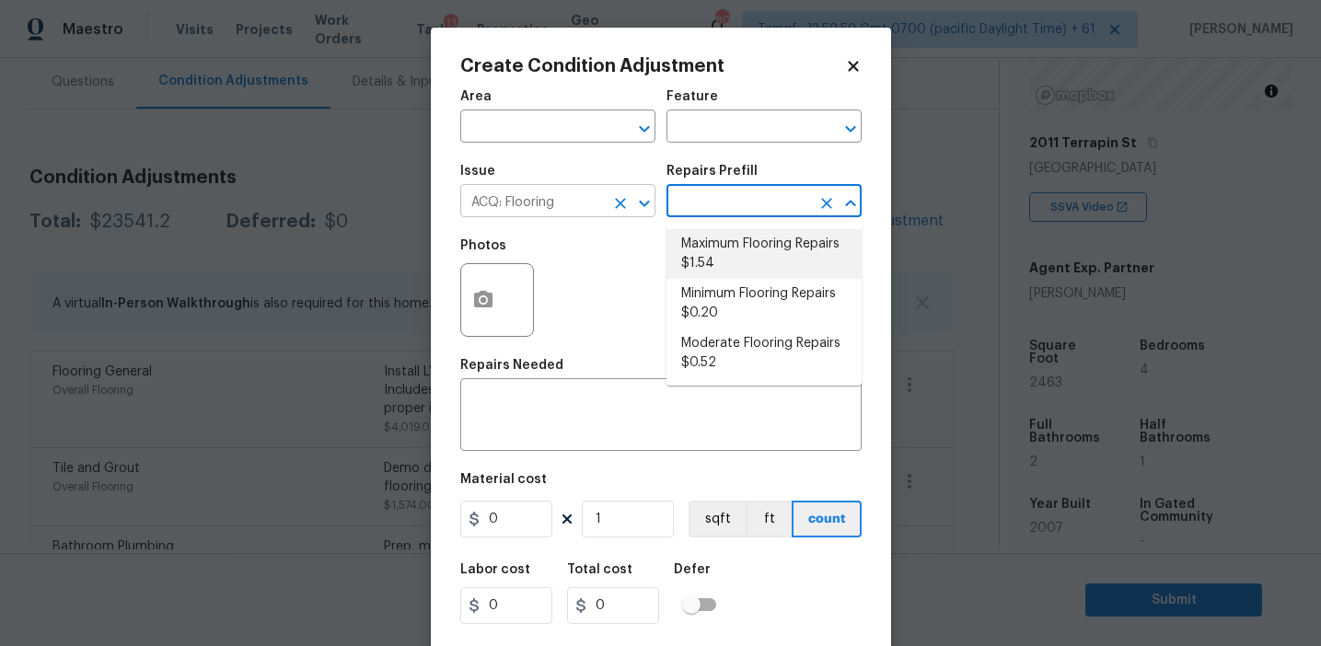
click at [625, 202] on icon "Clear" at bounding box center [620, 203] width 18 height 18
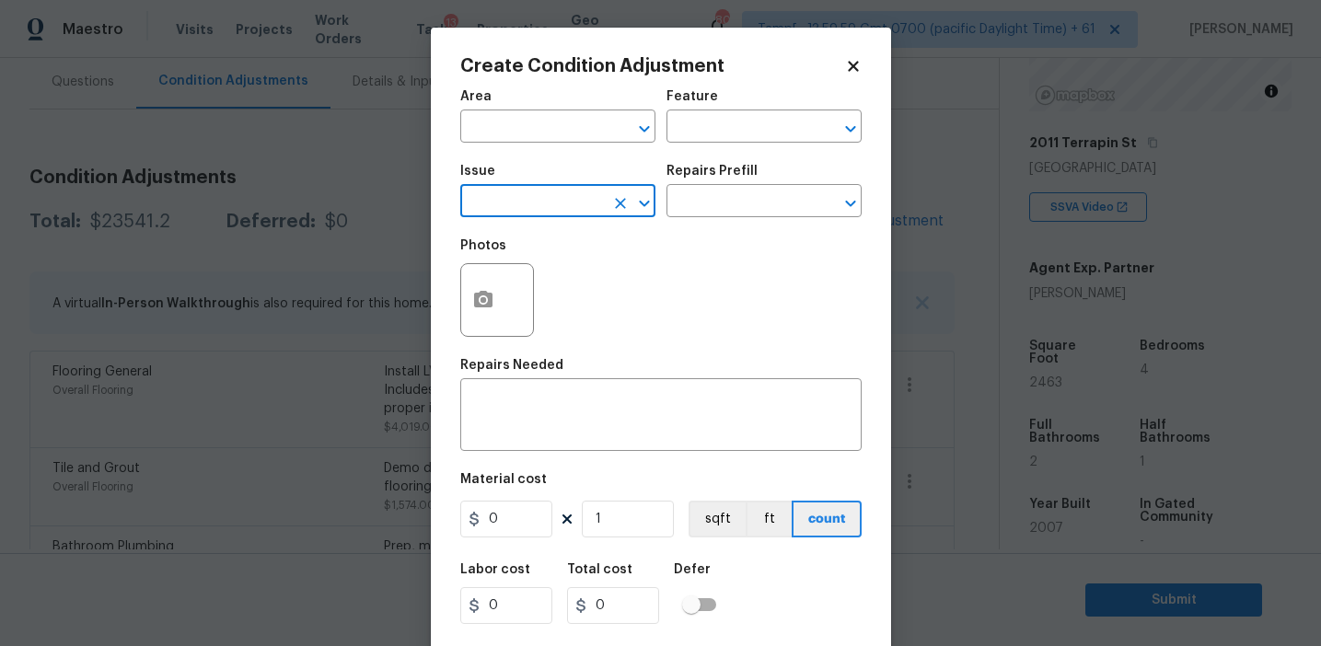
click at [575, 200] on input "text" at bounding box center [532, 203] width 144 height 29
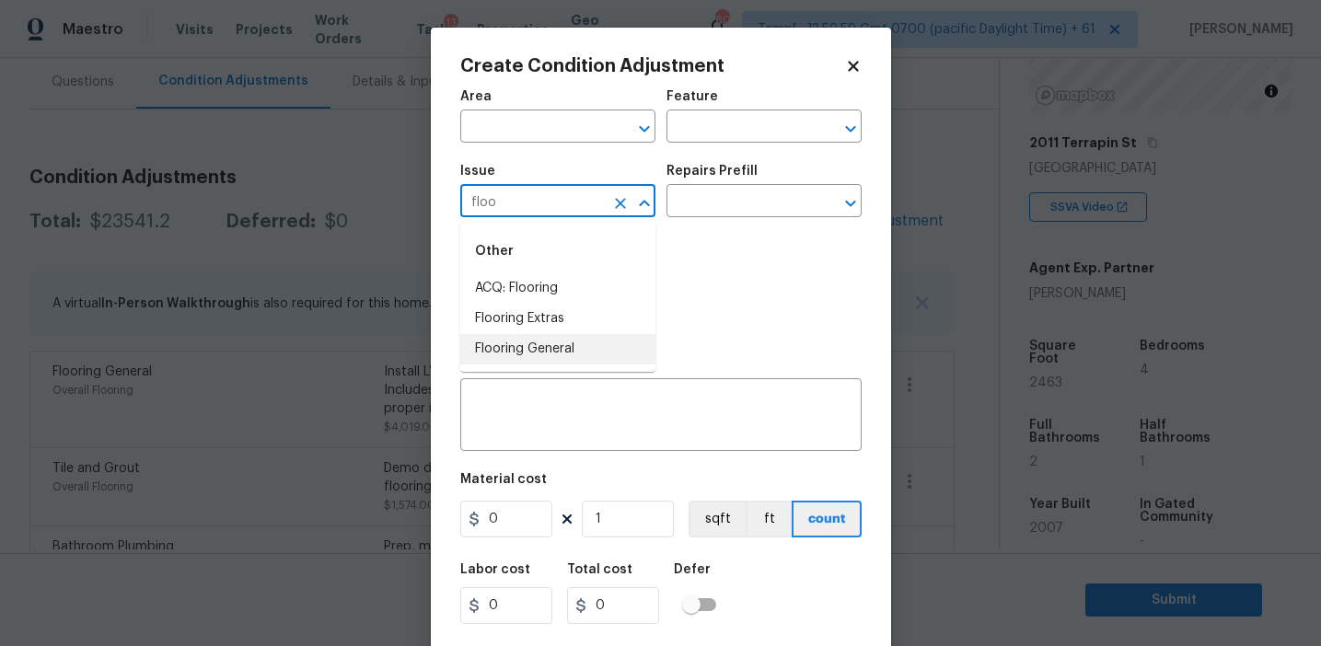
click at [582, 342] on li "Flooring General" at bounding box center [557, 349] width 195 height 30
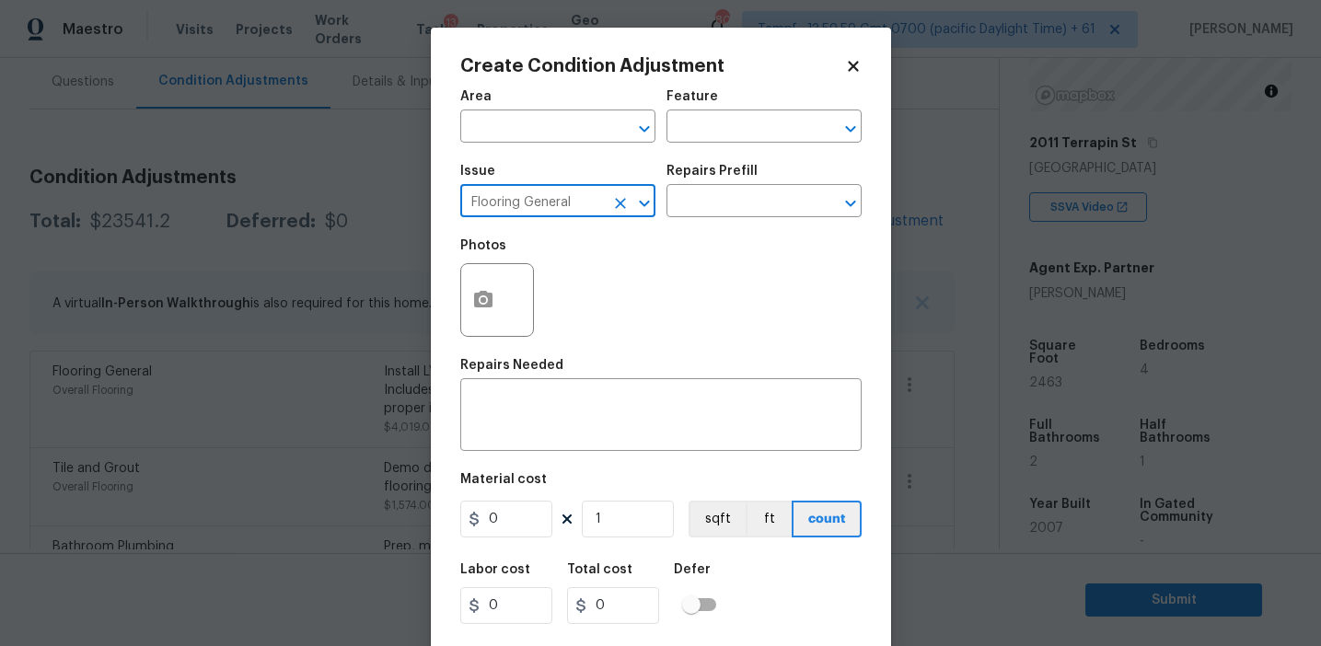
type input "Flooring General"
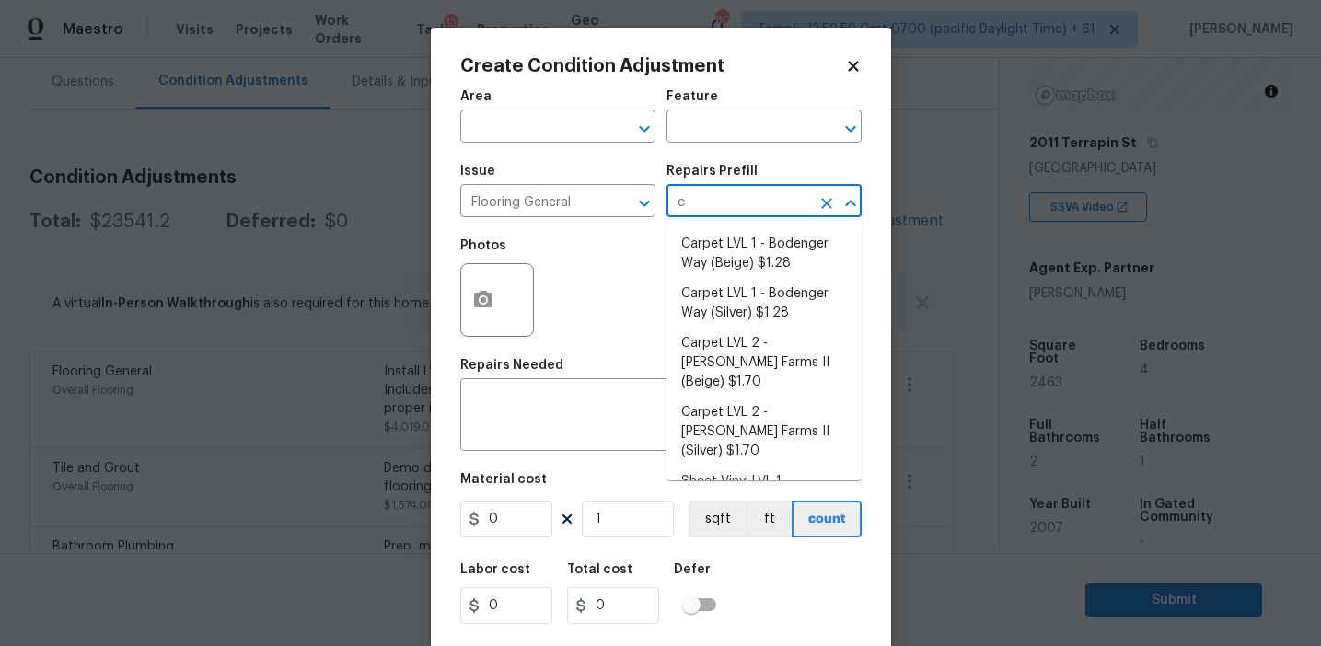
type input "ca"
click at [754, 260] on li "Carpet LVL 1 - Bodenger Way (Beige) $1.28" at bounding box center [763, 254] width 195 height 50
type input "Overall Flooring"
type textarea "Install new carpet. (Bodenger Way 749 Bird Bath, Beige) at all previously carpe…"
type input "1.28"
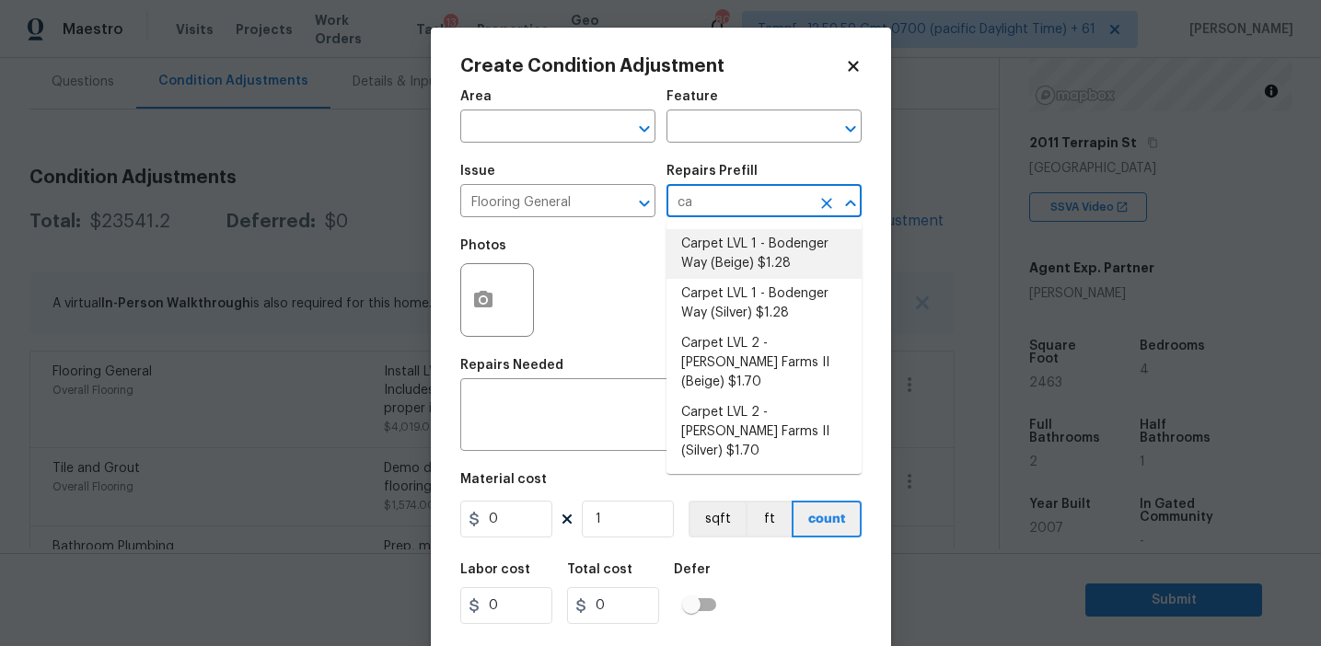
type input "1.28"
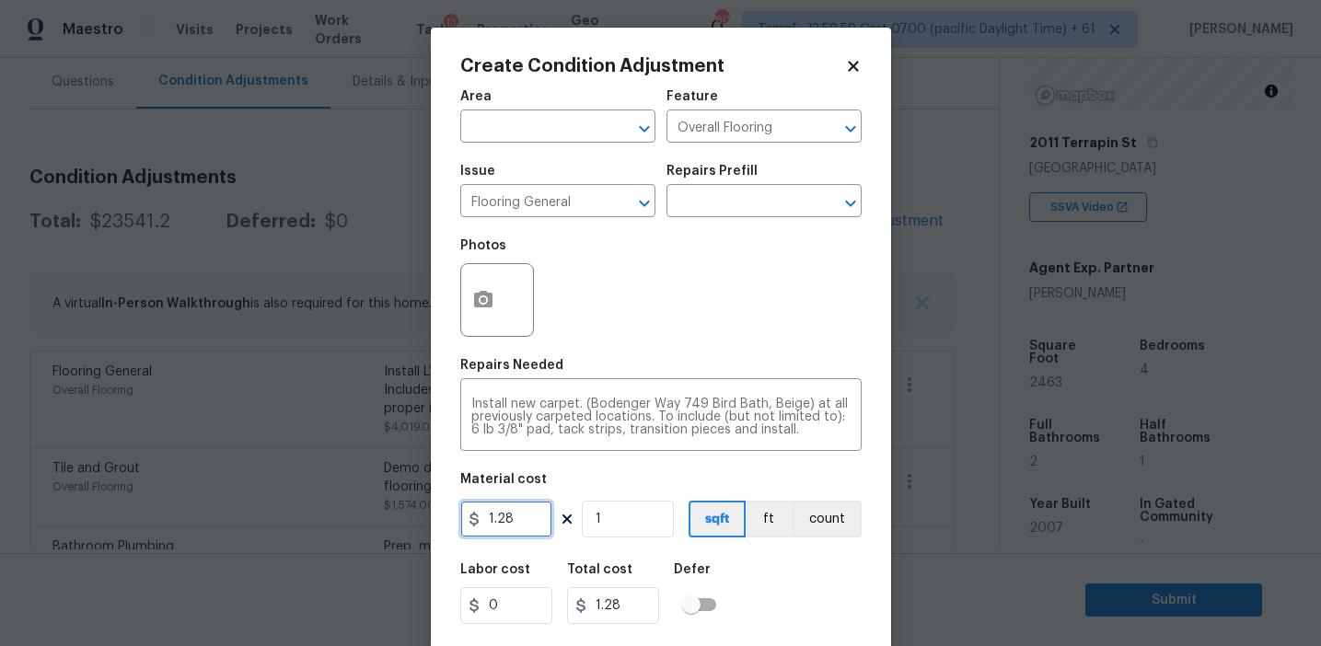
click at [526, 520] on input "1.28" at bounding box center [506, 519] width 92 height 37
click at [617, 517] on input "1" at bounding box center [628, 519] width 92 height 37
type input "0"
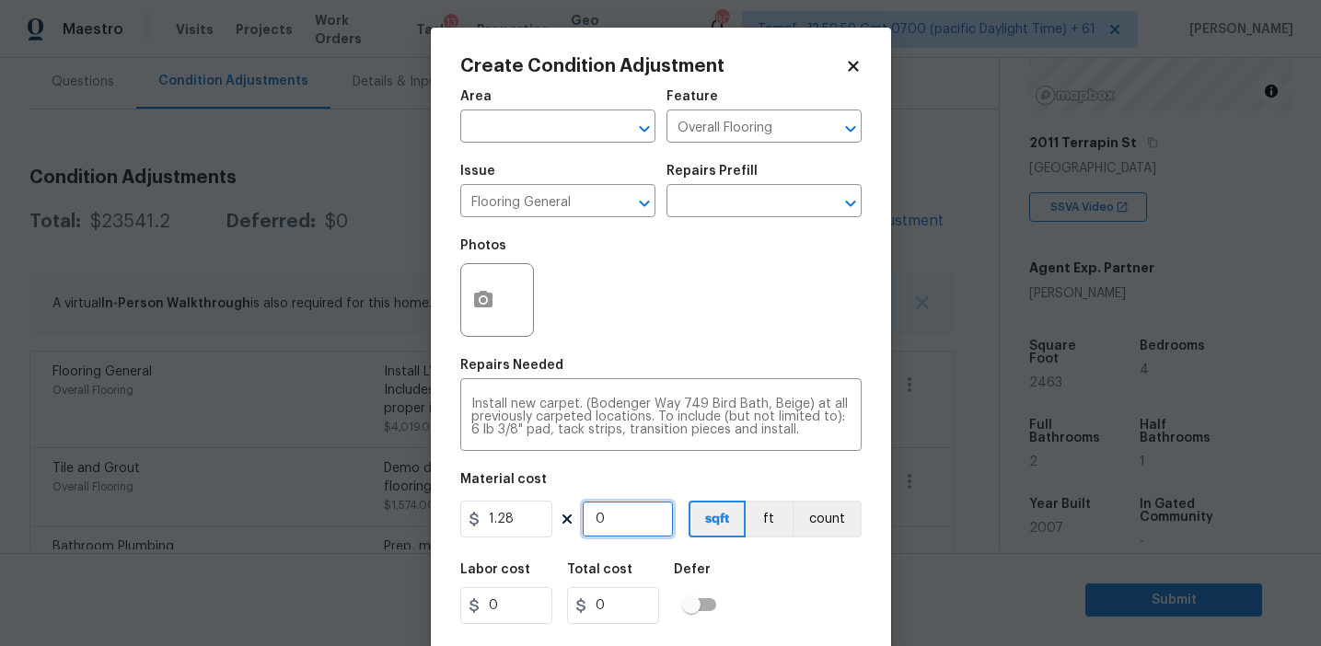
paste input "4019"
type input "4019"
type input "5144.32"
type input "4019"
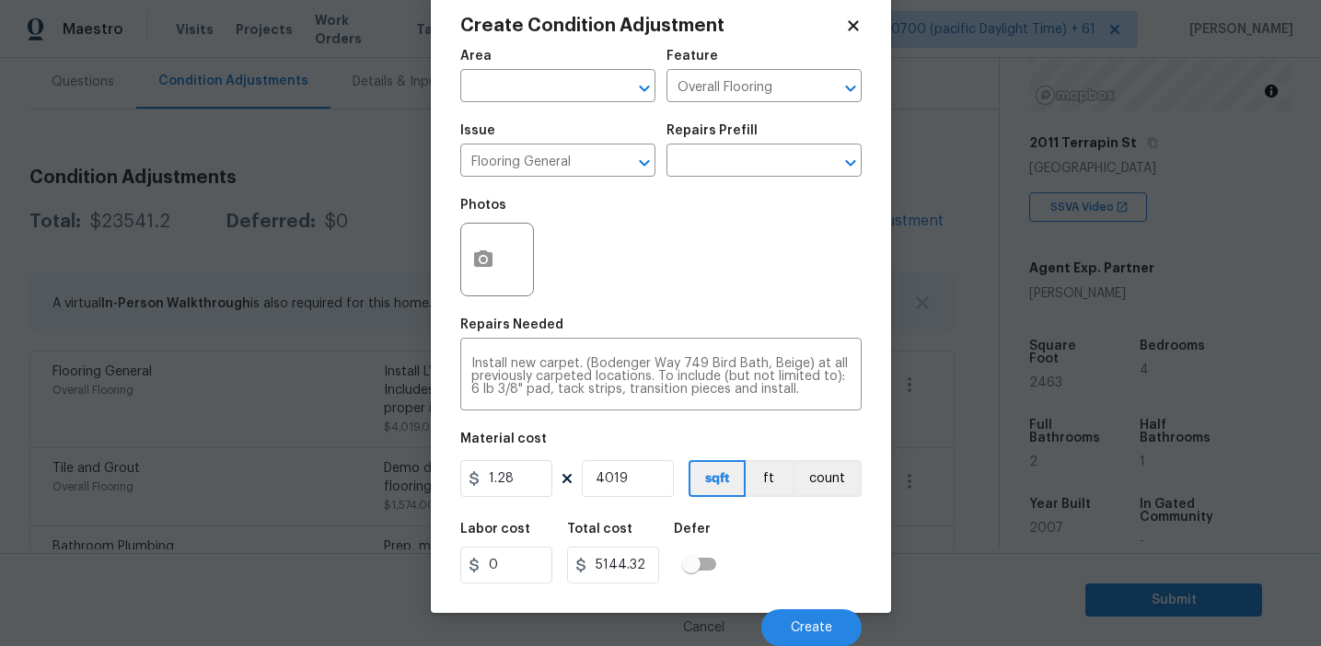
click at [773, 584] on div "Labor cost 0 Total cost 5144.32 Defer" at bounding box center [660, 553] width 401 height 83
click at [638, 481] on input "4019" at bounding box center [628, 478] width 92 height 37
type input "0"
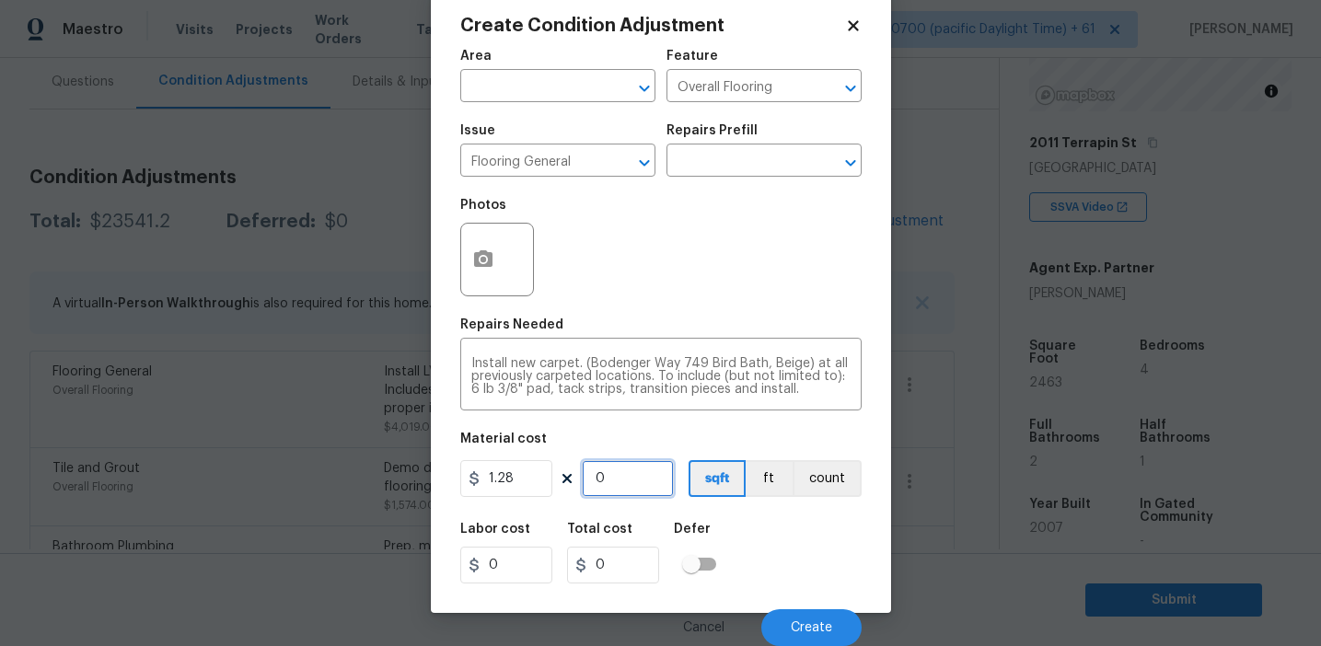
paste input "1132"
type input "1132"
type input "1448.96"
type input "1132"
click at [747, 562] on div "Labor cost 0 Total cost 1448.96 Defer" at bounding box center [660, 553] width 401 height 83
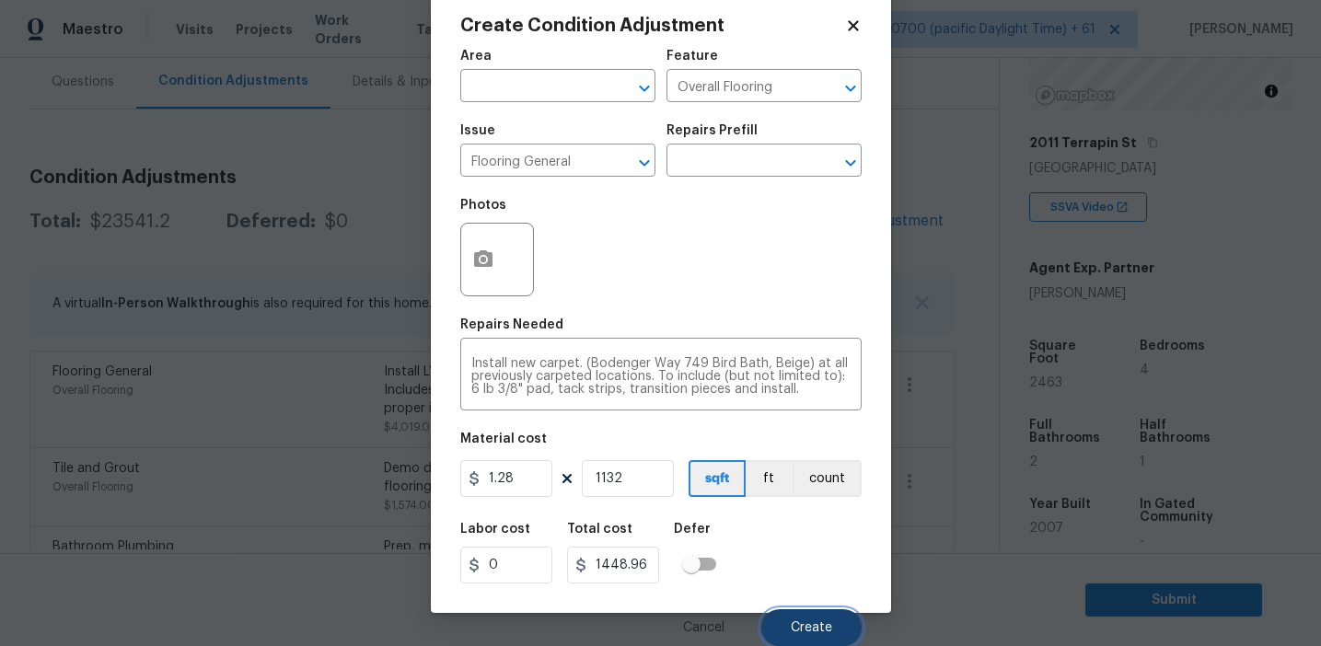
click at [791, 615] on button "Create" at bounding box center [811, 627] width 100 height 37
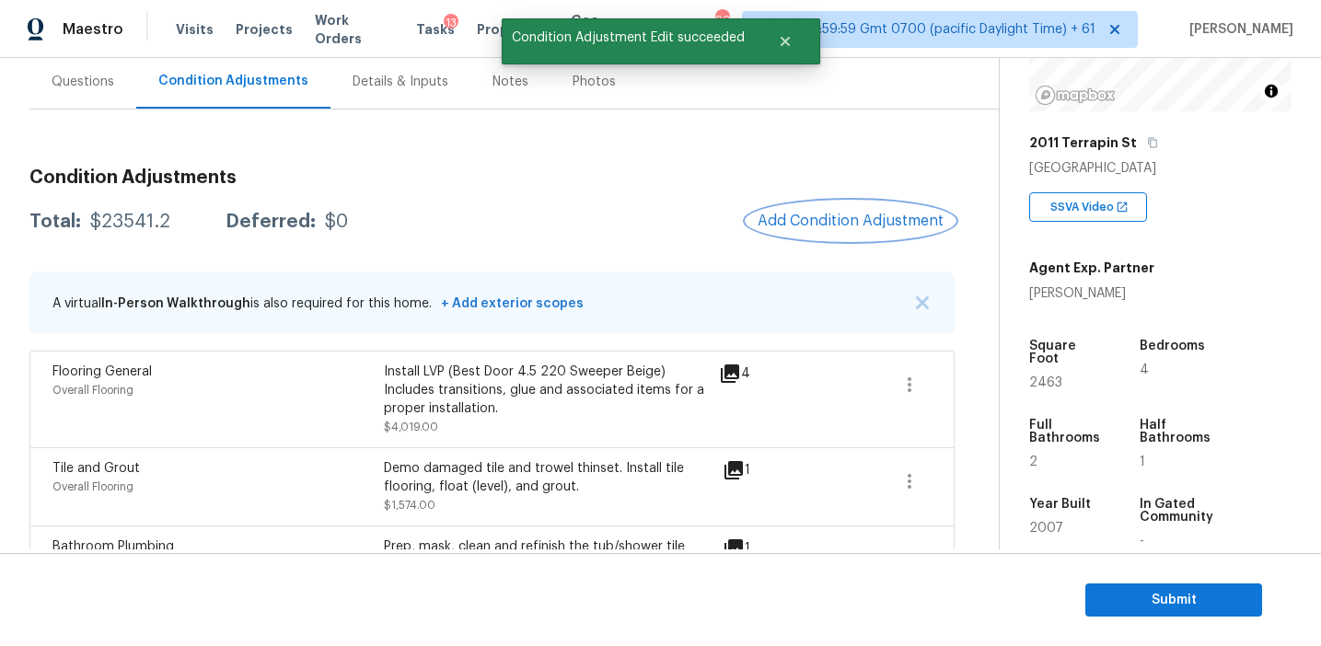
scroll to position [0, 0]
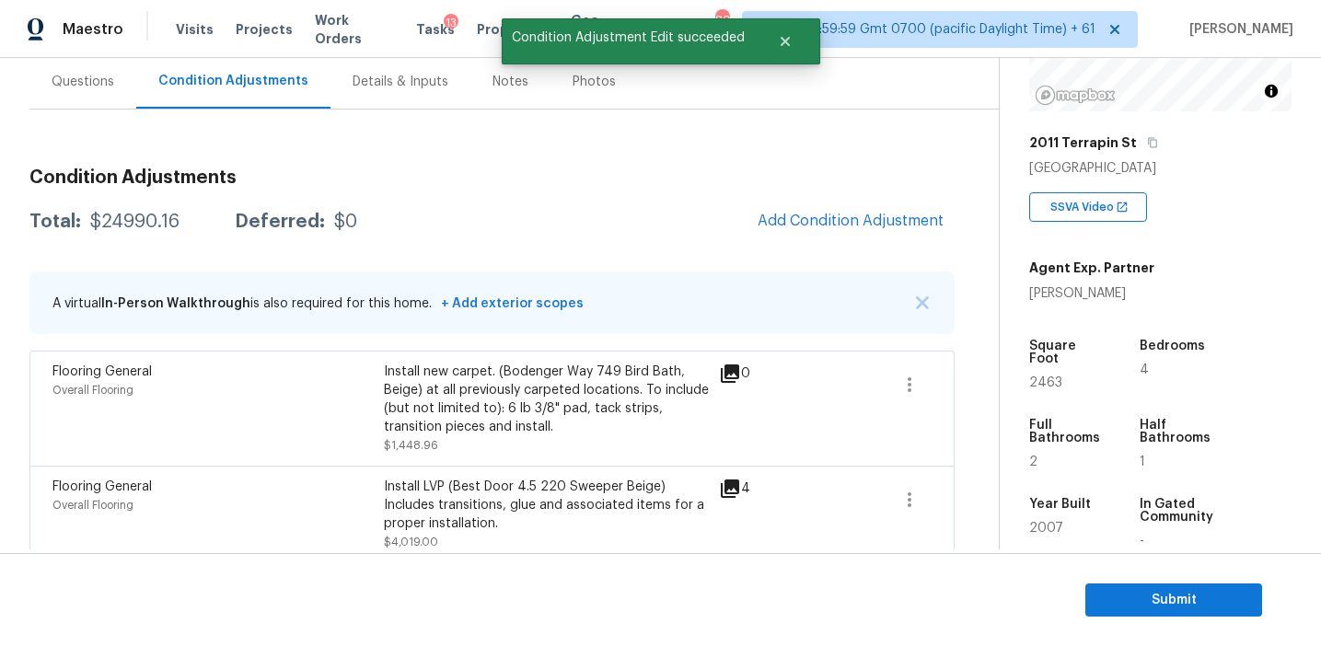
click at [637, 238] on div "Total: $24990.16 Deferred: $0 Add Condition Adjustment" at bounding box center [491, 222] width 925 height 41
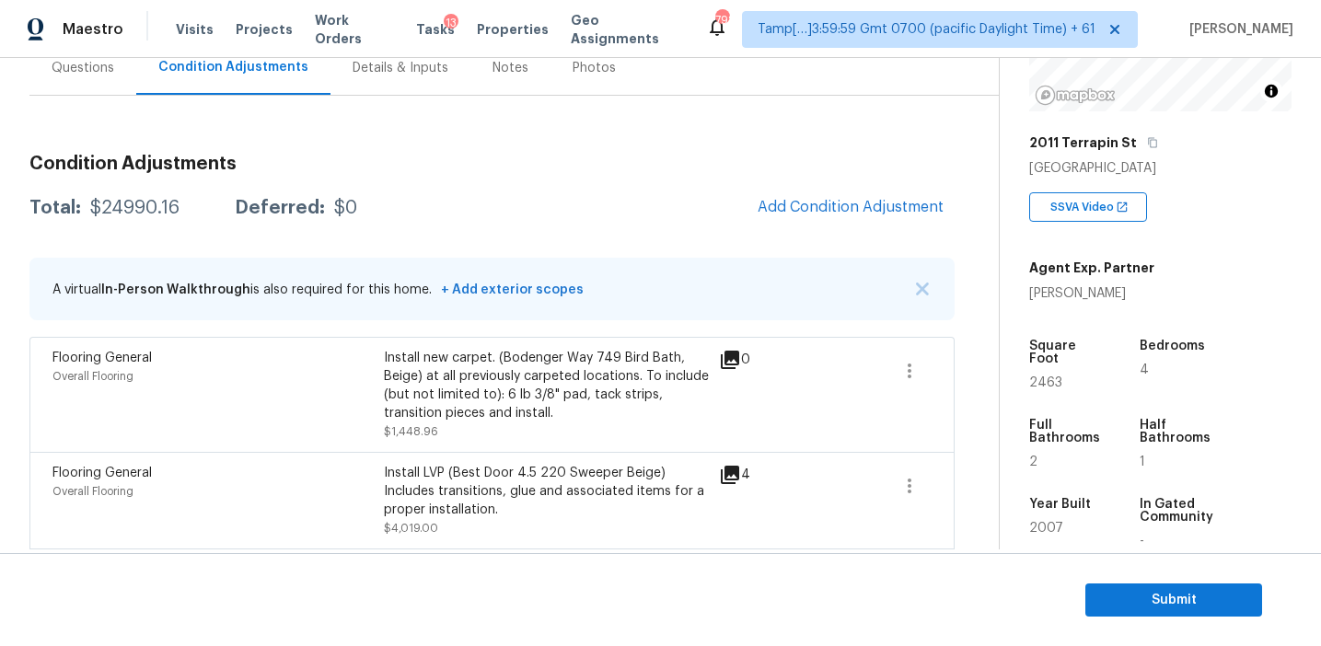
scroll to position [159, 0]
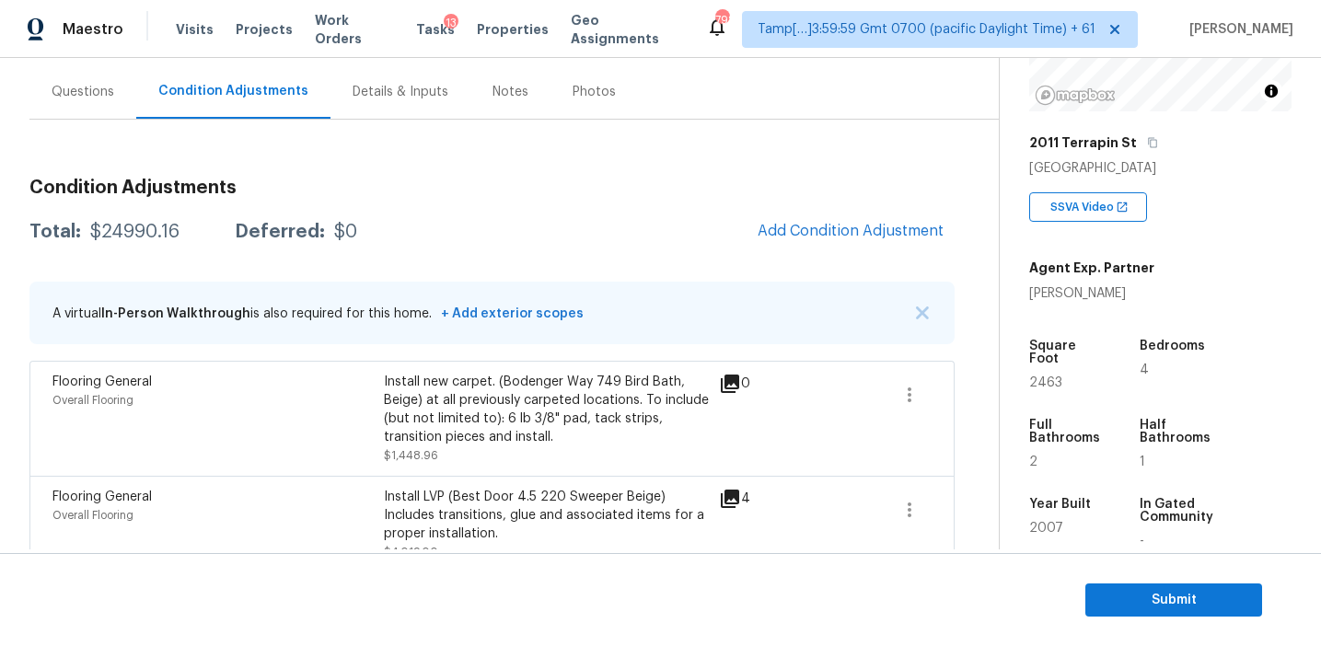
click at [680, 218] on div "Total: $24990.16 Deferred: $0 Add Condition Adjustment" at bounding box center [491, 232] width 925 height 41
click at [817, 234] on span "Add Condition Adjustment" at bounding box center [851, 231] width 186 height 17
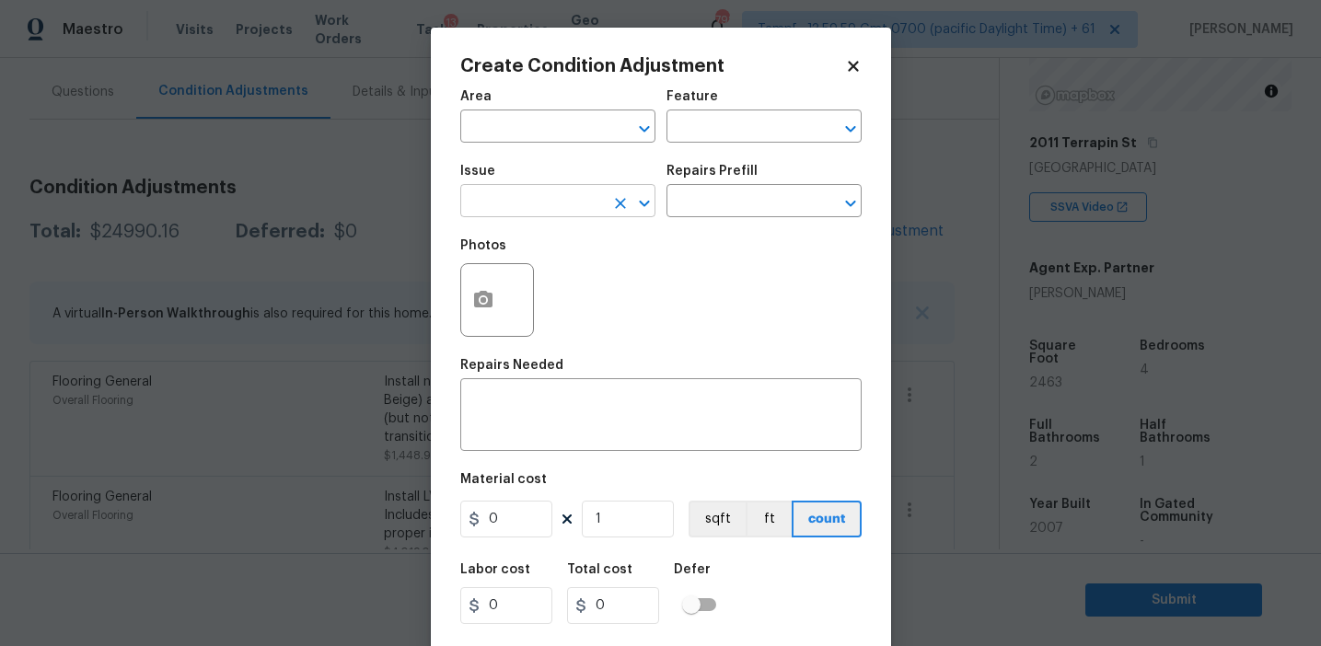
click at [519, 201] on input "text" at bounding box center [532, 203] width 144 height 29
click at [519, 201] on input "poa" at bounding box center [532, 203] width 144 height 29
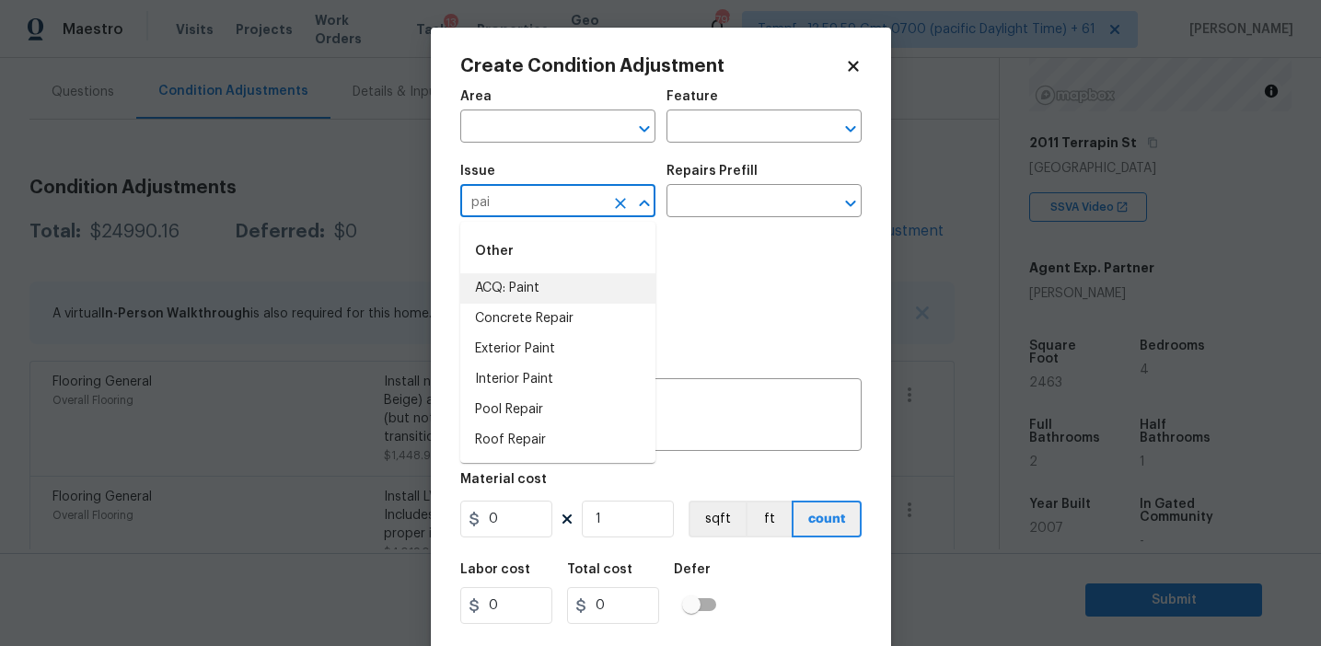
click at [541, 287] on li "ACQ: Paint" at bounding box center [557, 288] width 195 height 30
type input "ACQ: Paint"
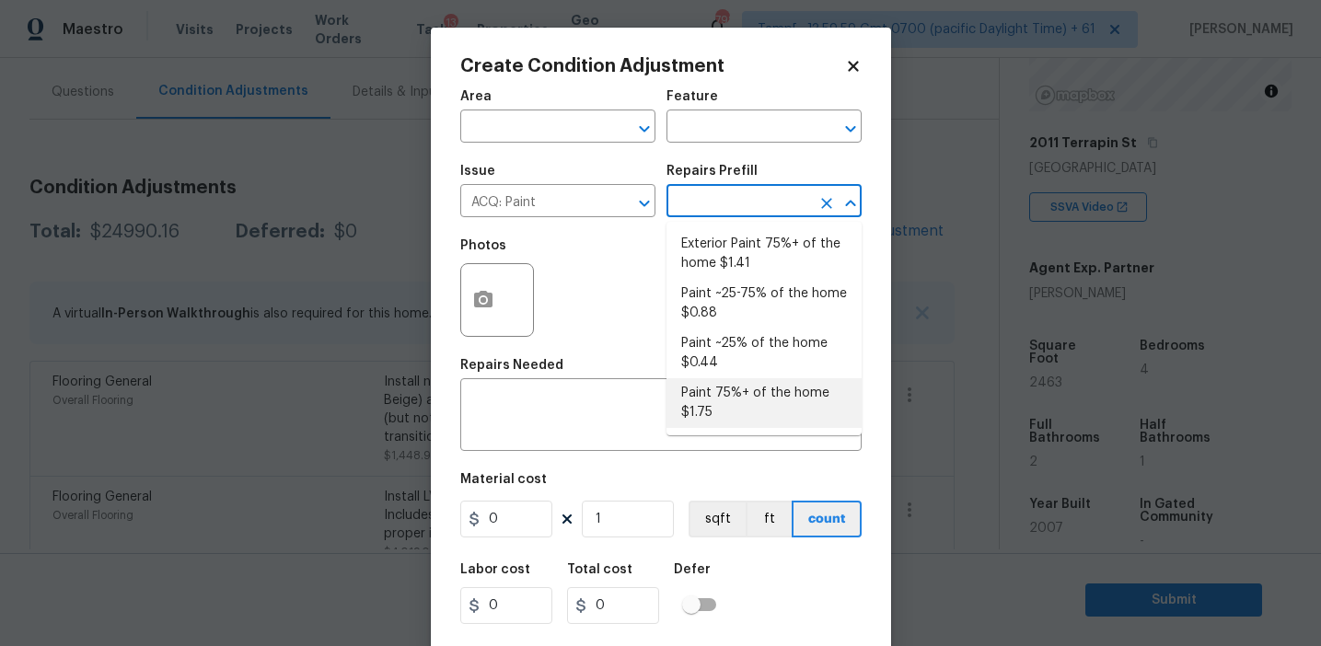
click at [726, 409] on li "Paint 75%+ of the home $1.75" at bounding box center [763, 403] width 195 height 50
type input "Acquisition"
type textarea "Acquisition Scope: 75%+ of the home will likely require interior paint"
type input "1.75"
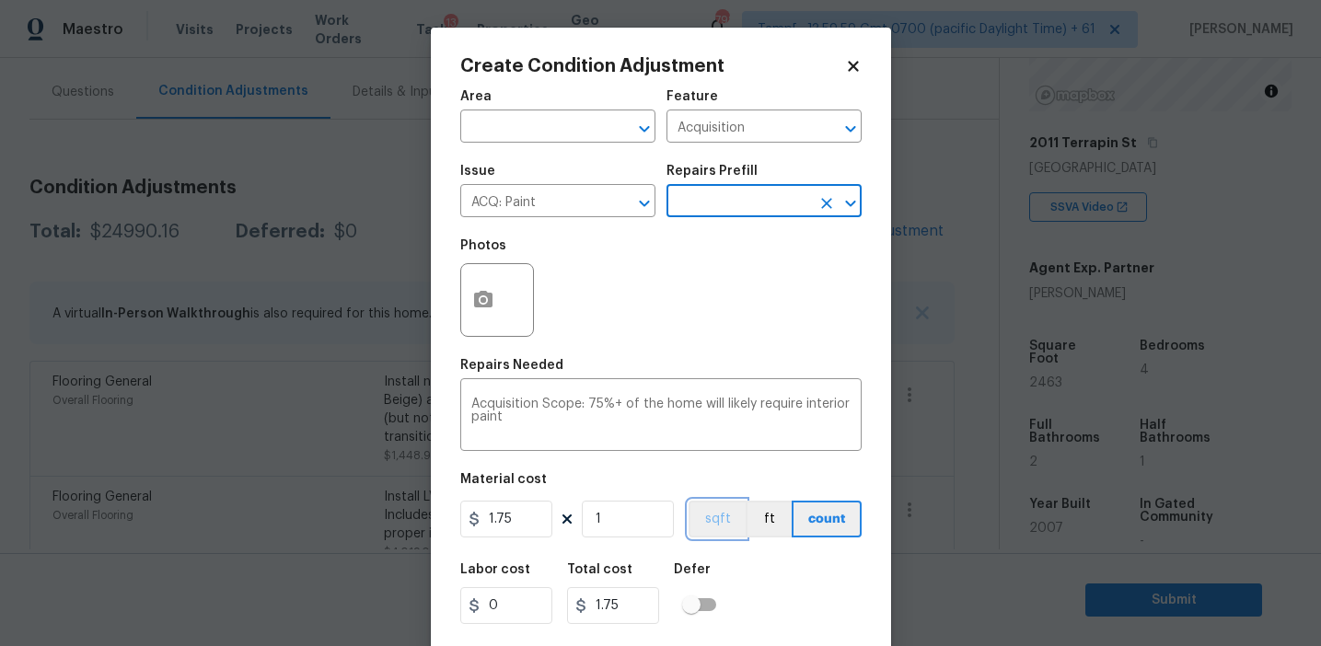
click at [704, 527] on button "sqft" at bounding box center [717, 519] width 57 height 37
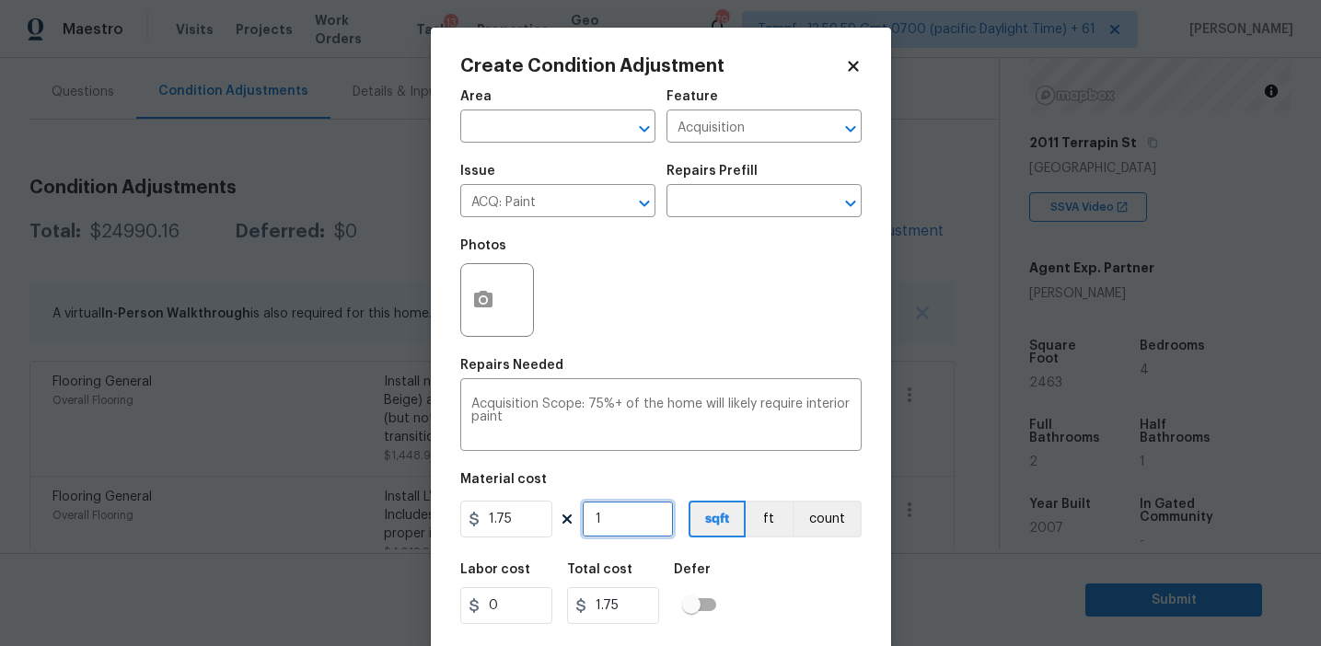
click at [622, 517] on input "1" at bounding box center [628, 519] width 92 height 37
type input "0"
type input "2"
type input "3.5"
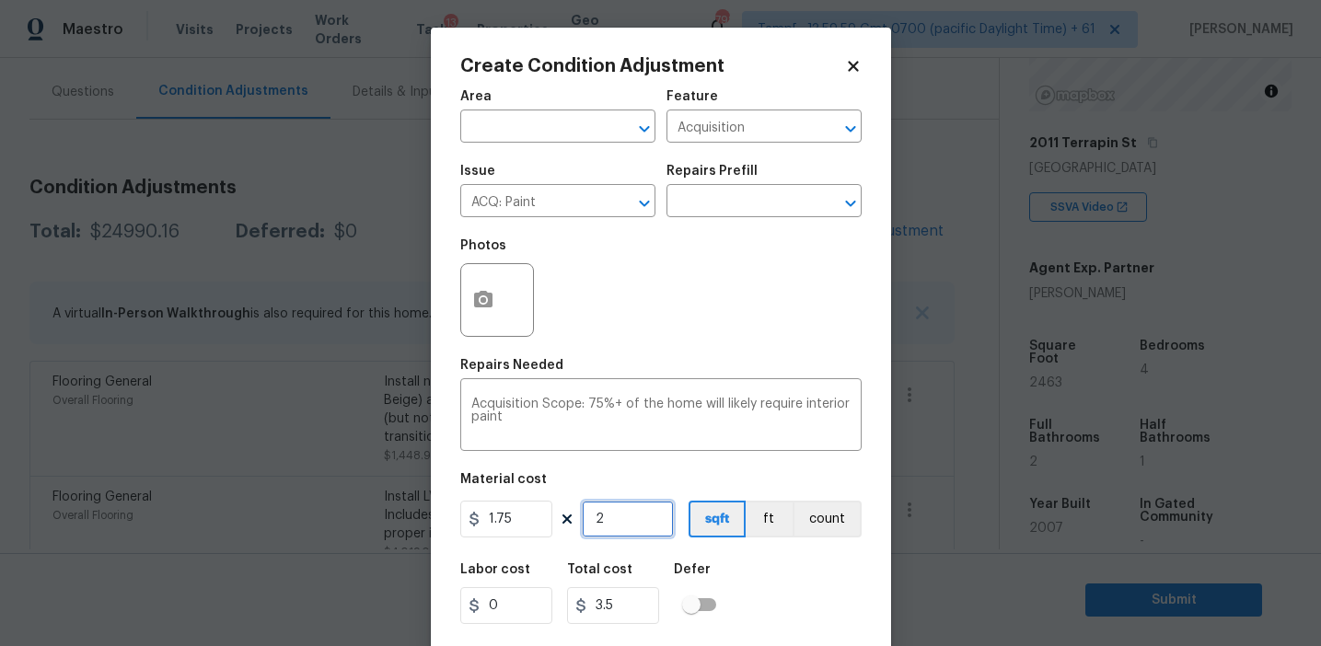
type input "24"
type input "42"
type input "246"
type input "430.5"
type input "2463"
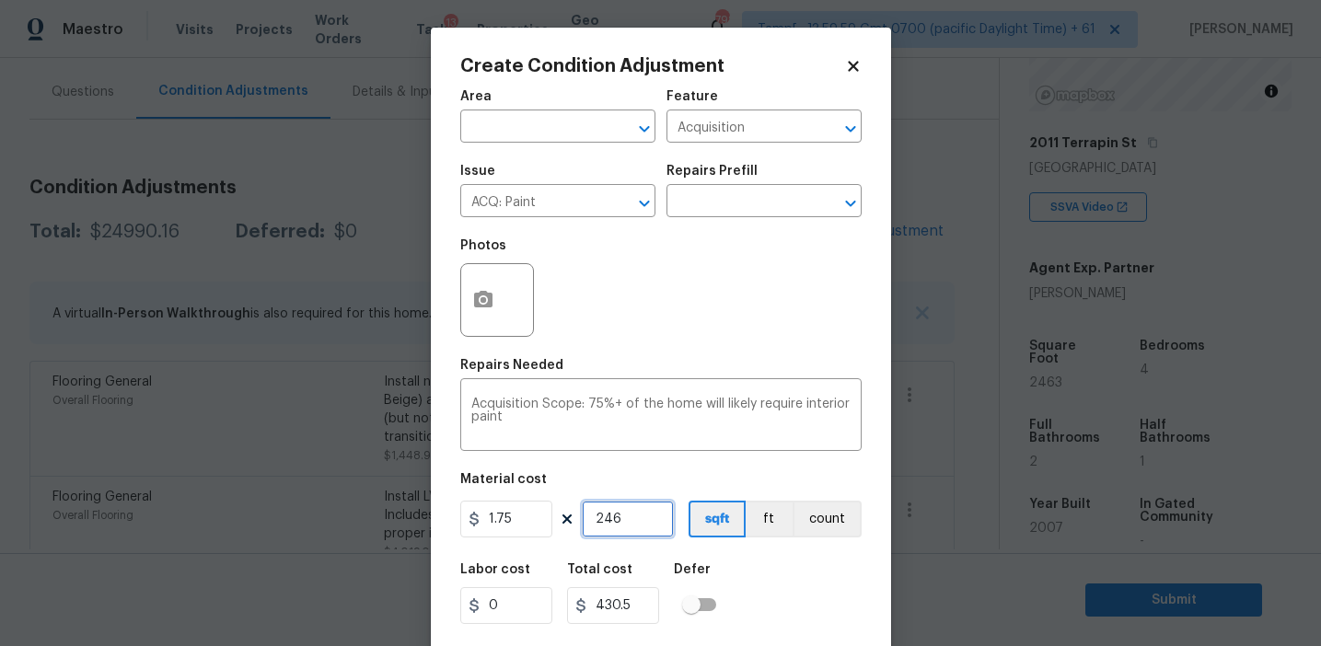
type input "4310.25"
type input "2463"
click at [486, 292] on icon "button" at bounding box center [483, 299] width 18 height 17
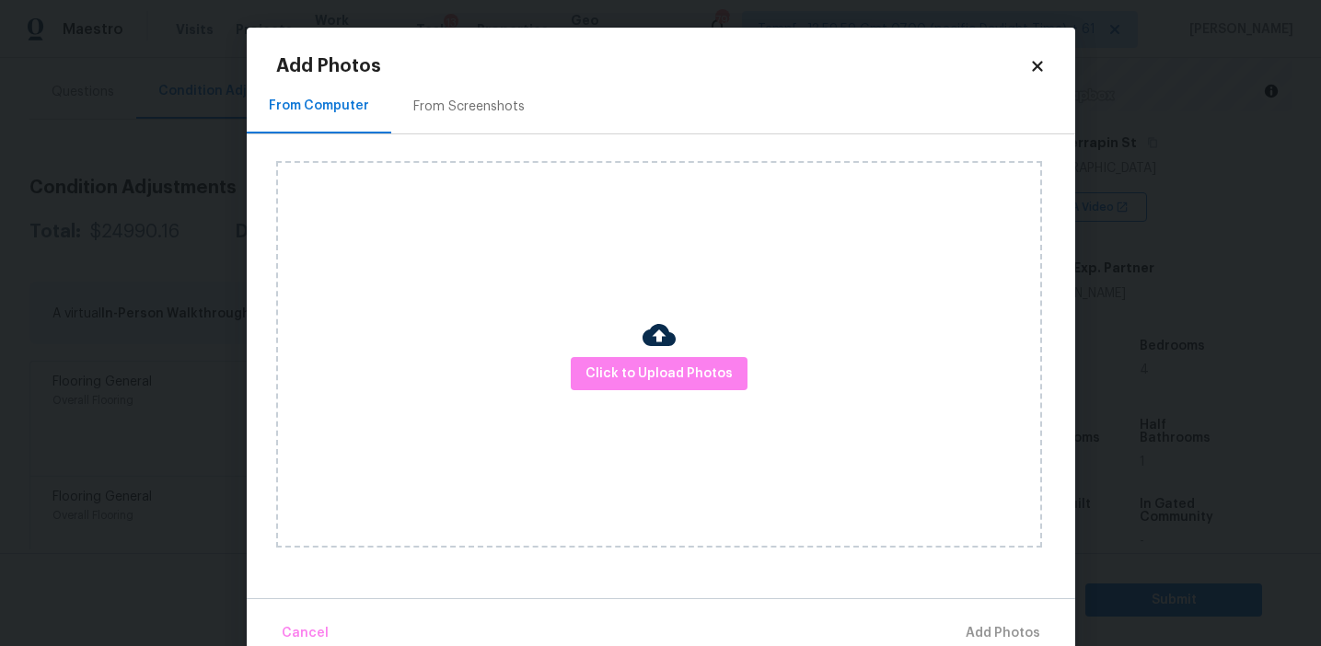
click at [499, 110] on div "From Screenshots" at bounding box center [468, 107] width 111 height 18
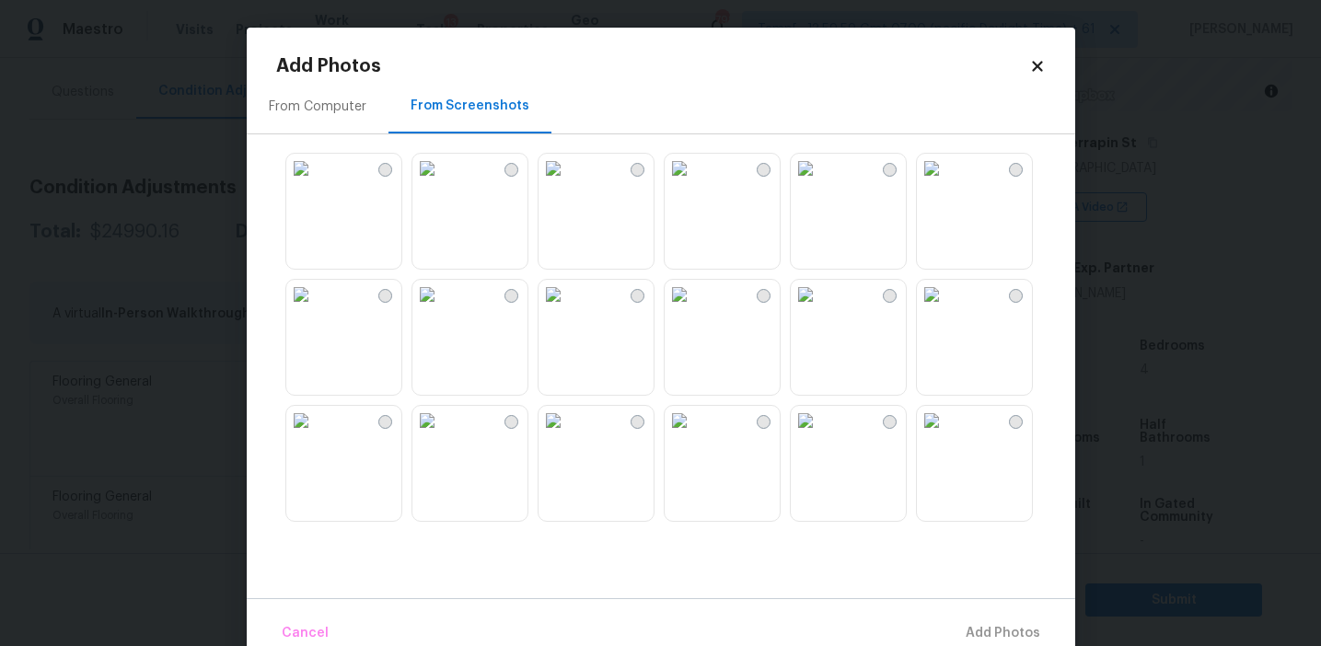
click at [568, 435] on img at bounding box center [553, 420] width 29 height 29
click at [805, 183] on img at bounding box center [805, 168] width 29 height 29
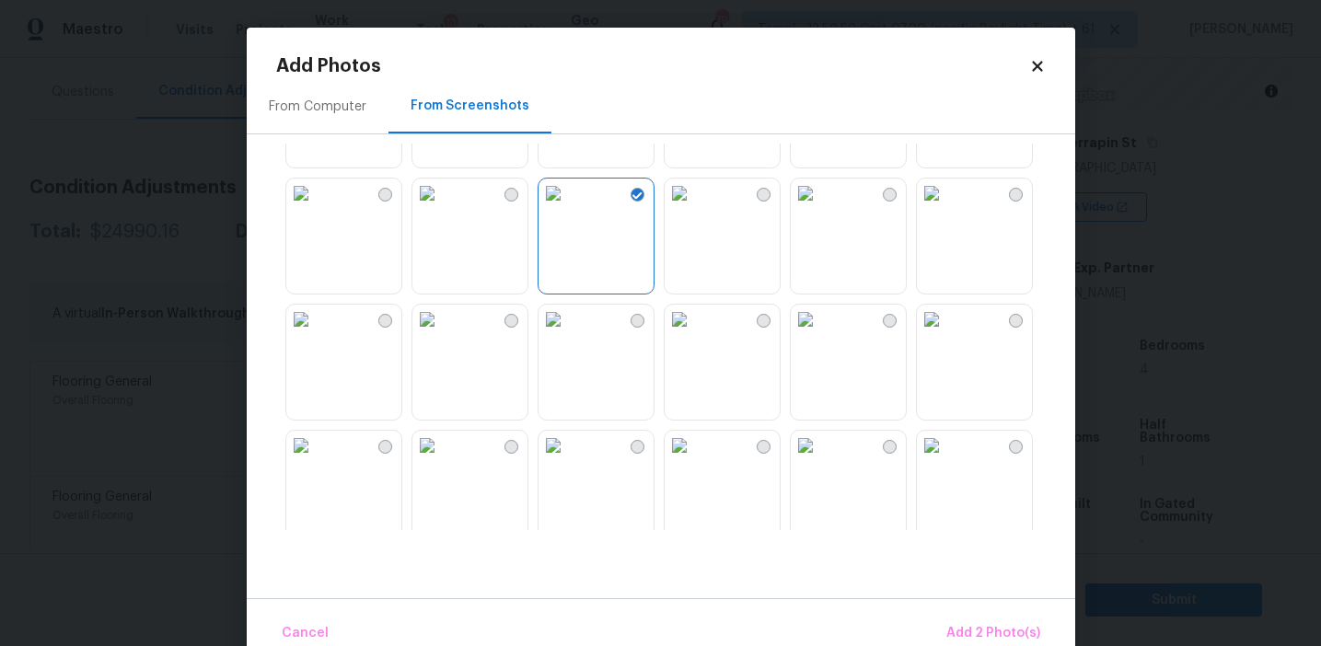
scroll to position [270, 0]
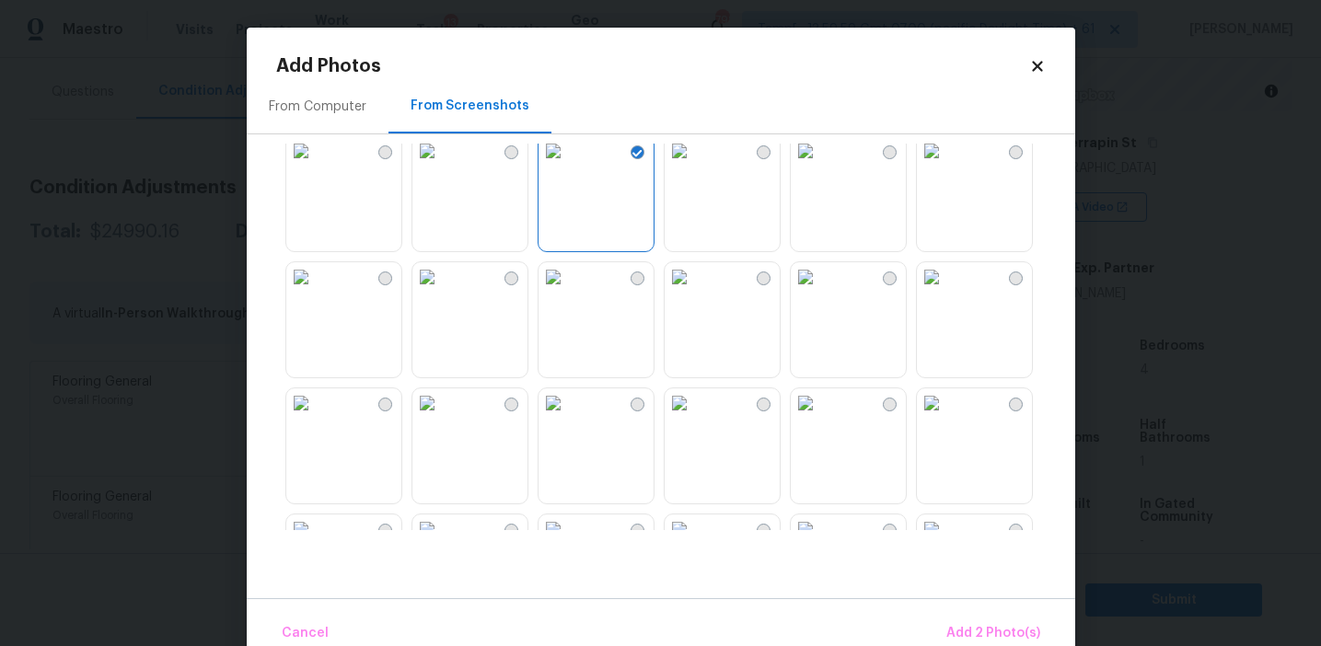
click at [944, 292] on img at bounding box center [931, 276] width 29 height 29
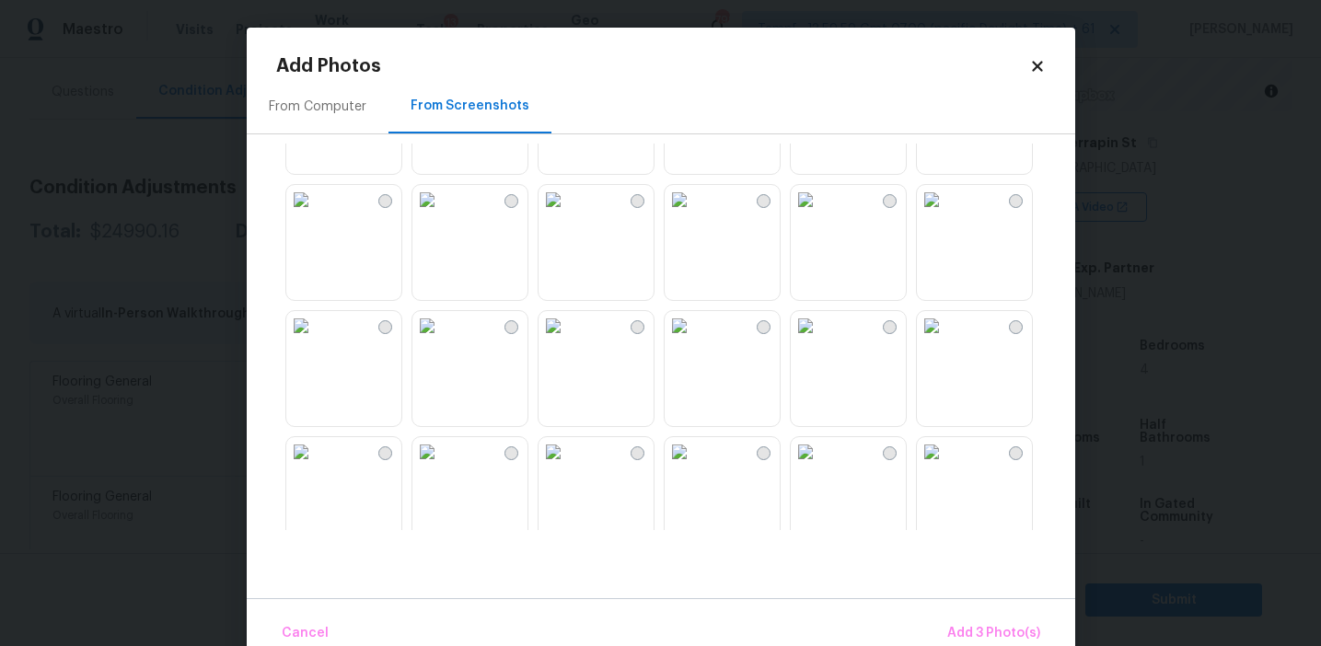
click at [946, 341] on img at bounding box center [931, 325] width 29 height 29
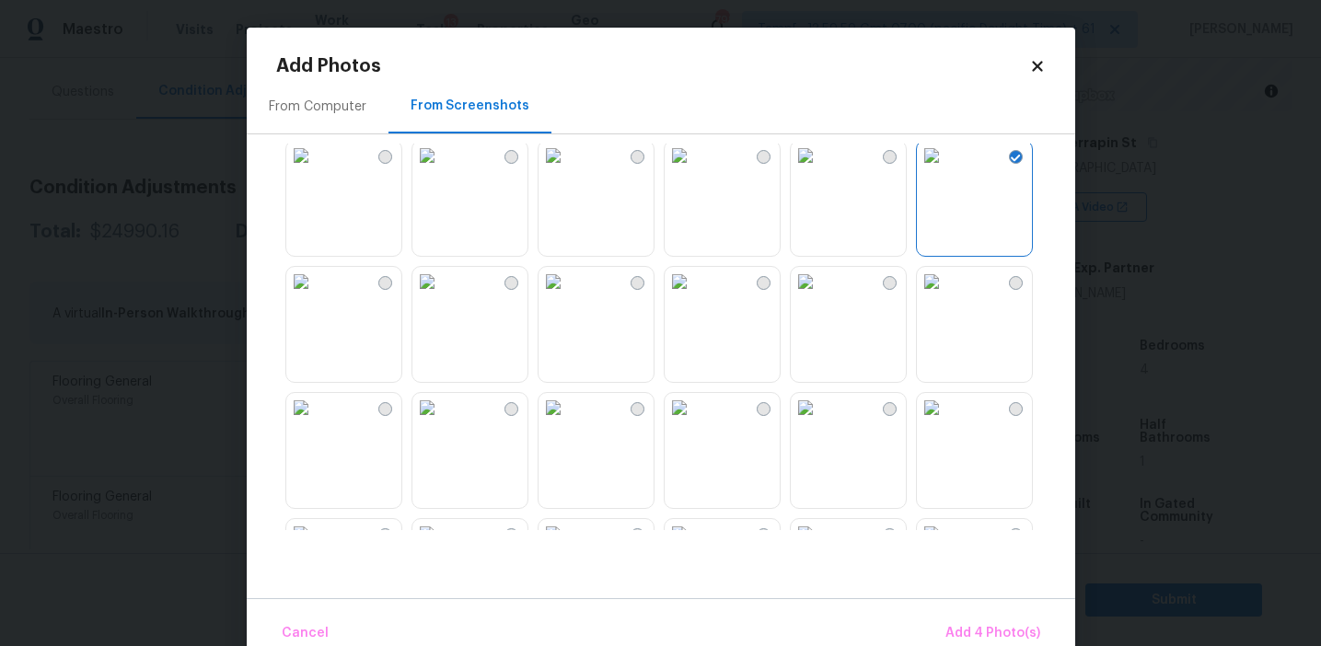
scroll to position [878, 0]
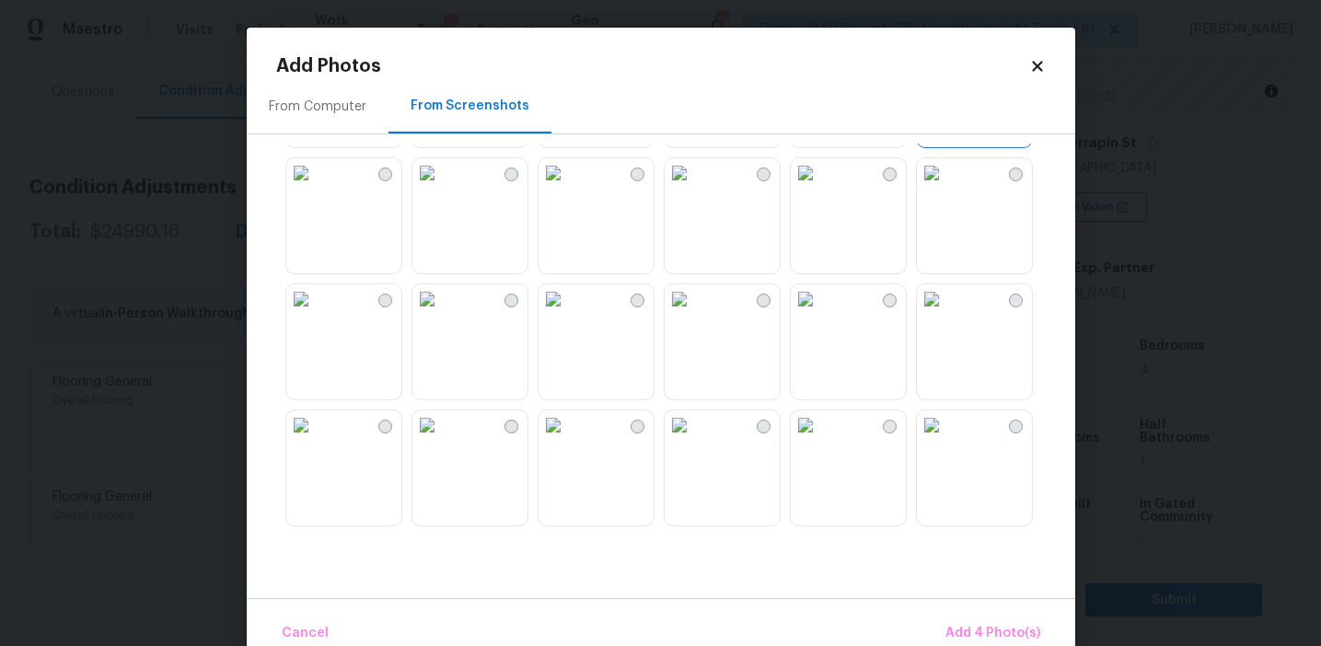
click at [442, 305] on img at bounding box center [426, 298] width 29 height 29
click at [568, 314] on img at bounding box center [553, 298] width 29 height 29
click at [694, 314] on img at bounding box center [679, 298] width 29 height 29
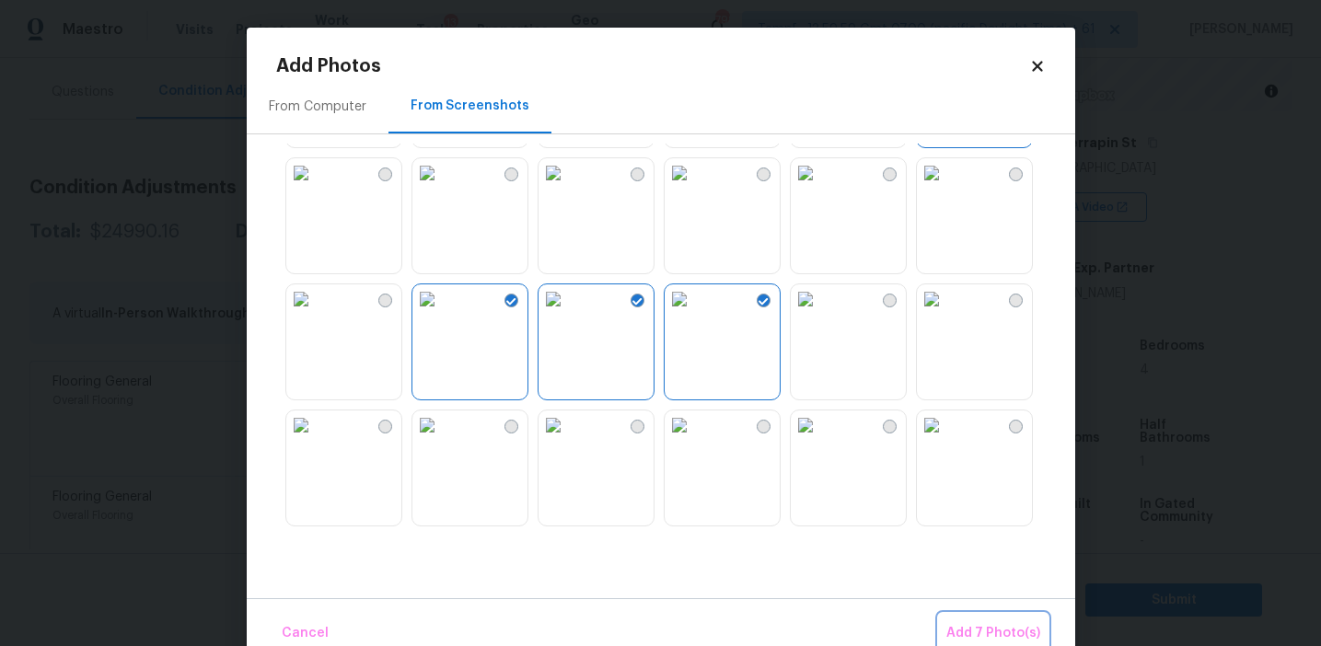
click at [1006, 620] on button "Add 7 Photo(s)" at bounding box center [993, 634] width 109 height 40
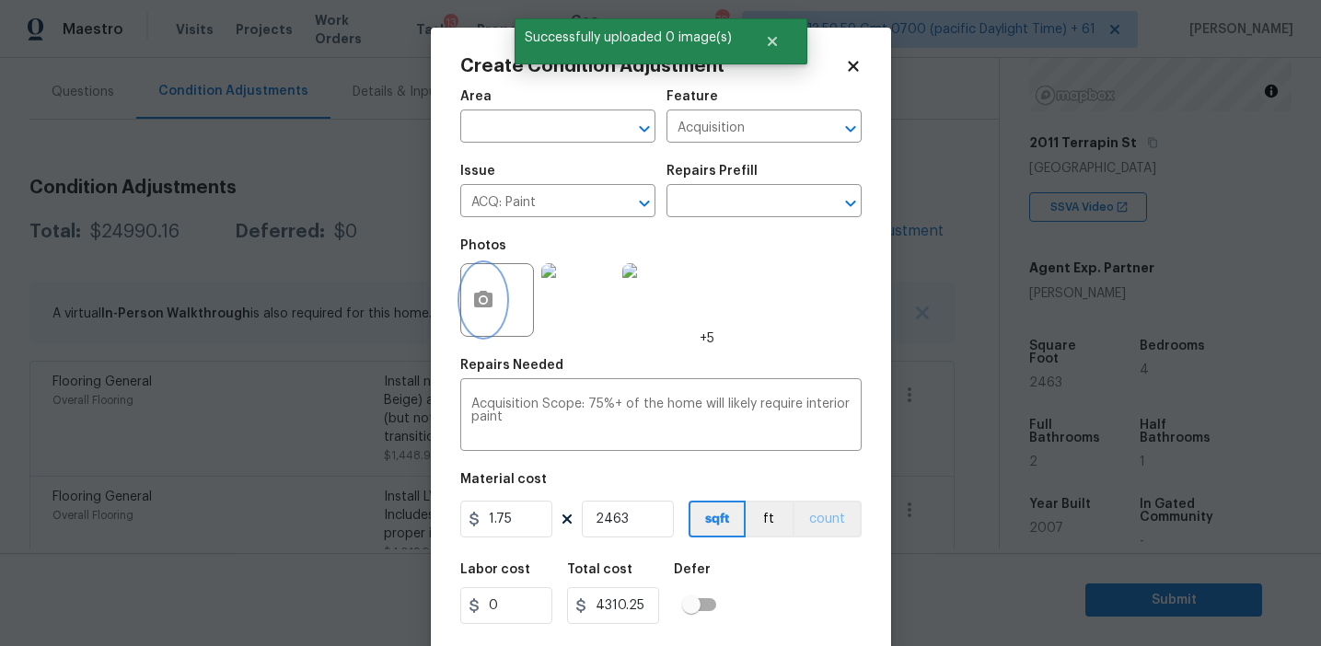
scroll to position [41, 0]
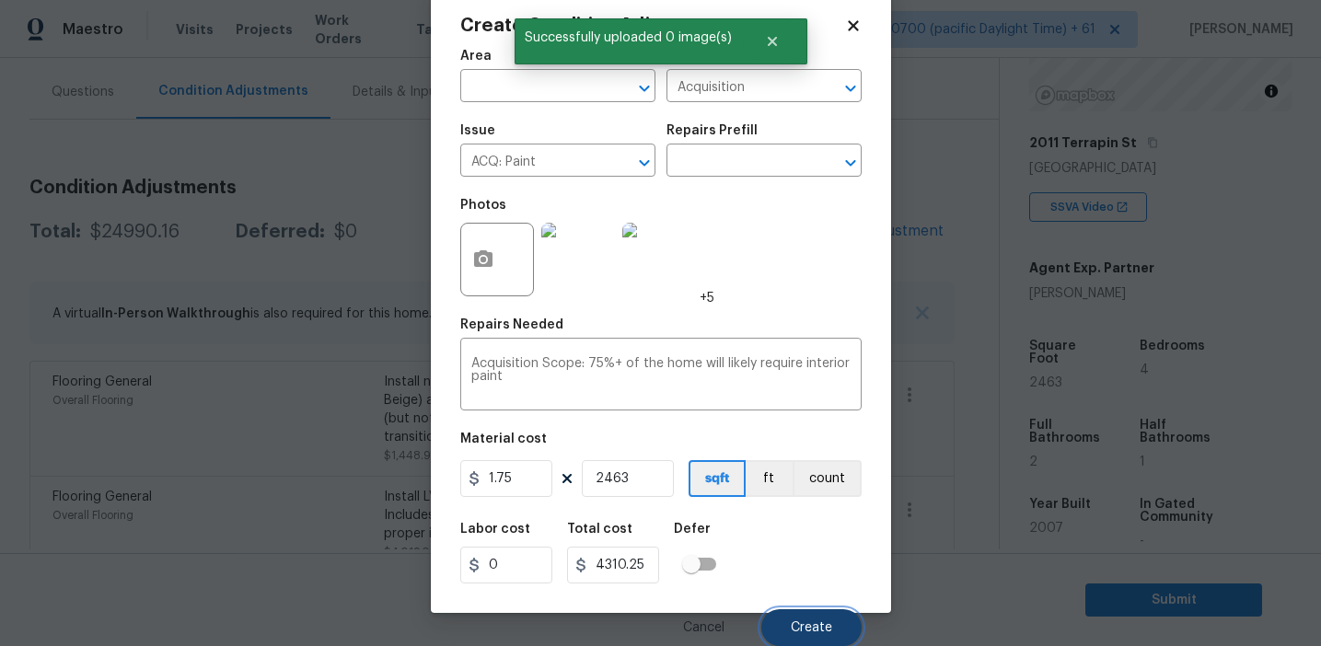
click at [801, 623] on span "Create" at bounding box center [811, 628] width 41 height 14
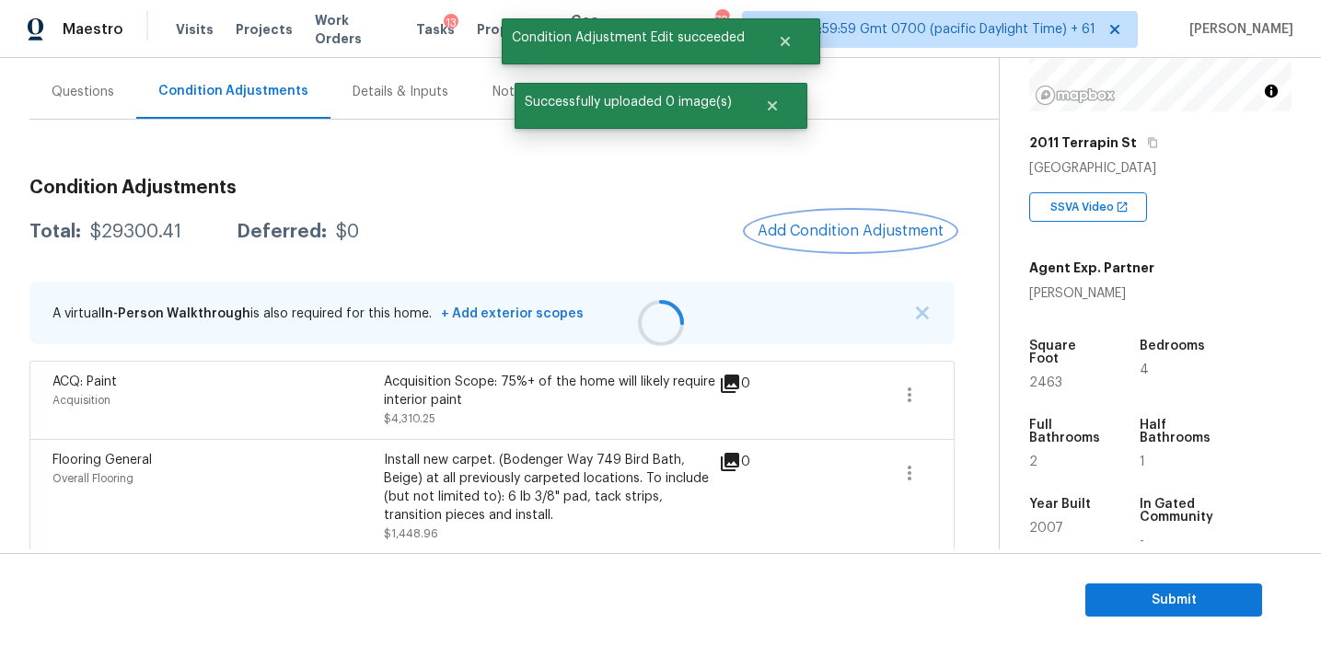
scroll to position [0, 0]
click at [133, 226] on div "$29300.41" at bounding box center [135, 232] width 91 height 18
copy div "29300.41"
click at [285, 248] on div "Total: $29300.41 Deferred: $0 Add Condition Adjustment" at bounding box center [491, 232] width 925 height 41
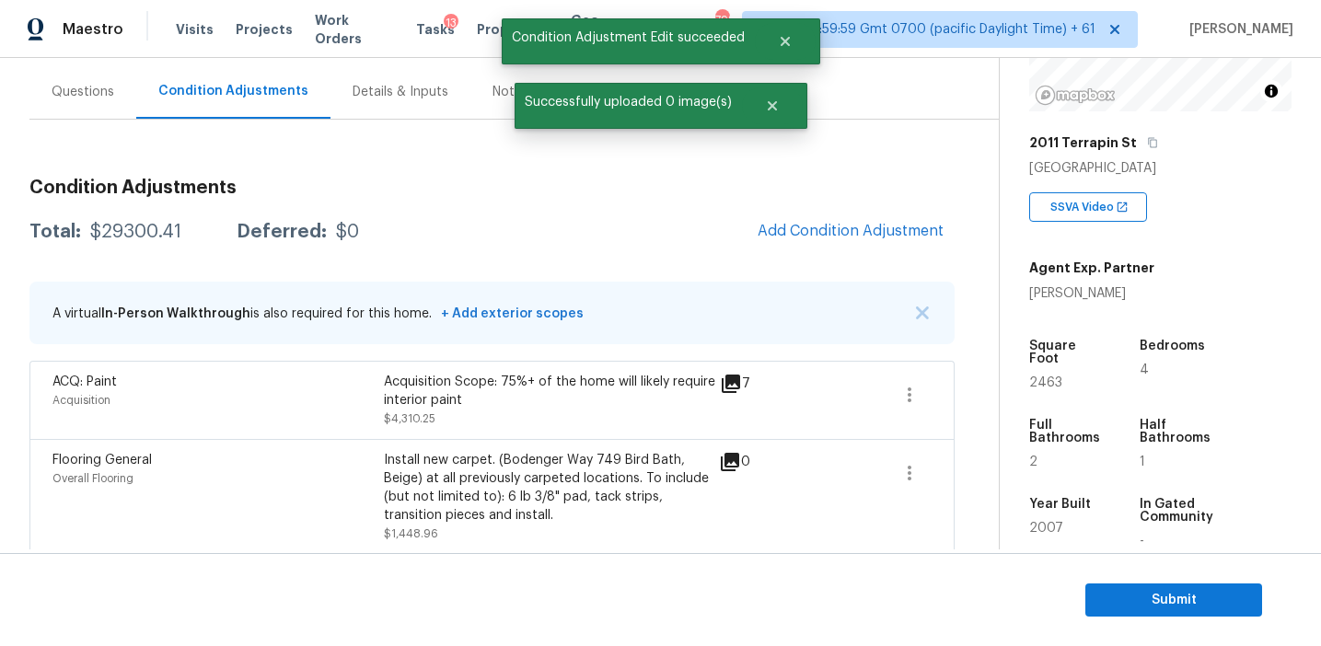
scroll to position [172, 0]
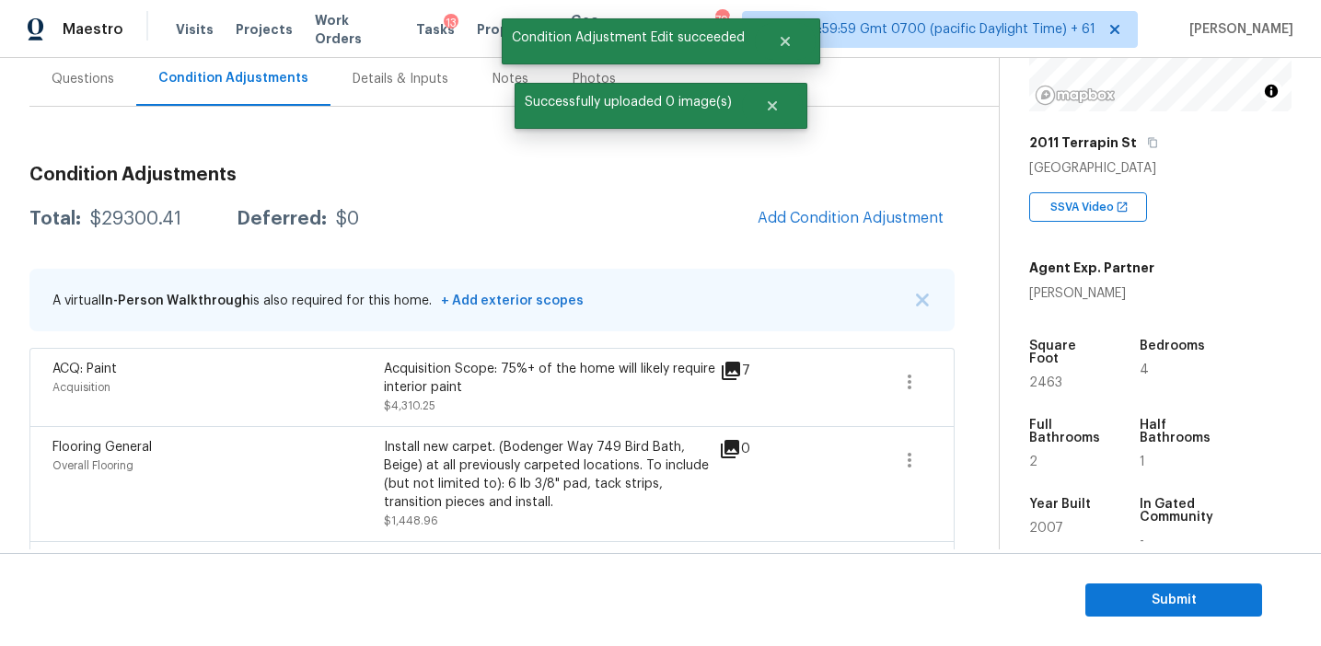
click at [139, 213] on div "$29300.41" at bounding box center [135, 219] width 91 height 18
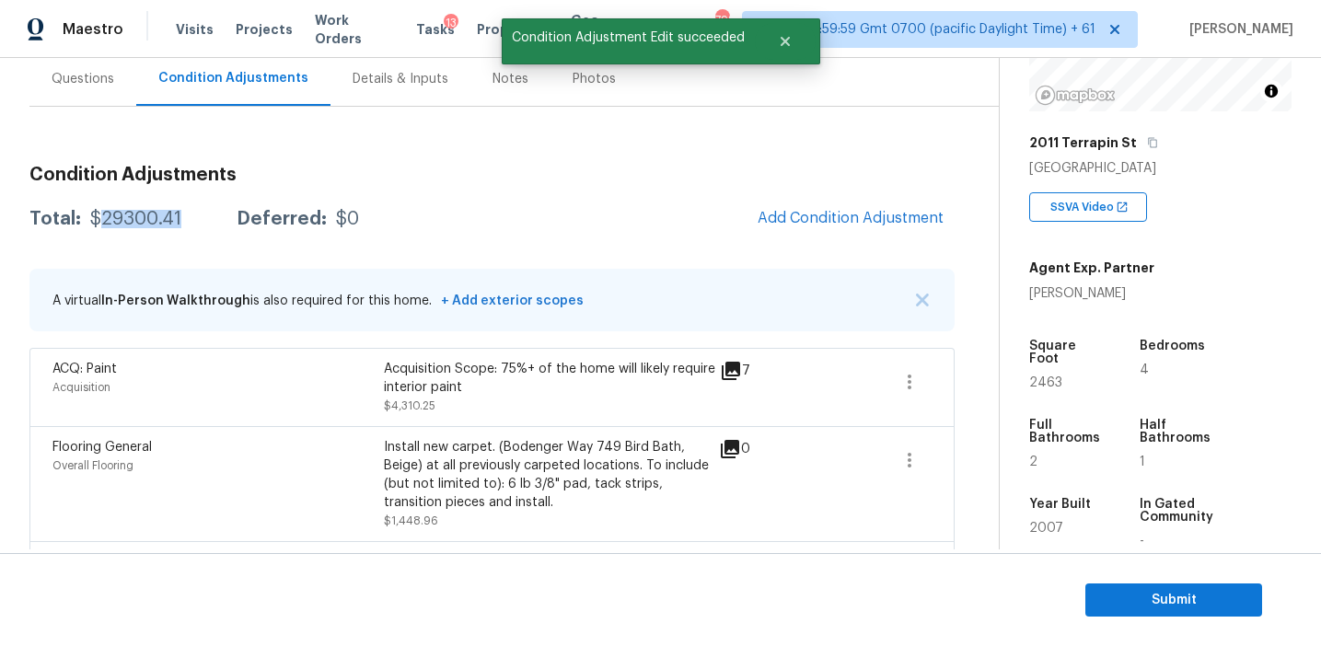
click at [139, 213] on div "$29300.41" at bounding box center [135, 219] width 91 height 18
copy div "29300.41"
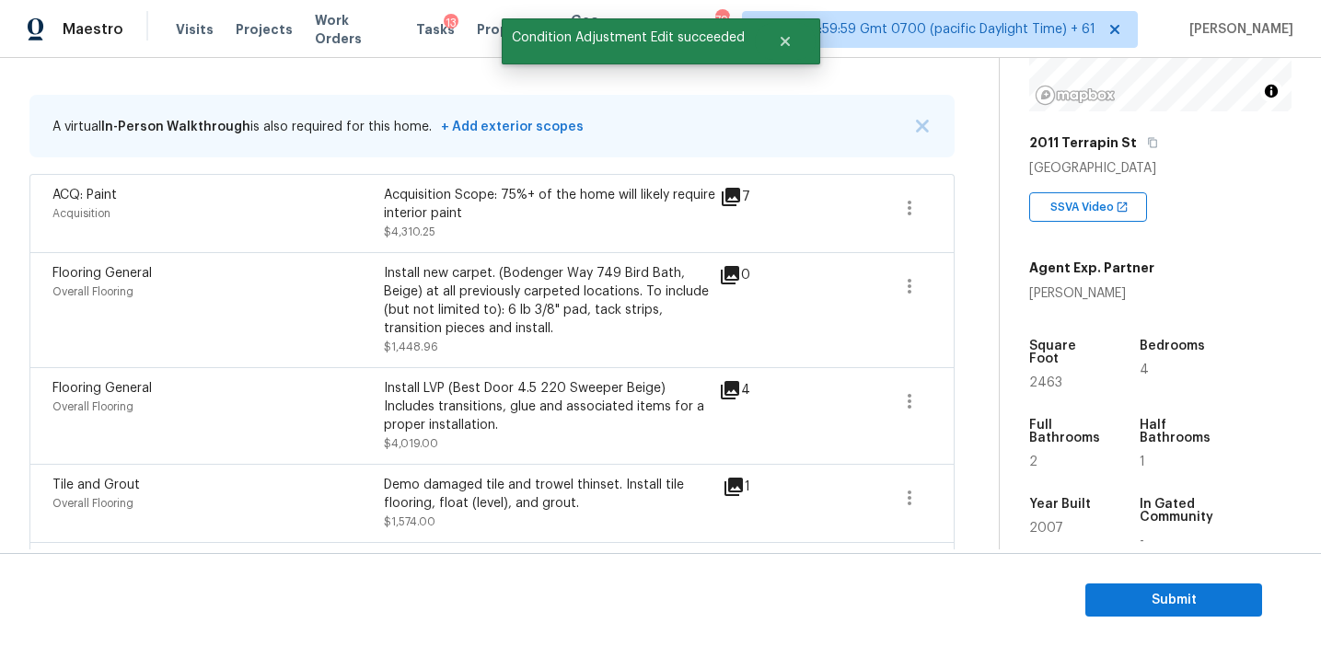
scroll to position [371, 0]
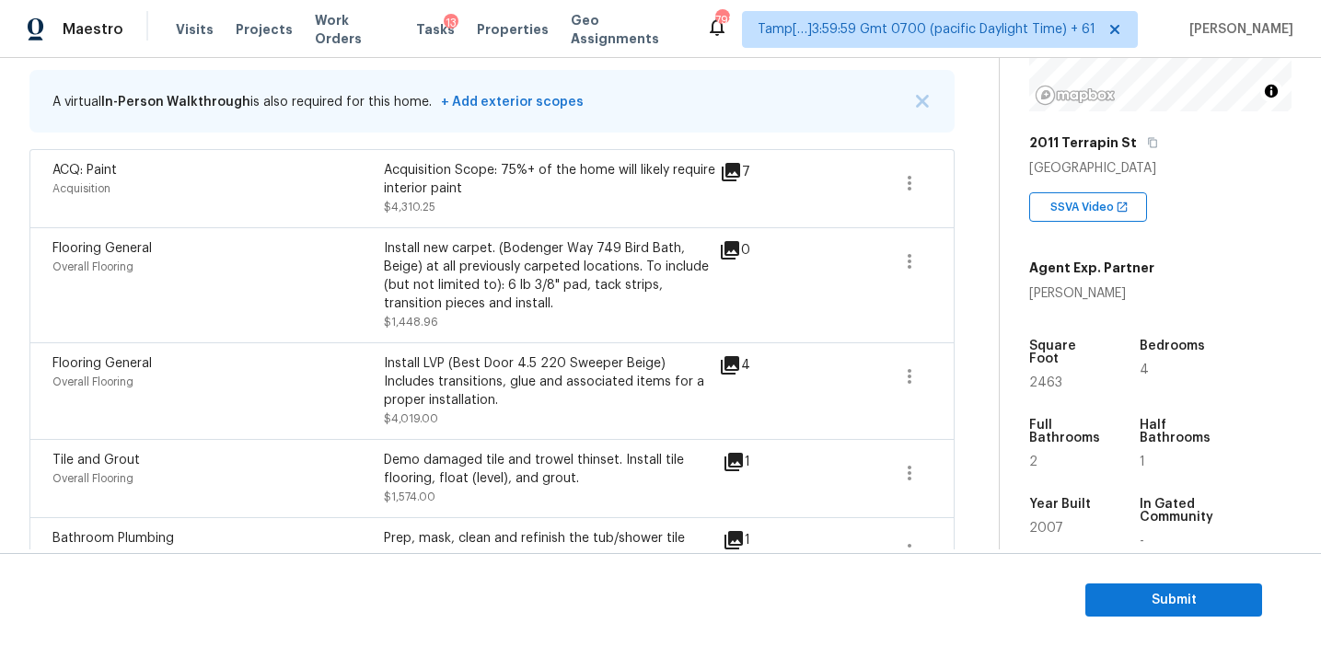
click at [486, 271] on div "Install new carpet. (Bodenger Way 749 Bird Bath, Beige) at all previously carpe…" at bounding box center [549, 276] width 331 height 74
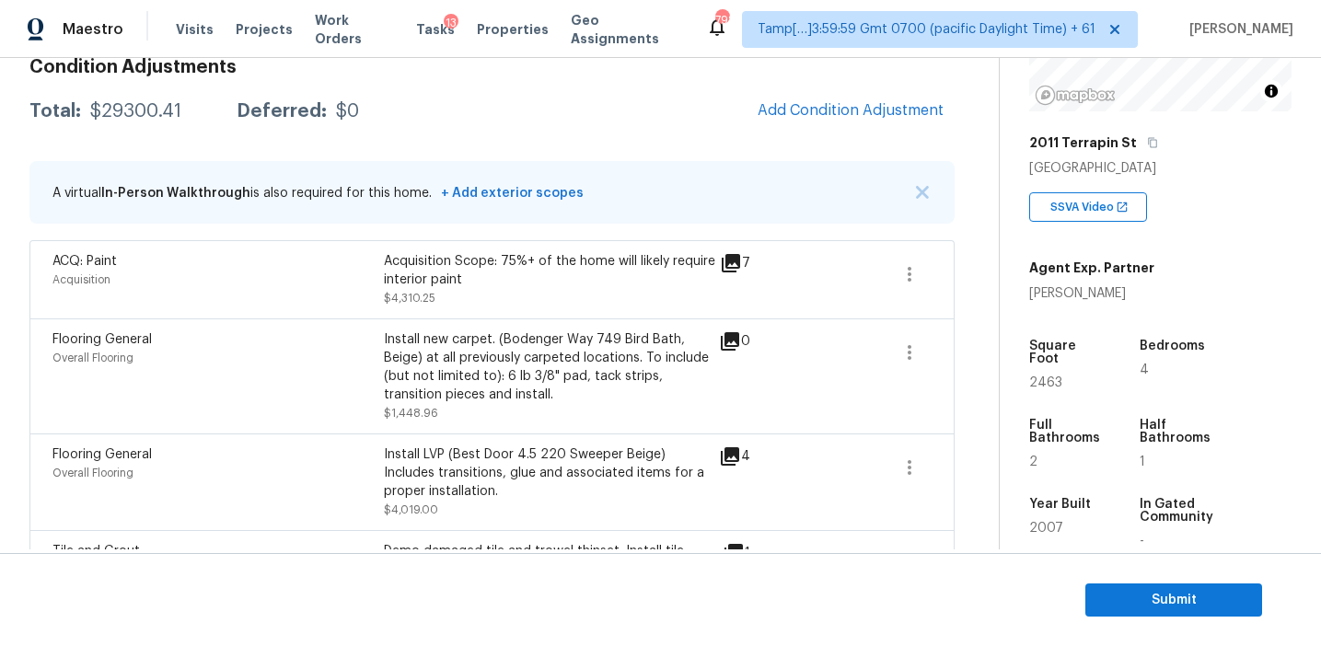
scroll to position [250, 0]
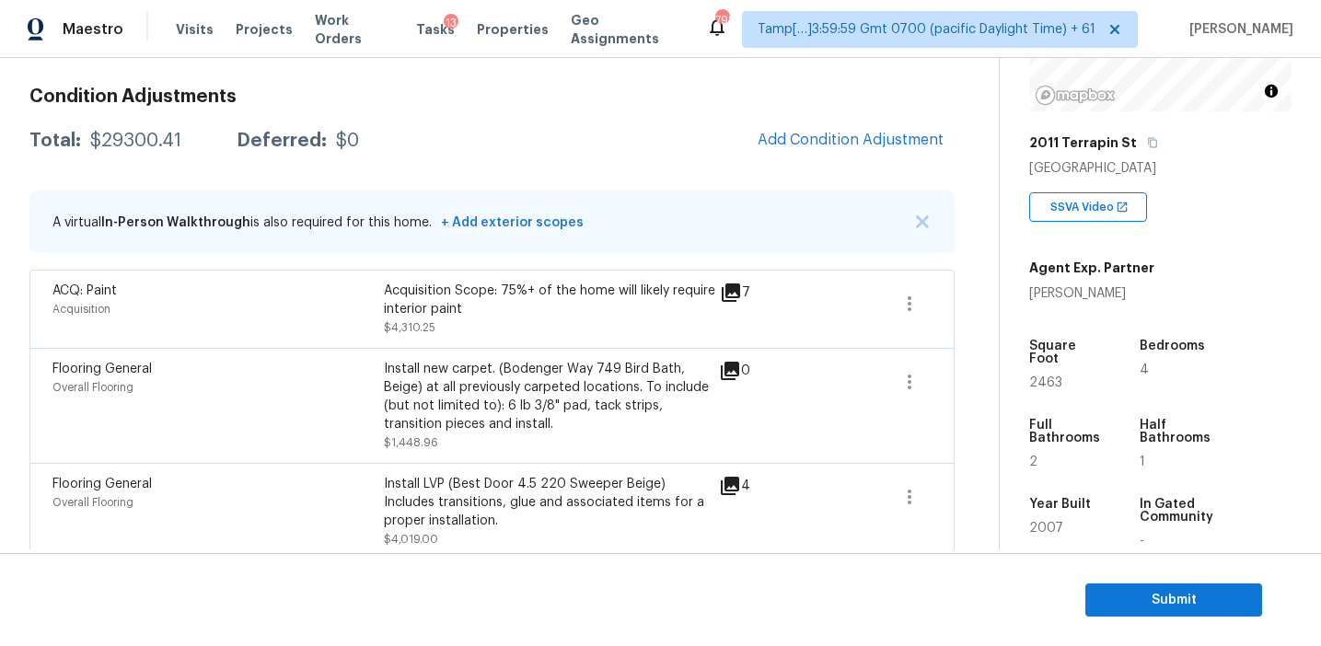
click at [128, 137] on div "$29300.41" at bounding box center [135, 141] width 91 height 18
copy div "29300.41"
click at [427, 375] on div "Install new carpet. (Bodenger Way 749 Bird Bath, Beige) at all previously carpe…" at bounding box center [549, 397] width 331 height 74
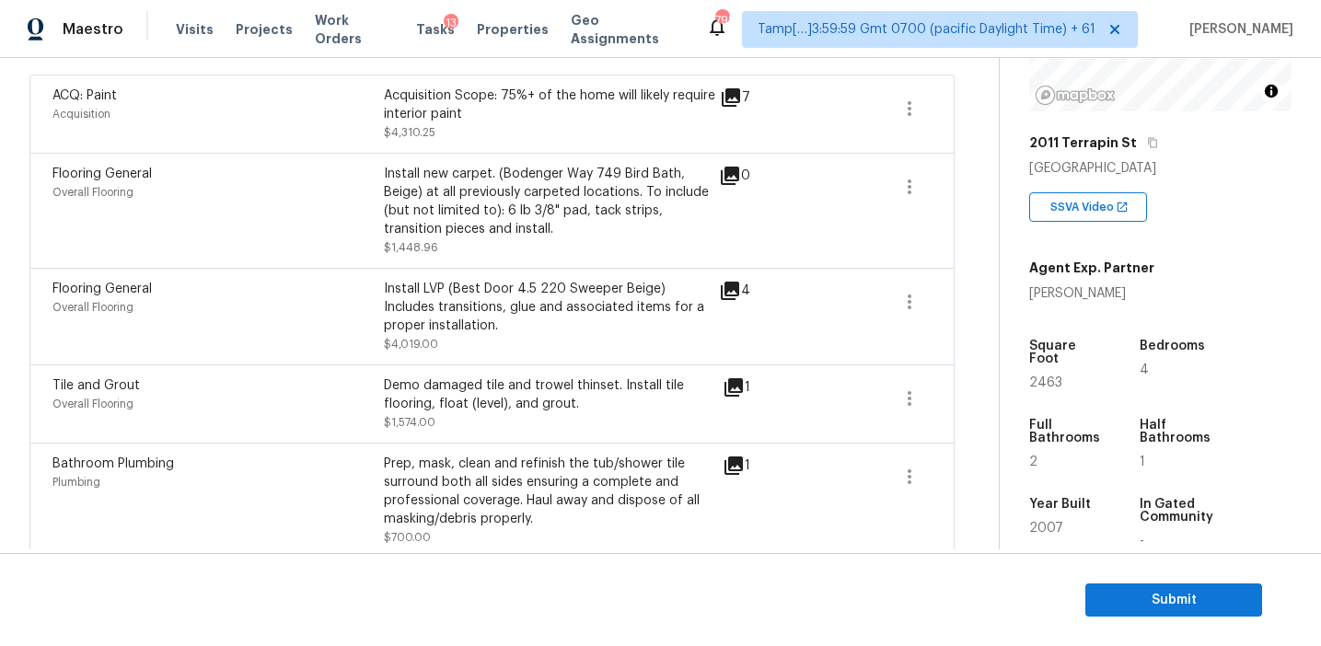
scroll to position [458, 0]
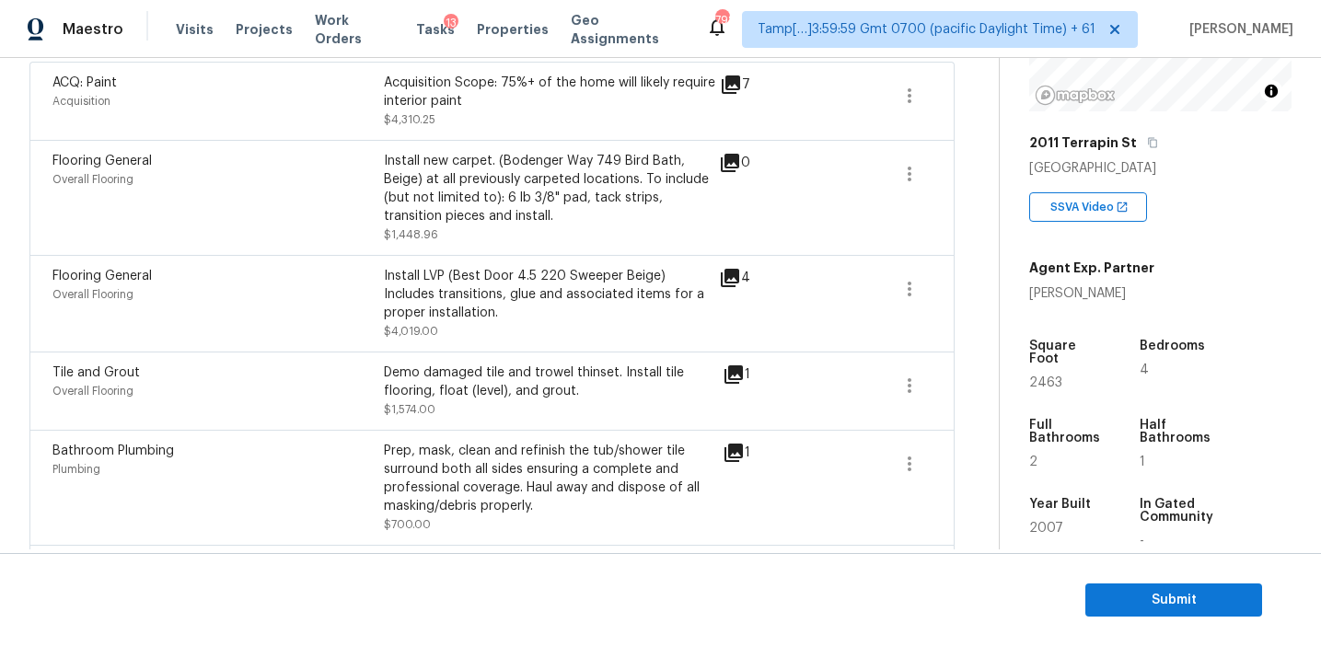
click at [454, 323] on div "Install LVP (Best Door 4.5 220 Sweeper Beige) Includes transitions, glue and as…" at bounding box center [549, 304] width 331 height 74
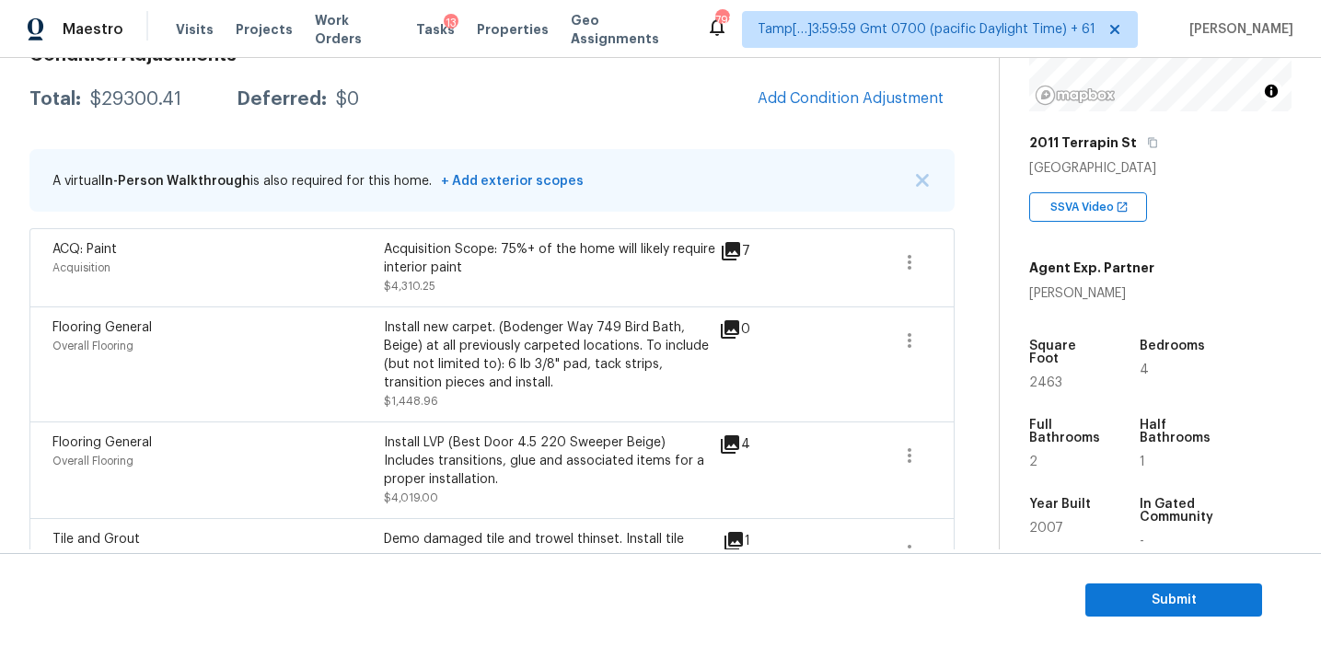
scroll to position [142, 0]
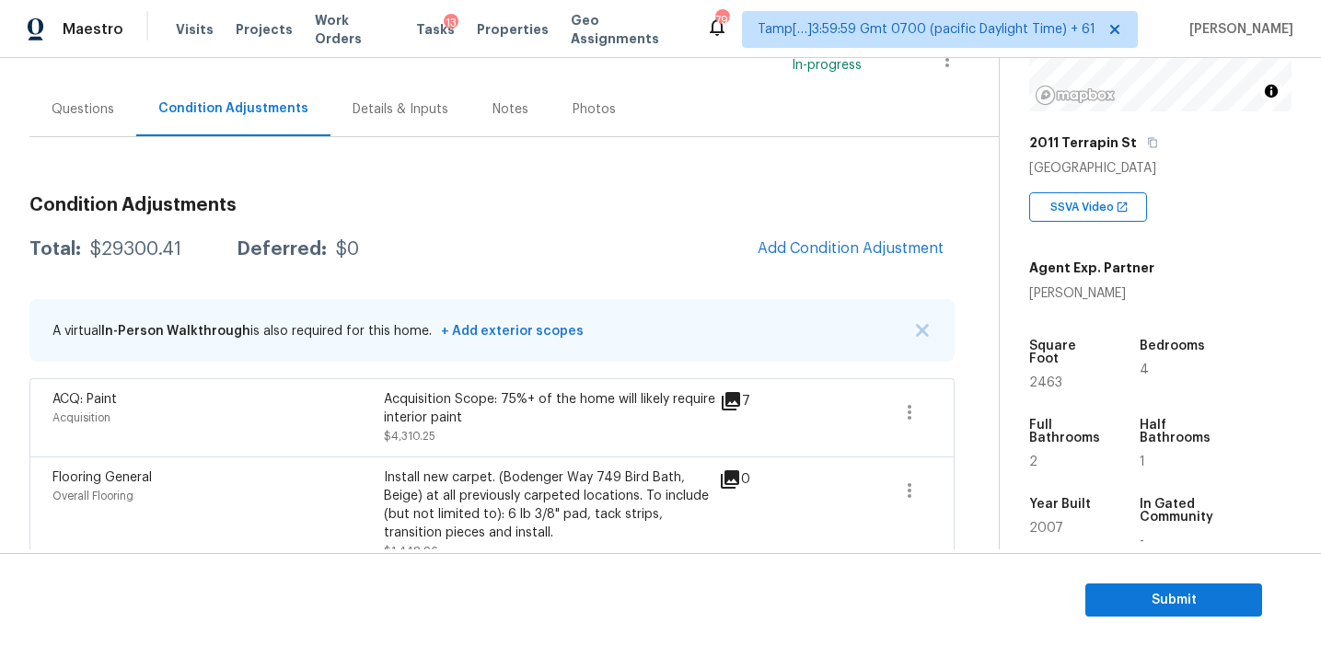
click at [140, 248] on div "$29300.41" at bounding box center [135, 249] width 91 height 18
copy div "29300.41"
click at [391, 205] on h3 "Condition Adjustments" at bounding box center [491, 205] width 925 height 18
click at [95, 112] on div "Questions" at bounding box center [83, 109] width 63 height 18
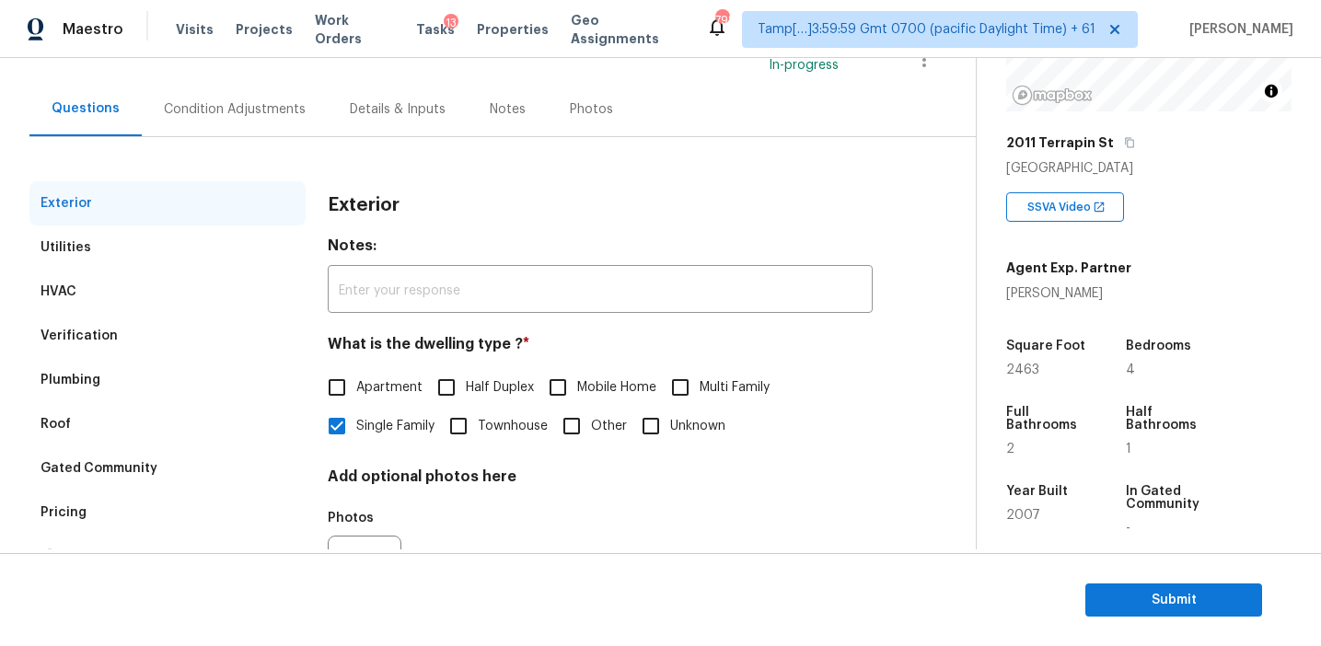
click at [144, 514] on div "Pricing" at bounding box center [167, 513] width 276 height 44
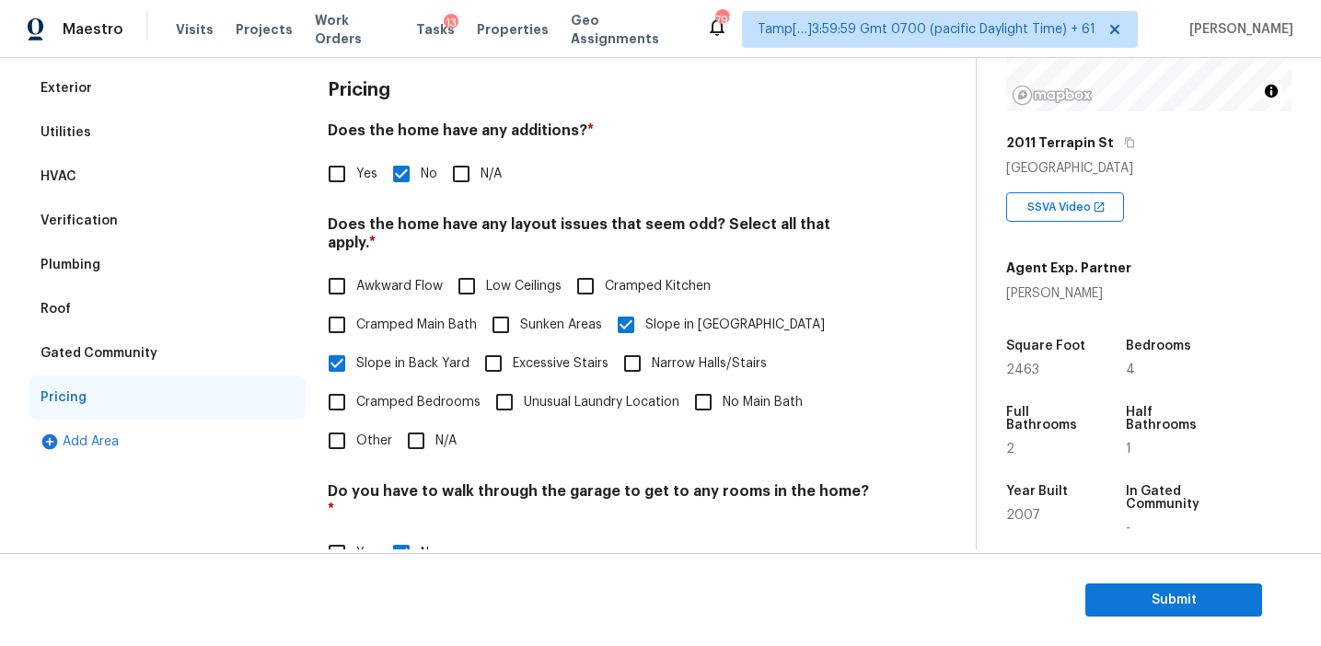
scroll to position [244, 0]
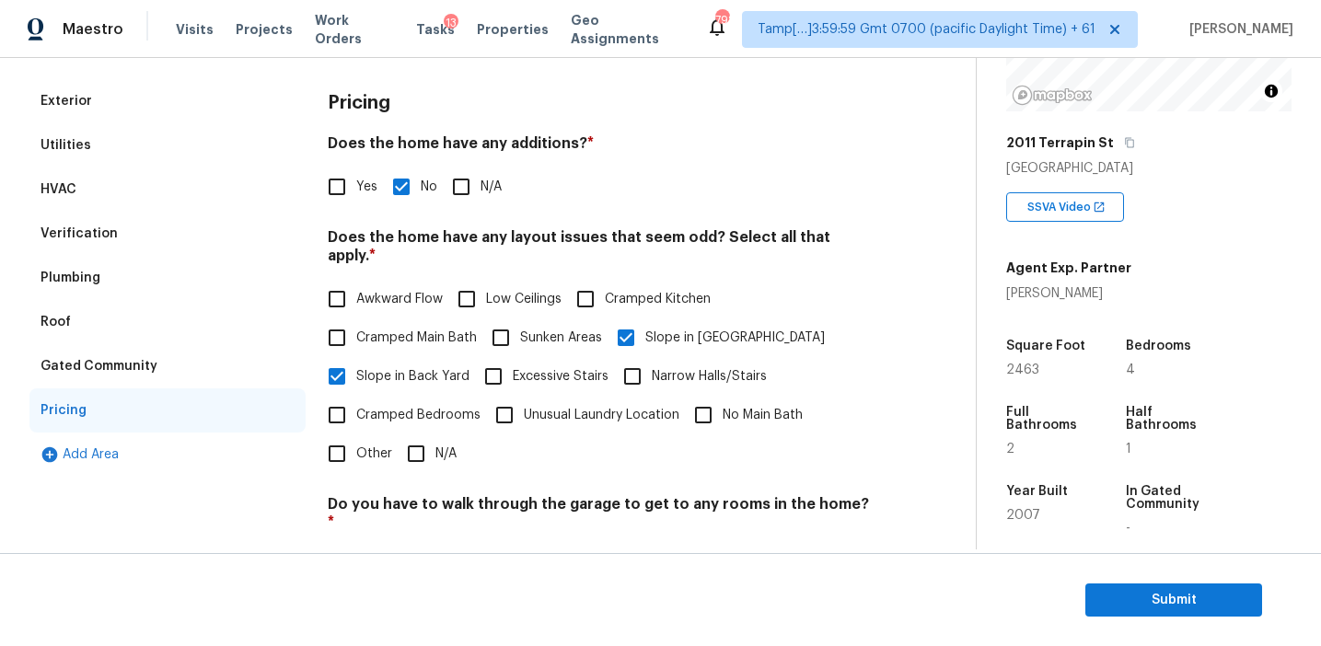
click at [195, 226] on div "Verification" at bounding box center [167, 234] width 276 height 44
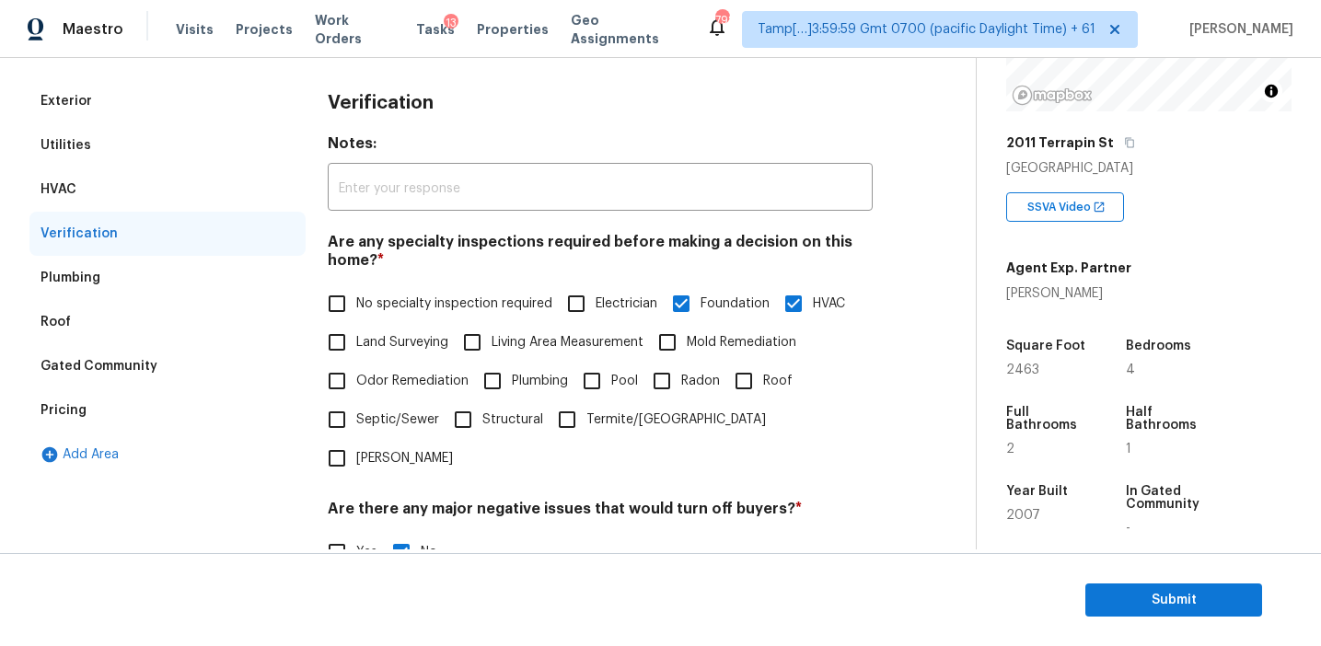
scroll to position [636, 0]
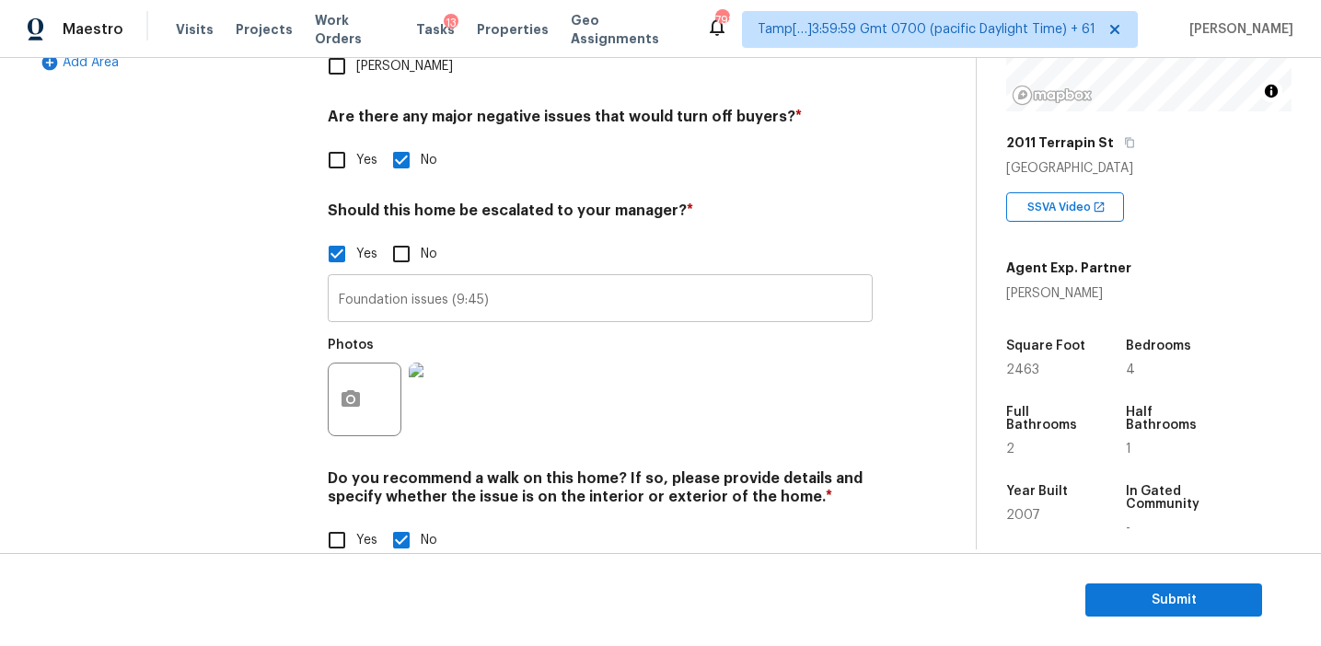
click at [399, 279] on input "Foundation issues (9:45)" at bounding box center [600, 300] width 545 height 43
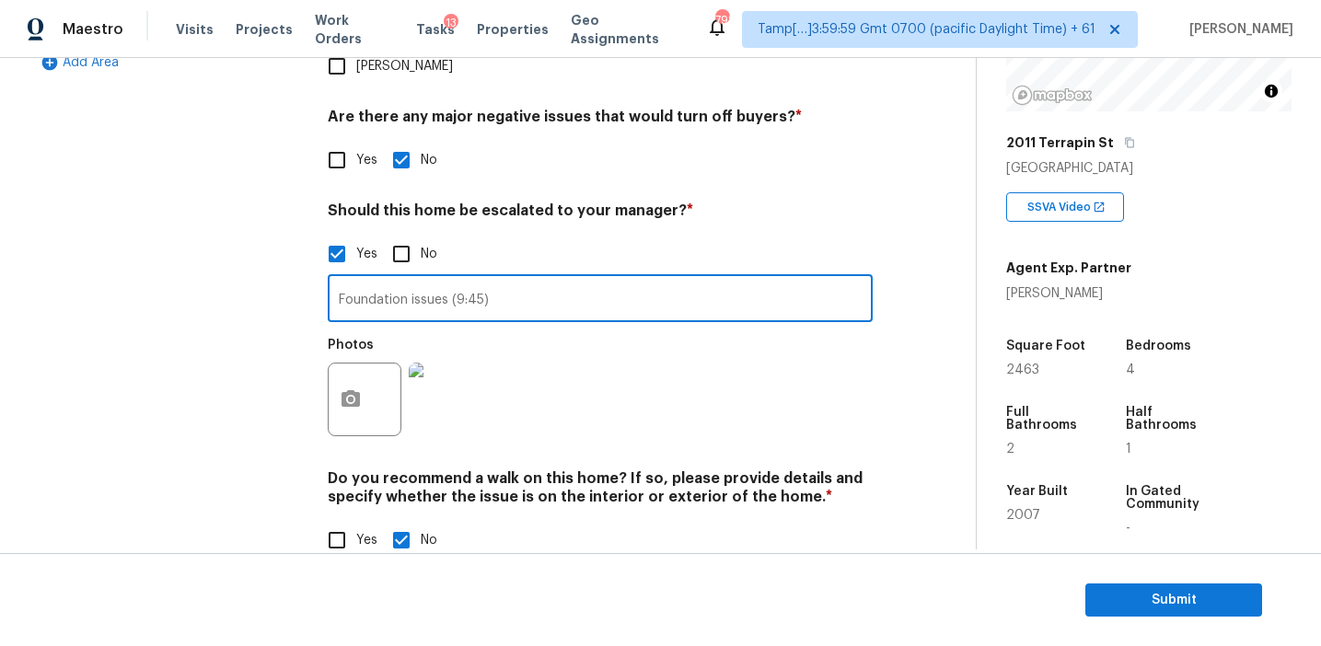
click at [232, 260] on div "Exterior Utilities HVAC Verification Plumbing Roof Gated Community Pricing Add …" at bounding box center [167, 134] width 276 height 895
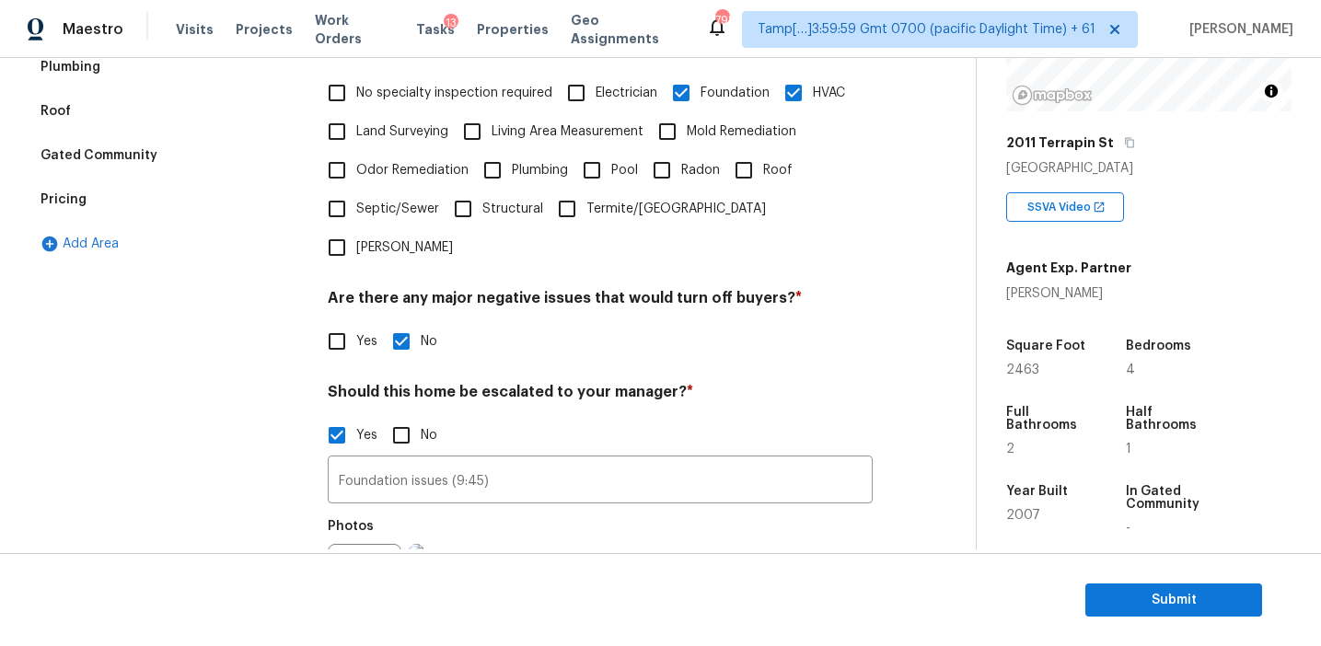
click at [215, 192] on div "Pricing" at bounding box center [167, 200] width 276 height 44
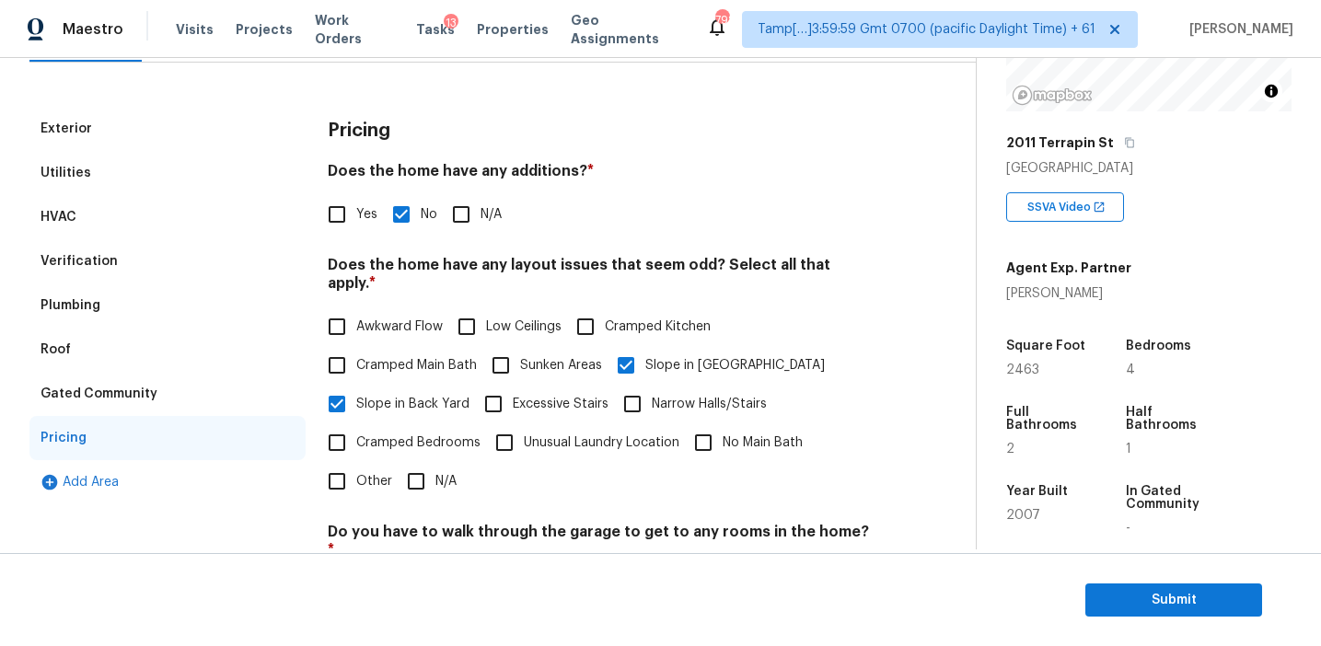
click at [153, 395] on div "Gated Community" at bounding box center [167, 394] width 276 height 44
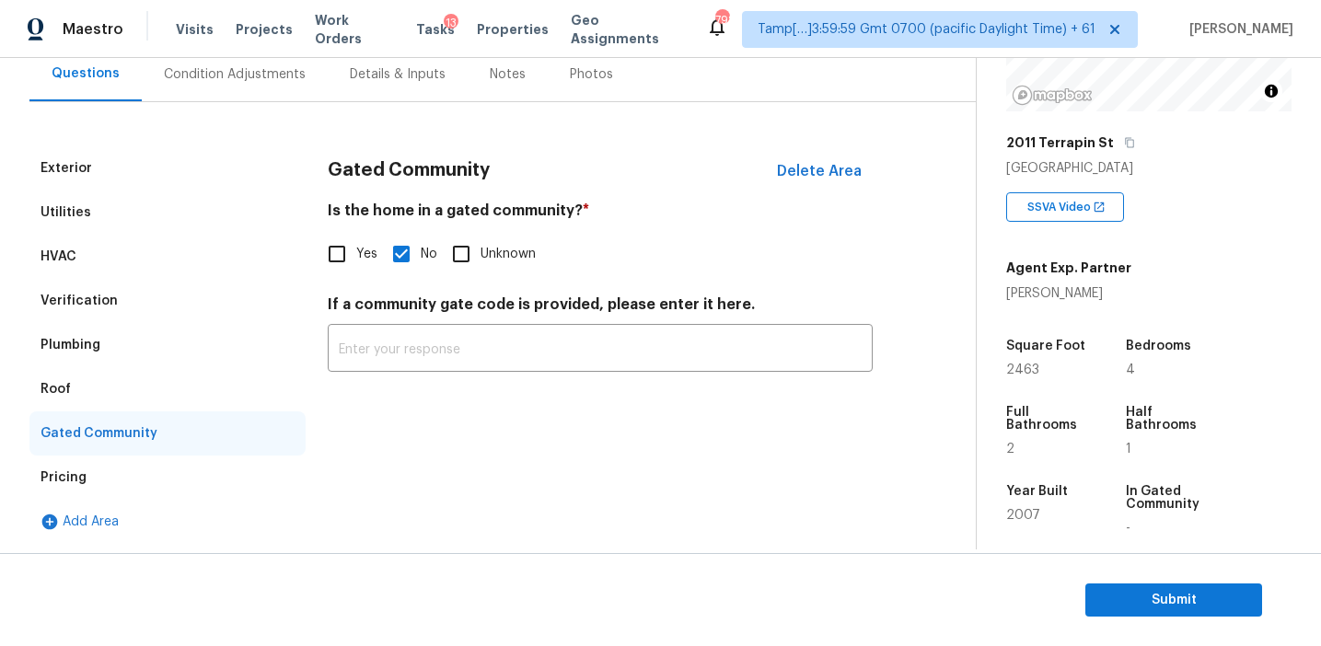
click at [94, 362] on div "Plumbing" at bounding box center [167, 345] width 276 height 44
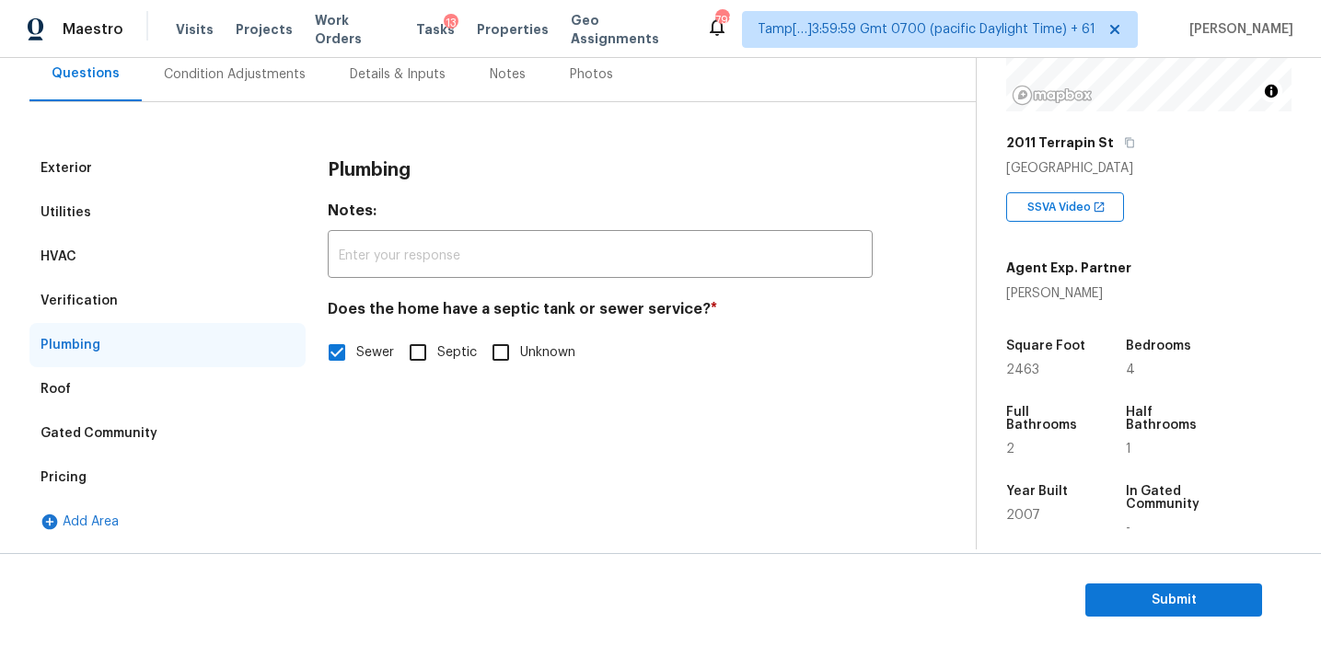
click at [94, 391] on div "Roof" at bounding box center [167, 389] width 276 height 44
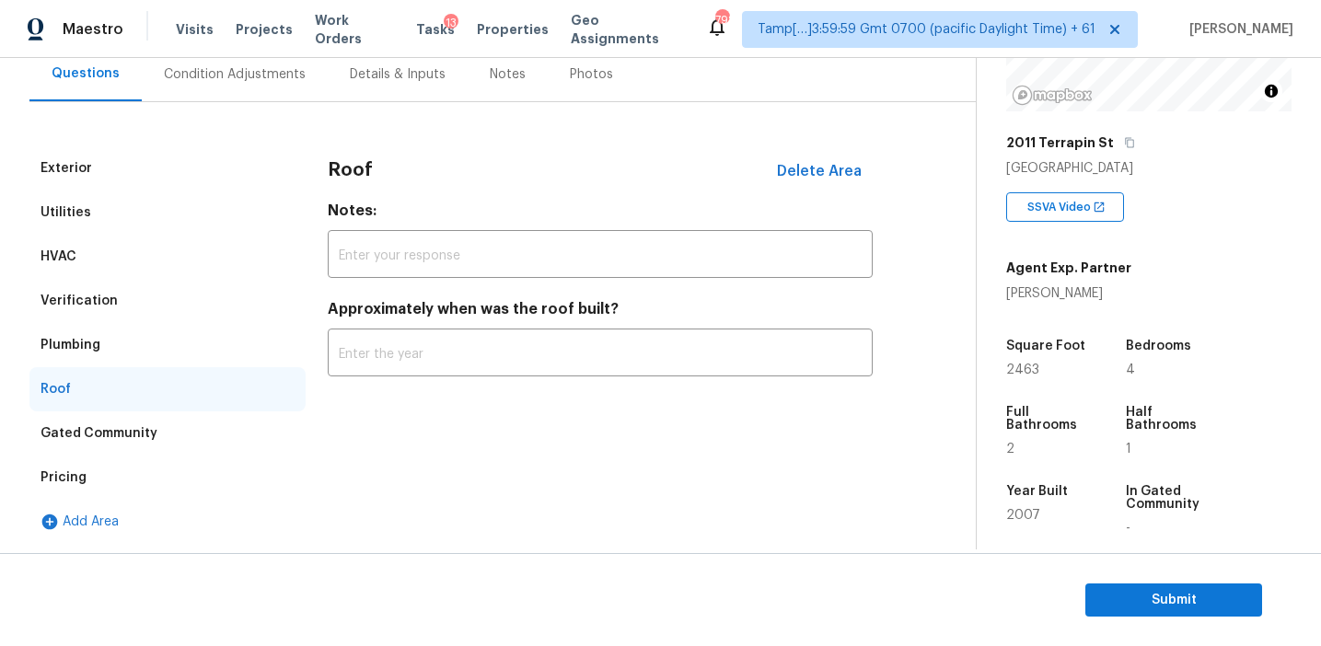
click at [99, 346] on div "Plumbing" at bounding box center [167, 345] width 276 height 44
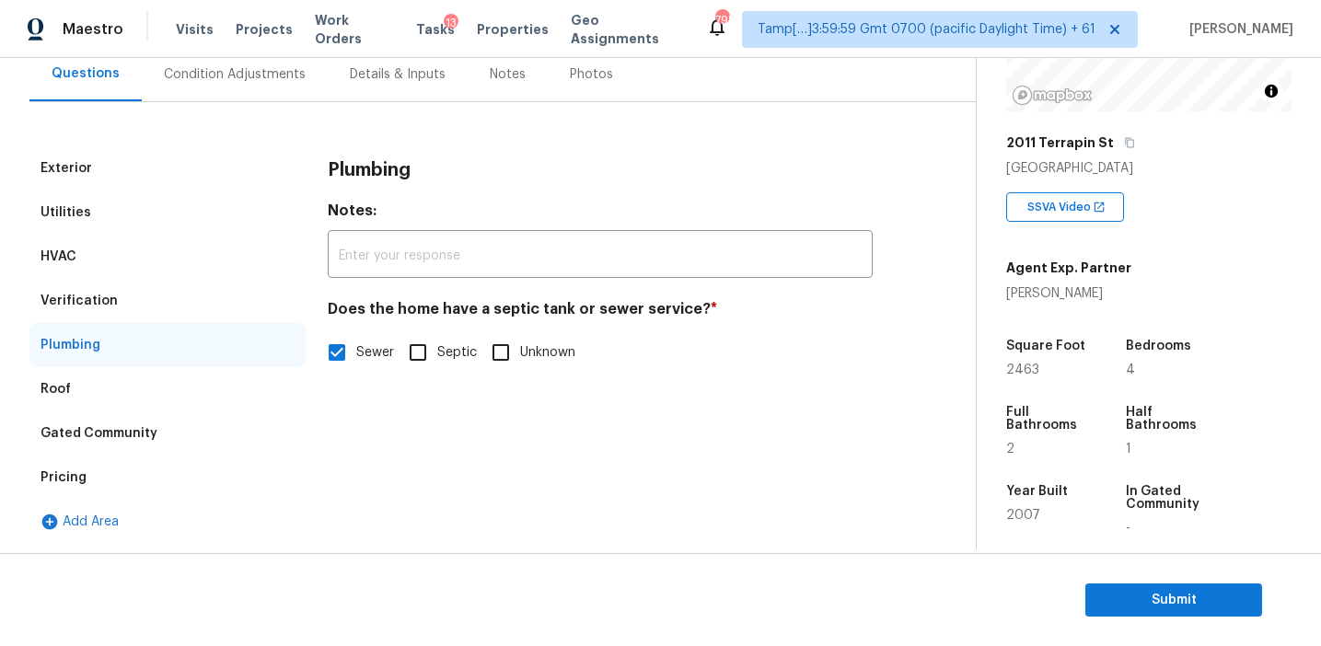
click at [131, 292] on div "Verification" at bounding box center [167, 301] width 276 height 44
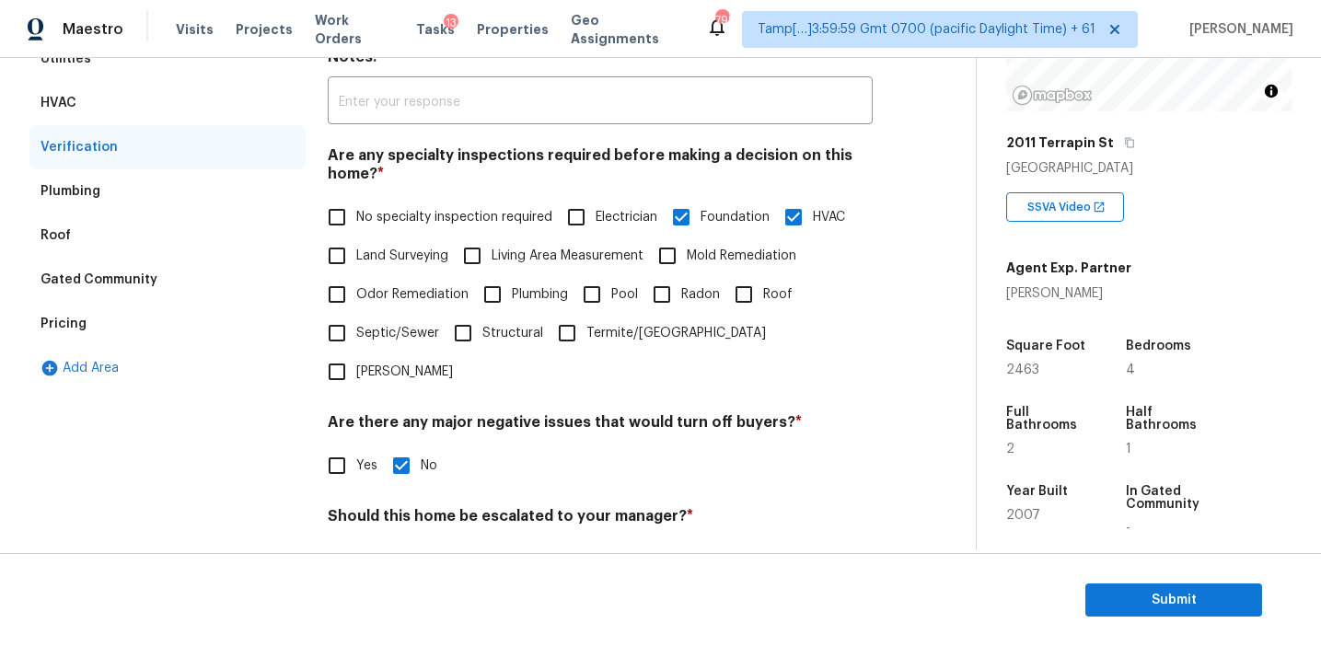
scroll to position [219, 0]
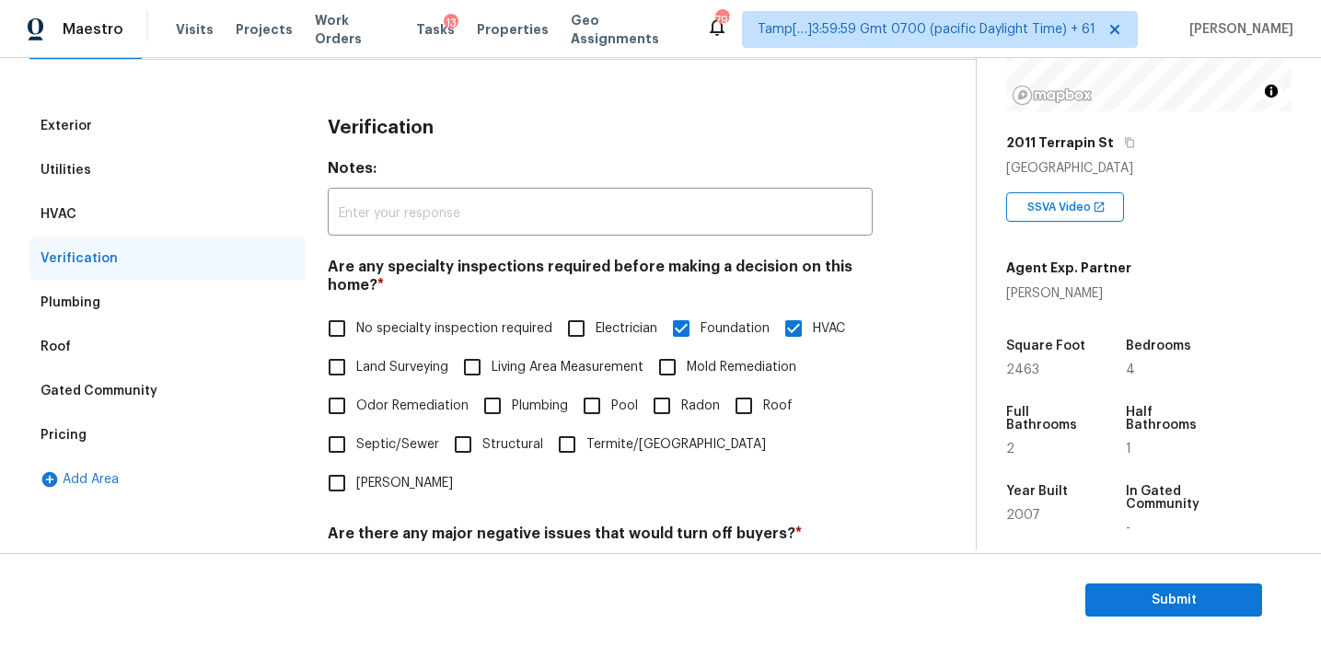
click at [213, 220] on div "HVAC" at bounding box center [167, 214] width 276 height 44
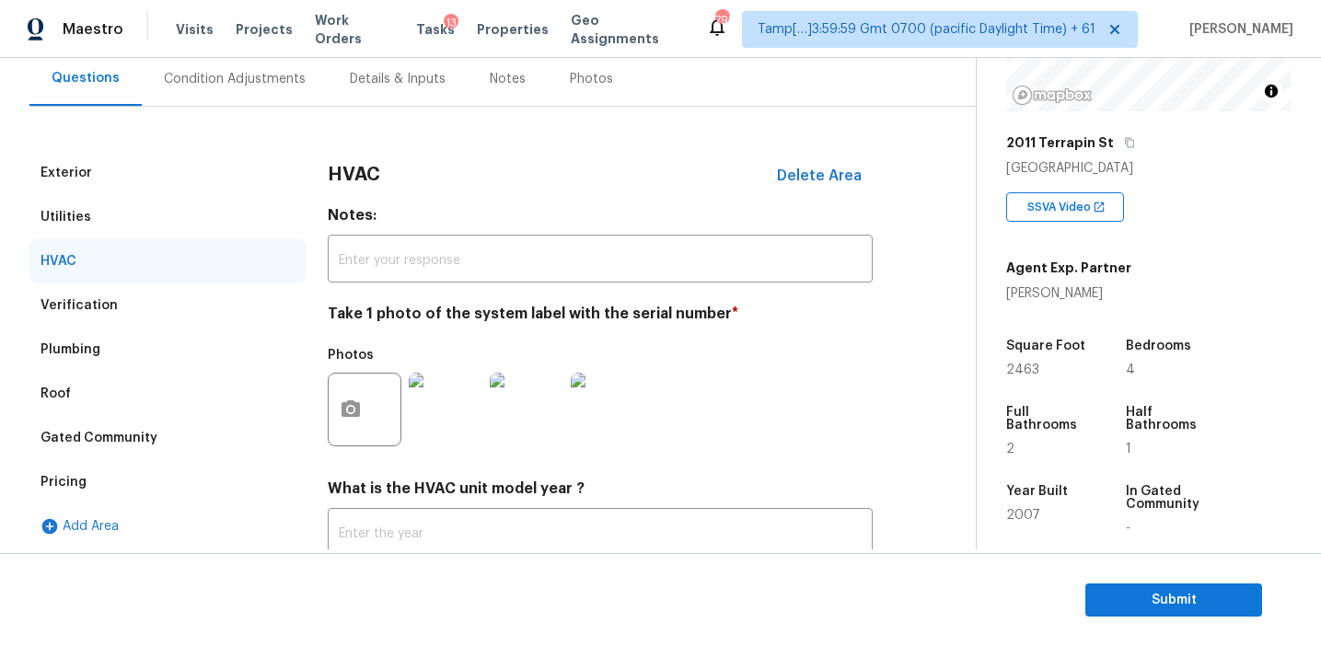
scroll to position [164, 0]
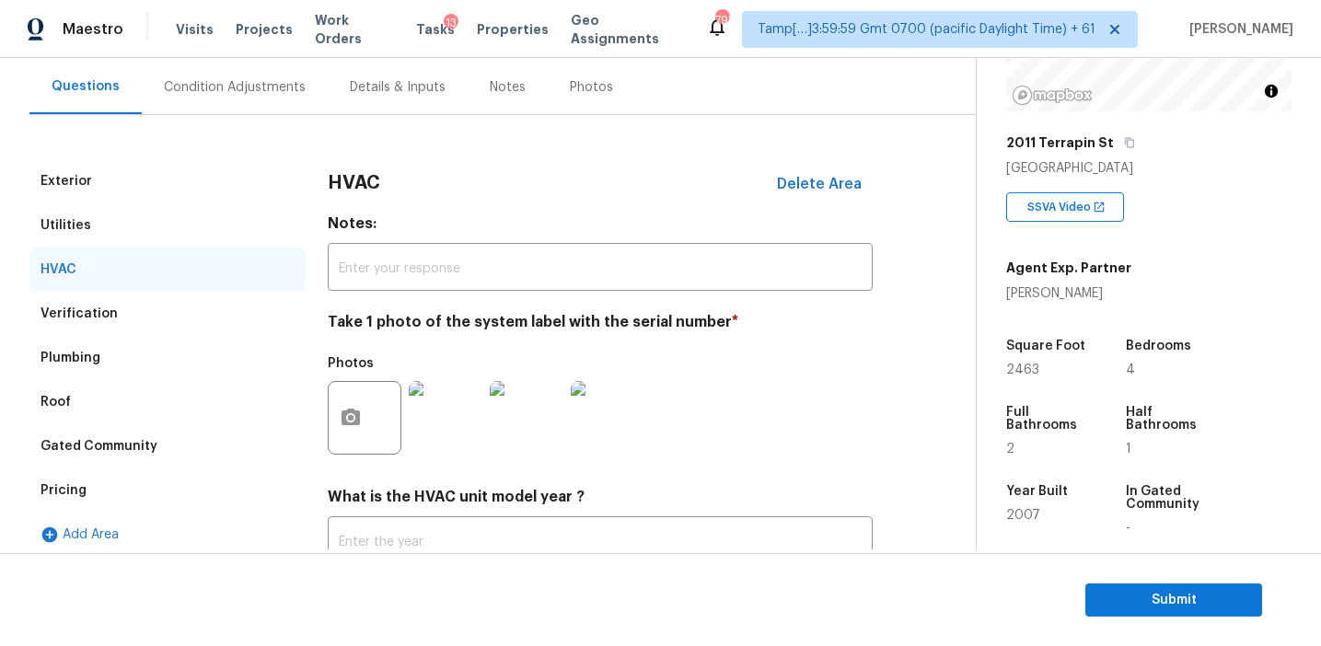
click at [220, 227] on div "Utilities" at bounding box center [167, 225] width 276 height 44
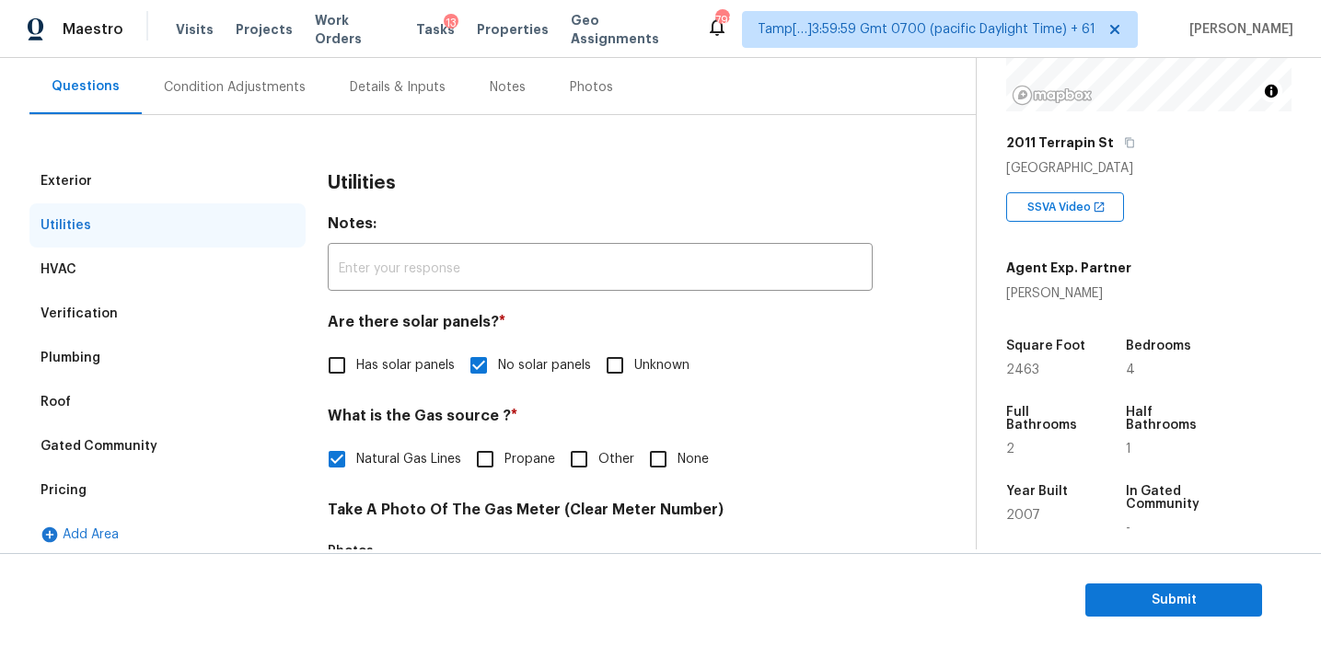
click at [241, 180] on div "Exterior" at bounding box center [167, 181] width 276 height 44
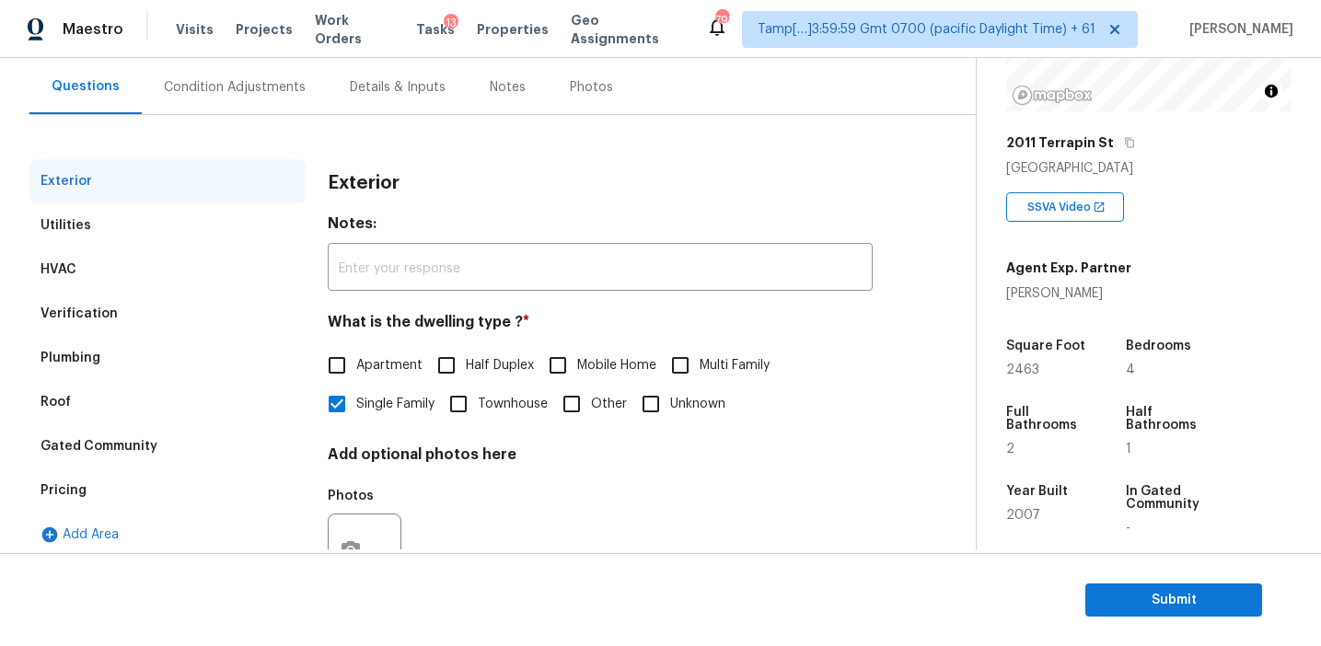
click at [261, 104] on div "Condition Adjustments" at bounding box center [235, 87] width 186 height 54
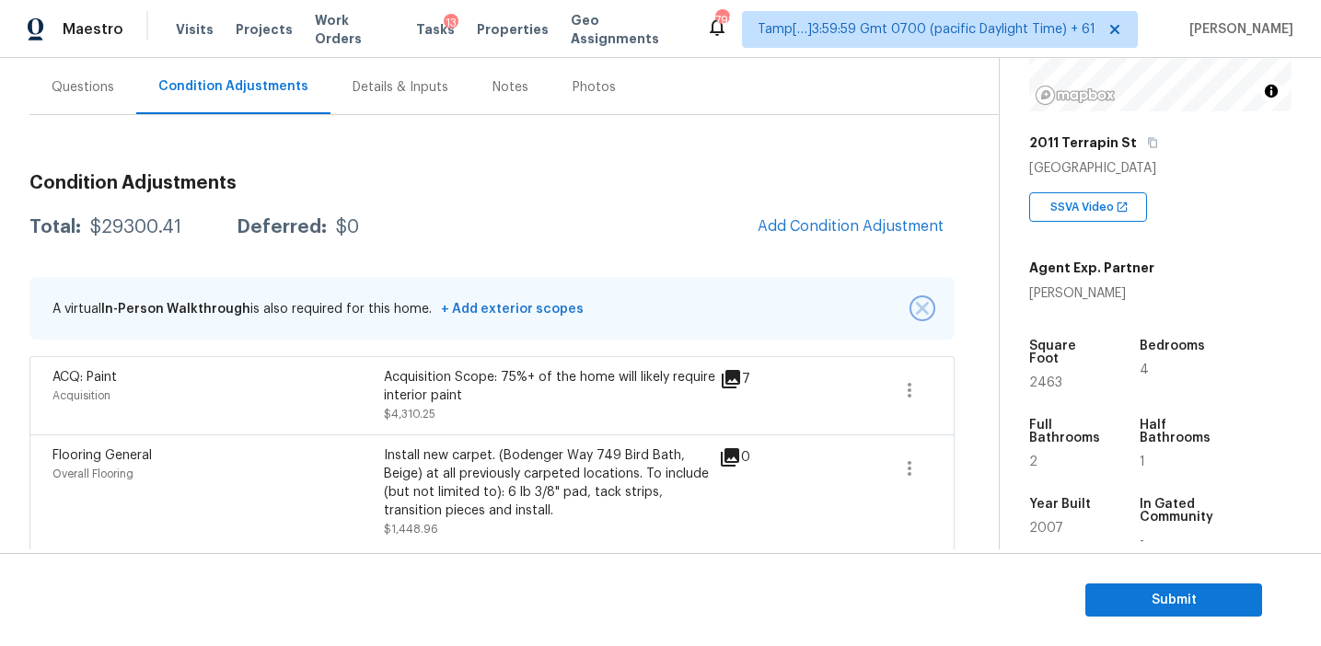
click at [921, 309] on img "button" at bounding box center [922, 308] width 13 height 13
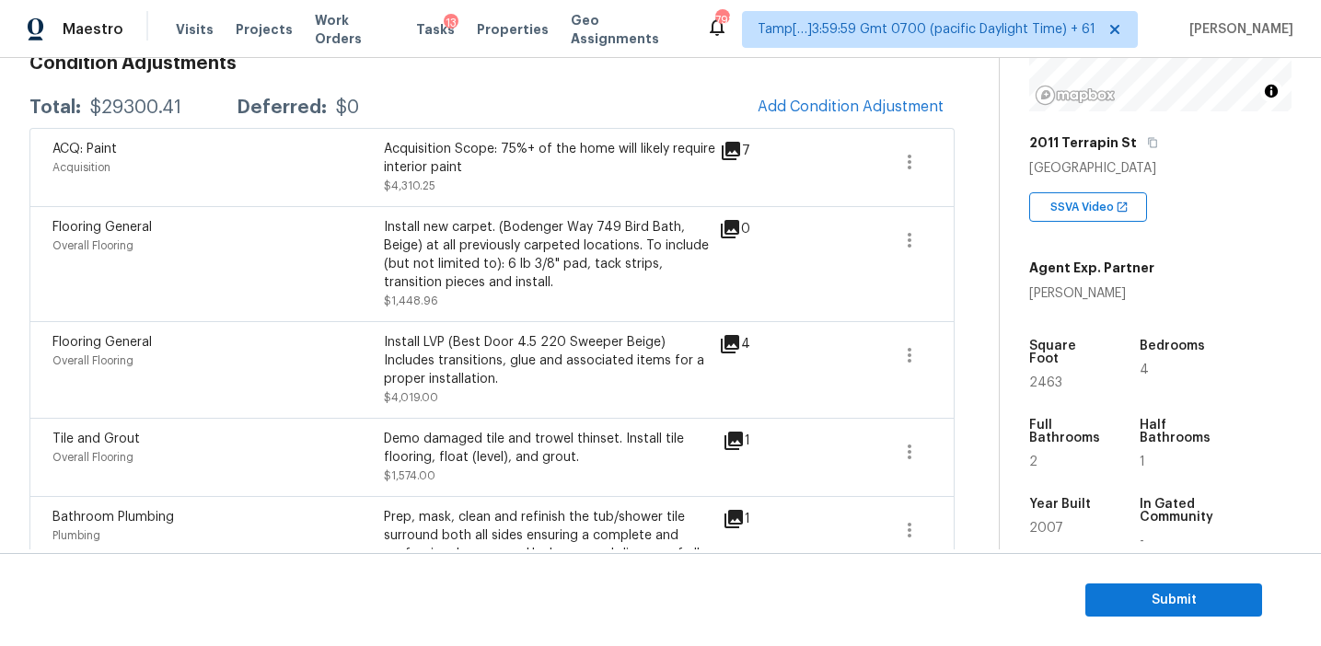
scroll to position [253, 0]
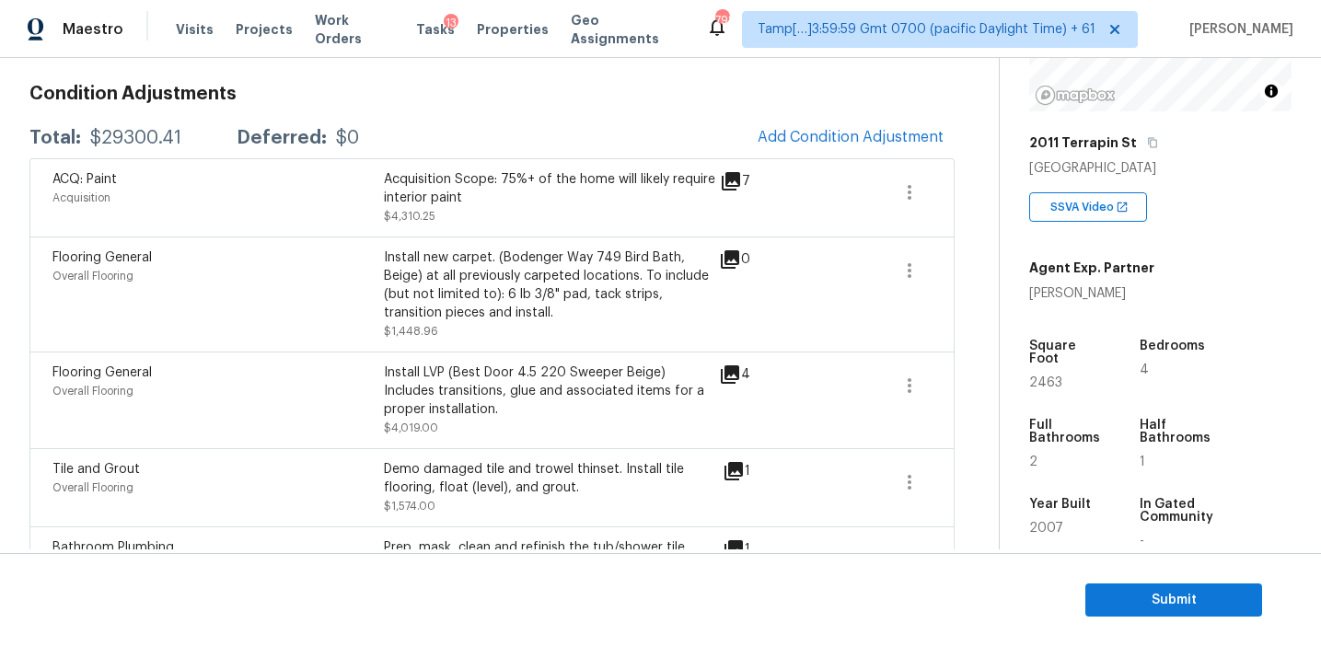
click at [731, 460] on icon at bounding box center [734, 471] width 22 height 22
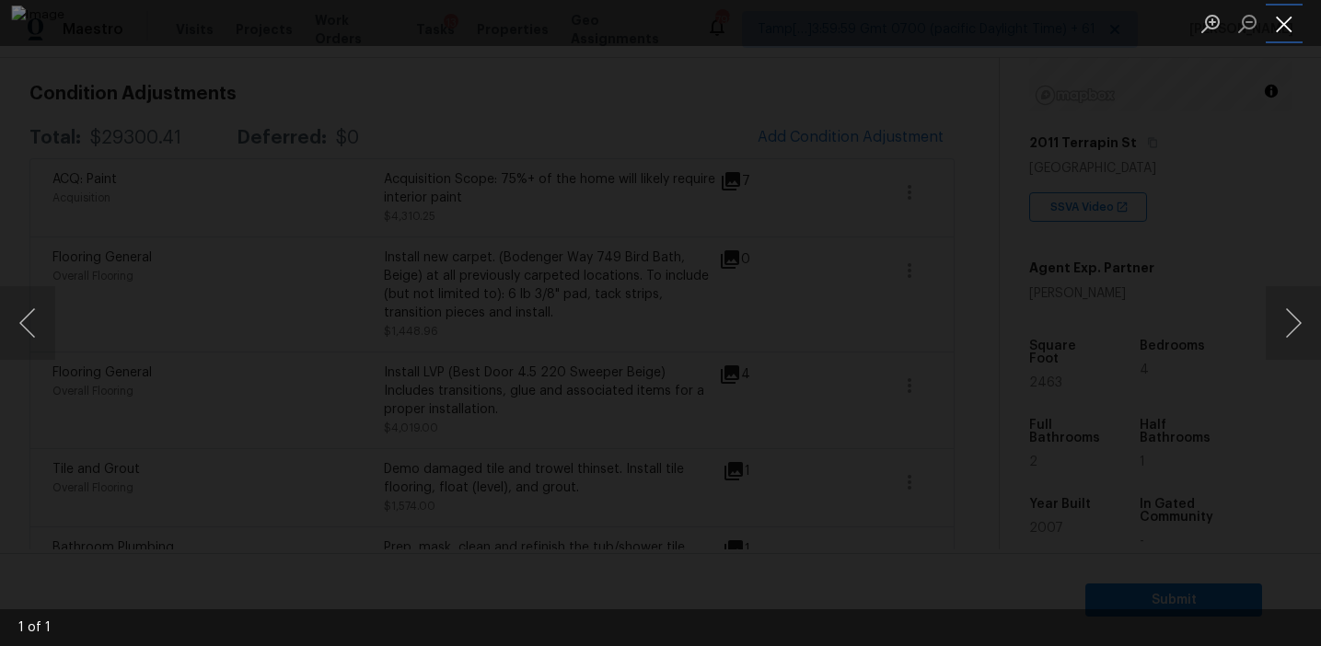
click at [1284, 24] on button "Close lightbox" at bounding box center [1284, 23] width 37 height 32
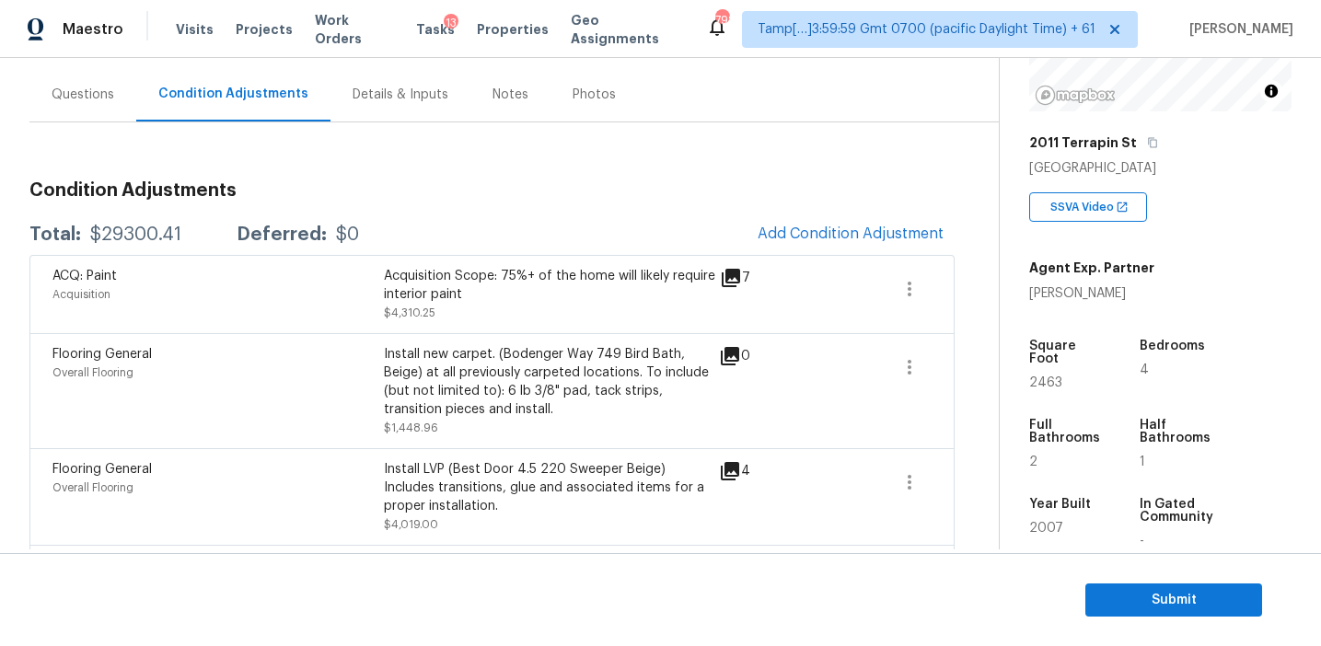
scroll to position [158, 0]
click at [703, 192] on h3 "Condition Adjustments" at bounding box center [491, 189] width 925 height 18
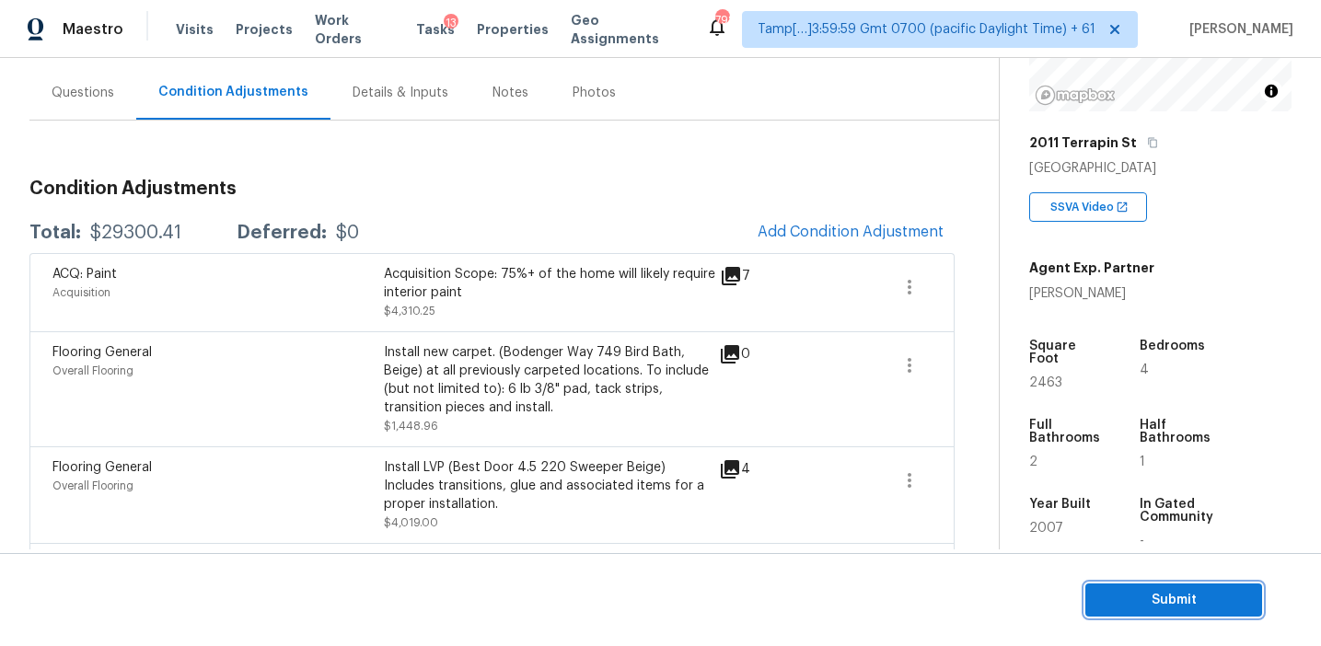
click at [1121, 605] on span "Submit" at bounding box center [1173, 600] width 147 height 23
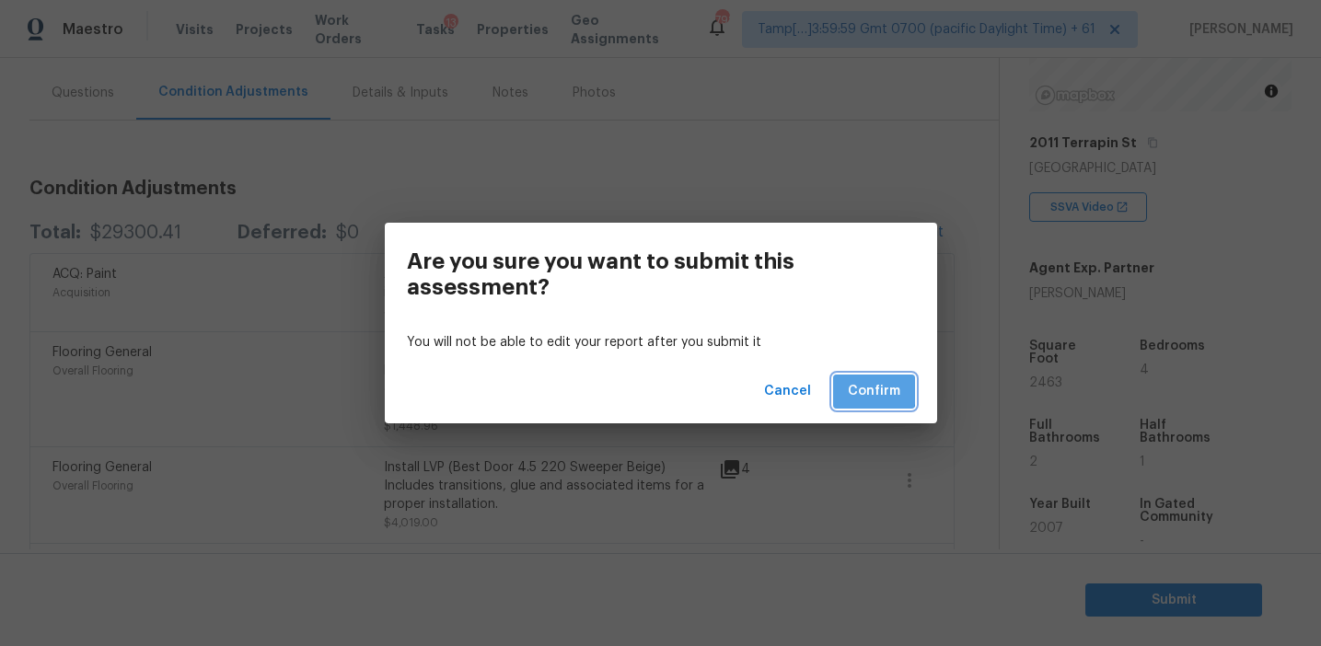
click at [855, 388] on span "Confirm" at bounding box center [874, 391] width 52 height 23
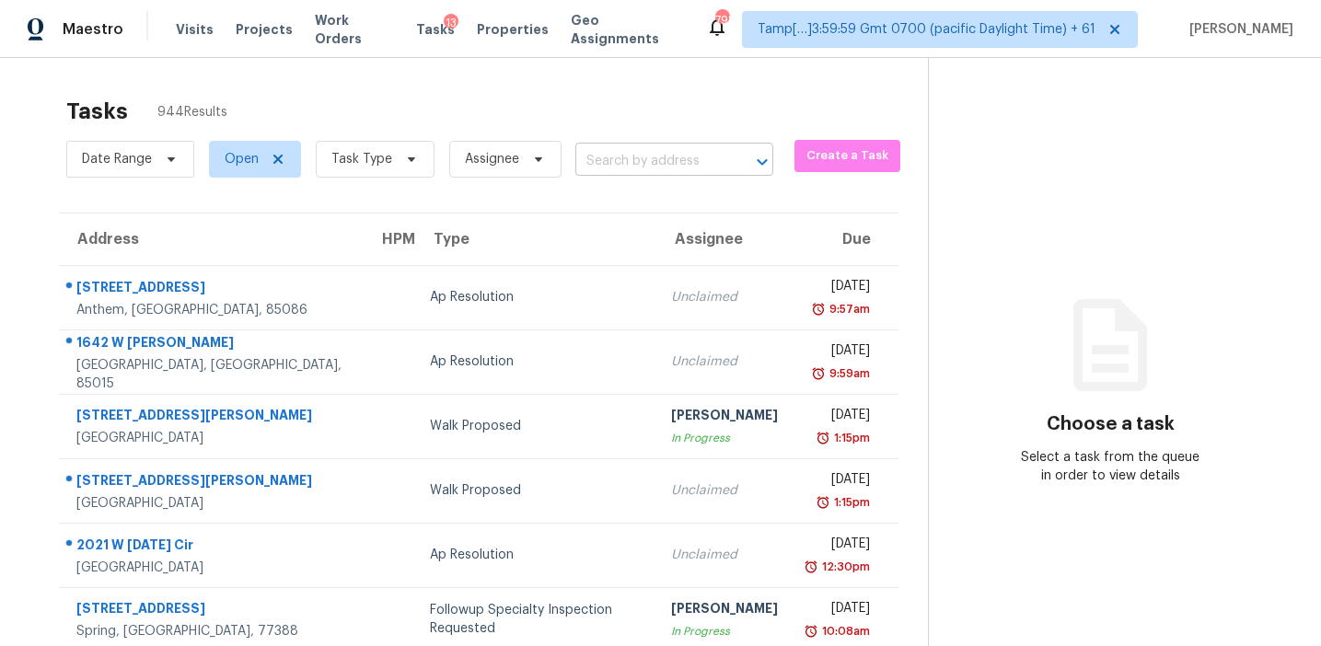
click at [624, 154] on input "text" at bounding box center [648, 161] width 146 height 29
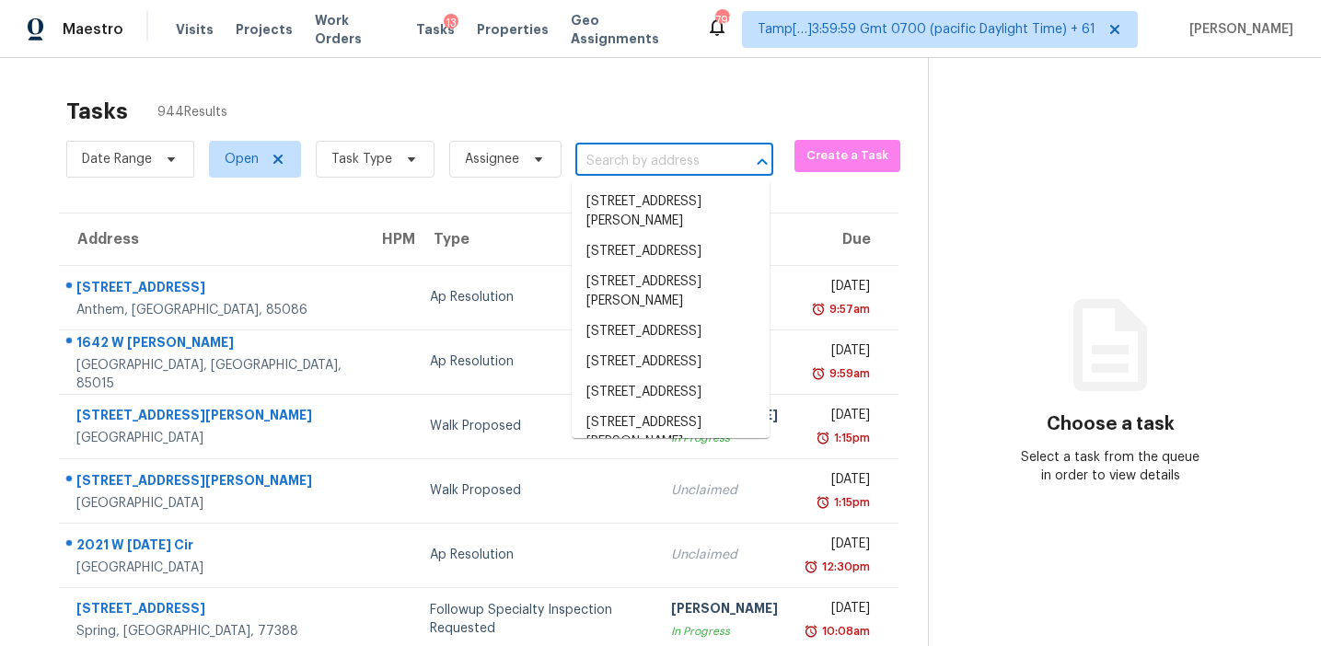
paste input "[STREET_ADDRESS]"
type input "[STREET_ADDRESS]"
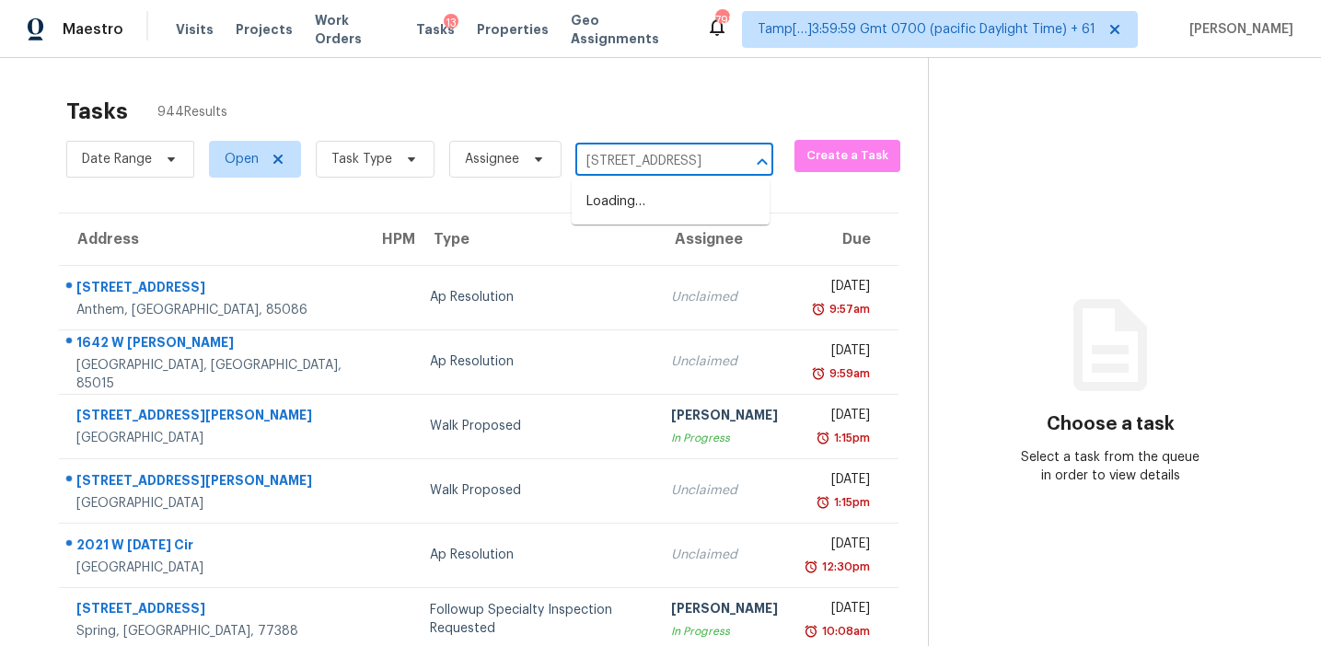
scroll to position [0, 123]
click at [675, 196] on li "[STREET_ADDRESS]" at bounding box center [671, 202] width 198 height 30
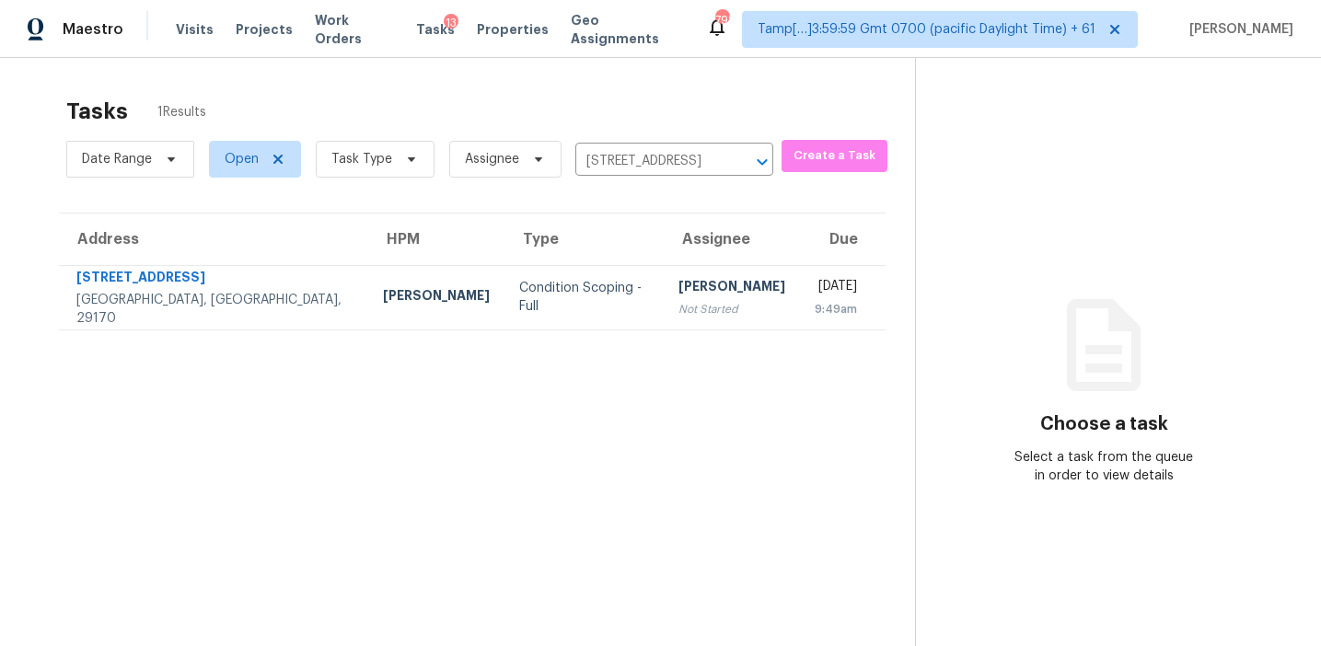
click at [678, 308] on div "Not Started" at bounding box center [731, 309] width 107 height 18
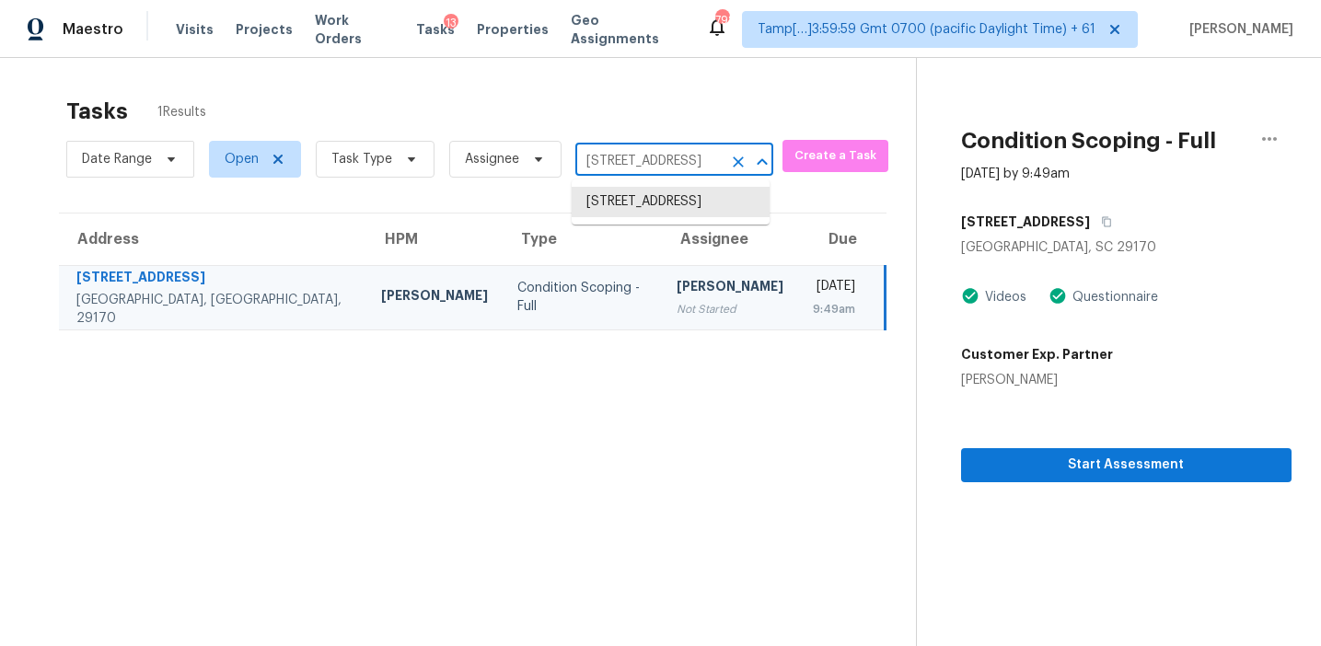
click at [689, 154] on input "[STREET_ADDRESS]" at bounding box center [648, 161] width 146 height 29
paste input "1995 Dunlap Roddey Rd Rock Hill, SC, 2973"
type input "1995 Dunlap Roddey Rd Rock Hill, SC, 29730"
click at [683, 206] on li "1995 Dunlap Roddey Rd, Rock Hill, SC 29730" at bounding box center [671, 212] width 198 height 50
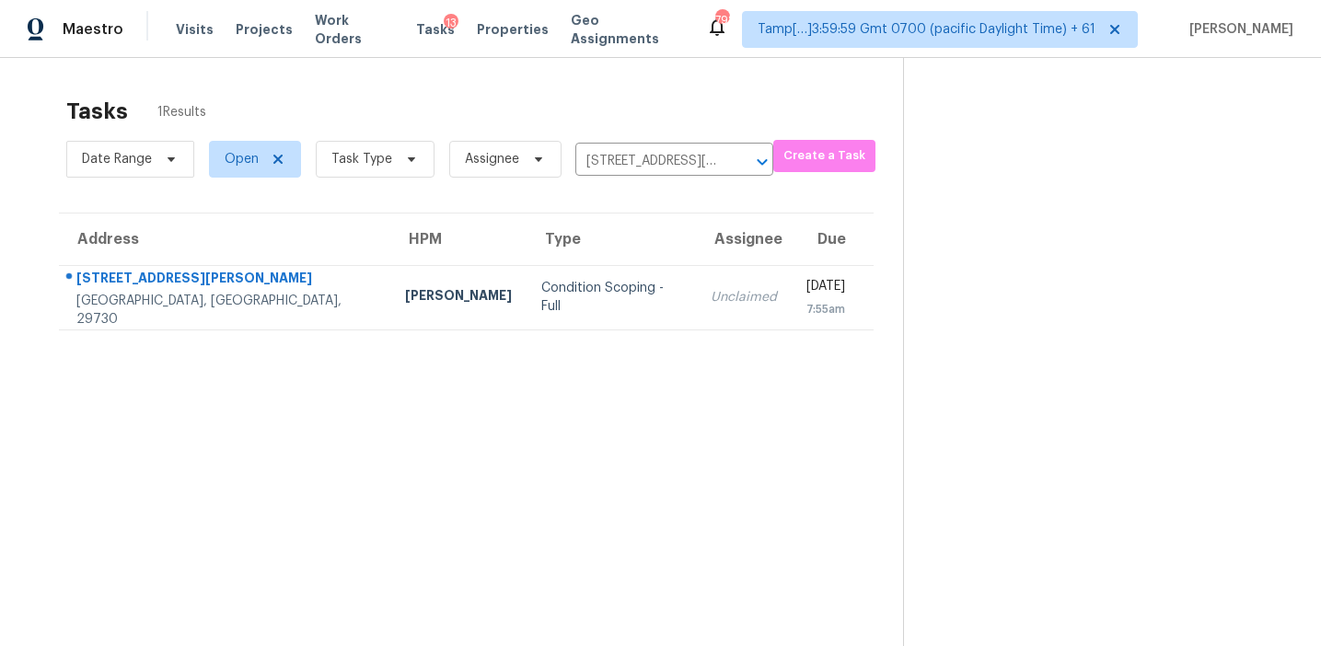
click at [711, 289] on div "Unclaimed" at bounding box center [744, 297] width 66 height 18
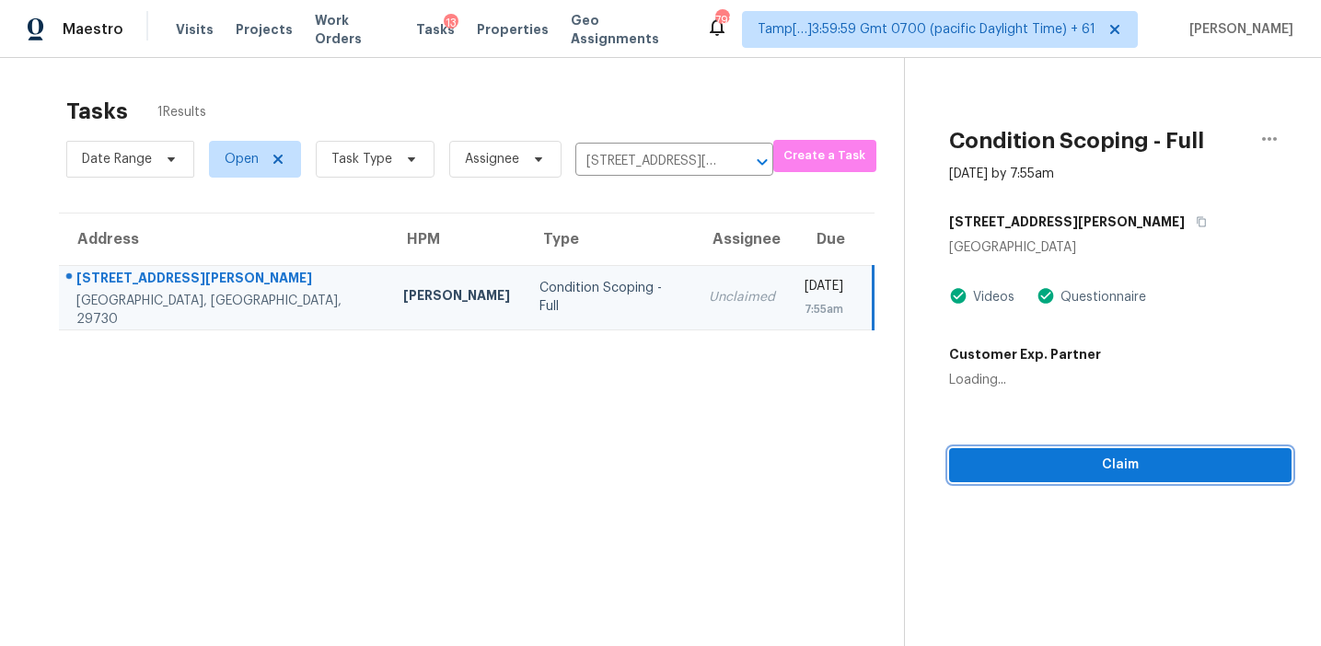
click at [987, 449] on button "Claim" at bounding box center [1120, 465] width 342 height 34
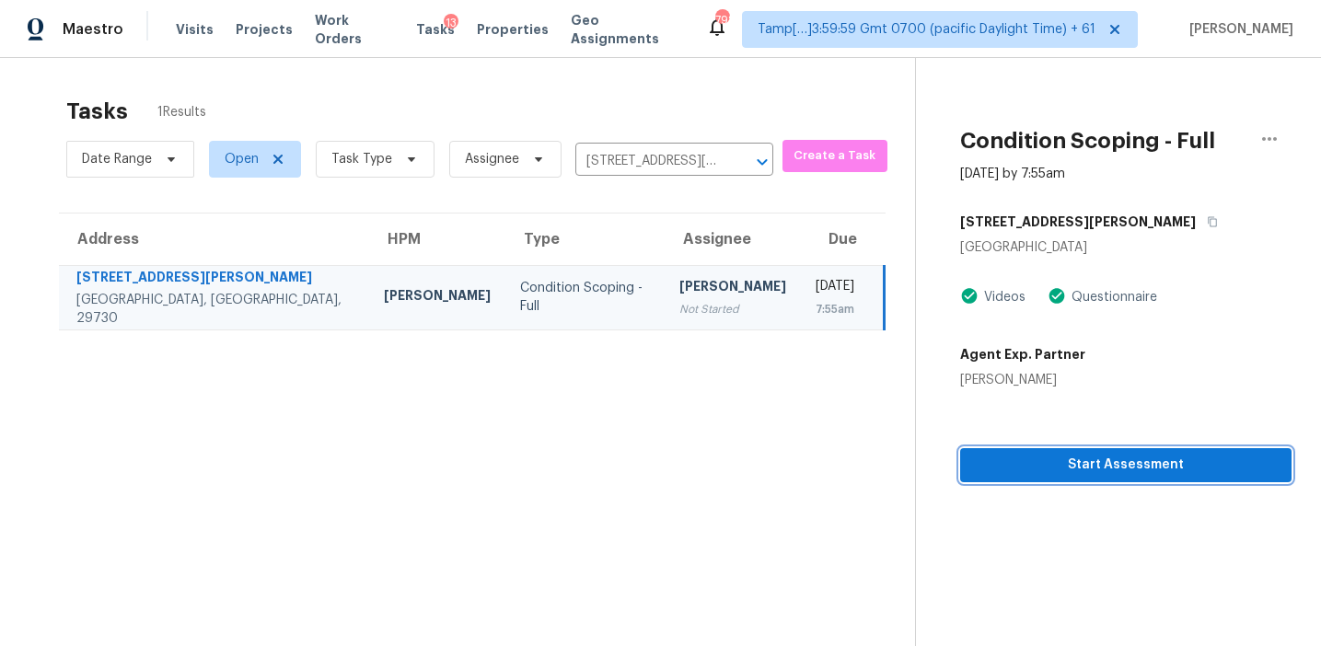
click at [1079, 461] on span "Start Assessment" at bounding box center [1126, 465] width 302 height 23
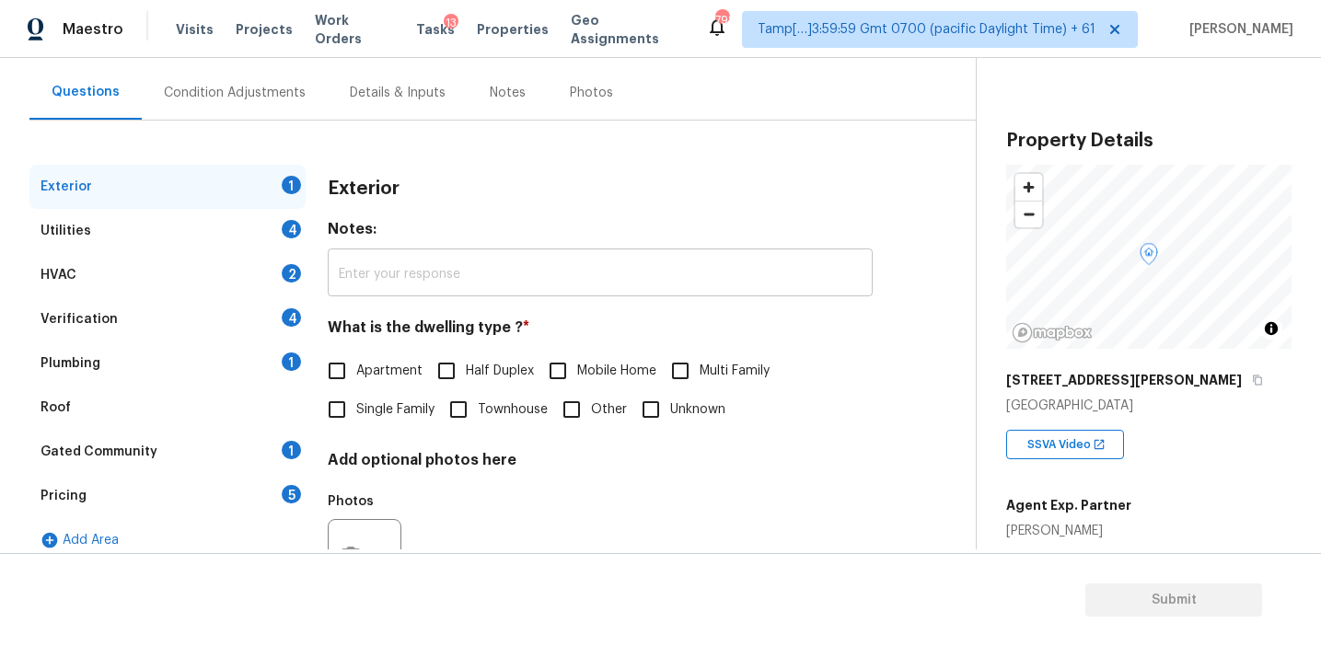
scroll to position [155, 0]
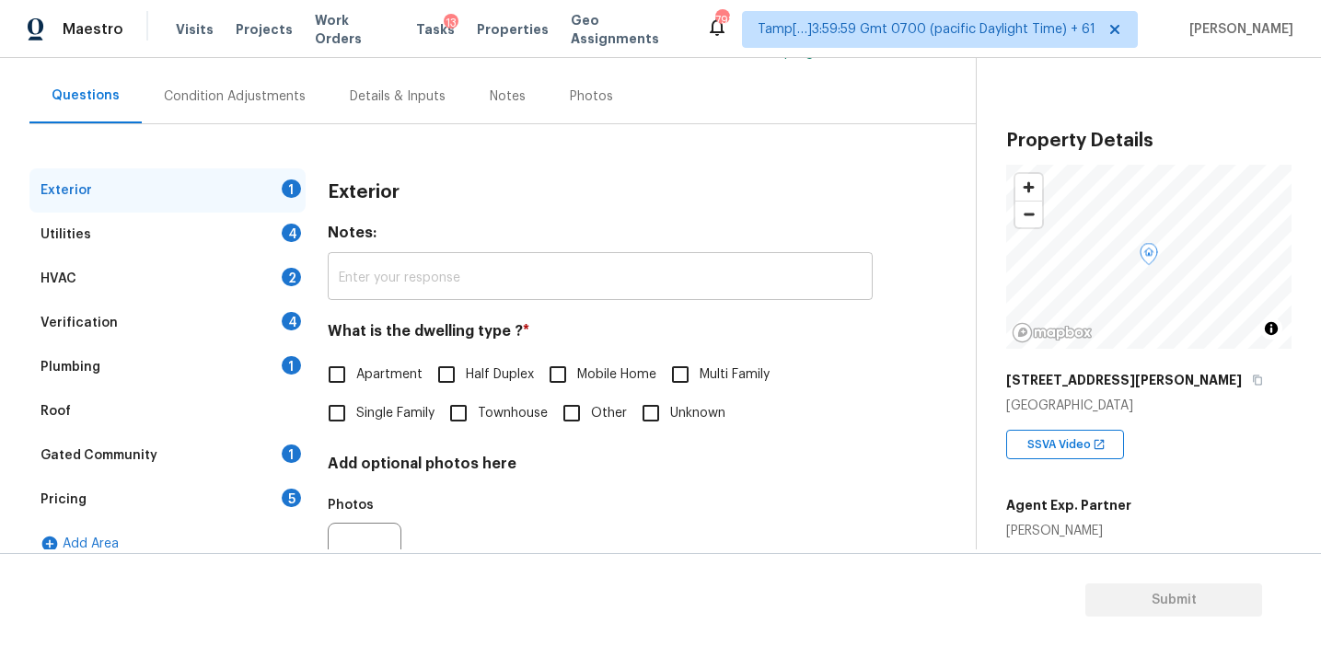
click at [775, 414] on div "Apartment Half Duplex Mobile Home Multi Family Single Family Townhouse Other Un…" at bounding box center [600, 393] width 545 height 77
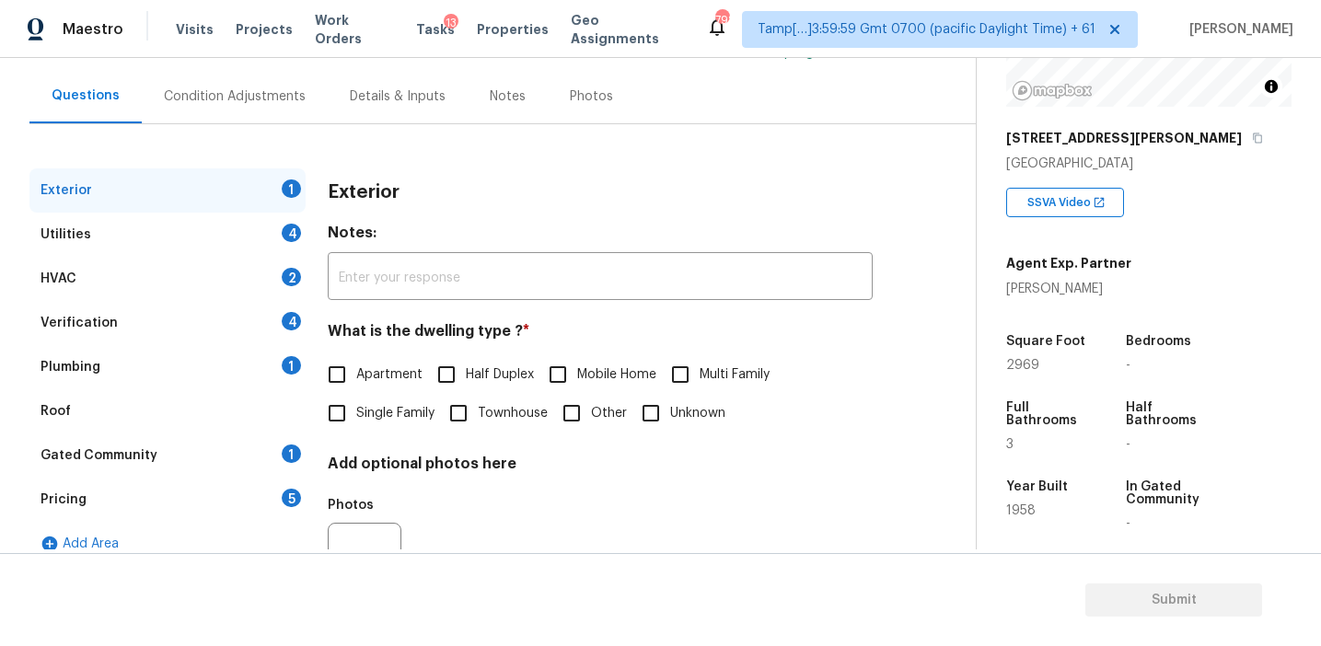
scroll to position [250, 0]
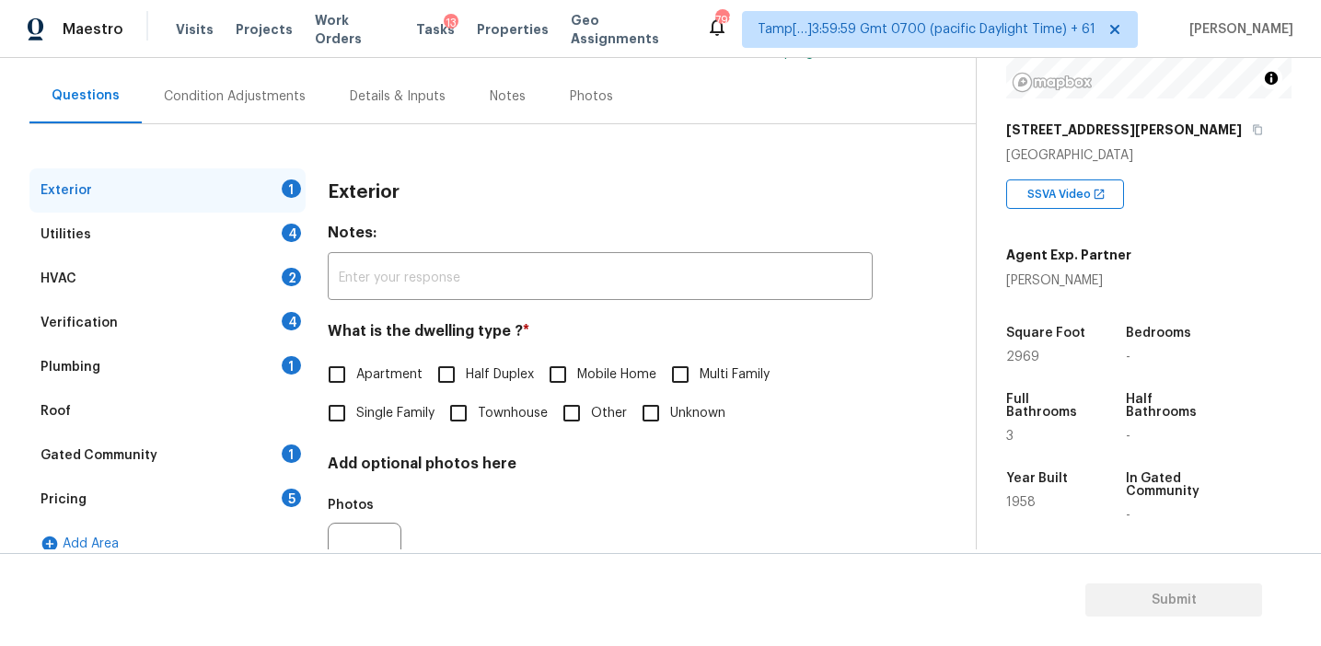
click at [812, 452] on div "Exterior Notes: ​ What is the dwelling type ? * Apartment Half Duplex Mobile Ho…" at bounding box center [600, 398] width 545 height 461
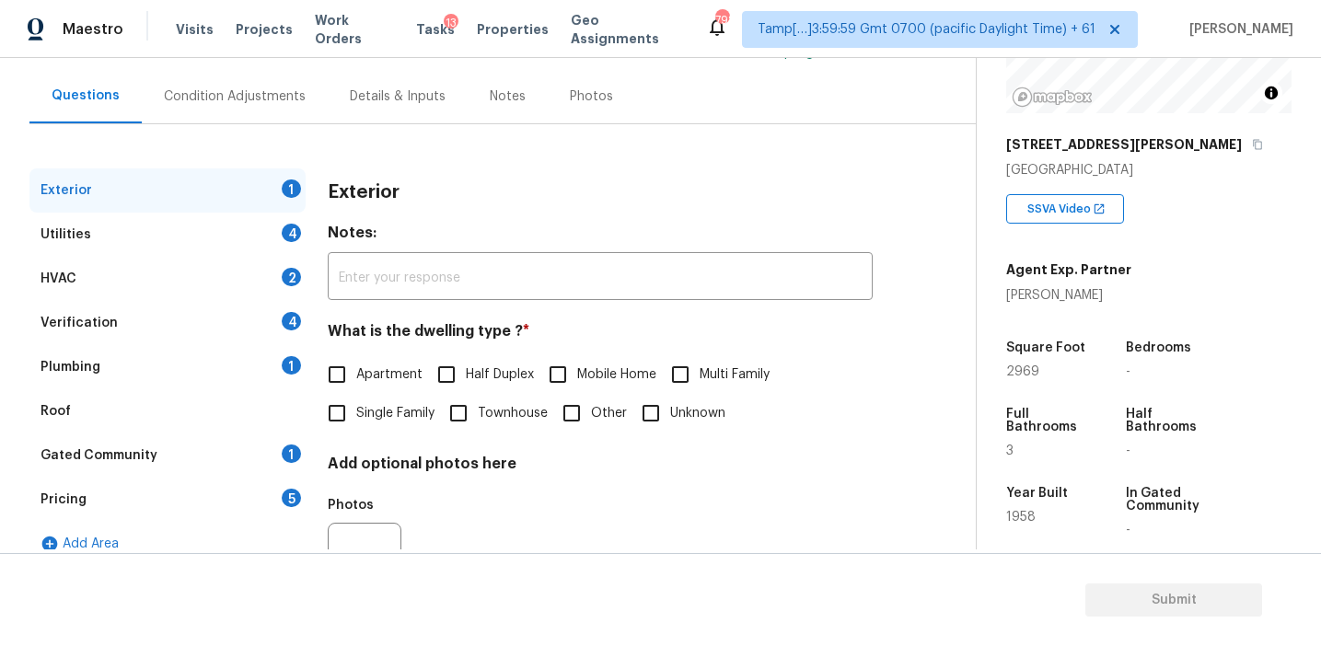
click at [249, 322] on div "Verification 4" at bounding box center [167, 323] width 276 height 44
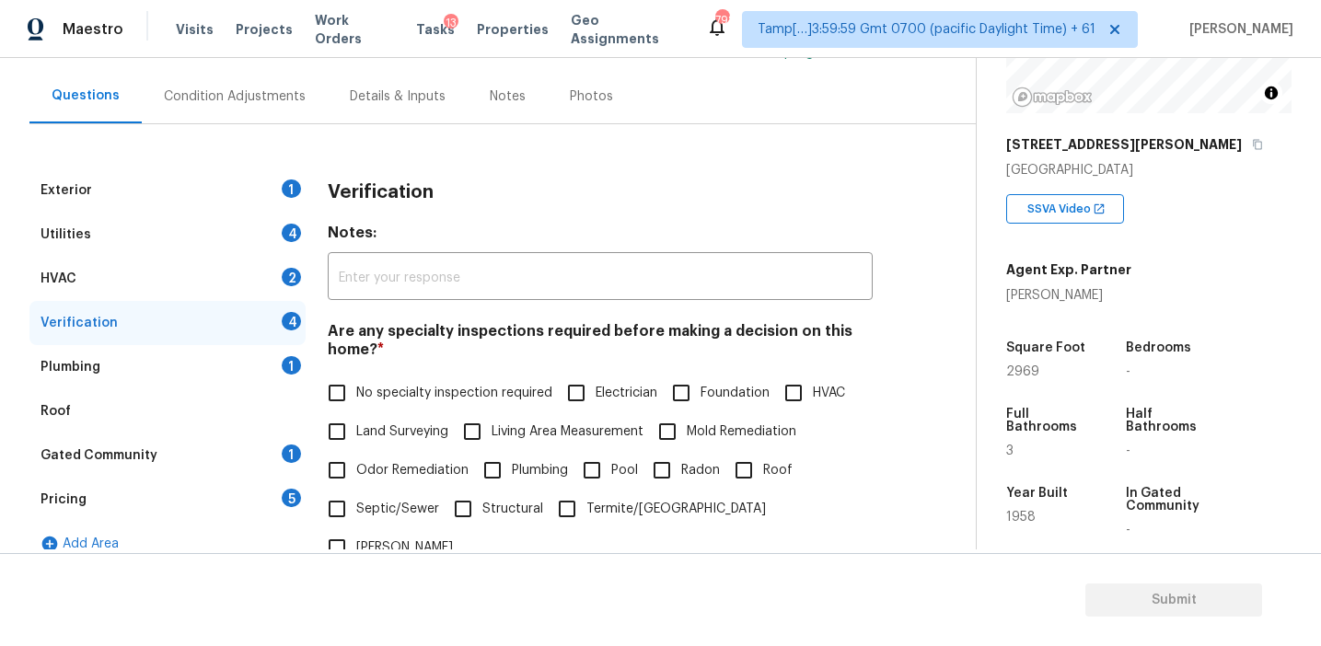
click at [272, 495] on div "Pricing 5" at bounding box center [167, 500] width 276 height 44
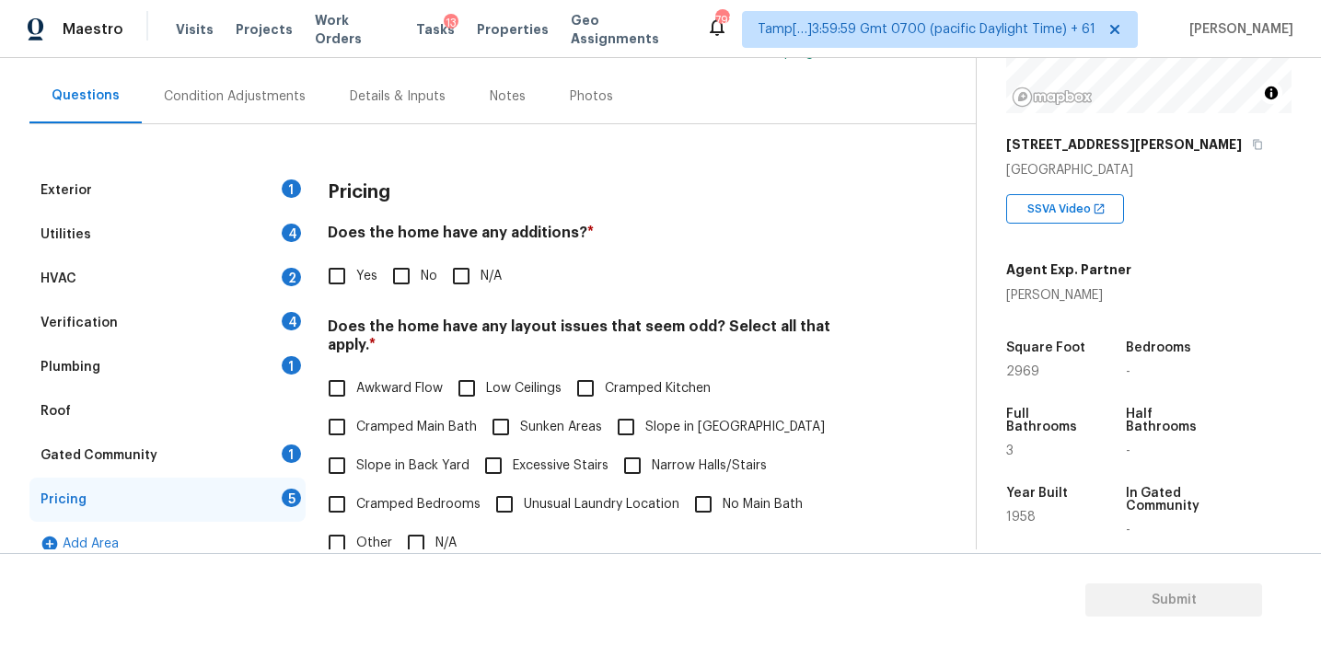
click at [270, 76] on div "Condition Adjustments" at bounding box center [235, 96] width 186 height 54
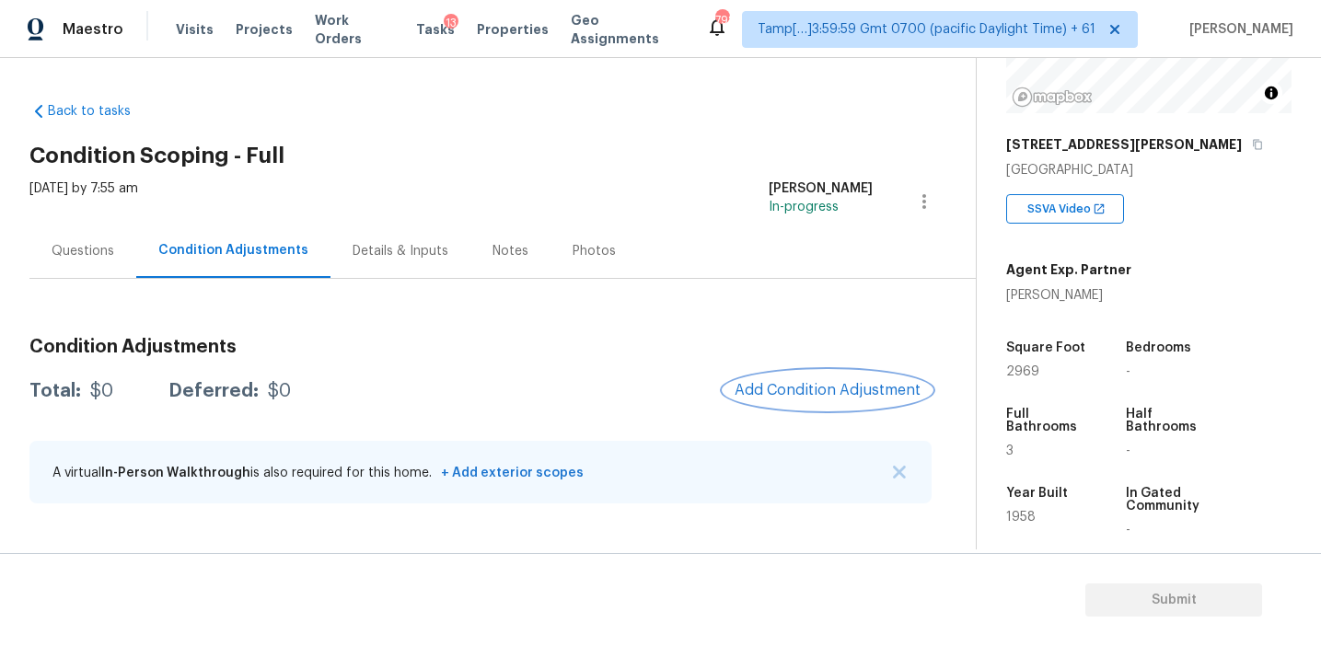
click at [791, 390] on span "Add Condition Adjustment" at bounding box center [828, 390] width 186 height 17
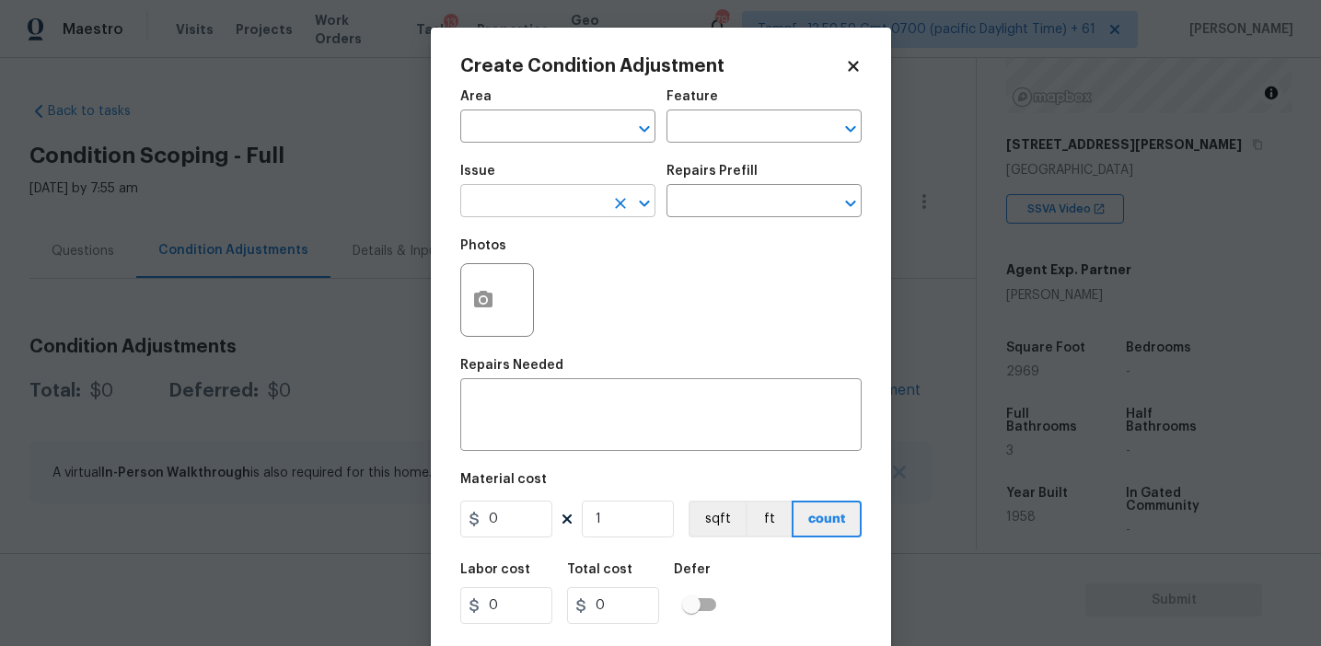
click at [529, 196] on input "text" at bounding box center [532, 203] width 144 height 29
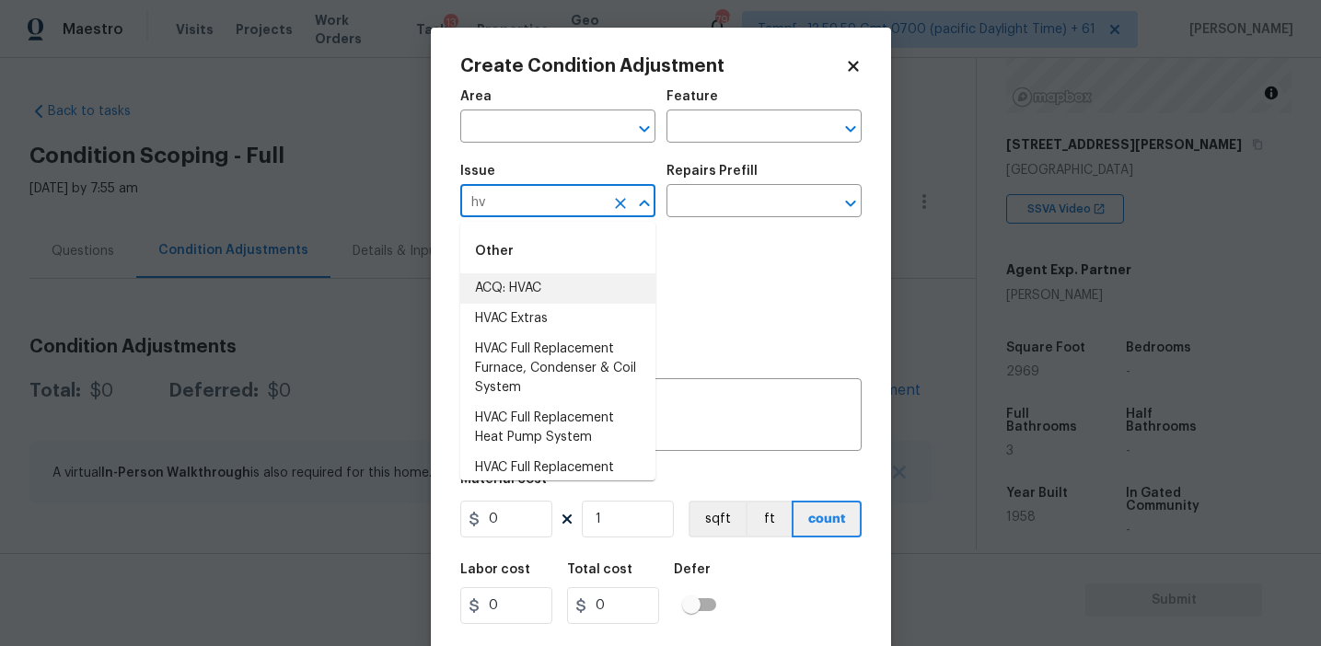
click at [555, 290] on li "ACQ: HVAC" at bounding box center [557, 288] width 195 height 30
type input "ACQ: HVAC"
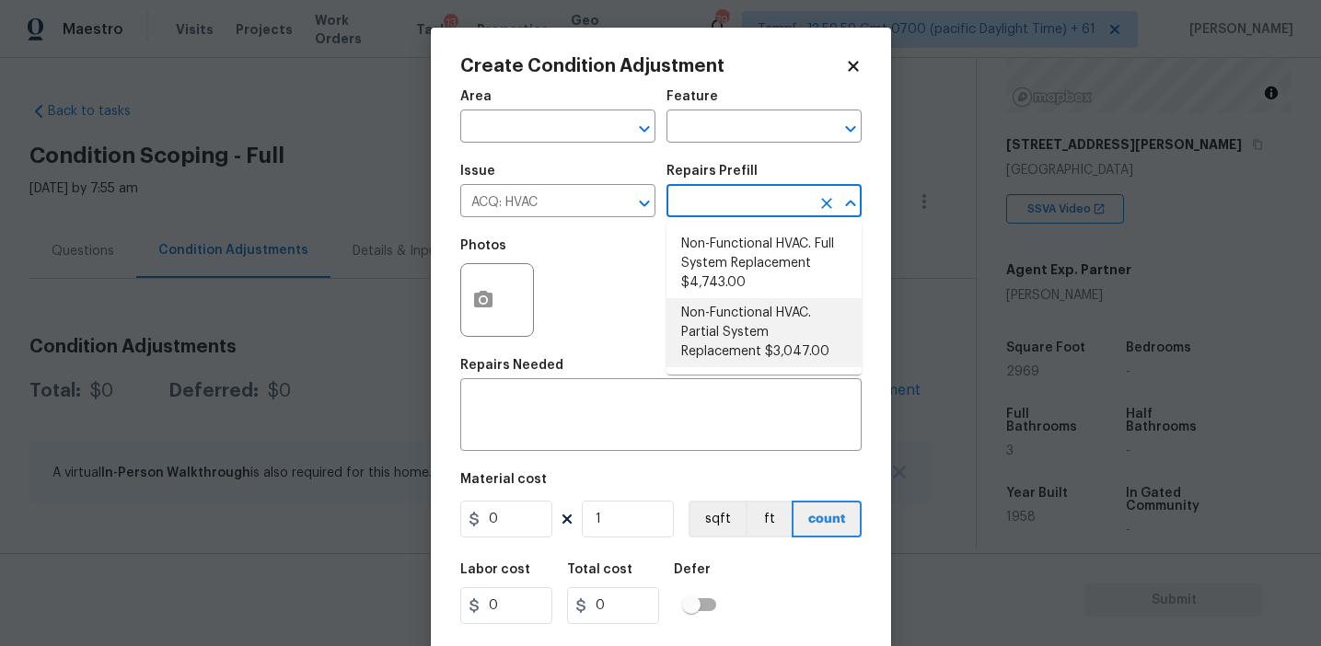
click at [718, 335] on li "Non-Functional HVAC. Partial System Replacement $3,047.00" at bounding box center [763, 332] width 195 height 69
type input "Acquisition"
type textarea "Acquisition Scope: Partial System Replacement"
type input "3047"
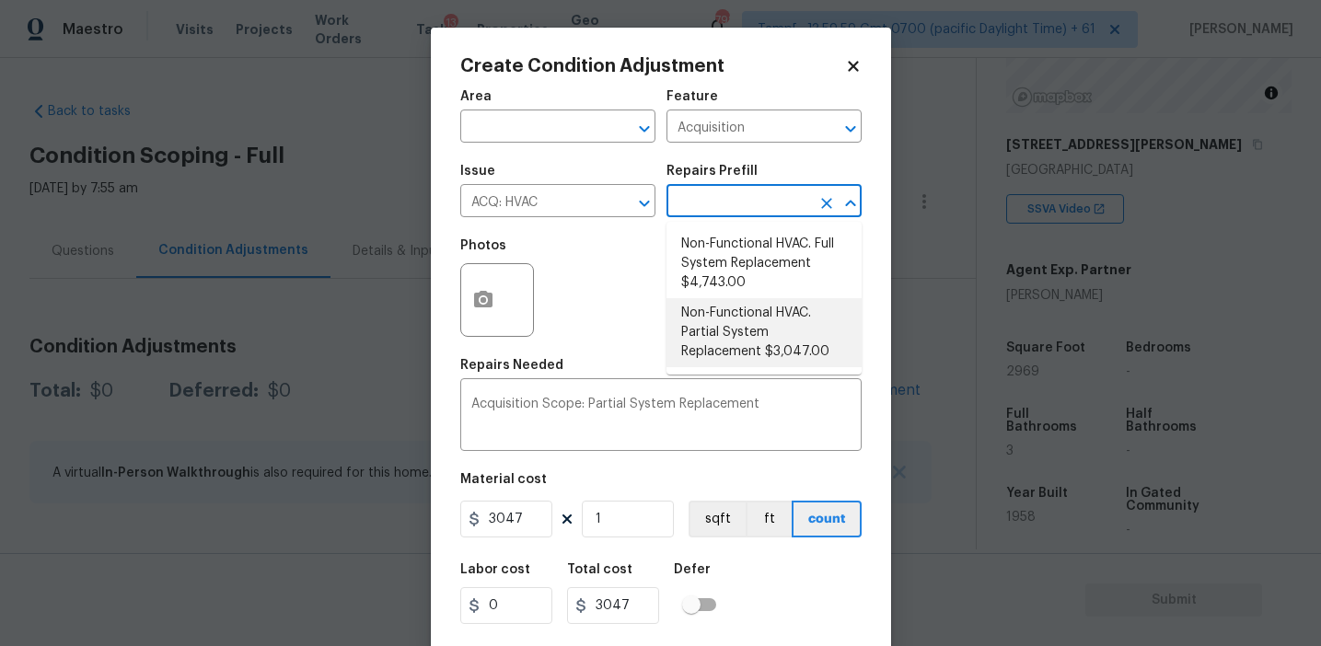
click at [706, 210] on input "text" at bounding box center [738, 203] width 144 height 29
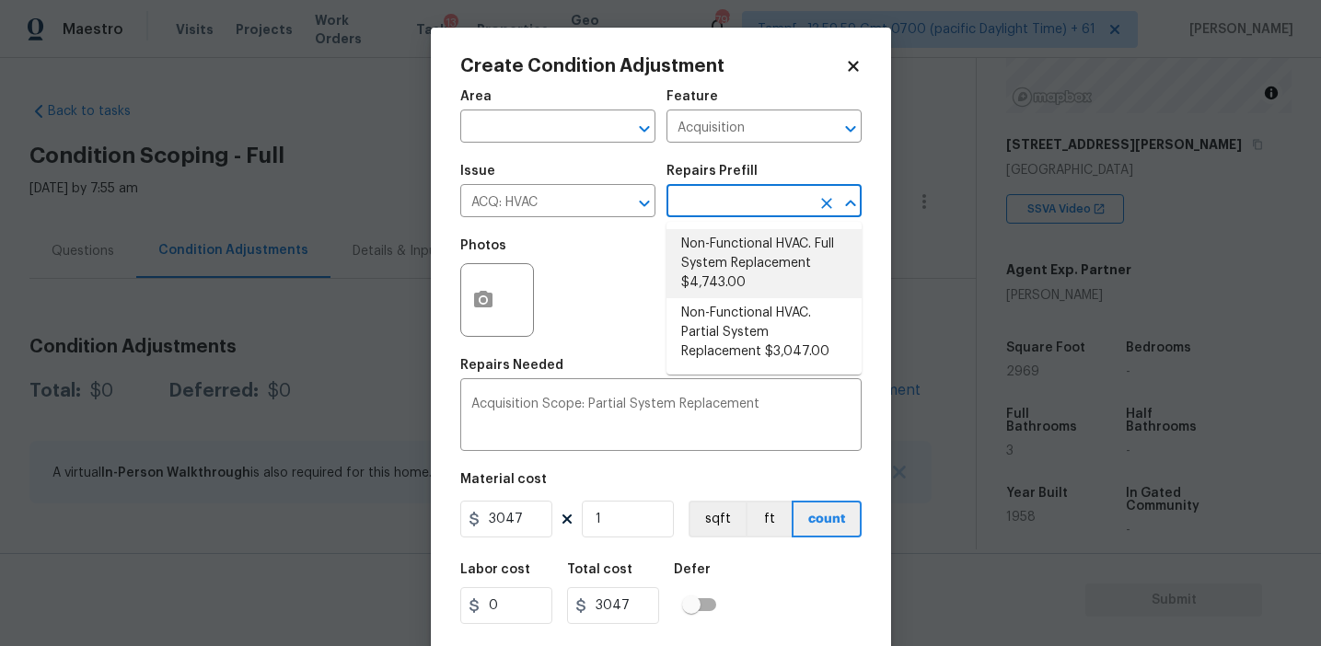
click at [712, 265] on li "Non-Functional HVAC. Full System Replacement $4,743.00" at bounding box center [763, 263] width 195 height 69
type textarea "Acquisition Scope: Full System Replacement"
type input "4743"
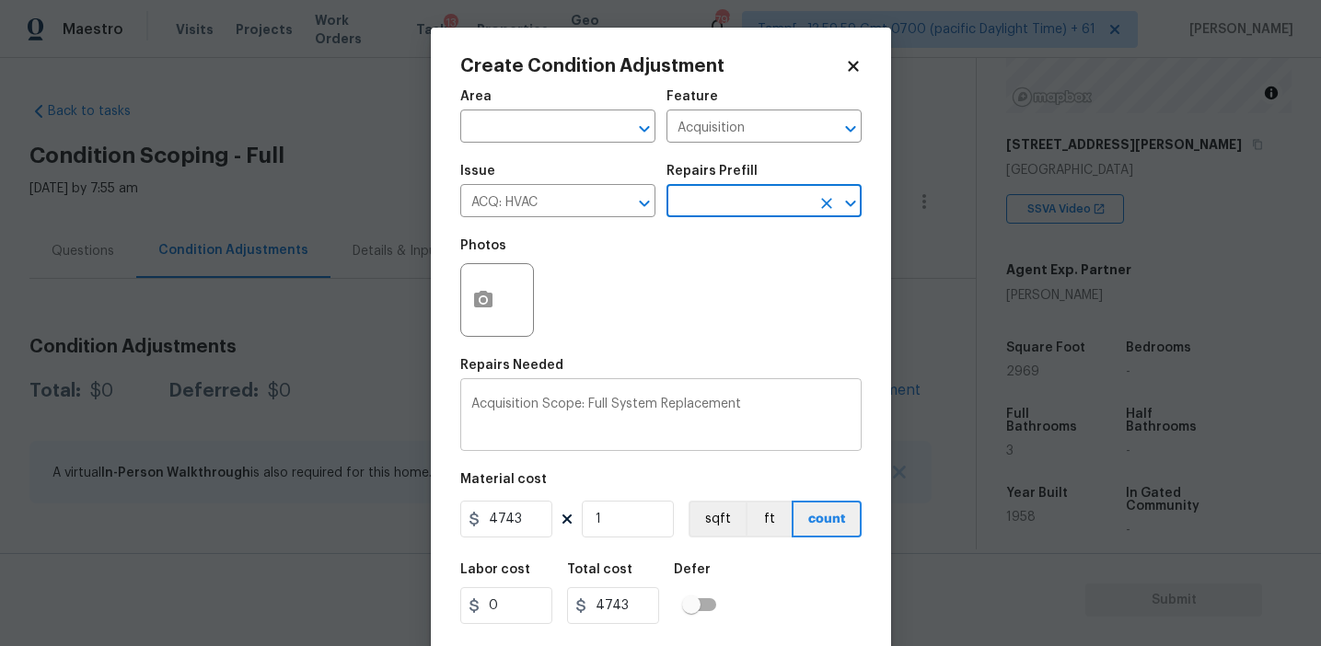
scroll to position [41, 0]
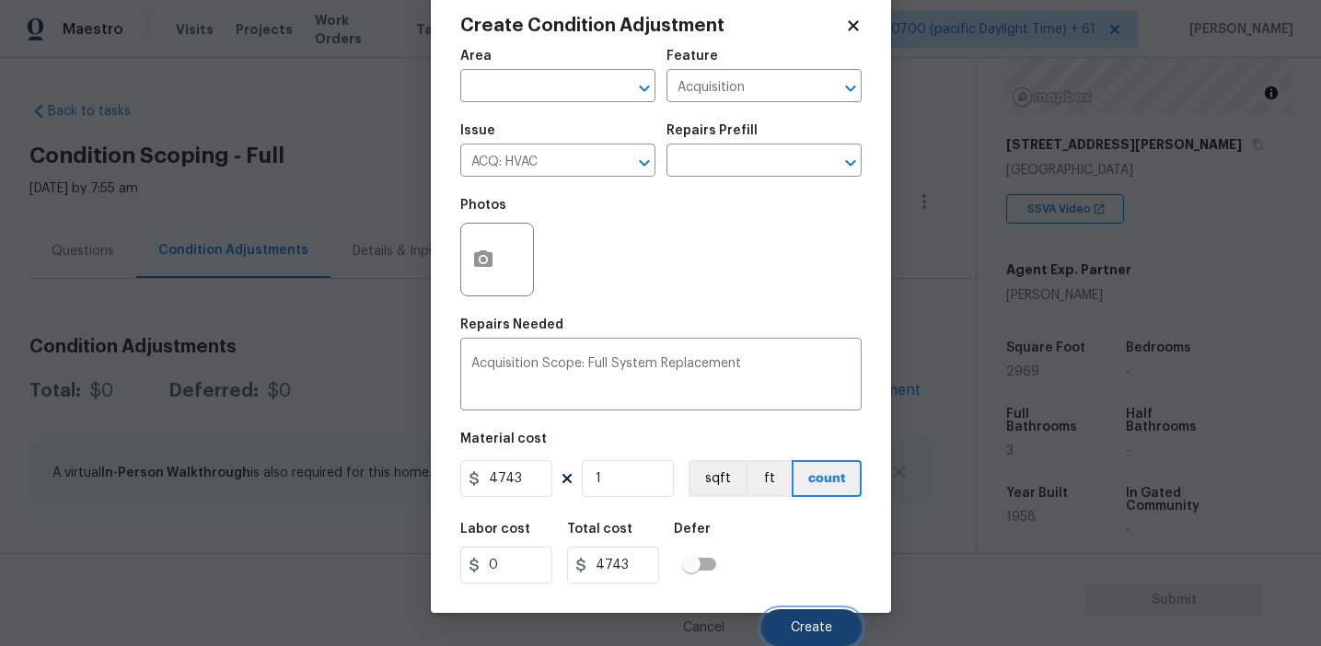
click at [787, 635] on button "Create" at bounding box center [811, 627] width 100 height 37
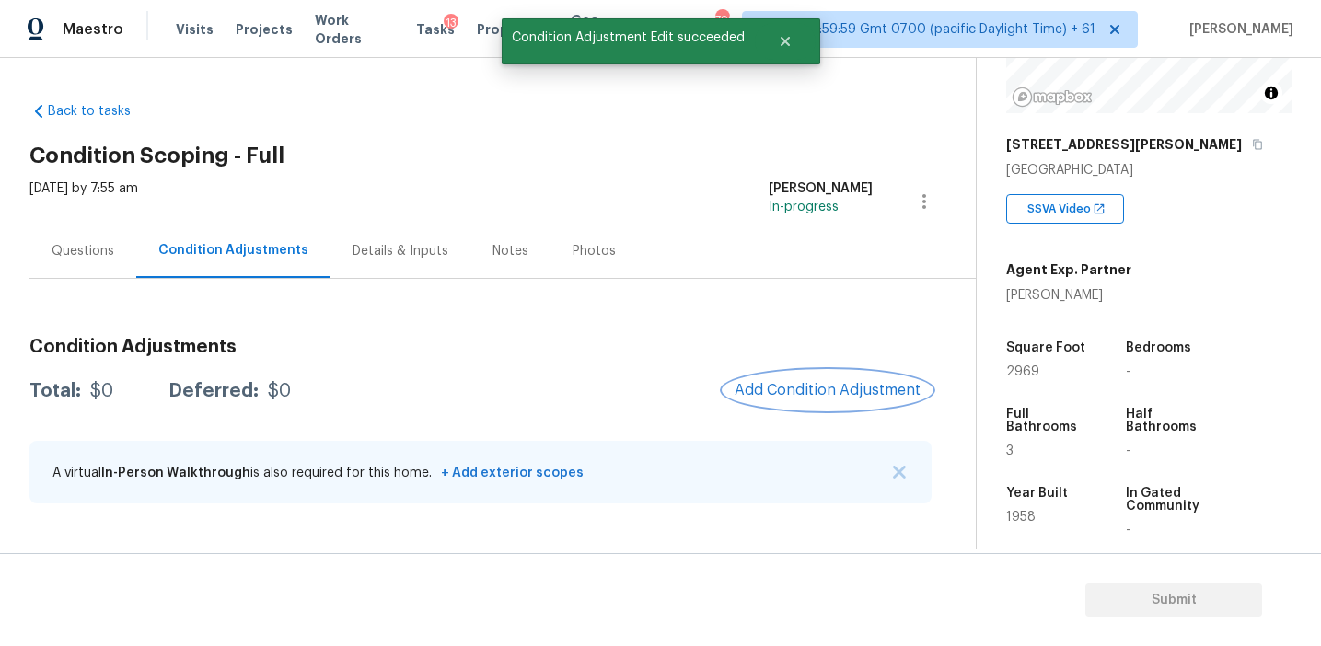
scroll to position [0, 0]
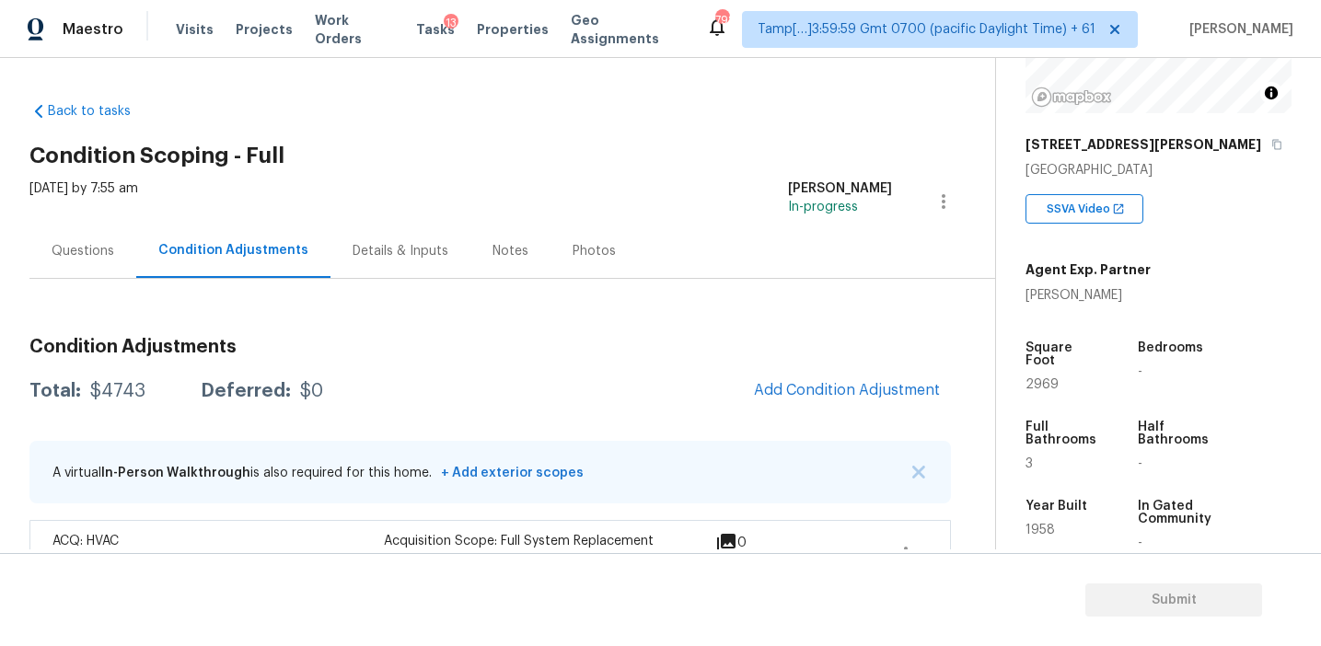
click at [370, 286] on div "Condition Adjustments Total: $4743 Deferred: $0 Add Condition Adjustment A virt…" at bounding box center [489, 433] width 921 height 309
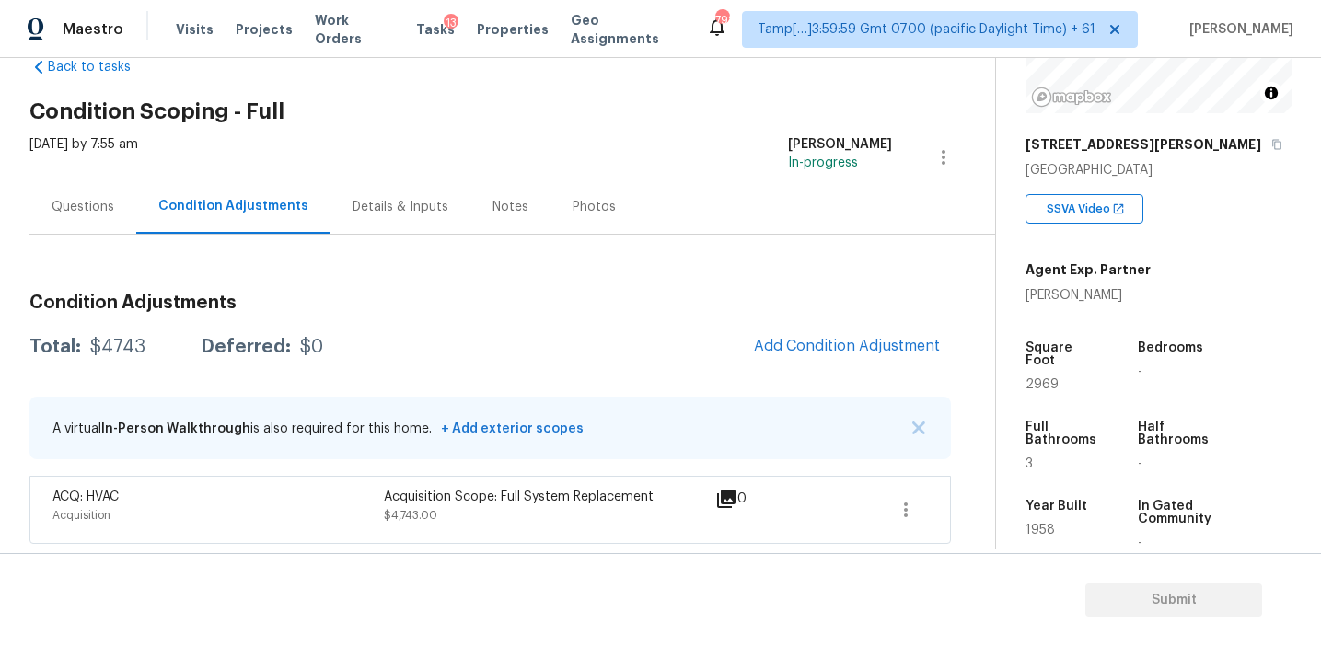
click at [108, 209] on div "Questions" at bounding box center [83, 207] width 63 height 18
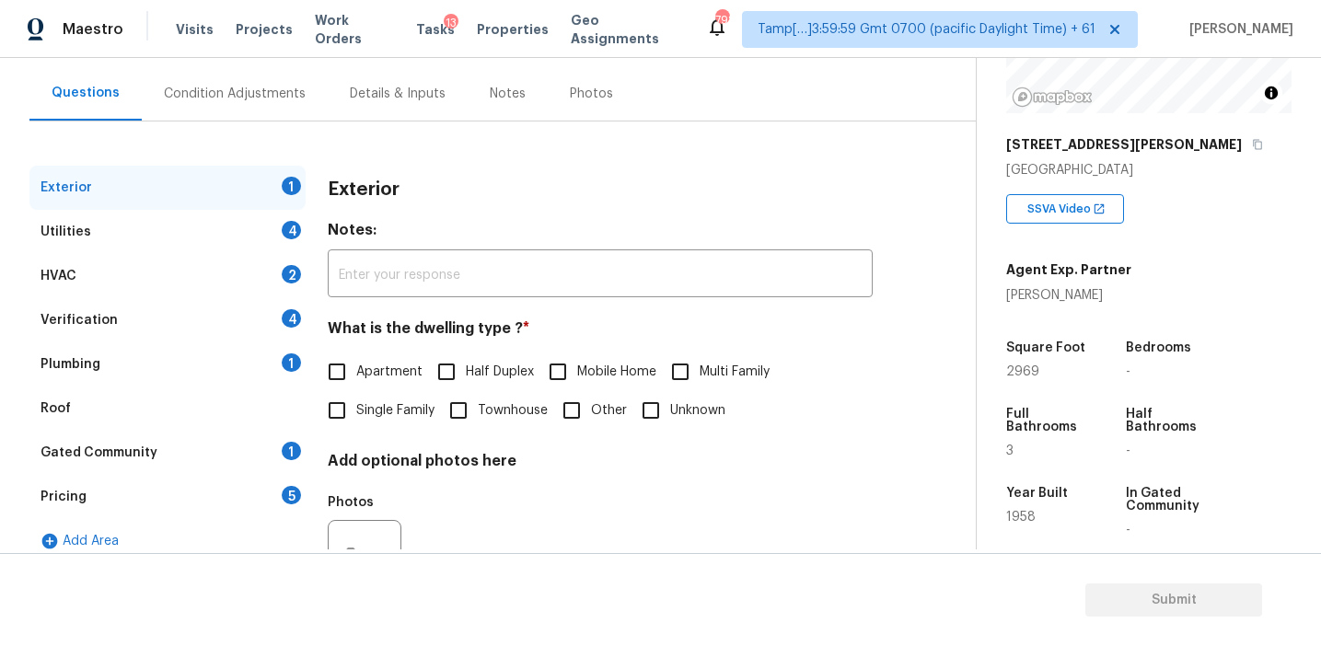
scroll to position [158, 0]
click at [201, 486] on div "Pricing 5" at bounding box center [167, 496] width 276 height 44
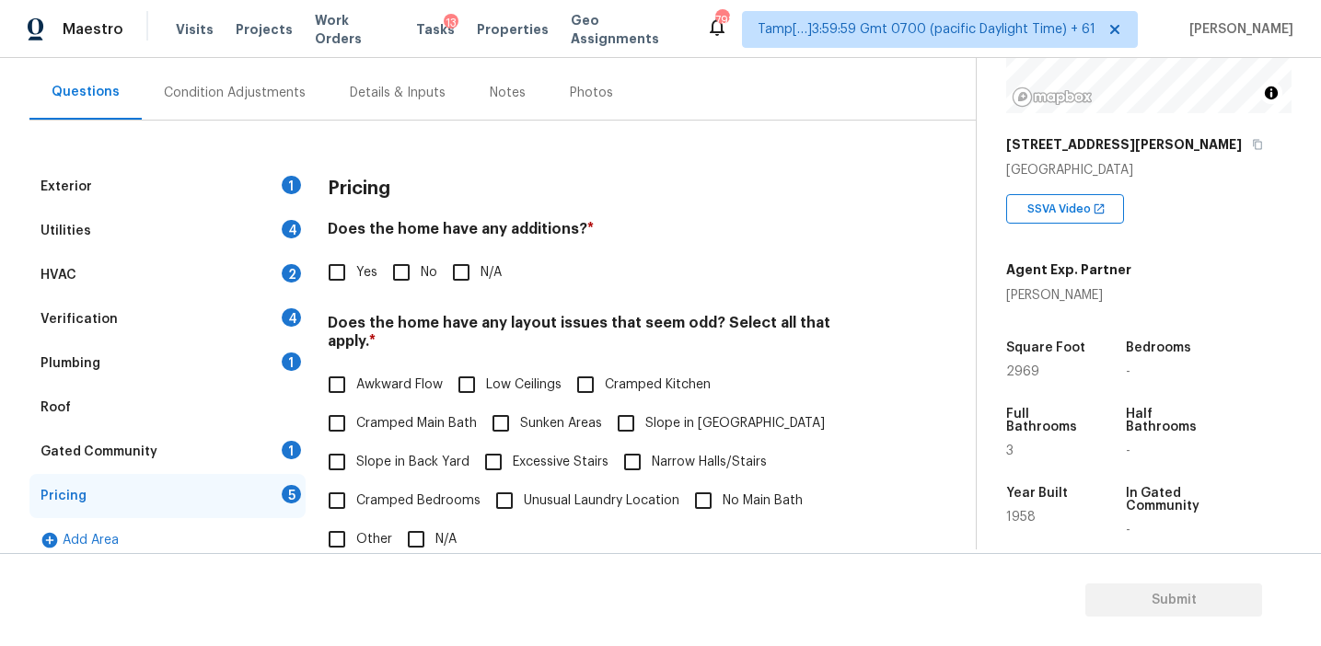
click at [927, 373] on div "Exterior 1 Utilities 4 HVAC 2 Verification 4 Plumbing 1 Roof Gated Community 1 …" at bounding box center [480, 523] width 902 height 716
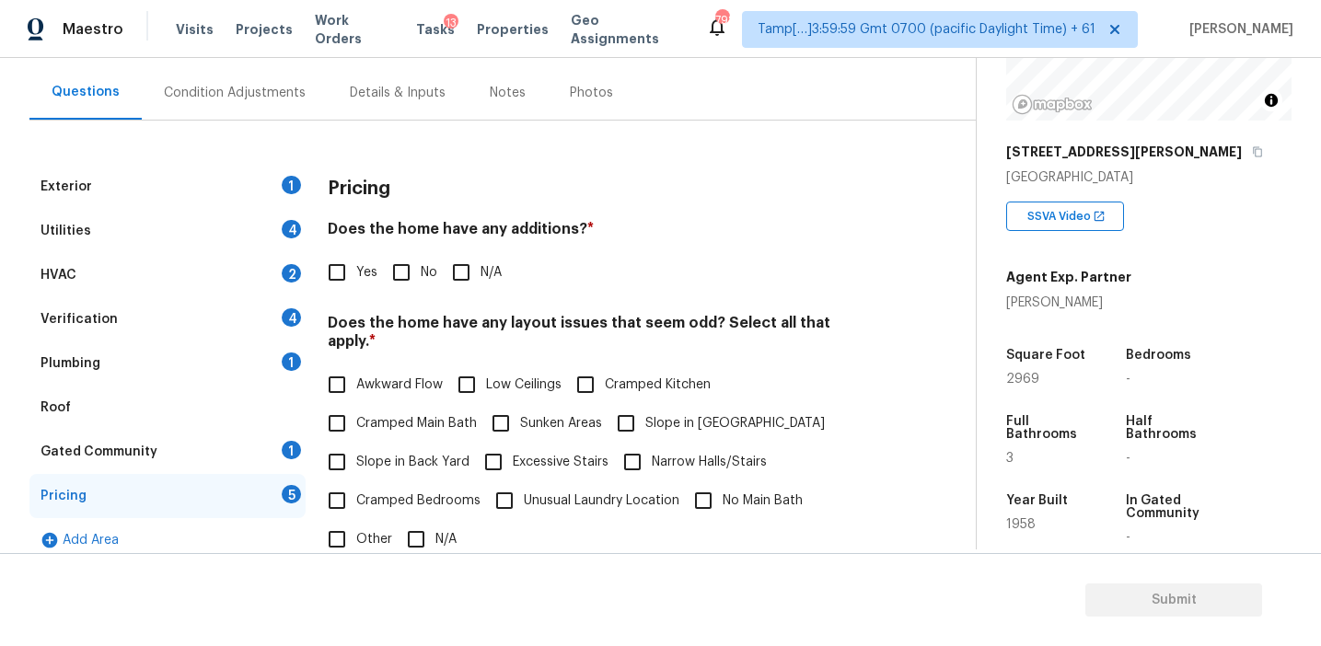
scroll to position [231, 0]
click at [866, 312] on div "Pricing Does the home have any additions? * Yes No N/A Does the home have any l…" at bounding box center [600, 523] width 545 height 716
click at [360, 272] on span "Yes" at bounding box center [366, 272] width 21 height 19
click at [356, 272] on input "Yes" at bounding box center [337, 272] width 39 height 39
checkbox input "true"
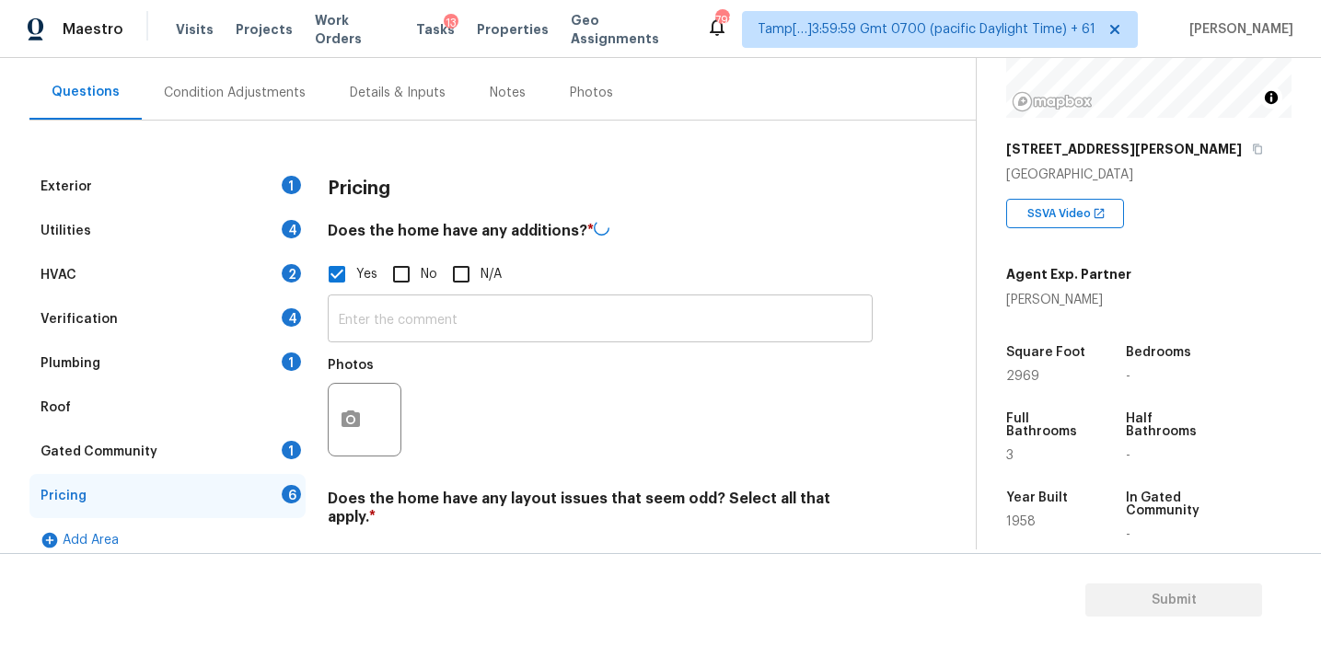
click at [380, 320] on input "text" at bounding box center [600, 320] width 545 height 43
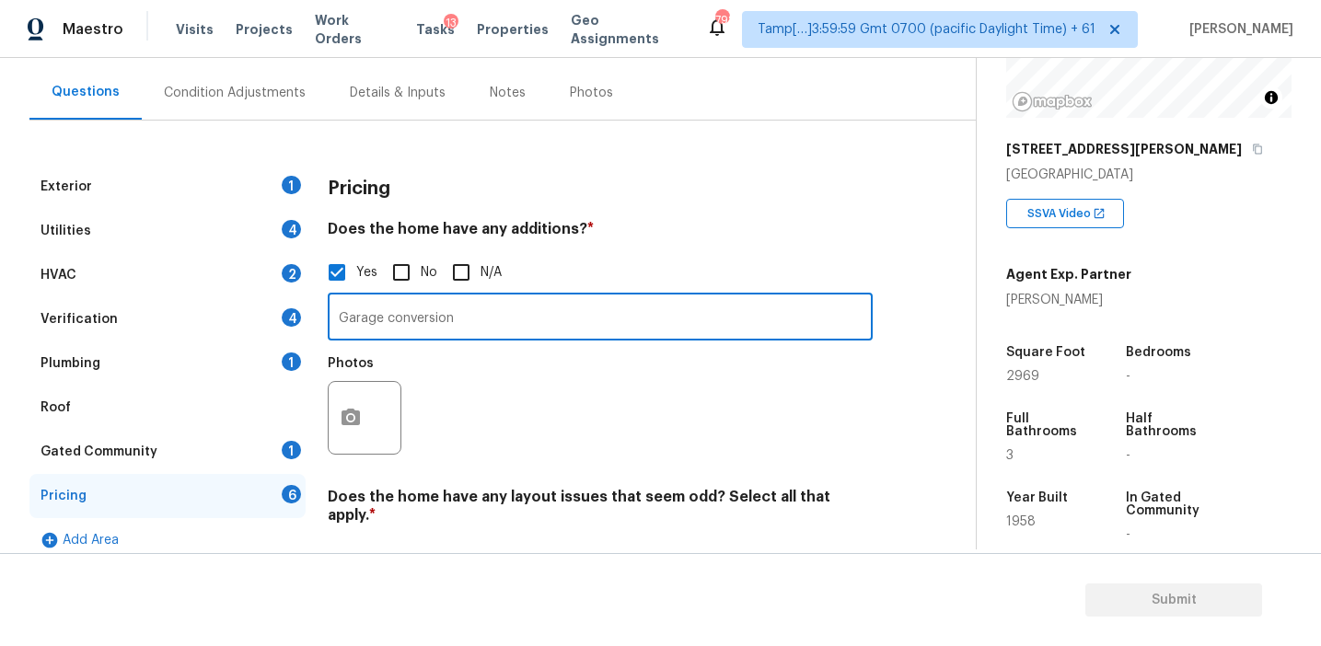
type input "Garage conversion"
click at [362, 434] on button "button" at bounding box center [351, 418] width 44 height 72
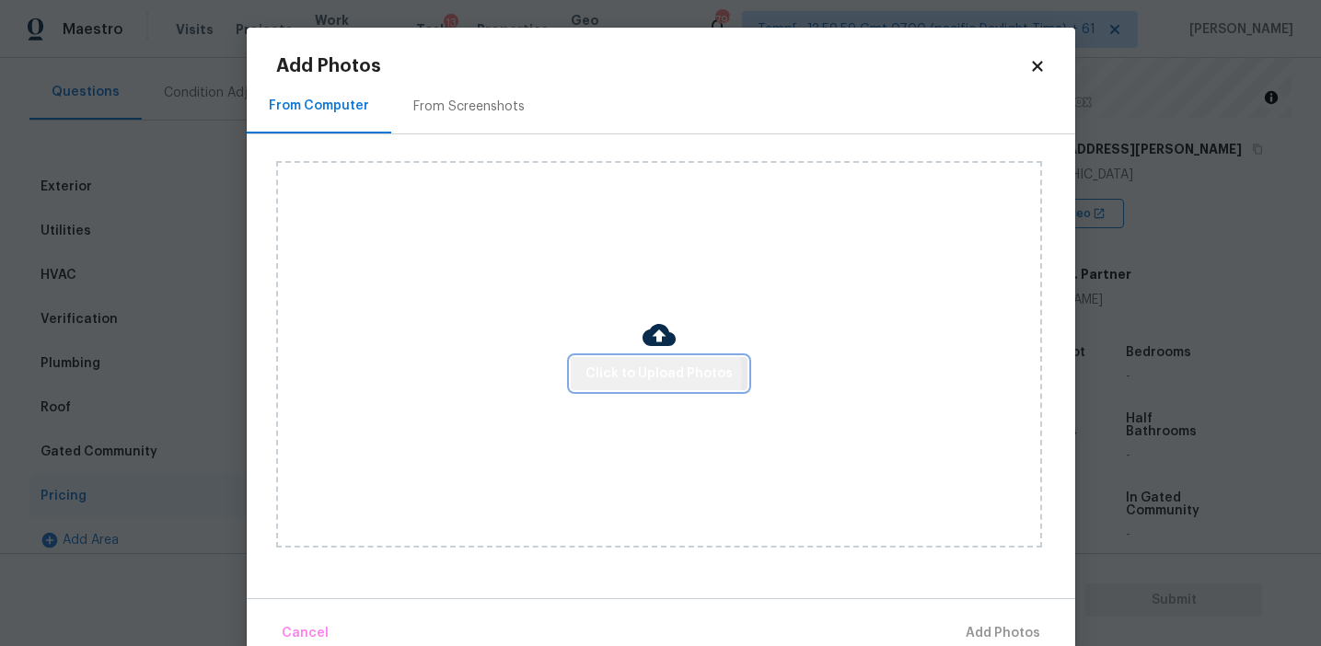
click at [658, 374] on span "Click to Upload Photos" at bounding box center [658, 374] width 147 height 23
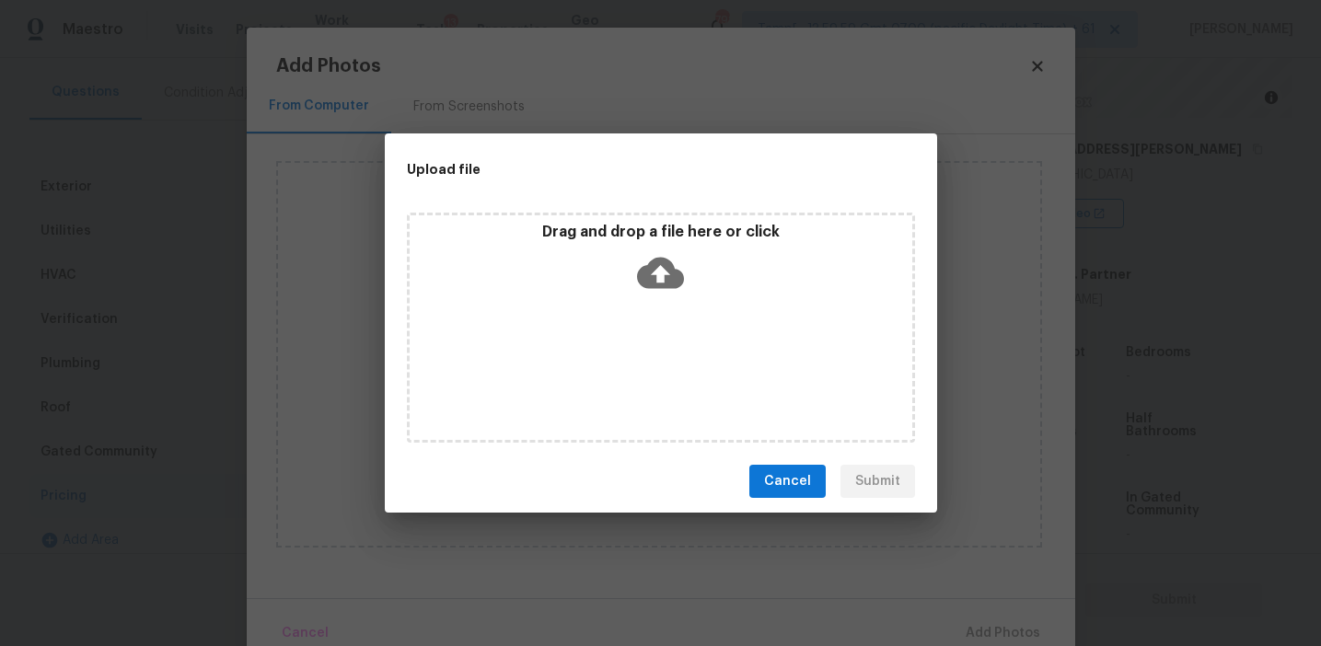
click at [657, 260] on icon at bounding box center [660, 273] width 47 height 31
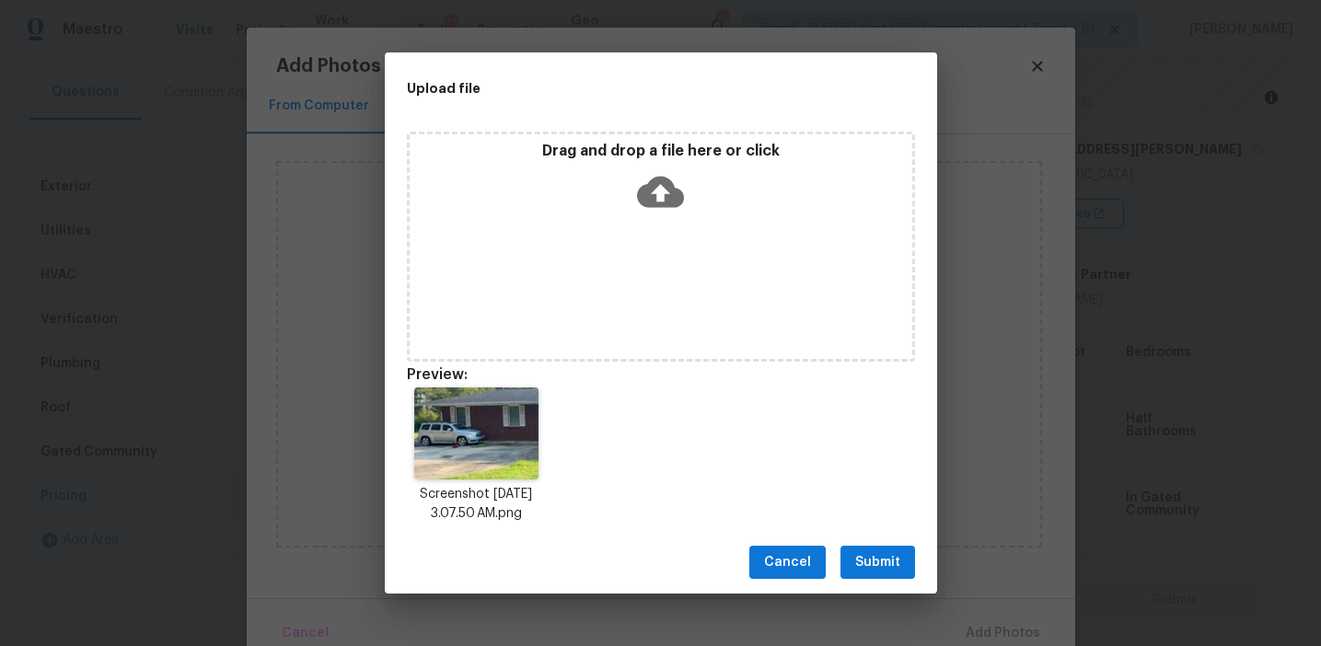
click at [864, 553] on span "Submit" at bounding box center [877, 562] width 45 height 23
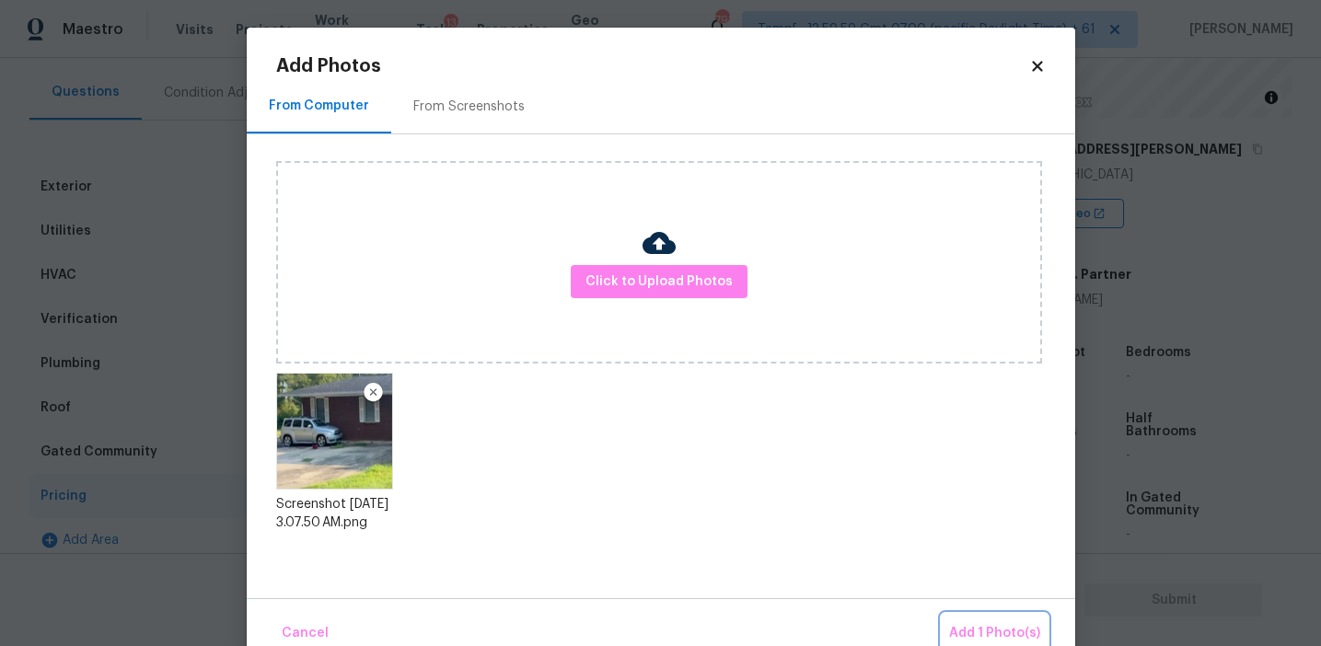
click at [990, 626] on span "Add 1 Photo(s)" at bounding box center [994, 633] width 91 height 23
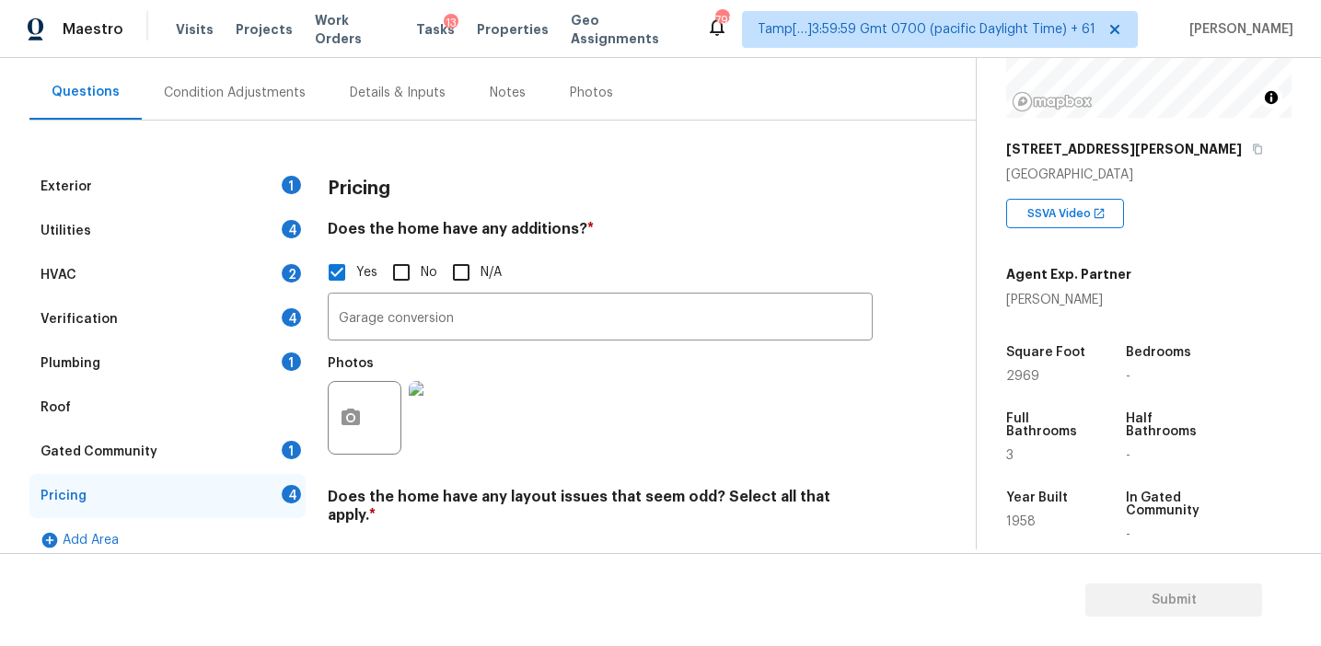
click at [569, 393] on div "Photos" at bounding box center [600, 406] width 545 height 120
click at [275, 319] on div "Verification 4" at bounding box center [167, 319] width 276 height 44
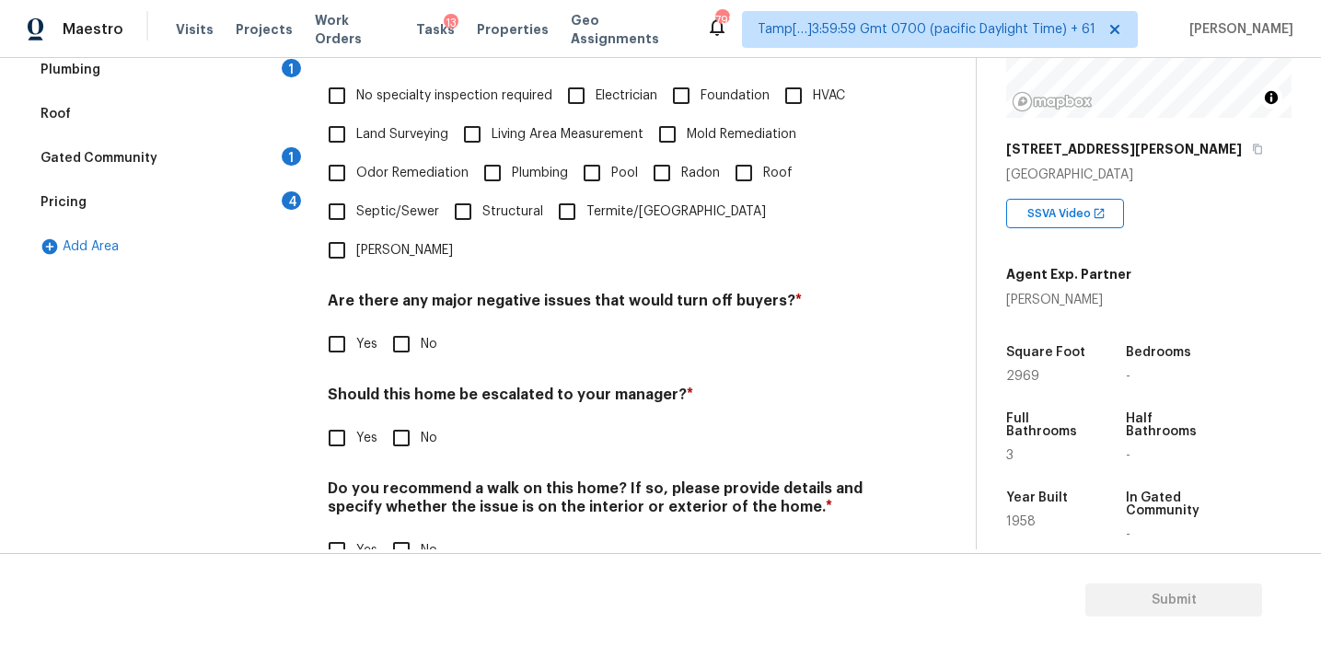
scroll to position [461, 0]
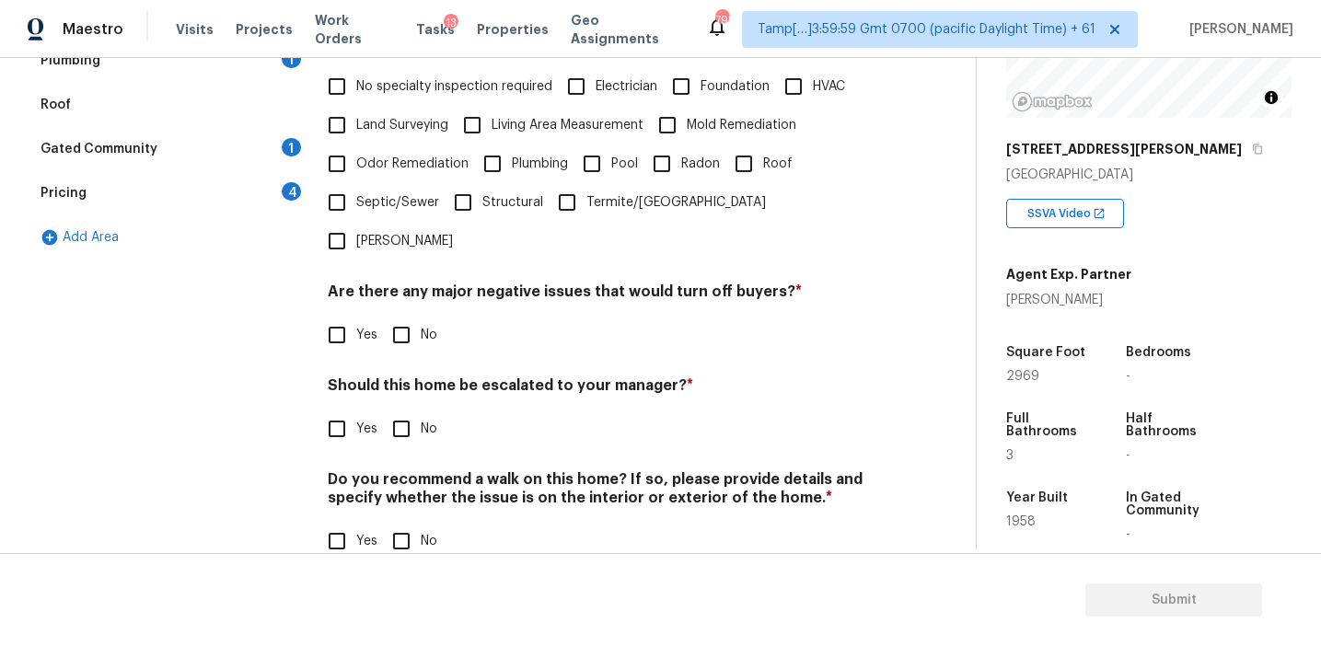
click at [309, 395] on div "Exterior 1 Utilities 4 HVAC 2 Verification 4 Plumbing 1 Roof Gated Community 1 …" at bounding box center [480, 222] width 902 height 721
click at [343, 410] on input "Yes" at bounding box center [337, 429] width 39 height 39
checkbox input "true"
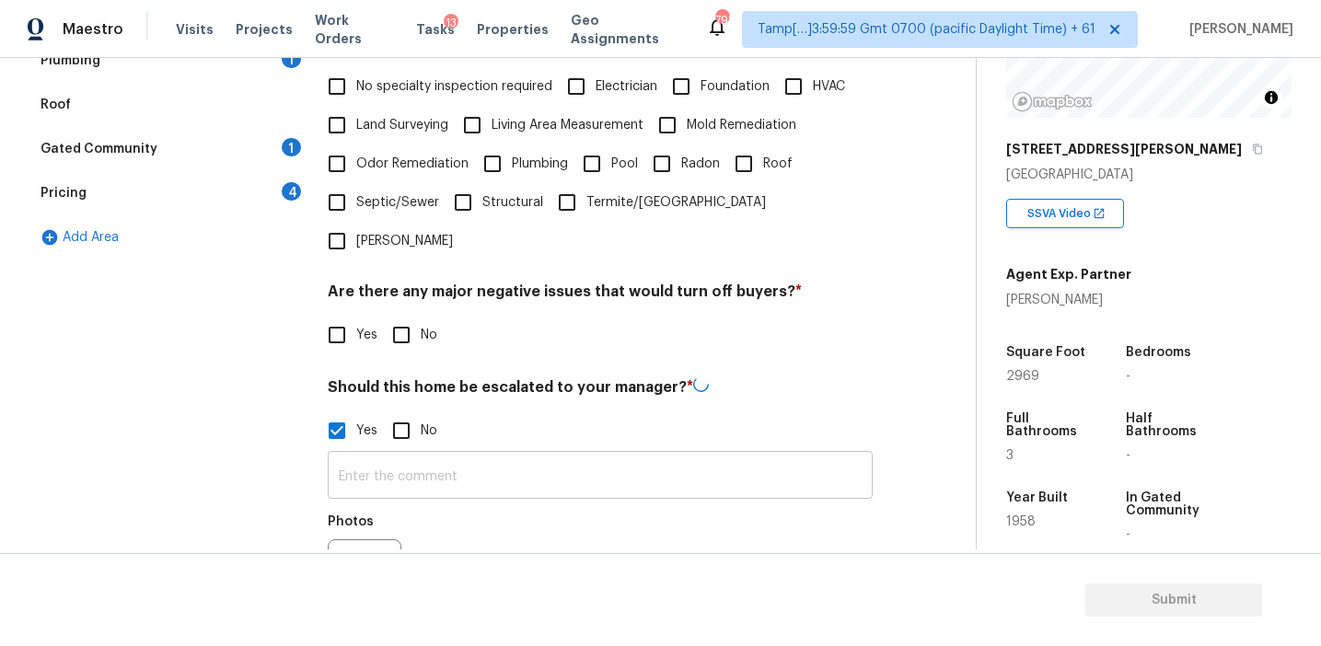
click at [383, 456] on input "text" at bounding box center [600, 477] width 545 height 43
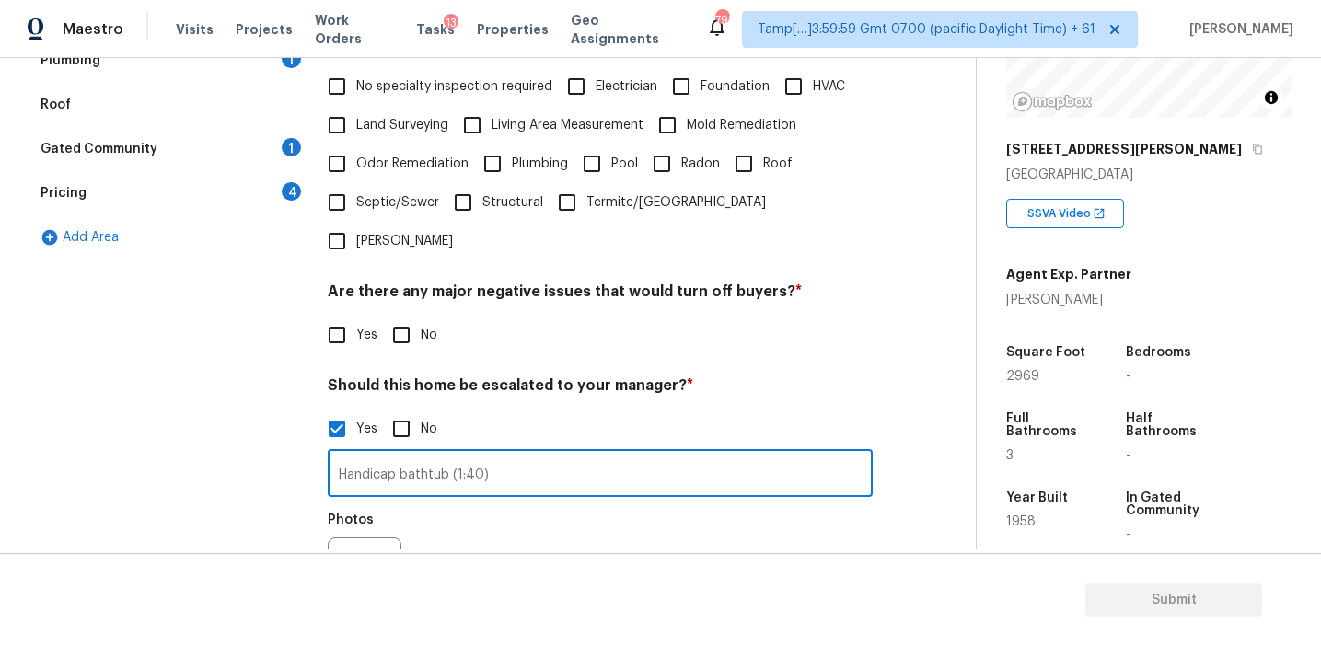
click at [456, 454] on input "Handicap bathtub (1:40)" at bounding box center [600, 475] width 545 height 43
click at [349, 539] on button "button" at bounding box center [351, 575] width 44 height 72
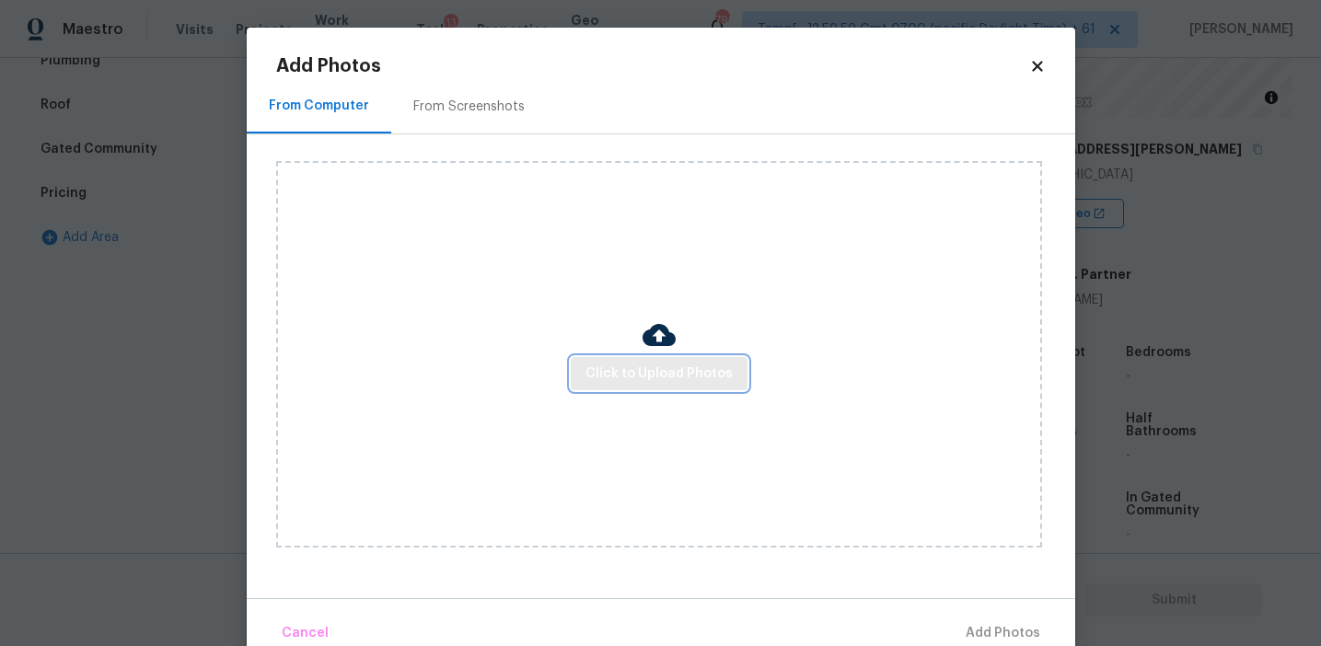
click at [619, 382] on span "Click to Upload Photos" at bounding box center [658, 374] width 147 height 23
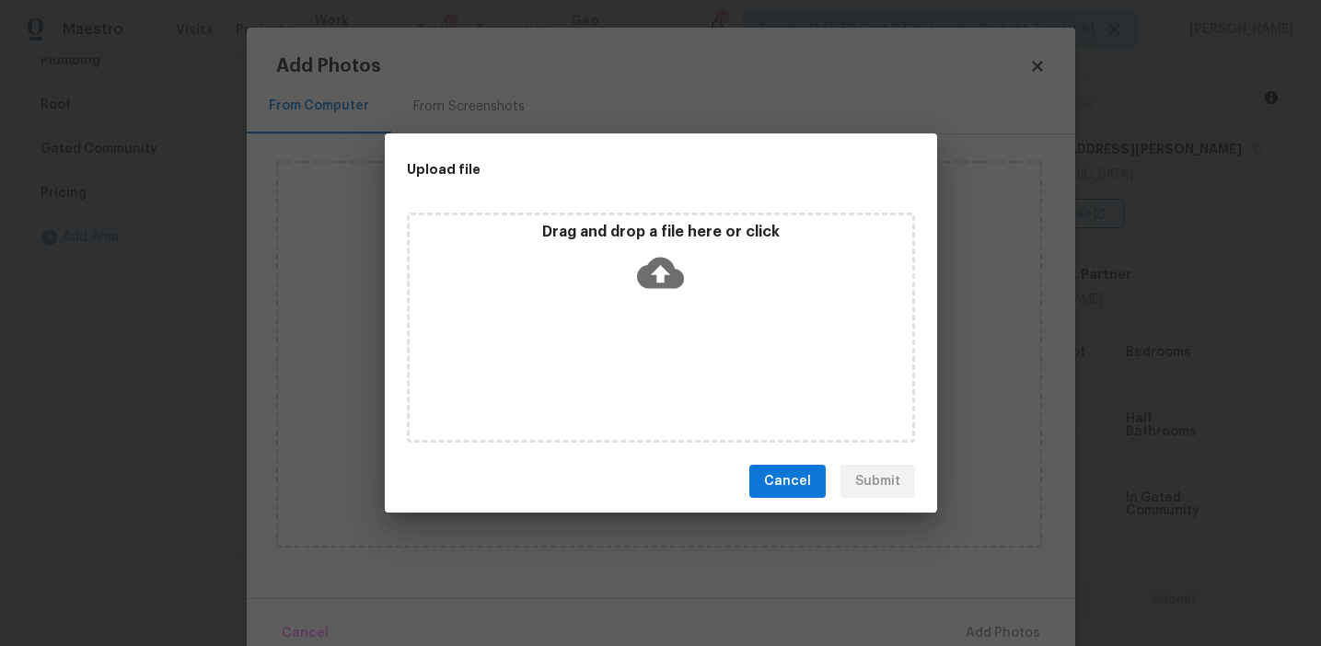
click at [624, 256] on div "Drag and drop a file here or click" at bounding box center [661, 262] width 503 height 79
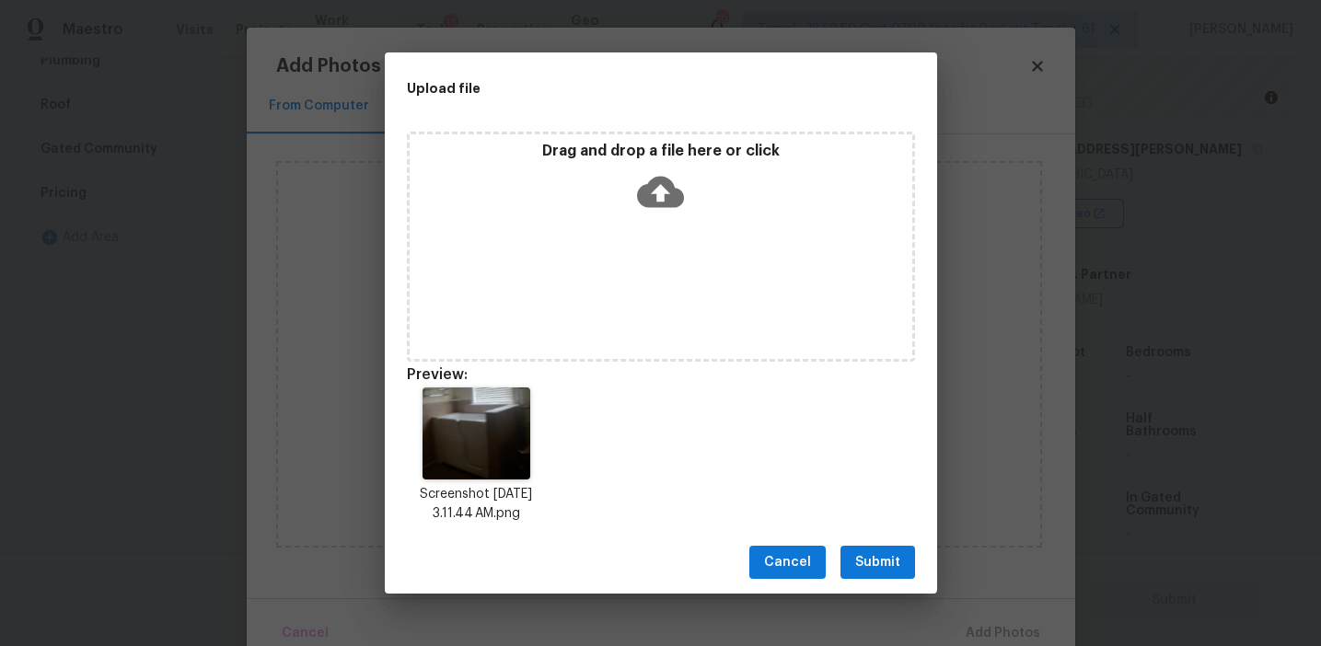
click at [851, 558] on button "Submit" at bounding box center [877, 563] width 75 height 34
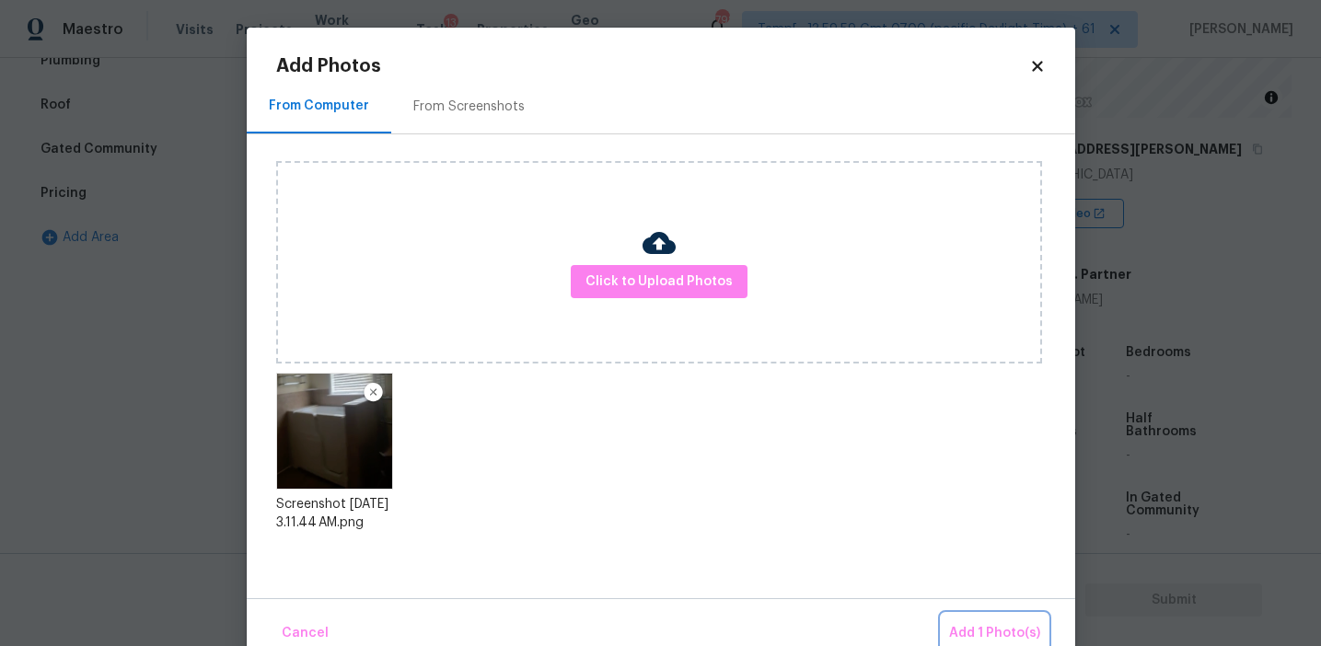
click at [971, 621] on button "Add 1 Photo(s)" at bounding box center [995, 634] width 106 height 40
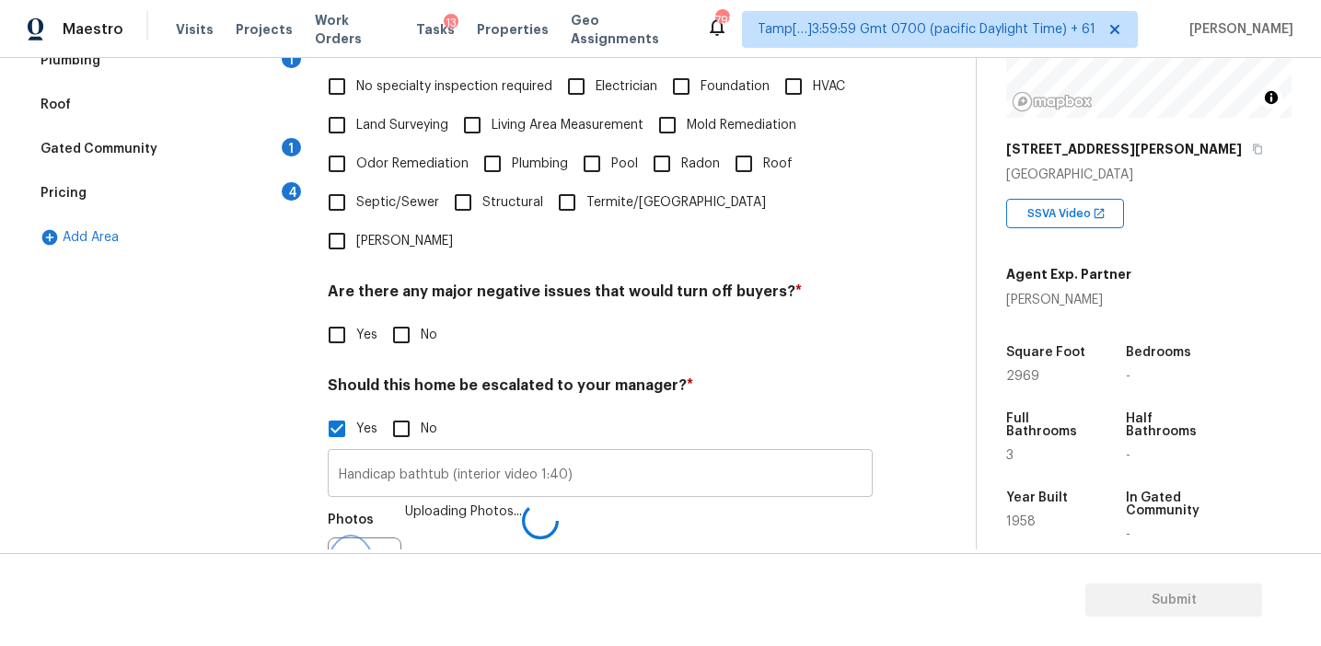
scroll to position [484, 0]
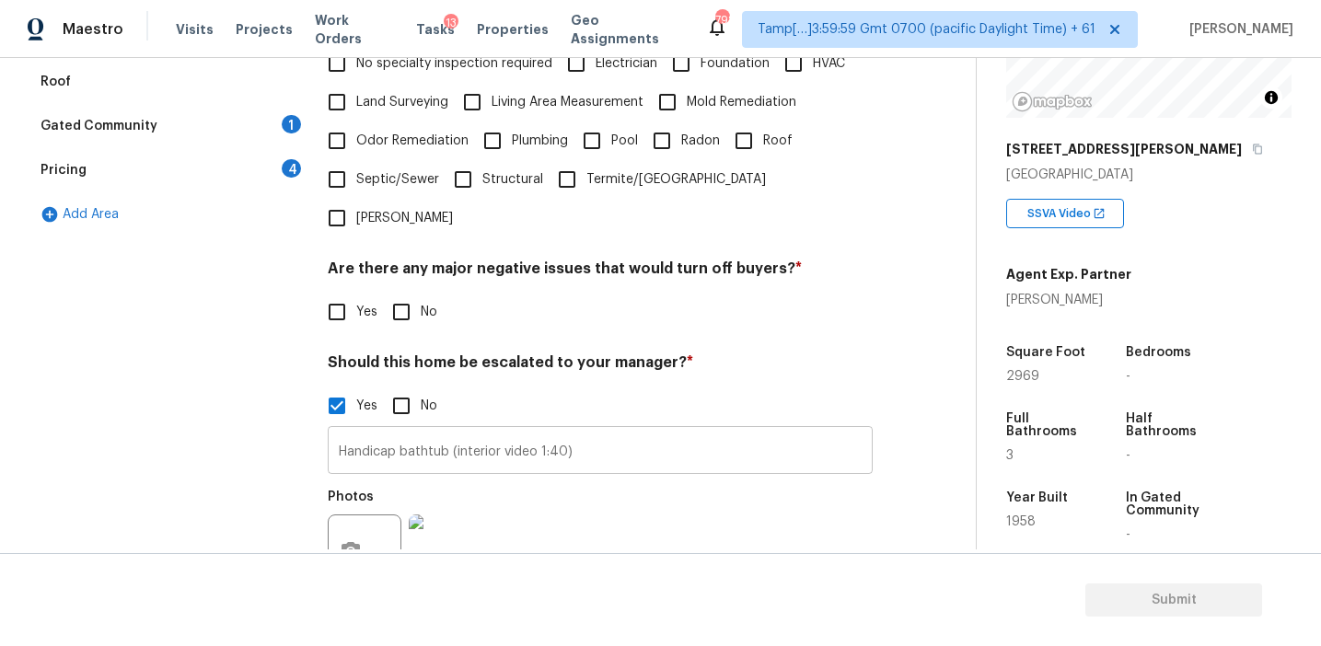
click at [561, 431] on input "Handicap bathtub (interior video 1:40)" at bounding box center [600, 452] width 545 height 43
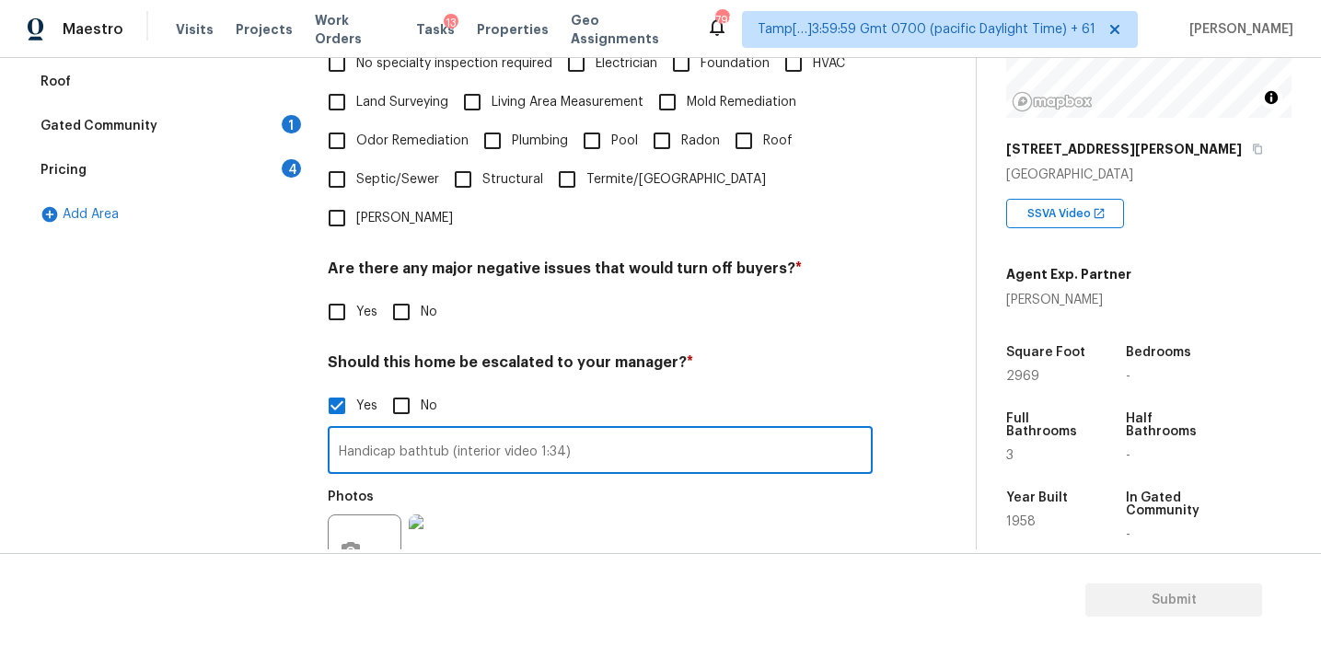
type input "Handicap bathtub (interior video 1:34)"
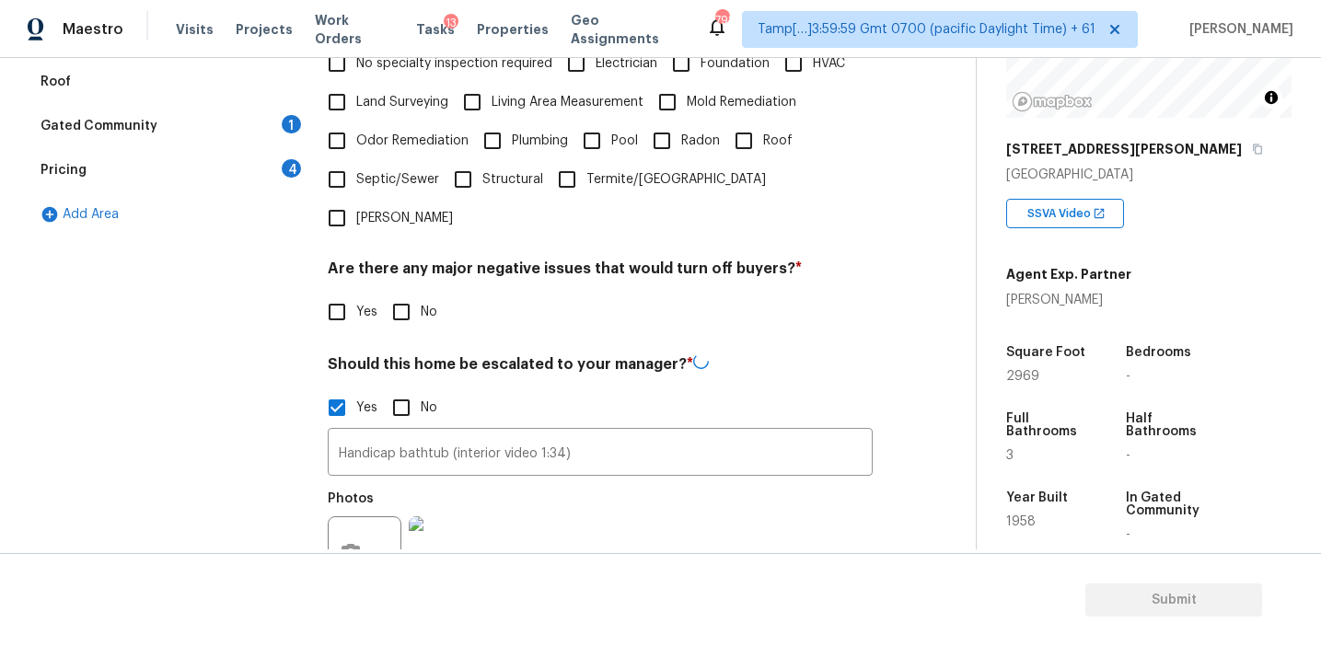
click at [646, 481] on div "Photos" at bounding box center [600, 541] width 545 height 120
click at [389, 293] on input "No" at bounding box center [401, 312] width 39 height 39
checkbox input "true"
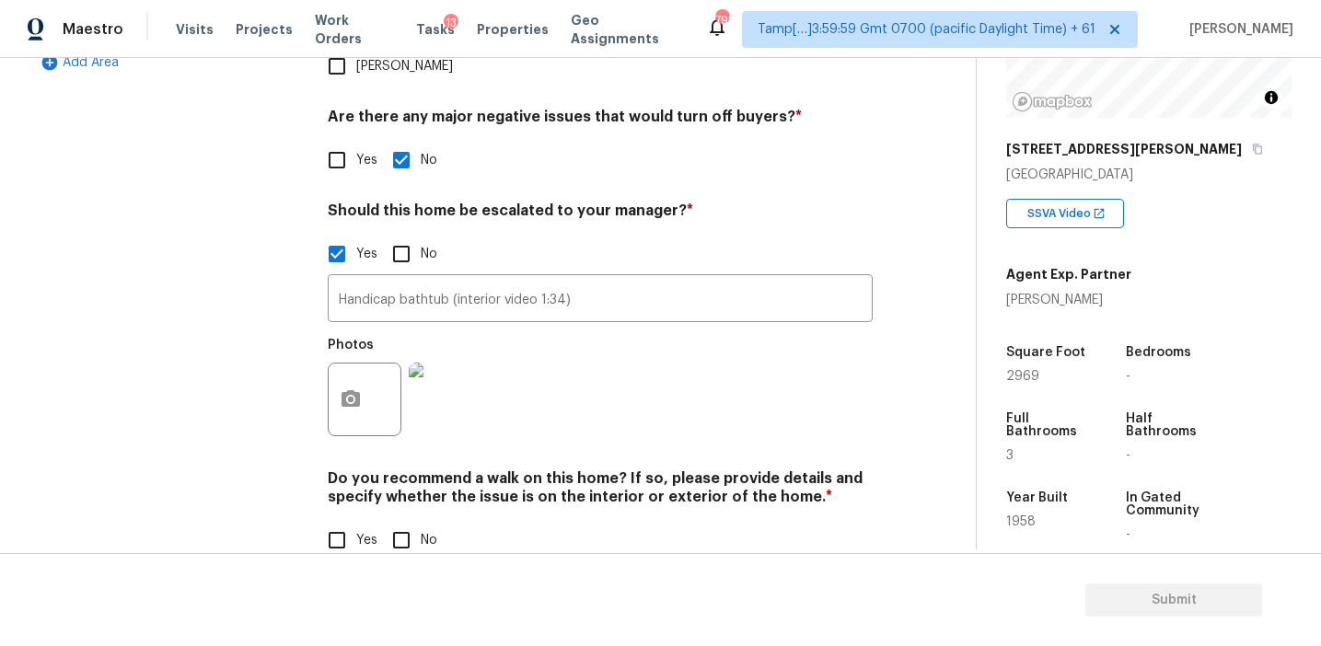
click at [396, 521] on input "No" at bounding box center [401, 540] width 39 height 39
checkbox input "true"
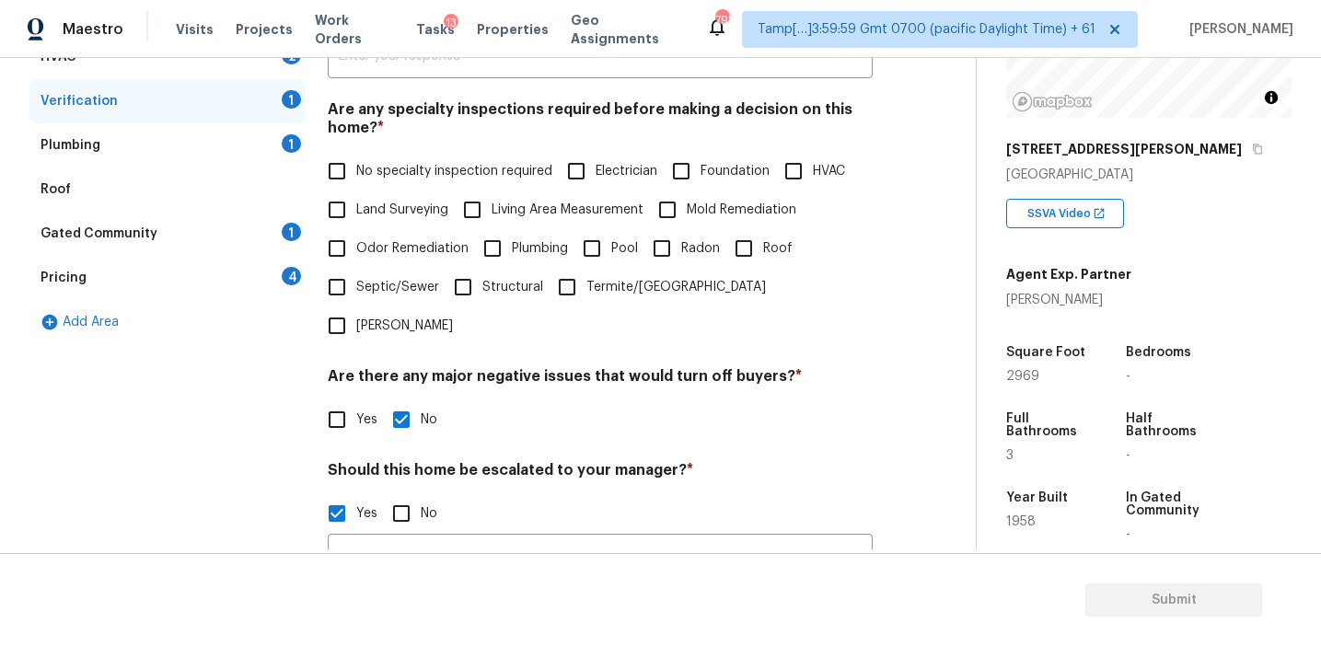
scroll to position [256, 0]
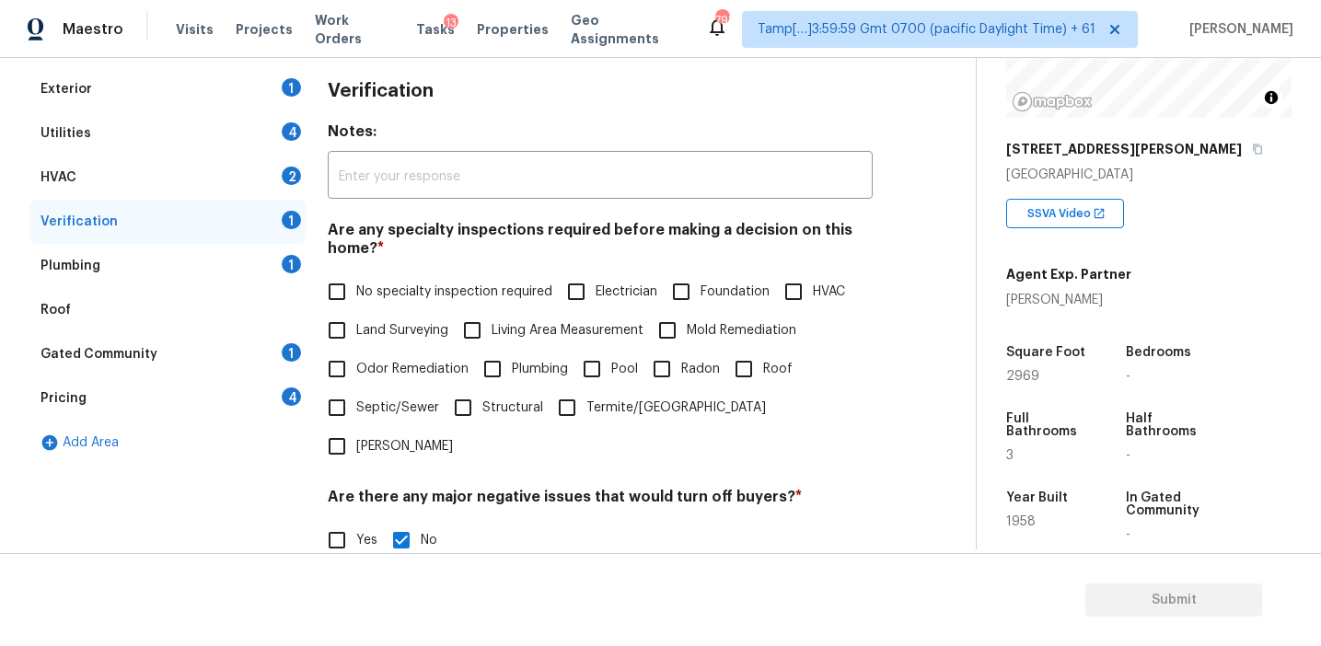
click at [272, 401] on div "Pricing 4" at bounding box center [167, 398] width 276 height 44
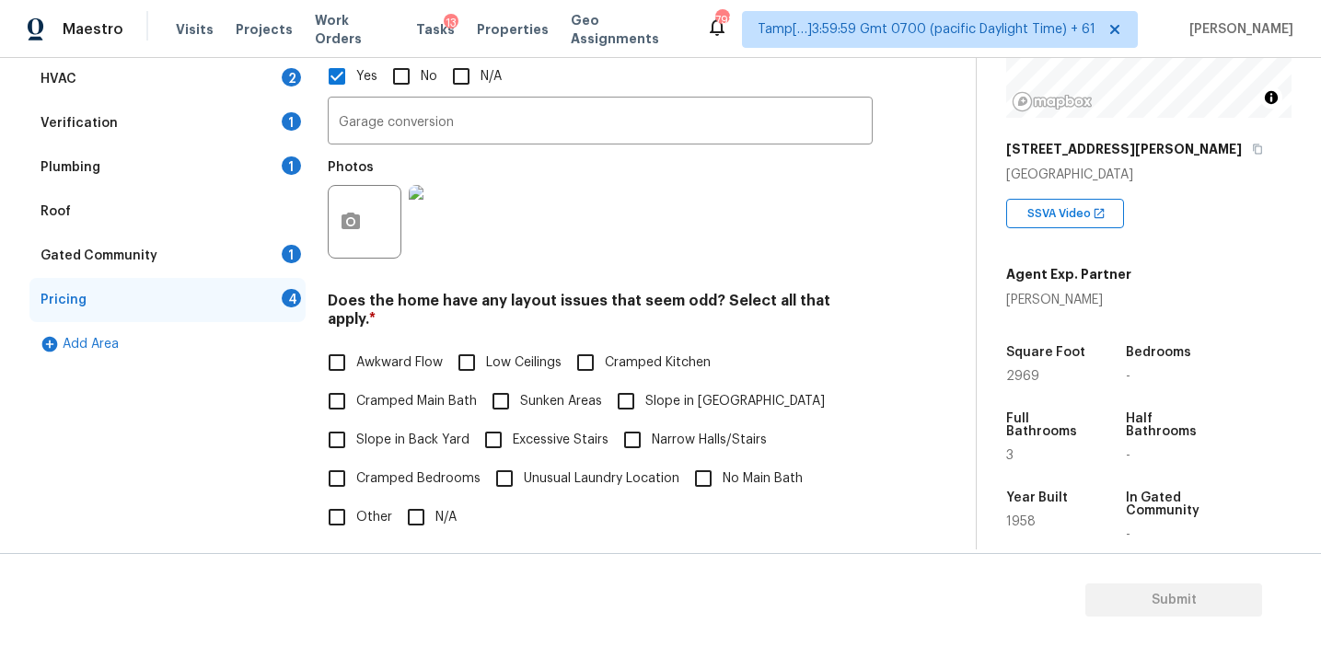
scroll to position [450, 0]
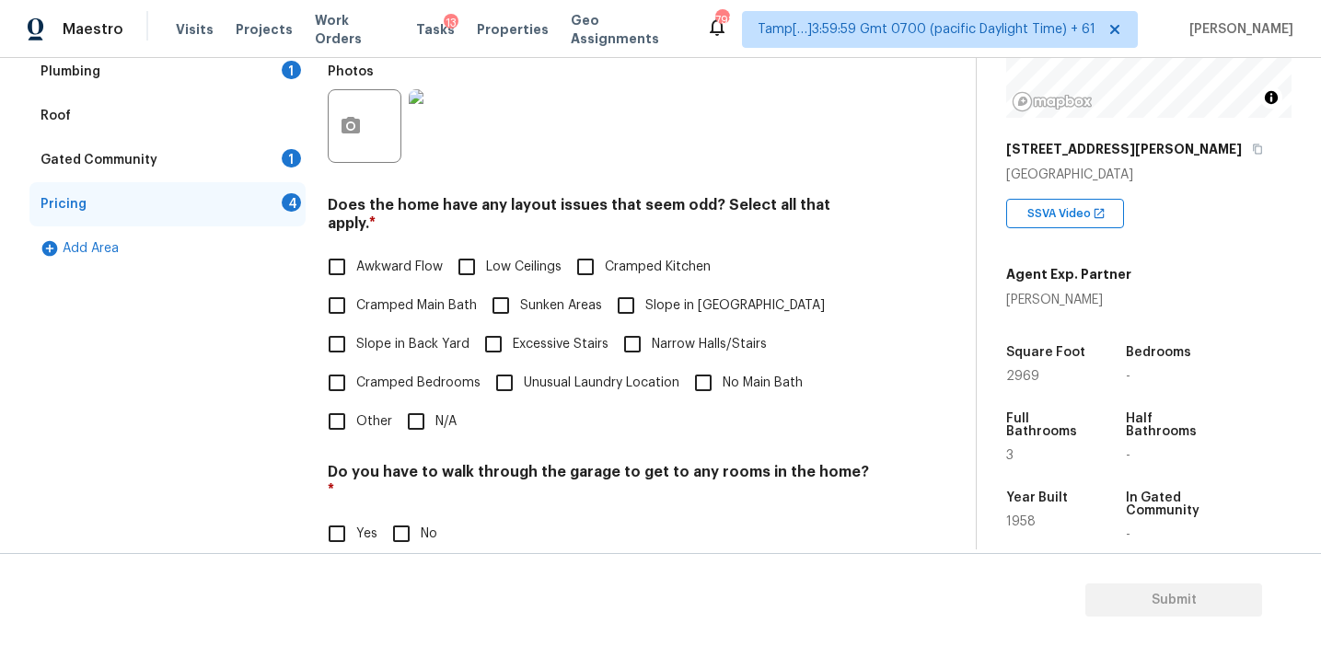
click at [393, 335] on span "Slope in Back Yard" at bounding box center [412, 344] width 113 height 19
click at [356, 326] on input "Slope in Back Yard" at bounding box center [337, 344] width 39 height 39
checkbox input "true"
click at [397, 515] on input "No" at bounding box center [401, 534] width 39 height 39
checkbox input "true"
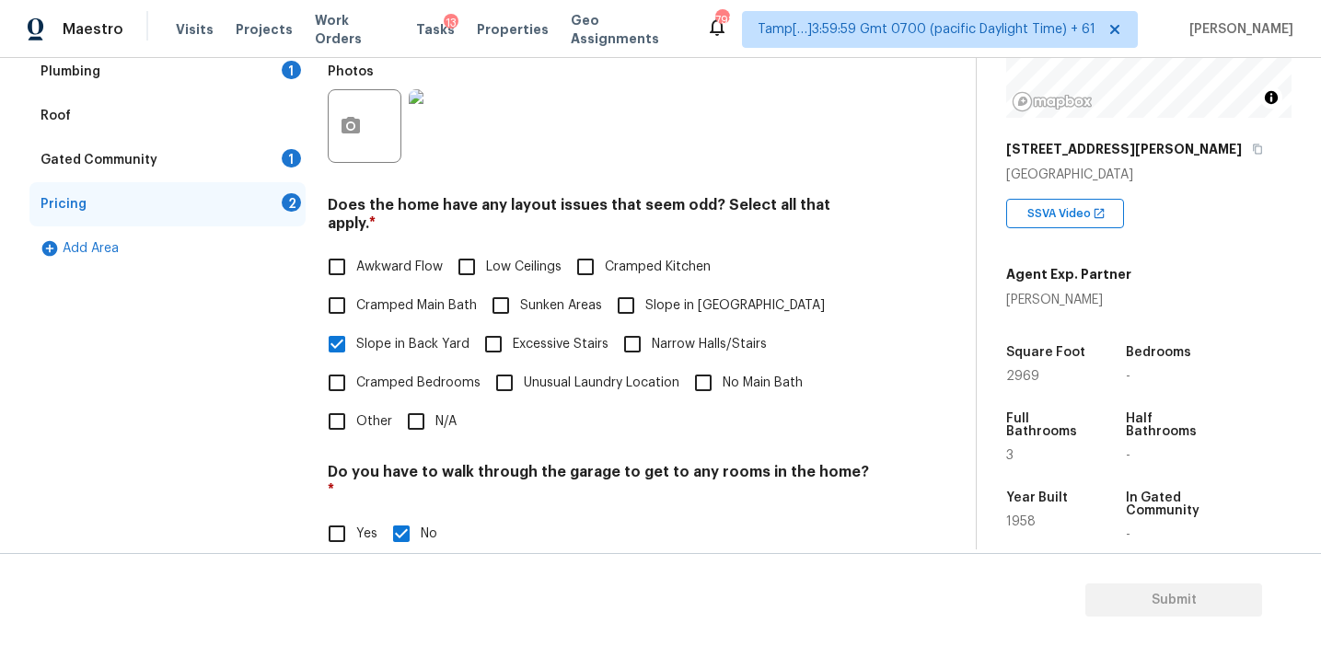
scroll to position [632, 0]
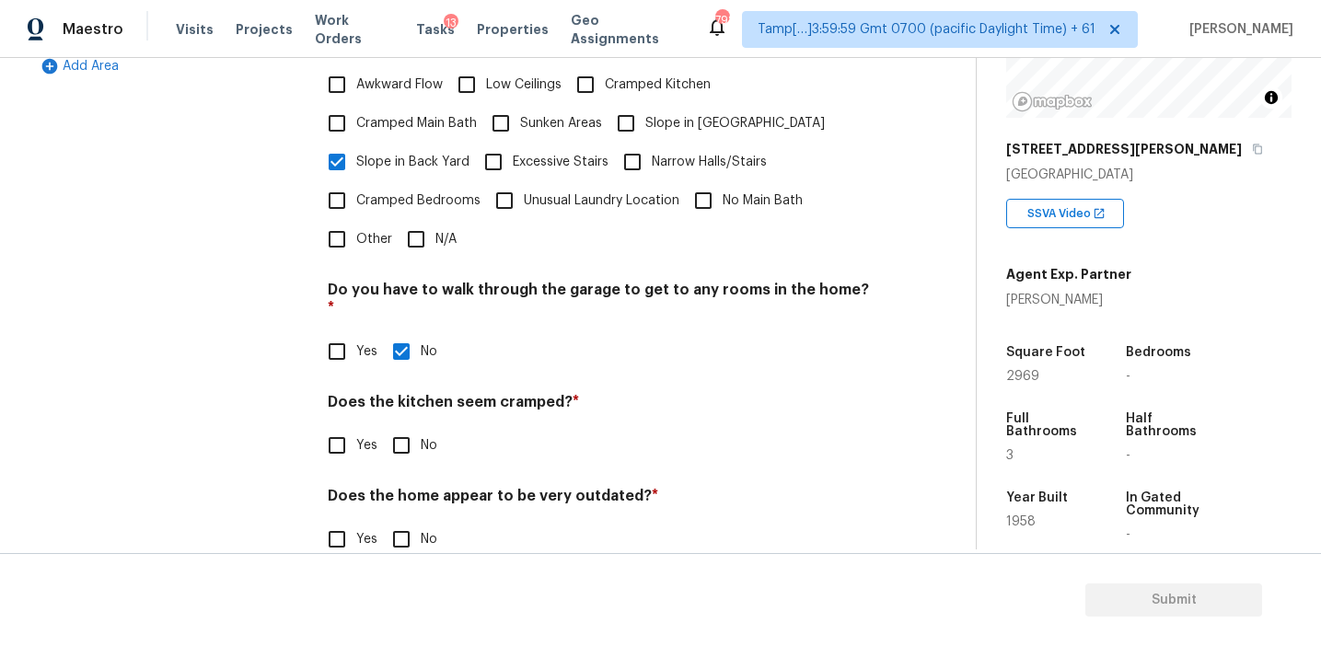
click at [395, 426] on input "No" at bounding box center [401, 445] width 39 height 39
checkbox input "true"
click at [403, 522] on input "No" at bounding box center [401, 541] width 39 height 39
checkbox input "true"
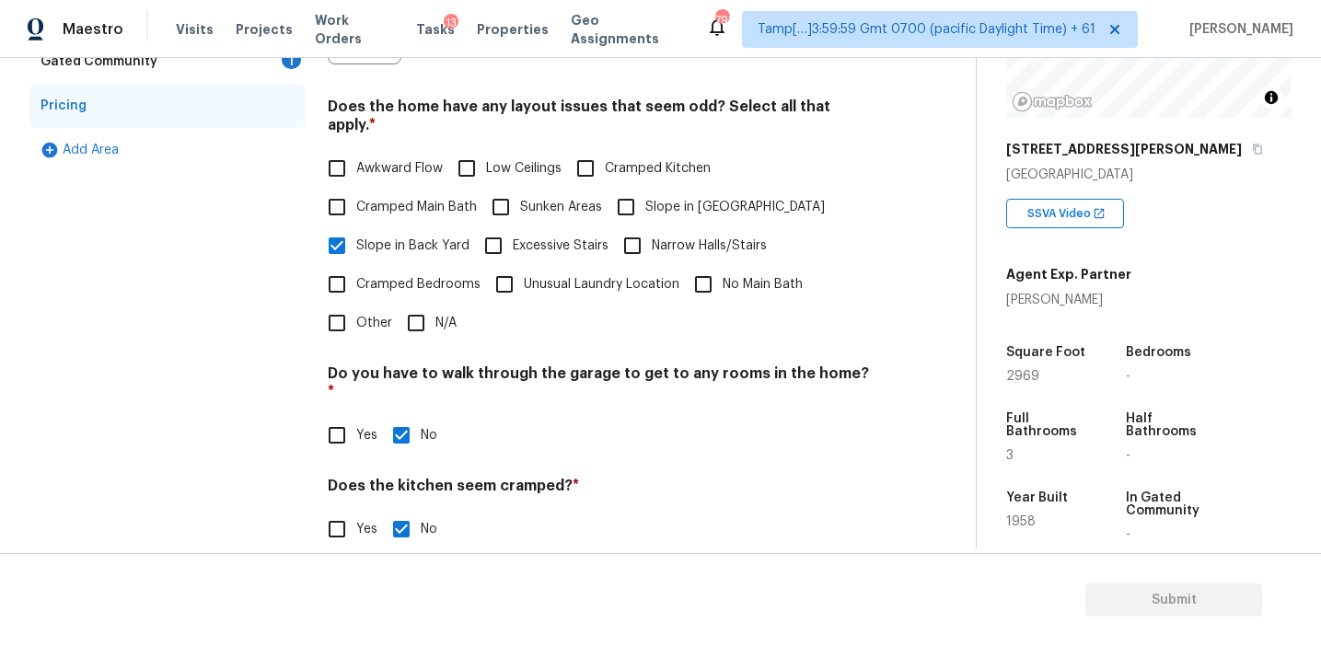
scroll to position [522, 0]
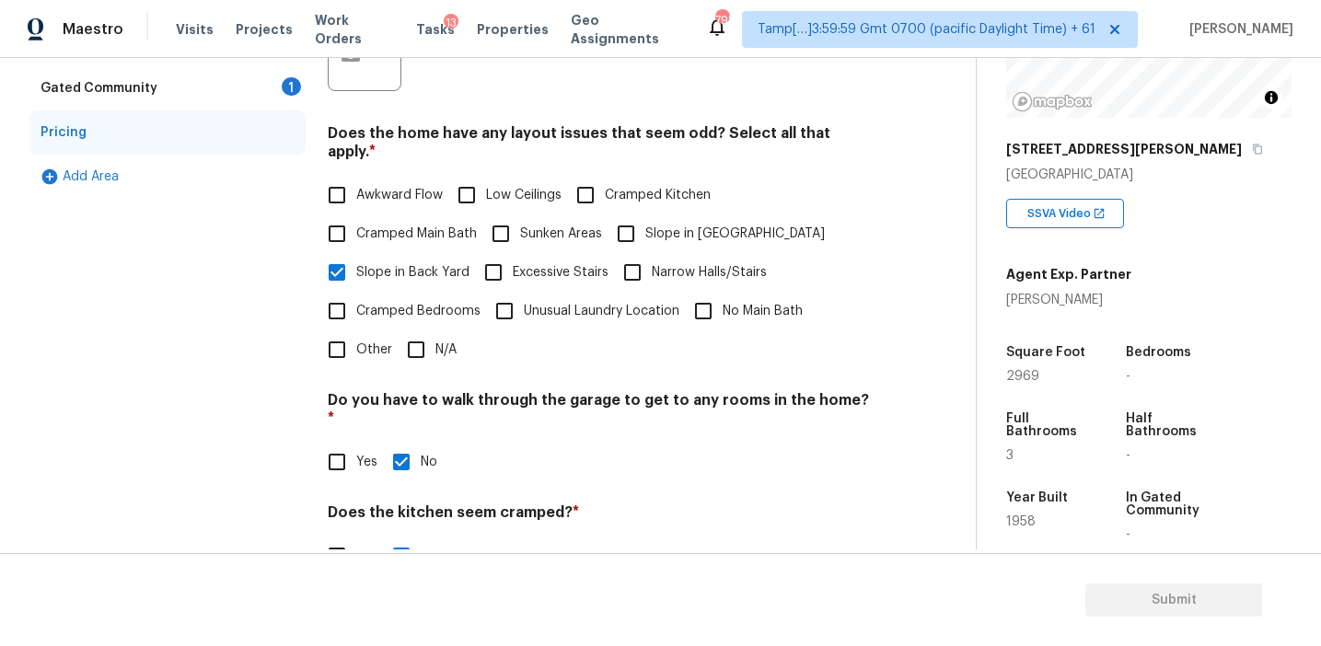
click at [630, 214] on input "Slope in [GEOGRAPHIC_DATA]" at bounding box center [626, 233] width 39 height 39
checkbox input "true"
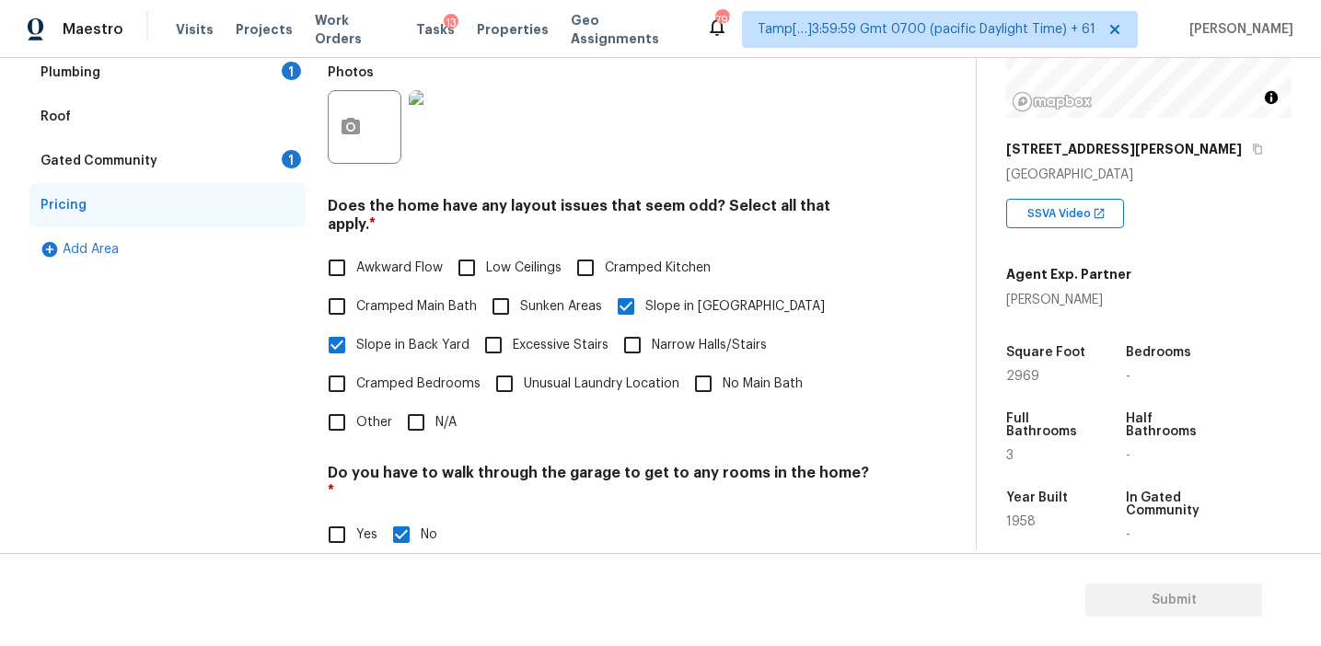
click at [379, 259] on span "Awkward Flow" at bounding box center [399, 268] width 87 height 19
click at [356, 252] on input "Awkward Flow" at bounding box center [337, 268] width 39 height 39
checkbox input "true"
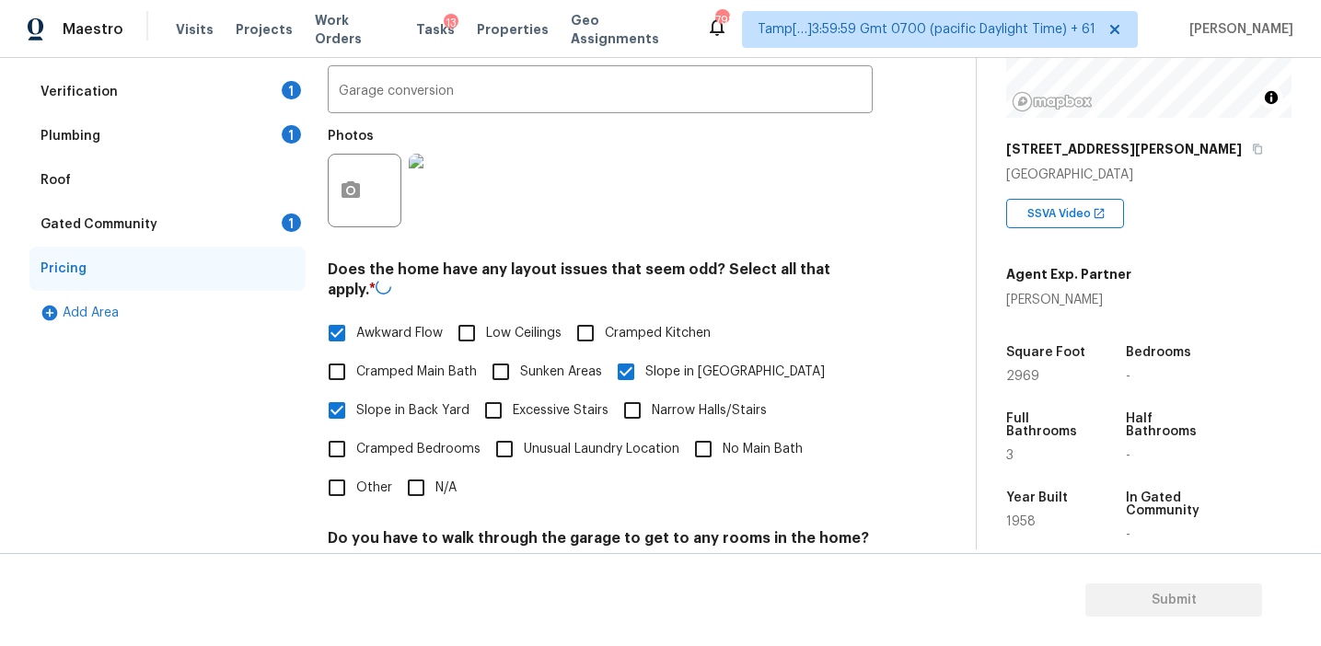
scroll to position [301, 0]
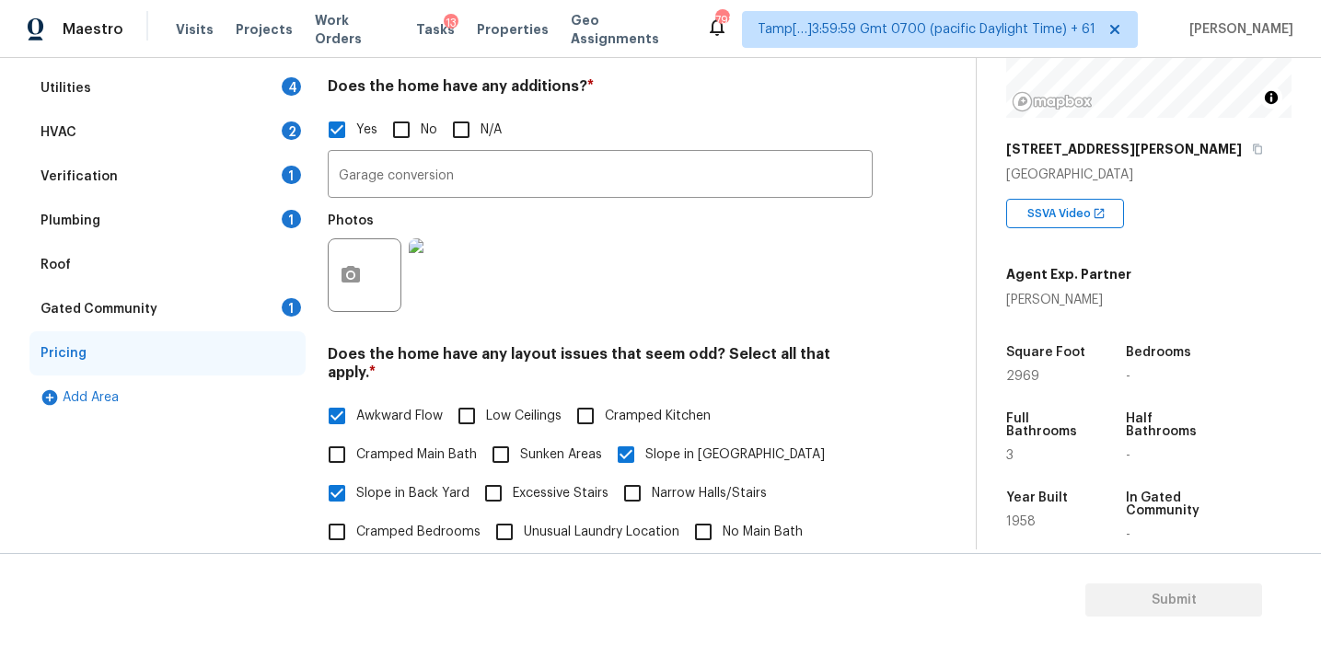
click at [535, 435] on label "Sunken Areas" at bounding box center [541, 454] width 121 height 39
click at [520, 435] on input "Sunken Areas" at bounding box center [500, 454] width 39 height 39
checkbox input "true"
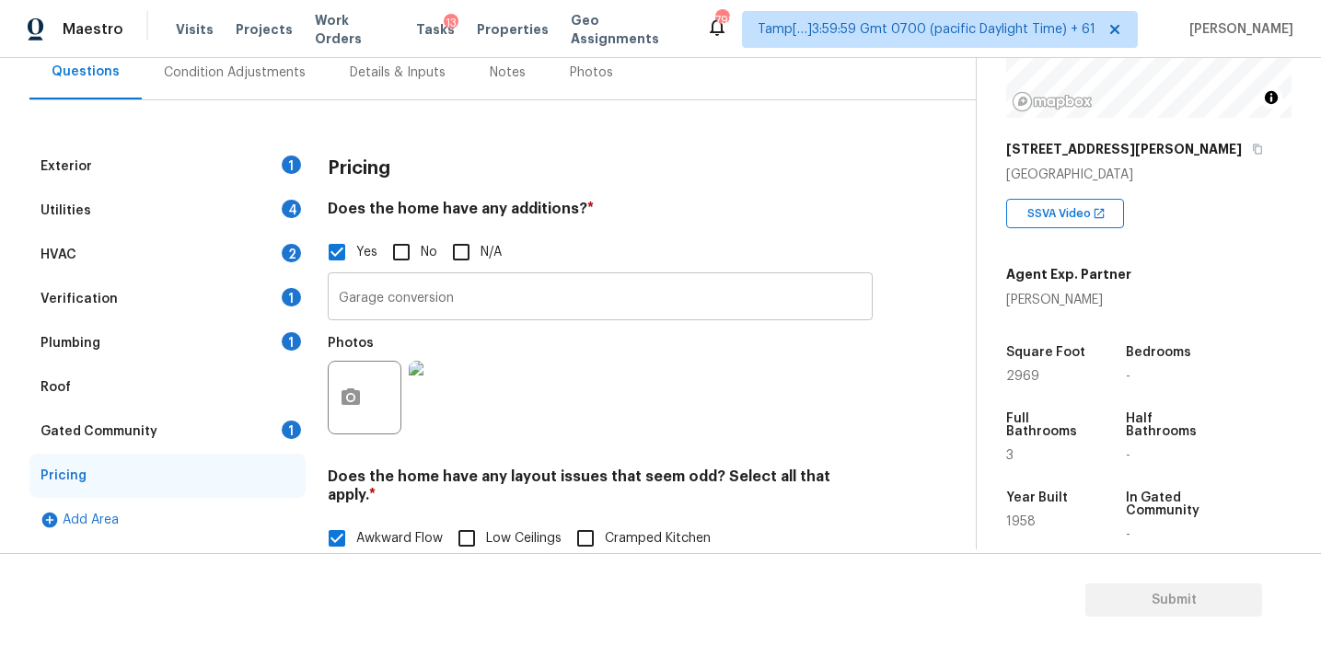
click at [481, 301] on input "Garage conversion" at bounding box center [600, 298] width 545 height 43
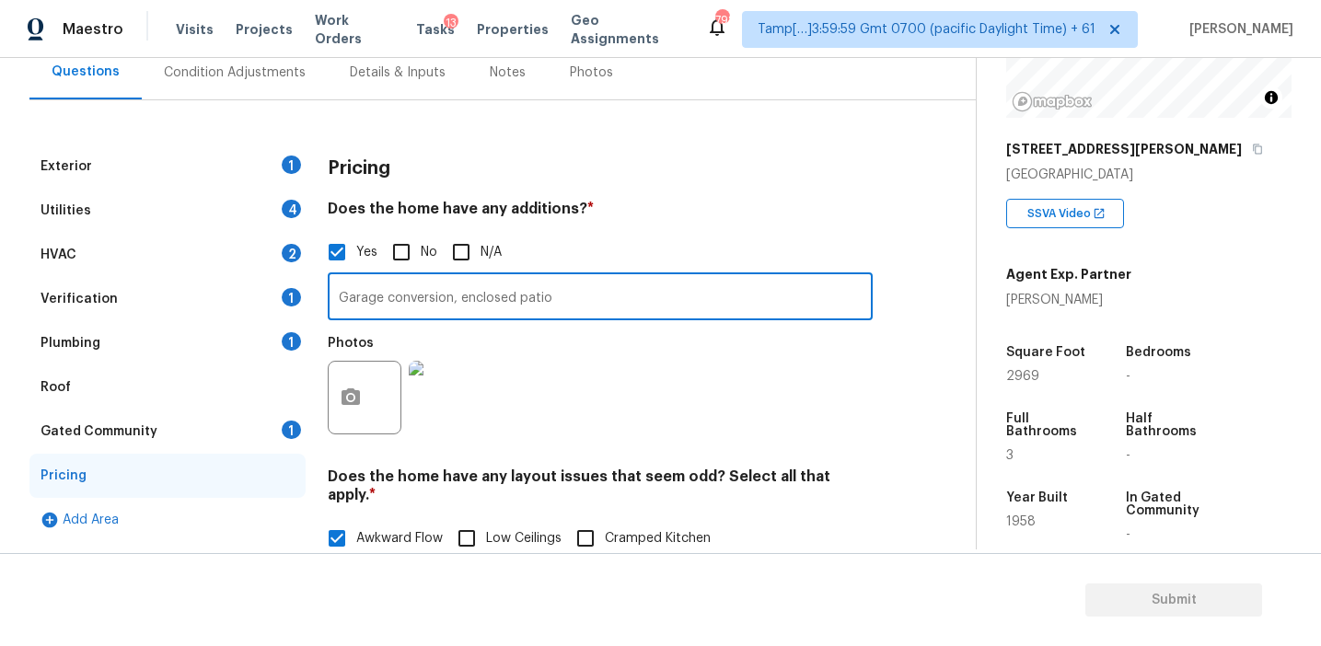
type input "Garage conversion, enclosed patio"
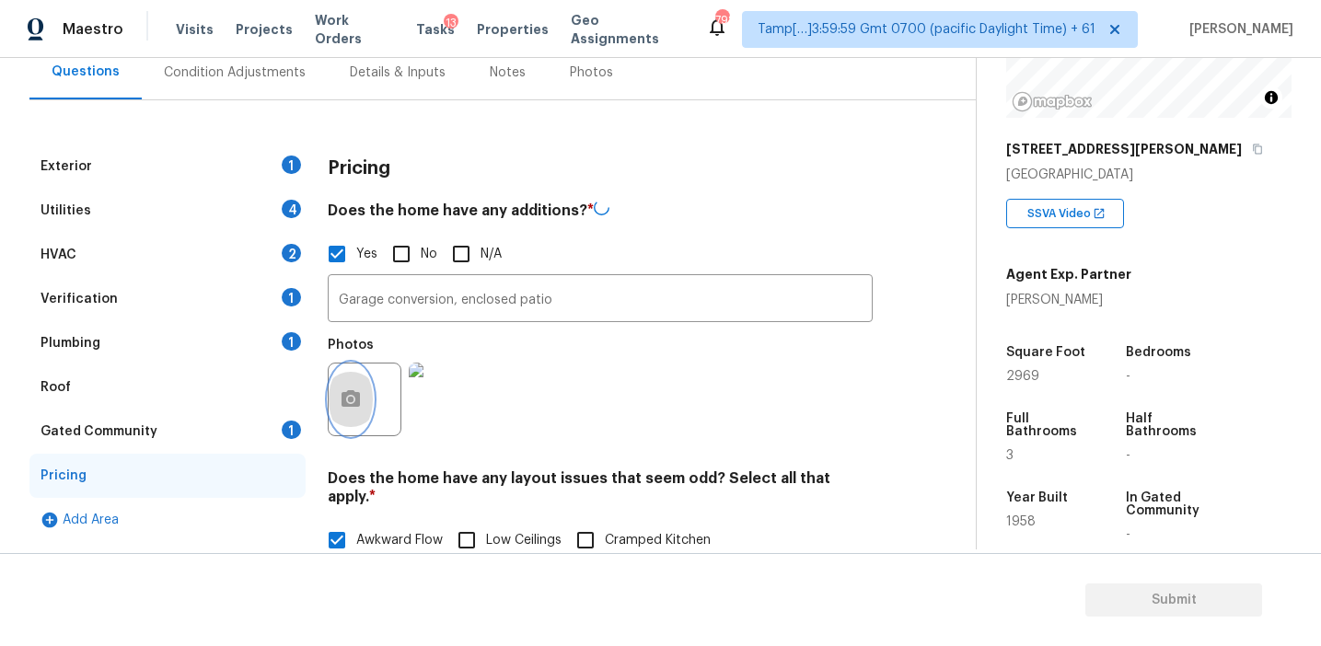
click at [335, 408] on button "button" at bounding box center [351, 400] width 44 height 72
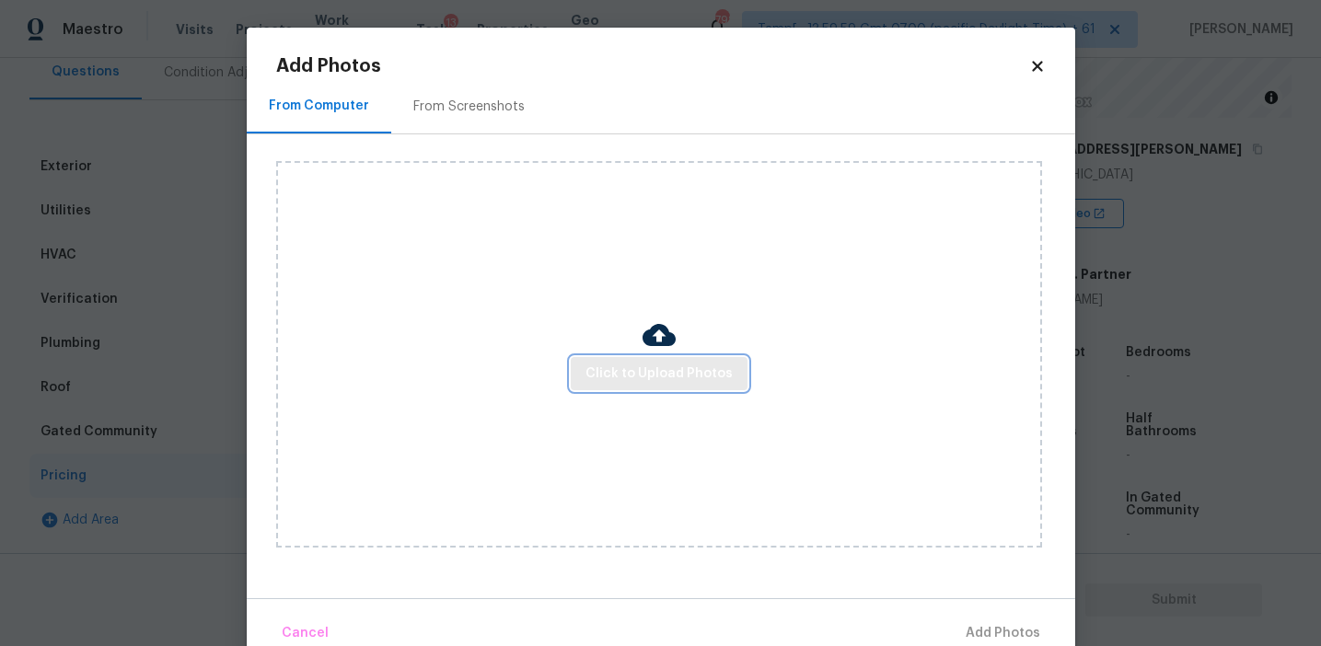
click at [666, 360] on button "Click to Upload Photos" at bounding box center [659, 374] width 177 height 34
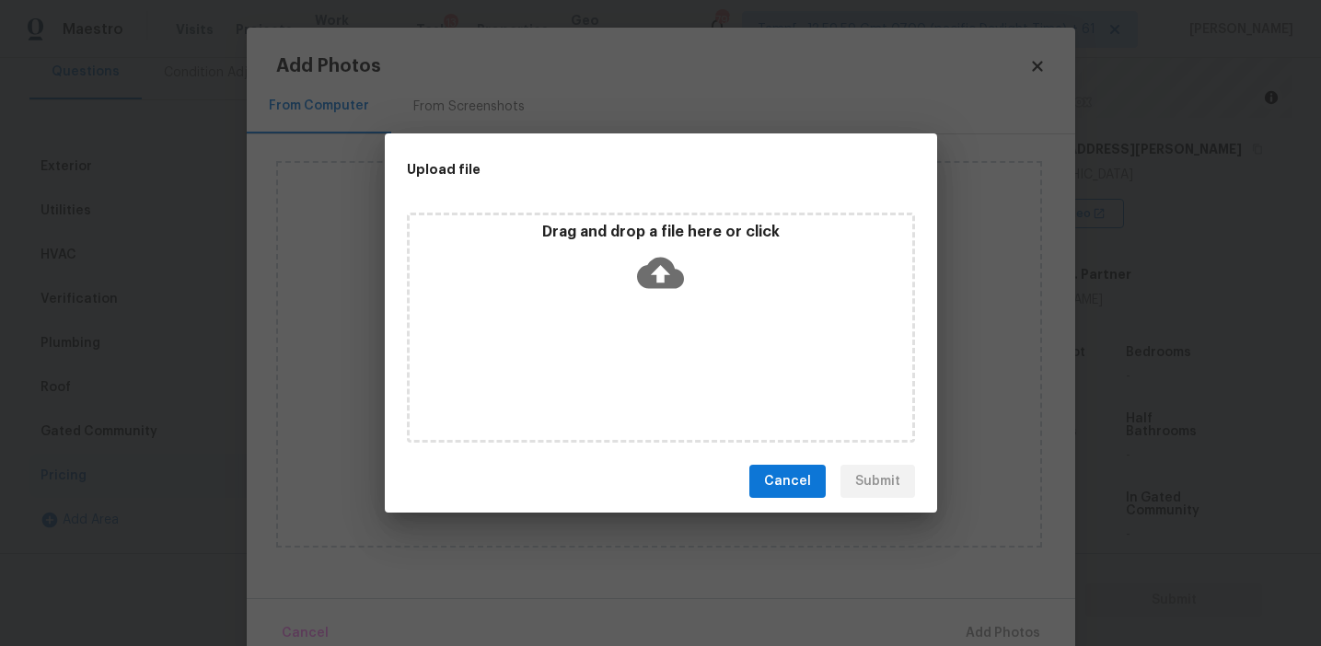
click at [643, 267] on icon at bounding box center [660, 273] width 47 height 31
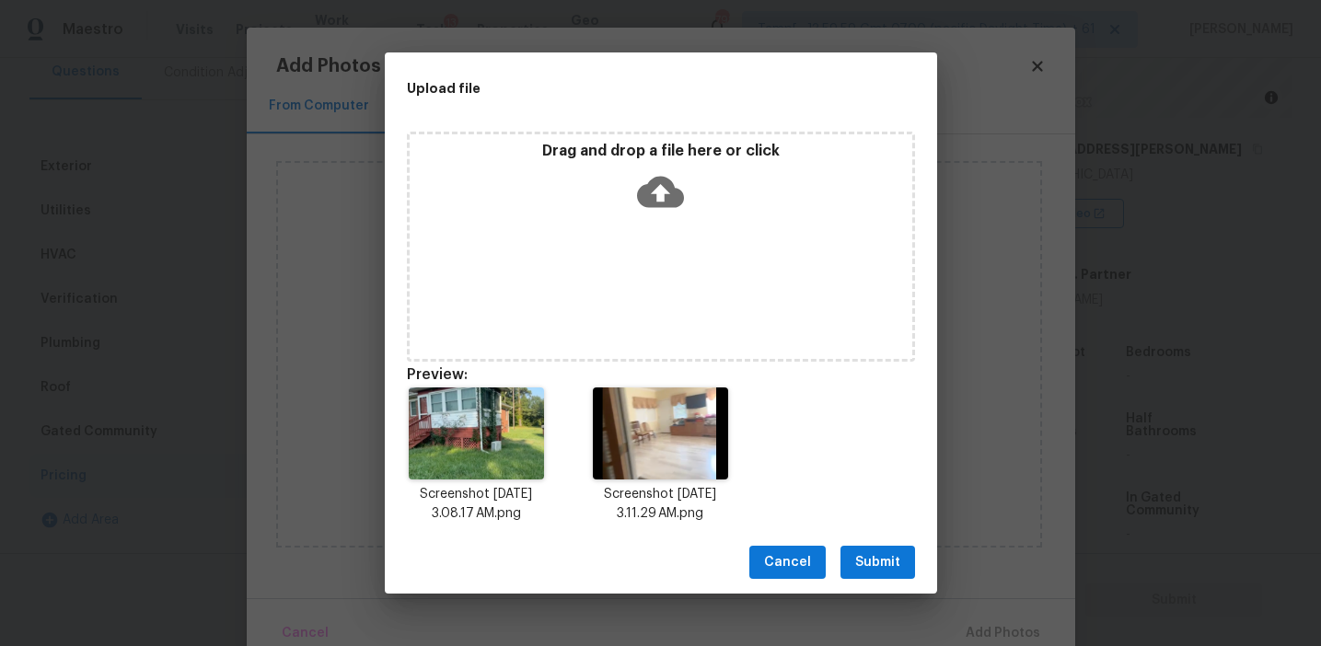
click at [882, 566] on span "Submit" at bounding box center [877, 562] width 45 height 23
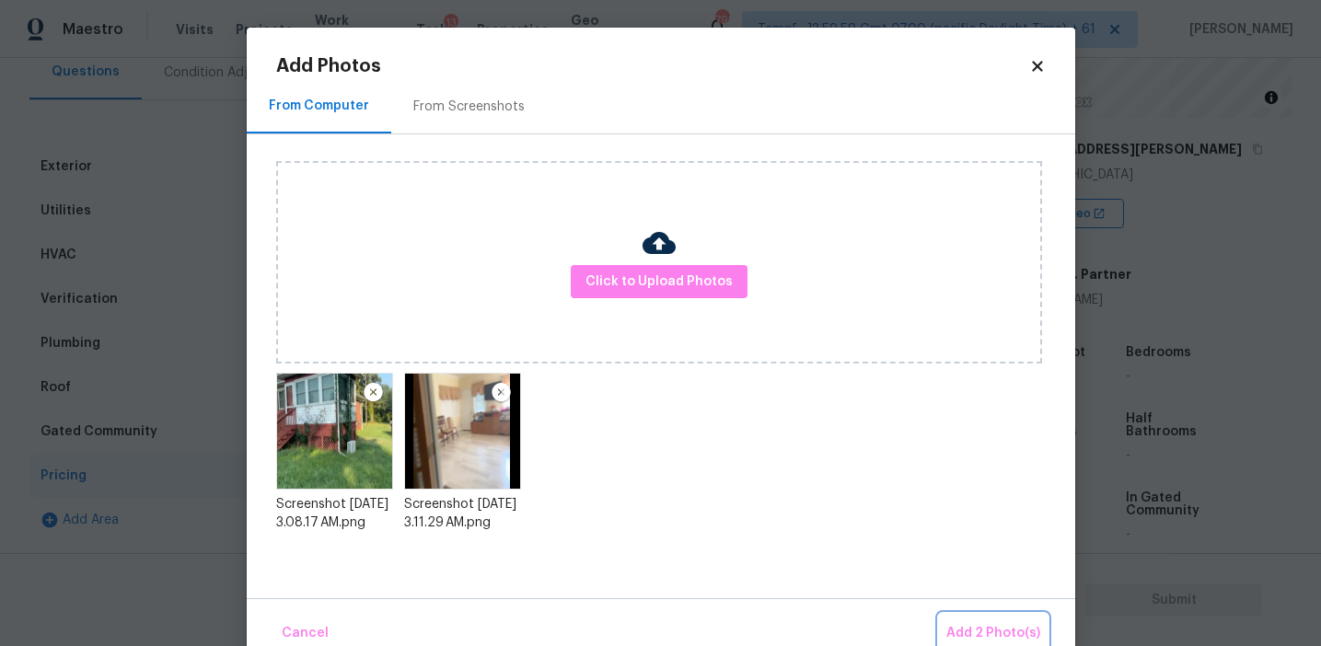
click at [986, 628] on span "Add 2 Photo(s)" at bounding box center [993, 633] width 94 height 23
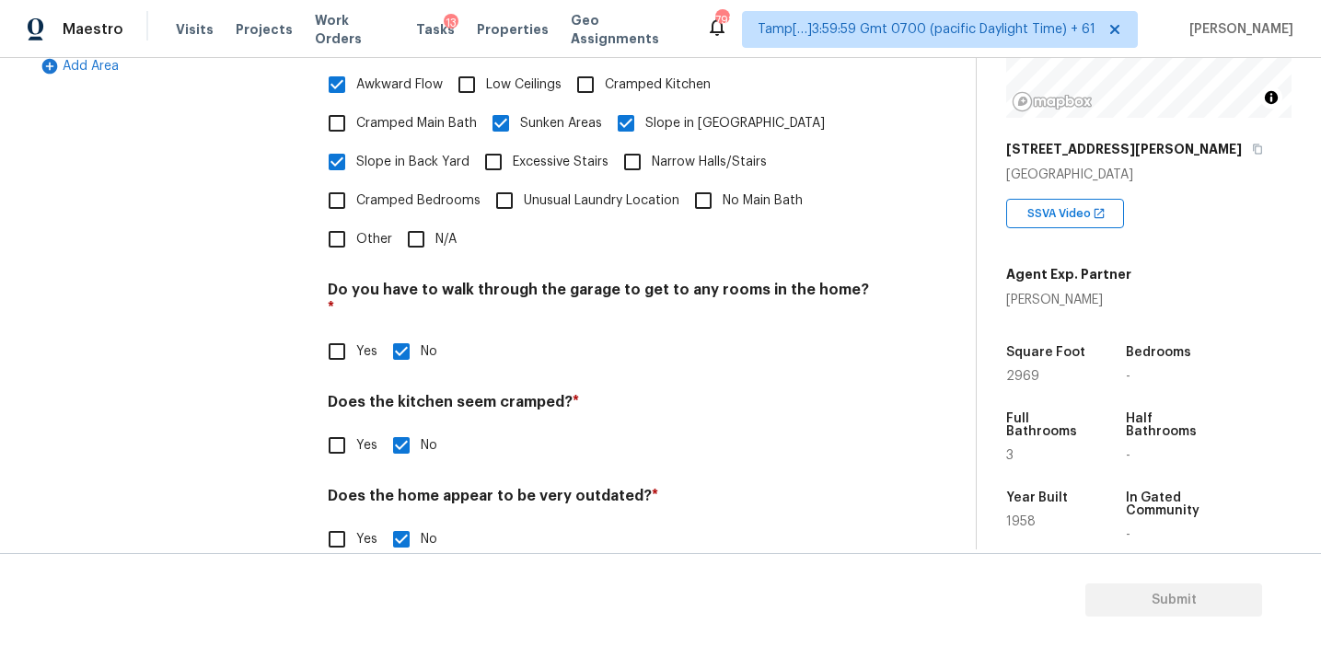
click at [288, 286] on div "Exterior 1 Utilities 4 HVAC 2 Verification 1 Plumbing 1 Roof Gated Community 1 …" at bounding box center [167, 136] width 276 height 890
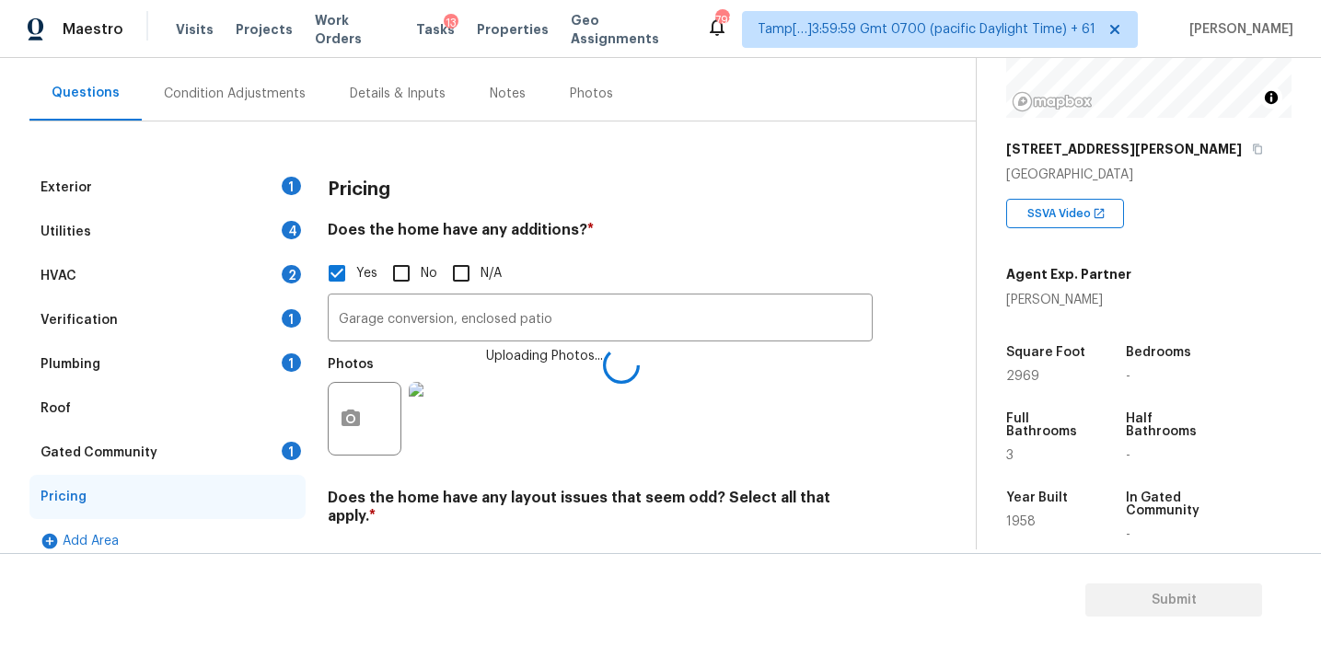
scroll to position [156, 0]
click at [363, 203] on div "Pricing" at bounding box center [600, 191] width 545 height 48
click at [365, 192] on h3 "Pricing" at bounding box center [359, 190] width 63 height 18
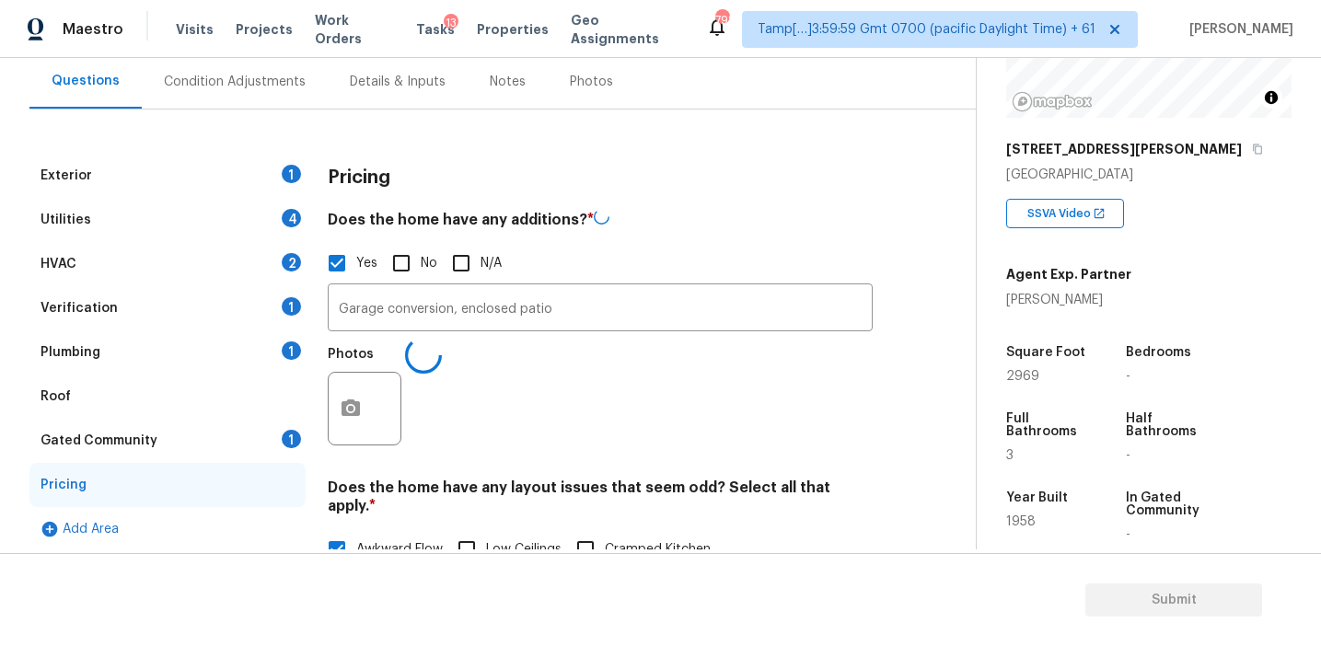
scroll to position [170, 0]
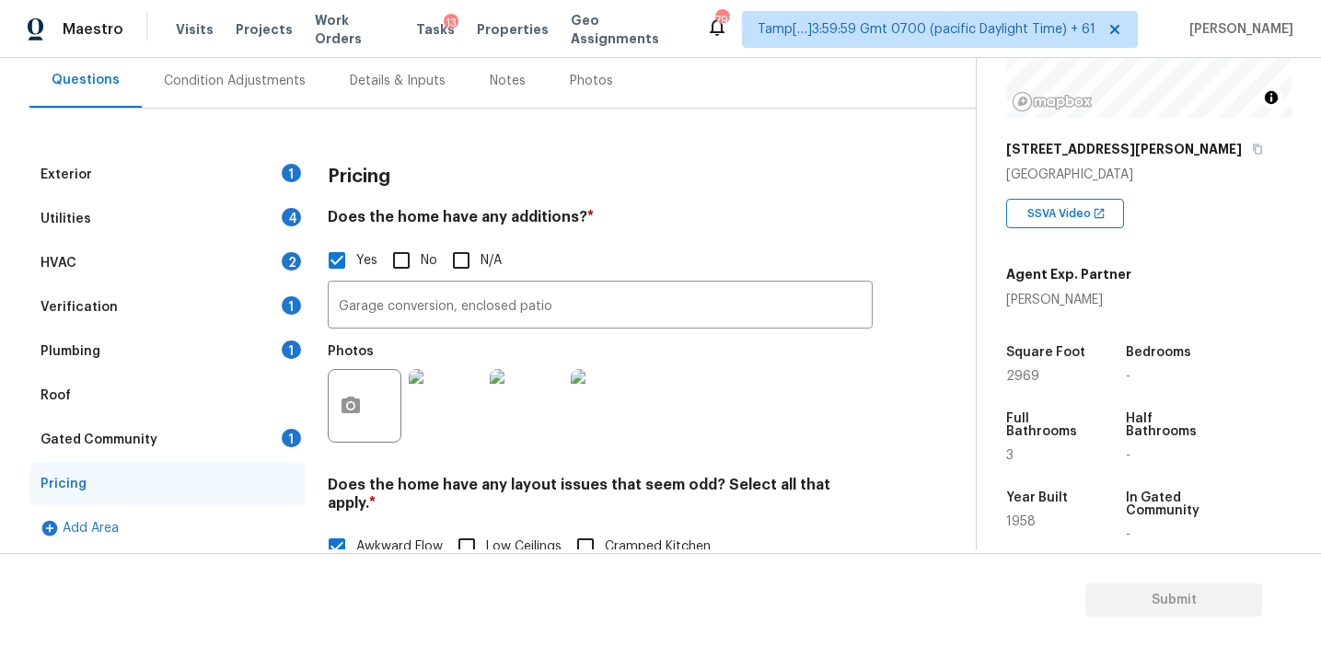
click at [249, 456] on div "Gated Community 1" at bounding box center [167, 440] width 276 height 44
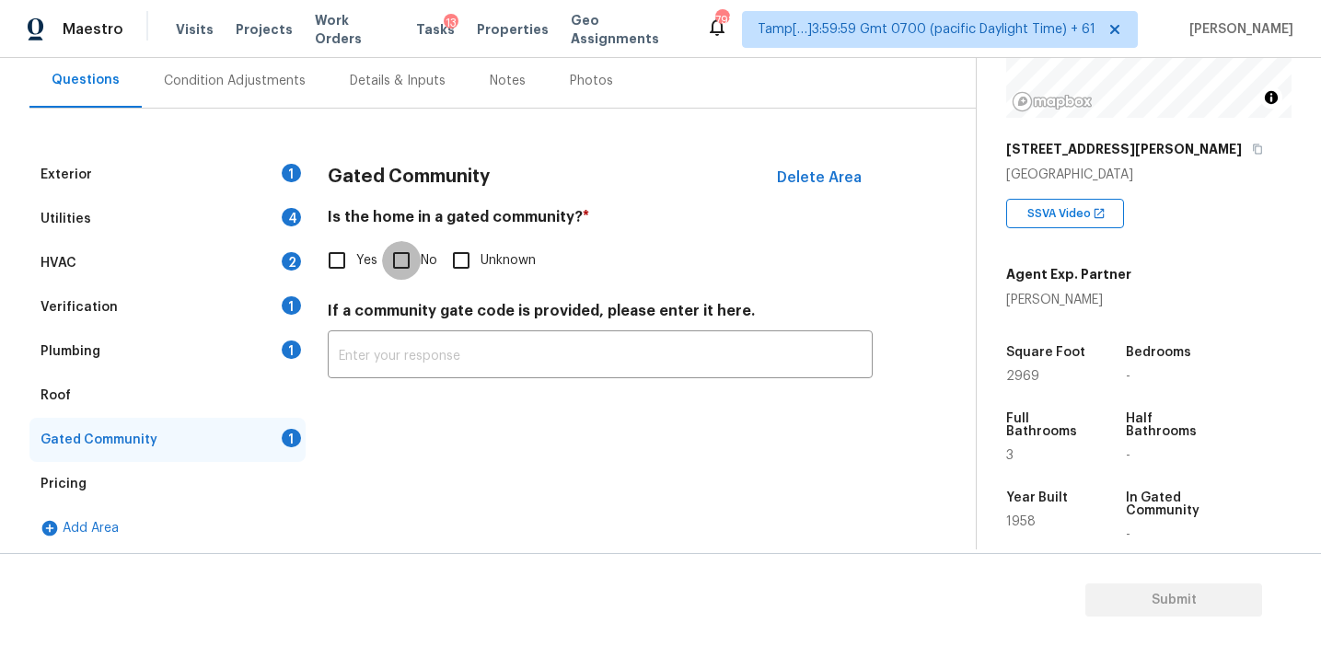
click at [398, 260] on input "No" at bounding box center [401, 260] width 39 height 39
checkbox input "true"
click at [238, 324] on div "Verification 1" at bounding box center [167, 307] width 276 height 44
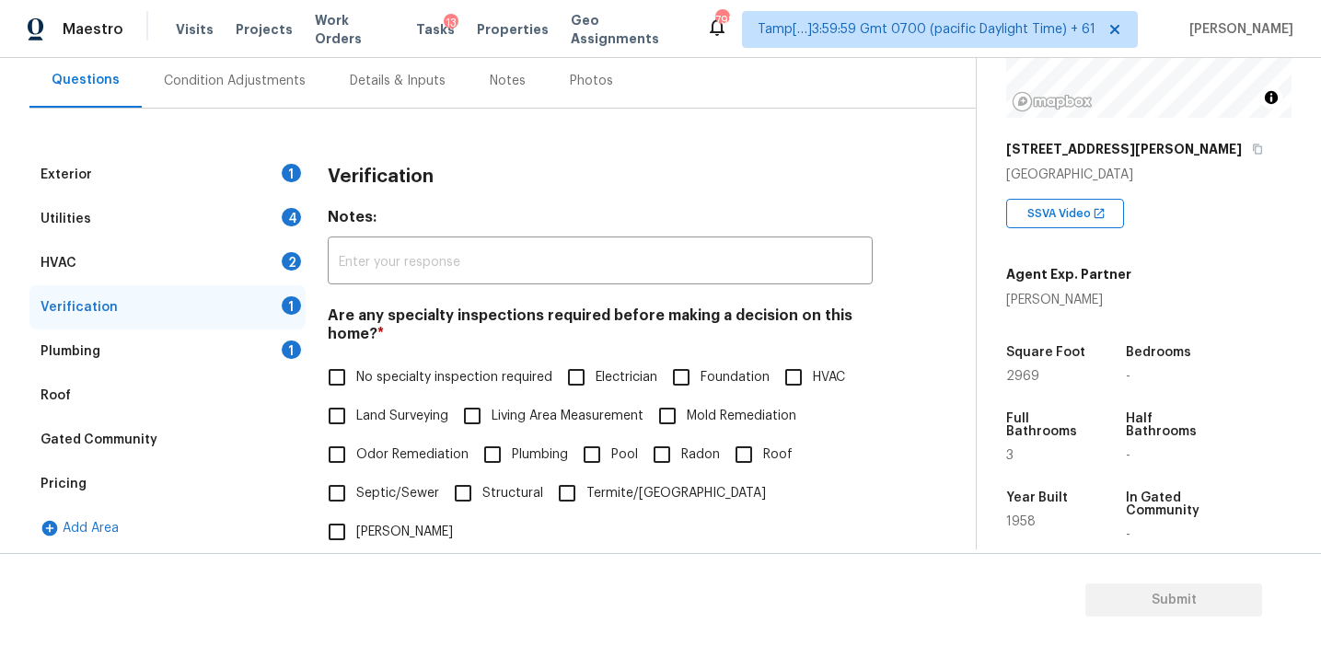
click at [285, 351] on div "1" at bounding box center [291, 350] width 19 height 18
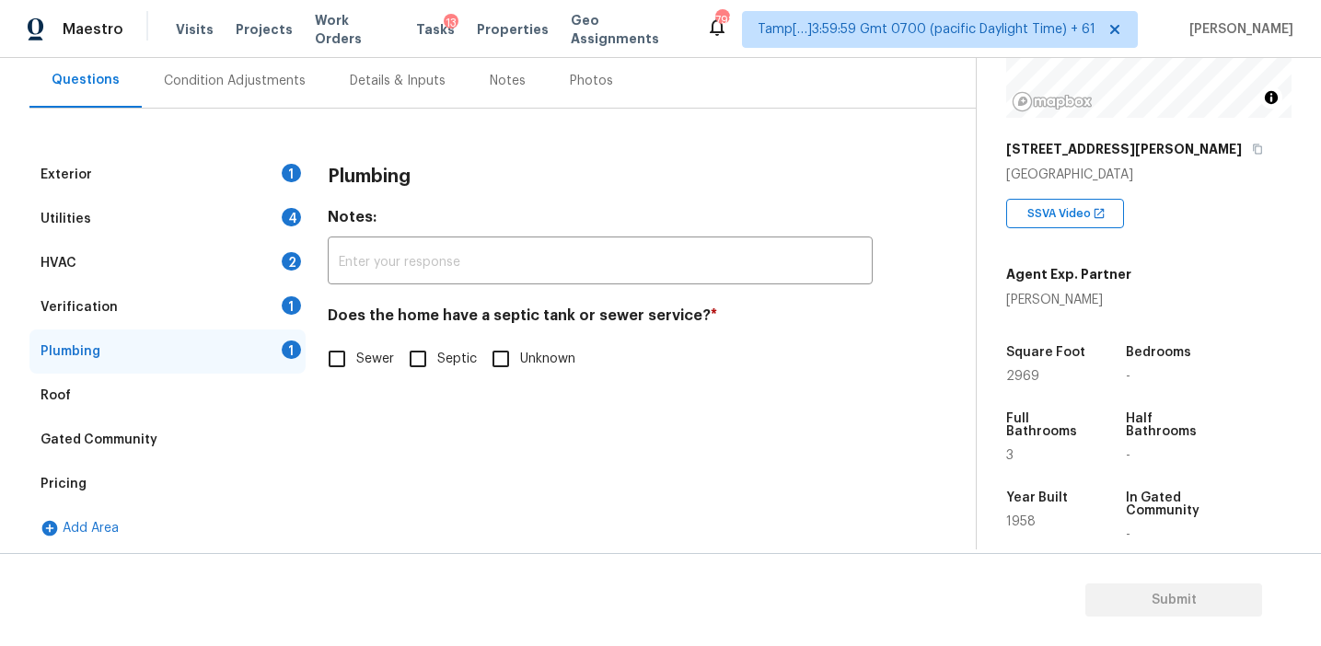
click at [382, 353] on span "Sewer" at bounding box center [375, 359] width 38 height 19
click at [356, 353] on input "Sewer" at bounding box center [337, 359] width 39 height 39
checkbox input "true"
click at [434, 360] on input "Septic" at bounding box center [418, 359] width 39 height 39
checkbox input "true"
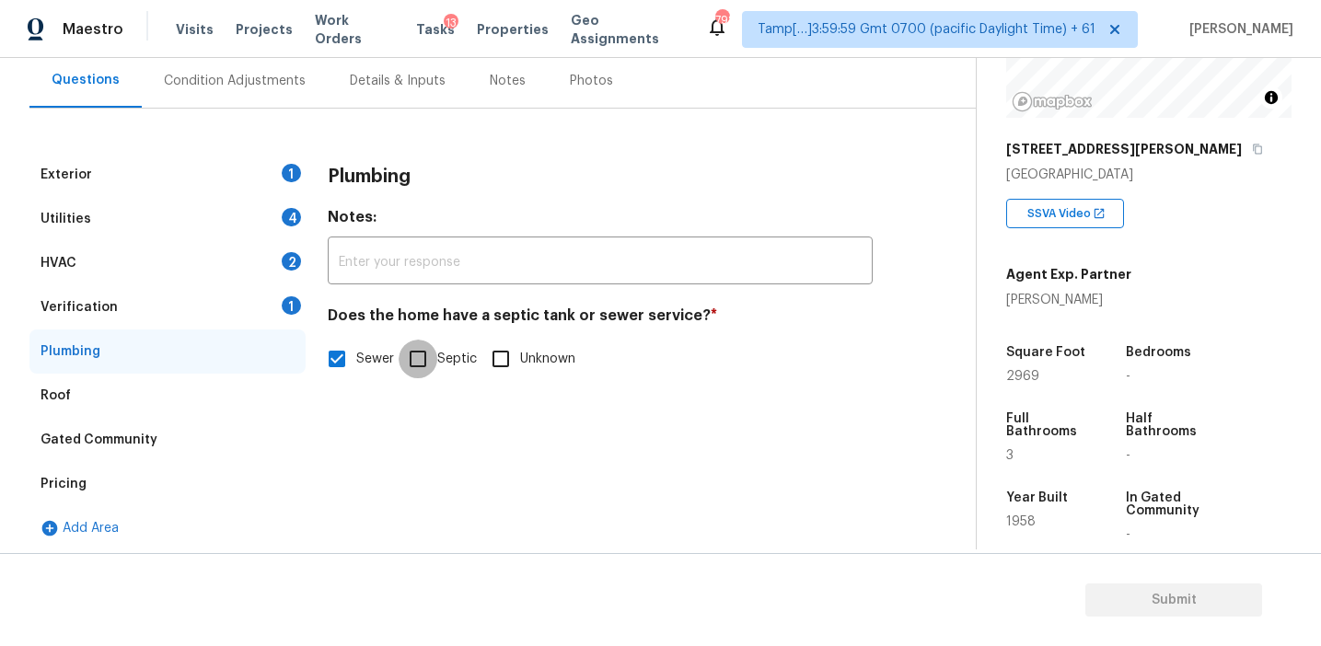
checkbox input "false"
click at [281, 309] on div "Verification 1" at bounding box center [167, 307] width 276 height 44
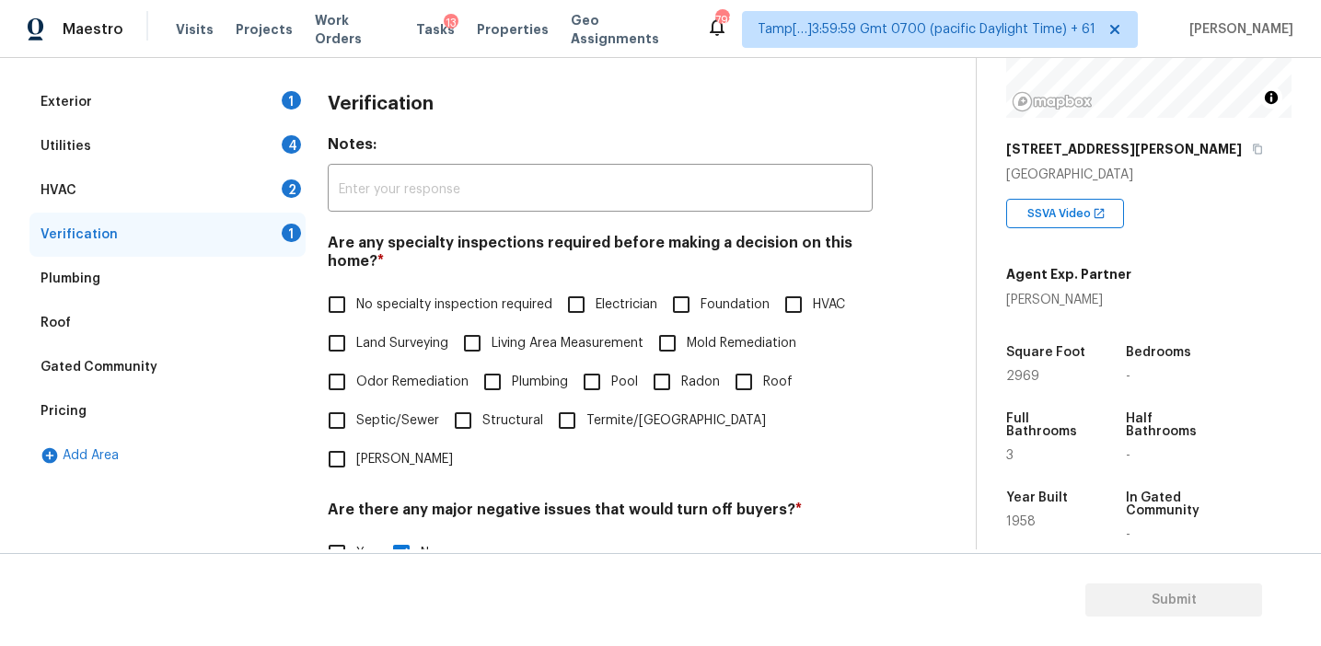
scroll to position [314, 0]
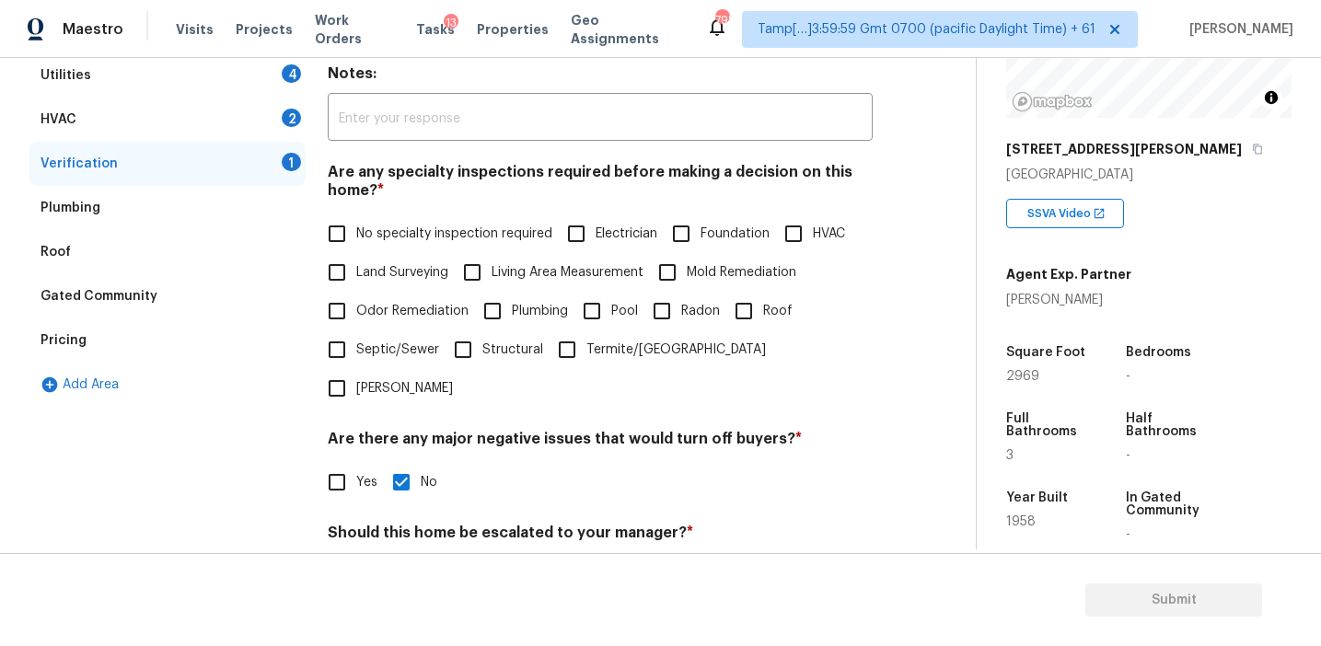
click at [393, 353] on span "Septic/Sewer" at bounding box center [397, 350] width 83 height 19
click at [356, 353] on input "Septic/Sewer" at bounding box center [337, 349] width 39 height 39
checkbox input "true"
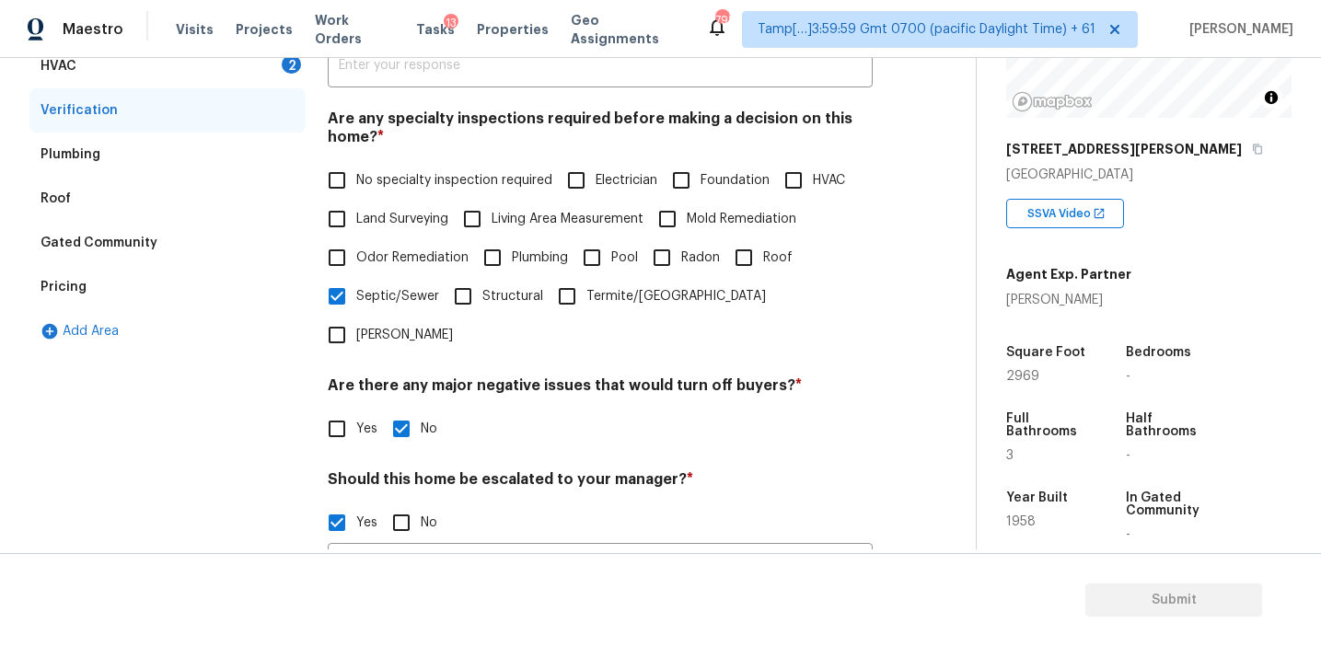
click at [249, 70] on div "HVAC 2" at bounding box center [167, 66] width 276 height 44
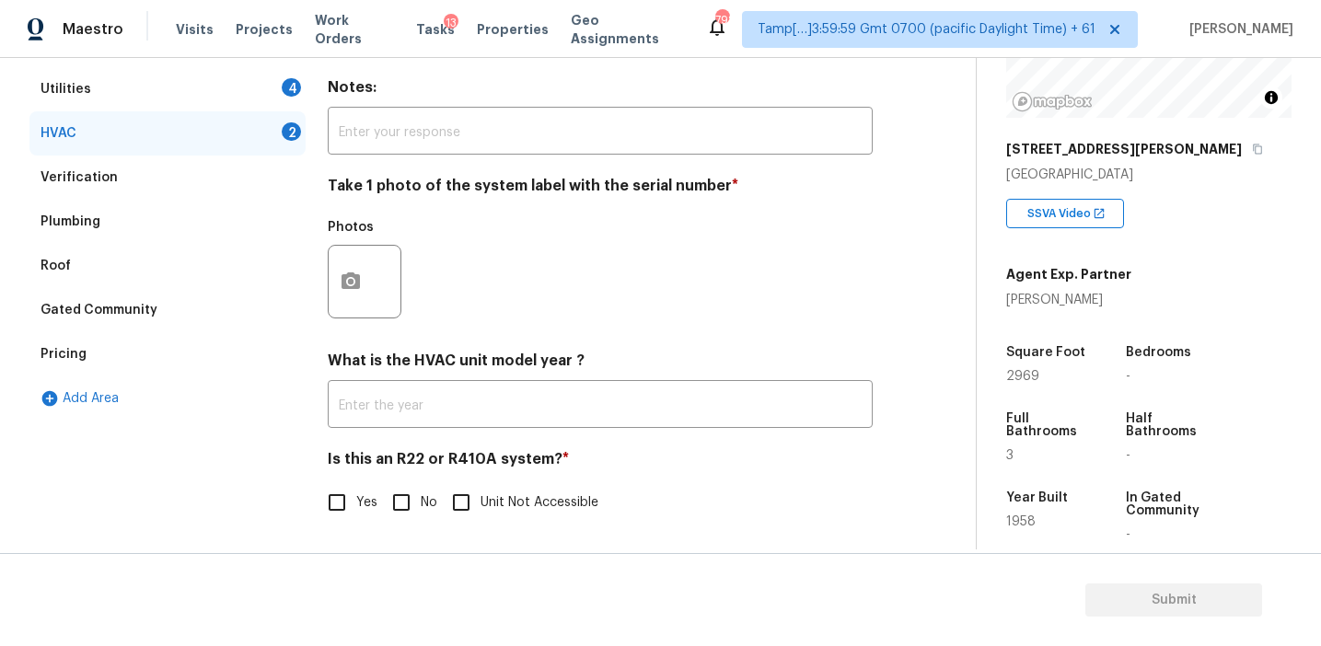
scroll to position [301, 0]
click at [403, 509] on input "No" at bounding box center [401, 502] width 39 height 39
checkbox input "true"
click at [351, 284] on circle "button" at bounding box center [351, 282] width 6 height 6
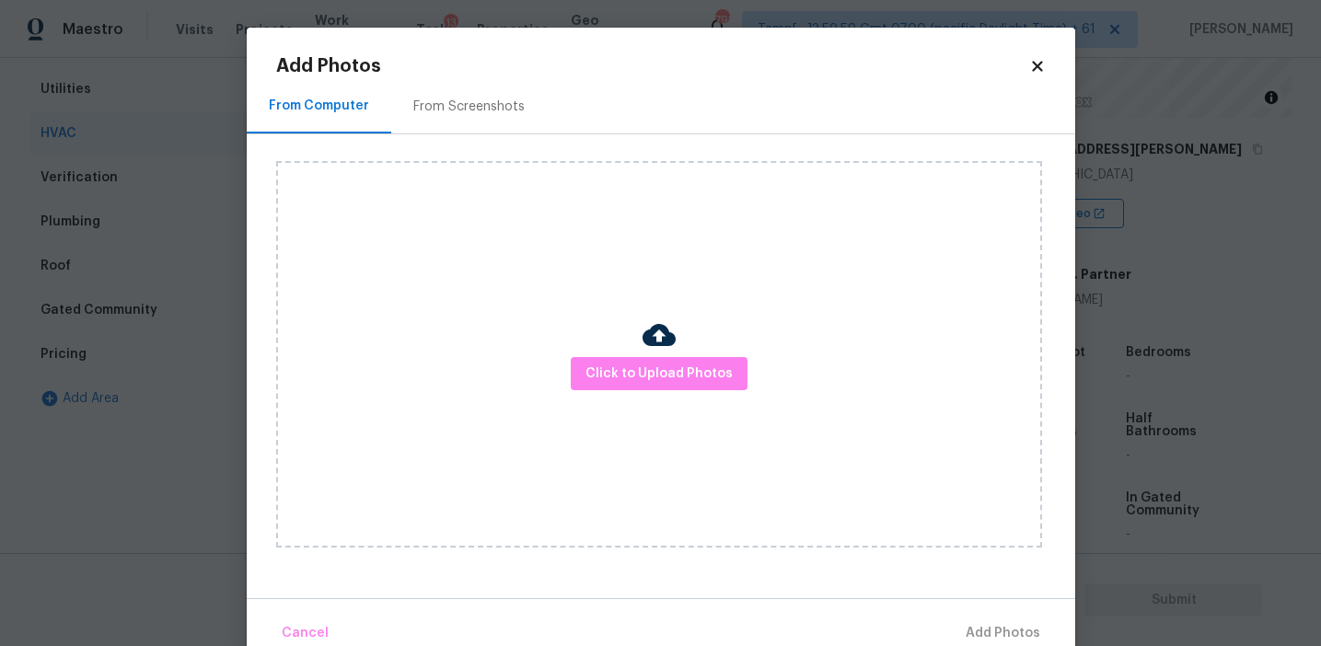
click at [456, 110] on div "From Screenshots" at bounding box center [468, 107] width 111 height 18
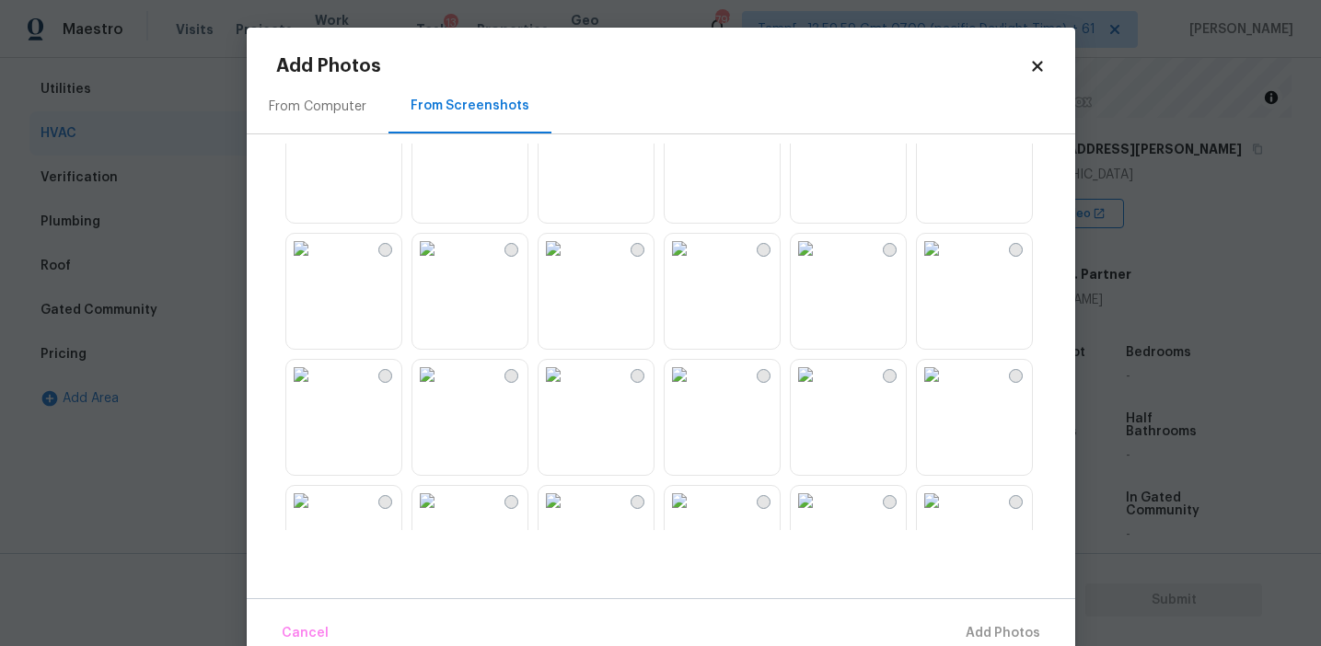
scroll to position [0, 0]
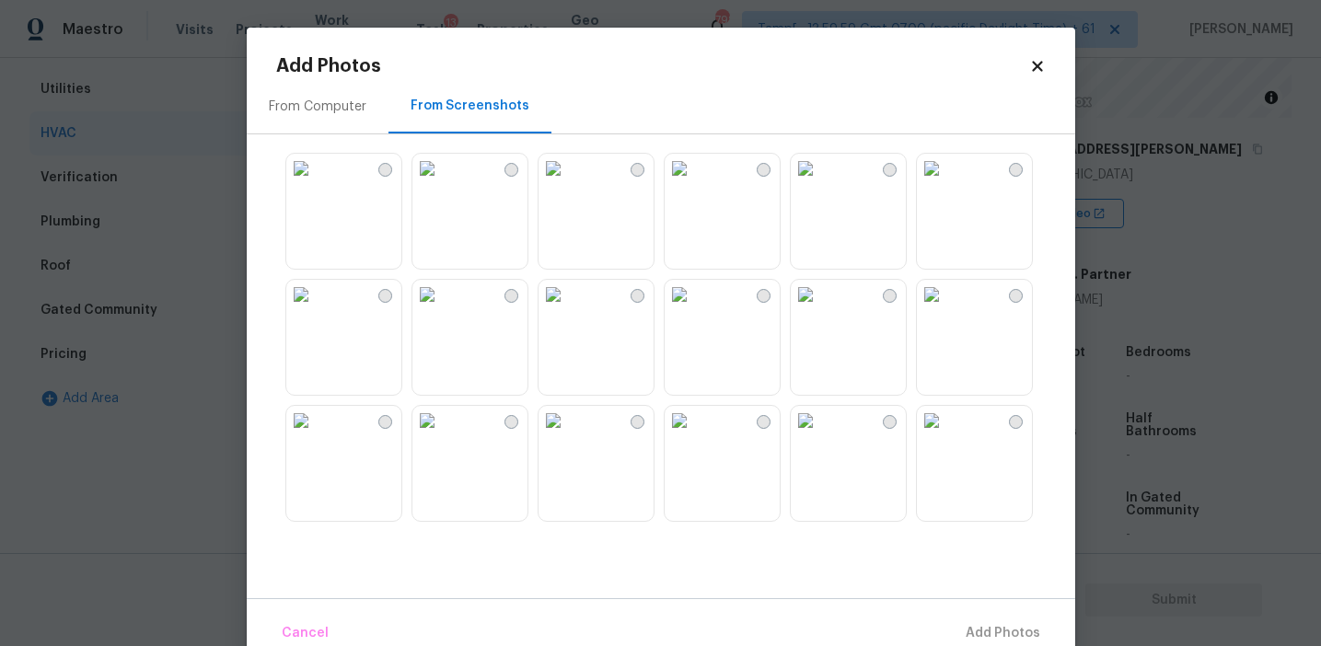
click at [316, 183] on img at bounding box center [300, 168] width 29 height 29
click at [956, 628] on span "Add 1 Photo(s)" at bounding box center [994, 633] width 91 height 23
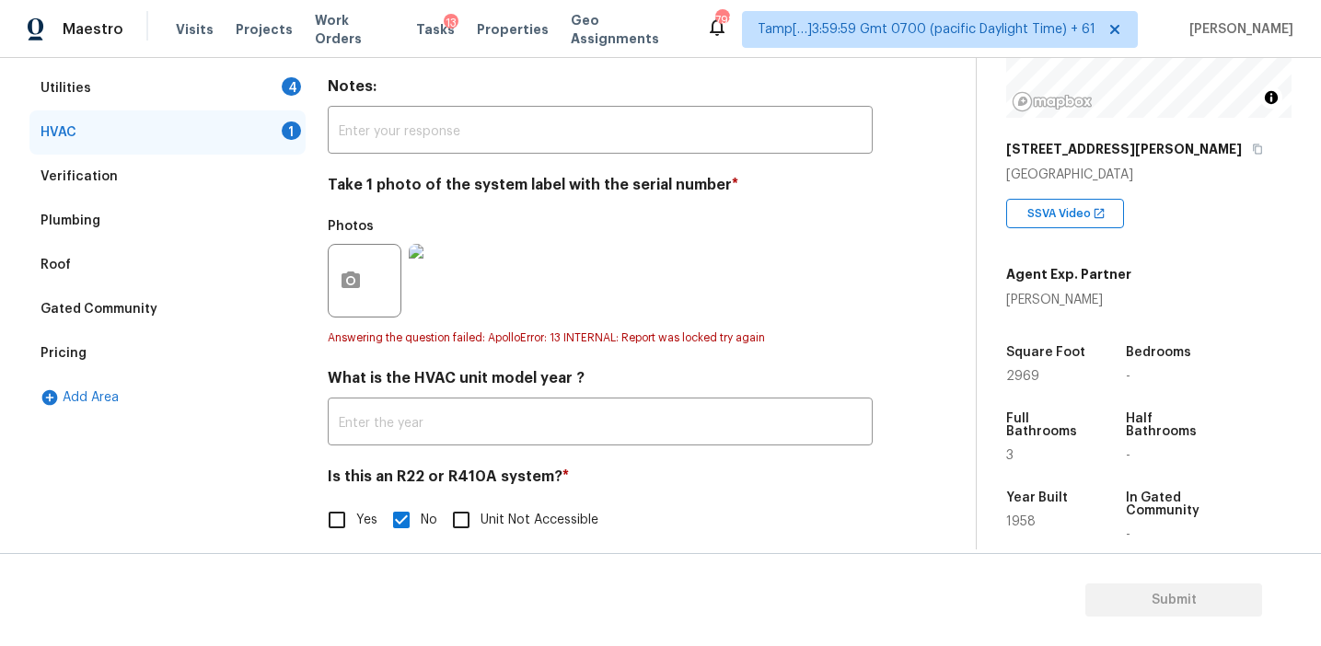
click at [251, 84] on div "Utilities 4" at bounding box center [167, 88] width 276 height 44
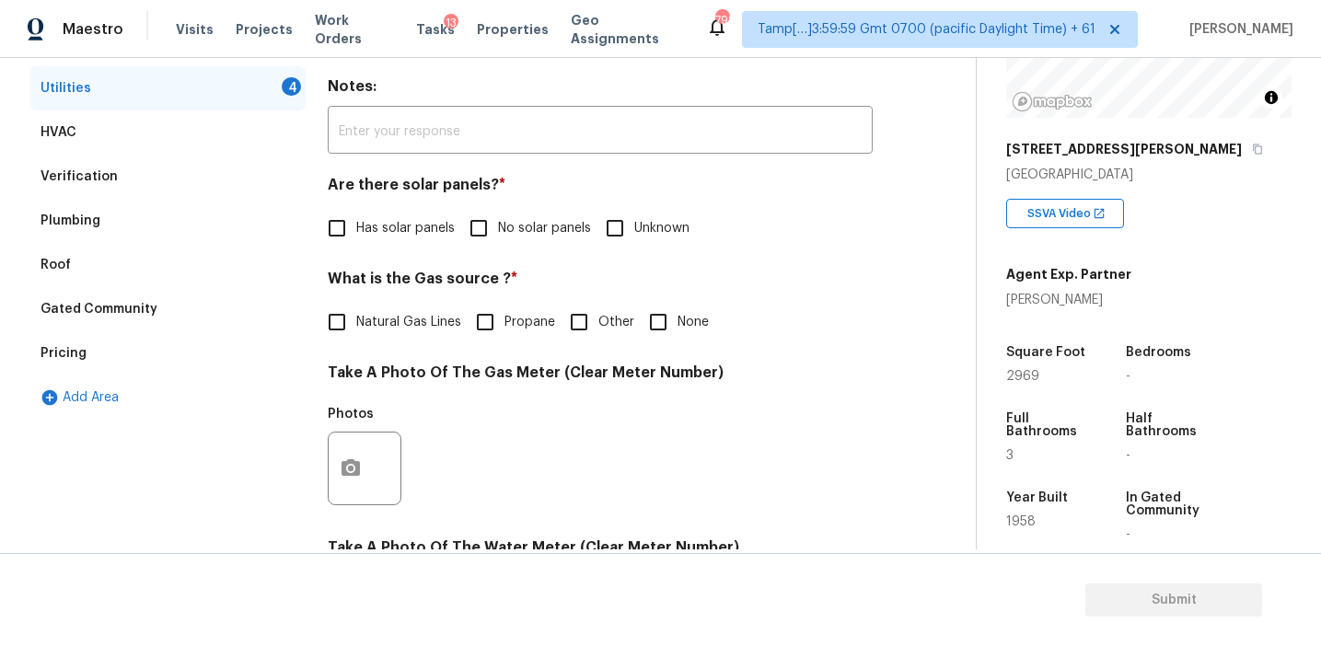
click at [514, 231] on span "No solar panels" at bounding box center [544, 228] width 93 height 19
click at [498, 231] on input "No solar panels" at bounding box center [478, 228] width 39 height 39
checkbox input "true"
click at [656, 321] on input "None" at bounding box center [658, 324] width 39 height 39
checkbox input "true"
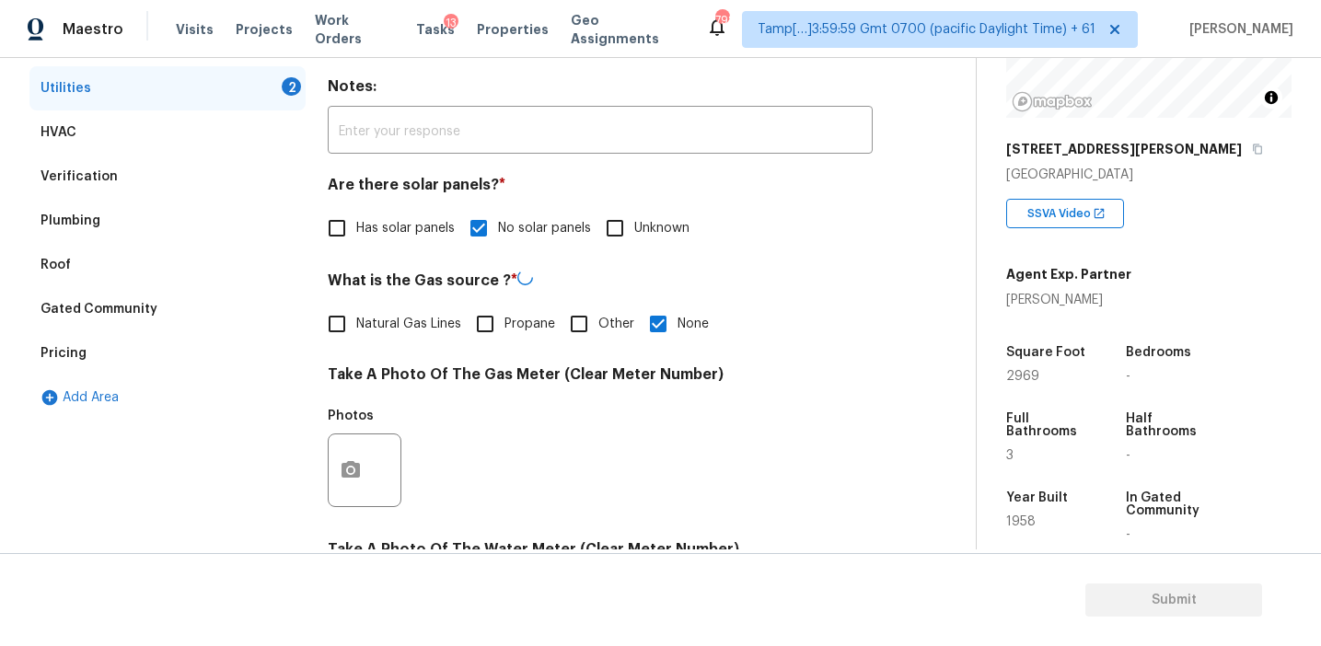
scroll to position [739, 0]
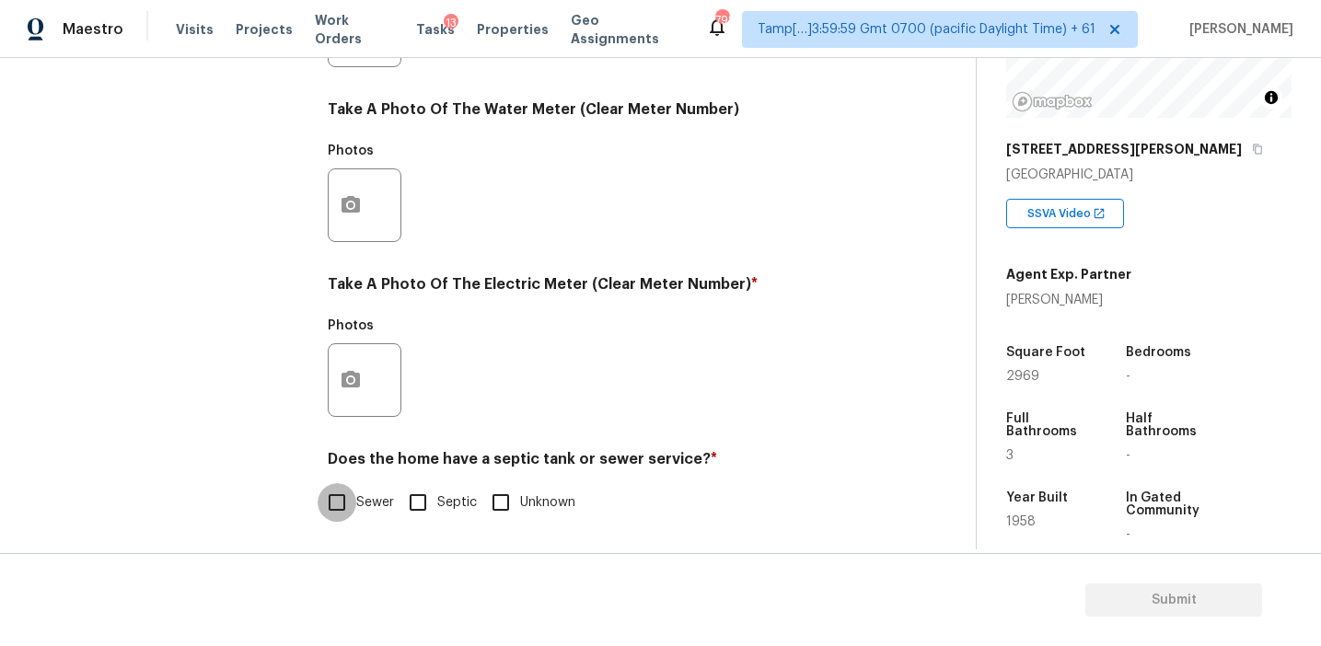
click at [319, 493] on input "Sewer" at bounding box center [337, 502] width 39 height 39
checkbox input "true"
click at [416, 487] on input "Septic" at bounding box center [418, 502] width 39 height 39
checkbox input "true"
checkbox input "false"
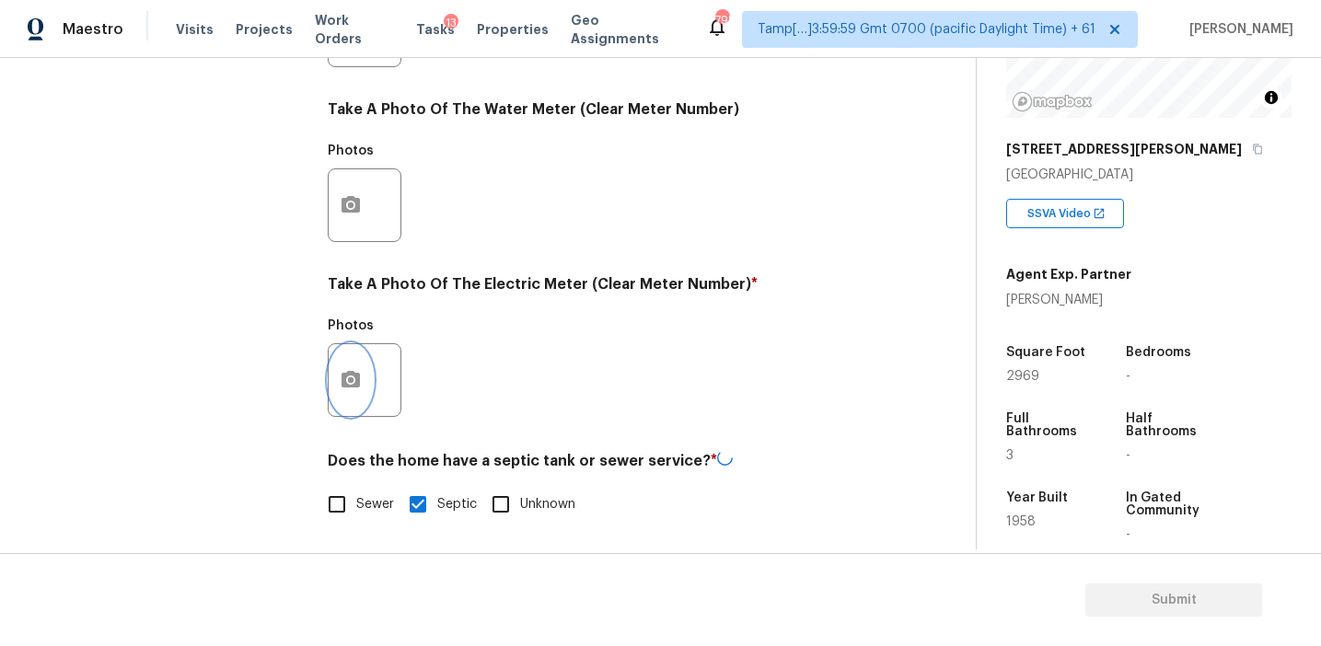
click at [356, 391] on button "button" at bounding box center [351, 380] width 44 height 72
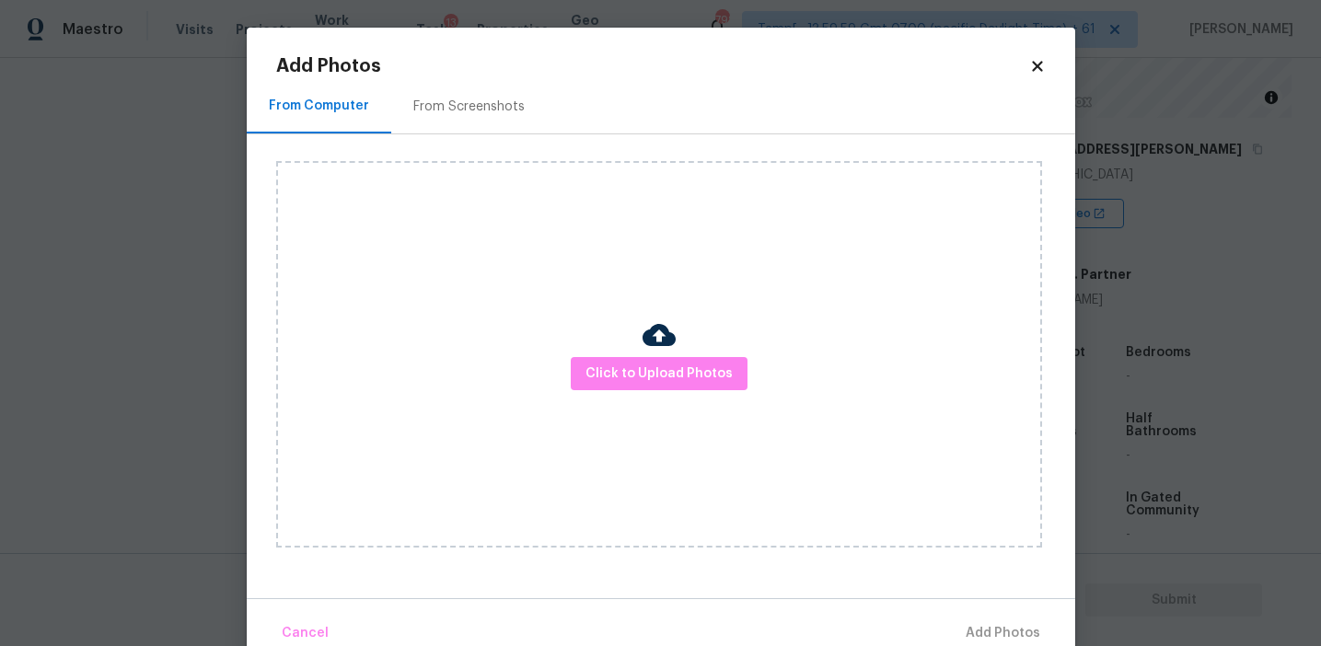
click at [571, 380] on div "Click to Upload Photos" at bounding box center [659, 354] width 766 height 387
click at [629, 370] on span "Click to Upload Photos" at bounding box center [658, 374] width 147 height 23
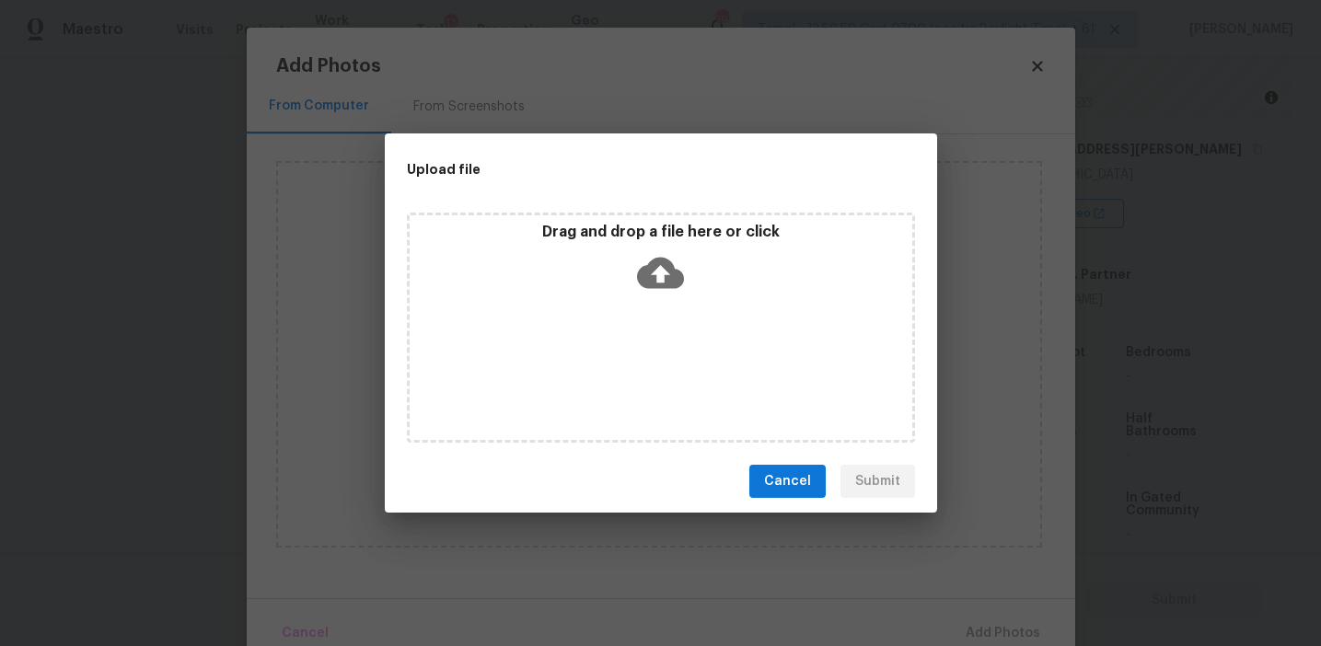
click at [616, 243] on div "Drag and drop a file here or click" at bounding box center [661, 262] width 503 height 79
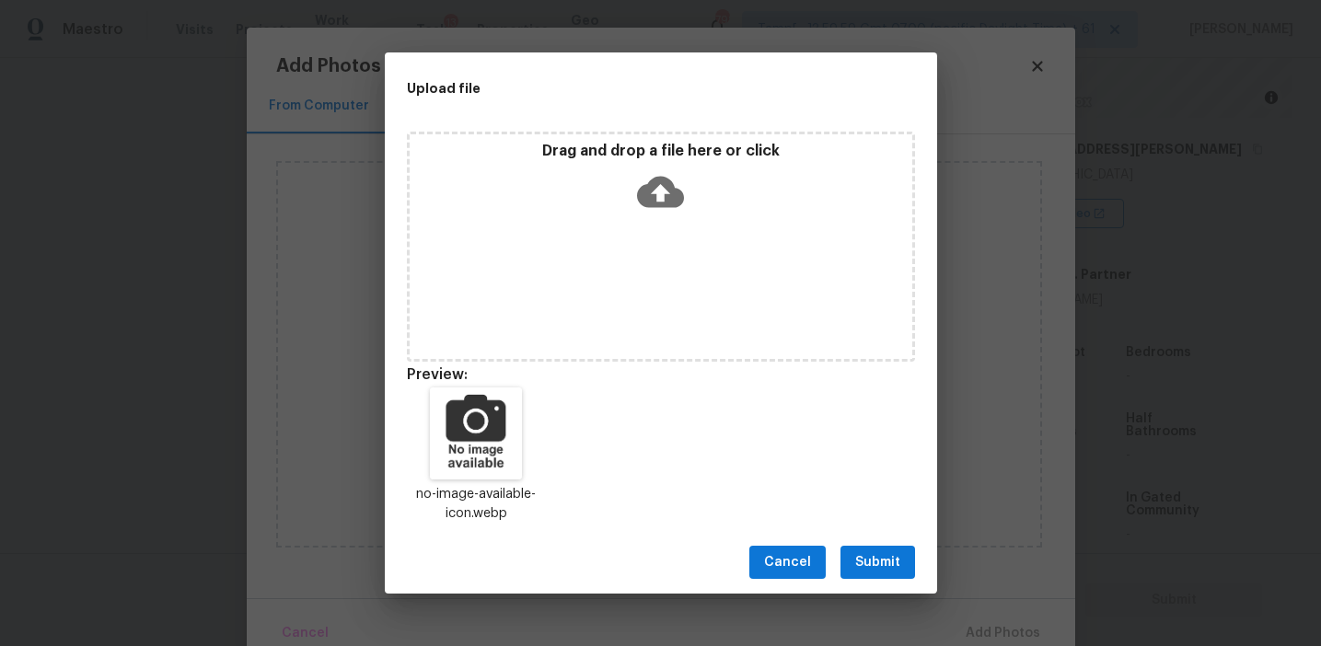
click at [882, 553] on span "Submit" at bounding box center [877, 562] width 45 height 23
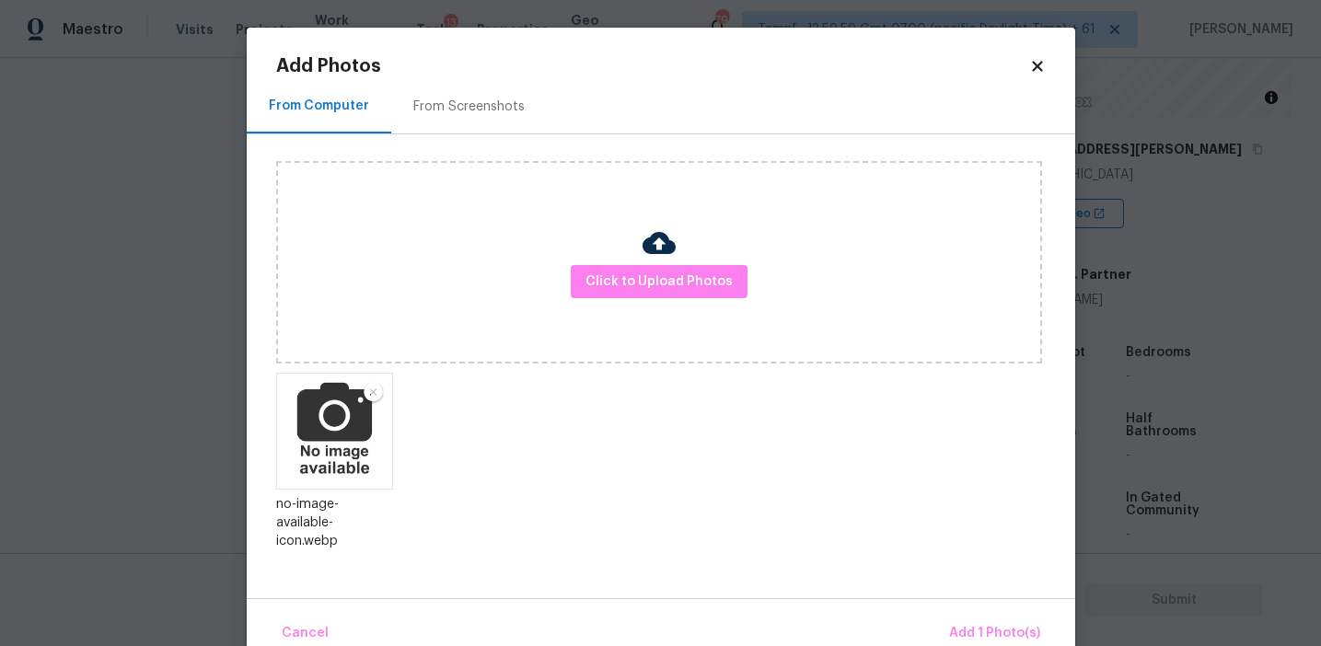
click at [983, 609] on div "Cancel Add 1 Photo(s)" at bounding box center [661, 625] width 828 height 55
click at [962, 635] on span "Add 1 Photo(s)" at bounding box center [994, 633] width 91 height 23
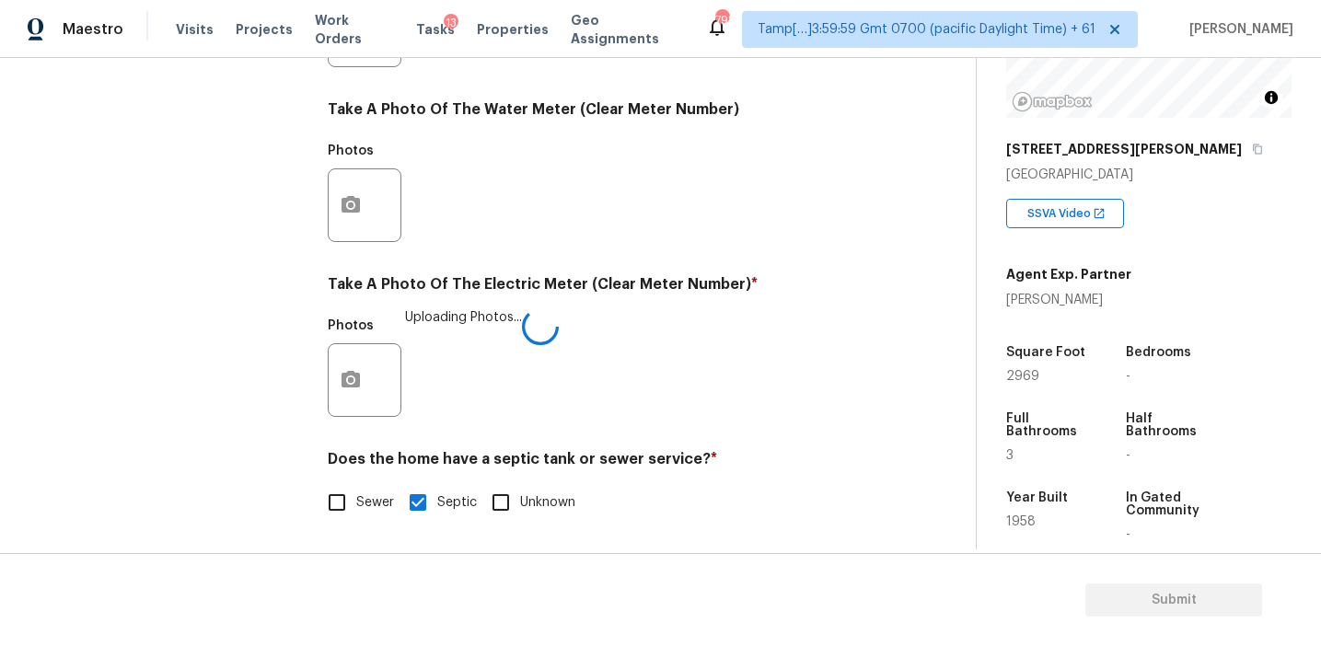
click at [653, 373] on div "Photos Uploading Photos..." at bounding box center [600, 368] width 545 height 120
click at [570, 203] on div "Photos" at bounding box center [600, 193] width 545 height 120
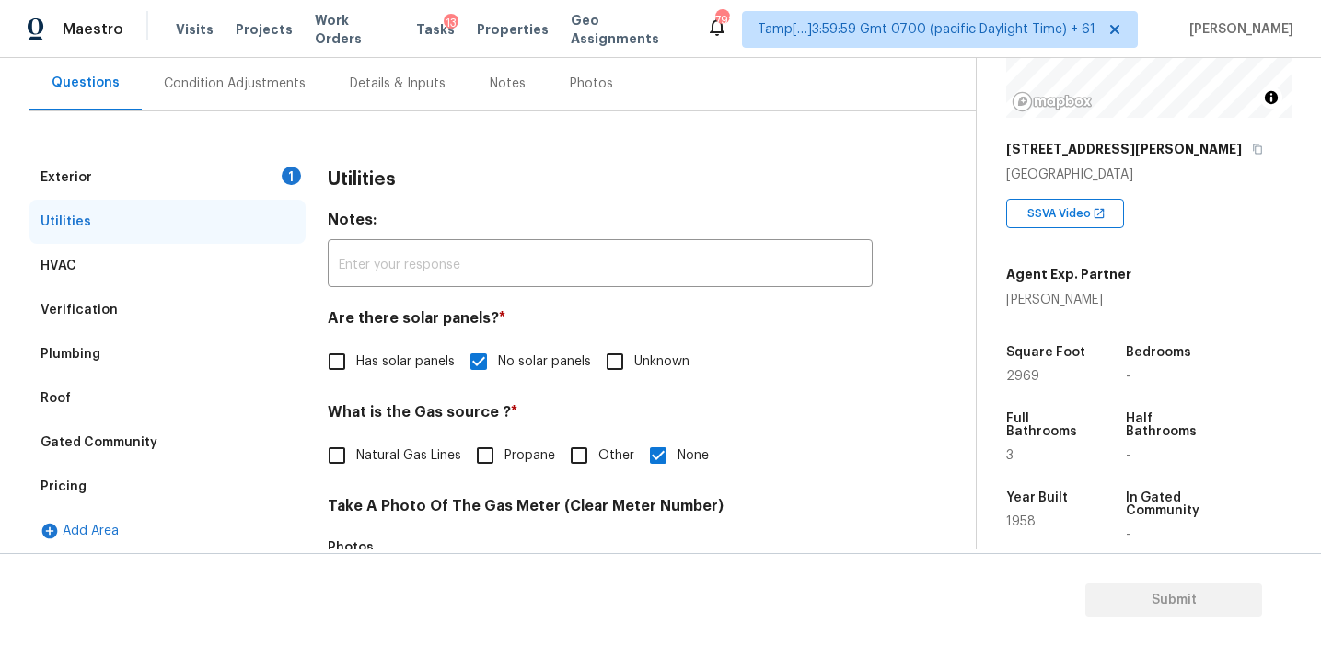
scroll to position [167, 0]
click at [262, 175] on div "Exterior 1" at bounding box center [167, 178] width 276 height 44
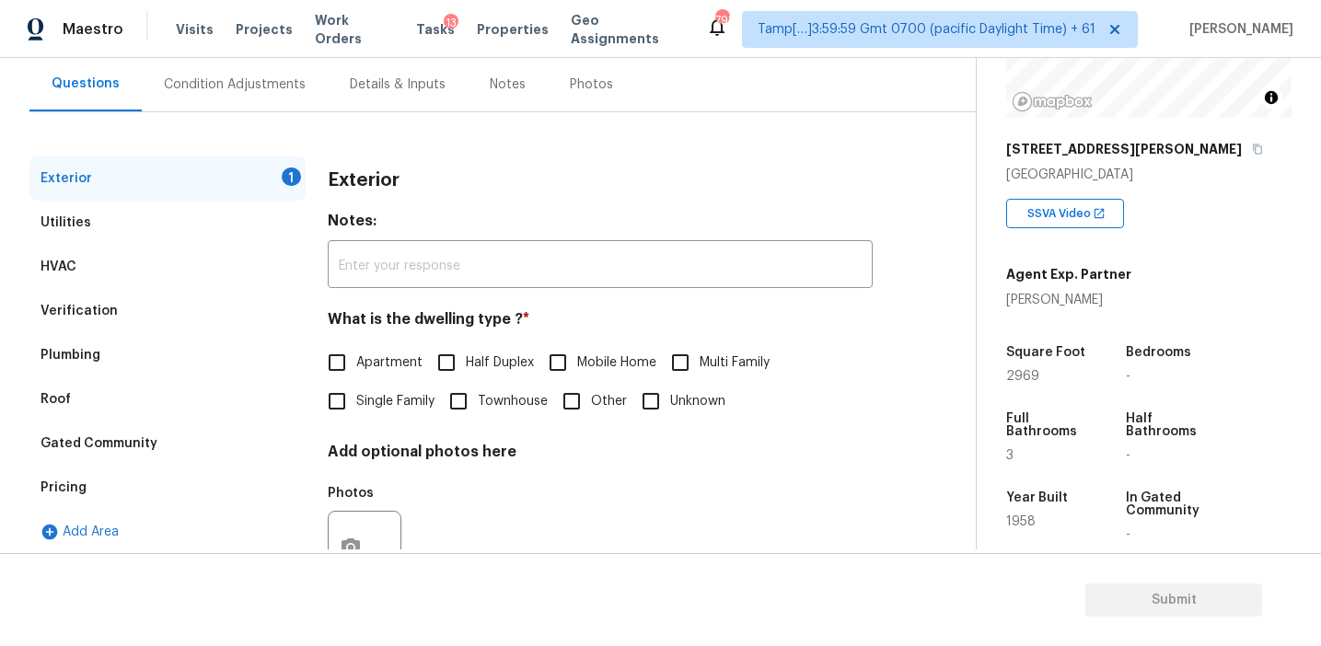
click at [371, 415] on label "Single Family" at bounding box center [376, 401] width 117 height 39
click at [356, 415] on input "Single Family" at bounding box center [337, 401] width 39 height 39
checkbox input "true"
click at [236, 92] on div "Condition Adjustments" at bounding box center [235, 84] width 142 height 18
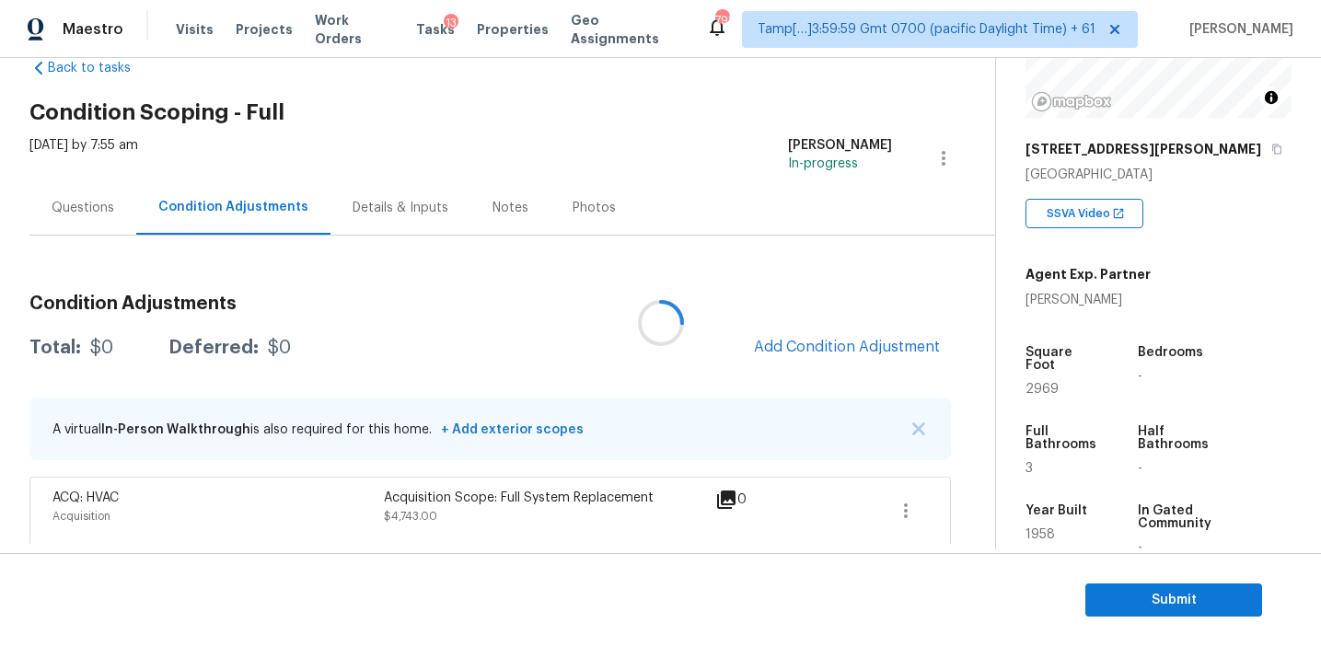
scroll to position [44, 0]
click at [370, 294] on h3 "Condition Adjustments" at bounding box center [489, 303] width 921 height 18
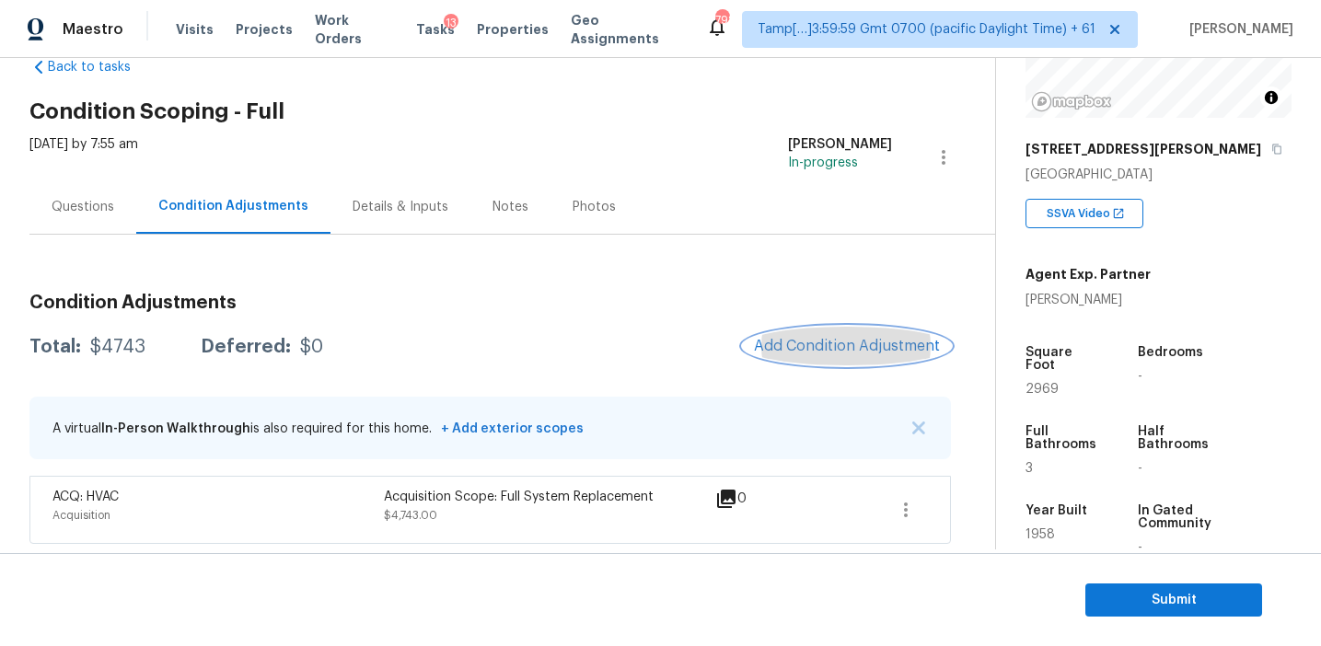
click at [786, 341] on span "Add Condition Adjustment" at bounding box center [847, 346] width 186 height 17
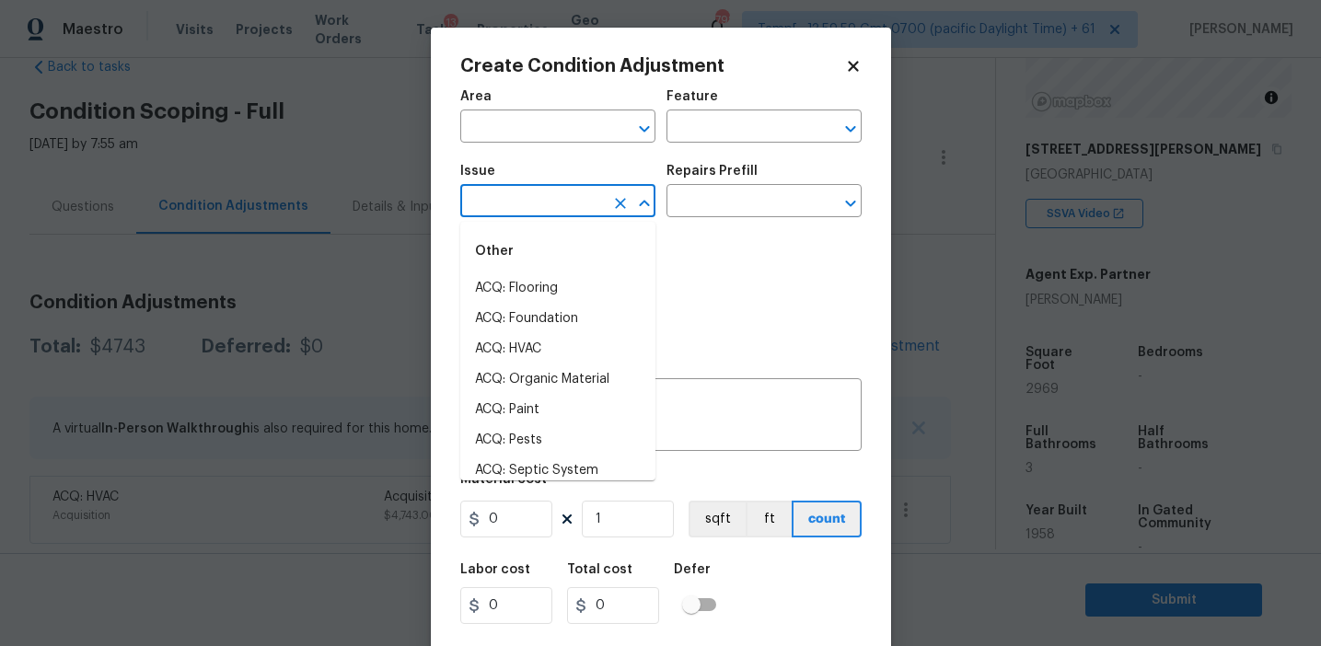
click at [547, 214] on input "text" at bounding box center [532, 203] width 144 height 29
click at [698, 133] on input "text" at bounding box center [738, 128] width 144 height 29
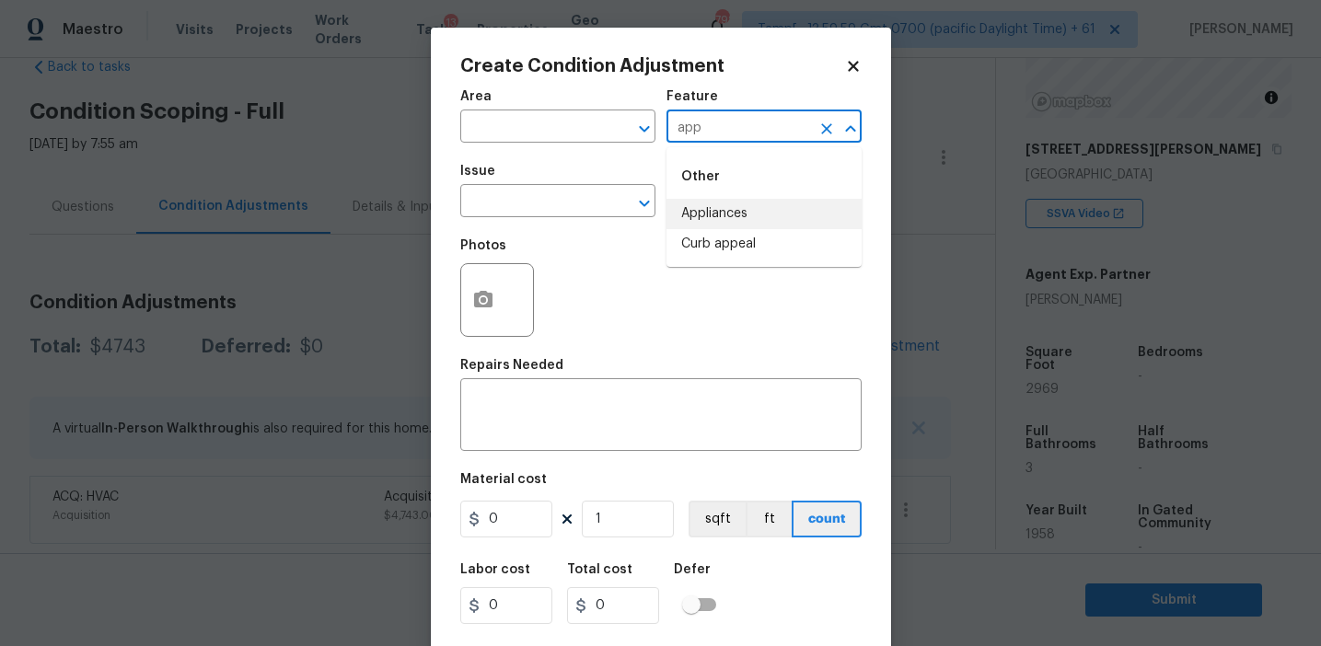
click at [734, 225] on li "Appliances" at bounding box center [763, 214] width 195 height 30
click at [713, 132] on input "Appliances" at bounding box center [738, 128] width 144 height 29
type input "Appliances"
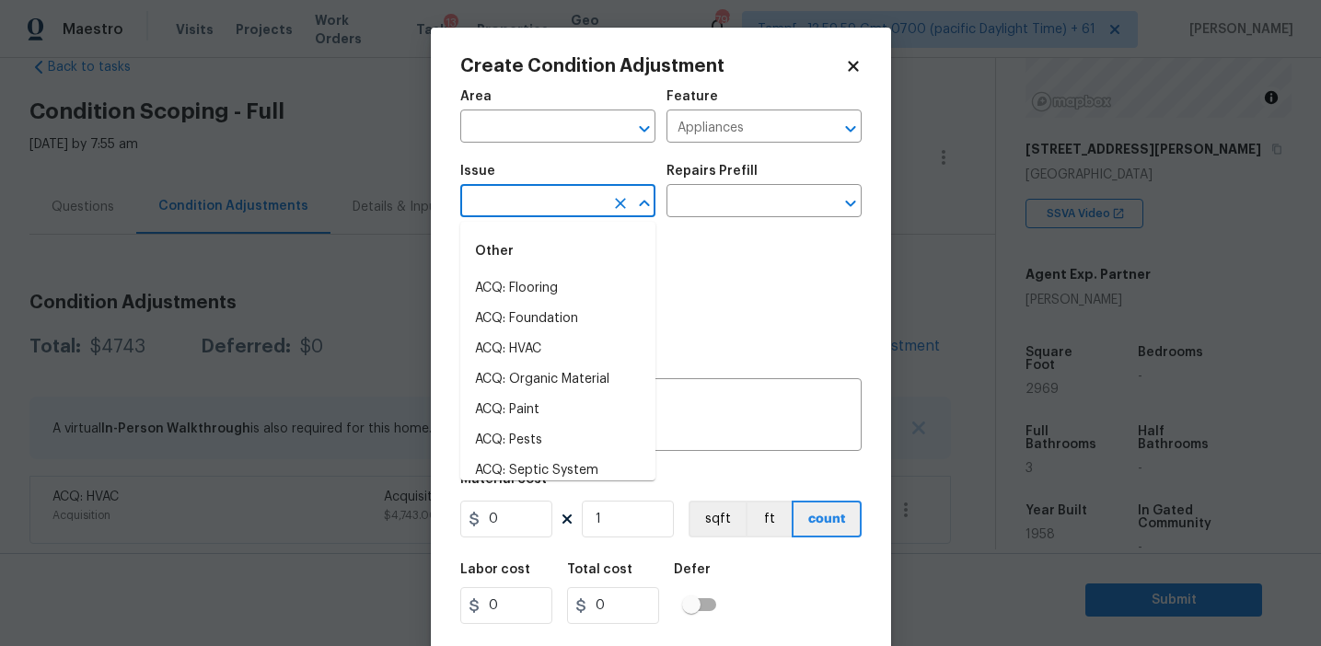
click at [556, 212] on input "text" at bounding box center [532, 203] width 144 height 29
paste input "Appliances"
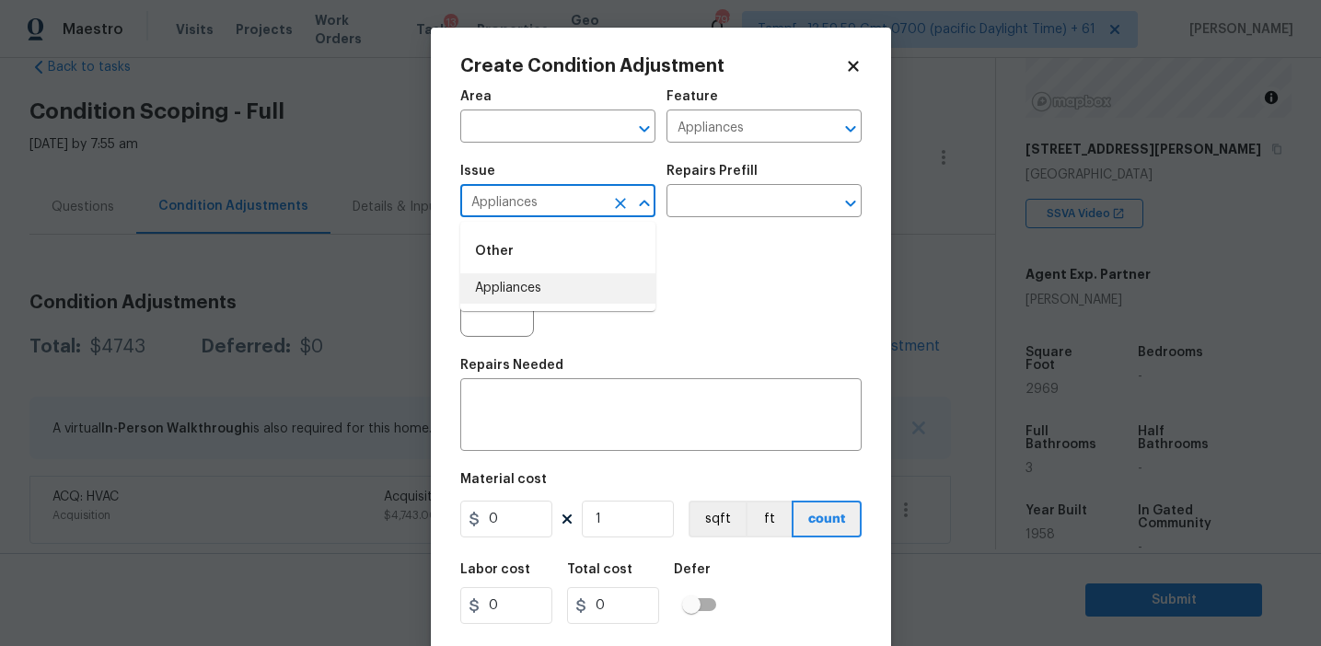
click at [550, 284] on li "Appliances" at bounding box center [557, 288] width 195 height 30
type input "Appliances"
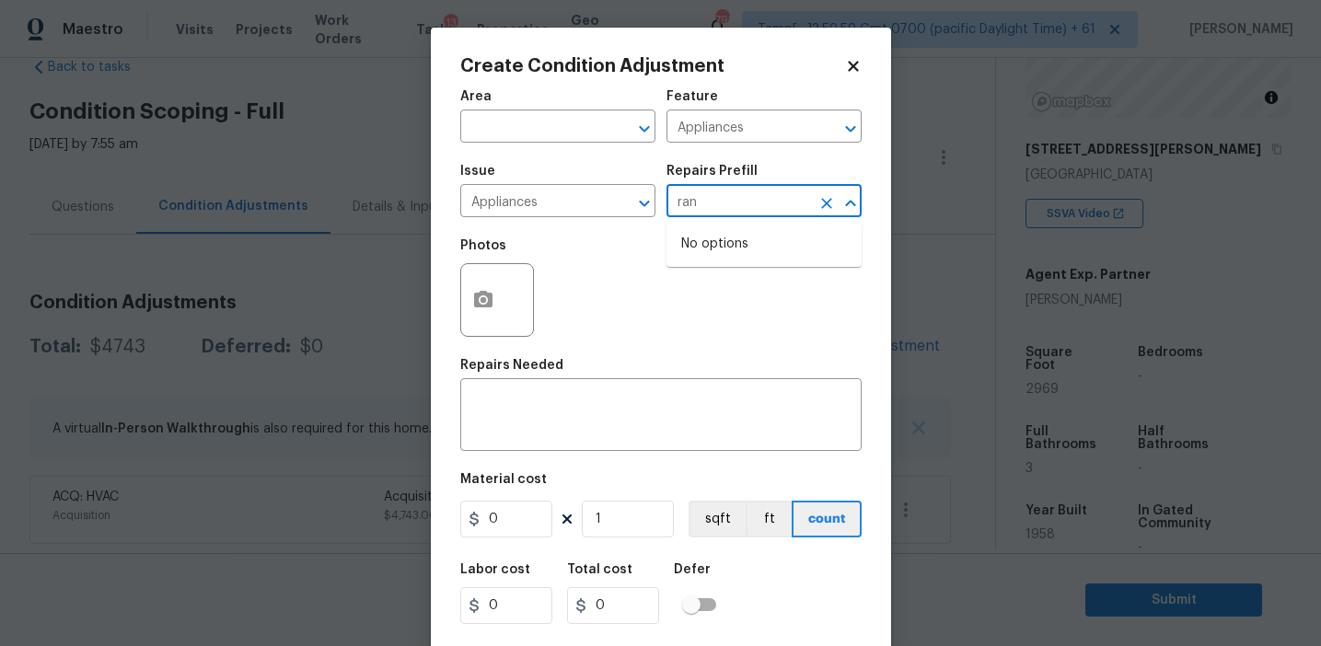
type input "ran"
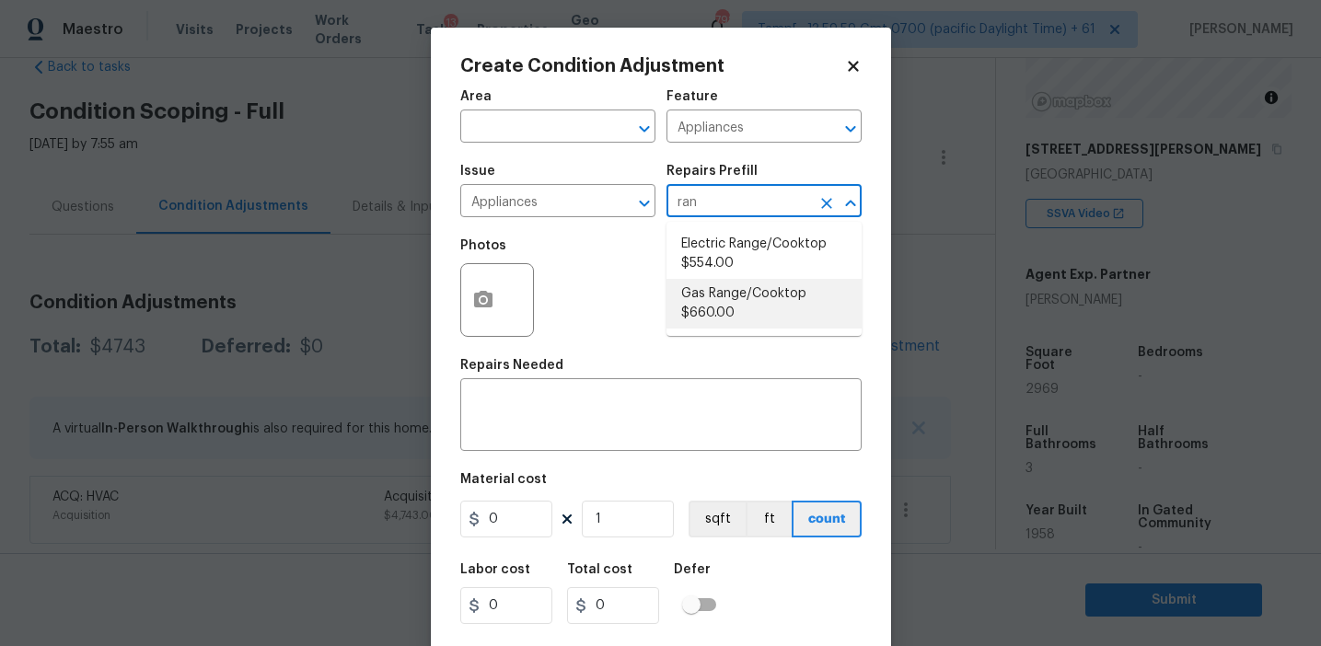
click at [741, 295] on li "Gas Range/Cooktop $660.00" at bounding box center [763, 304] width 195 height 50
type textarea "Remove the existing gas range/cooktop and prep the area for a new unit. Install…"
type input "660"
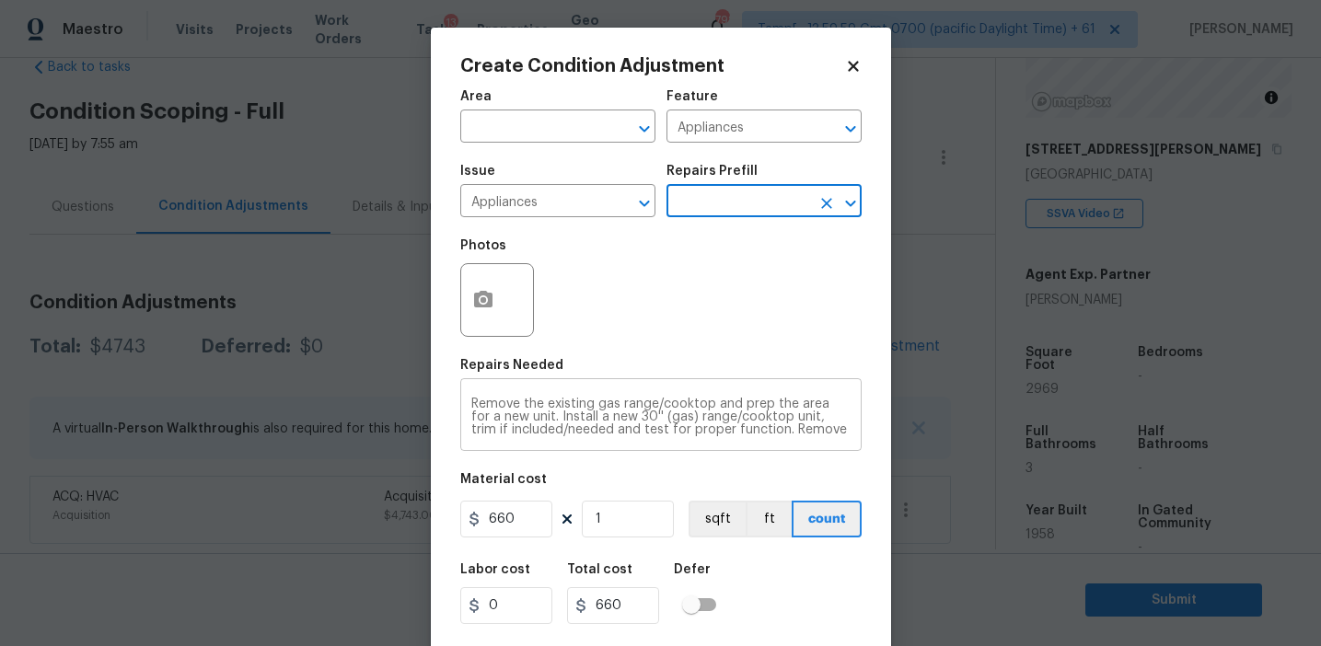
scroll to position [41, 0]
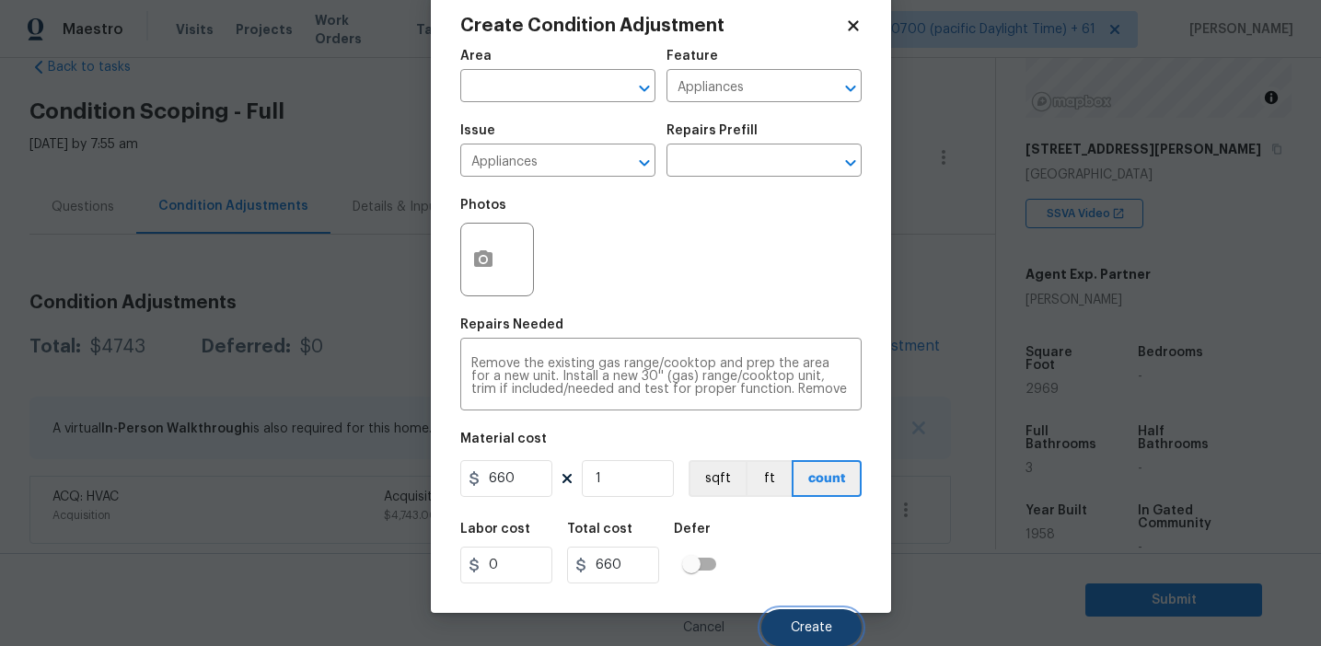
click at [791, 622] on button "Create" at bounding box center [811, 627] width 100 height 37
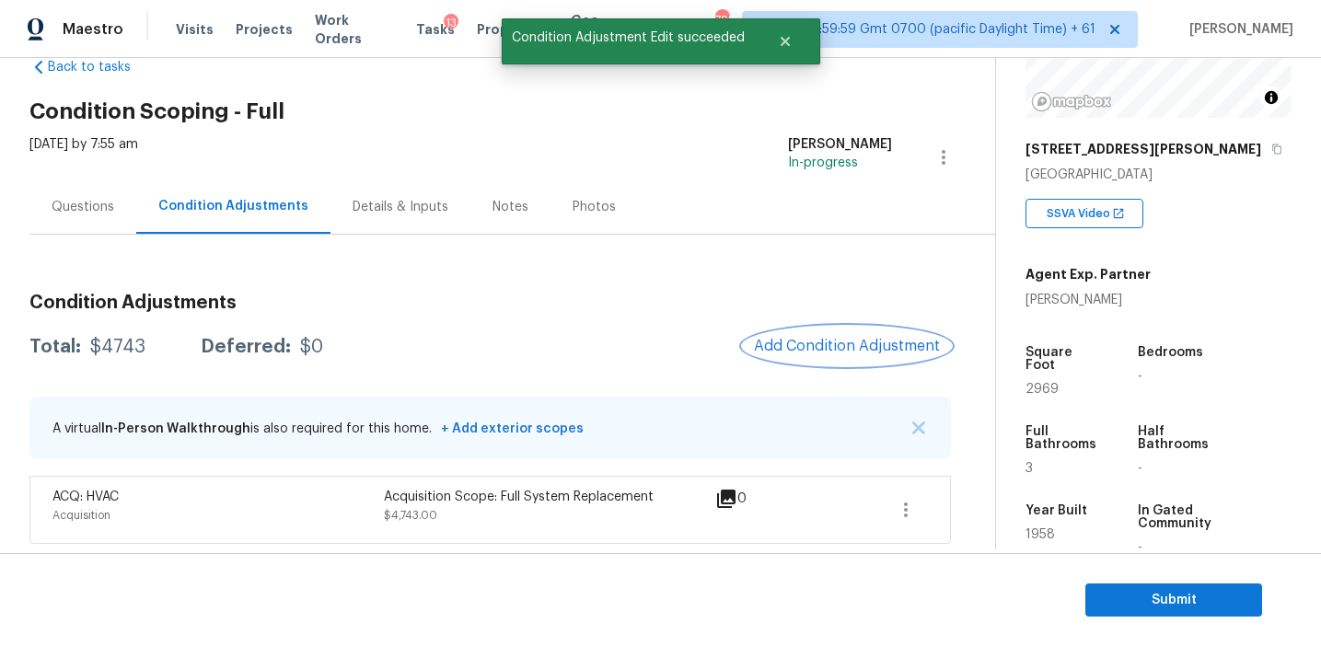
scroll to position [0, 0]
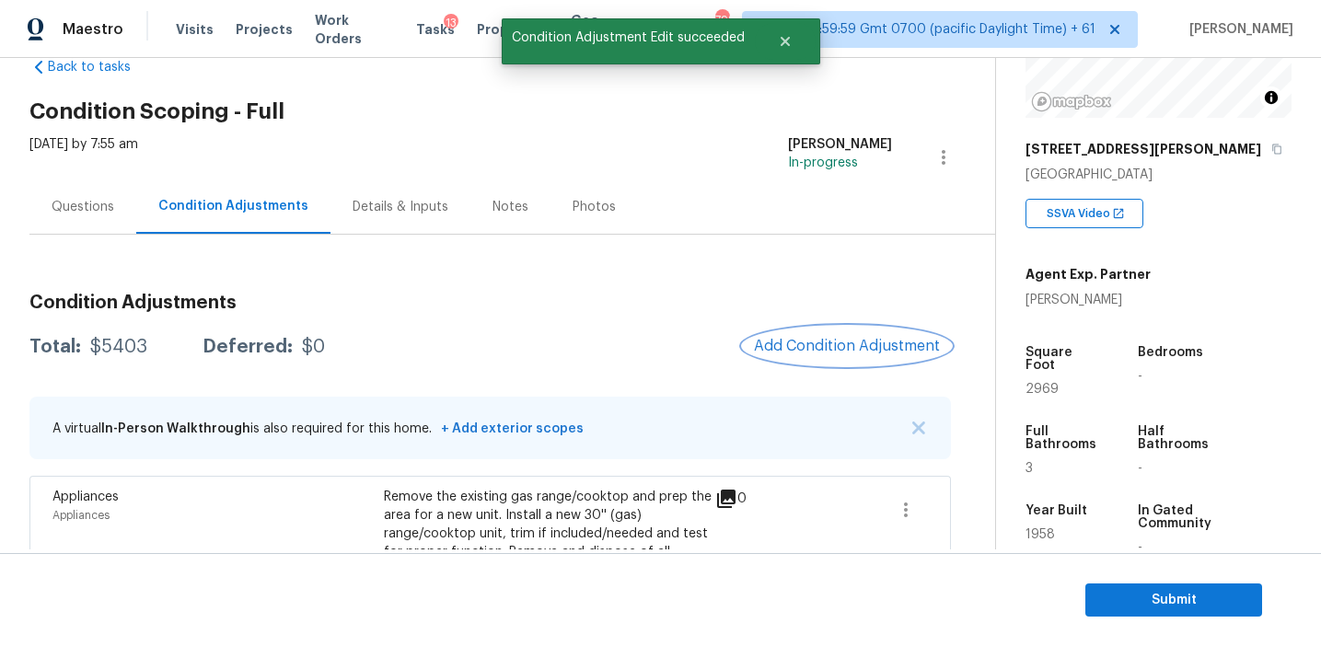
click at [805, 342] on span "Add Condition Adjustment" at bounding box center [847, 346] width 186 height 17
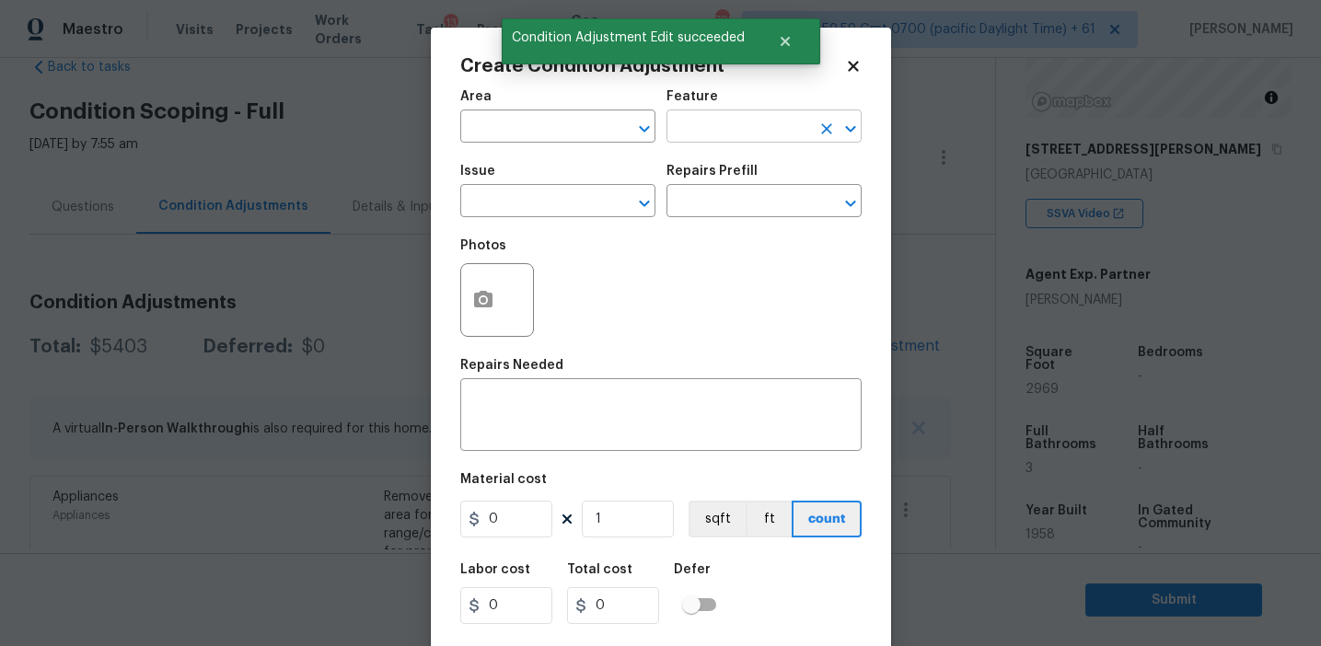
click at [730, 124] on input "text" at bounding box center [738, 128] width 144 height 29
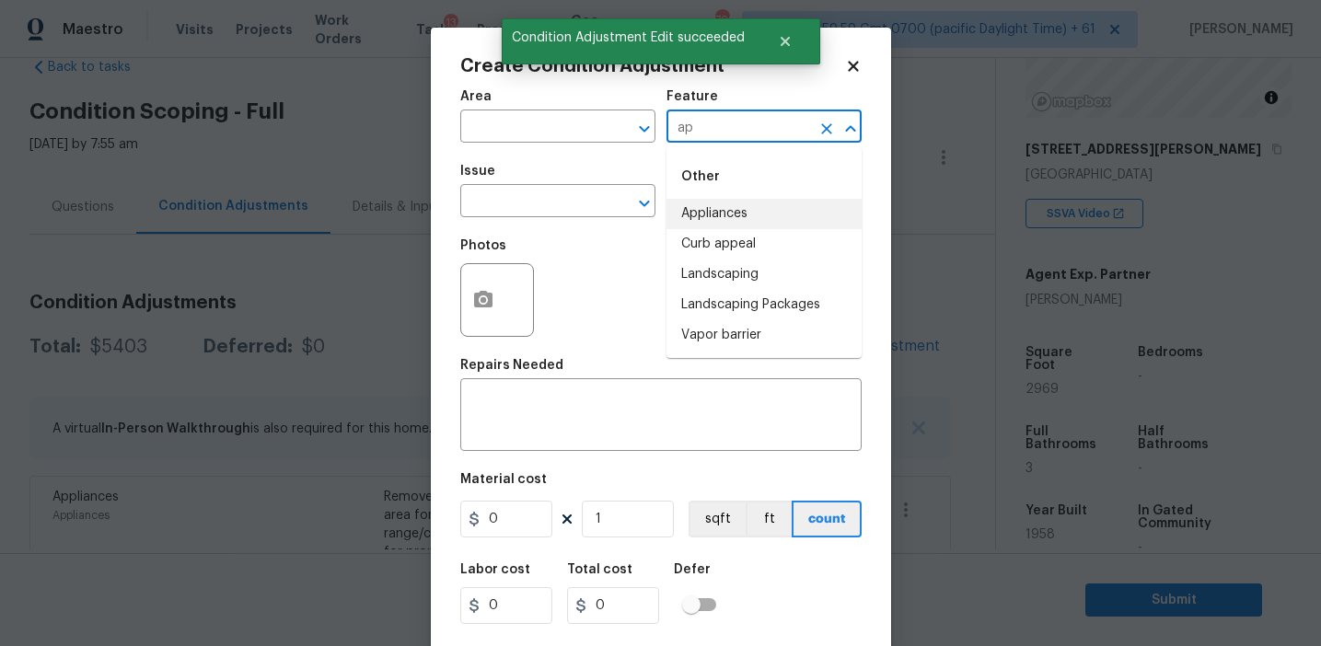
click at [742, 219] on li "Appliances" at bounding box center [763, 214] width 195 height 30
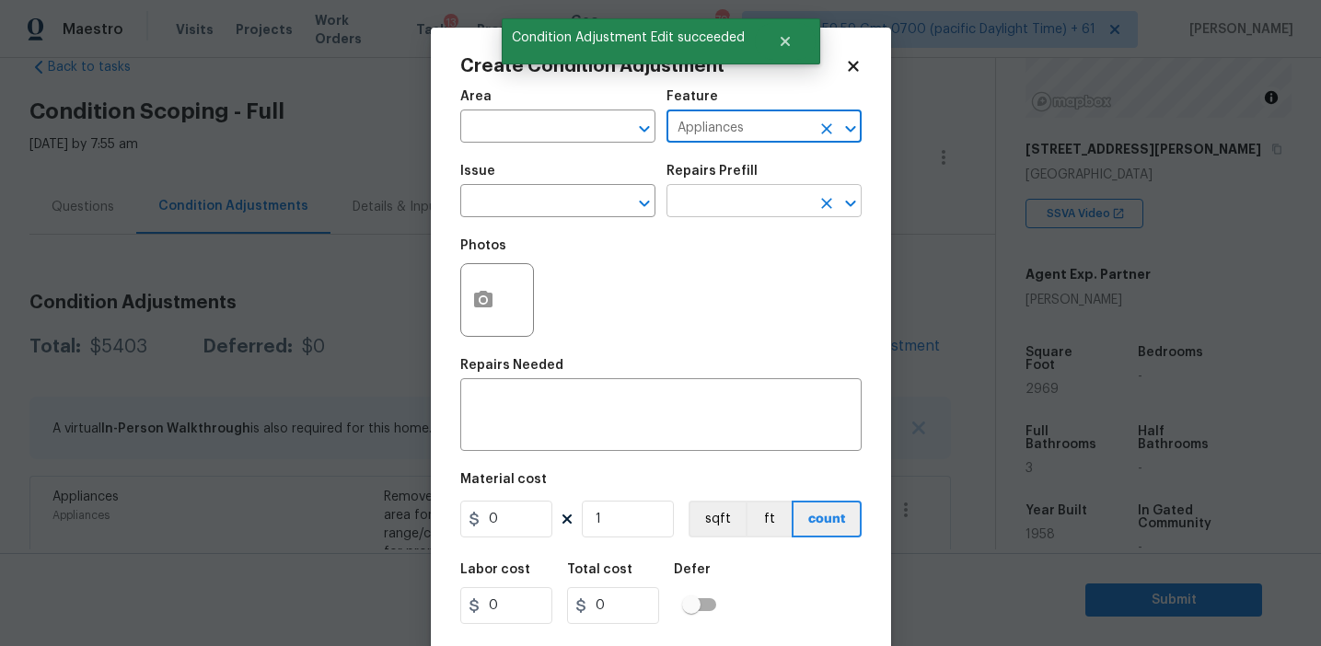
type input "Appliances"
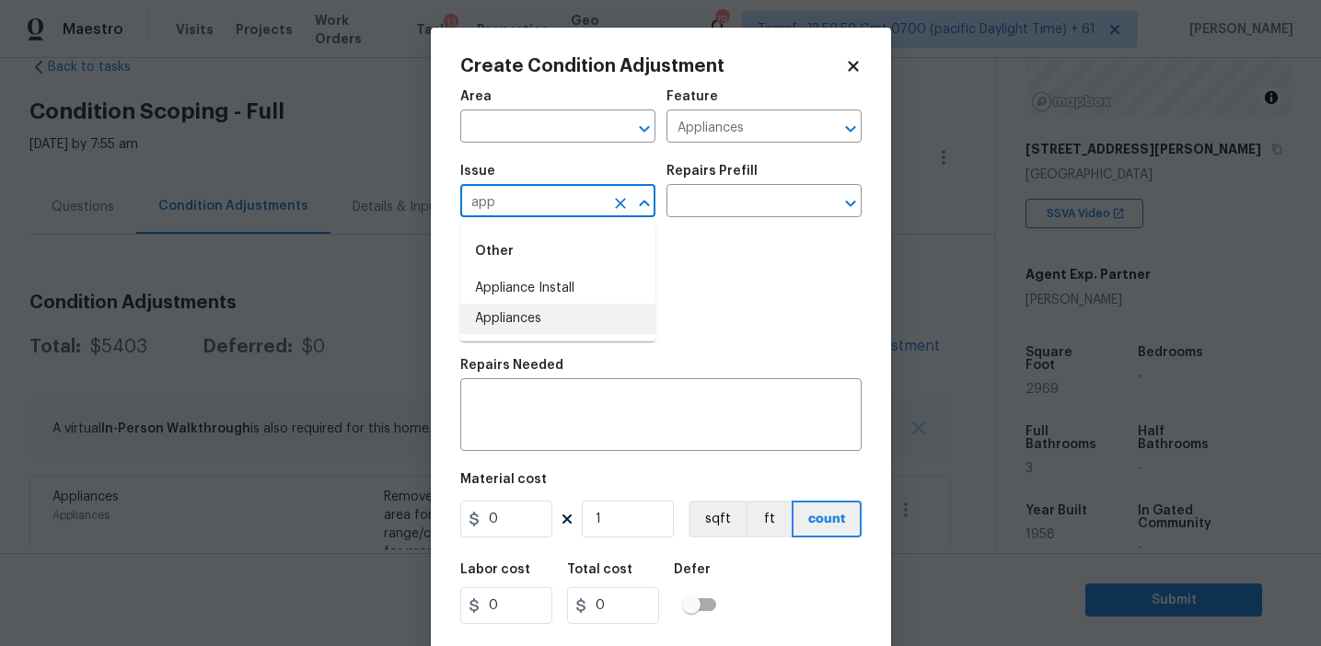
click at [607, 325] on li "Appliances" at bounding box center [557, 319] width 195 height 30
type input "Appliances"
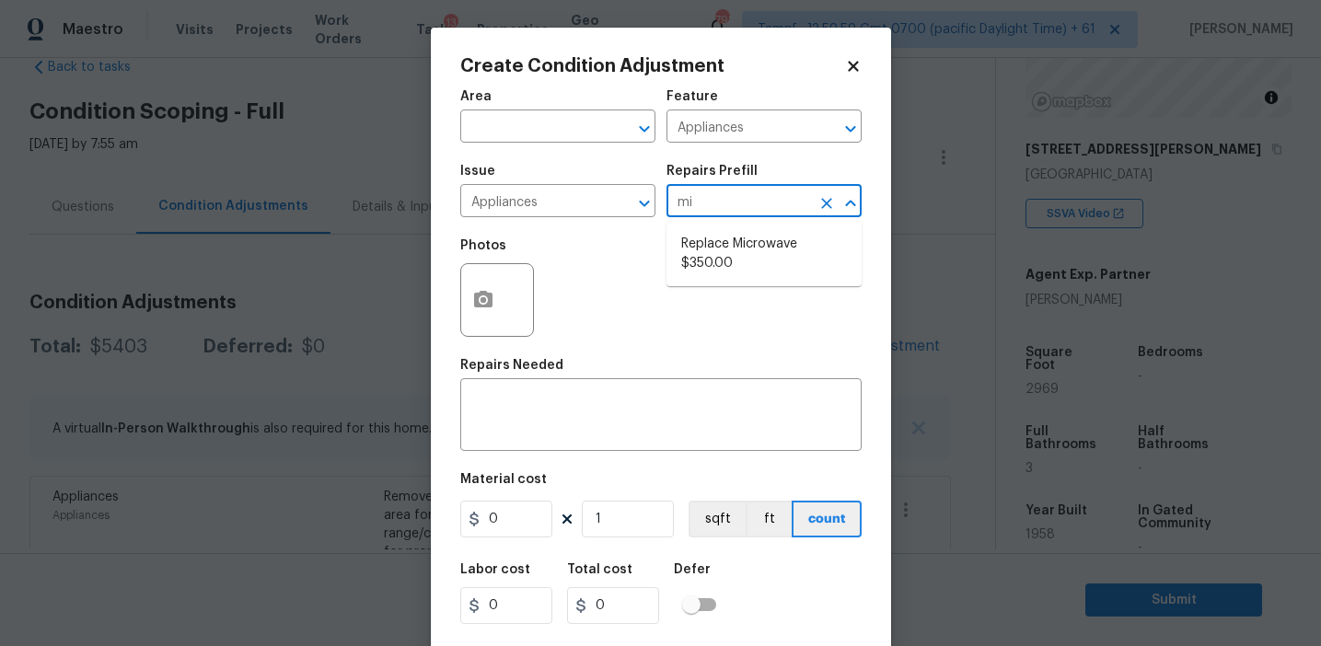
type input "mic"
click at [715, 261] on li "Replace Microwave $350.00" at bounding box center [763, 254] width 195 height 50
type textarea "Remove the existing microwave and replace it with a new microwave"
type input "350"
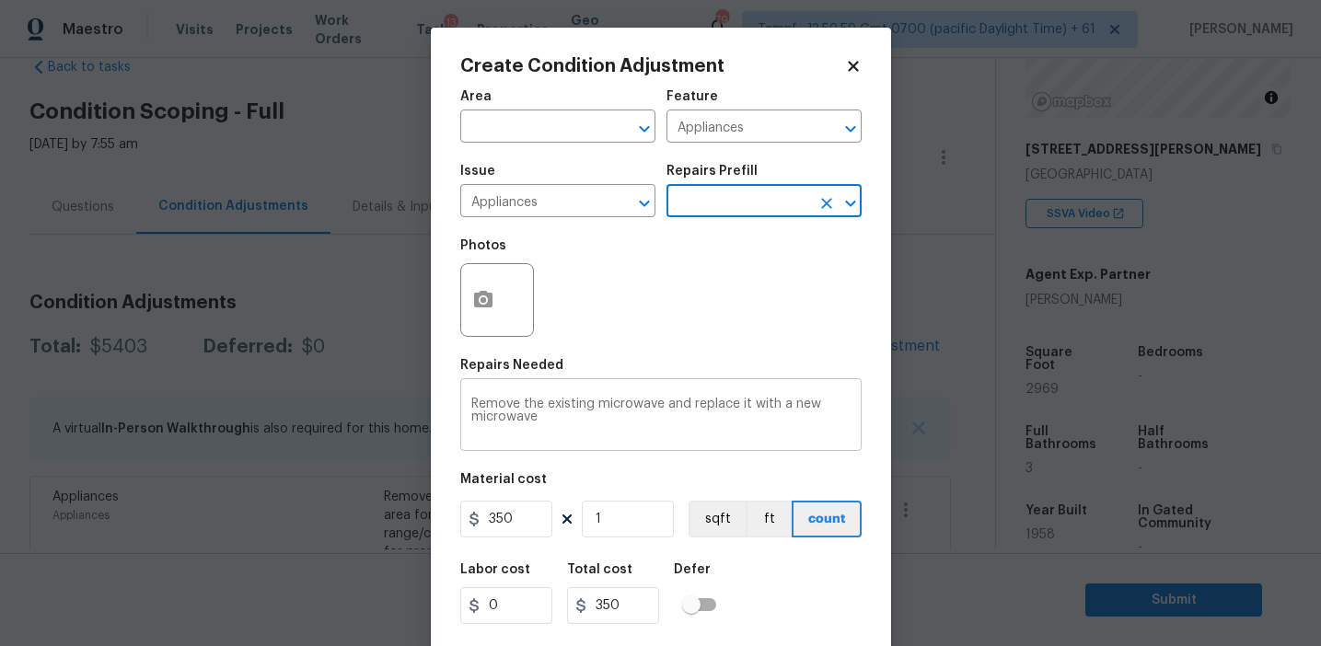
scroll to position [41, 0]
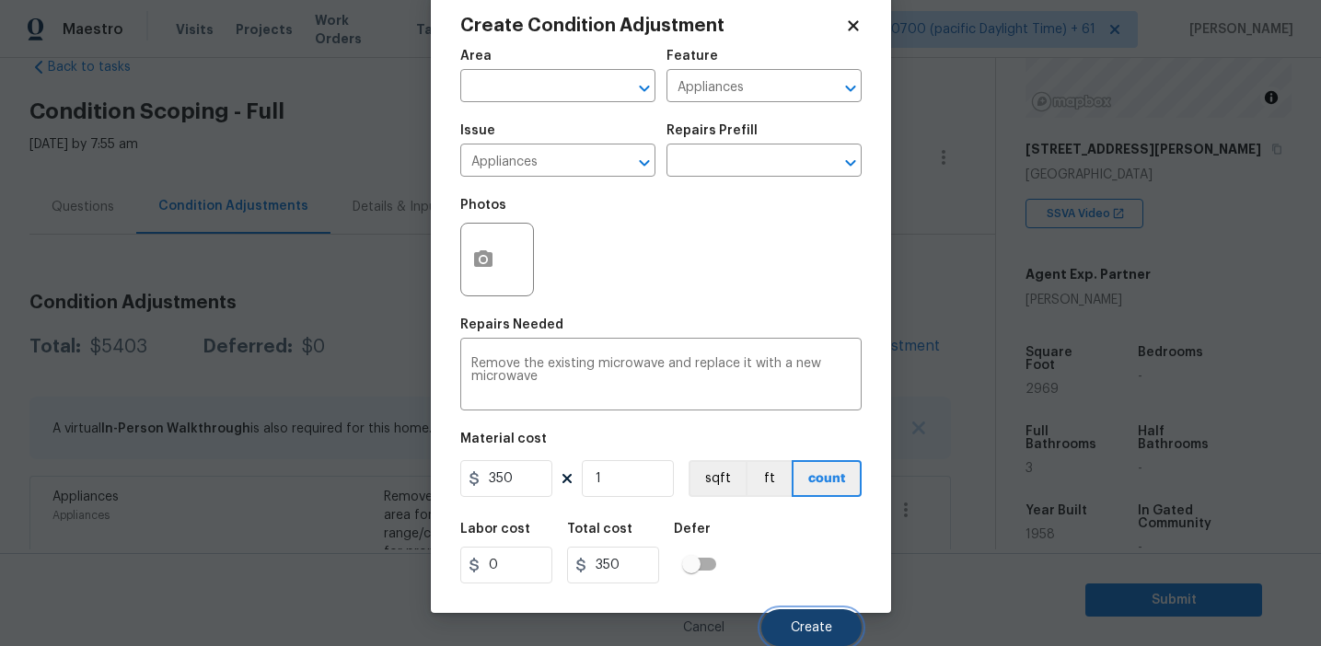
click at [794, 622] on span "Create" at bounding box center [811, 628] width 41 height 14
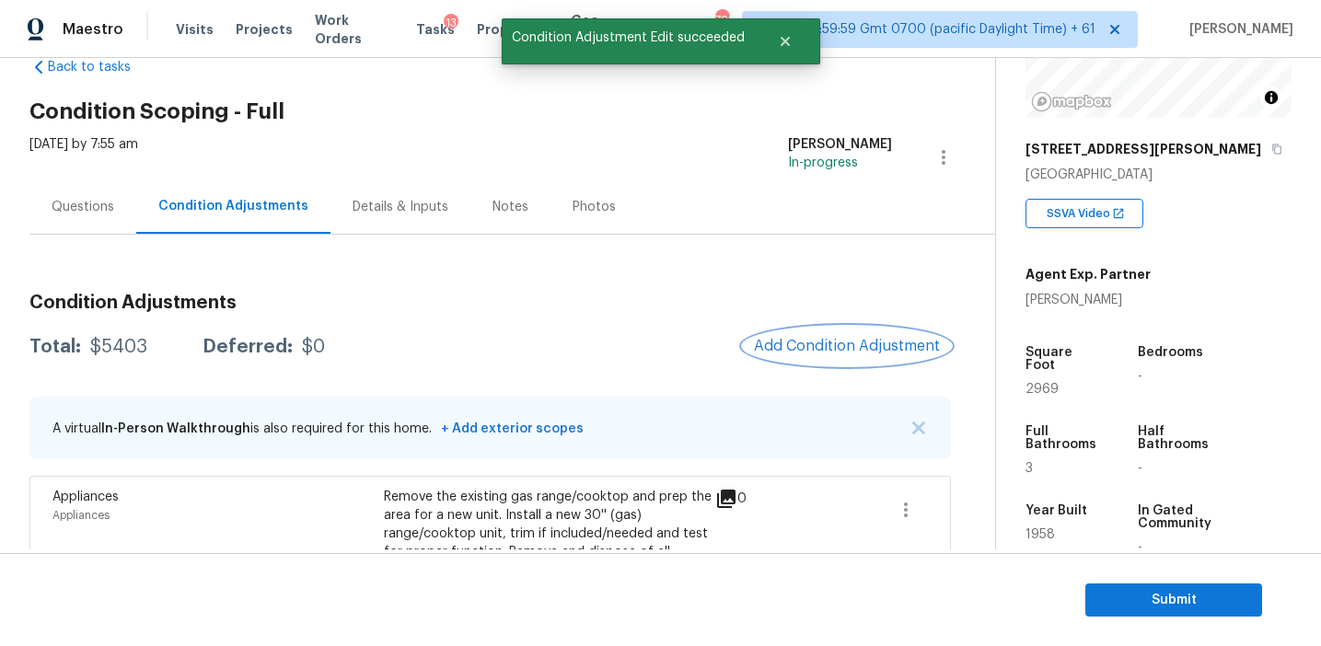
scroll to position [0, 0]
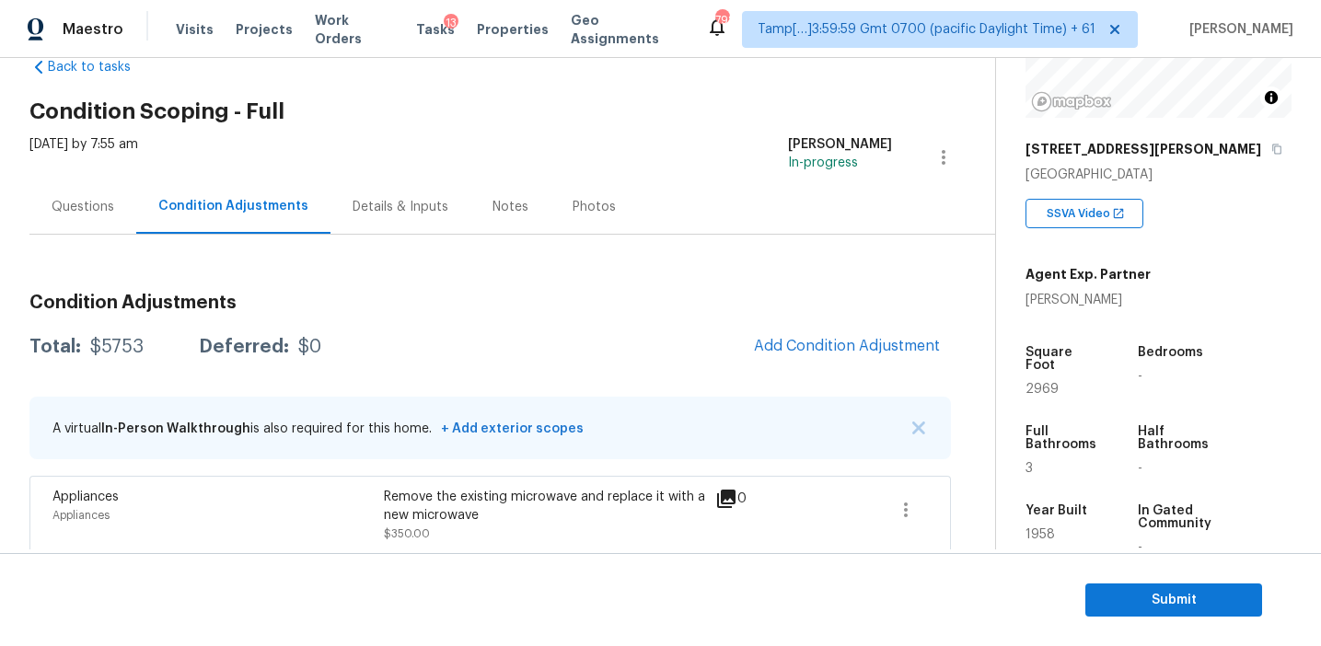
click at [584, 338] on div "Total: $5753 Deferred: $0 Add Condition Adjustment" at bounding box center [489, 347] width 921 height 41
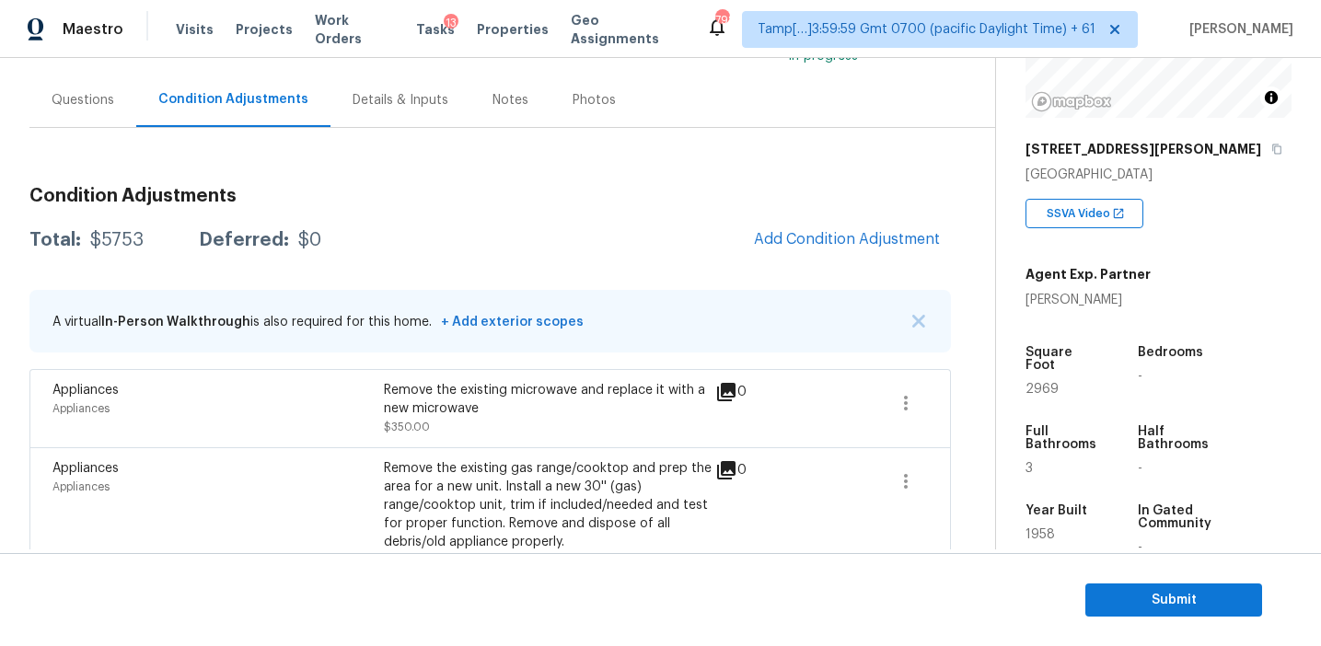
scroll to position [159, 0]
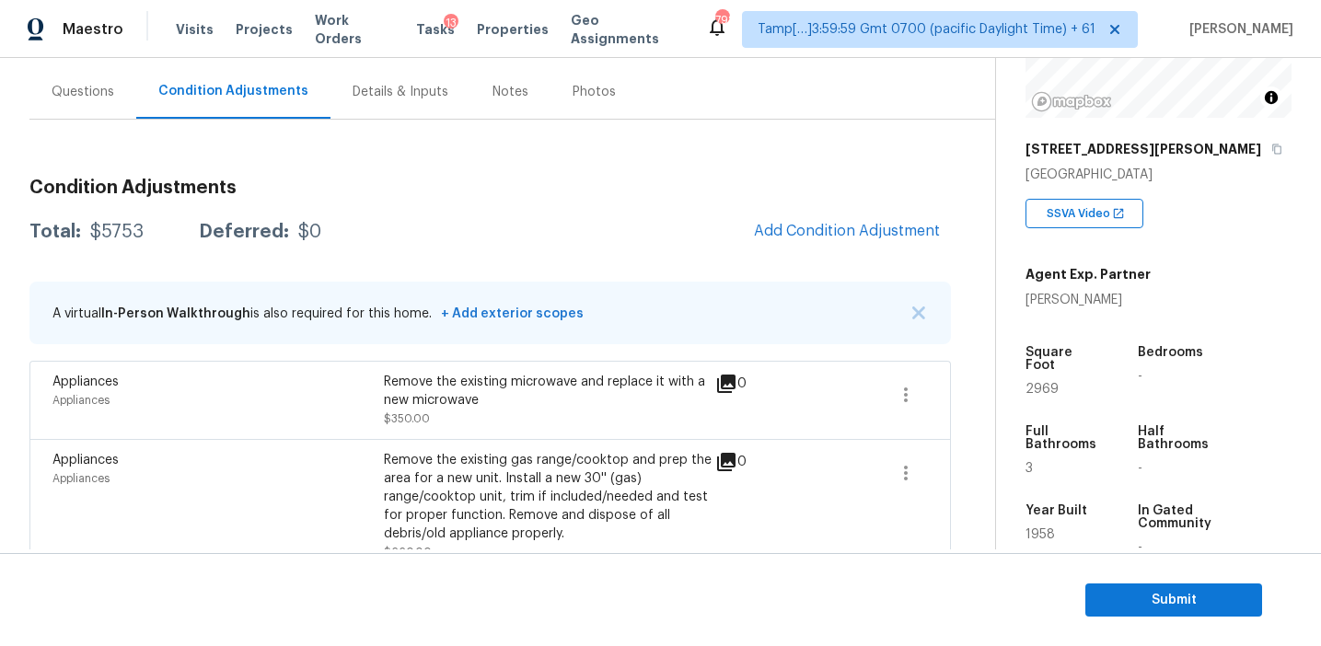
click at [585, 223] on div "Total: $5753 Deferred: $0 Add Condition Adjustment" at bounding box center [489, 232] width 921 height 41
click at [729, 221] on div "Total: $5753 Deferred: $0 Add Condition Adjustment" at bounding box center [489, 232] width 921 height 41
click at [792, 233] on span "Add Condition Adjustment" at bounding box center [847, 231] width 186 height 17
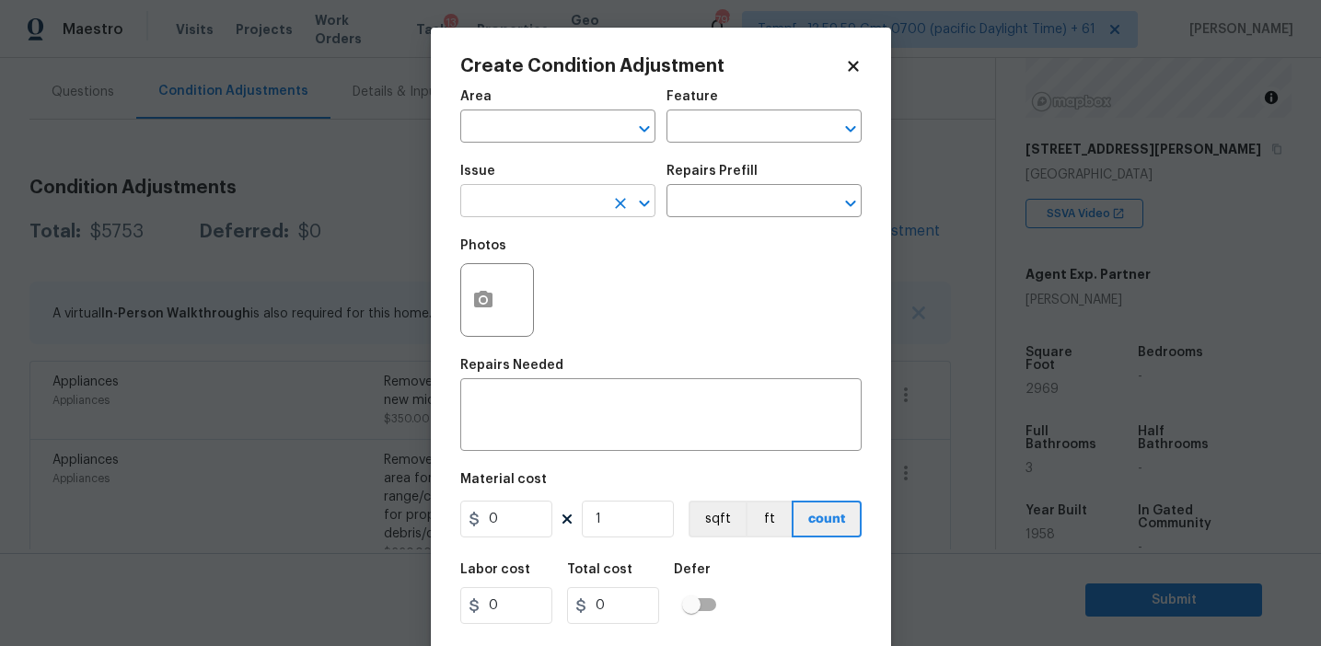
click at [527, 201] on input "text" at bounding box center [532, 203] width 144 height 29
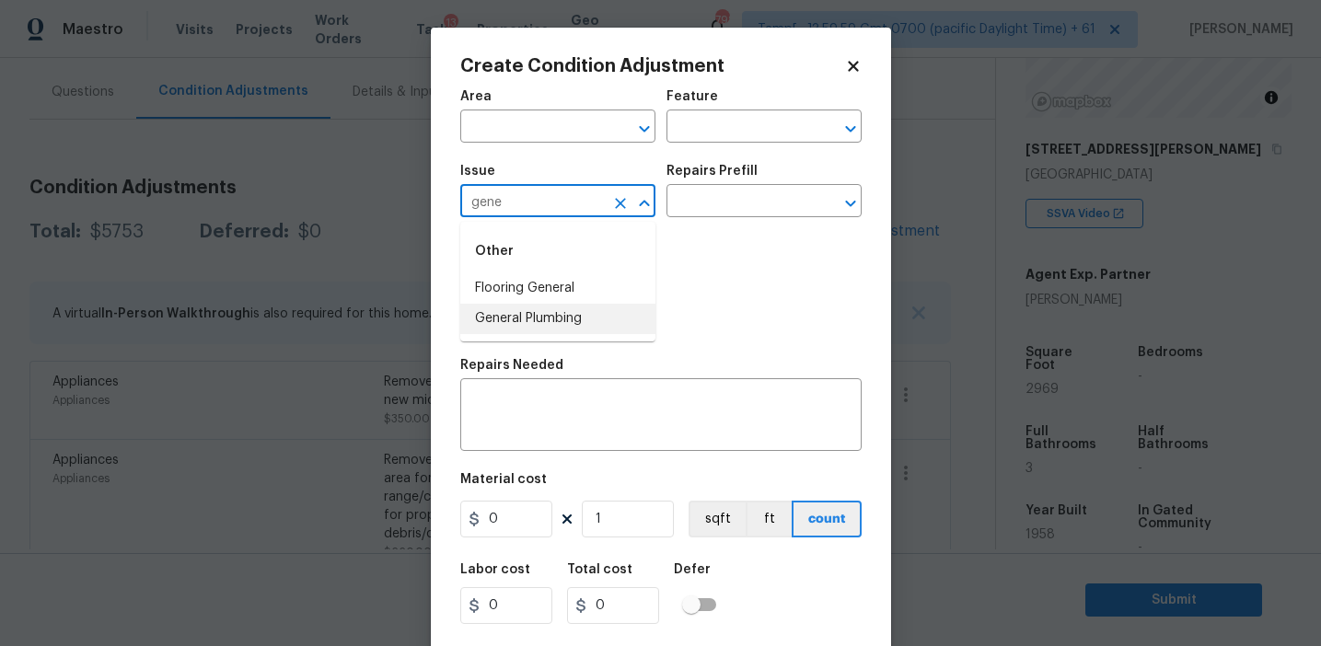
click at [557, 312] on li "General Plumbing" at bounding box center [557, 319] width 195 height 30
type input "General Plumbing"
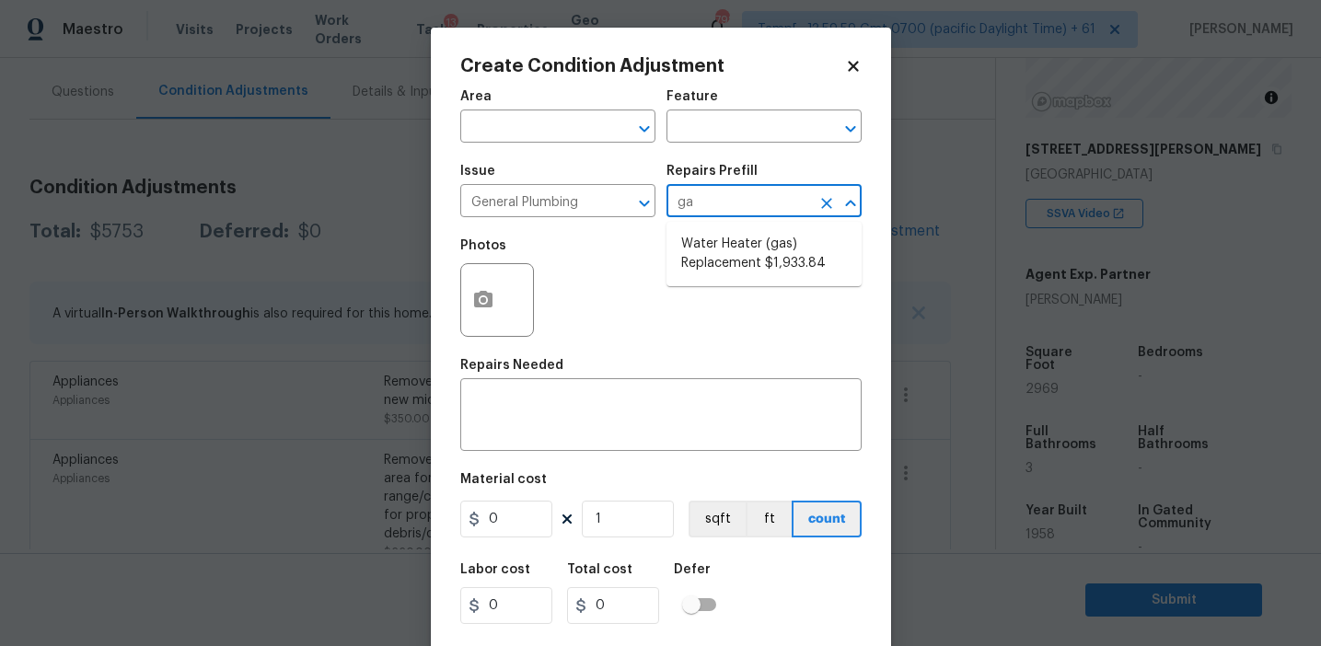
type input "gas"
click at [749, 259] on li "Water Heater (gas) Replacement $1,933.84" at bounding box center [763, 254] width 195 height 50
type input "Plumbing"
type textarea "Remove the existing gas water heater and install a new 40 gallon gas water heat…"
type input "1933.84"
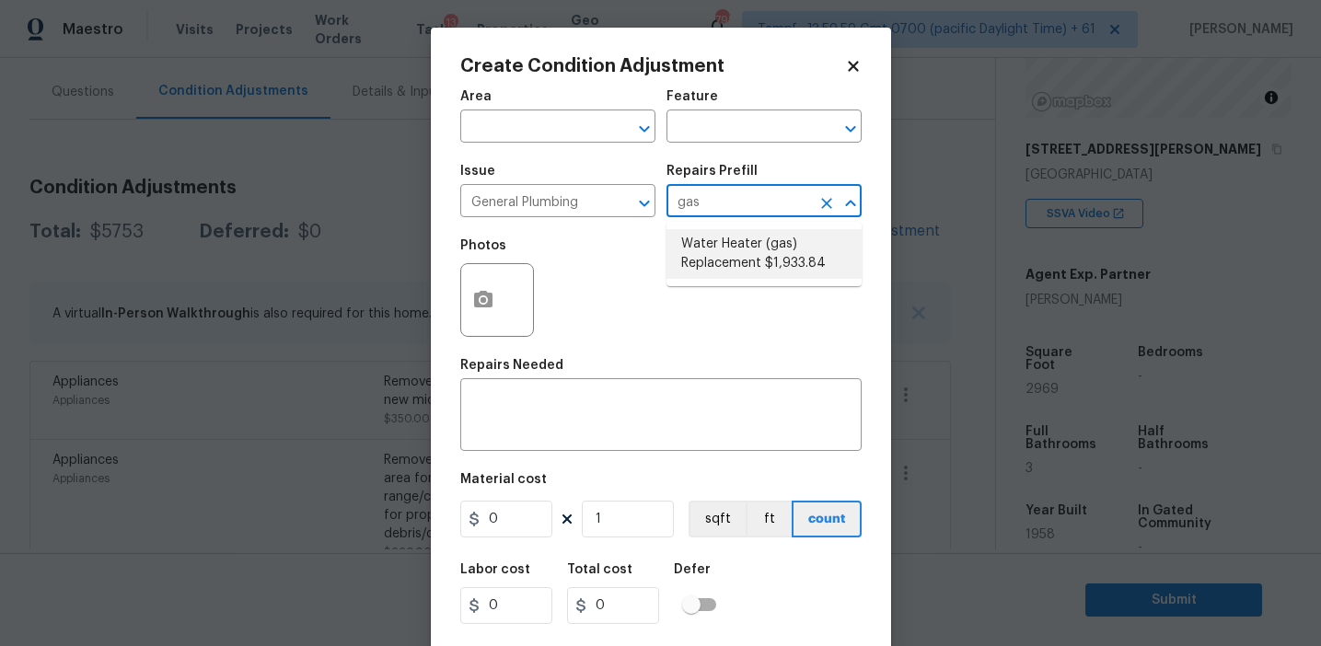
type input "1933.84"
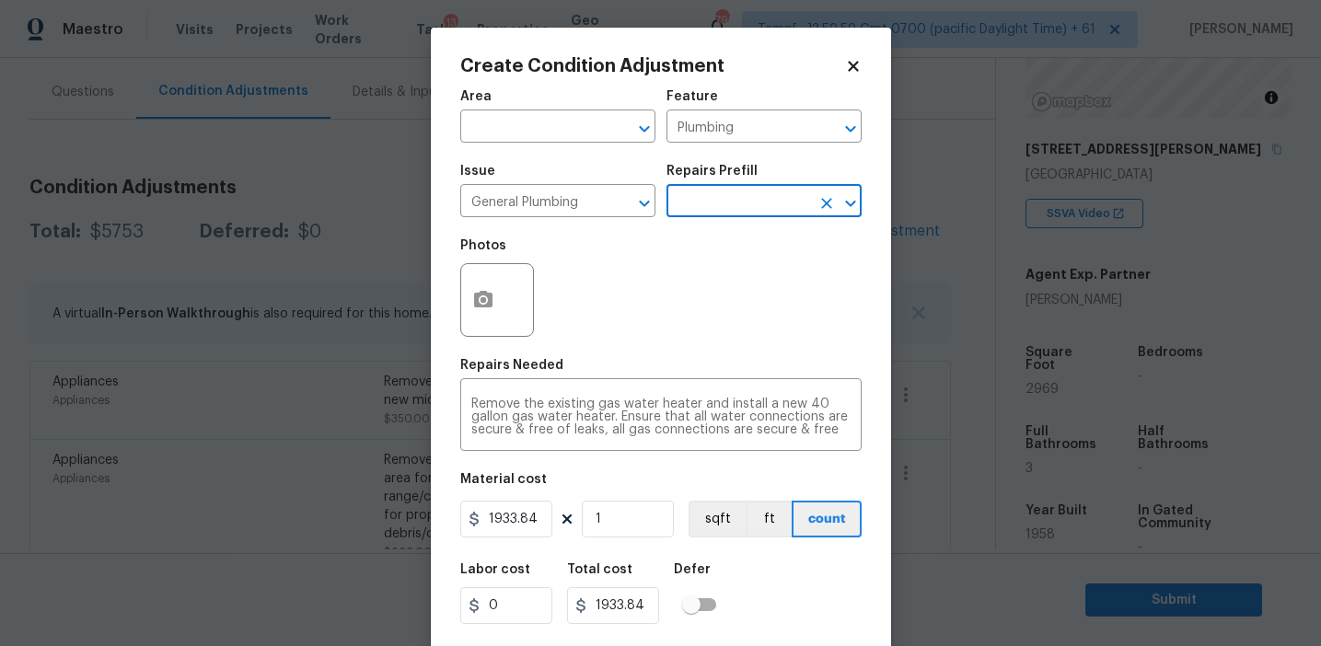
scroll to position [41, 0]
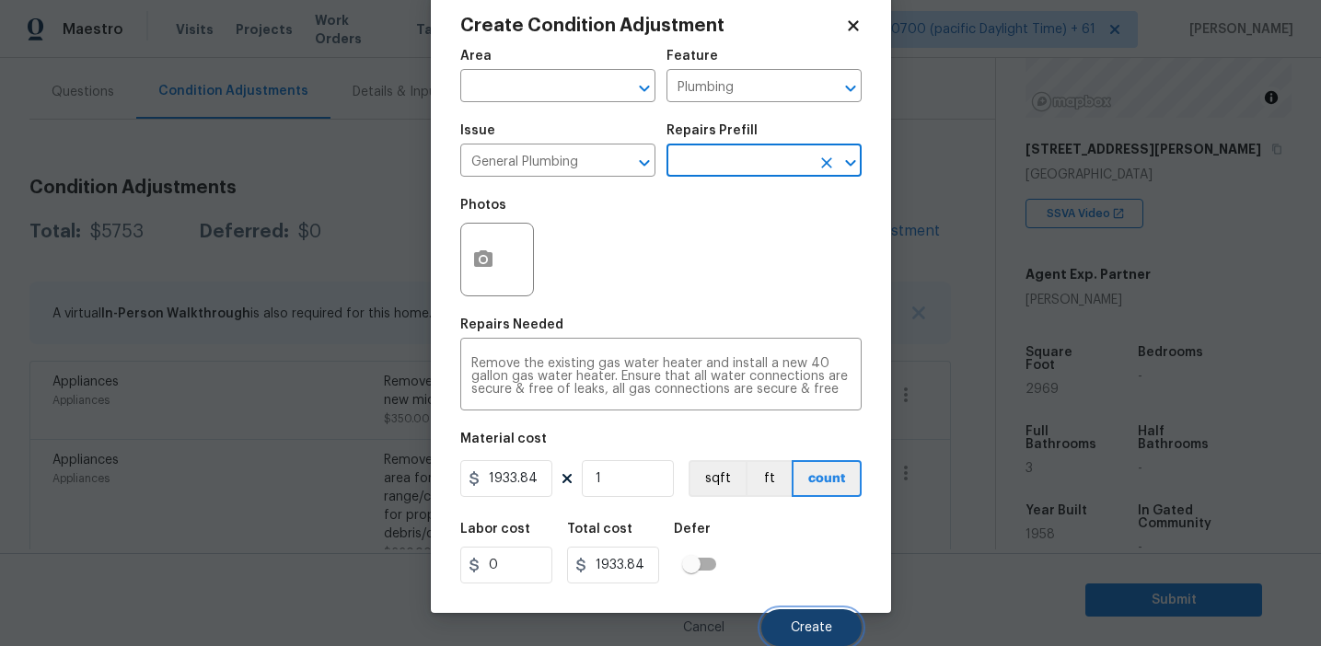
click at [780, 628] on button "Create" at bounding box center [811, 627] width 100 height 37
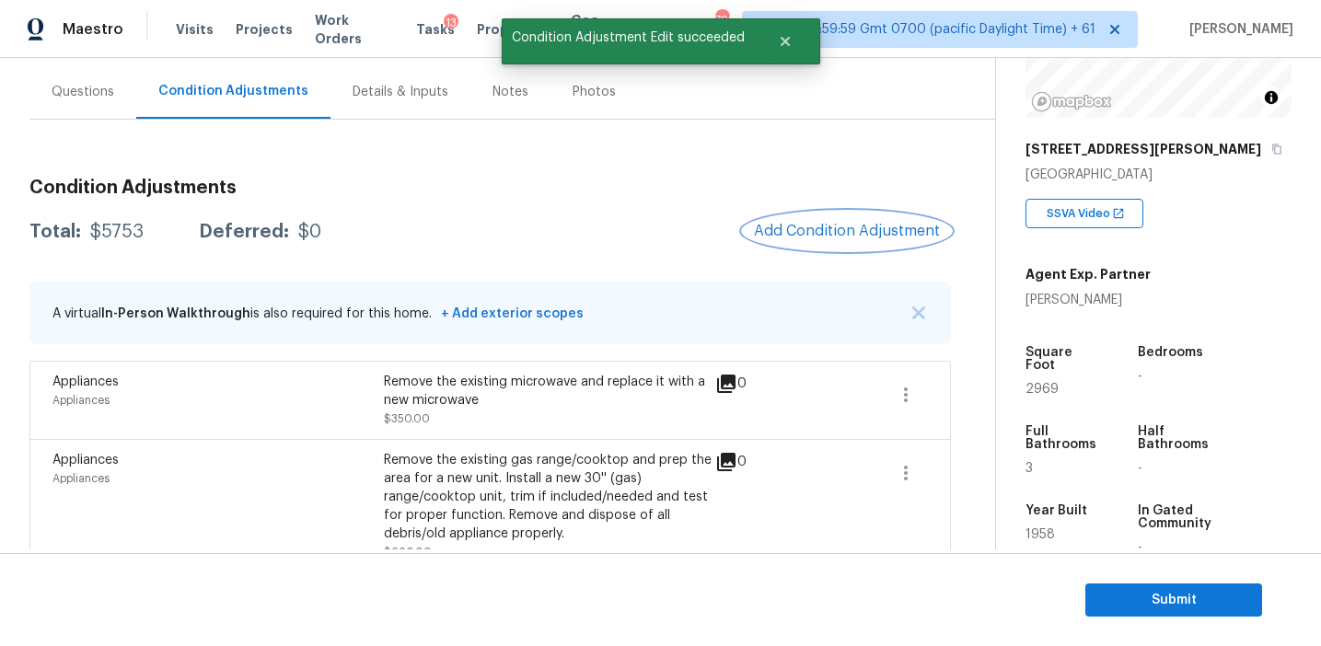
scroll to position [0, 0]
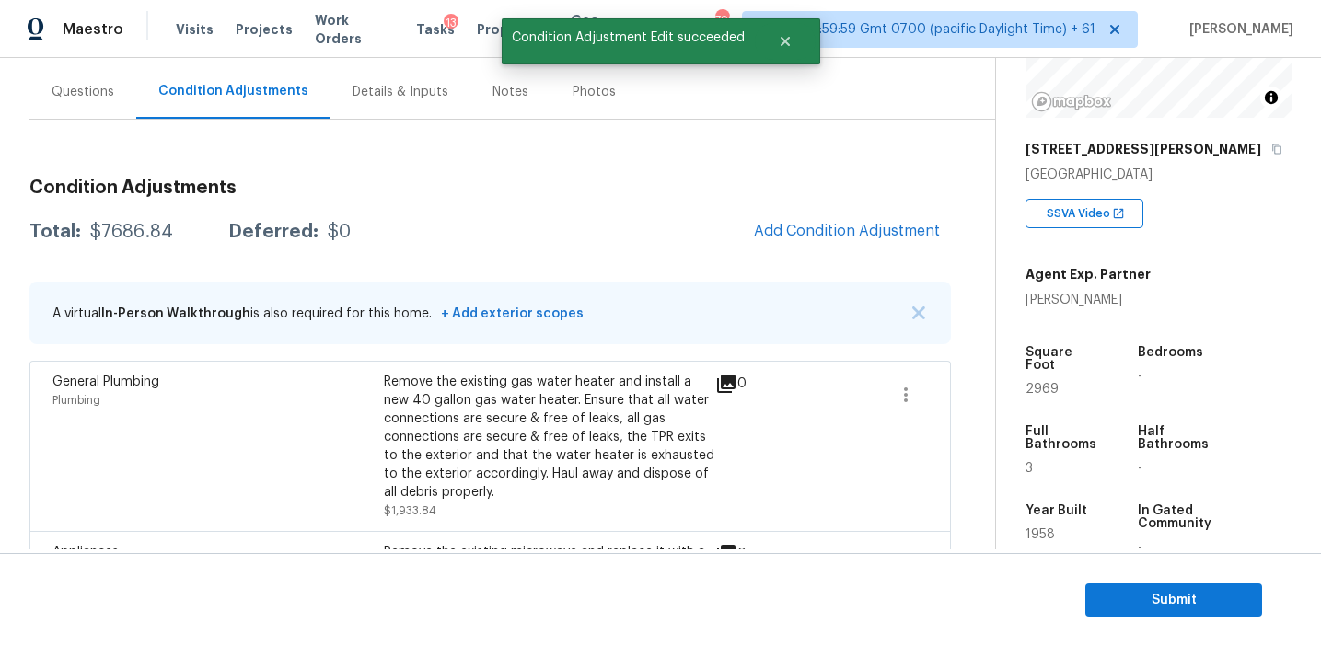
click at [354, 217] on div "Total: $7686.84 Deferred: $0 Add Condition Adjustment" at bounding box center [489, 232] width 921 height 41
click at [809, 229] on span "Add Condition Adjustment" at bounding box center [847, 231] width 186 height 17
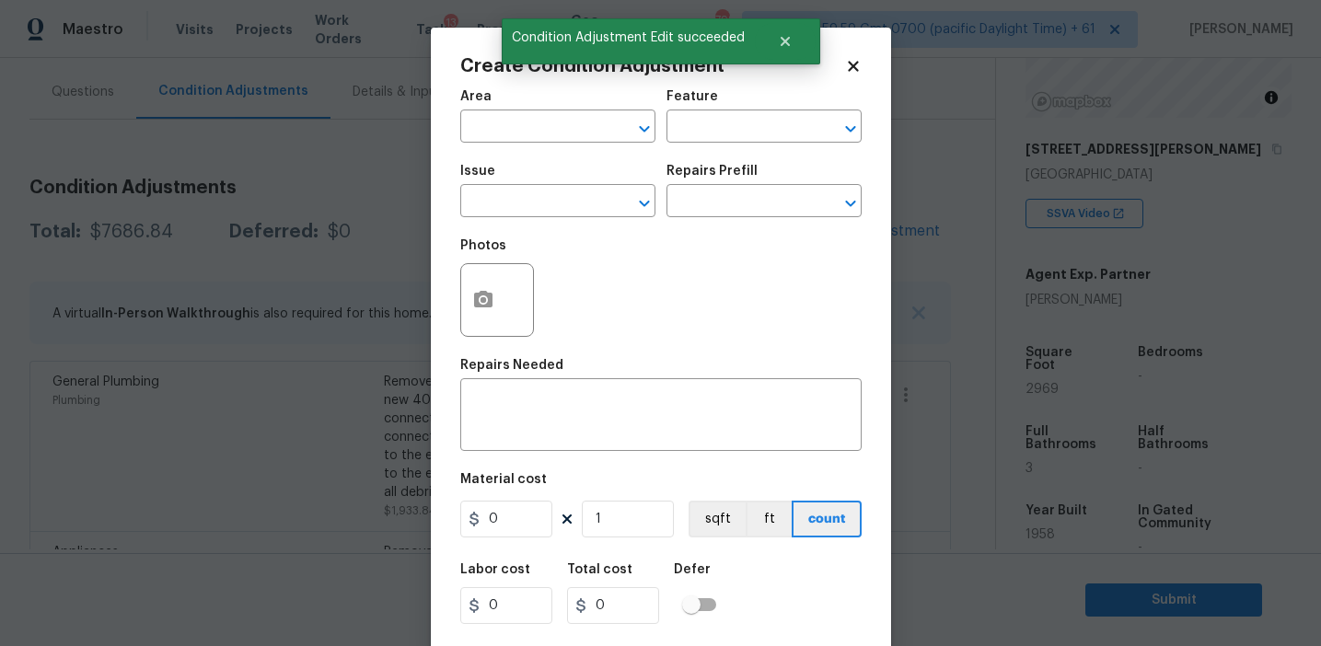
click at [386, 267] on body "Maestro Visits Projects Work Orders Tasks 13 Properties Geo Assignments 798 Tam…" at bounding box center [660, 323] width 1321 height 646
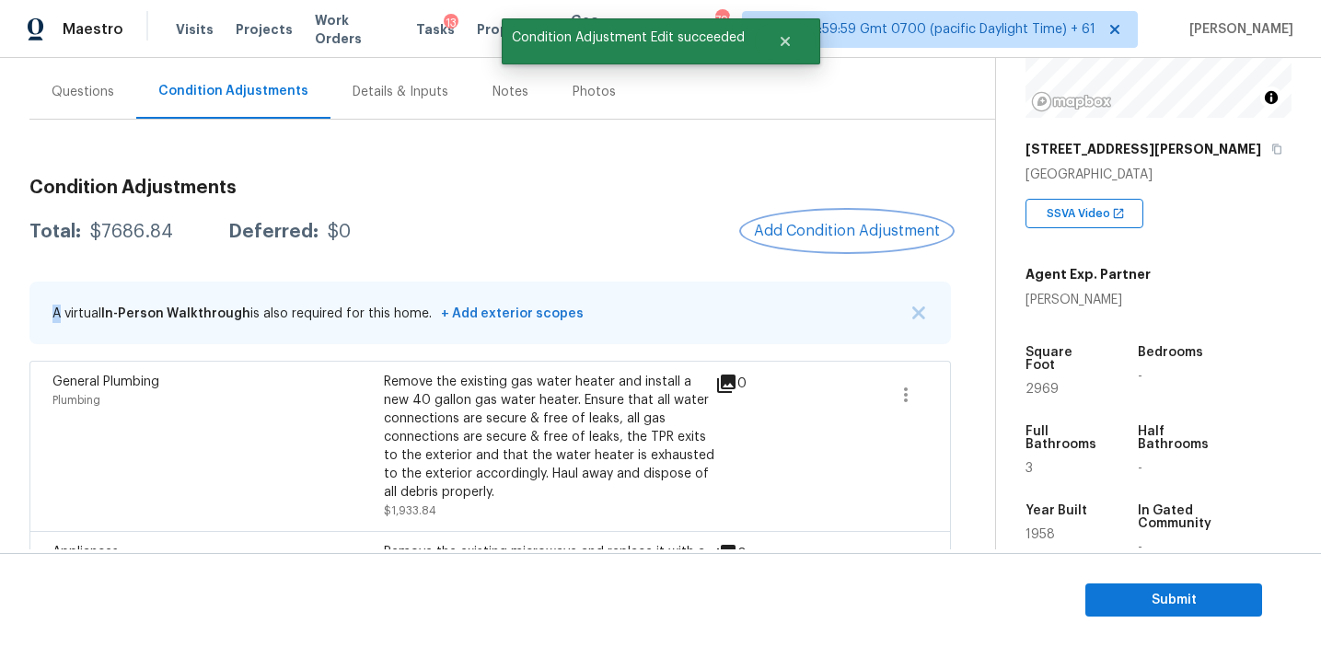
click at [386, 267] on div "Condition Adjustments Total: $7686.84 Deferred: $0 Add Condition Adjustment A v…" at bounding box center [489, 487] width 921 height 647
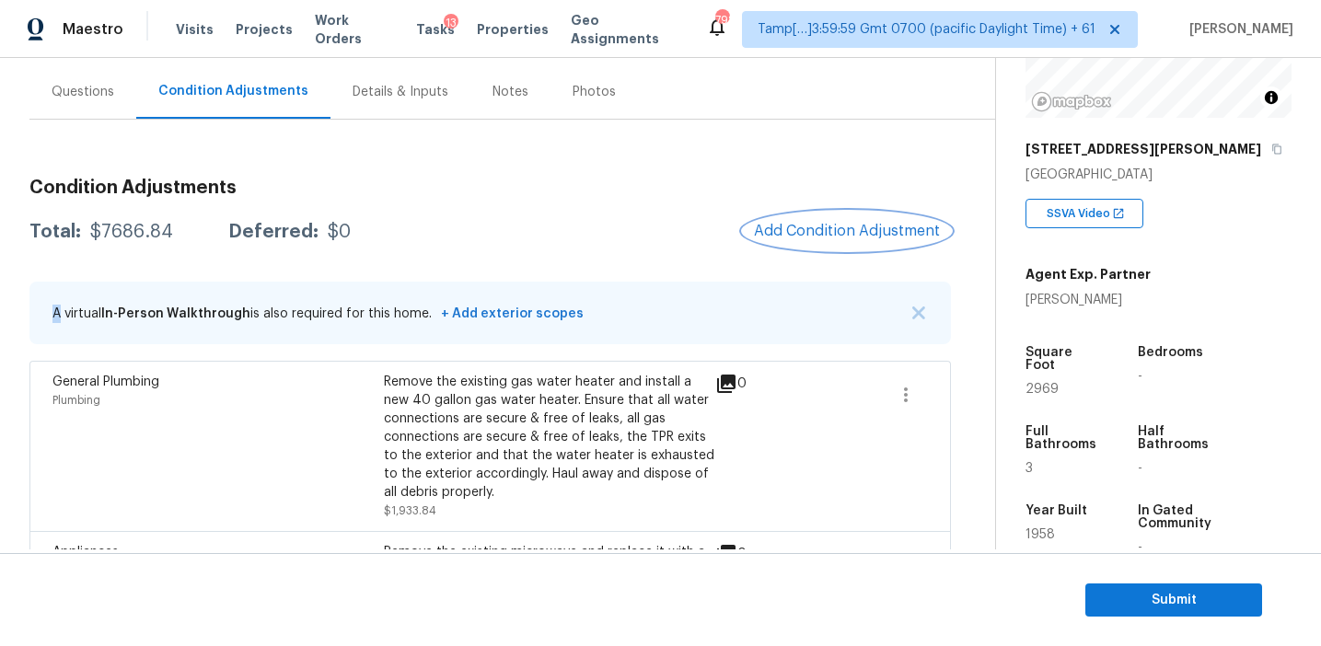
scroll to position [427, 0]
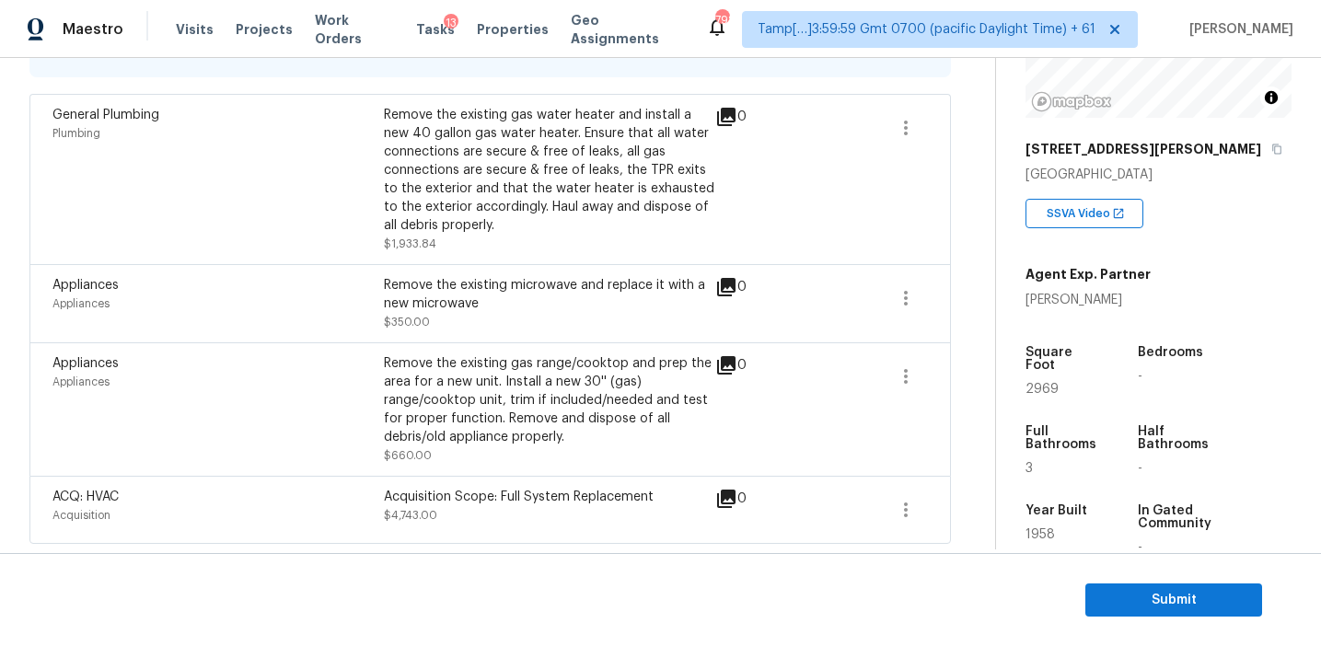
click at [391, 329] on div "Remove the existing microwave and replace it with a new microwave $350.00" at bounding box center [549, 303] width 331 height 55
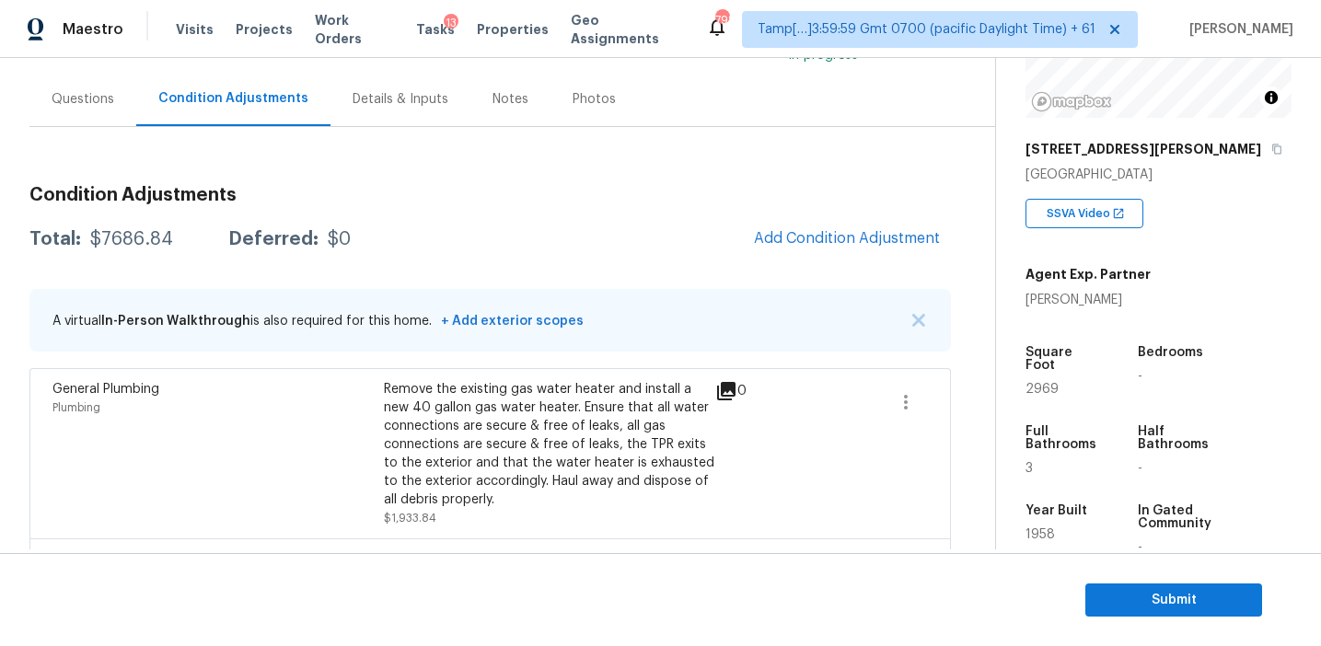
scroll to position [163, 0]
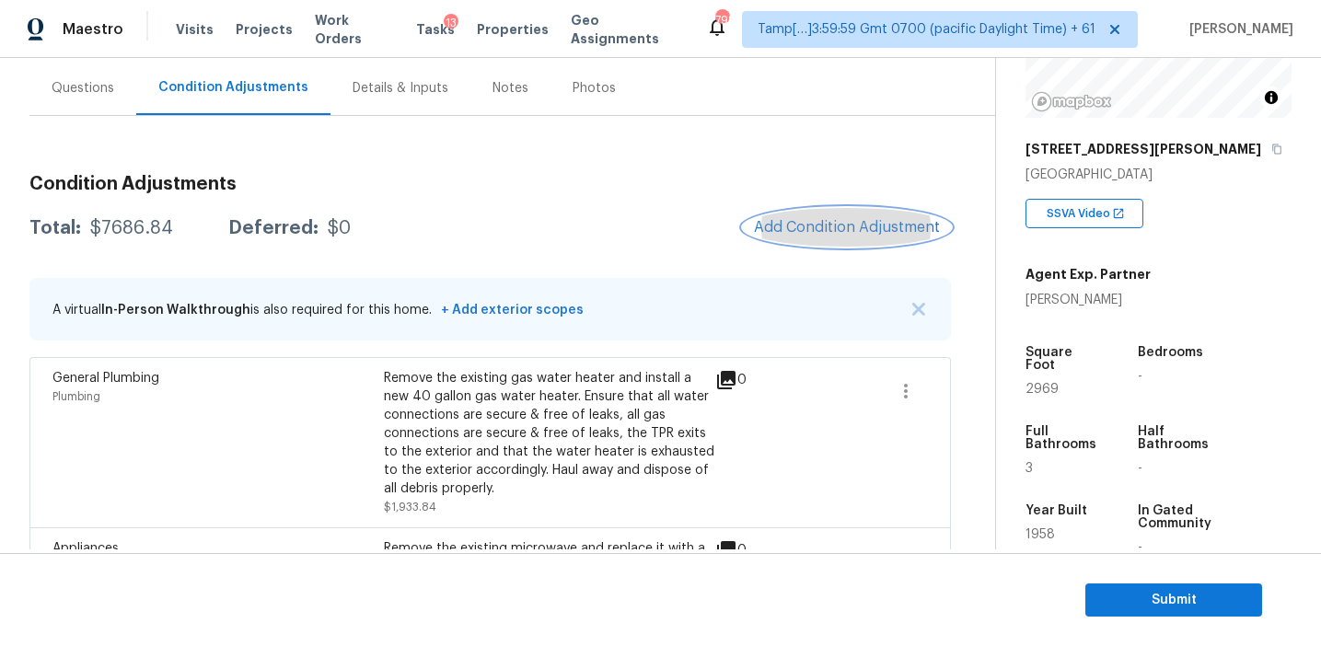
click at [802, 214] on button "Add Condition Adjustment" at bounding box center [847, 227] width 208 height 39
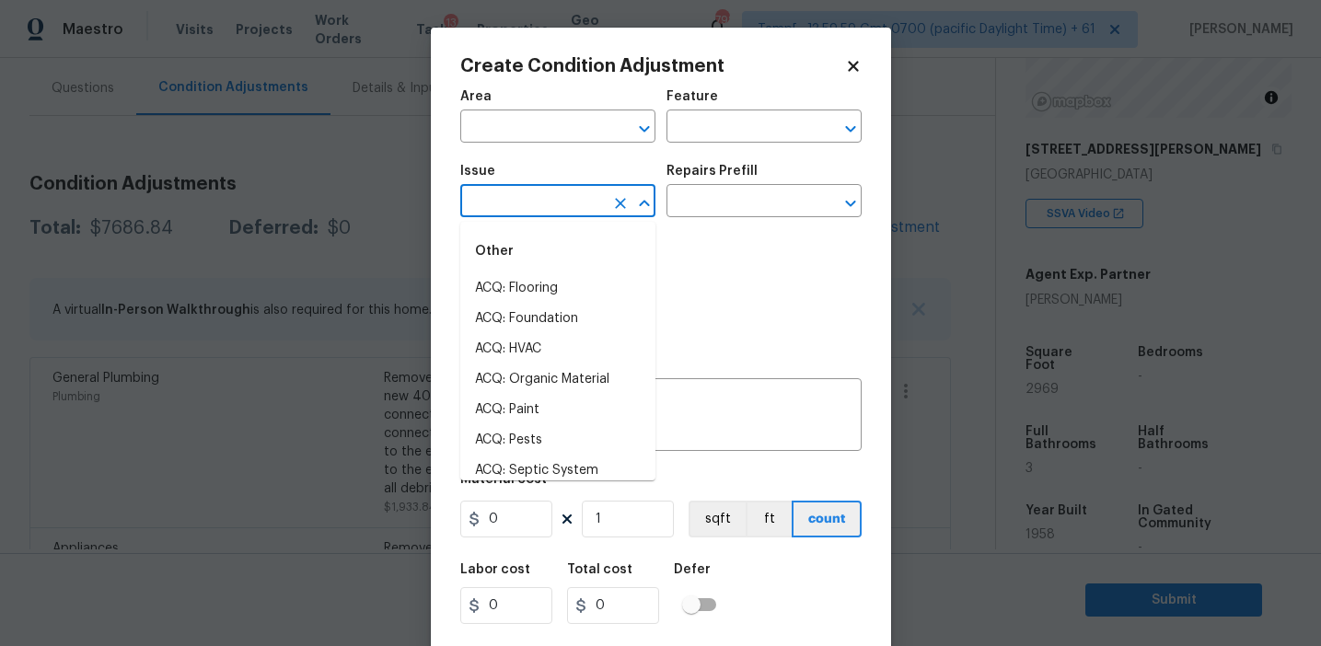
click at [519, 210] on input "text" at bounding box center [532, 203] width 144 height 29
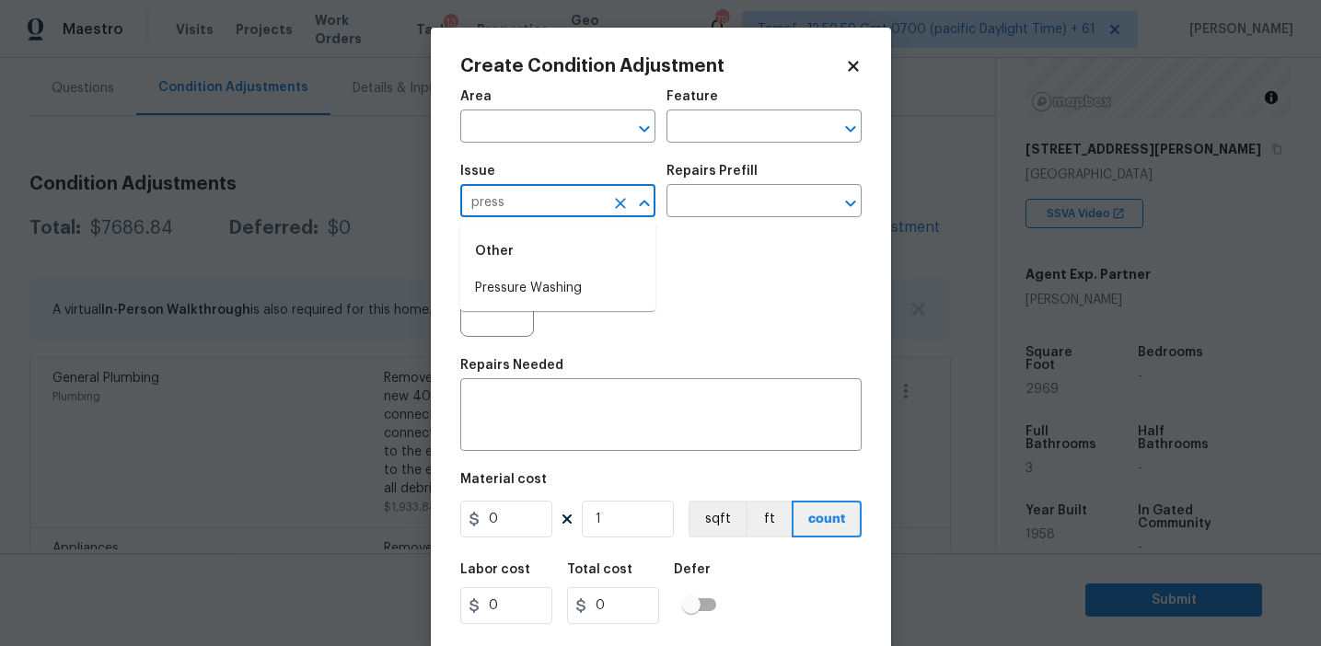
click at [522, 288] on li "Pressure Washing" at bounding box center [557, 288] width 195 height 30
type input "Pressure Washing"
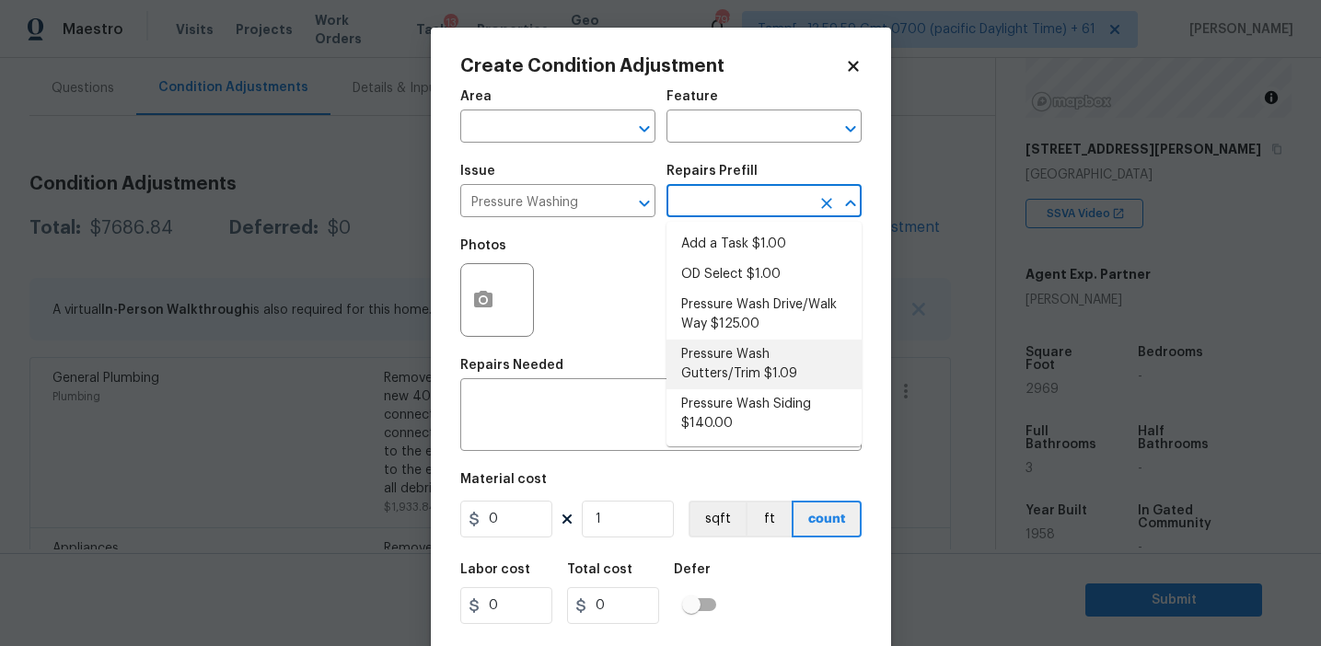
click at [710, 412] on li "Pressure Wash Siding $140.00" at bounding box center [763, 414] width 195 height 50
type input "Siding"
type textarea "Protect areas as needed for pressure washing. Pressure wash the siding on the h…"
type input "140"
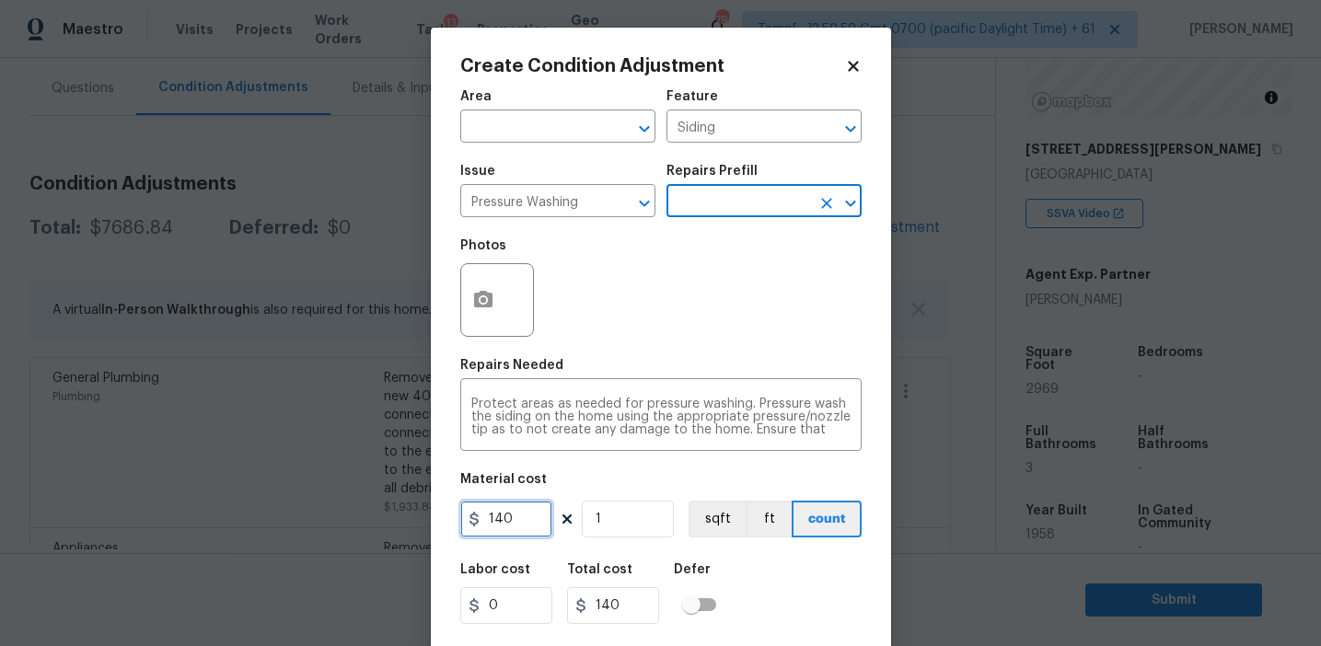
click at [539, 514] on input "140" at bounding box center [506, 519] width 92 height 37
type input "300"
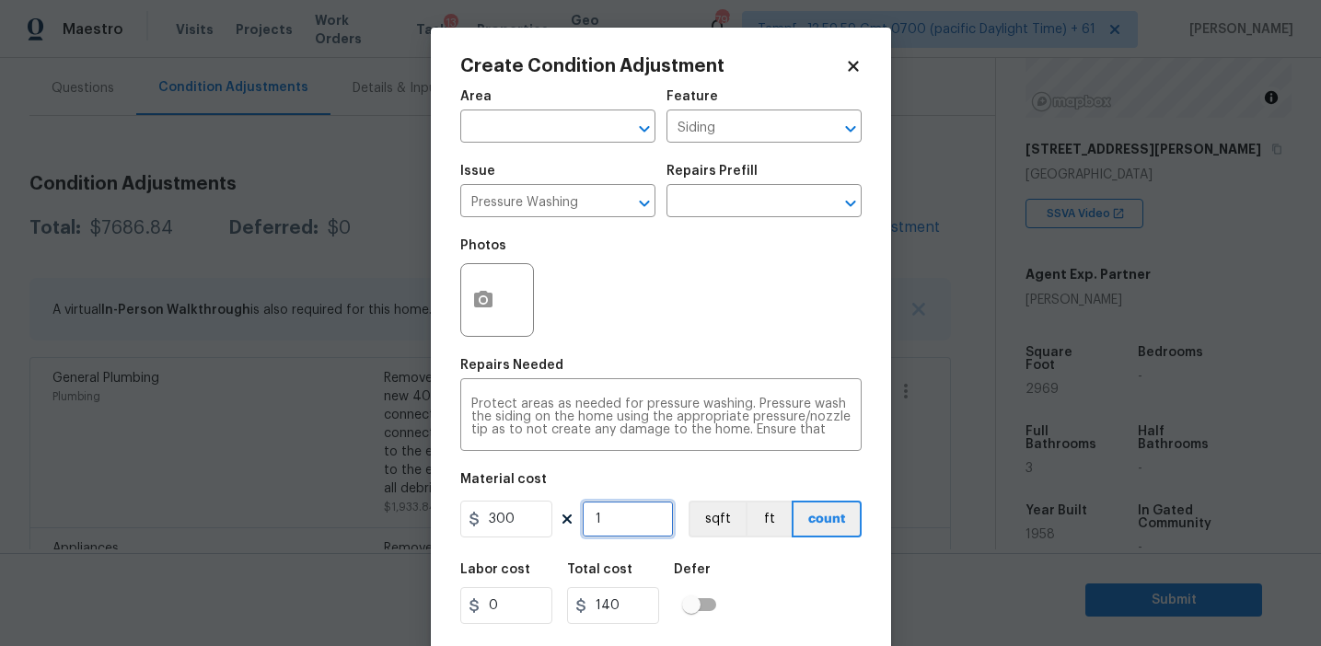
type input "300"
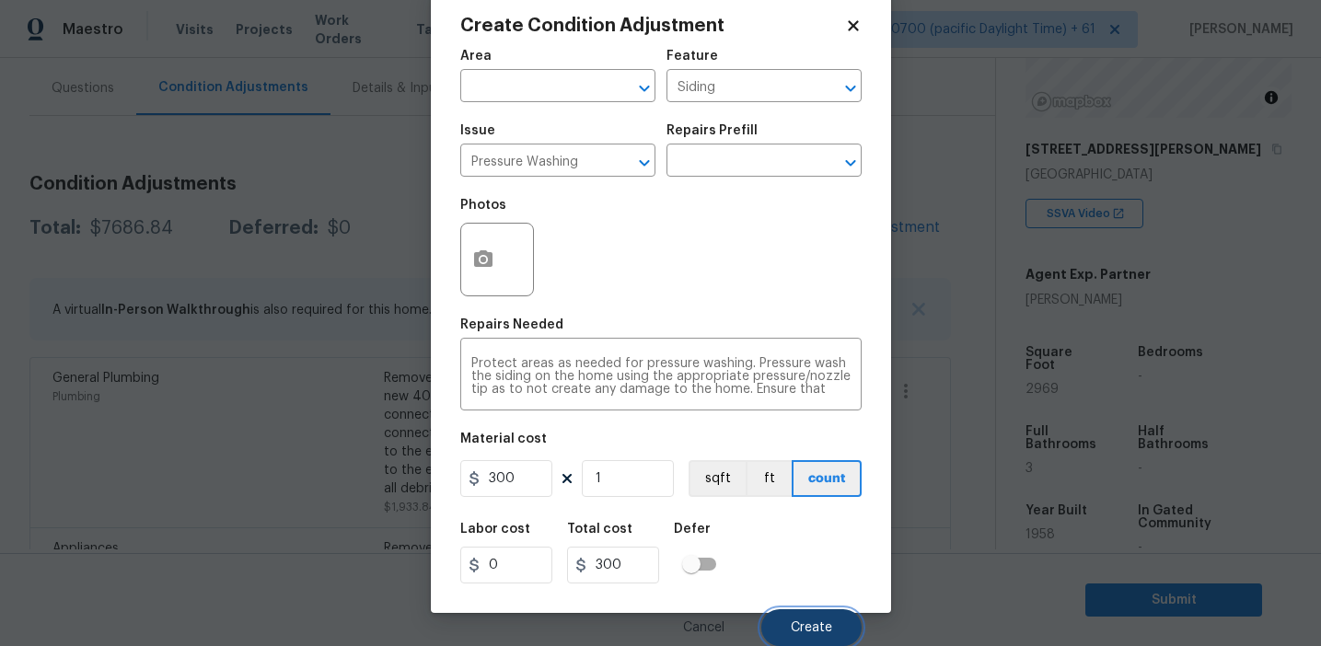
click at [777, 626] on button "Create" at bounding box center [811, 627] width 100 height 37
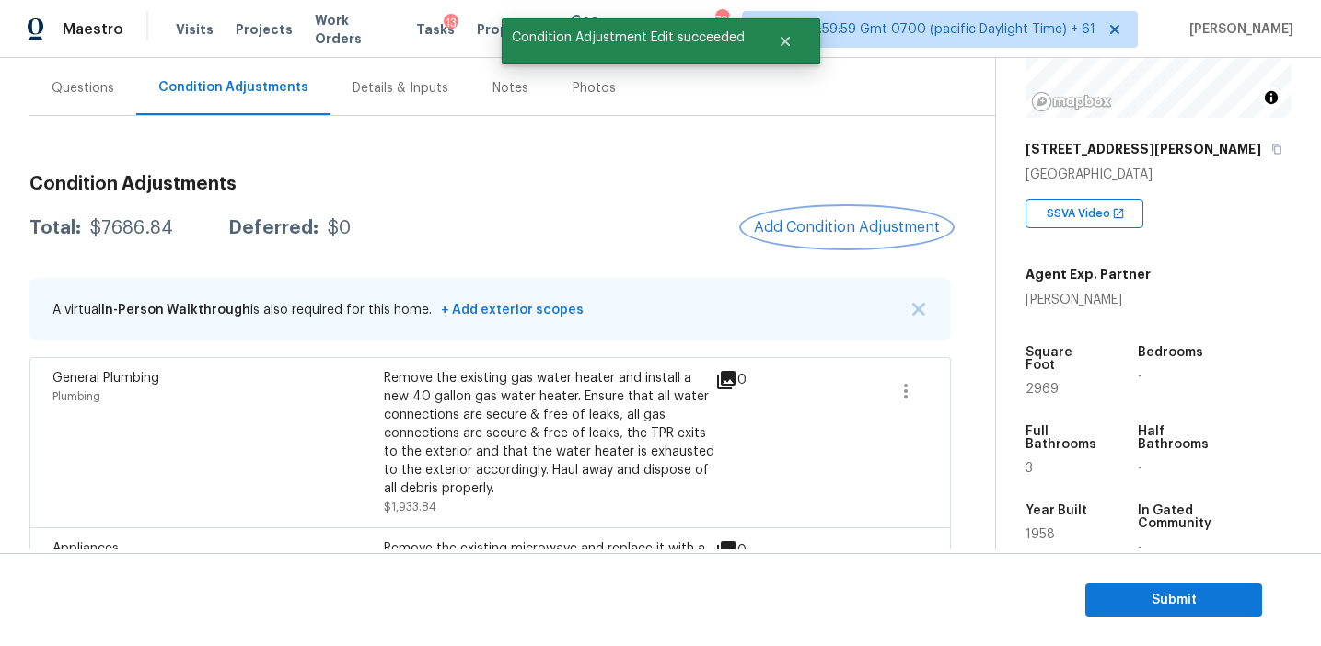
scroll to position [0, 0]
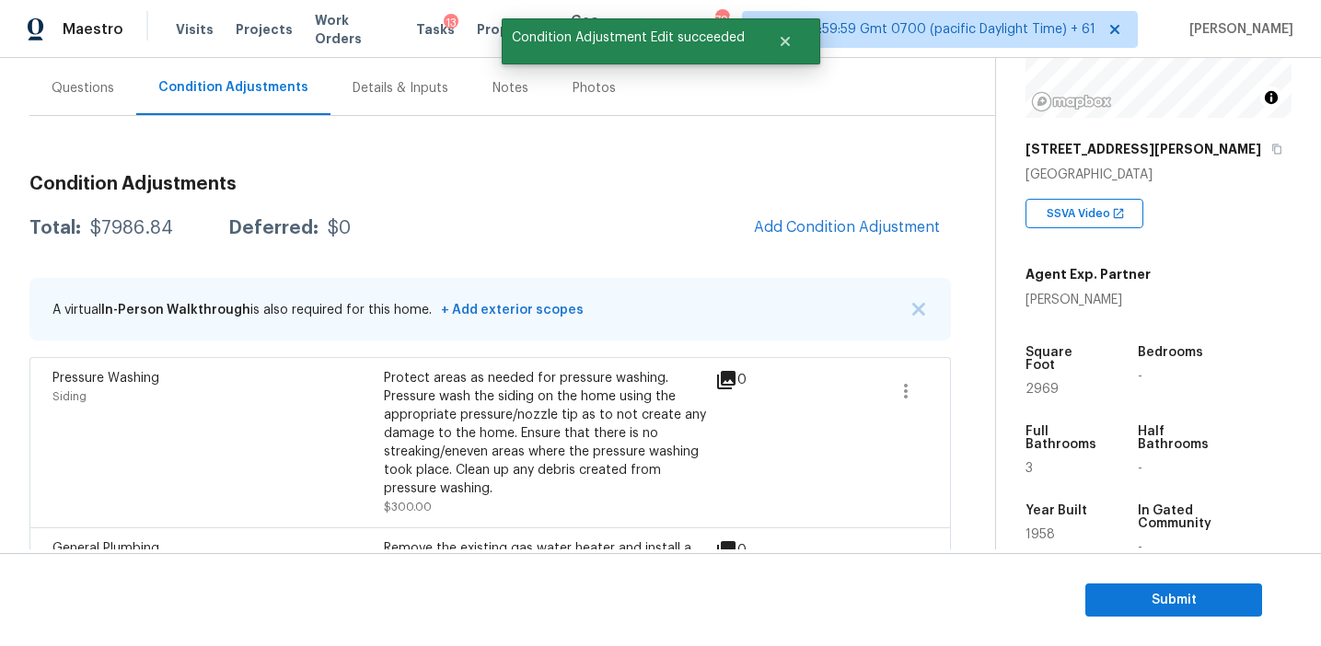
click at [774, 244] on span "Add Condition Adjustment" at bounding box center [847, 228] width 208 height 41
click at [783, 216] on button "Add Condition Adjustment" at bounding box center [847, 227] width 208 height 39
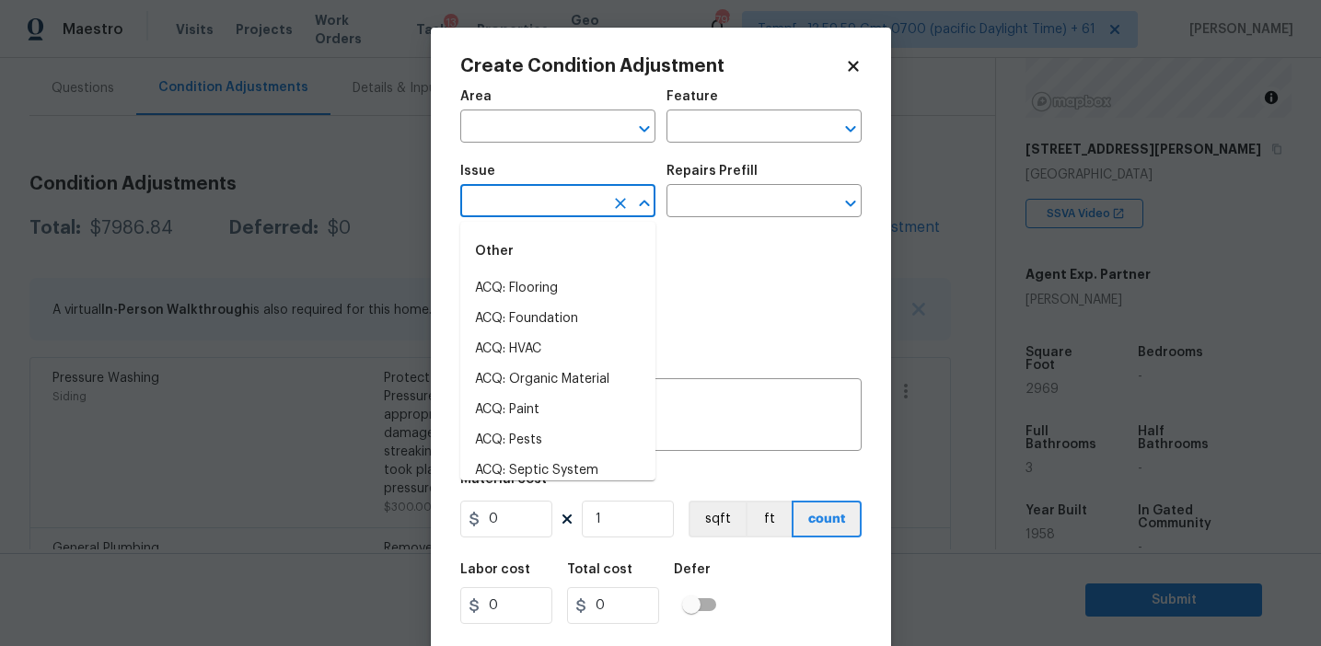
click at [566, 206] on input "text" at bounding box center [532, 203] width 144 height 29
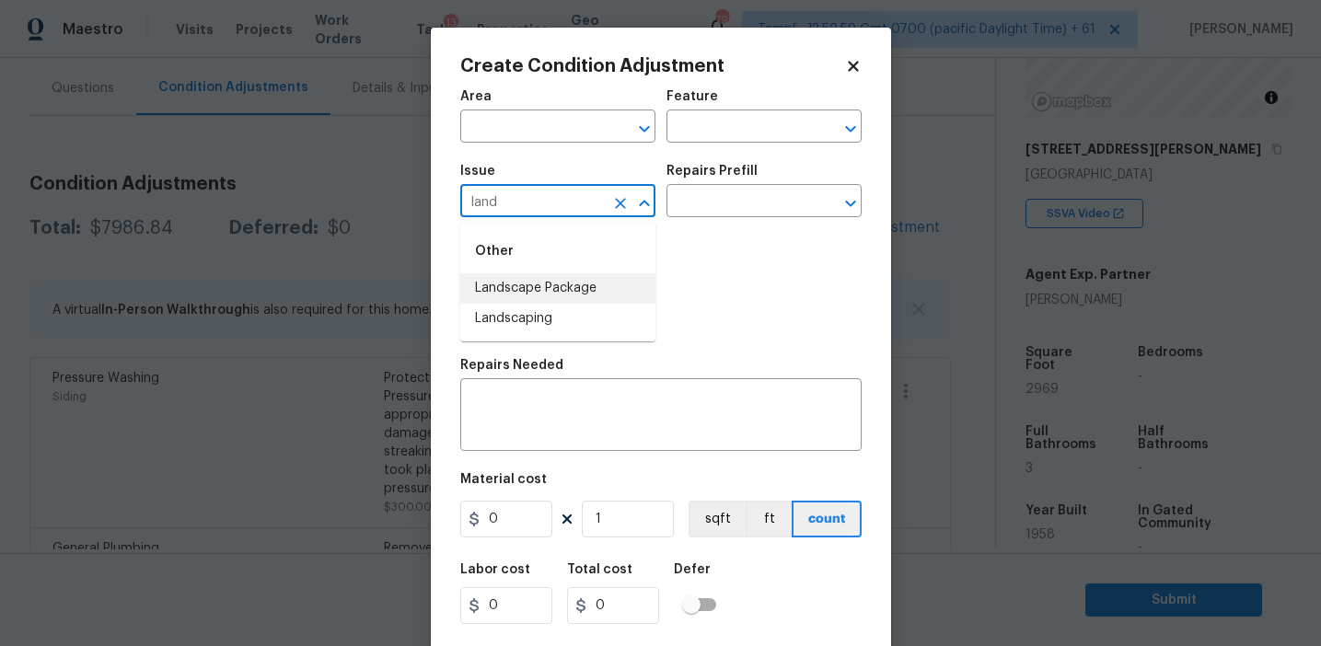
click at [587, 289] on li "Landscape Package" at bounding box center [557, 288] width 195 height 30
type input "Landscape Package"
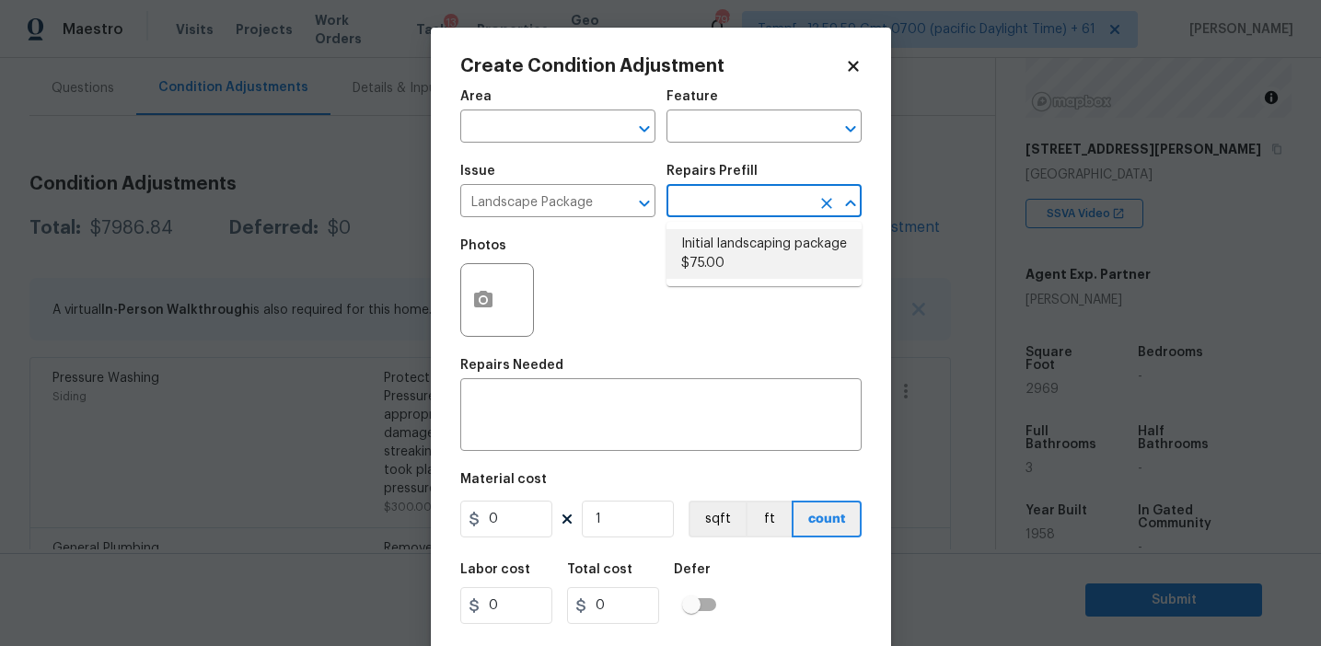
click at [724, 257] on li "Initial landscaping package $75.00" at bounding box center [763, 254] width 195 height 50
type input "Home Readiness Packages"
type textarea "Mowing of grass up to 6" in height. Mow, edge along driveways & sidewalks, trim…"
type input "75"
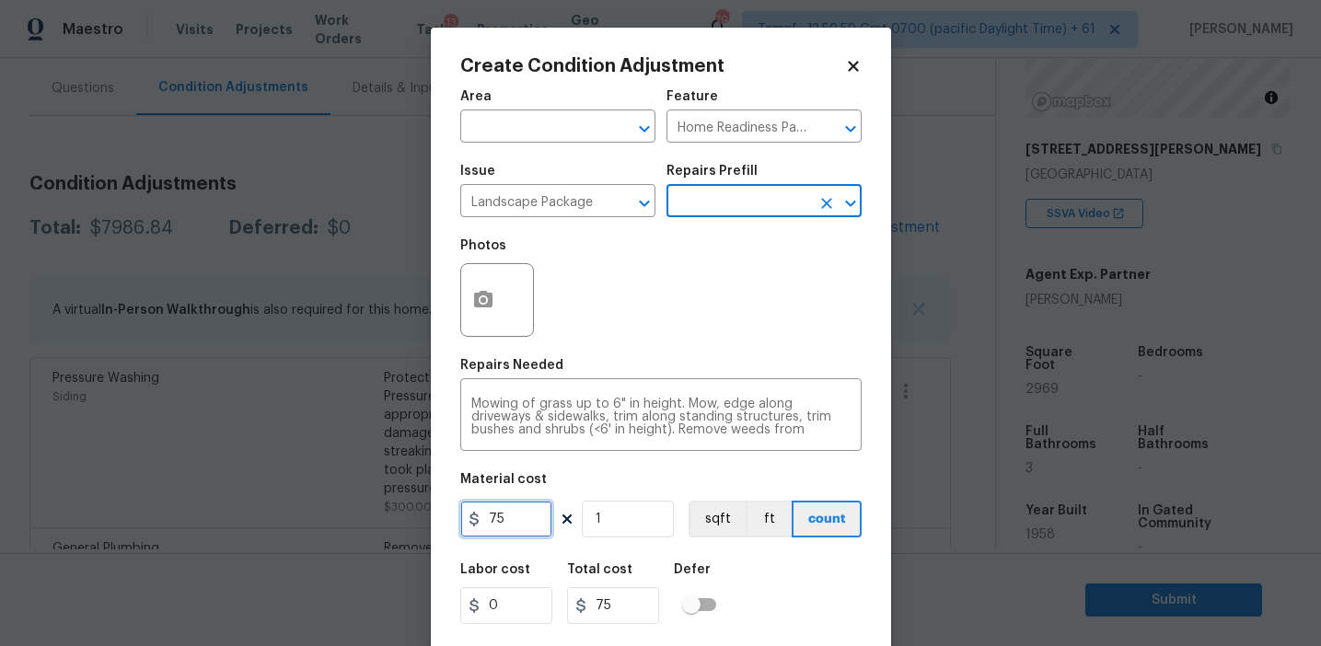
click at [520, 513] on input "75" at bounding box center [506, 519] width 92 height 37
type input "750"
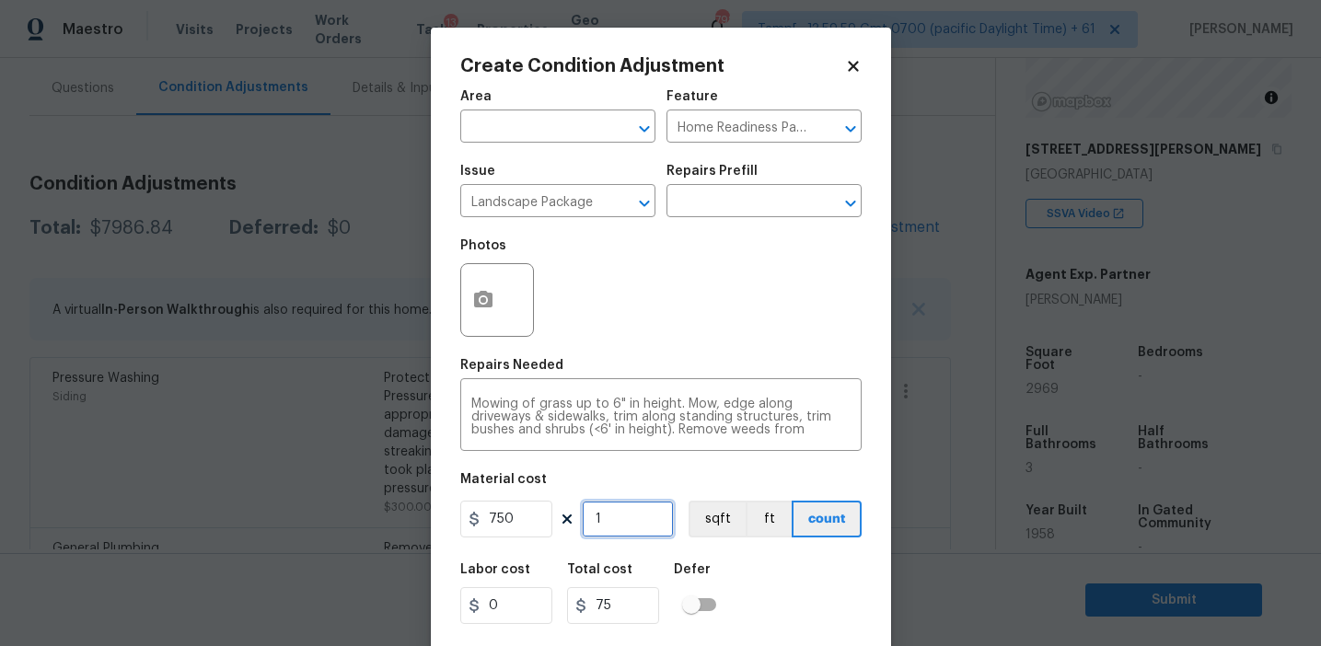
type input "750"
click at [510, 522] on input "750" at bounding box center [506, 519] width 92 height 37
type input "300"
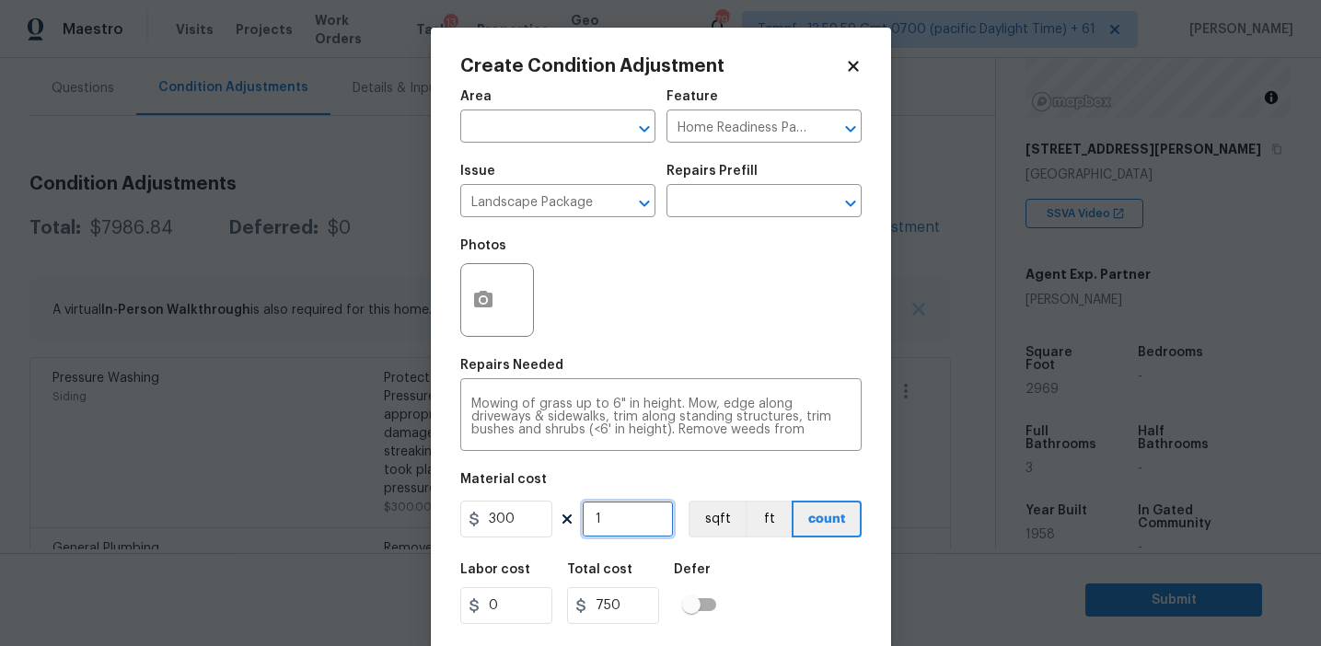
type input "300"
click at [482, 301] on circle "button" at bounding box center [483, 300] width 6 height 6
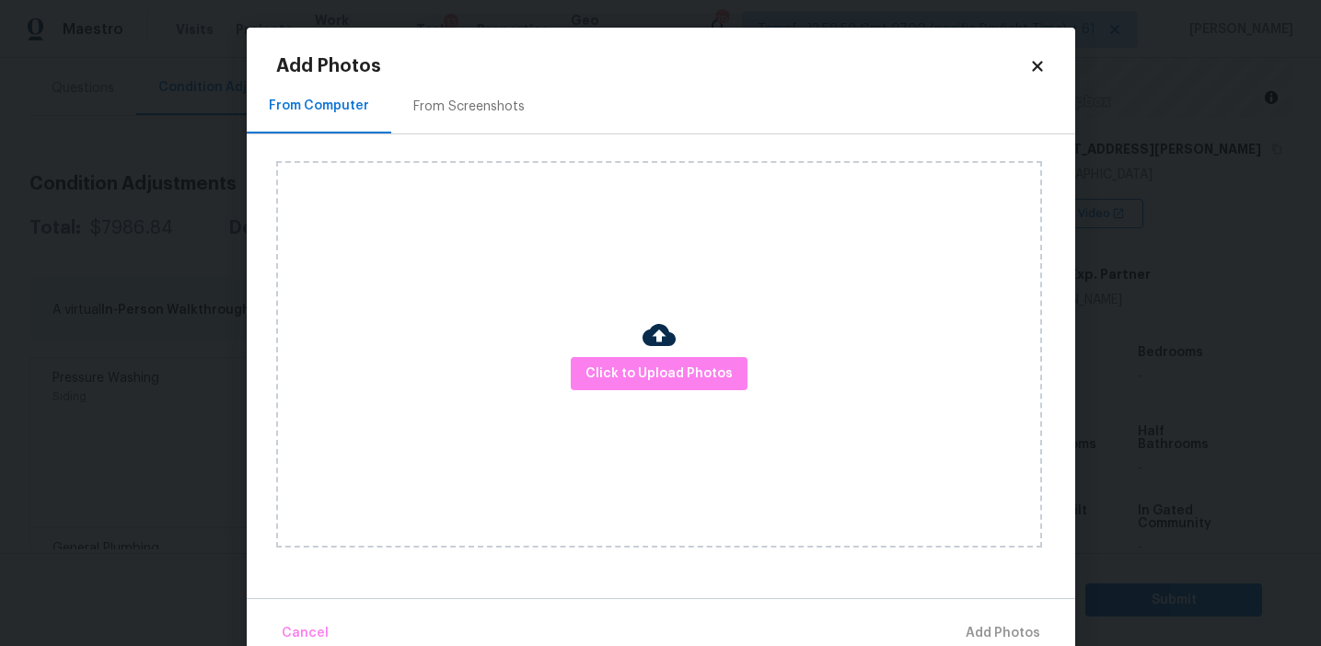
click at [469, 92] on div "From Screenshots" at bounding box center [469, 106] width 156 height 54
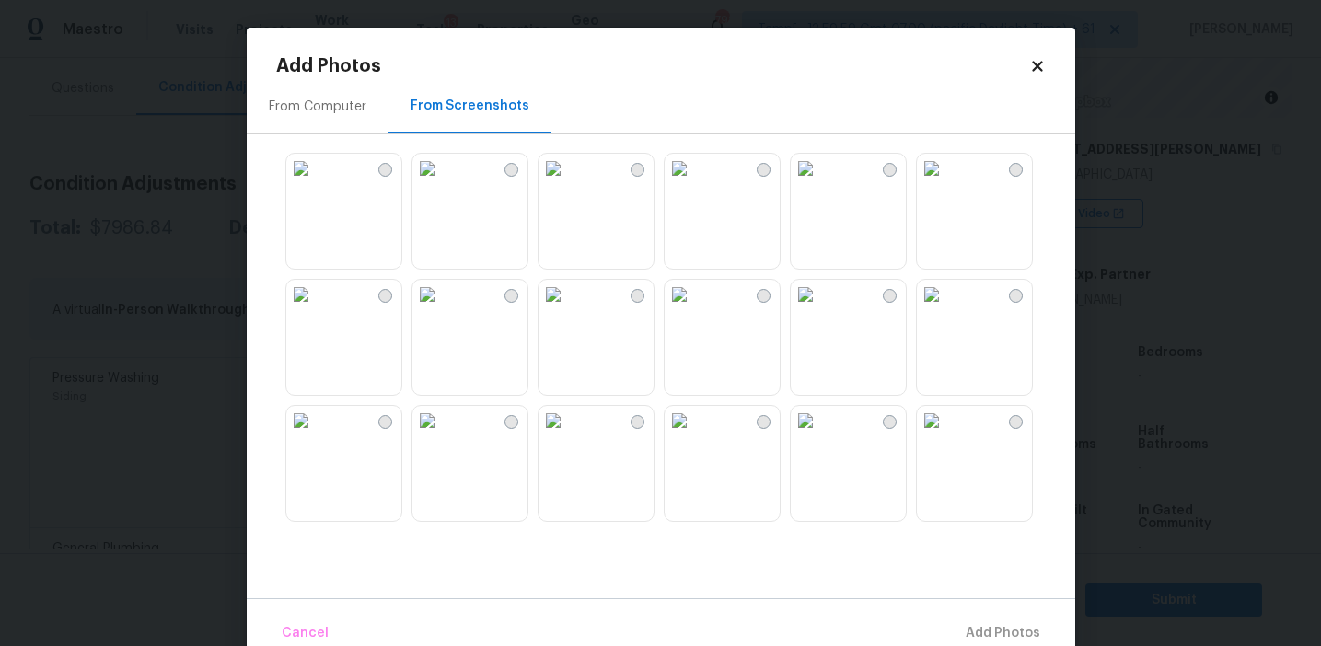
click at [316, 183] on img at bounding box center [300, 168] width 29 height 29
click at [316, 435] on img at bounding box center [300, 420] width 29 height 29
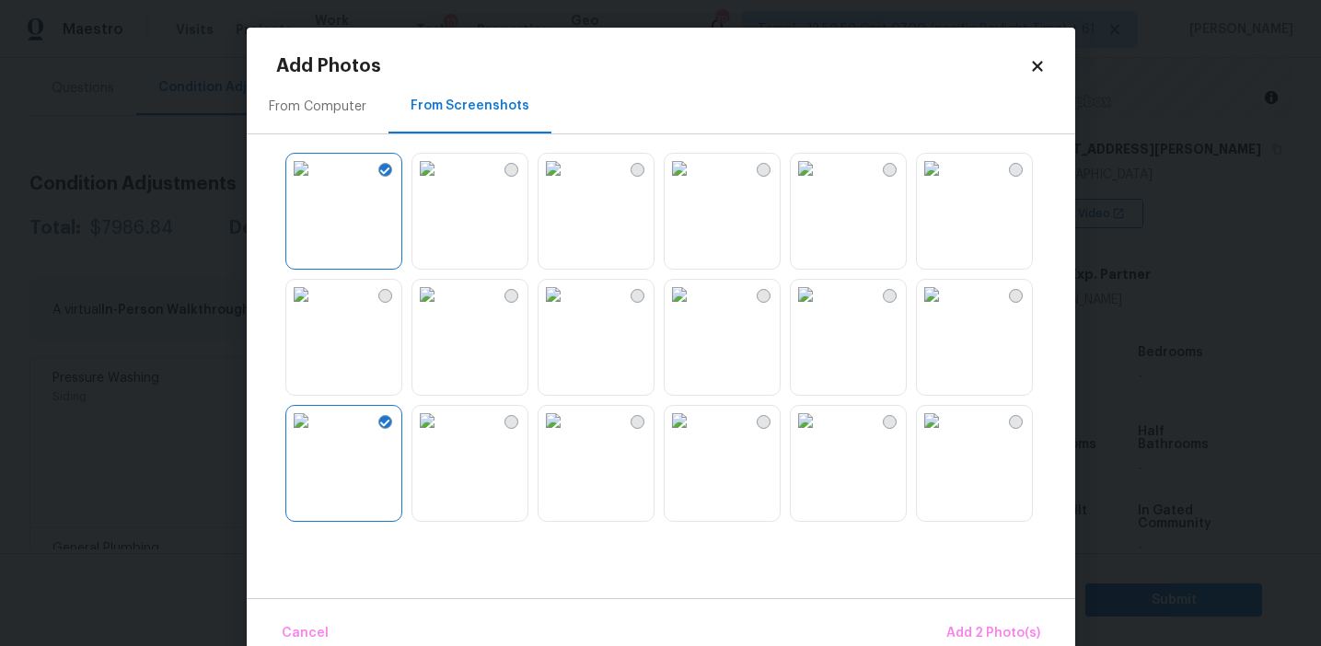
click at [316, 309] on img at bounding box center [300, 294] width 29 height 29
click at [946, 435] on img at bounding box center [931, 420] width 29 height 29
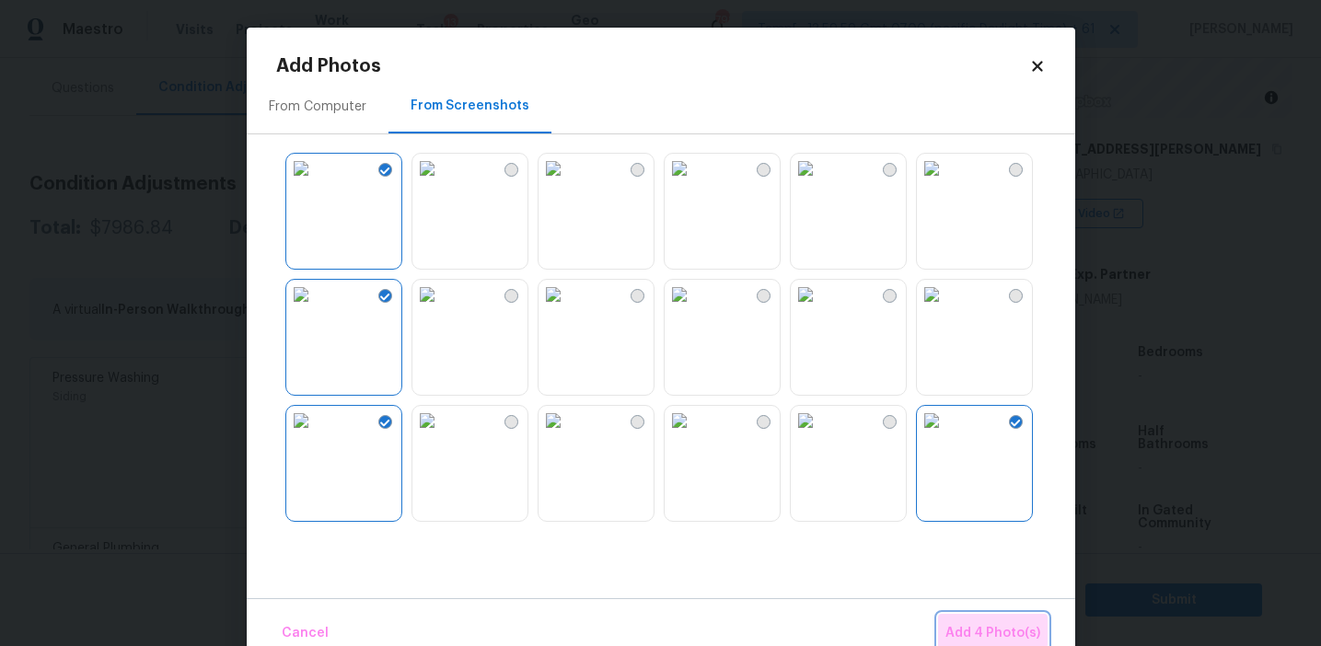
click at [967, 618] on button "Add 4 Photo(s)" at bounding box center [993, 634] width 110 height 40
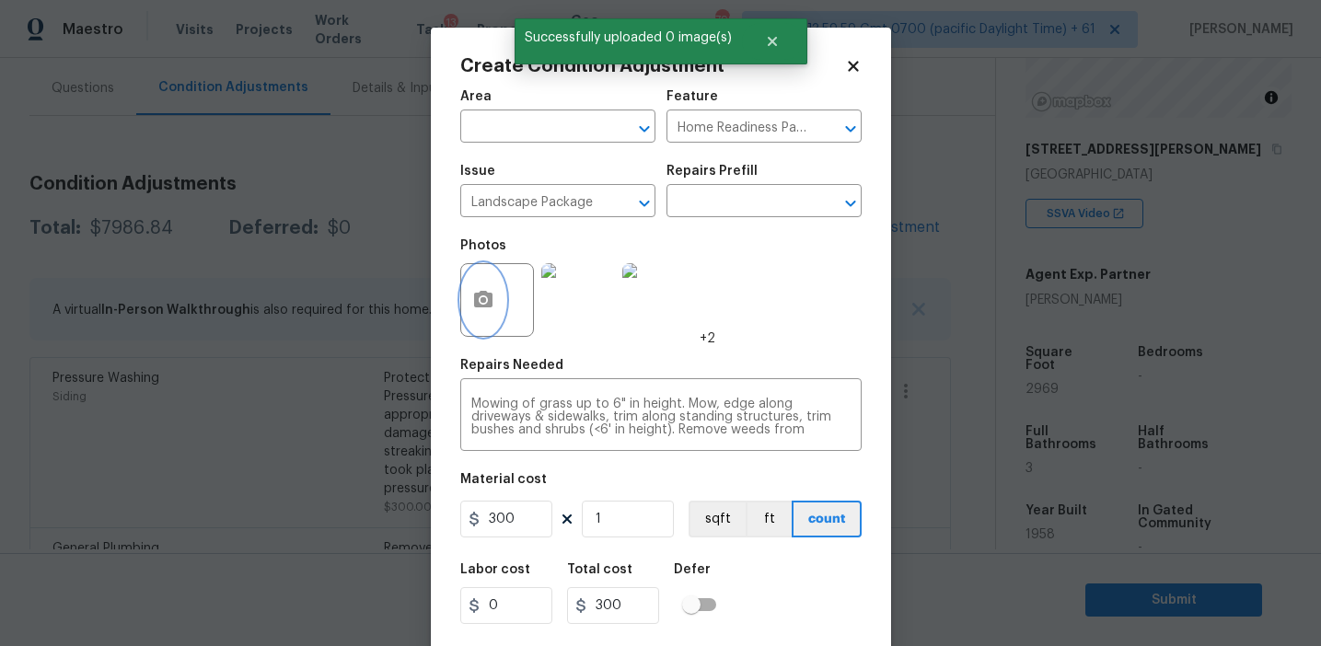
scroll to position [41, 0]
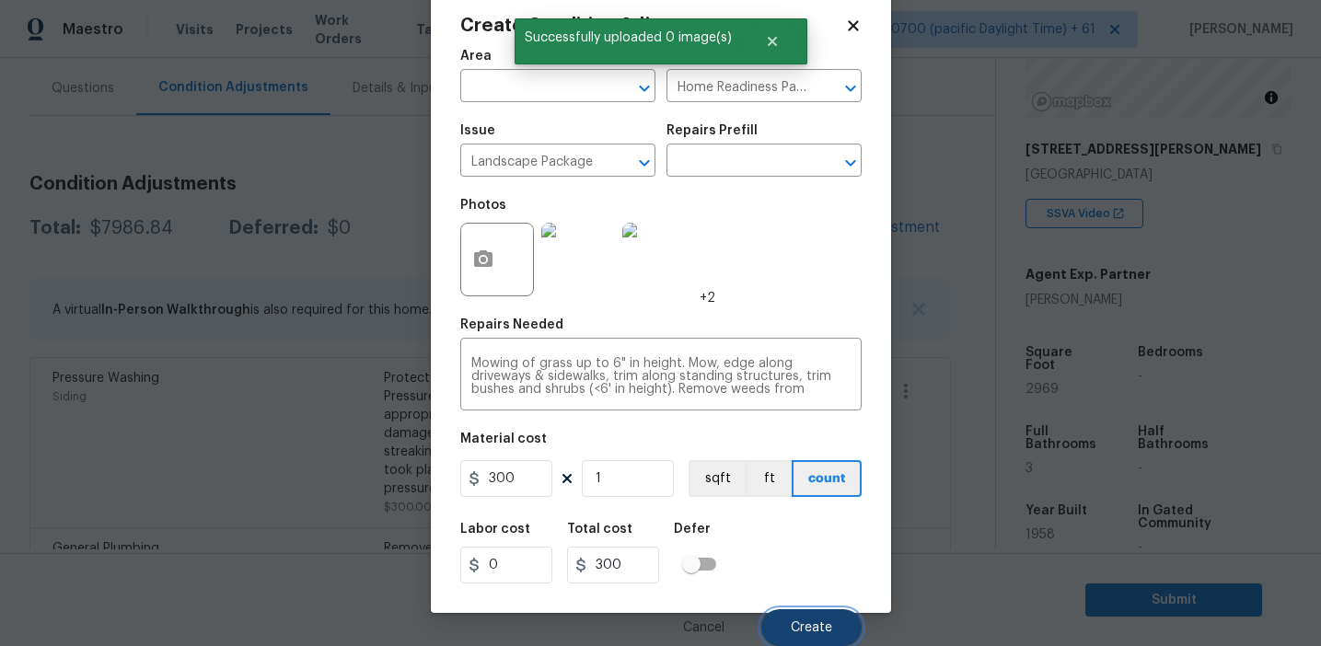
click at [792, 620] on button "Create" at bounding box center [811, 627] width 100 height 37
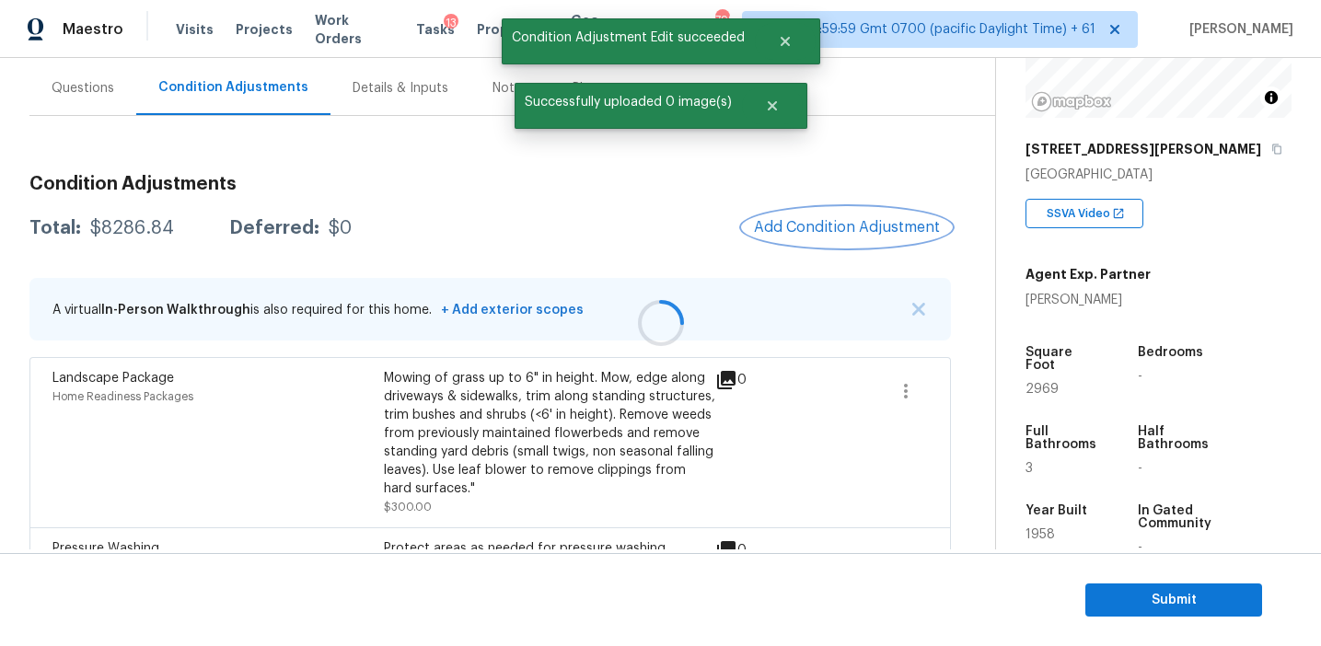
scroll to position [0, 0]
click at [757, 230] on span "Add Condition Adjustment" at bounding box center [847, 227] width 186 height 17
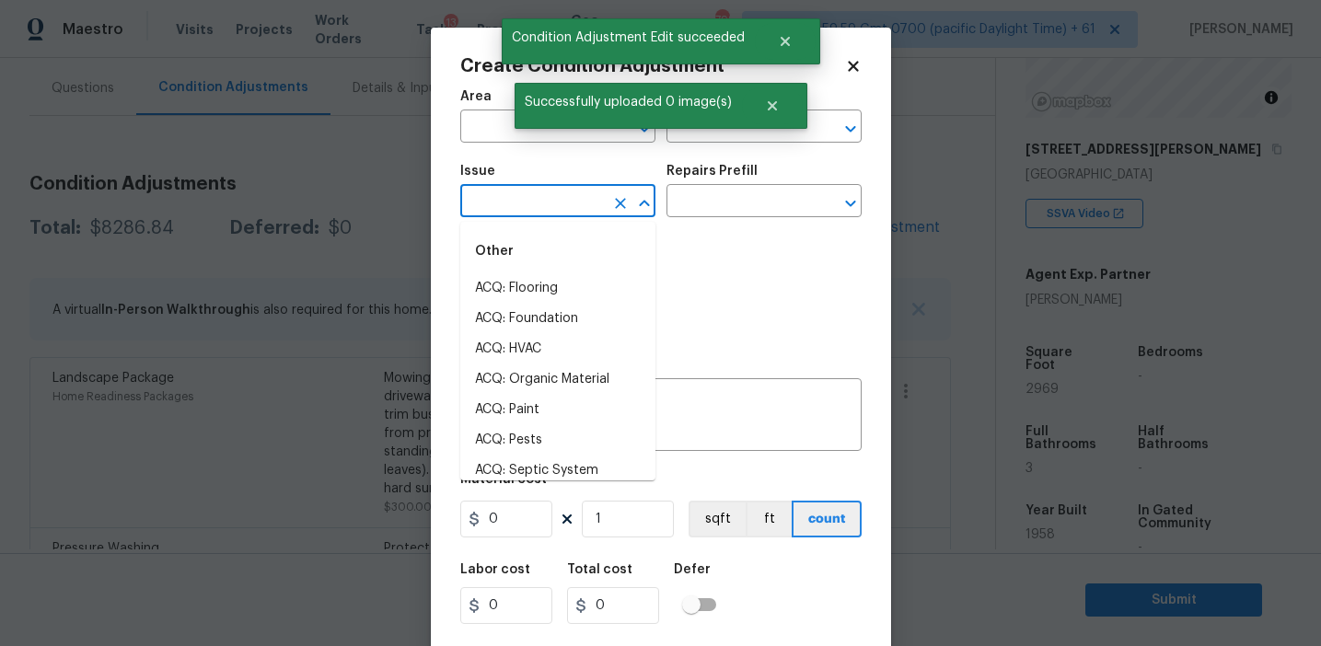
click at [525, 201] on input "text" at bounding box center [532, 203] width 144 height 29
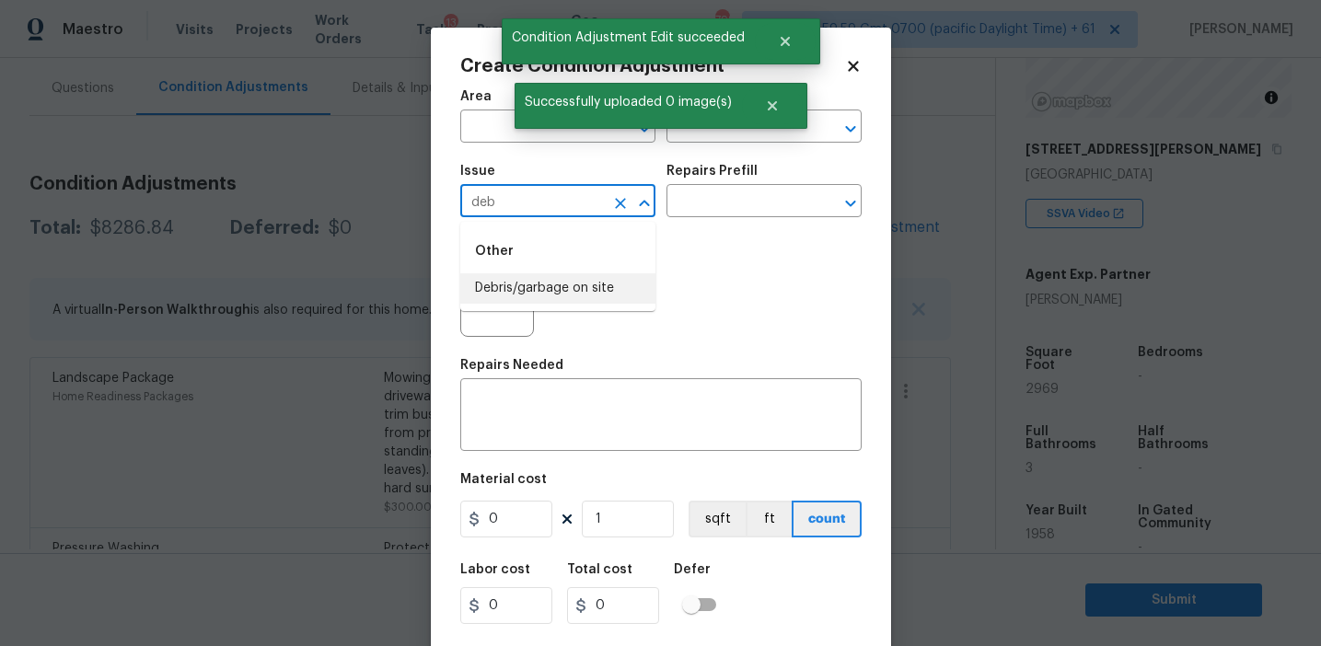
click at [547, 296] on li "Debris/garbage on site" at bounding box center [557, 288] width 195 height 30
type input "Debris/garbage on site"
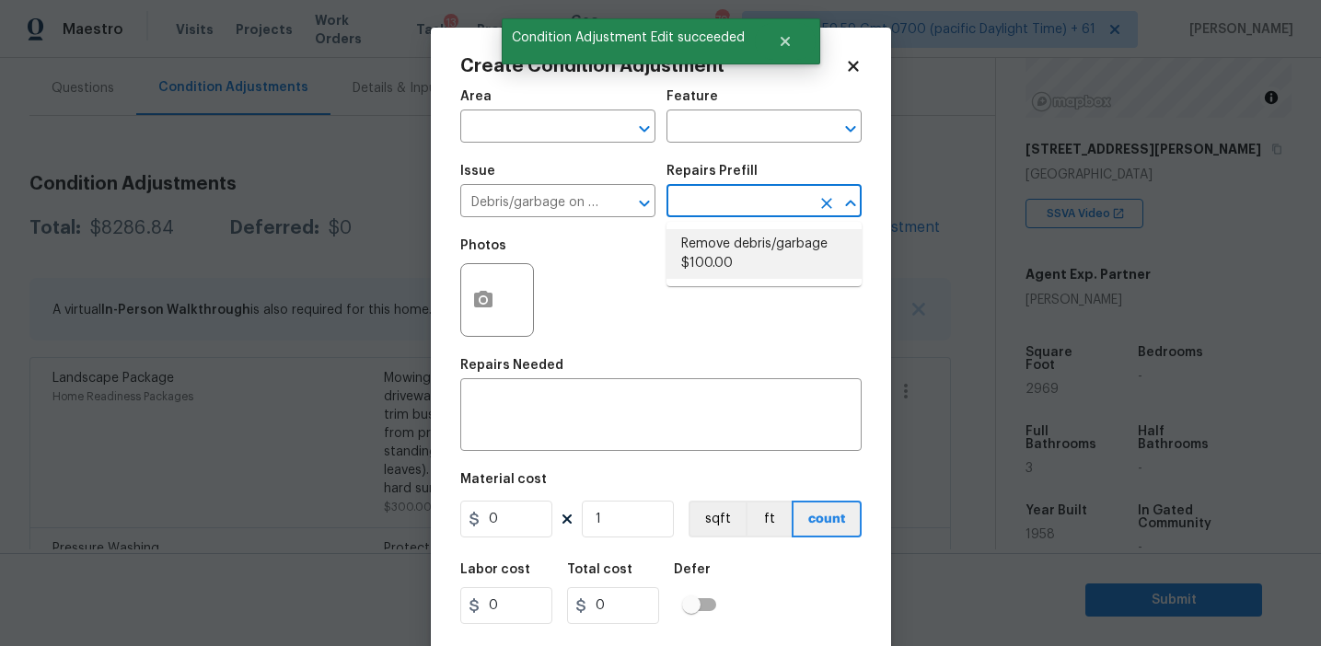
click at [724, 243] on li "Remove debris/garbage $100.00" at bounding box center [763, 254] width 195 height 50
type textarea "Remove, haul off, and properly dispose of any debris left by seller to offsite …"
type input "100"
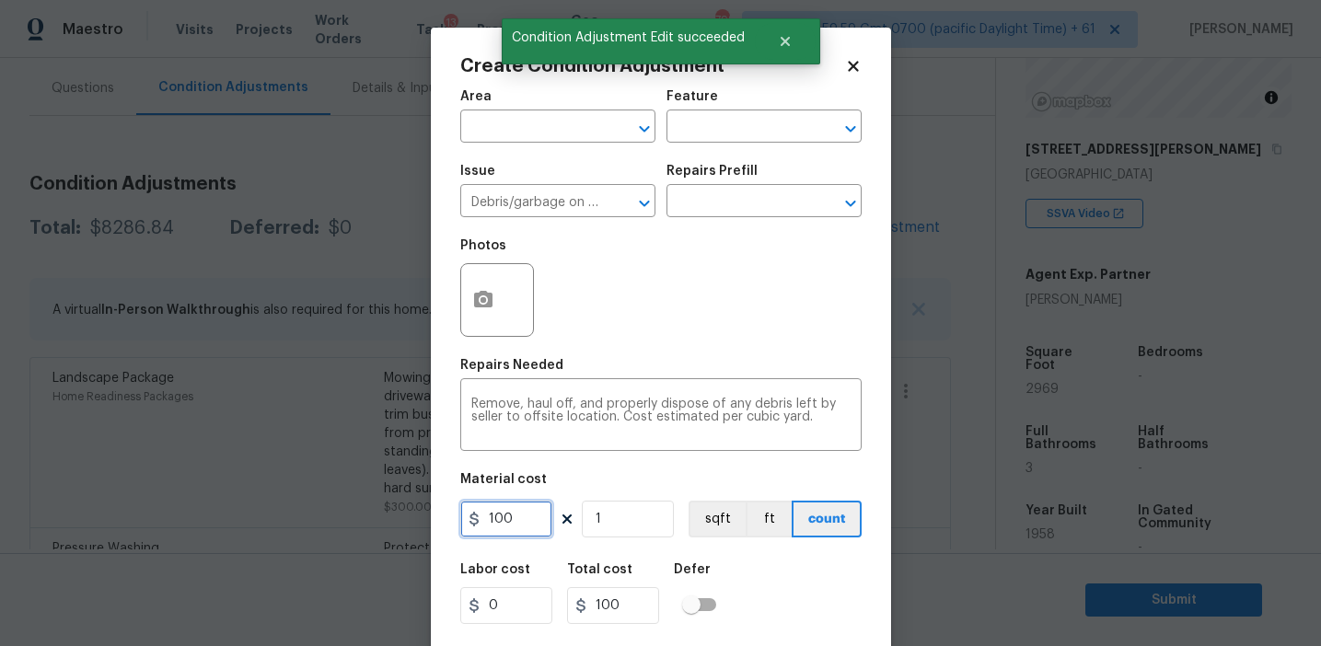
click at [526, 518] on input "100" at bounding box center [506, 519] width 92 height 37
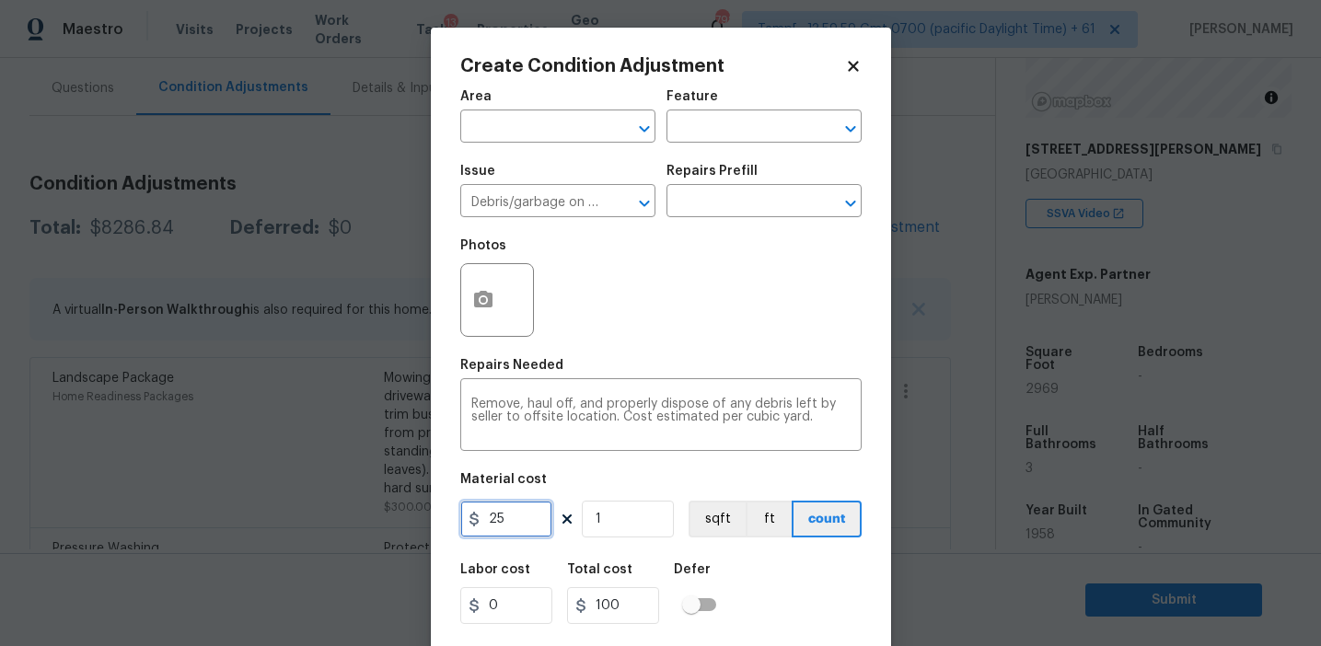
type input "25"
click at [533, 530] on input "25" at bounding box center [506, 519] width 92 height 37
type input "250"
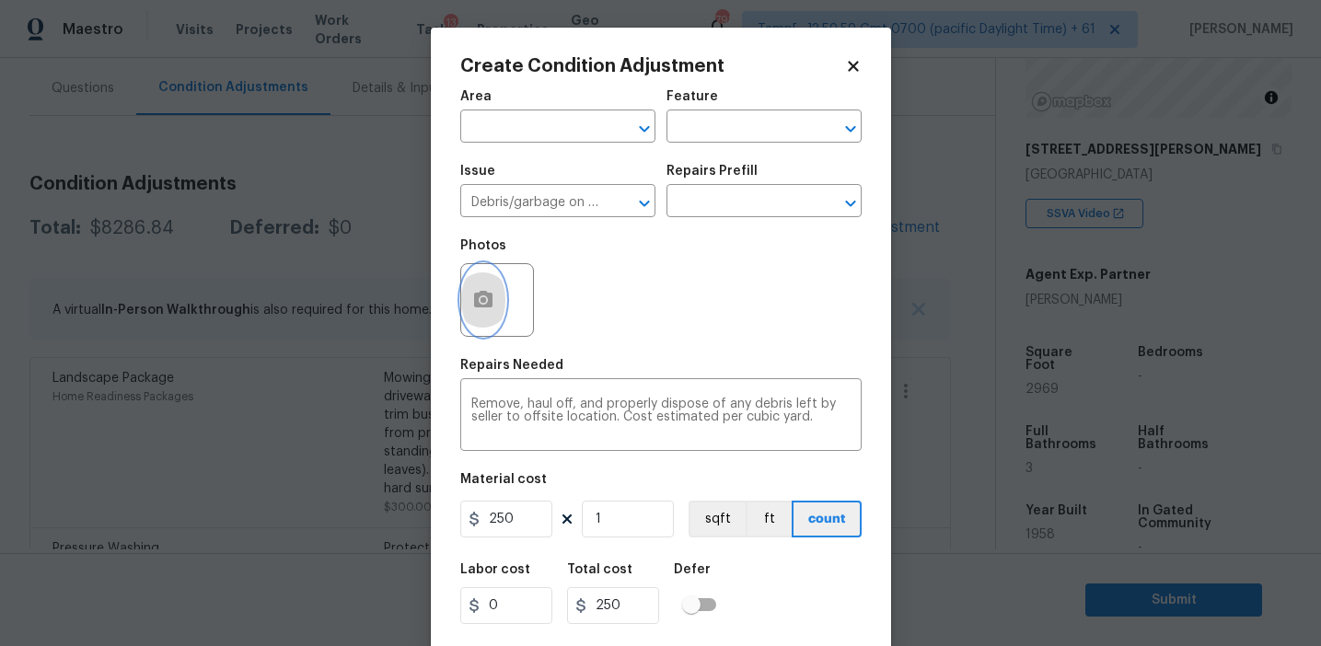
click at [479, 284] on button "button" at bounding box center [483, 300] width 44 height 72
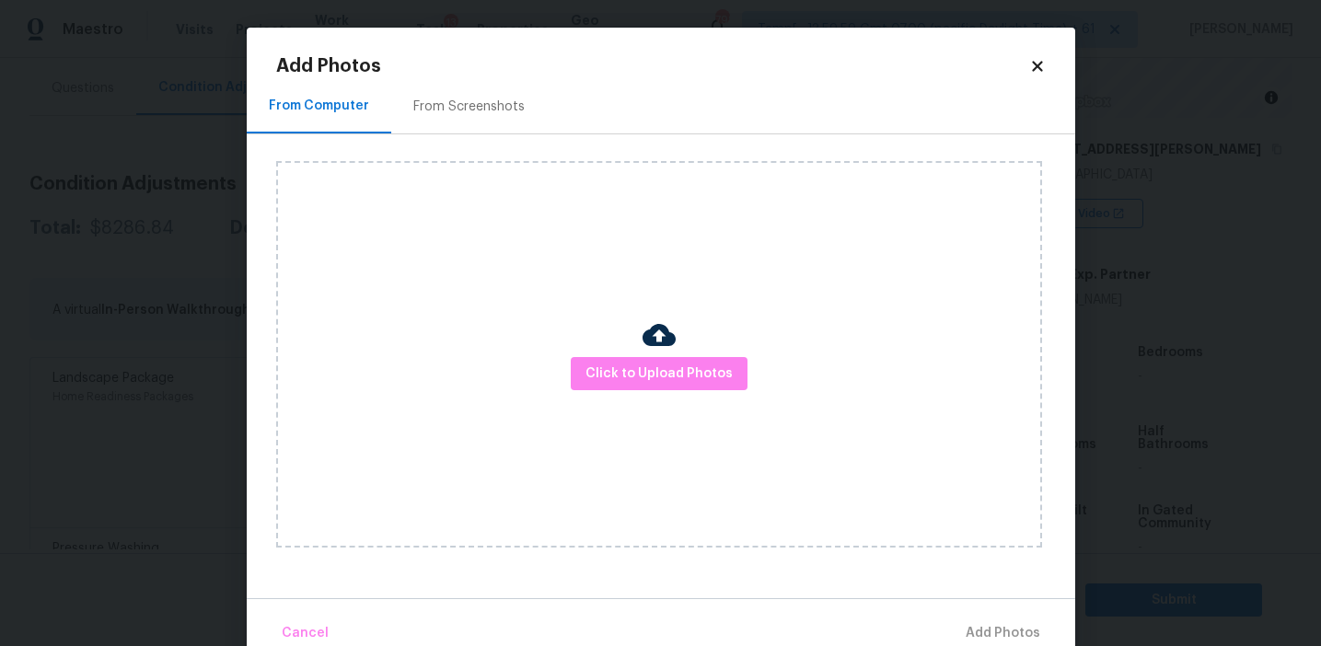
click at [480, 98] on div "From Screenshots" at bounding box center [468, 107] width 111 height 18
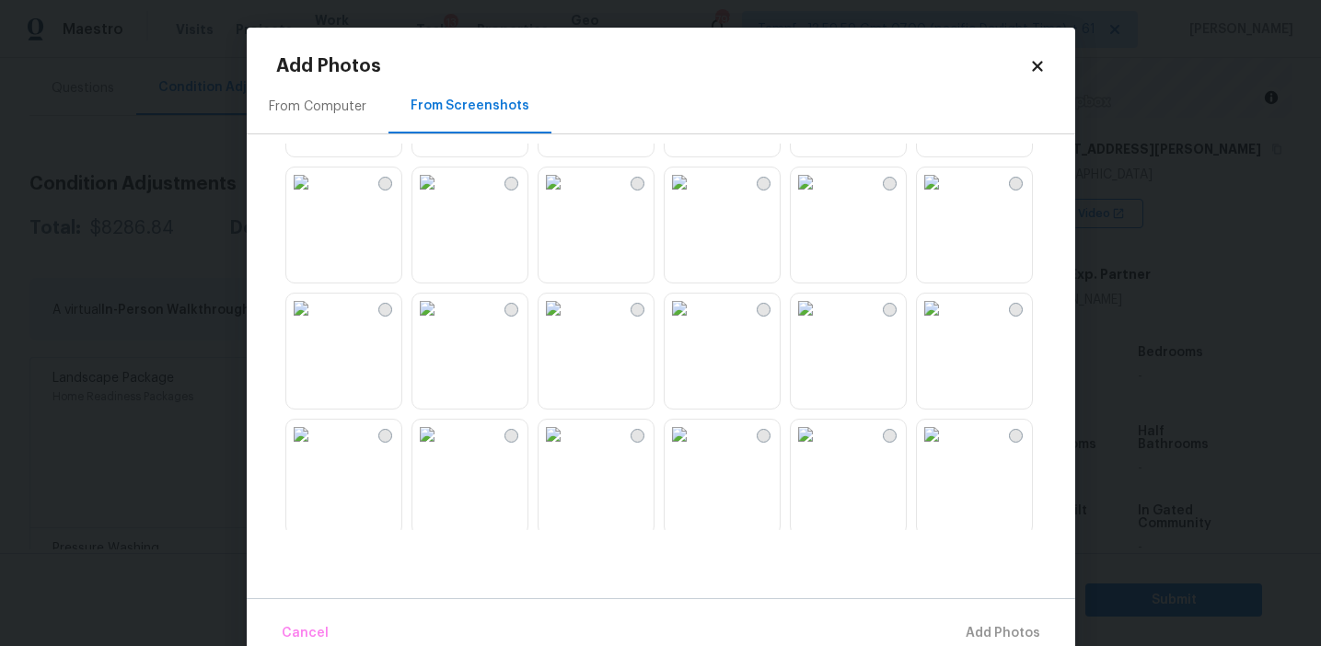
scroll to position [1212, 0]
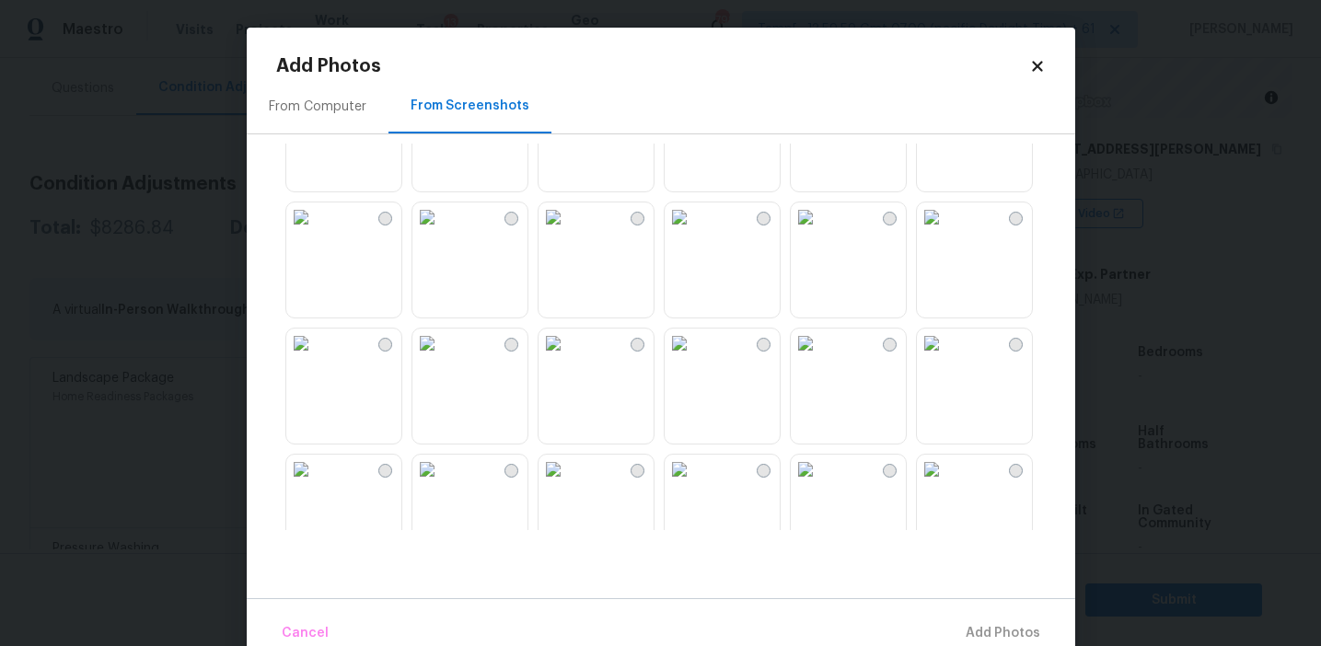
click at [568, 358] on img at bounding box center [553, 343] width 29 height 29
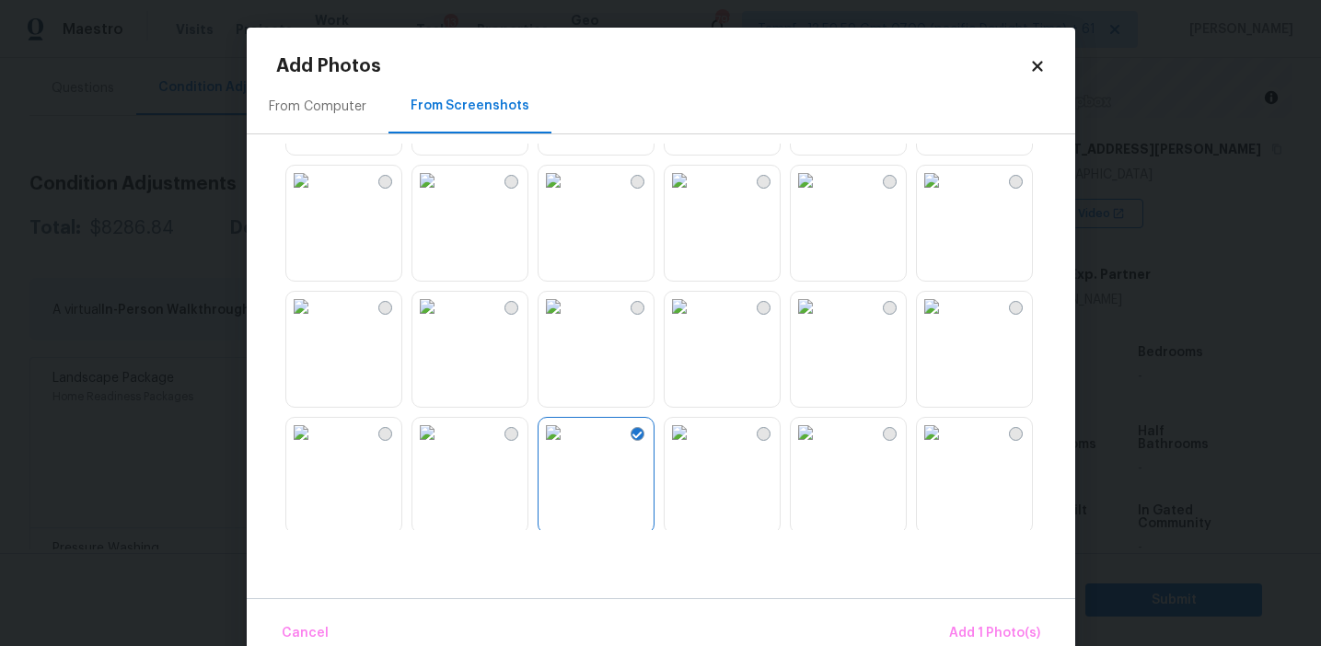
click at [316, 321] on img at bounding box center [300, 306] width 29 height 29
click at [981, 631] on span "Add 2 Photo(s)" at bounding box center [993, 633] width 94 height 23
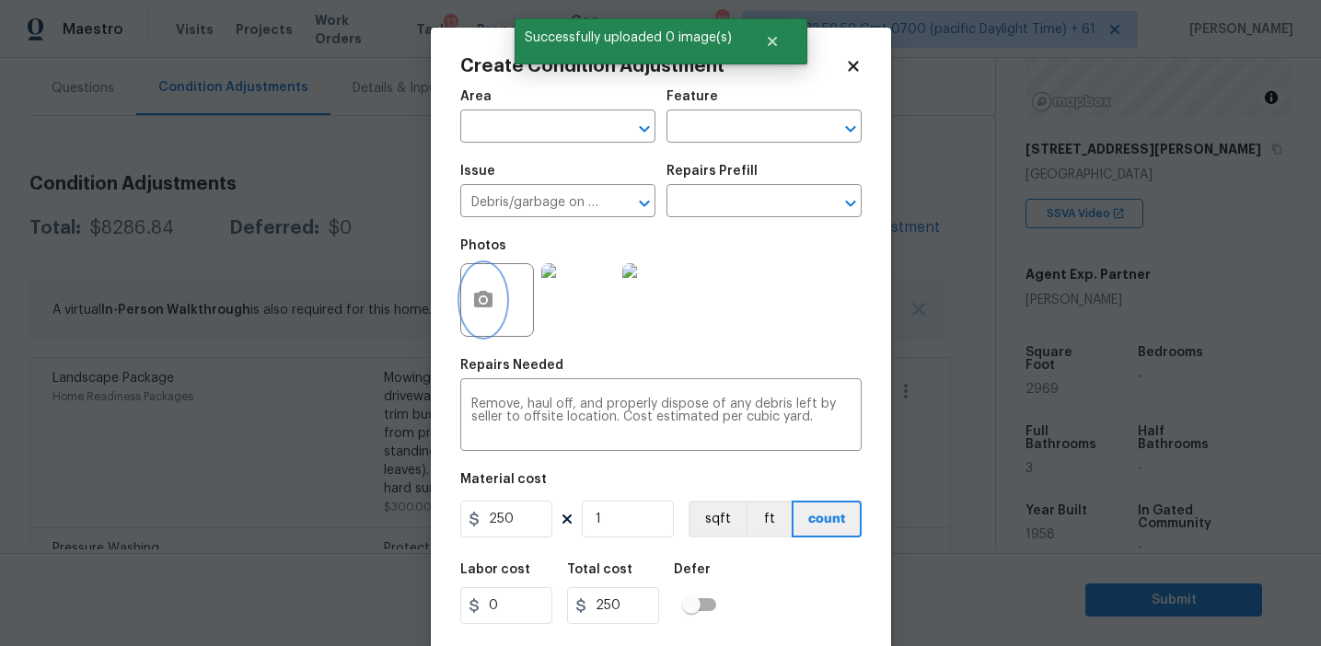
scroll to position [41, 0]
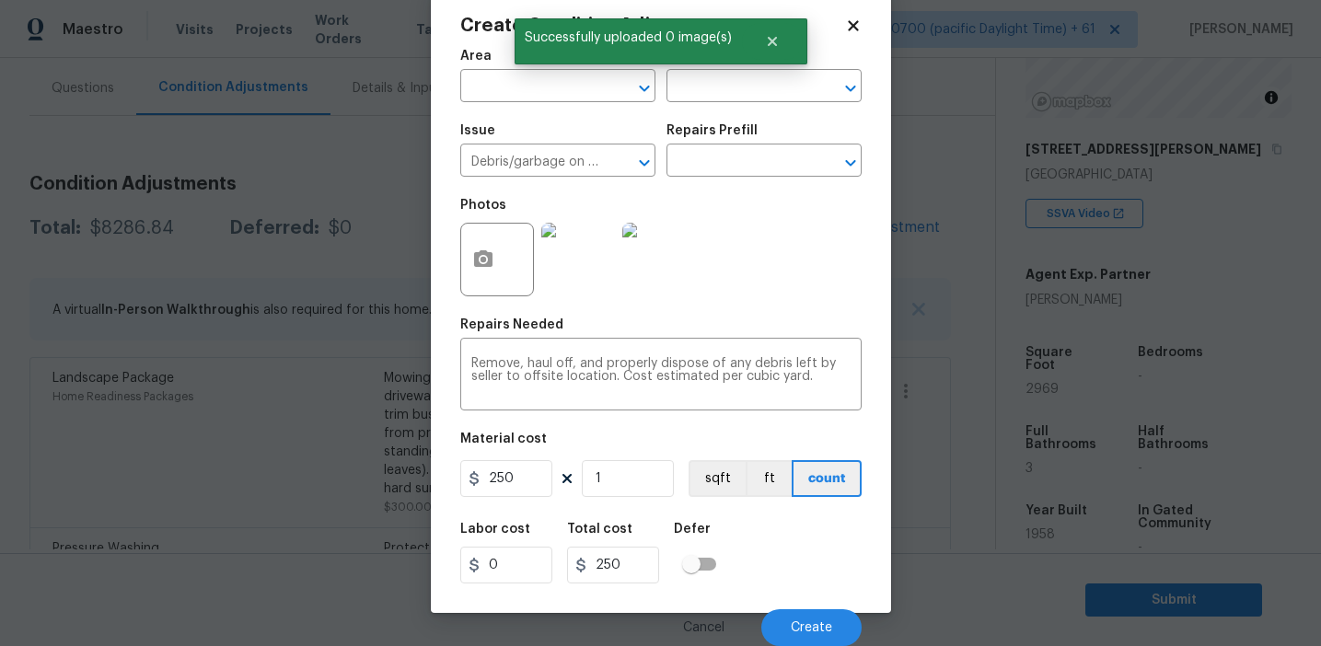
click at [786, 608] on div "Cancel Create" at bounding box center [660, 621] width 401 height 52
click at [796, 619] on button "Create" at bounding box center [811, 627] width 100 height 37
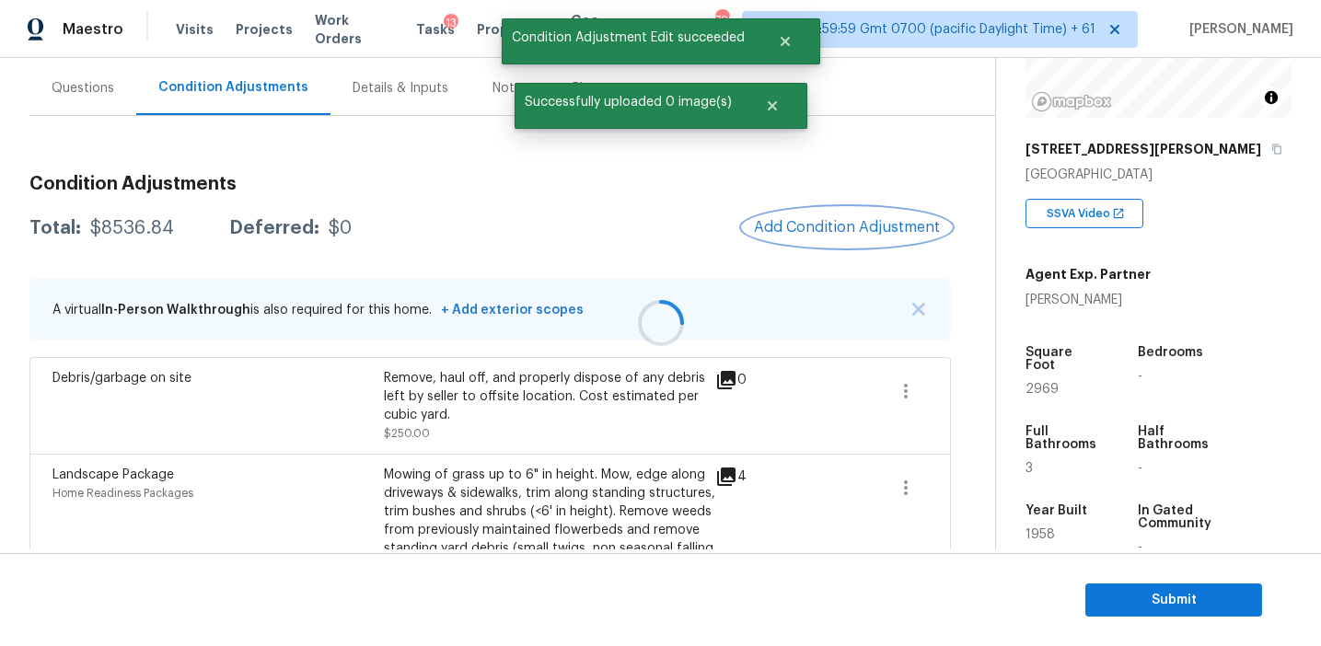
scroll to position [0, 0]
click at [790, 224] on span "Add Condition Adjustment" at bounding box center [847, 227] width 186 height 17
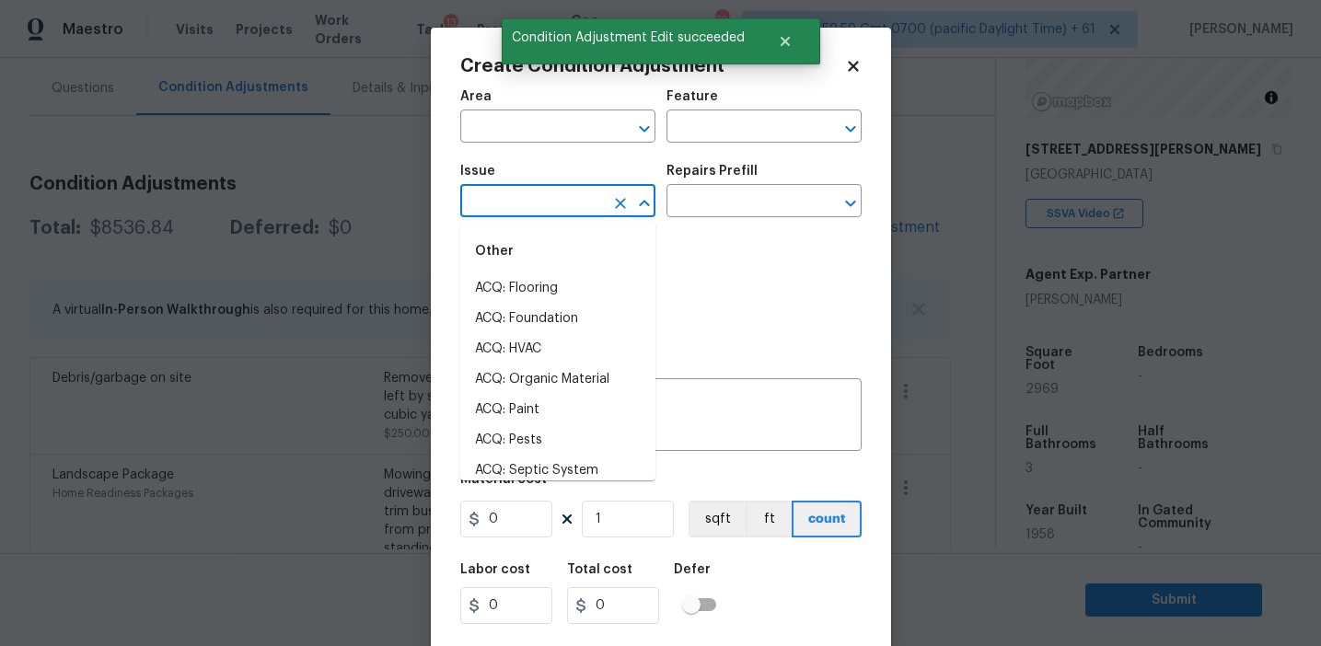
click at [536, 199] on input "text" at bounding box center [532, 203] width 144 height 29
click at [707, 133] on input "text" at bounding box center [738, 128] width 144 height 29
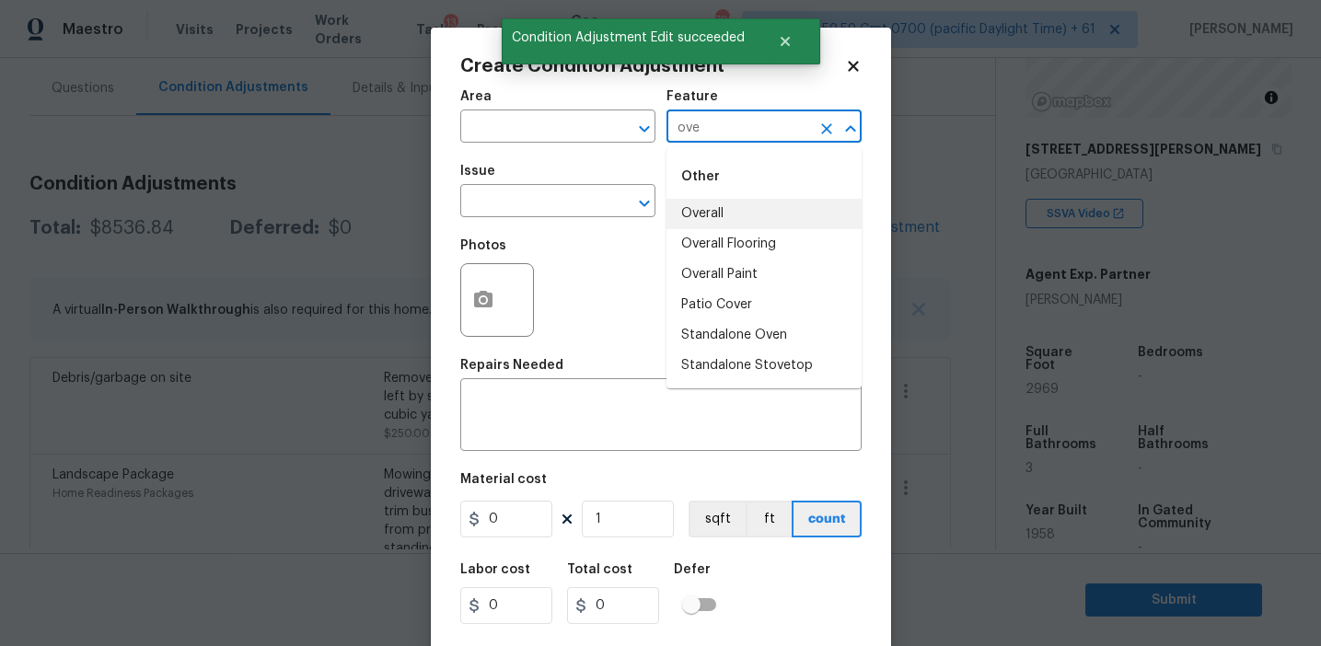
click at [735, 213] on li "Overall" at bounding box center [763, 214] width 195 height 30
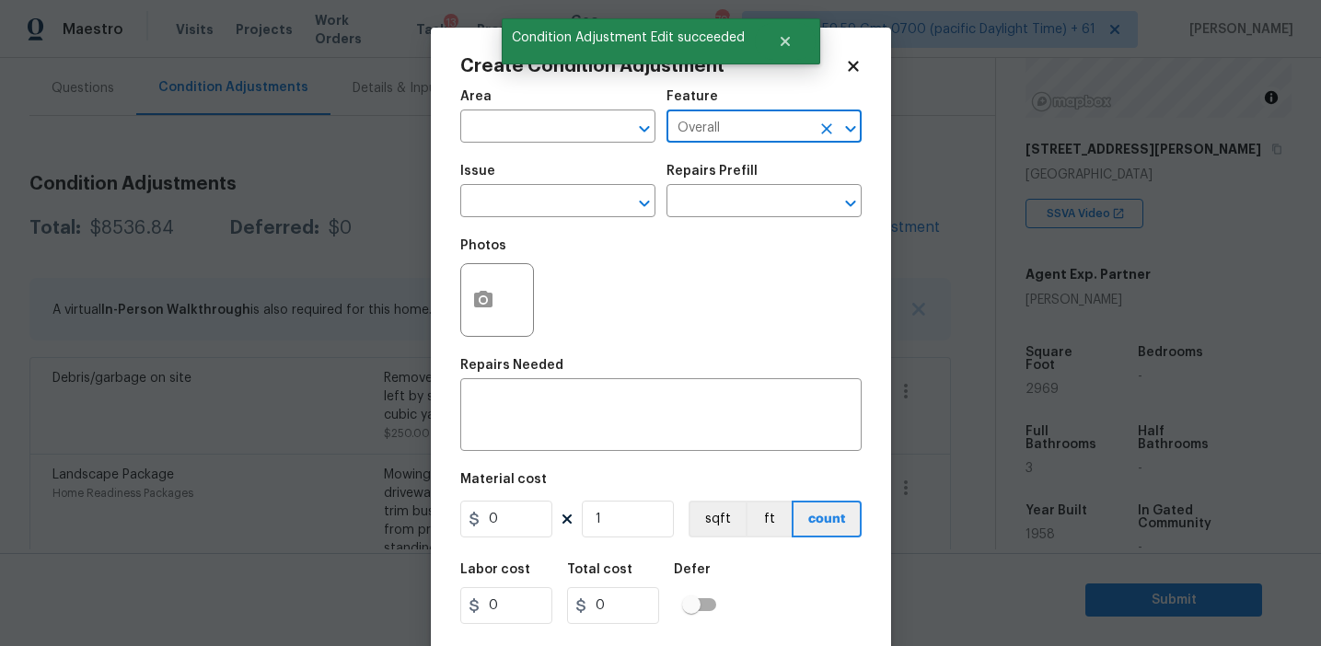
type input "Overall"
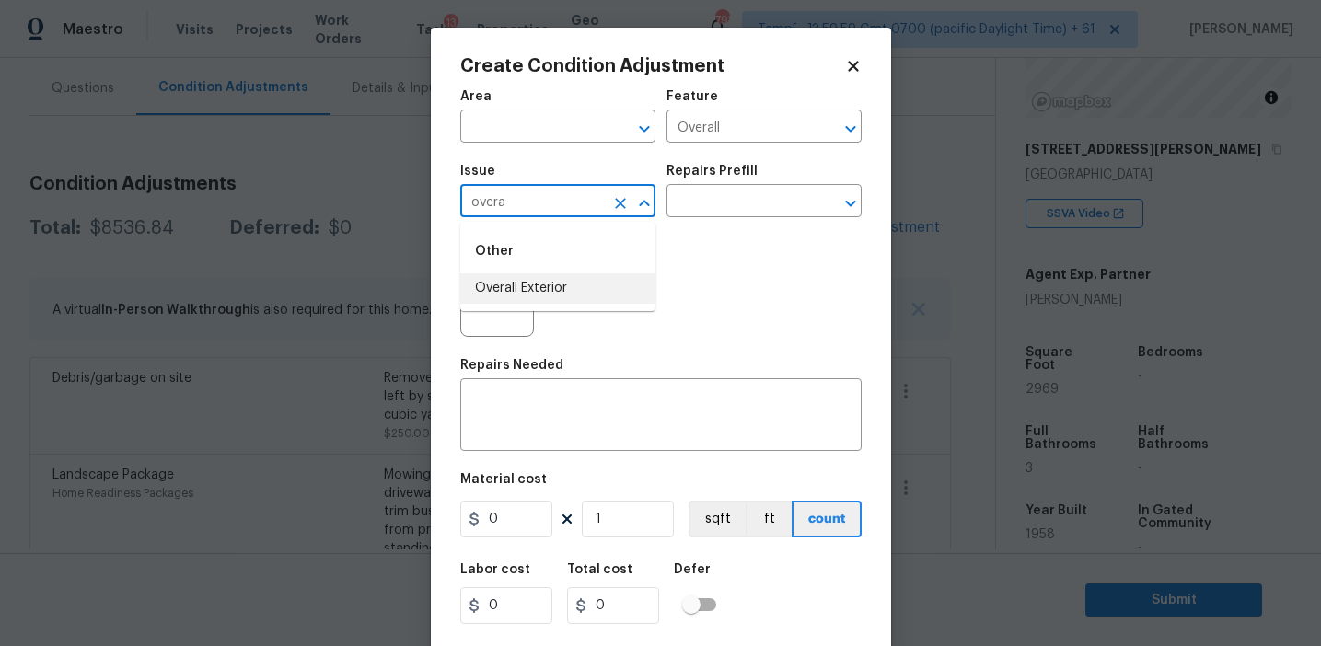
click at [561, 292] on li "Overall Exterior" at bounding box center [557, 288] width 195 height 30
type input "Overall Exterior"
click at [573, 415] on textarea at bounding box center [660, 417] width 379 height 39
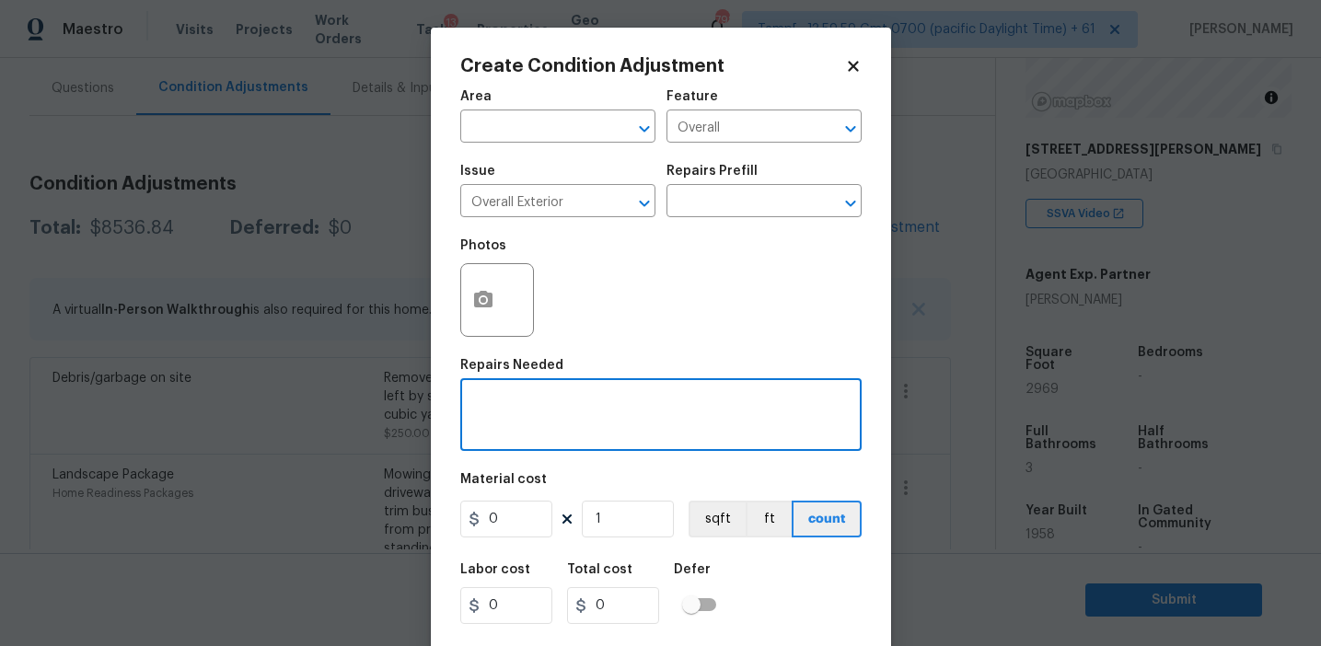
paste textarea "Overall exterior repairs (siding, stucco, fencing, decking, soffit, [PERSON_NAM…"
click at [771, 403] on textarea "Overall exterior repairs (siding, stucco, fencing, decking, soffit, [PERSON_NAM…" at bounding box center [660, 417] width 379 height 39
type textarea "Overall exterior repairs (siding, stucco, fencing, patio, soffit, [PERSON_NAME]…"
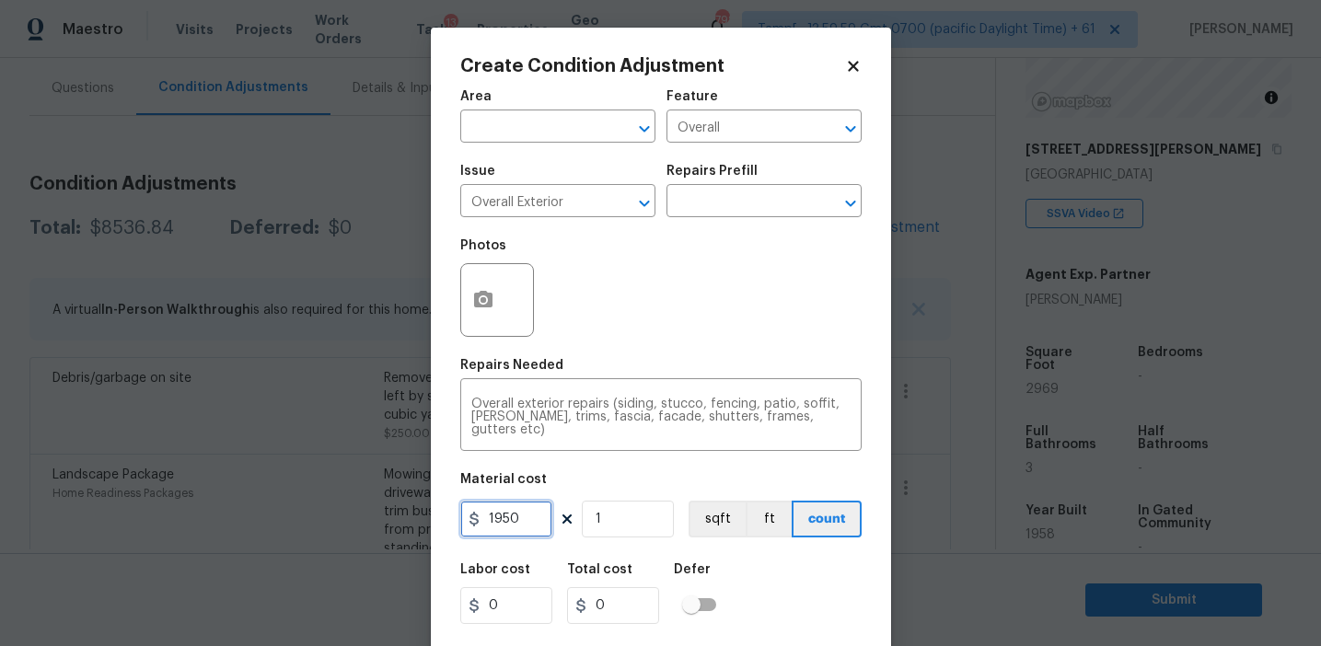
type input "1950"
click at [660, 313] on div "Photos" at bounding box center [660, 288] width 401 height 120
click at [478, 272] on button "button" at bounding box center [483, 300] width 44 height 72
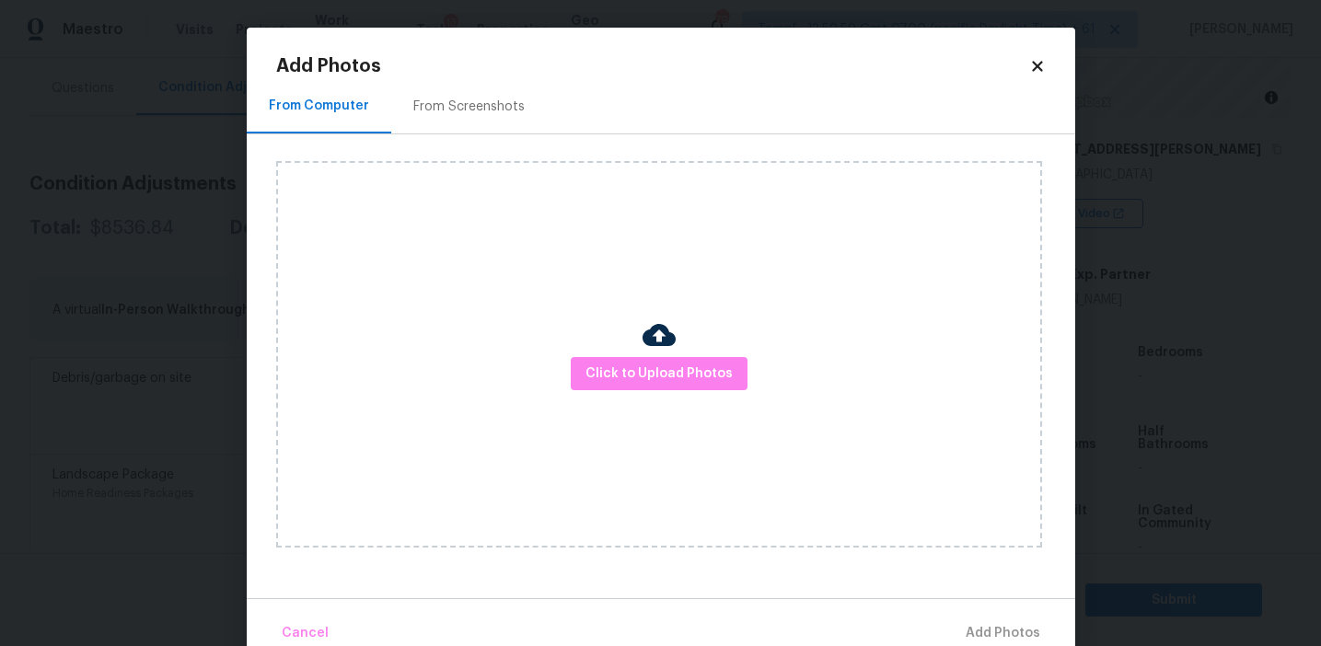
click at [461, 96] on div "From Screenshots" at bounding box center [469, 106] width 156 height 54
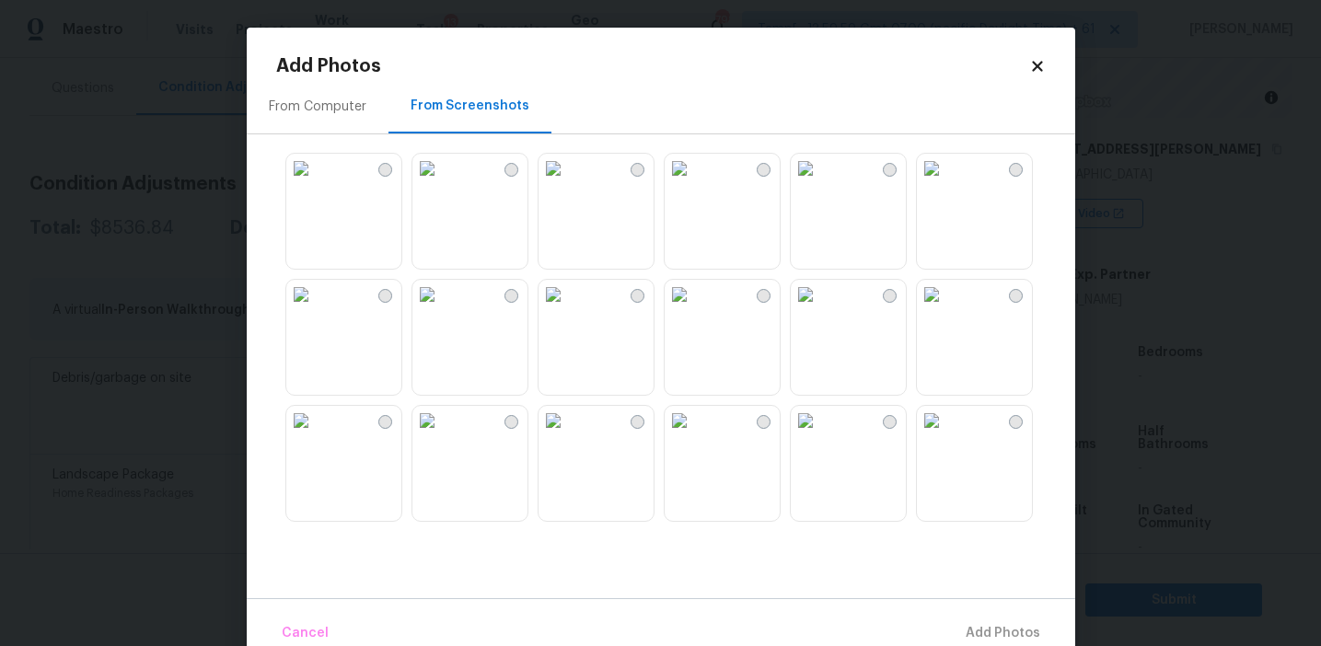
click at [316, 183] on img at bounding box center [300, 168] width 29 height 29
click at [946, 435] on img at bounding box center [931, 420] width 29 height 29
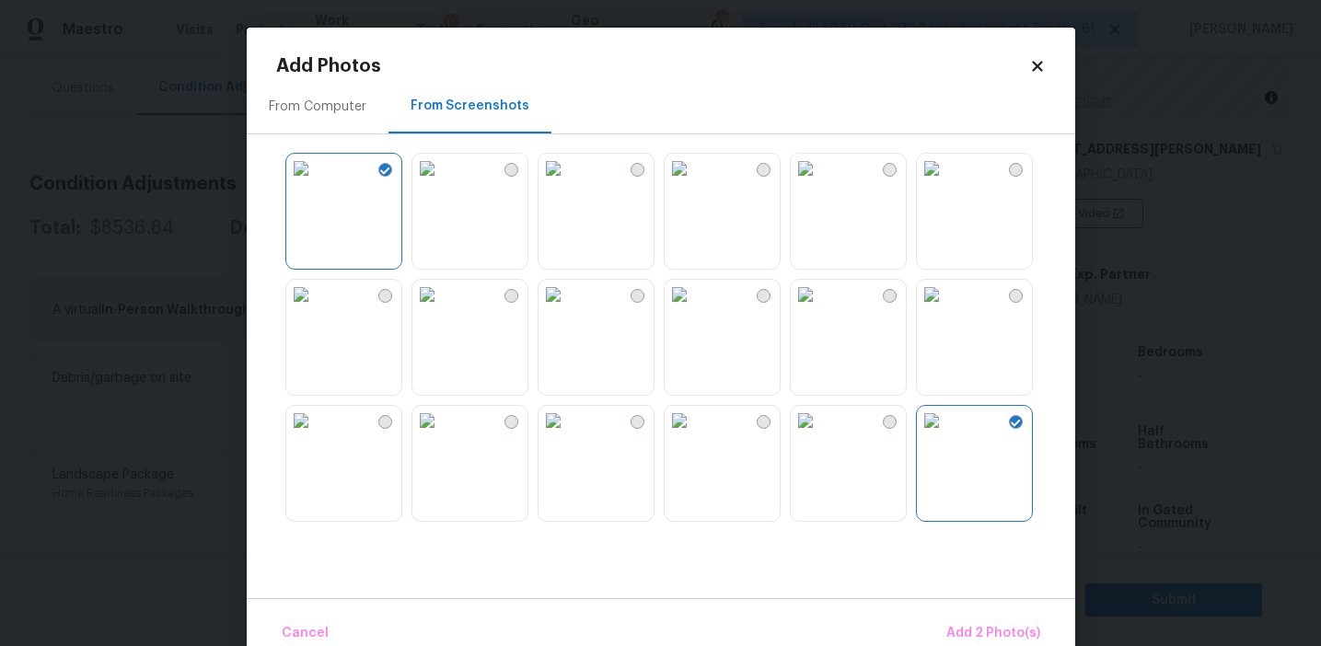
click at [316, 435] on img at bounding box center [300, 420] width 29 height 29
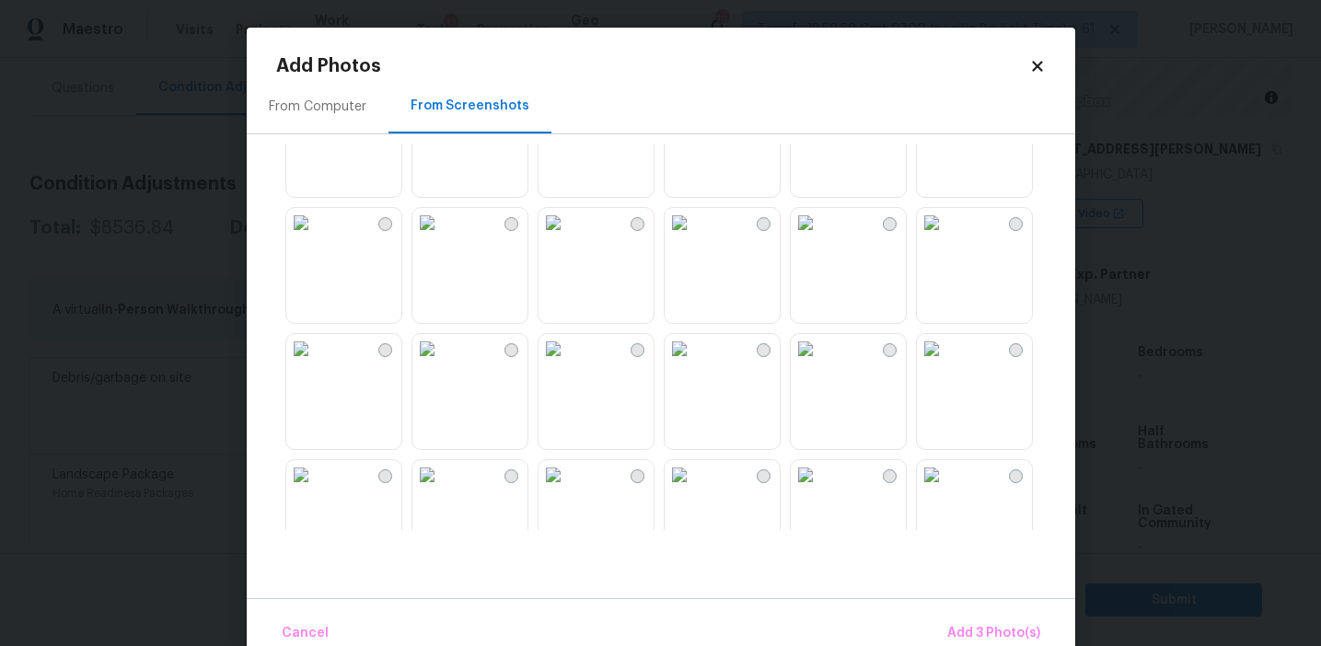
scroll to position [926, 0]
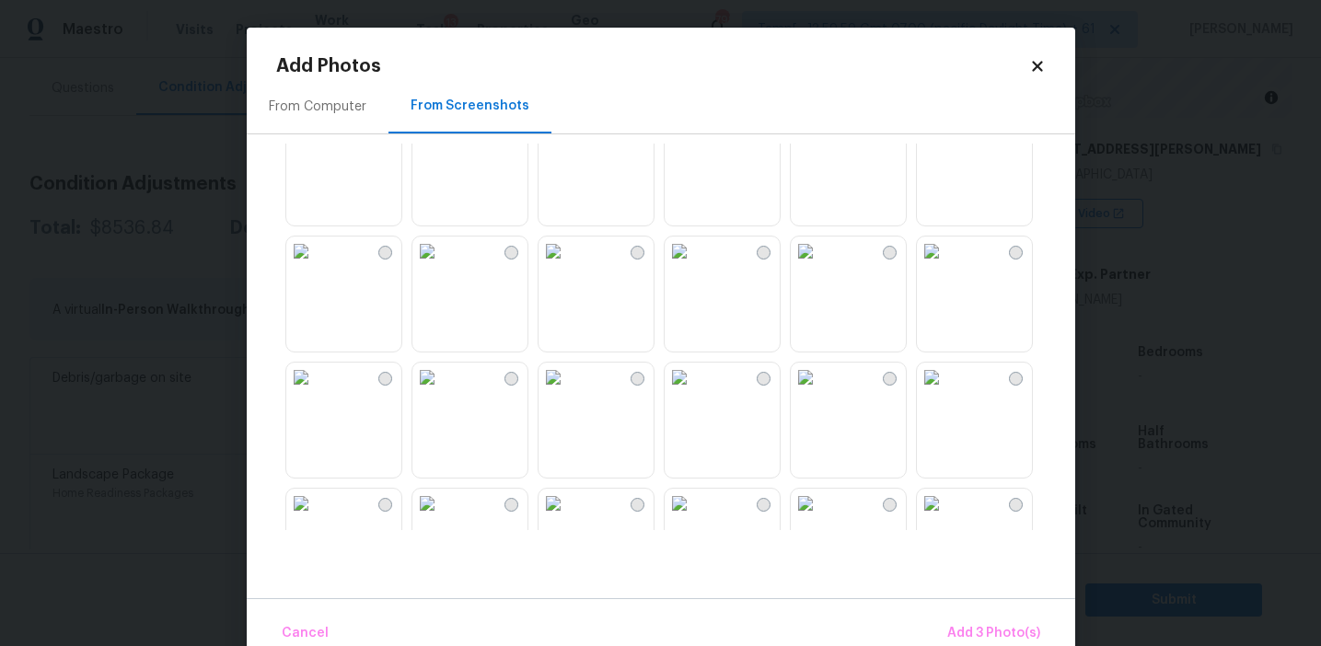
click at [442, 266] on img at bounding box center [426, 251] width 29 height 29
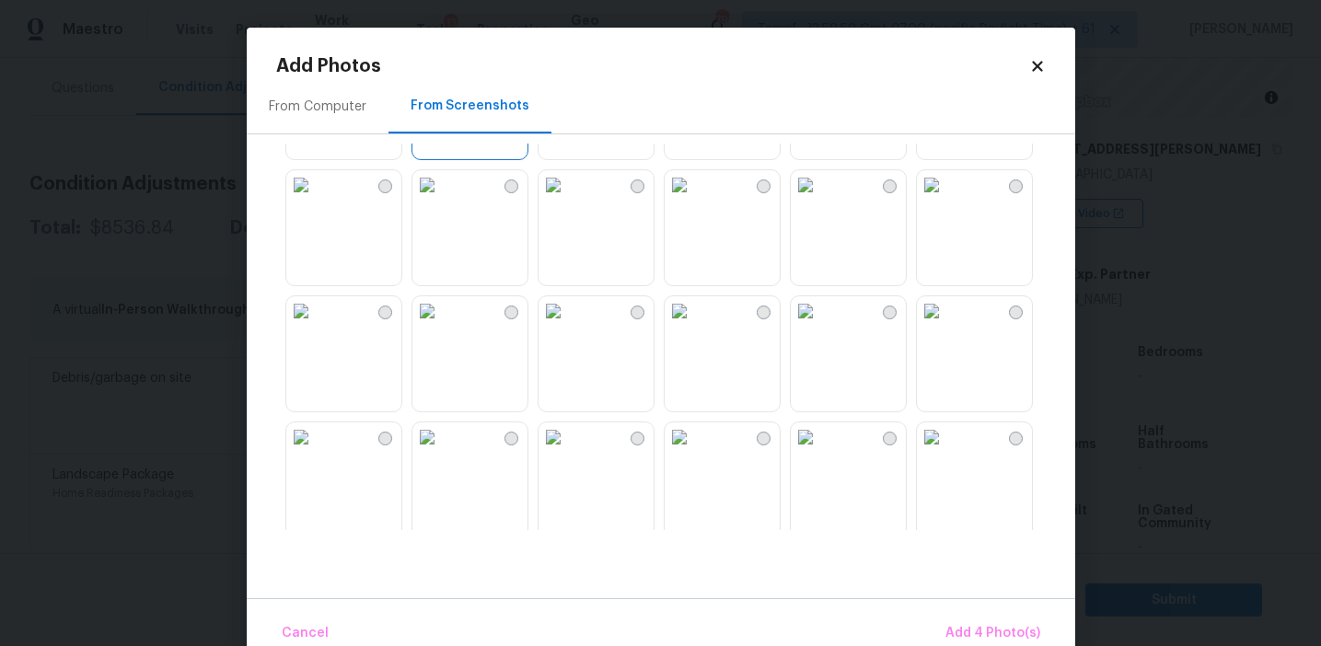
scroll to position [1248, 0]
click at [316, 196] on img at bounding box center [300, 181] width 29 height 29
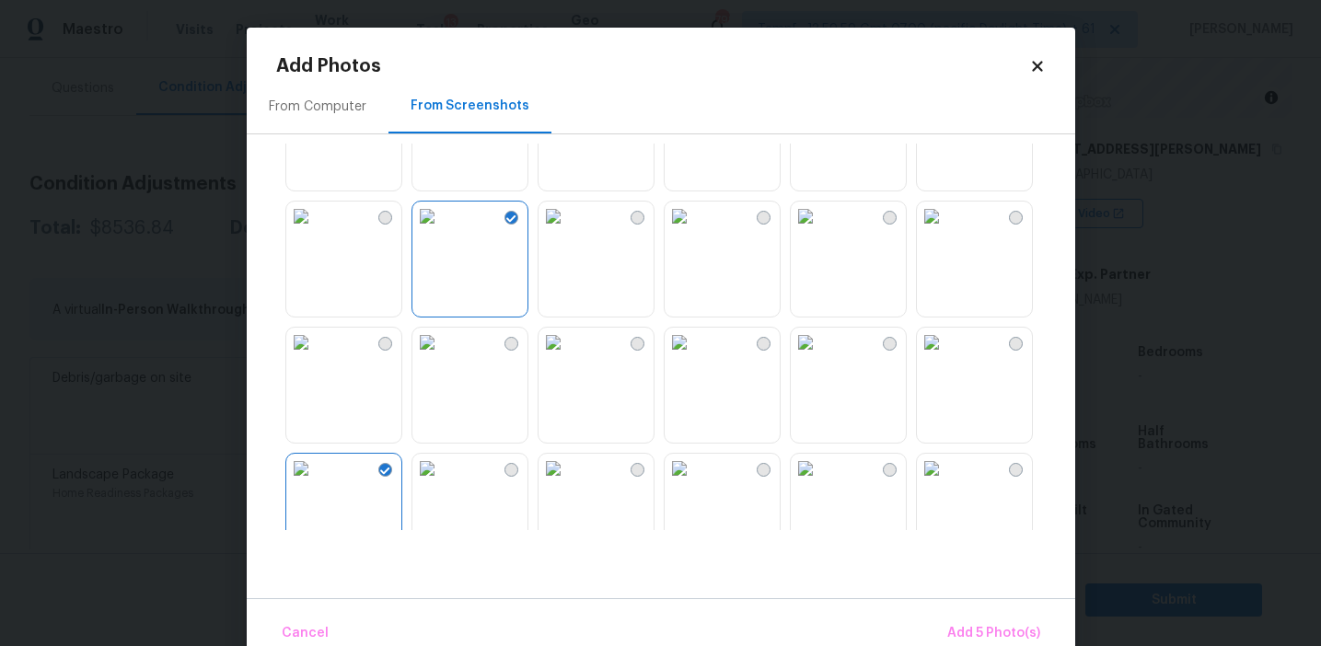
click at [442, 231] on img at bounding box center [426, 216] width 29 height 29
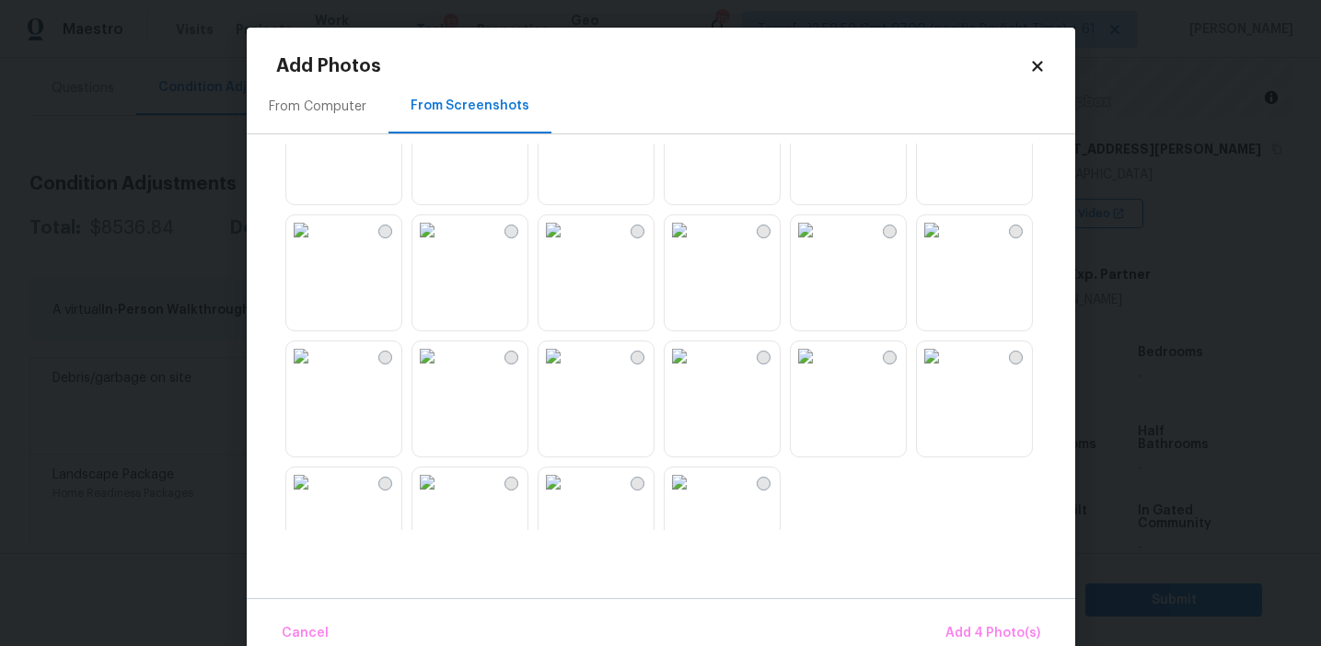
scroll to position [1506, 0]
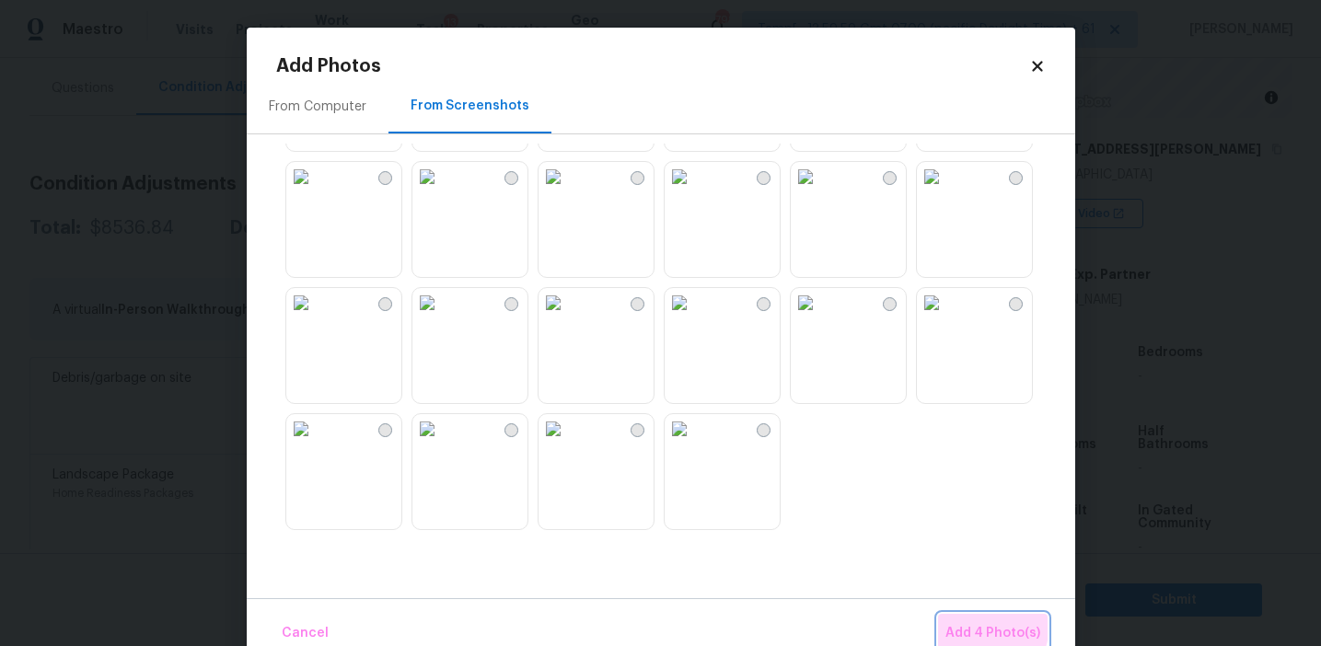
click at [962, 622] on span "Add 4 Photo(s)" at bounding box center [992, 633] width 95 height 23
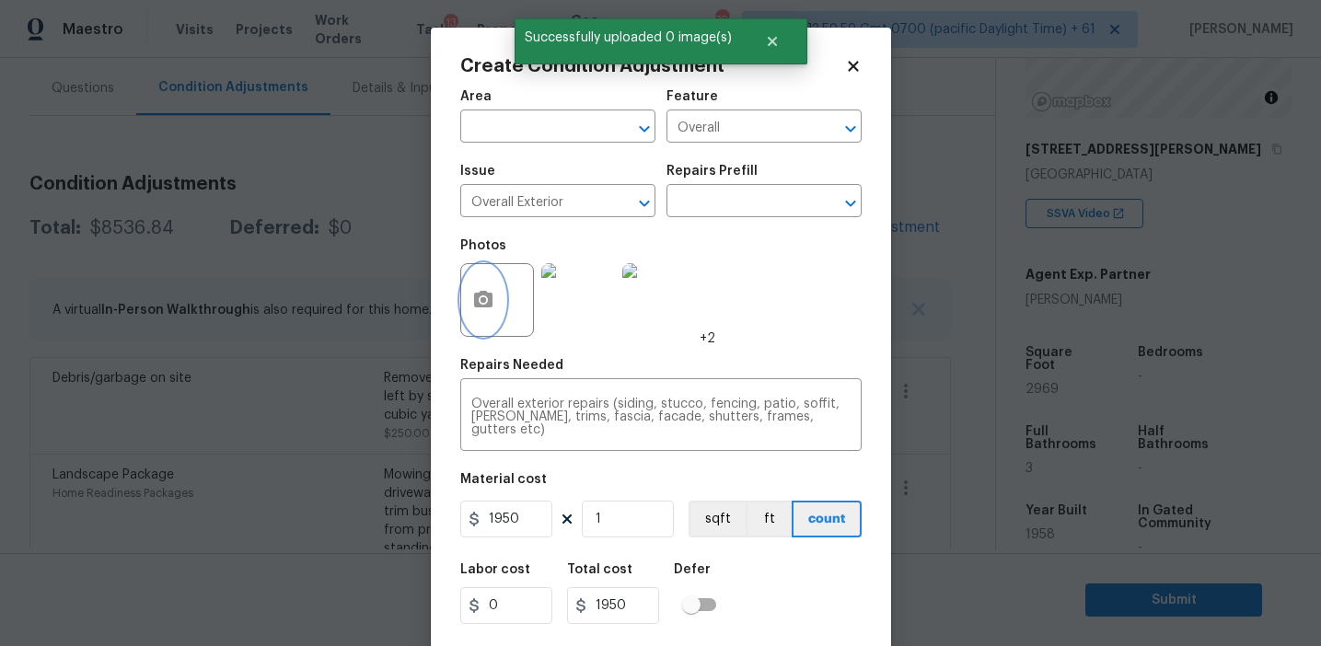
scroll to position [41, 0]
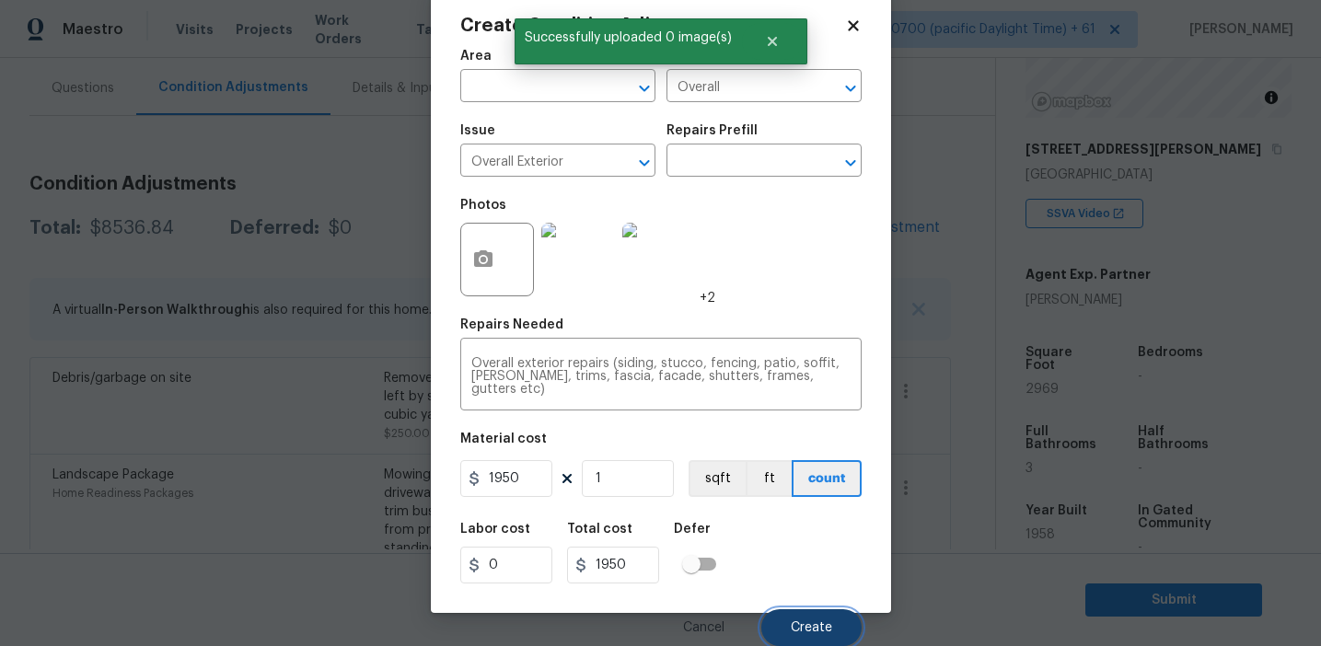
click at [809, 621] on span "Create" at bounding box center [811, 628] width 41 height 14
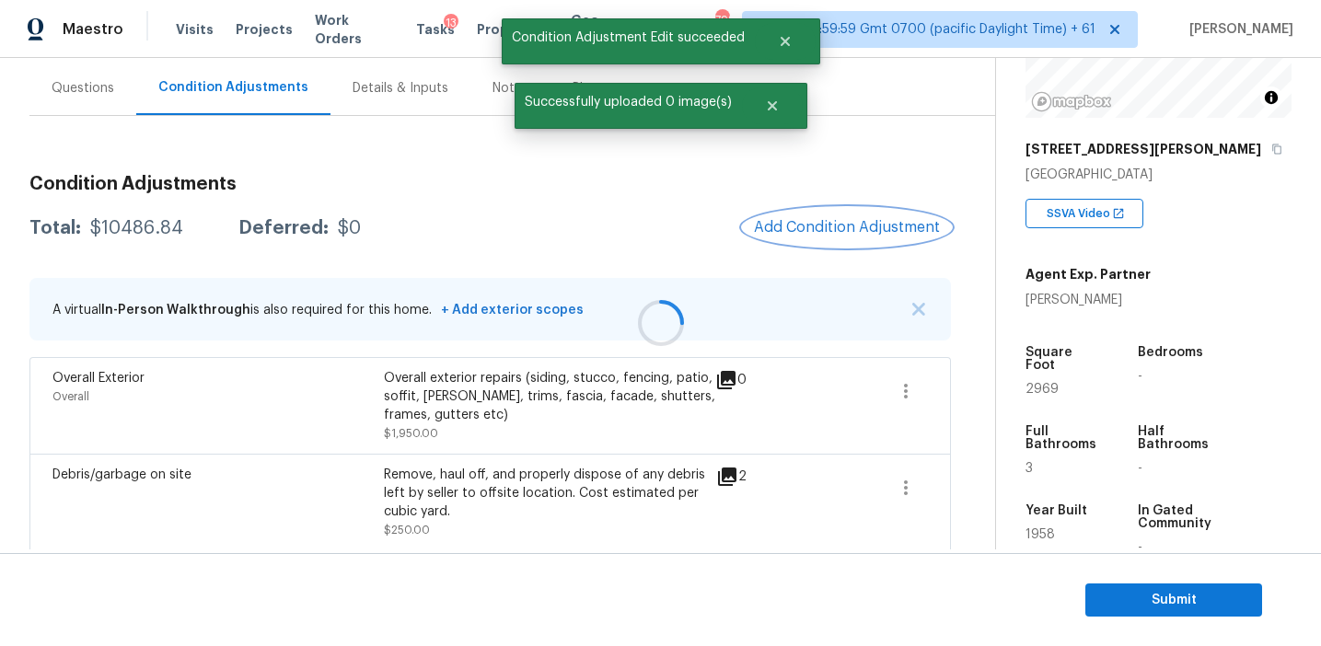
scroll to position [0, 0]
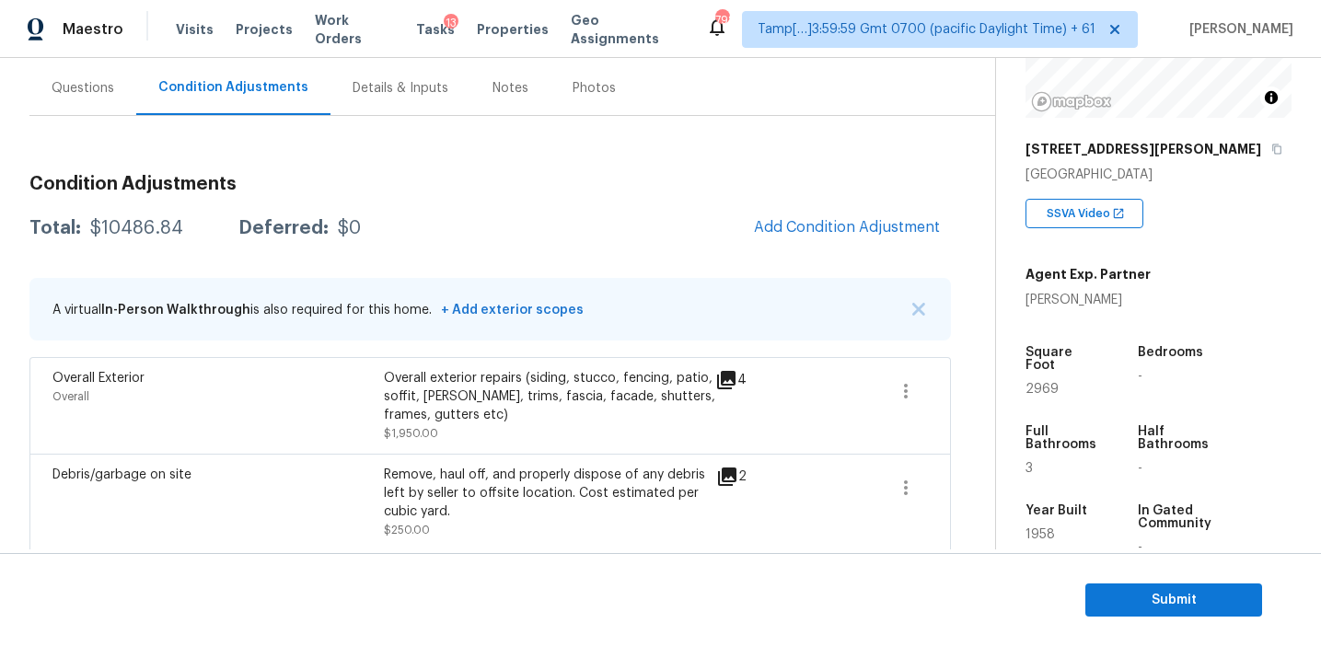
click at [631, 230] on div "Total: $10486.84 Deferred: $0 Add Condition Adjustment" at bounding box center [489, 228] width 921 height 41
click at [802, 224] on span "Add Condition Adjustment" at bounding box center [847, 227] width 186 height 17
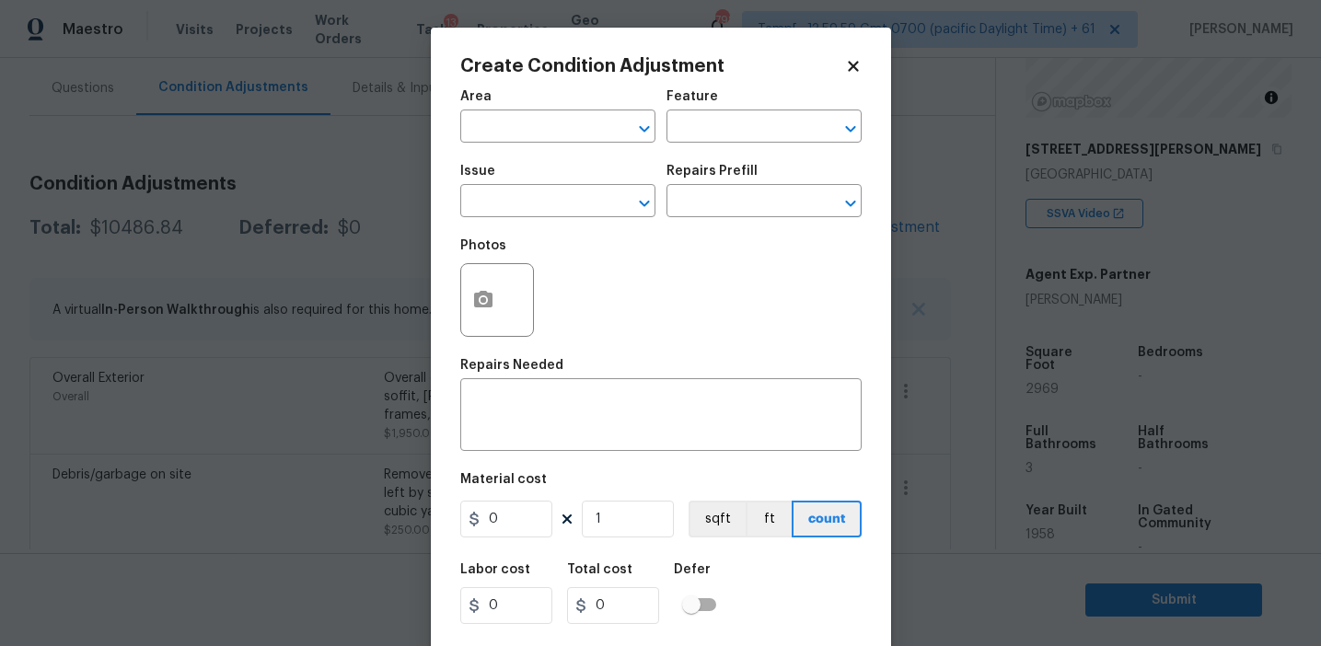
click at [462, 319] on div at bounding box center [497, 300] width 74 height 74
click at [488, 307] on icon "button" at bounding box center [483, 299] width 18 height 17
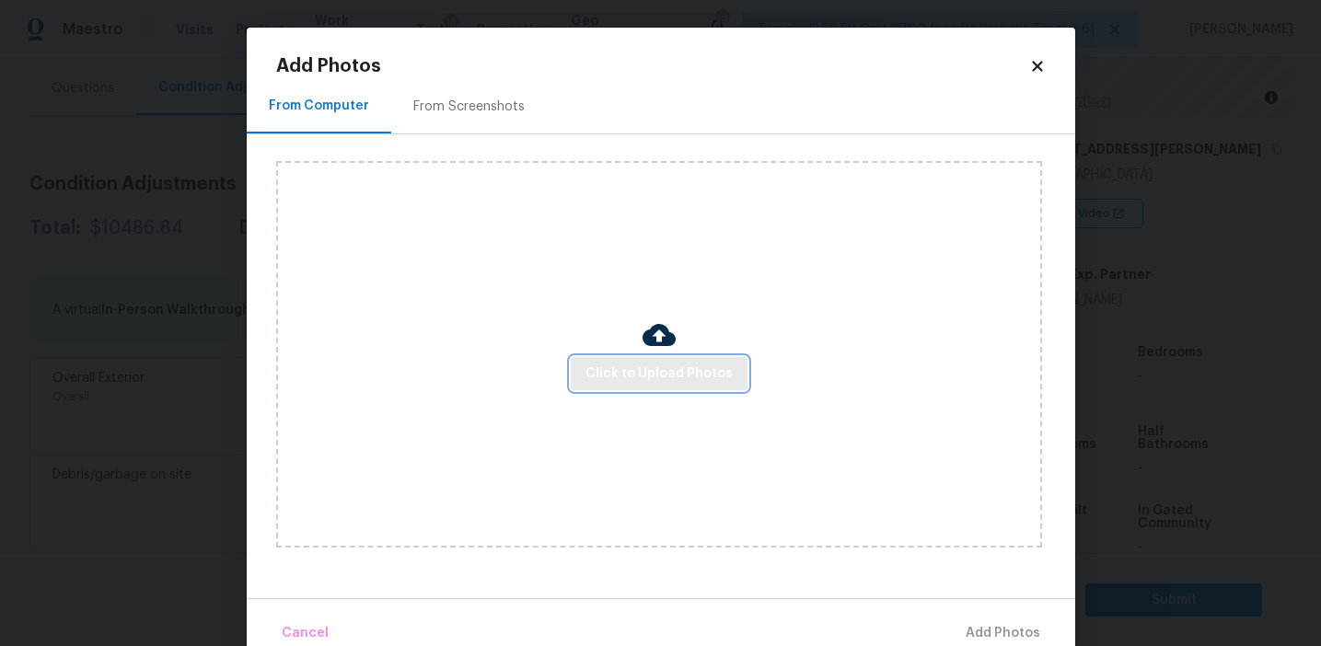
click at [639, 365] on span "Click to Upload Photos" at bounding box center [658, 374] width 147 height 23
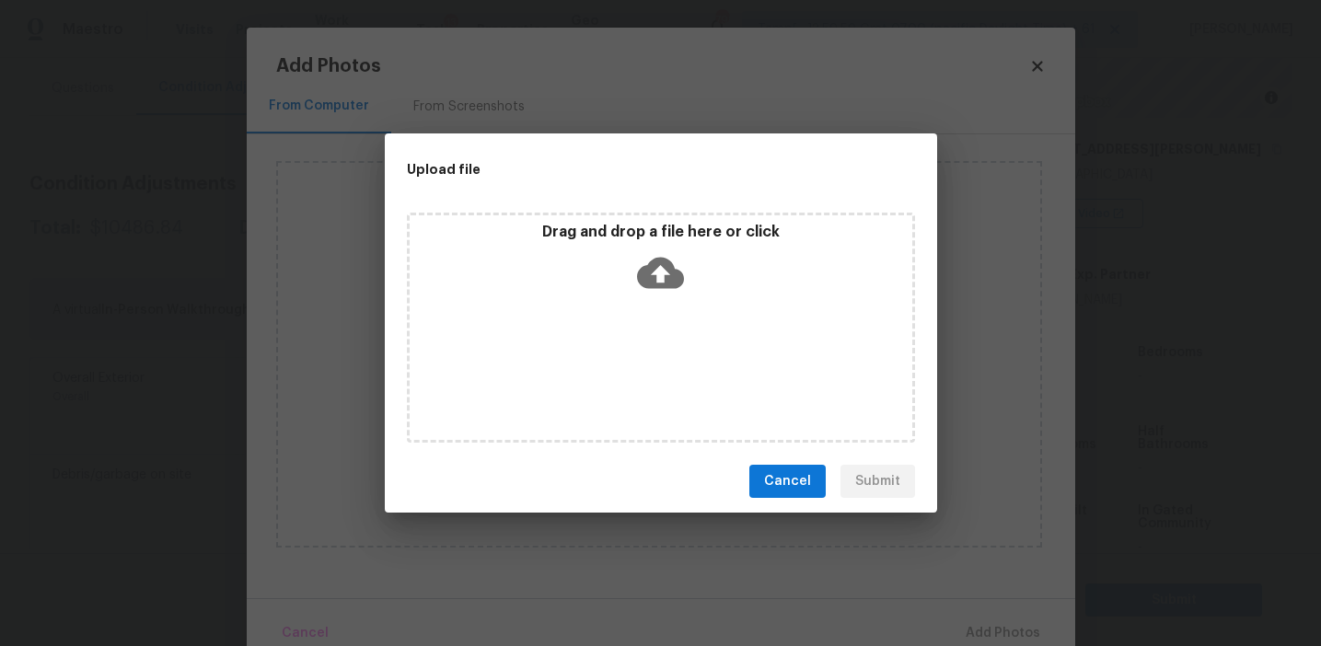
click at [644, 261] on icon at bounding box center [660, 272] width 47 height 47
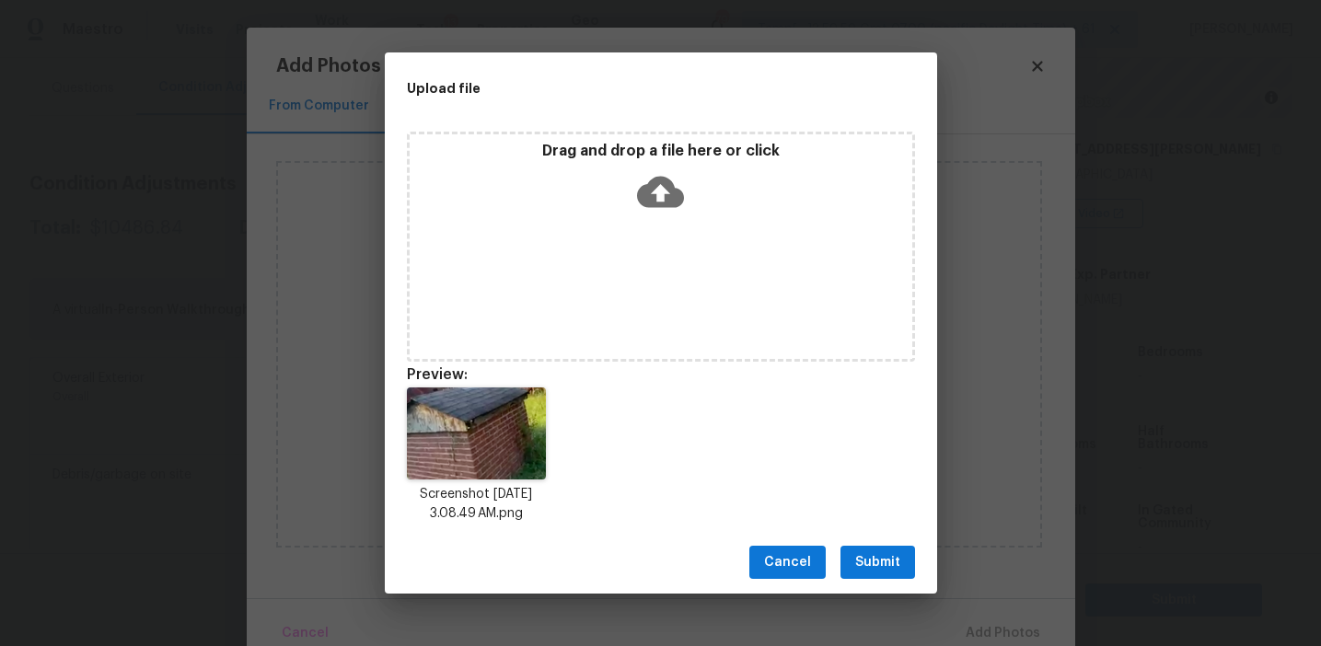
click at [862, 562] on span "Submit" at bounding box center [877, 562] width 45 height 23
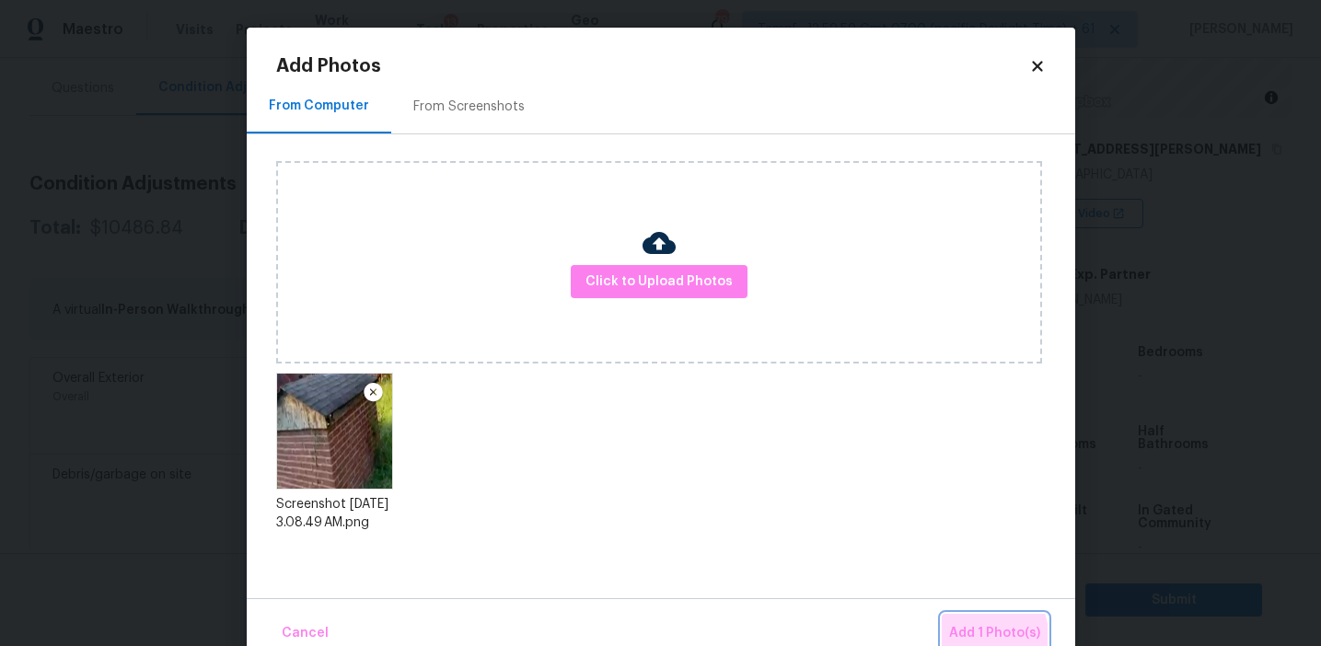
click at [972, 637] on span "Add 1 Photo(s)" at bounding box center [994, 633] width 91 height 23
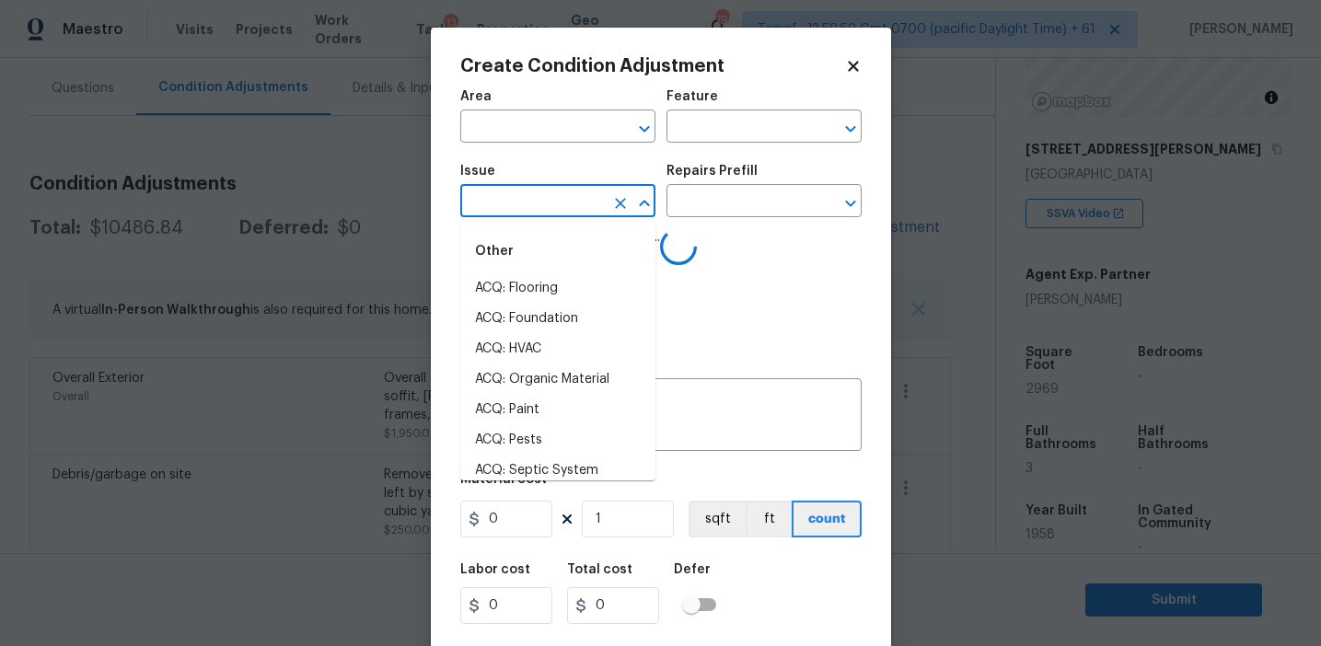
click at [504, 206] on input "text" at bounding box center [532, 203] width 144 height 29
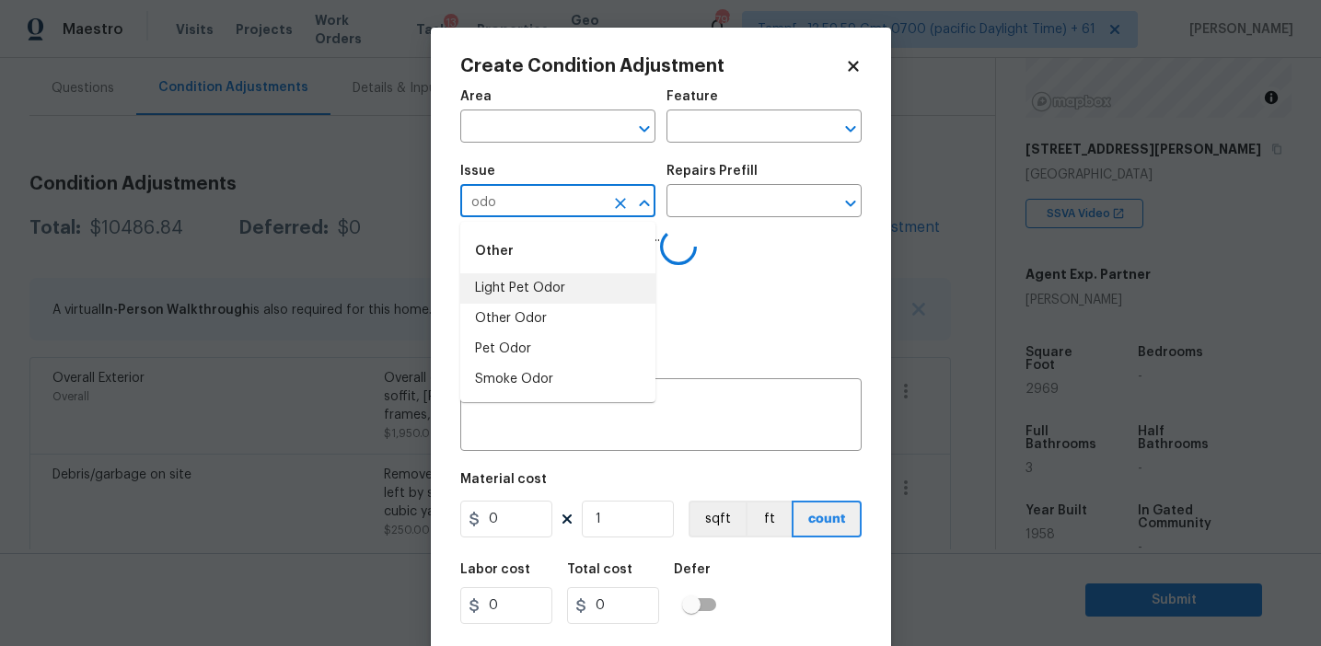
click at [558, 284] on li "Light Pet Odor" at bounding box center [557, 288] width 195 height 30
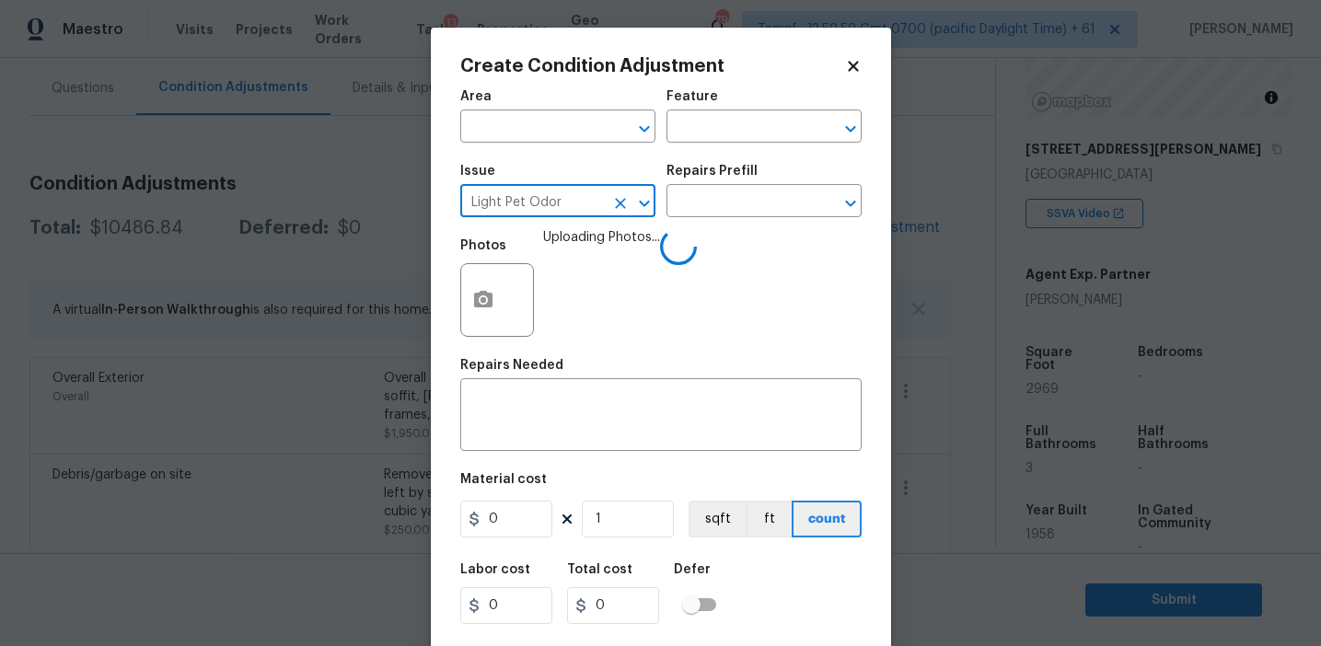
type input "Light Pet Odor"
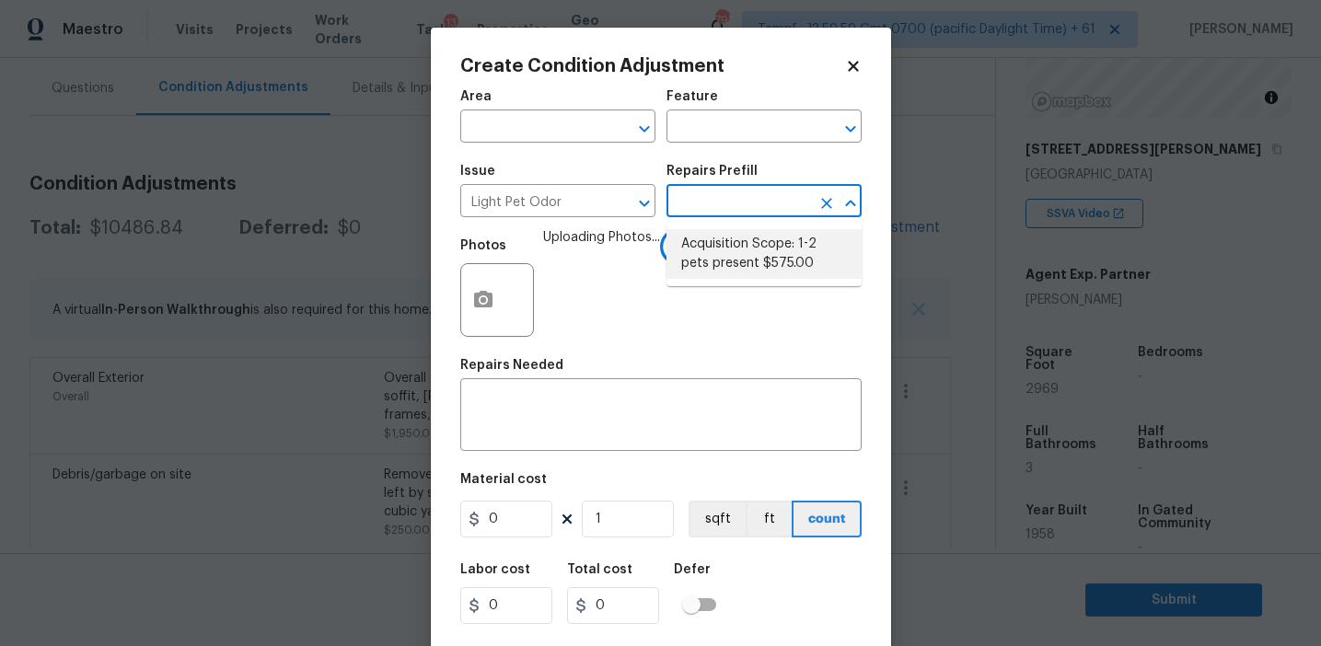
click at [732, 249] on li "Acquisition Scope: 1-2 pets present $575.00" at bounding box center [763, 254] width 195 height 50
type textarea "Acquisition Scope: 1-2 pets present"
type input "575"
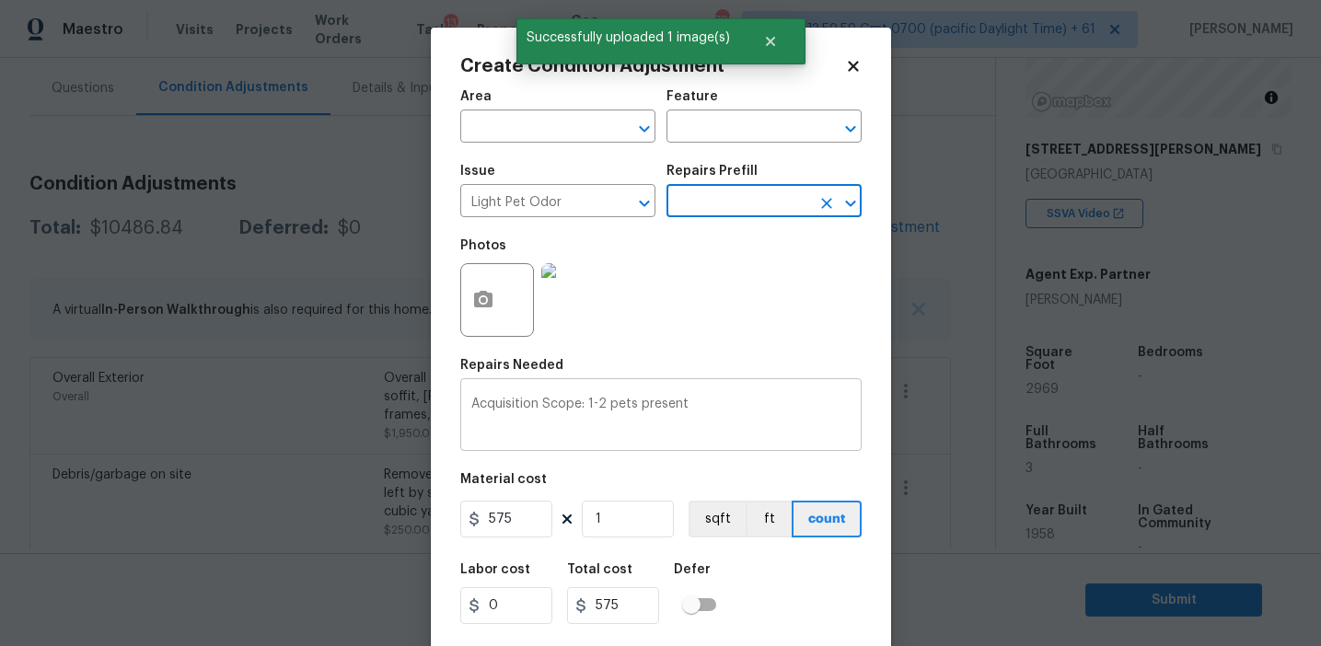
scroll to position [41, 0]
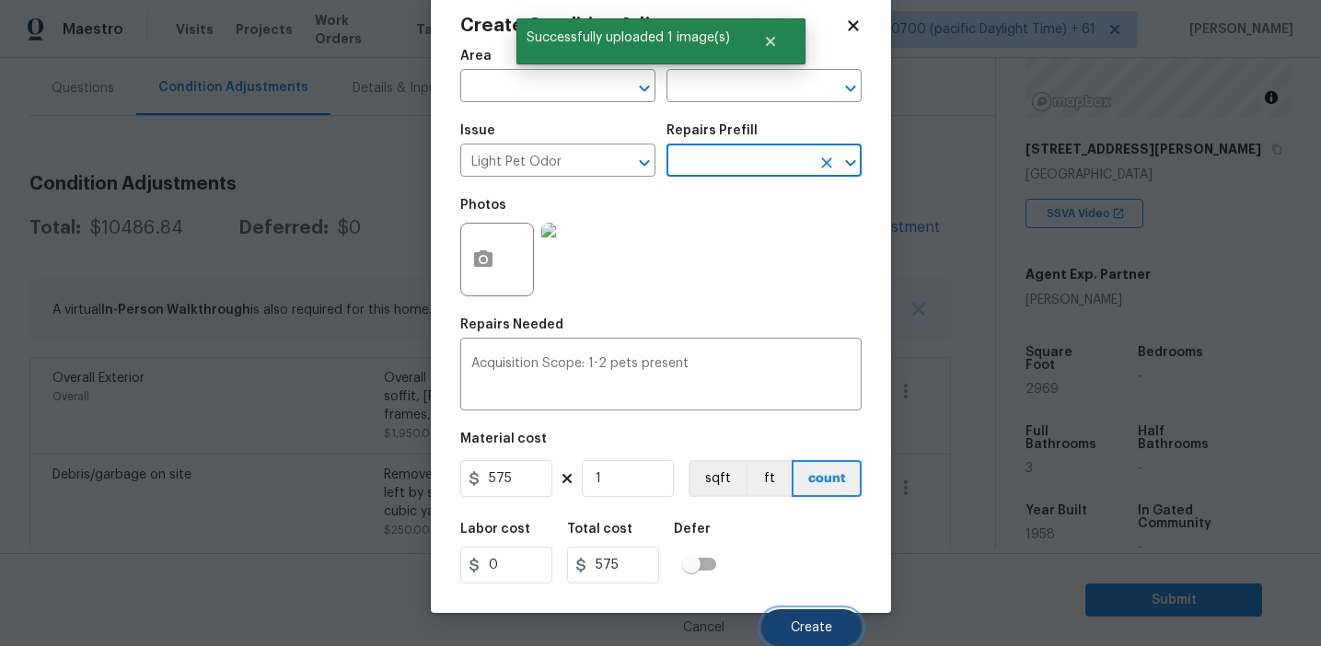
click at [799, 616] on button "Create" at bounding box center [811, 627] width 100 height 37
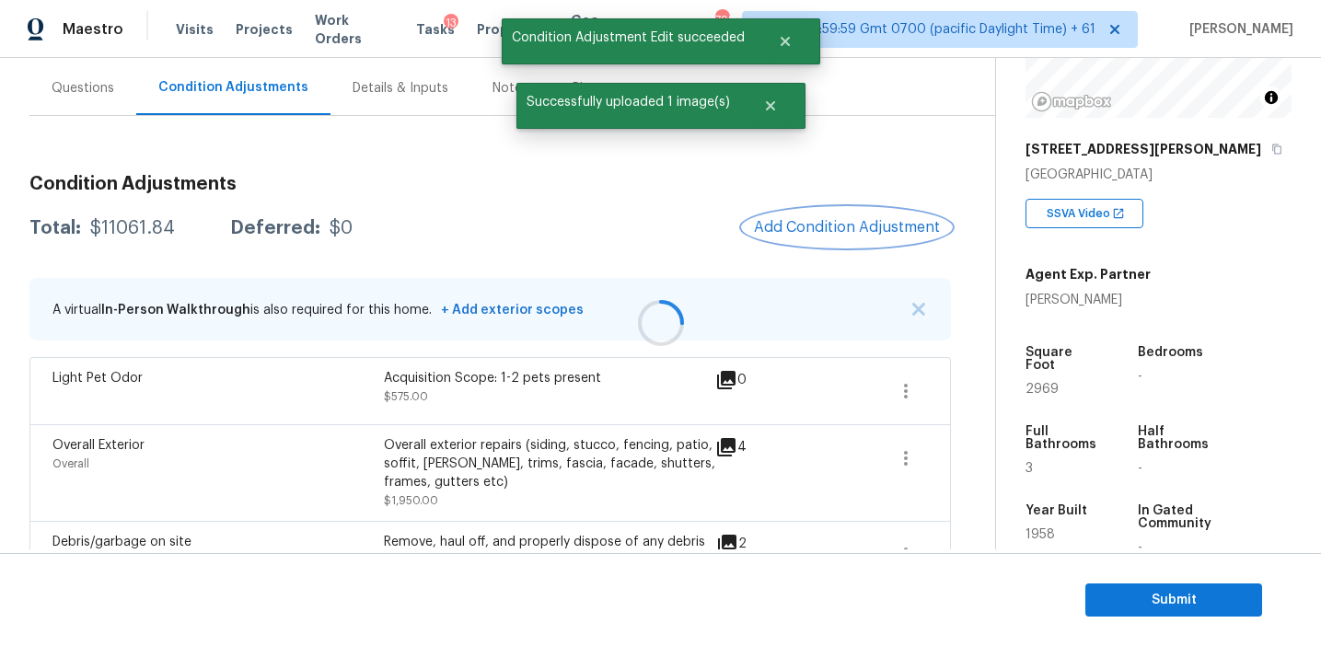
scroll to position [0, 0]
click at [801, 225] on span "Add Condition Adjustment" at bounding box center [847, 227] width 186 height 17
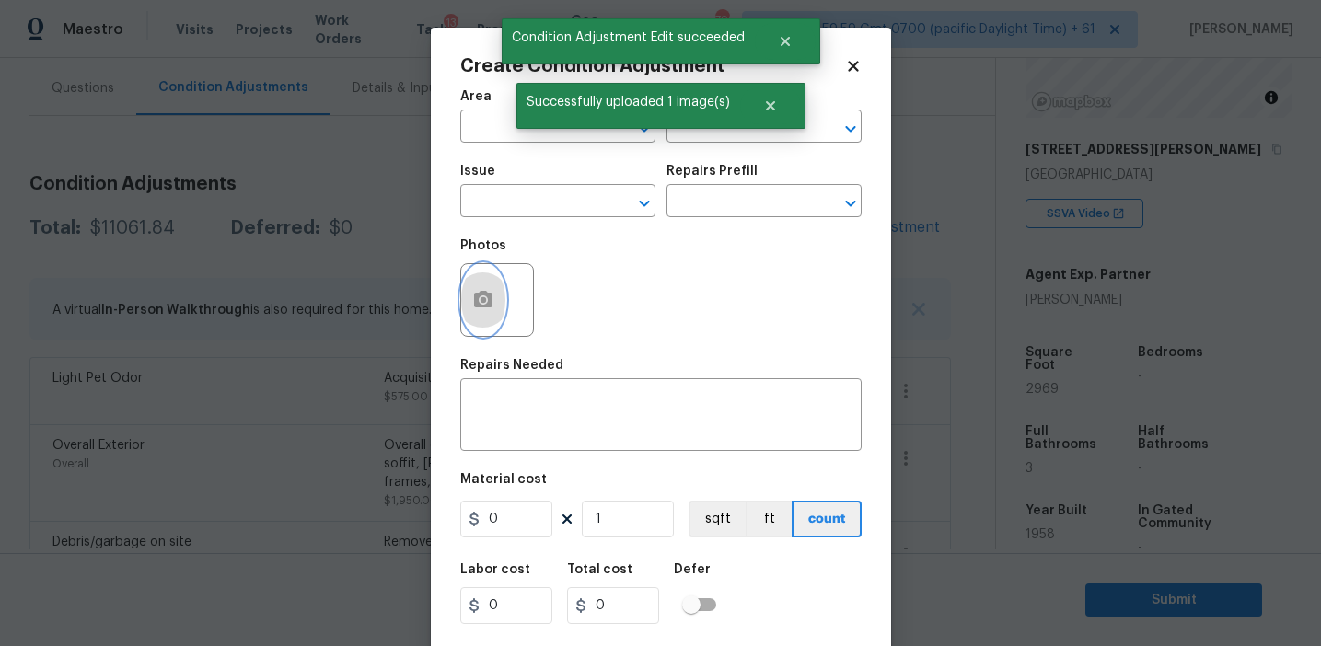
click at [485, 308] on icon "button" at bounding box center [483, 300] width 22 height 22
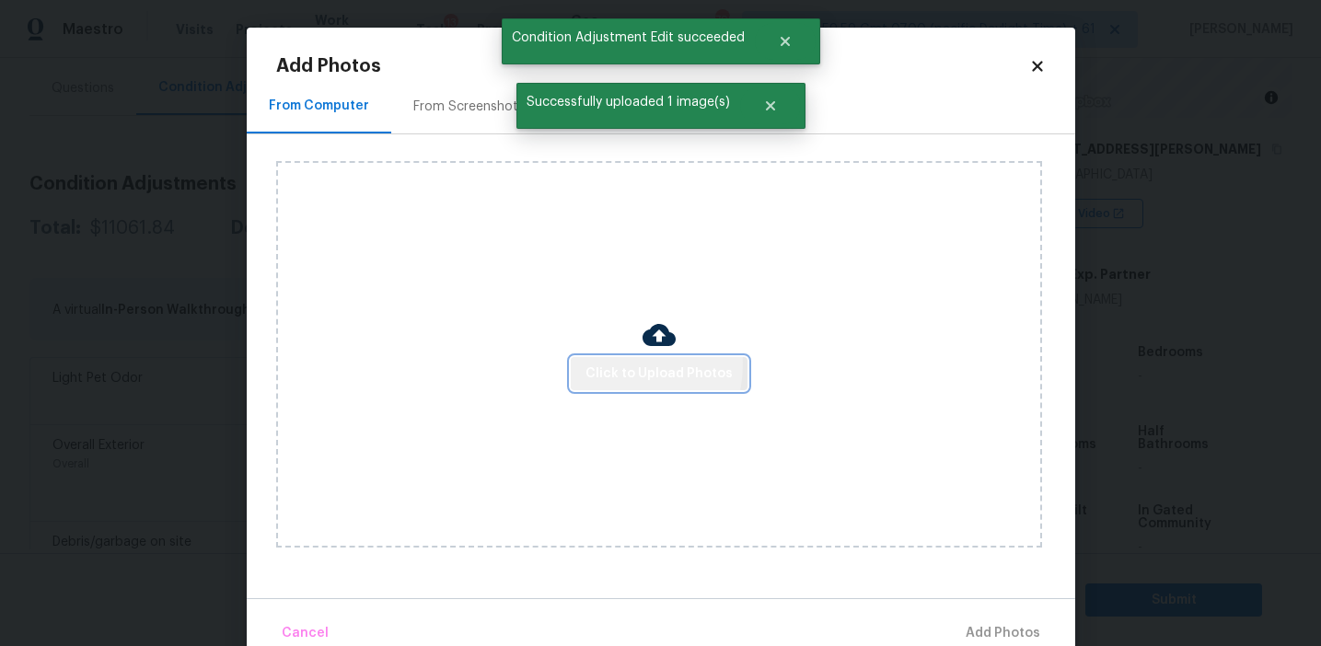
click at [597, 363] on span "Click to Upload Photos" at bounding box center [658, 374] width 147 height 23
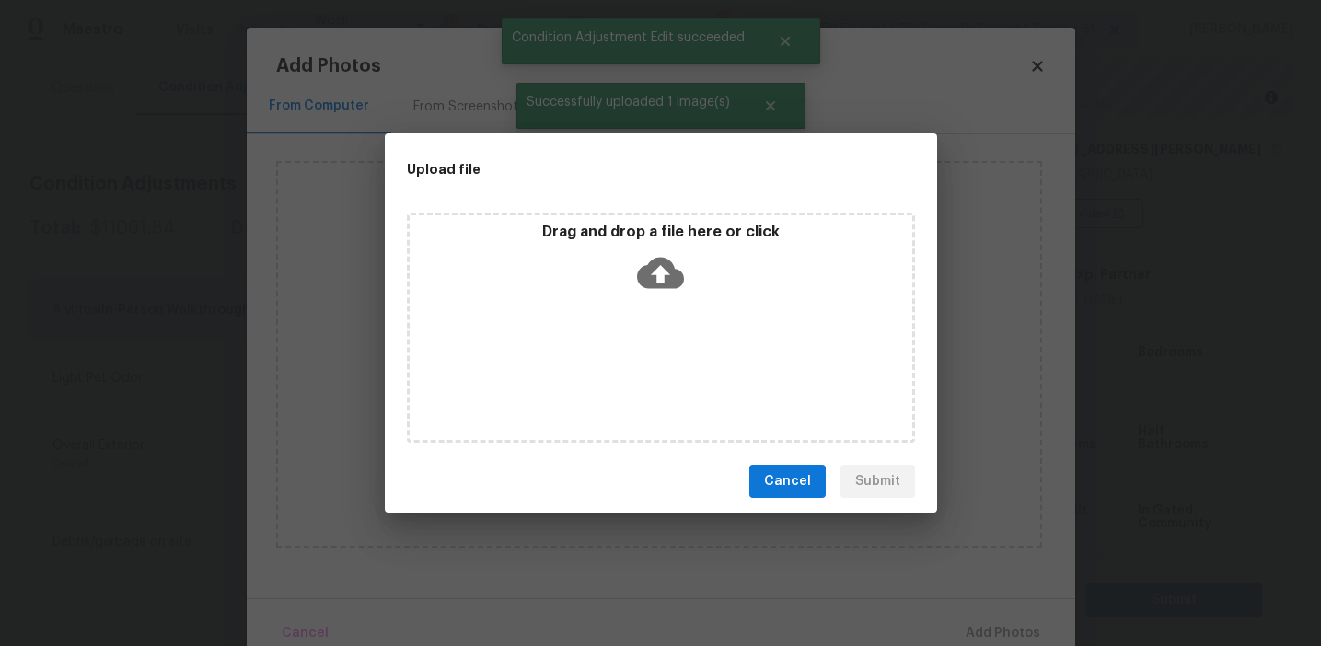
click at [608, 238] on p "Drag and drop a file here or click" at bounding box center [661, 232] width 503 height 19
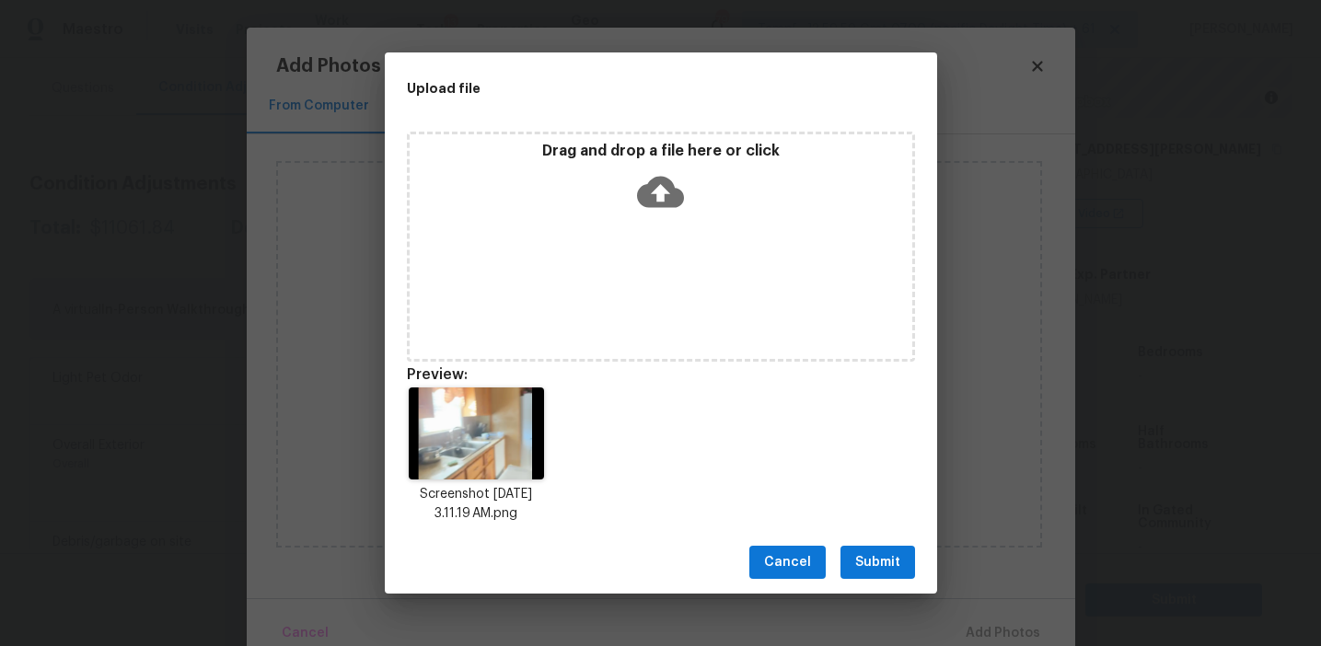
click at [877, 560] on span "Submit" at bounding box center [877, 562] width 45 height 23
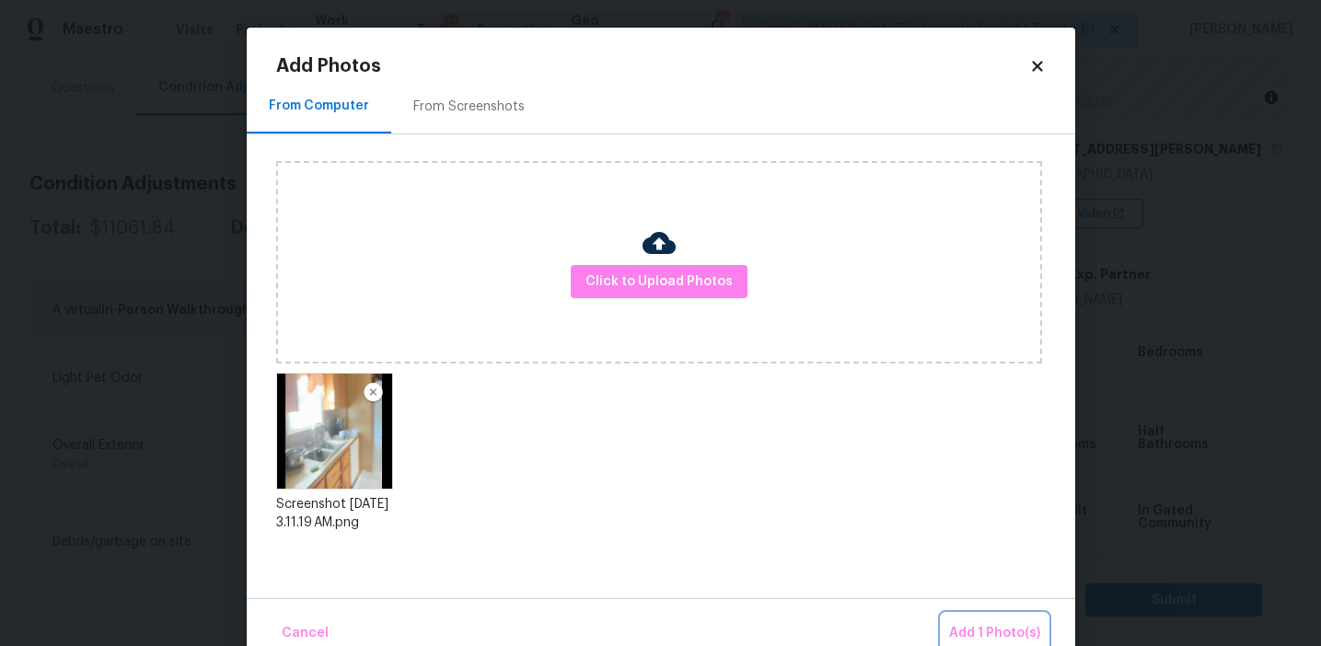
click at [961, 630] on span "Add 1 Photo(s)" at bounding box center [994, 633] width 91 height 23
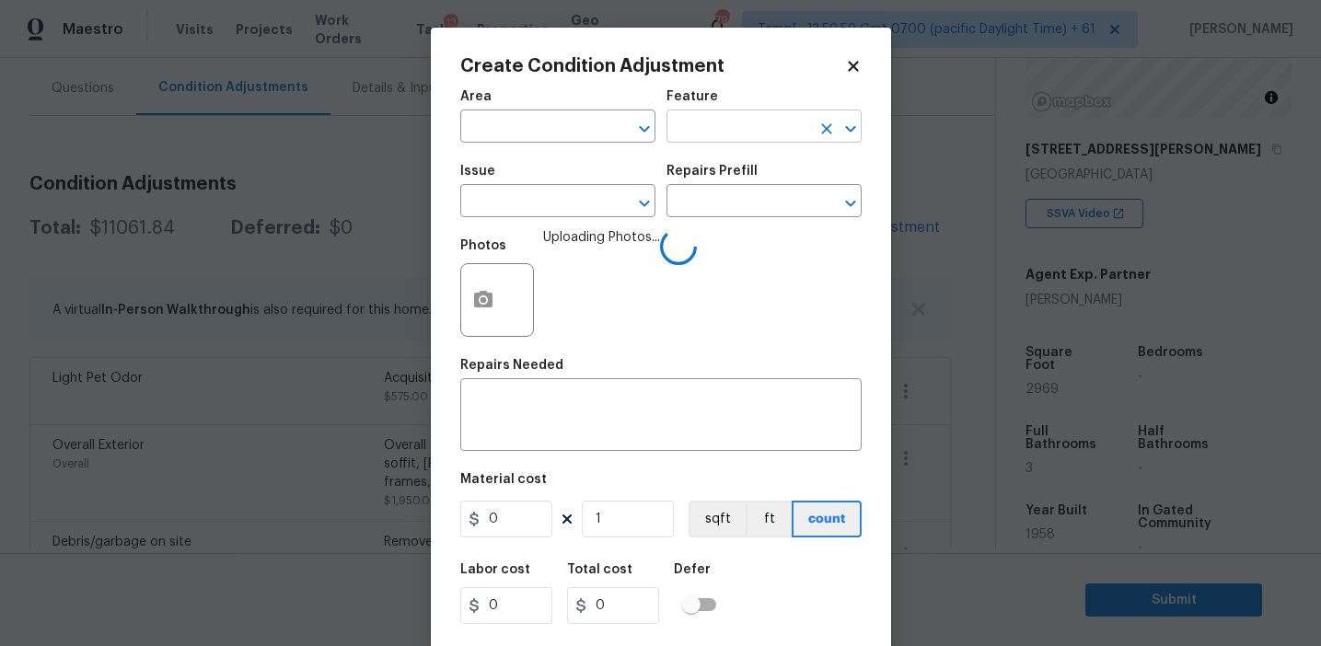
click at [686, 128] on input "text" at bounding box center [738, 128] width 144 height 29
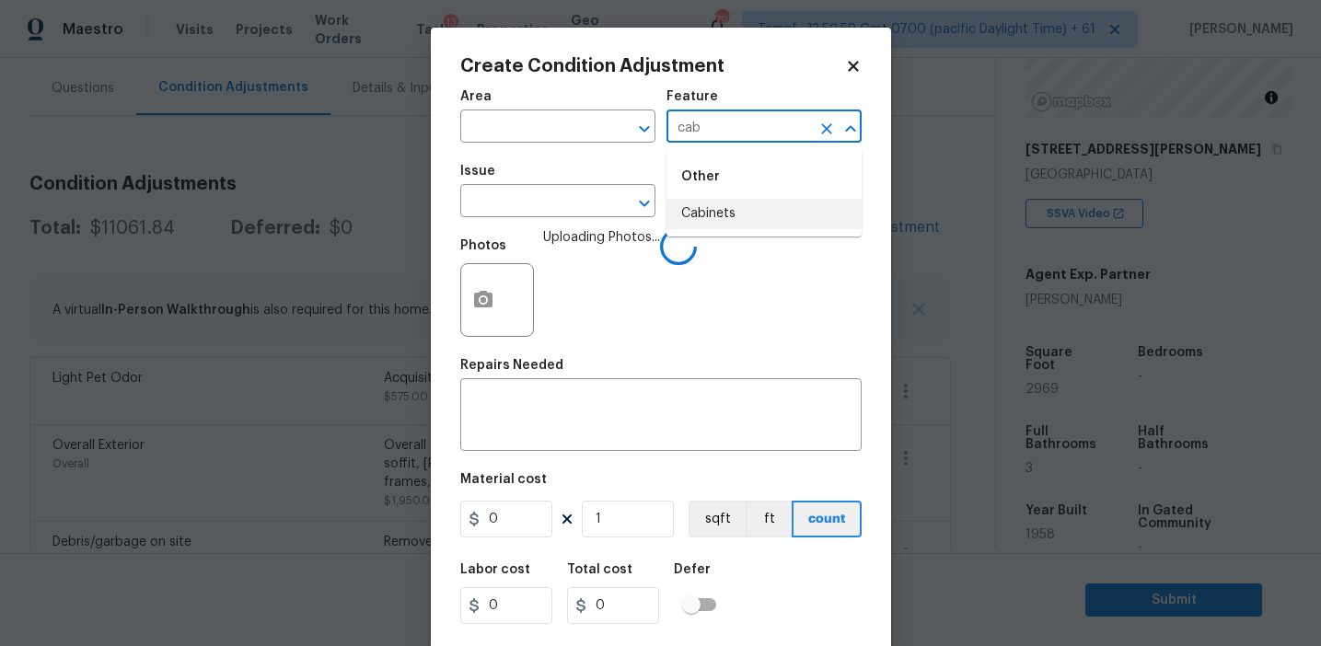
click at [730, 212] on li "Cabinets" at bounding box center [763, 214] width 195 height 30
type input "Cabinets"
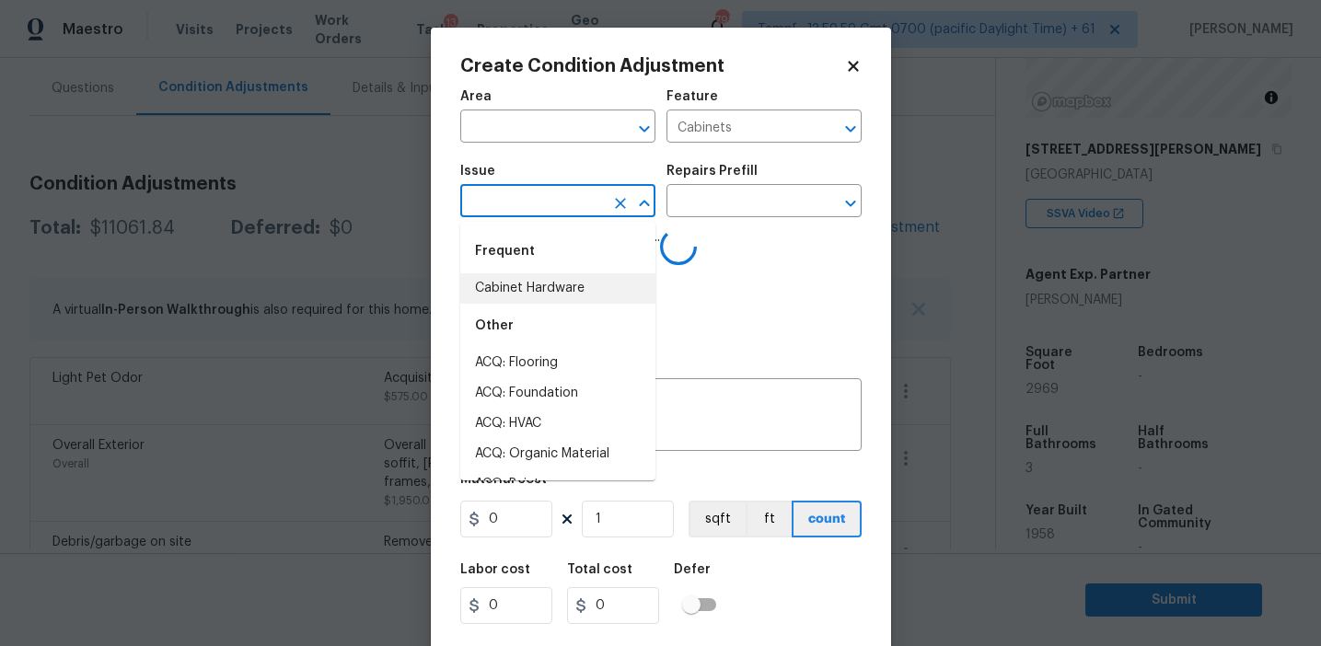
click at [541, 277] on li "Cabinet Hardware" at bounding box center [557, 288] width 195 height 30
type input "Cabinet Hardware"
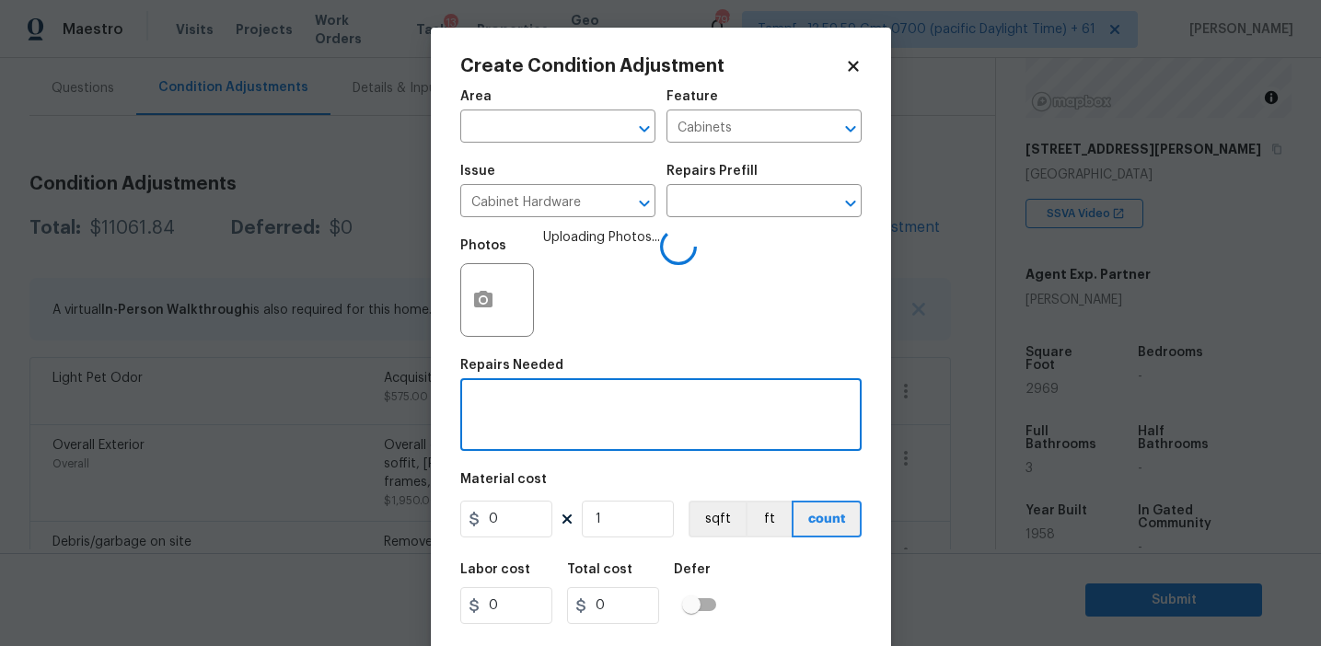
click at [587, 409] on textarea at bounding box center [660, 417] width 379 height 39
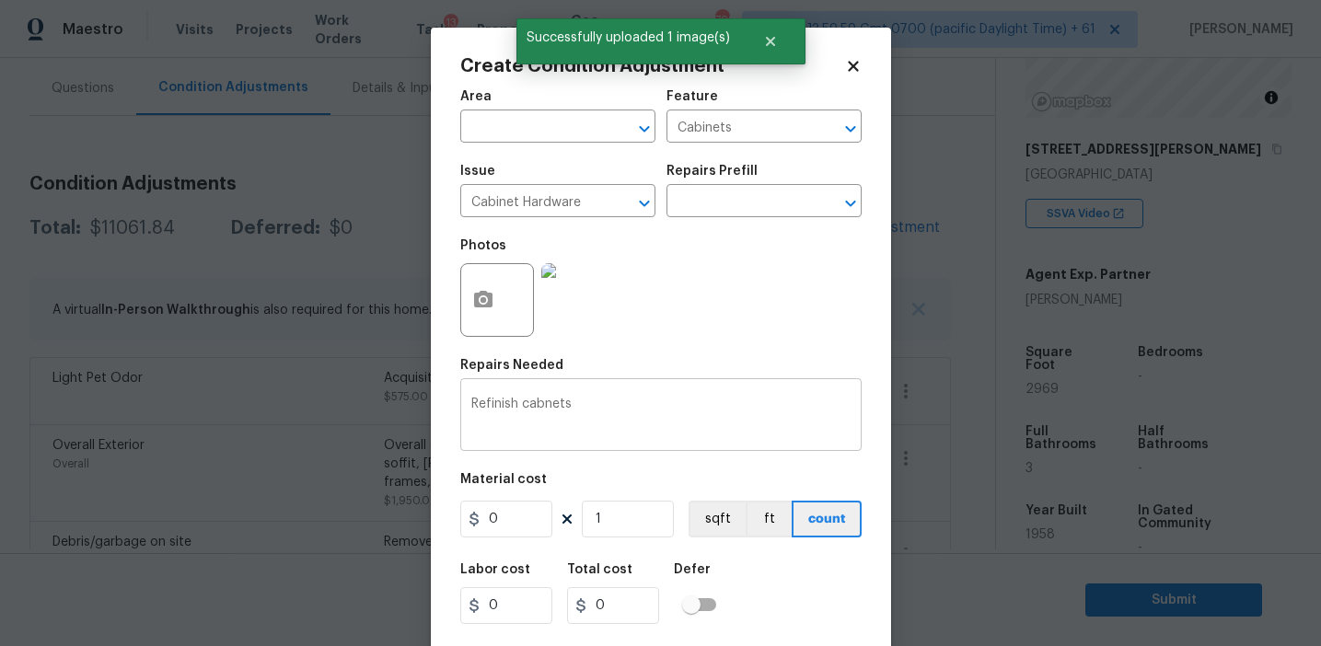
click at [540, 405] on textarea "Refinish cabnets" at bounding box center [660, 417] width 379 height 39
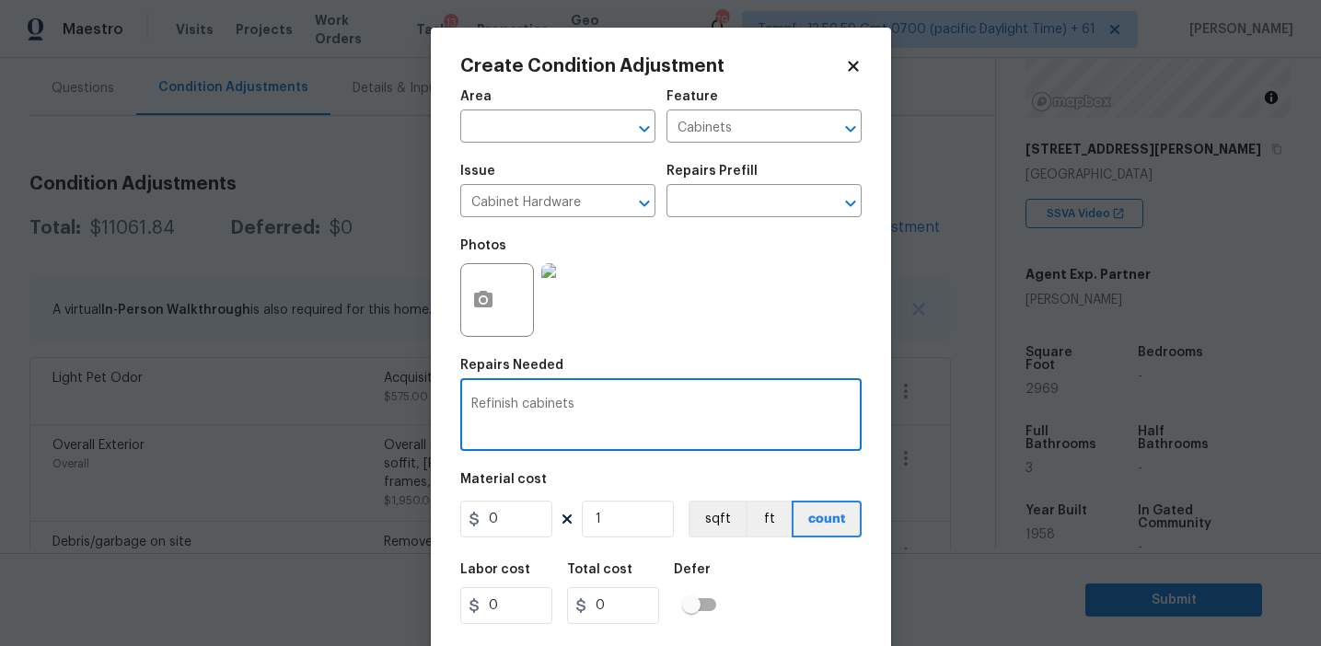
type textarea "Refinish cabinets"
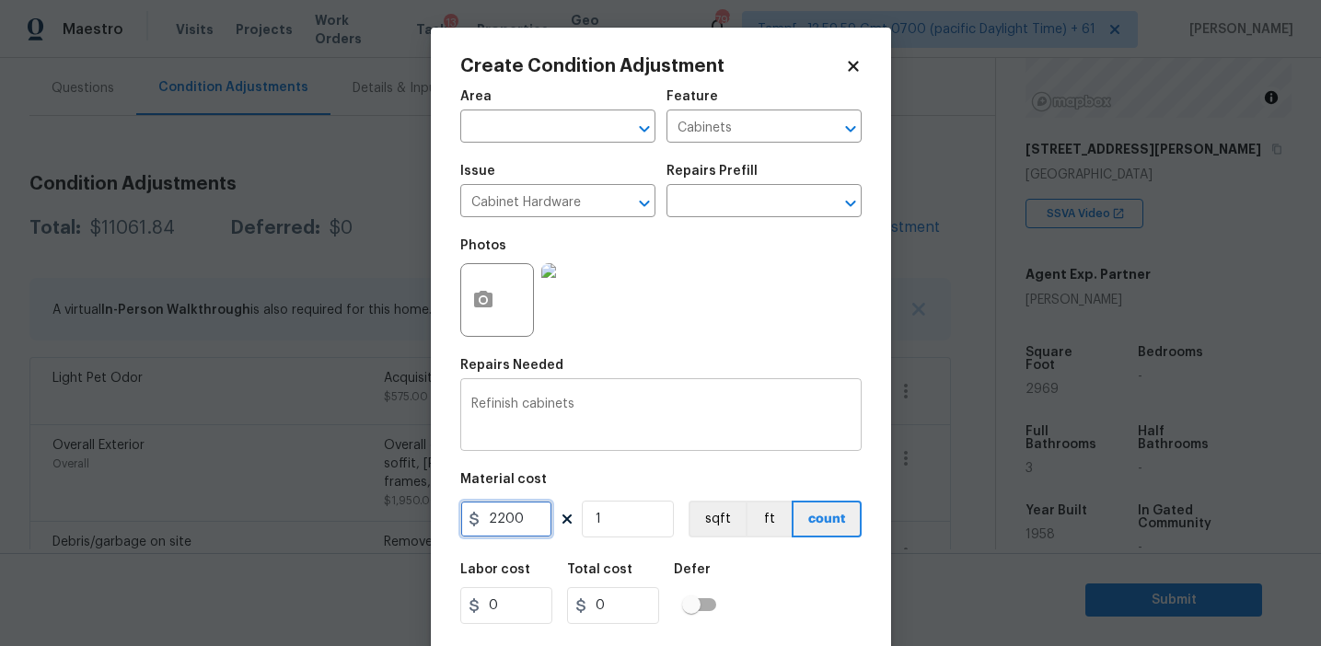
type input "2200"
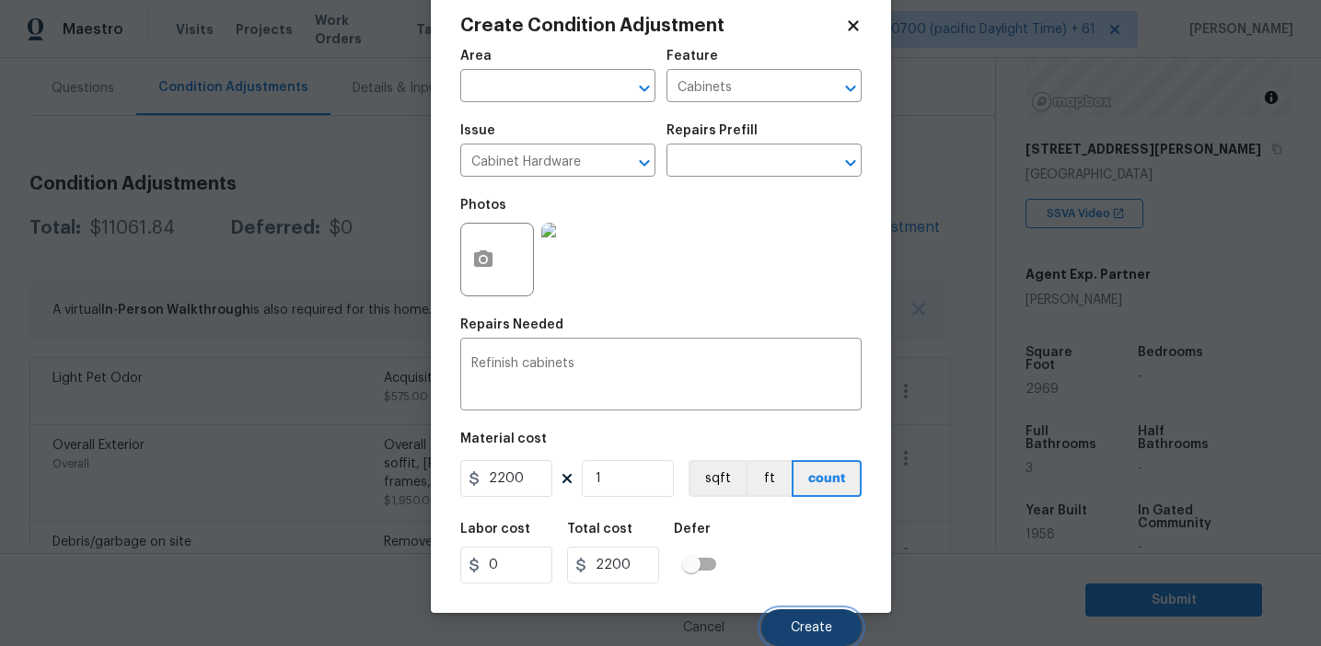
click at [786, 624] on button "Create" at bounding box center [811, 627] width 100 height 37
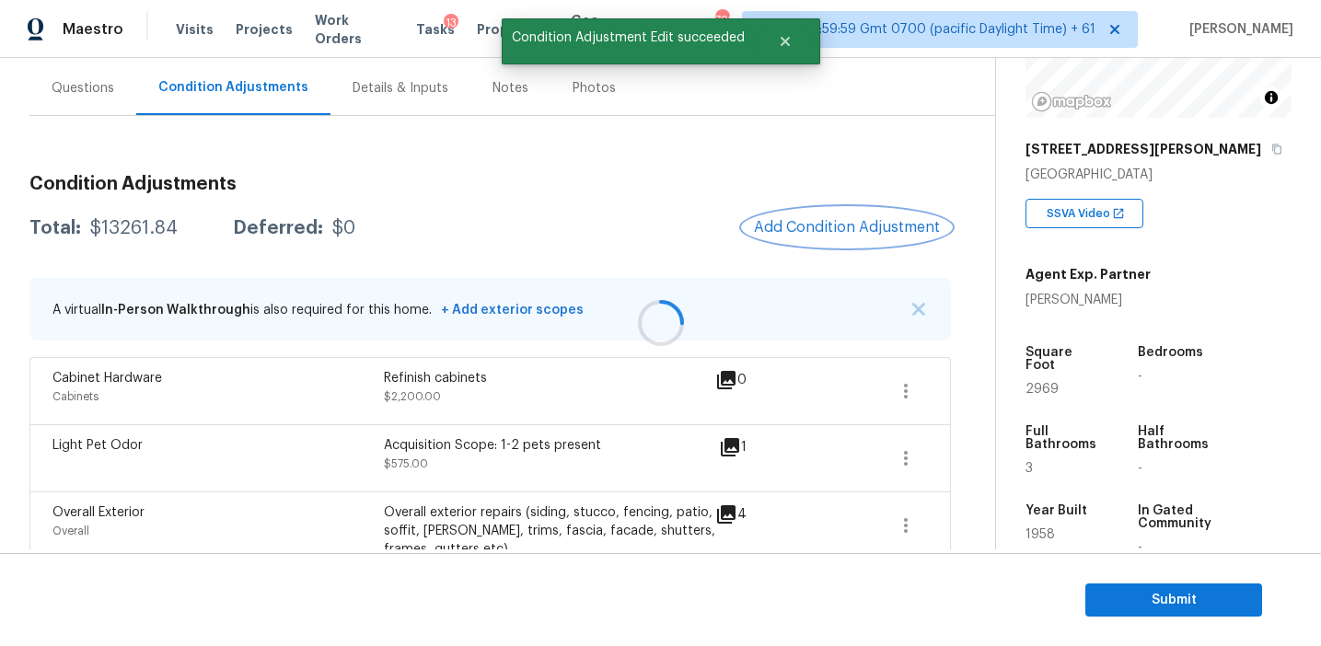
scroll to position [0, 0]
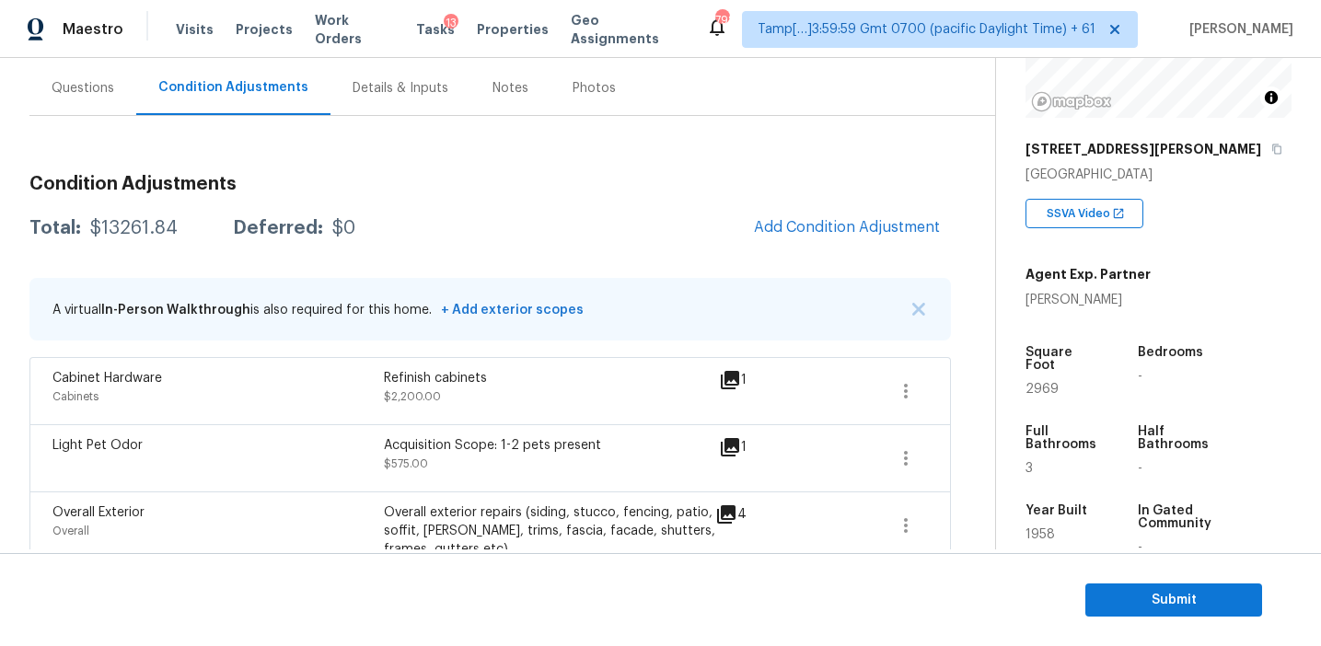
click at [728, 232] on div "Total: $13261.84 Deferred: $0 Add Condition Adjustment" at bounding box center [489, 228] width 921 height 41
click at [702, 229] on div "Total: $13261.84 Deferred: $0 Add Condition Adjustment" at bounding box center [489, 228] width 921 height 41
click at [818, 224] on span "Add Condition Adjustment" at bounding box center [847, 227] width 186 height 17
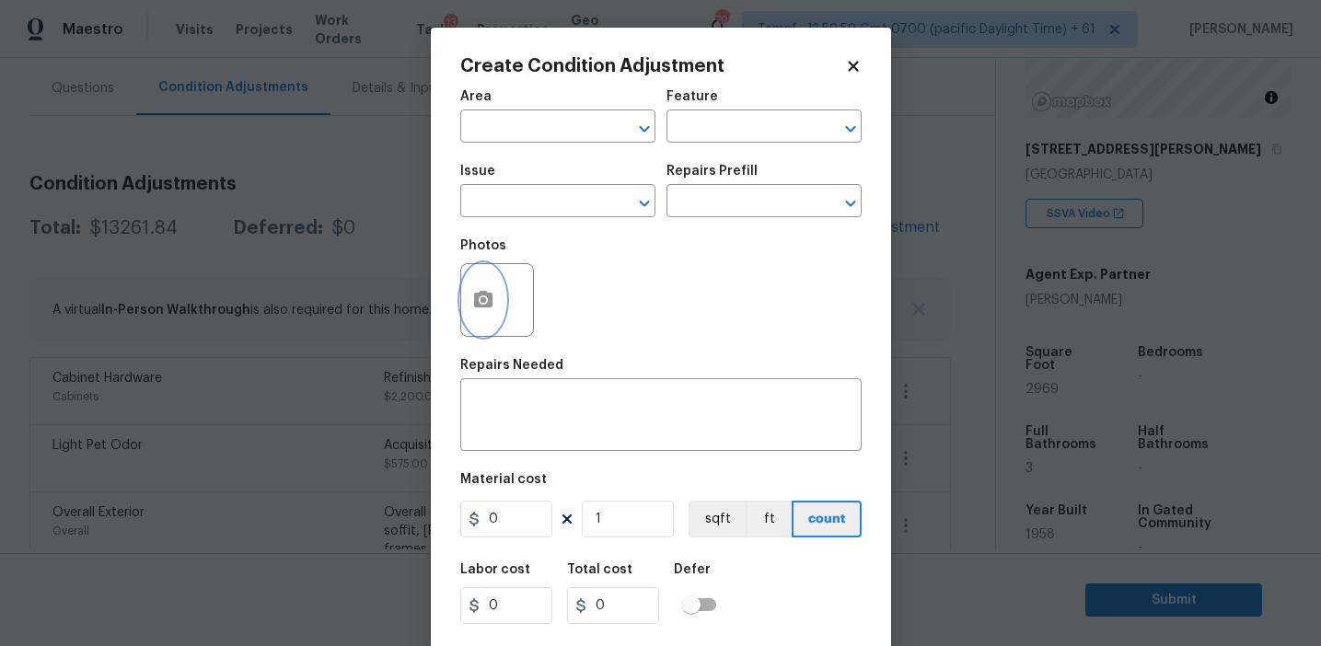
click at [479, 323] on button "button" at bounding box center [483, 300] width 44 height 72
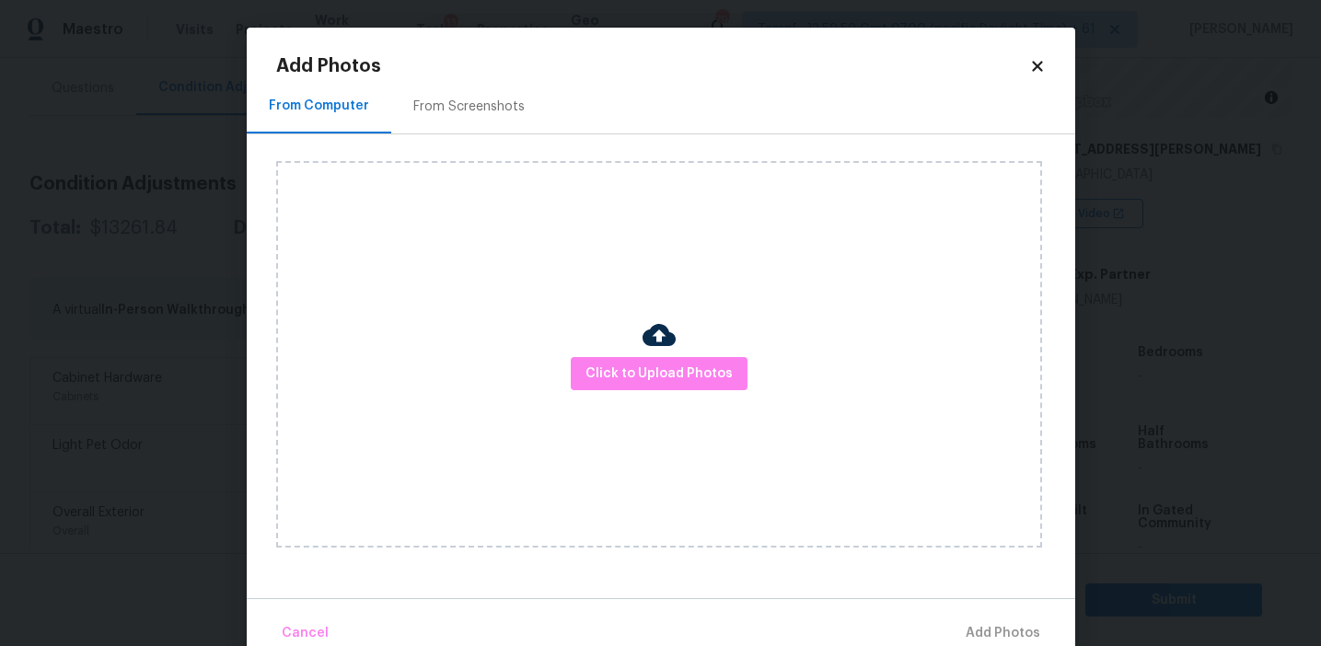
click at [662, 395] on div "Click to Upload Photos" at bounding box center [659, 354] width 766 height 387
click at [662, 377] on span "Click to Upload Photos" at bounding box center [658, 374] width 147 height 23
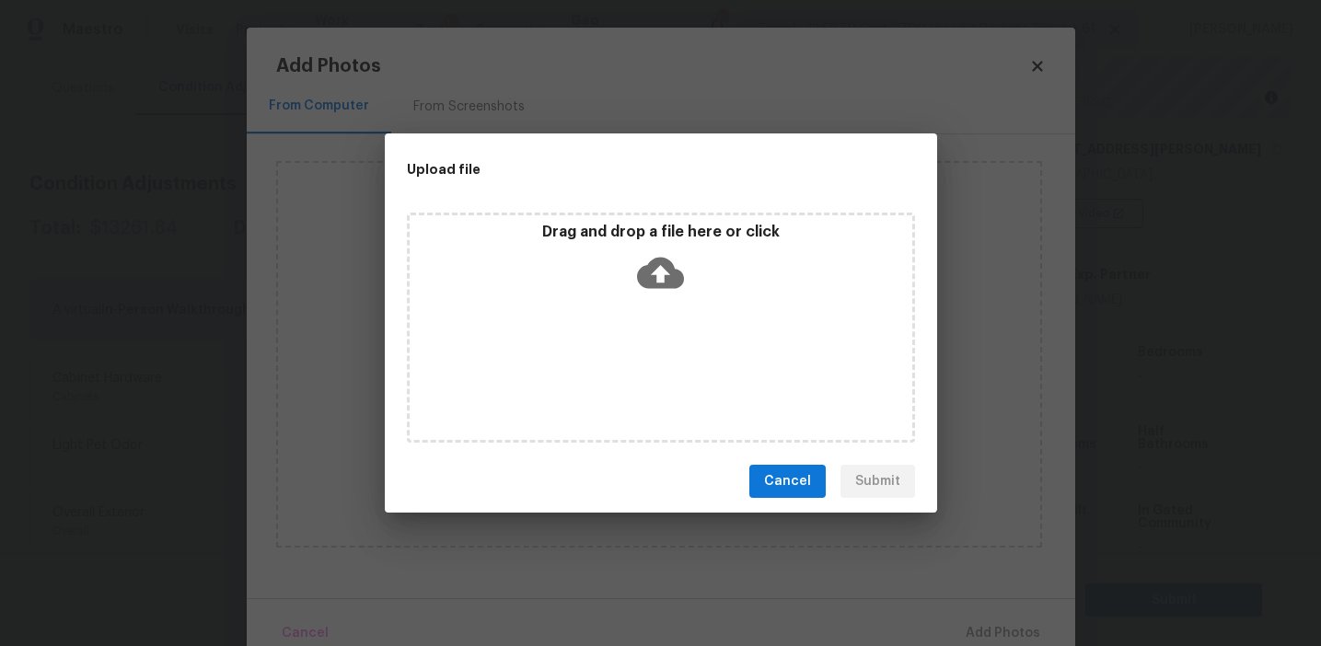
click at [630, 258] on div "Drag and drop a file here or click" at bounding box center [661, 262] width 503 height 79
click at [775, 481] on span "Cancel" at bounding box center [787, 481] width 47 height 23
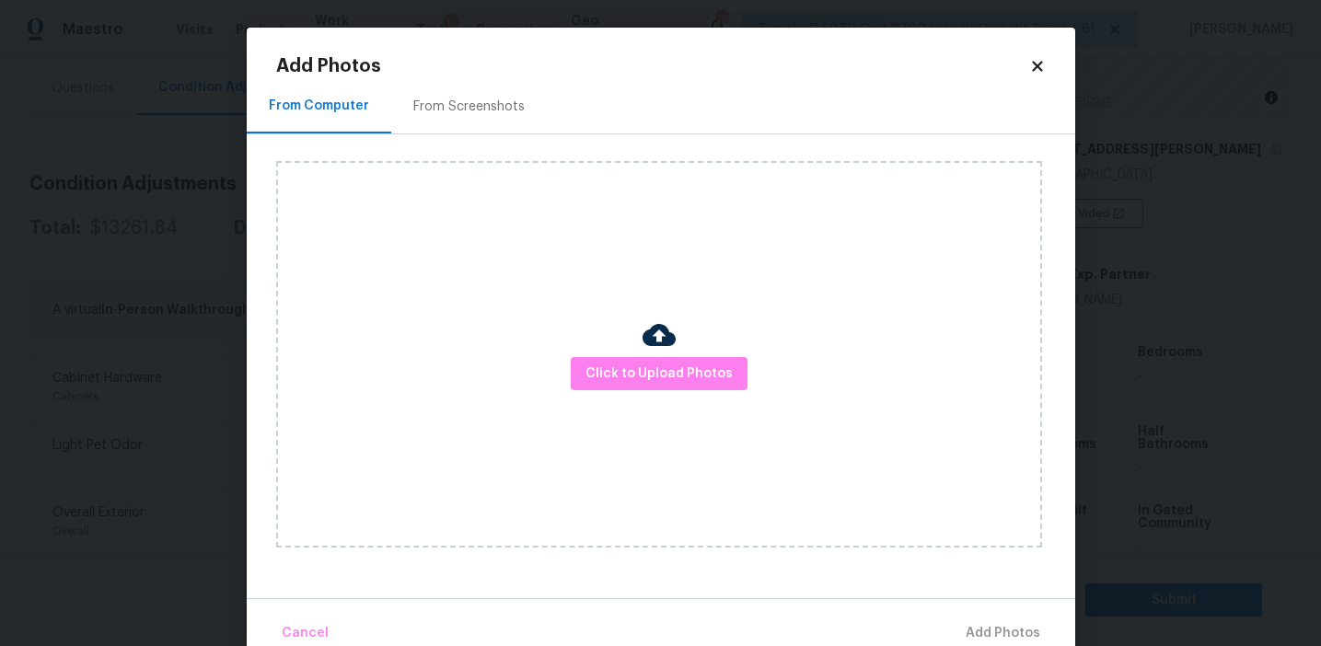
click at [473, 119] on div "From Screenshots" at bounding box center [469, 106] width 156 height 54
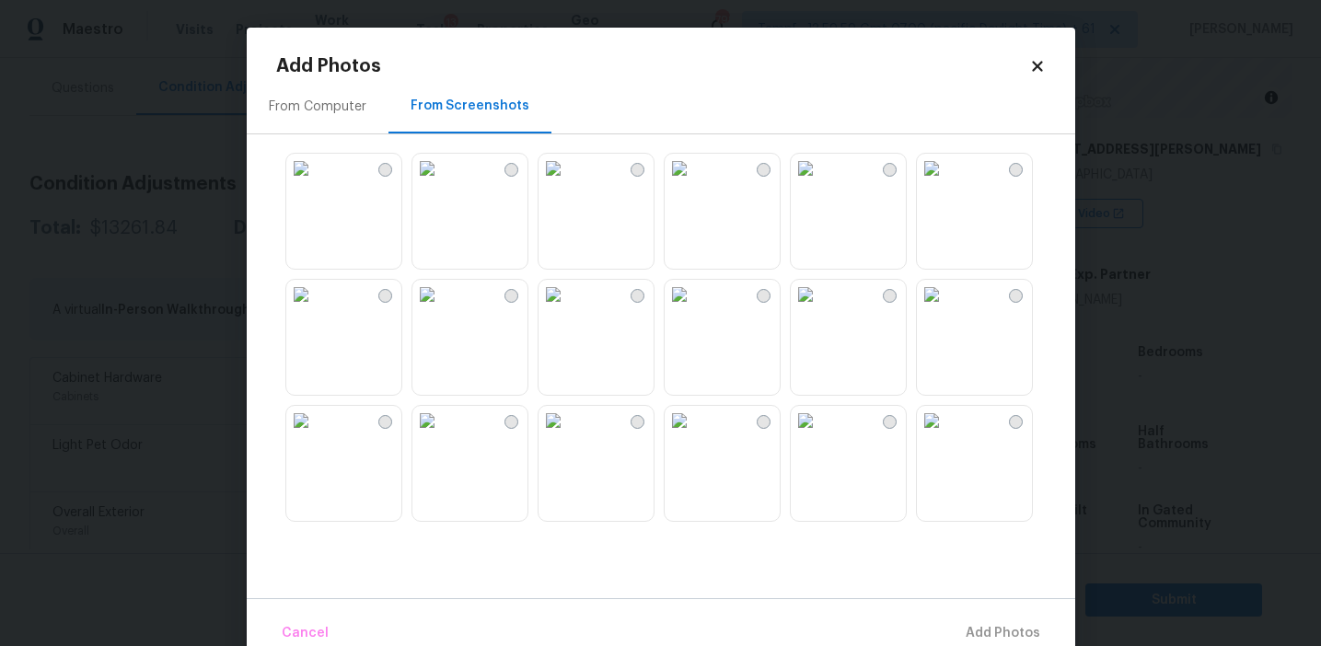
click at [434, 183] on img at bounding box center [426, 168] width 29 height 29
click at [694, 183] on img at bounding box center [679, 168] width 29 height 29
click at [694, 309] on img at bounding box center [679, 294] width 29 height 29
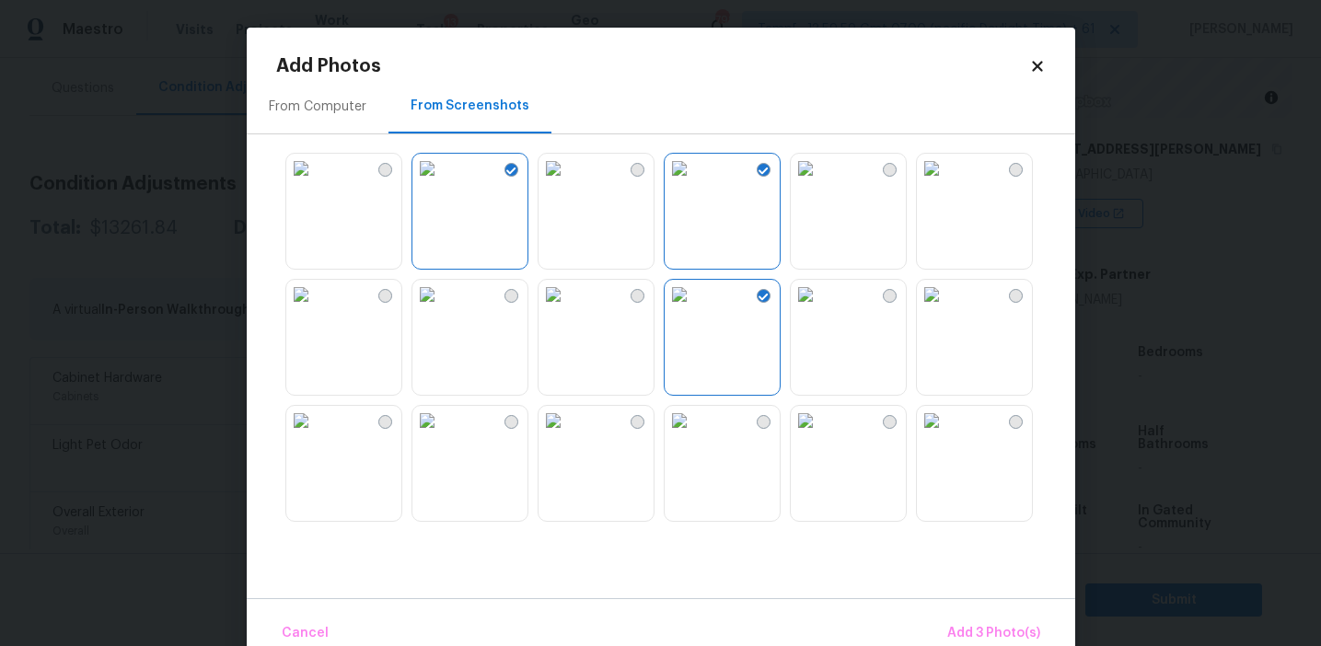
click at [820, 309] on img at bounding box center [805, 294] width 29 height 29
click at [946, 309] on img at bounding box center [931, 294] width 29 height 29
click at [820, 435] on img at bounding box center [805, 420] width 29 height 29
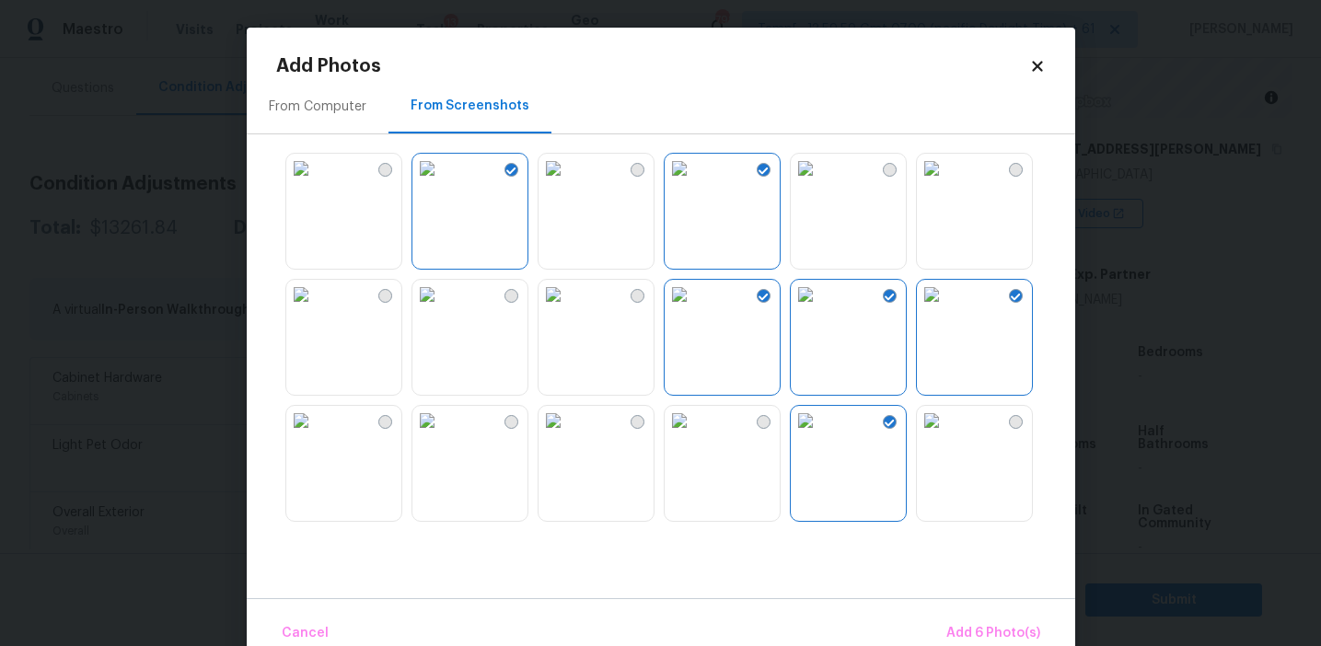
click at [568, 435] on img at bounding box center [553, 420] width 29 height 29
click at [973, 635] on span "Add 7 Photo(s)" at bounding box center [993, 633] width 94 height 23
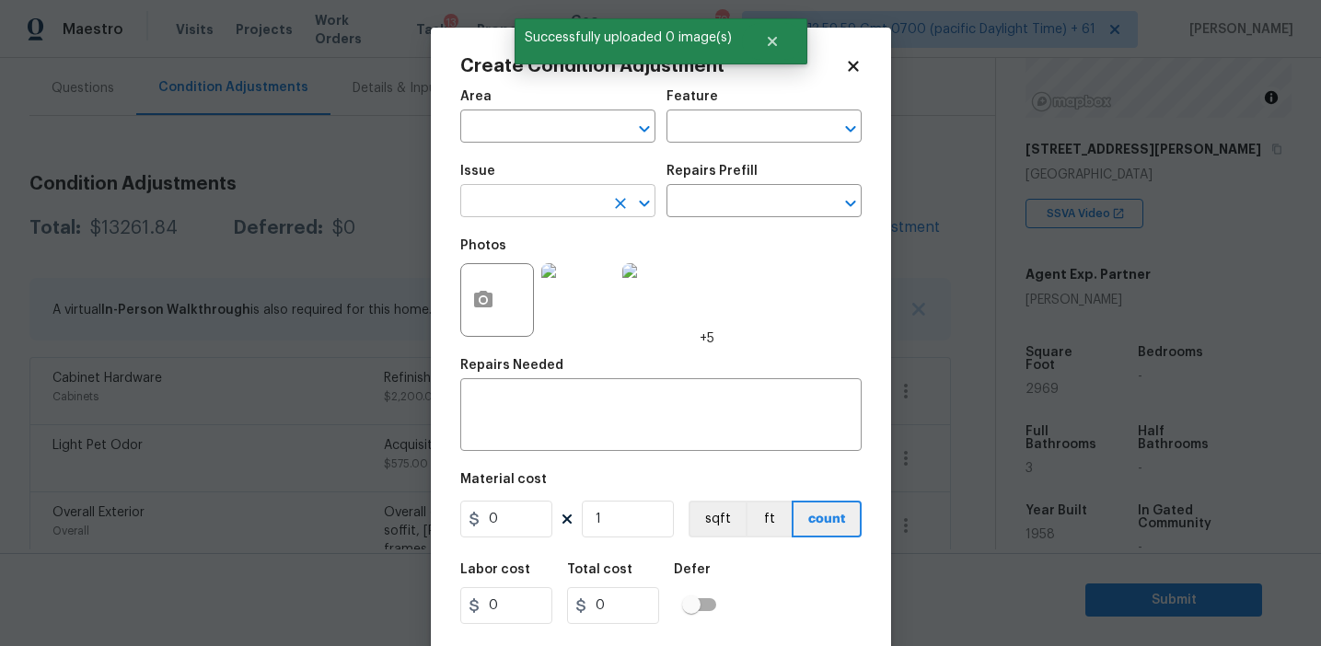
click at [511, 195] on input "text" at bounding box center [532, 203] width 144 height 29
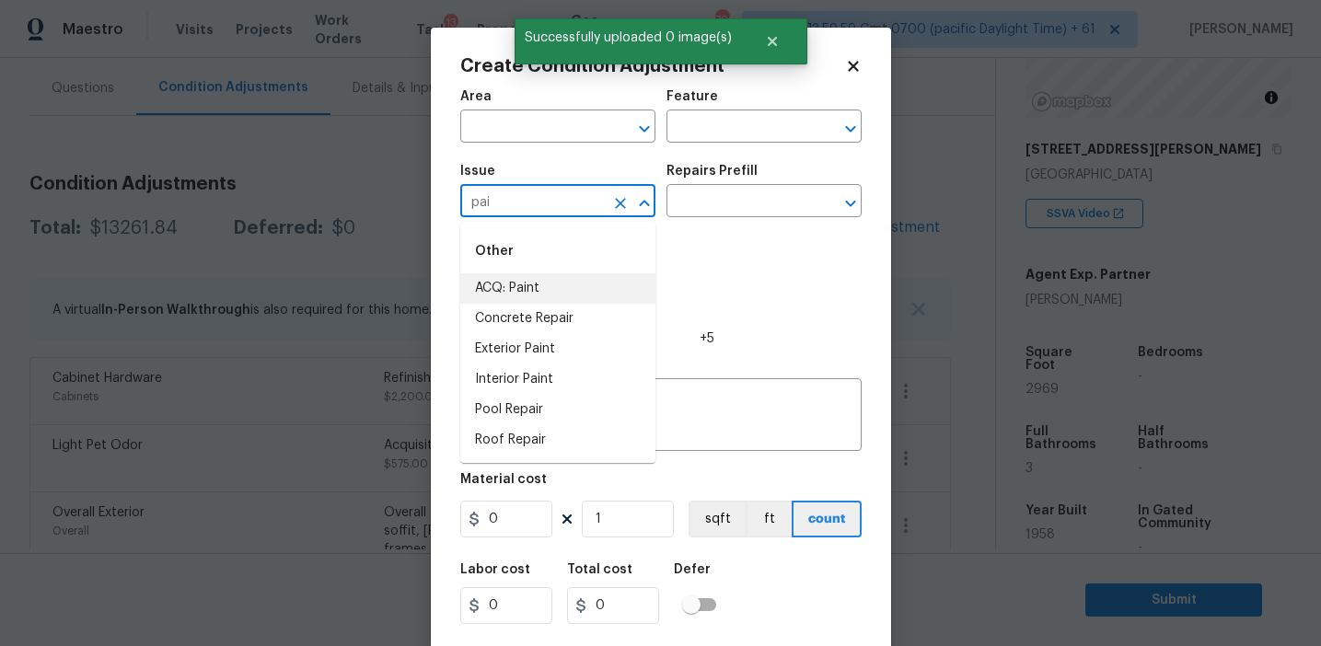
click at [534, 283] on li "ACQ: Paint" at bounding box center [557, 288] width 195 height 30
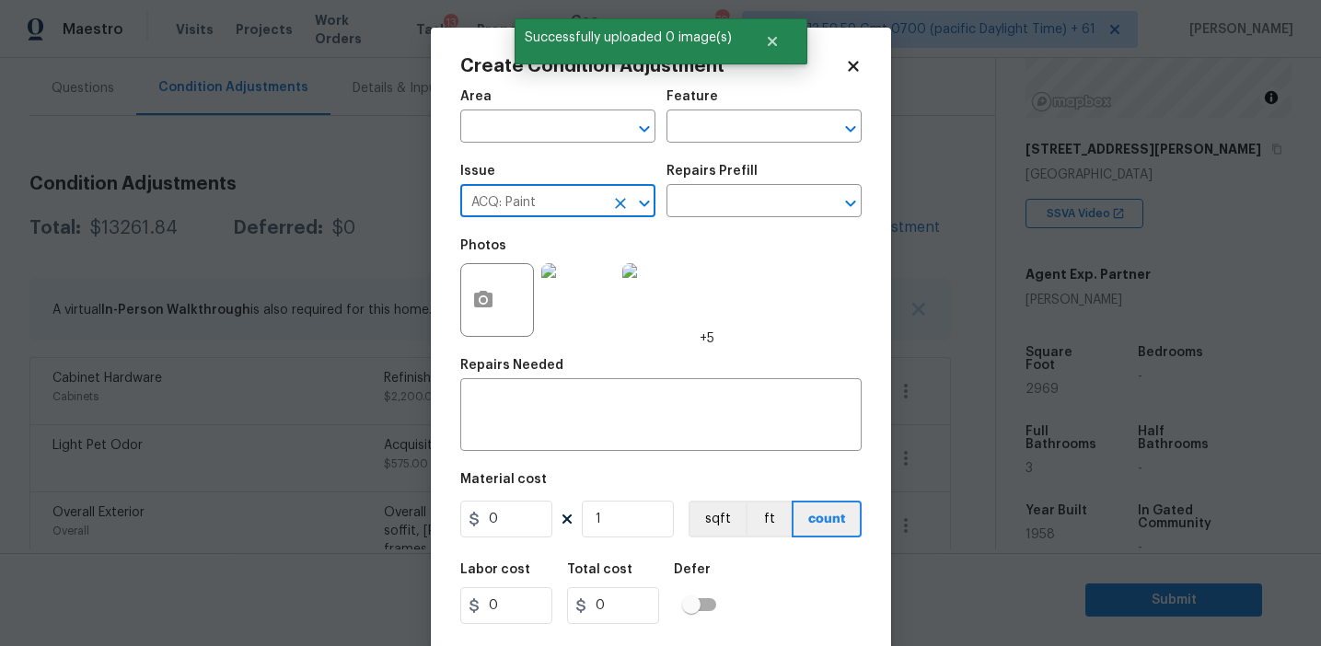
type input "ACQ: Paint"
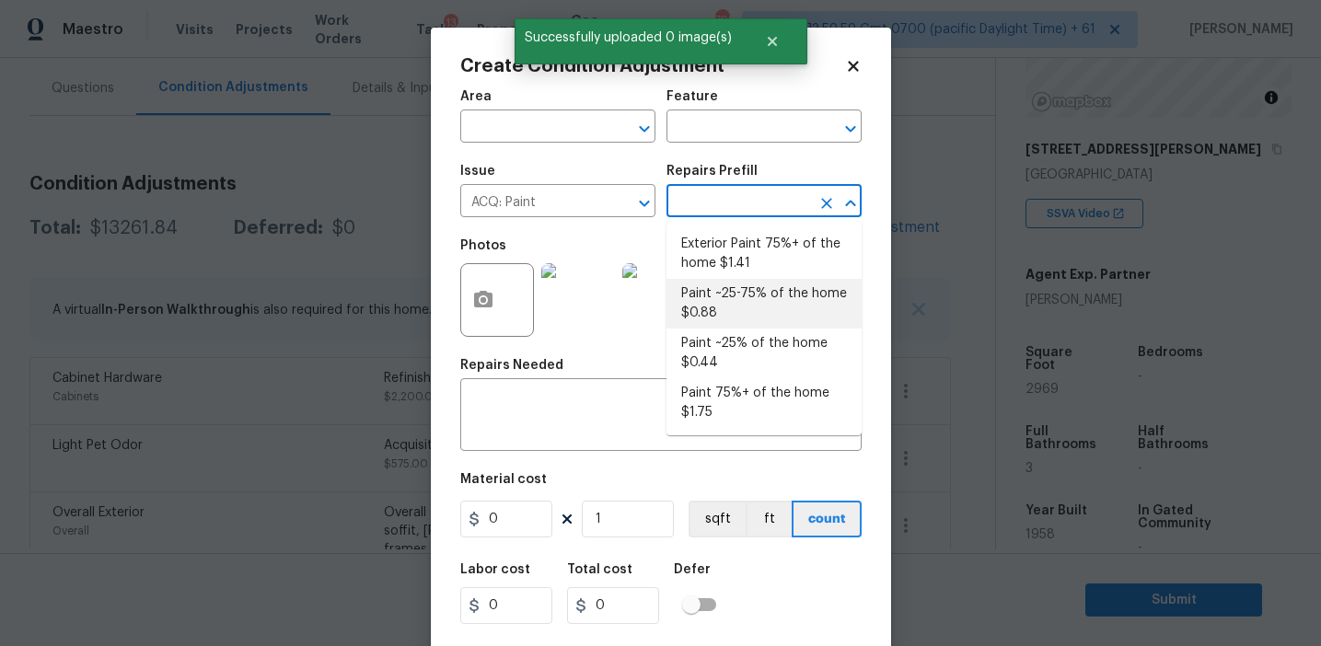
click at [724, 307] on li "Paint ~25-75% of the home $0.88" at bounding box center [763, 304] width 195 height 50
type input "Acquisition"
type textarea "Acquisition Scope: ~25 - 75% of the home needs interior paint"
type input "0.88"
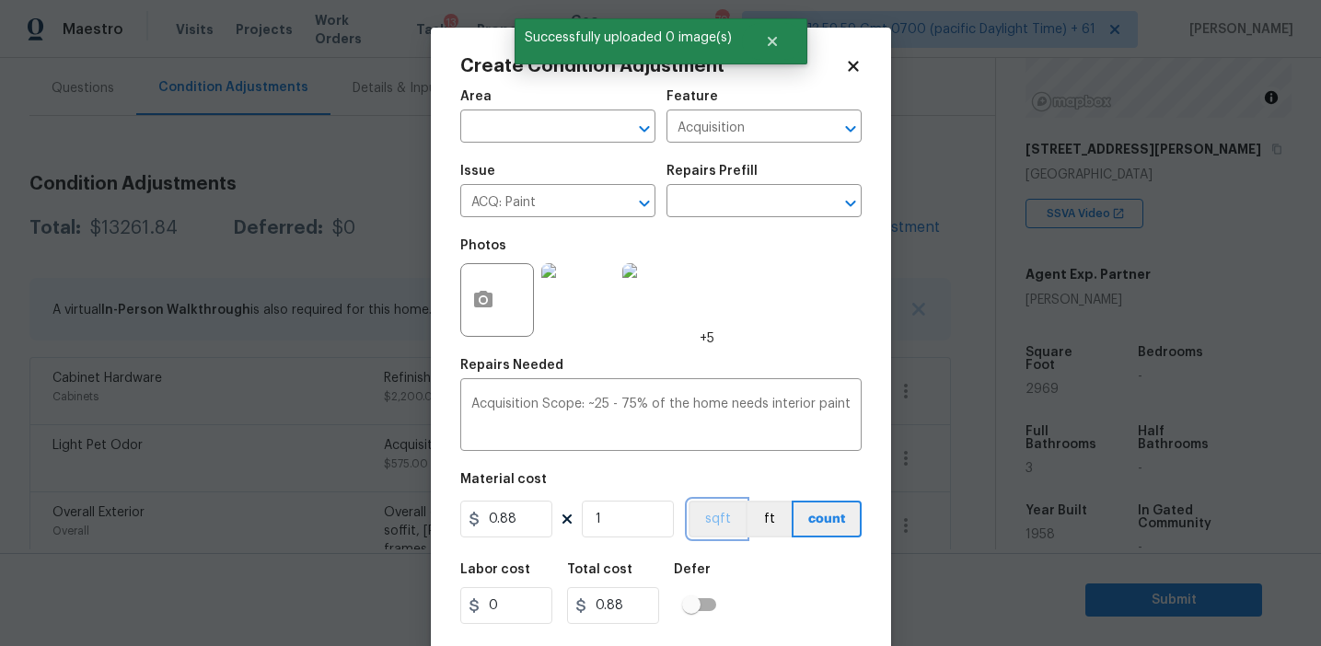
click at [715, 511] on button "sqft" at bounding box center [717, 519] width 57 height 37
click at [652, 519] on input "1" at bounding box center [628, 519] width 92 height 37
type input "0"
type input "2"
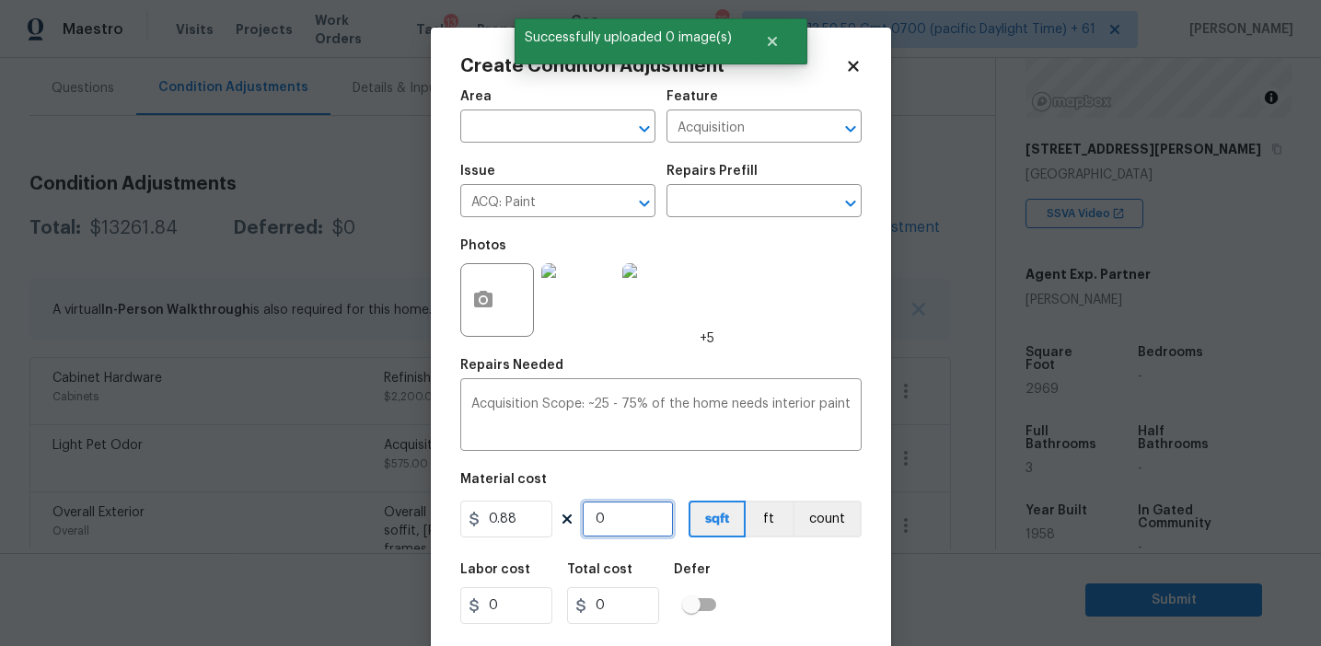
type input "1.76"
type input "29"
type input "25.52"
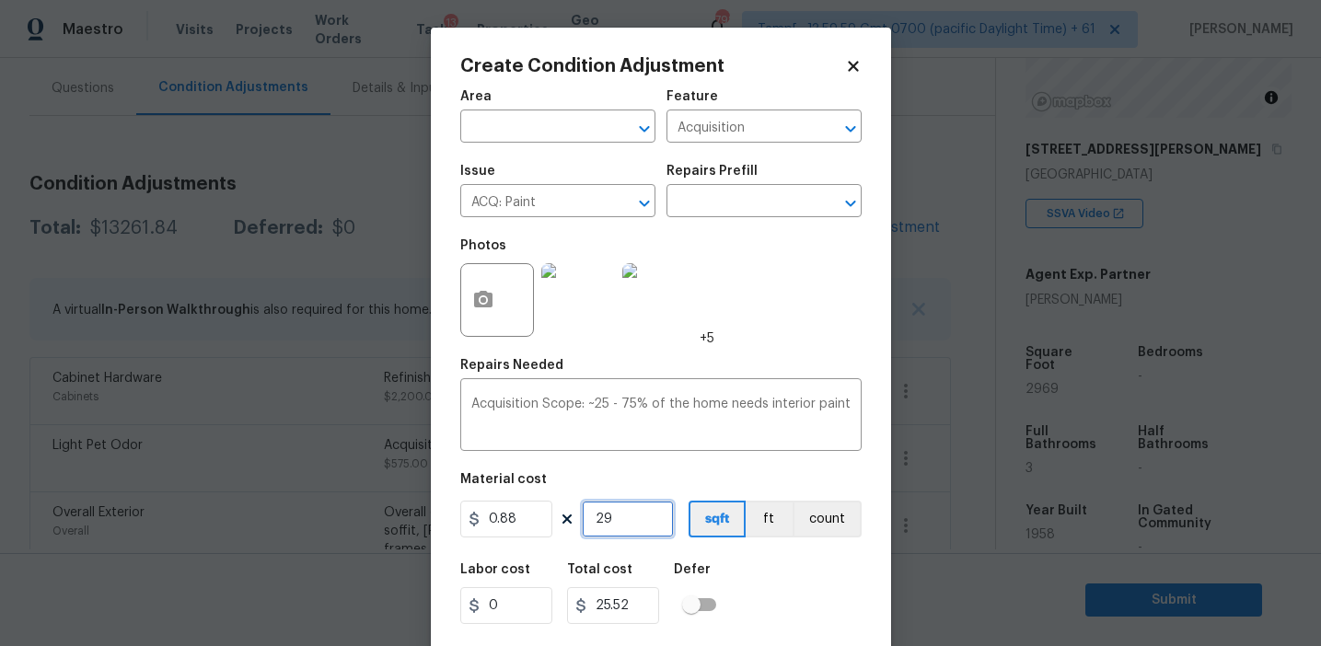
type input "296"
type input "260.48"
type input "2969"
type input "2612.72"
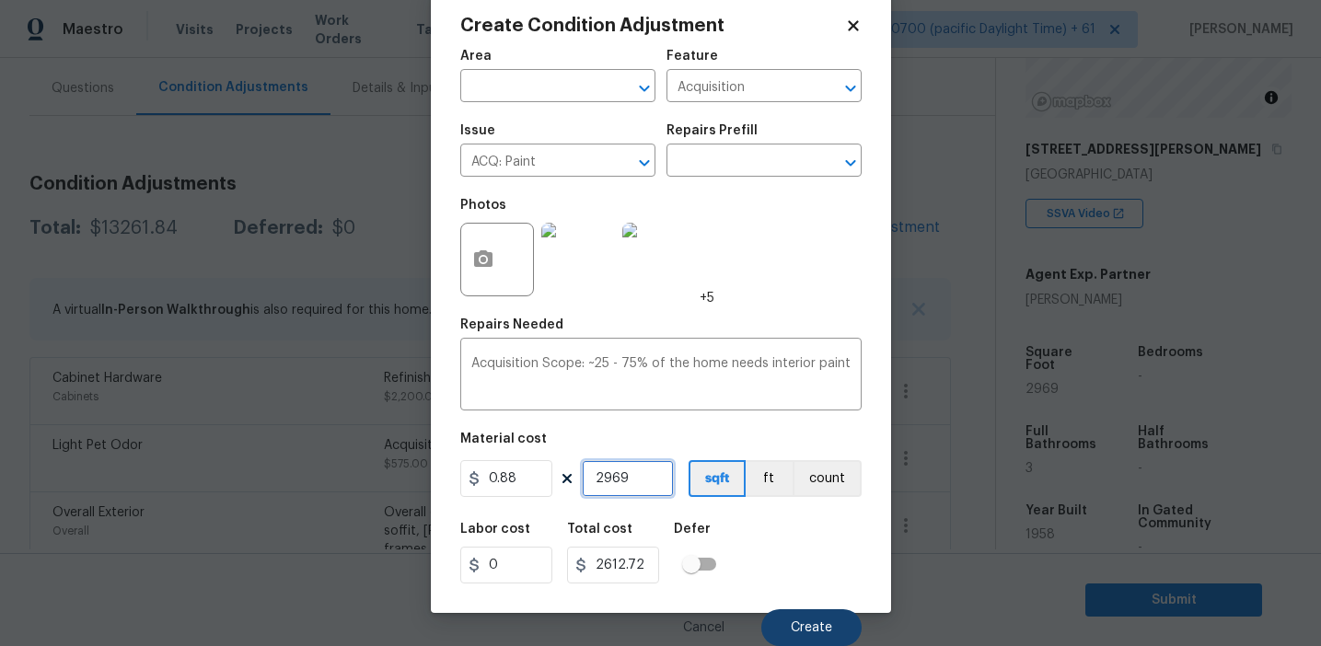
type input "2969"
click at [784, 628] on button "Create" at bounding box center [811, 627] width 100 height 37
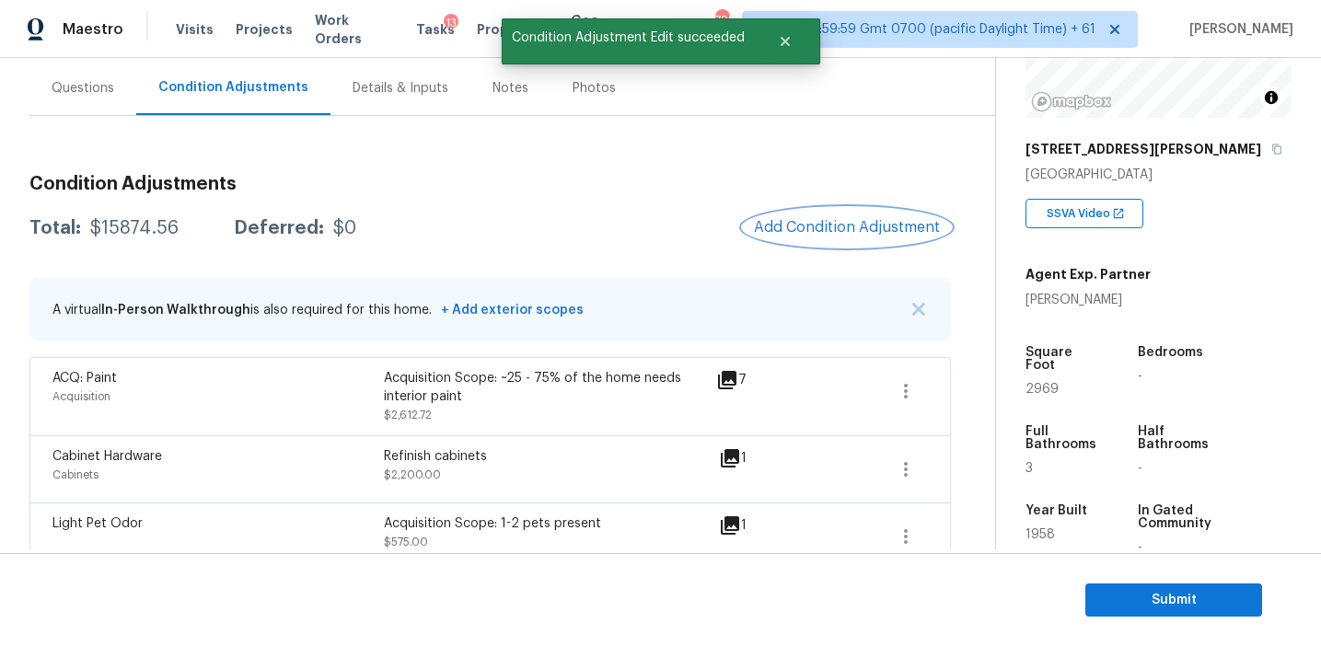
scroll to position [0, 0]
click at [775, 226] on span "Add Condition Adjustment" at bounding box center [847, 227] width 186 height 17
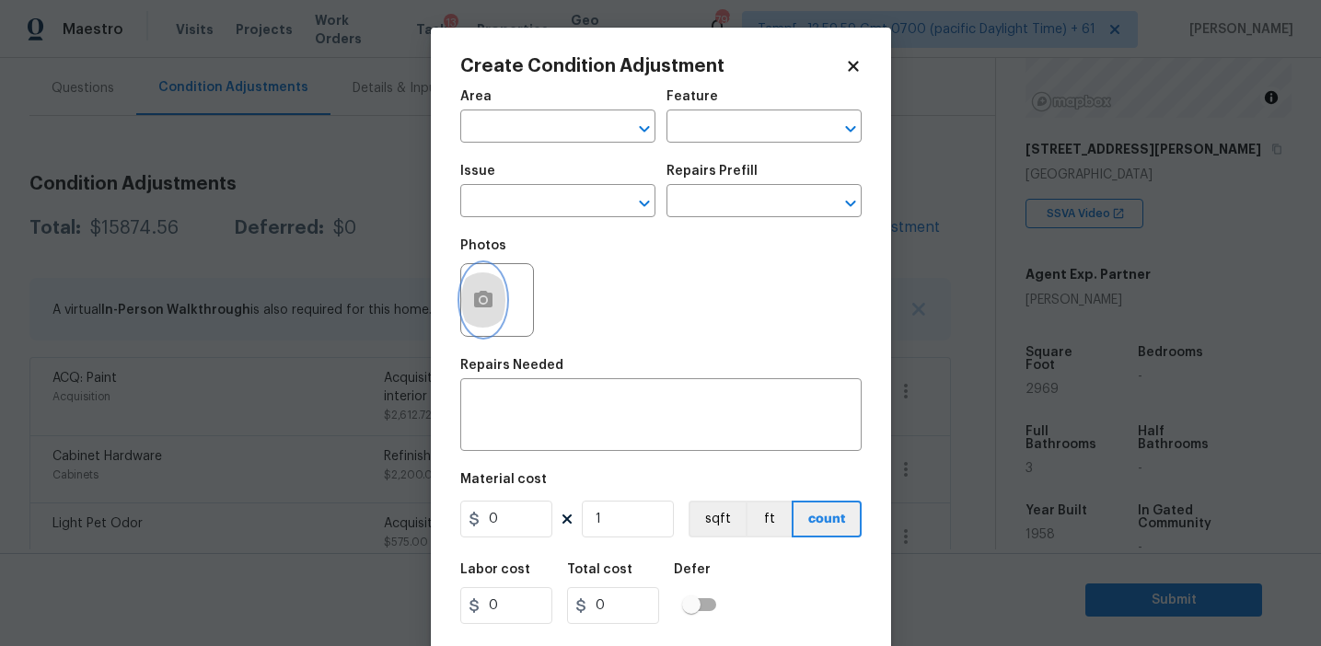
click at [490, 297] on icon "button" at bounding box center [483, 299] width 18 height 17
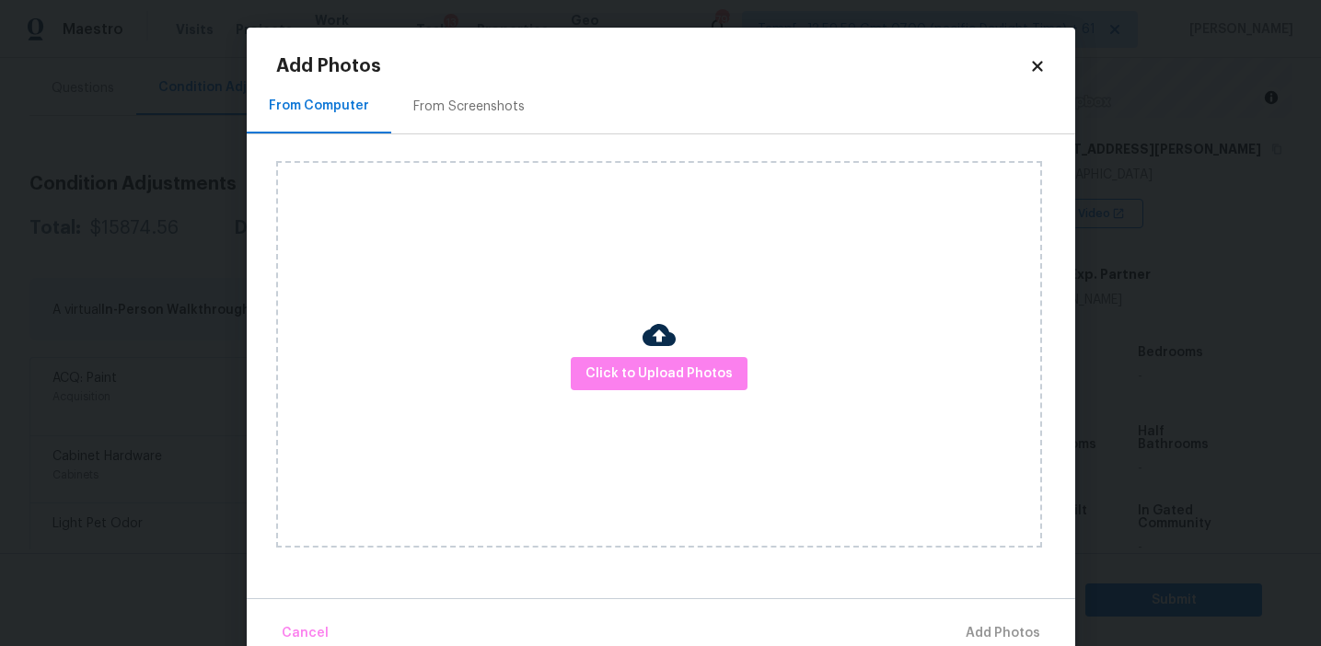
click at [480, 104] on div "From Screenshots" at bounding box center [468, 107] width 111 height 18
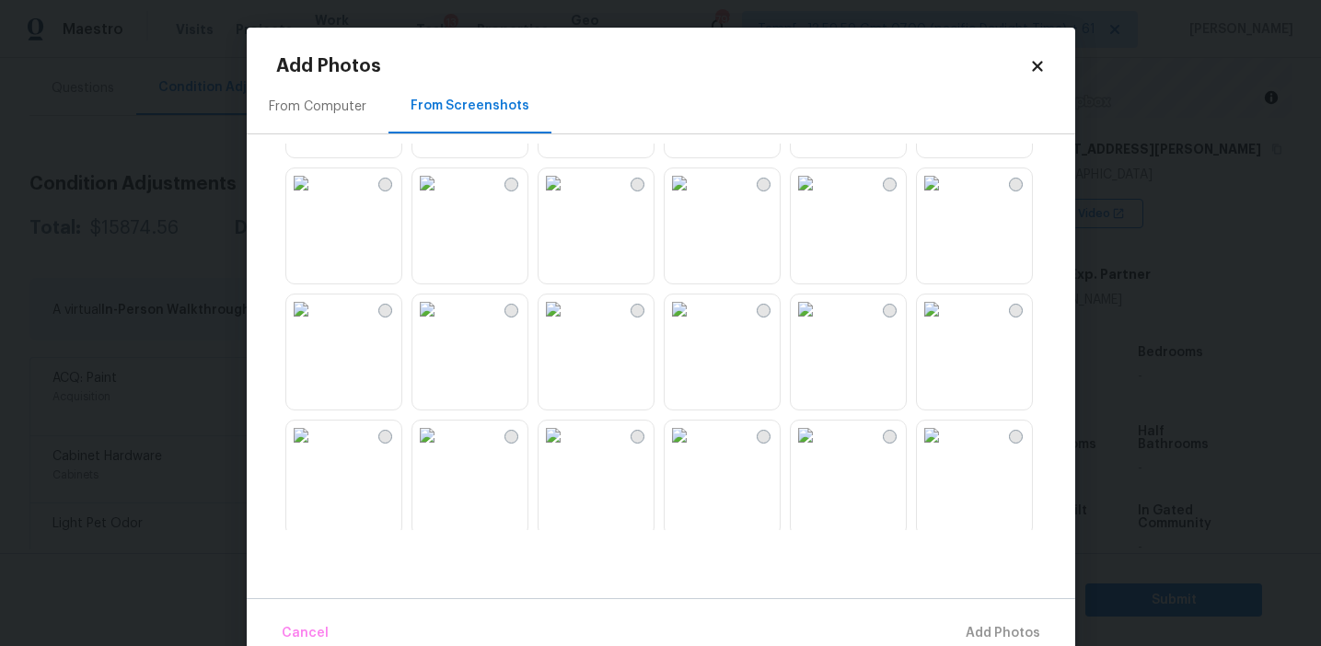
scroll to position [1506, 0]
click at [316, 444] on img at bounding box center [300, 428] width 29 height 29
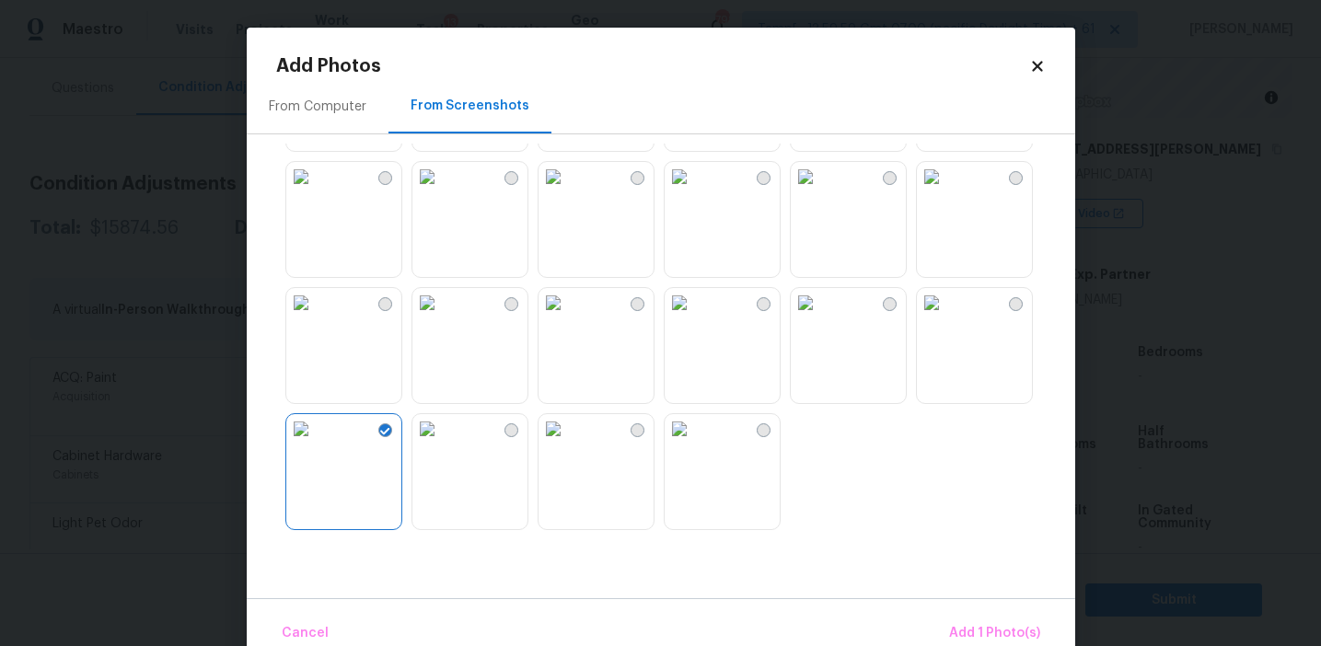
click at [568, 318] on img at bounding box center [553, 302] width 29 height 29
click at [694, 444] on img at bounding box center [679, 428] width 29 height 29
click at [694, 318] on img at bounding box center [679, 302] width 29 height 29
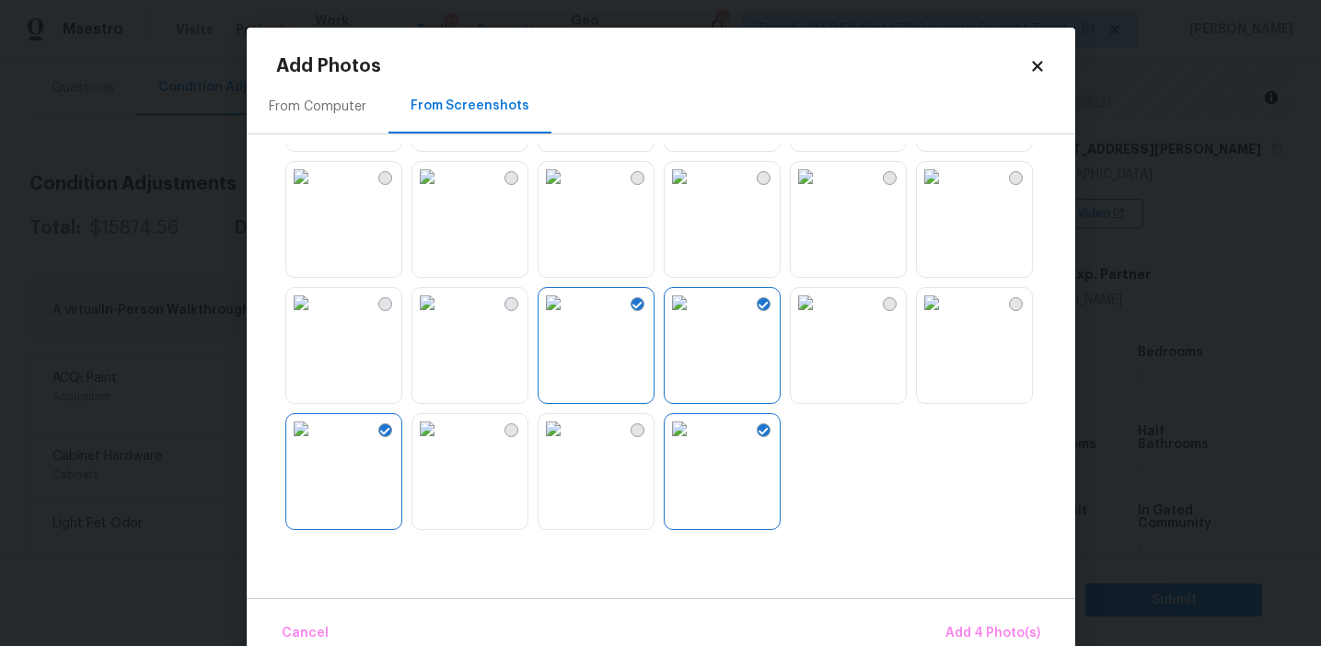
click at [820, 318] on img at bounding box center [805, 302] width 29 height 29
click at [694, 318] on img at bounding box center [679, 302] width 29 height 29
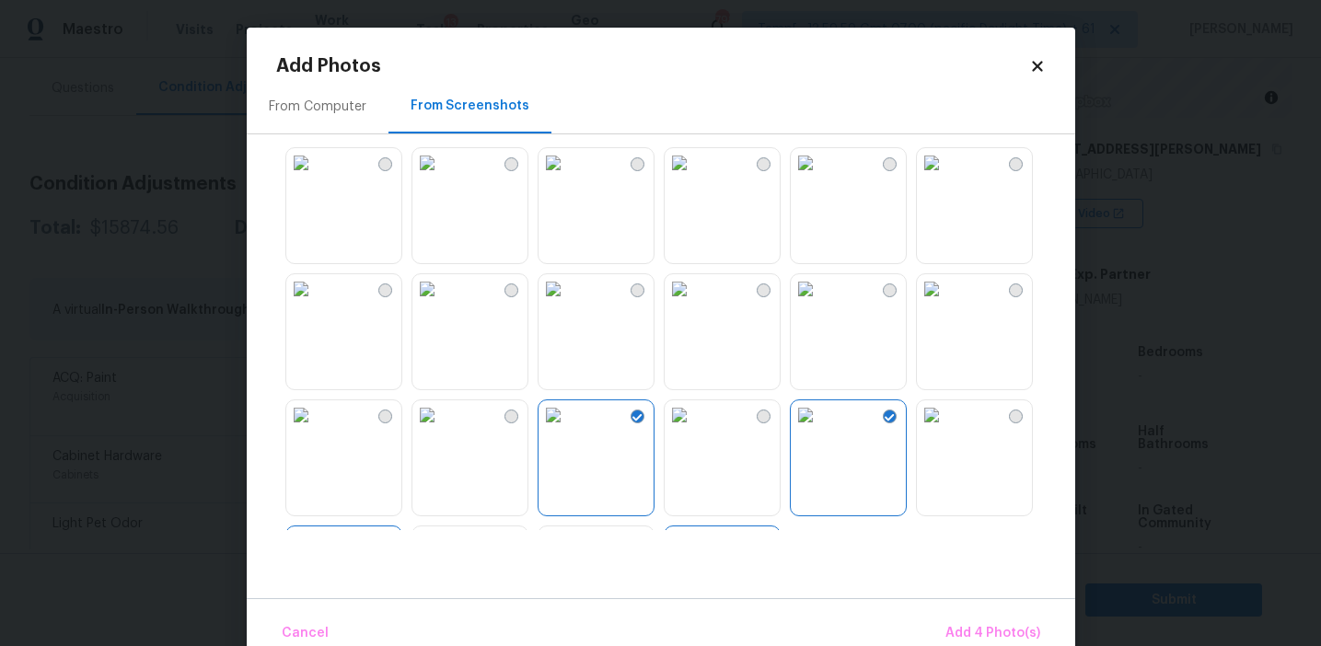
scroll to position [1343, 0]
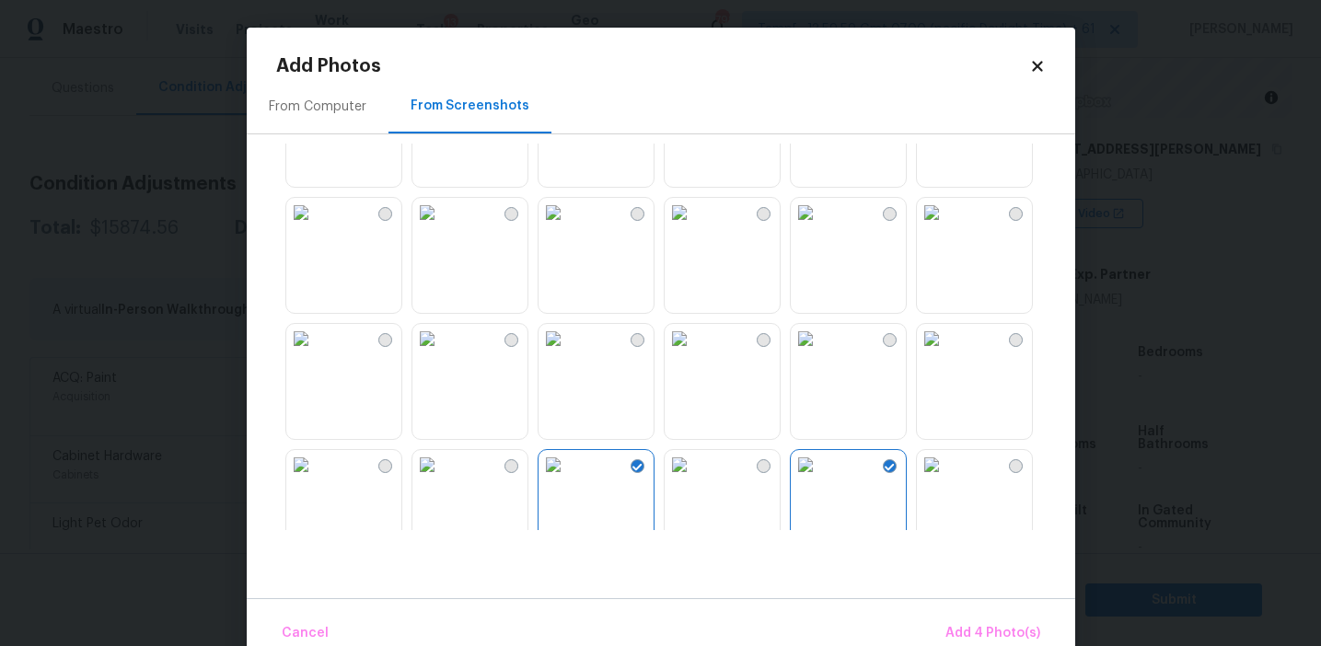
click at [820, 227] on img at bounding box center [805, 212] width 29 height 29
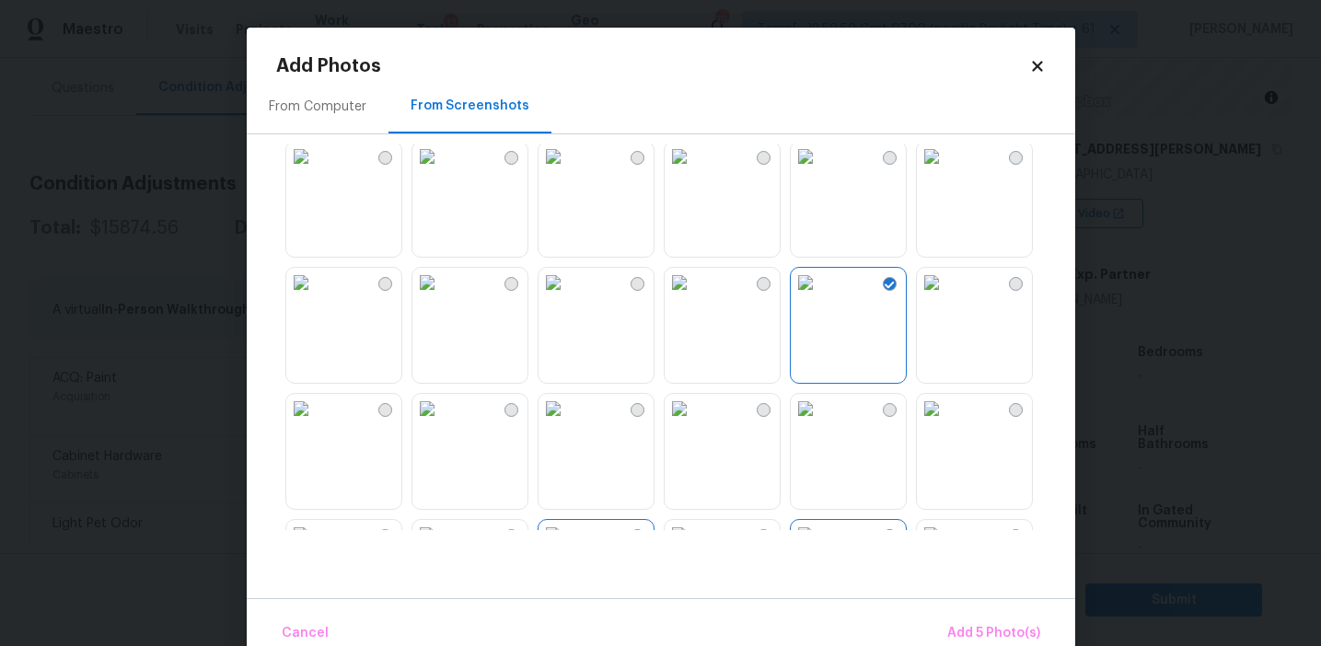
scroll to position [1203, 0]
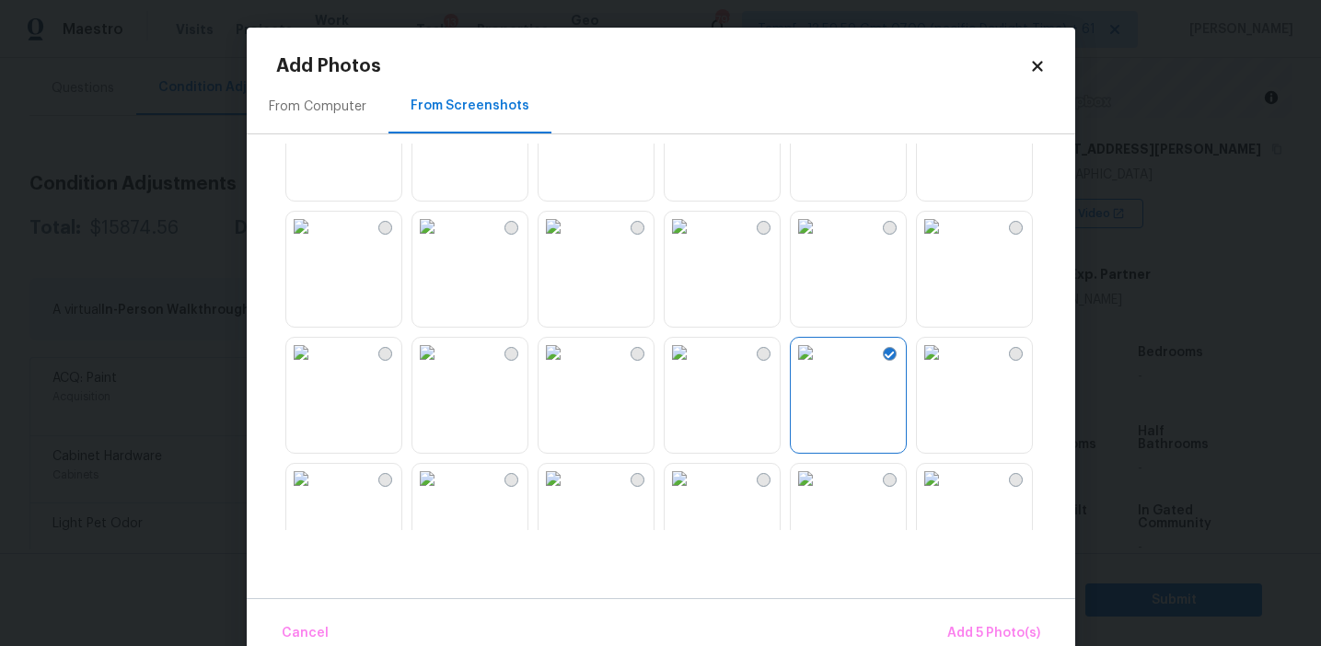
click at [694, 241] on img at bounding box center [679, 226] width 29 height 29
click at [969, 626] on span "Add 6 Photo(s)" at bounding box center [993, 633] width 94 height 23
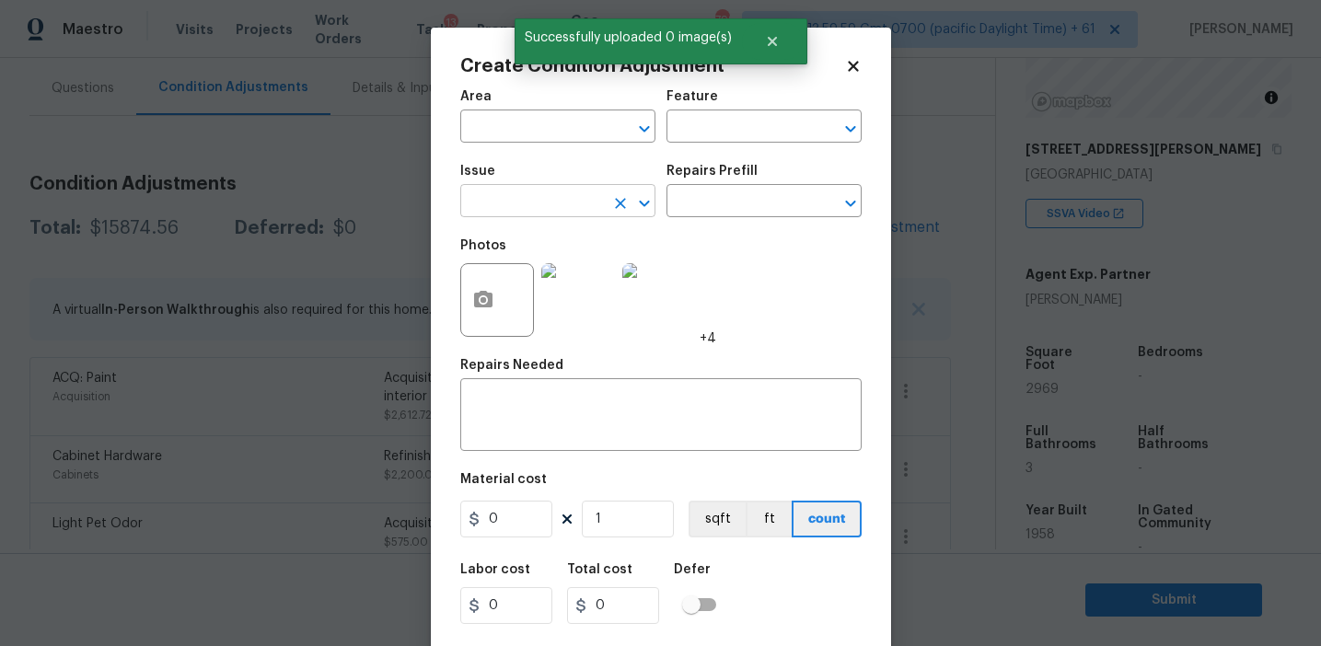
click at [556, 193] on input "text" at bounding box center [532, 203] width 144 height 29
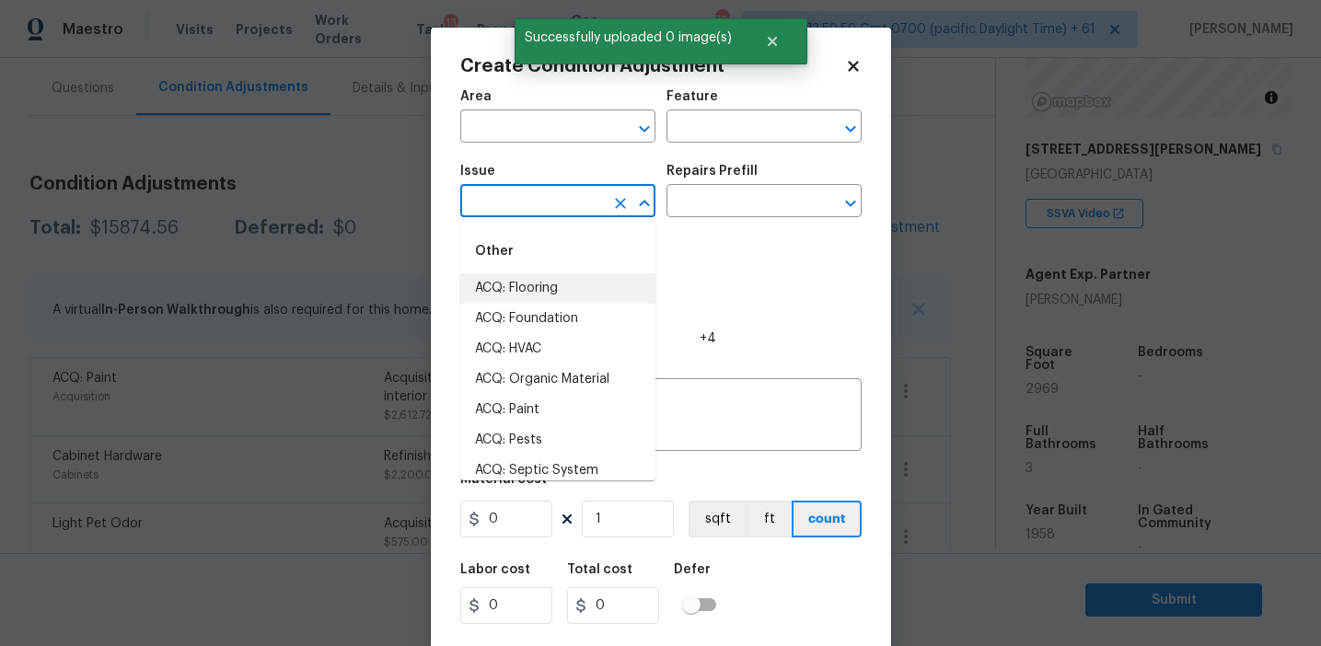
click at [553, 278] on li "ACQ: Flooring" at bounding box center [557, 288] width 195 height 30
type input "ACQ: Flooring"
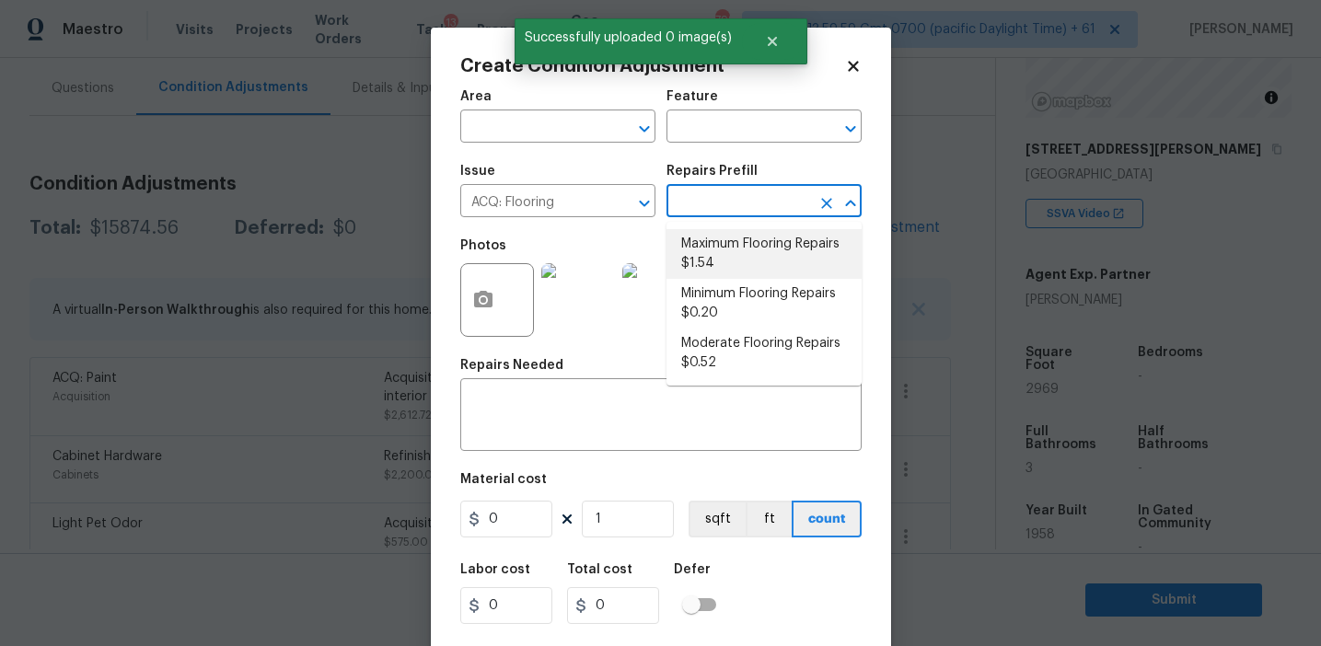
click at [724, 248] on li "Maximum Flooring Repairs $1.54" at bounding box center [763, 254] width 195 height 50
type input "Acquisition"
type textarea "Acquisition Scope: Maximum flooring repairs"
type input "1.54"
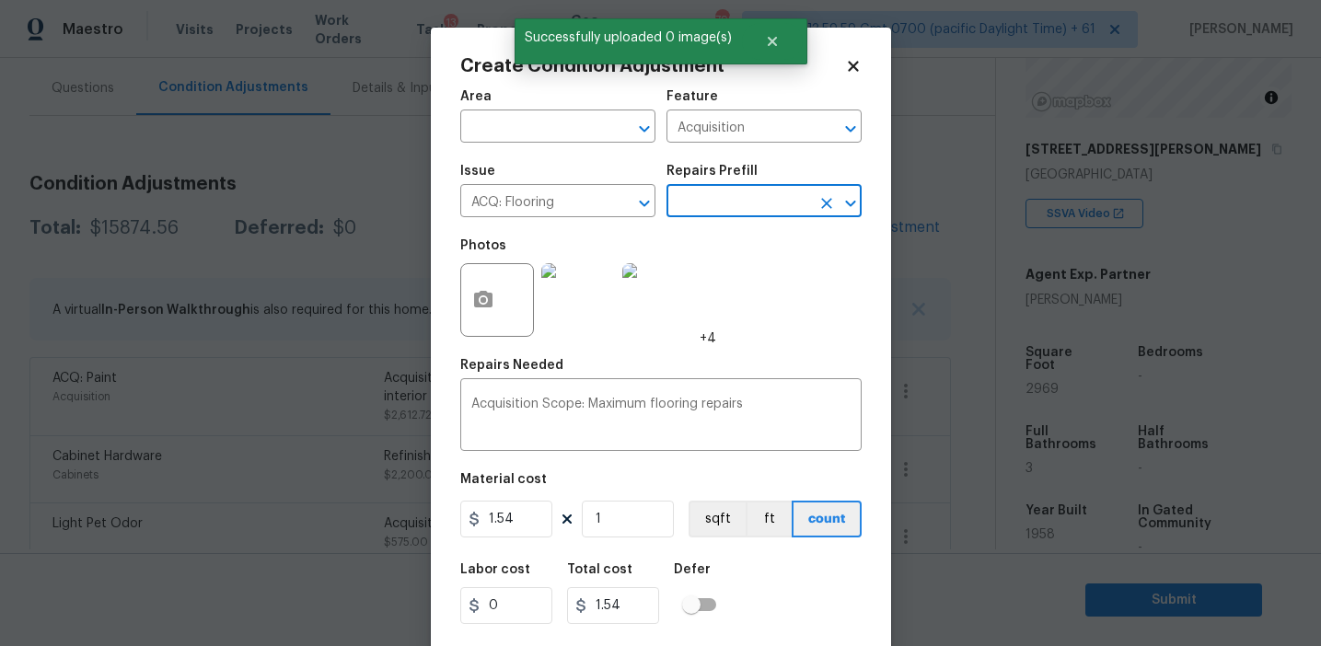
click at [724, 215] on input "text" at bounding box center [738, 203] width 144 height 29
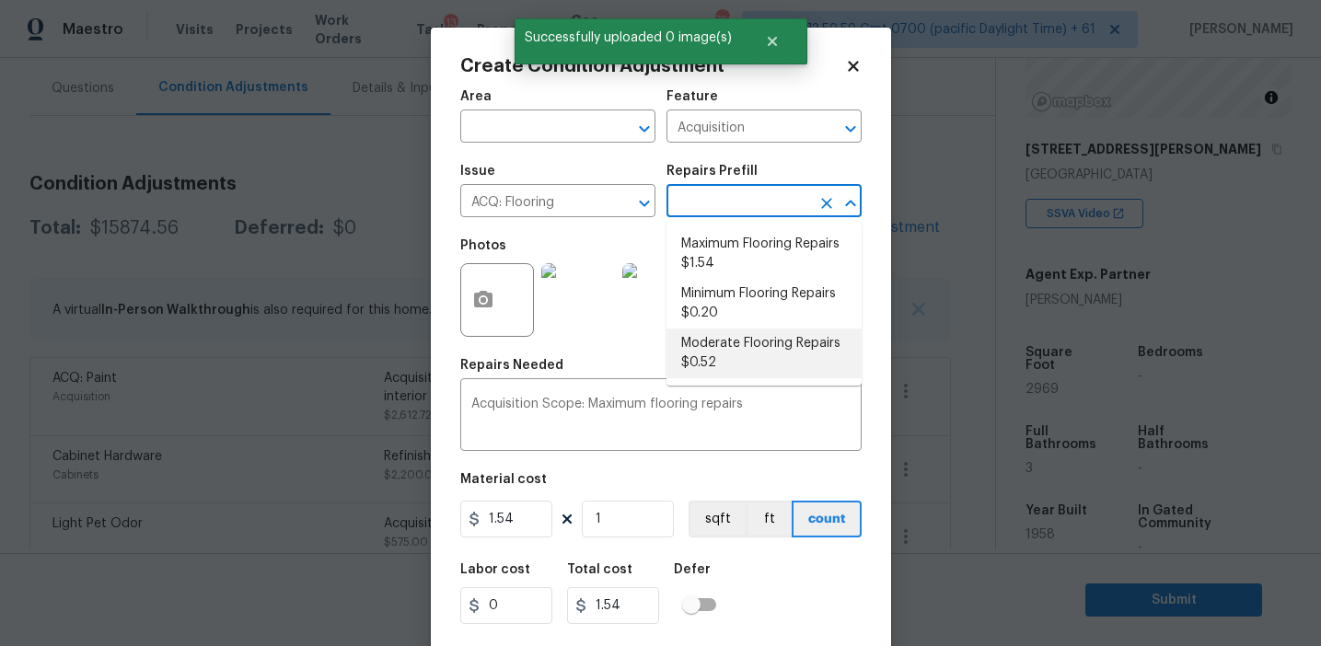
click at [724, 374] on li "Moderate Flooring Repairs $0.52" at bounding box center [763, 354] width 195 height 50
type textarea "Acquisition Scope: Moderate flooring repairs"
type input "0.52"
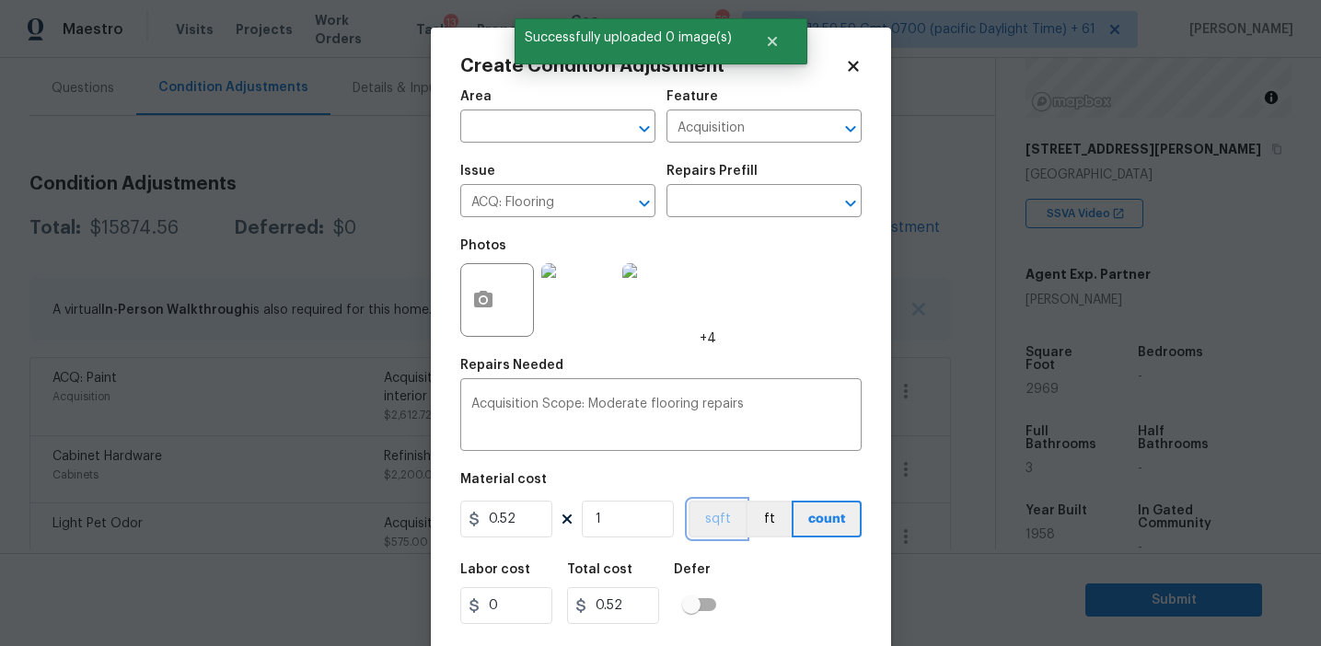
click at [707, 516] on button "sqft" at bounding box center [717, 519] width 57 height 37
click at [652, 516] on input "1" at bounding box center [628, 519] width 92 height 37
type input "0"
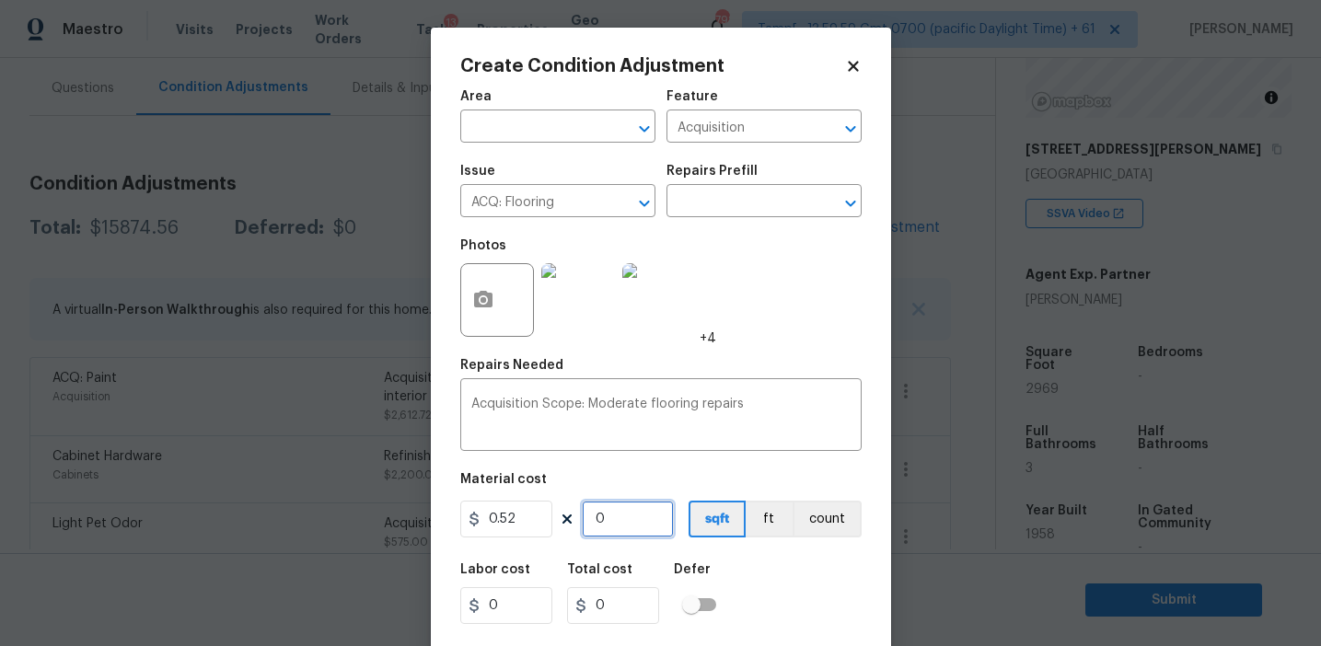
paste input "2969"
type input "2969"
type input "1543.88"
type input "2969"
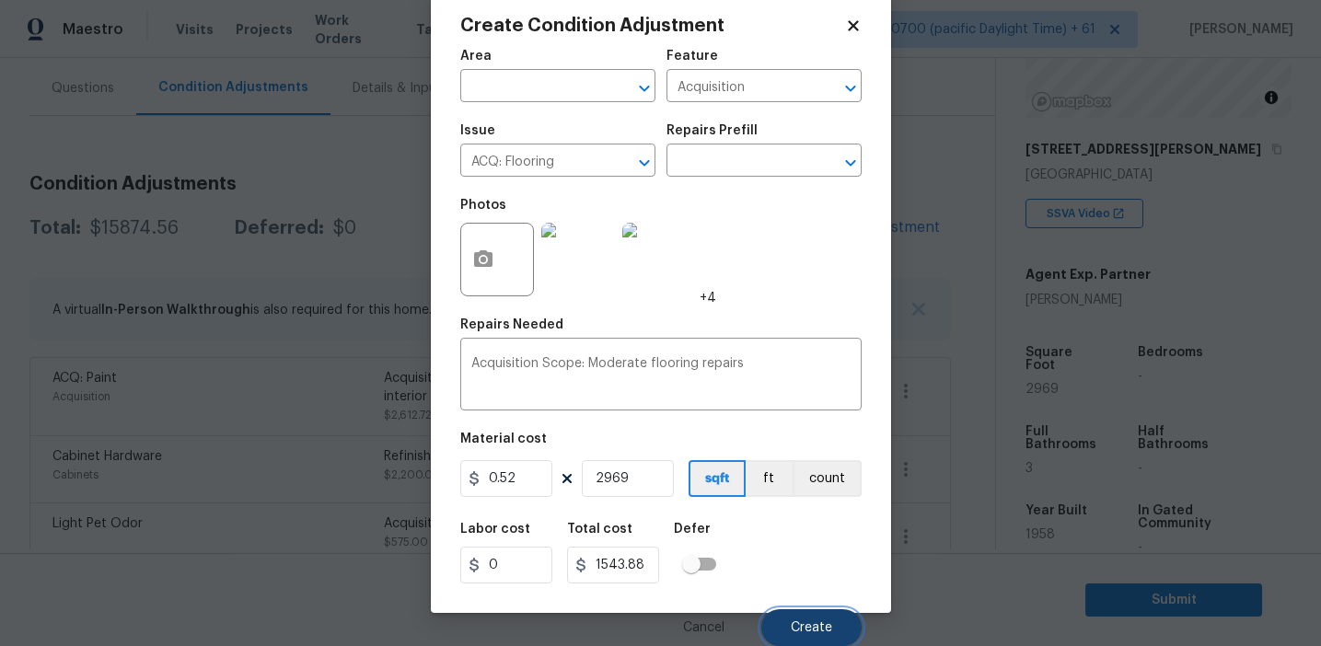
click at [808, 630] on span "Create" at bounding box center [811, 628] width 41 height 14
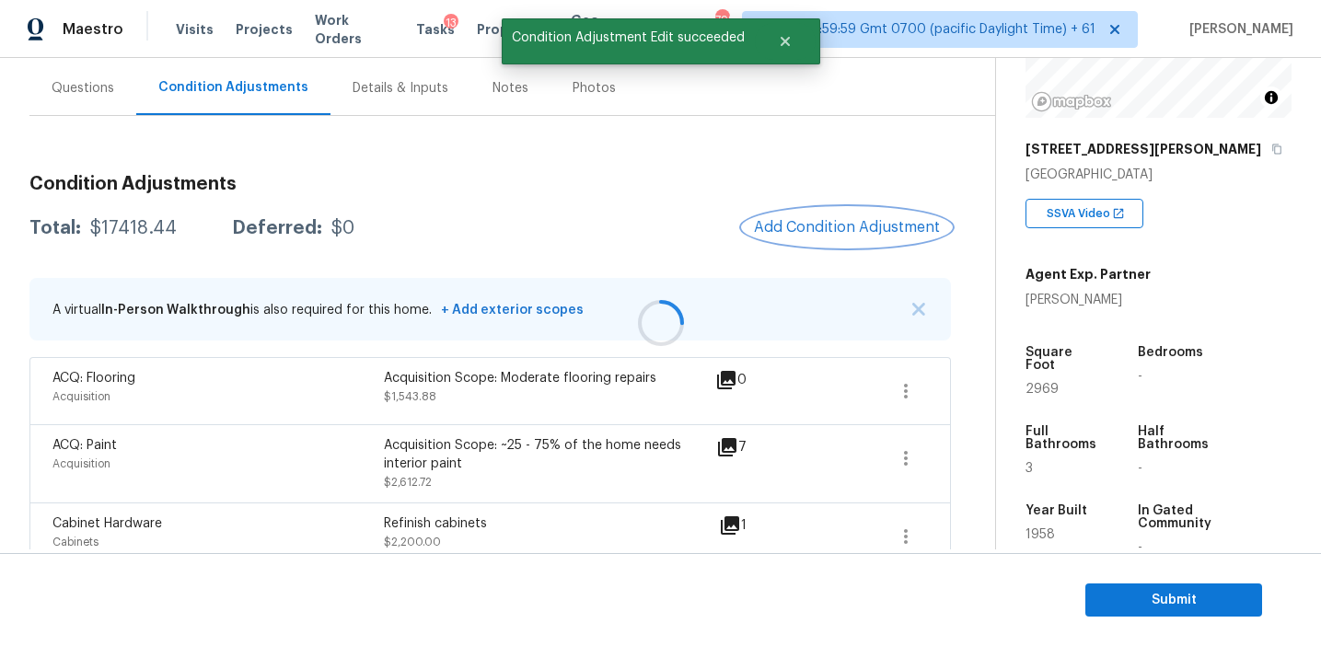
scroll to position [0, 0]
click at [428, 213] on div "Total: $17418.44 Deferred: $0 Add Condition Adjustment" at bounding box center [489, 228] width 921 height 41
click at [132, 230] on div "$17418.44" at bounding box center [133, 228] width 87 height 18
copy div "17418.44"
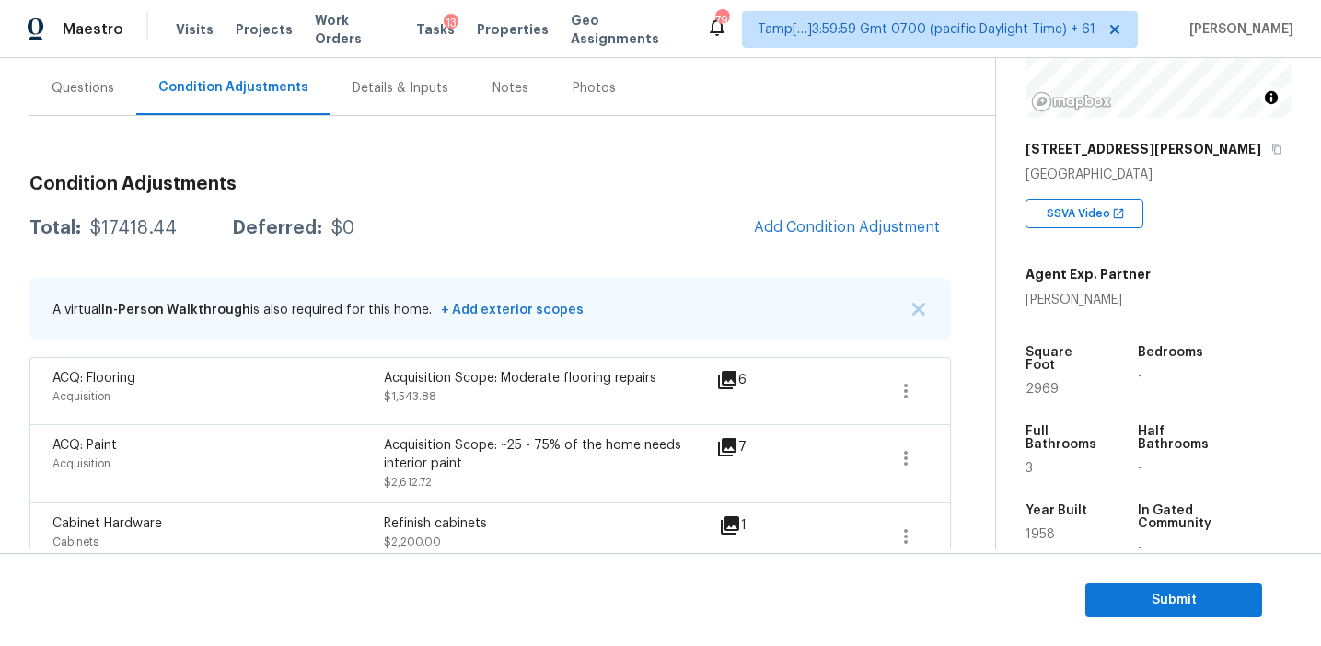
click at [466, 175] on h3 "Condition Adjustments" at bounding box center [489, 184] width 921 height 18
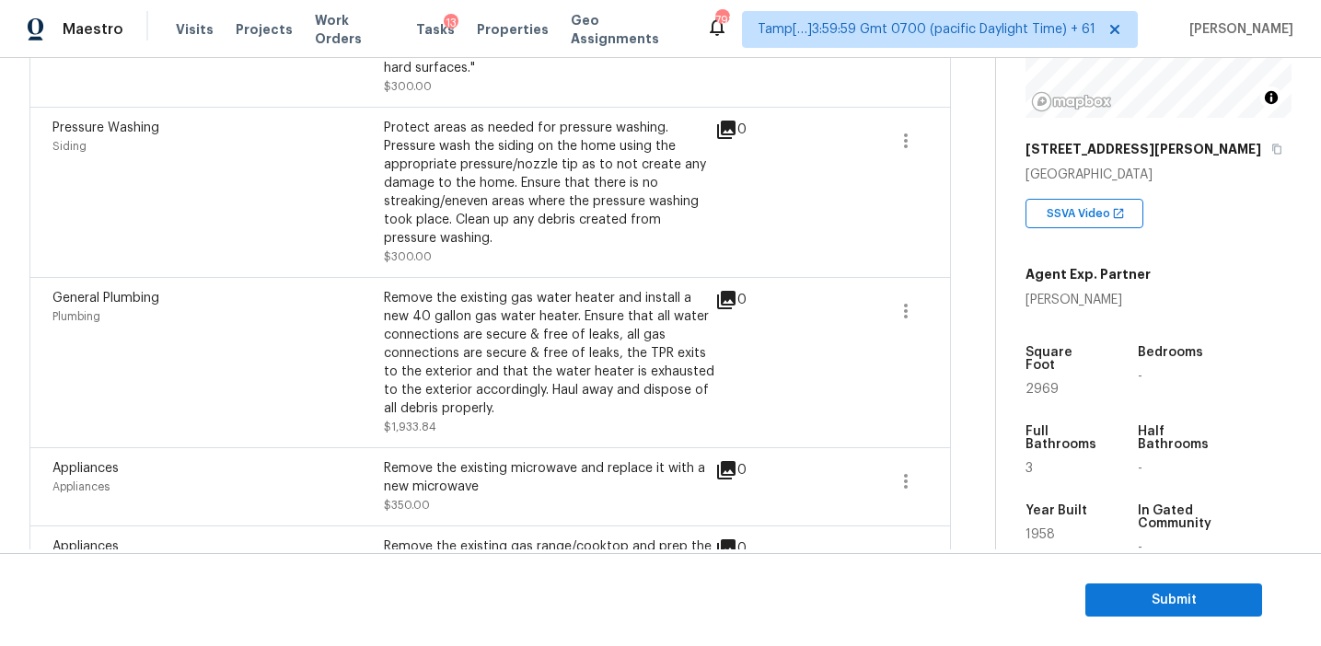
scroll to position [1244, 0]
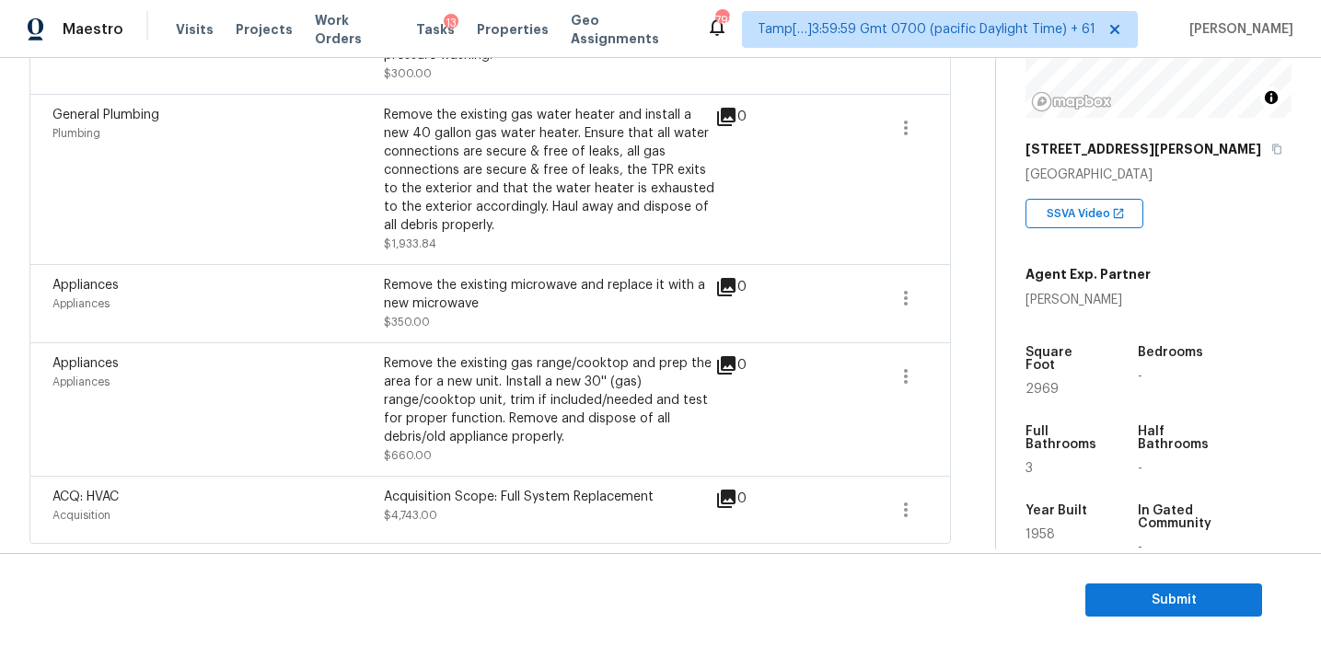
click at [378, 367] on div "Appliances" at bounding box center [217, 363] width 331 height 18
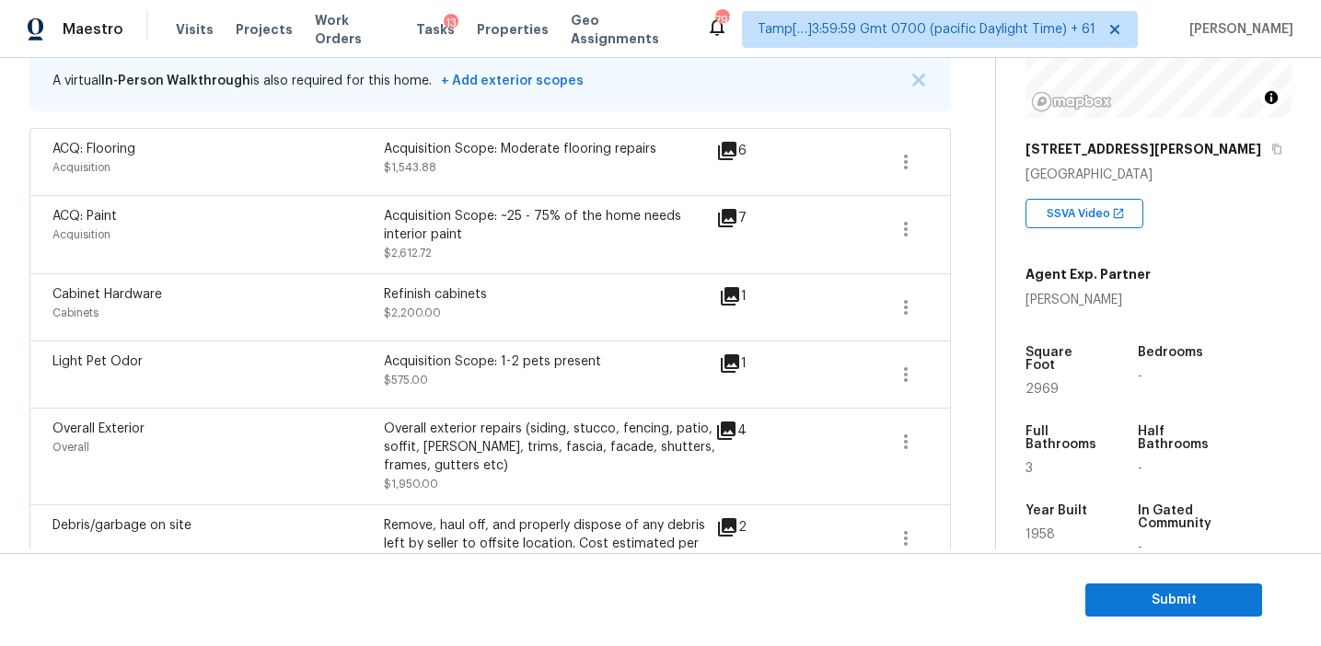
scroll to position [312, 0]
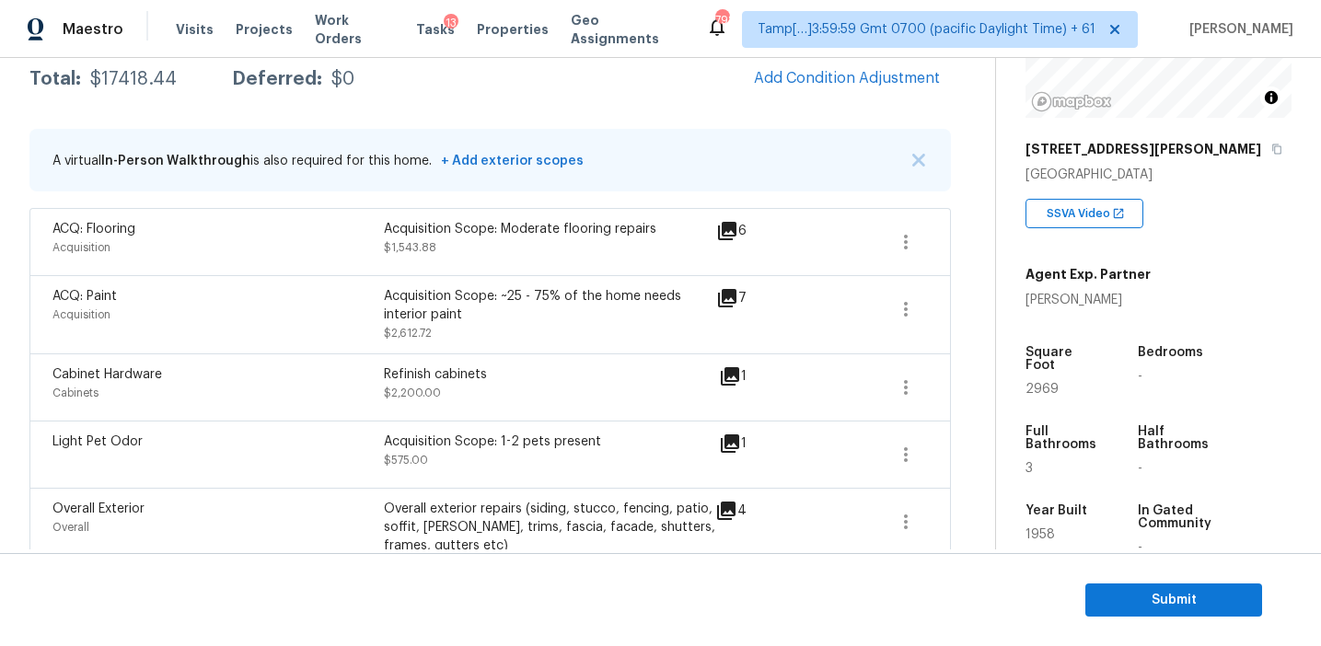
click at [395, 235] on div "Acquisition Scope: Moderate flooring repairs" at bounding box center [549, 229] width 331 height 18
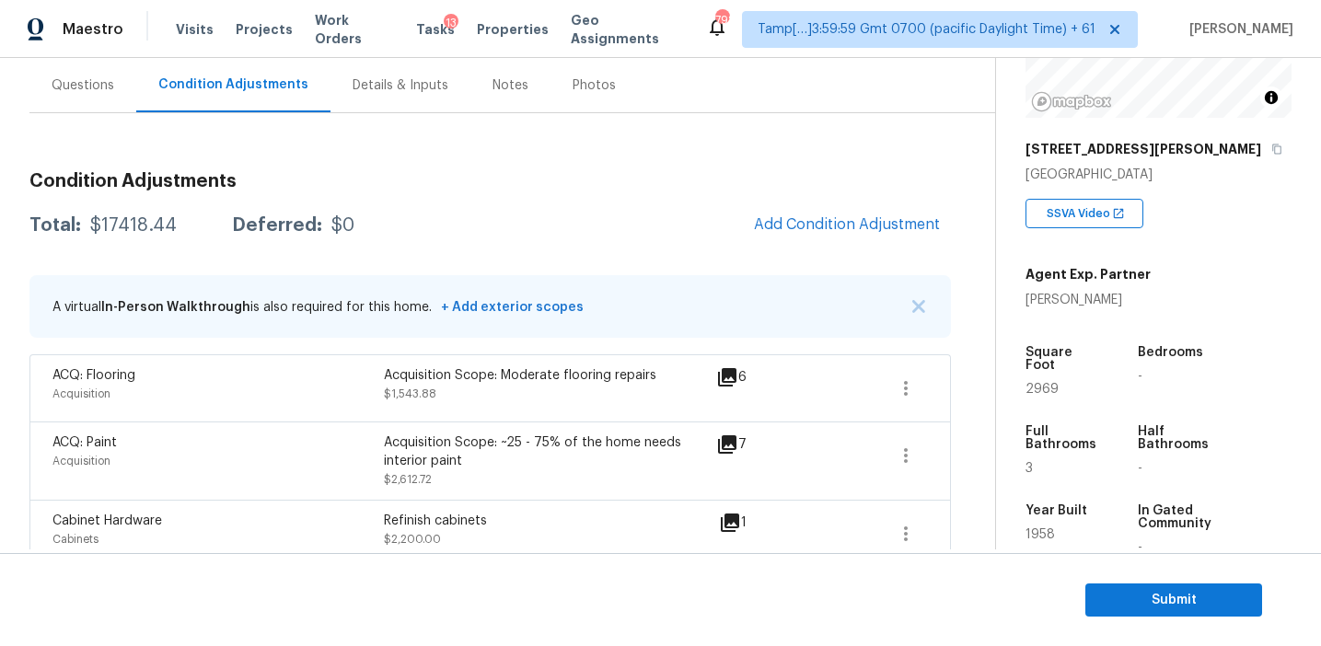
scroll to position [165, 0]
click at [337, 229] on div "$0" at bounding box center [342, 226] width 23 height 18
click at [312, 176] on h3 "Condition Adjustments" at bounding box center [489, 182] width 921 height 18
click at [109, 90] on div "Questions" at bounding box center [83, 86] width 63 height 18
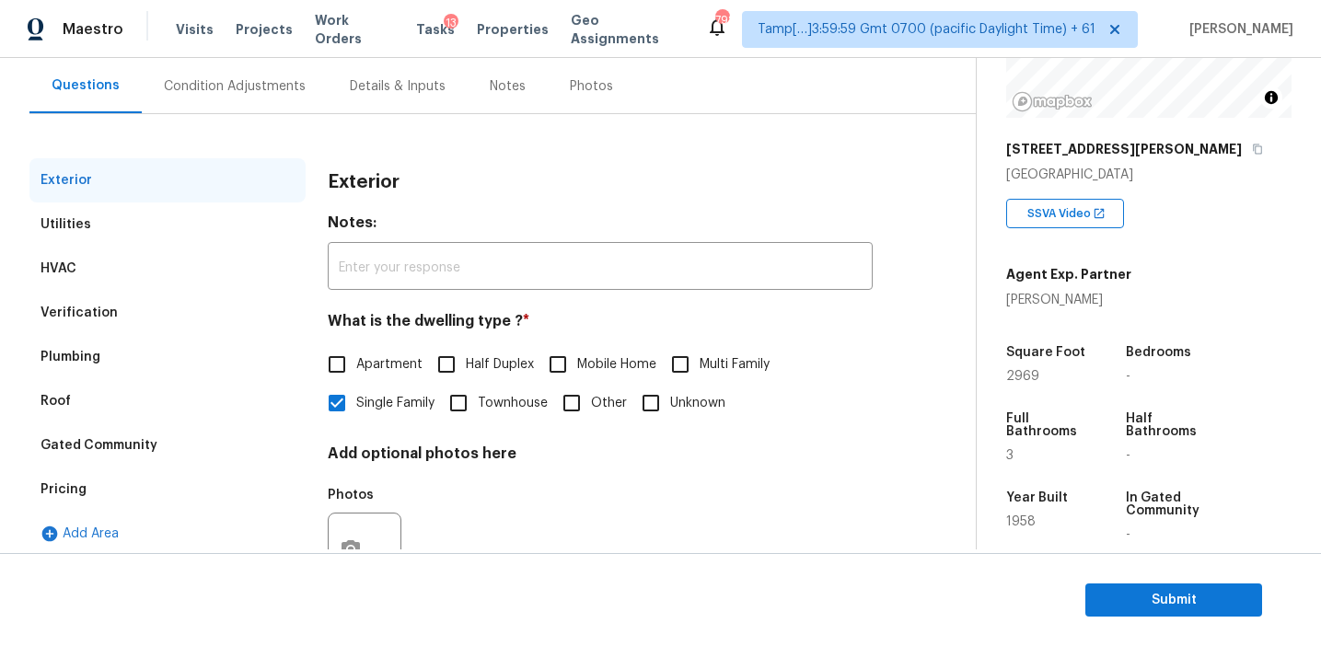
click at [122, 492] on div "Pricing" at bounding box center [167, 490] width 276 height 44
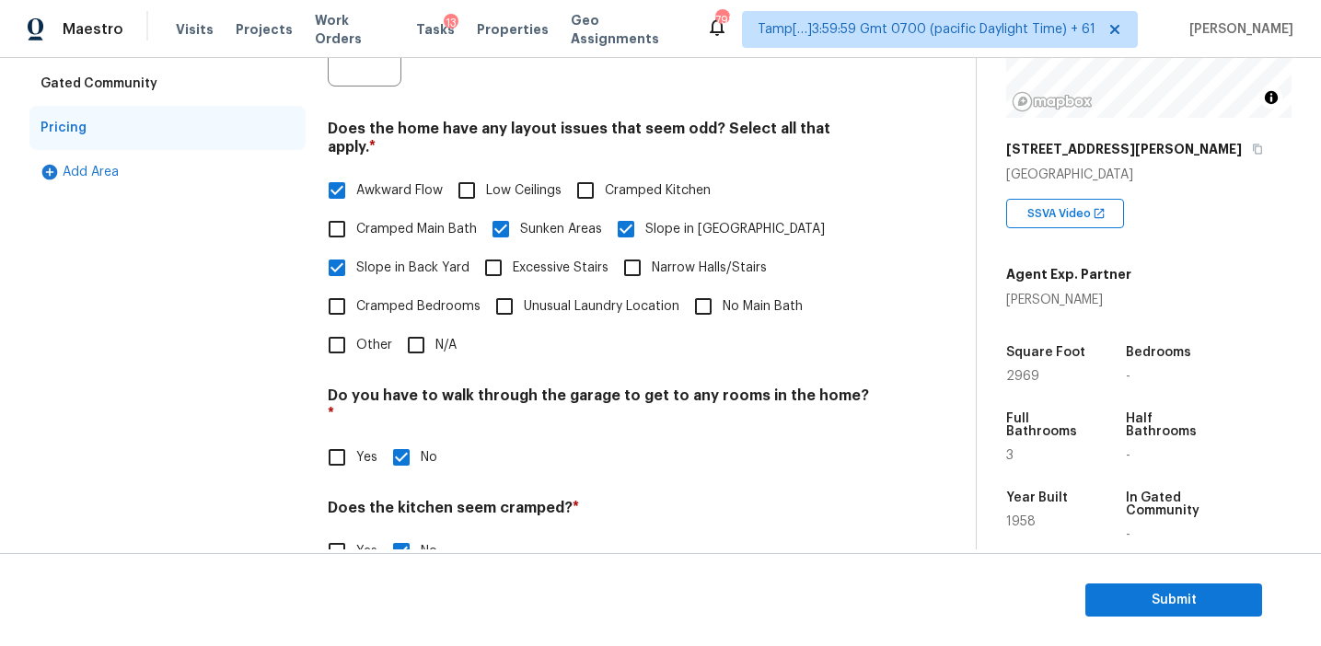
scroll to position [632, 0]
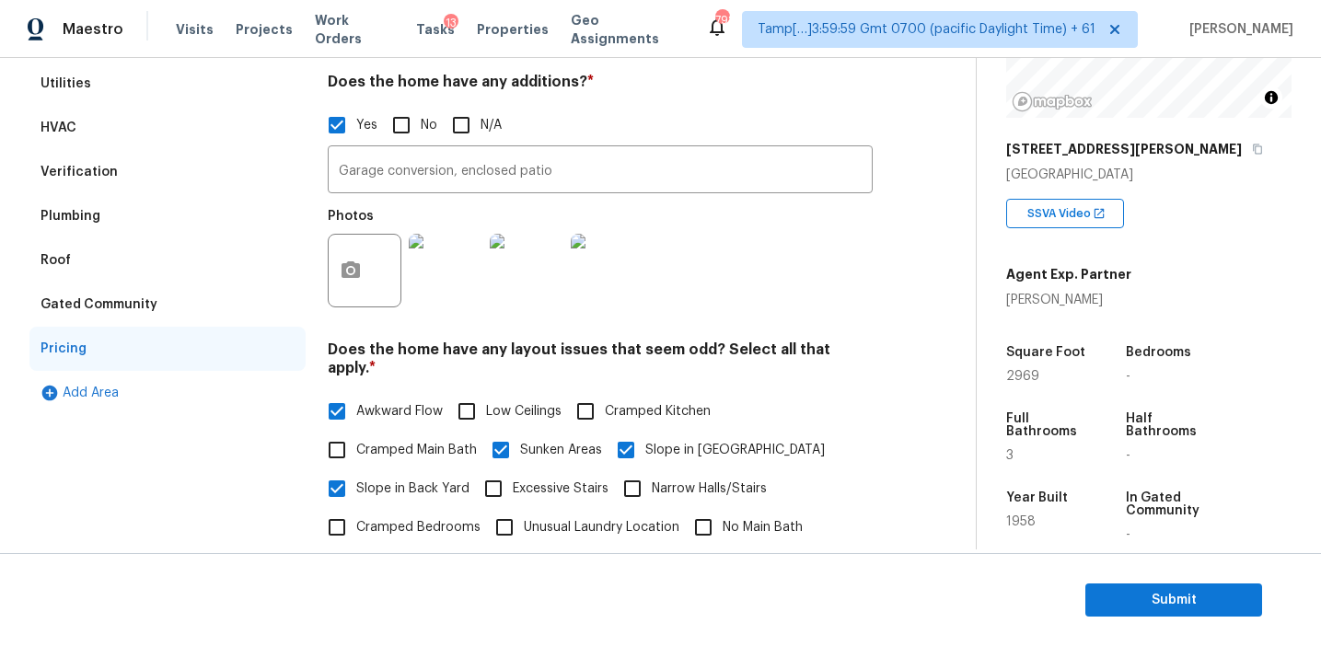
click at [222, 168] on div "Verification" at bounding box center [167, 172] width 276 height 44
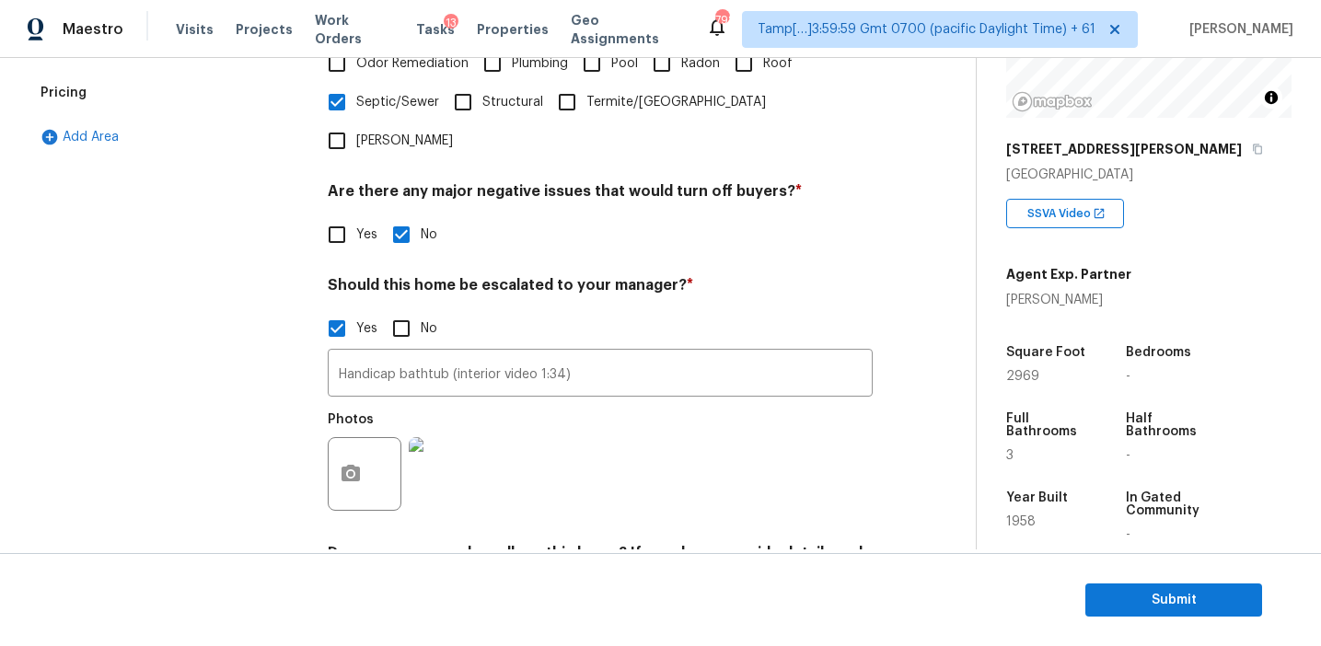
scroll to position [636, 0]
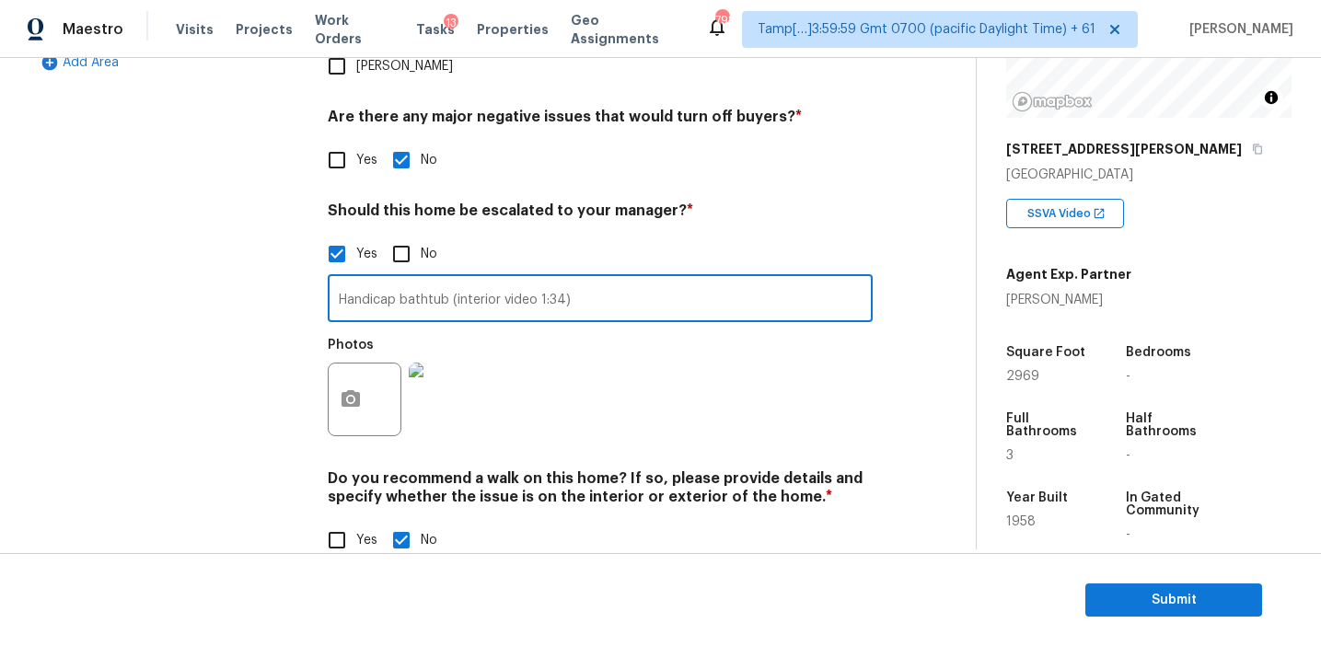
click at [356, 279] on input "Handicap bathtub (interior video 1:34)" at bounding box center [600, 300] width 545 height 43
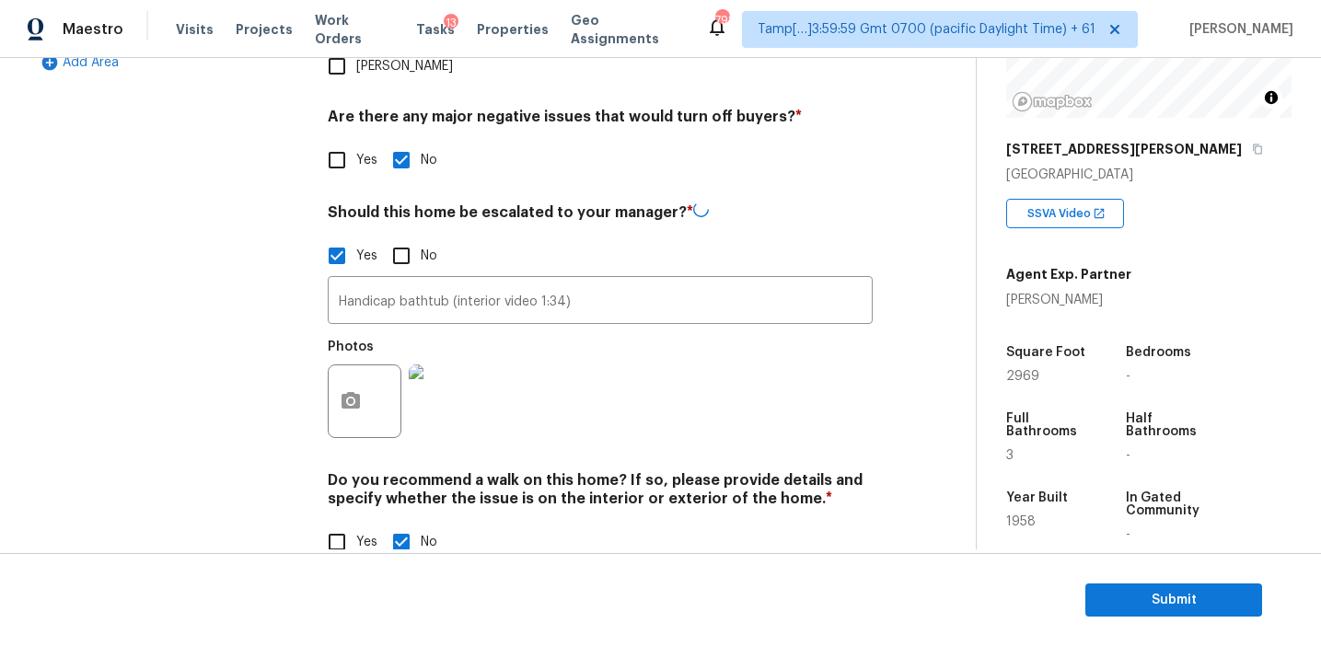
click at [246, 285] on div "Exterior Utilities HVAC Verification Plumbing Roof Gated Community Pricing Add …" at bounding box center [167, 135] width 276 height 897
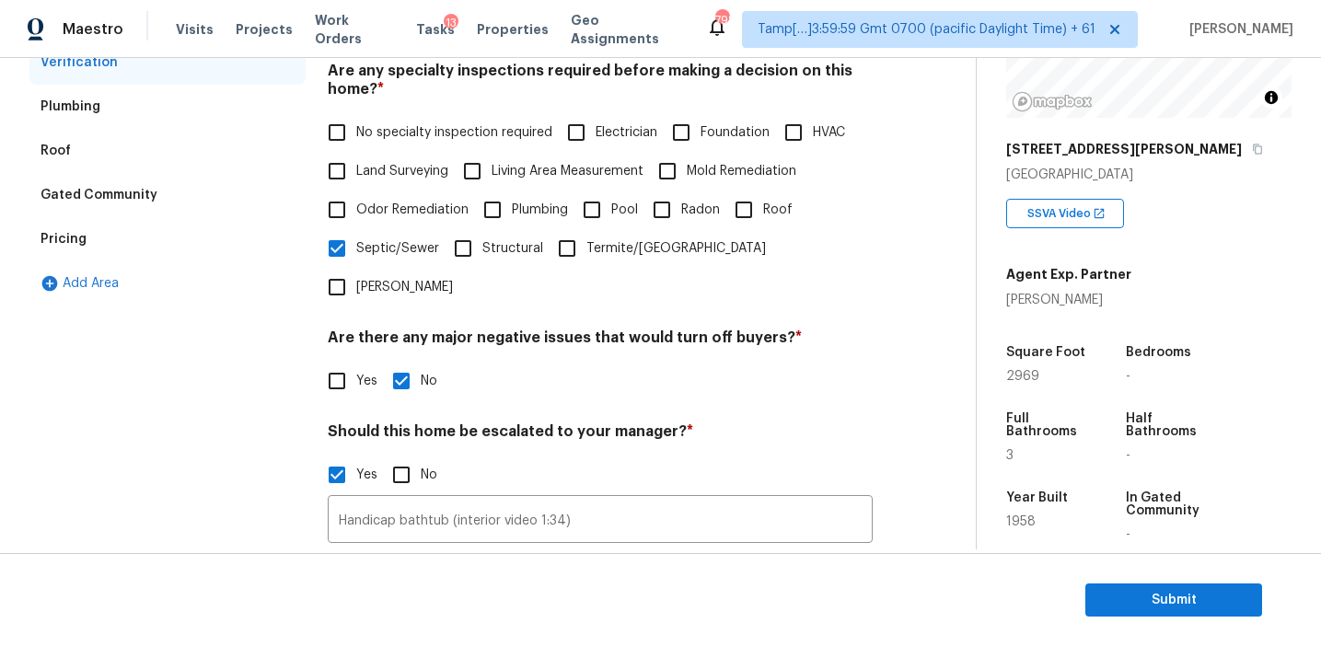
scroll to position [397, 0]
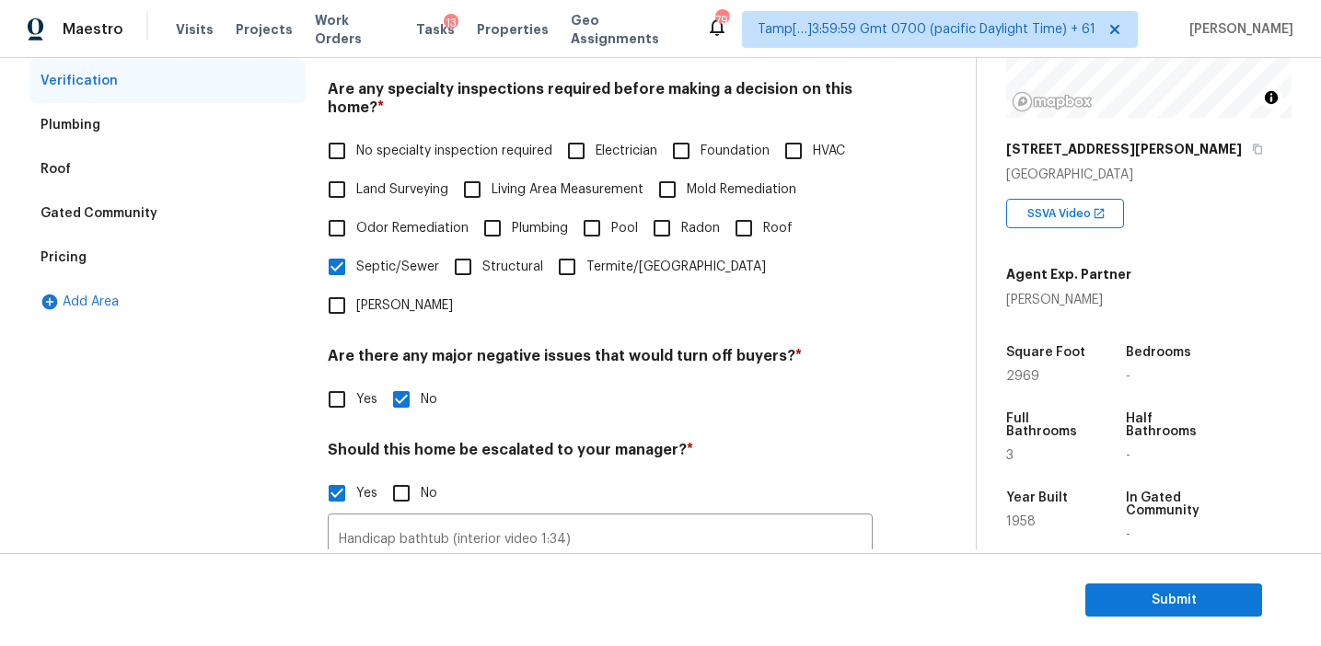
click at [155, 260] on div "Pricing" at bounding box center [167, 258] width 276 height 44
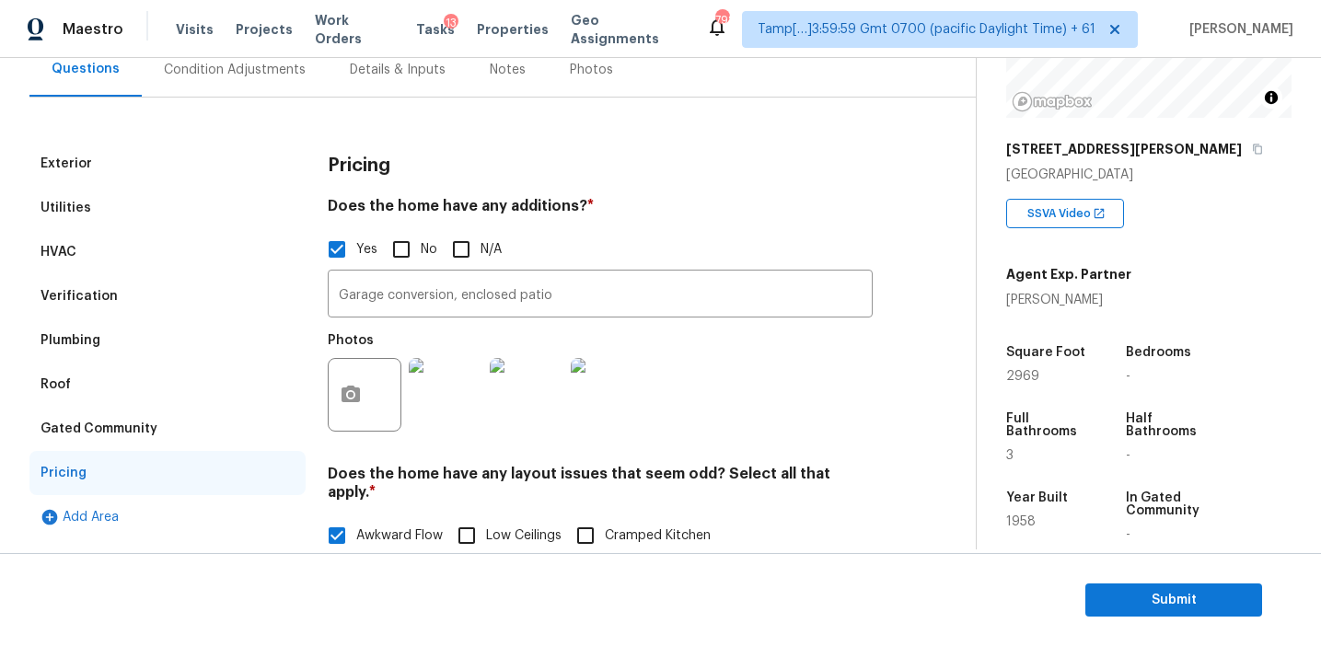
click at [135, 436] on div "Gated Community" at bounding box center [99, 429] width 117 height 18
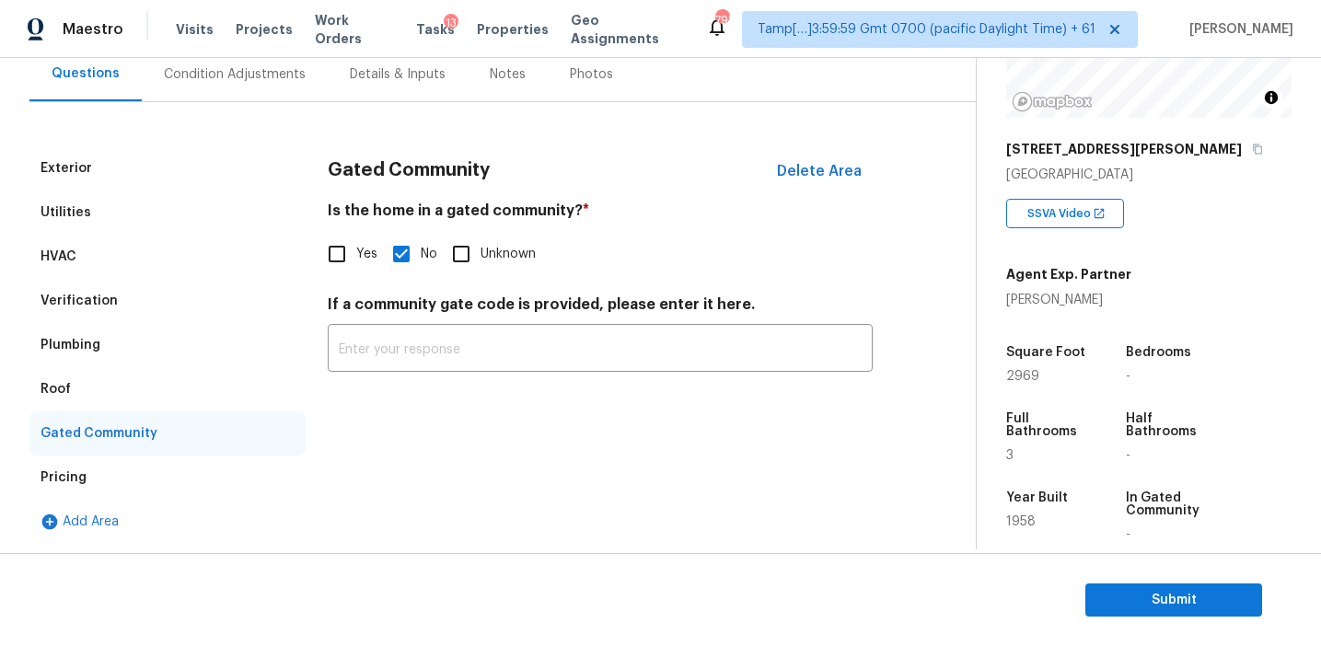
click at [96, 388] on div "Roof" at bounding box center [167, 389] width 276 height 44
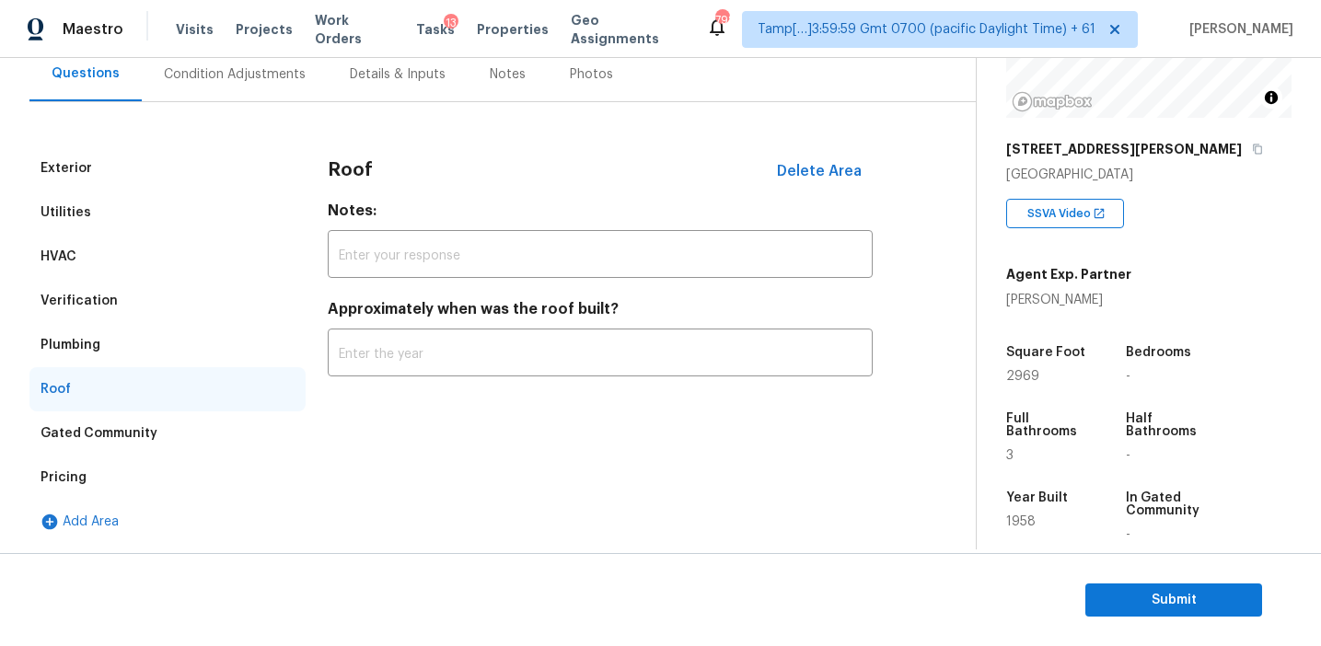
click at [98, 320] on div "Verification" at bounding box center [167, 301] width 276 height 44
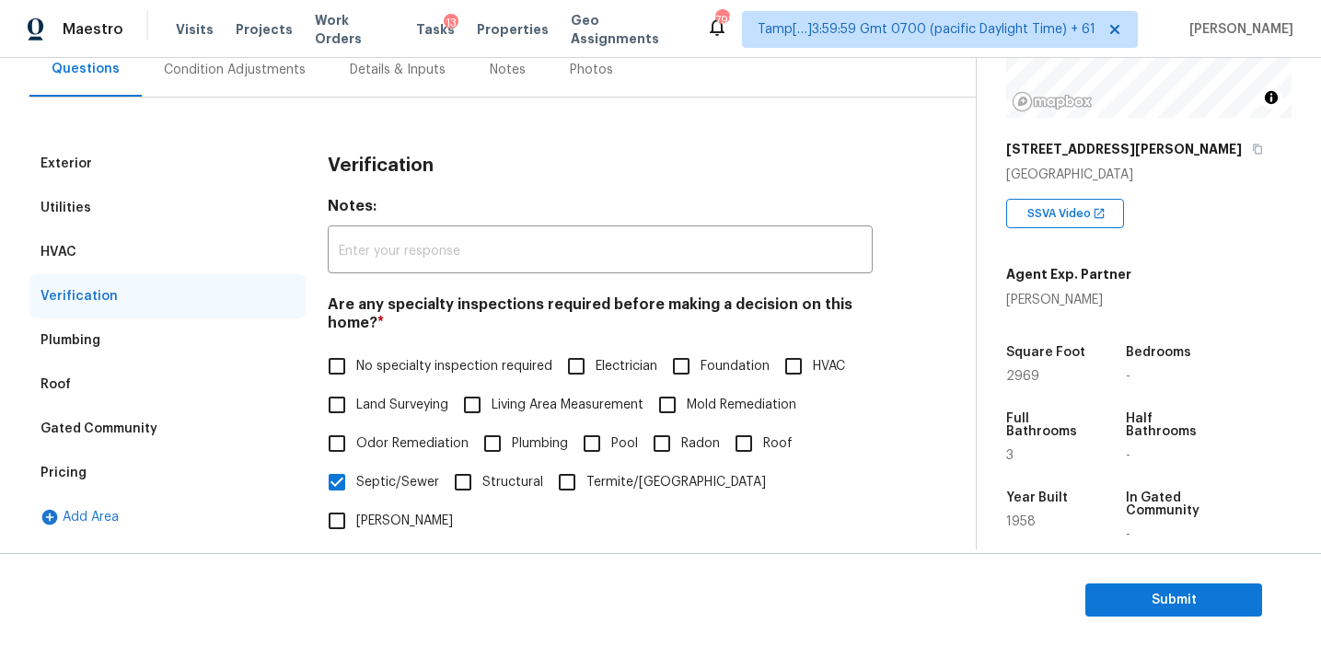
click at [113, 352] on div "Plumbing" at bounding box center [167, 341] width 276 height 44
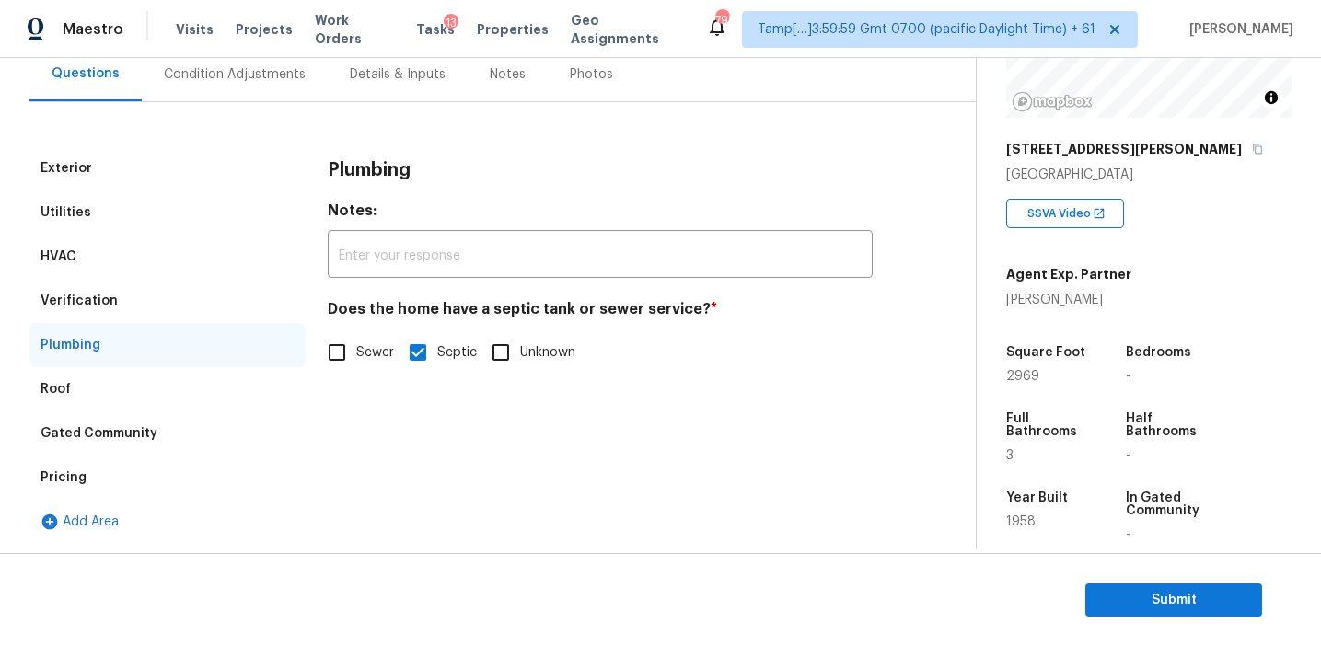
click at [115, 283] on div "Verification" at bounding box center [167, 301] width 276 height 44
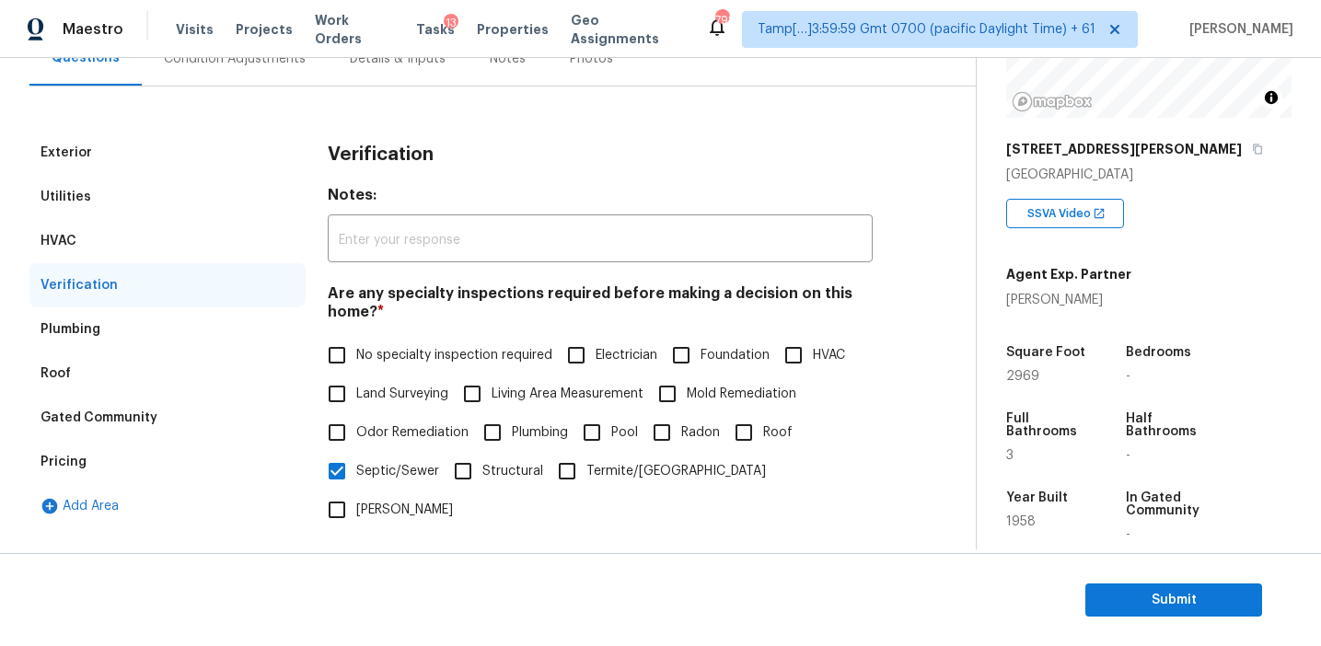
scroll to position [170, 0]
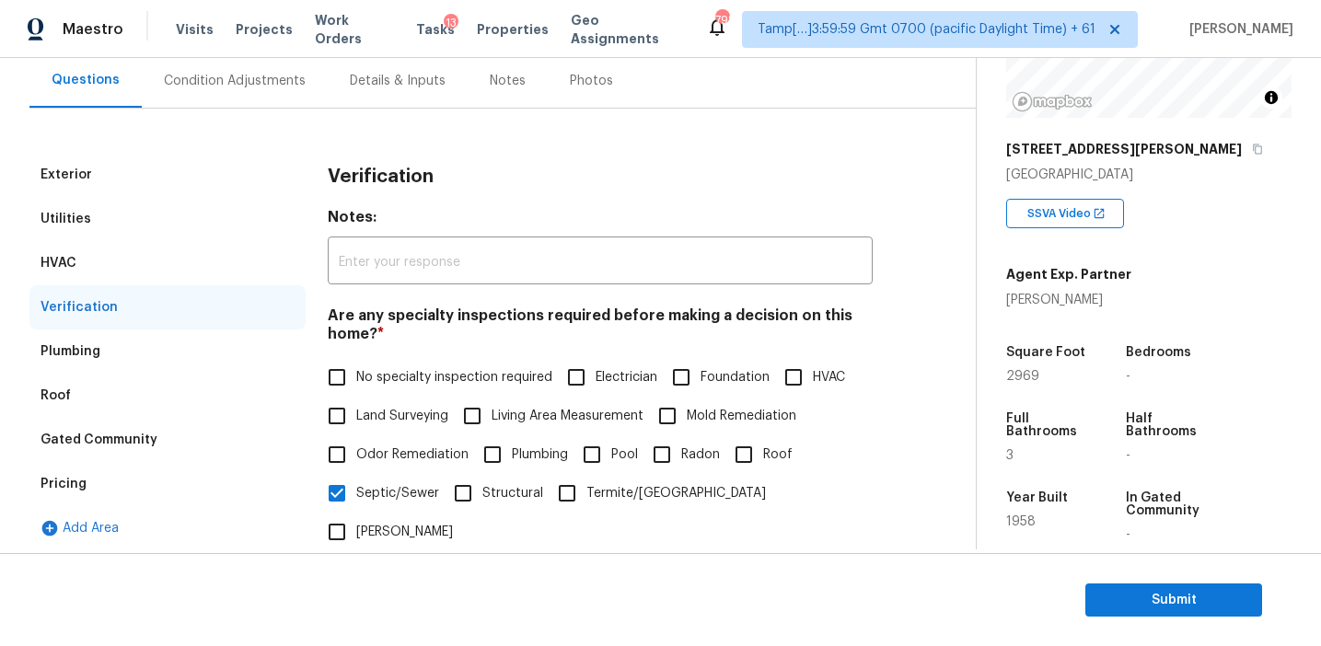
click at [133, 257] on div "HVAC" at bounding box center [167, 263] width 276 height 44
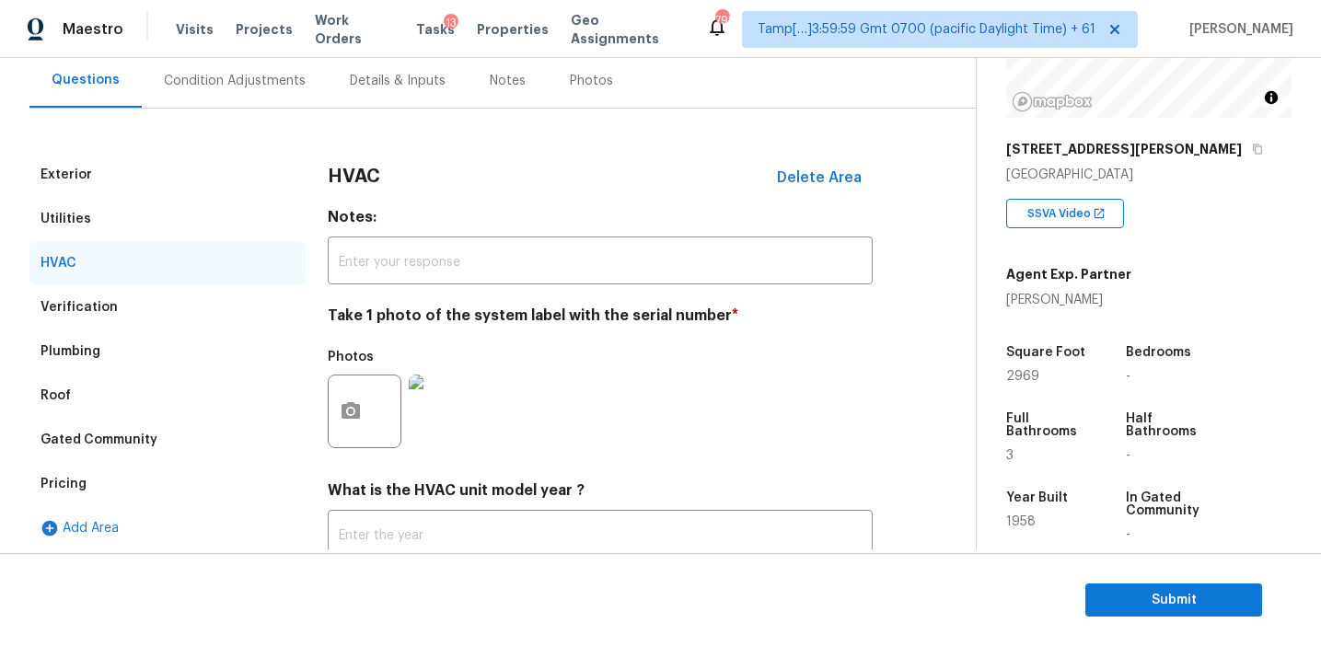
click at [136, 212] on div "Utilities" at bounding box center [167, 219] width 276 height 44
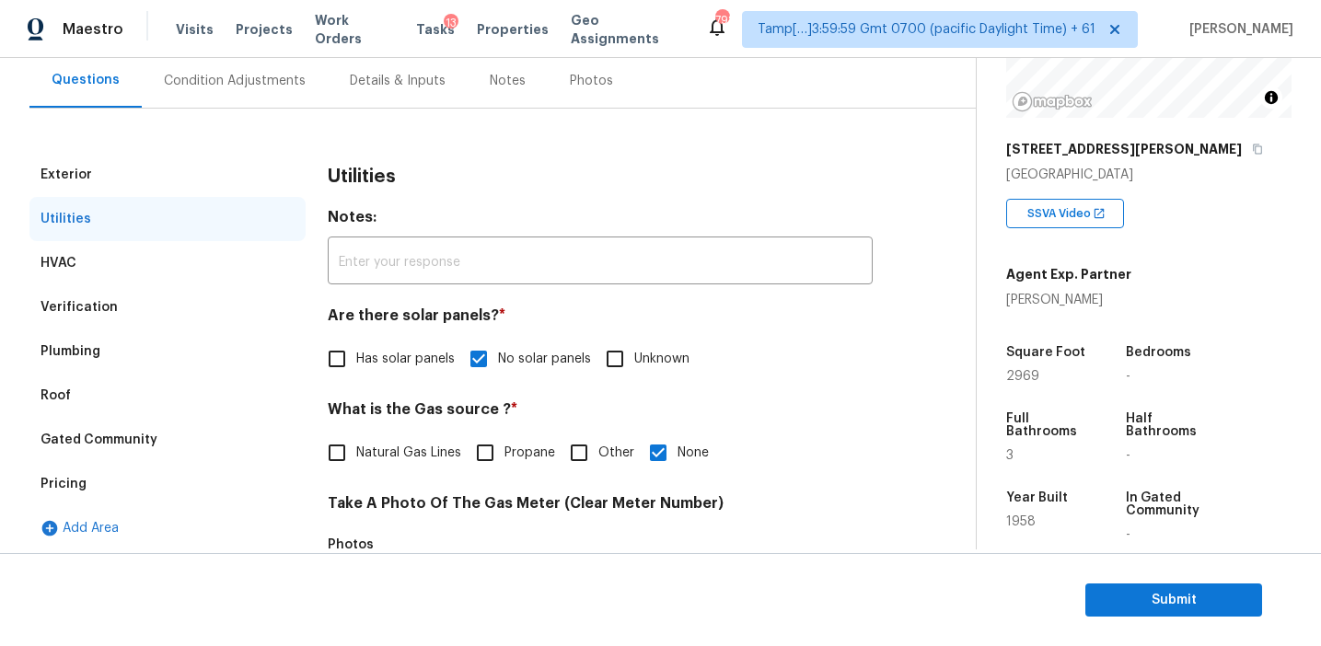
click at [141, 161] on div "Exterior" at bounding box center [167, 175] width 276 height 44
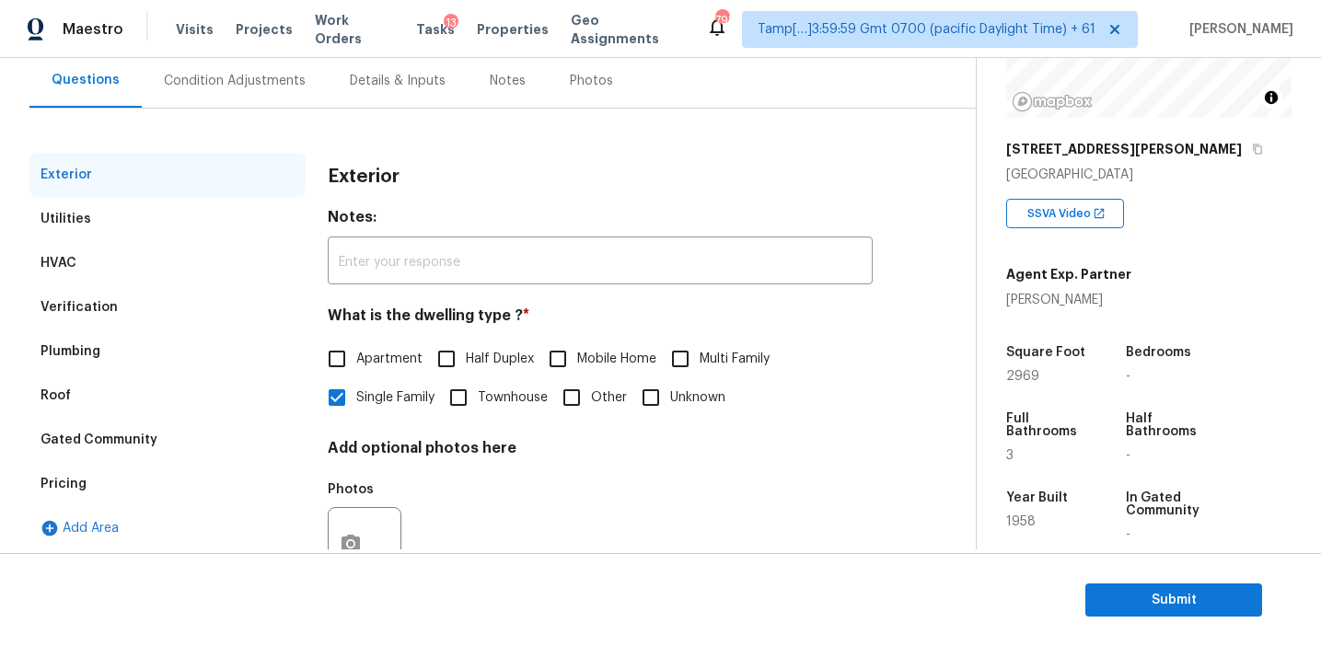
click at [246, 85] on div "Condition Adjustments" at bounding box center [235, 81] width 142 height 18
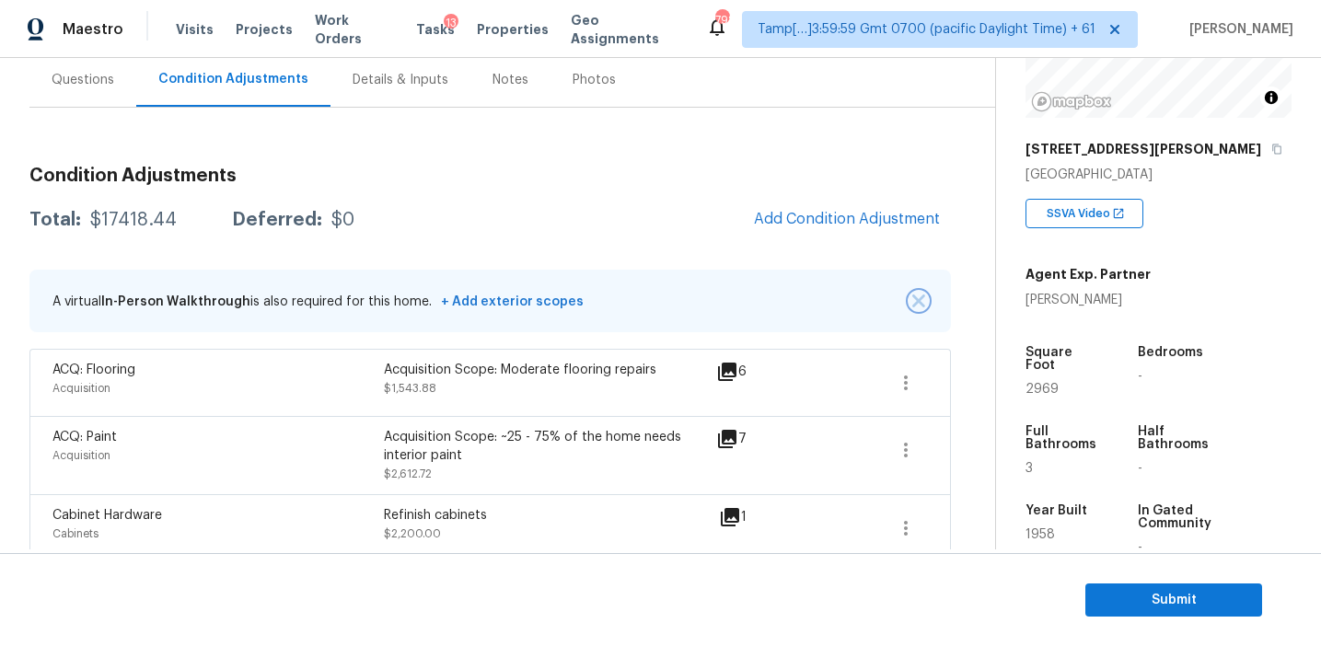
click at [920, 295] on img "button" at bounding box center [918, 301] width 13 height 13
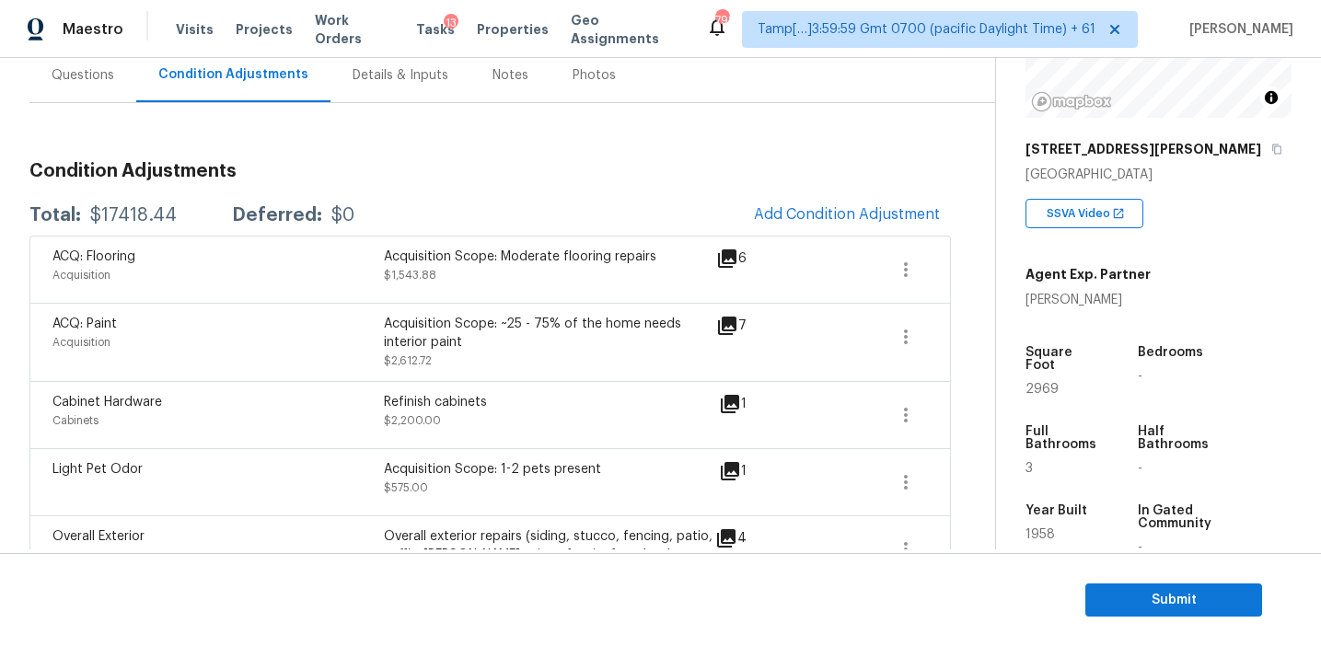
scroll to position [173, 0]
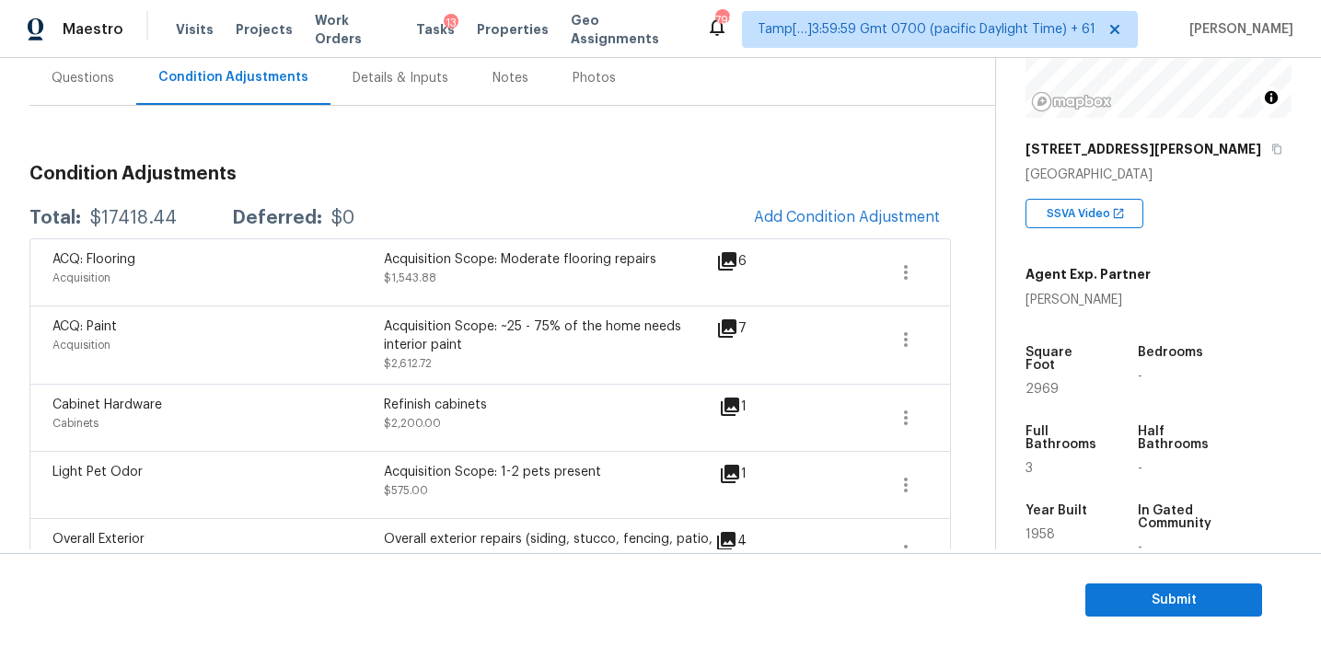
click at [552, 224] on div "Total: $17418.44 Deferred: $0 Add Condition Adjustment" at bounding box center [489, 218] width 921 height 41
click at [434, 198] on div "Total: $17418.44 Deferred: $0 Add Condition Adjustment" at bounding box center [489, 218] width 921 height 41
click at [737, 266] on div "6" at bounding box center [760, 261] width 89 height 22
click at [720, 264] on icon at bounding box center [727, 261] width 22 height 22
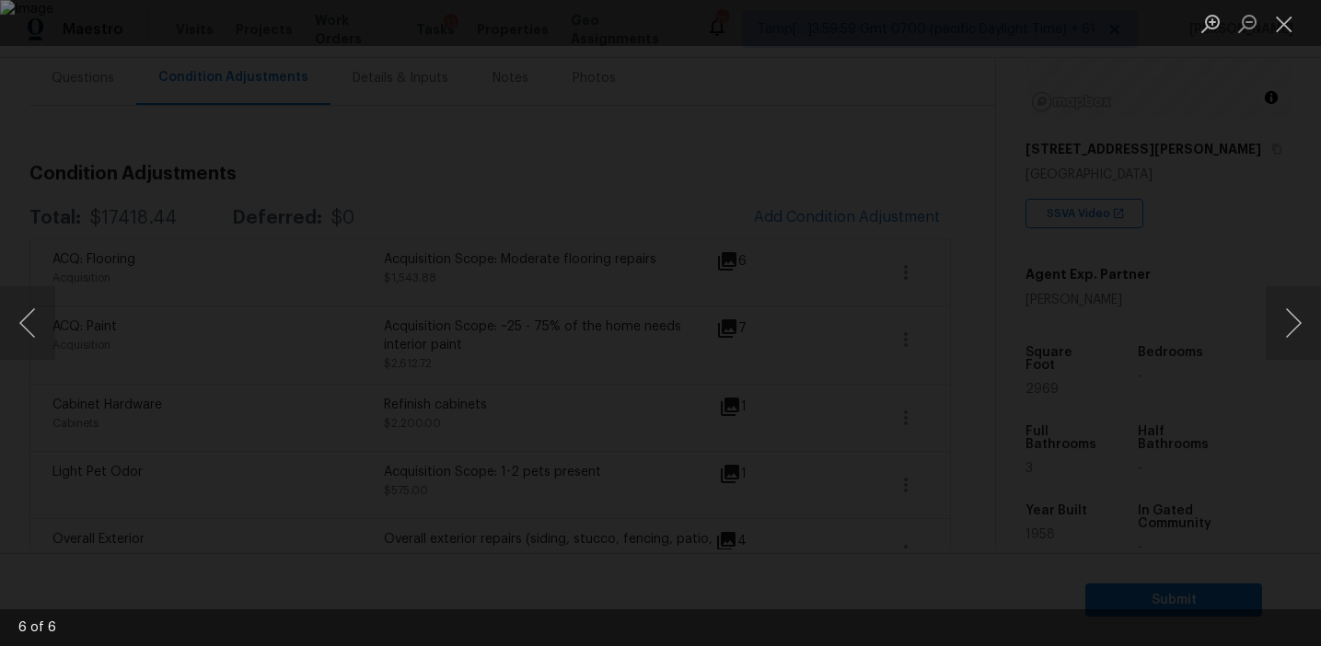
click at [867, 345] on div "Lightbox" at bounding box center [660, 323] width 1321 height 646
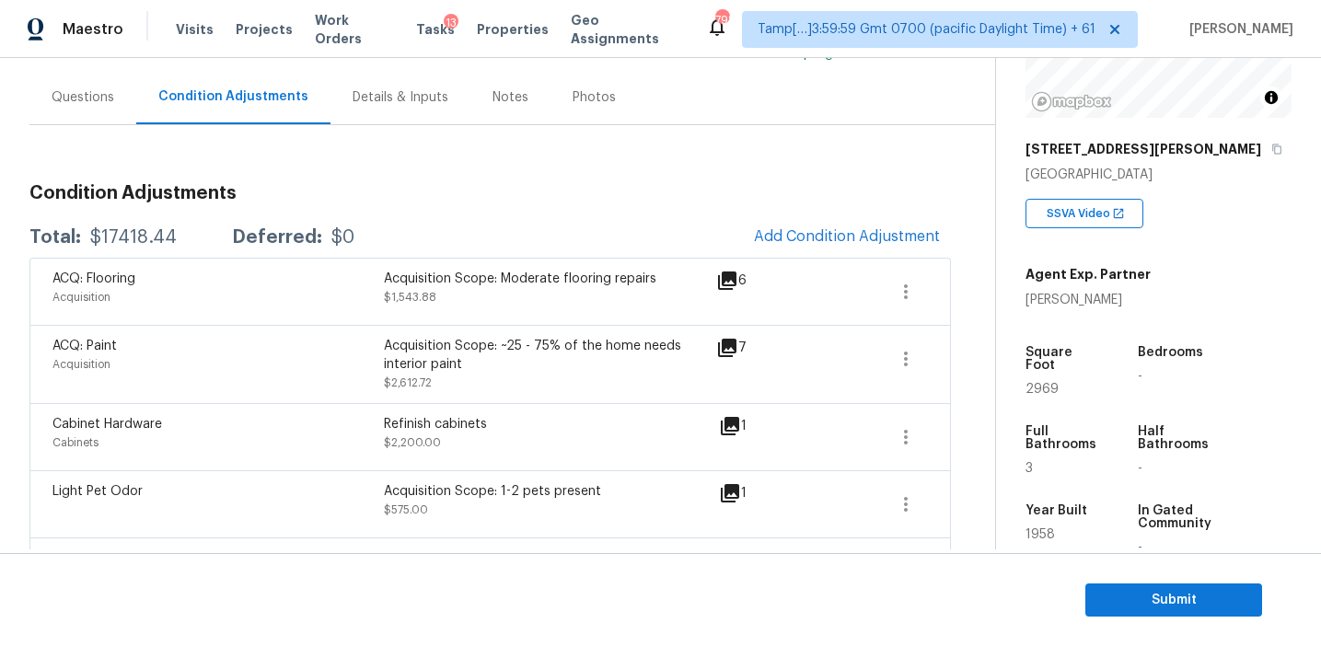
scroll to position [148, 0]
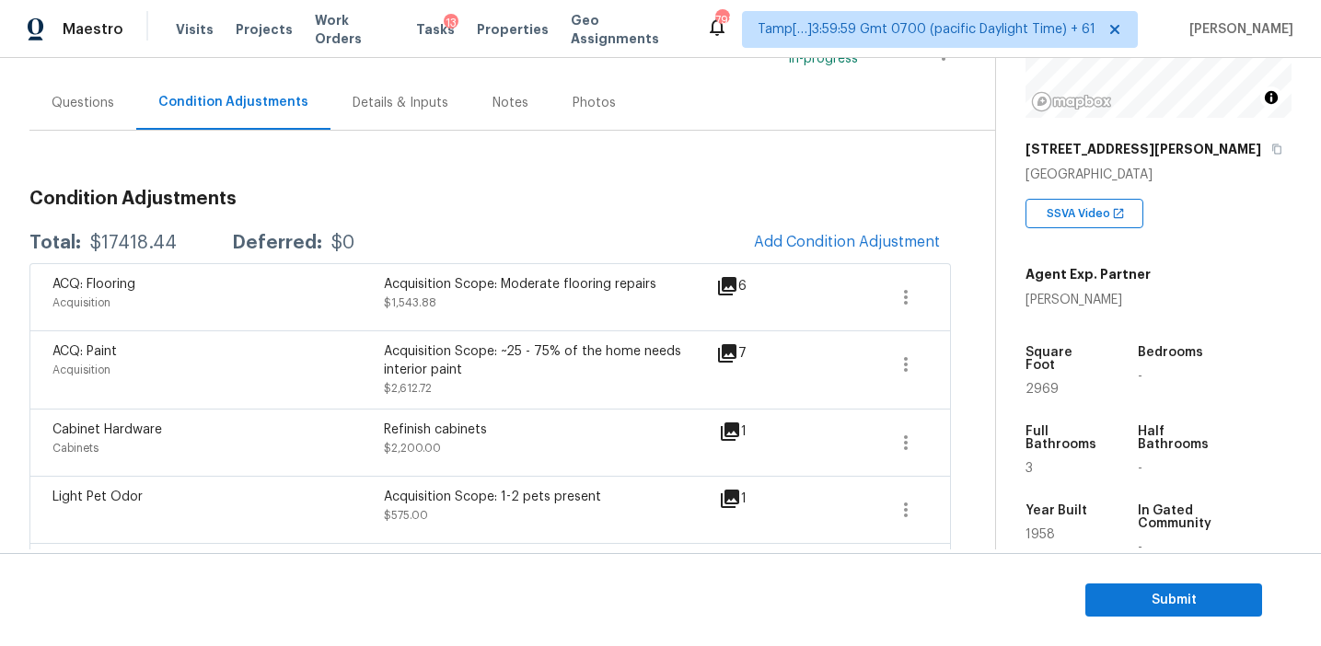
click at [914, 471] on div "Cabinet Hardware Cabinets Refinish cabinets $2,200.00 1" at bounding box center [489, 442] width 921 height 67
click at [1009, 509] on div "Property Details © Mapbox © OpenStreetMap Improve this map 1995 Dunlap Roddey R…" at bounding box center [1143, 310] width 295 height 967
click at [1095, 528] on div "1958" at bounding box center [1063, 534] width 77 height 13
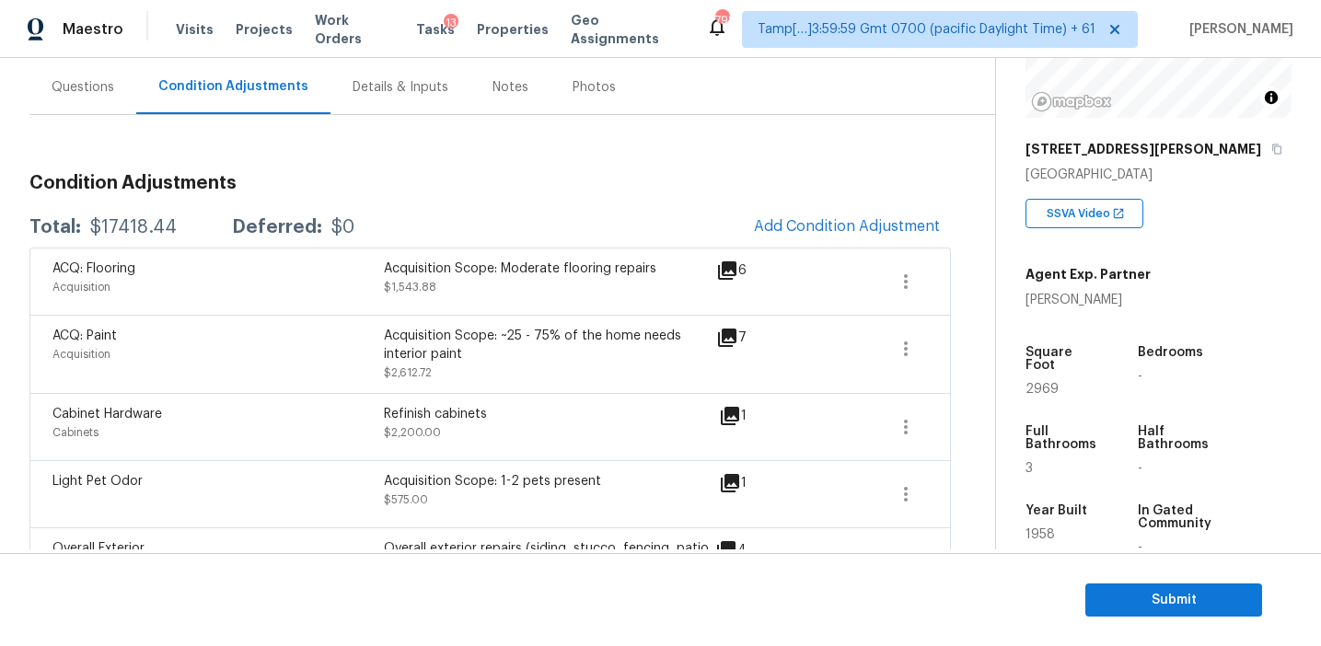
click at [474, 219] on div "Total: $17418.44 Deferred: $0 Add Condition Adjustment" at bounding box center [489, 227] width 921 height 41
click at [474, 219] on div "Total: $17418.44 Deferred: $0 Add Condition Adjustment" at bounding box center [489, 225] width 921 height 41
click at [546, 295] on div "Acquisition Scope: Moderate flooring repairs $1,543.88" at bounding box center [549, 280] width 331 height 44
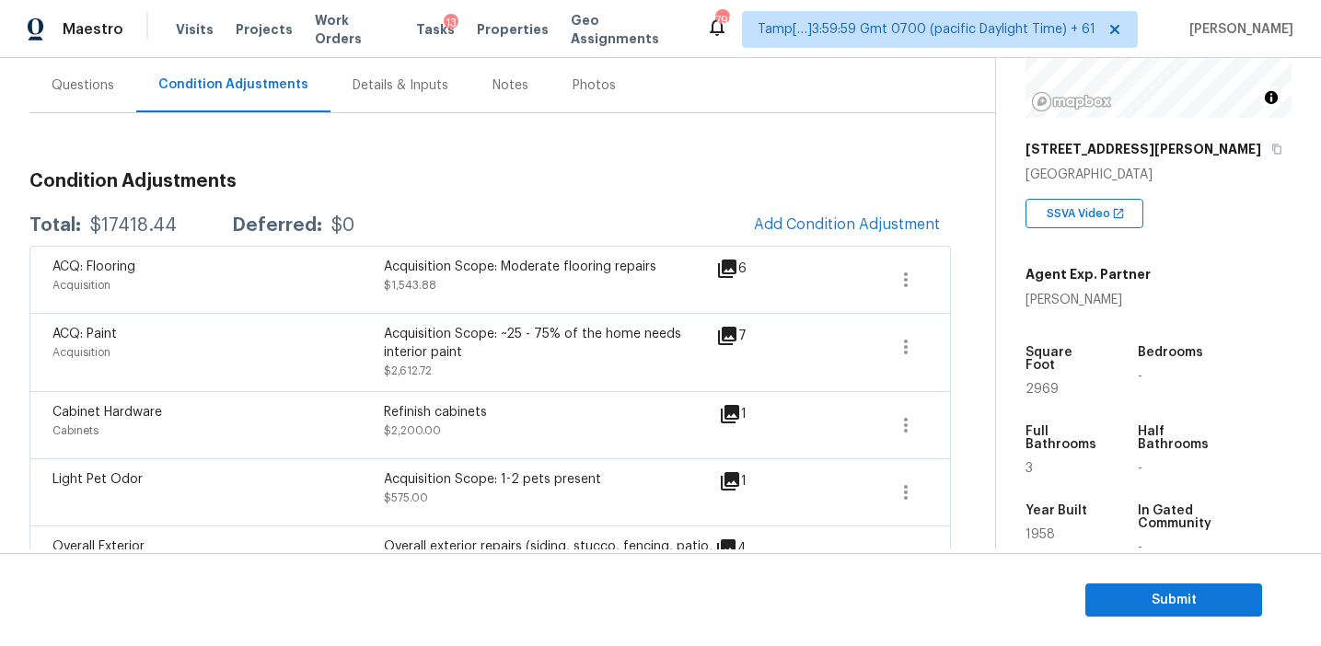
click at [504, 190] on h3 "Condition Adjustments" at bounding box center [489, 181] width 921 height 18
click at [1114, 600] on span "Submit" at bounding box center [1173, 600] width 147 height 23
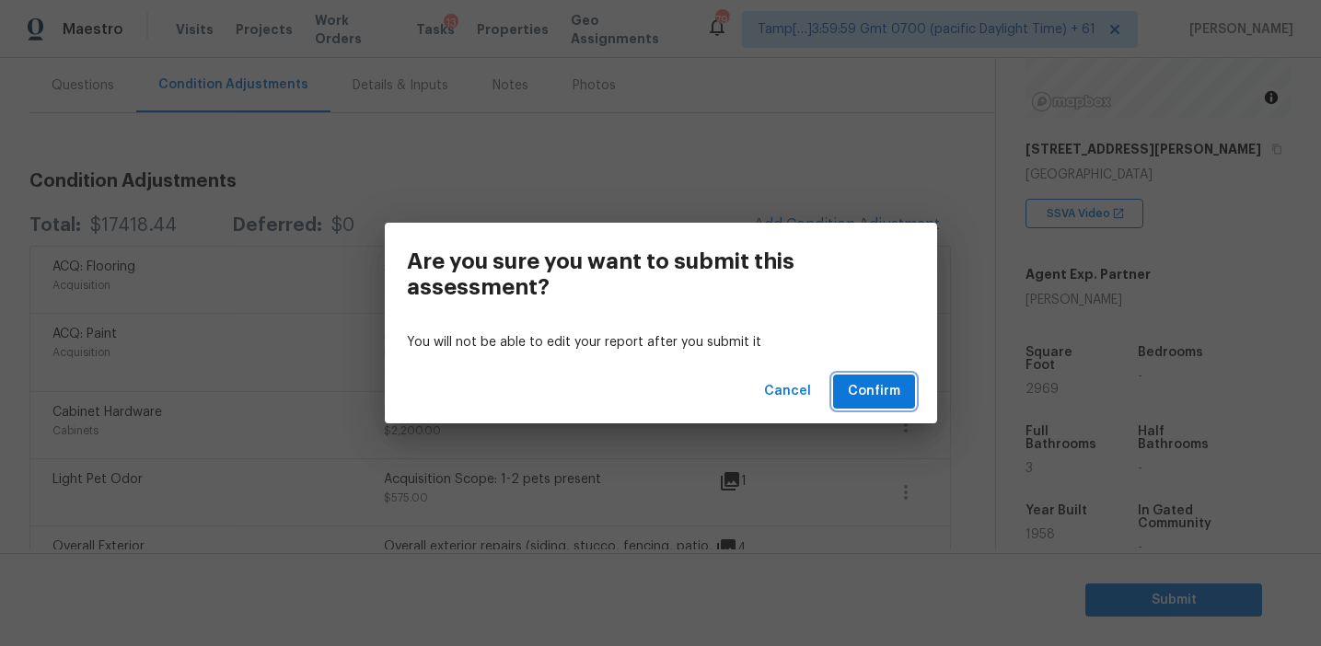
click at [854, 391] on span "Confirm" at bounding box center [874, 391] width 52 height 23
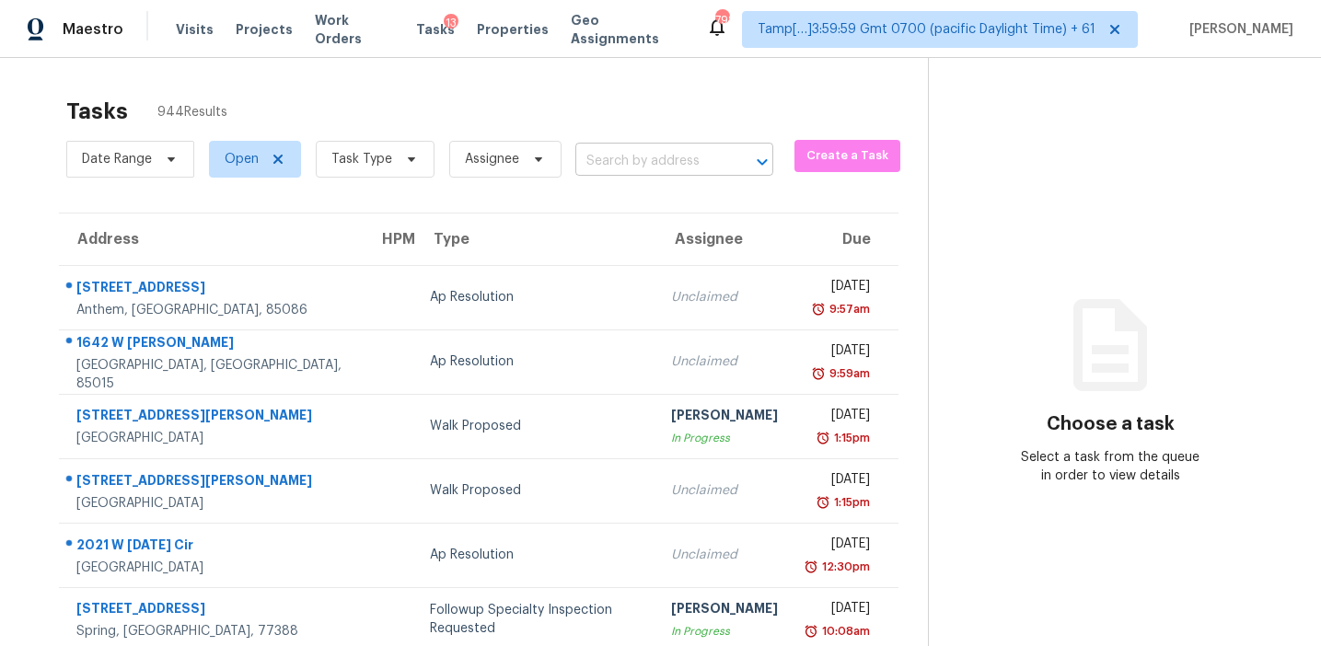
click at [620, 160] on input "text" at bounding box center [648, 161] width 146 height 29
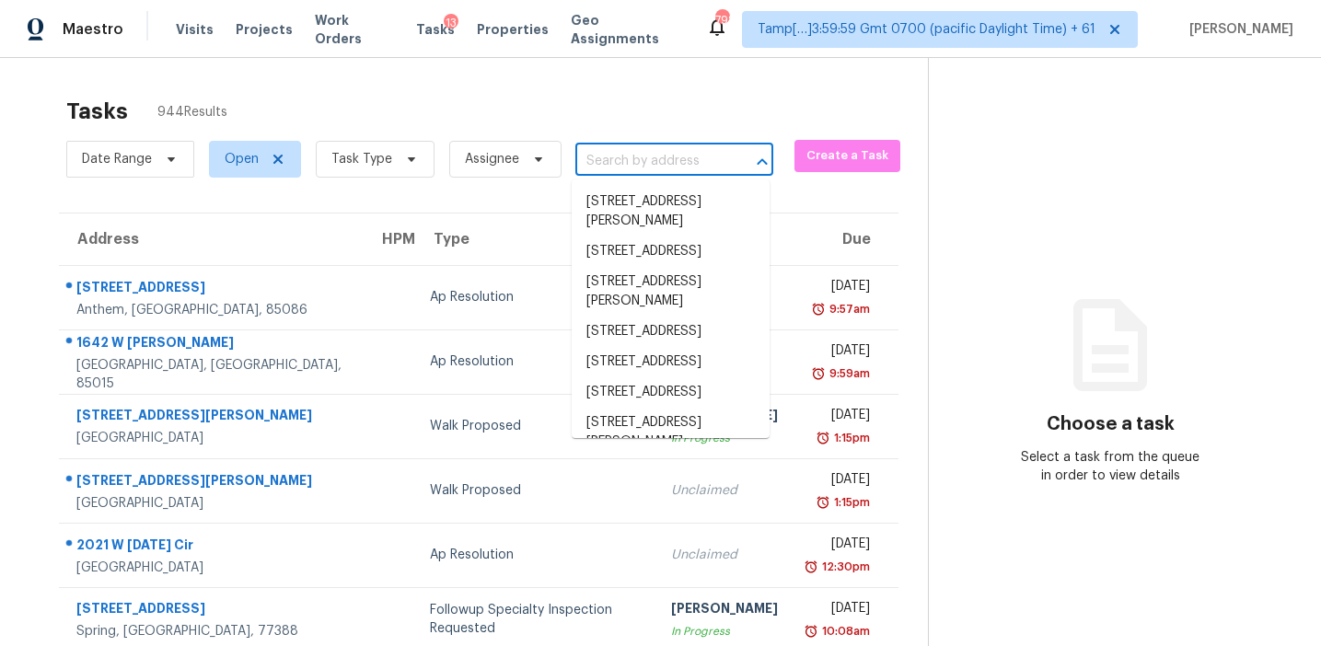
paste input "204 Bayberry Ct West Columbia, SC, 29170"
type input "204 Bayberry Ct West Columbia, SC, 29170"
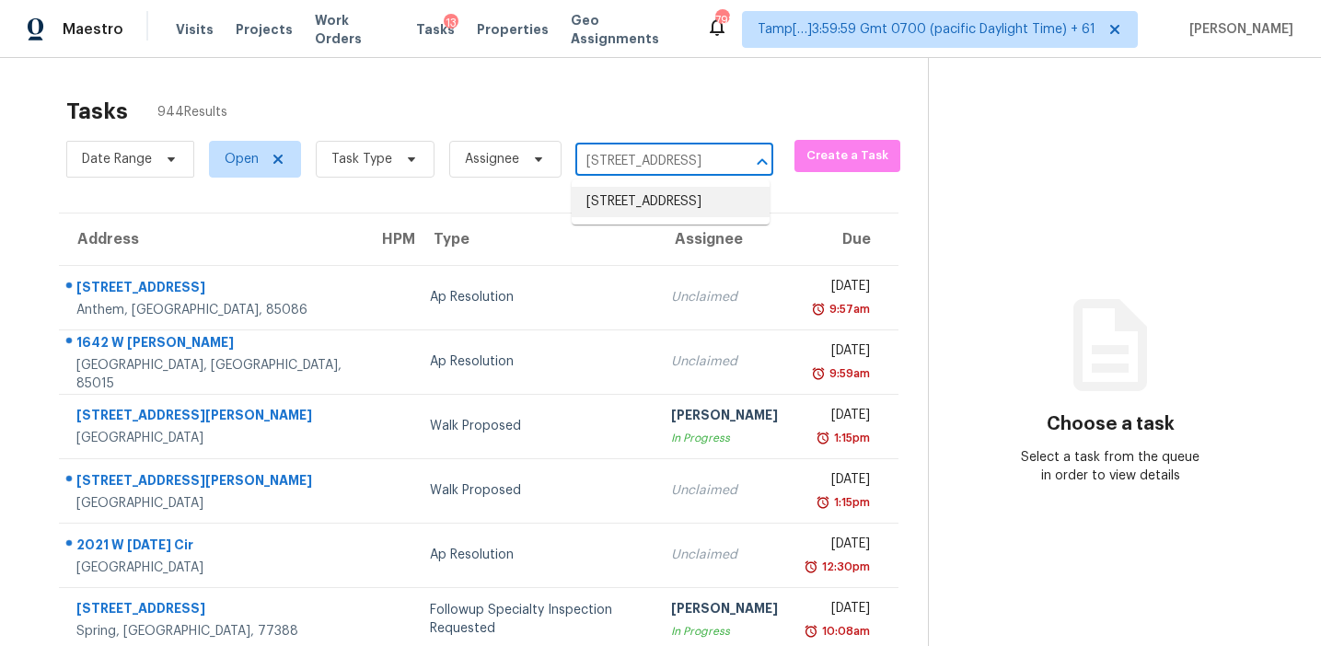
click at [631, 202] on li "204 Bayberry Ct, West Columbia, SC 29170" at bounding box center [671, 202] width 198 height 30
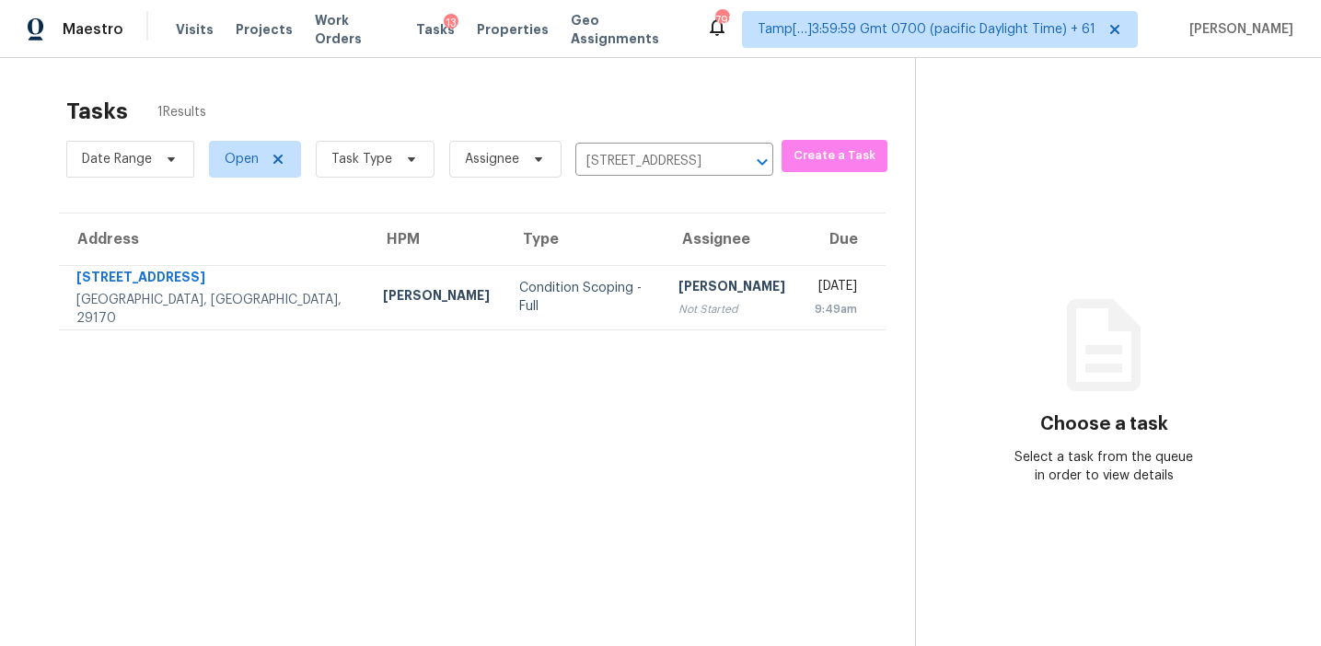
click at [678, 294] on div "[PERSON_NAME]" at bounding box center [731, 288] width 107 height 23
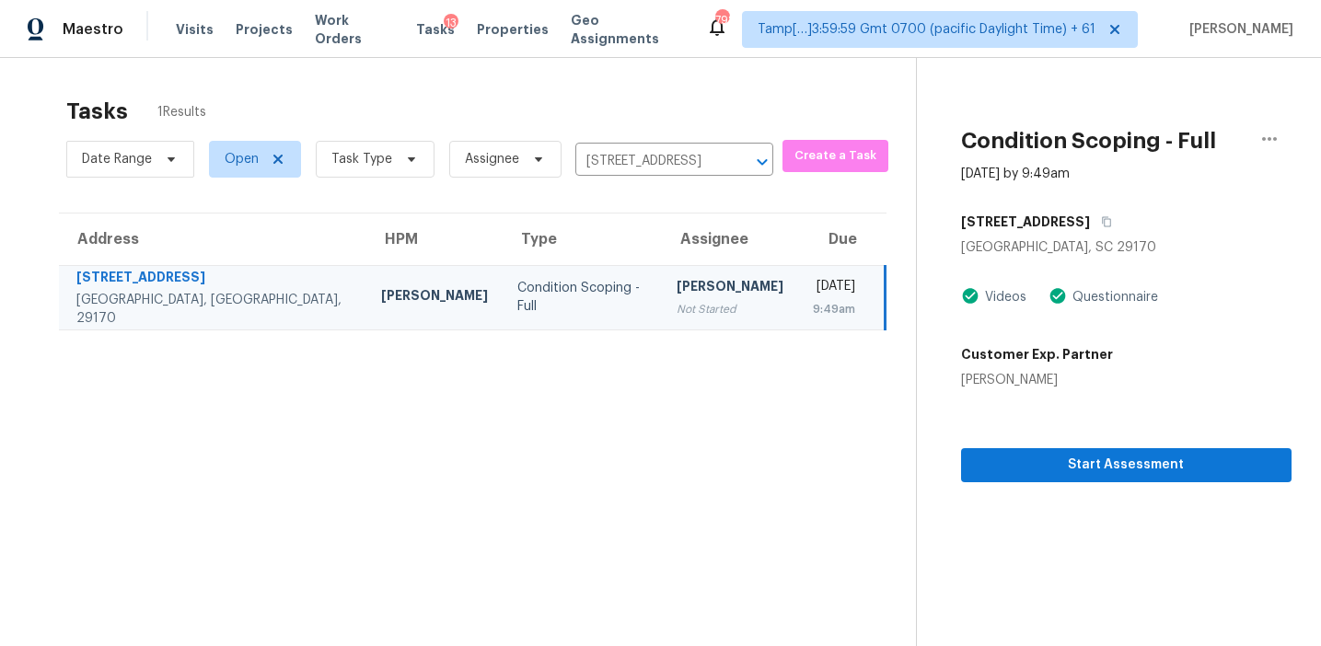
click at [1013, 390] on div "Start Assessment" at bounding box center [1126, 435] width 330 height 93
click at [1048, 468] on span "Start Assessment" at bounding box center [1126, 465] width 301 height 23
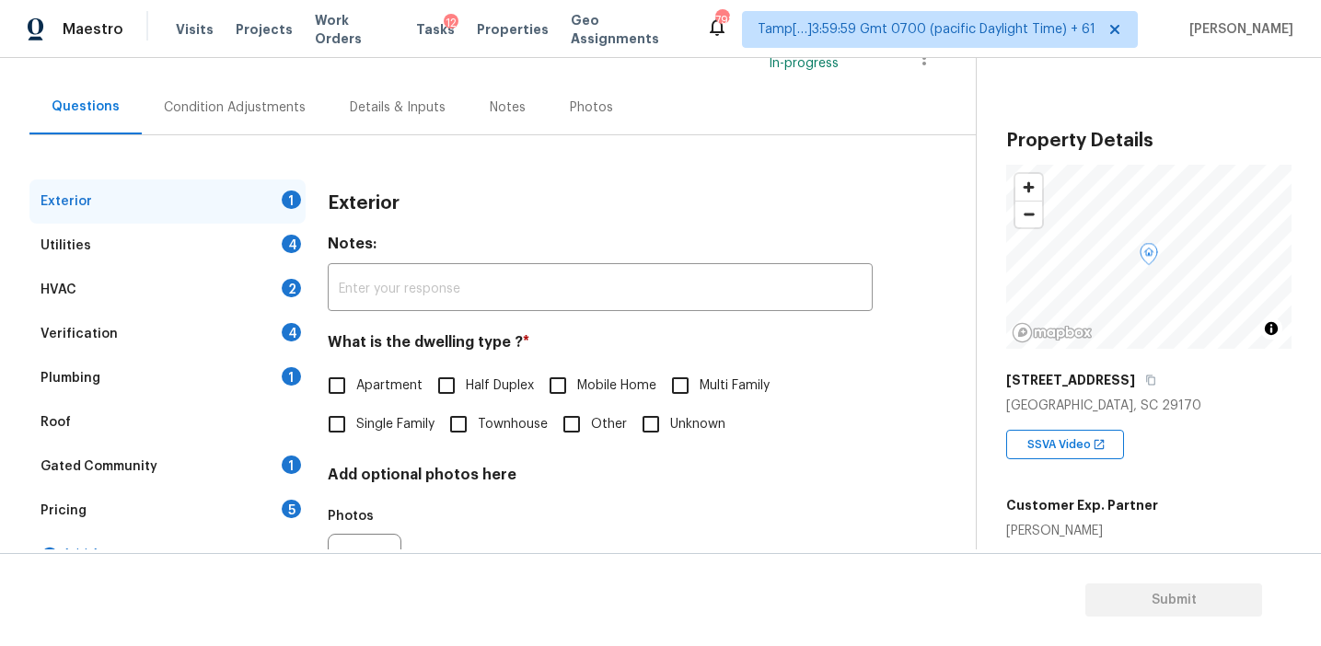
scroll to position [167, 0]
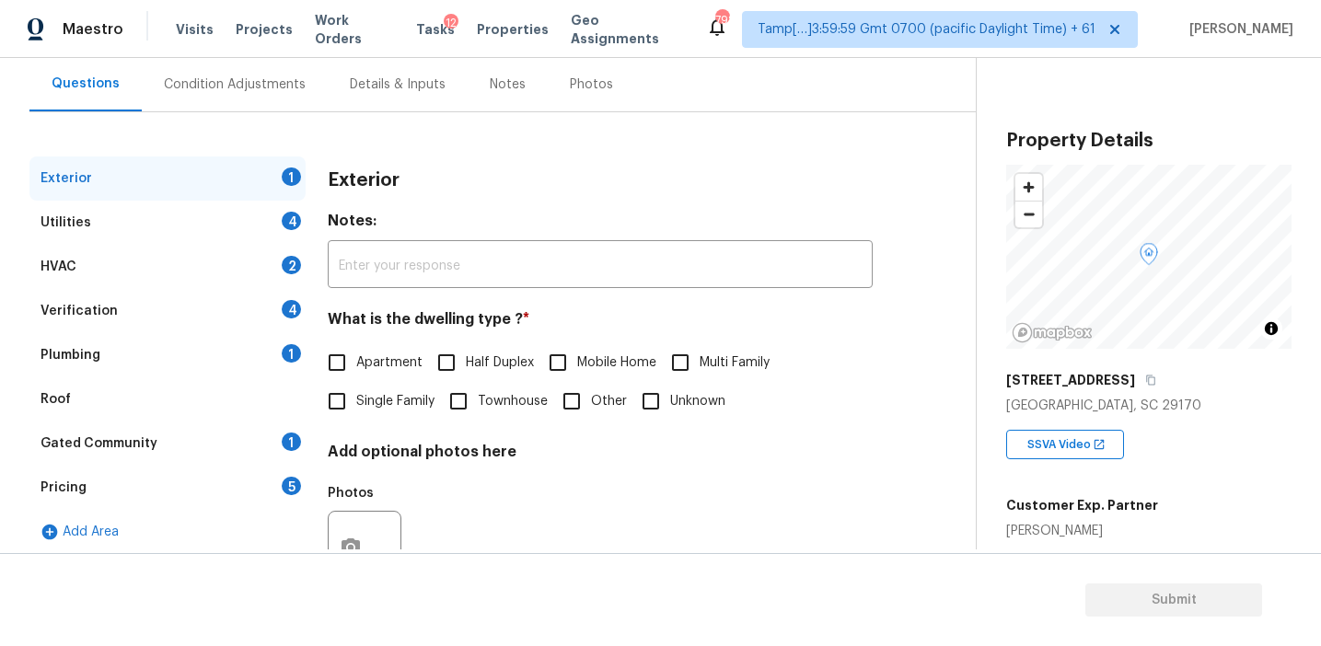
click at [1240, 413] on div "[GEOGRAPHIC_DATA], SC 29170" at bounding box center [1148, 406] width 285 height 18
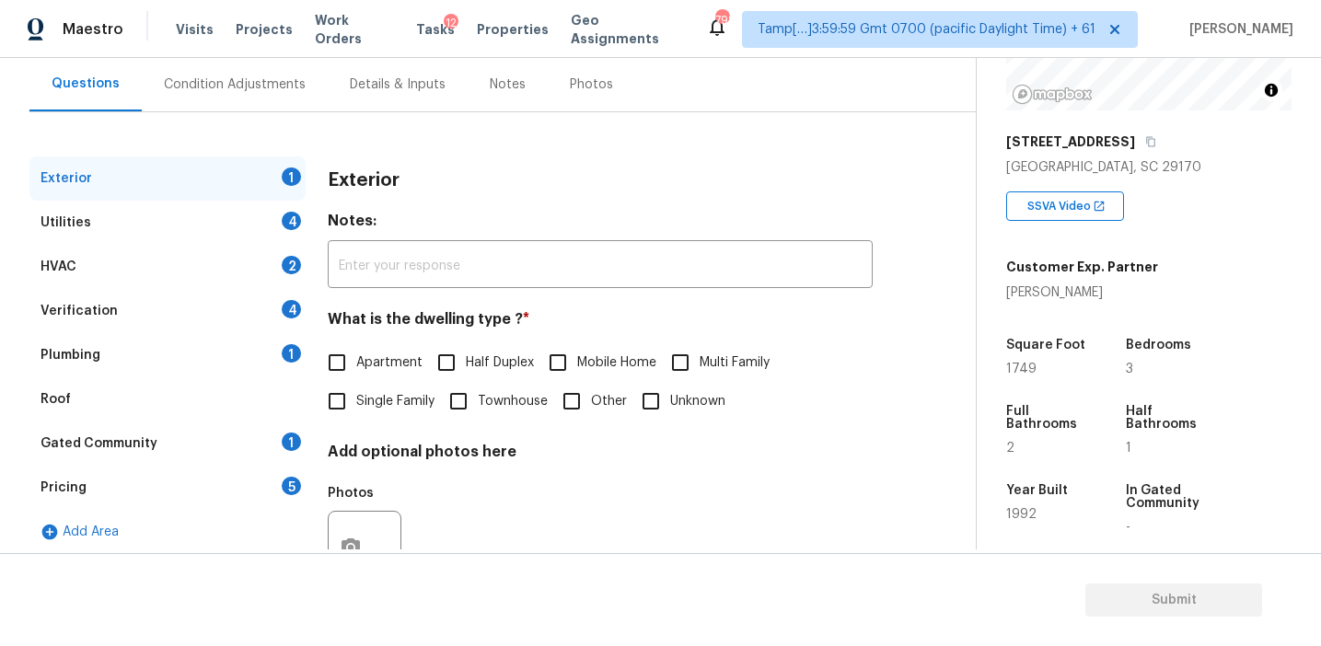
scroll to position [238, 0]
click at [219, 316] on div "Verification 4" at bounding box center [167, 311] width 276 height 44
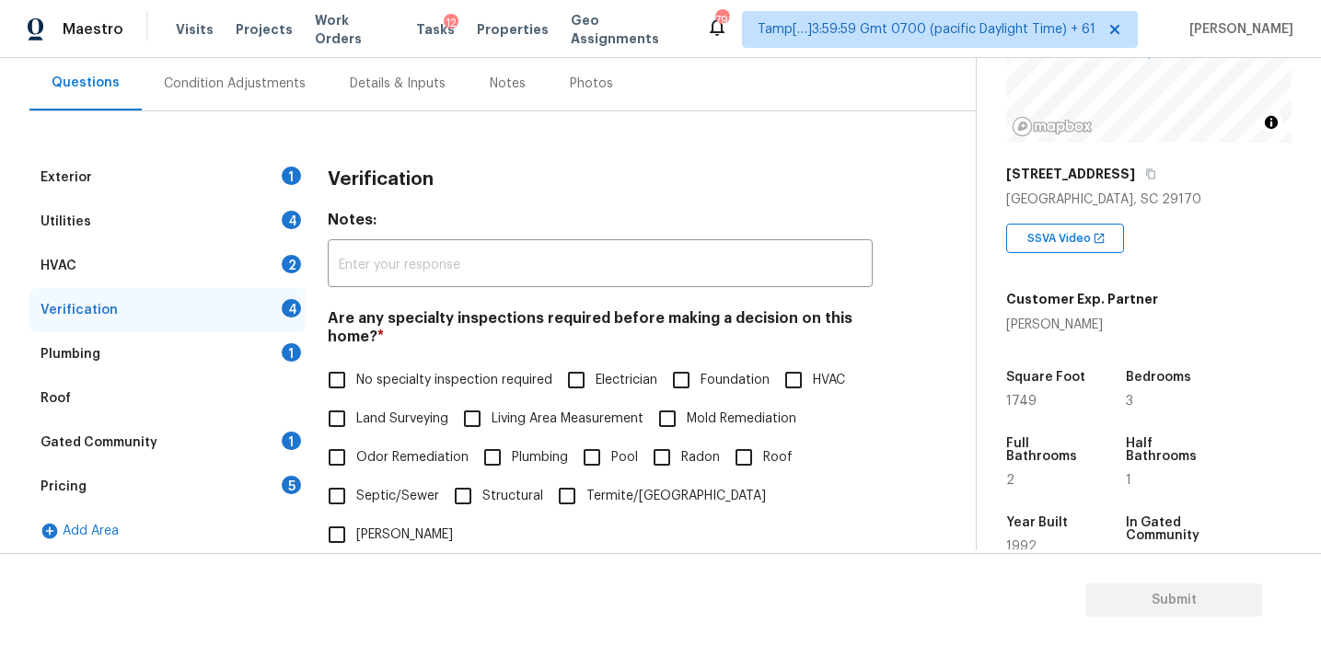
scroll to position [236, 0]
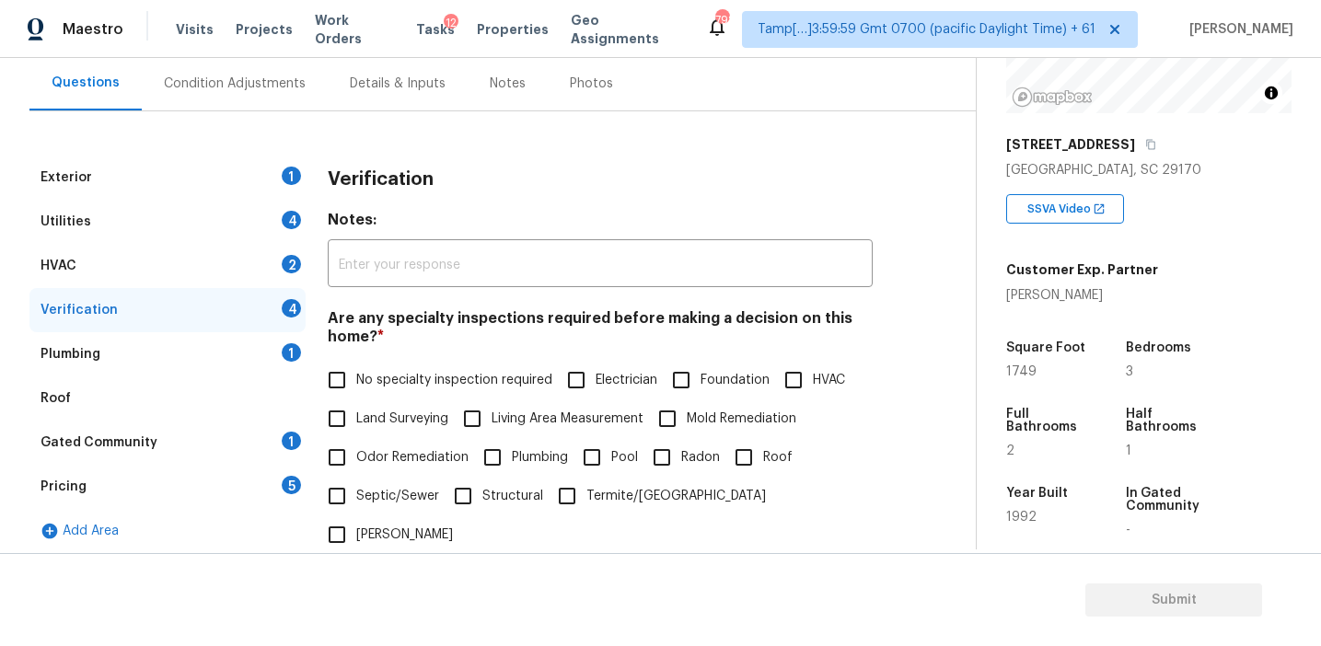
click at [365, 179] on h3 "Verification" at bounding box center [381, 179] width 106 height 18
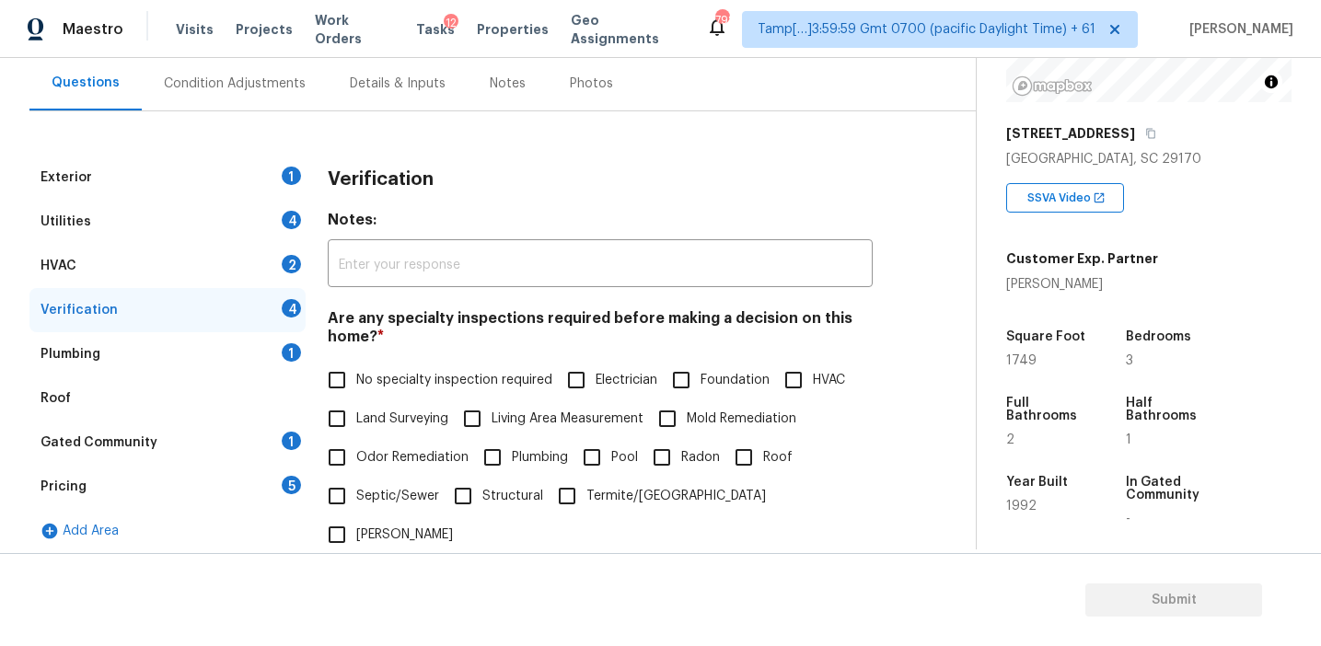
scroll to position [231, 0]
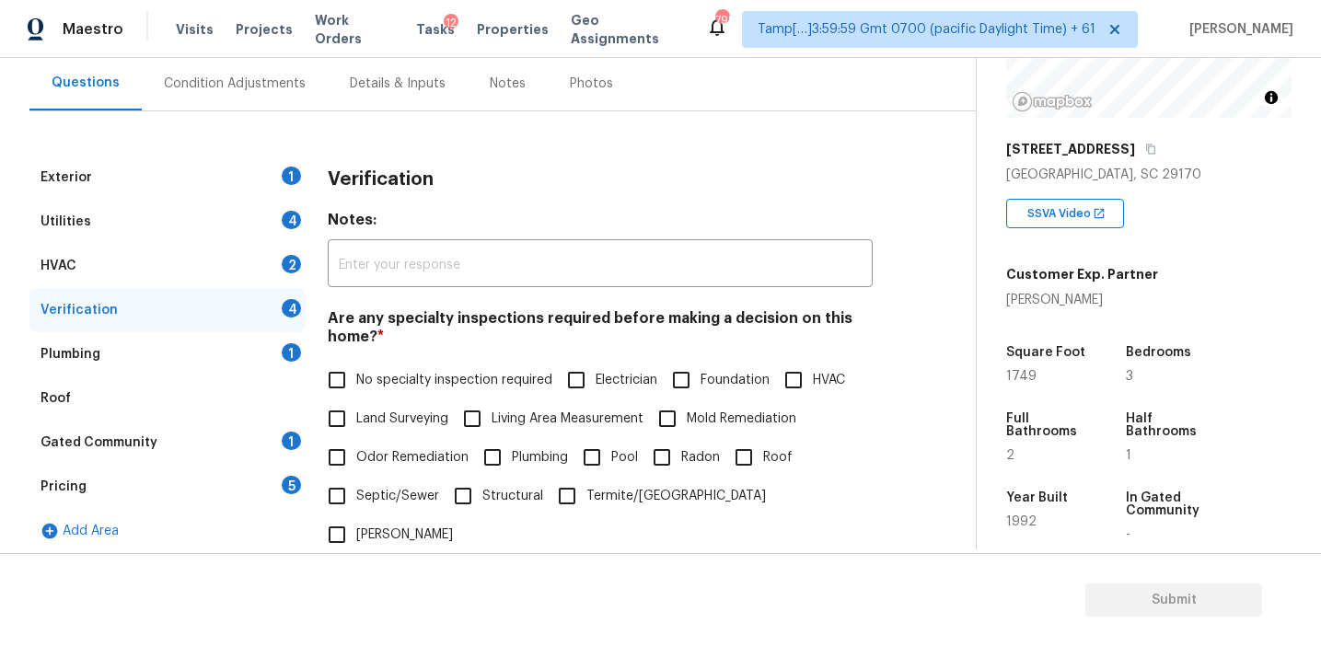
click at [363, 191] on div "Verification" at bounding box center [600, 180] width 545 height 48
click at [370, 157] on div "Verification" at bounding box center [600, 180] width 545 height 48
click at [388, 173] on h3 "Verification" at bounding box center [381, 179] width 106 height 18
click at [271, 485] on div "Pricing 5" at bounding box center [167, 487] width 276 height 44
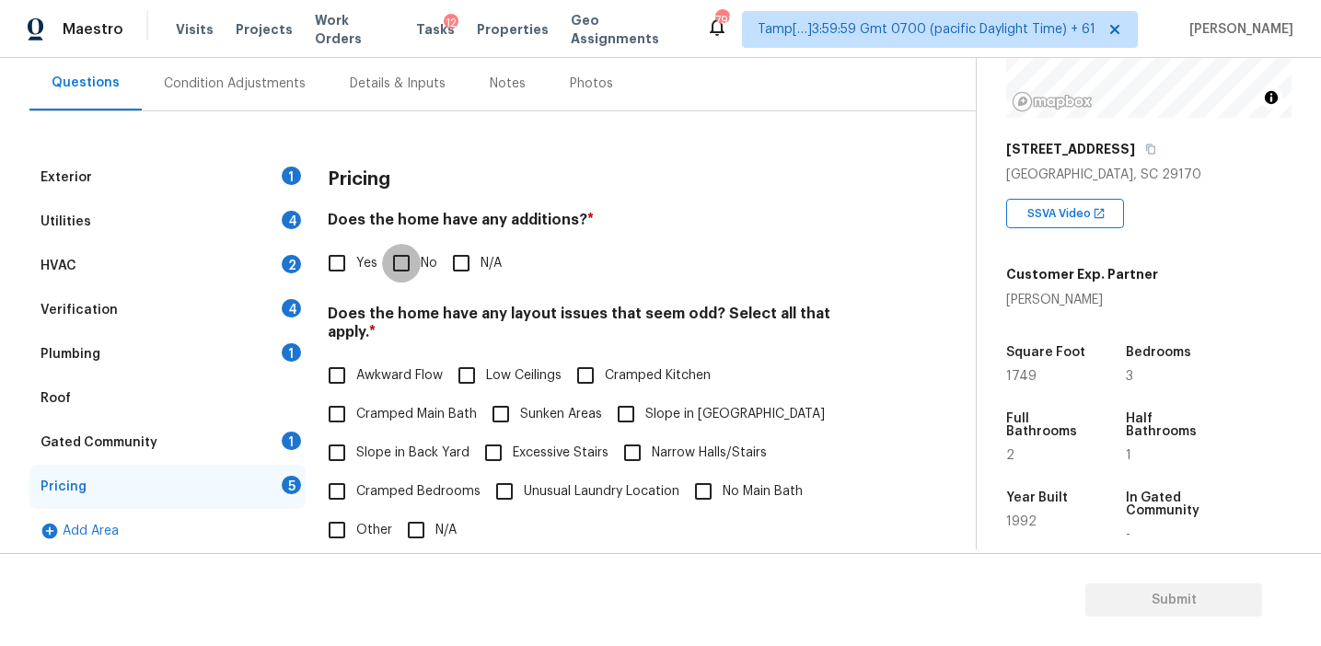
click at [415, 254] on input "No" at bounding box center [401, 263] width 39 height 39
checkbox input "true"
click at [433, 444] on span "Slope in Back Yard" at bounding box center [412, 453] width 113 height 19
click at [356, 434] on input "Slope in Back Yard" at bounding box center [337, 453] width 39 height 39
checkbox input "true"
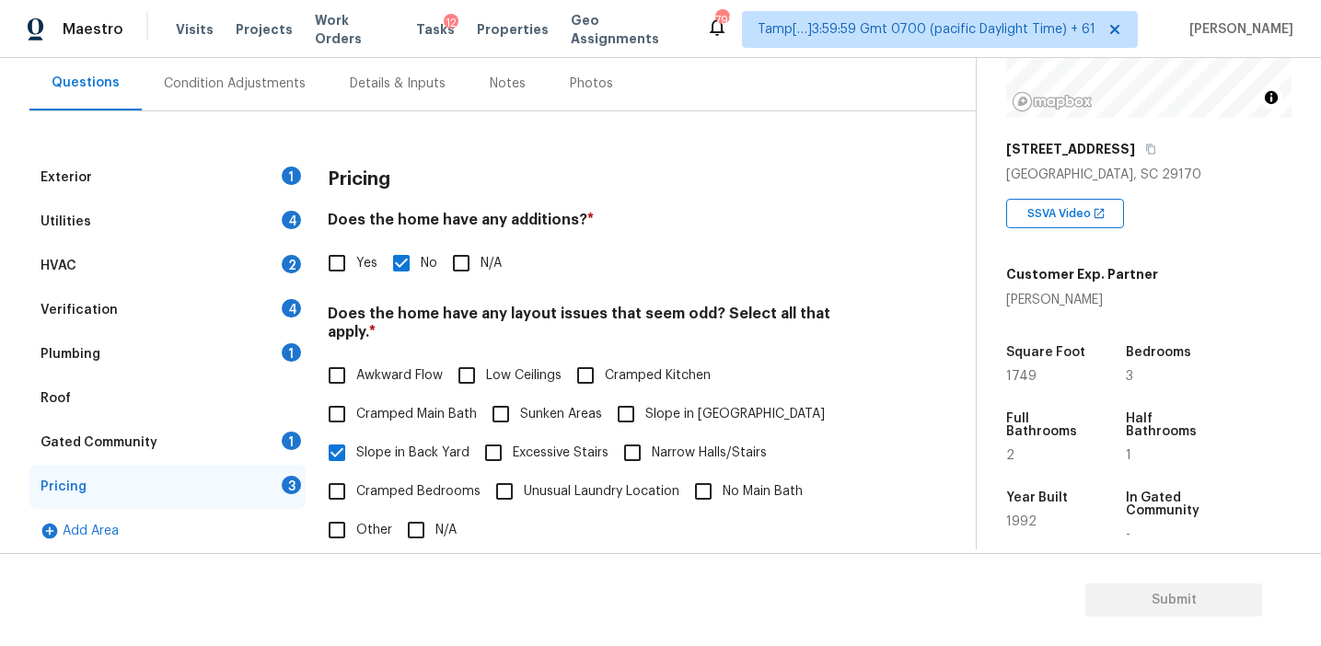
click at [654, 405] on span "Slope in [GEOGRAPHIC_DATA]" at bounding box center [735, 414] width 180 height 19
click at [645, 399] on input "Slope in [GEOGRAPHIC_DATA]" at bounding box center [626, 414] width 39 height 39
checkbox input "true"
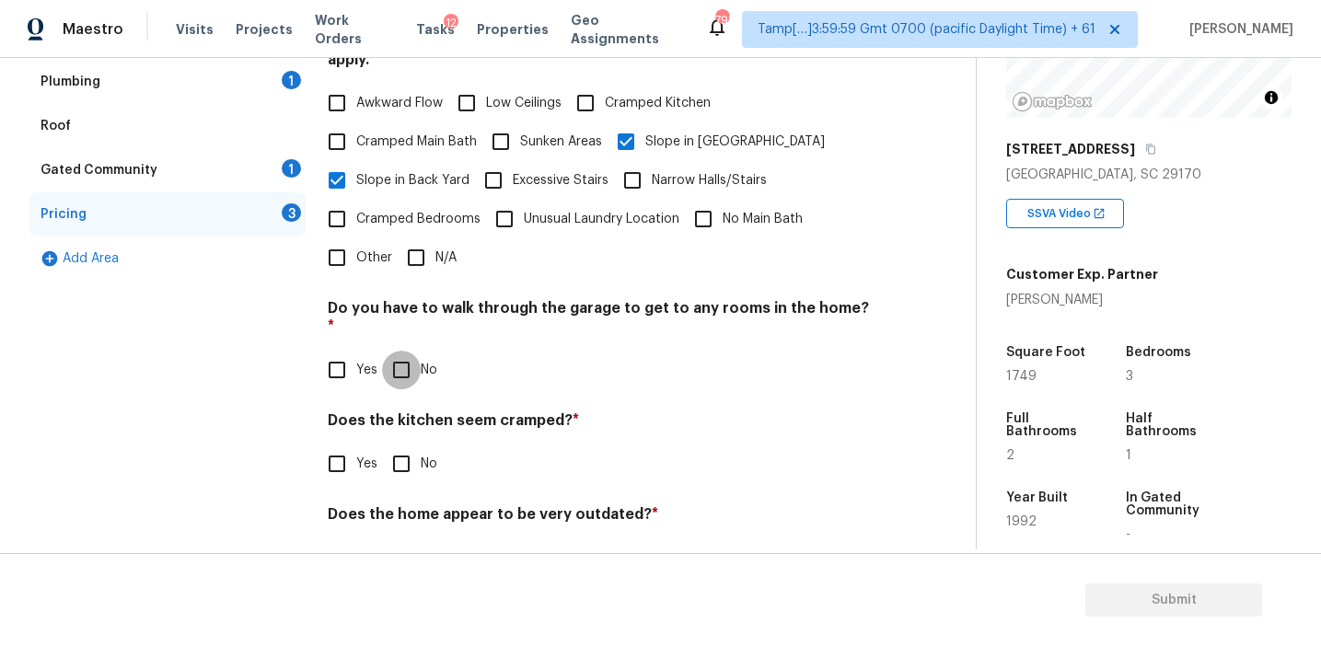
click at [395, 351] on input "No" at bounding box center [401, 370] width 39 height 39
checkbox input "true"
click at [411, 445] on input "No" at bounding box center [401, 464] width 39 height 39
checkbox input "true"
click at [408, 540] on input "No" at bounding box center [401, 559] width 39 height 39
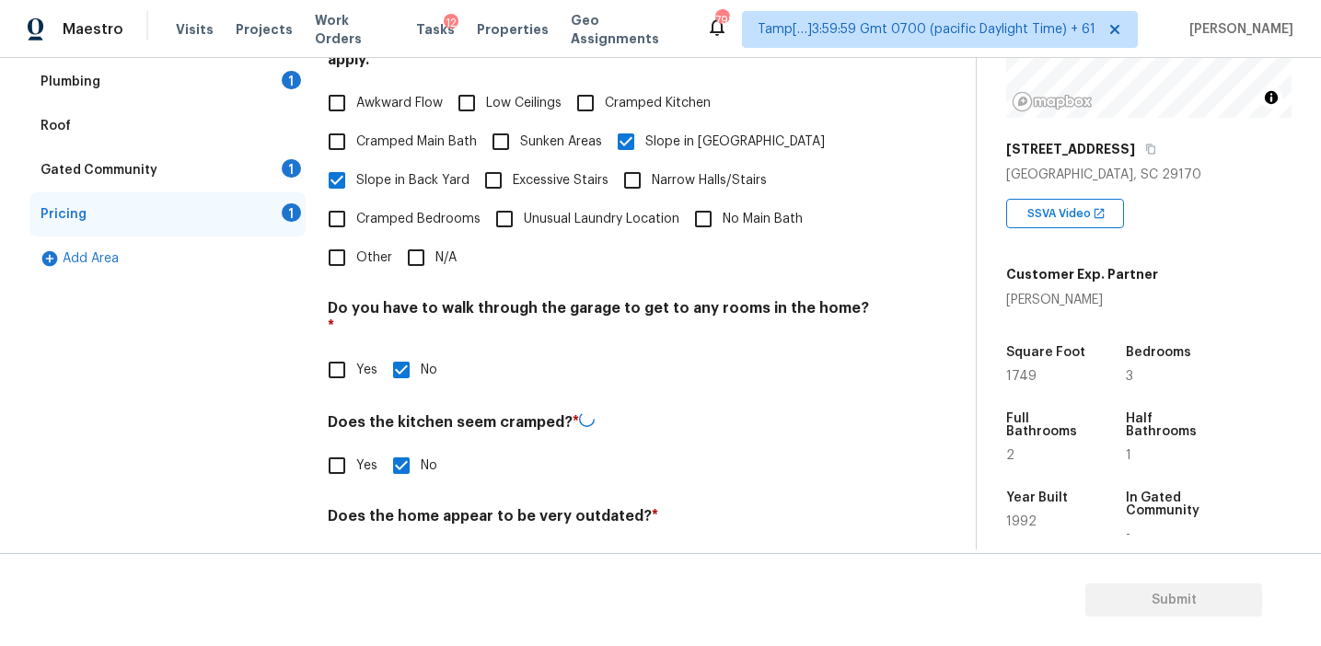
checkbox input "true"
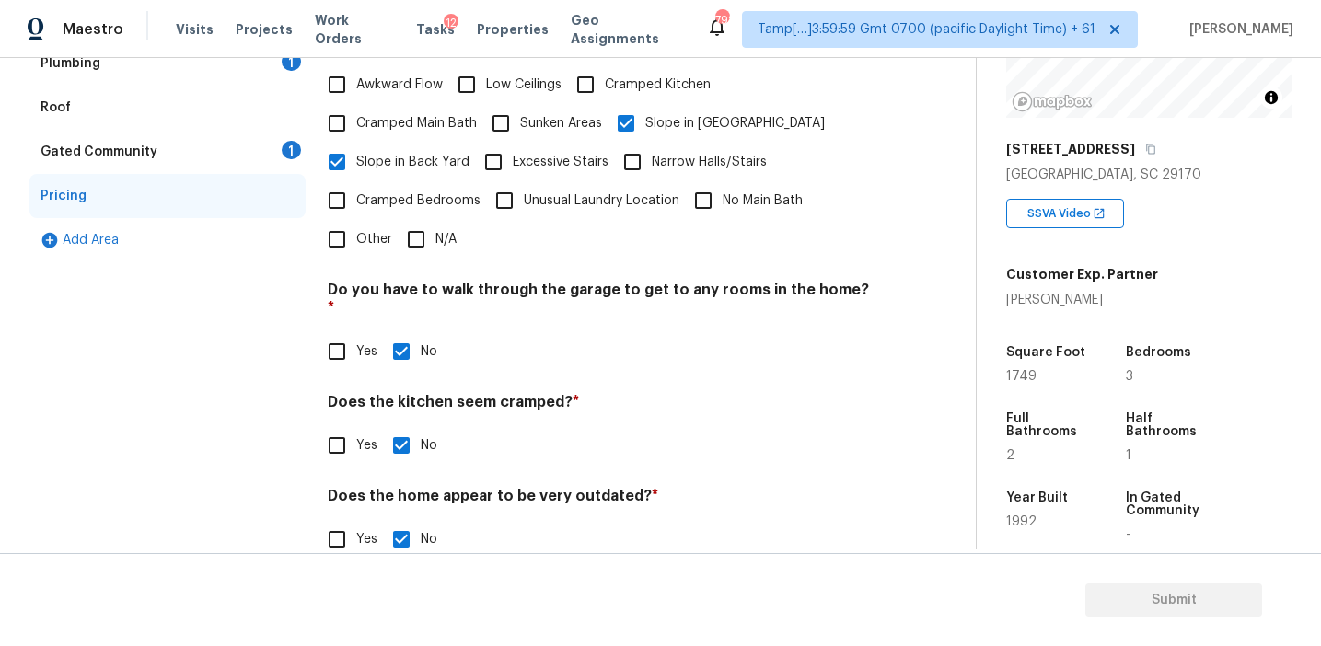
click at [281, 140] on div "Gated Community 1" at bounding box center [167, 152] width 276 height 44
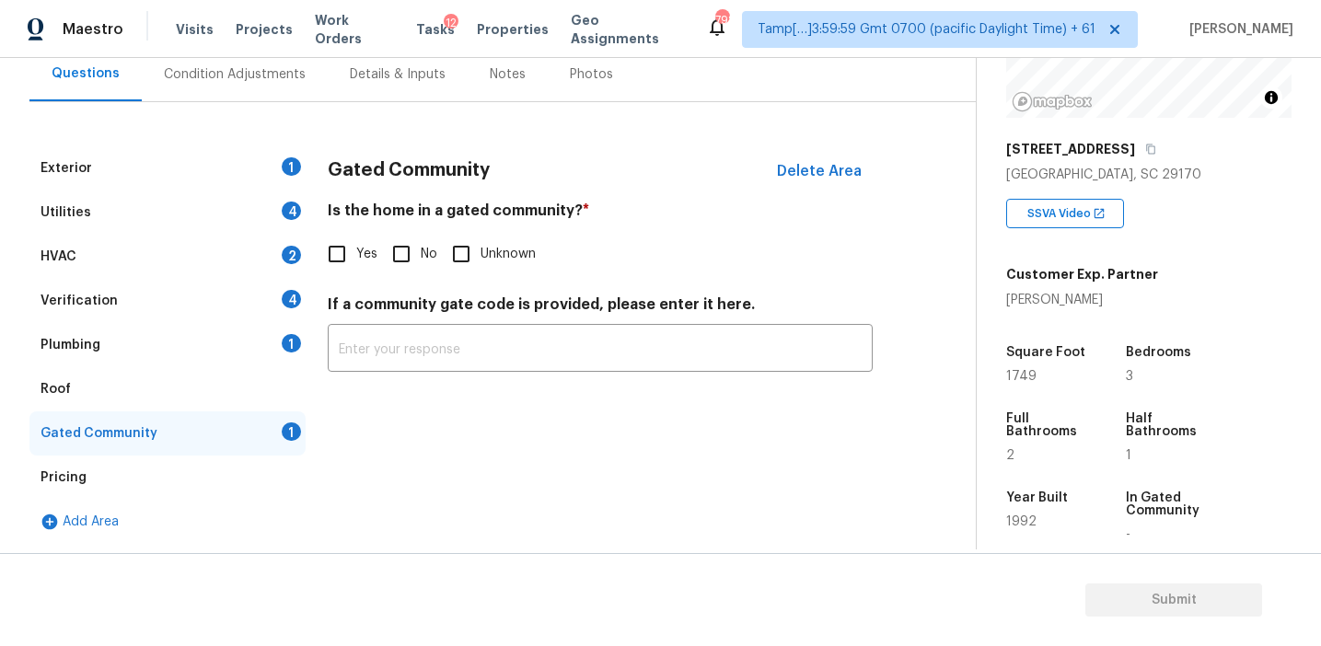
click at [405, 249] on input "No" at bounding box center [401, 254] width 39 height 39
checkbox input "true"
click at [218, 319] on div "Verification 4" at bounding box center [167, 301] width 276 height 44
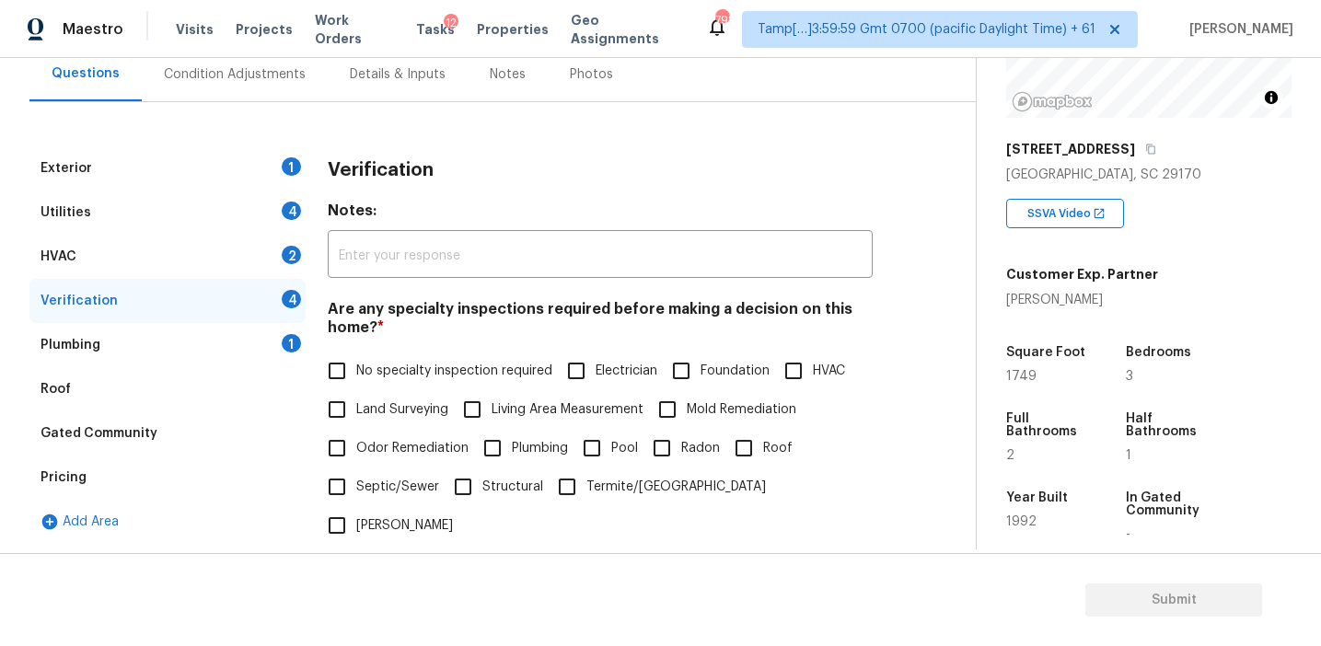
click at [234, 350] on div "Plumbing 1" at bounding box center [167, 345] width 276 height 44
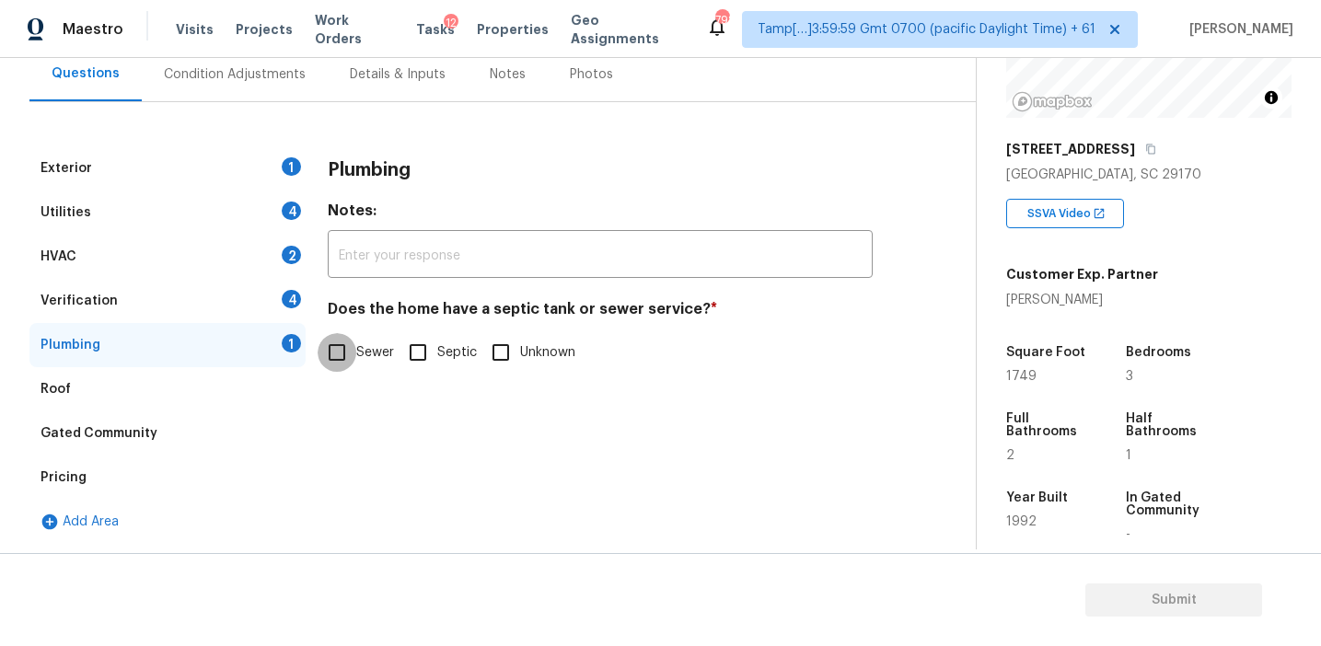
click at [338, 352] on input "Sewer" at bounding box center [337, 352] width 39 height 39
checkbox input "true"
click at [233, 296] on div "Verification 4" at bounding box center [167, 301] width 276 height 44
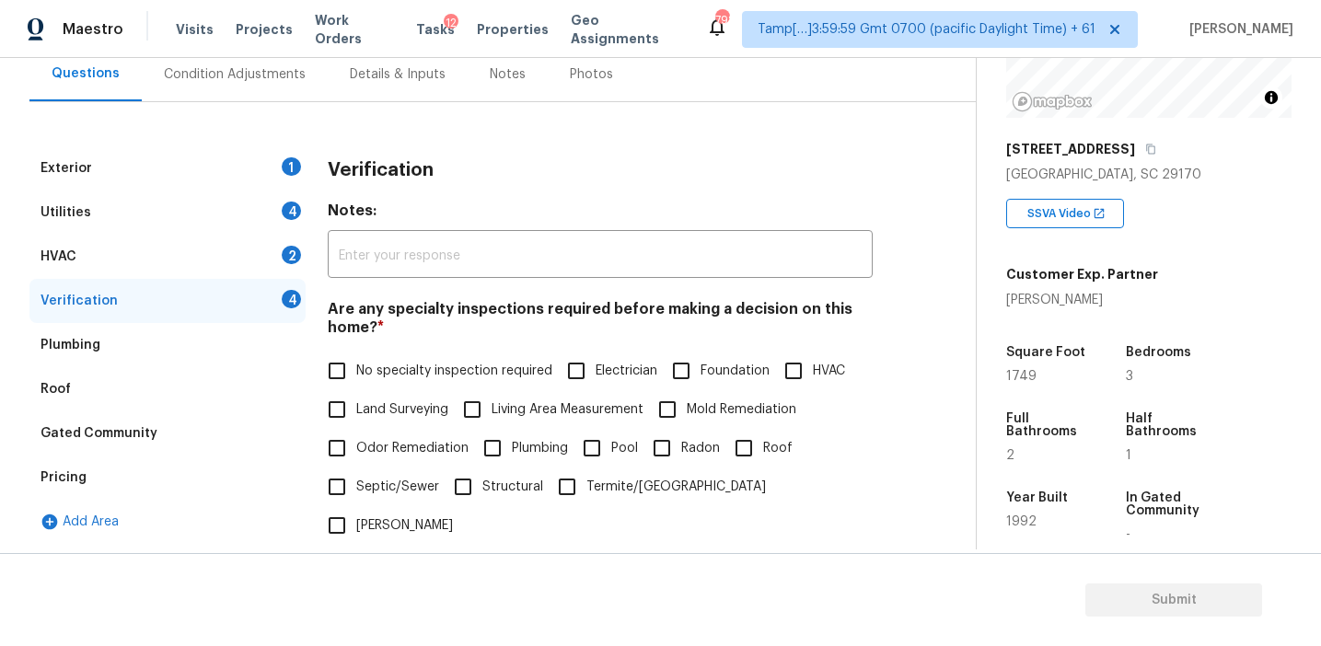
scroll to position [375, 0]
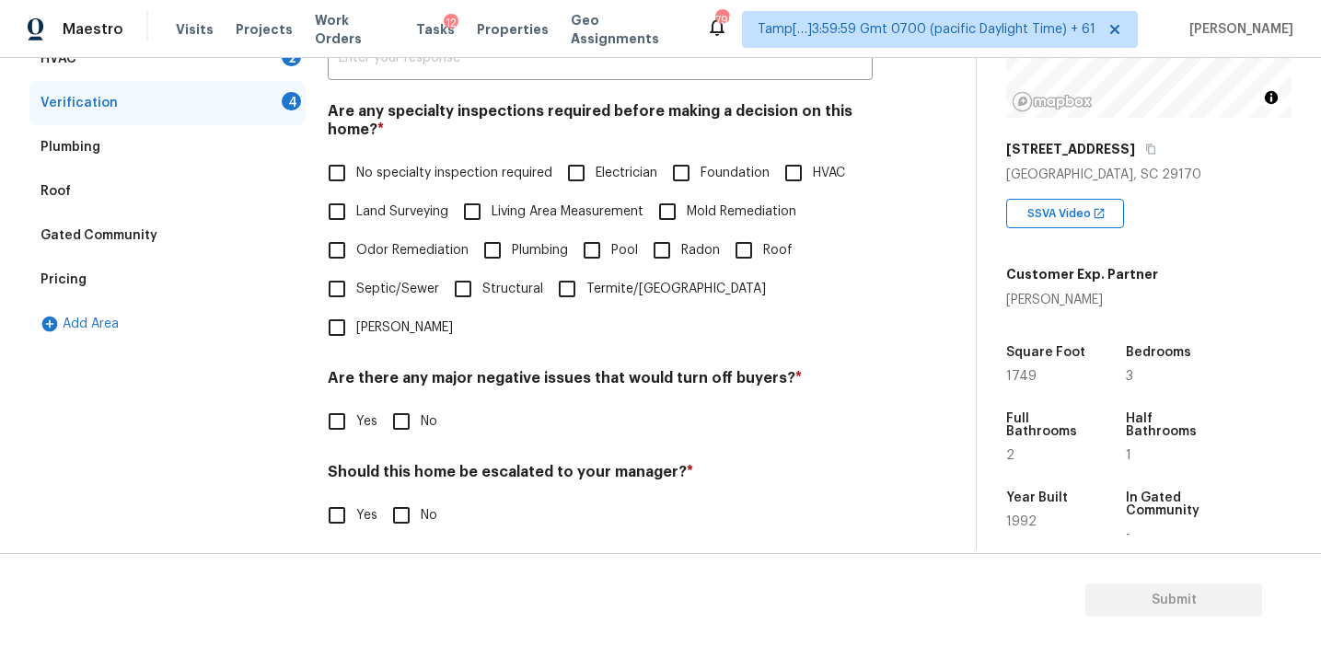
click at [403, 402] on input "No" at bounding box center [401, 421] width 39 height 39
checkbox input "true"
click at [406, 465] on div "Should this home be escalated to your manager? * Yes No" at bounding box center [600, 501] width 545 height 72
click at [420, 157] on label "No specialty inspection required" at bounding box center [435, 173] width 235 height 39
click at [356, 157] on input "No specialty inspection required" at bounding box center [337, 173] width 39 height 39
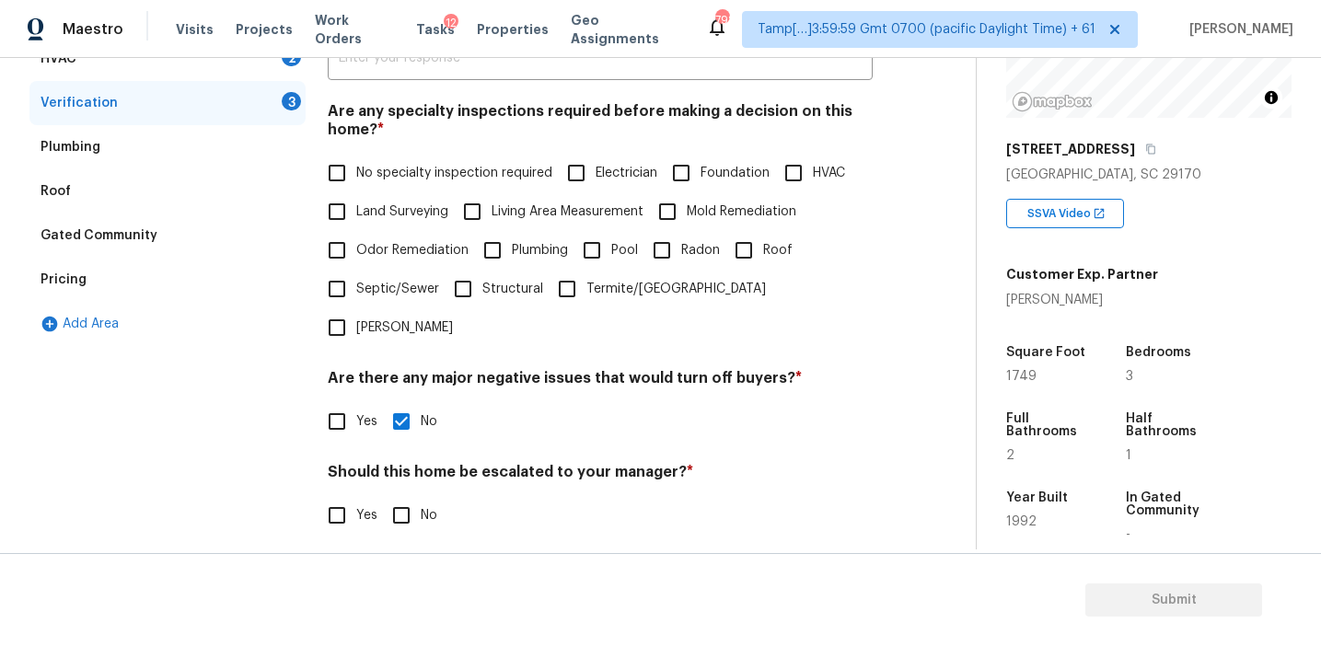
checkbox input "true"
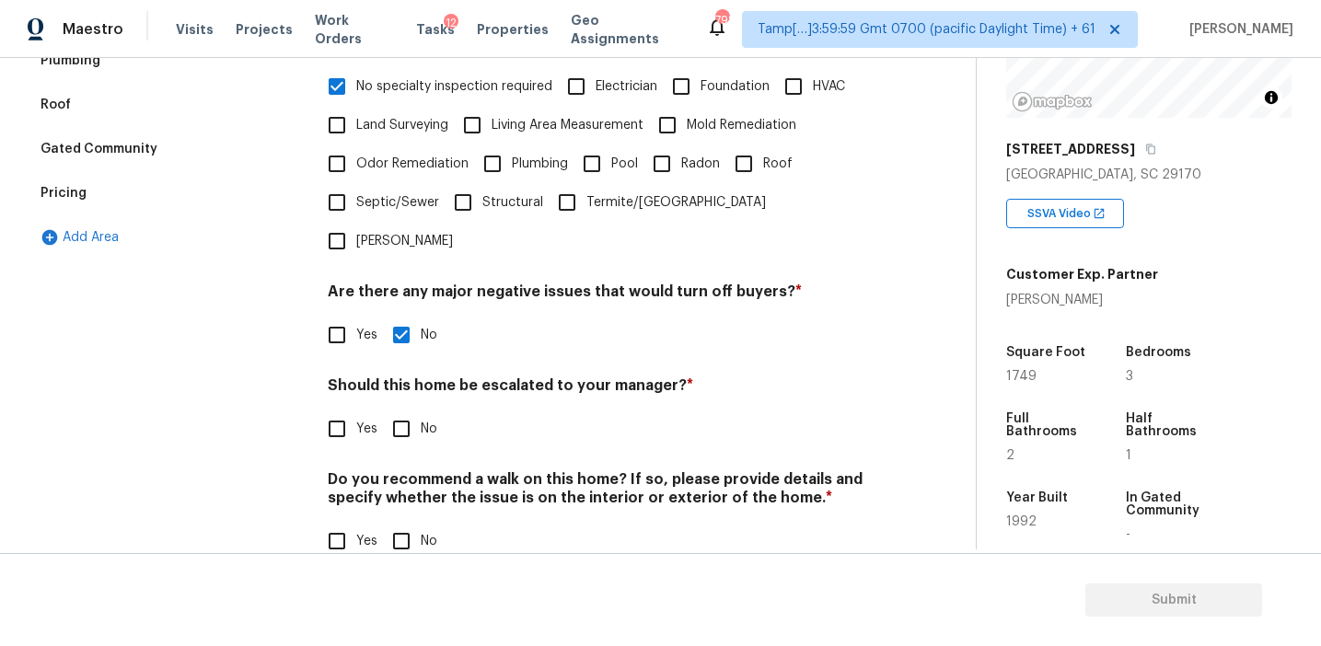
click at [404, 410] on input "No" at bounding box center [401, 429] width 39 height 39
checkbox input "true"
click at [405, 524] on input "No" at bounding box center [401, 543] width 39 height 39
checkbox input "true"
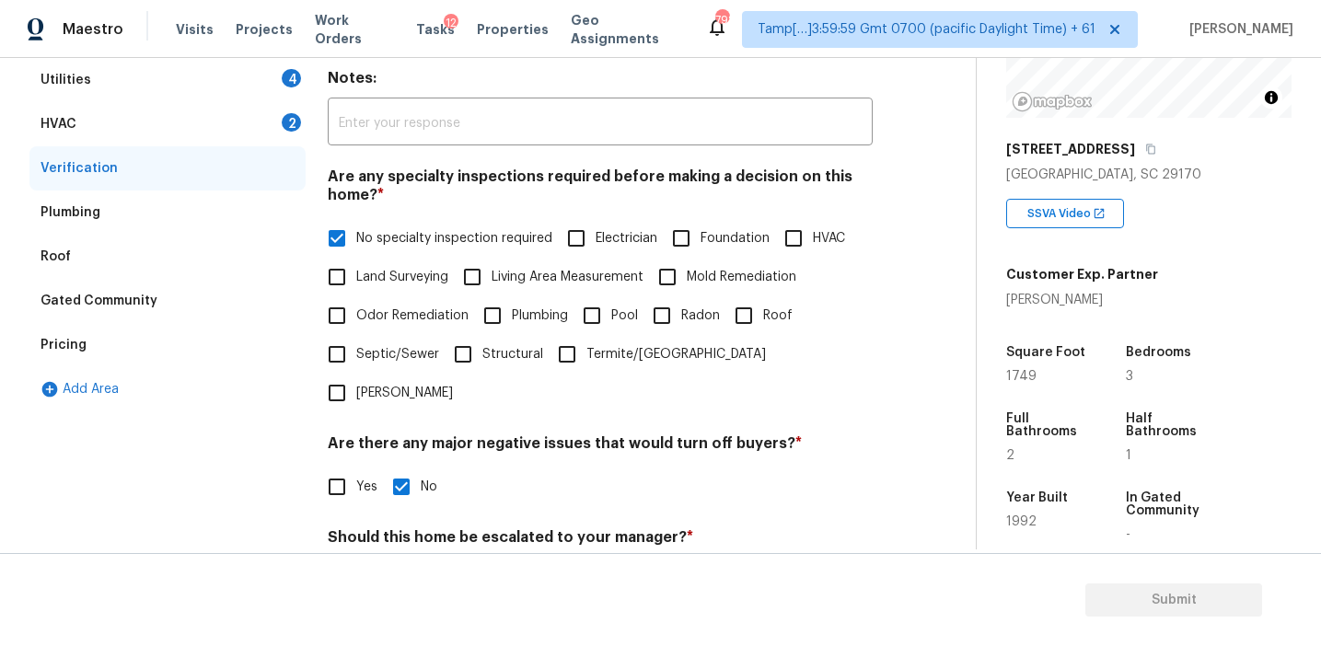
click at [273, 128] on div "HVAC 2" at bounding box center [167, 124] width 276 height 44
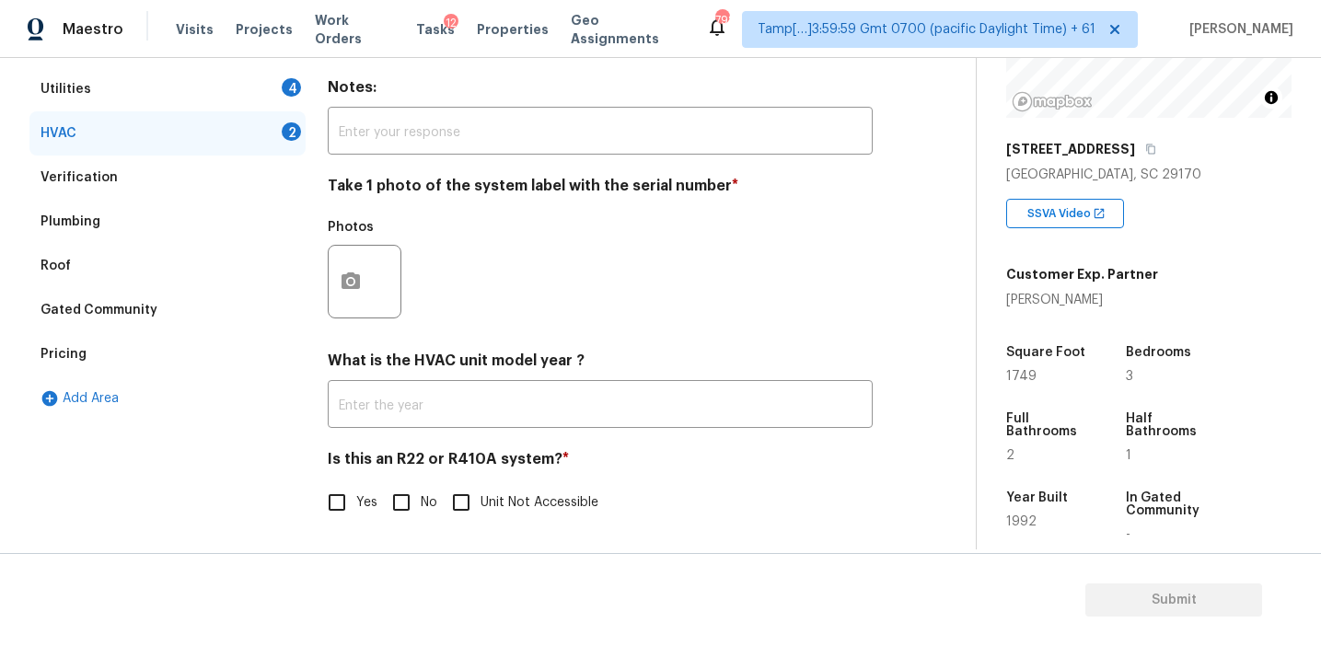
scroll to position [301, 0]
click at [395, 504] on input "No" at bounding box center [401, 502] width 39 height 39
checkbox input "true"
click at [353, 291] on icon "button" at bounding box center [351, 282] width 22 height 22
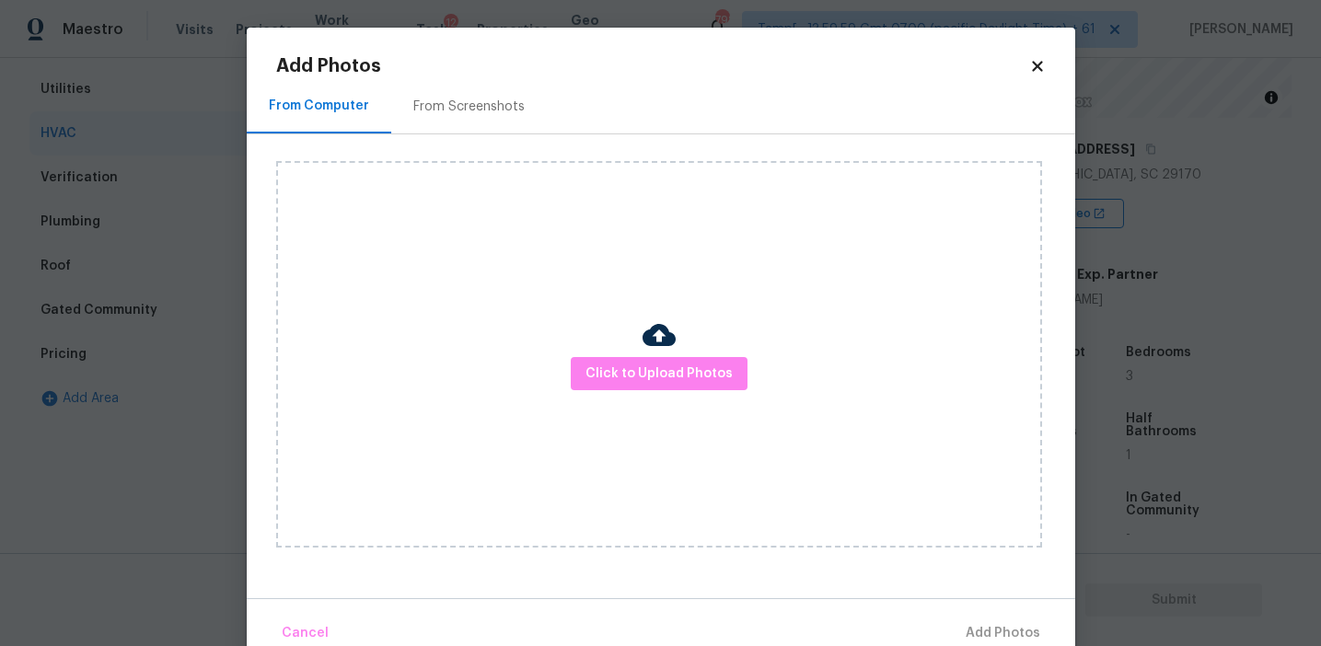
click at [482, 103] on div "From Screenshots" at bounding box center [468, 107] width 111 height 18
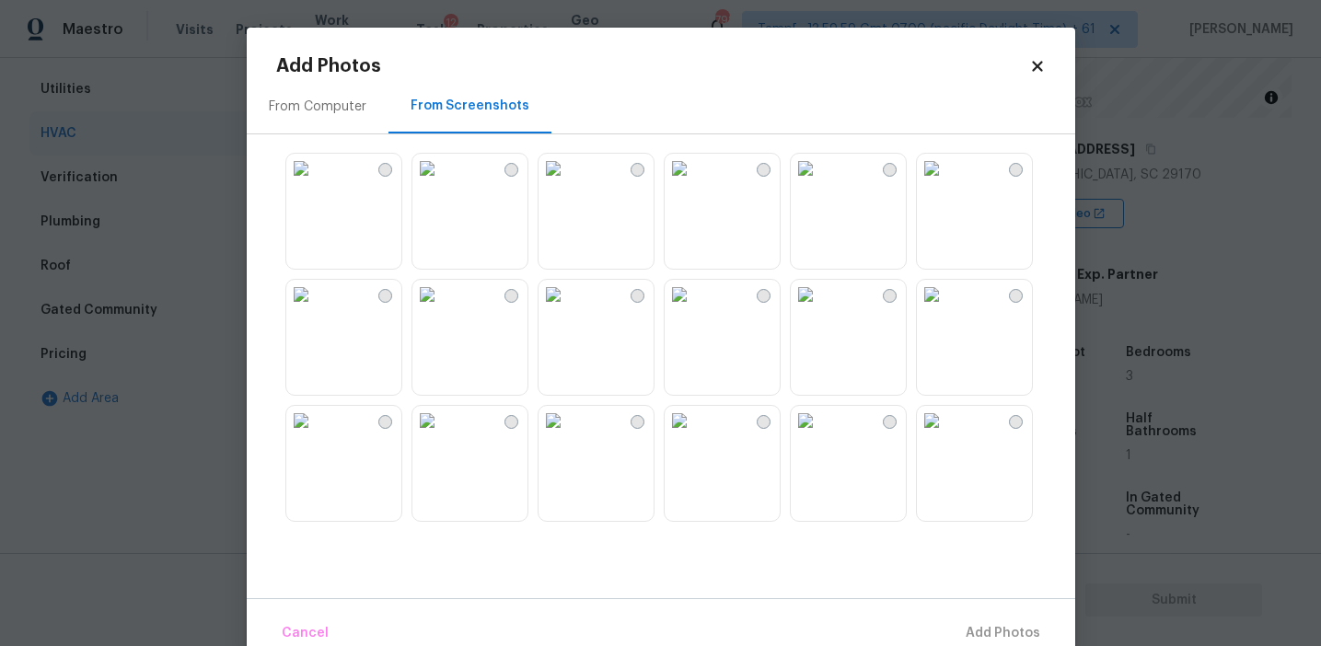
click at [527, 268] on div at bounding box center [675, 337] width 799 height 387
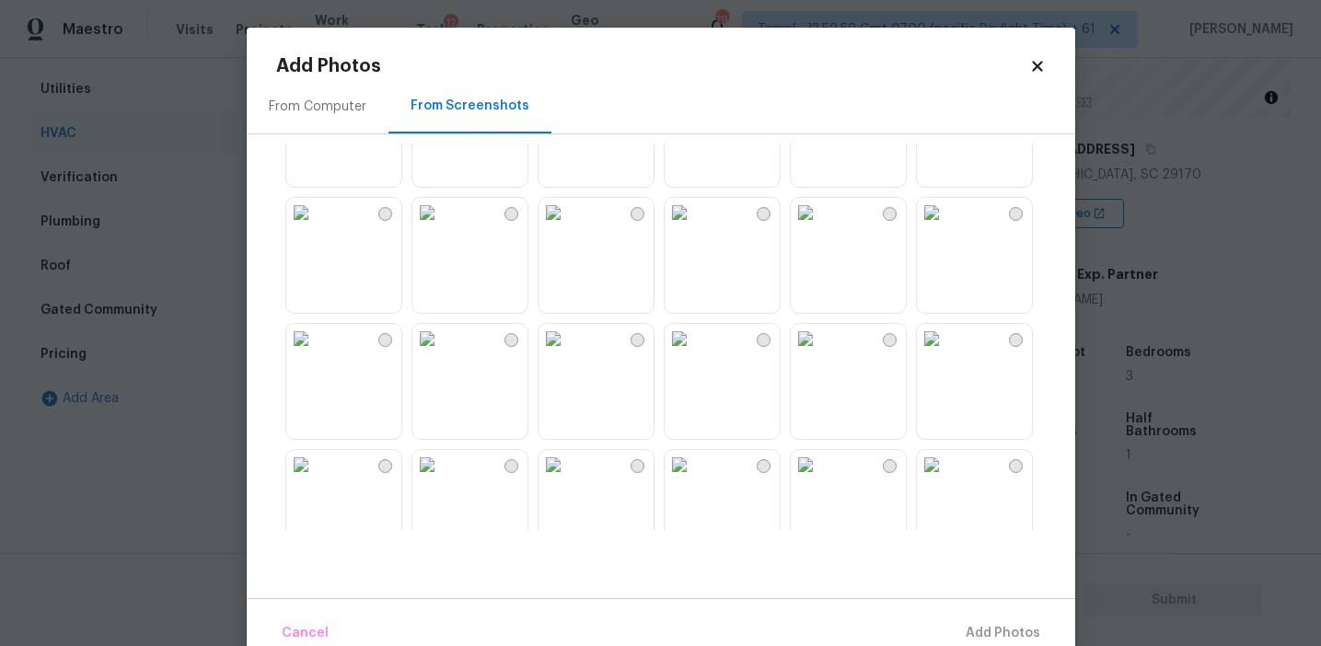
scroll to position [0, 0]
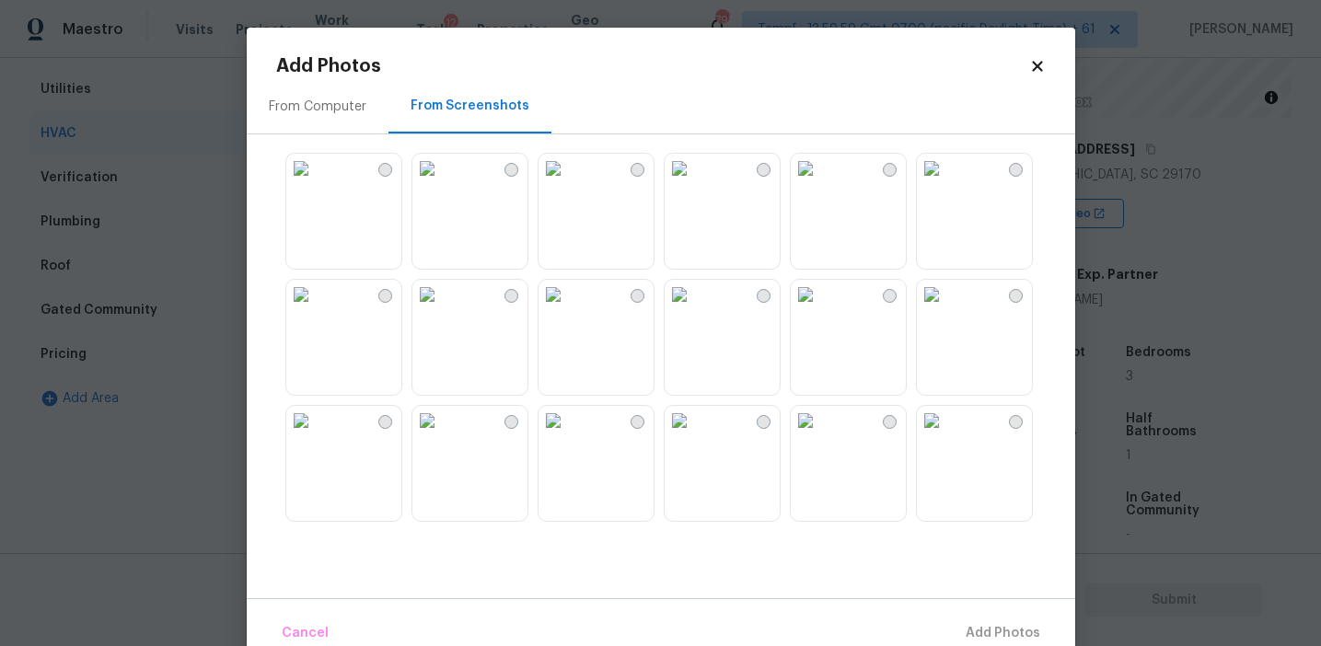
click at [227, 108] on body "Maestro Visits Projects Work Orders Tasks 12 Properties Geo Assignments 798 Tam…" at bounding box center [660, 323] width 1321 height 646
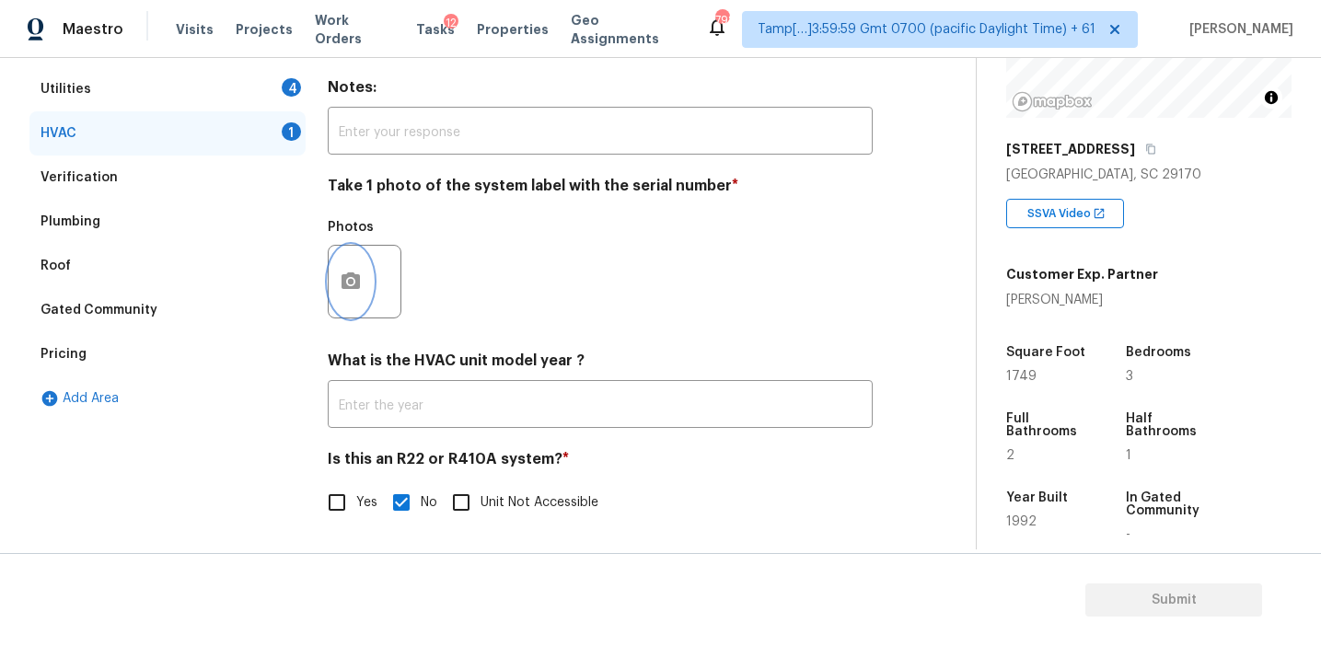
click at [347, 288] on icon "button" at bounding box center [351, 280] width 18 height 17
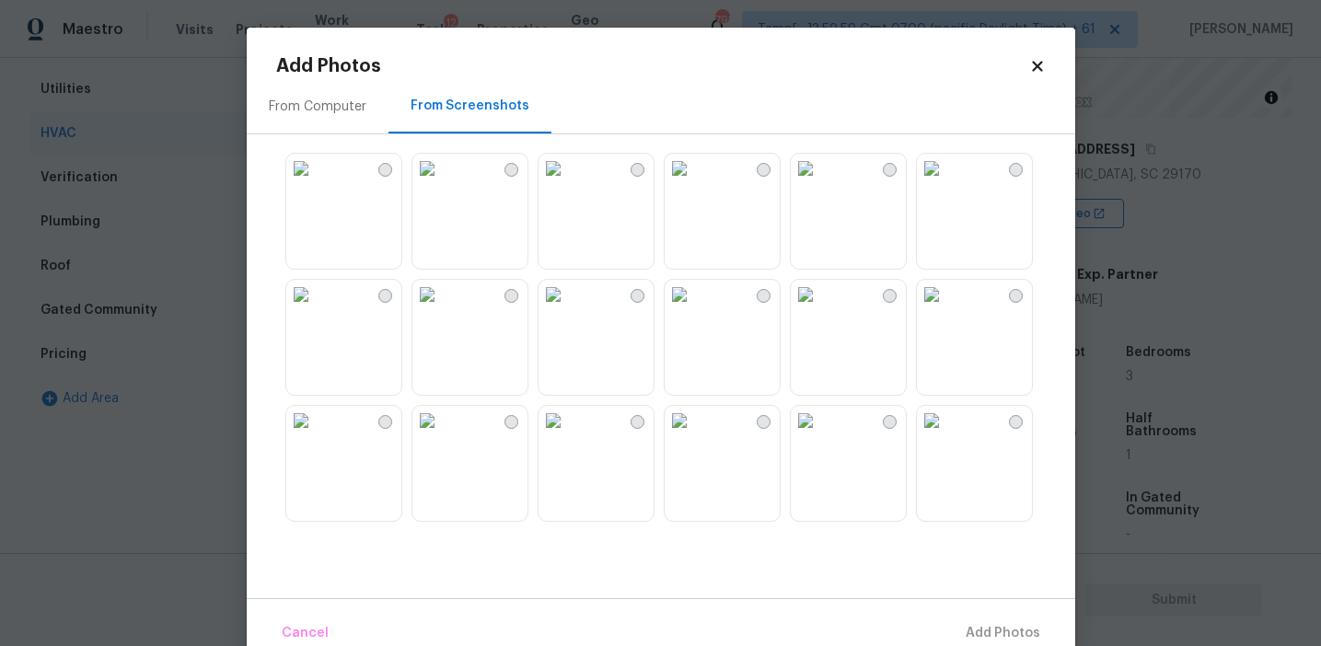
click at [355, 101] on div "From Computer" at bounding box center [318, 107] width 98 height 18
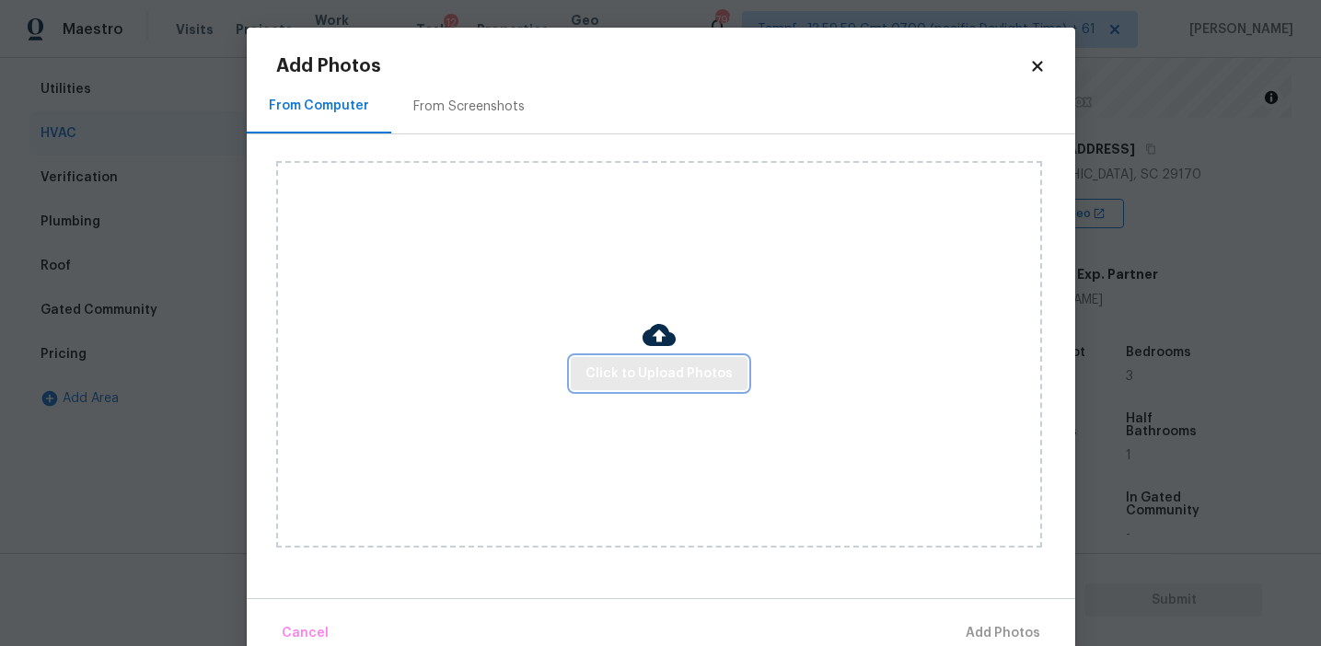
click at [666, 368] on span "Click to Upload Photos" at bounding box center [658, 374] width 147 height 23
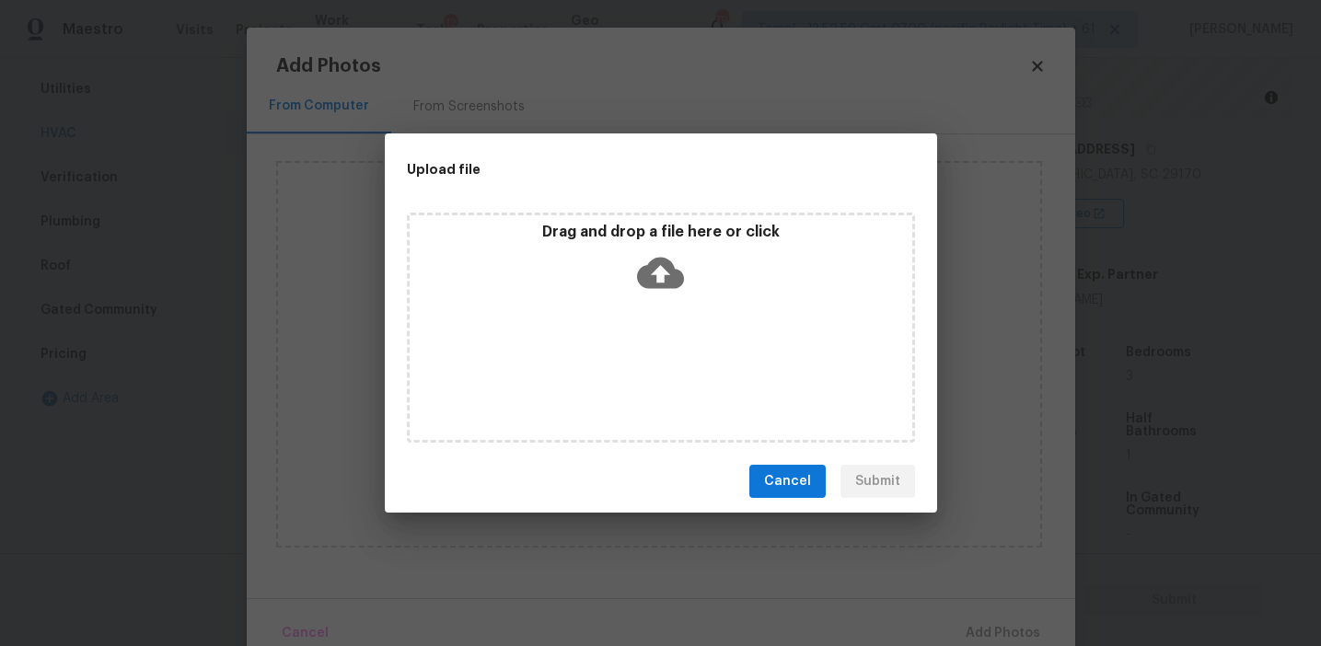
click at [652, 285] on icon at bounding box center [660, 273] width 47 height 31
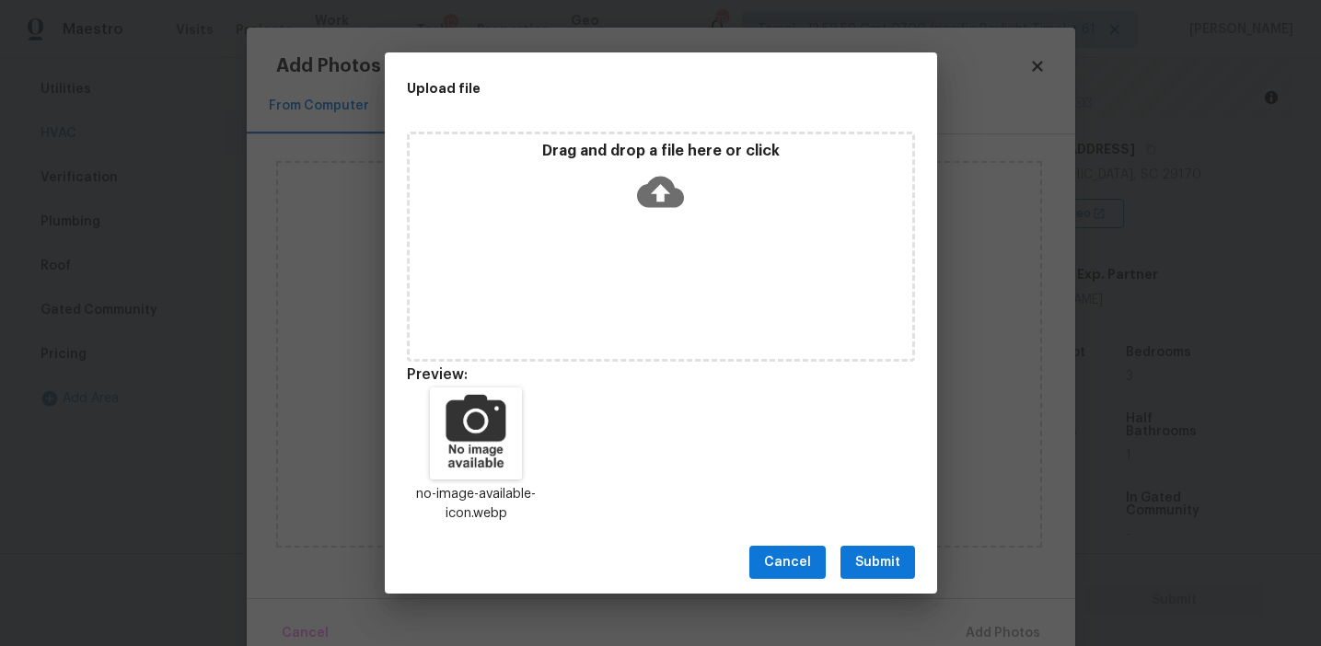
click at [889, 555] on span "Submit" at bounding box center [877, 562] width 45 height 23
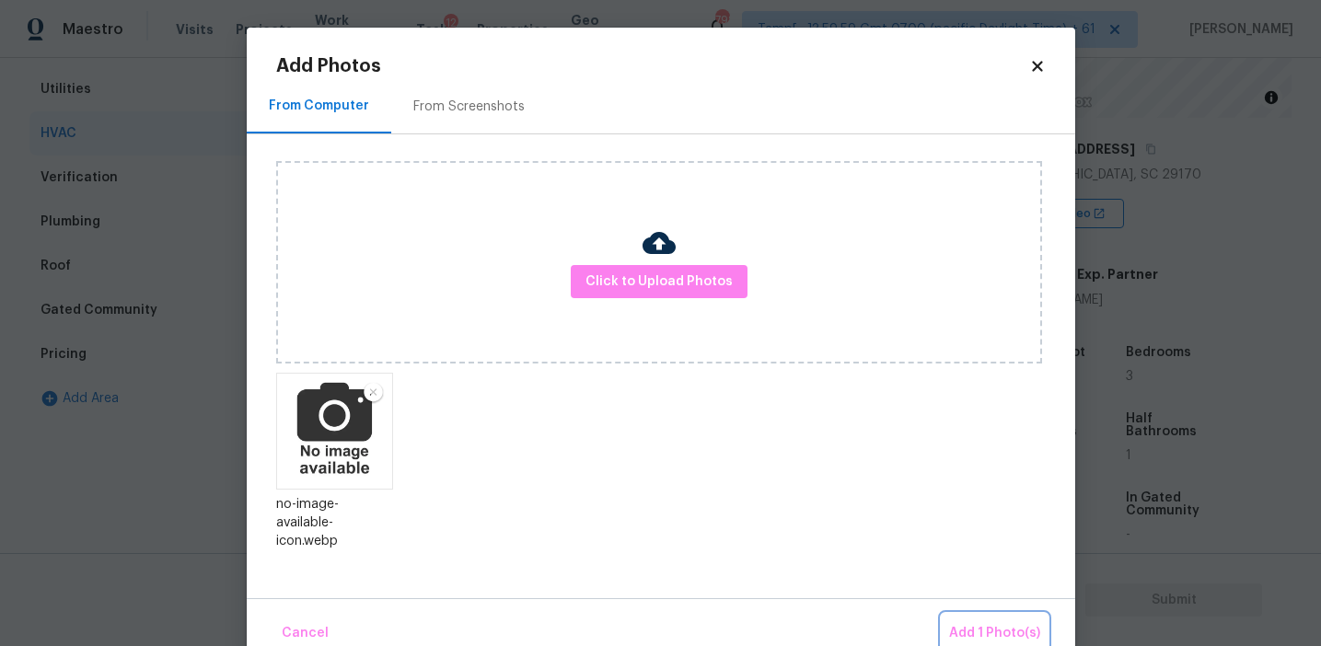
click at [973, 624] on span "Add 1 Photo(s)" at bounding box center [994, 633] width 91 height 23
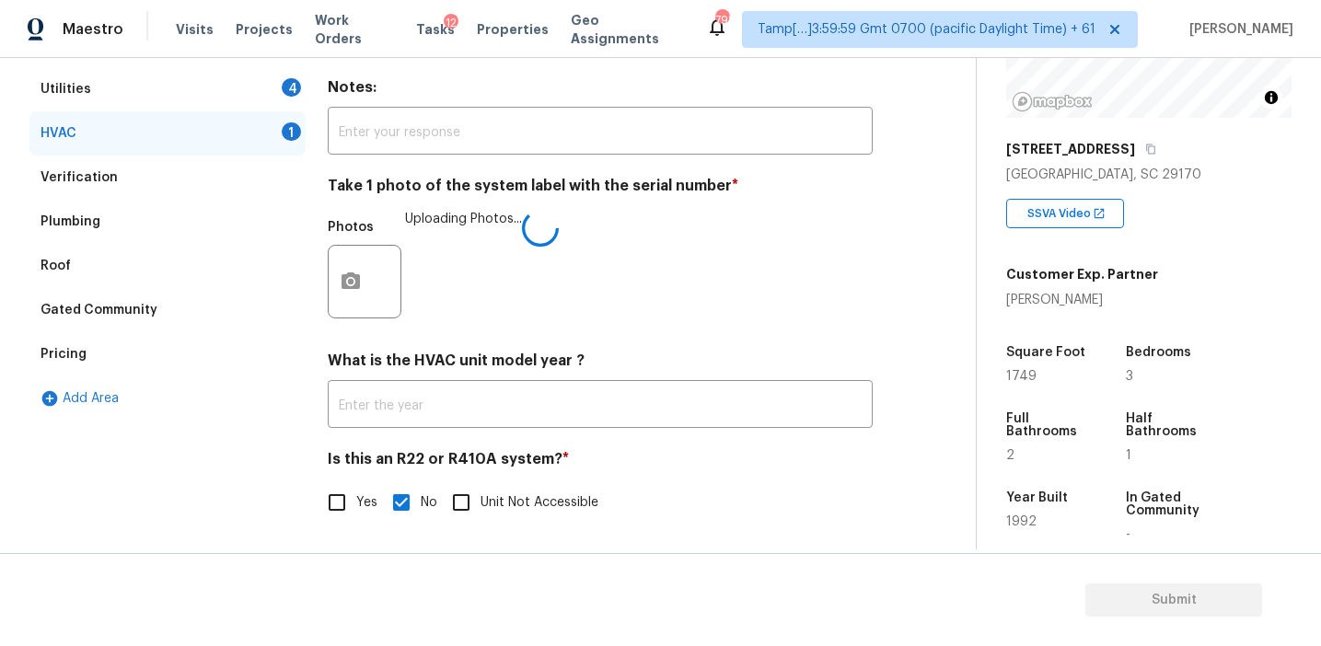
click at [699, 259] on div "Photos Uploading Photos..." at bounding box center [600, 270] width 545 height 120
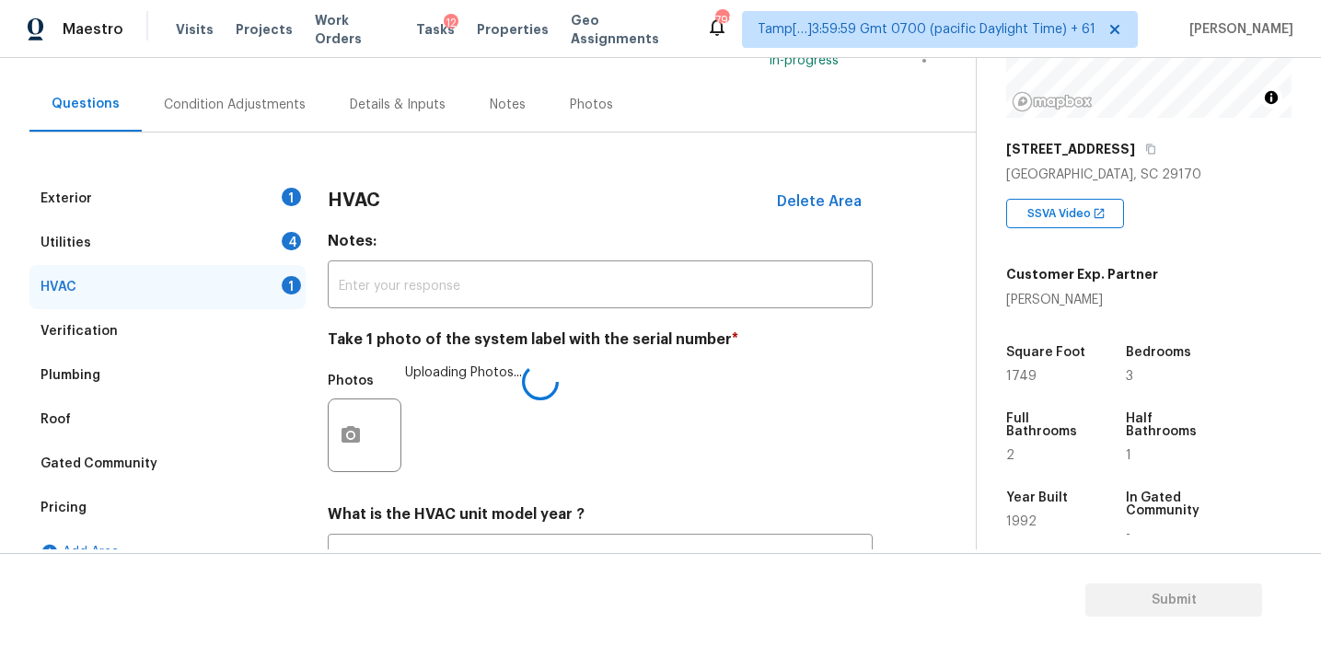
scroll to position [157, 0]
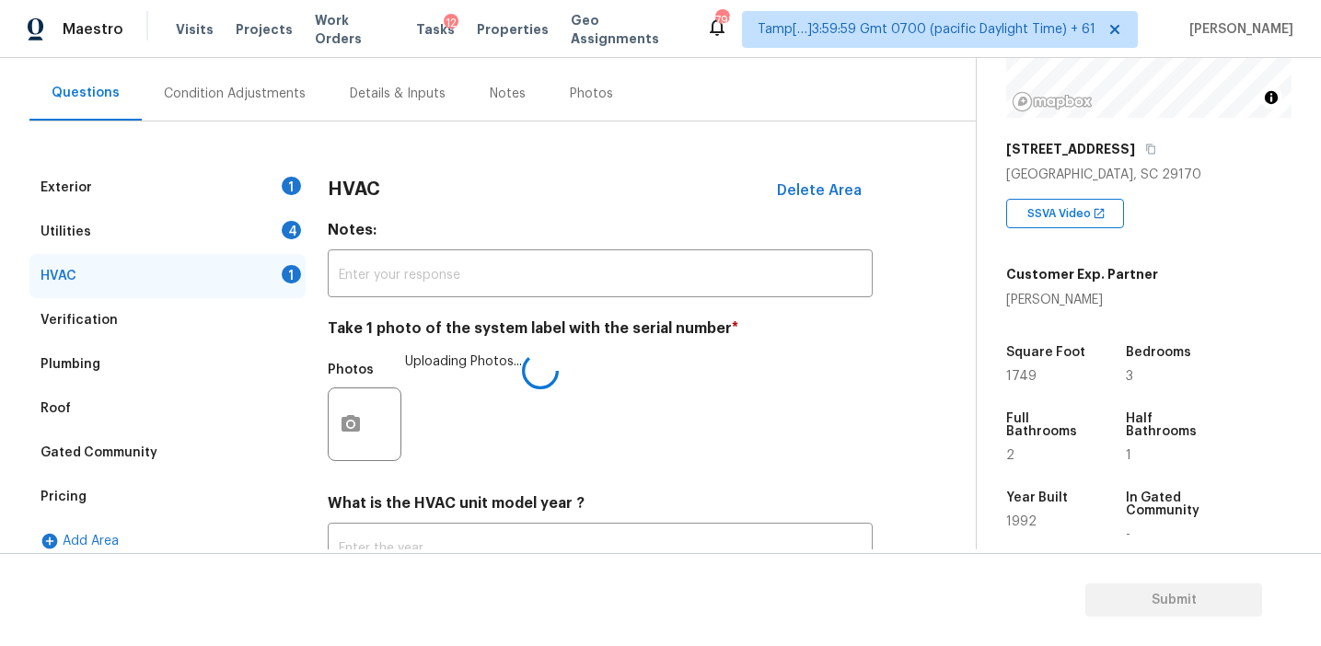
click at [349, 196] on h3 "HVAC" at bounding box center [354, 189] width 52 height 18
click at [287, 233] on div "4" at bounding box center [291, 230] width 19 height 18
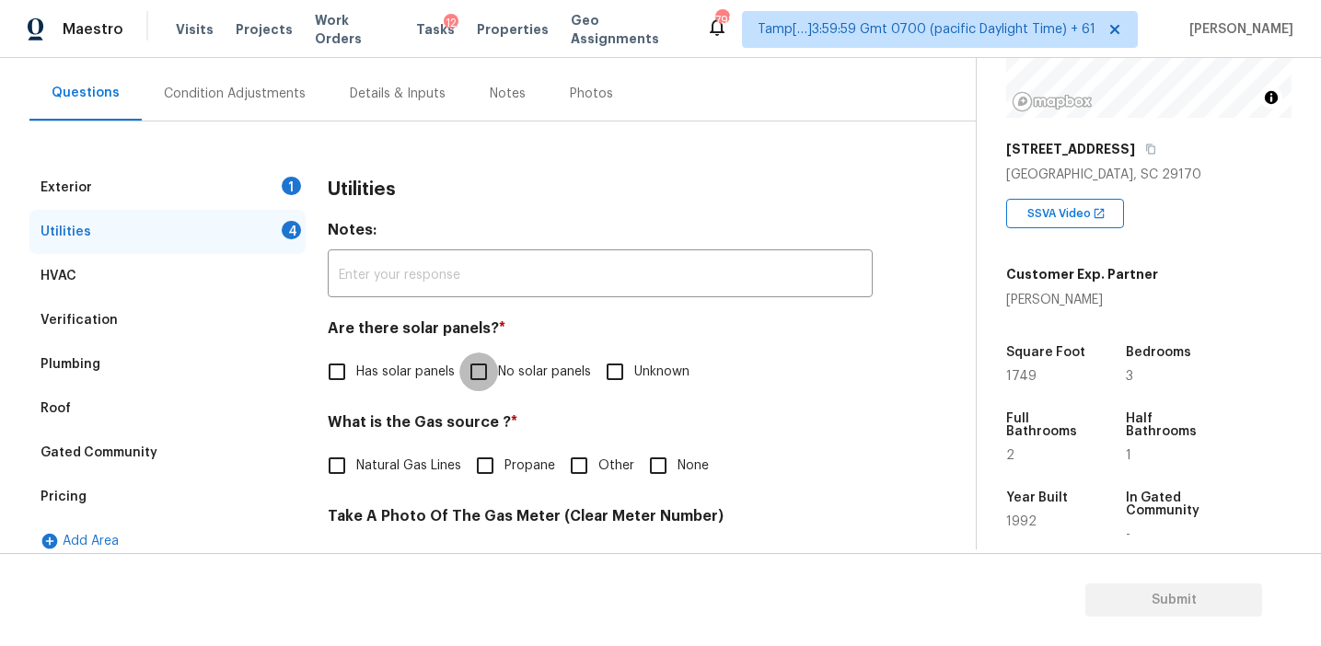
click at [473, 371] on input "No solar panels" at bounding box center [478, 372] width 39 height 39
checkbox input "true"
click at [652, 473] on input "None" at bounding box center [658, 467] width 39 height 39
checkbox input "true"
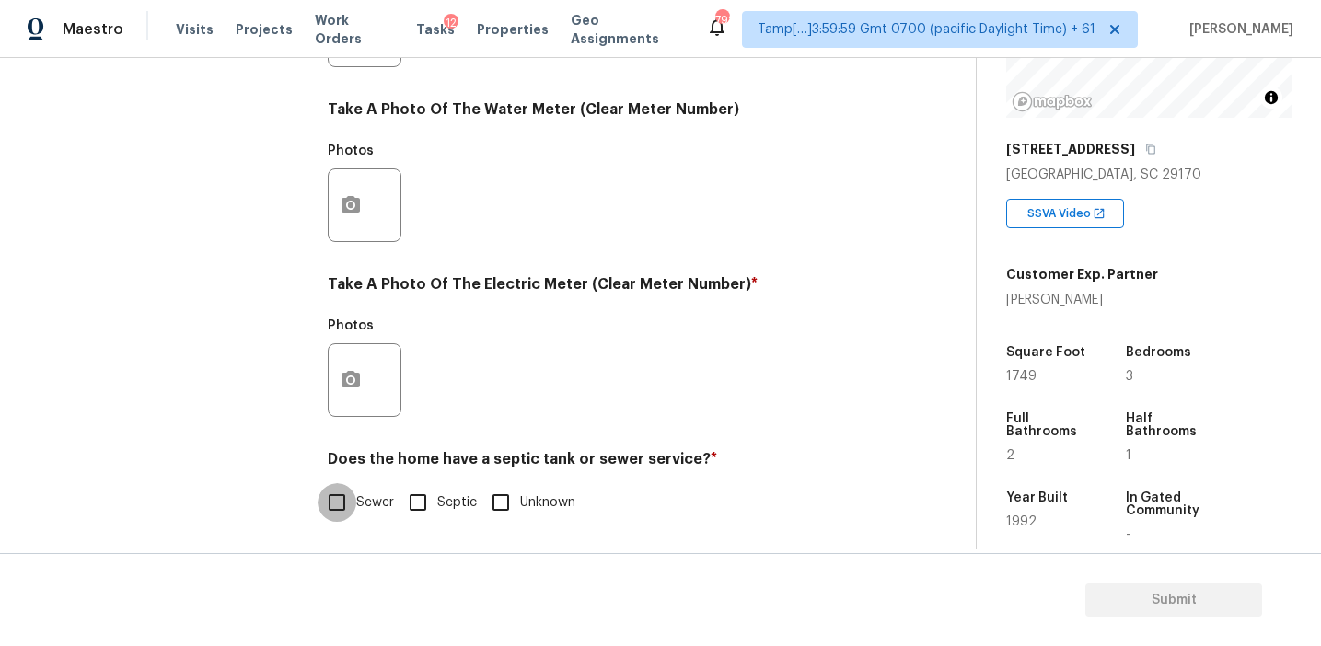
click at [345, 511] on input "Sewer" at bounding box center [337, 502] width 39 height 39
checkbox input "true"
click at [347, 394] on button "button" at bounding box center [351, 380] width 44 height 72
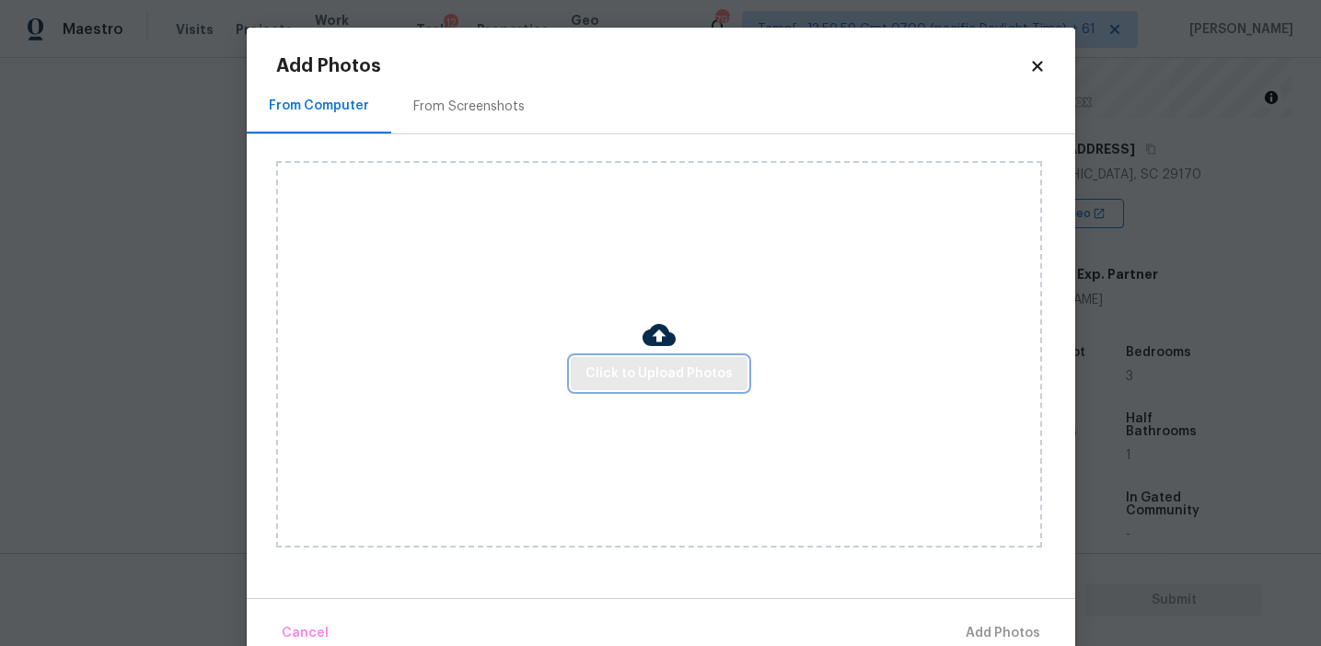
click at [672, 371] on span "Click to Upload Photos" at bounding box center [658, 374] width 147 height 23
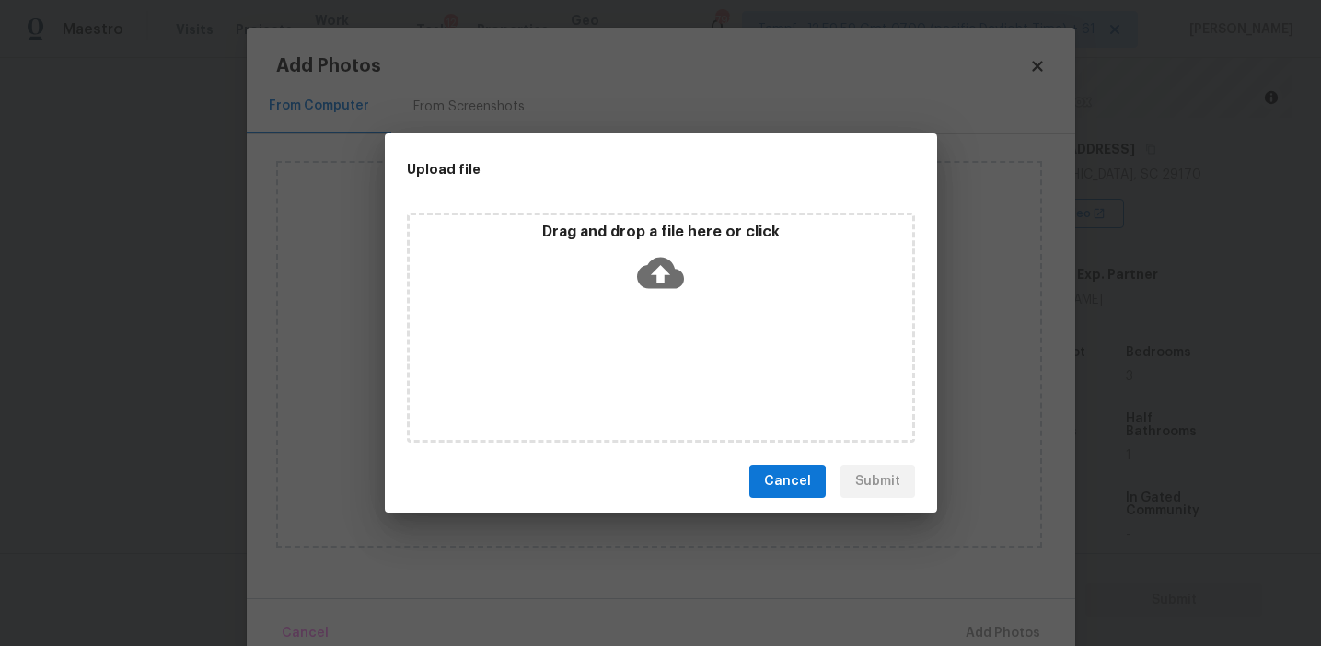
click at [666, 250] on icon at bounding box center [660, 272] width 47 height 47
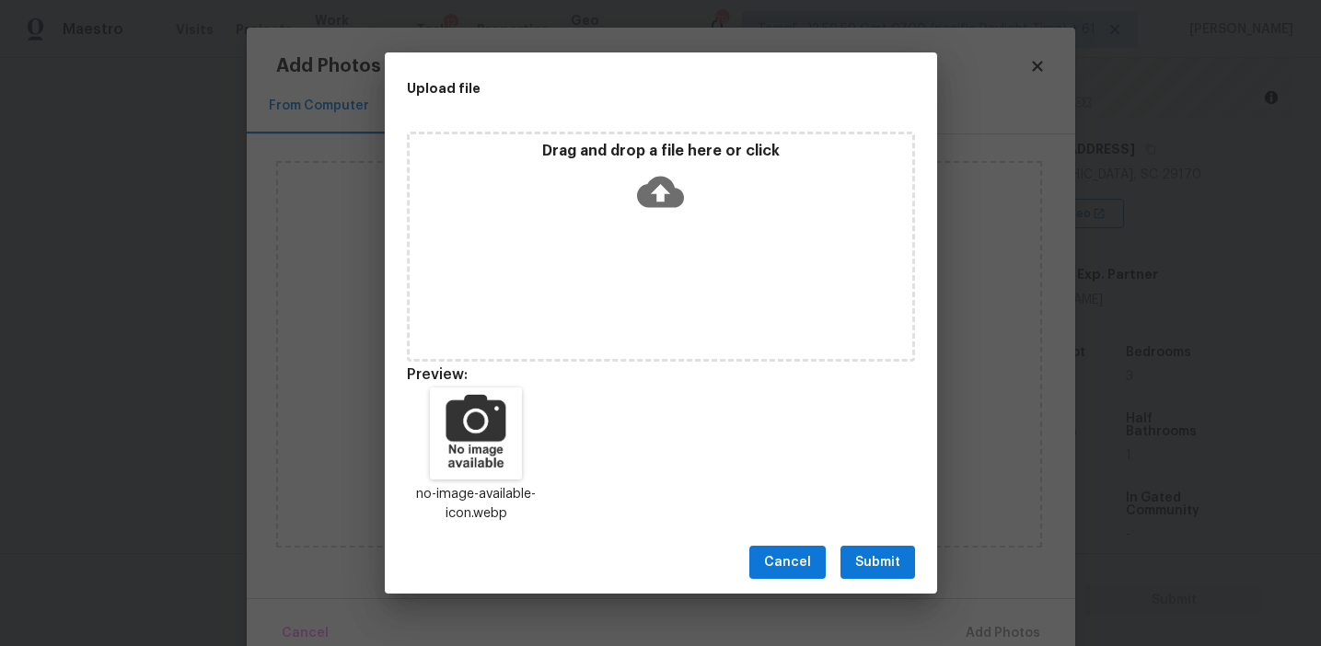
click at [874, 549] on button "Submit" at bounding box center [877, 563] width 75 height 34
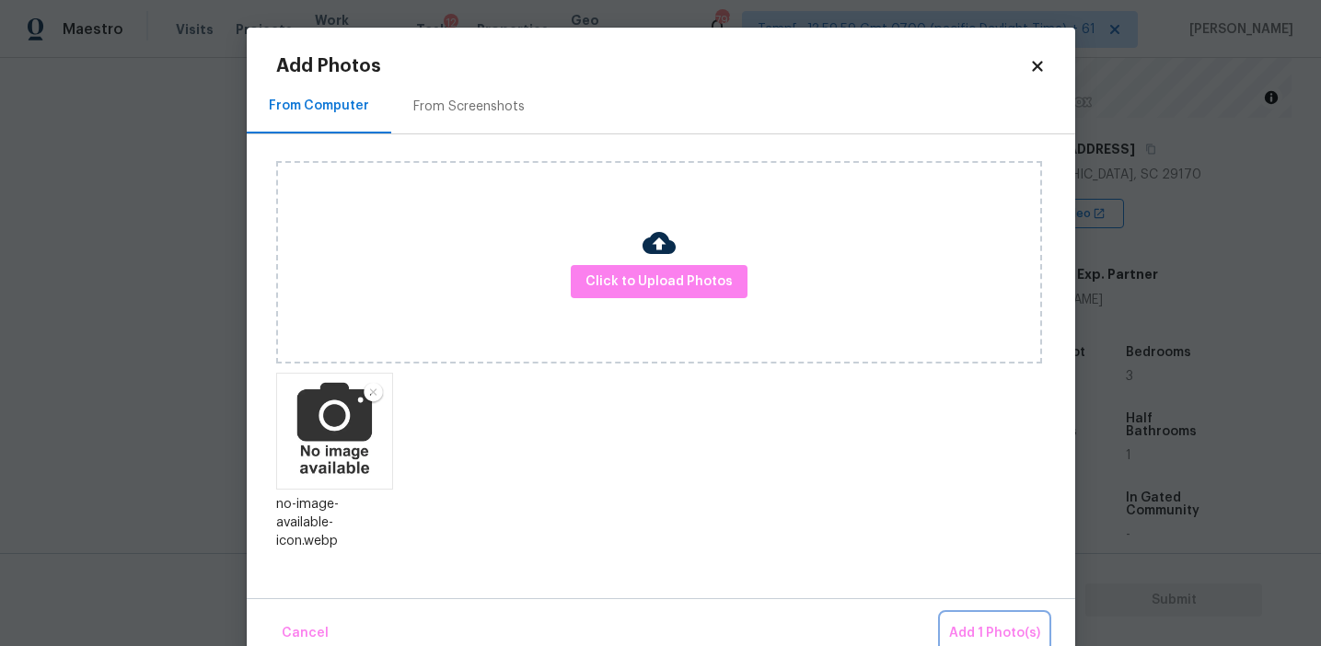
click at [989, 635] on span "Add 1 Photo(s)" at bounding box center [994, 633] width 91 height 23
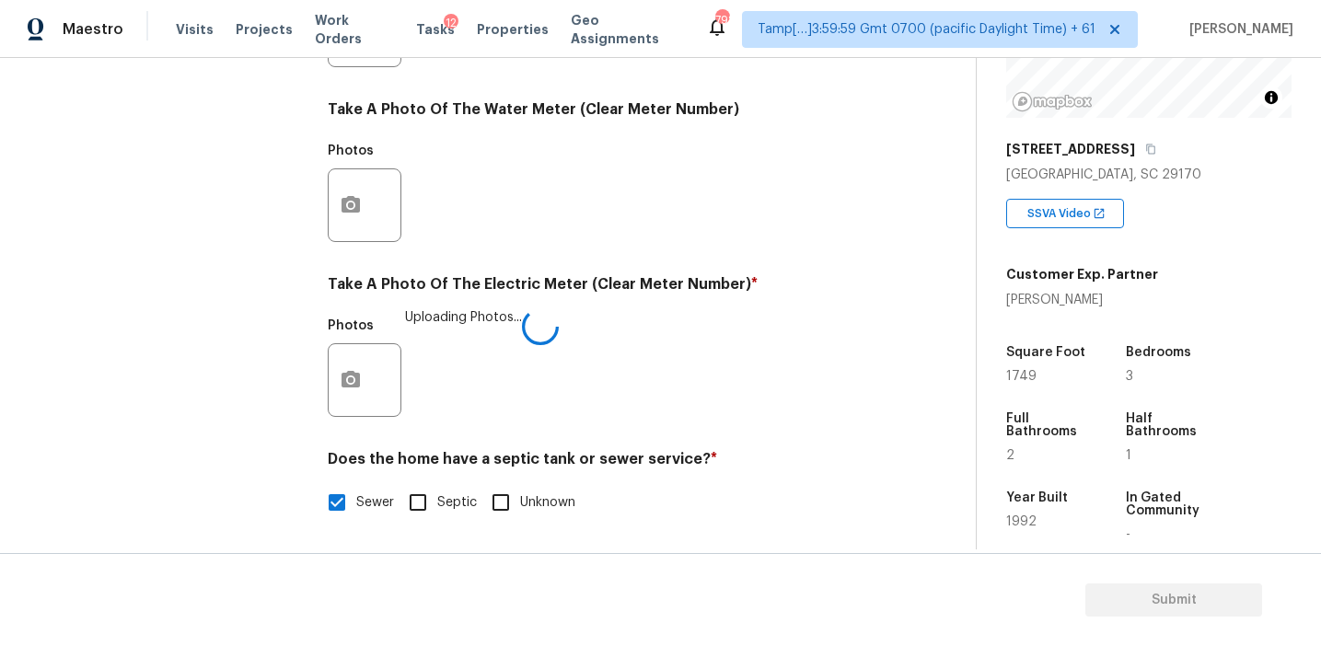
click at [711, 261] on div "Utilities Notes: ​ Are there solar panels? * Has solar panels No solar panels U…" at bounding box center [600, 64] width 545 height 960
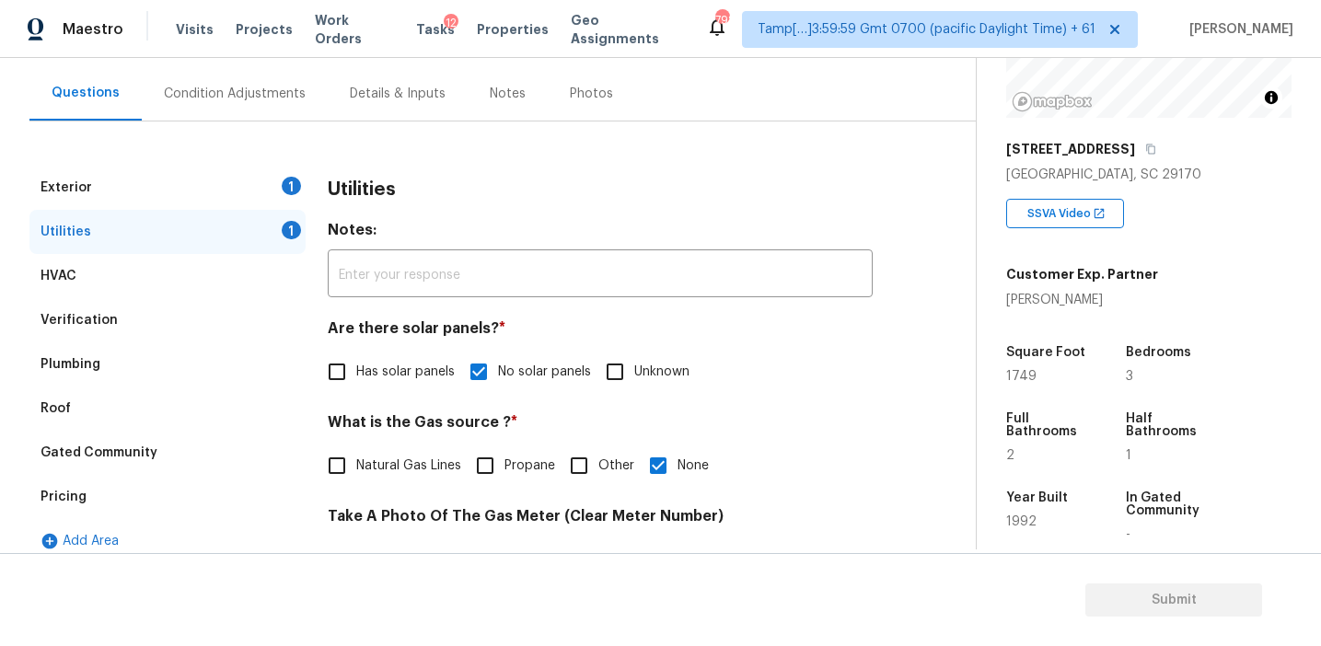
scroll to position [159, 0]
click at [251, 179] on div "Exterior 1" at bounding box center [167, 186] width 276 height 44
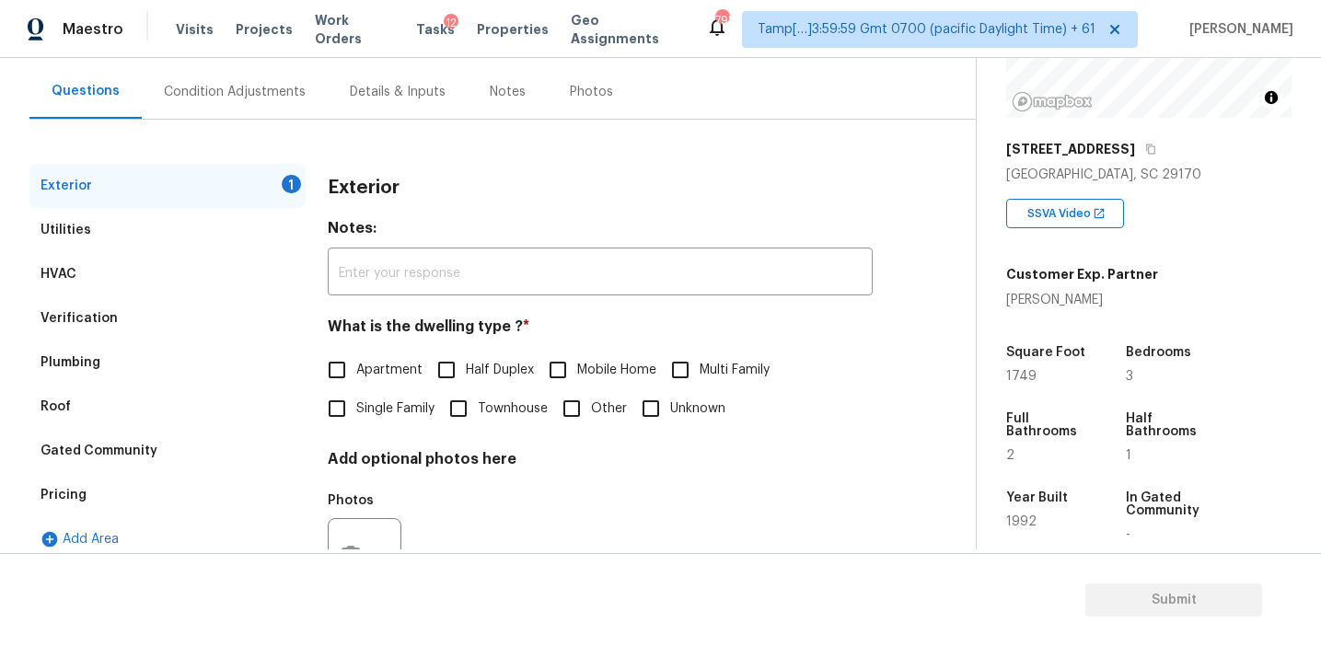
click at [352, 420] on input "Single Family" at bounding box center [337, 408] width 39 height 39
checkbox input "true"
click at [260, 88] on div "Condition Adjustments" at bounding box center [235, 92] width 142 height 18
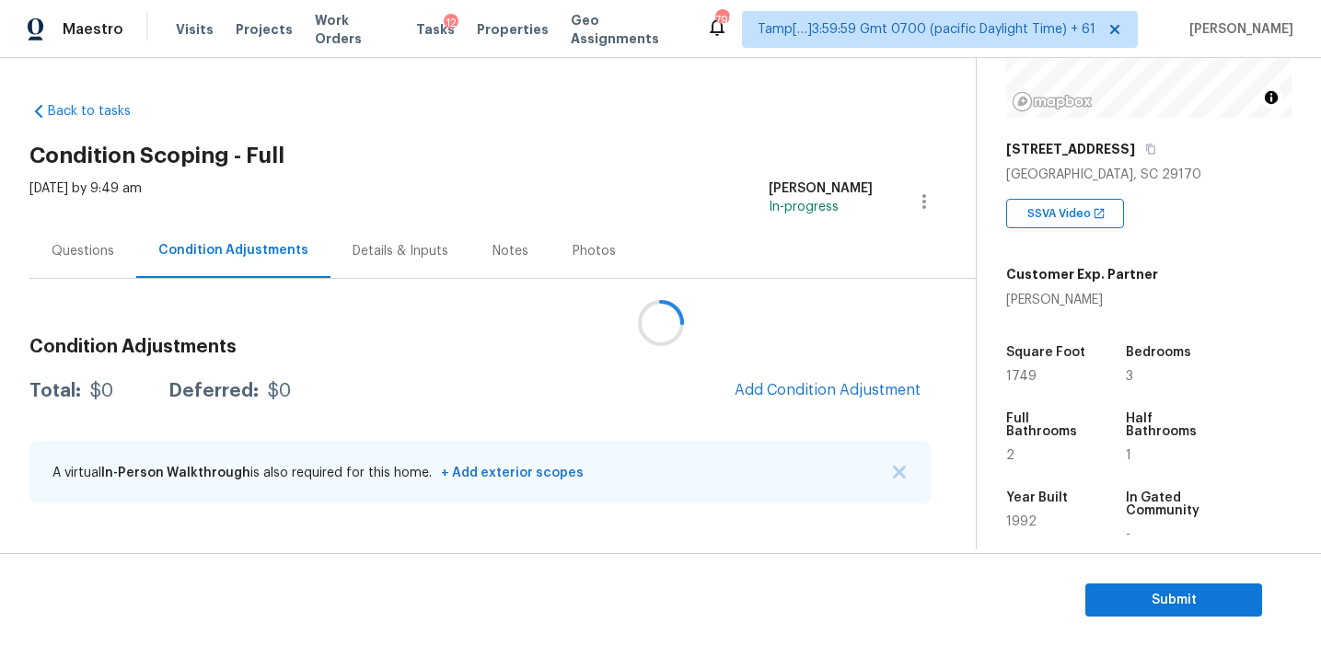
click at [473, 340] on div at bounding box center [660, 323] width 1321 height 646
click at [1109, 284] on div "Customer Exp. Partner Chandi Young" at bounding box center [1082, 284] width 152 height 52
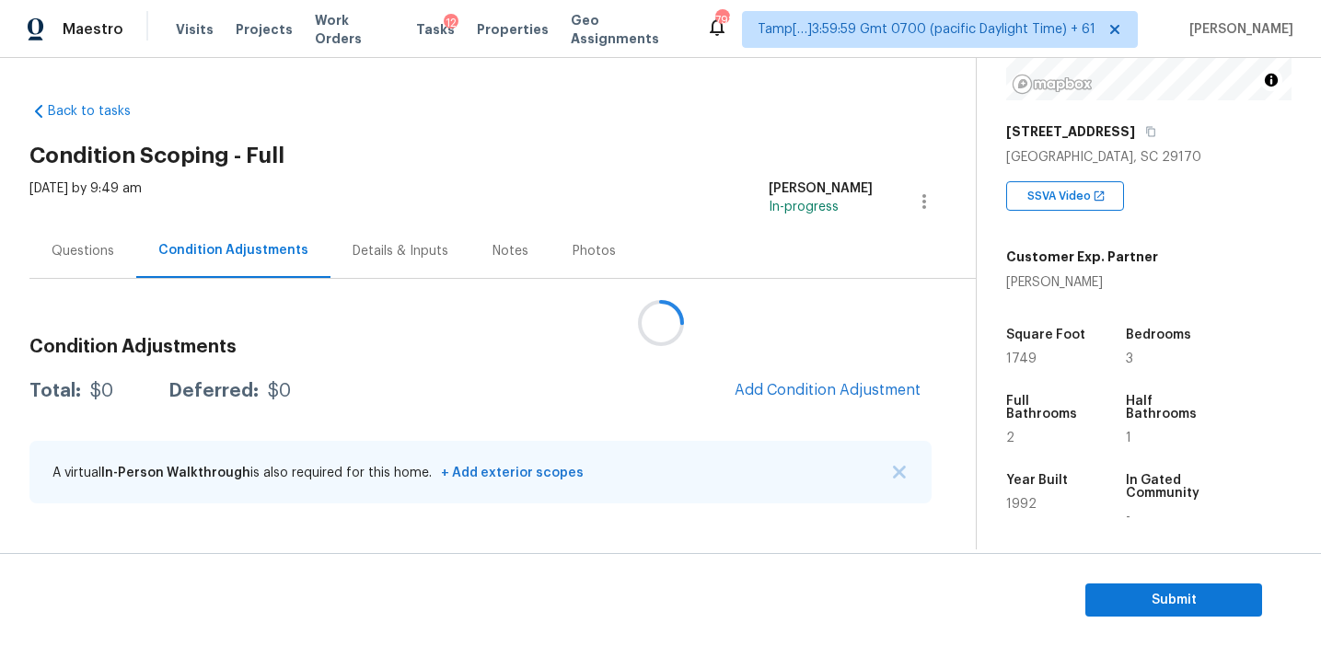
scroll to position [230, 0]
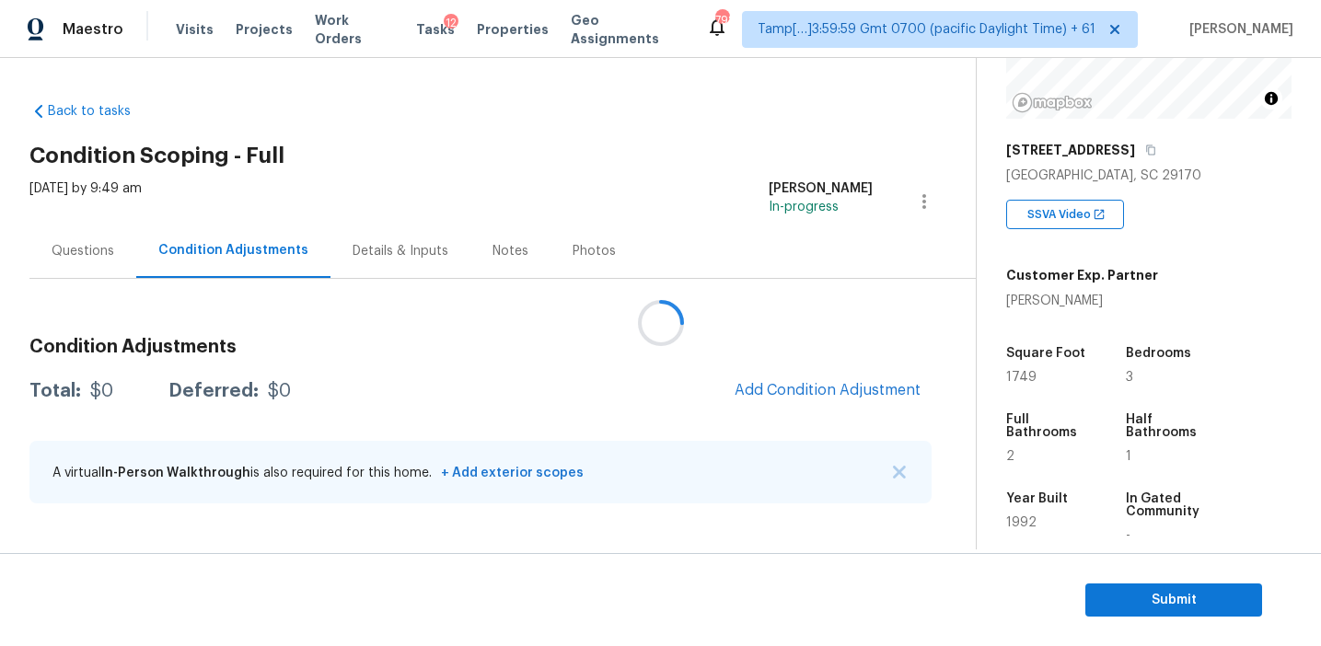
click at [1086, 319] on div "Square Foot 1749 Bedrooms 3 Full Bathrooms 2 Half Bathrooms 1 Year Built 1992 I…" at bounding box center [1148, 444] width 285 height 269
click at [781, 333] on div at bounding box center [660, 323] width 1321 height 646
click at [777, 393] on span "Add Condition Adjustment" at bounding box center [828, 390] width 186 height 17
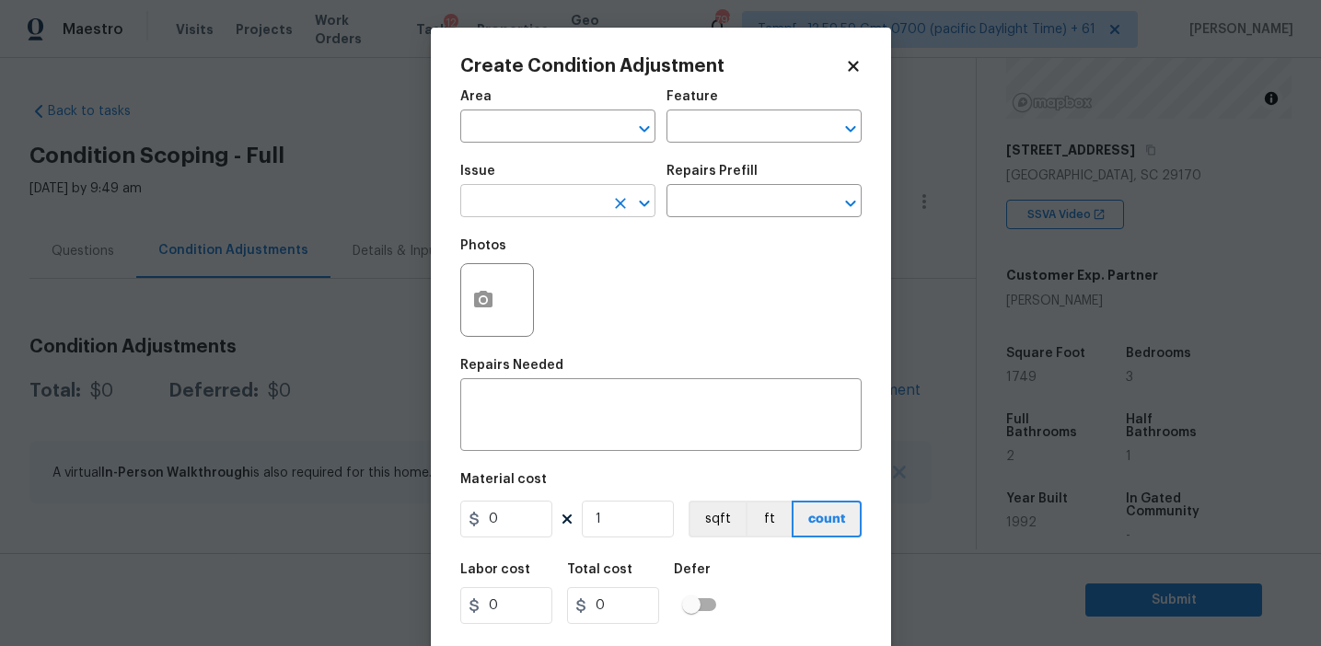
click at [534, 206] on input "text" at bounding box center [532, 203] width 144 height 29
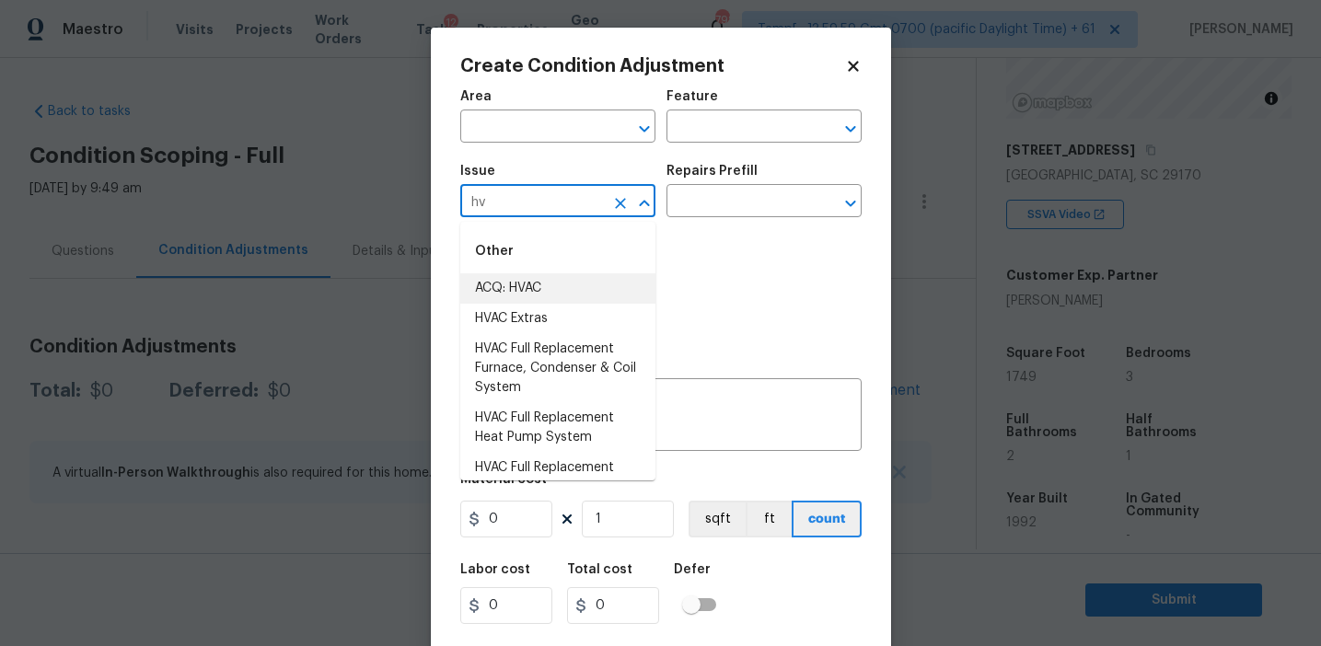
click at [586, 297] on li "ACQ: HVAC" at bounding box center [557, 288] width 195 height 30
type input "ACQ: HVAC"
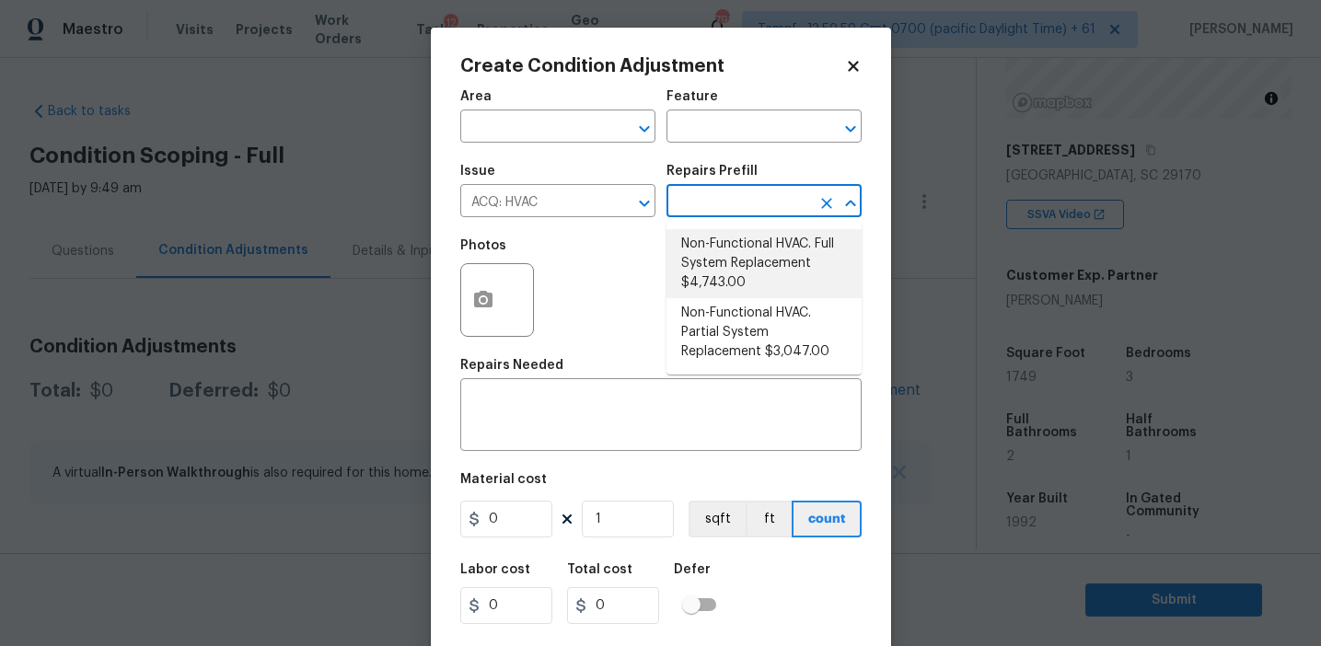
click at [730, 272] on li "Non-Functional HVAC. Full System Replacement $4,743.00" at bounding box center [763, 263] width 195 height 69
type input "Acquisition"
type textarea "Acquisition Scope: Full System Replacement"
type input "4743"
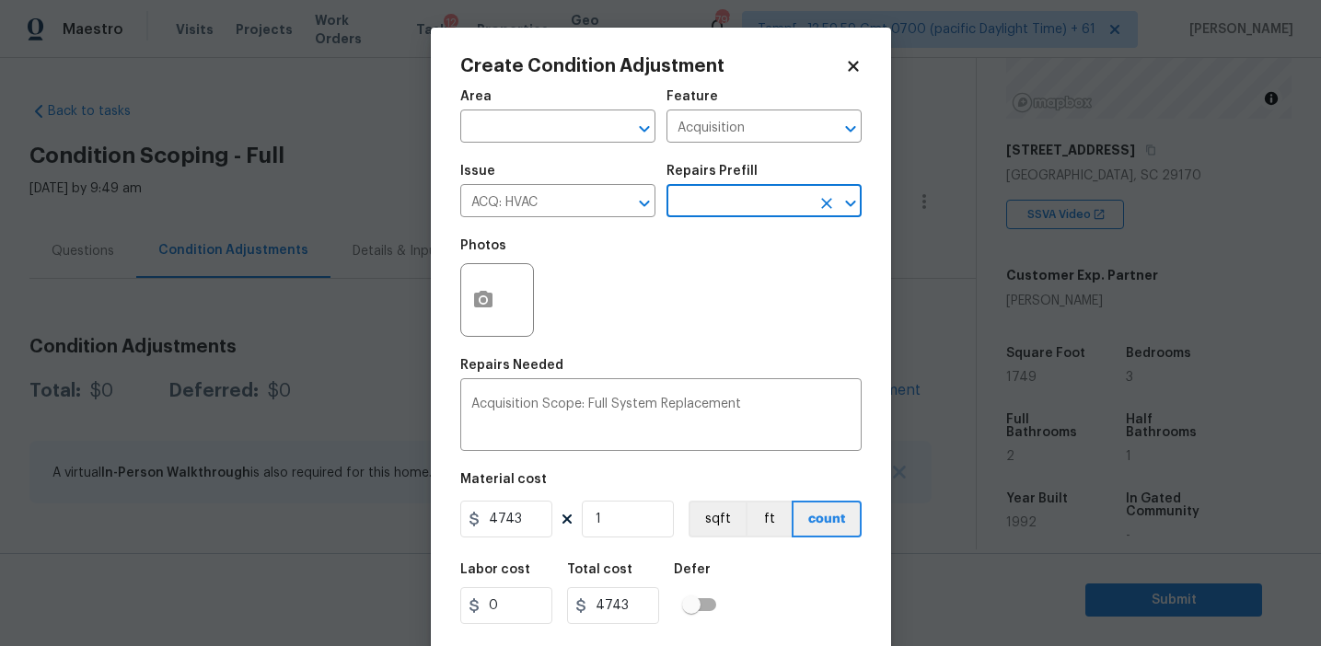
scroll to position [41, 0]
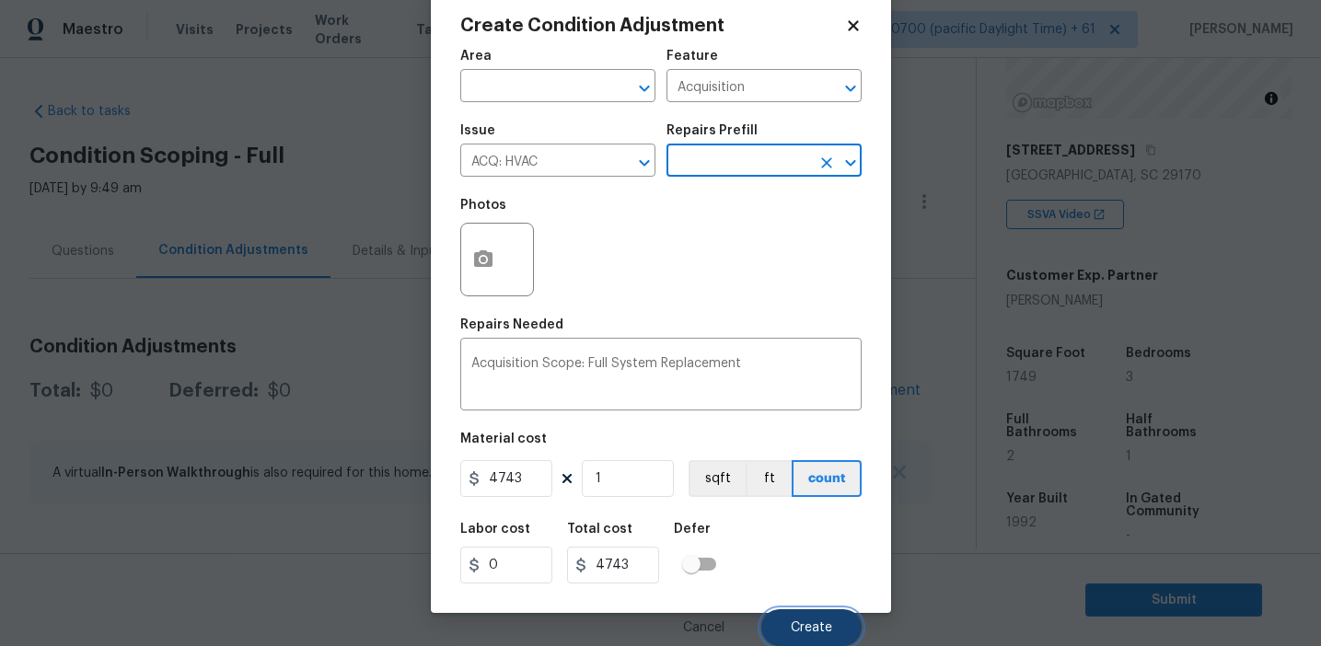
click at [783, 617] on button "Create" at bounding box center [811, 627] width 100 height 37
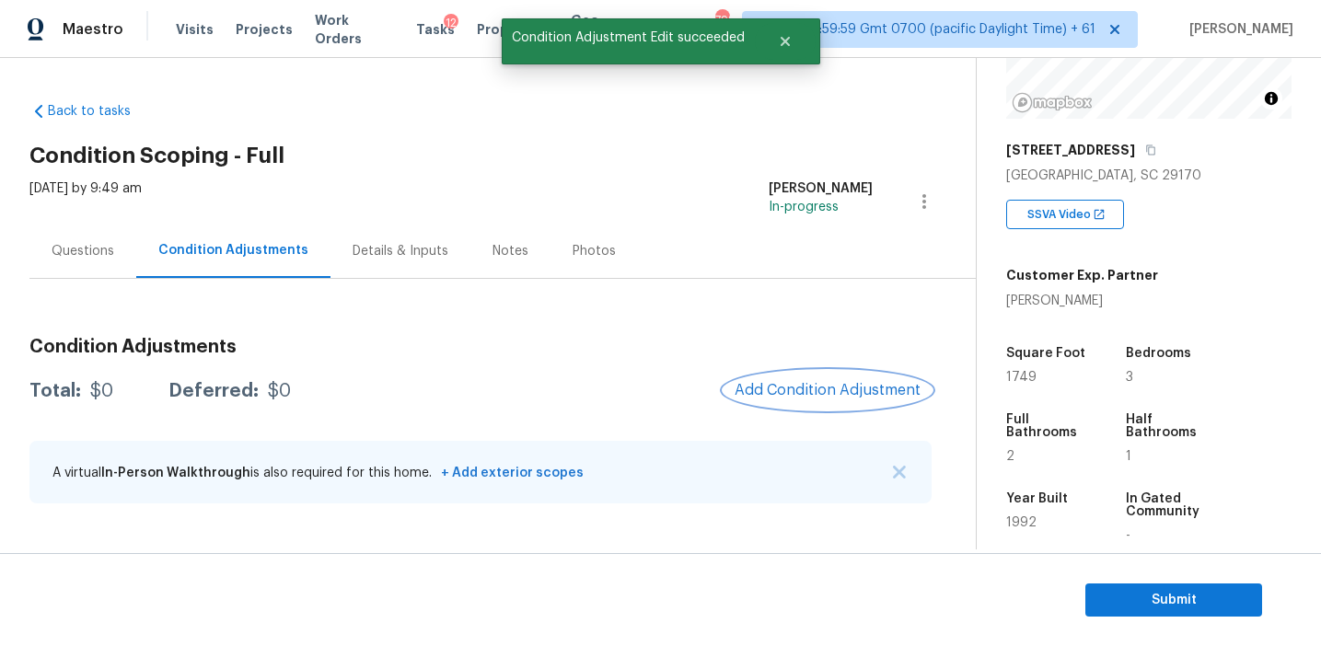
scroll to position [0, 0]
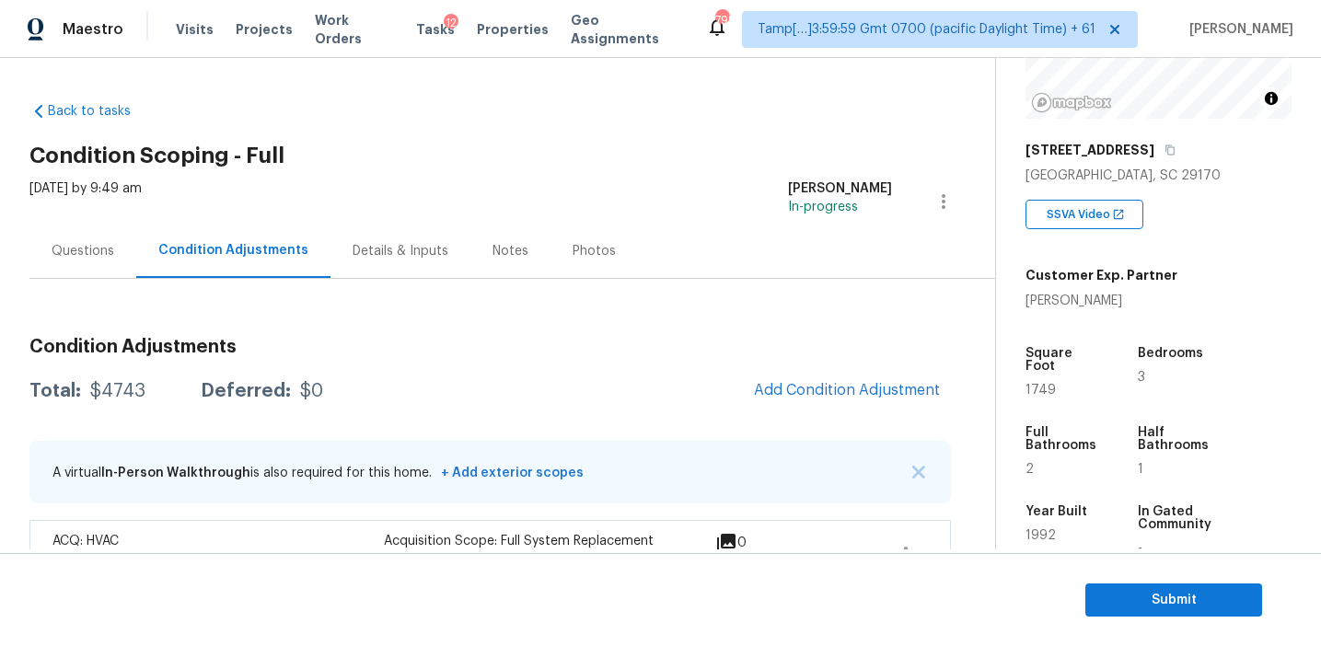
click at [108, 238] on div "Questions" at bounding box center [82, 251] width 107 height 54
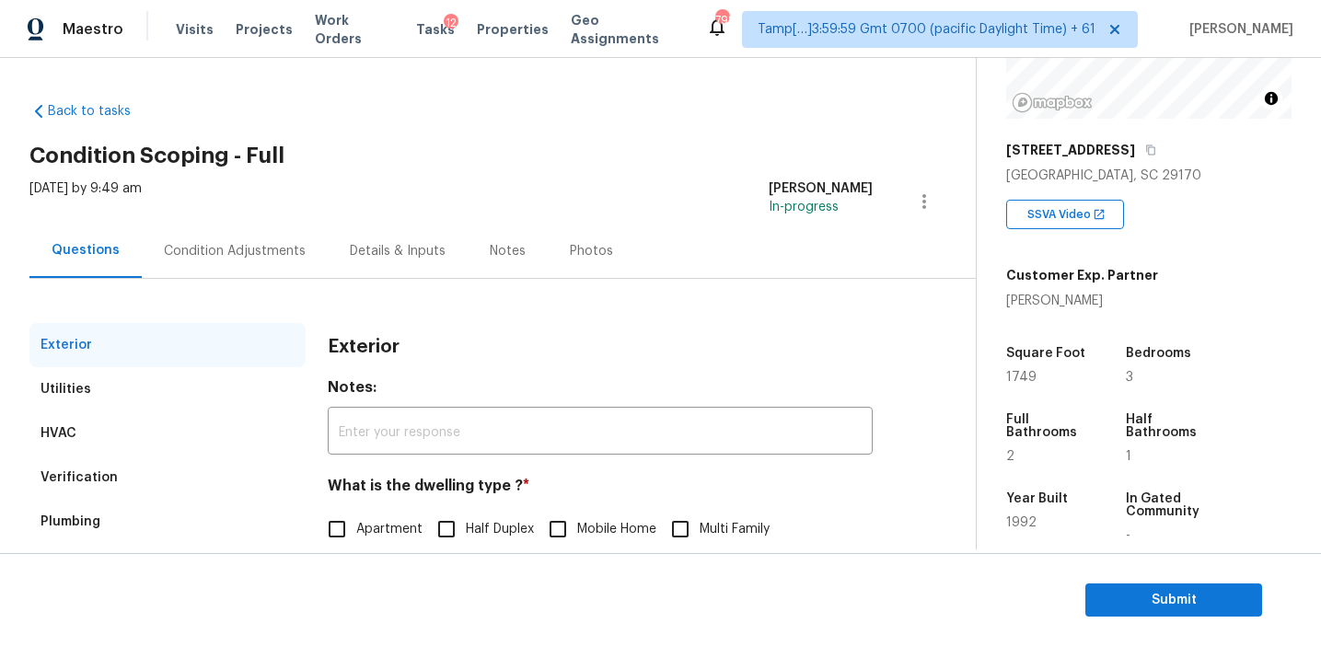
click at [210, 432] on div "HVAC" at bounding box center [167, 433] width 276 height 44
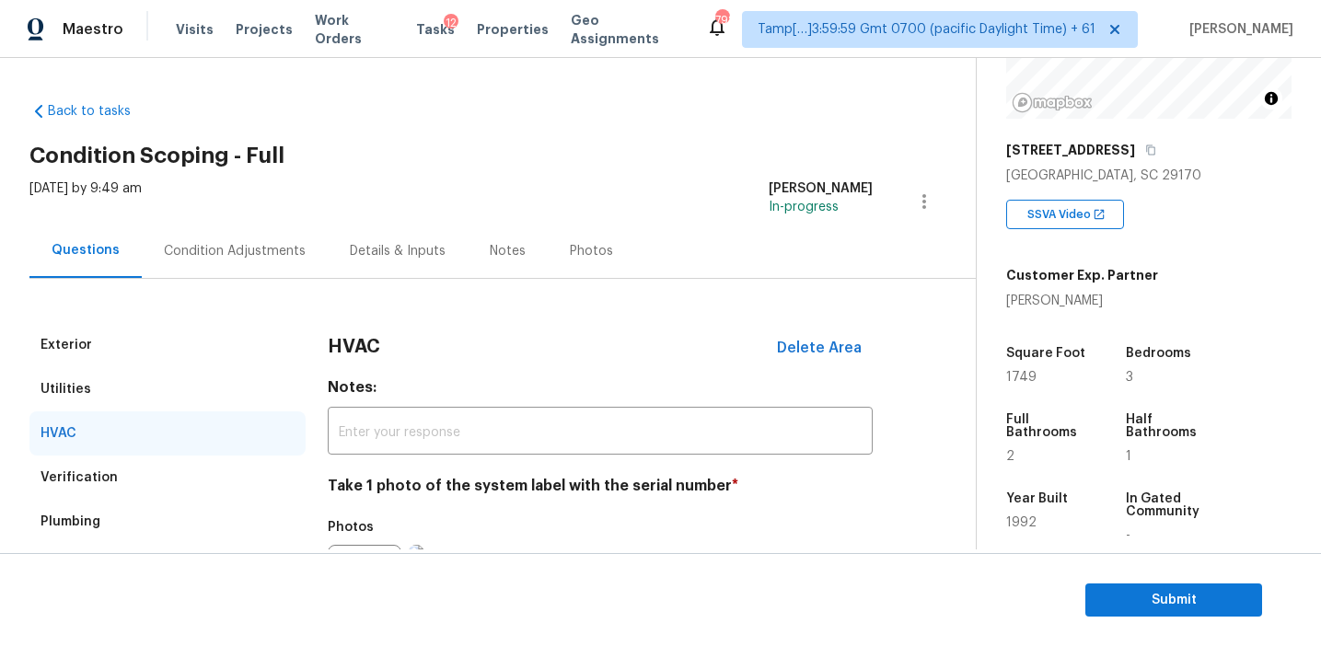
scroll to position [229, 0]
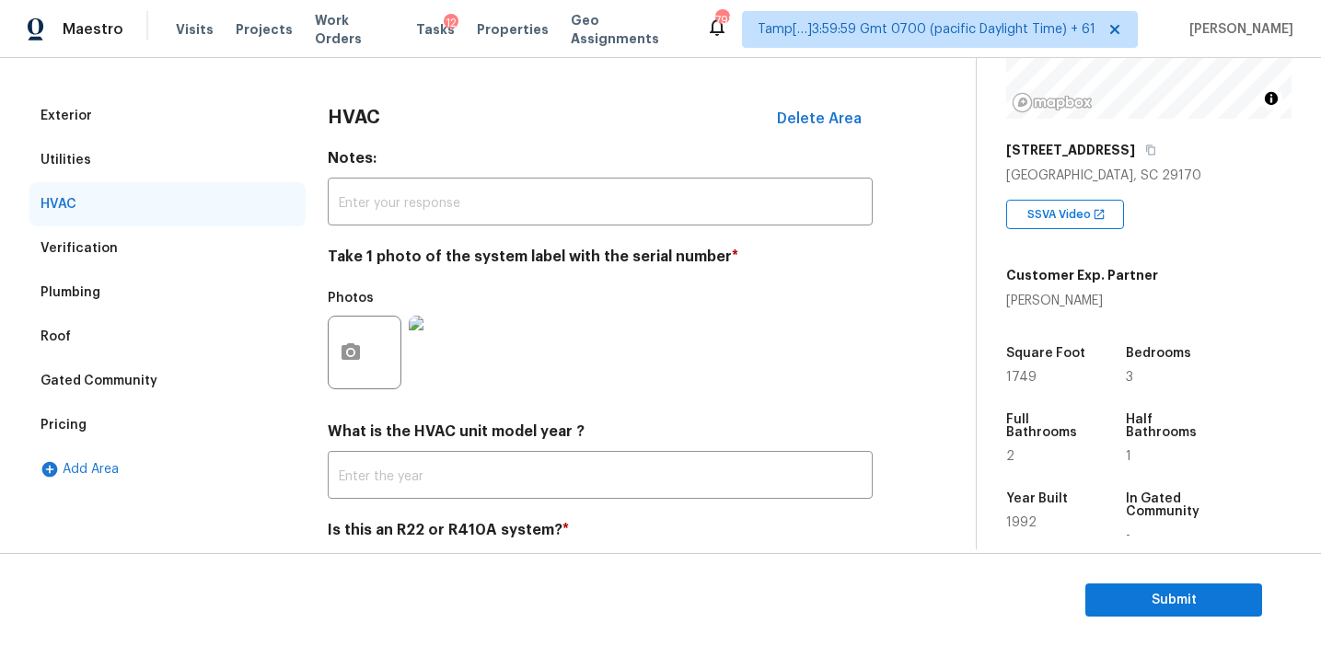
click at [210, 257] on div "Verification" at bounding box center [167, 248] width 276 height 44
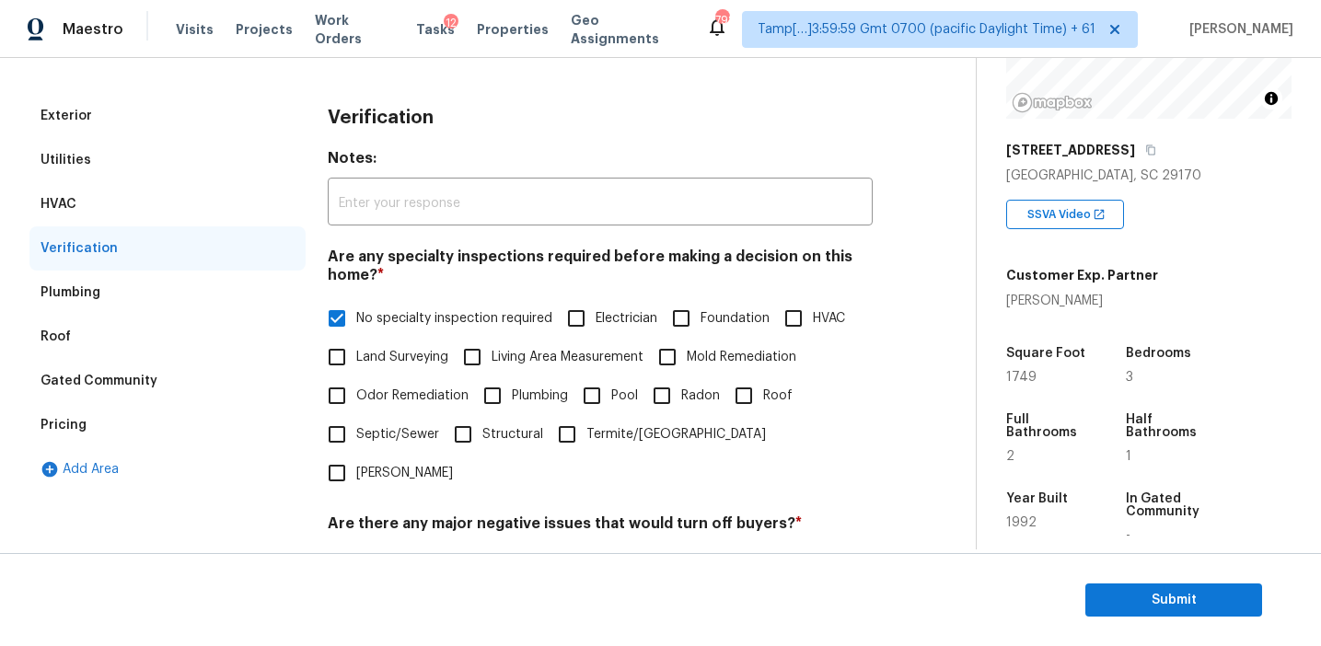
click at [797, 316] on input "HVAC" at bounding box center [793, 318] width 39 height 39
checkbox input "true"
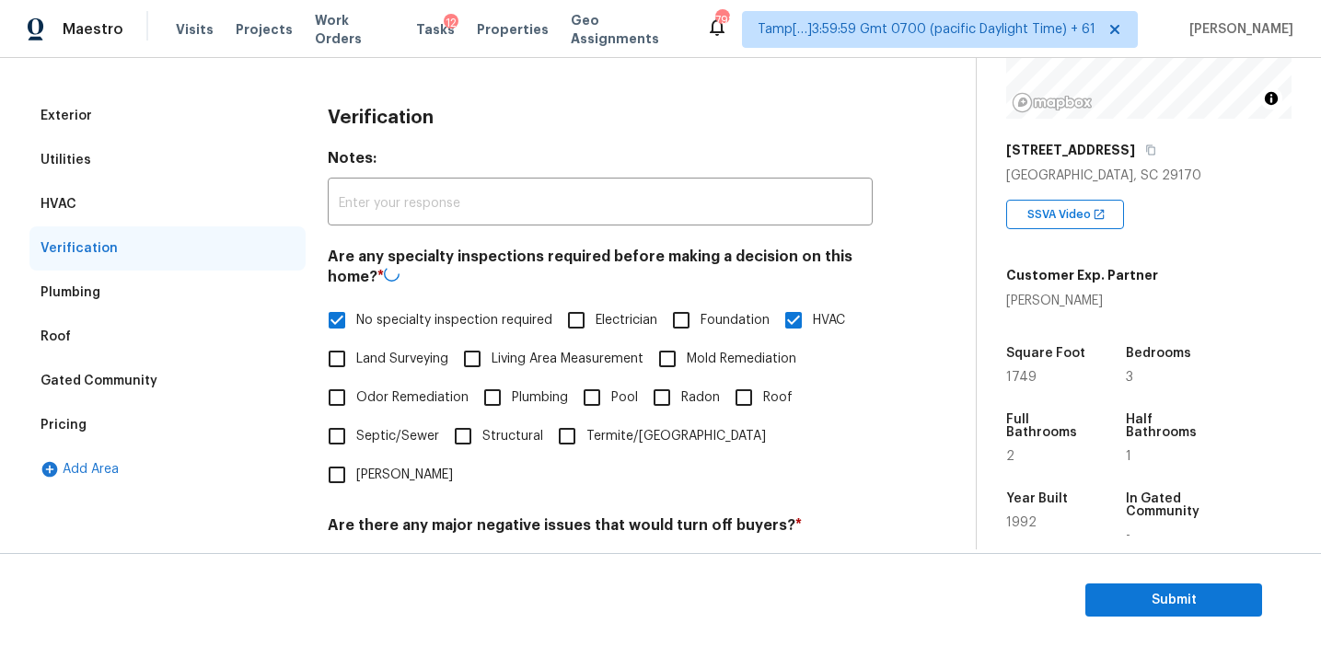
click at [413, 302] on label "No specialty inspection required" at bounding box center [435, 320] width 235 height 39
click at [356, 302] on input "No specialty inspection required" at bounding box center [337, 320] width 39 height 39
checkbox input "false"
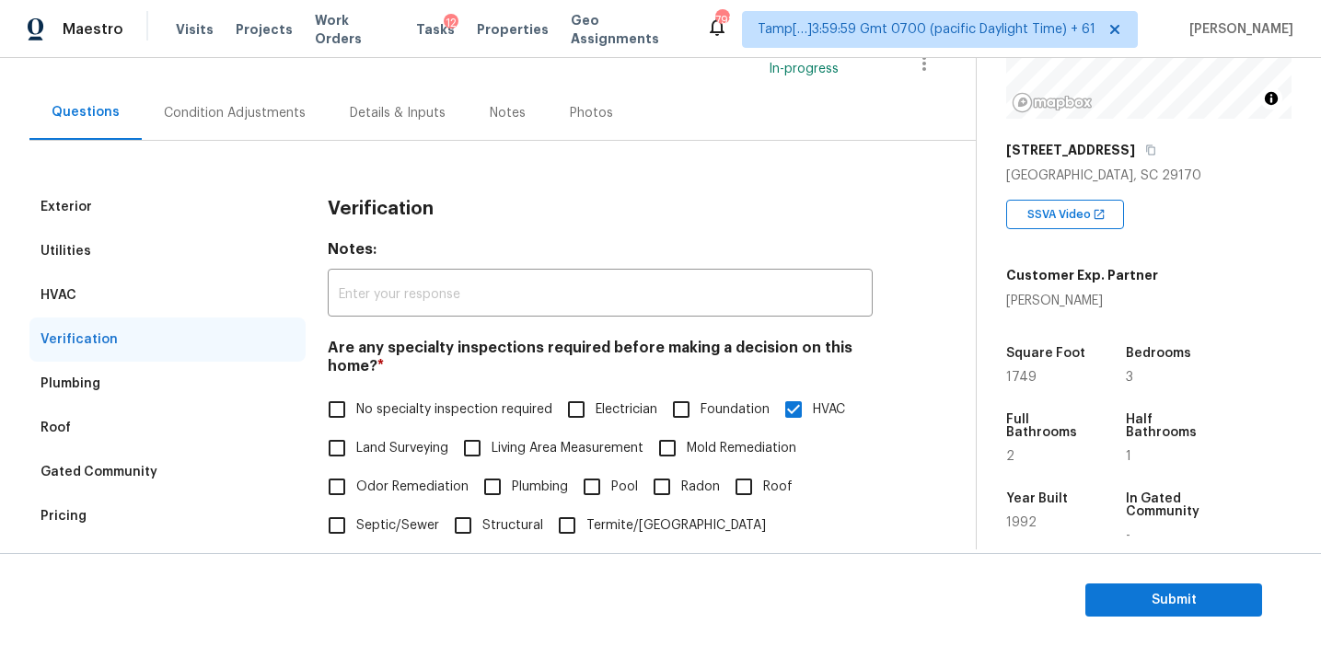
click at [289, 98] on div "Condition Adjustments" at bounding box center [235, 113] width 186 height 54
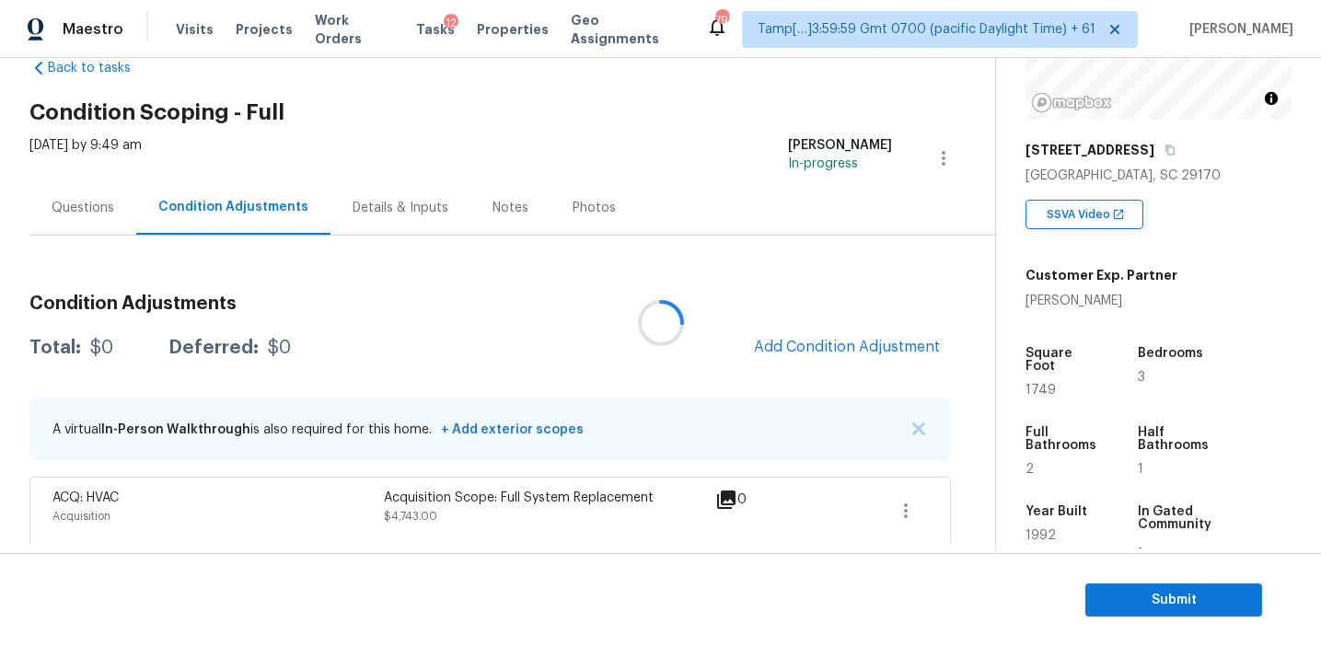
scroll to position [44, 0]
click at [789, 350] on span "Add Condition Adjustment" at bounding box center [847, 346] width 186 height 17
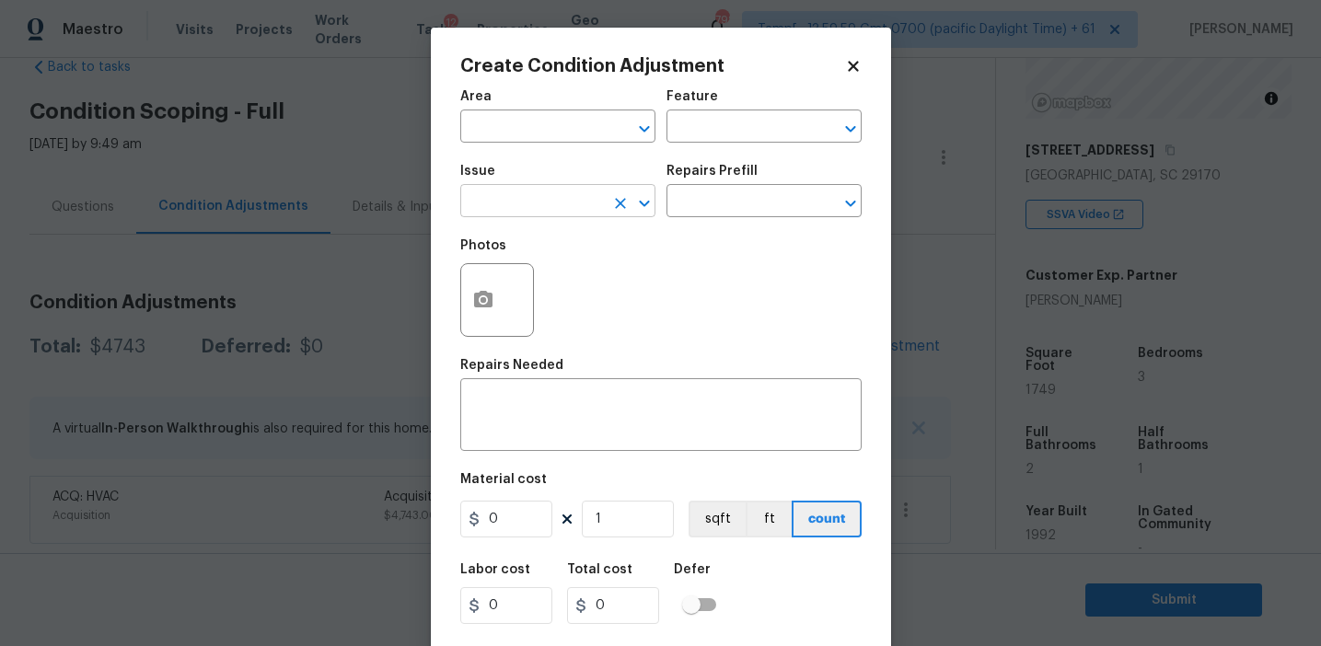
click at [527, 197] on input "text" at bounding box center [532, 203] width 144 height 29
click at [549, 282] on li "Pressure Washing" at bounding box center [557, 288] width 195 height 30
type input "Pressure Washing"
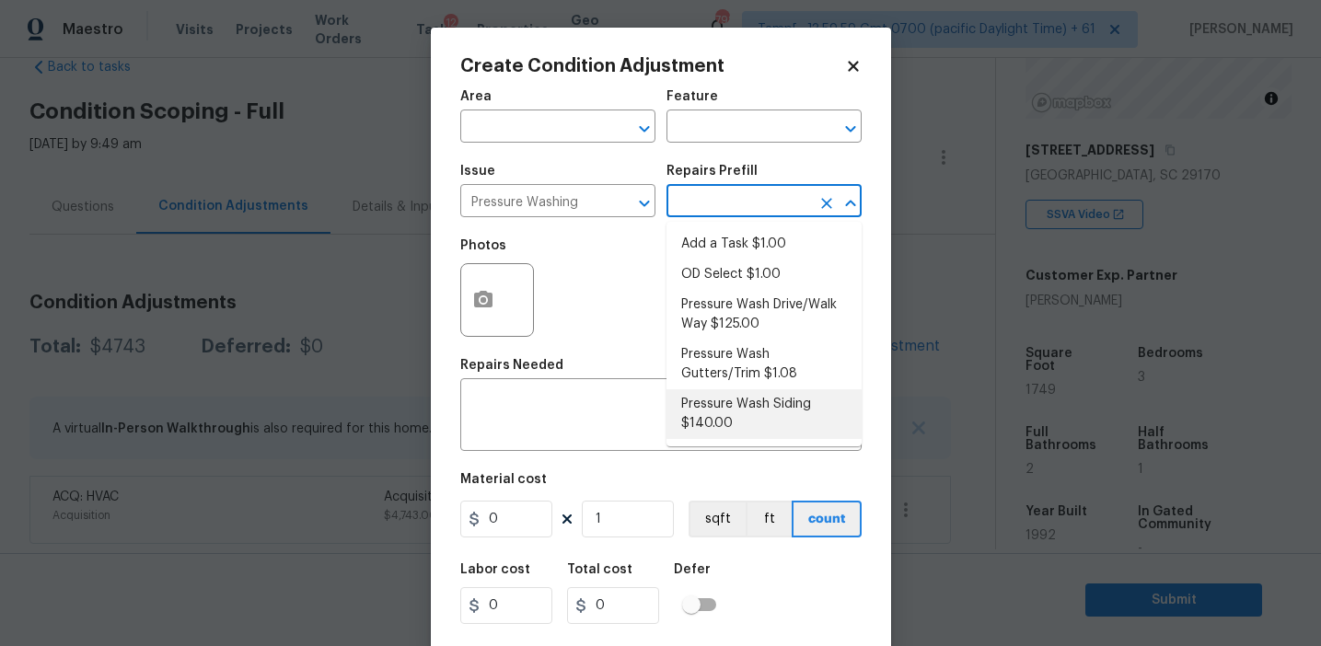
click at [708, 426] on li "Pressure Wash Siding $140.00" at bounding box center [763, 414] width 195 height 50
type input "Siding"
type textarea "Protect areas as needed for pressure washing. Pressure wash the siding on the h…"
type input "140"
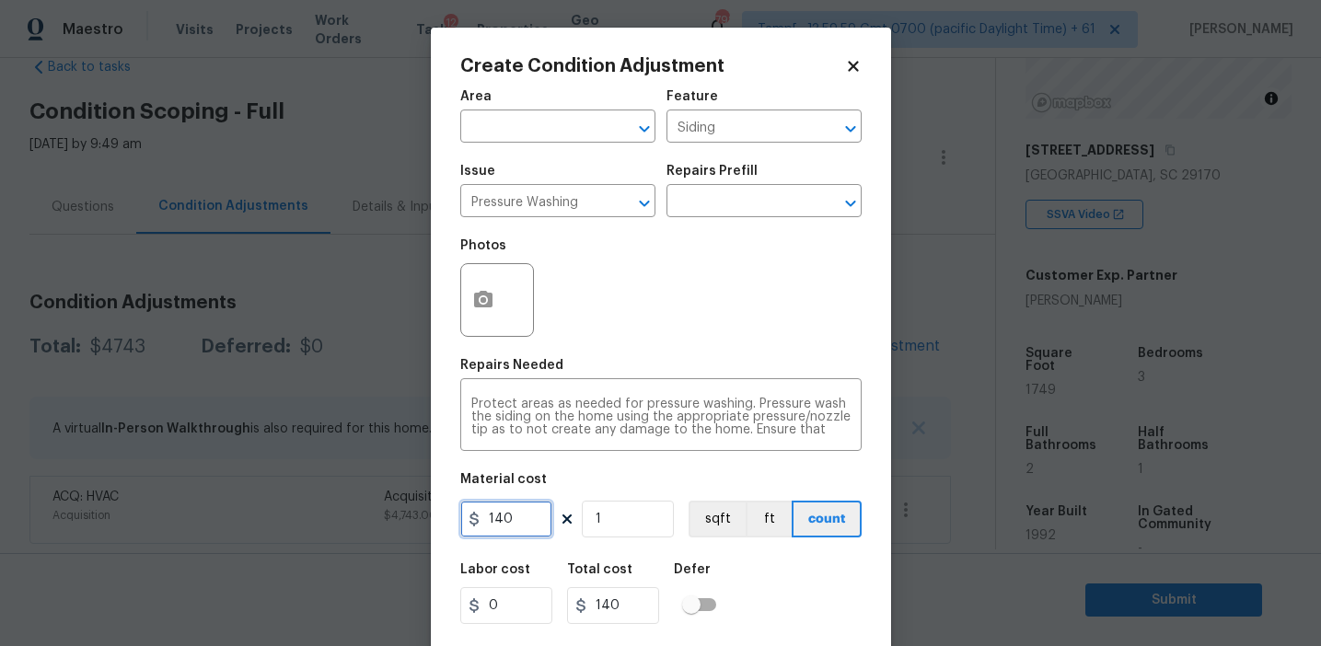
click at [493, 525] on input "140" at bounding box center [506, 519] width 92 height 37
type input "200"
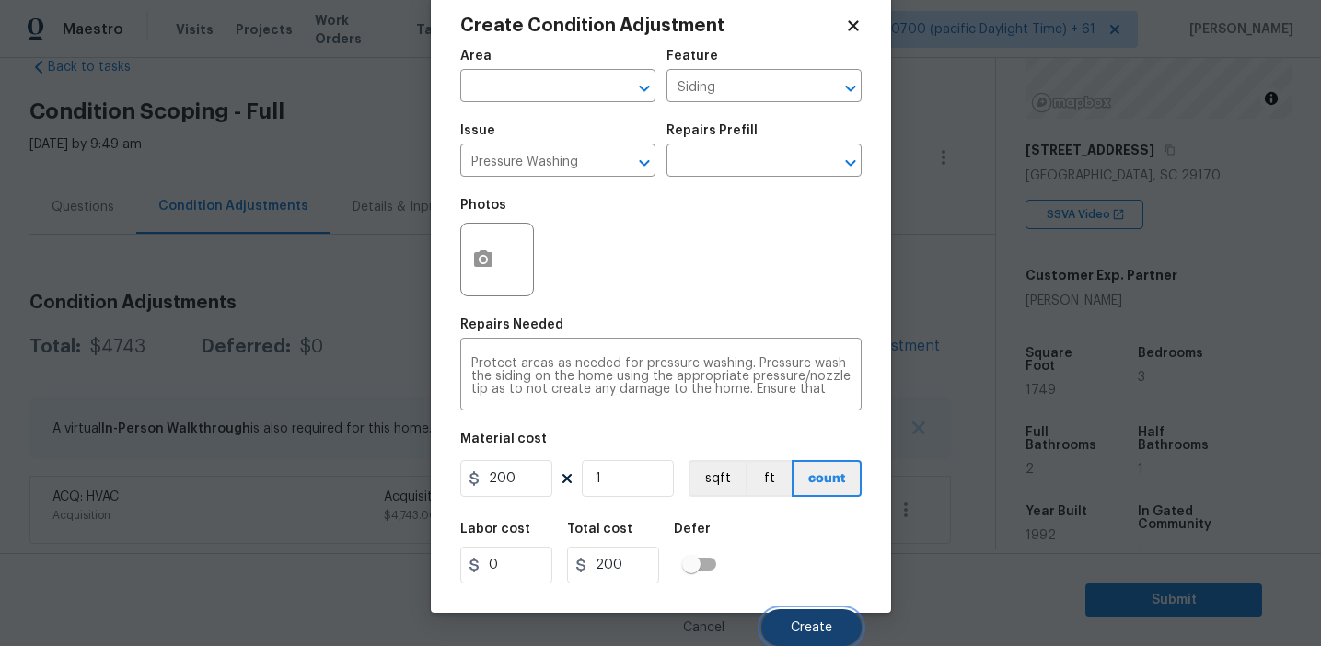
click at [798, 624] on span "Create" at bounding box center [811, 628] width 41 height 14
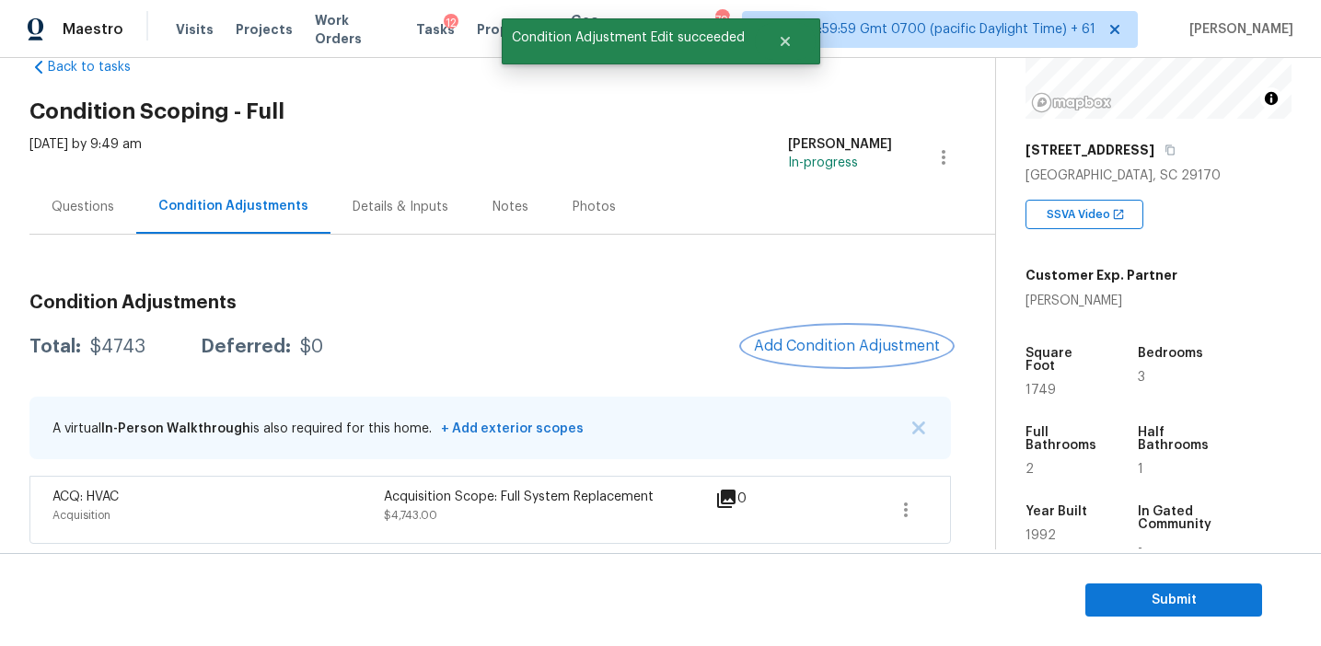
scroll to position [0, 0]
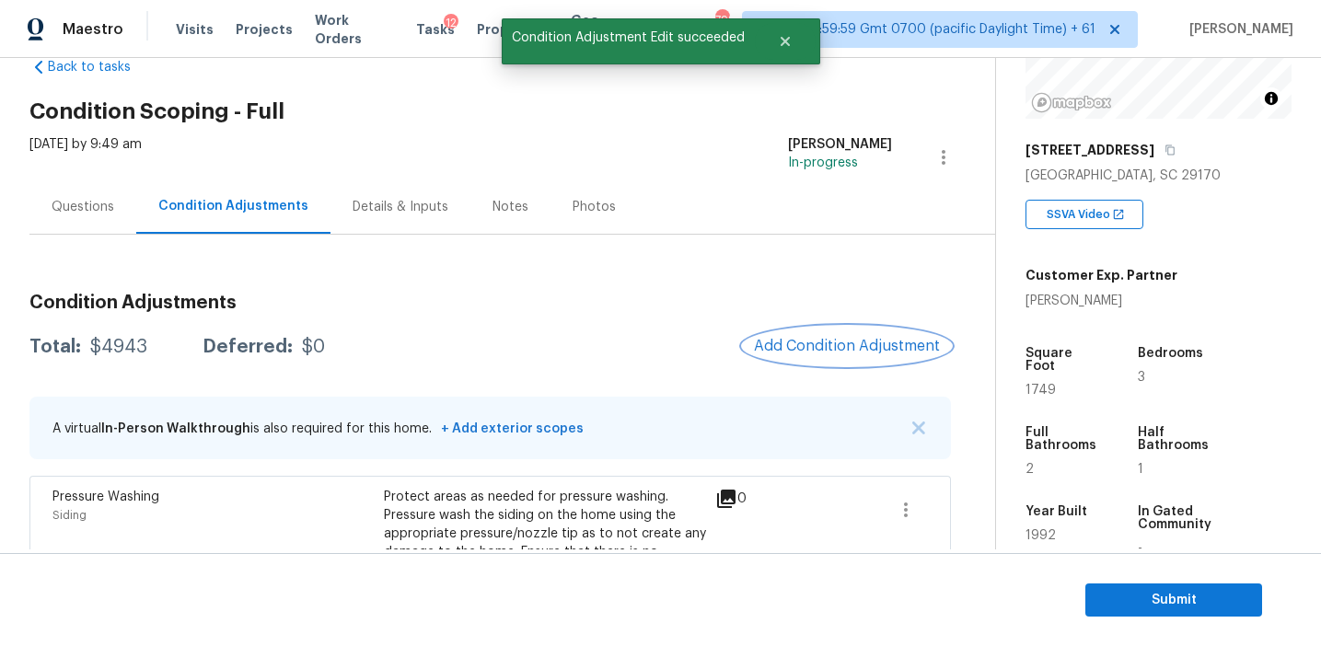
click at [814, 341] on span "Add Condition Adjustment" at bounding box center [847, 346] width 186 height 17
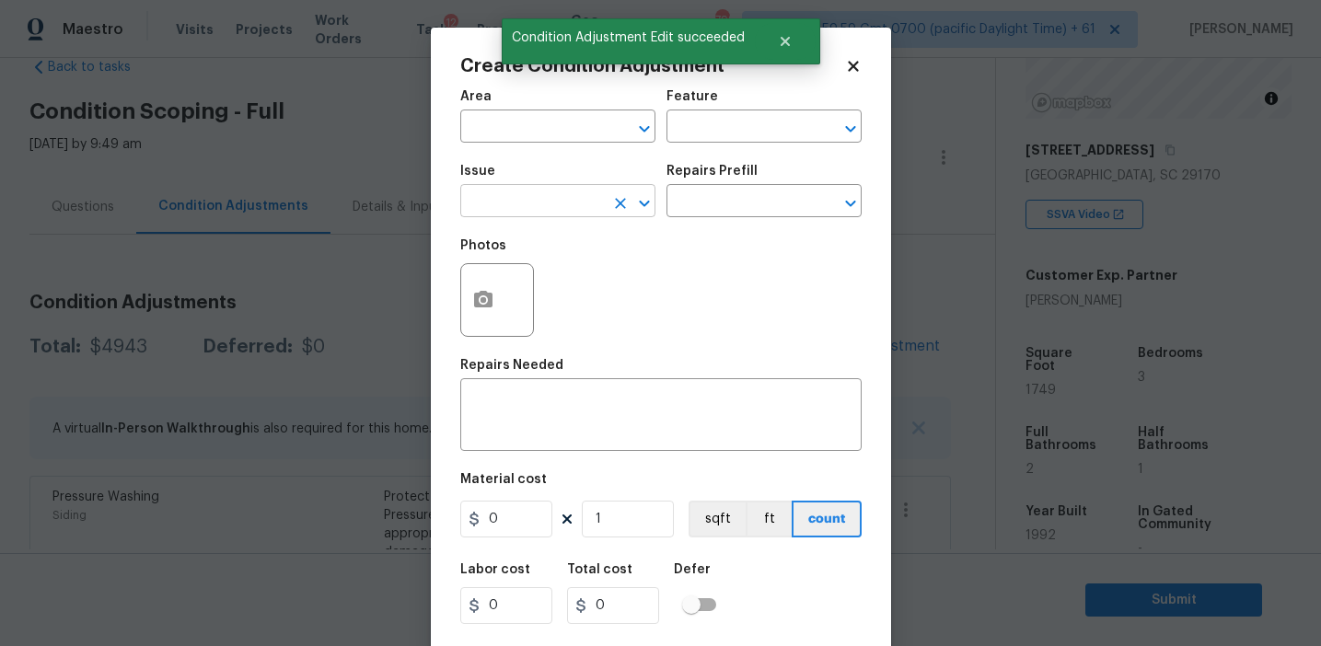
click at [569, 202] on input "text" at bounding box center [532, 203] width 144 height 29
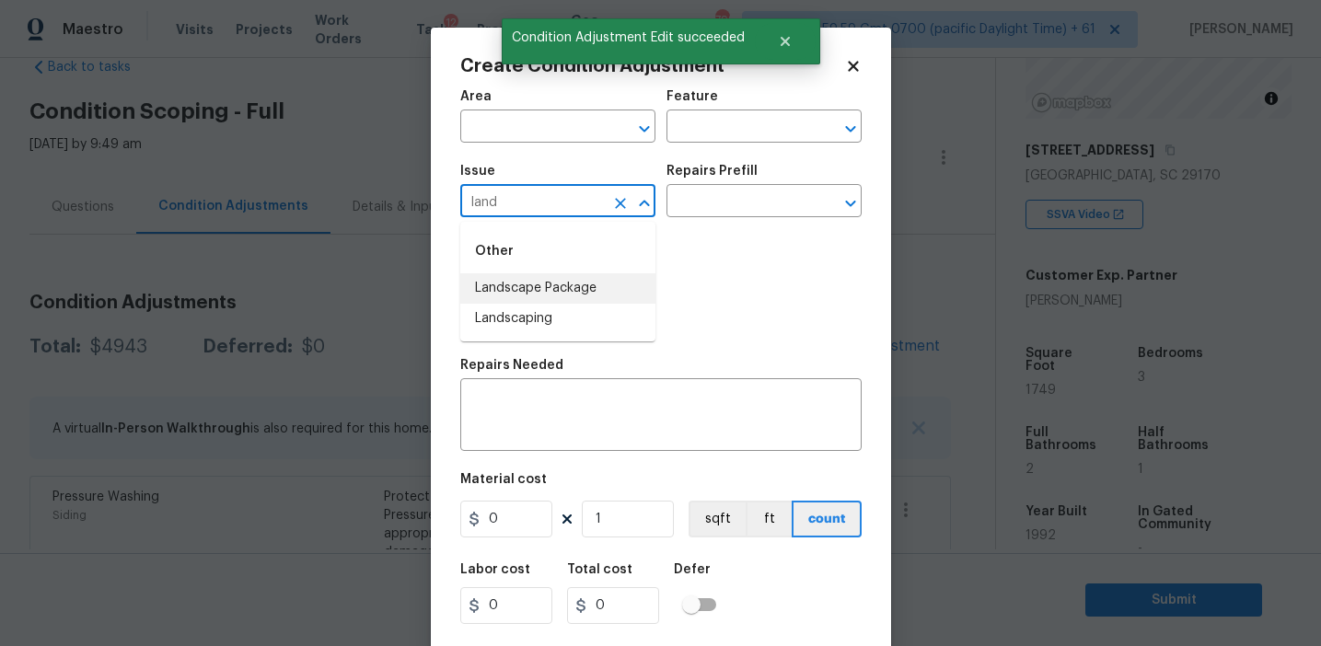
click at [596, 281] on li "Landscape Package" at bounding box center [557, 288] width 195 height 30
type input "Landscape Package"
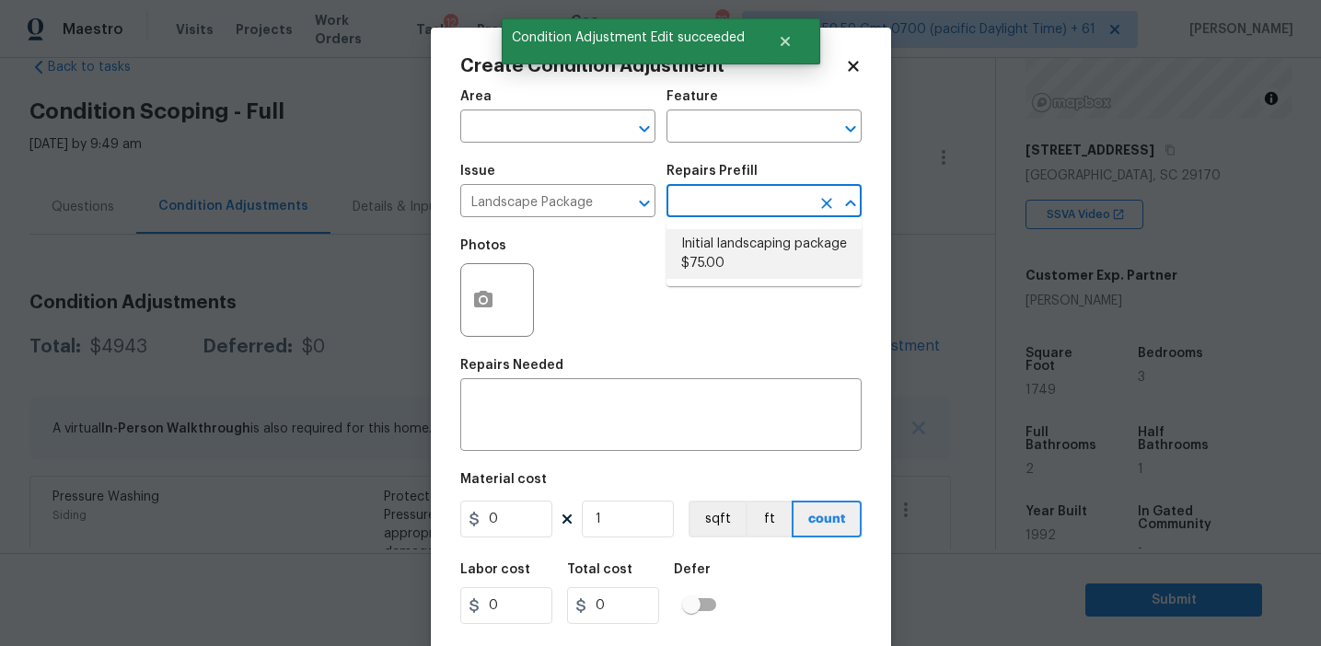
click at [711, 258] on li "Initial landscaping package $75.00" at bounding box center [763, 254] width 195 height 50
type input "Home Readiness Packages"
type textarea "Mowing of grass up to 6" in height. Mow, edge along driveways & sidewalks, trim…"
type input "75"
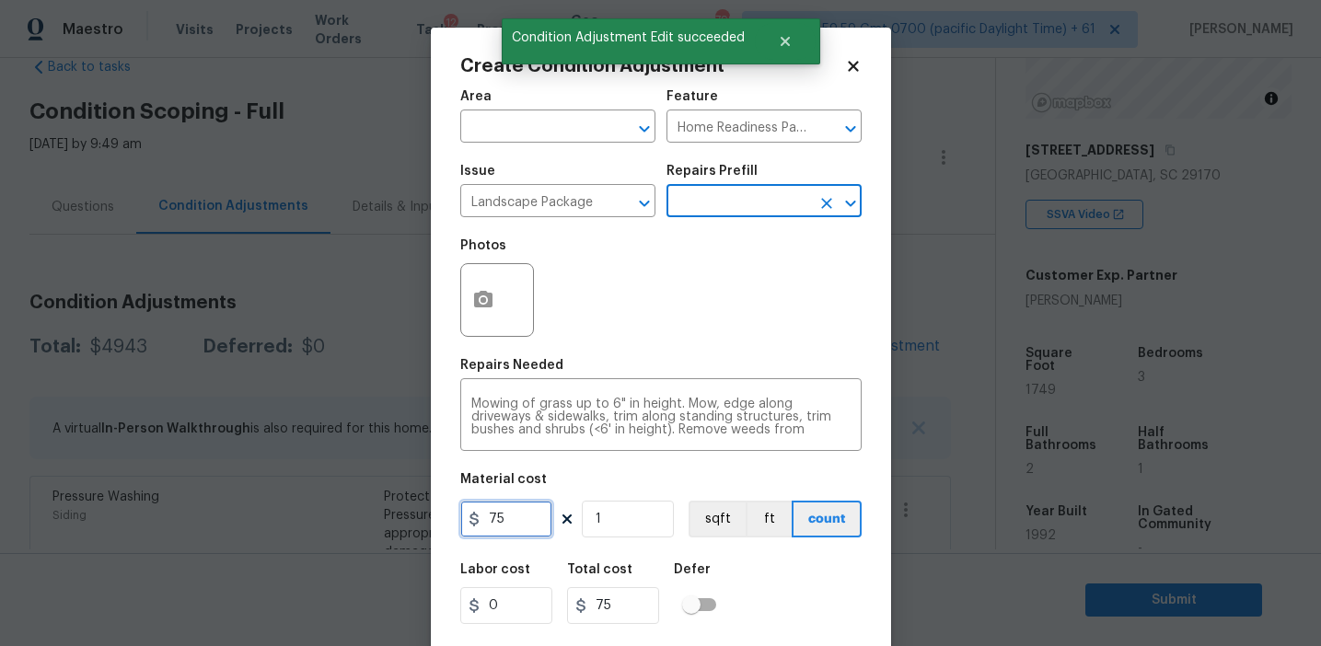
click at [506, 519] on input "75" at bounding box center [506, 519] width 92 height 37
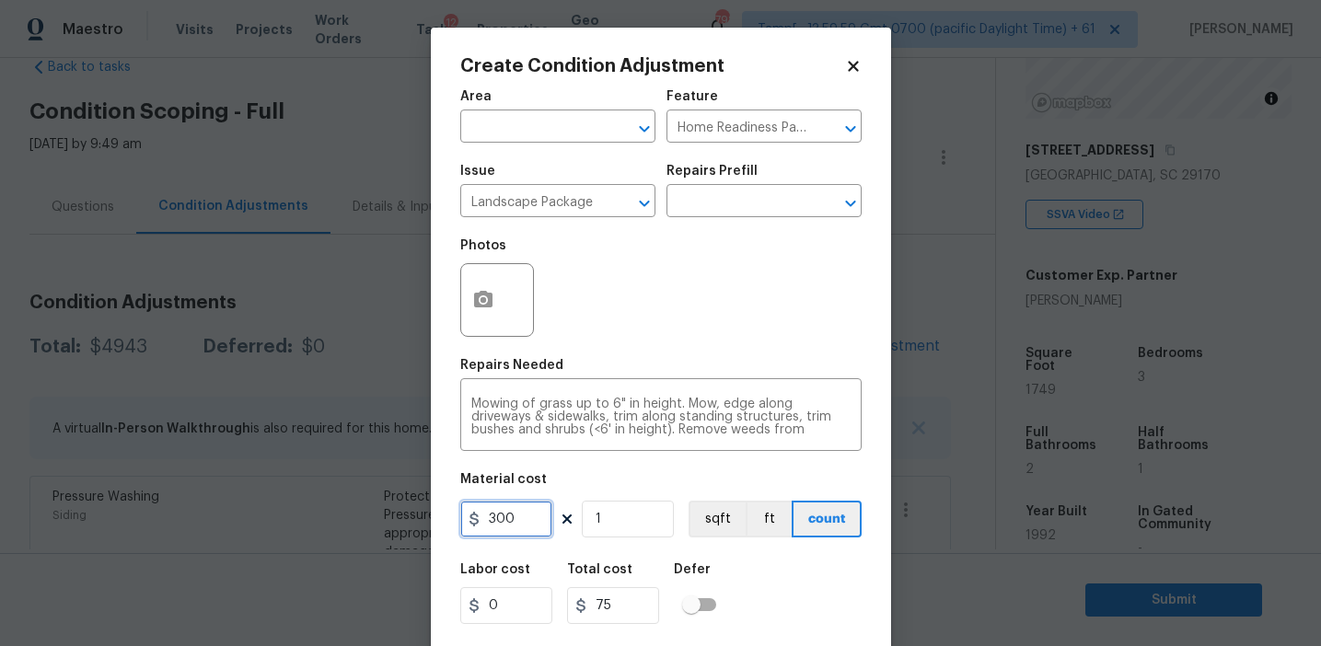
type input "300"
click at [477, 306] on icon "button" at bounding box center [483, 299] width 18 height 17
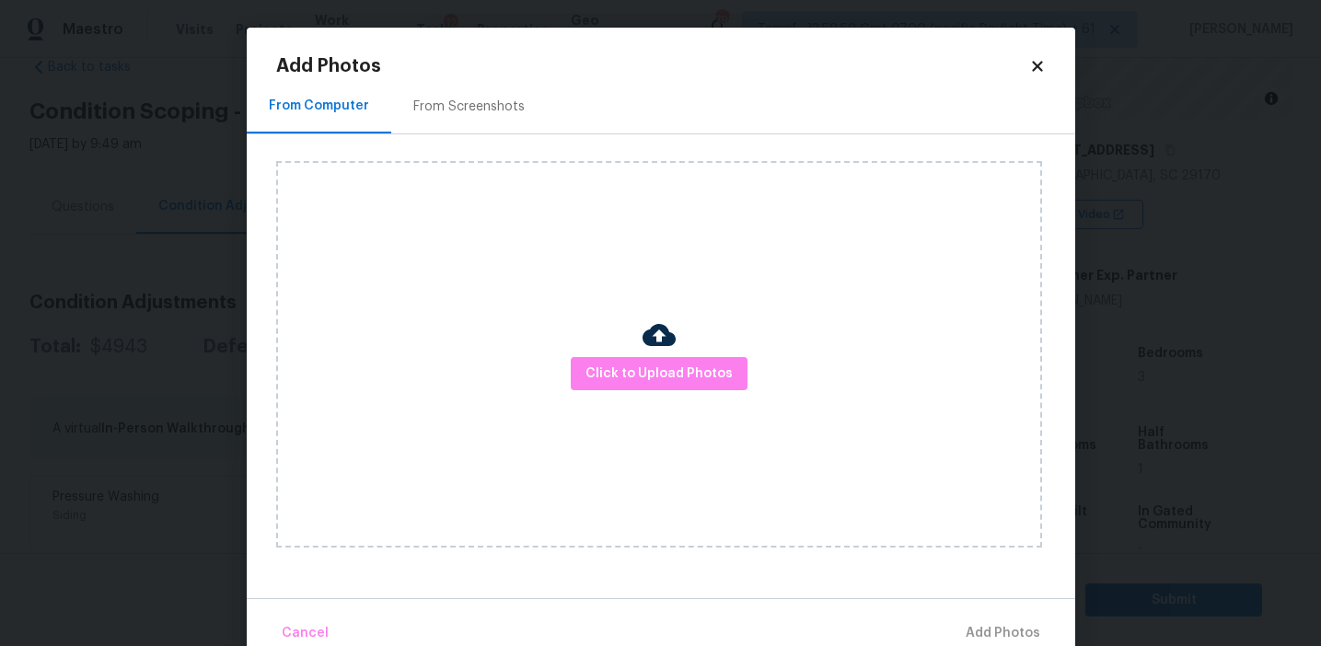
click at [497, 93] on div "From Screenshots" at bounding box center [469, 106] width 156 height 54
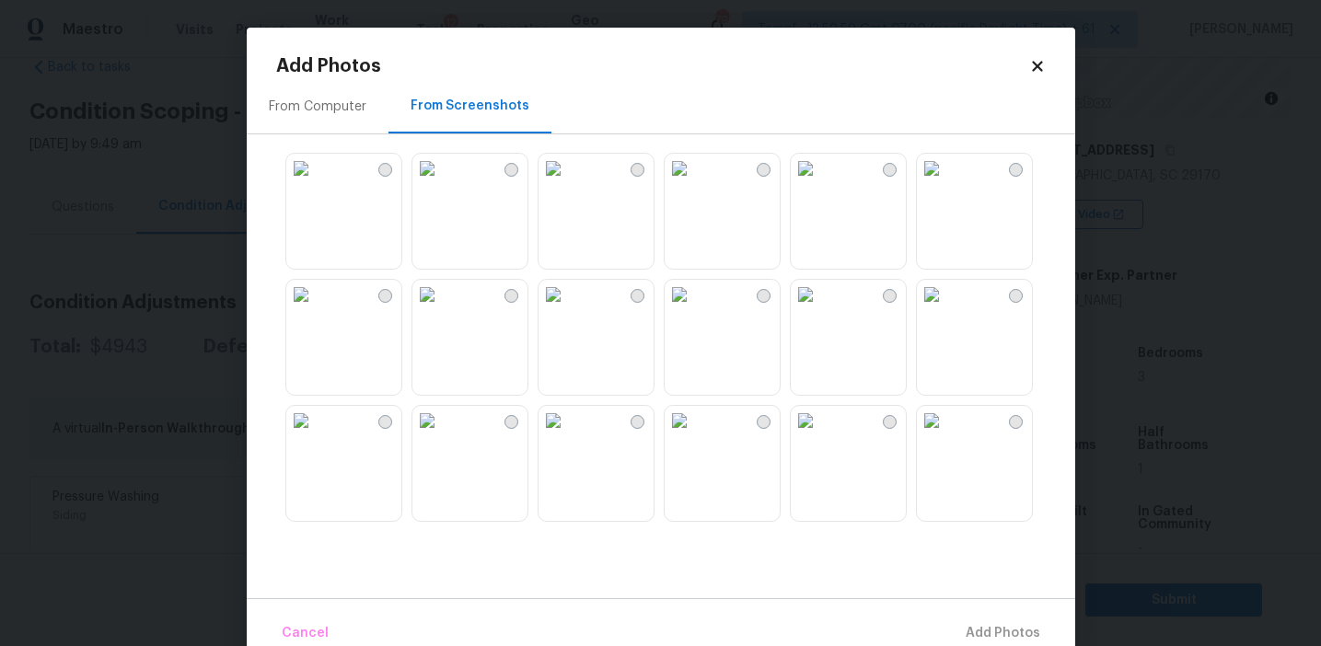
click at [442, 309] on img at bounding box center [426, 294] width 29 height 29
click at [316, 309] on img at bounding box center [300, 294] width 29 height 29
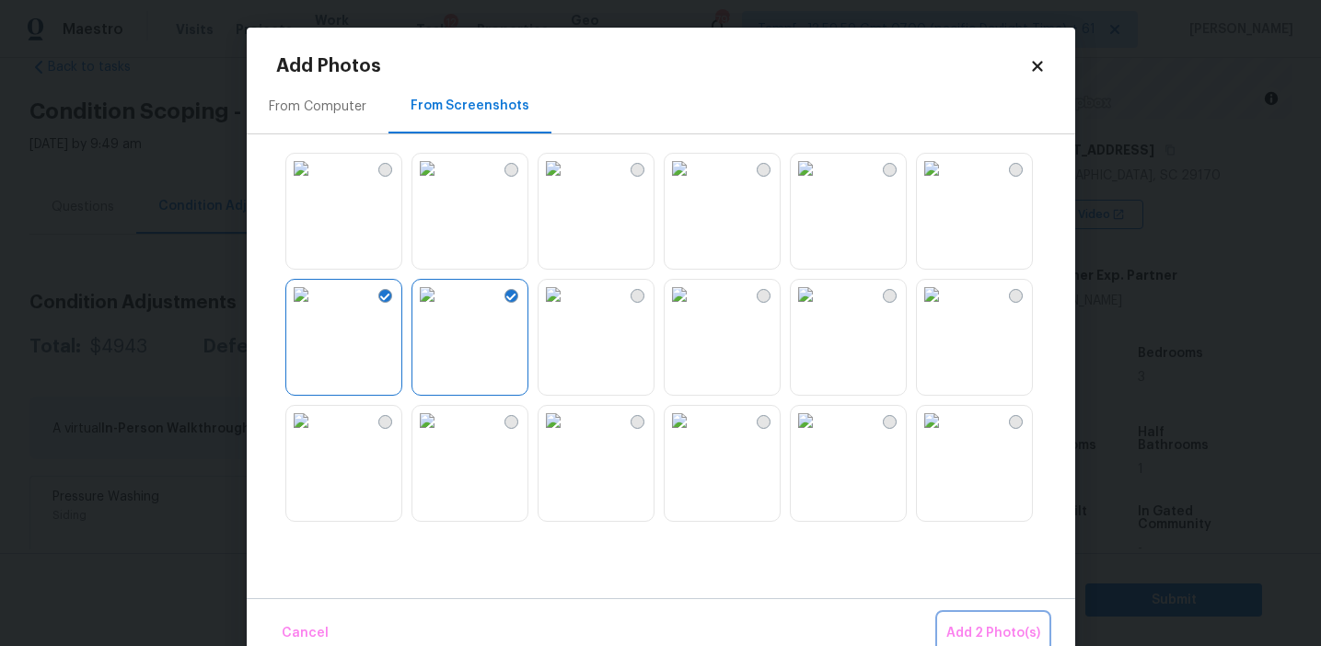
click at [966, 620] on button "Add 2 Photo(s)" at bounding box center [993, 634] width 109 height 40
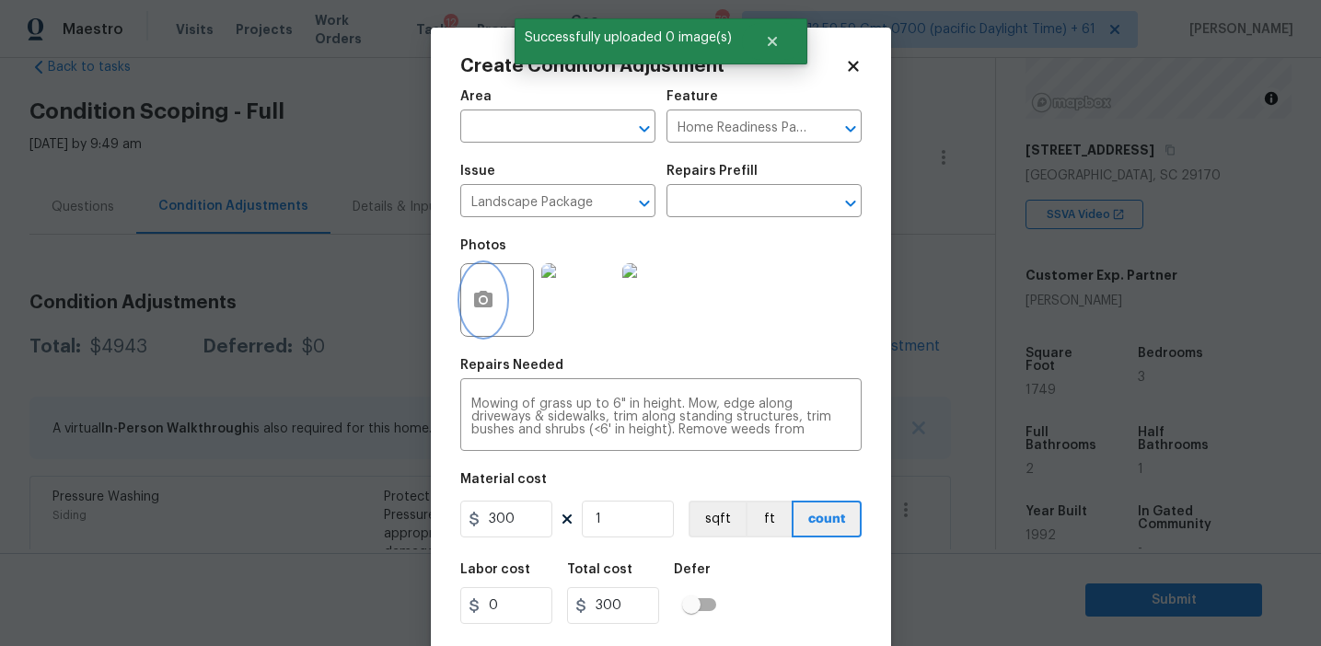
scroll to position [41, 0]
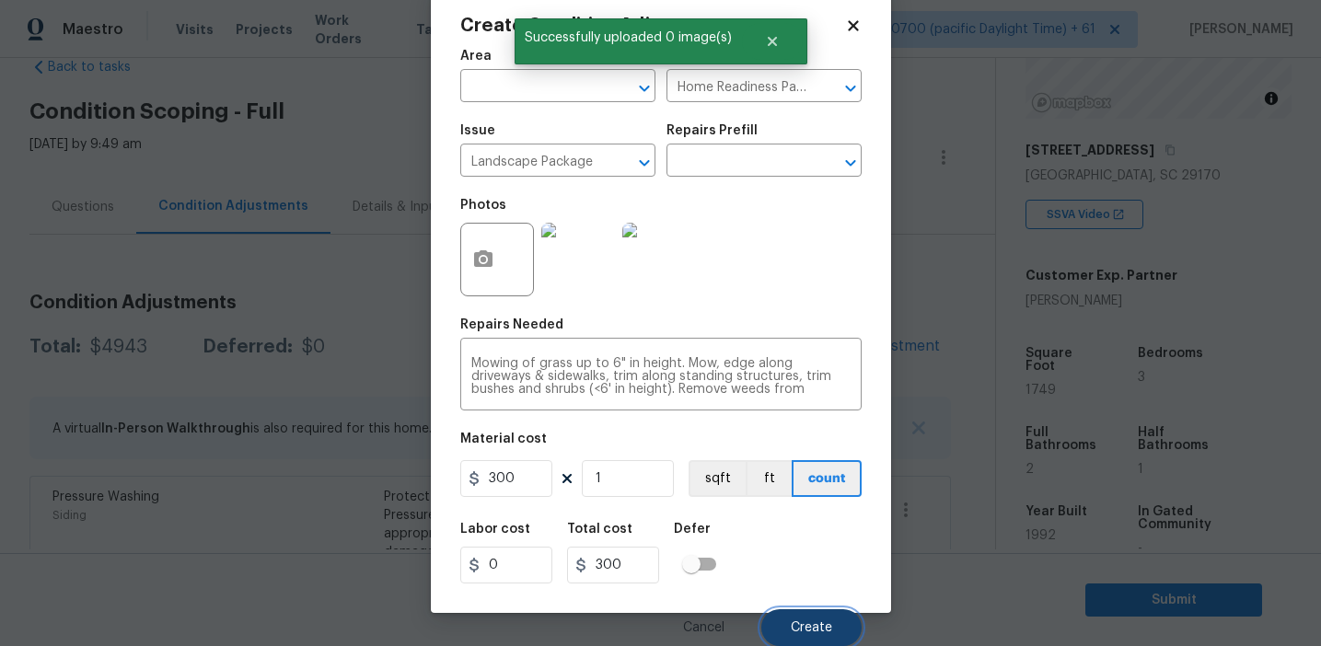
click at [805, 627] on span "Create" at bounding box center [811, 628] width 41 height 14
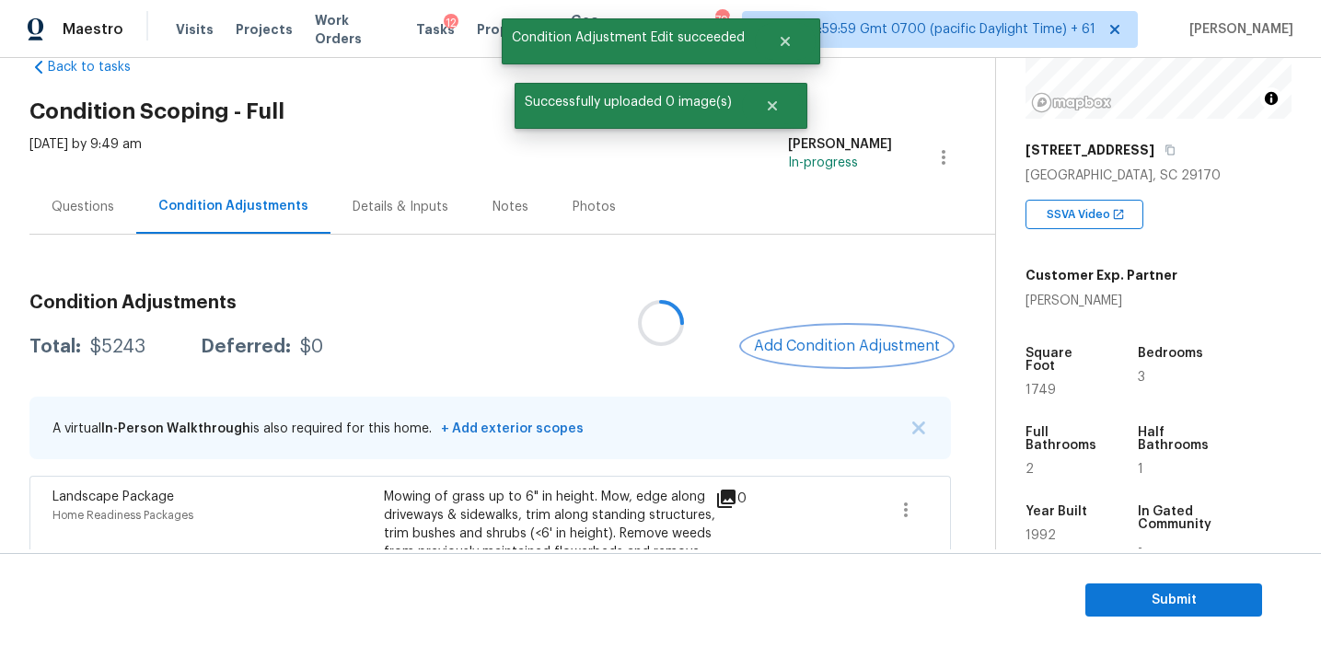
scroll to position [0, 0]
click at [824, 346] on span "Add Condition Adjustment" at bounding box center [847, 346] width 186 height 17
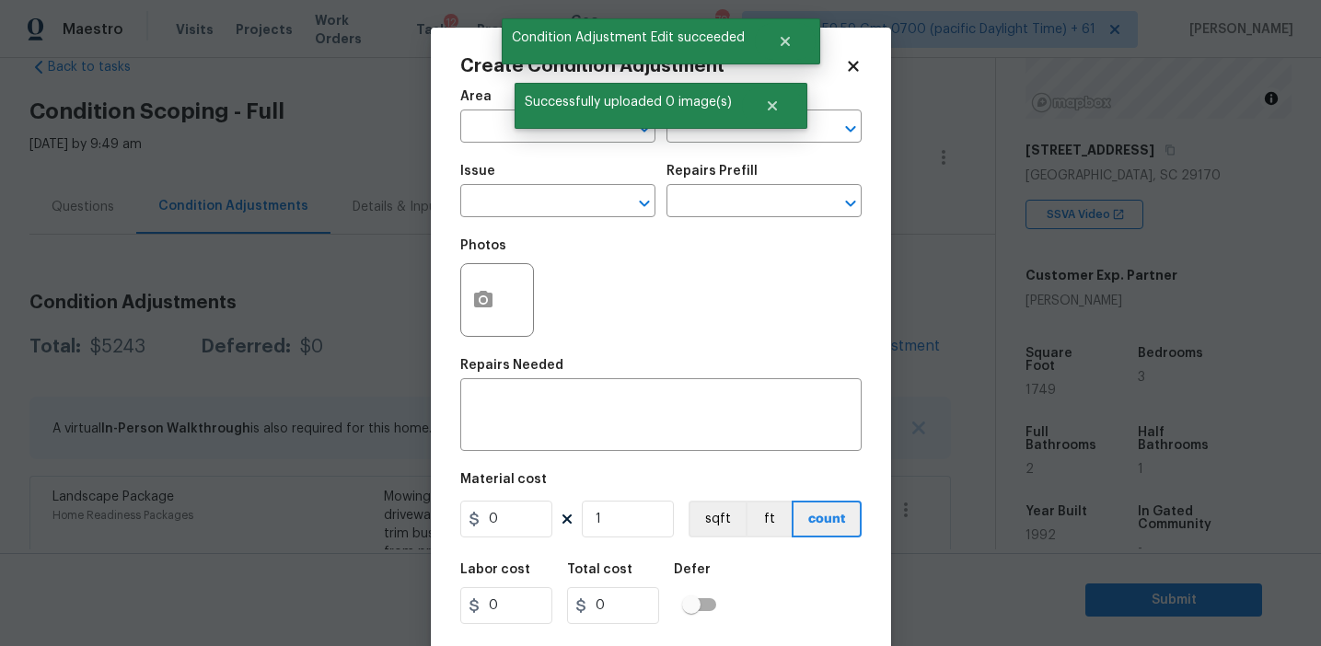
click at [528, 185] on div "Issue" at bounding box center [557, 177] width 195 height 24
click at [533, 197] on input "text" at bounding box center [532, 203] width 144 height 29
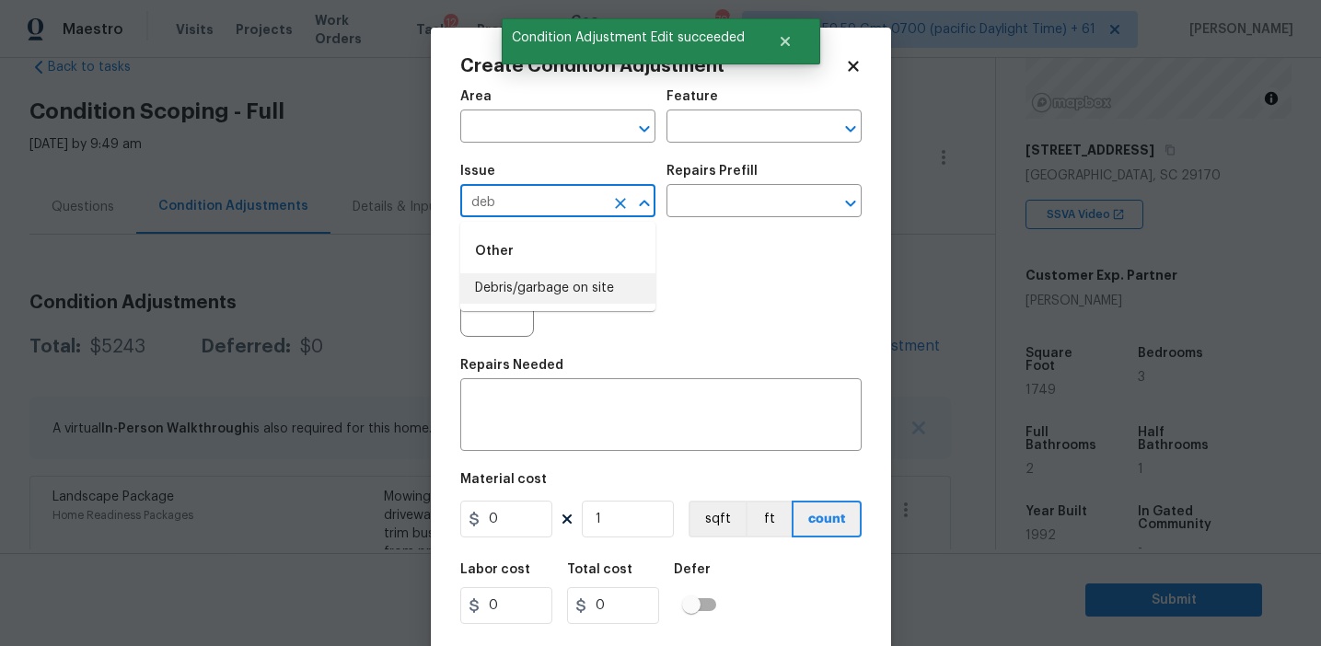
click at [550, 278] on li "Debris/garbage on site" at bounding box center [557, 288] width 195 height 30
type input "Debris/garbage on site"
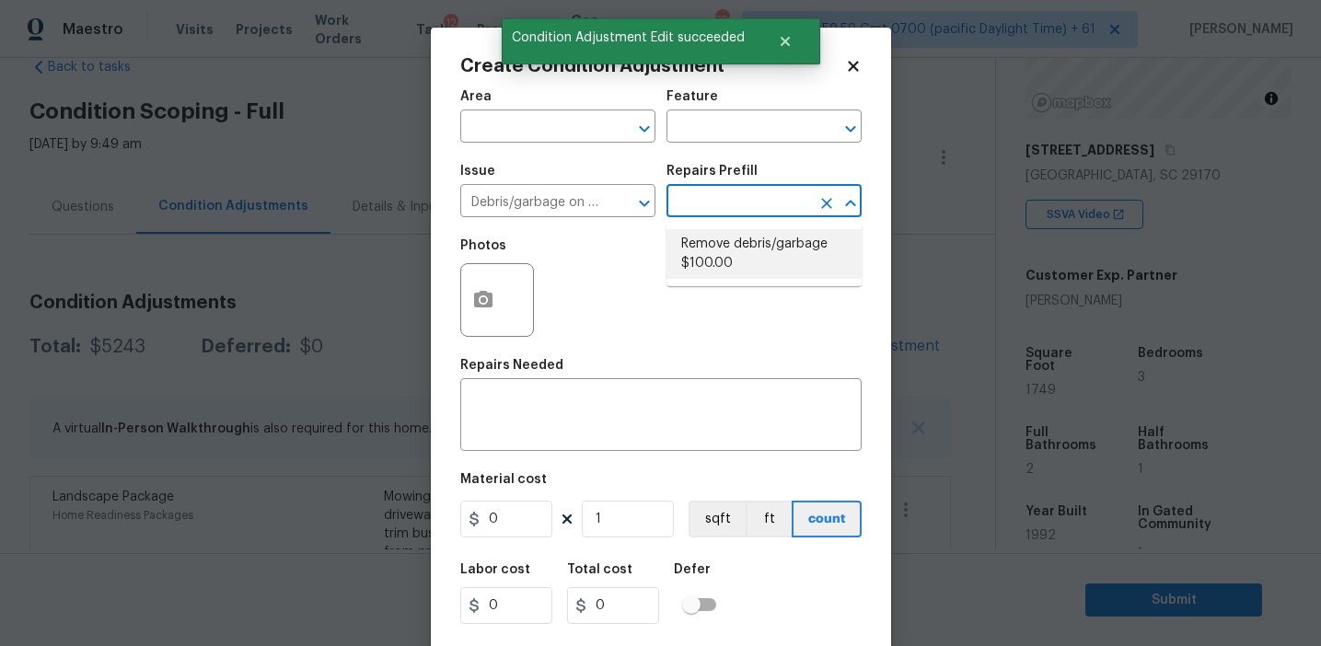
click at [733, 245] on li "Remove debris/garbage $100.00" at bounding box center [763, 254] width 195 height 50
type textarea "Remove, haul off, and properly dispose of any debris left by seller to offsite …"
type input "100"
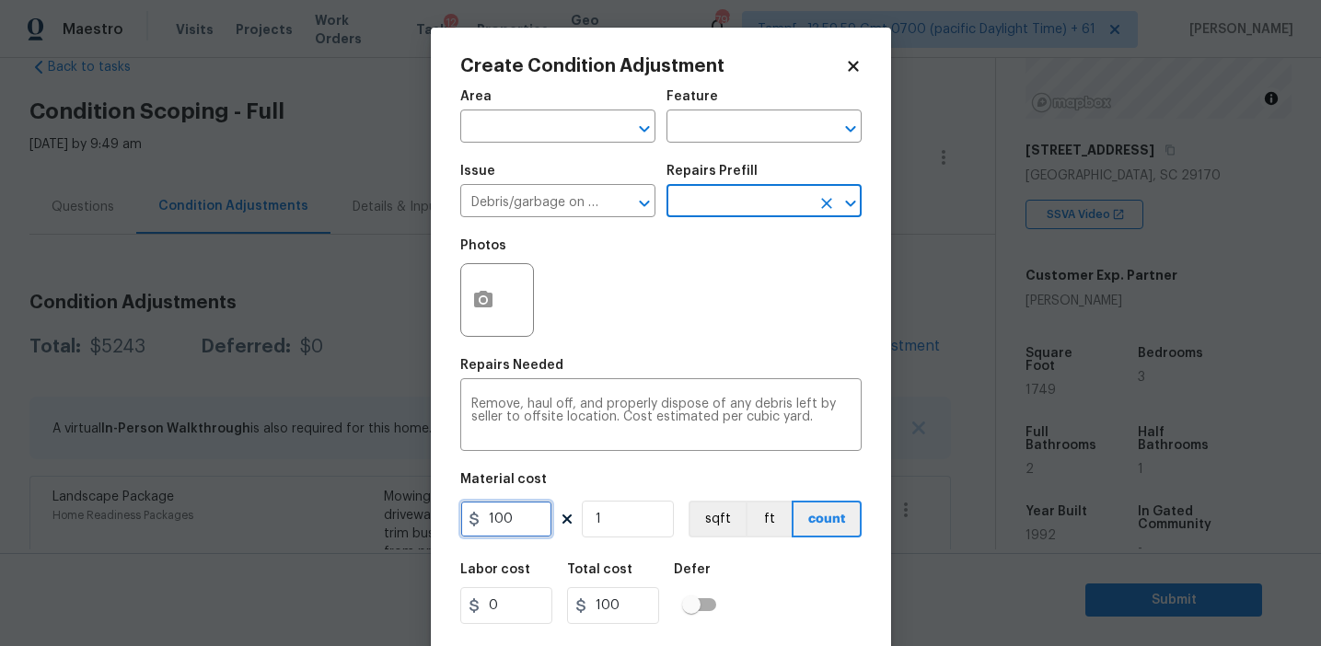
click at [513, 527] on input "100" at bounding box center [506, 519] width 92 height 37
click at [507, 523] on input "100" at bounding box center [506, 519] width 92 height 37
type input "250"
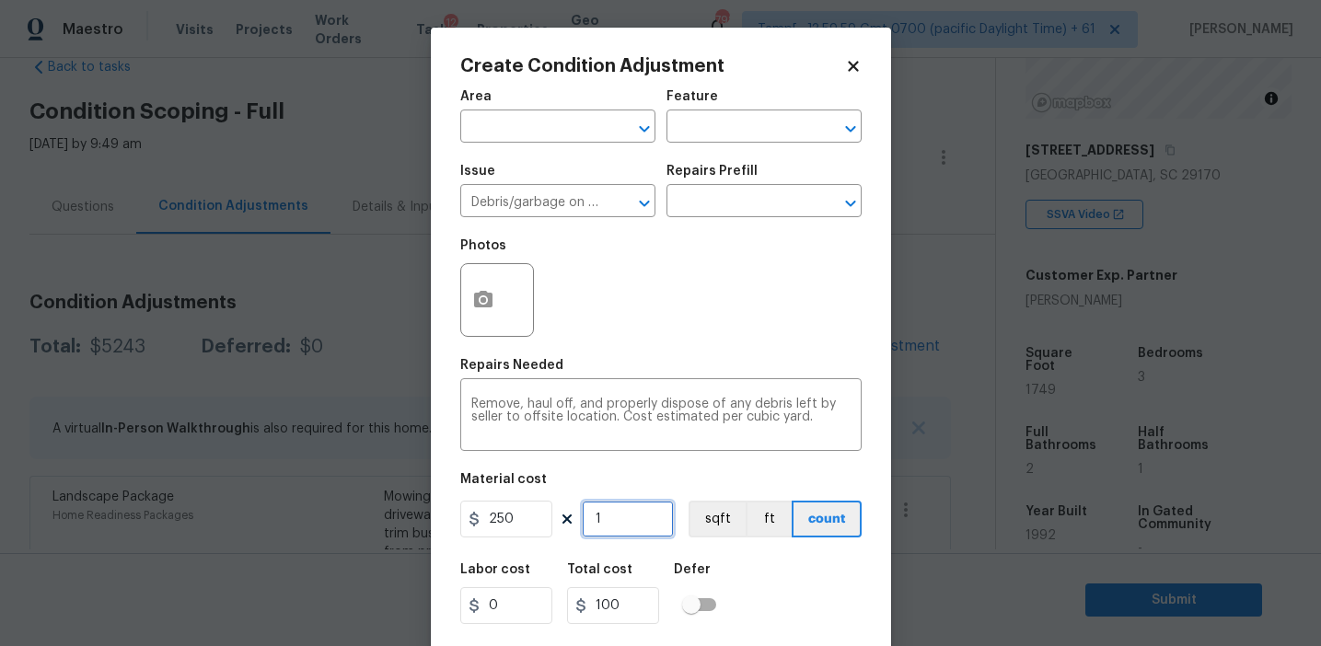
type input "250"
click at [483, 293] on icon "button" at bounding box center [483, 299] width 18 height 17
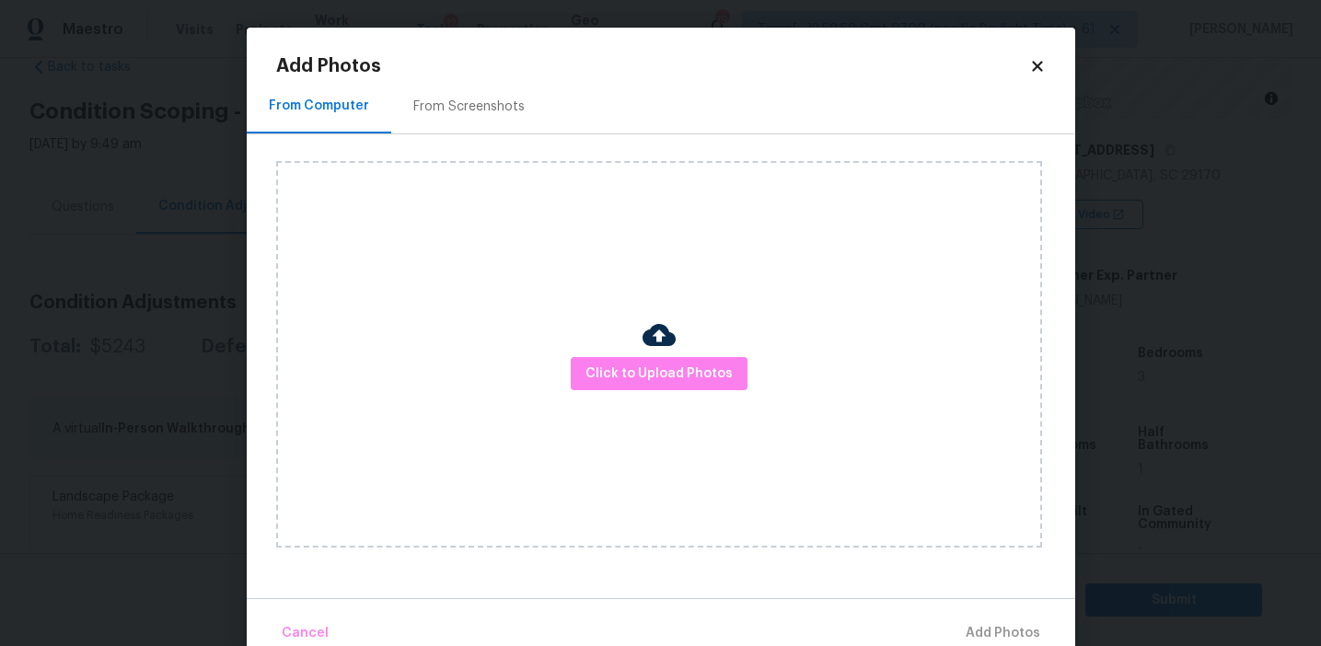
click at [479, 98] on div "From Screenshots" at bounding box center [468, 107] width 111 height 18
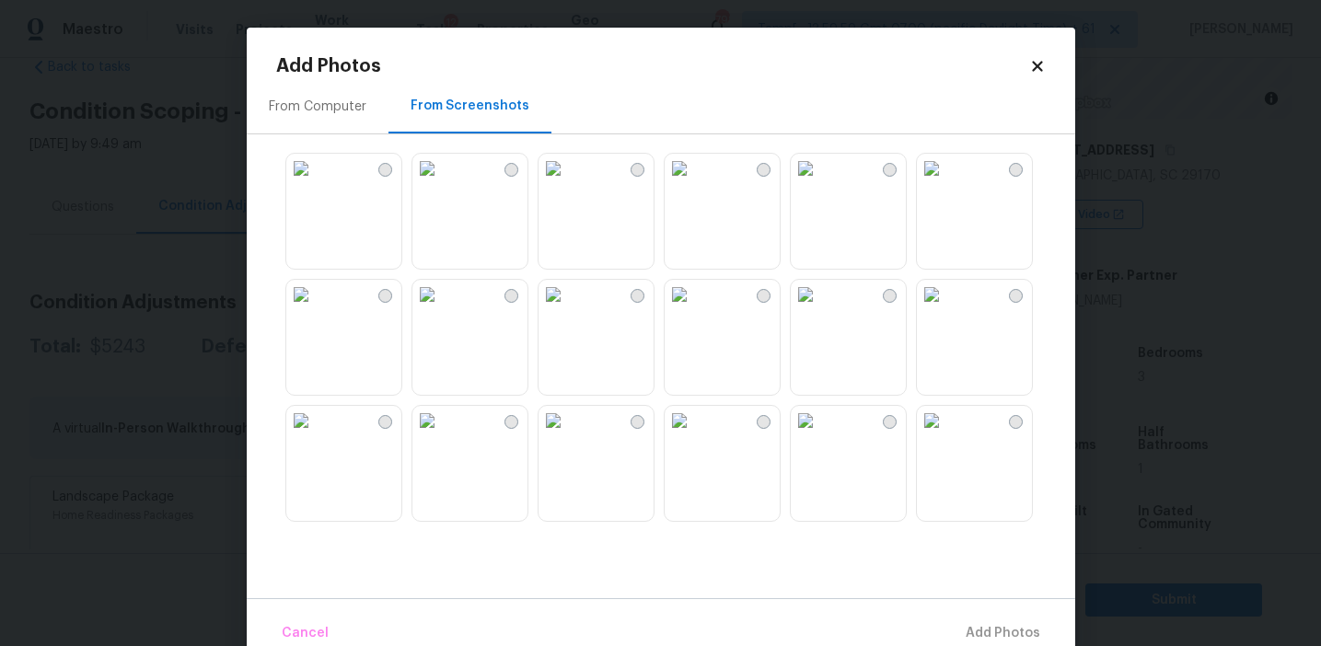
click at [442, 309] on img at bounding box center [426, 294] width 29 height 29
click at [815, 309] on img at bounding box center [805, 294] width 29 height 29
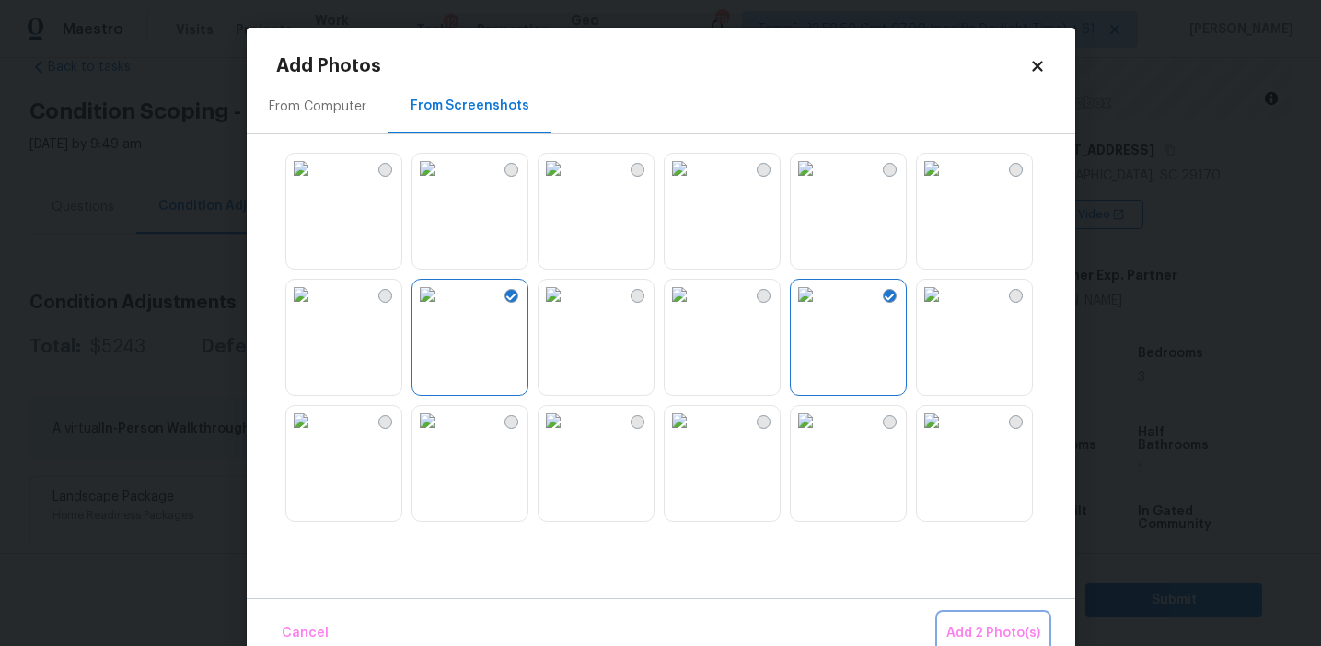
click at [956, 631] on span "Add 2 Photo(s)" at bounding box center [993, 633] width 94 height 23
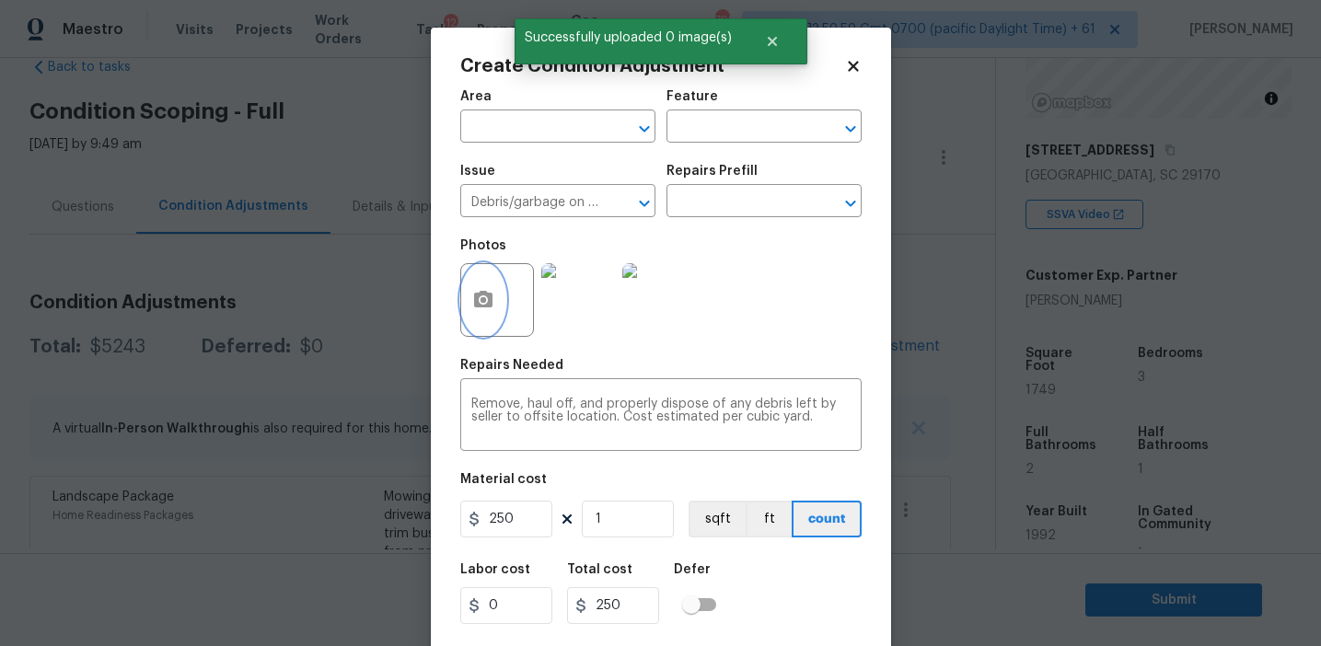
scroll to position [41, 0]
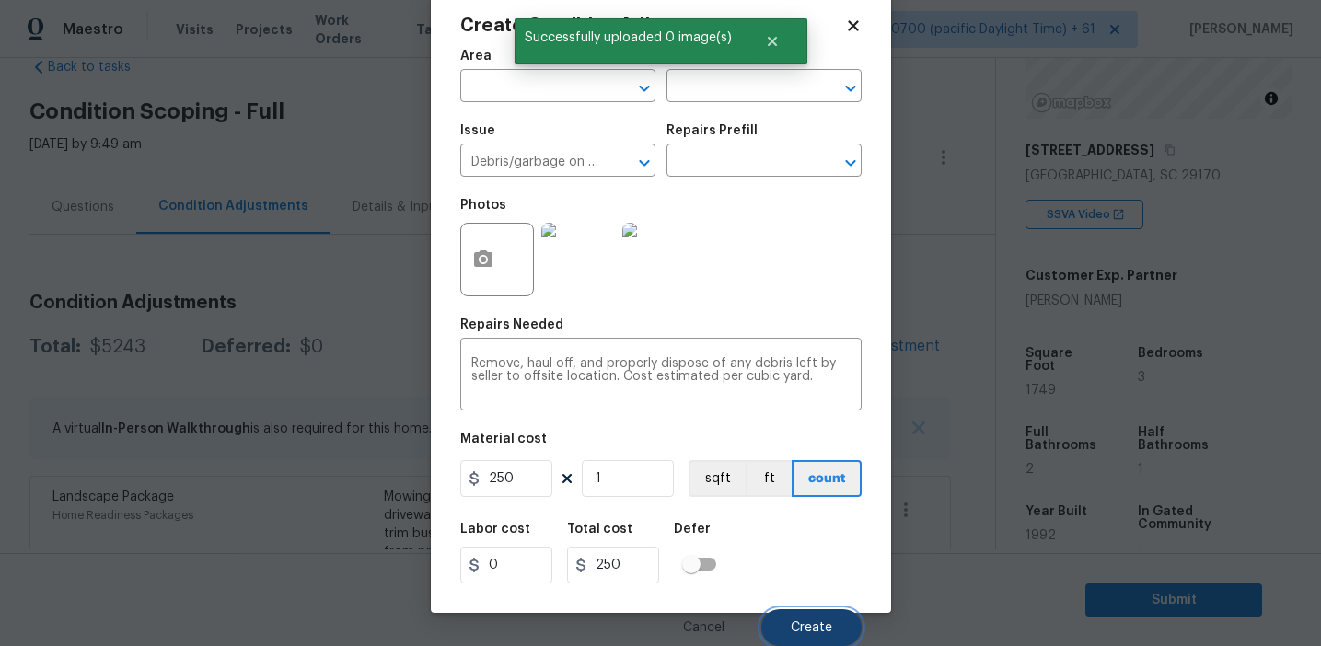
click at [818, 615] on button "Create" at bounding box center [811, 627] width 100 height 37
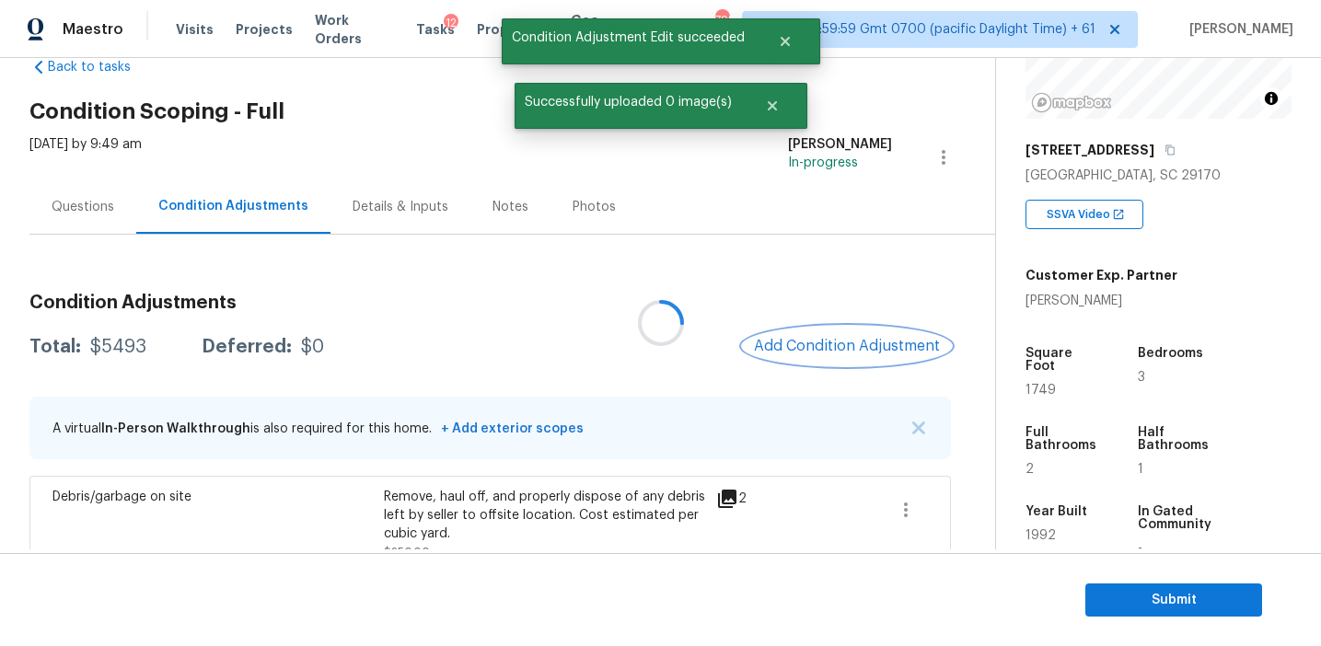
scroll to position [0, 0]
click at [799, 348] on span "Add Condition Adjustment" at bounding box center [847, 346] width 186 height 17
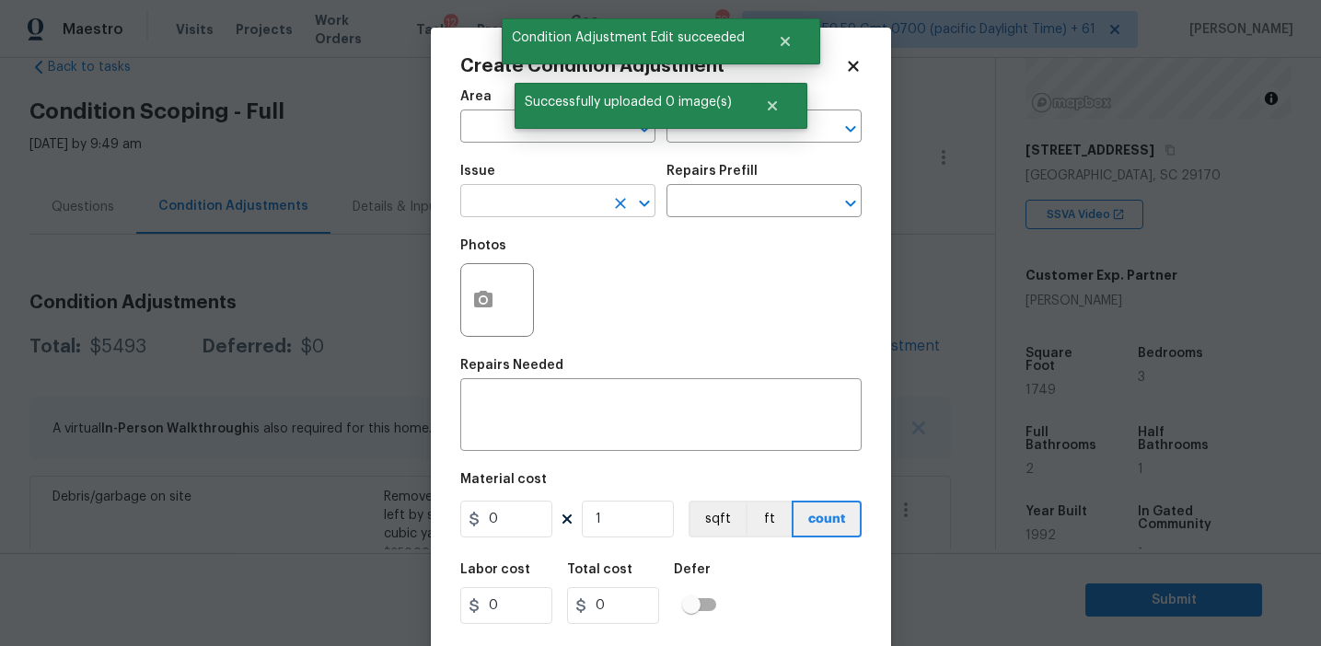
click at [563, 208] on input "text" at bounding box center [532, 203] width 144 height 29
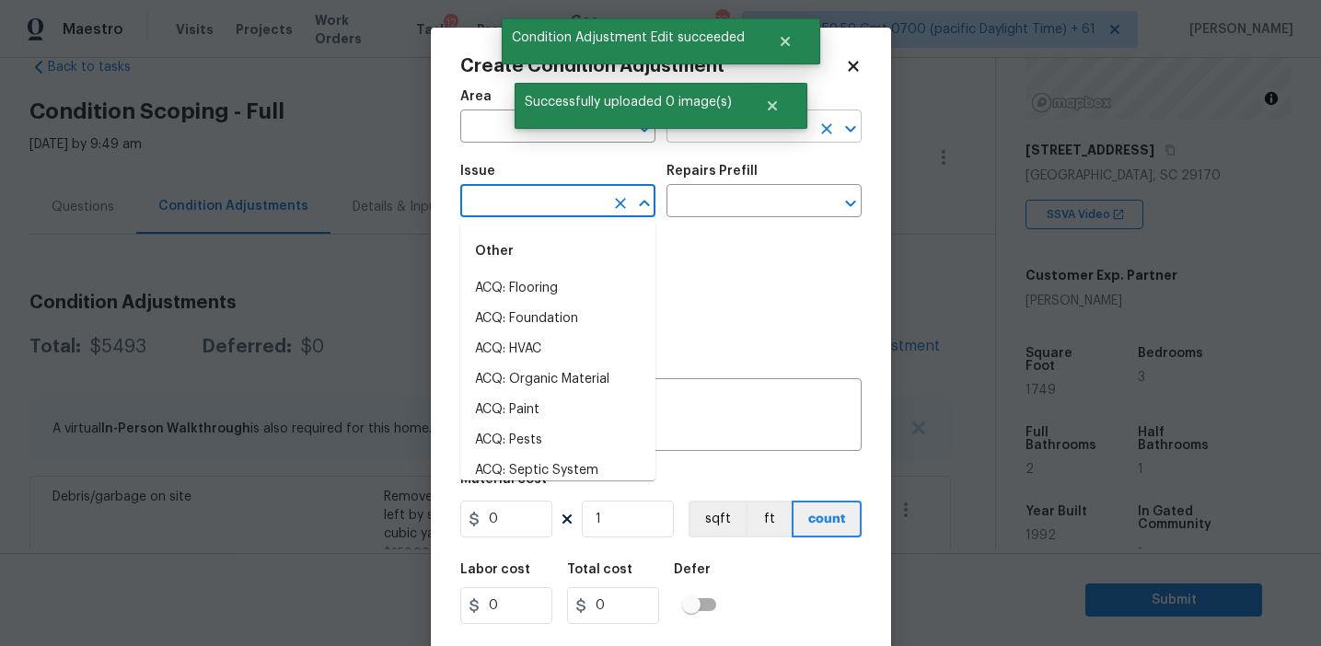
click at [694, 133] on input "text" at bounding box center [738, 128] width 144 height 29
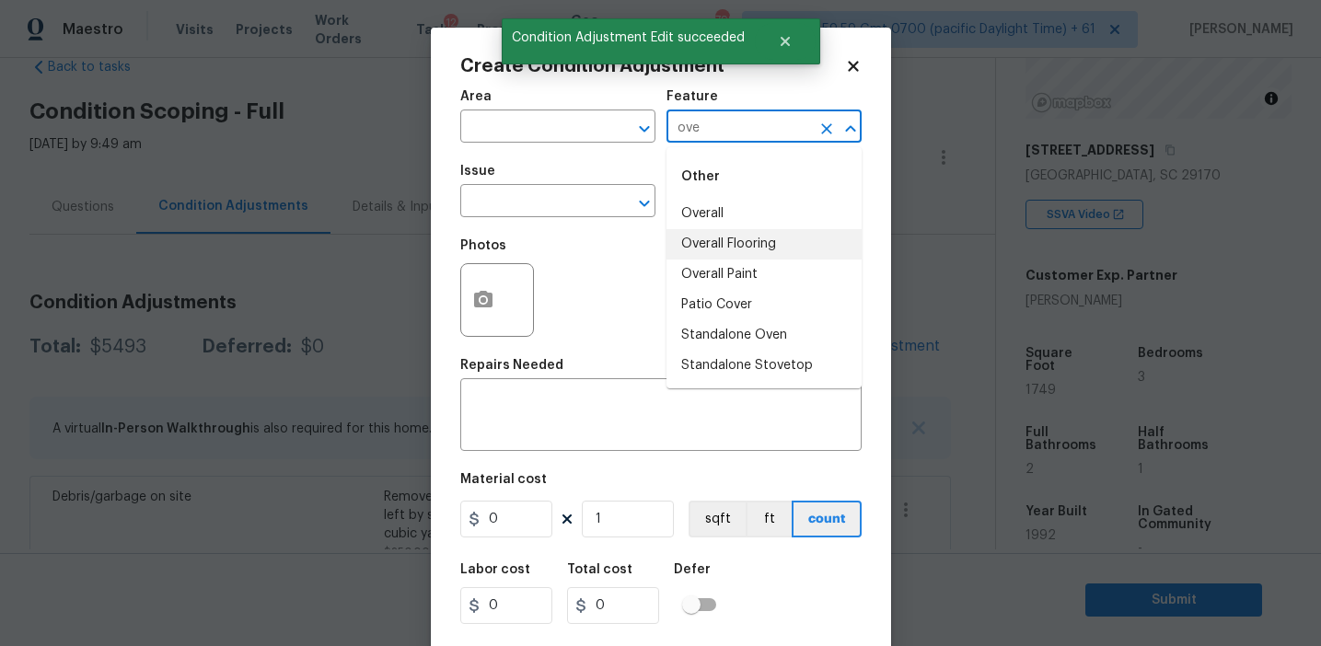
click at [706, 229] on li "Overall Flooring" at bounding box center [763, 244] width 195 height 30
type input "Overall Flooring"
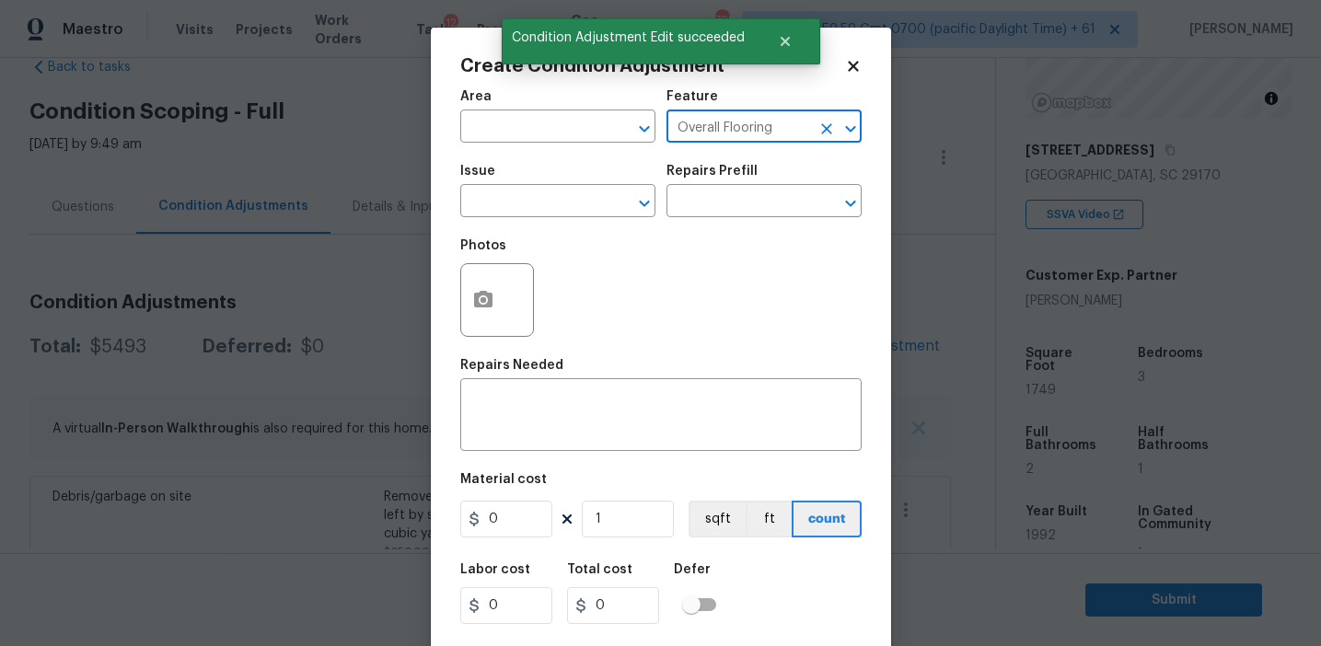
click at [818, 122] on icon "Clear" at bounding box center [826, 129] width 18 height 18
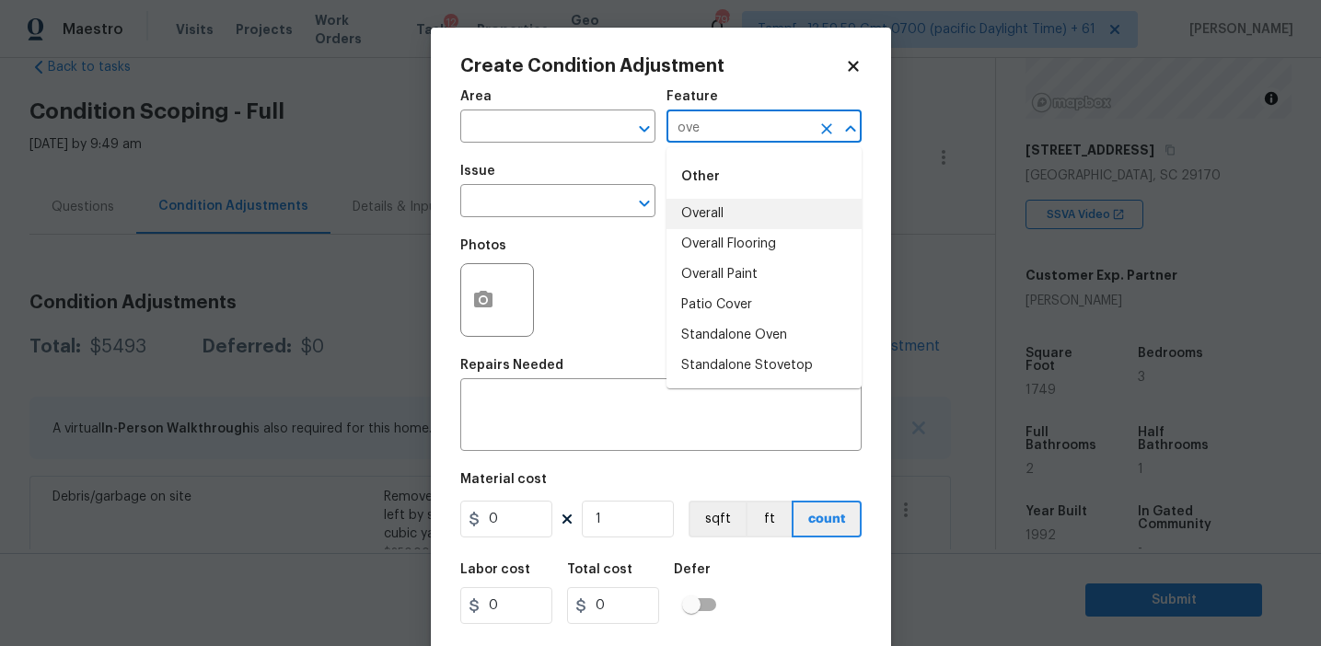
click at [771, 206] on li "Overall" at bounding box center [763, 214] width 195 height 30
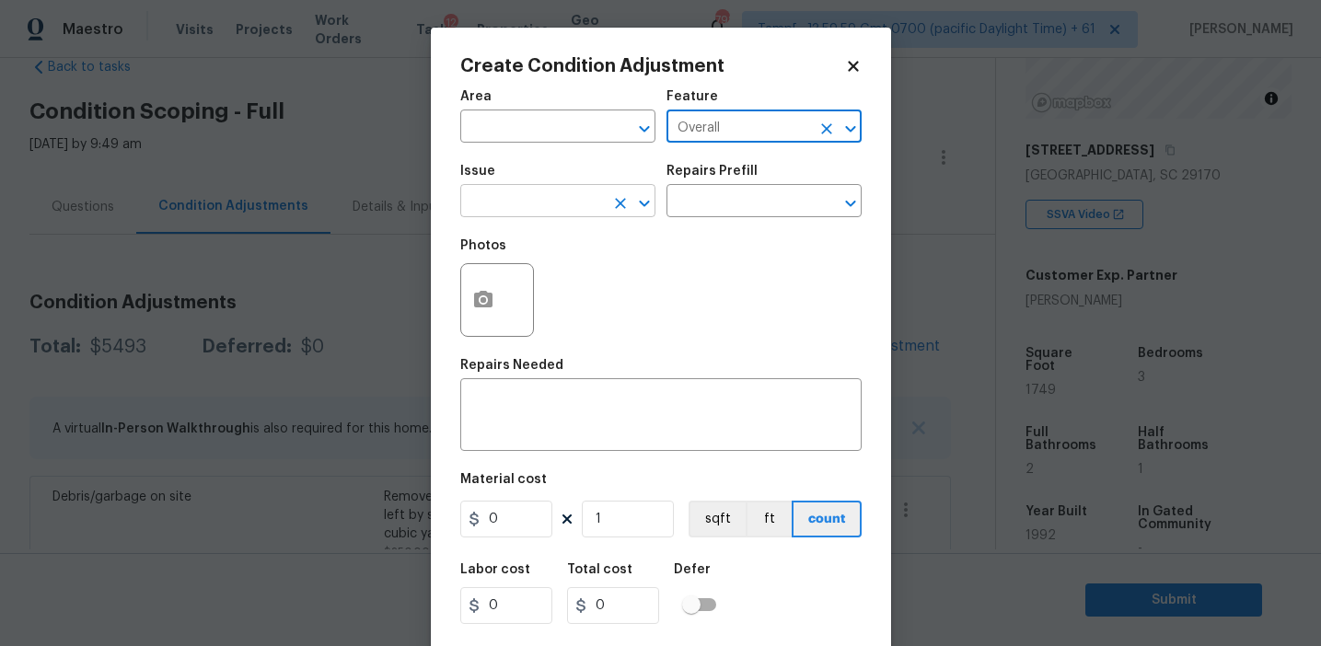
type input "Overall"
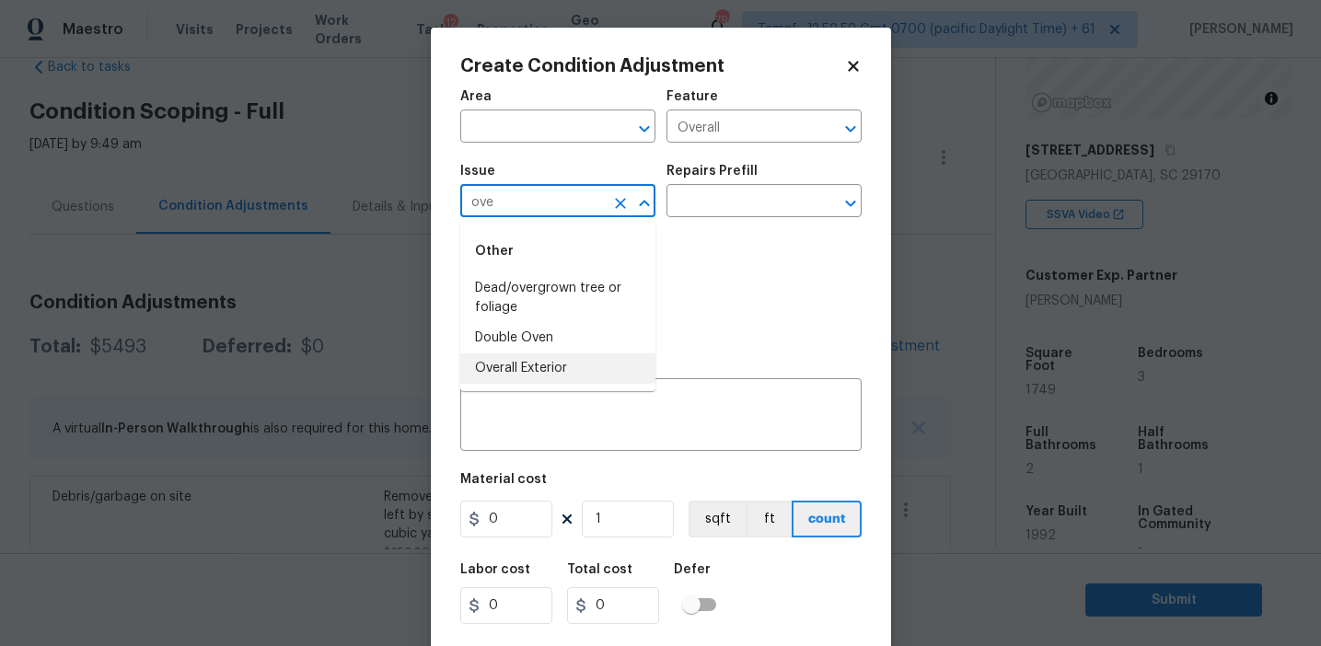
click at [573, 362] on li "Overall Exterior" at bounding box center [557, 368] width 195 height 30
type input "Overall Exterior"
click at [620, 424] on textarea at bounding box center [660, 417] width 379 height 39
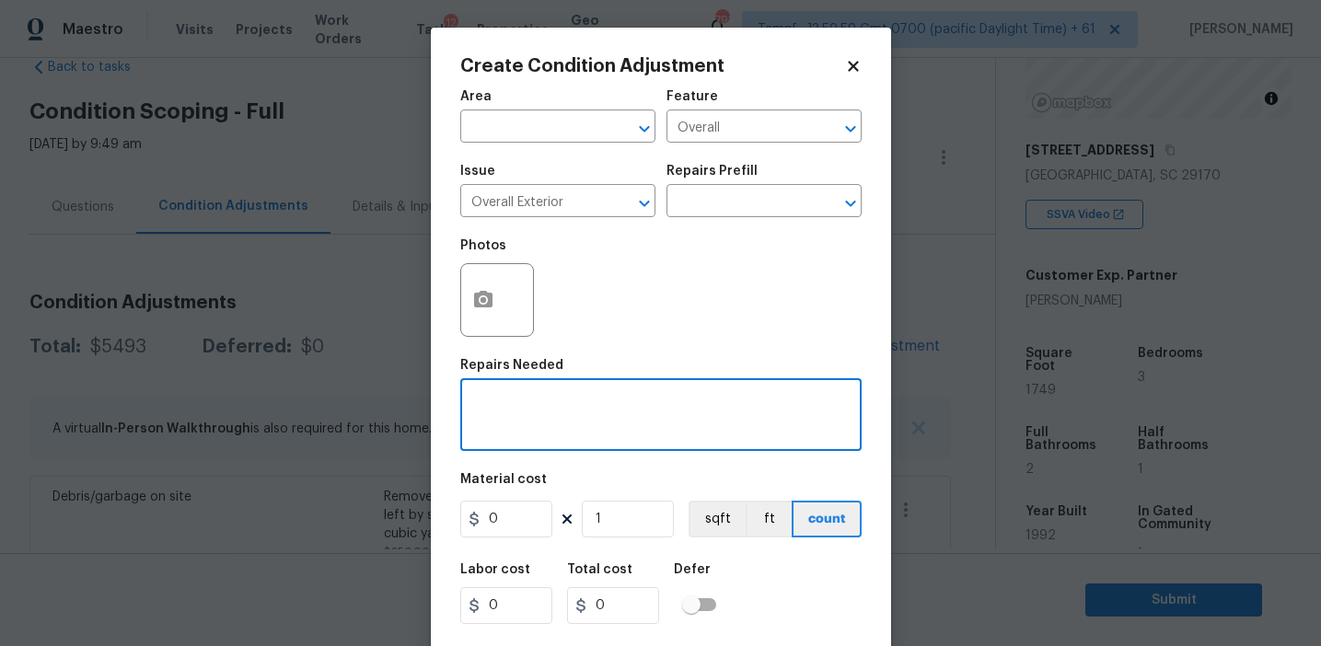
paste textarea "Overall exterior repairs (siding, stucco, fencing, decking, soffit, eaves, trim…"
click at [782, 409] on textarea "Overall exterior repairs (siding, stucco, fencing, decking, soffit, eaves, trim…" at bounding box center [660, 417] width 379 height 39
click at [769, 406] on textarea "Overall exterior repairs (siding, stucco, fencing, decking, soffit, eaves, trim…" at bounding box center [660, 417] width 379 height 39
click at [733, 408] on textarea "Overall exterior repairs (siding, stucco, fencing, soffit, eaves, trims, fascia…" at bounding box center [660, 417] width 379 height 39
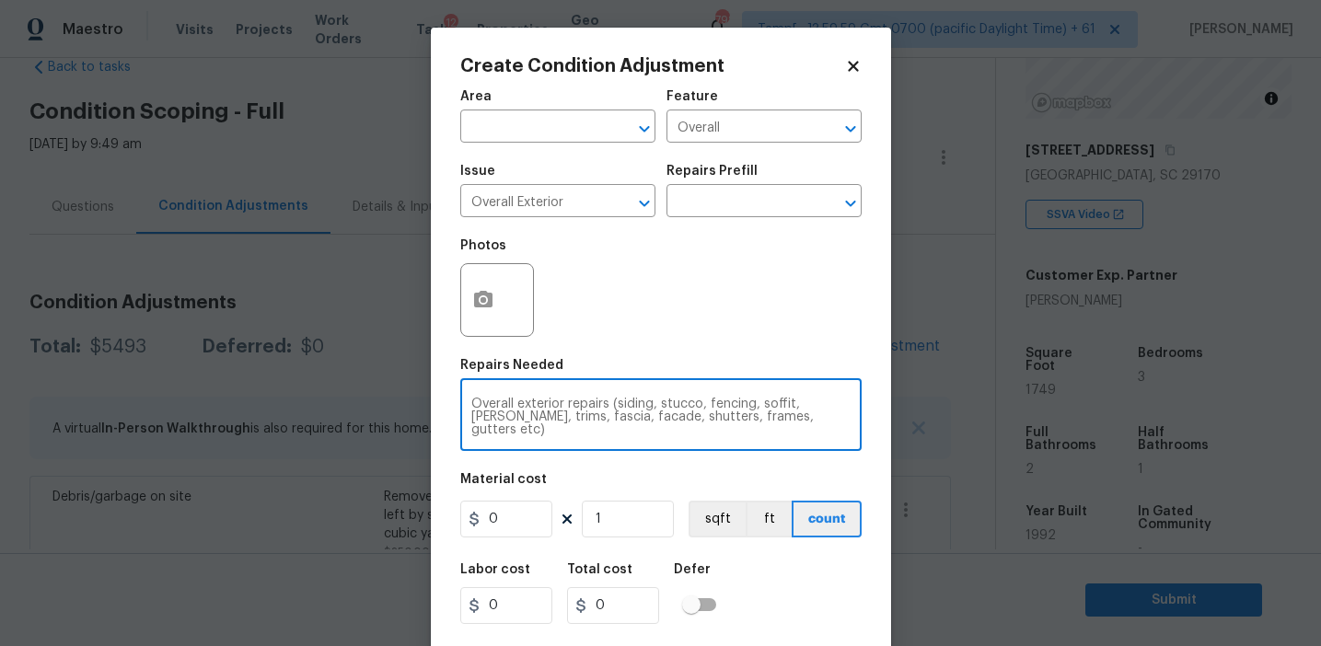
click at [733, 408] on textarea "Overall exterior repairs (siding, stucco, fencing, soffit, eaves, trims, fascia…" at bounding box center [660, 417] width 379 height 39
type textarea "Overall exterior repairs (siding, stucco, soffit, [PERSON_NAME], trims, fascia,…"
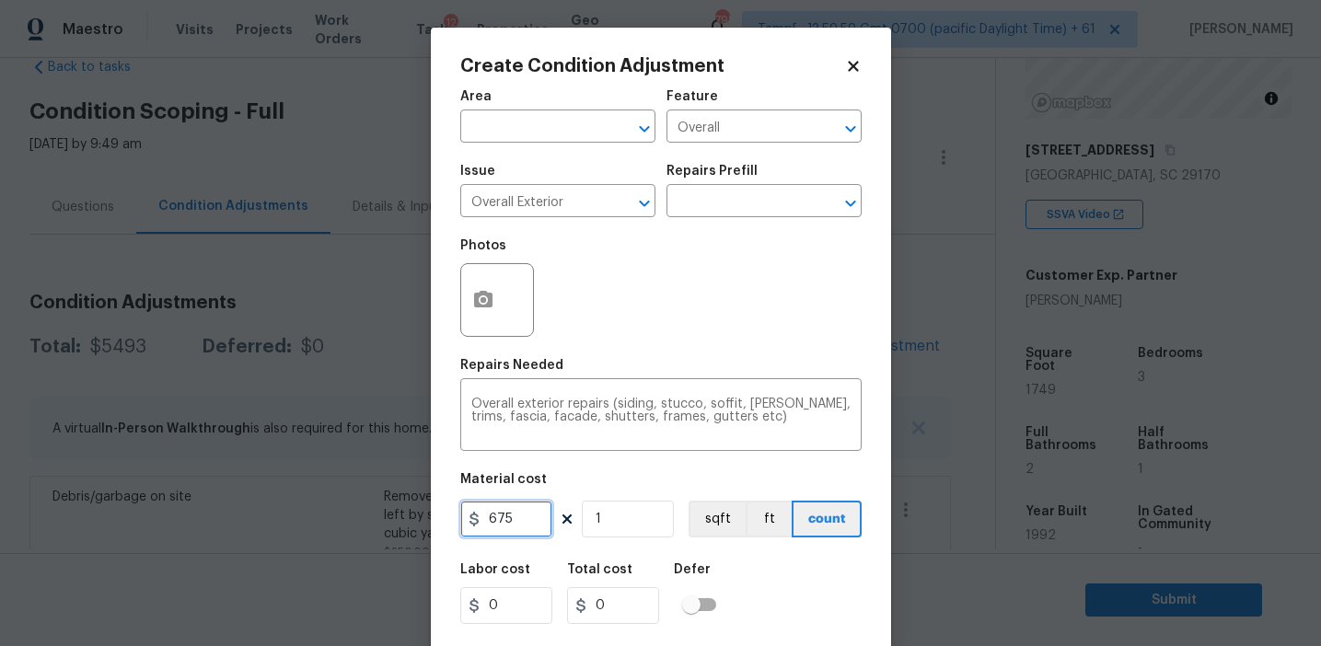
type input "675"
click at [476, 297] on icon "button" at bounding box center [483, 299] width 18 height 17
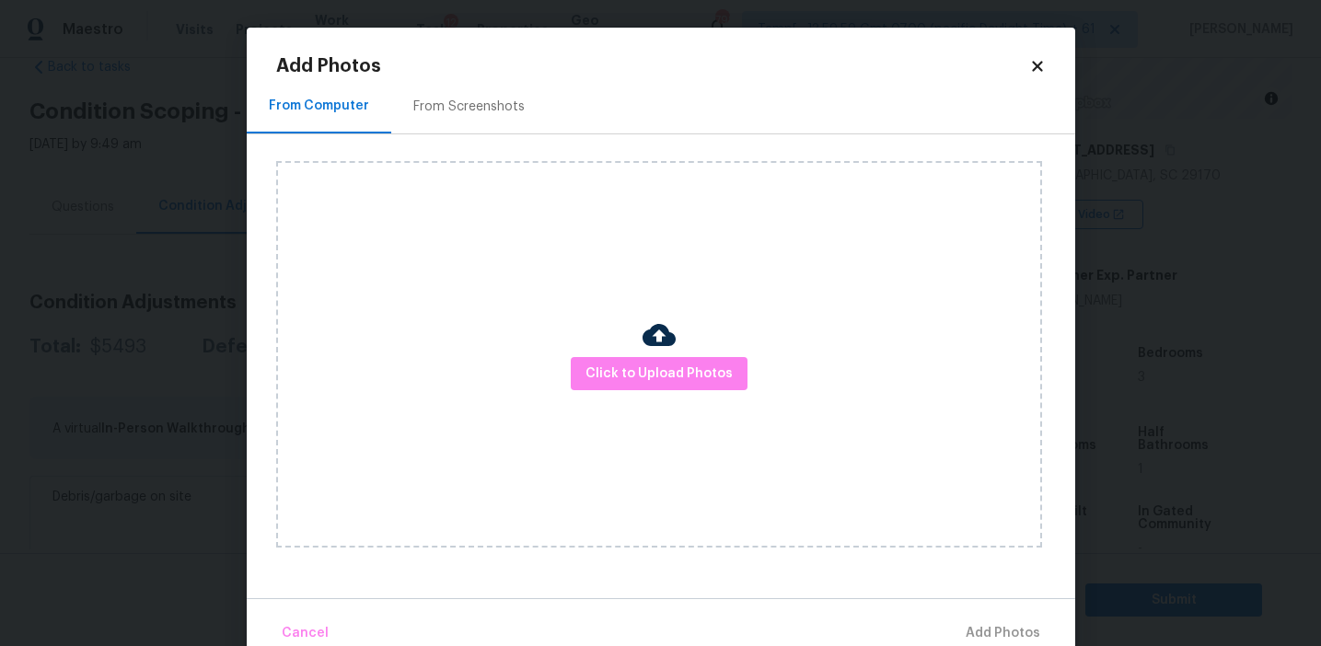
click at [496, 95] on div "From Screenshots" at bounding box center [469, 106] width 156 height 54
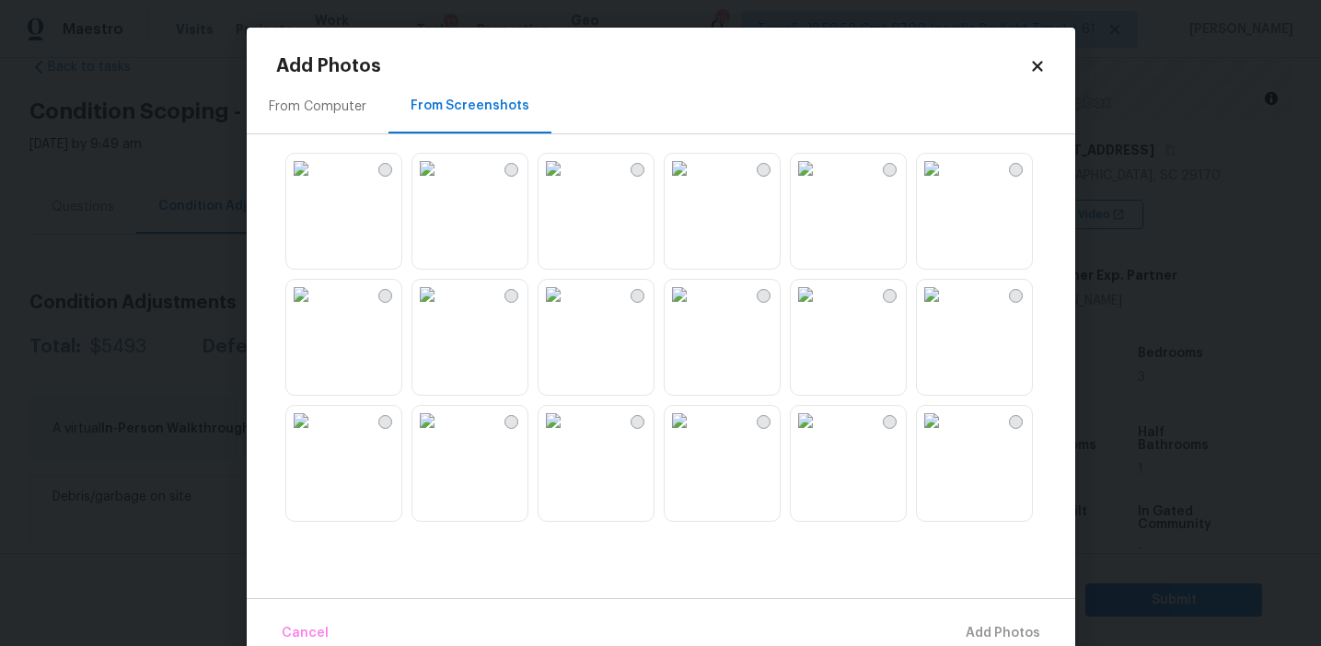
click at [316, 309] on img at bounding box center [300, 294] width 29 height 29
click at [442, 309] on img at bounding box center [426, 294] width 29 height 29
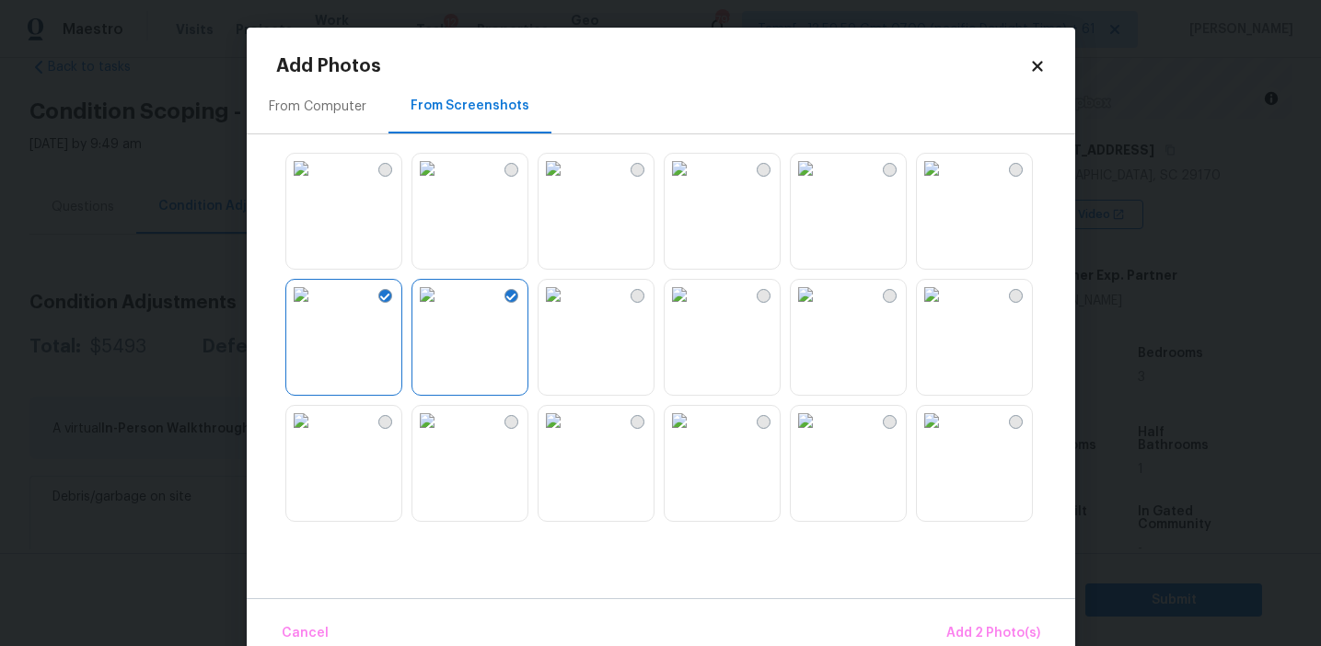
click at [316, 309] on img at bounding box center [300, 294] width 29 height 29
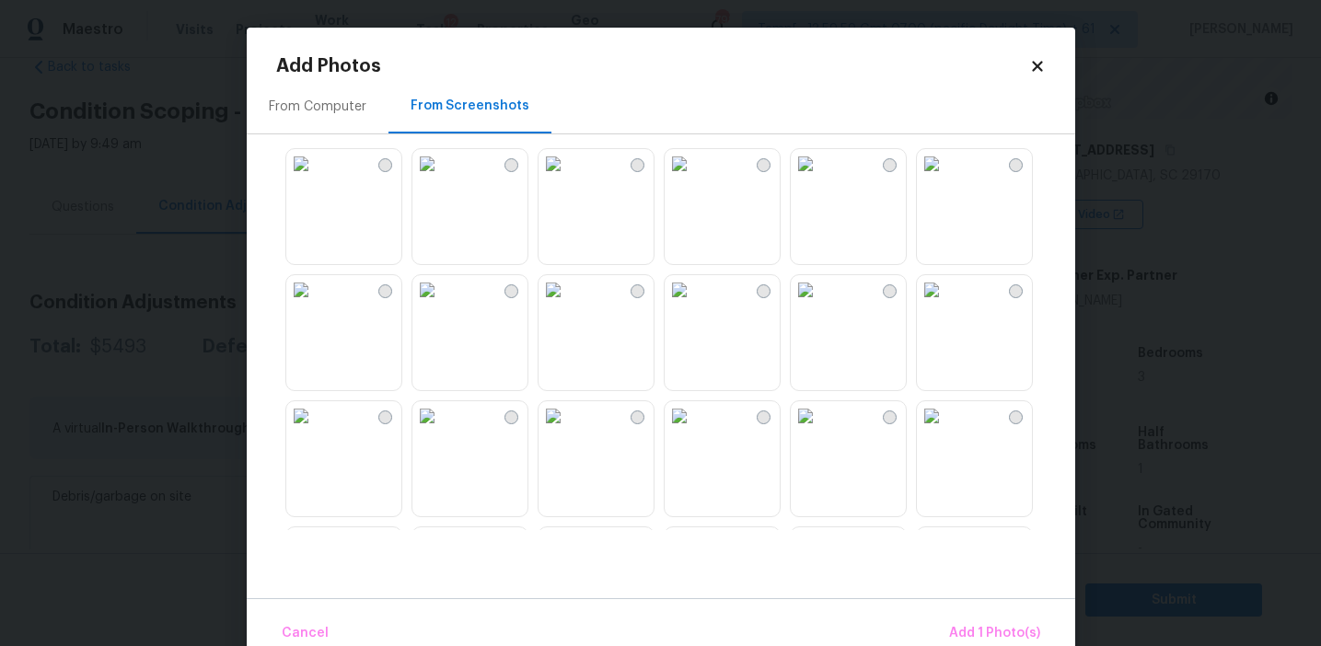
scroll to position [359, 0]
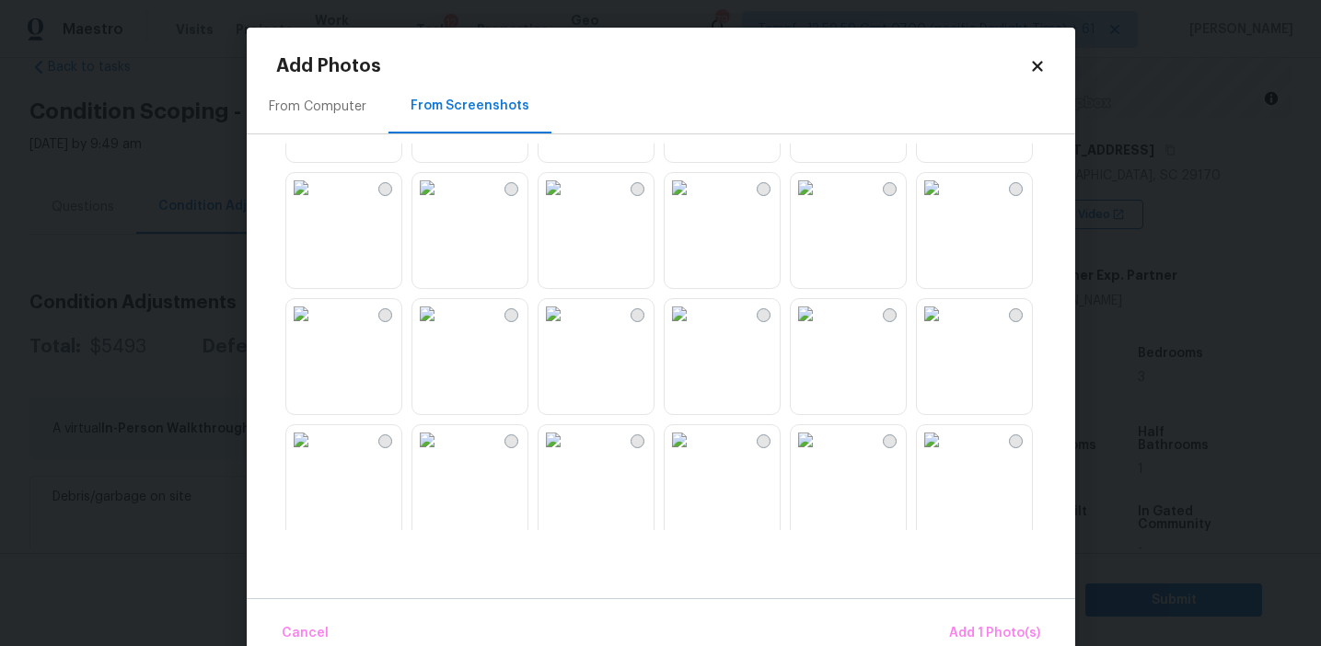
click at [568, 329] on img at bounding box center [553, 313] width 29 height 29
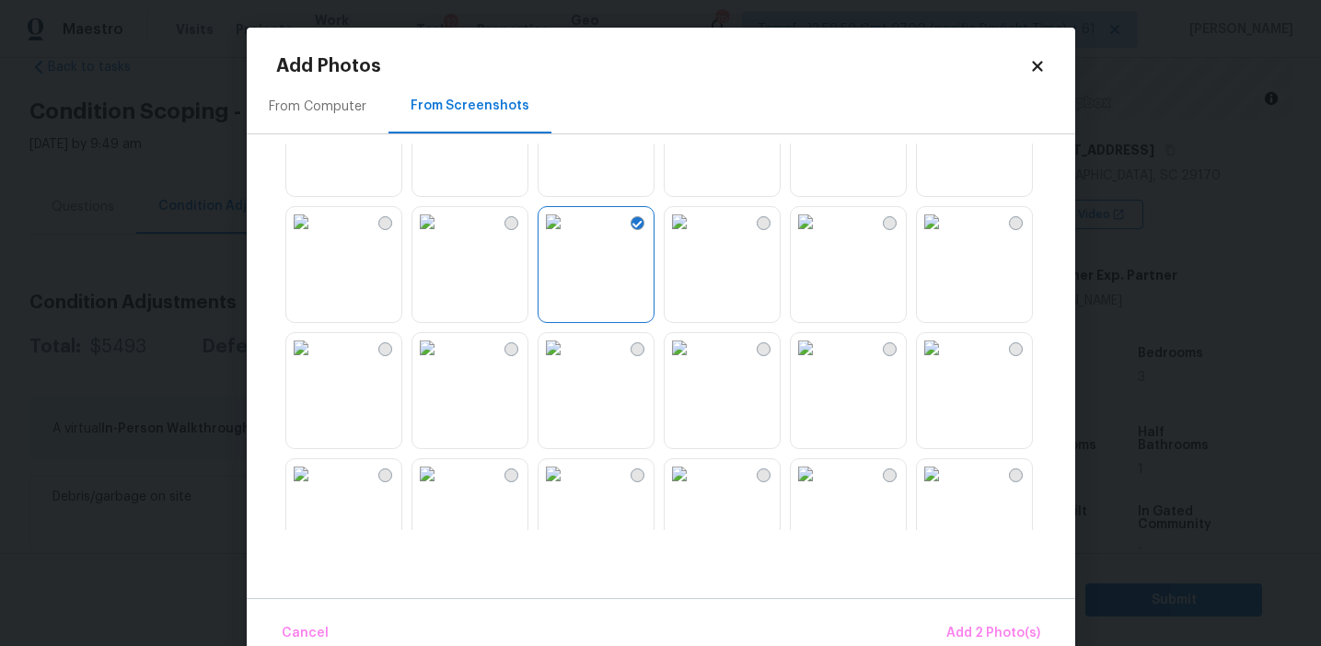
click at [568, 363] on img at bounding box center [553, 347] width 29 height 29
click at [946, 363] on img at bounding box center [931, 347] width 29 height 29
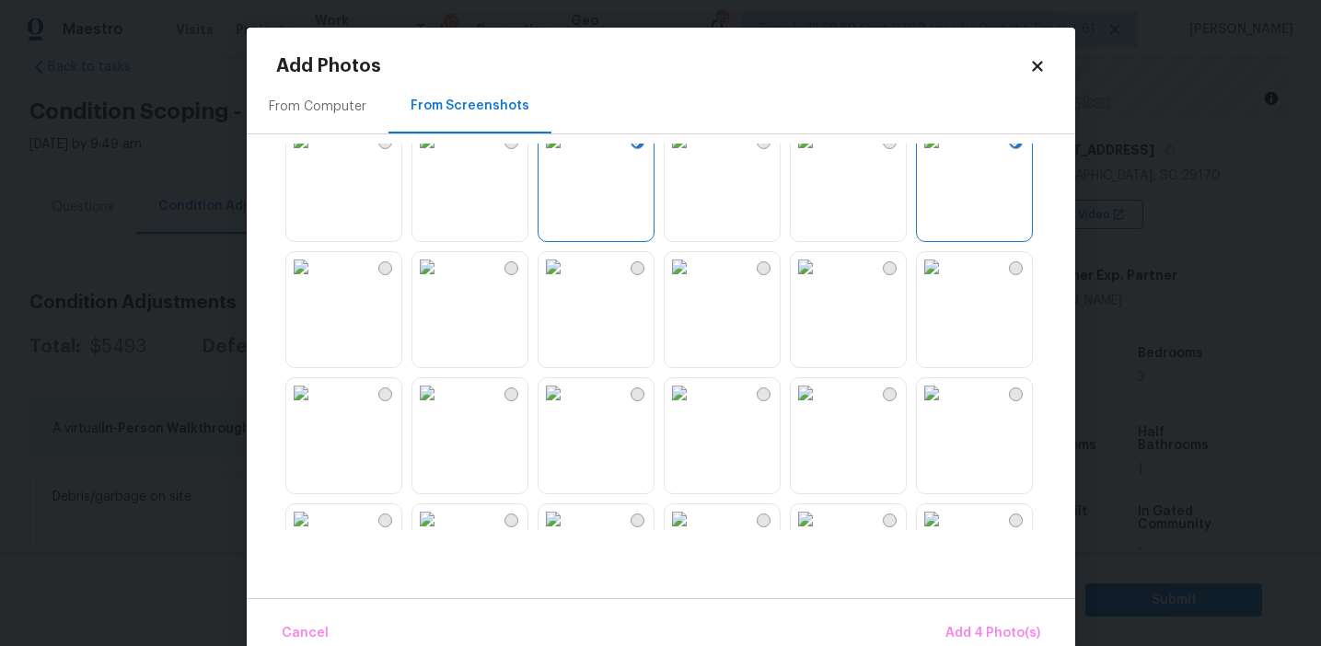
click at [316, 282] on img at bounding box center [300, 266] width 29 height 29
click at [979, 628] on span "Add 5 Photo(s)" at bounding box center [993, 633] width 93 height 23
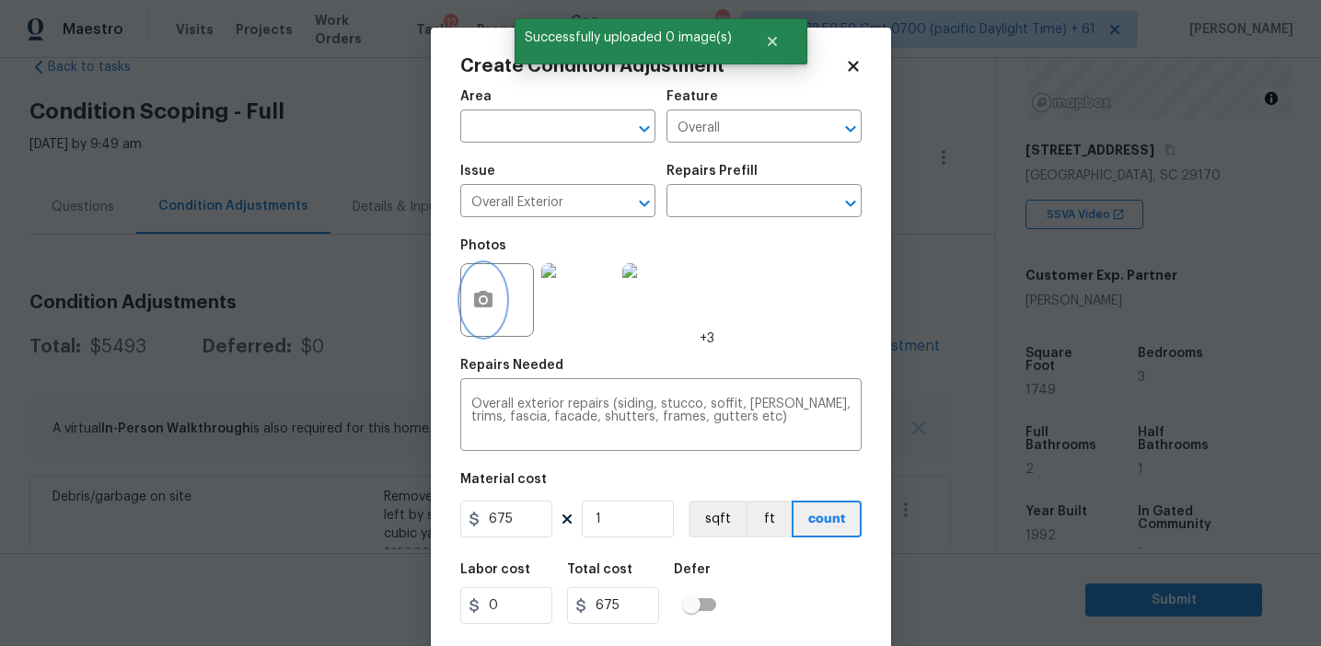
scroll to position [41, 0]
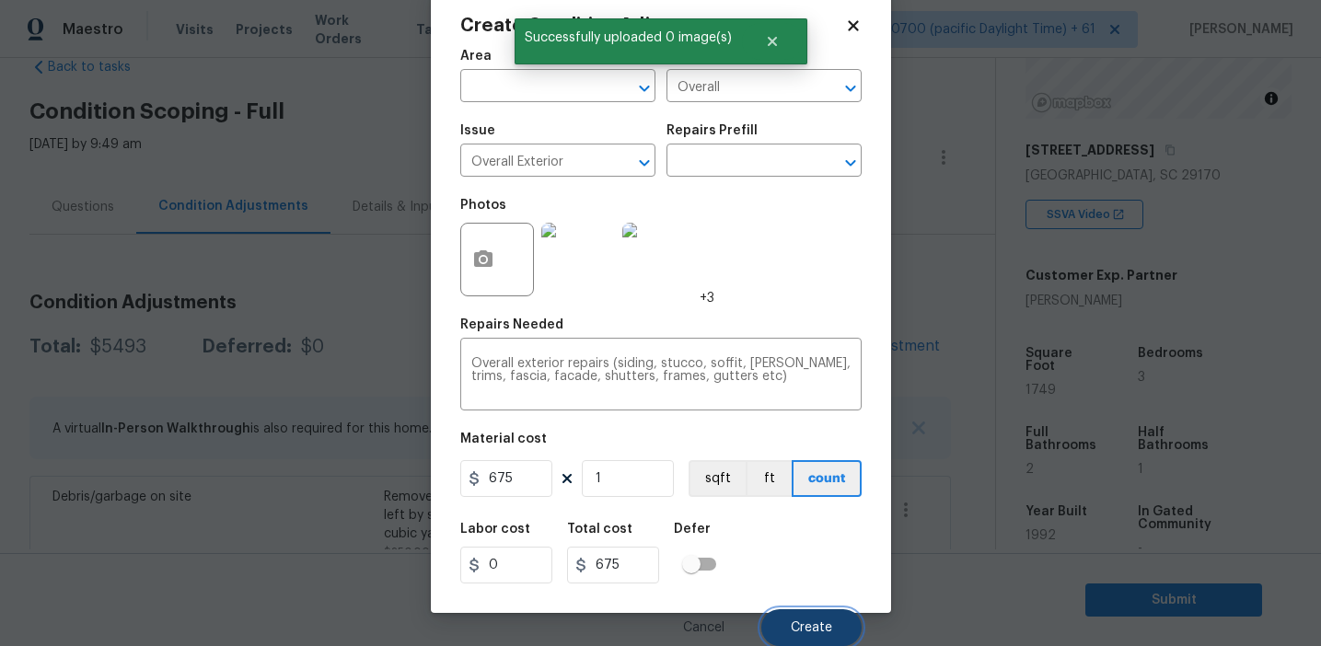
click at [803, 621] on span "Create" at bounding box center [811, 628] width 41 height 14
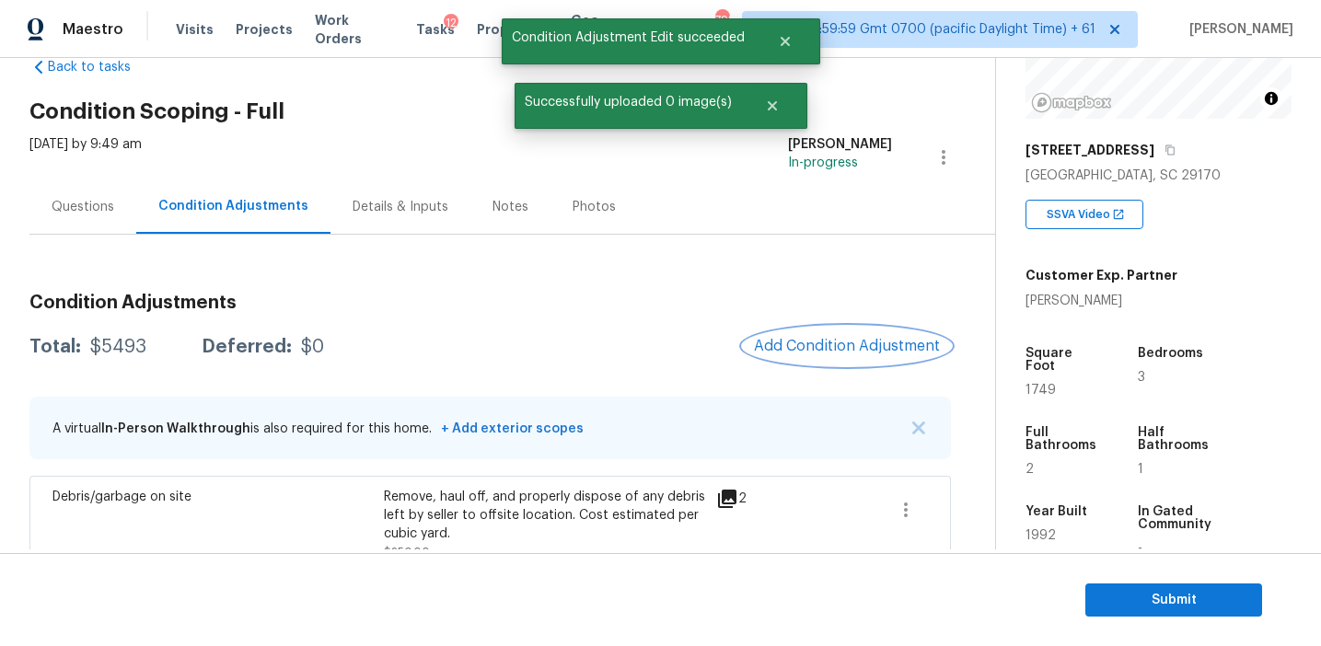
scroll to position [0, 0]
click at [803, 337] on button "Add Condition Adjustment" at bounding box center [847, 346] width 208 height 39
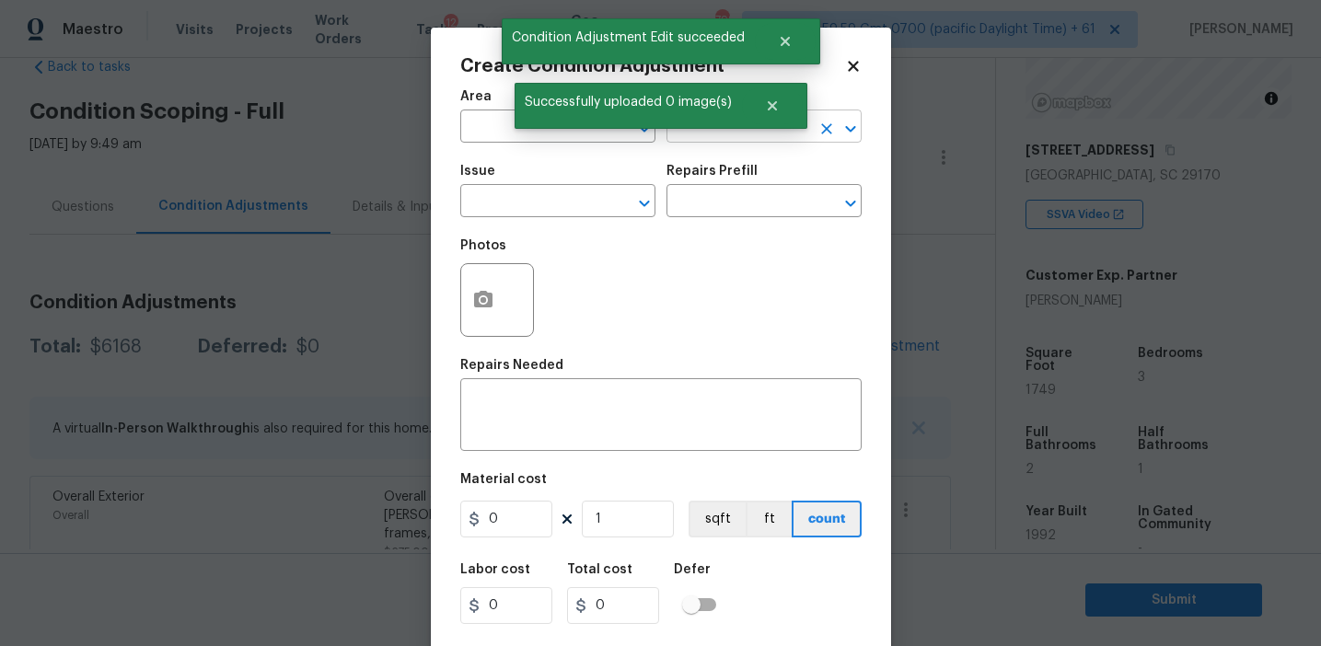
click at [722, 130] on input "text" at bounding box center [738, 128] width 144 height 29
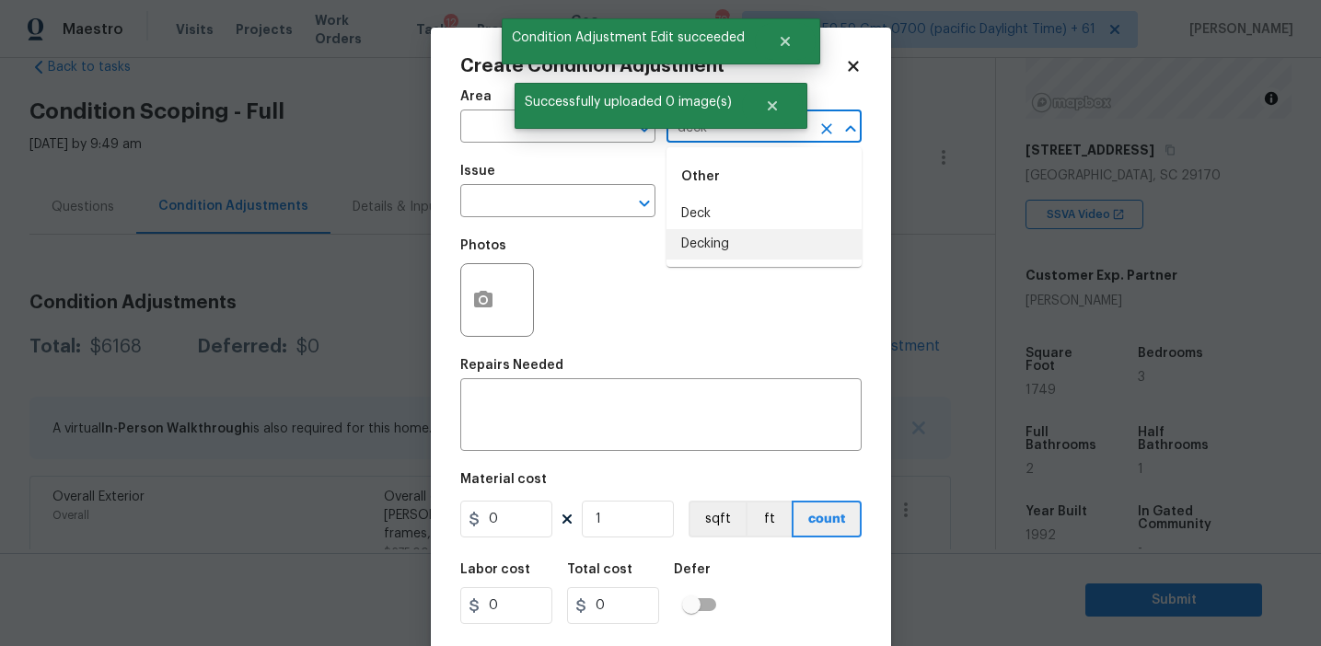
click at [753, 235] on li "Decking" at bounding box center [763, 244] width 195 height 30
type input "Decking"
click at [702, 121] on span "Successfully uploaded 0 image(s)" at bounding box center [628, 102] width 227 height 39
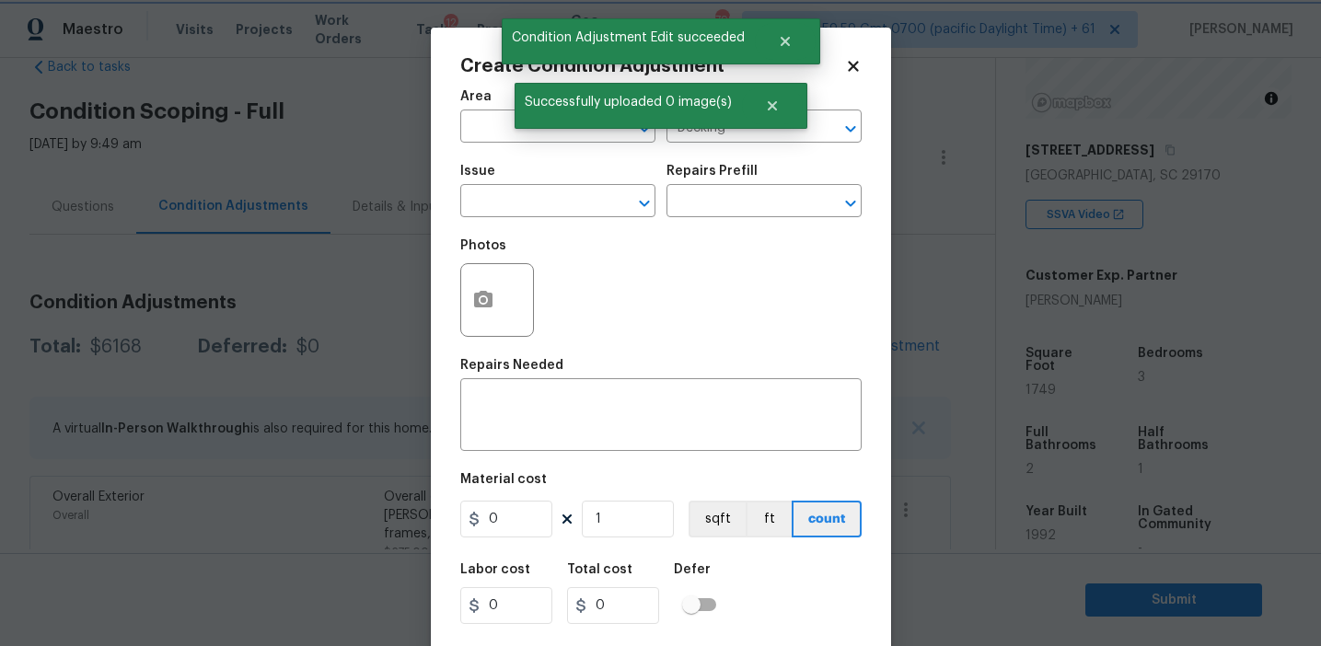
click at [702, 121] on span "Successfully uploaded 0 image(s)" at bounding box center [628, 102] width 227 height 39
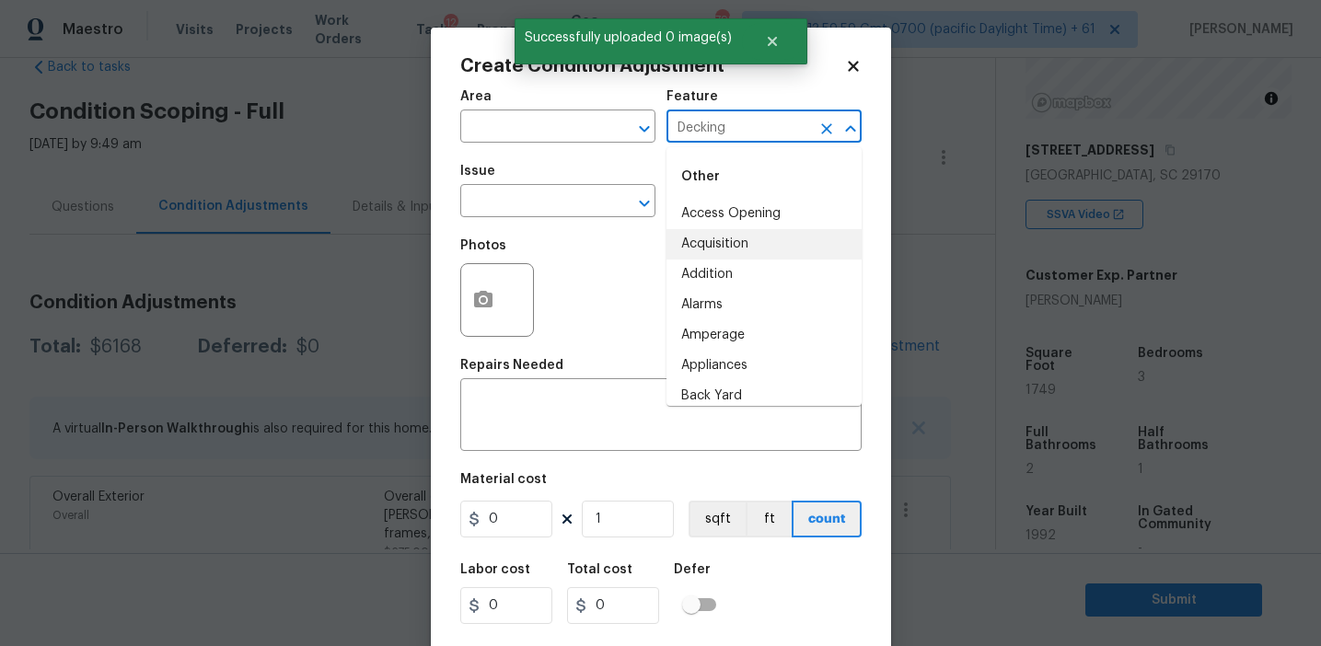
click at [705, 124] on input "Decking" at bounding box center [738, 128] width 144 height 29
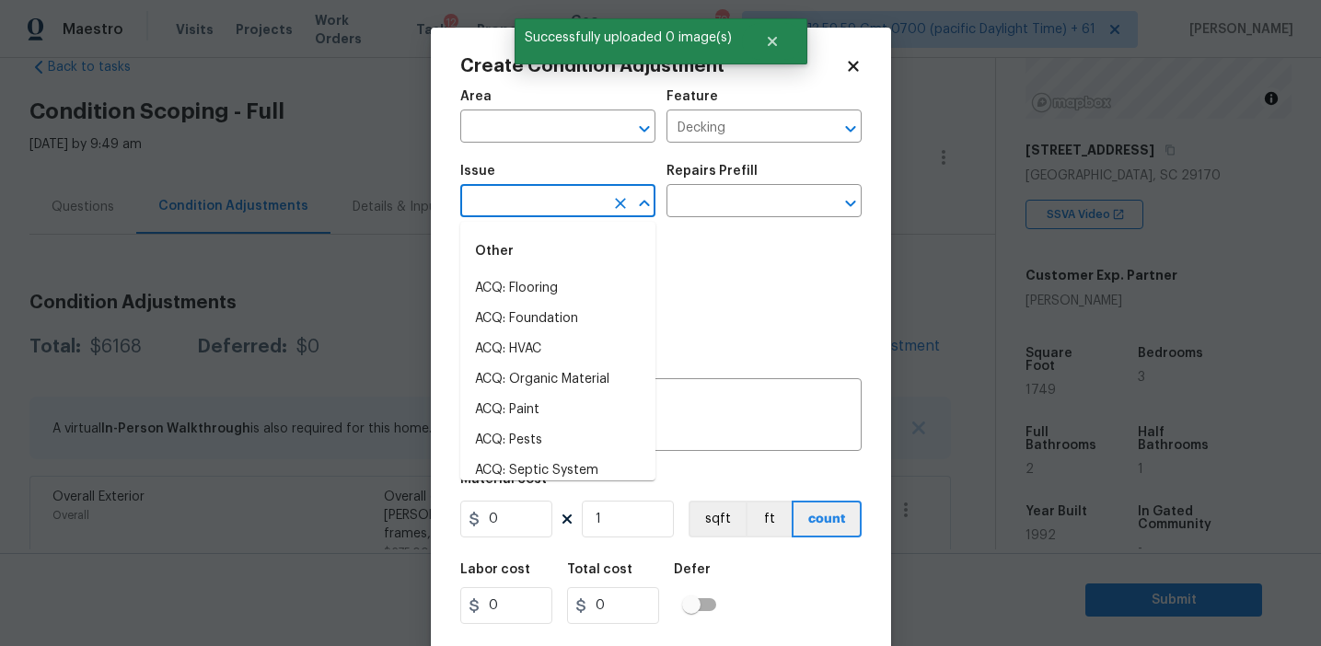
click at [567, 210] on input "text" at bounding box center [532, 203] width 144 height 29
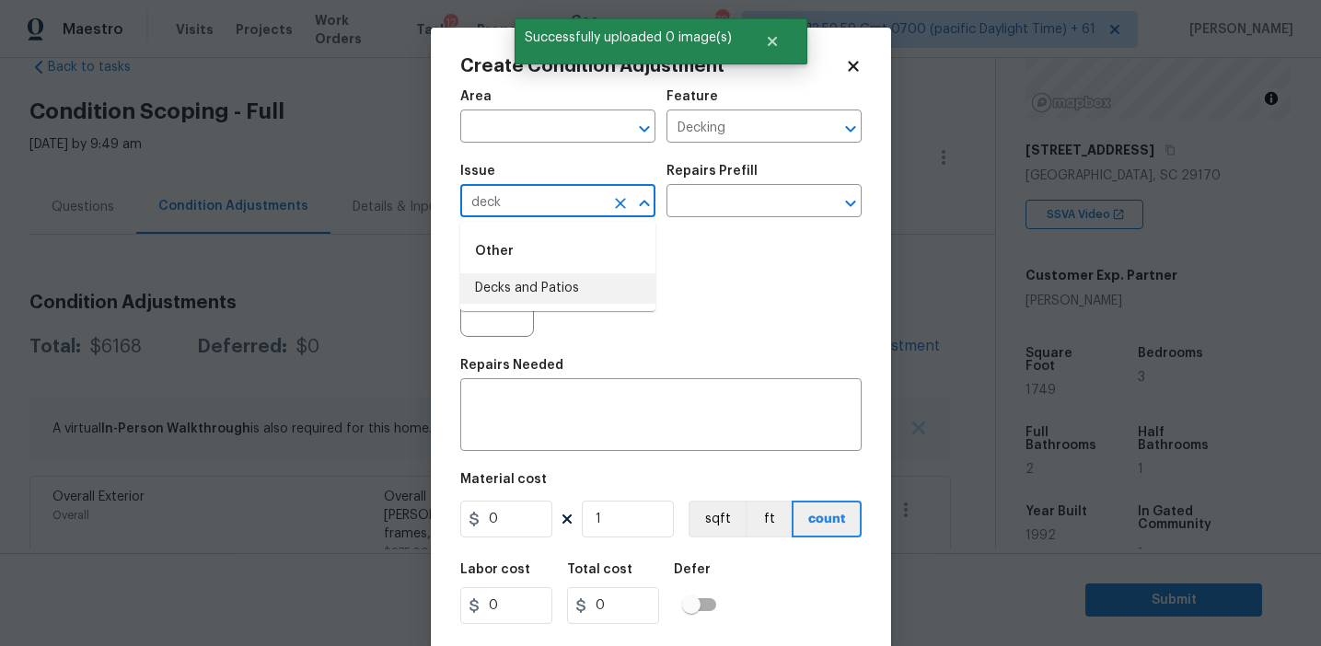
click at [575, 285] on li "Decks and Patios" at bounding box center [557, 288] width 195 height 30
type input "Decks and Patios"
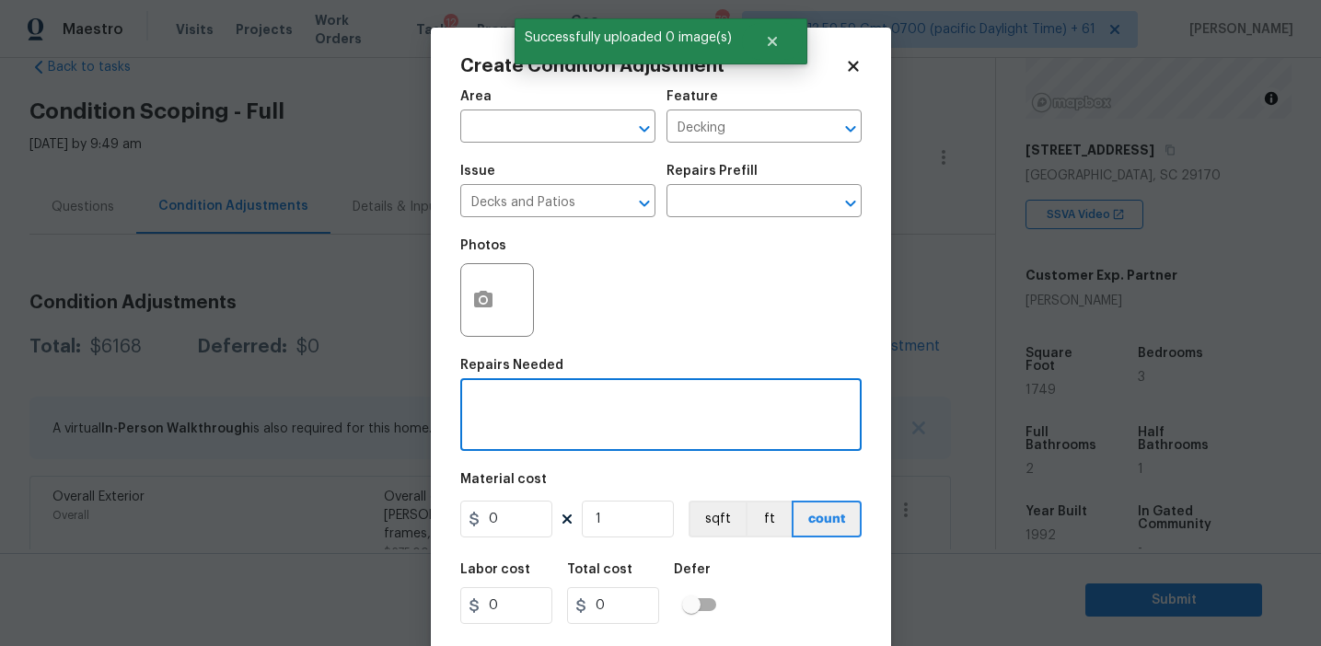
click at [577, 425] on textarea at bounding box center [660, 417] width 379 height 39
paste textarea "Decking"
type textarea "Decking repairs"
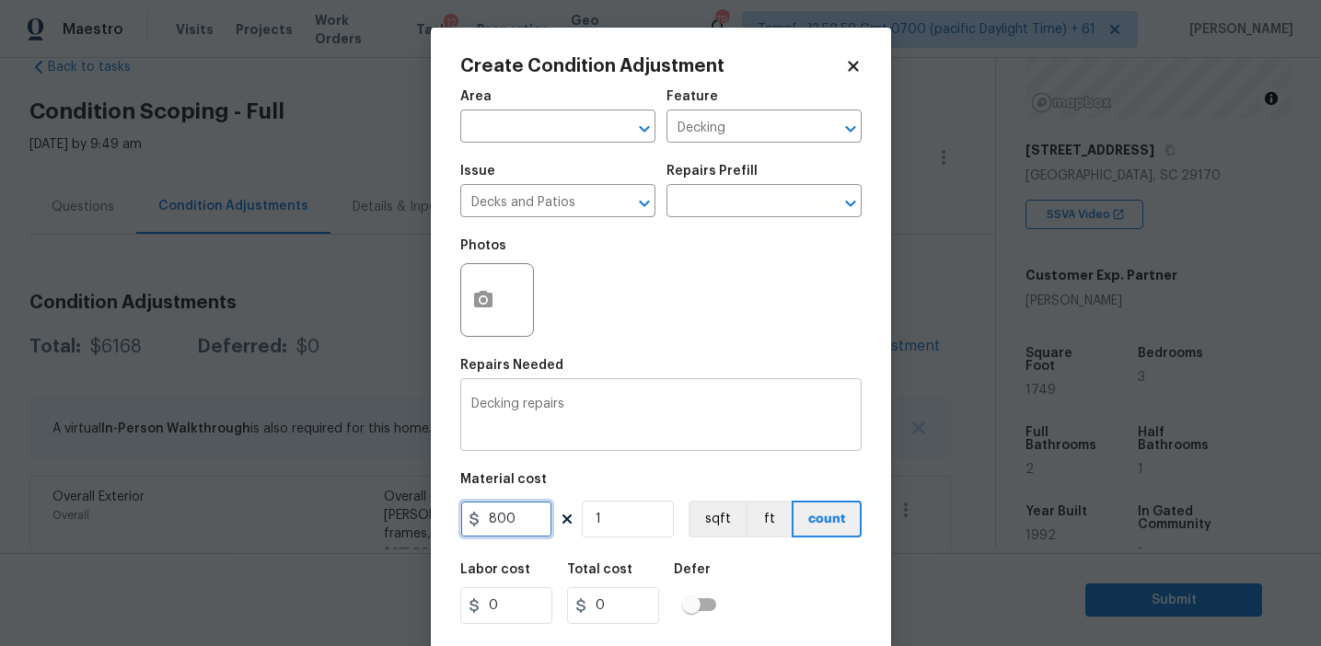
type input "800"
click at [472, 297] on icon "button" at bounding box center [483, 300] width 22 height 22
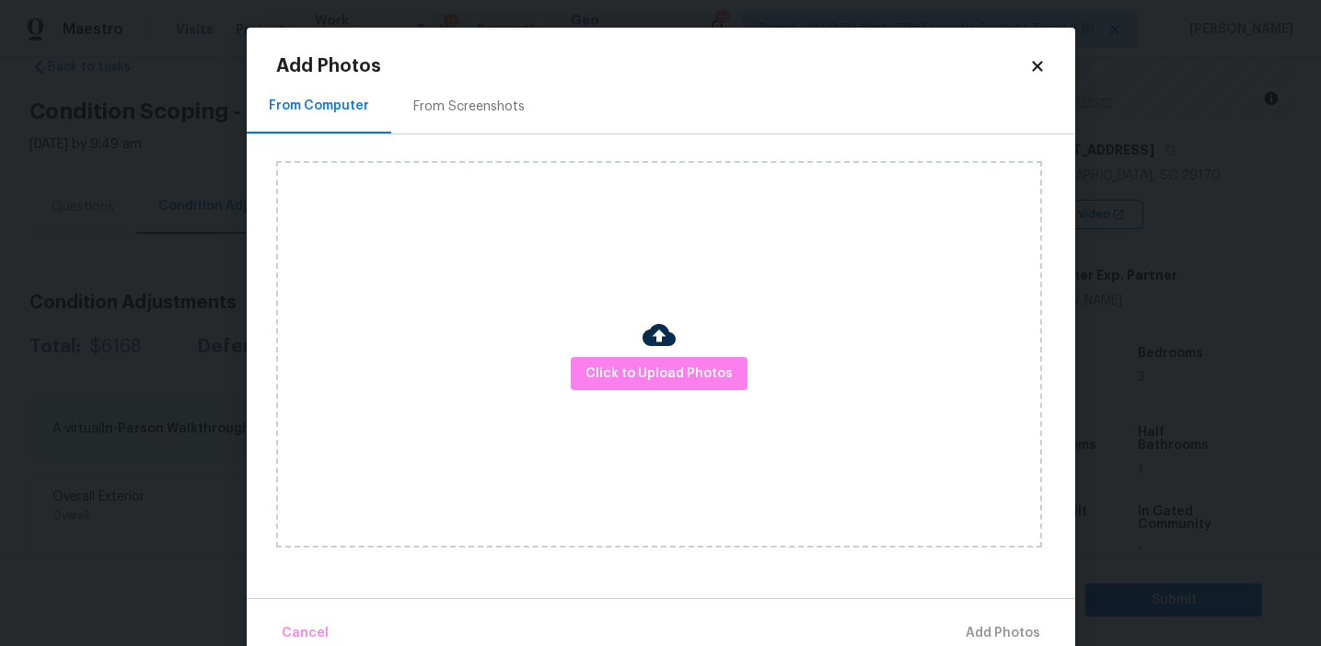
click at [526, 94] on div "From Screenshots" at bounding box center [469, 106] width 156 height 54
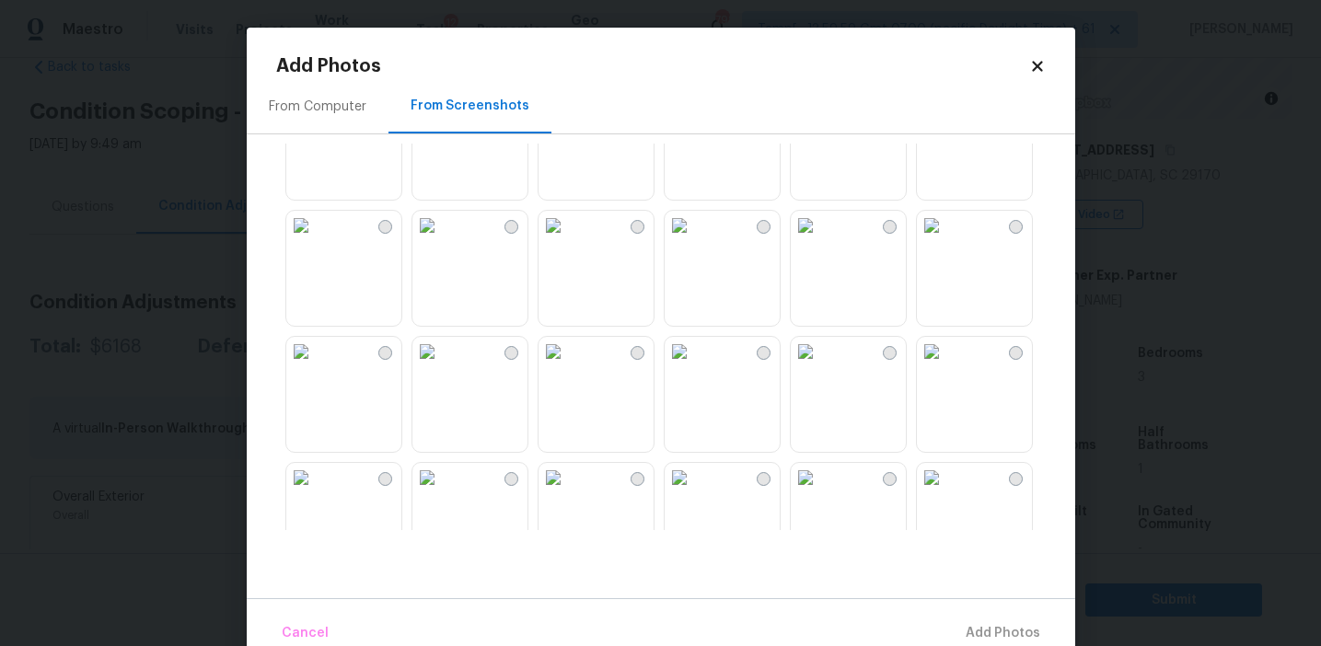
scroll to position [357, 0]
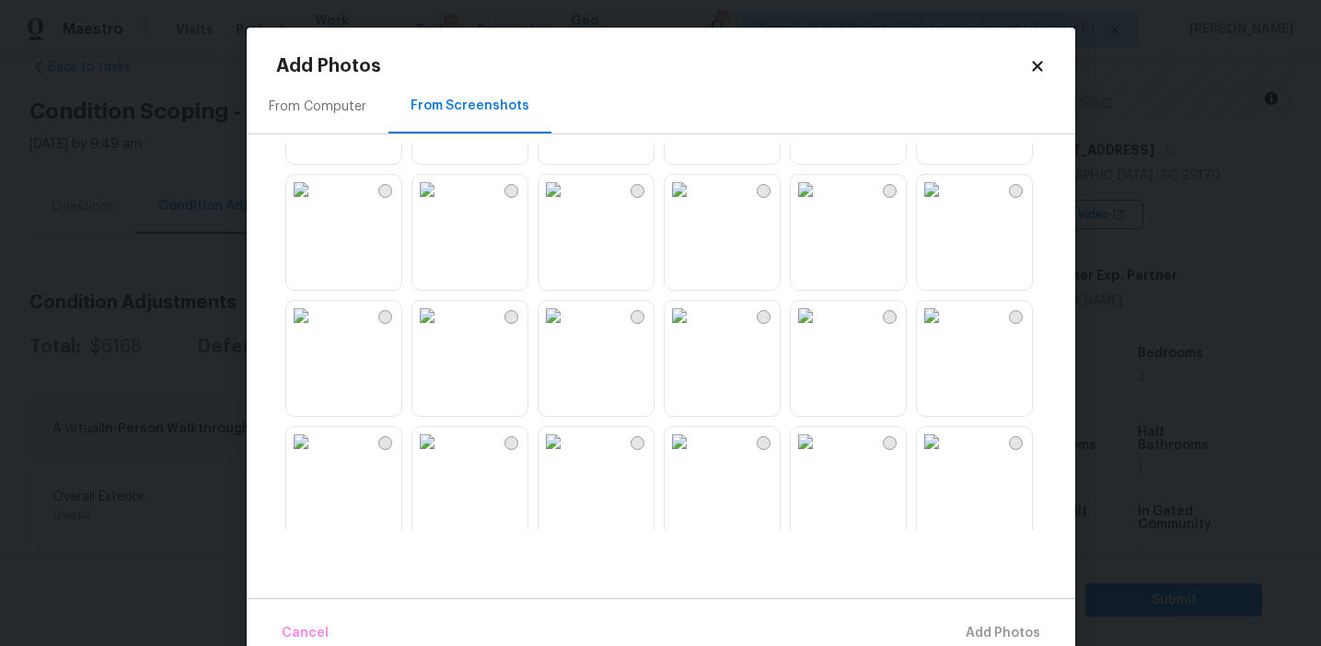
click at [568, 330] on img at bounding box center [553, 315] width 29 height 29
click at [568, 457] on img at bounding box center [553, 441] width 29 height 29
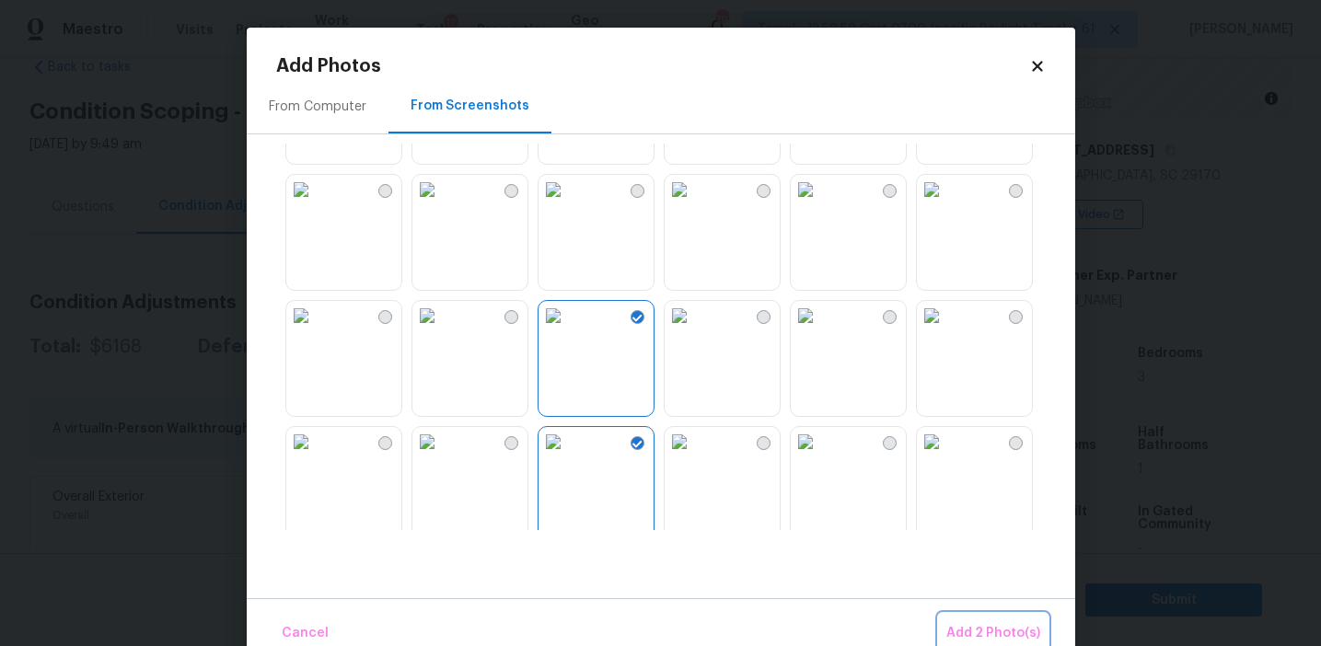
click at [971, 632] on span "Add 2 Photo(s)" at bounding box center [993, 633] width 94 height 23
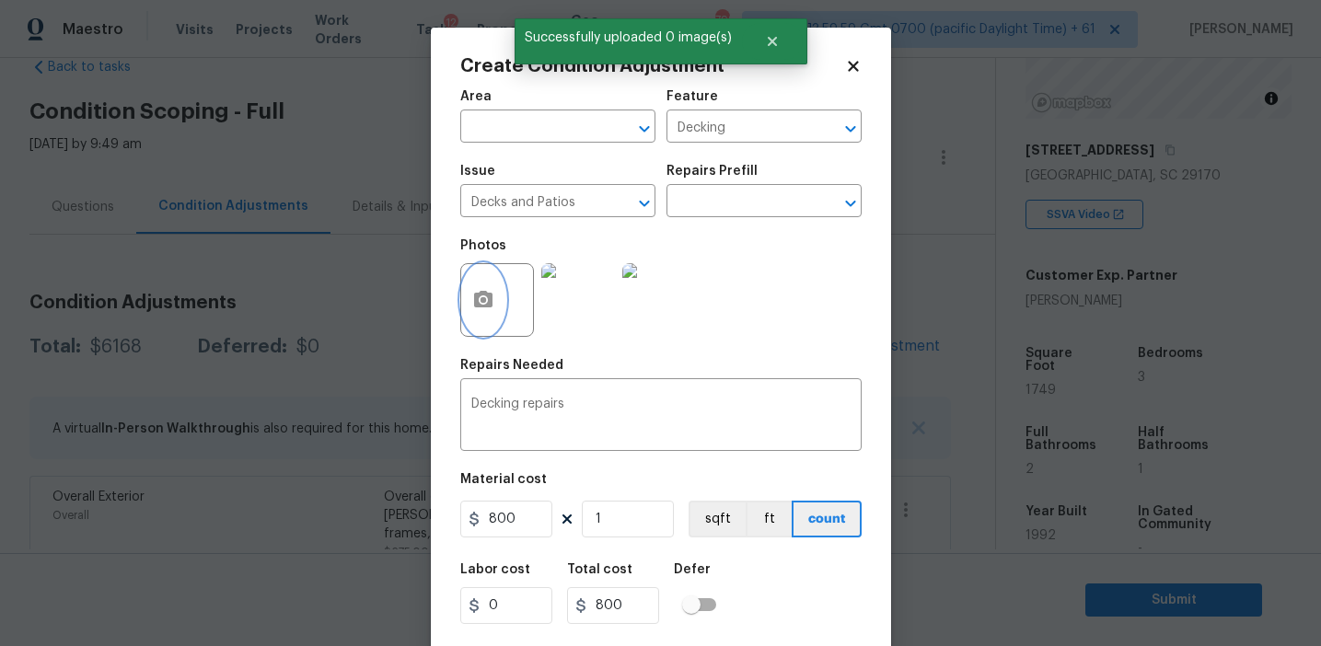
scroll to position [41, 0]
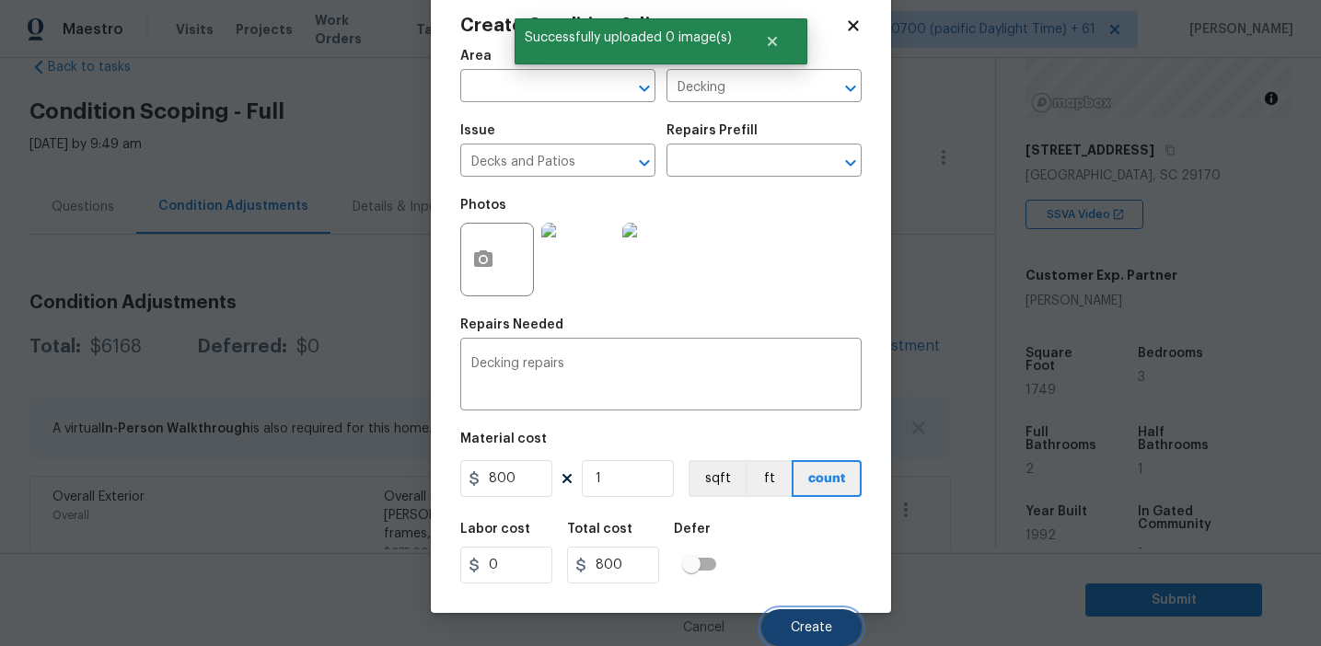
click at [808, 615] on button "Create" at bounding box center [811, 627] width 100 height 37
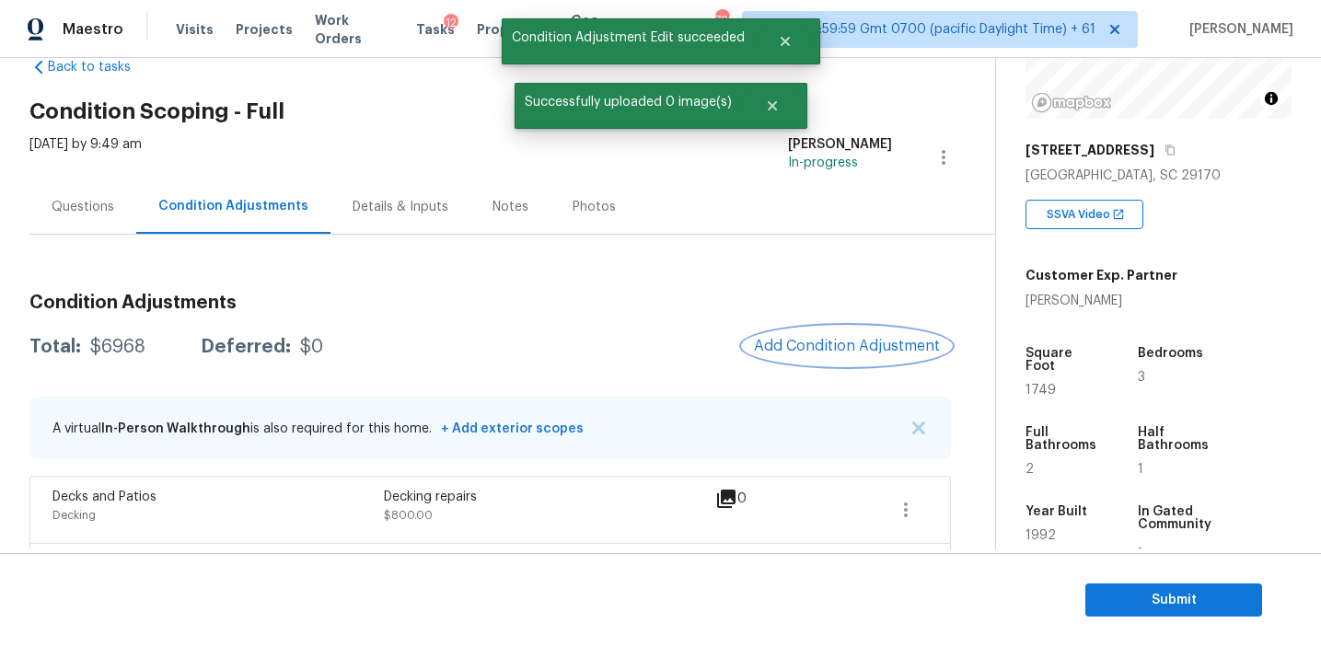
scroll to position [0, 0]
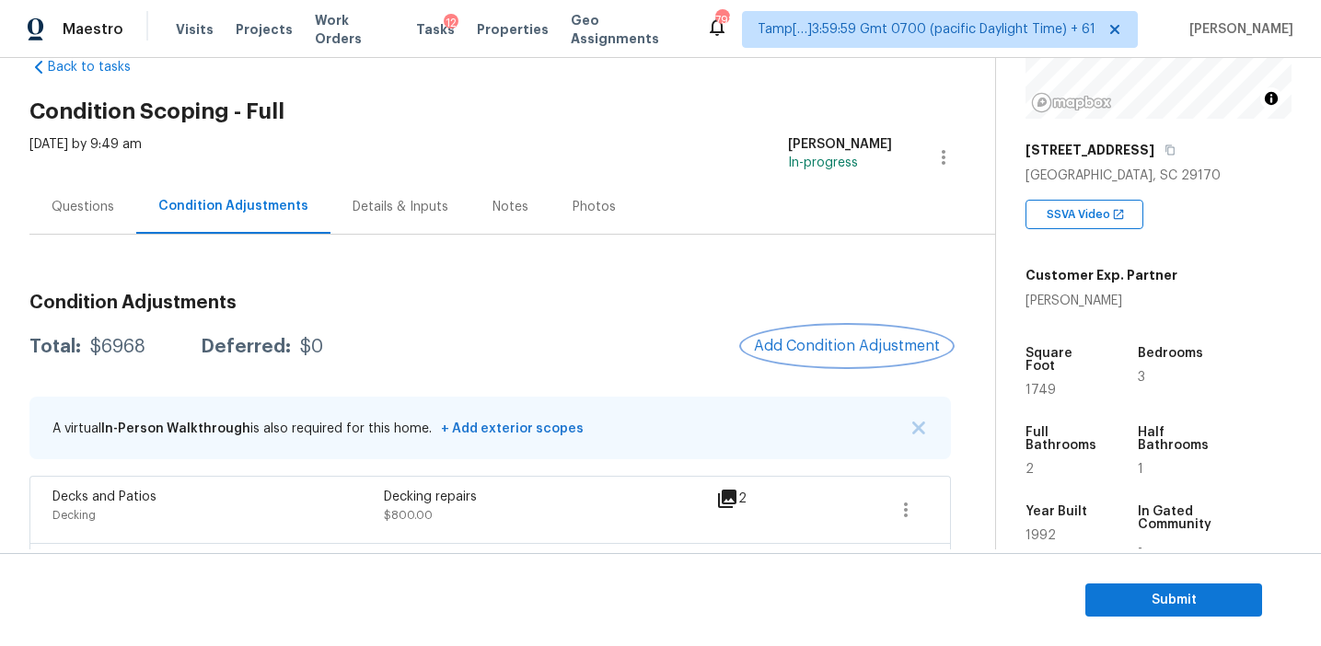
click at [825, 340] on span "Add Condition Adjustment" at bounding box center [847, 346] width 186 height 17
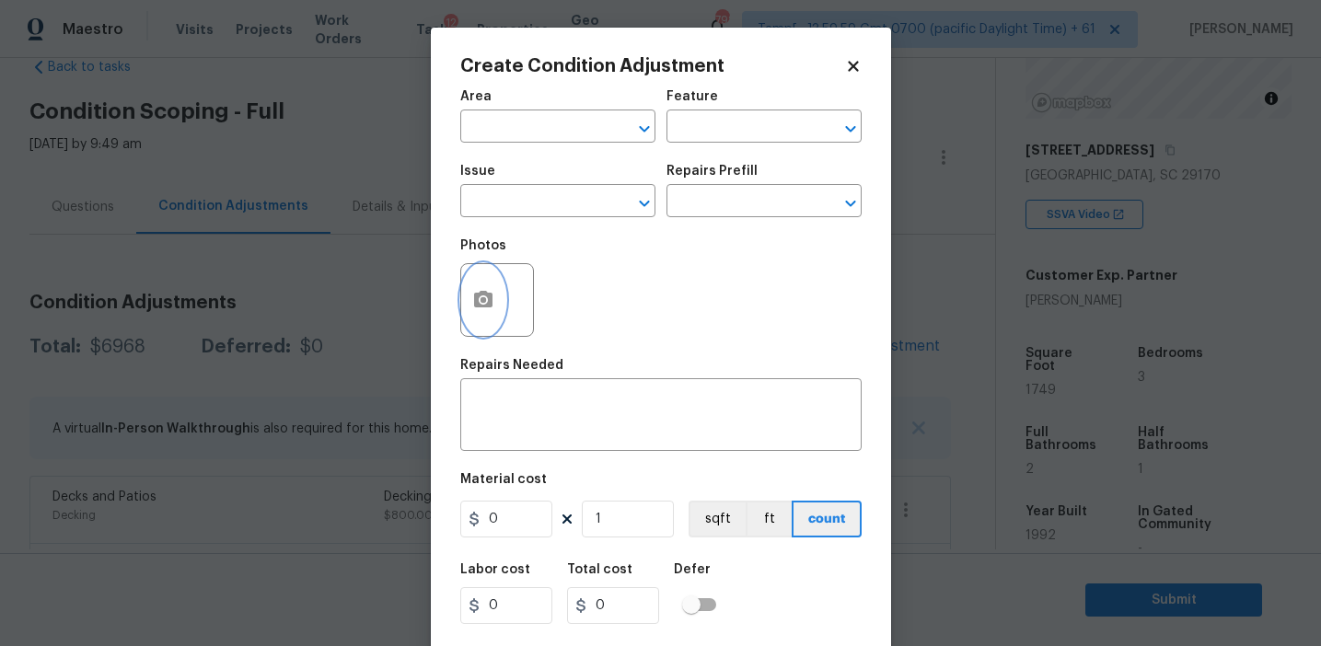
click at [485, 315] on button "button" at bounding box center [483, 300] width 44 height 72
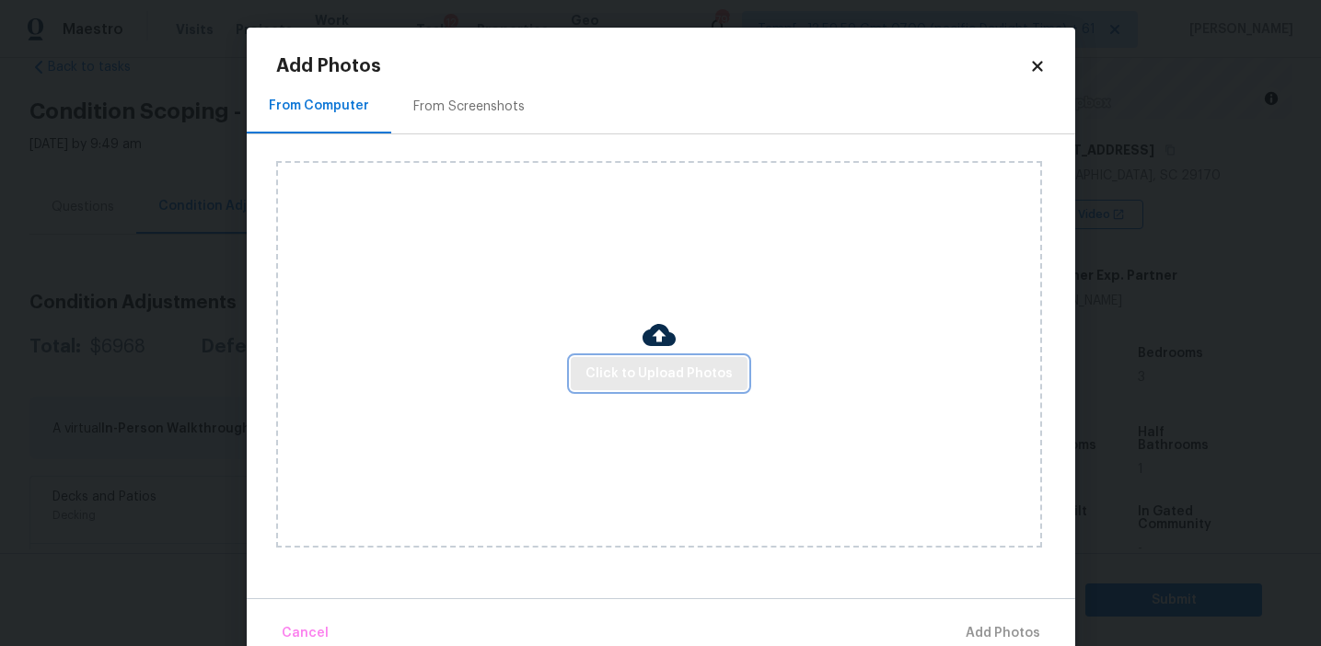
click at [617, 367] on span "Click to Upload Photos" at bounding box center [658, 374] width 147 height 23
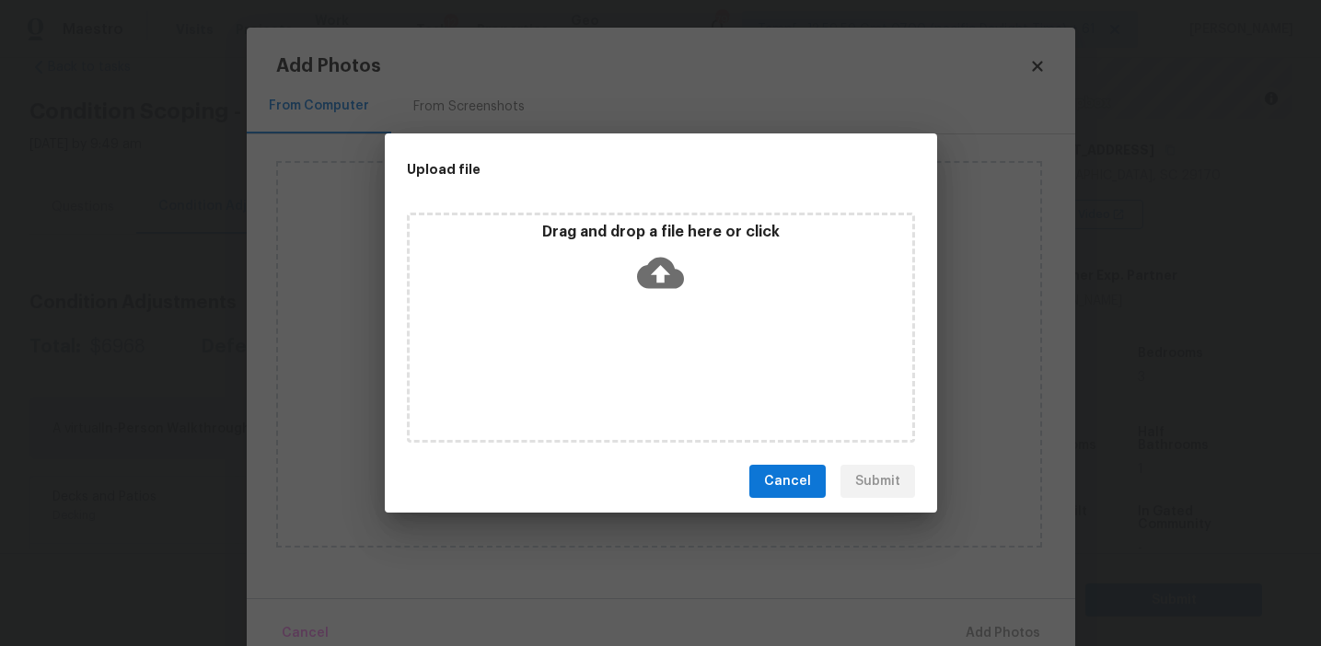
click at [614, 207] on div "Drag and drop a file here or click" at bounding box center [661, 327] width 552 height 245
click at [613, 230] on p "Drag and drop a file here or click" at bounding box center [661, 232] width 503 height 19
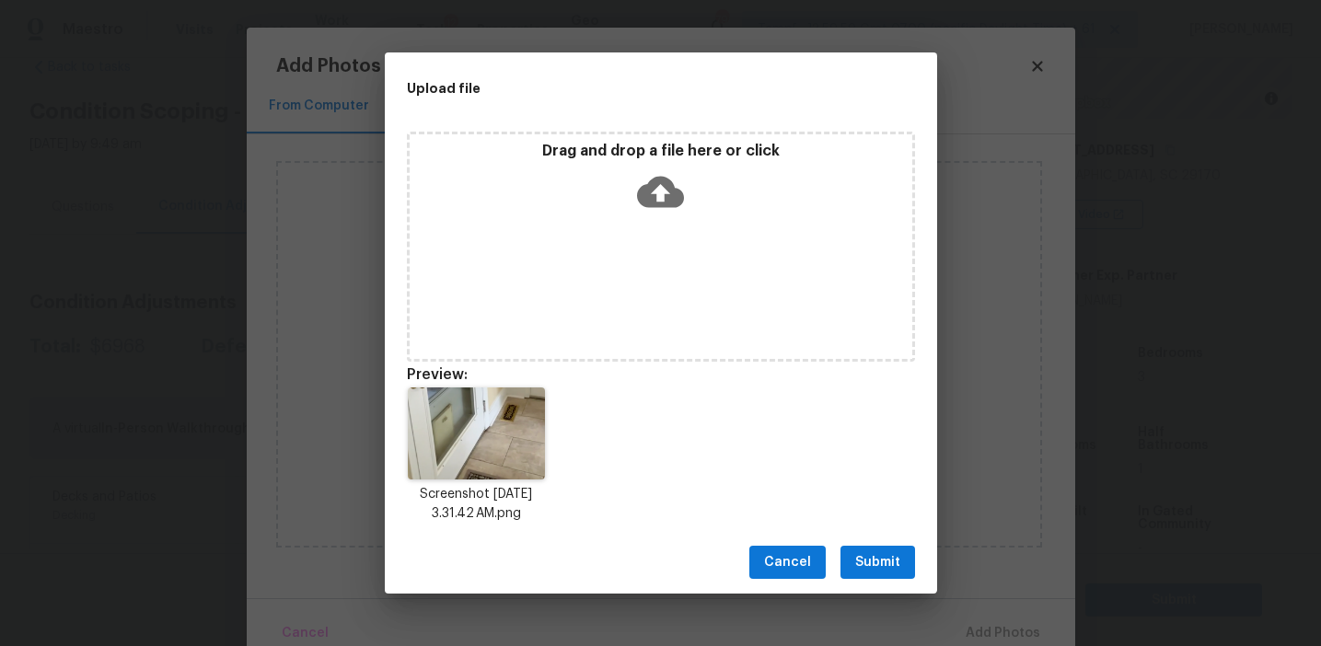
click at [863, 562] on span "Submit" at bounding box center [877, 562] width 45 height 23
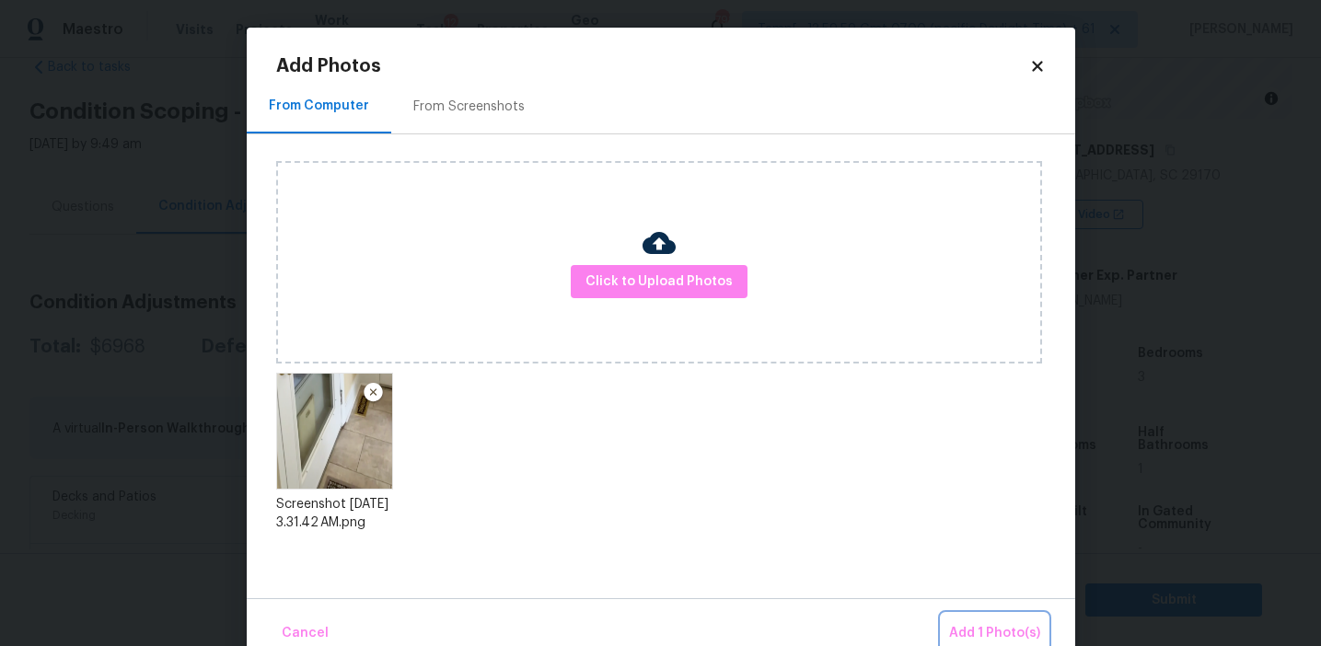
click at [973, 621] on button "Add 1 Photo(s)" at bounding box center [995, 634] width 106 height 40
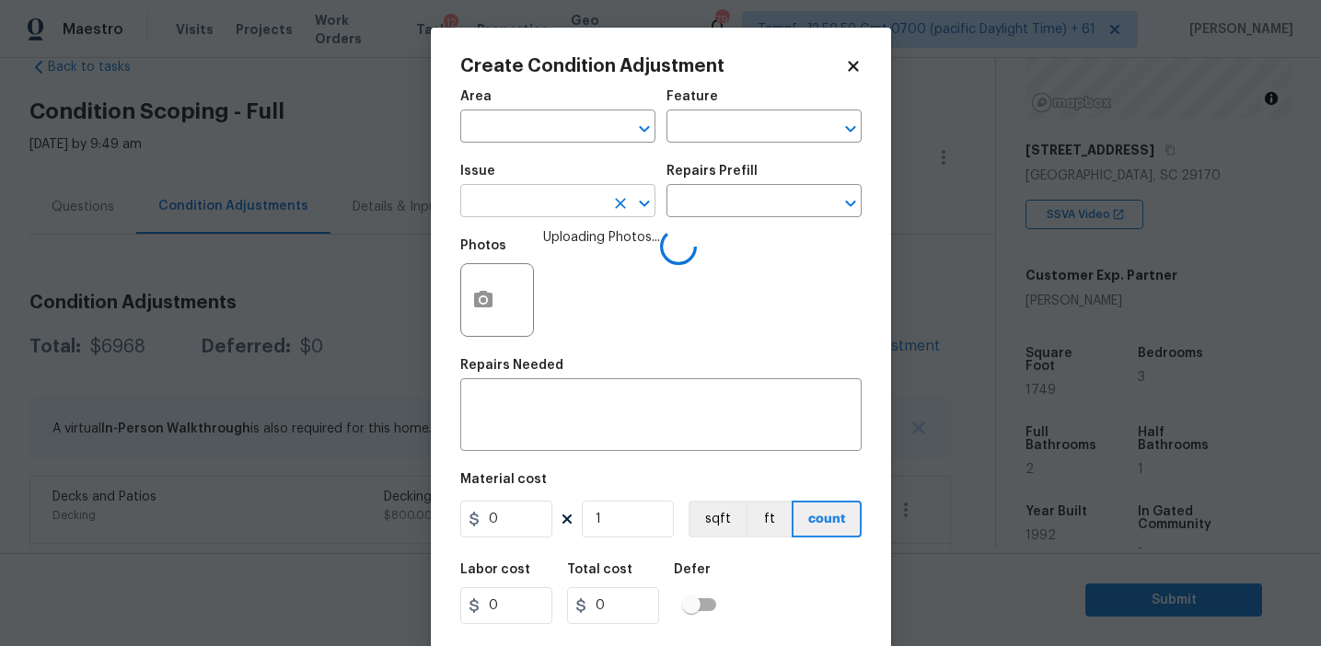
click at [571, 203] on input "text" at bounding box center [532, 203] width 144 height 29
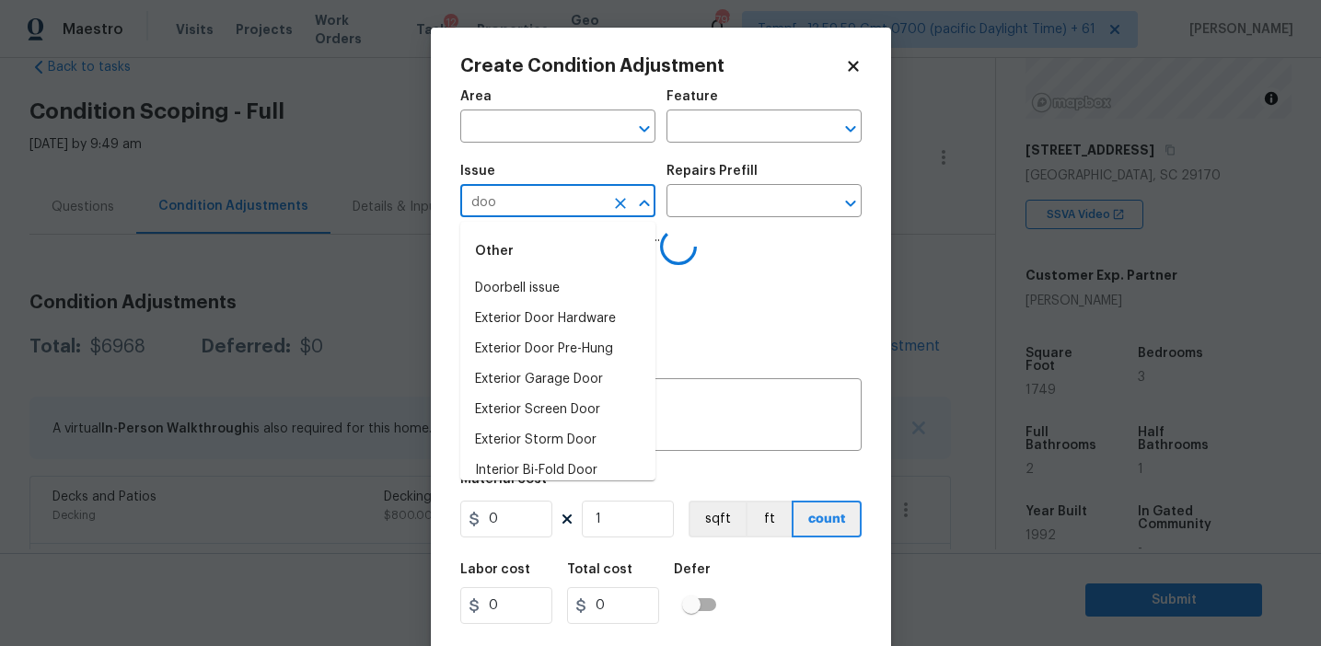
type input "door"
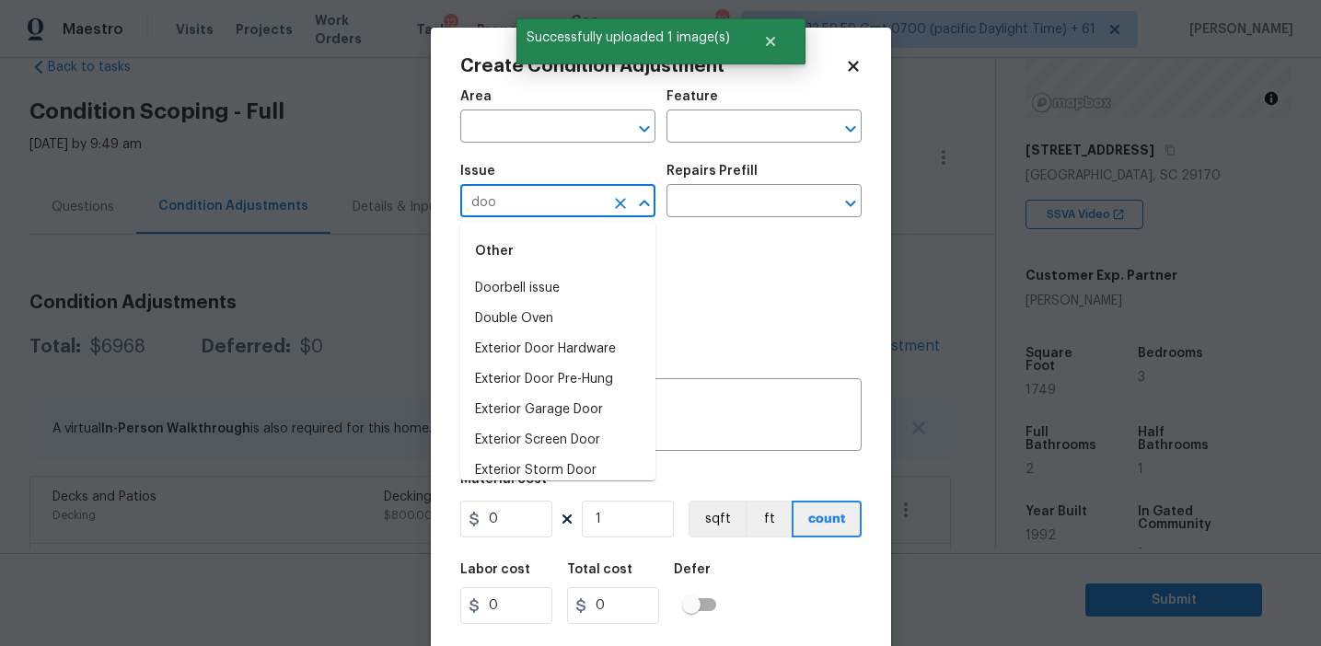
type input "door"
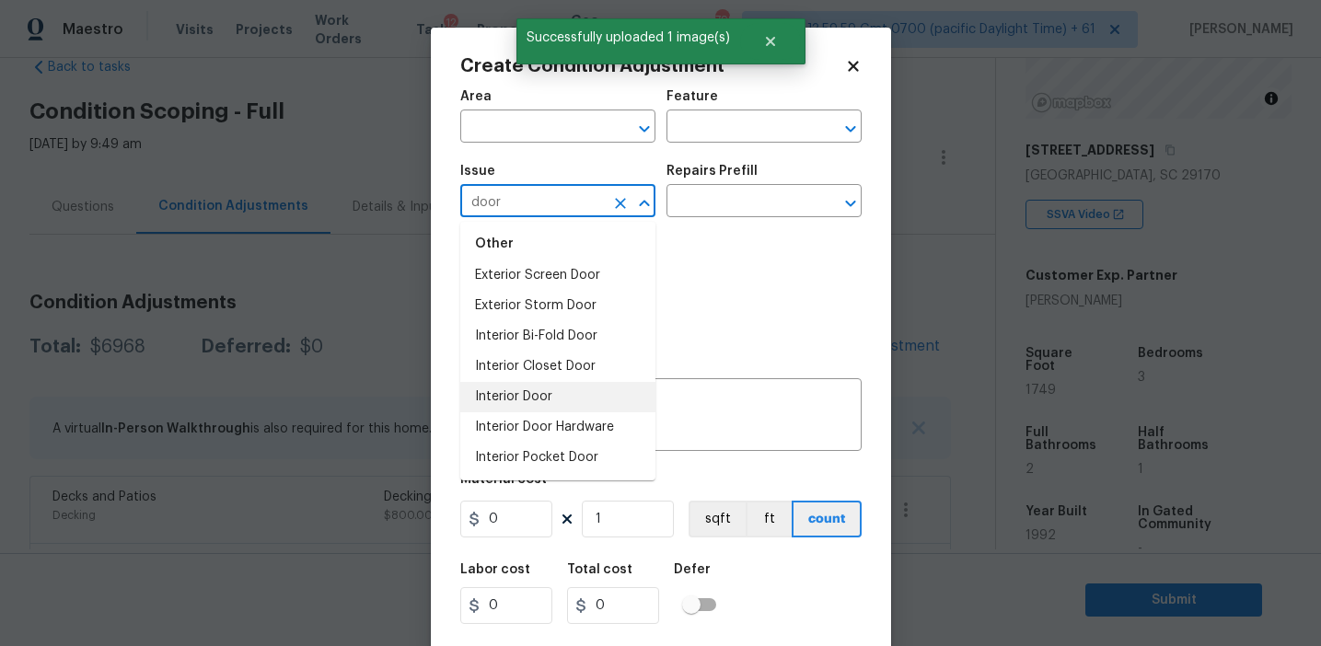
click at [559, 389] on li "Interior Door" at bounding box center [557, 397] width 195 height 30
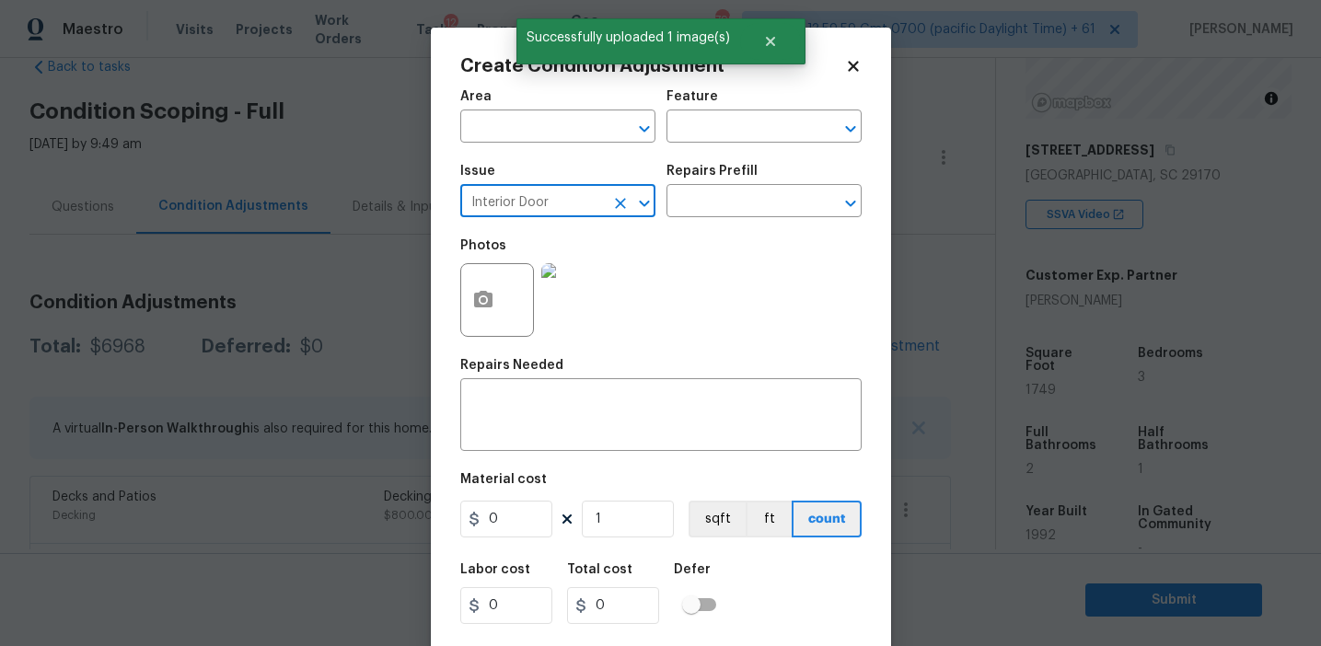
type input "Interior Door"
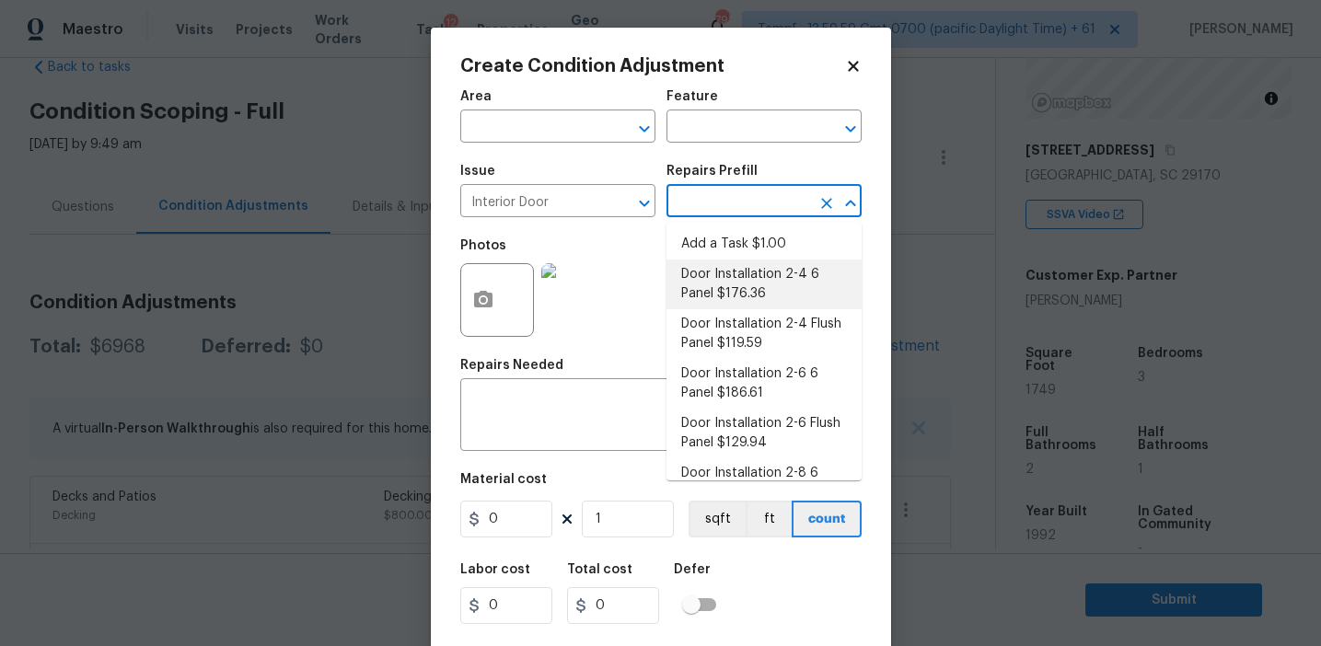
click at [734, 304] on li "Door Installation 2-4 6 Panel $176.36" at bounding box center [763, 285] width 195 height 50
type input "Interior Door"
type textarea "Remove the existing door (if present). Install a new pre-hung 2-4 6 panel inter…"
type input "176.36"
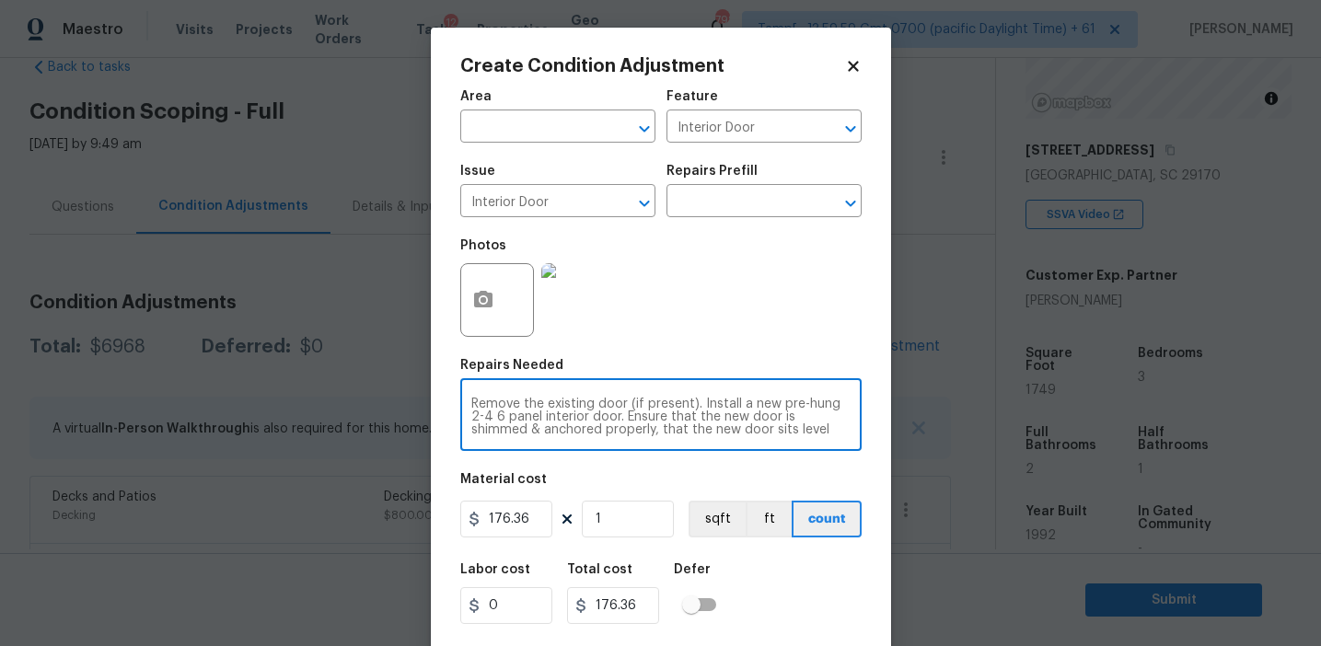
click at [596, 404] on textarea "Remove the existing door (if present). Install a new pre-hung 2-4 6 panel inter…" at bounding box center [660, 417] width 379 height 39
type textarea "Remove the existing pet door (if present). Install a new pre-hung 2-4 6 panel i…"
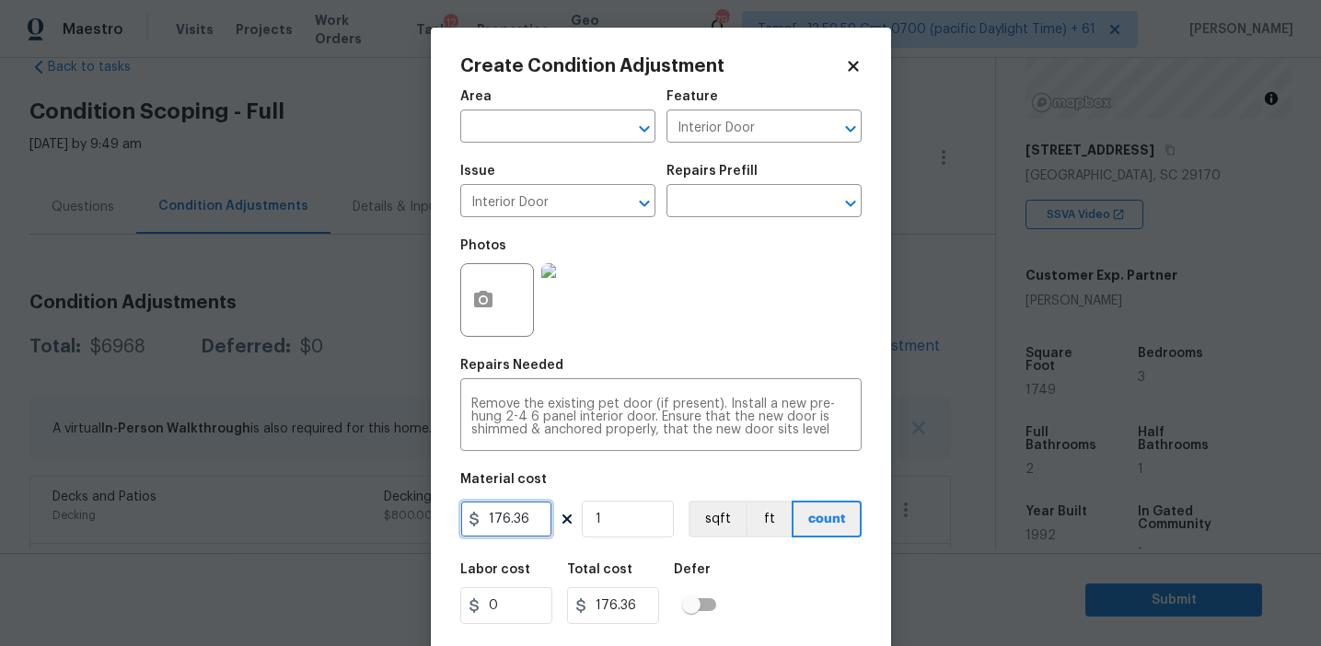
scroll to position [41, 0]
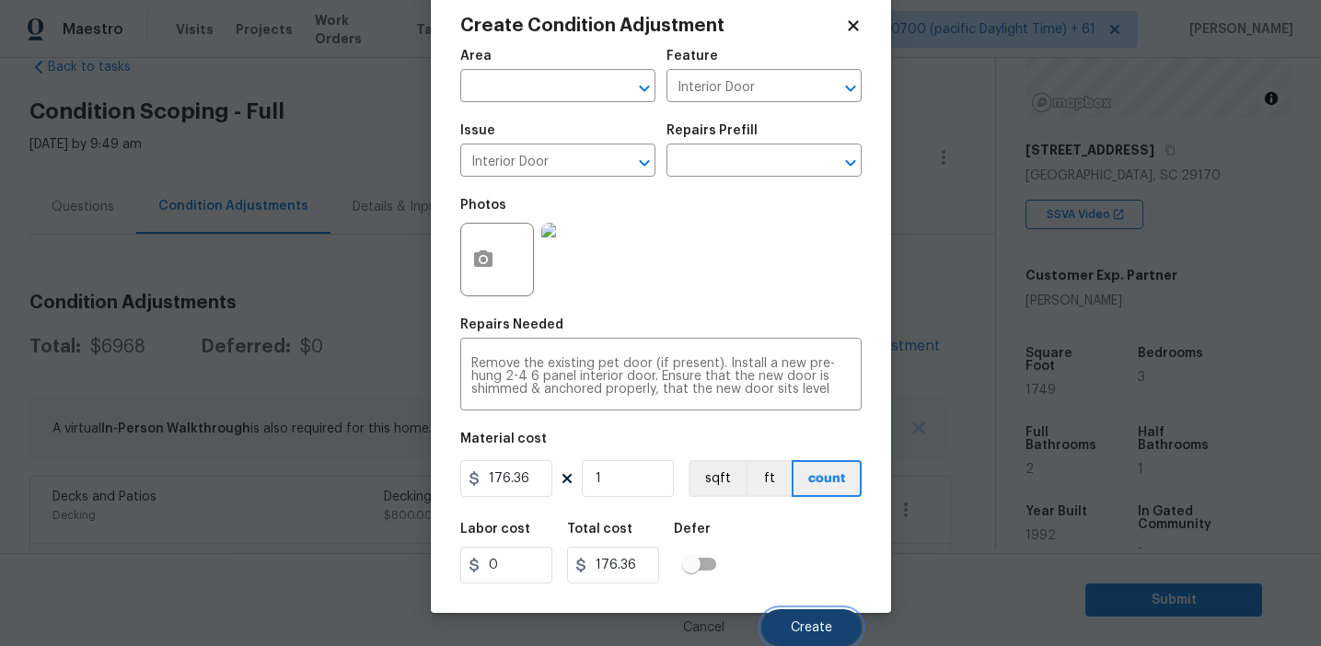
click at [786, 627] on button "Create" at bounding box center [811, 627] width 100 height 37
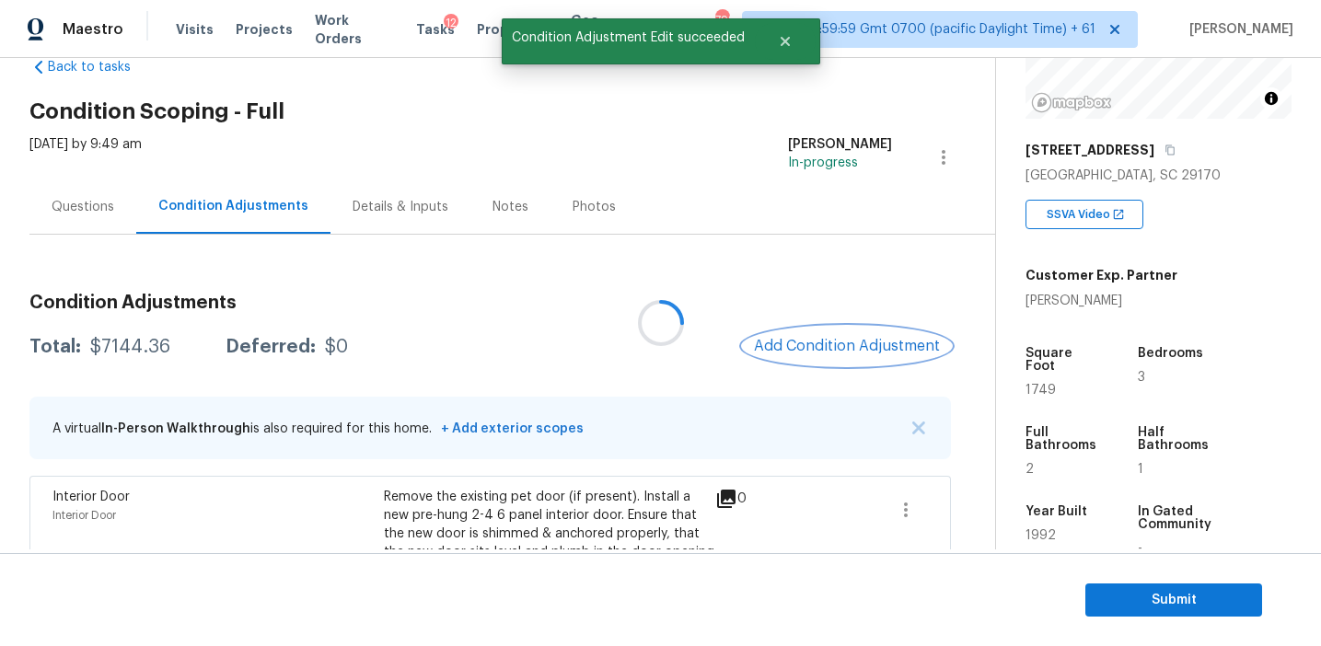
scroll to position [0, 0]
click at [795, 340] on span "Add Condition Adjustment" at bounding box center [847, 346] width 186 height 17
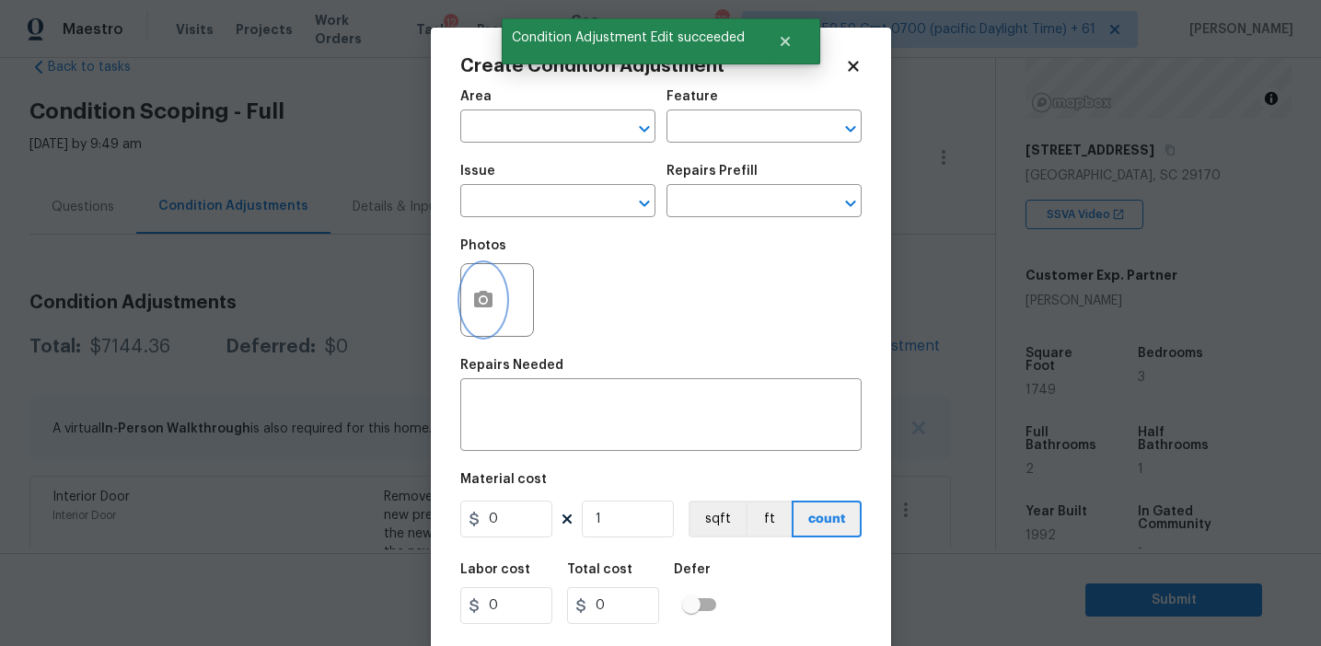
click at [490, 321] on button "button" at bounding box center [483, 300] width 44 height 72
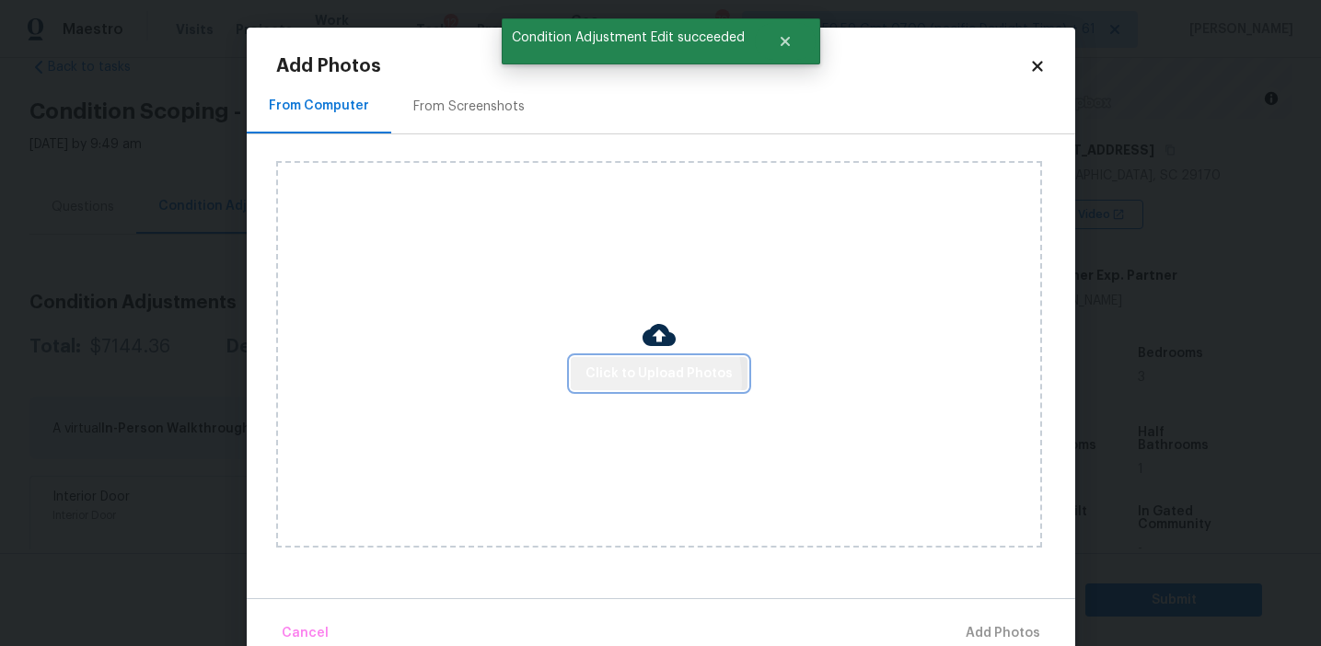
click at [640, 379] on span "Click to Upload Photos" at bounding box center [658, 374] width 147 height 23
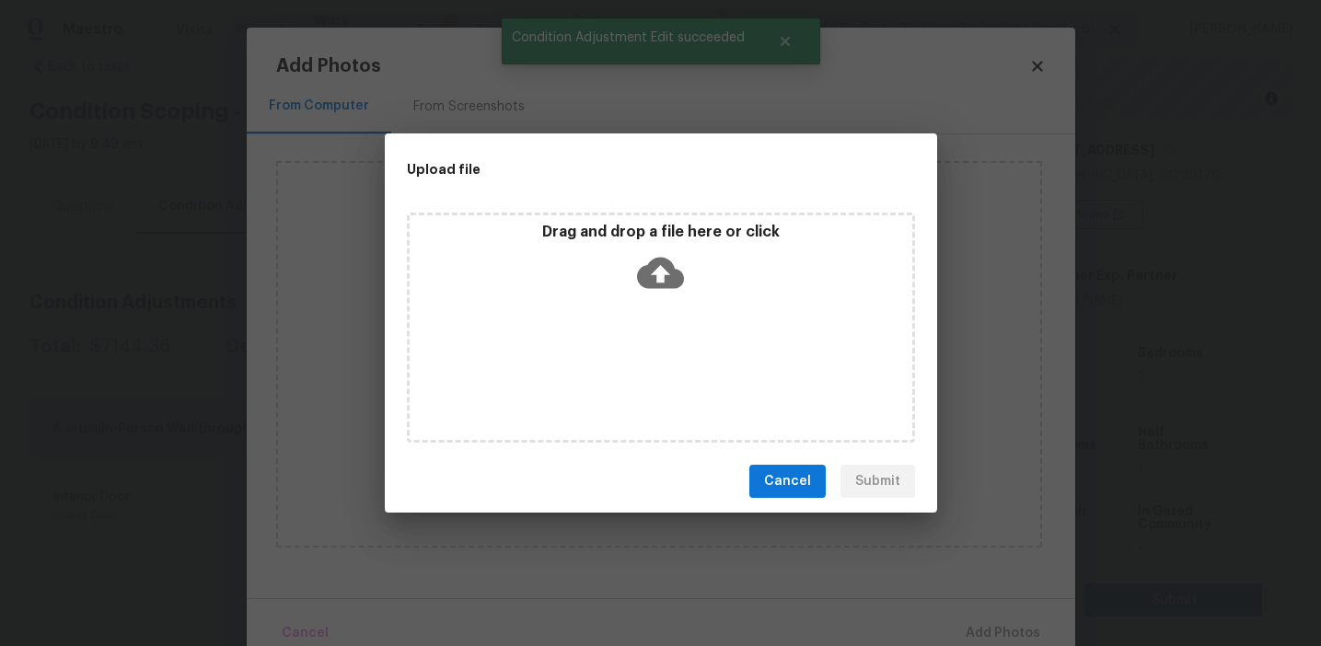
click at [640, 290] on icon at bounding box center [660, 272] width 47 height 47
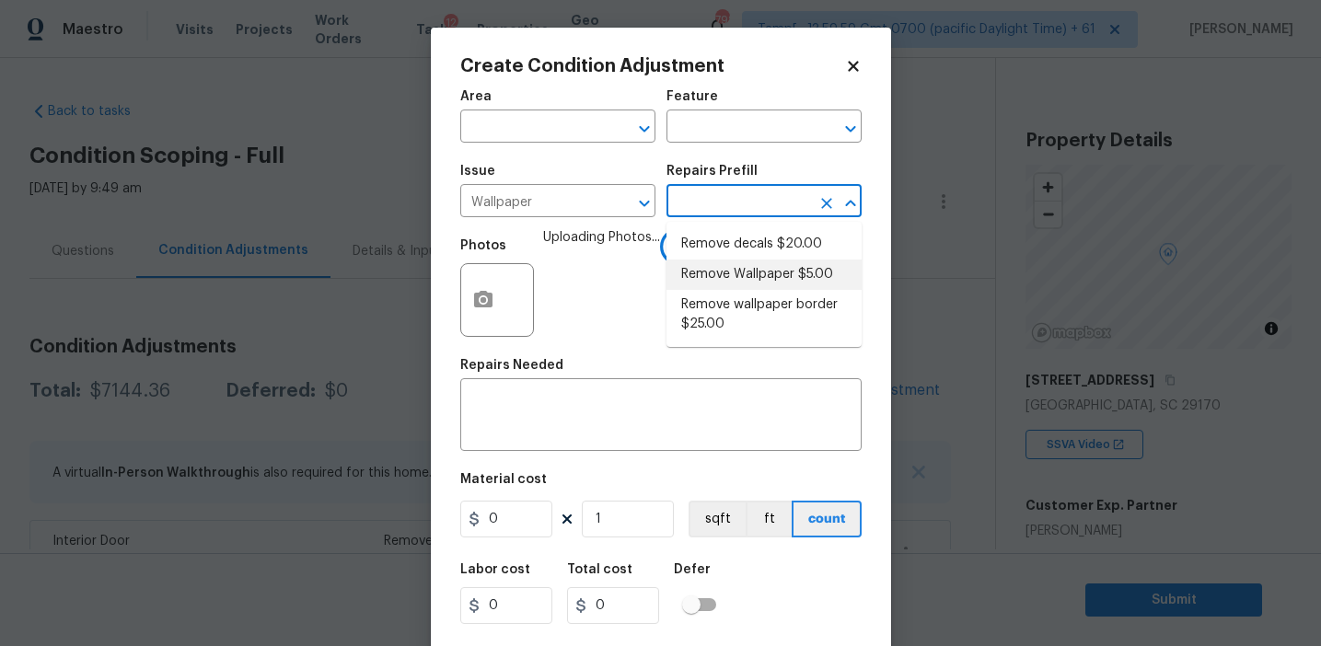
scroll to position [230, 0]
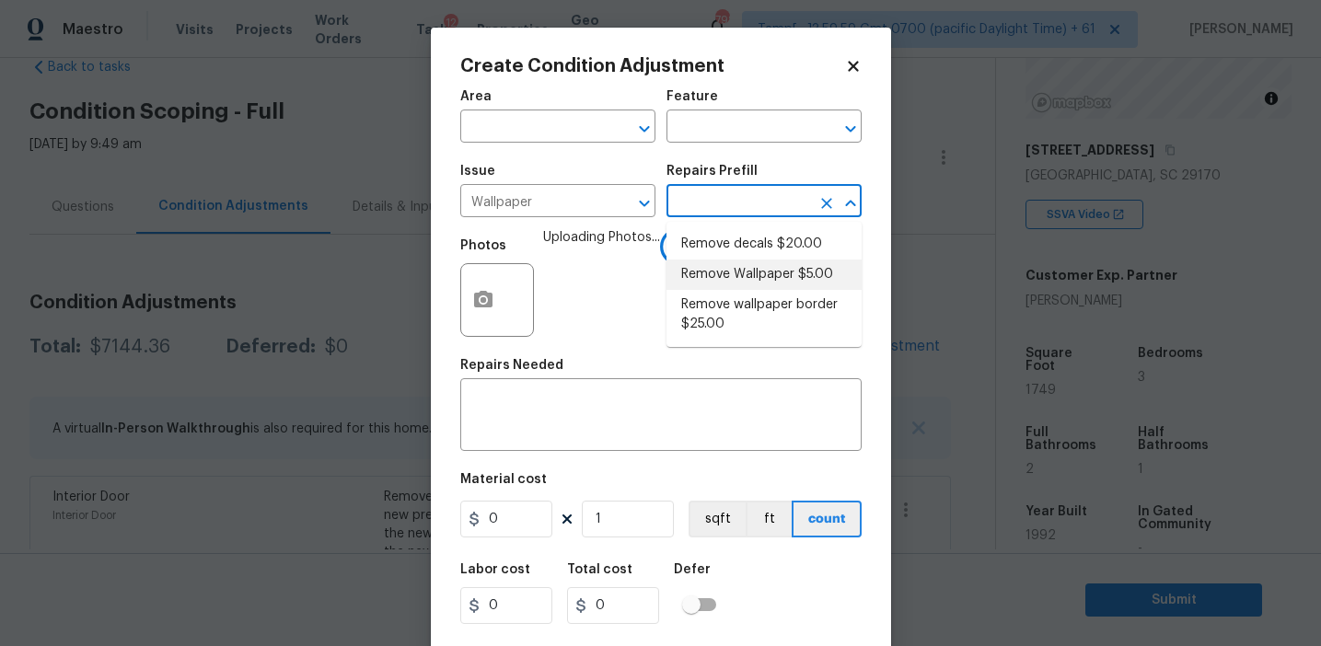
click at [735, 273] on li "Remove Wallpaper $5.00" at bounding box center [763, 275] width 195 height 30
type input "Walls and Ceiling"
type input "5"
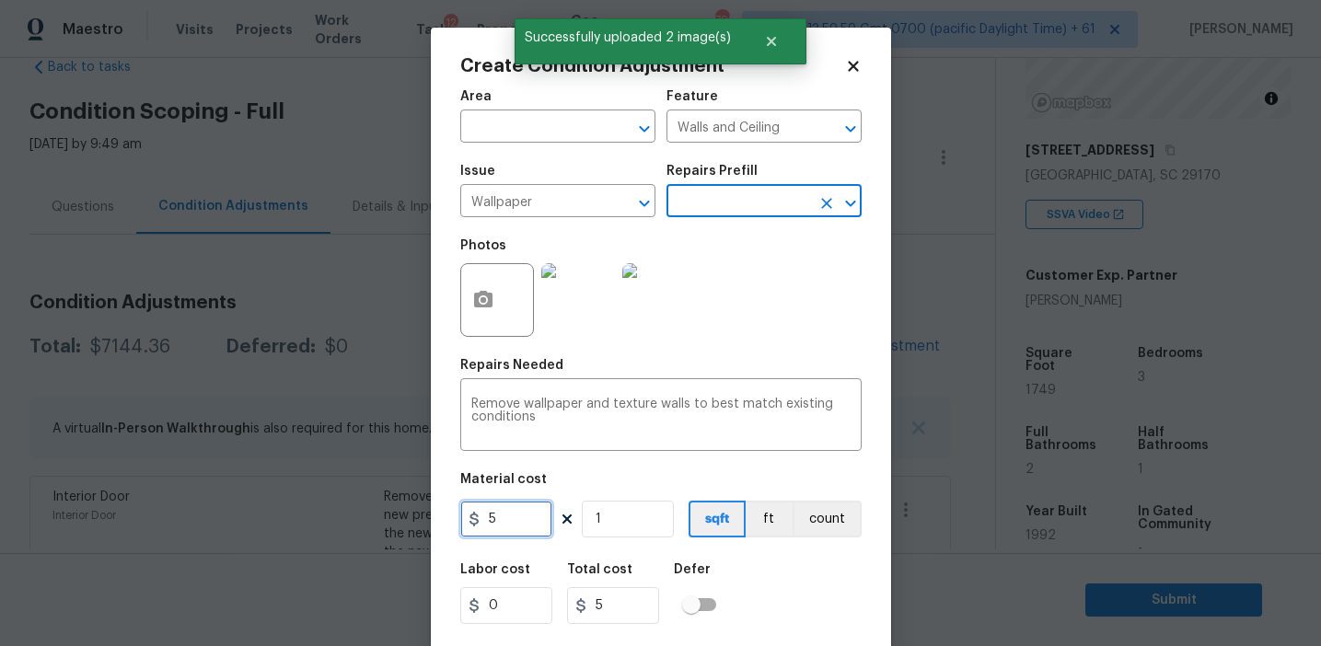
click at [516, 512] on input "5" at bounding box center [506, 519] width 92 height 37
type input "300"
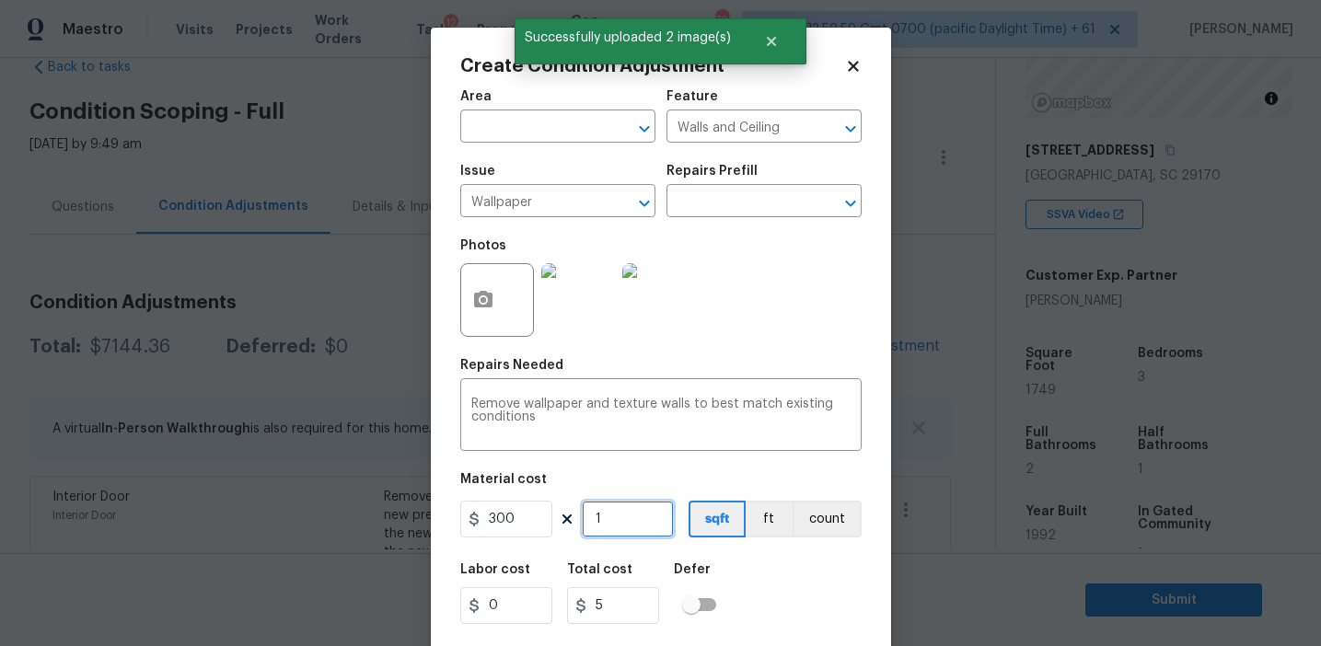
type input "300"
click at [802, 521] on button "count" at bounding box center [827, 519] width 69 height 37
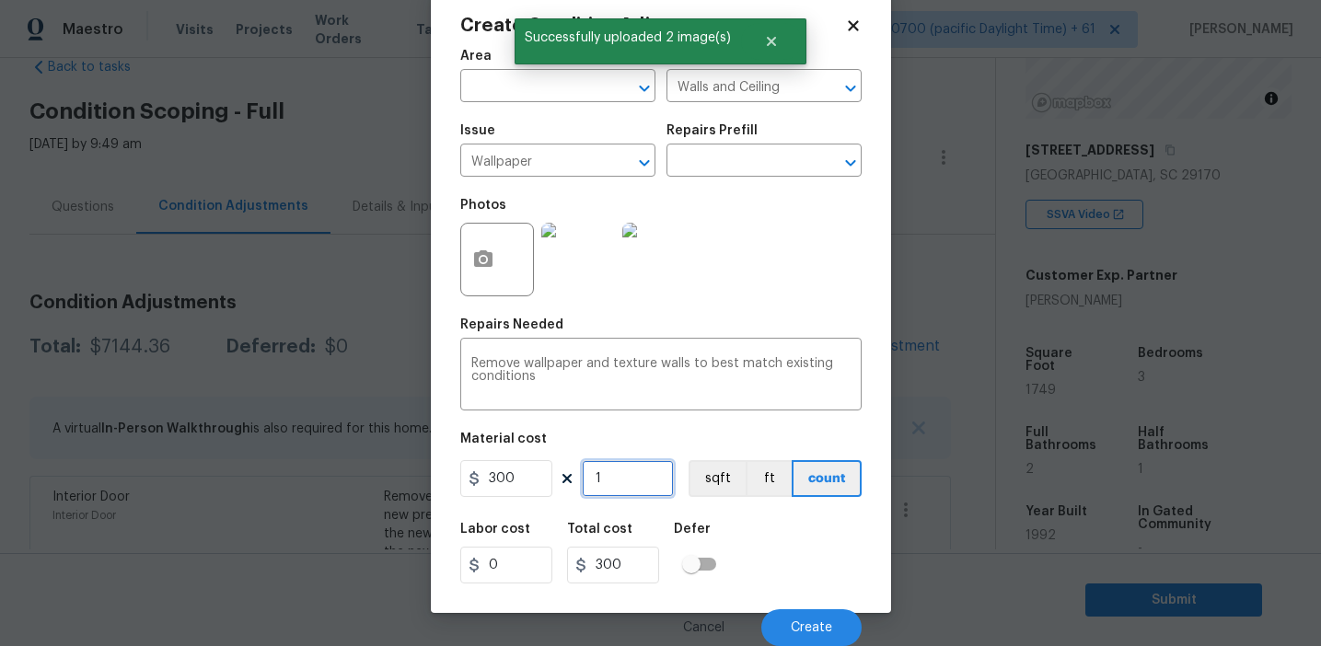
click at [665, 491] on input "1" at bounding box center [628, 478] width 92 height 37
type input "0"
type input "2"
type input "600"
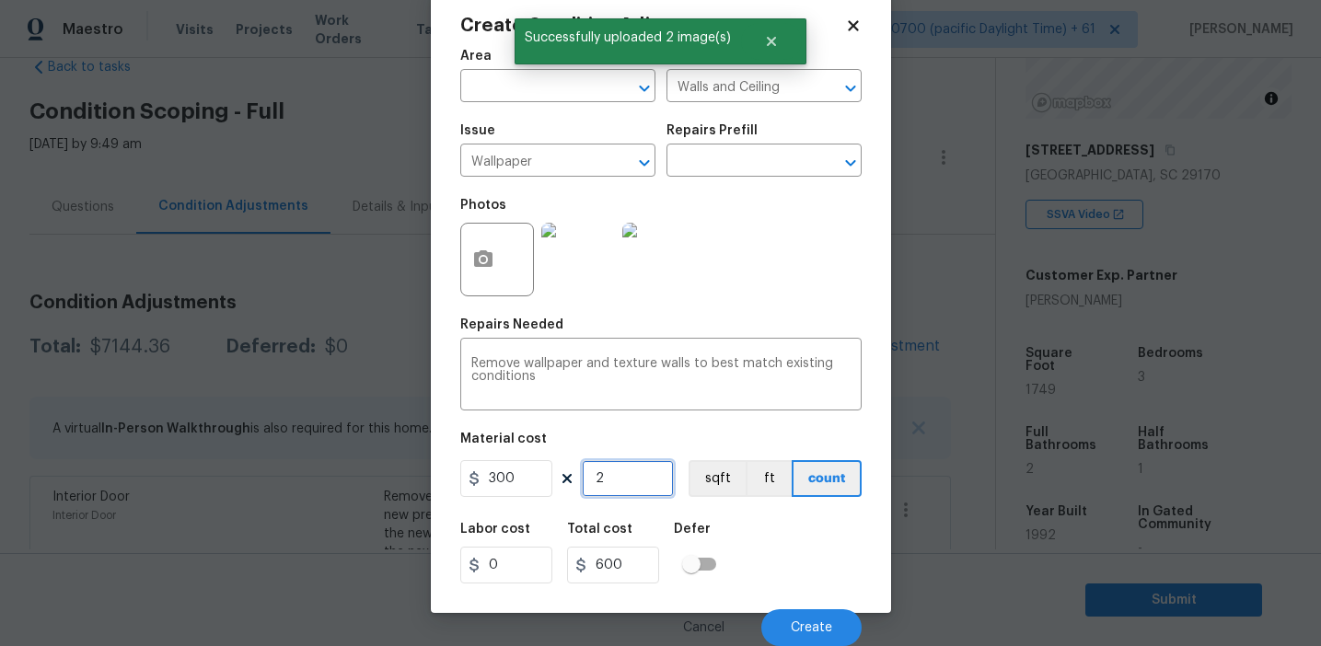
type input "2"
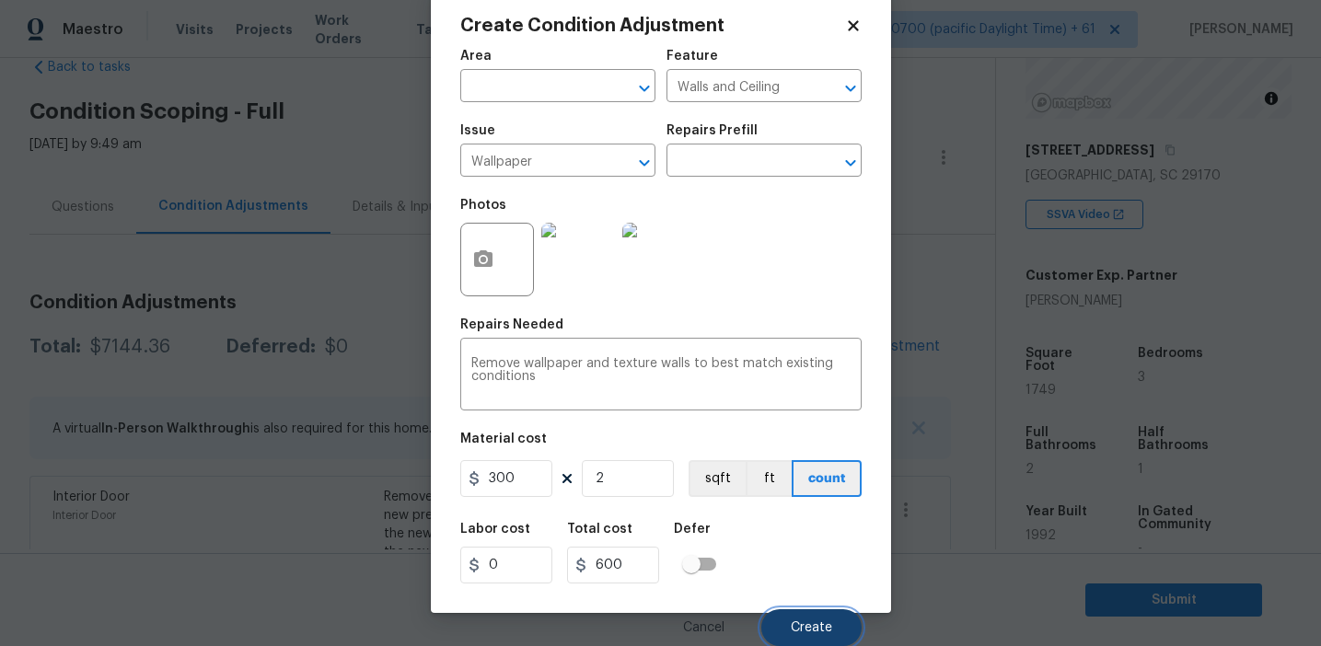
click at [793, 621] on span "Create" at bounding box center [811, 628] width 41 height 14
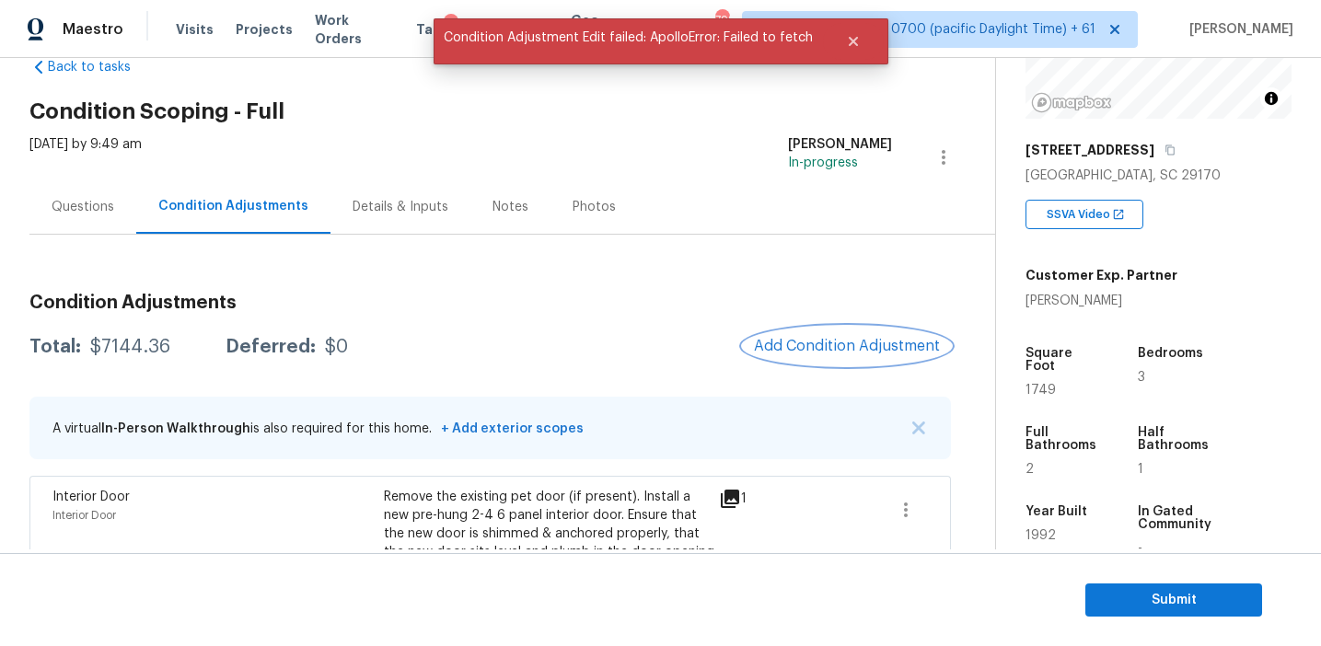
scroll to position [0, 0]
click at [689, 336] on div "Total: $7144.36 Deferred: $0 Add Condition Adjustment" at bounding box center [489, 347] width 921 height 41
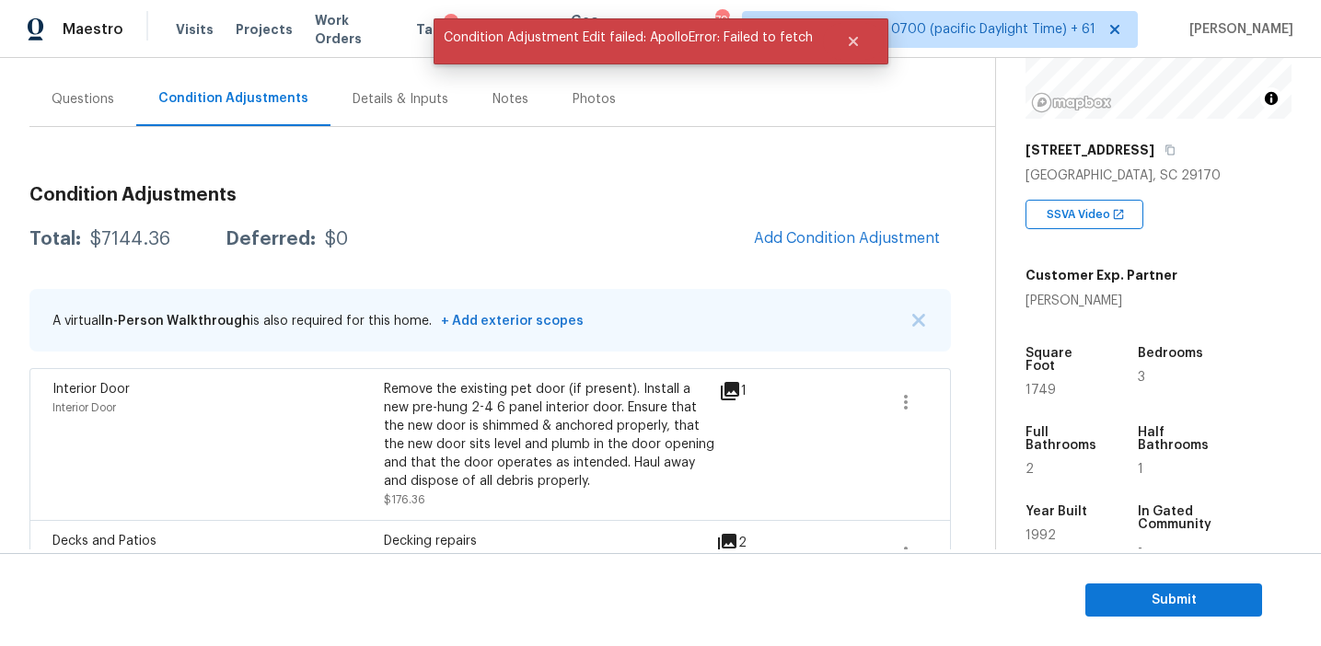
scroll to position [153, 0]
click at [824, 238] on span "Add Condition Adjustment" at bounding box center [847, 237] width 186 height 17
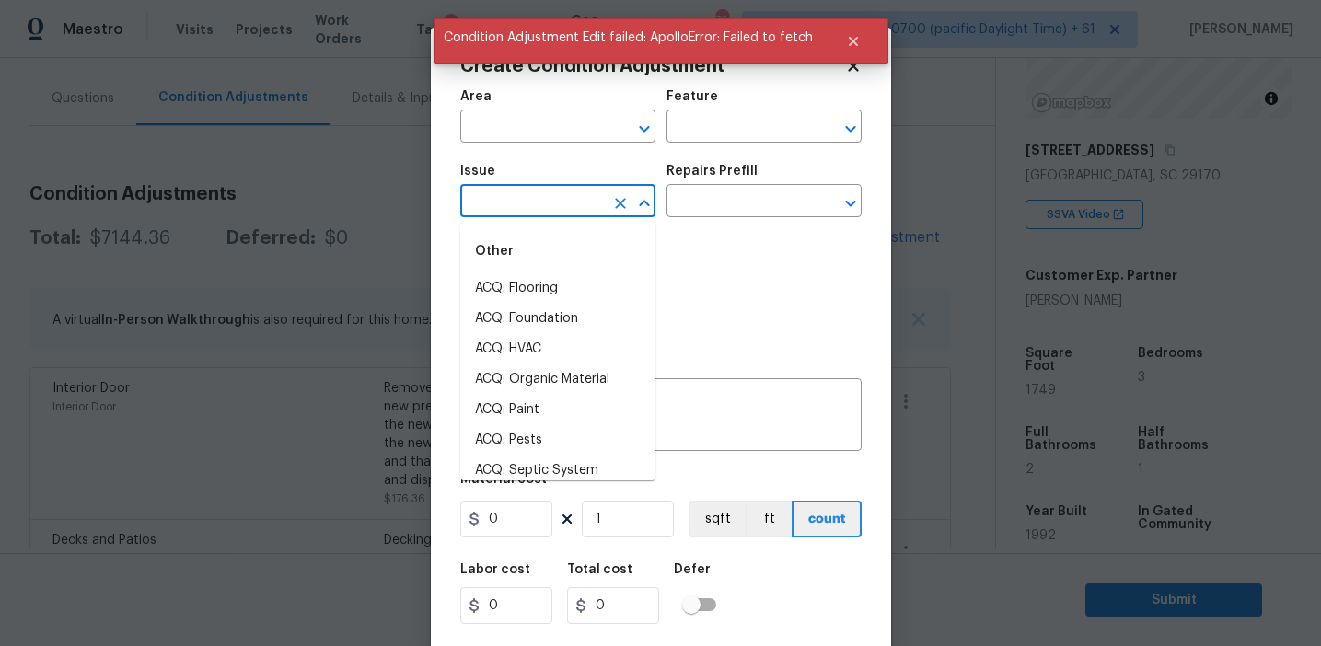
click at [527, 212] on input "text" at bounding box center [532, 203] width 144 height 29
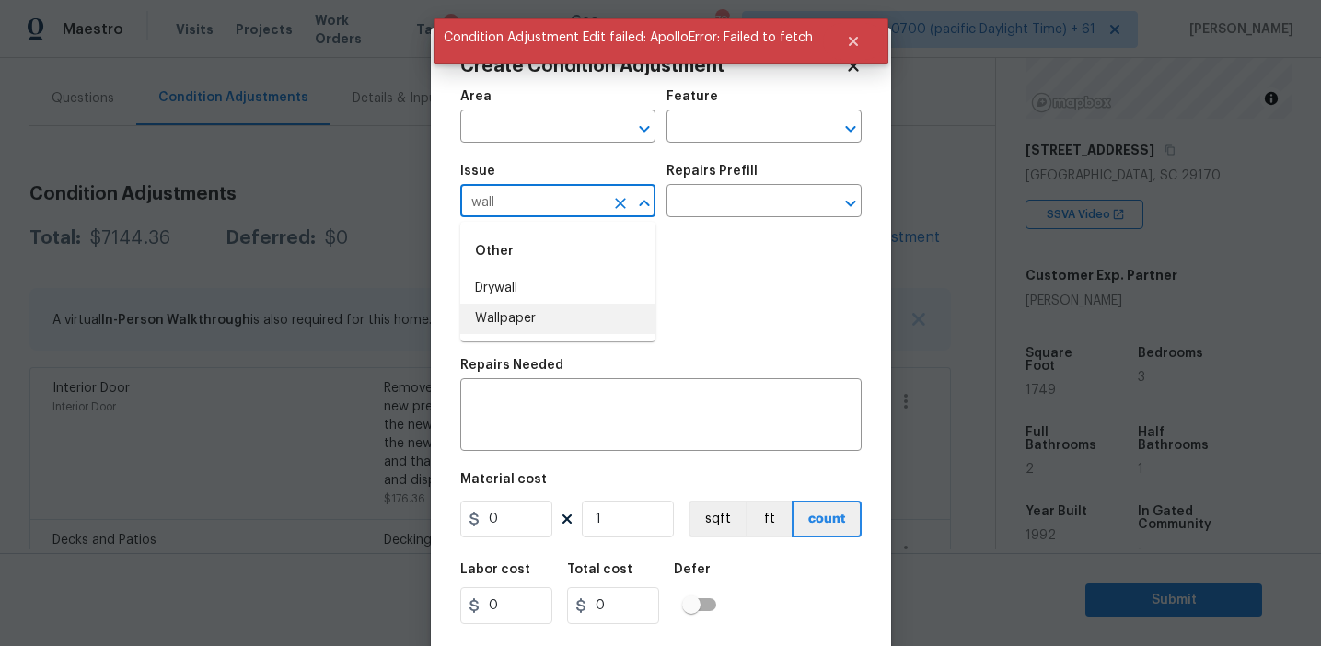
click at [546, 319] on li "Wallpaper" at bounding box center [557, 319] width 195 height 30
type input "Wallpaper"
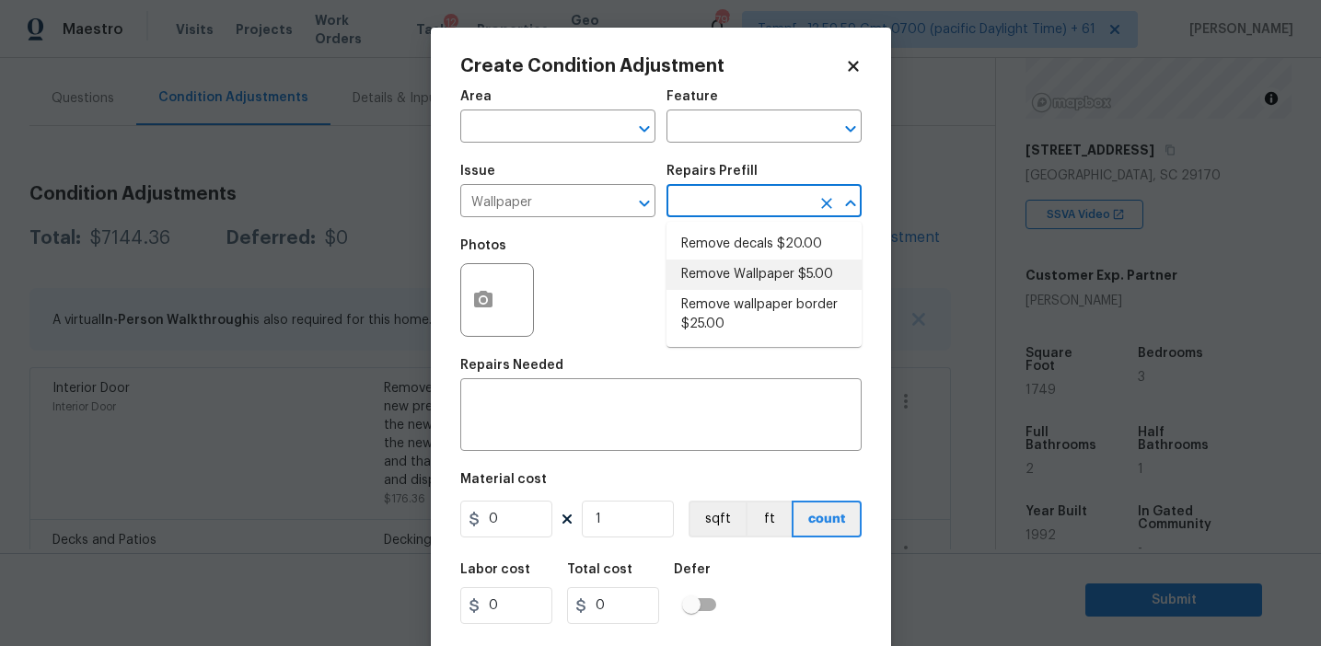
click at [737, 276] on li "Remove Wallpaper $5.00" at bounding box center [763, 275] width 195 height 30
type input "Walls and Ceiling"
type textarea "Remove wallpaper and texture walls to best match existing conditions"
type input "5"
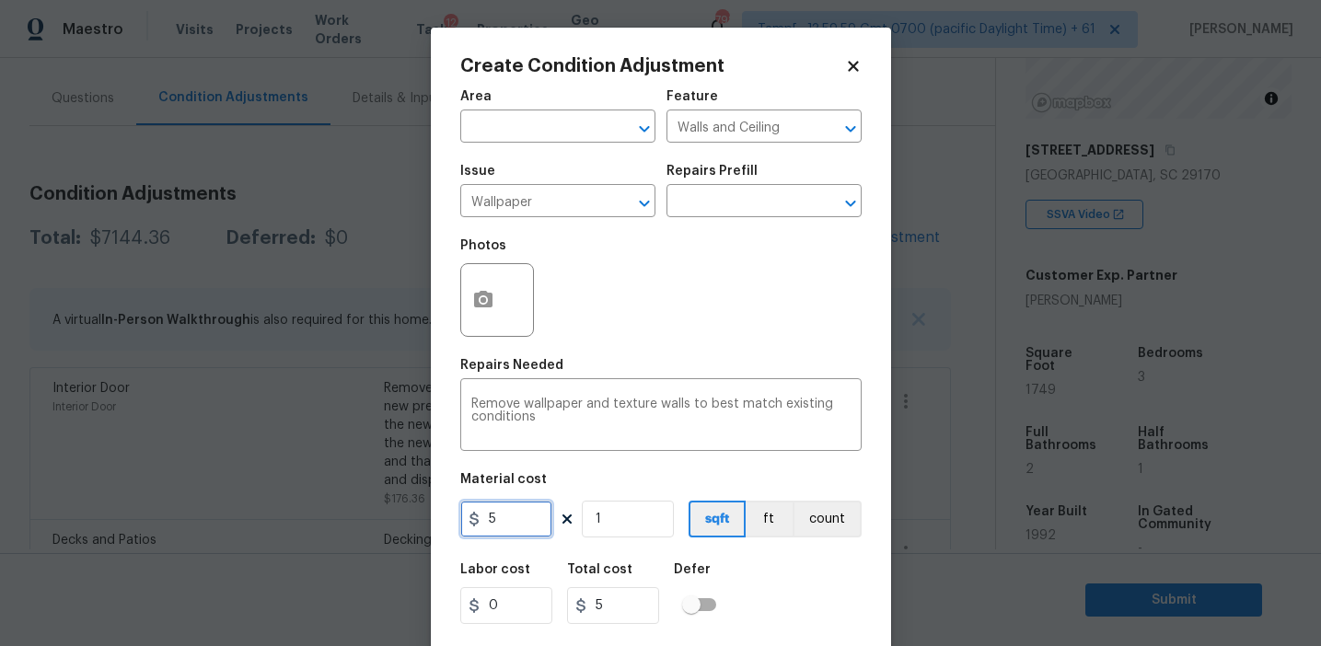
click at [532, 516] on input "5" at bounding box center [506, 519] width 92 height 37
type input "450"
click at [807, 520] on button "count" at bounding box center [827, 519] width 69 height 37
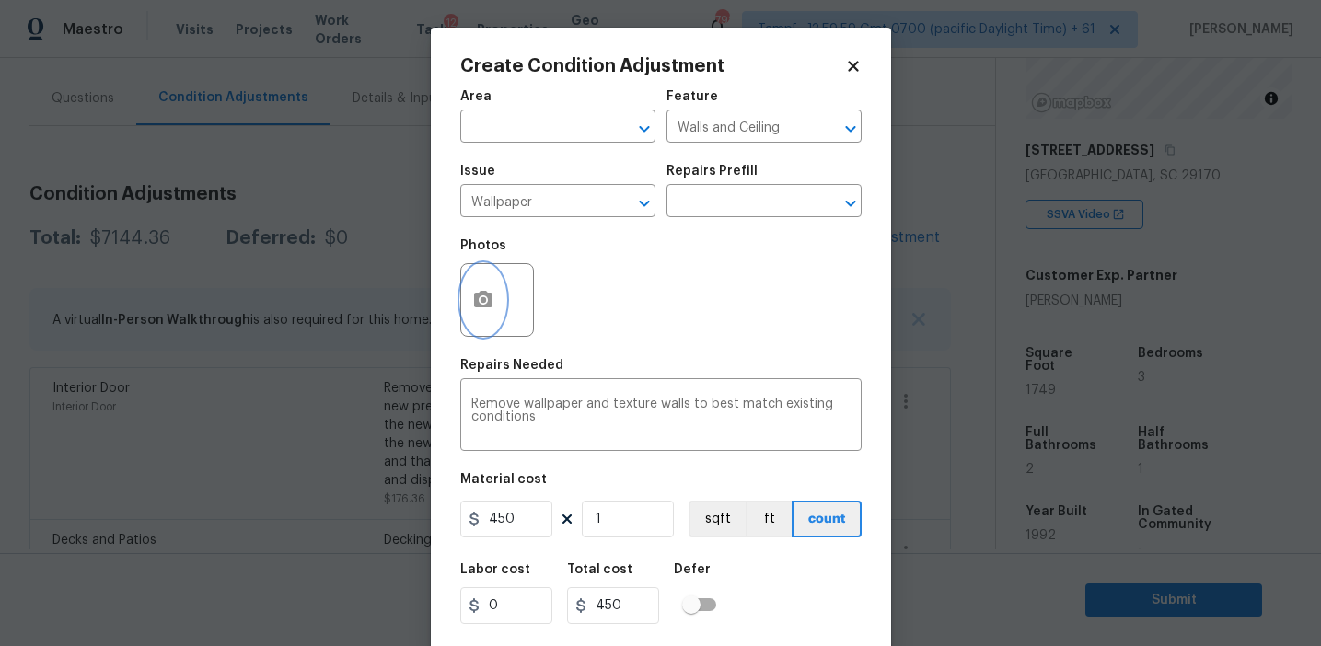
click at [490, 300] on icon "button" at bounding box center [483, 299] width 18 height 17
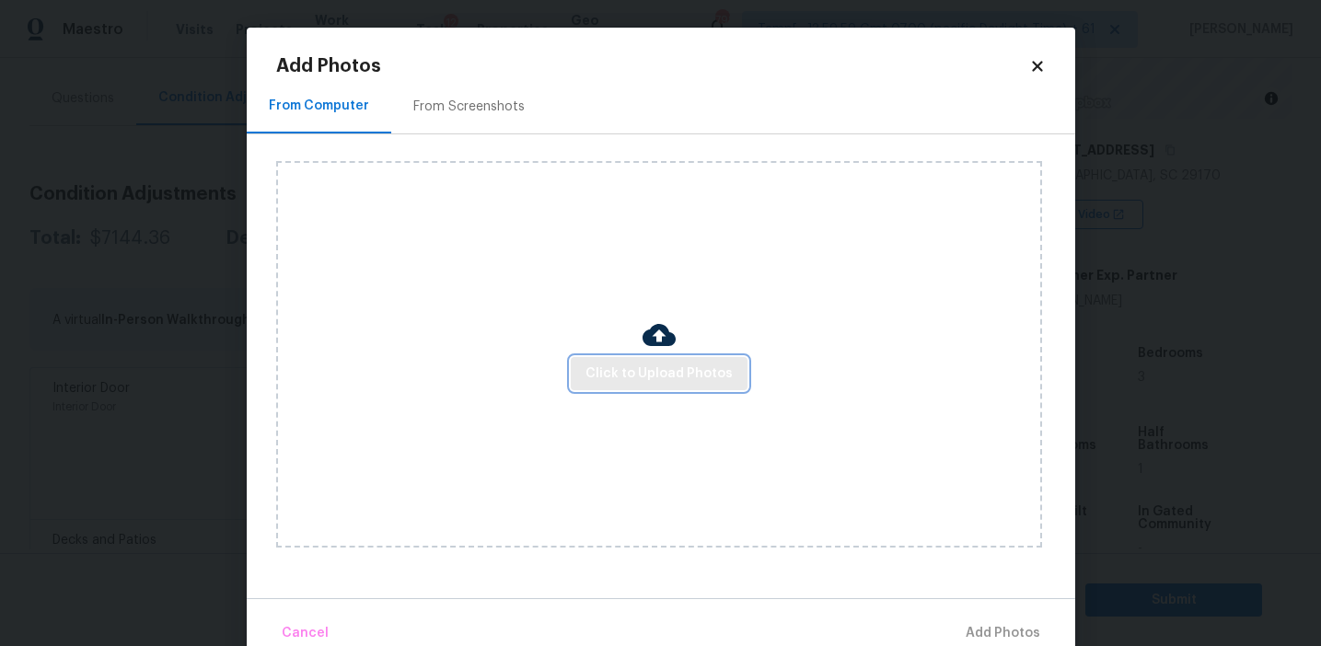
click at [641, 365] on span "Click to Upload Photos" at bounding box center [658, 374] width 147 height 23
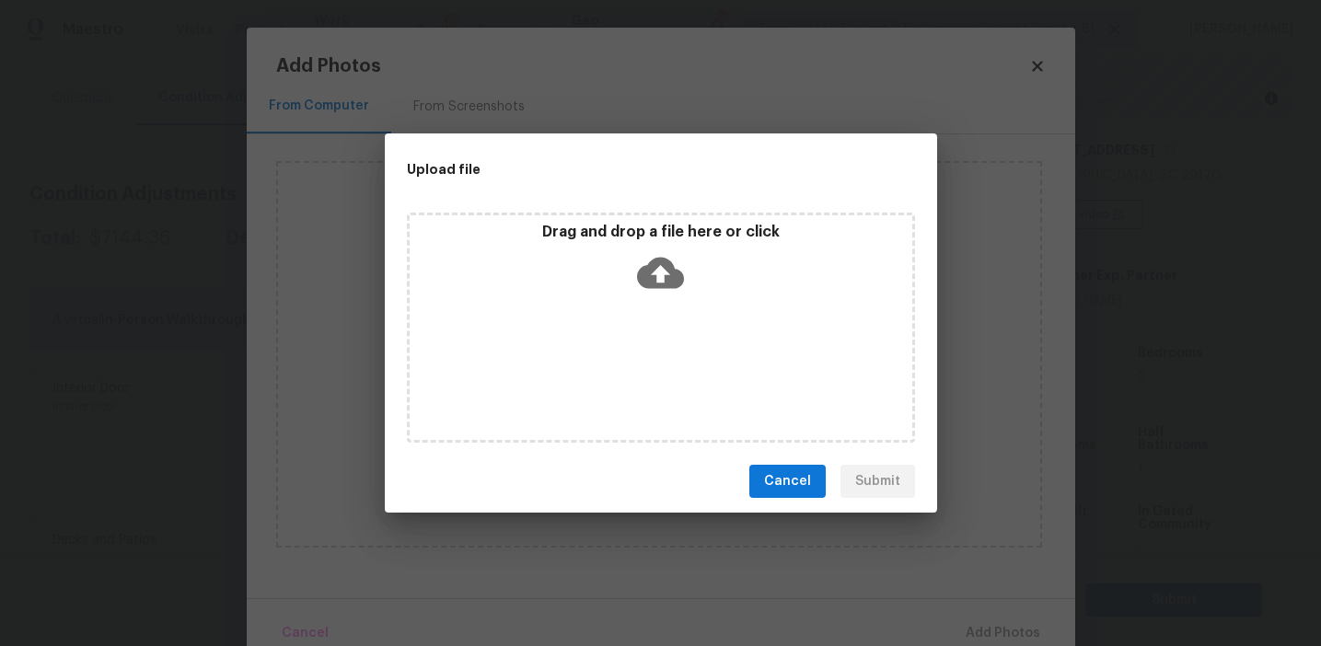
click at [645, 247] on div "Drag and drop a file here or click" at bounding box center [661, 262] width 503 height 79
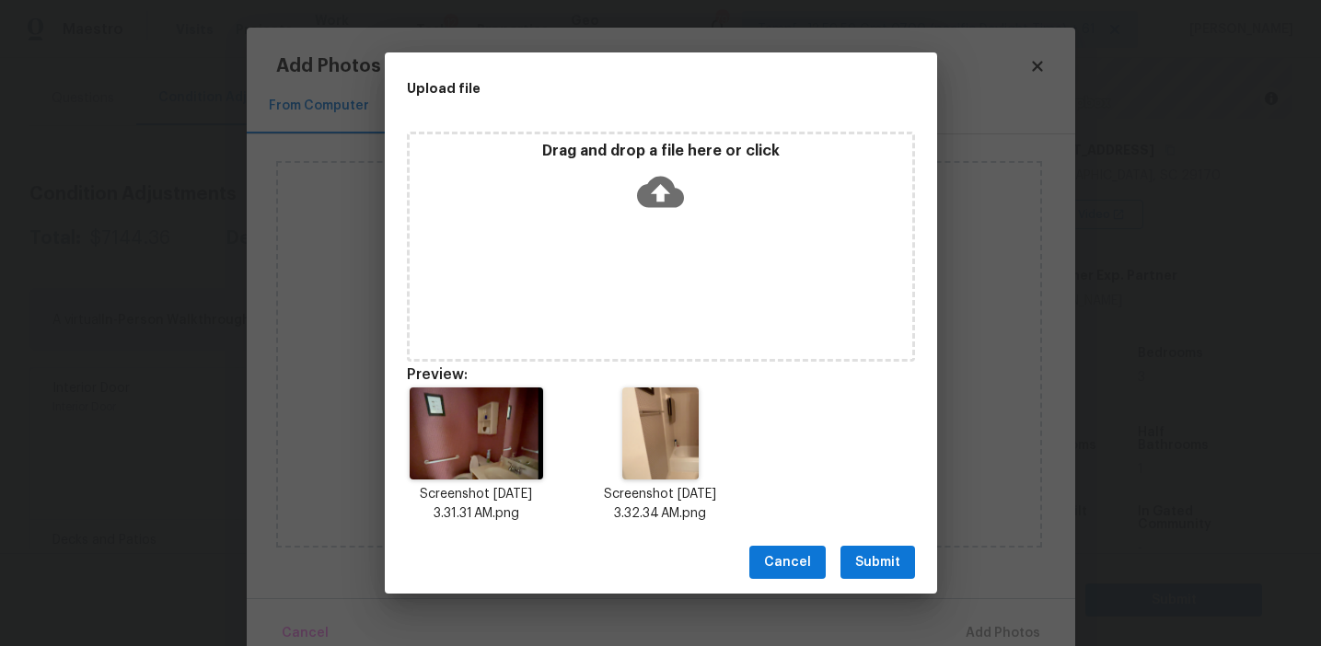
click at [873, 558] on span "Submit" at bounding box center [877, 562] width 45 height 23
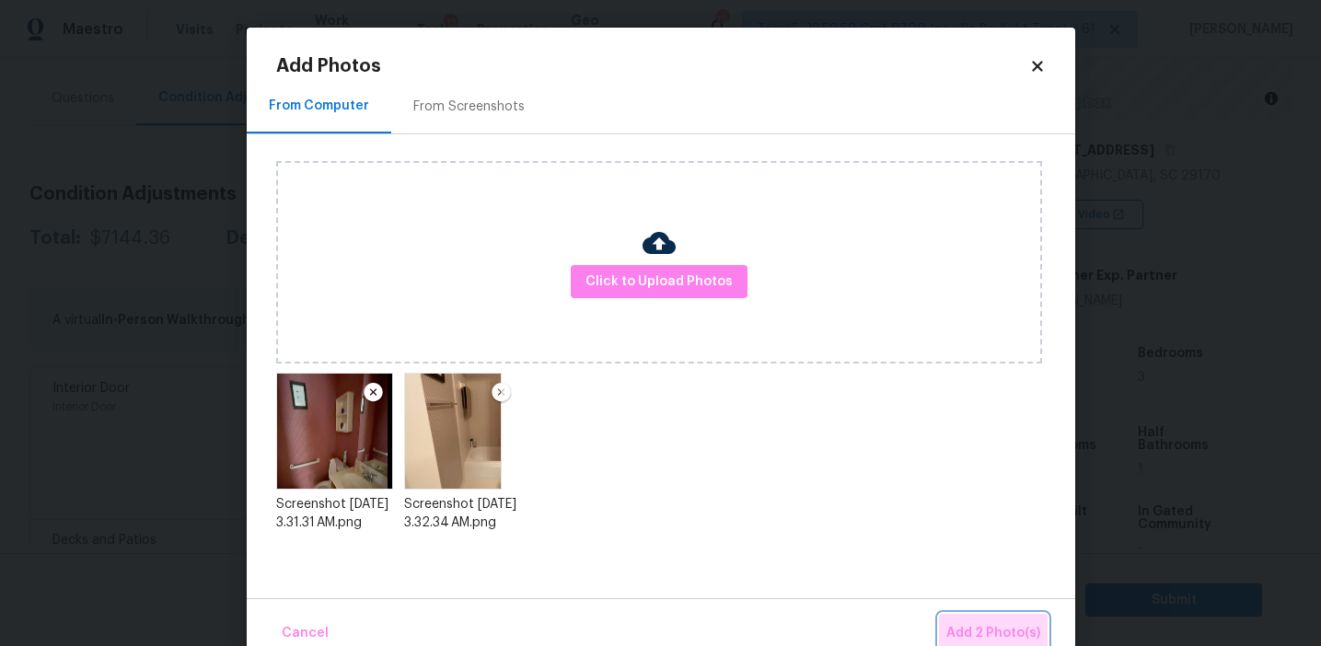
click at [1002, 629] on span "Add 2 Photo(s)" at bounding box center [993, 633] width 94 height 23
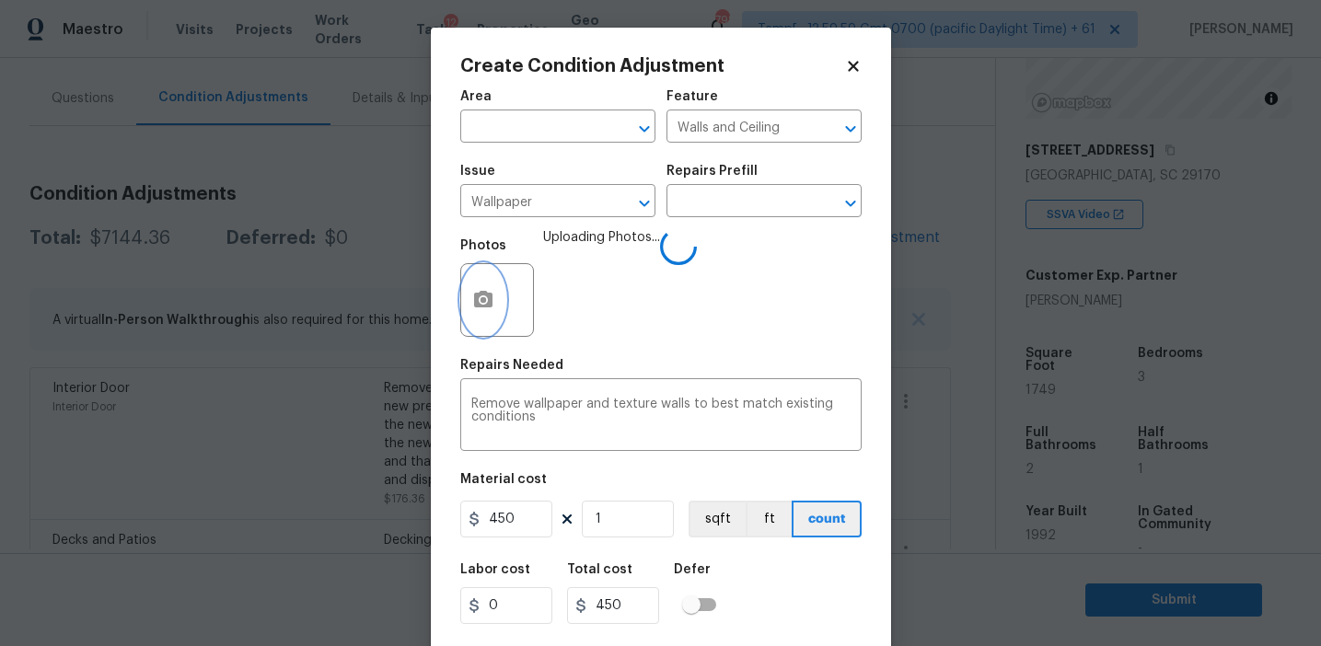
scroll to position [41, 0]
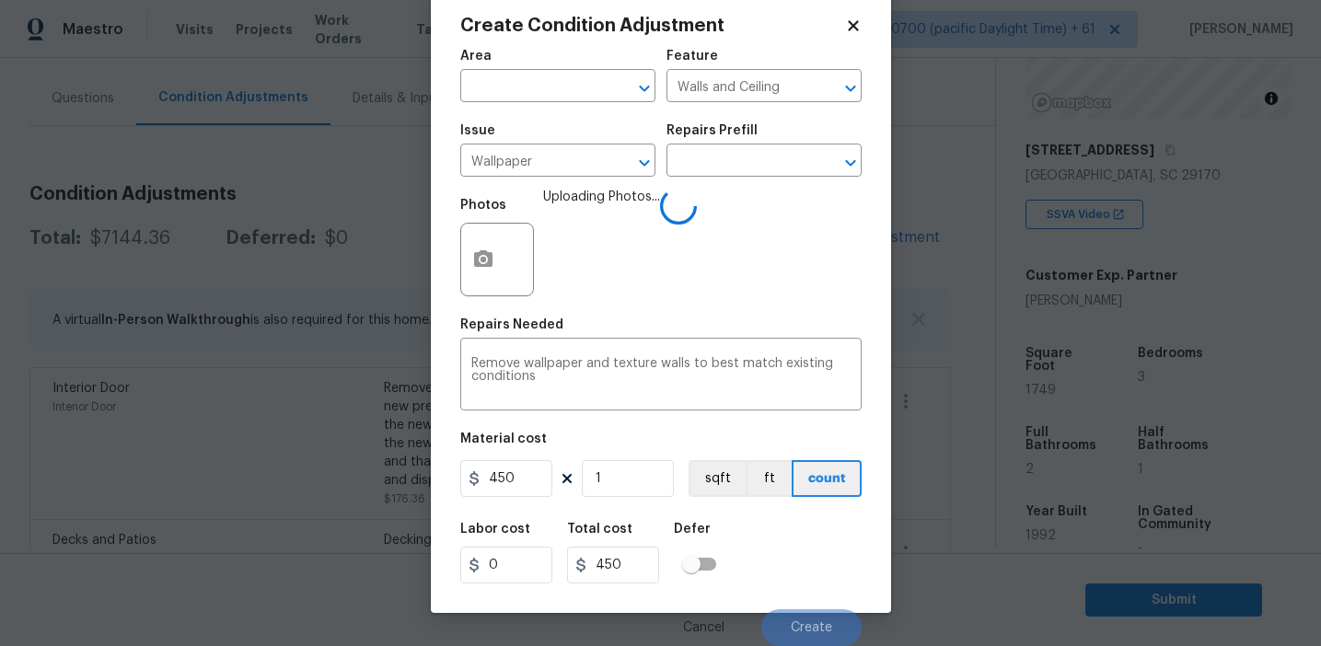
click at [782, 563] on div "Labor cost 0 Total cost 450 Defer" at bounding box center [660, 553] width 401 height 83
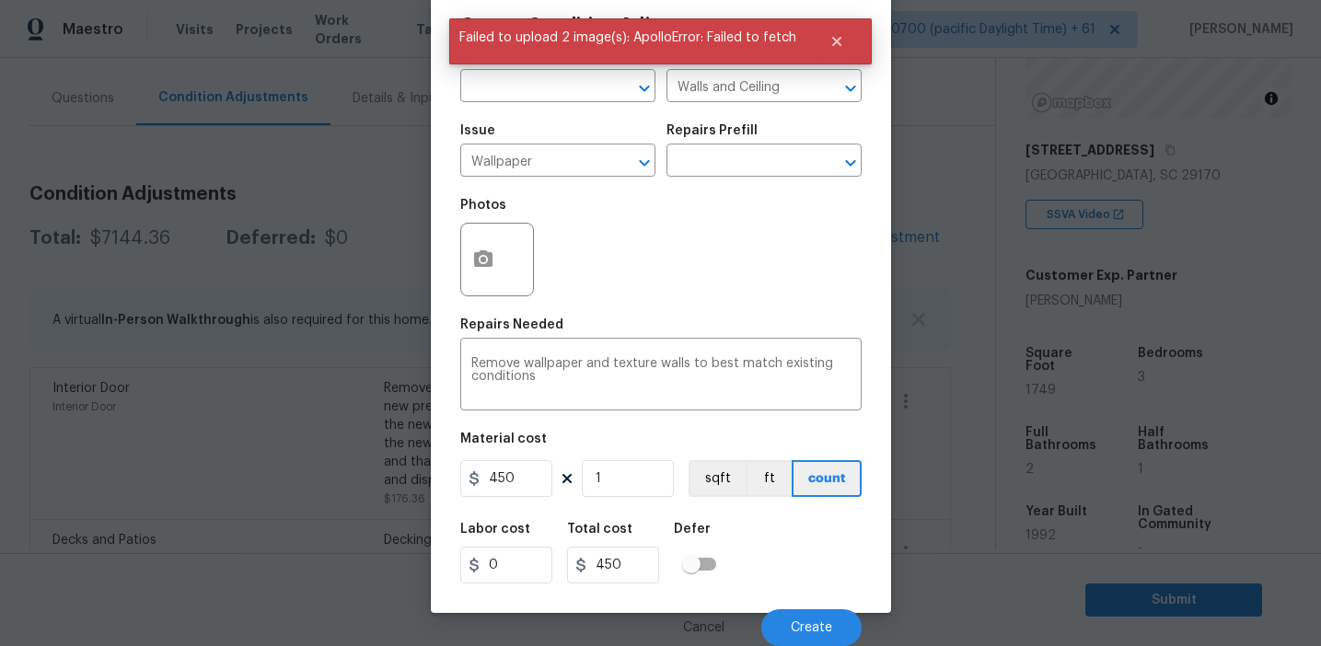
click at [751, 456] on div "Material cost" at bounding box center [660, 445] width 401 height 24
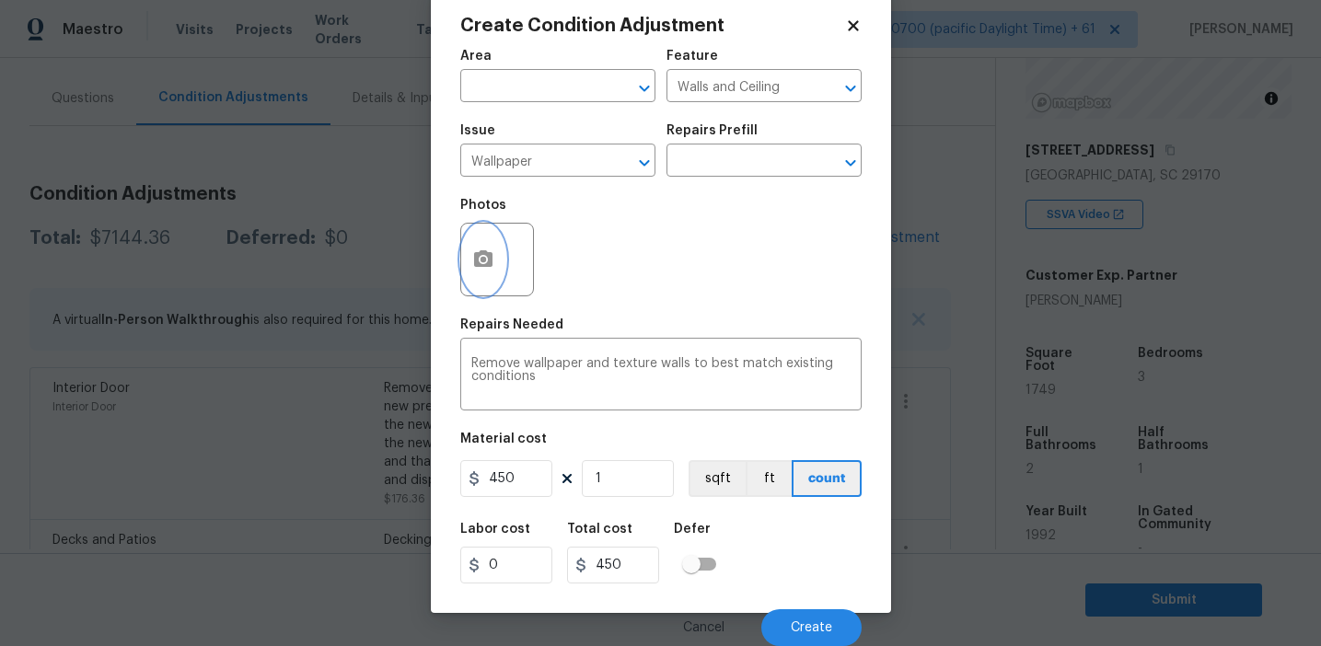
click at [484, 245] on button "button" at bounding box center [483, 260] width 44 height 72
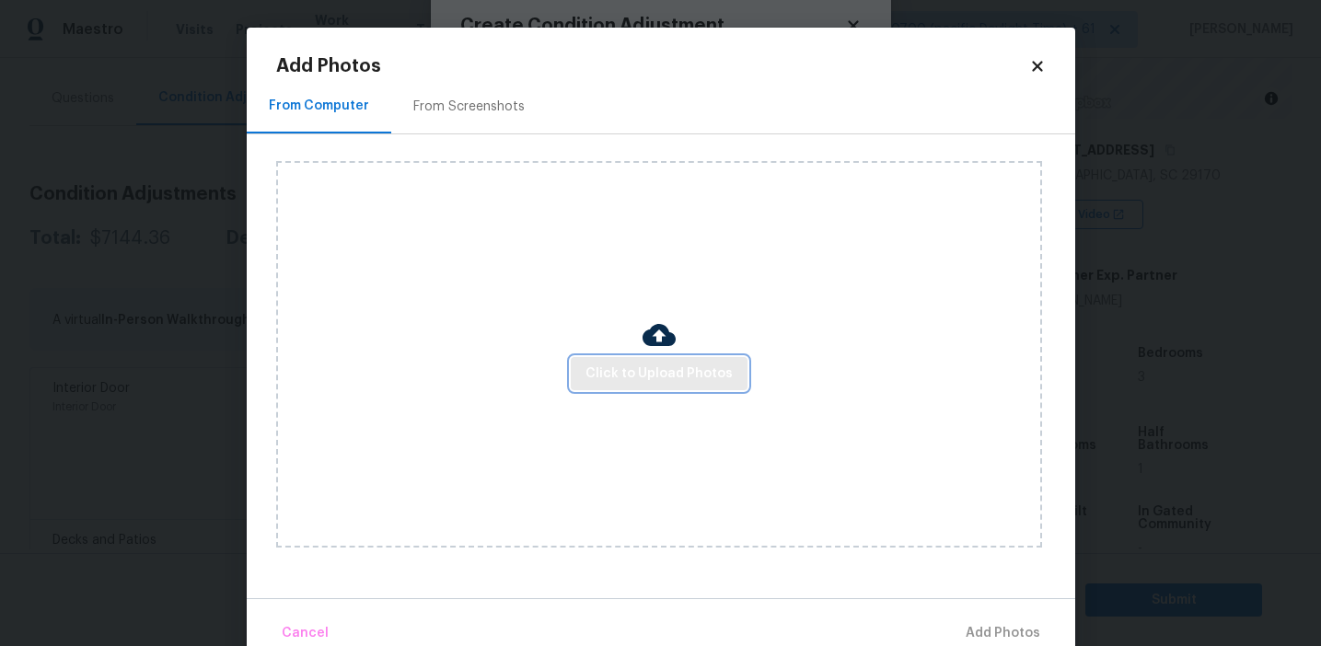
click at [672, 376] on span "Click to Upload Photos" at bounding box center [658, 374] width 147 height 23
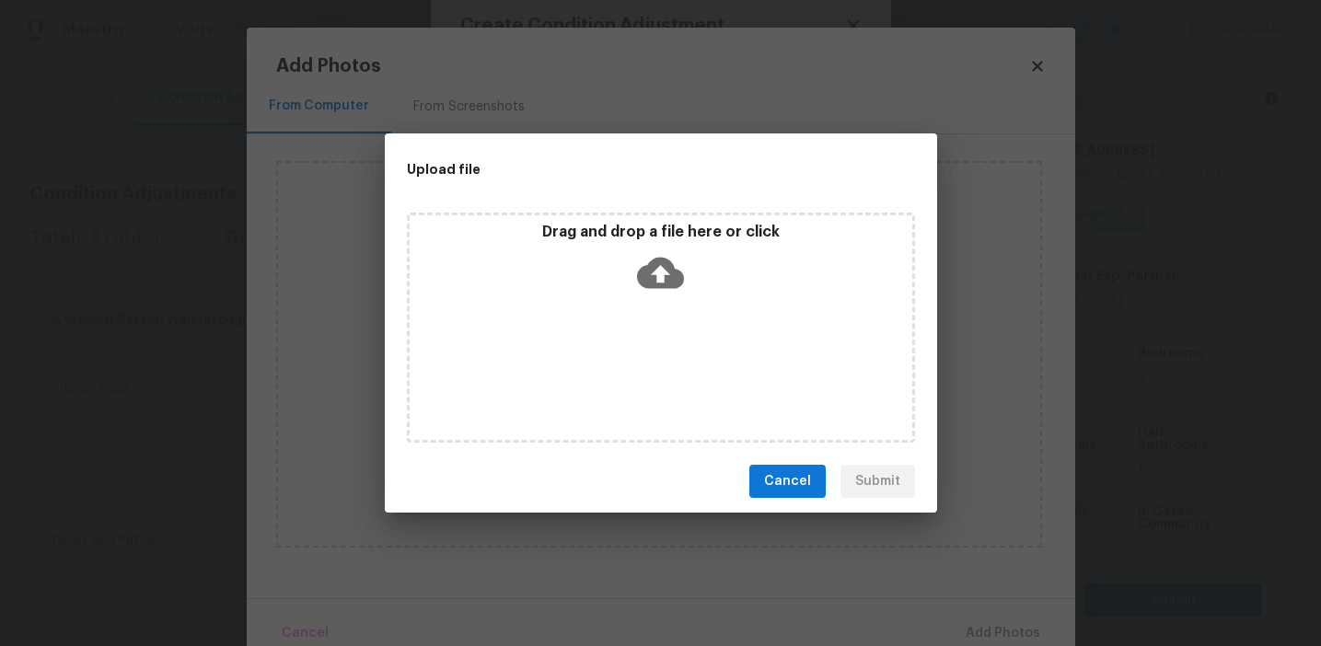
click at [672, 239] on p "Drag and drop a file here or click" at bounding box center [661, 232] width 503 height 19
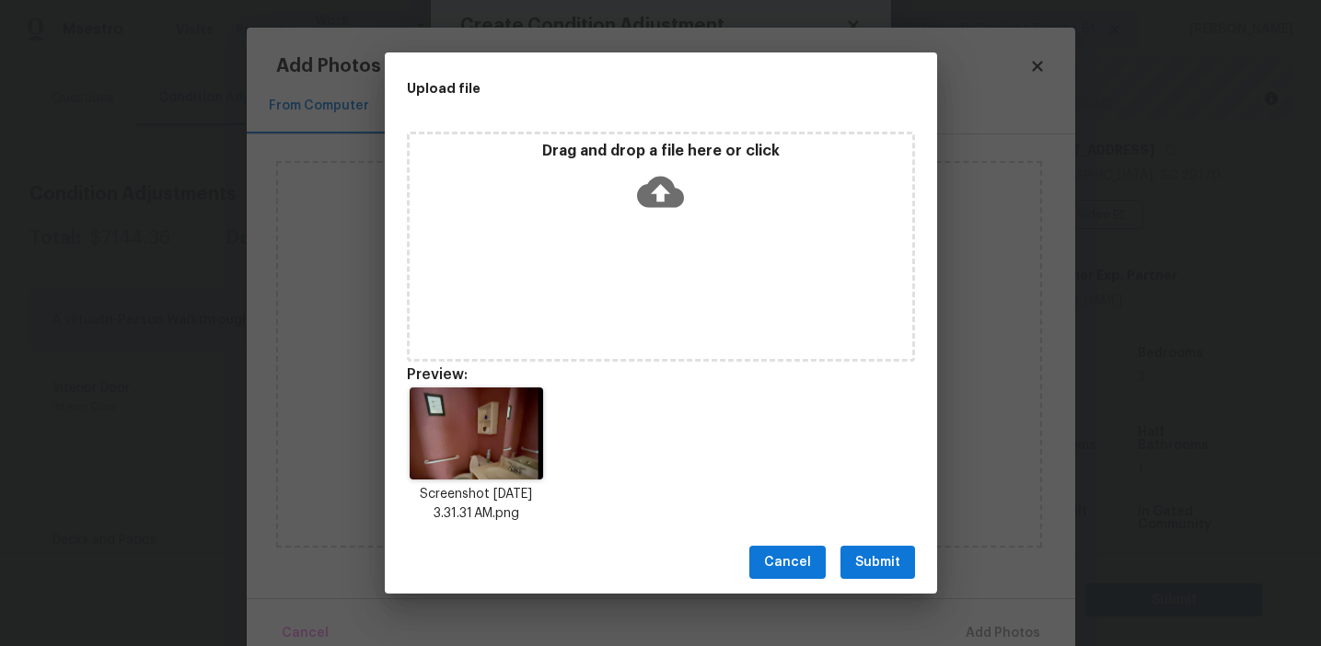
click at [873, 573] on span "Submit" at bounding box center [877, 562] width 45 height 23
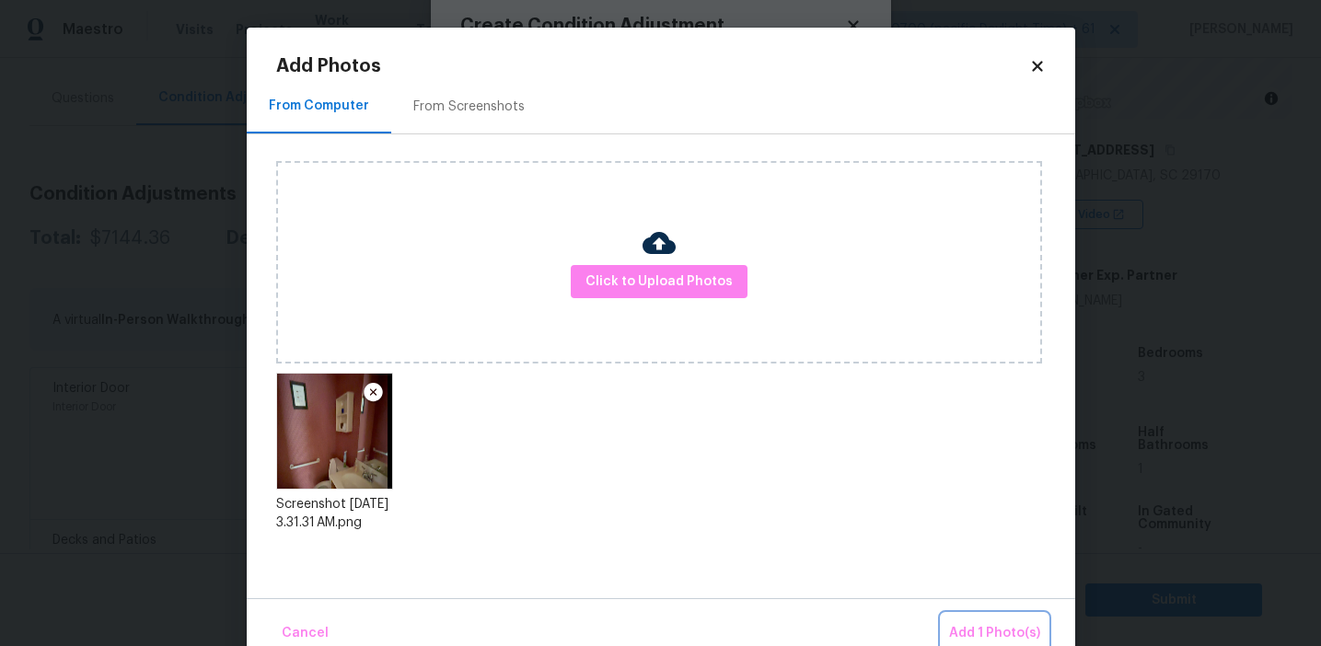
click at [987, 634] on span "Add 1 Photo(s)" at bounding box center [994, 633] width 91 height 23
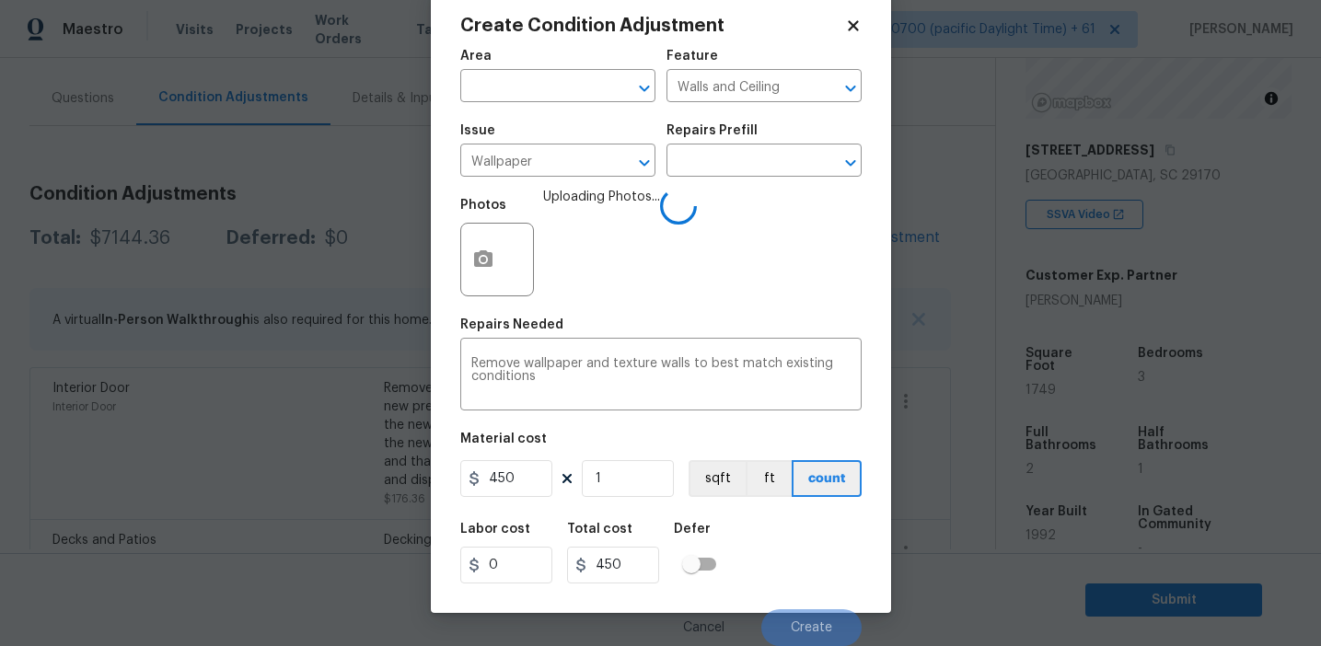
click at [777, 558] on div "Labor cost 0 Total cost 450 Defer" at bounding box center [660, 553] width 401 height 83
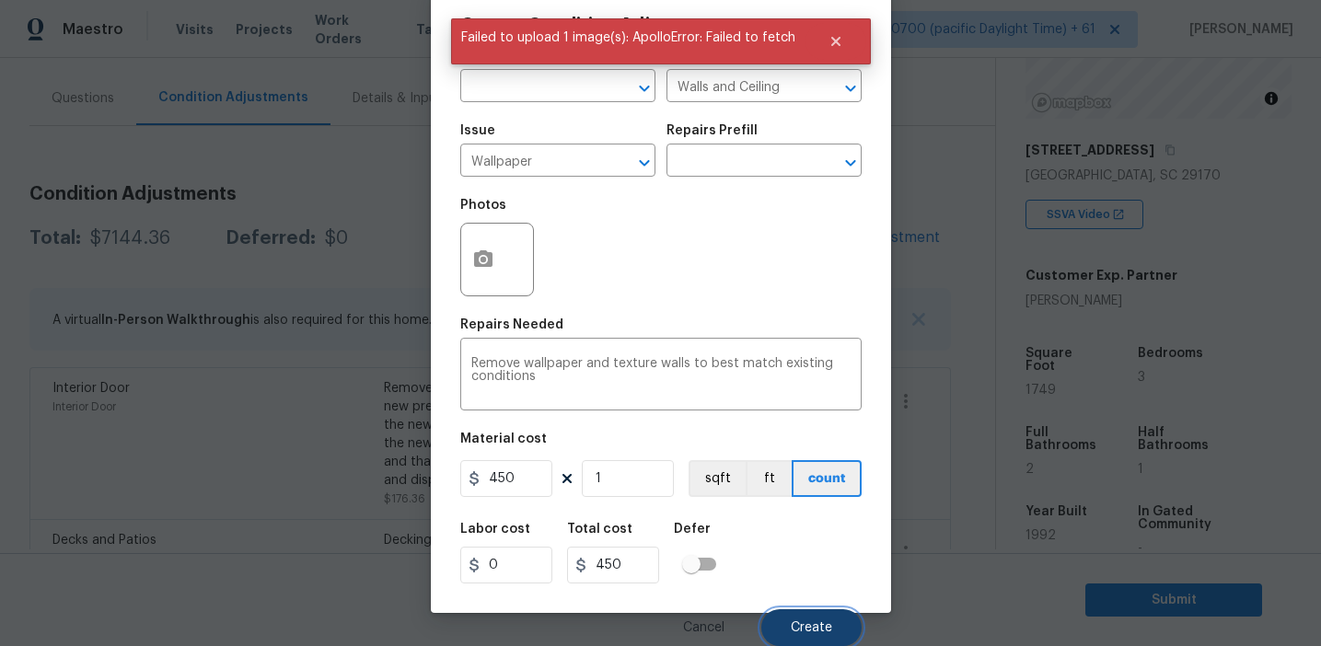
click at [802, 618] on button "Create" at bounding box center [811, 627] width 100 height 37
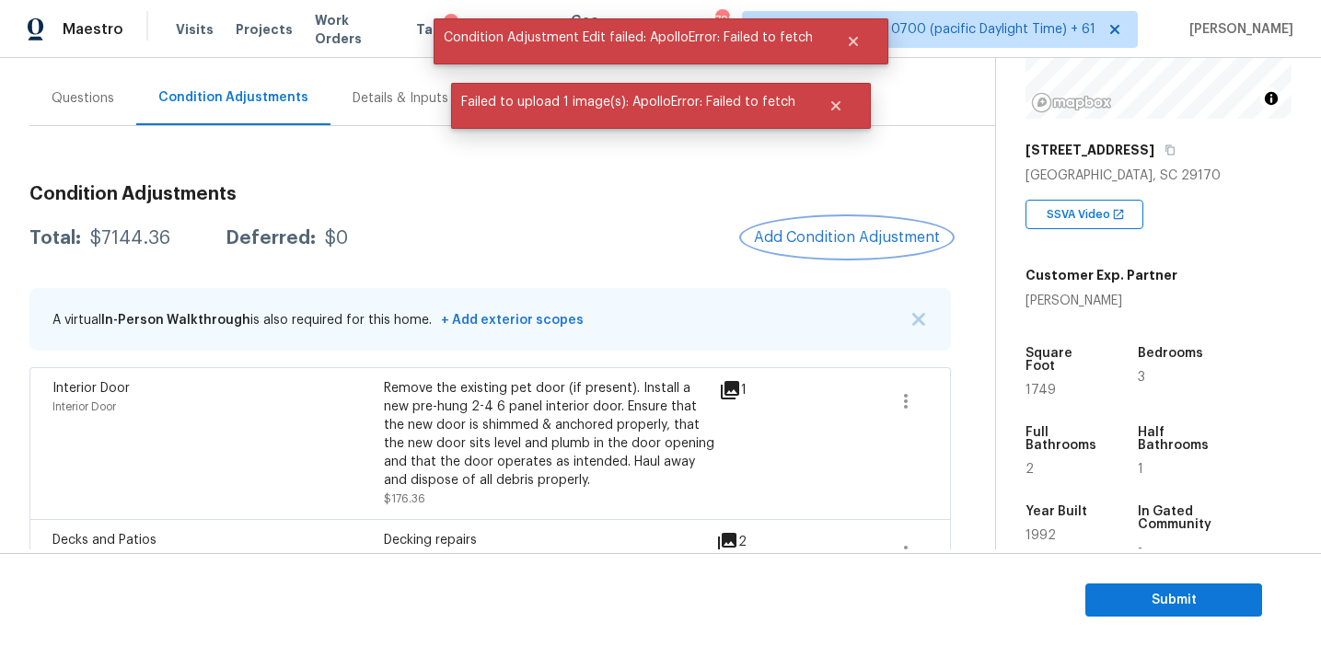
scroll to position [0, 0]
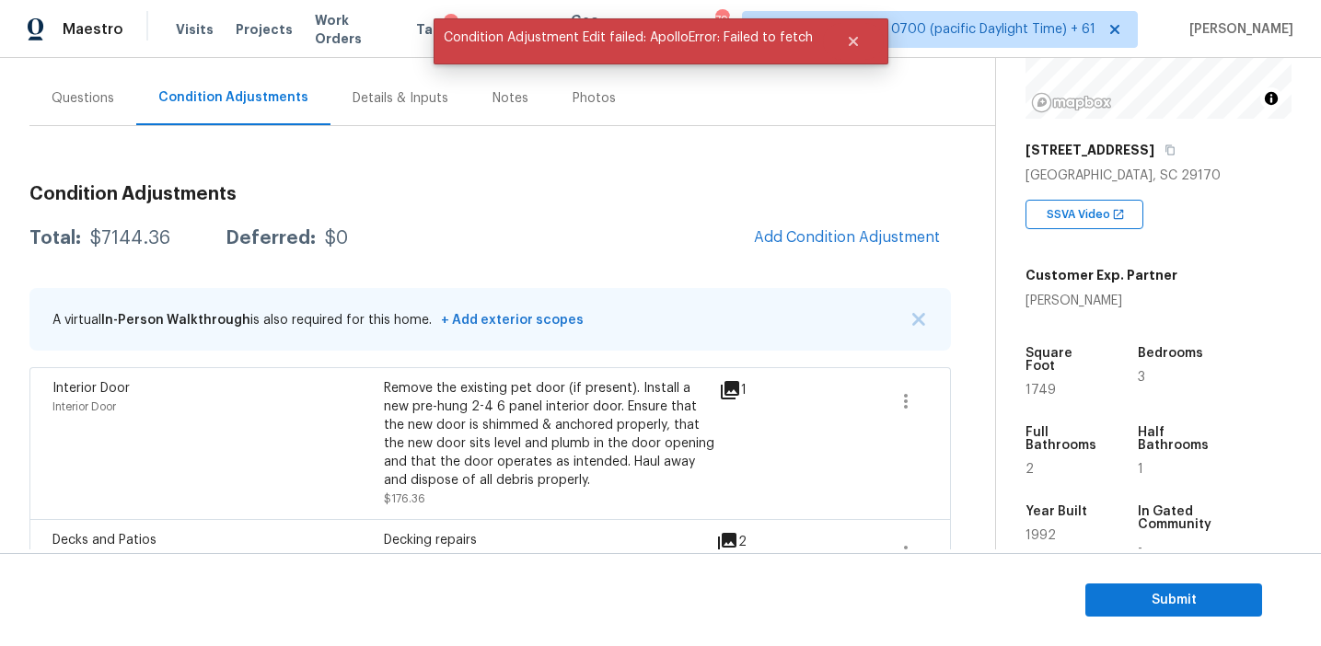
click at [702, 241] on div "Total: $7144.36 Deferred: $0 Add Condition Adjustment" at bounding box center [489, 238] width 921 height 41
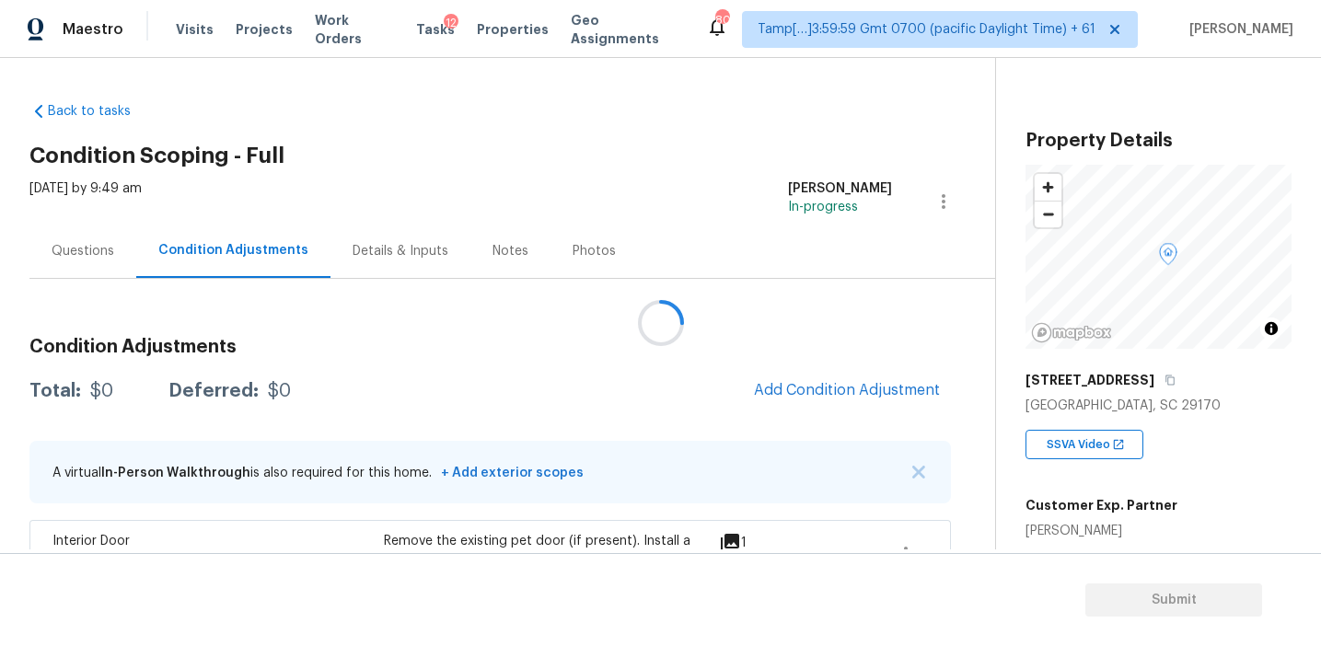
click at [1061, 389] on div "[STREET_ADDRESS]" at bounding box center [1158, 380] width 266 height 33
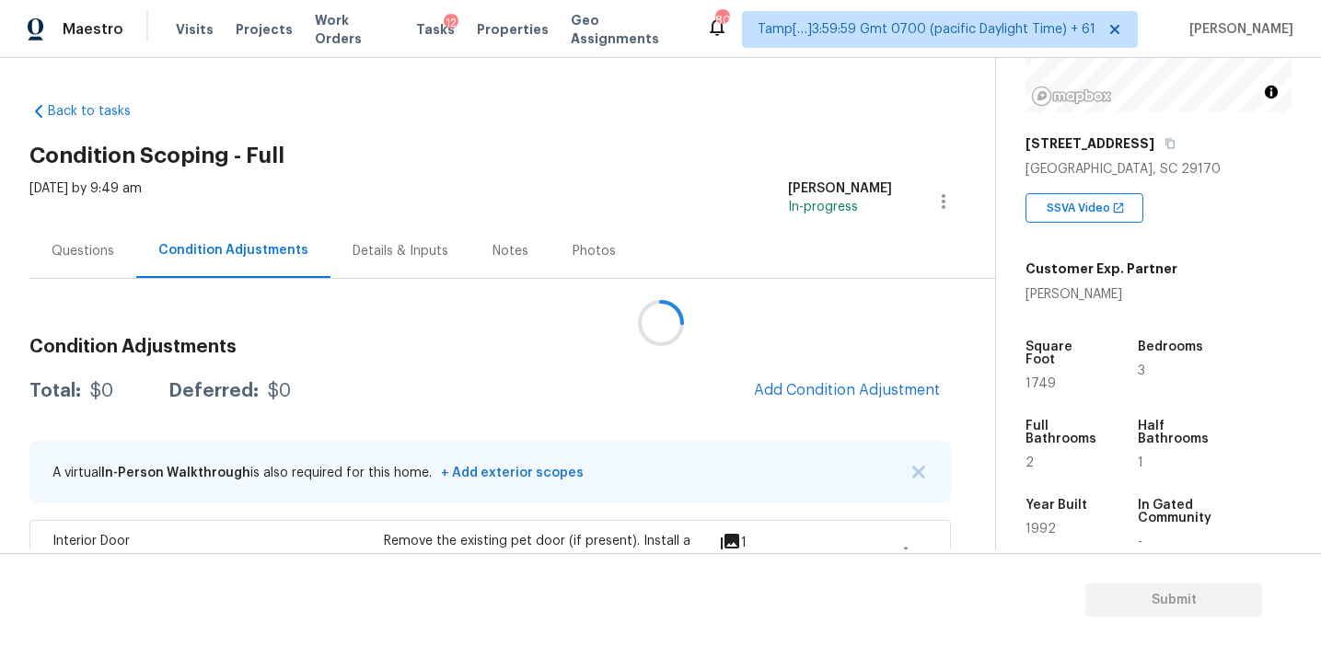
scroll to position [244, 0]
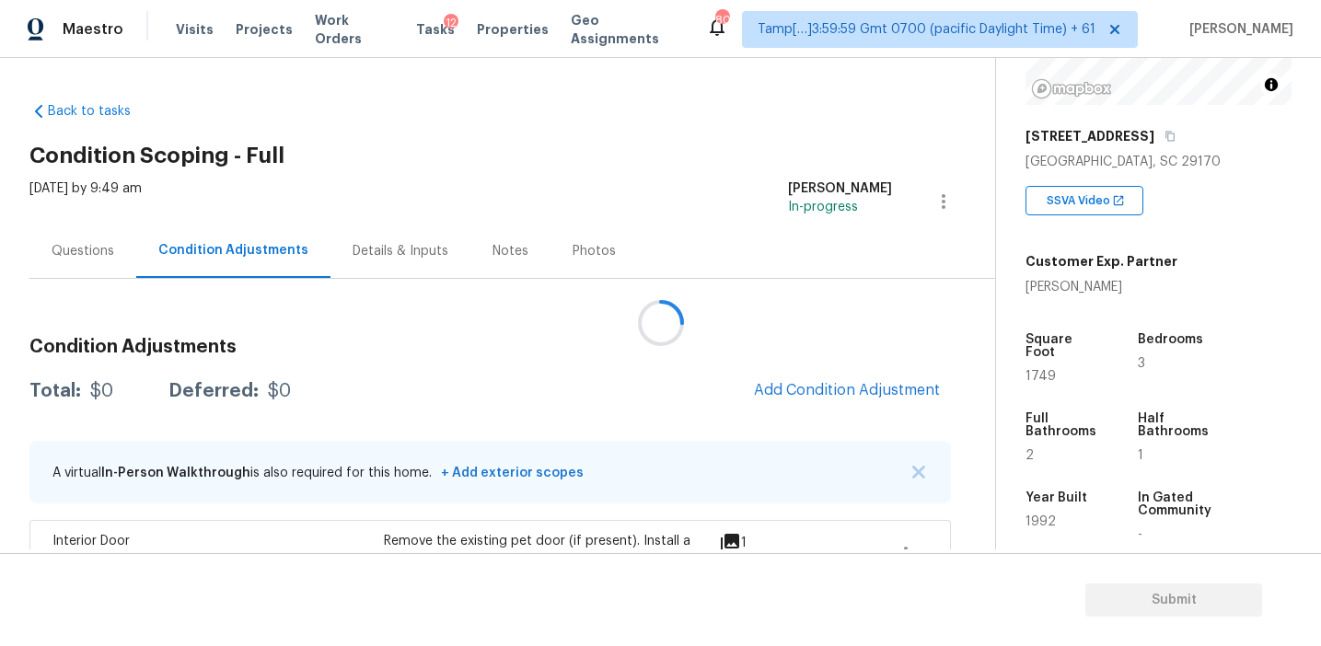
click at [615, 374] on div at bounding box center [660, 323] width 1321 height 646
click at [582, 348] on div at bounding box center [660, 323] width 1321 height 646
click at [769, 349] on div at bounding box center [660, 323] width 1321 height 646
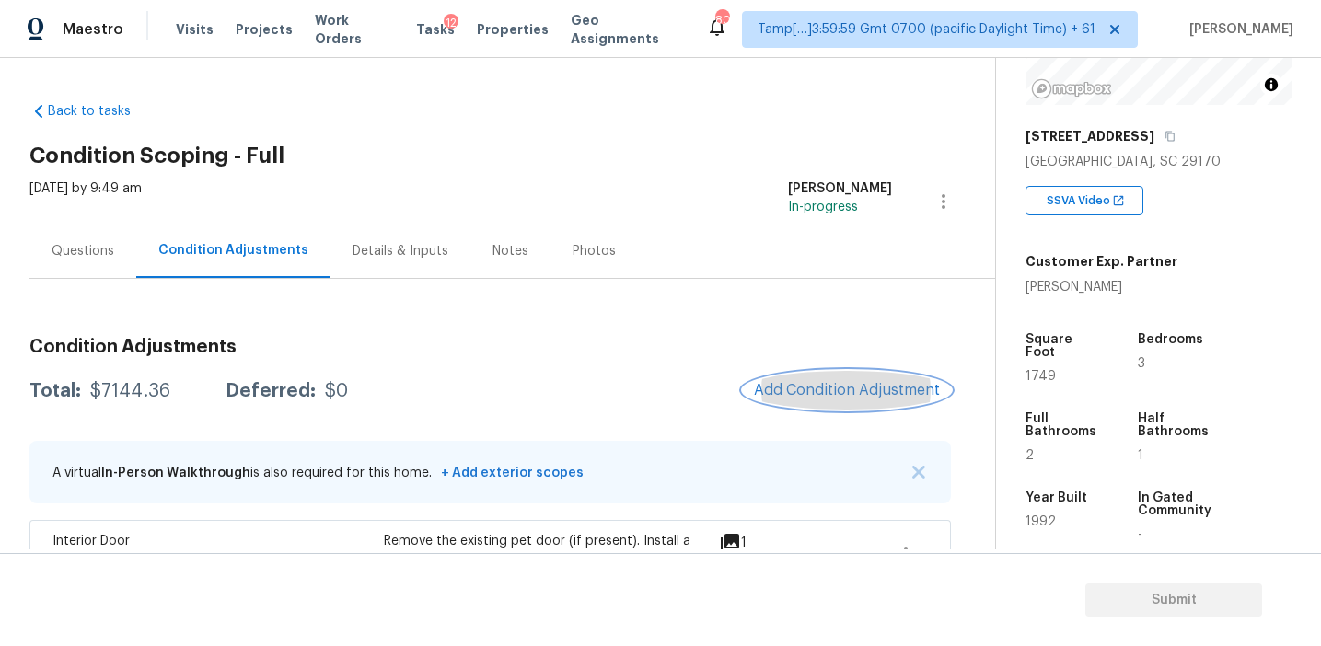
click at [793, 390] on span "Add Condition Adjustment" at bounding box center [847, 390] width 186 height 17
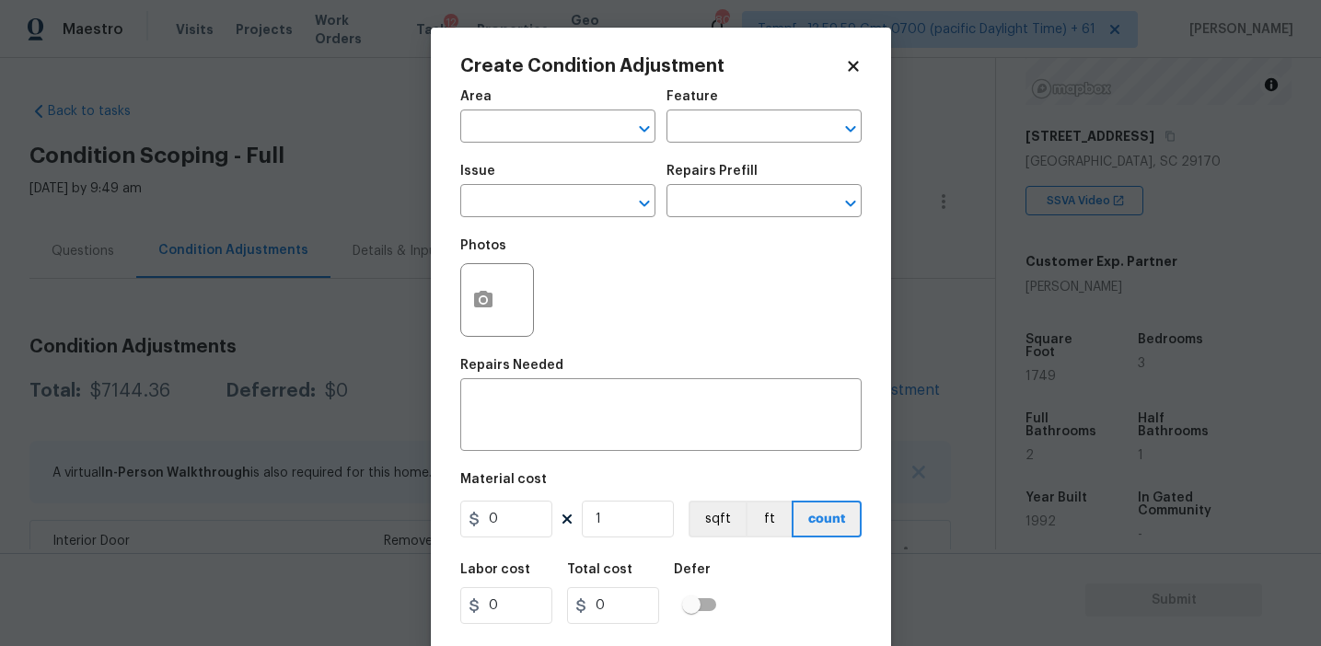
click at [557, 185] on div "Issue" at bounding box center [557, 177] width 195 height 24
click at [560, 196] on input "text" at bounding box center [532, 203] width 144 height 29
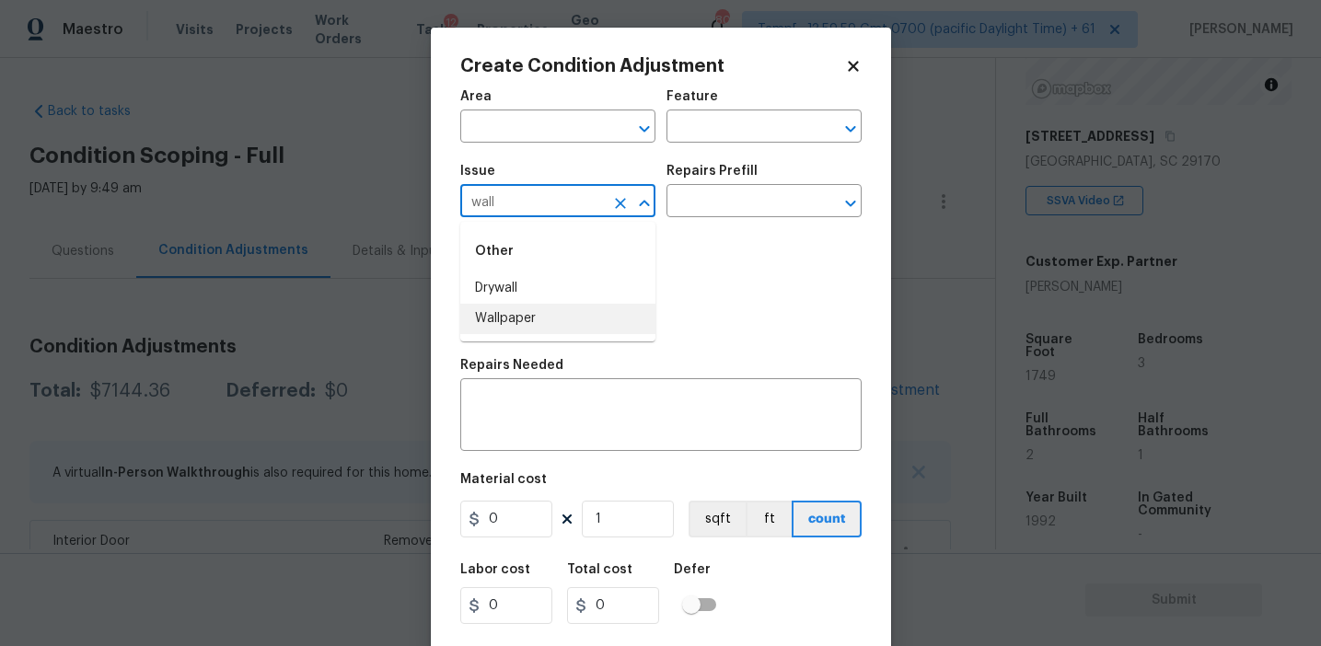
click at [585, 312] on li "Wallpaper" at bounding box center [557, 319] width 195 height 30
type input "Wallpaper"
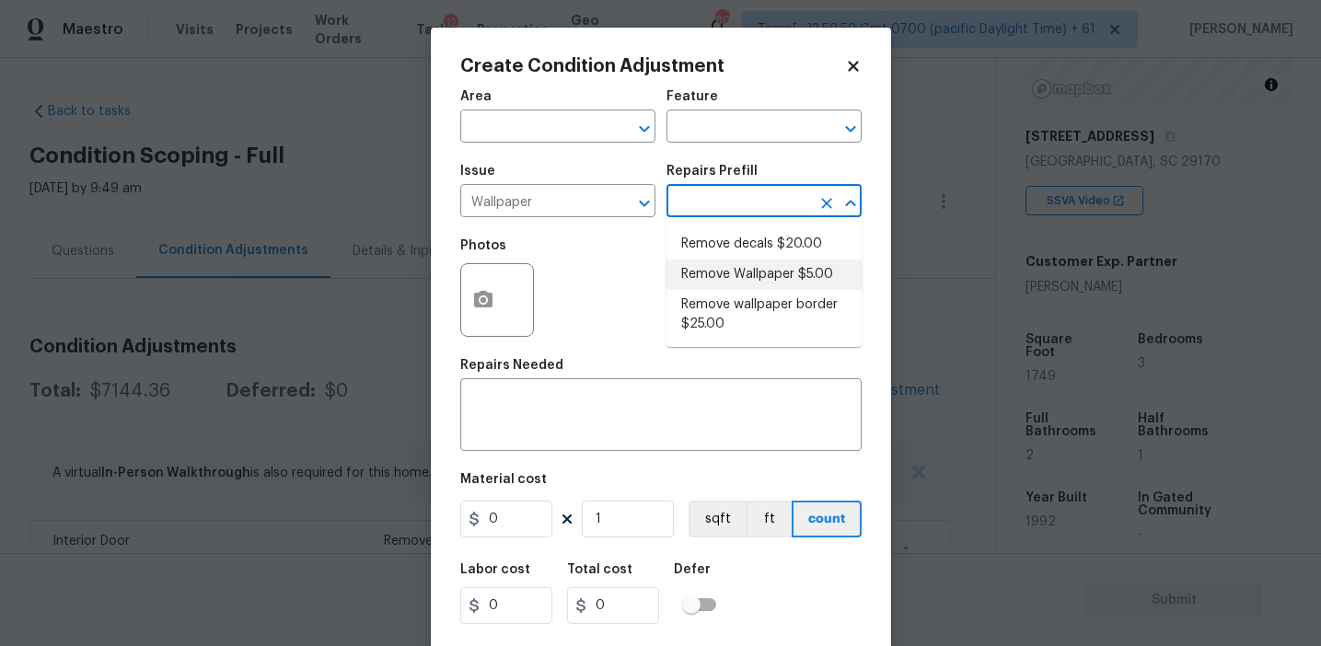
click at [739, 260] on li "Remove Wallpaper $5.00" at bounding box center [763, 275] width 195 height 30
type input "Walls and Ceiling"
type textarea "Remove wallpaper and texture walls to best match existing conditions"
type input "5"
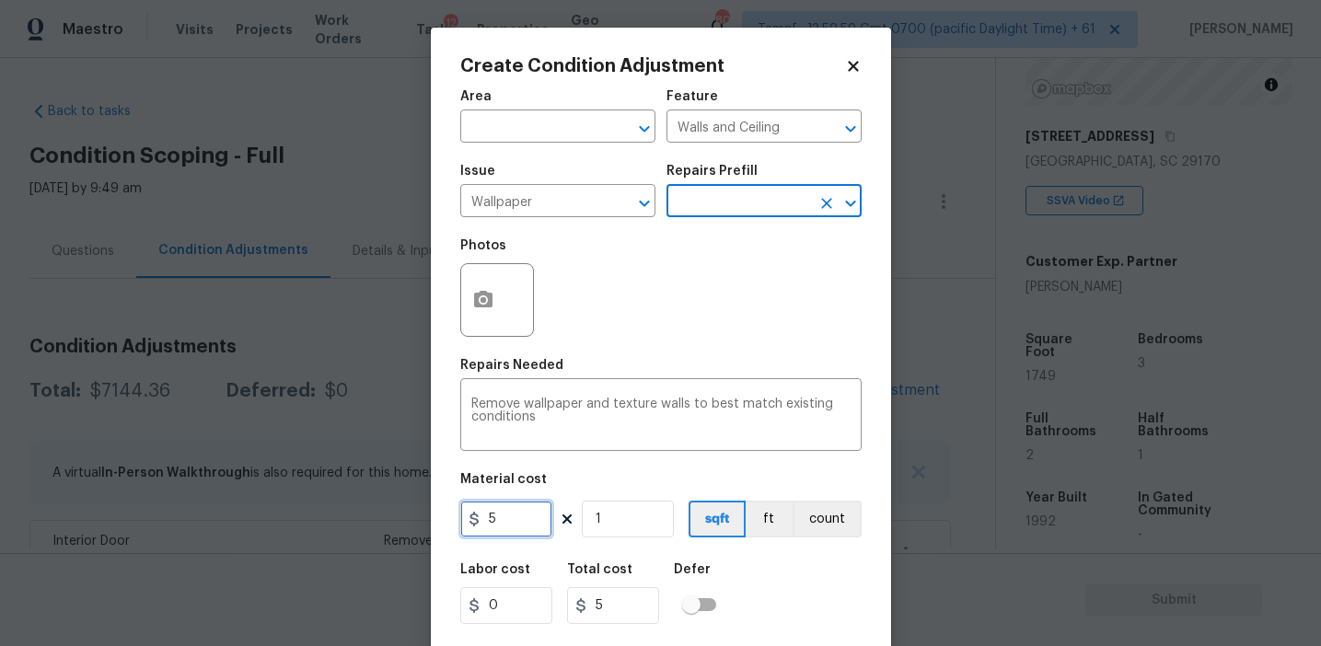
click at [514, 518] on input "5" at bounding box center [506, 519] width 92 height 37
type input "450"
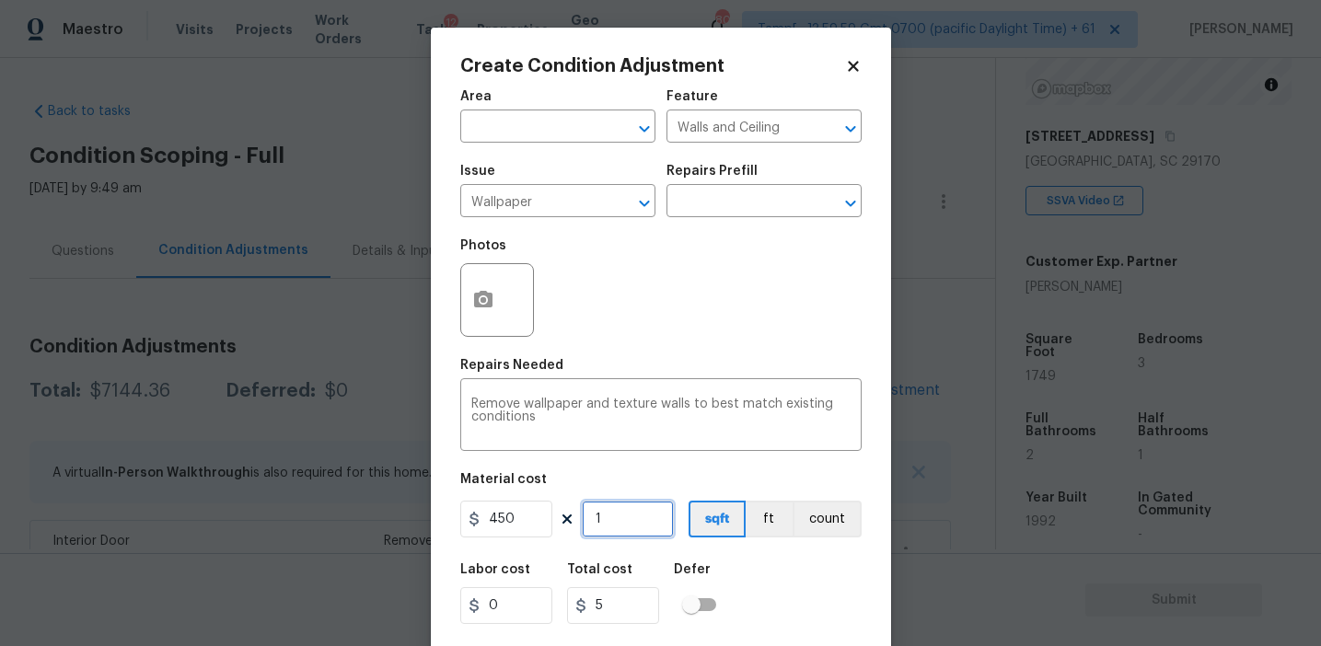
type input "450"
click at [841, 526] on button "count" at bounding box center [827, 519] width 69 height 37
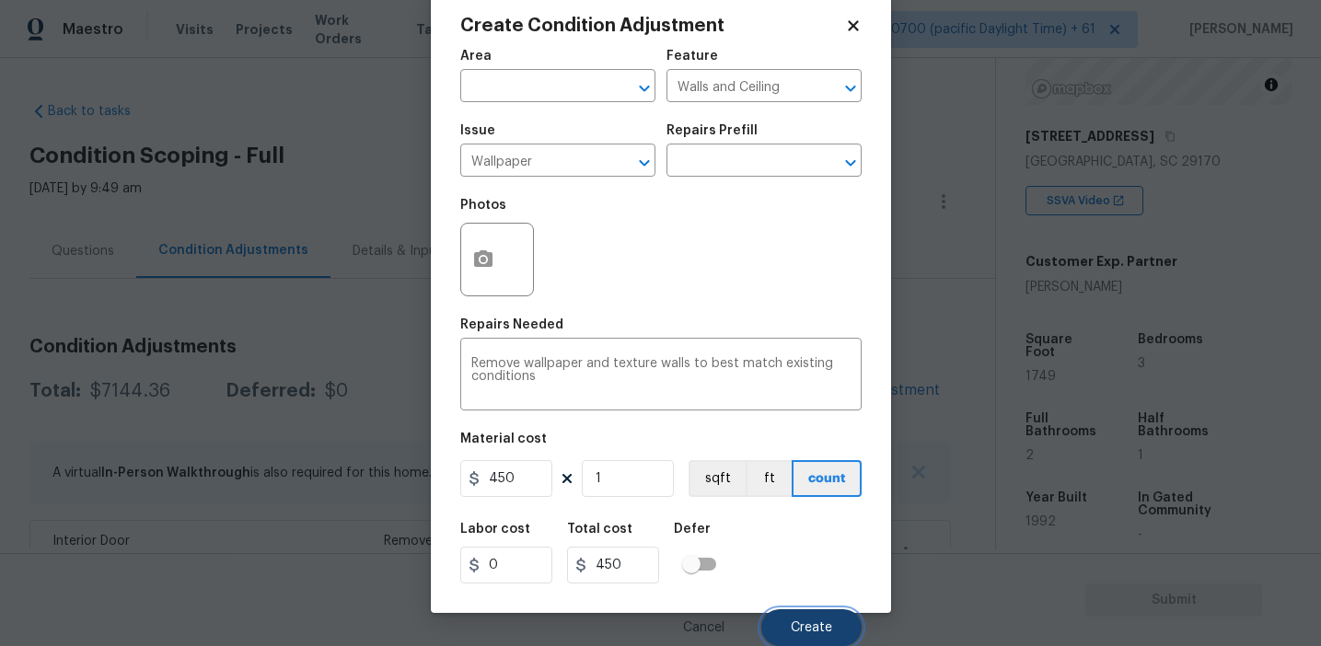
click at [786, 624] on button "Create" at bounding box center [811, 627] width 100 height 37
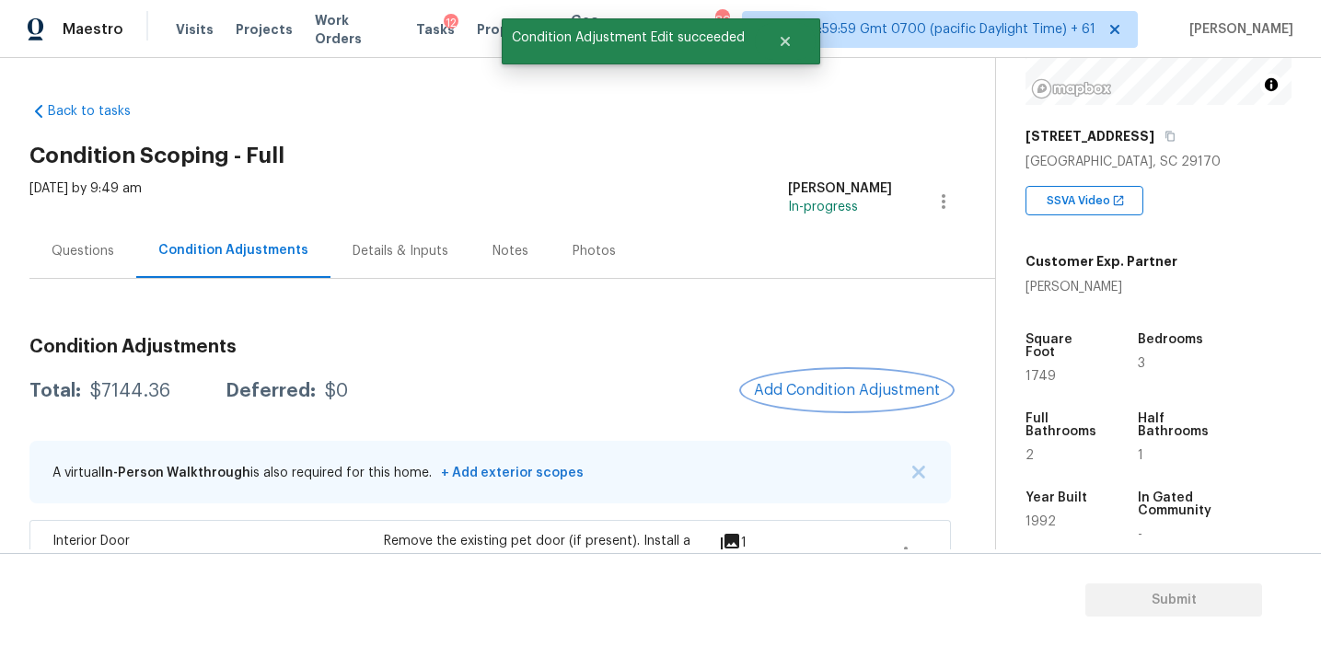
scroll to position [0, 0]
click at [807, 385] on span "Add Condition Adjustment" at bounding box center [847, 390] width 186 height 17
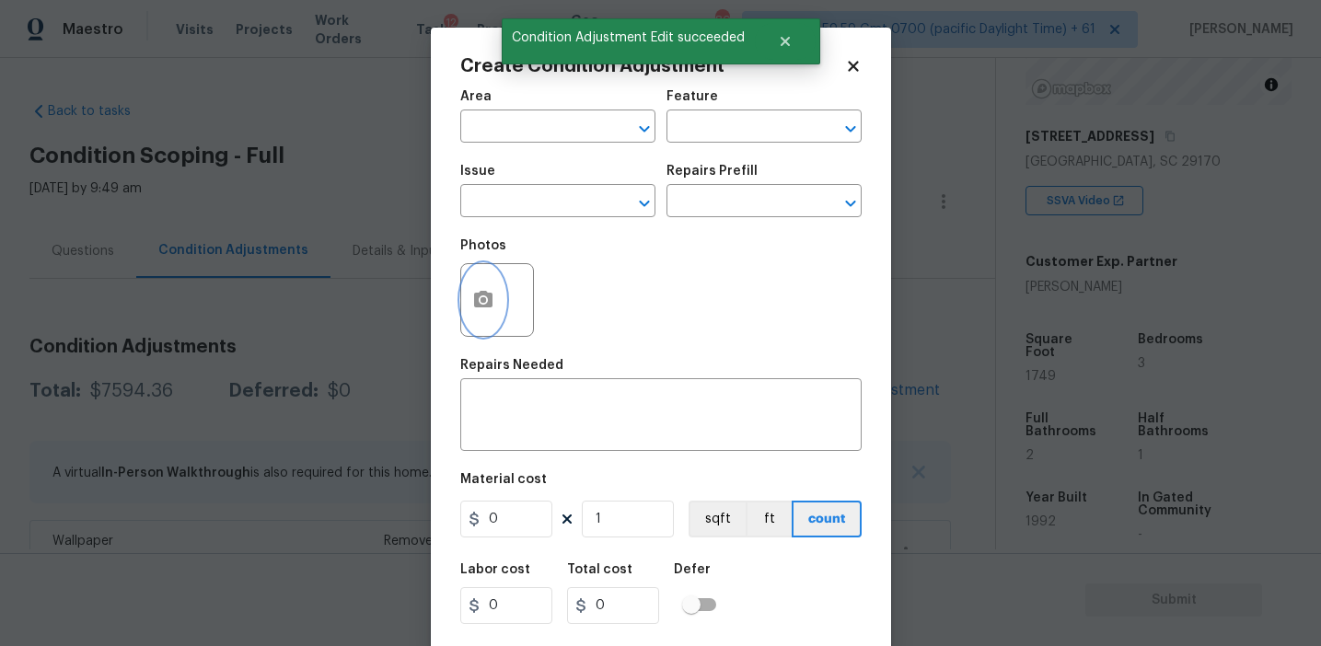
click at [496, 313] on button "button" at bounding box center [483, 300] width 44 height 72
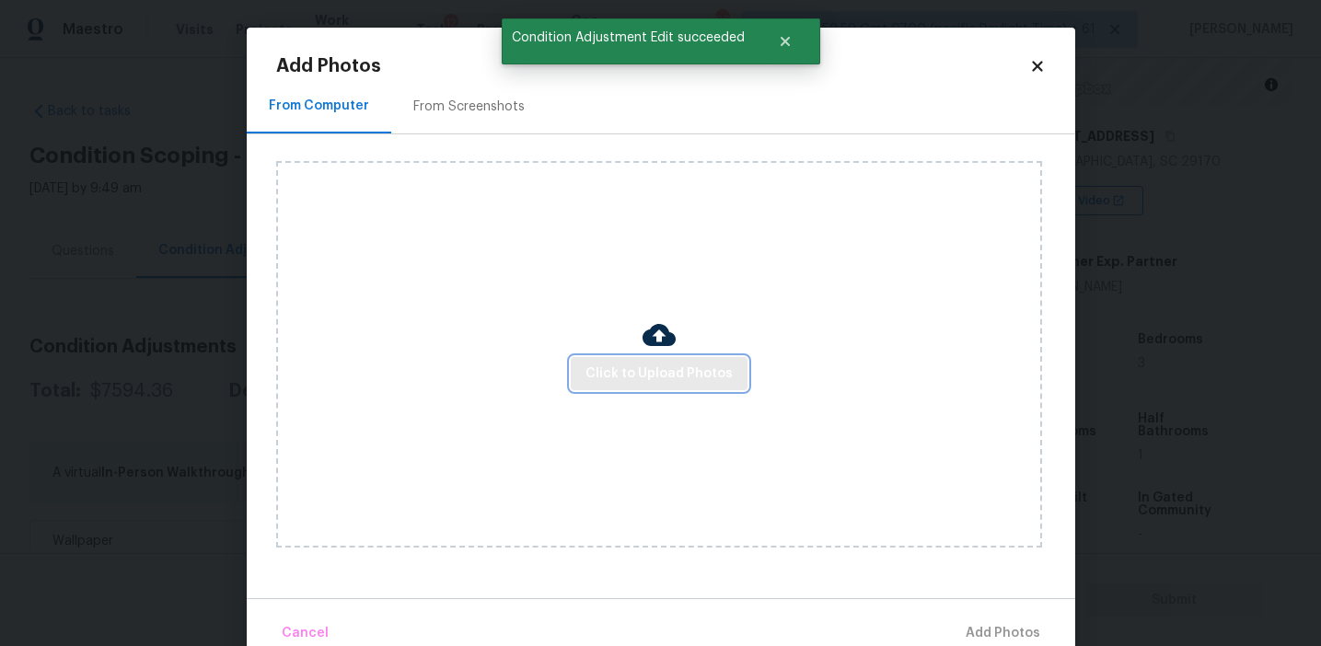
click at [596, 365] on span "Click to Upload Photos" at bounding box center [658, 374] width 147 height 23
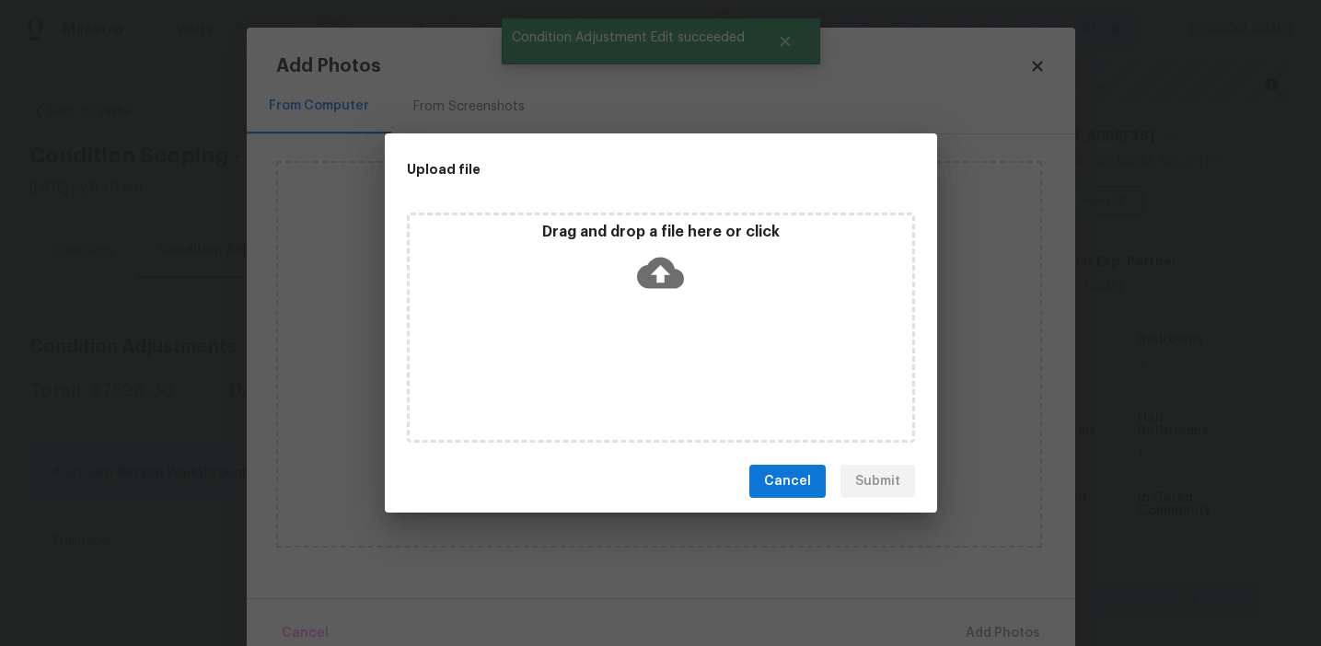
click at [621, 239] on p "Drag and drop a file here or click" at bounding box center [661, 232] width 503 height 19
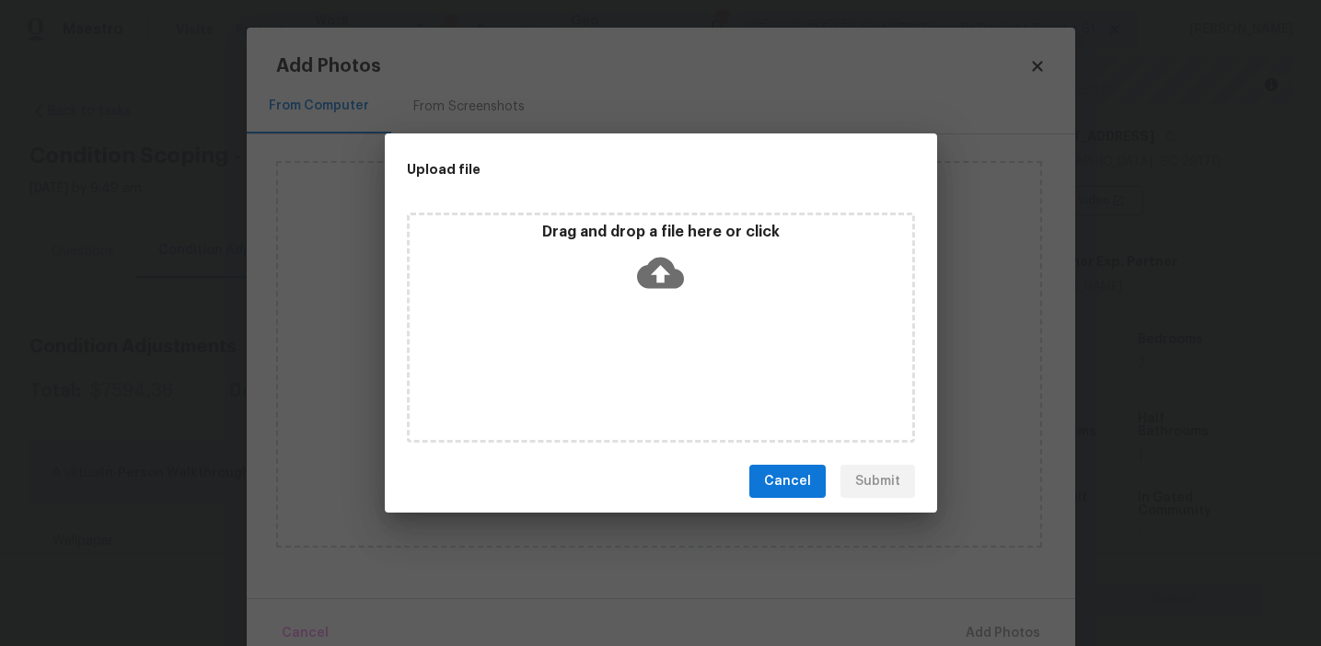
click at [806, 467] on button "Cancel" at bounding box center [787, 482] width 76 height 34
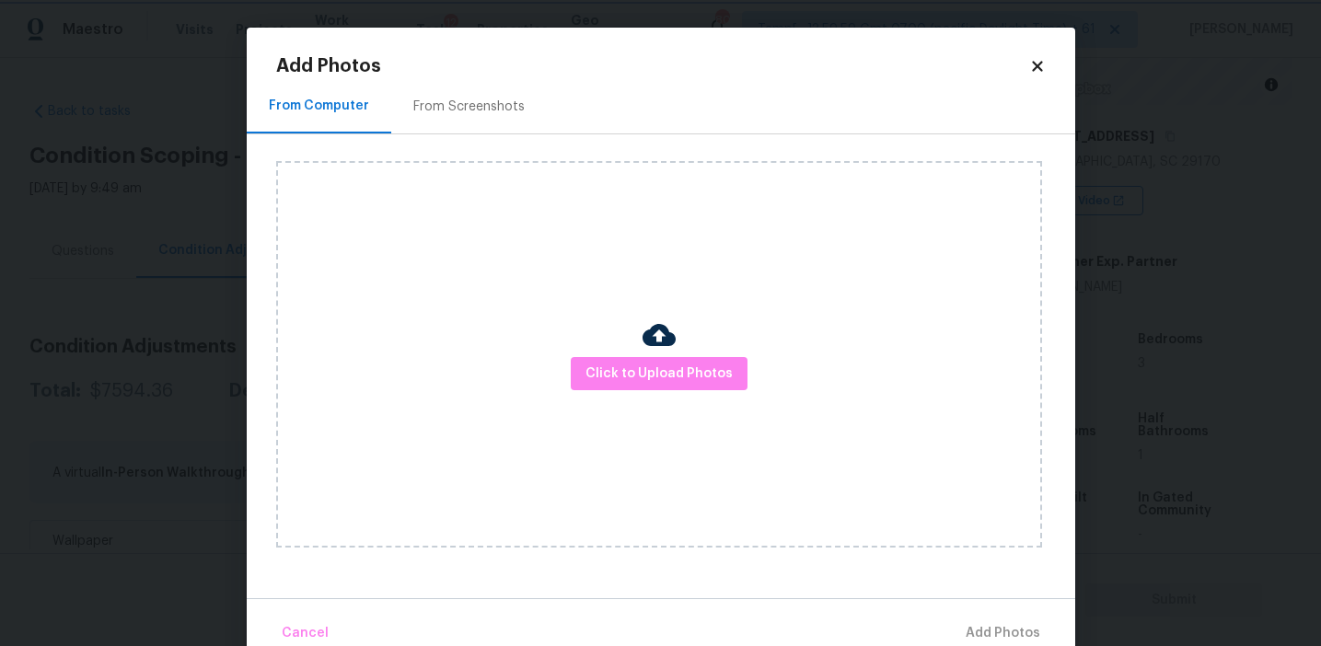
click at [180, 233] on body "Maestro Visits Projects Work Orders Tasks 12 Properties Geo Assignments 800 Tam…" at bounding box center [660, 323] width 1321 height 646
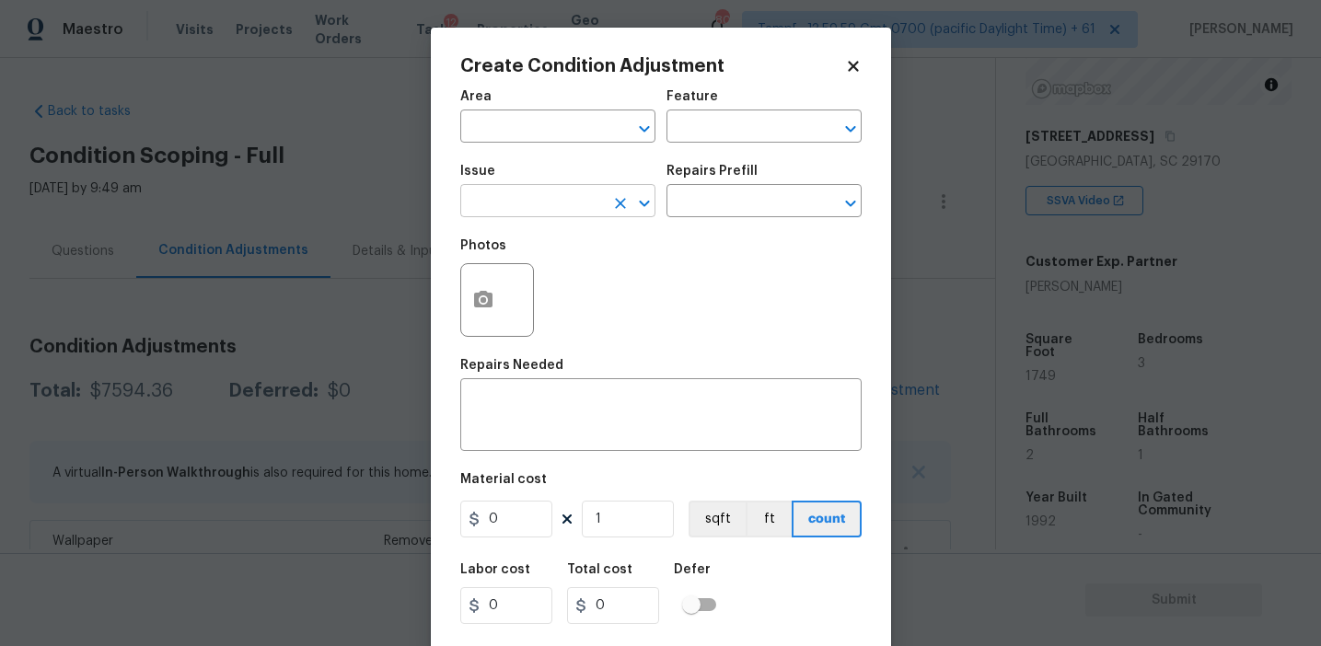
click at [508, 191] on input "text" at bounding box center [532, 203] width 144 height 29
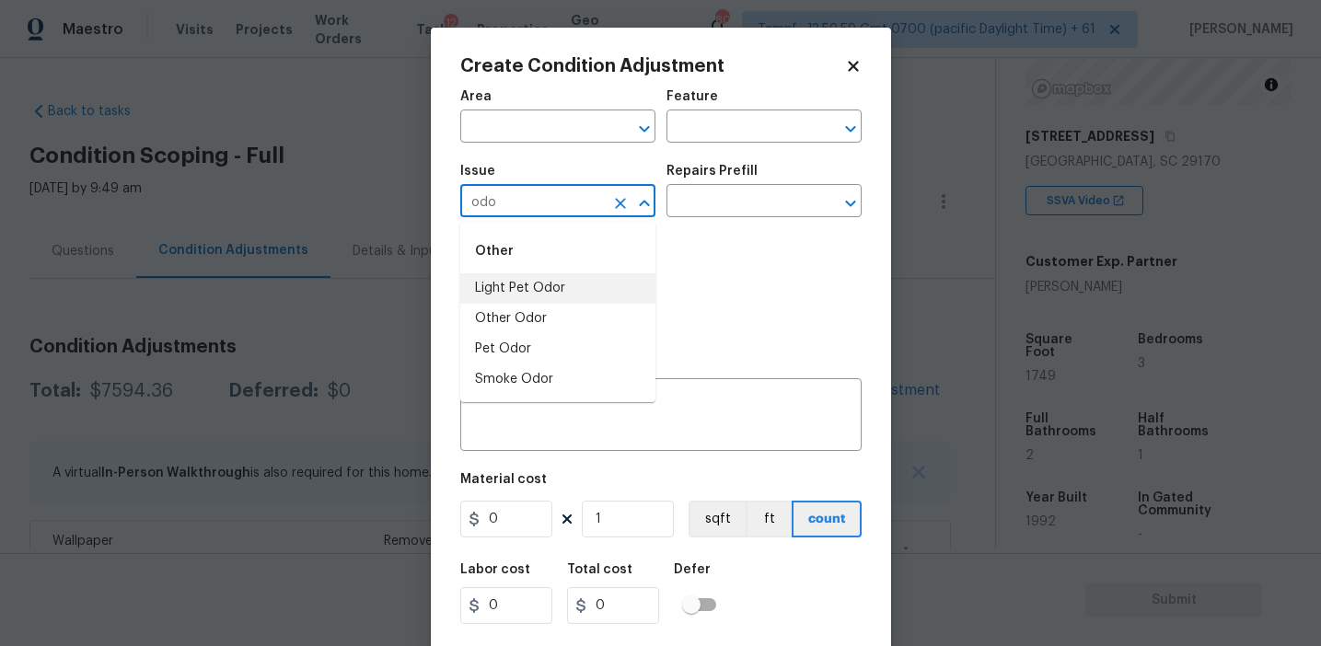
click at [553, 297] on li "Light Pet Odor" at bounding box center [557, 288] width 195 height 30
type input "Light Pet Odor"
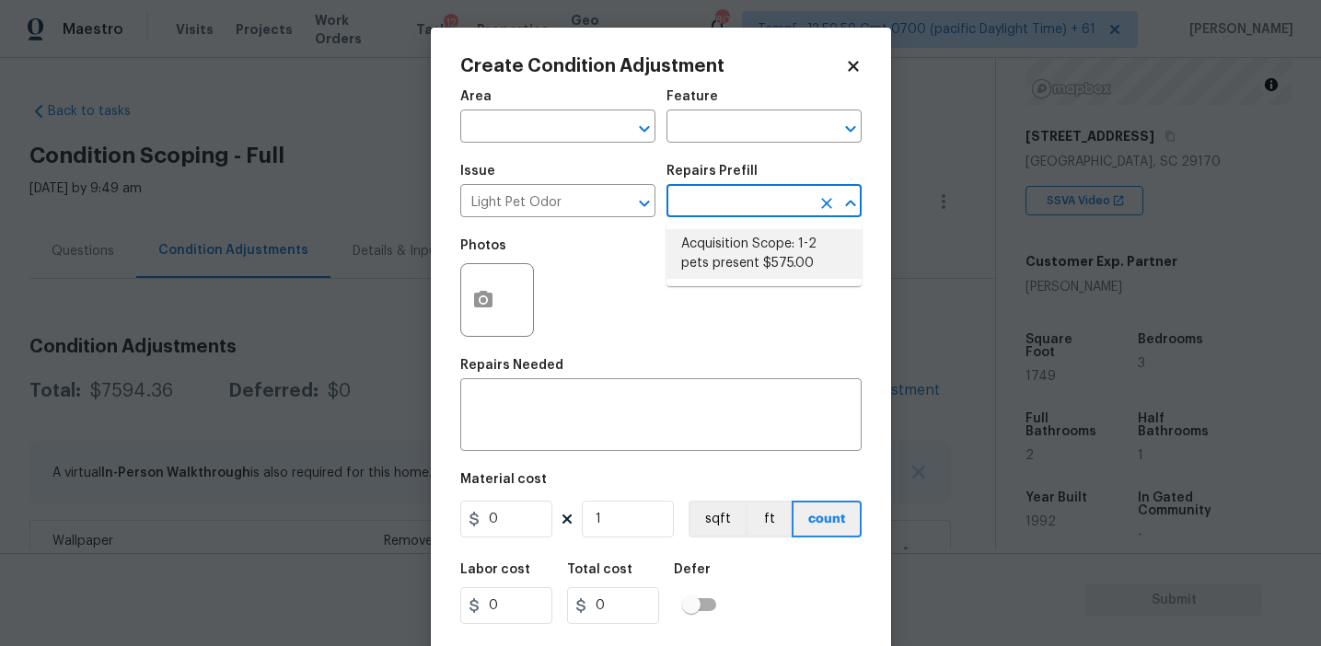
click at [740, 265] on li "Acquisition Scope: 1-2 pets present $575.00" at bounding box center [763, 254] width 195 height 50
type textarea "Acquisition Scope: 1-2 pets present"
type input "575"
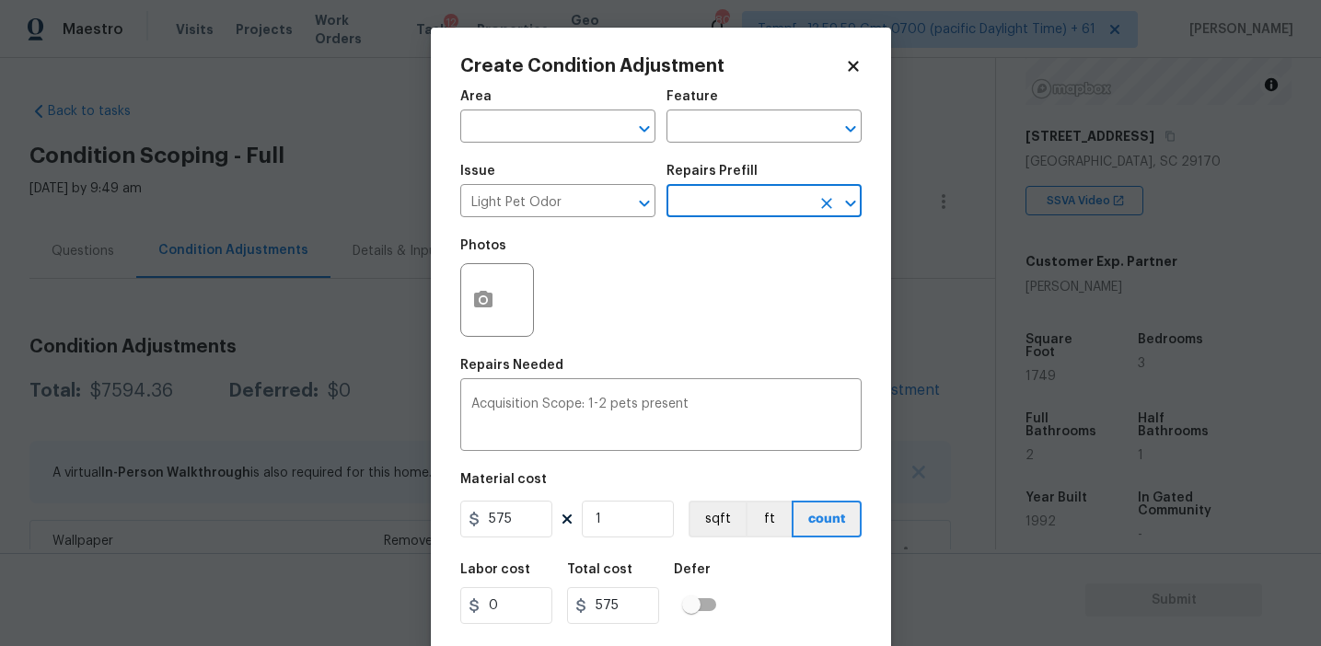
scroll to position [41, 0]
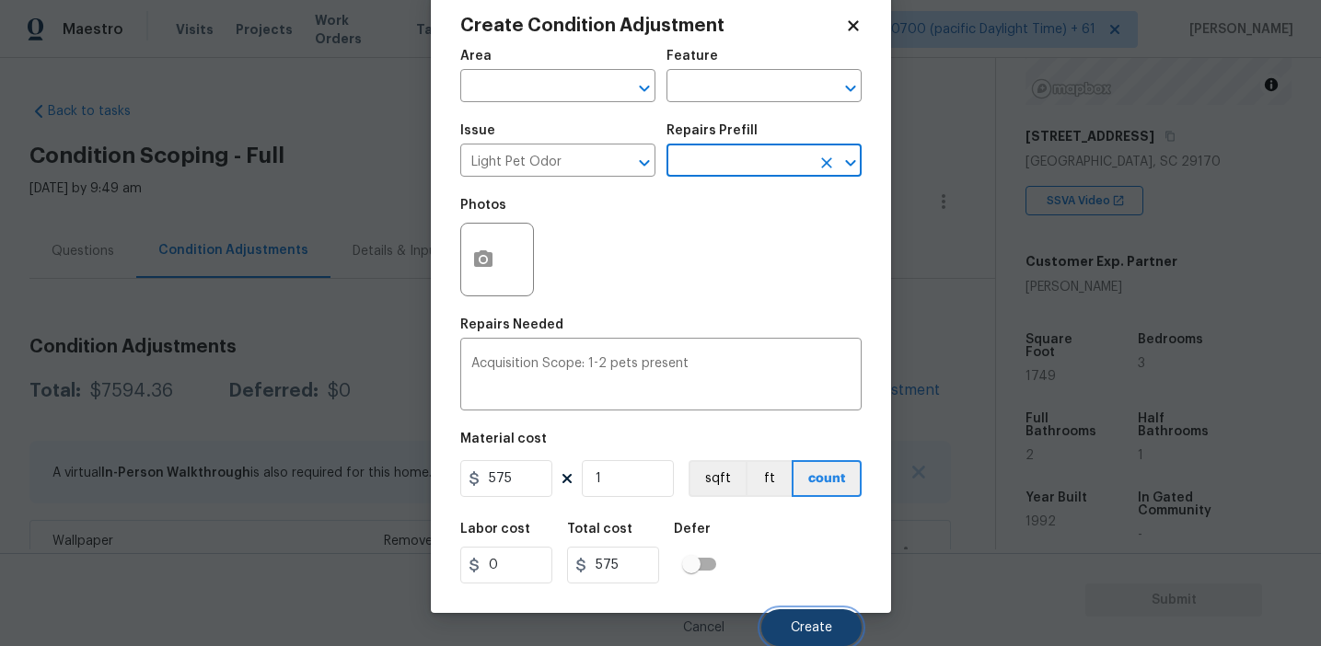
click at [790, 614] on button "Create" at bounding box center [811, 627] width 100 height 37
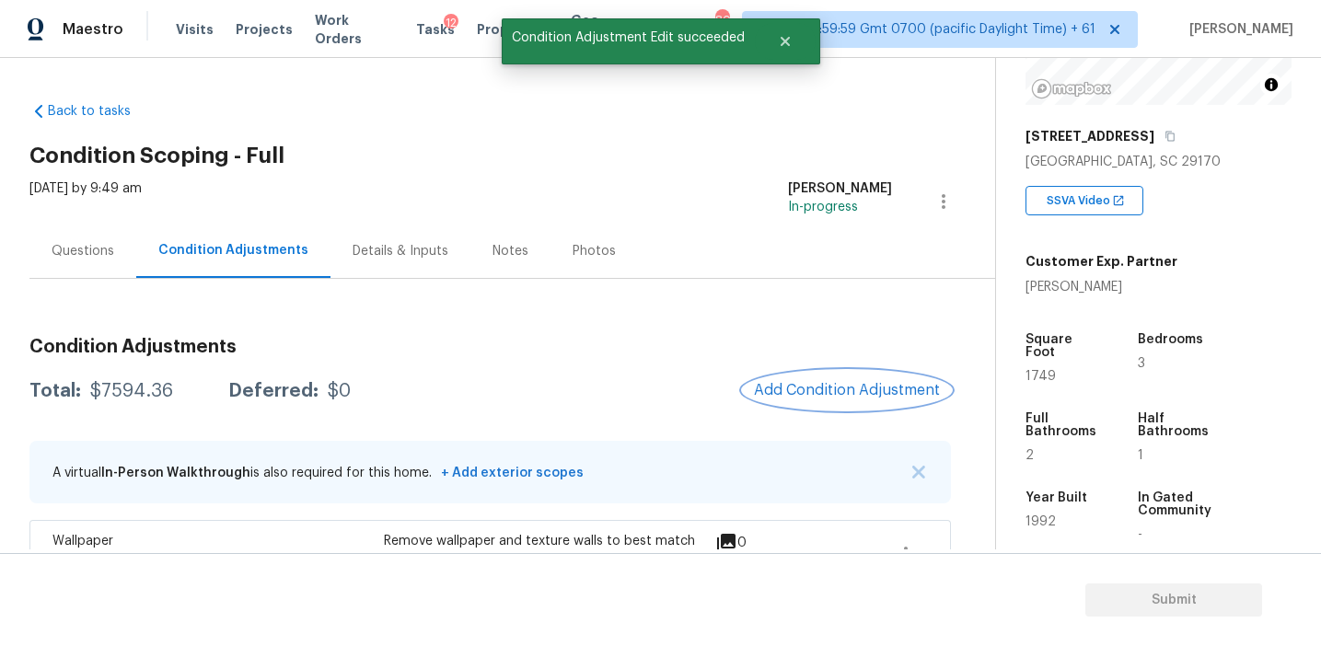
scroll to position [0, 0]
click at [784, 385] on span "Add Condition Adjustment" at bounding box center [847, 390] width 186 height 17
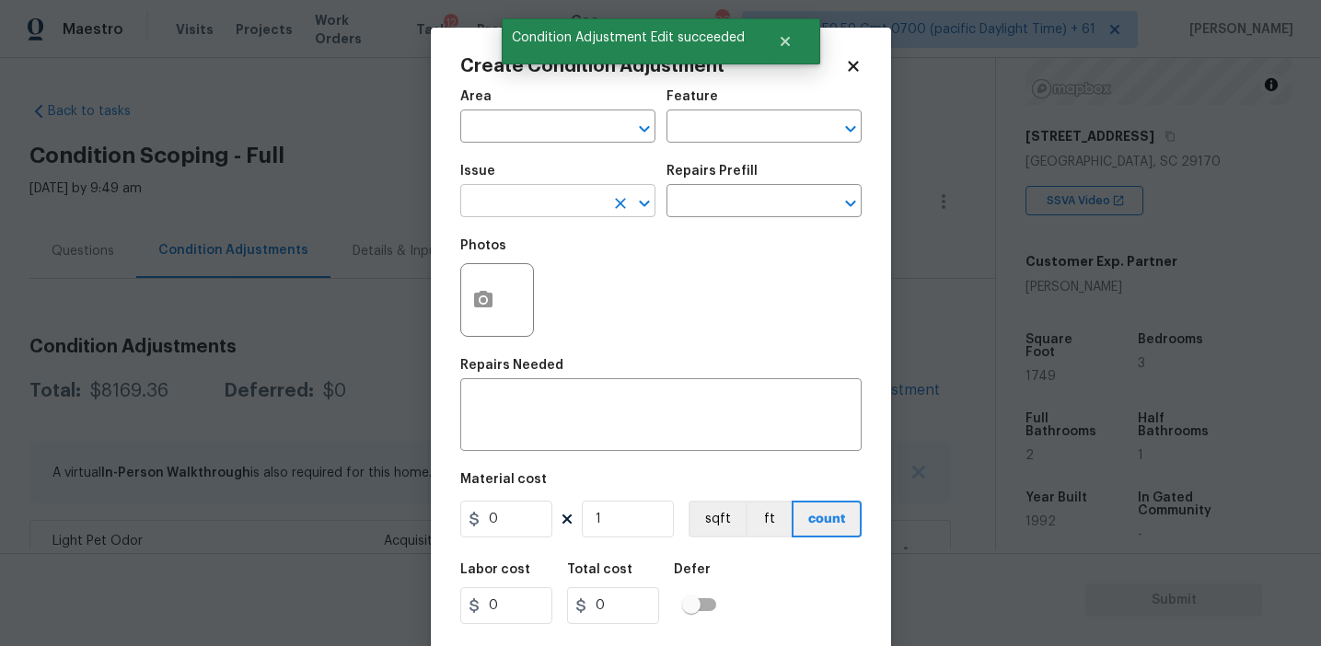
click at [493, 212] on input "text" at bounding box center [532, 203] width 144 height 29
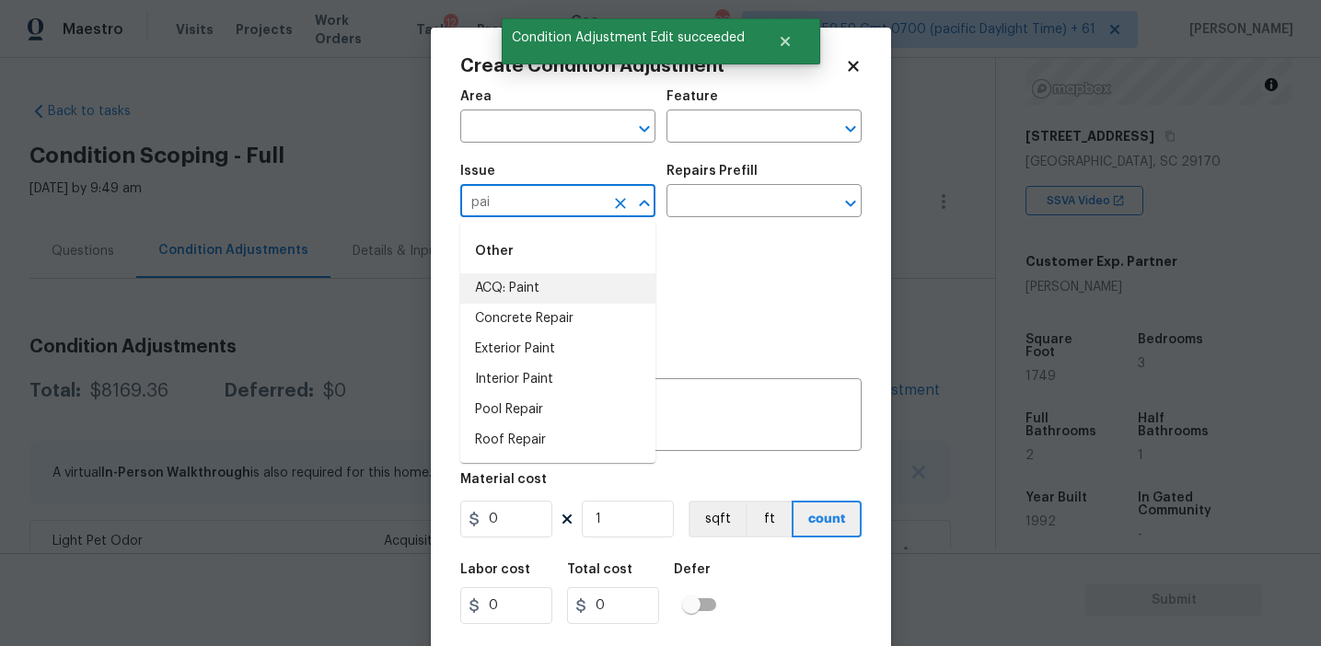
click at [536, 286] on li "ACQ: Paint" at bounding box center [557, 288] width 195 height 30
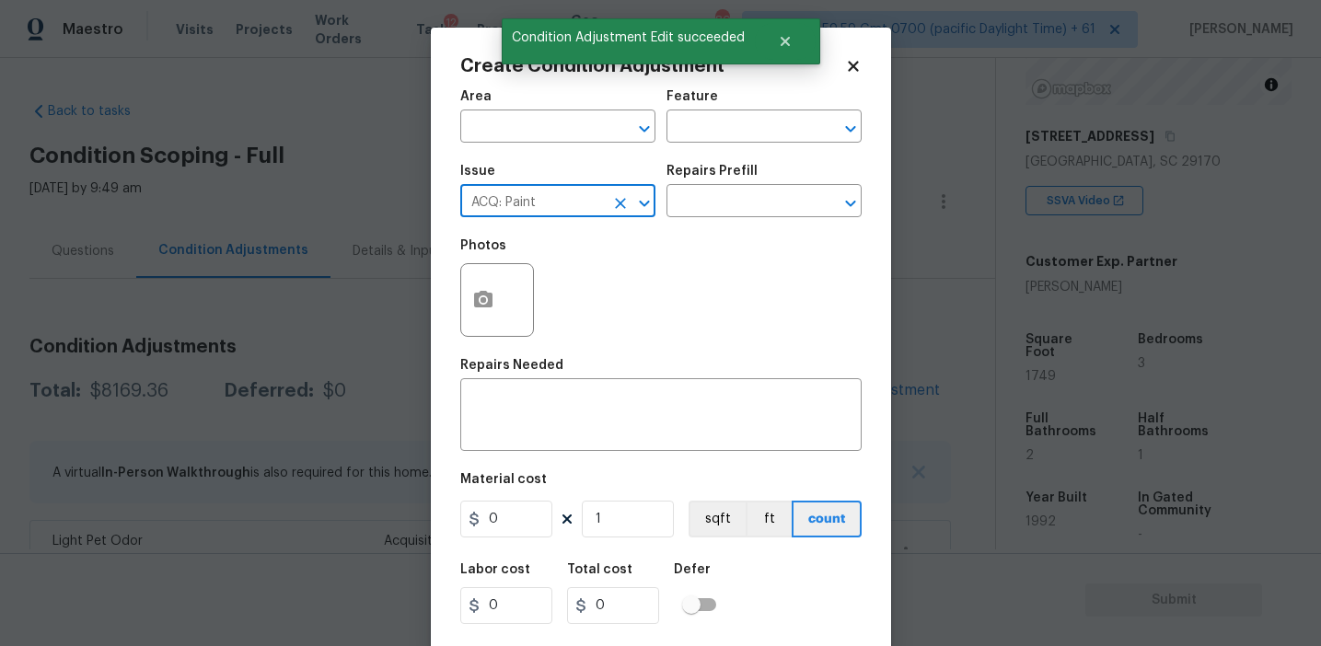
type input "ACQ: Paint"
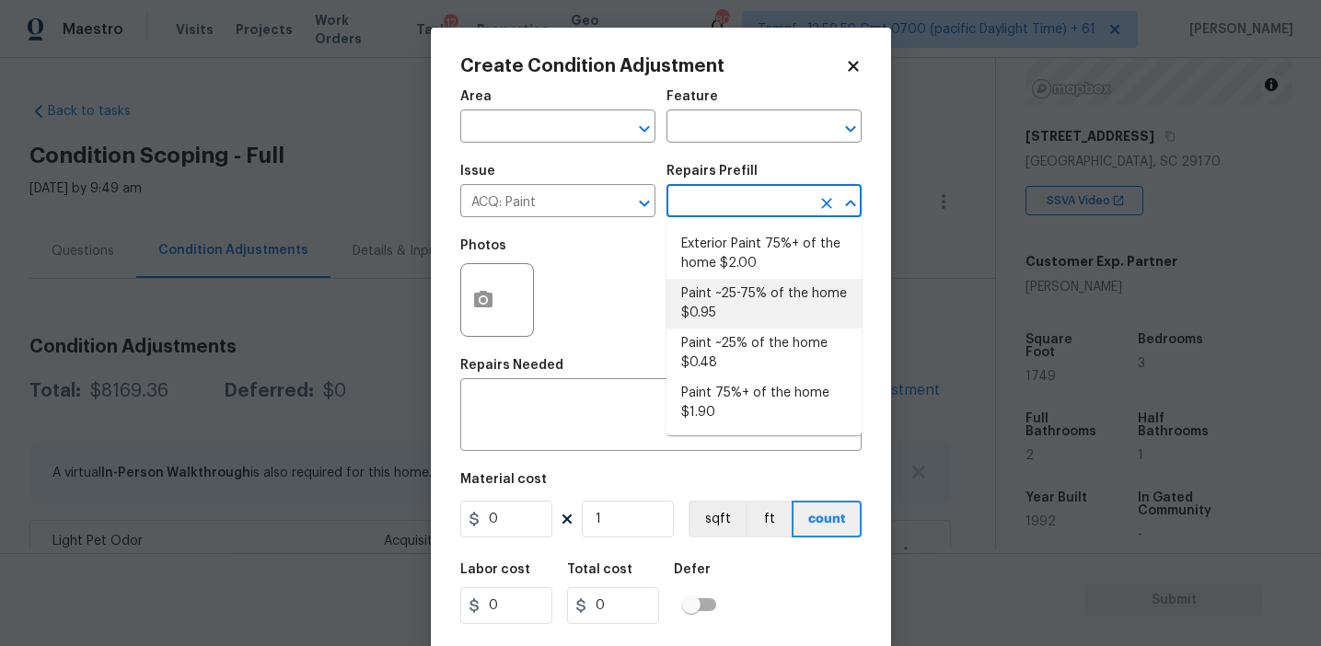
click at [728, 300] on li "Paint ~25-75% of the home $0.95" at bounding box center [763, 304] width 195 height 50
type input "Acquisition"
type textarea "Acquisition Scope: ~25 - 75% of the home needs interior paint"
type input "0.95"
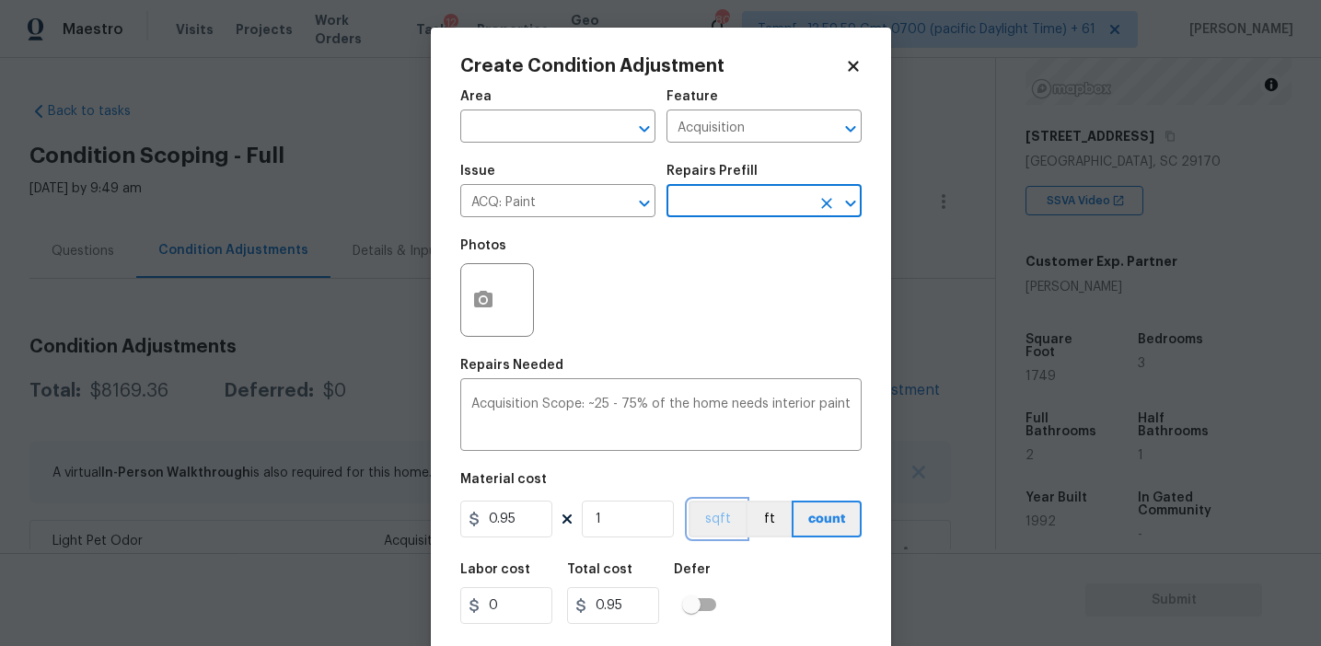
click at [719, 516] on button "sqft" at bounding box center [717, 519] width 57 height 37
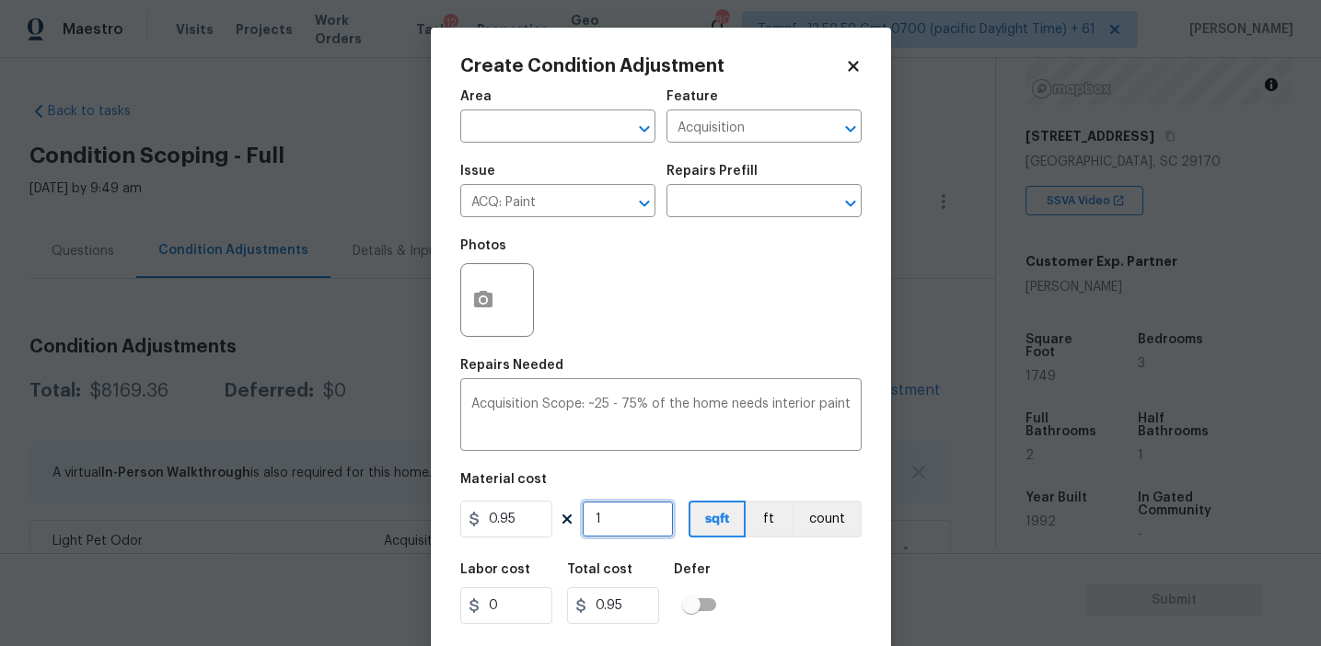
click at [654, 516] on input "1" at bounding box center [628, 519] width 92 height 37
type input "17"
type input "16.15"
type input "174"
type input "165.3"
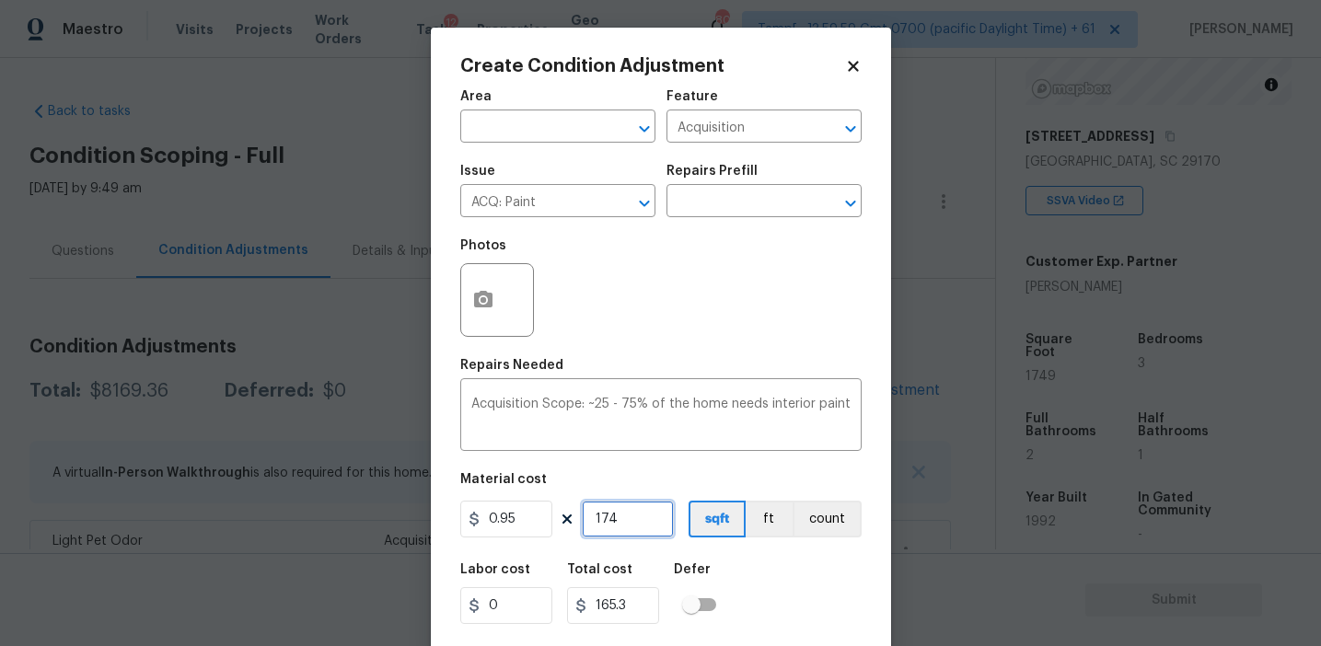
type input "1749"
type input "1661.55"
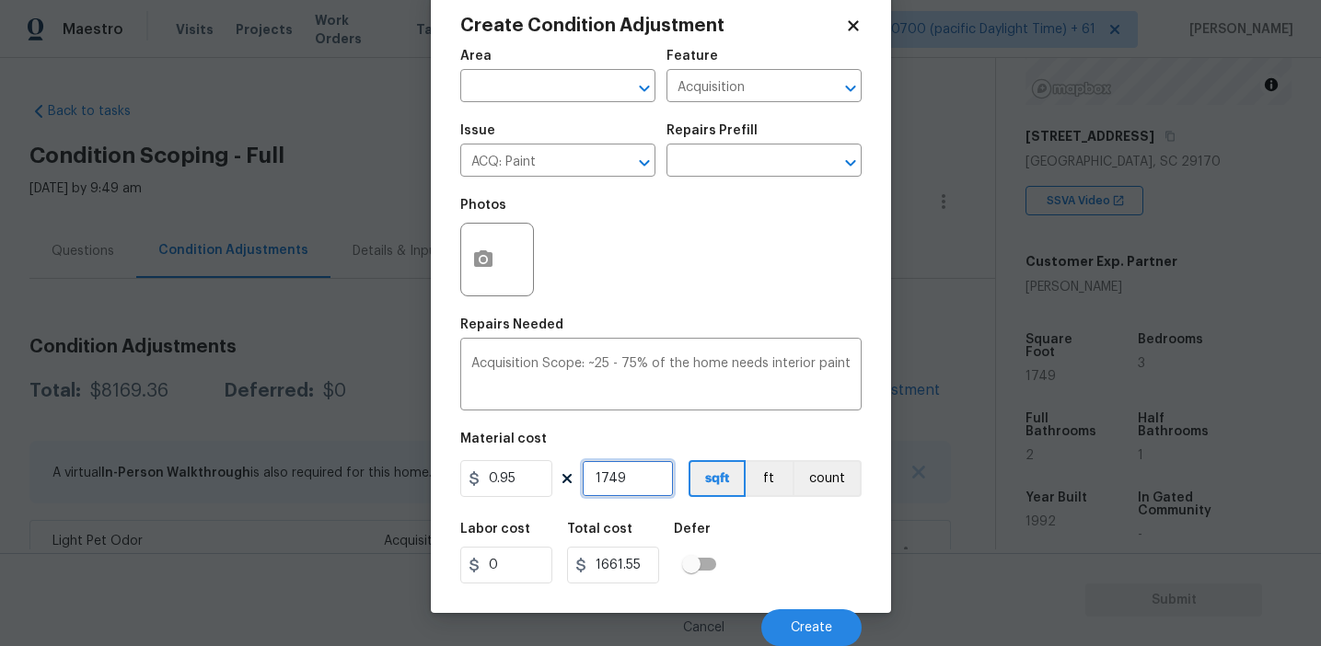
type input "1749"
click at [775, 557] on div "Labor cost 0 Total cost 1661.55 Defer" at bounding box center [660, 553] width 401 height 83
click at [472, 254] on icon "button" at bounding box center [483, 260] width 22 height 22
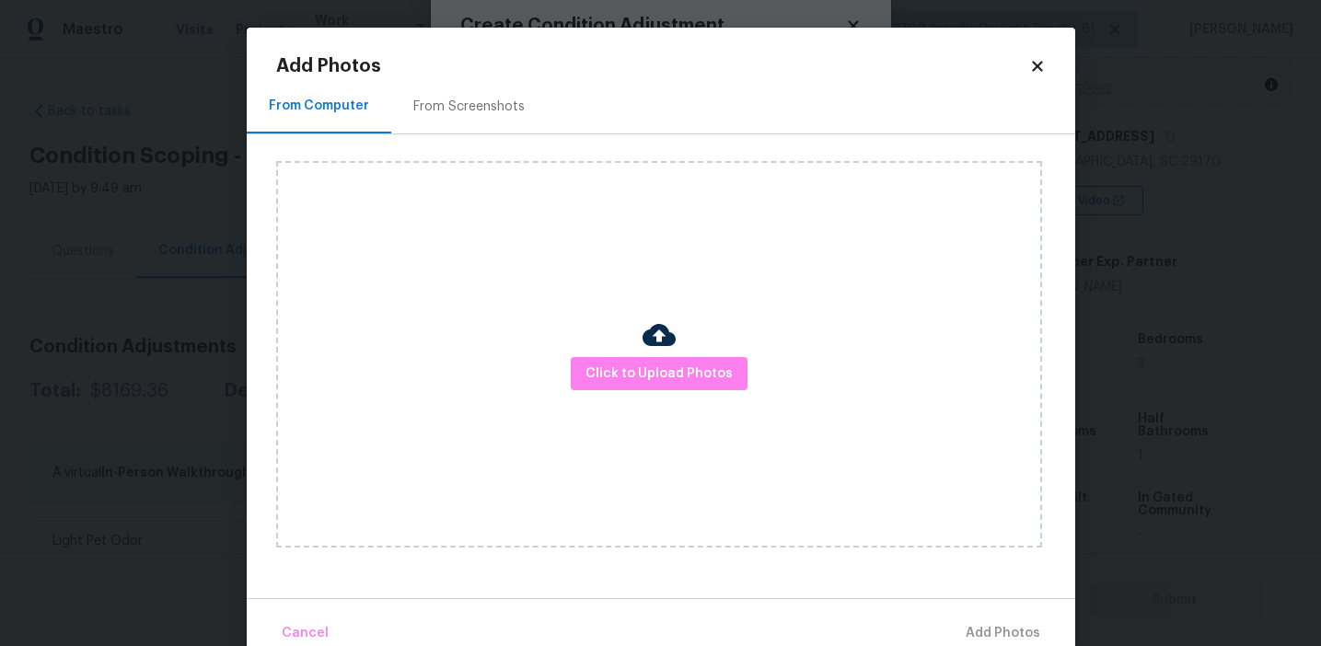
click at [477, 90] on div "From Screenshots" at bounding box center [469, 106] width 156 height 54
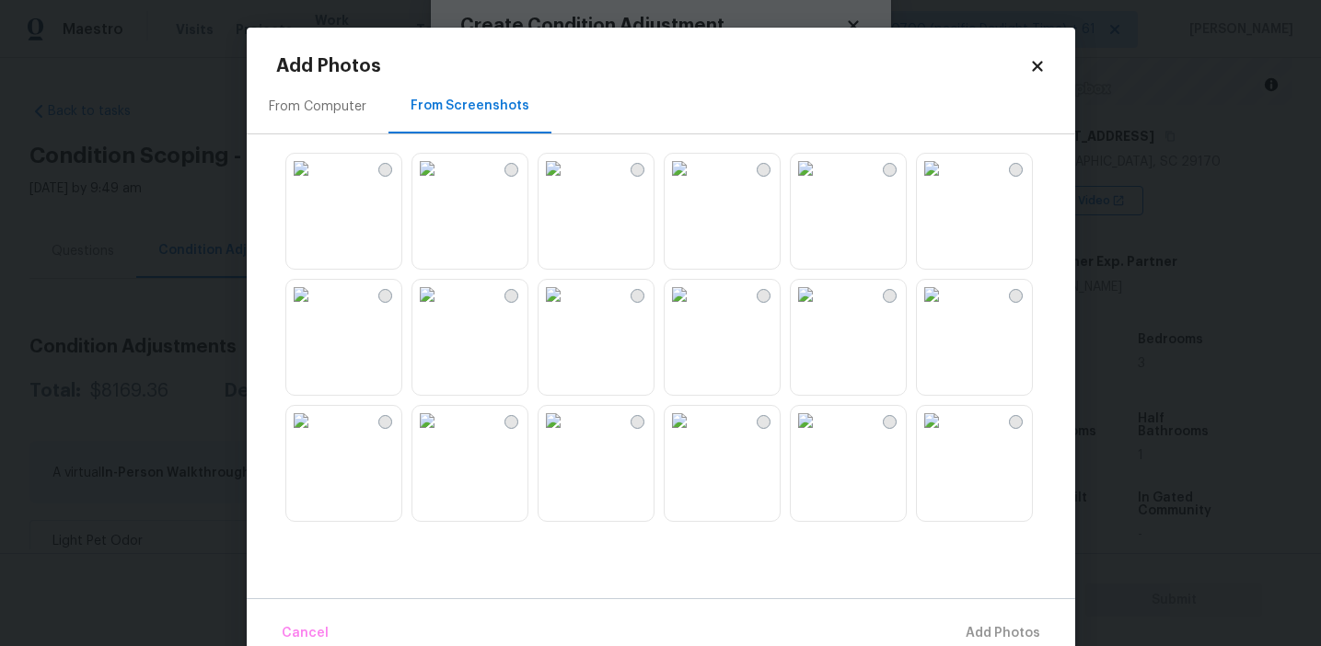
click at [316, 183] on img at bounding box center [300, 168] width 29 height 29
click at [442, 183] on img at bounding box center [426, 168] width 29 height 29
click at [568, 183] on img at bounding box center [553, 168] width 29 height 29
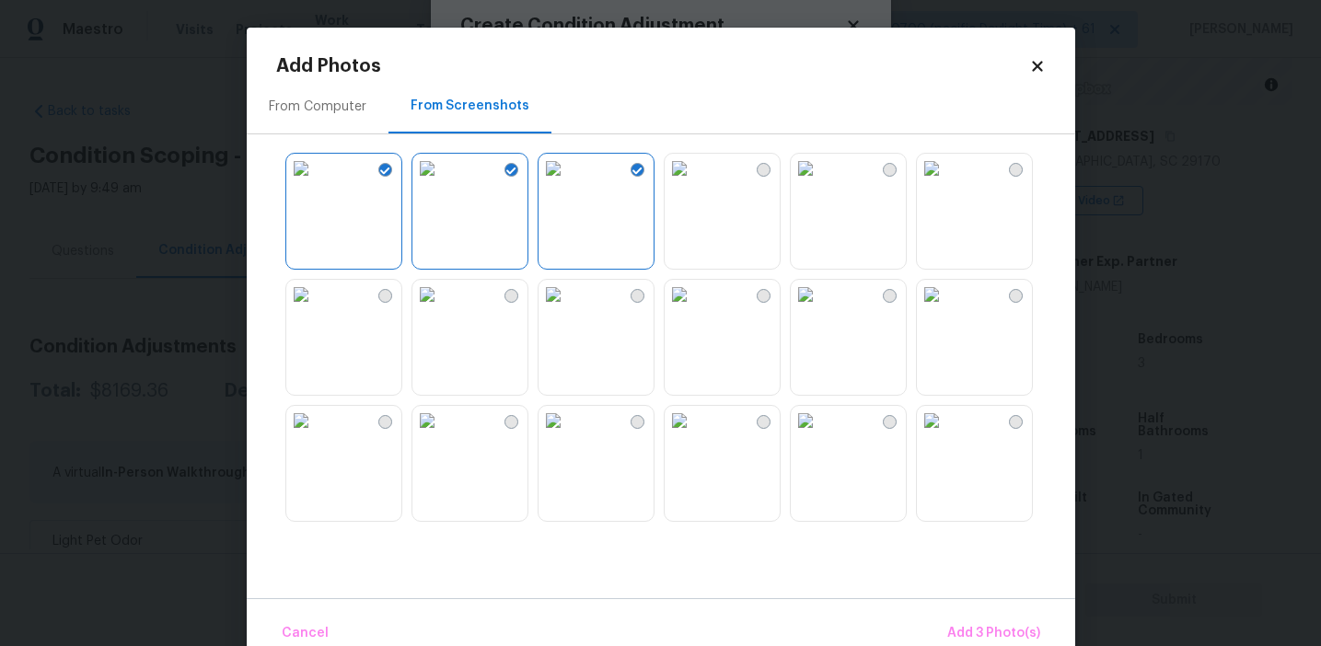
click at [694, 309] on img at bounding box center [679, 294] width 29 height 29
click at [820, 434] on img at bounding box center [805, 420] width 29 height 29
click at [946, 435] on img at bounding box center [931, 420] width 29 height 29
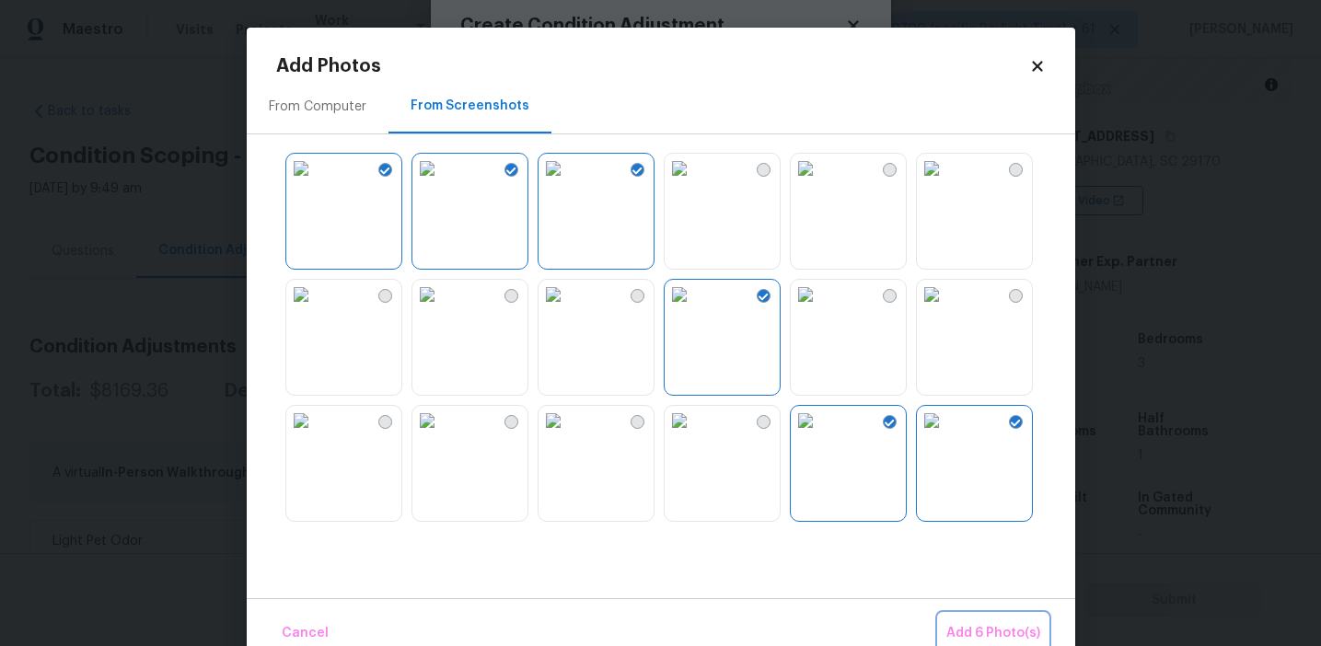
click at [974, 623] on span "Add 6 Photo(s)" at bounding box center [993, 633] width 94 height 23
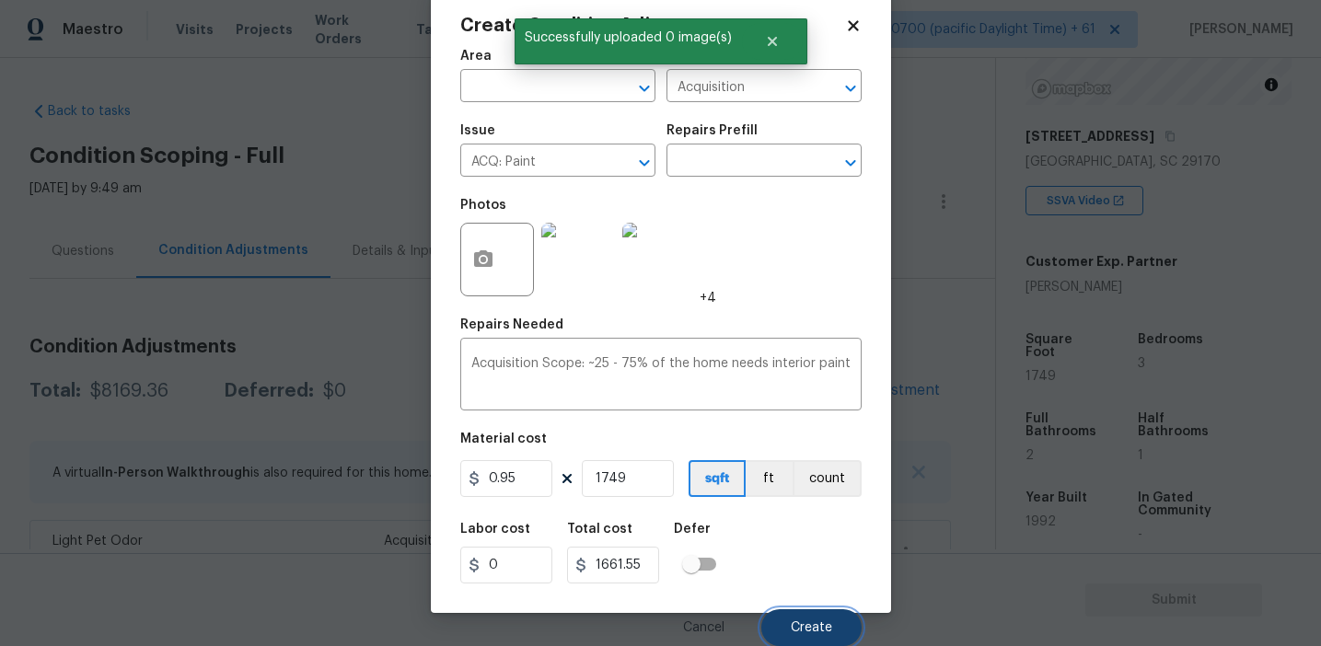
click at [806, 617] on button "Create" at bounding box center [811, 627] width 100 height 37
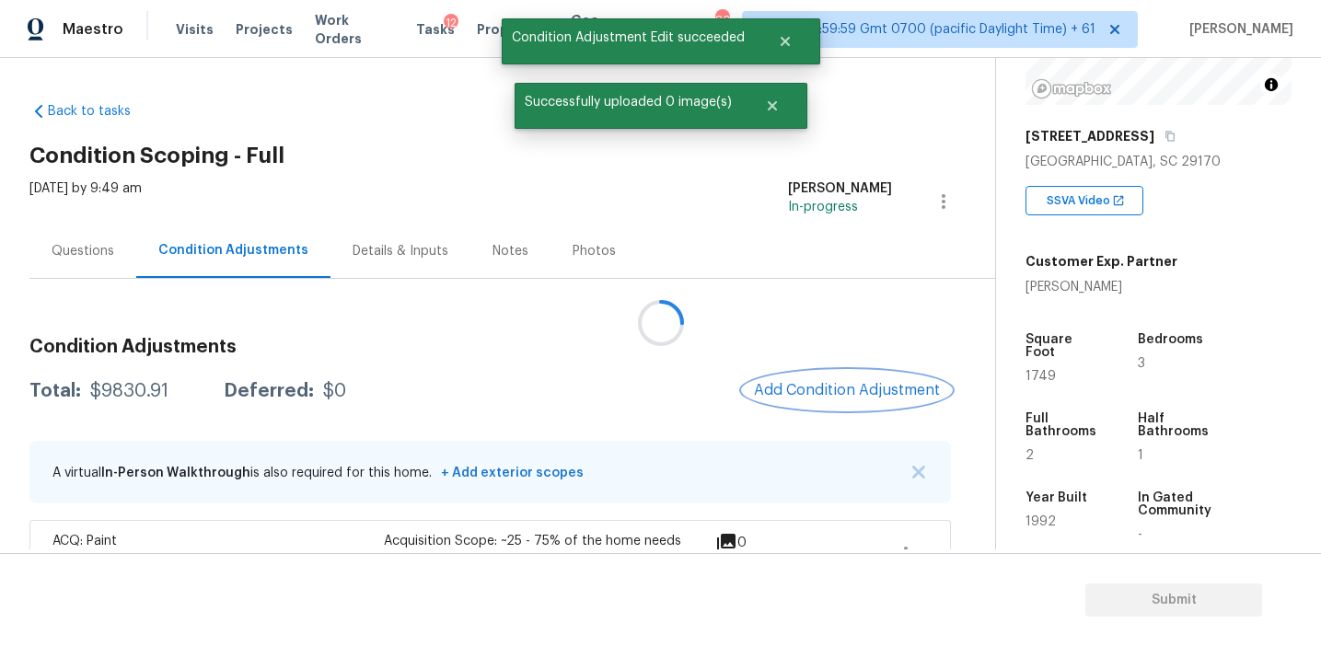
scroll to position [0, 0]
click at [790, 410] on span "Add Condition Adjustment" at bounding box center [847, 391] width 208 height 41
click at [773, 385] on span "Add Condition Adjustment" at bounding box center [847, 390] width 186 height 17
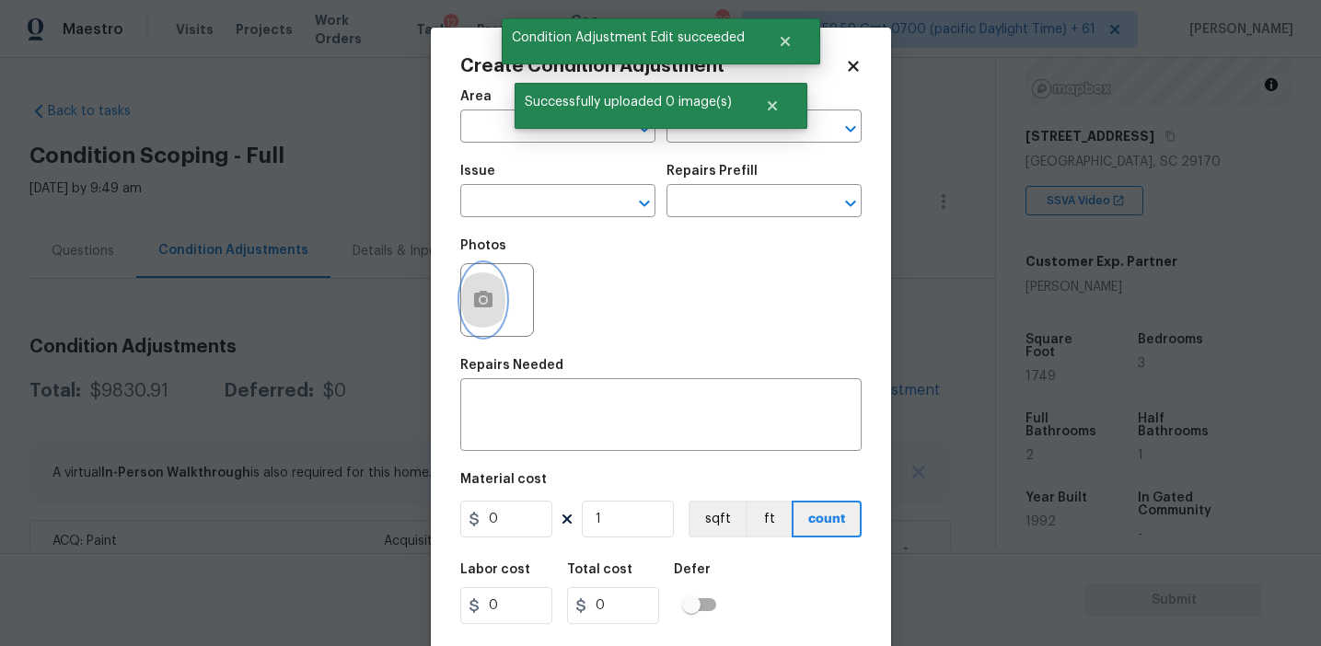
click at [489, 310] on icon "button" at bounding box center [483, 300] width 22 height 22
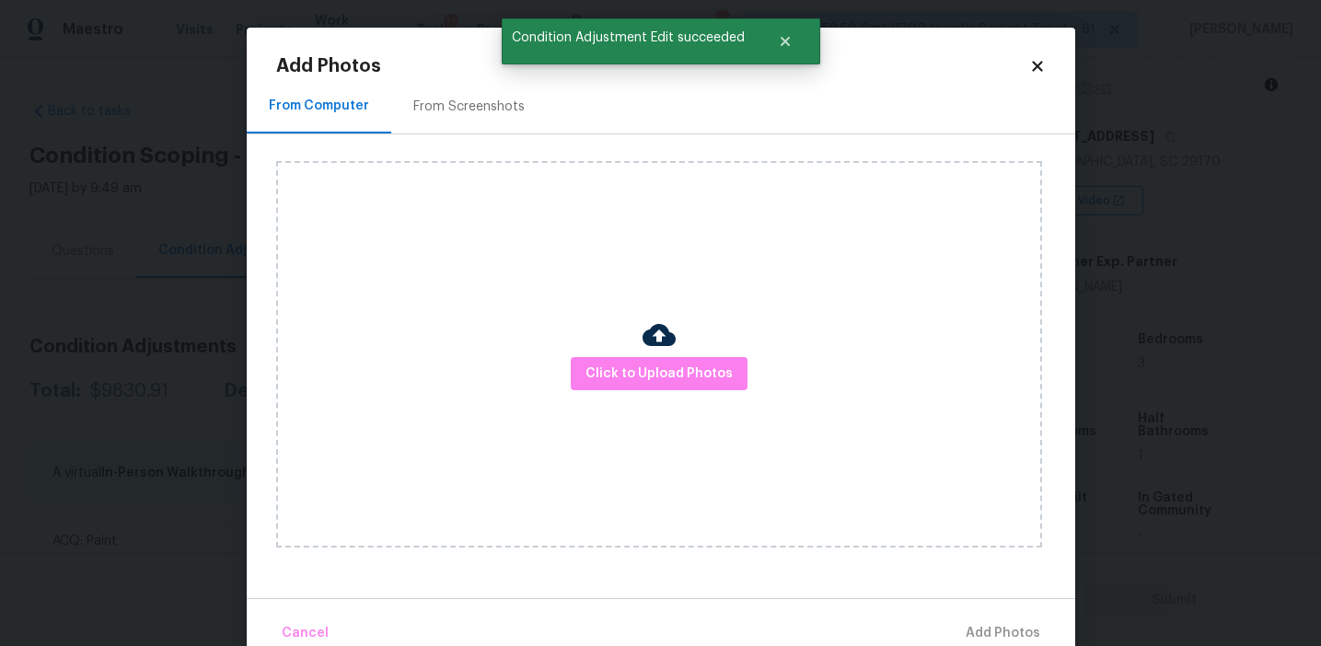
click at [507, 110] on div "From Screenshots" at bounding box center [468, 107] width 111 height 18
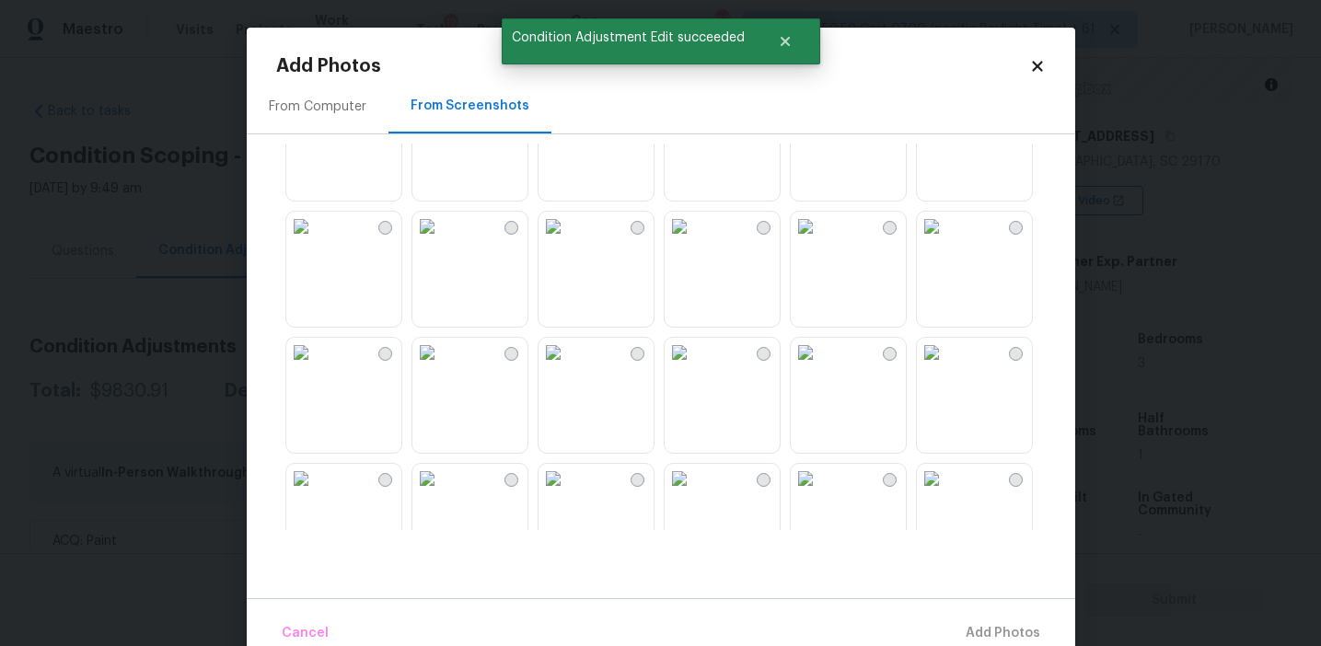
scroll to position [1254, 0]
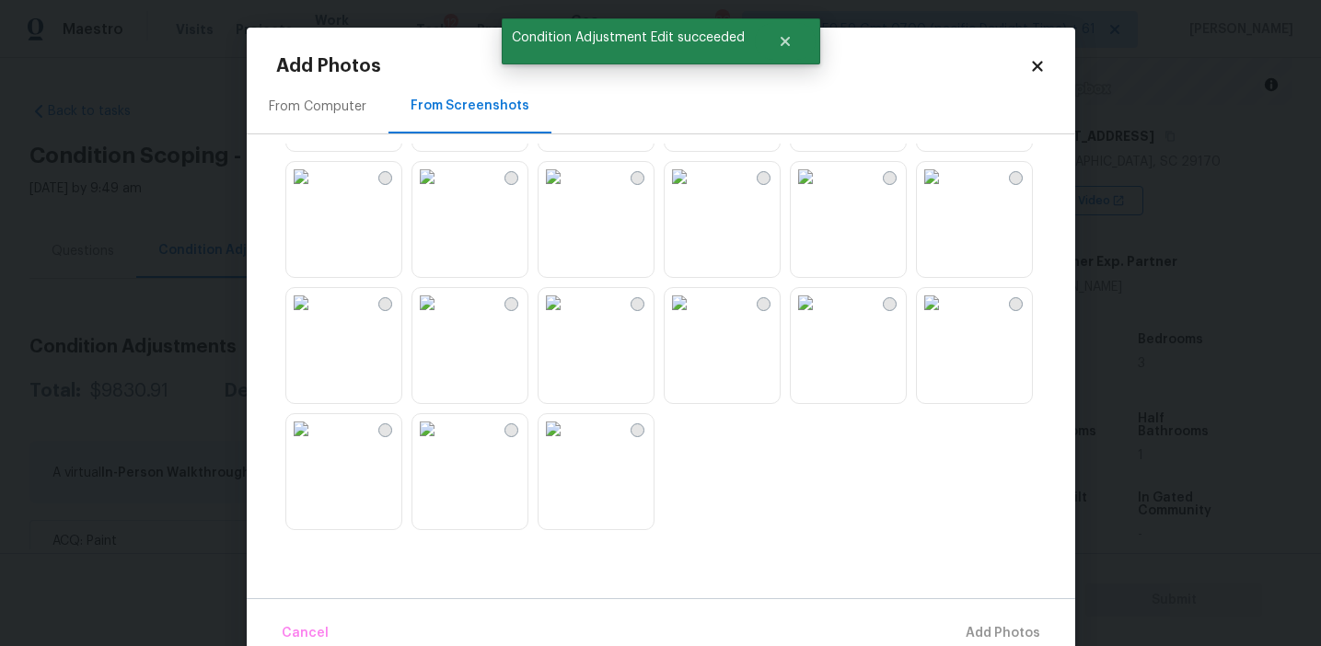
click at [568, 444] on img at bounding box center [553, 428] width 29 height 29
click at [442, 444] on img at bounding box center [426, 428] width 29 height 29
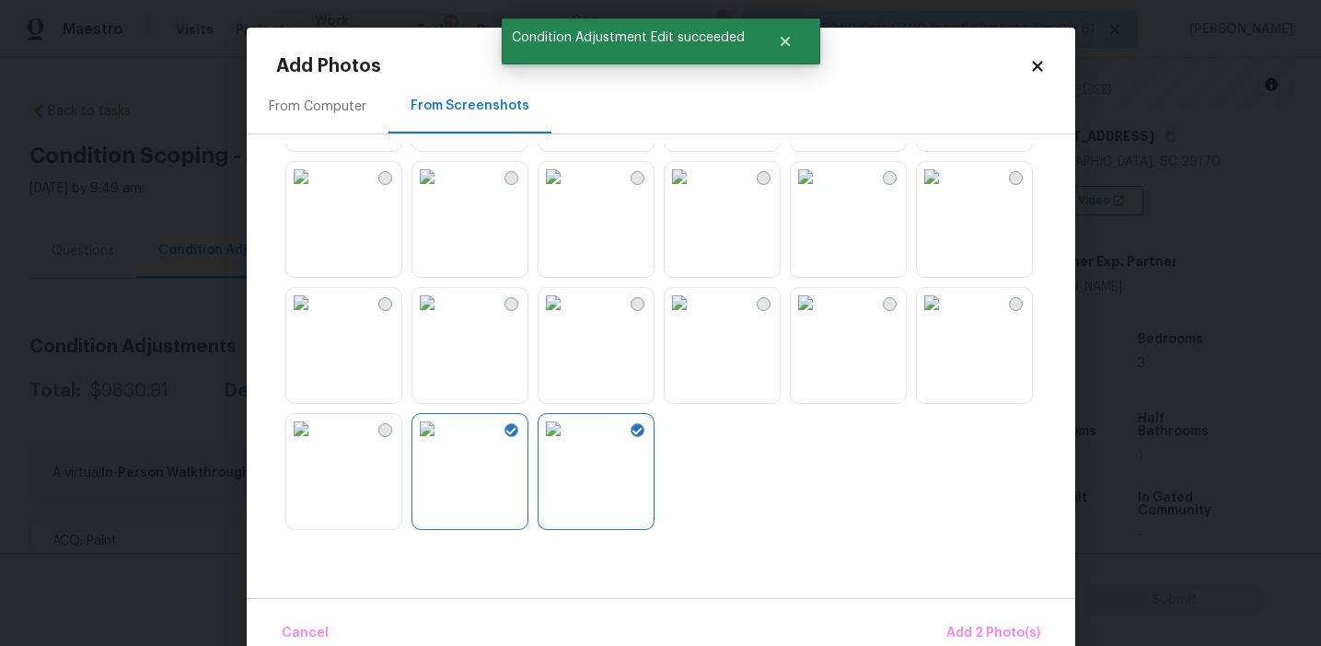
click at [316, 444] on img at bounding box center [300, 428] width 29 height 29
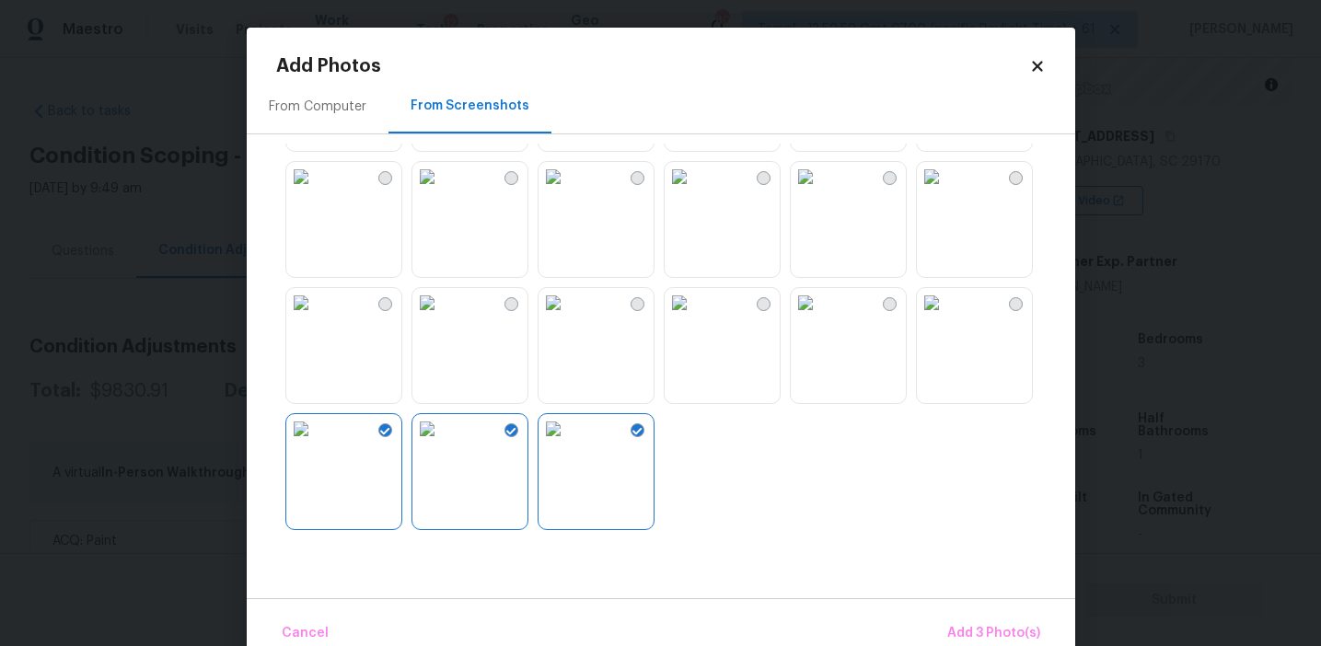
click at [442, 318] on img at bounding box center [426, 302] width 29 height 29
click at [694, 191] on img at bounding box center [679, 176] width 29 height 29
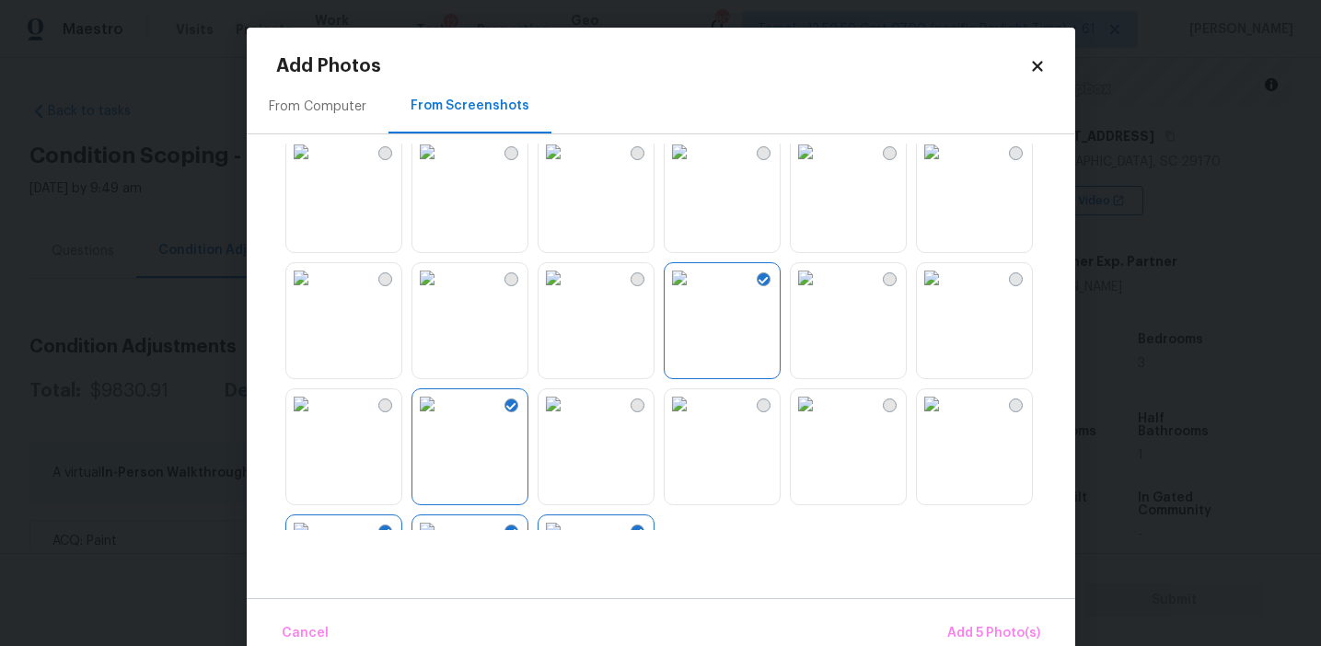
scroll to position [1145, 0]
click at [694, 173] on img at bounding box center [679, 158] width 29 height 29
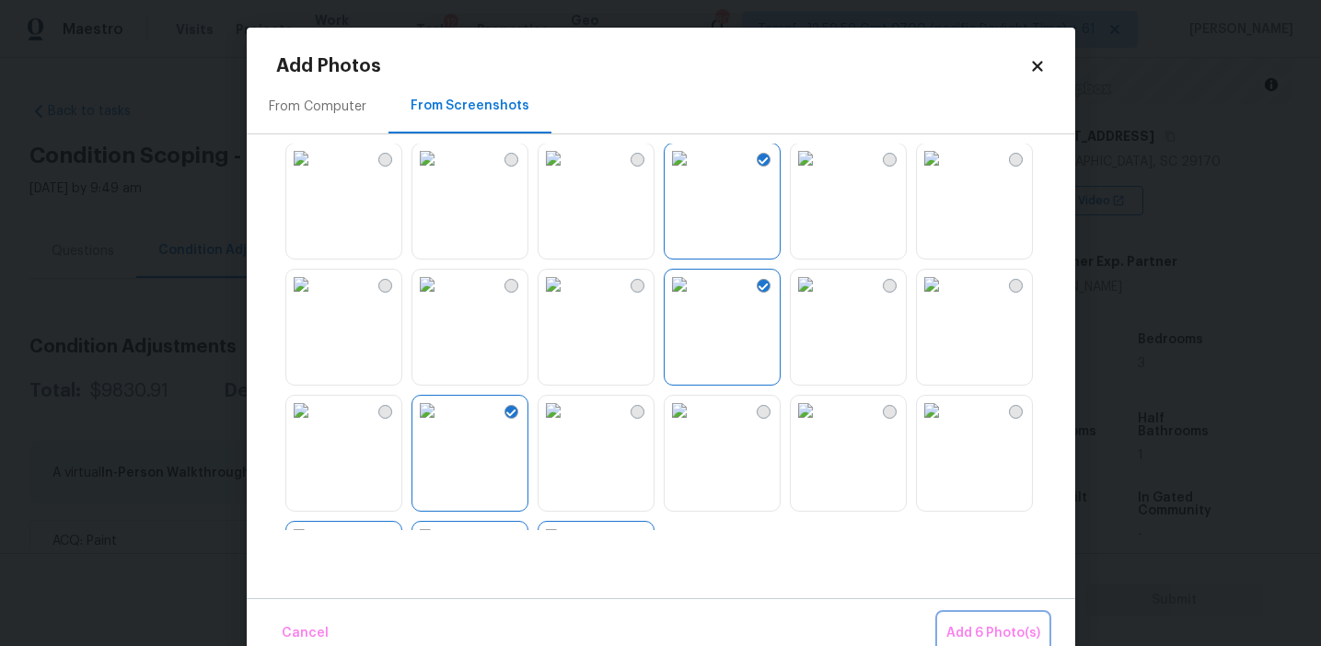
click at [977, 625] on span "Add 6 Photo(s)" at bounding box center [993, 633] width 94 height 23
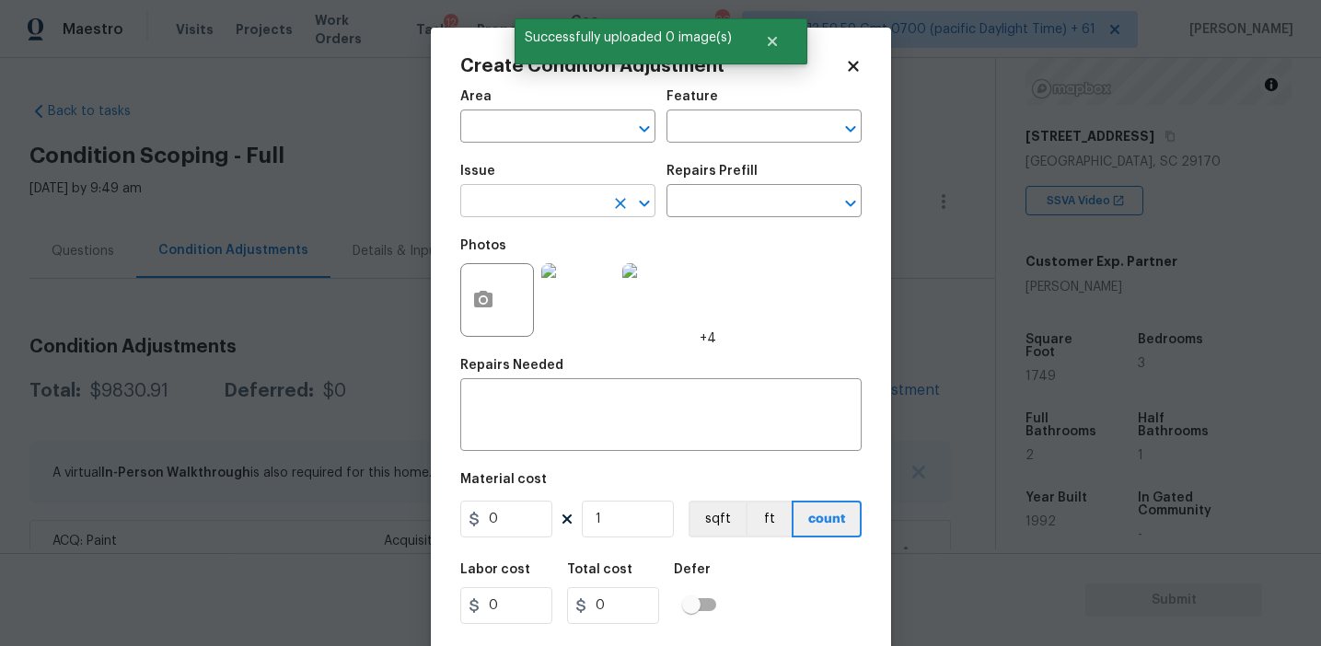
click at [540, 198] on input "text" at bounding box center [532, 203] width 144 height 29
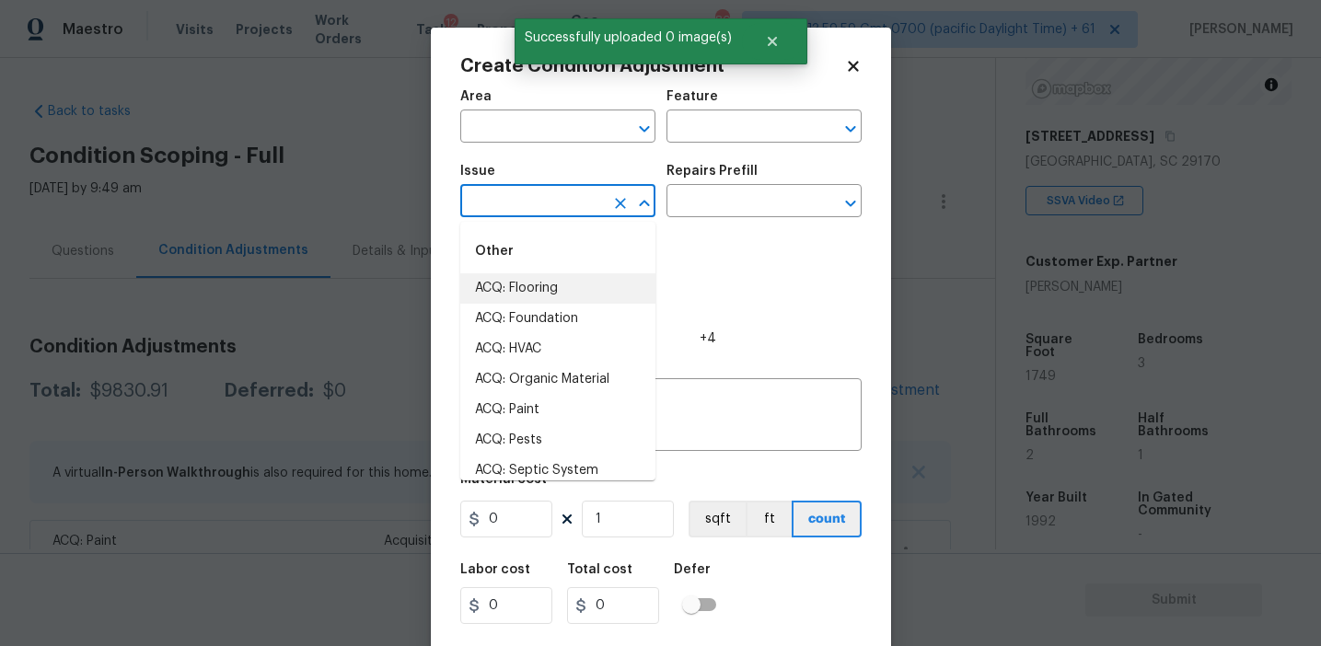
click at [547, 280] on li "ACQ: Flooring" at bounding box center [557, 288] width 195 height 30
type input "ACQ: Flooring"
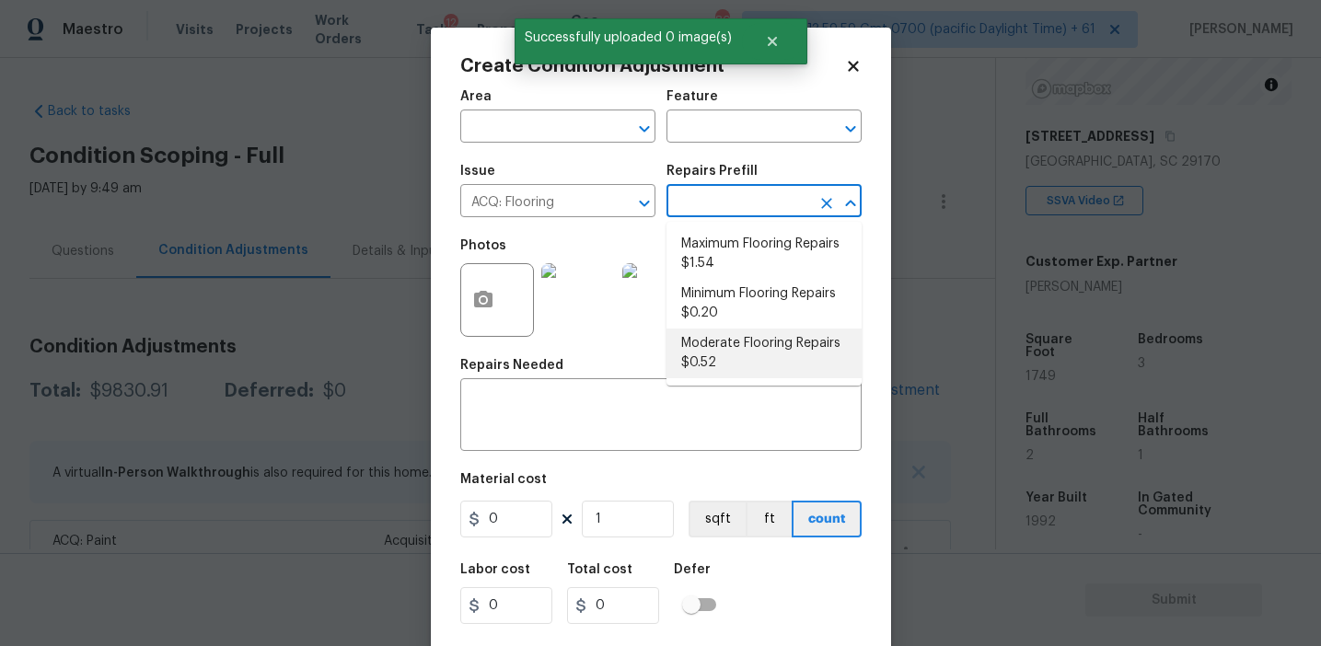
click at [713, 353] on li "Moderate Flooring Repairs $0.52" at bounding box center [763, 354] width 195 height 50
type input "Acquisition"
type textarea "Acquisition Scope: Moderate flooring repairs"
type input "0.52"
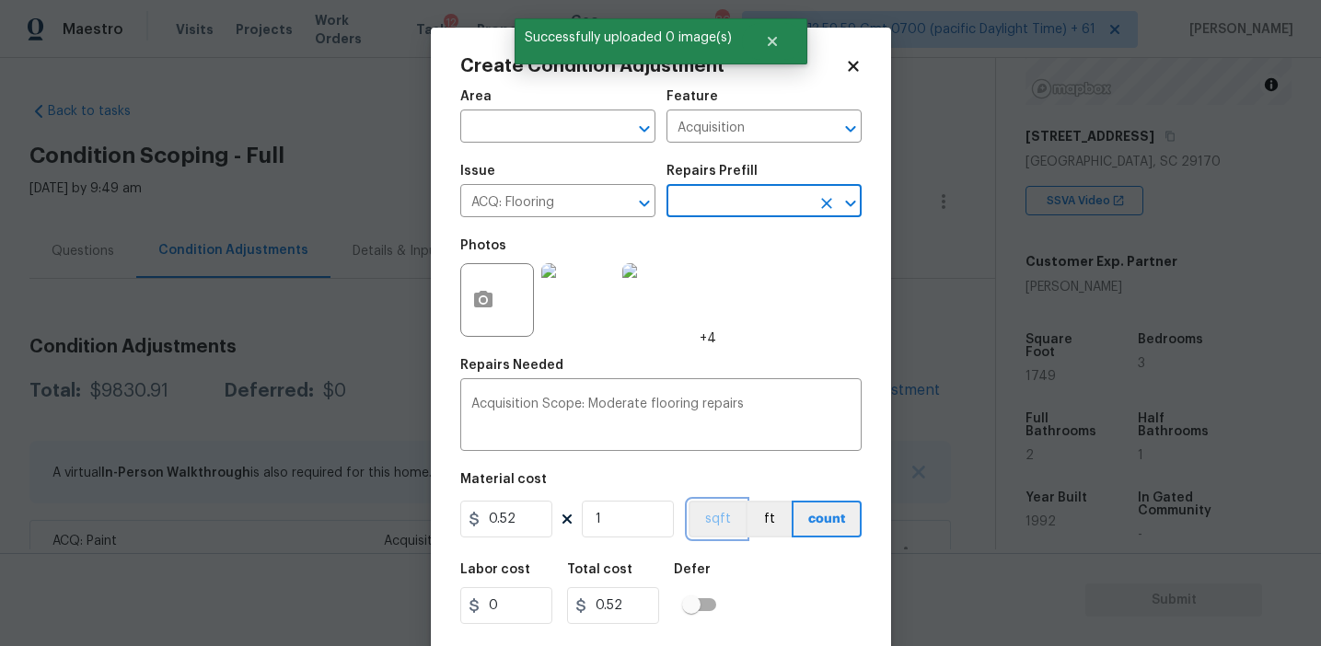
click at [722, 513] on button "sqft" at bounding box center [717, 519] width 57 height 37
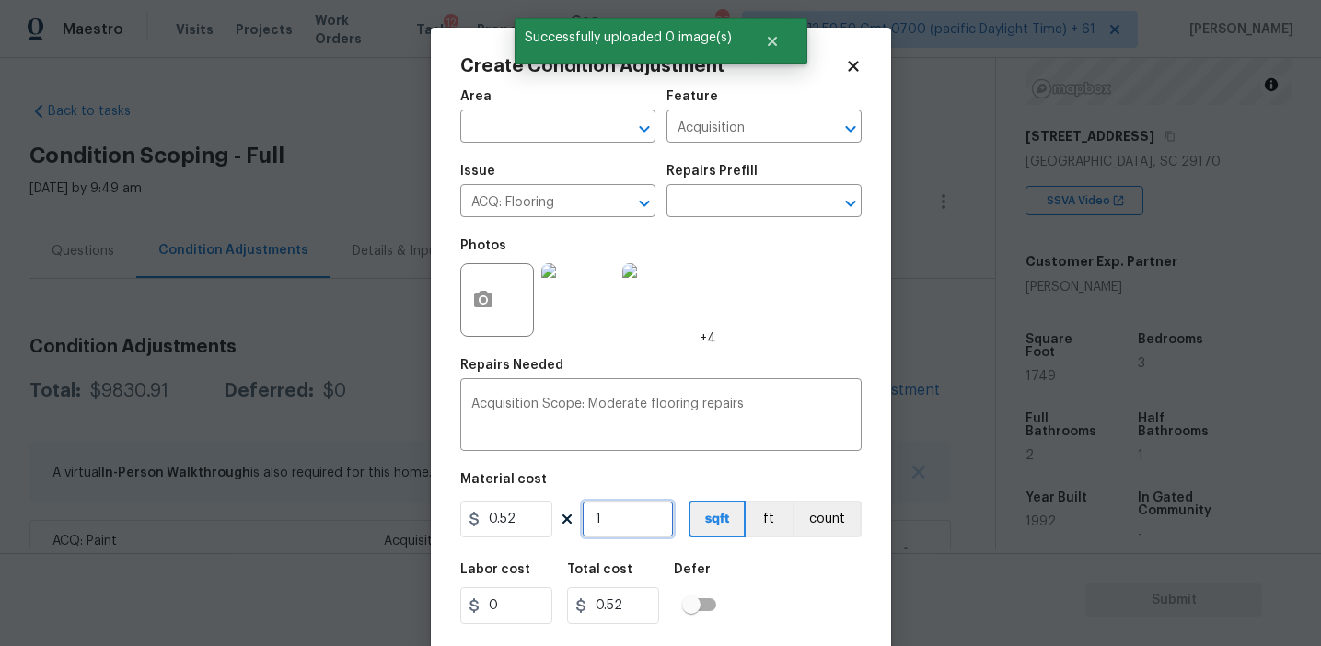
click at [654, 519] on input "1" at bounding box center [628, 519] width 92 height 37
type input "0"
paste input "1749"
type input "1749"
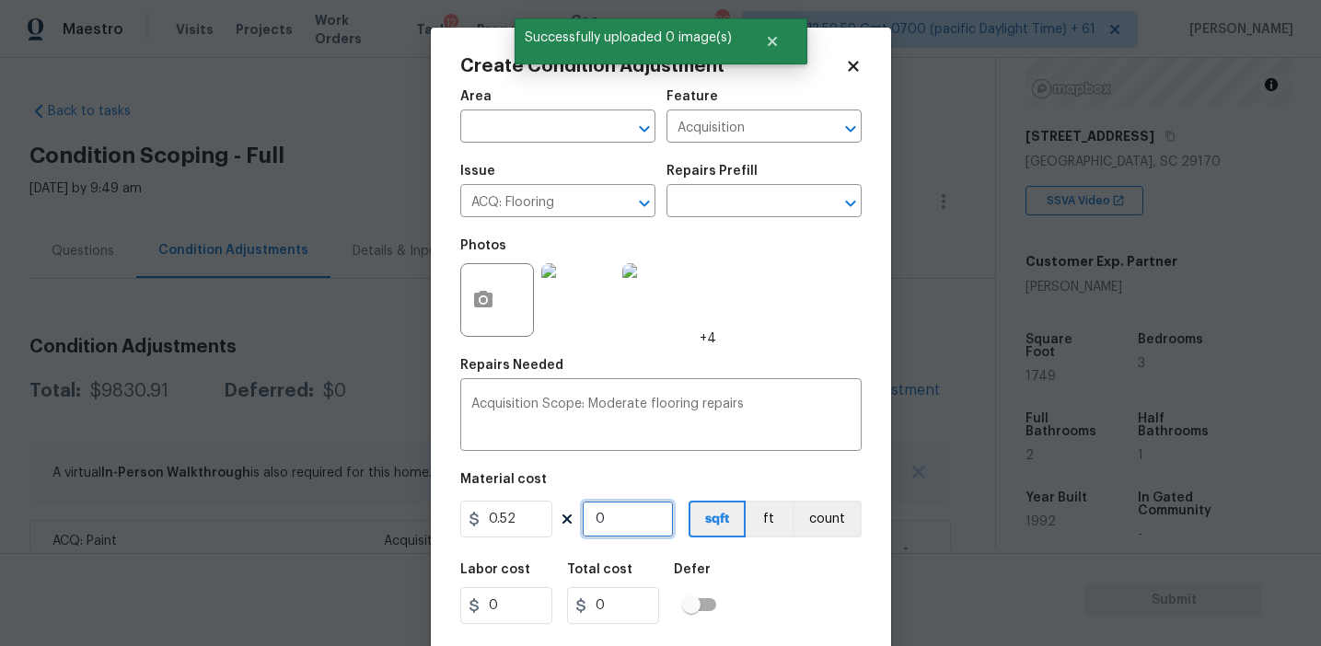
type input "909.48"
type input "1749"
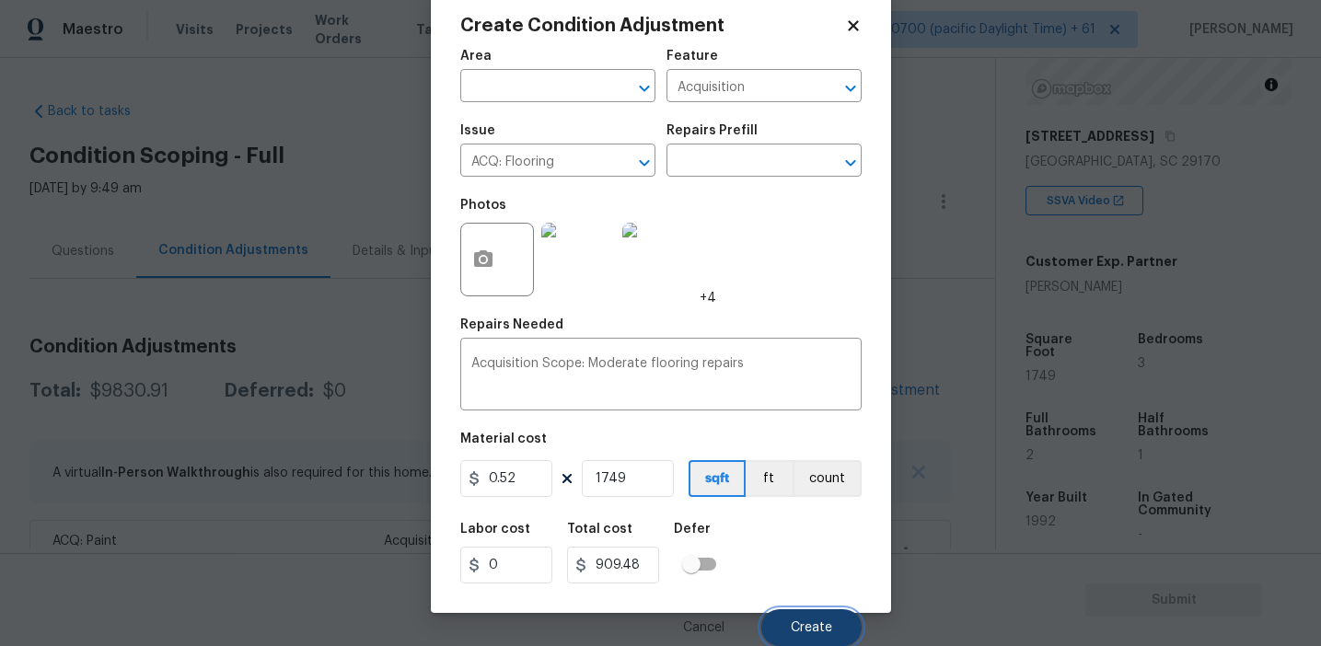
click at [809, 631] on span "Create" at bounding box center [811, 628] width 41 height 14
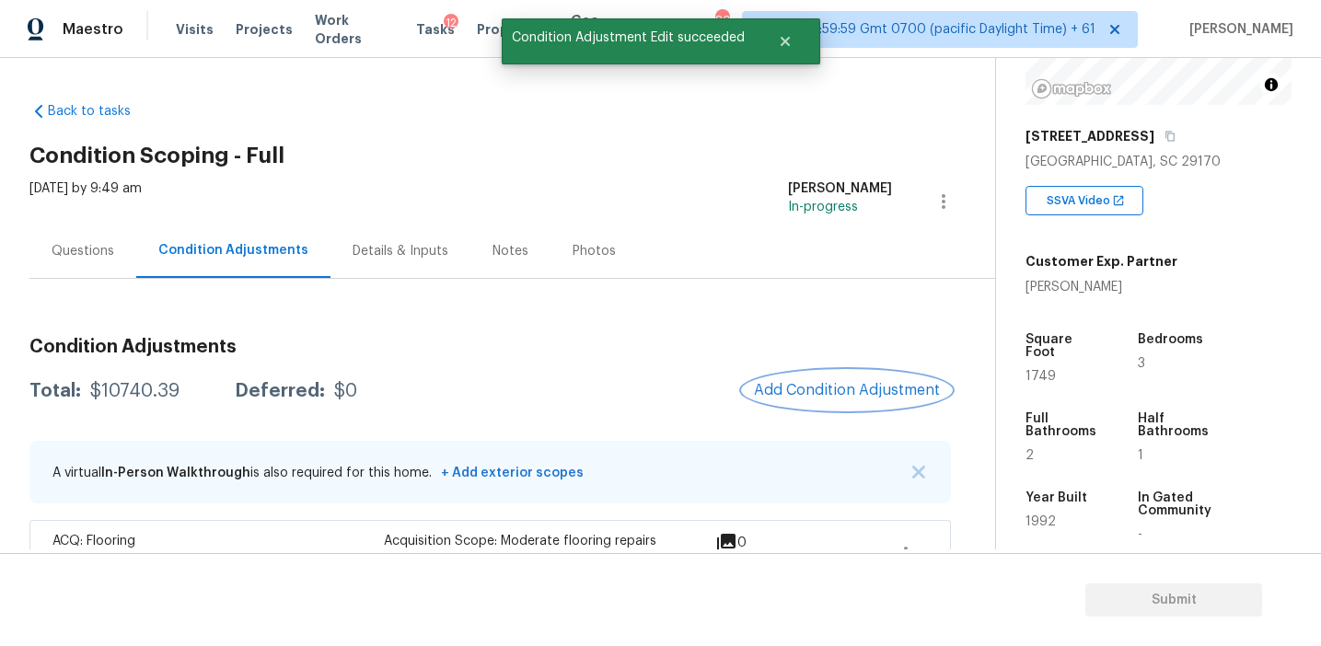
scroll to position [0, 0]
click at [805, 382] on span "Add Condition Adjustment" at bounding box center [847, 390] width 186 height 17
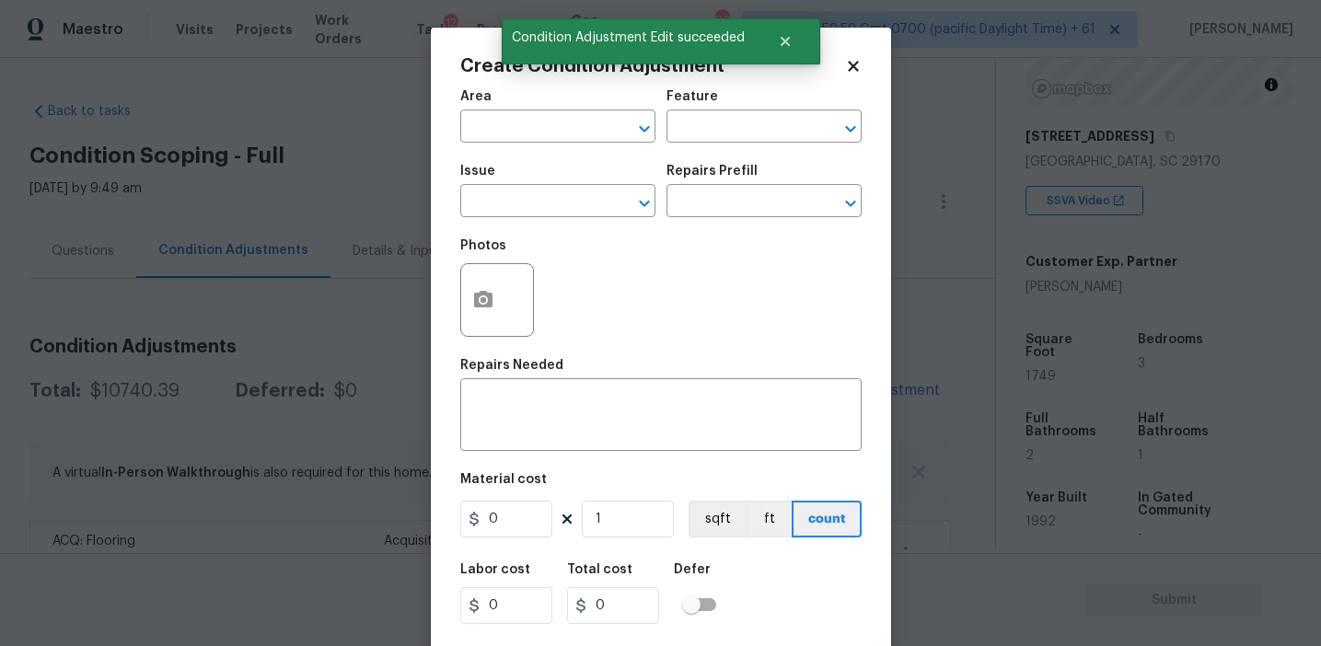
click at [261, 371] on body "Maestro Visits Projects Work Orders Tasks 12 Properties Geo Assignments 800 Tam…" at bounding box center [660, 323] width 1321 height 646
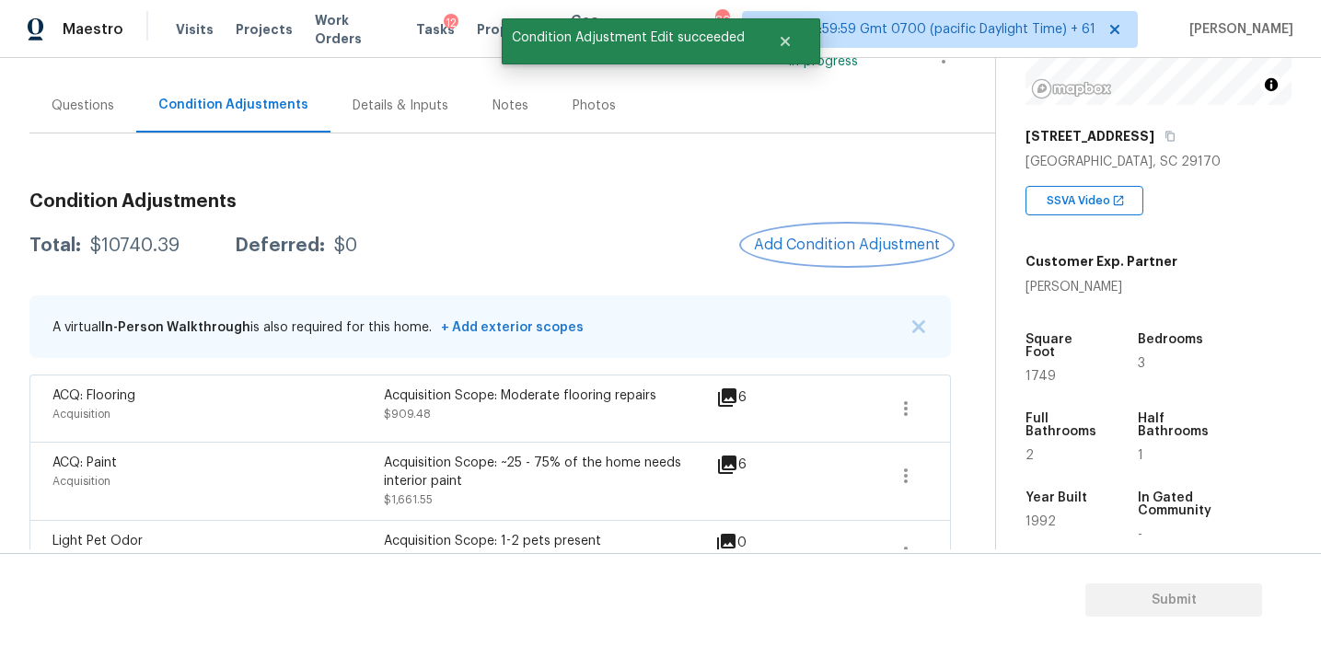
scroll to position [174, 0]
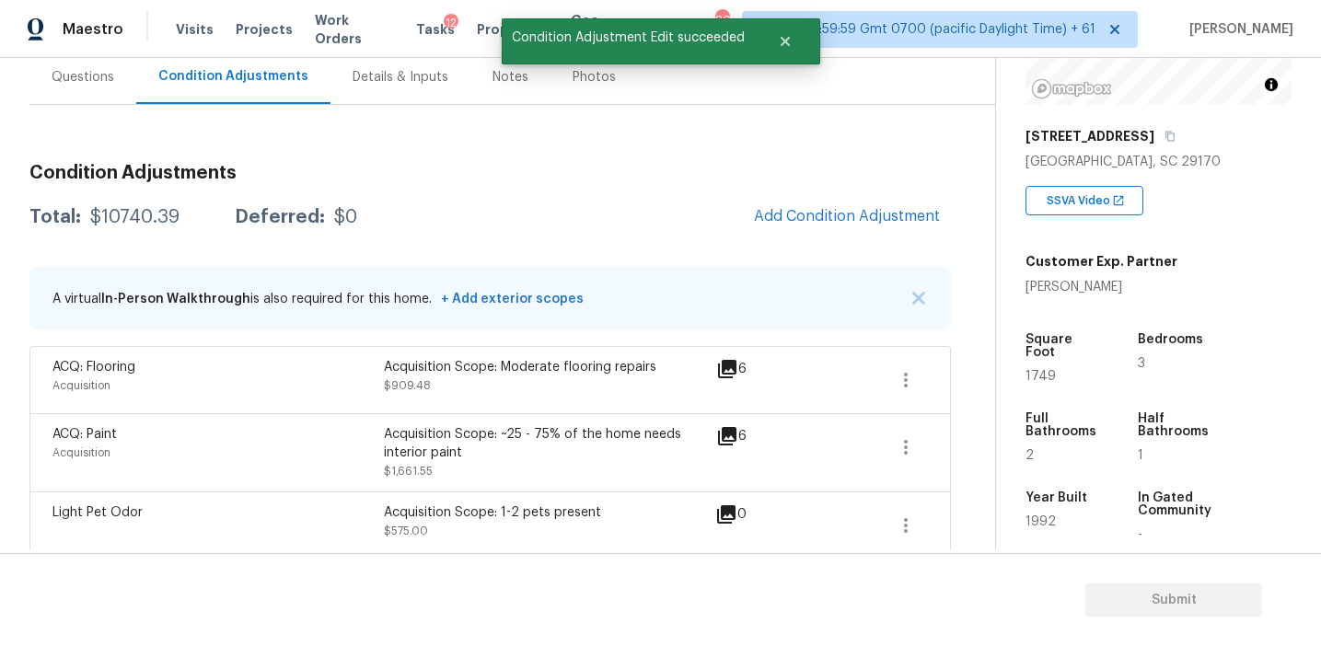
click at [145, 213] on div "$10740.39" at bounding box center [134, 217] width 89 height 18
copy div "10740.39"
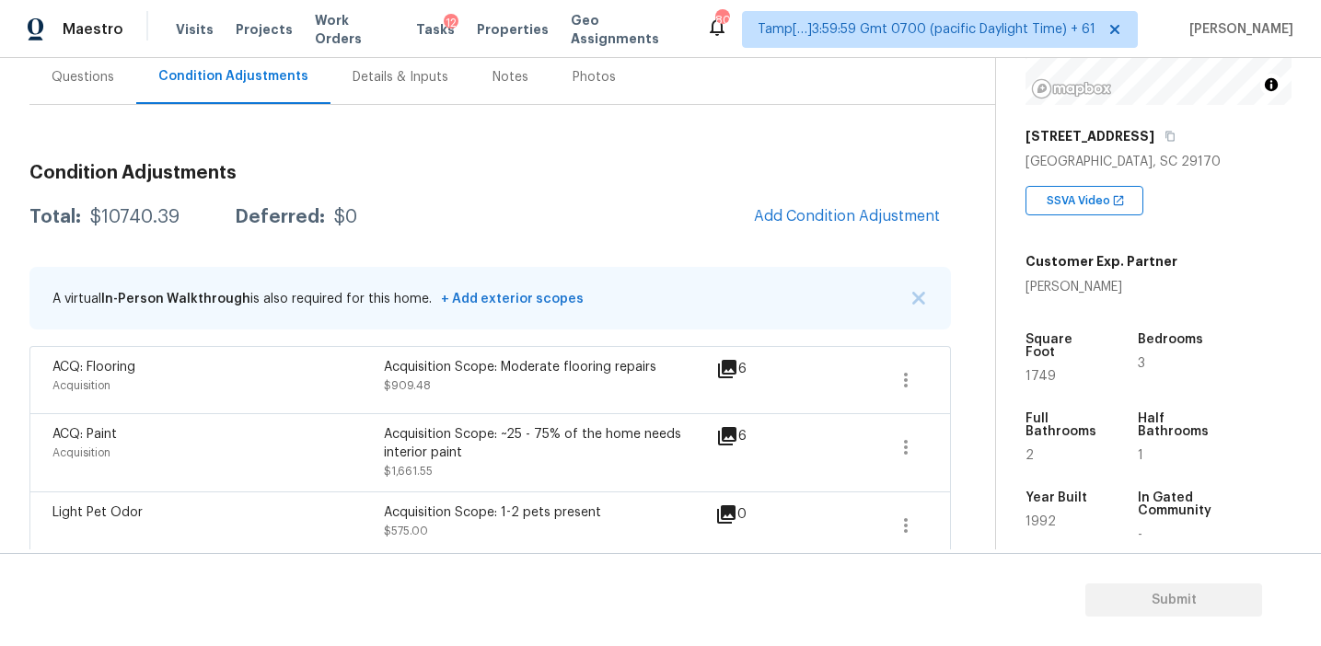
click at [396, 226] on div "Total: $10740.39 Deferred: $0 Add Condition Adjustment" at bounding box center [489, 217] width 921 height 41
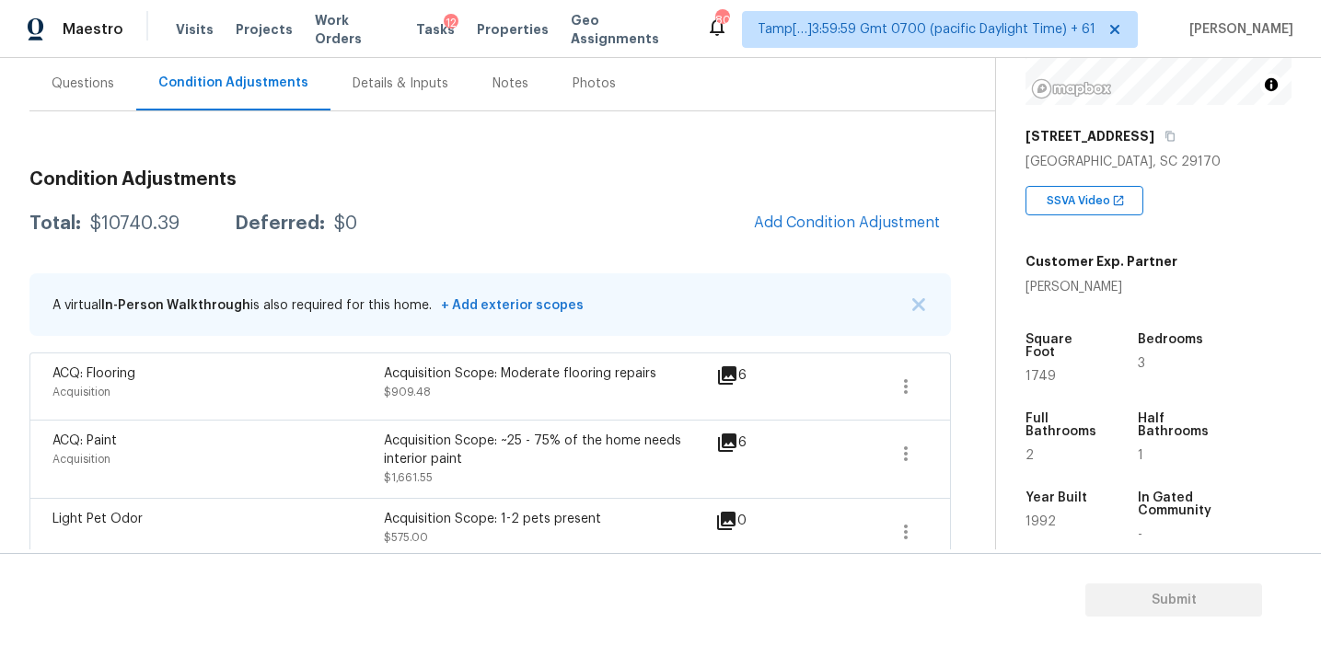
click at [100, 86] on div "Questions" at bounding box center [83, 84] width 63 height 18
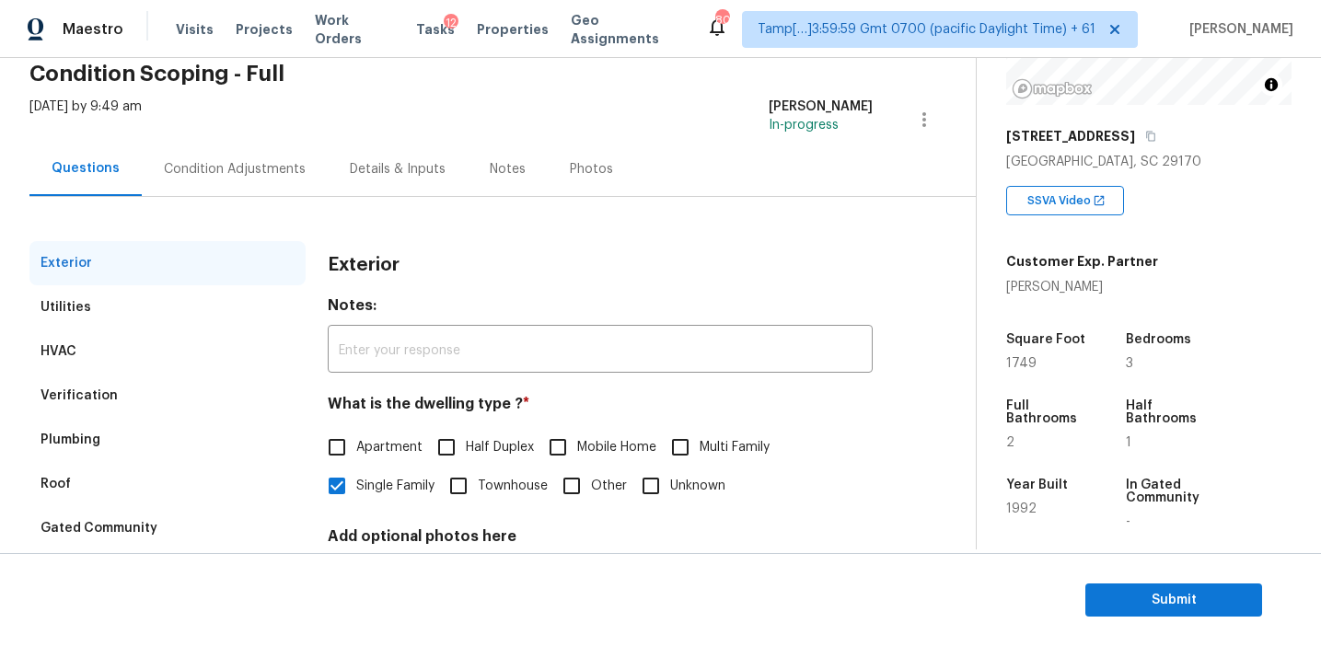
scroll to position [203, 0]
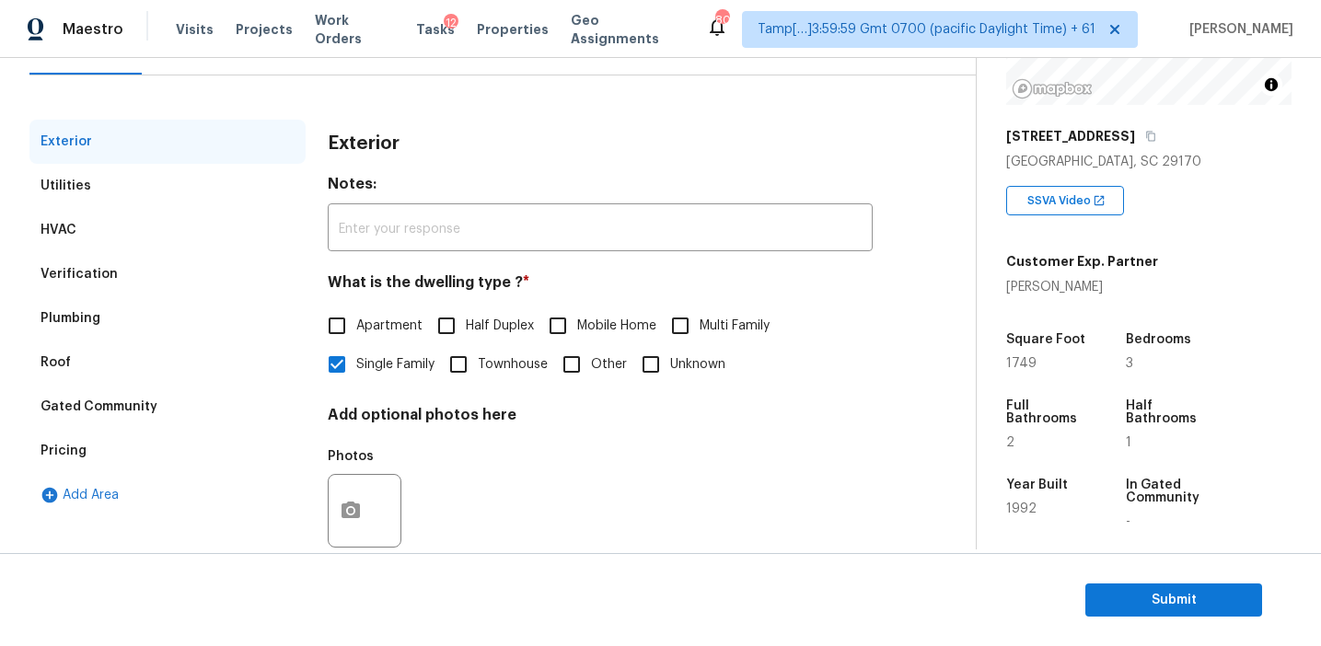
click at [132, 461] on div "Pricing" at bounding box center [167, 451] width 276 height 44
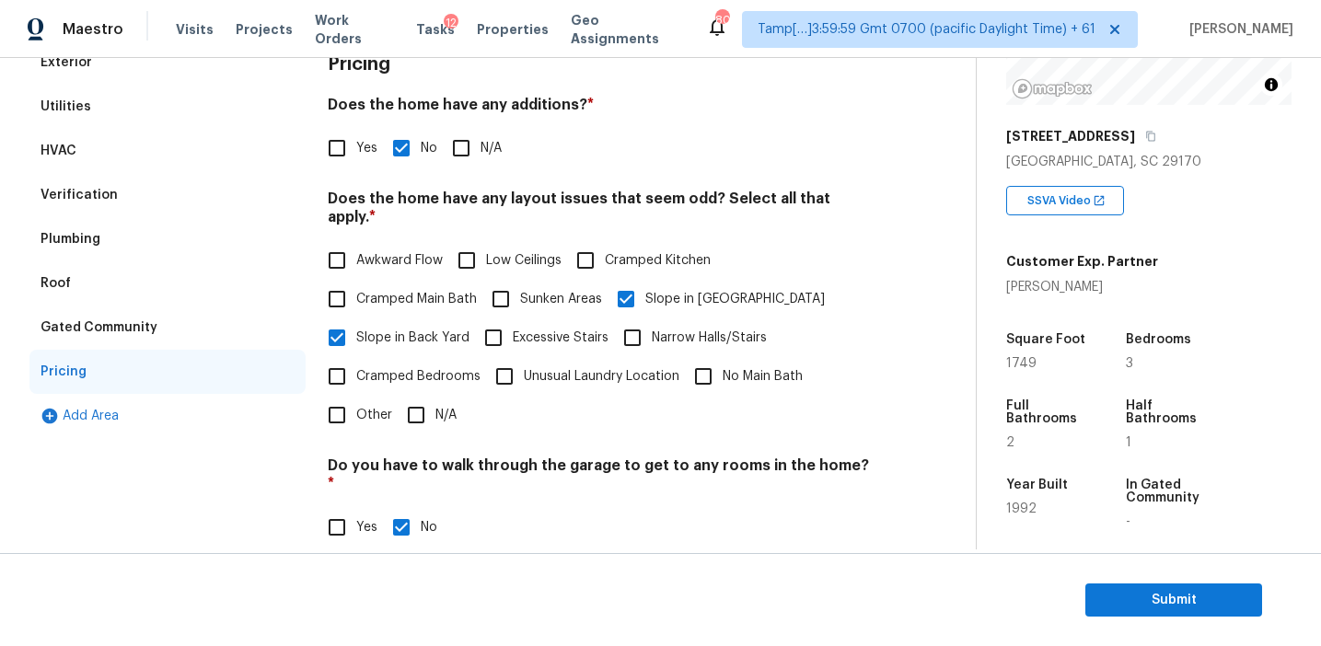
click at [168, 192] on div "Verification" at bounding box center [167, 195] width 276 height 44
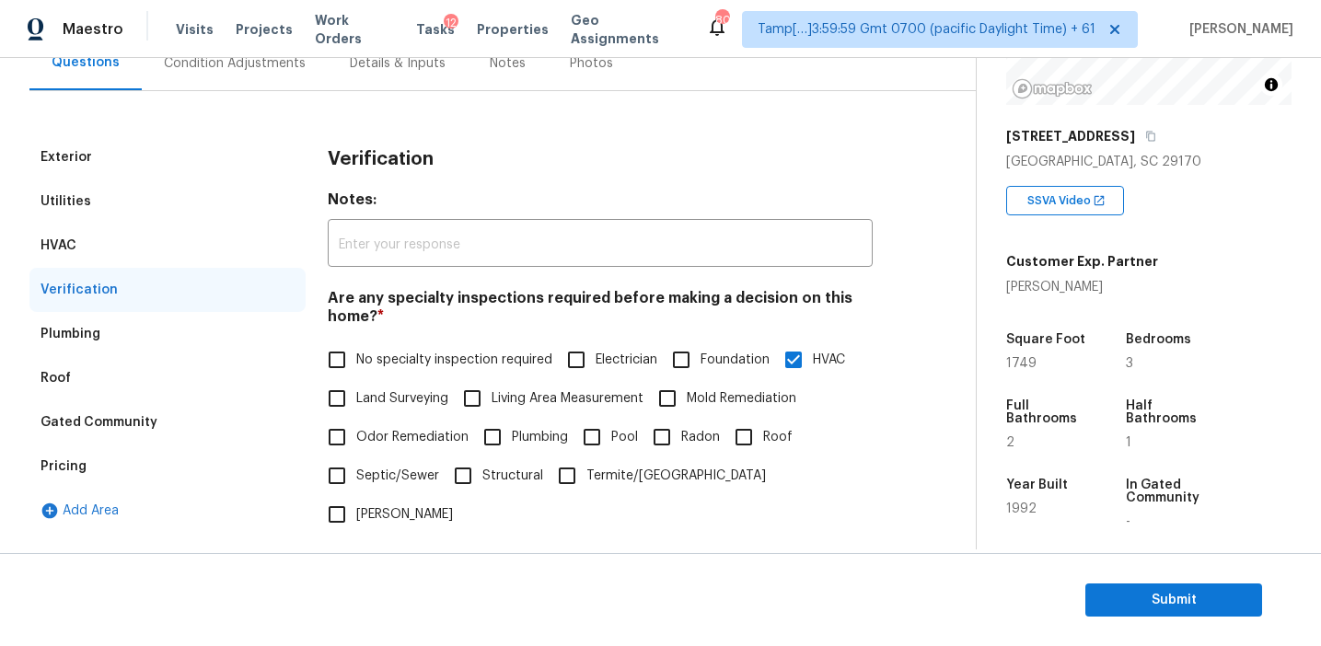
scroll to position [179, 0]
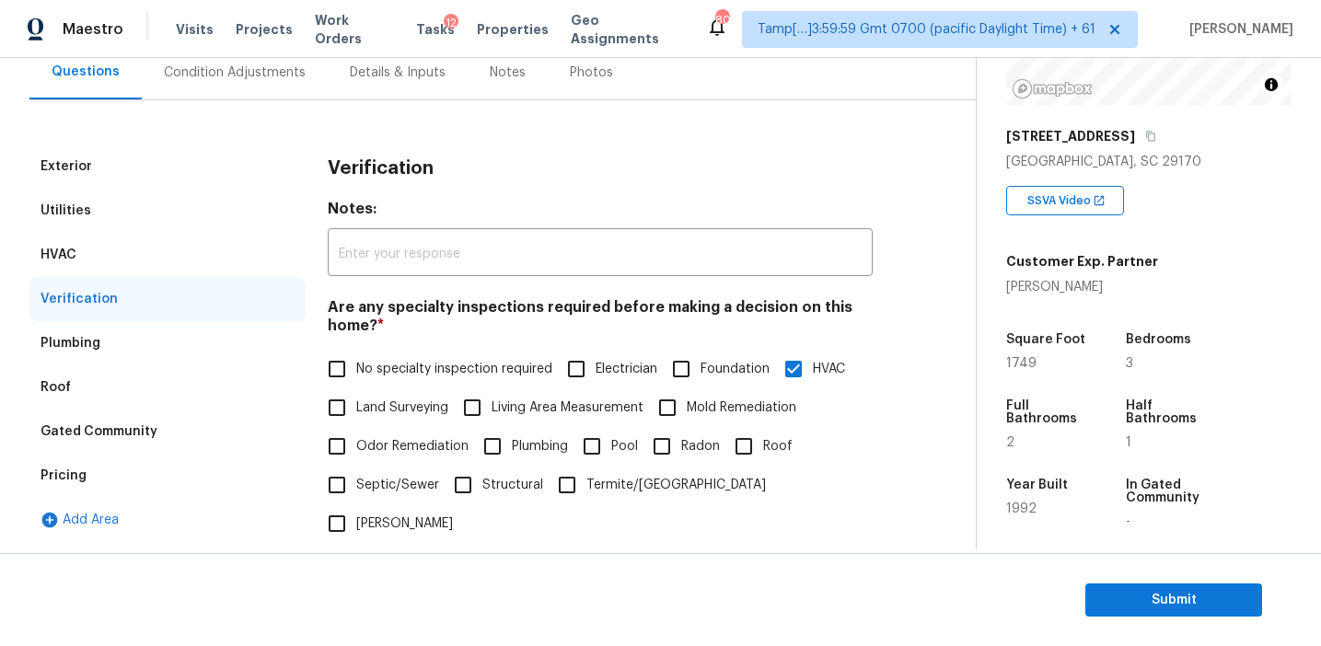
click at [266, 76] on div "Condition Adjustments" at bounding box center [235, 73] width 142 height 18
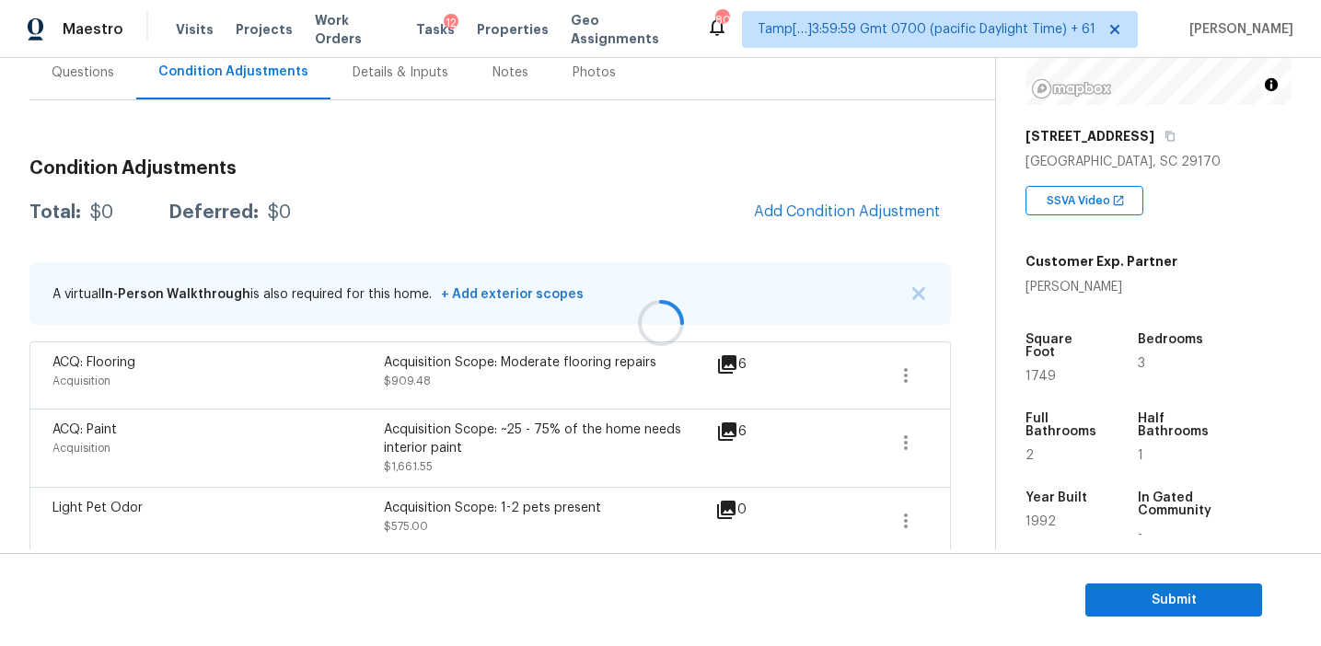
scroll to position [180, 0]
click at [98, 75] on div "Questions" at bounding box center [83, 72] width 63 height 18
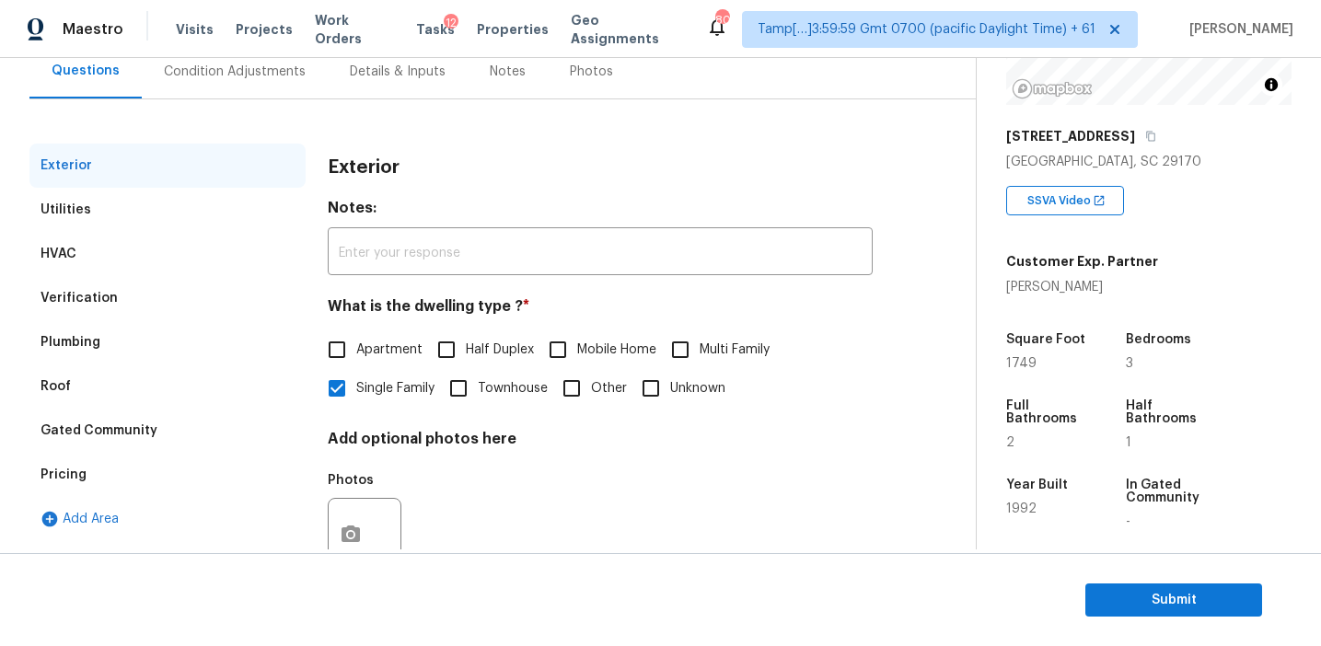
scroll to position [179, 0]
click at [131, 472] on div "Pricing" at bounding box center [167, 476] width 276 height 44
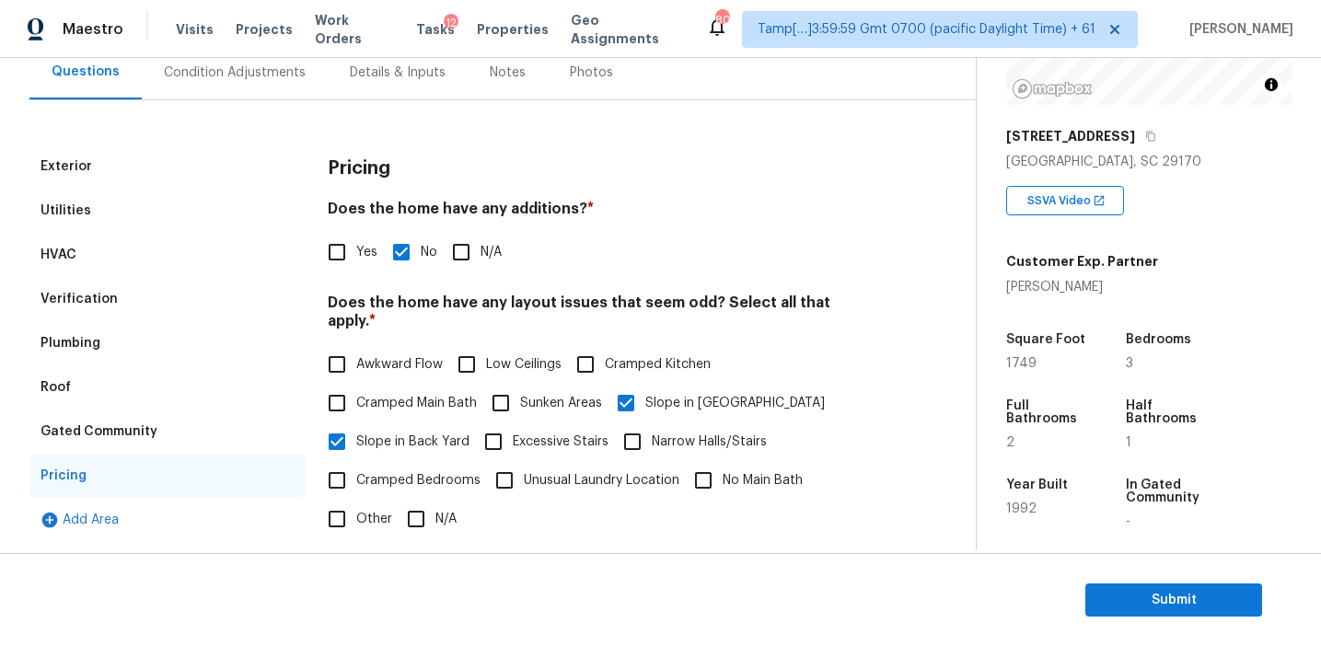
scroll to position [168, 0]
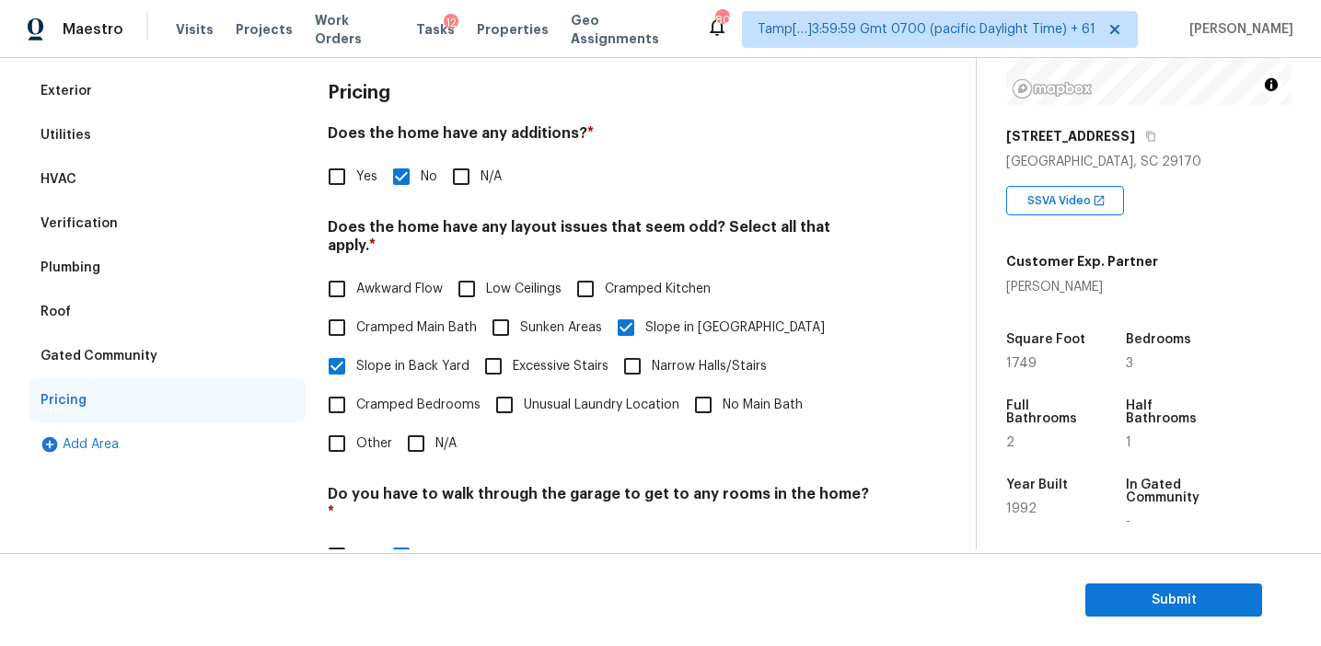
click at [156, 365] on div "Gated Community" at bounding box center [167, 356] width 276 height 44
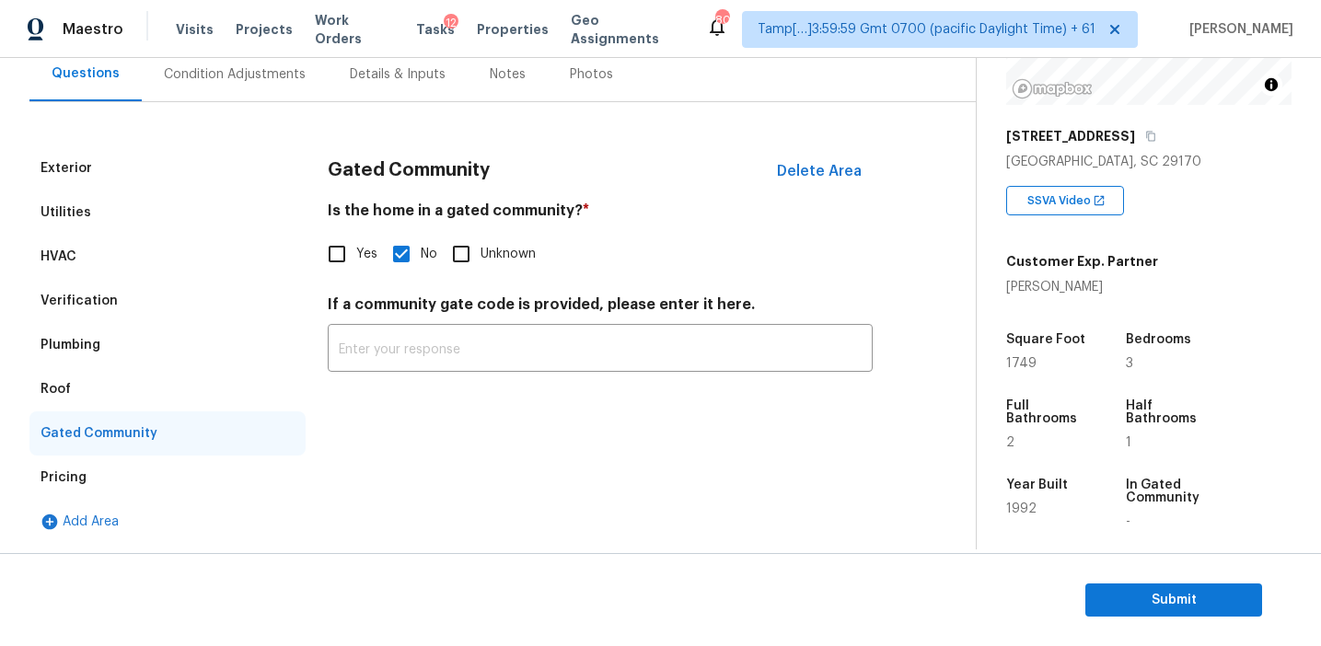
scroll to position [177, 0]
click at [84, 388] on div "Roof" at bounding box center [167, 389] width 276 height 44
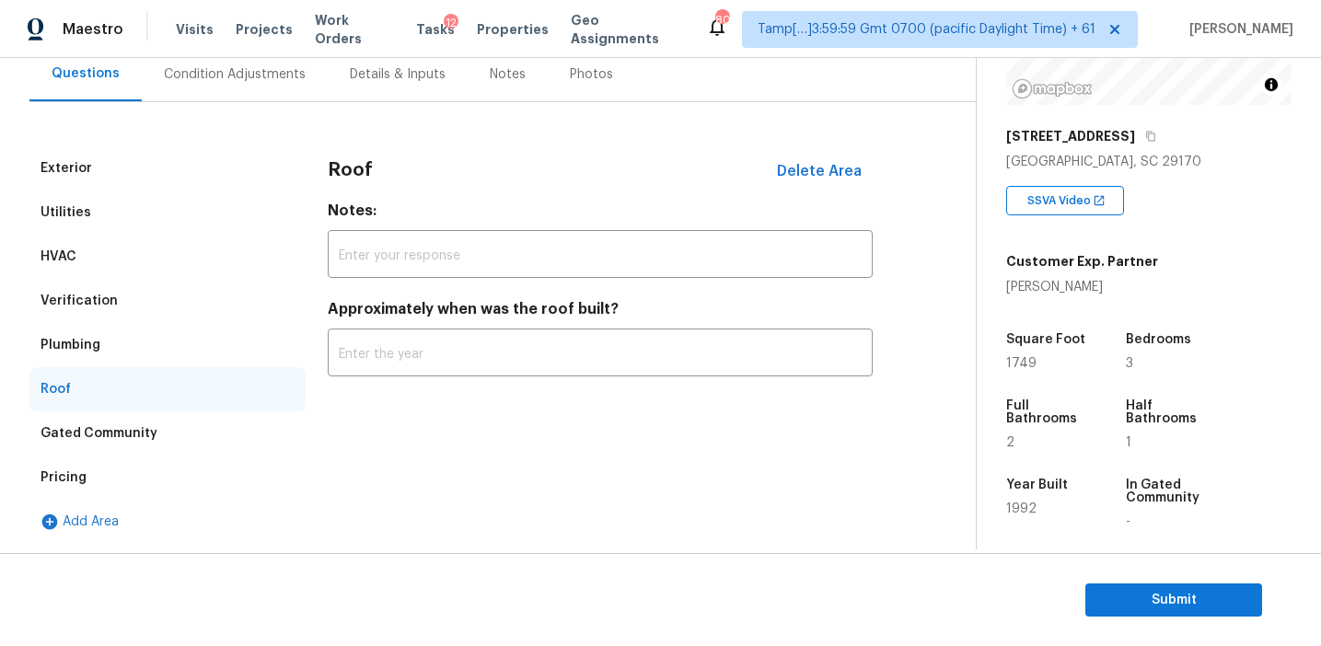
click at [87, 347] on div "Plumbing" at bounding box center [71, 345] width 60 height 18
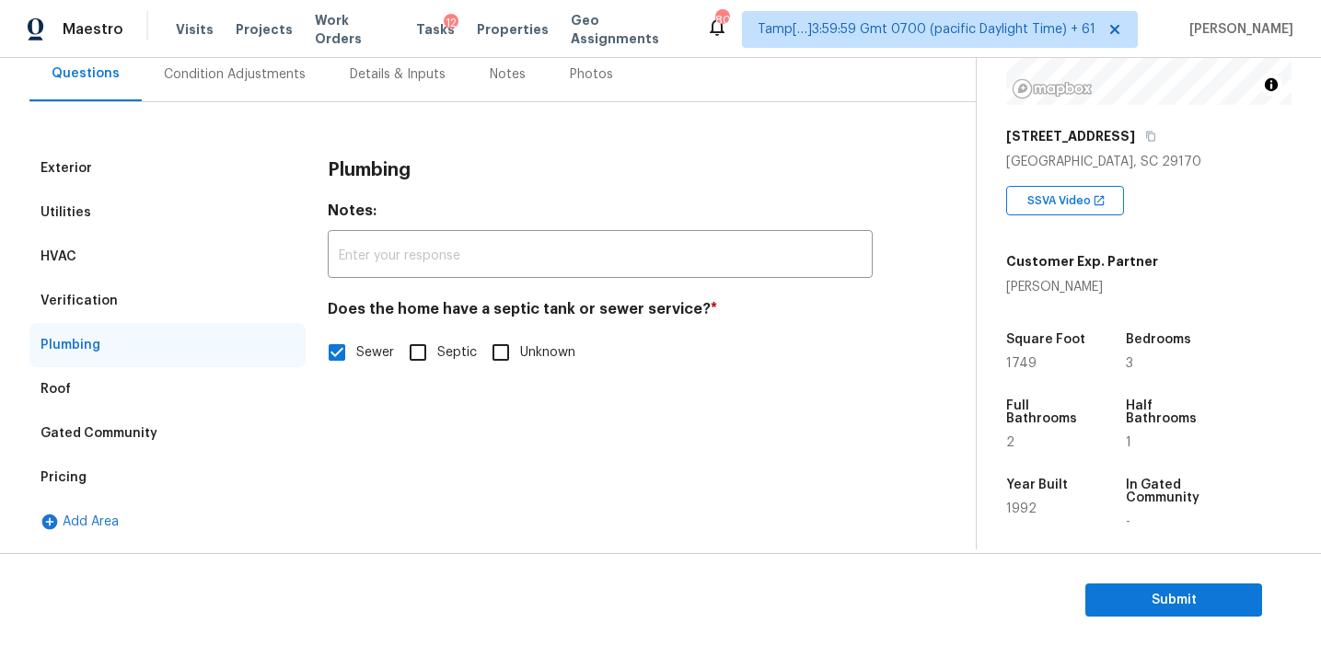
click at [206, 299] on div "Verification" at bounding box center [167, 301] width 276 height 44
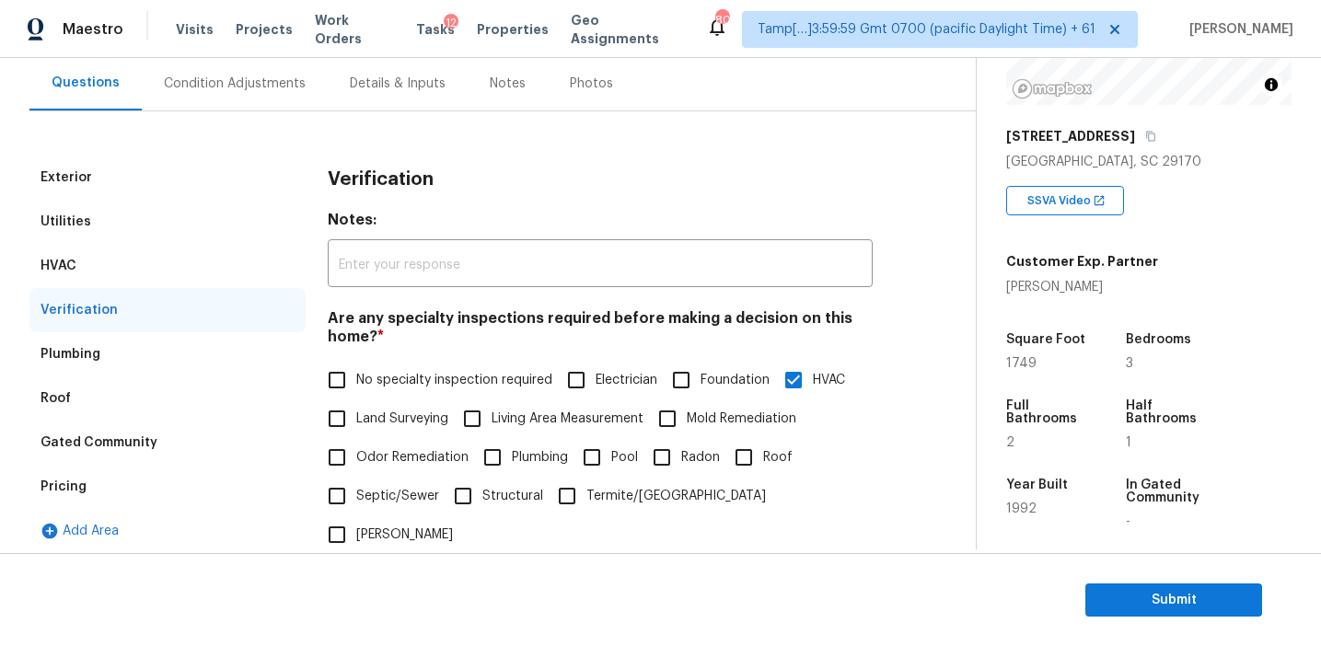
click at [187, 255] on div "HVAC" at bounding box center [167, 266] width 276 height 44
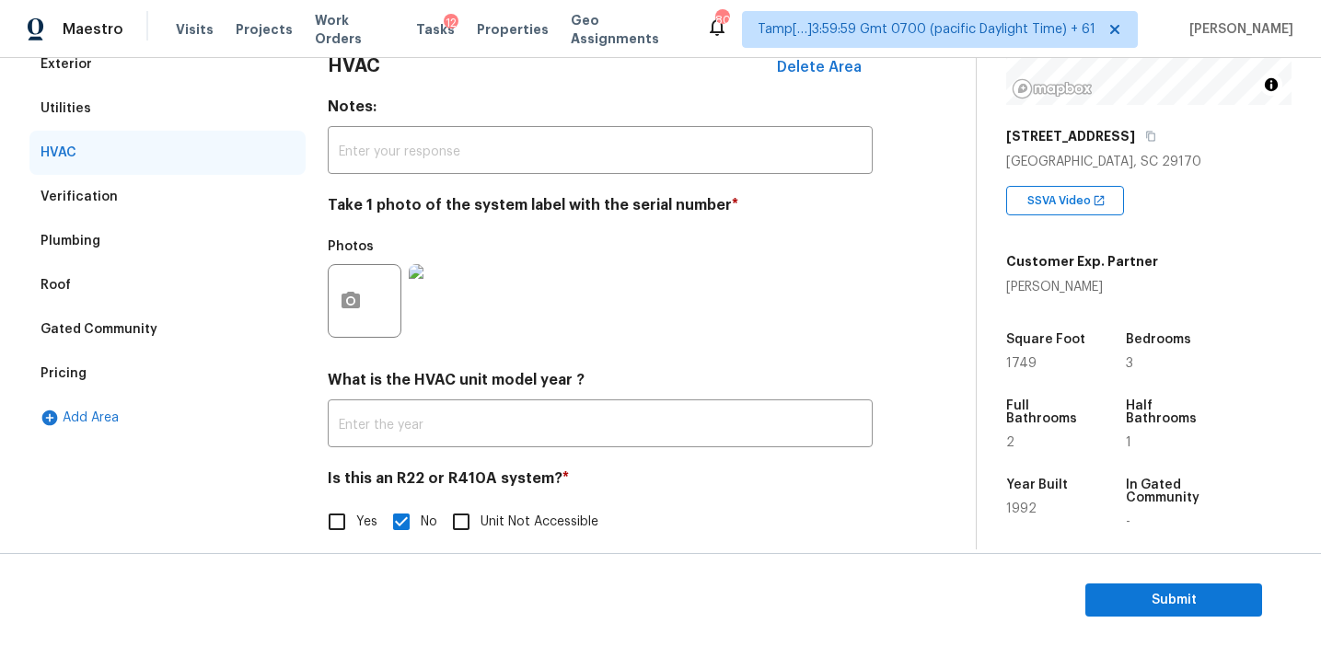
scroll to position [278, 0]
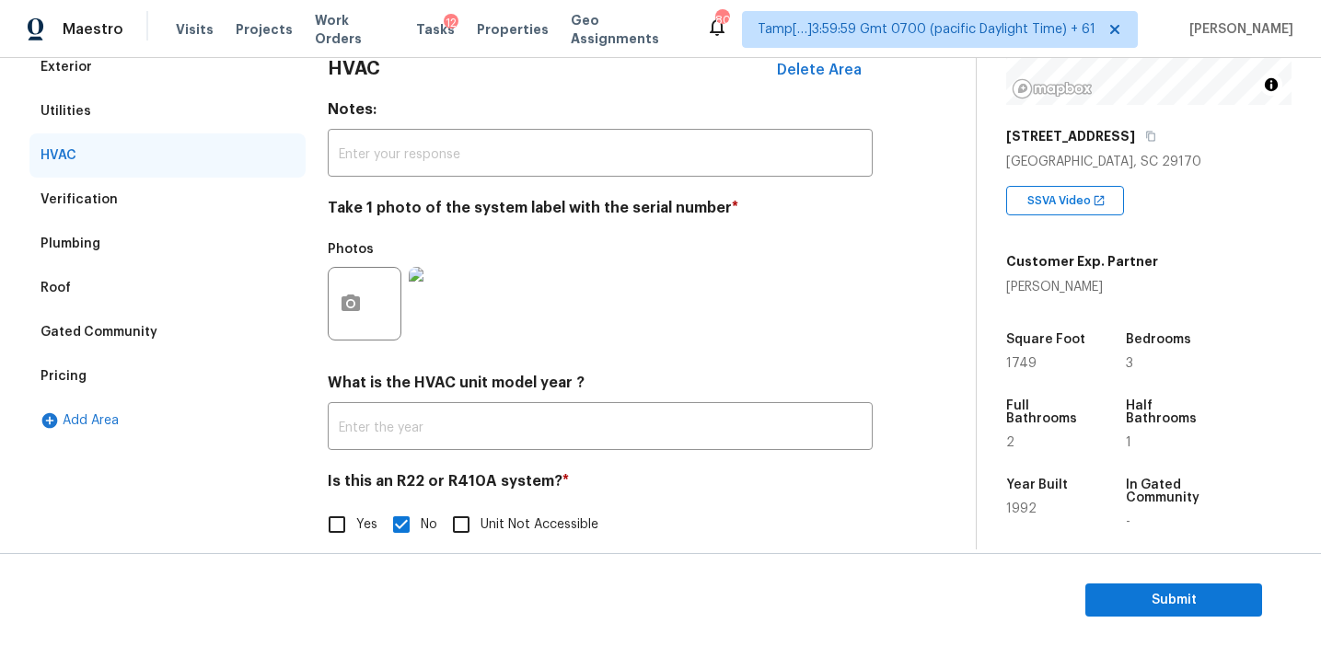
click at [181, 107] on div "Utilities" at bounding box center [167, 111] width 276 height 44
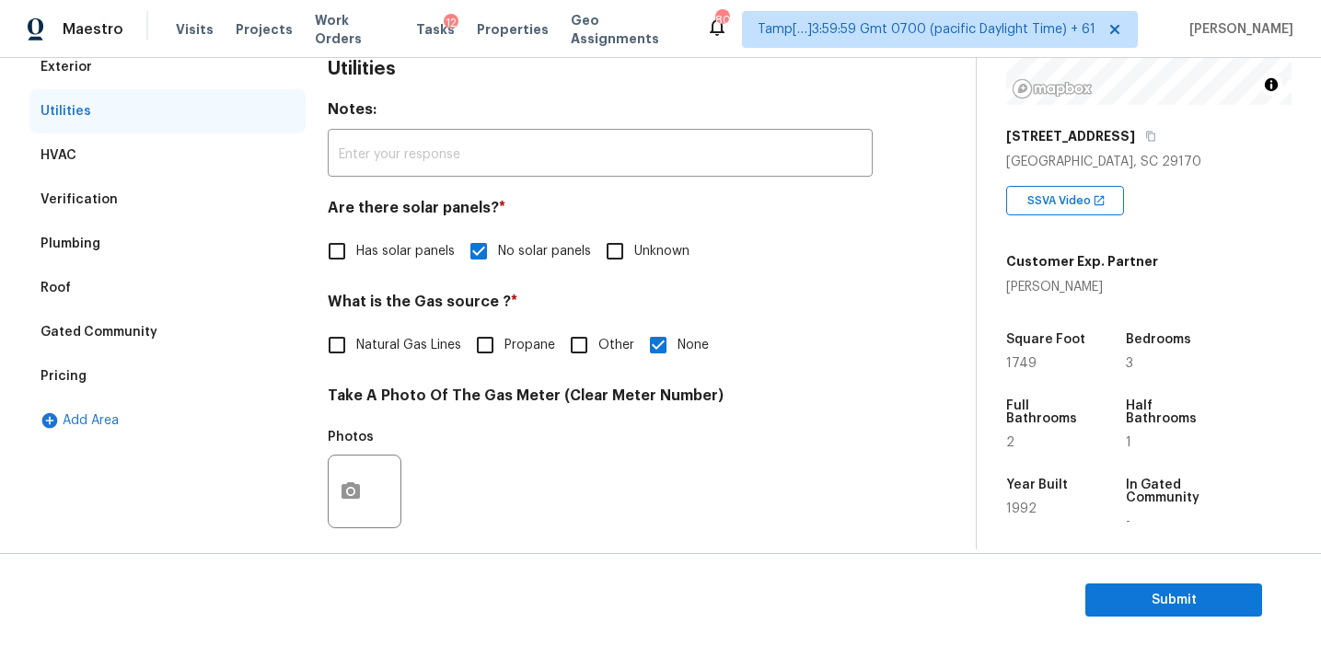
scroll to position [186, 0]
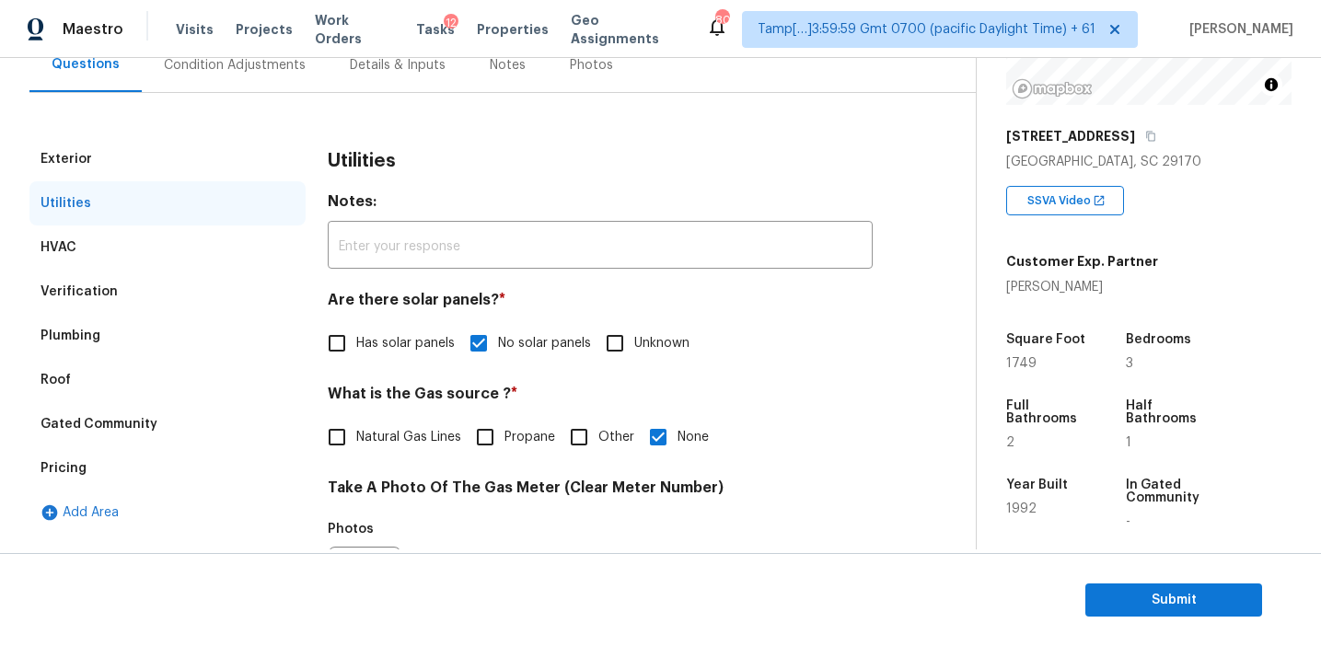
click at [167, 182] on div "Utilities" at bounding box center [167, 203] width 276 height 44
click at [166, 156] on div "Exterior" at bounding box center [167, 159] width 276 height 44
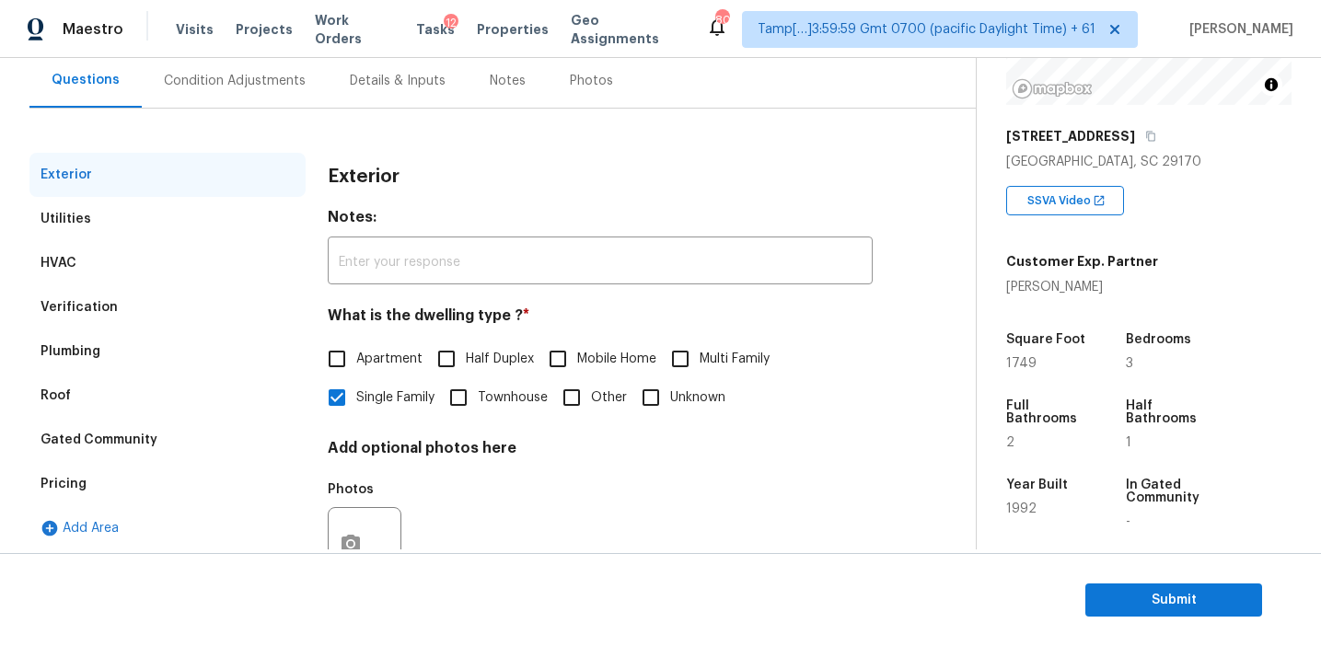
click at [258, 68] on div "Condition Adjustments" at bounding box center [235, 80] width 186 height 54
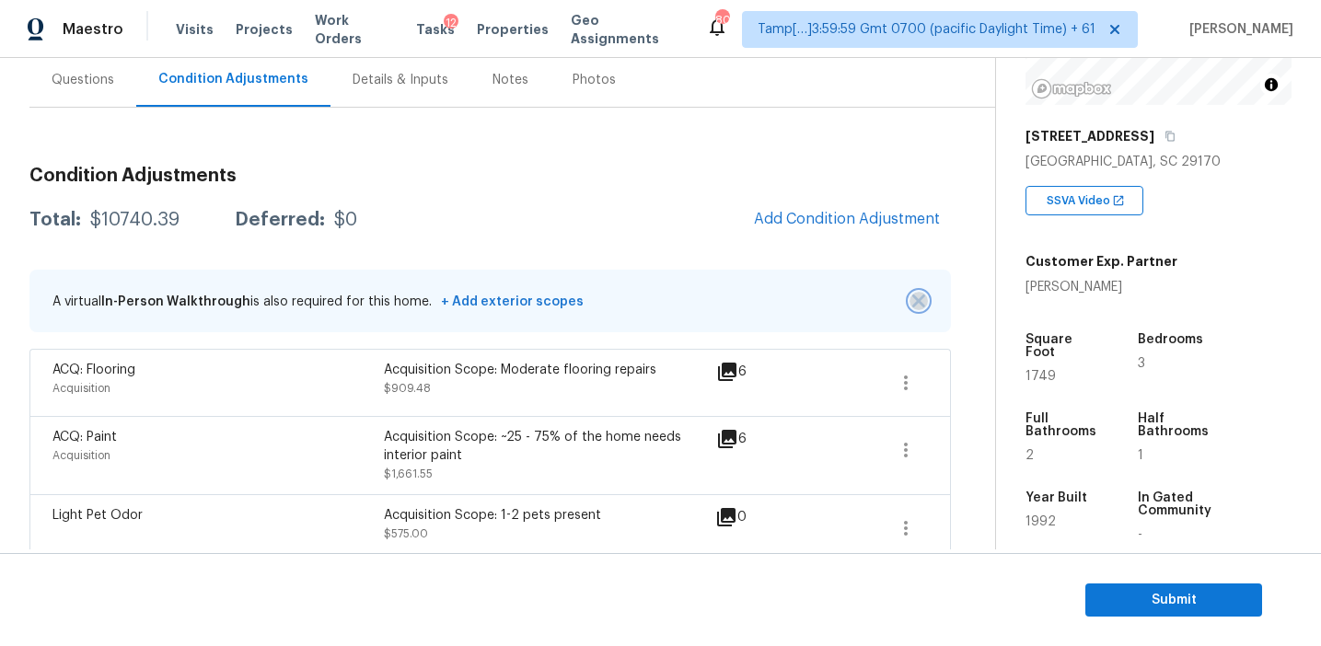
click at [913, 301] on img "button" at bounding box center [918, 301] width 13 height 13
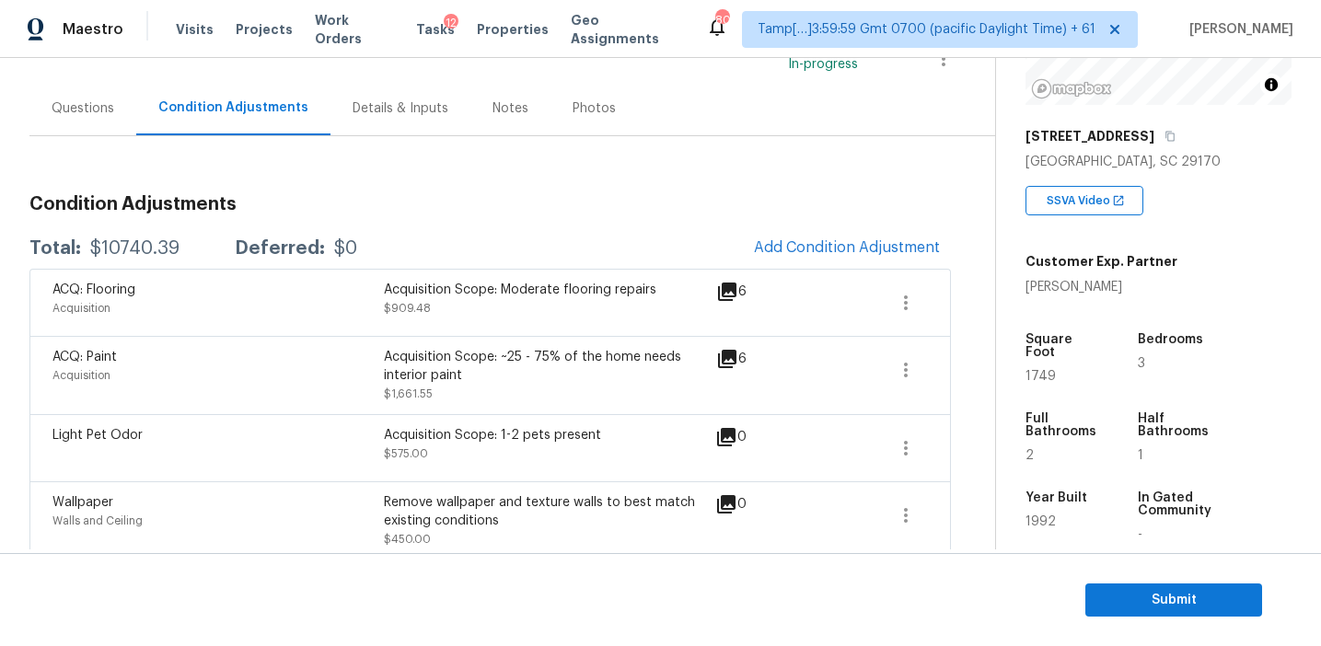
scroll to position [146, 0]
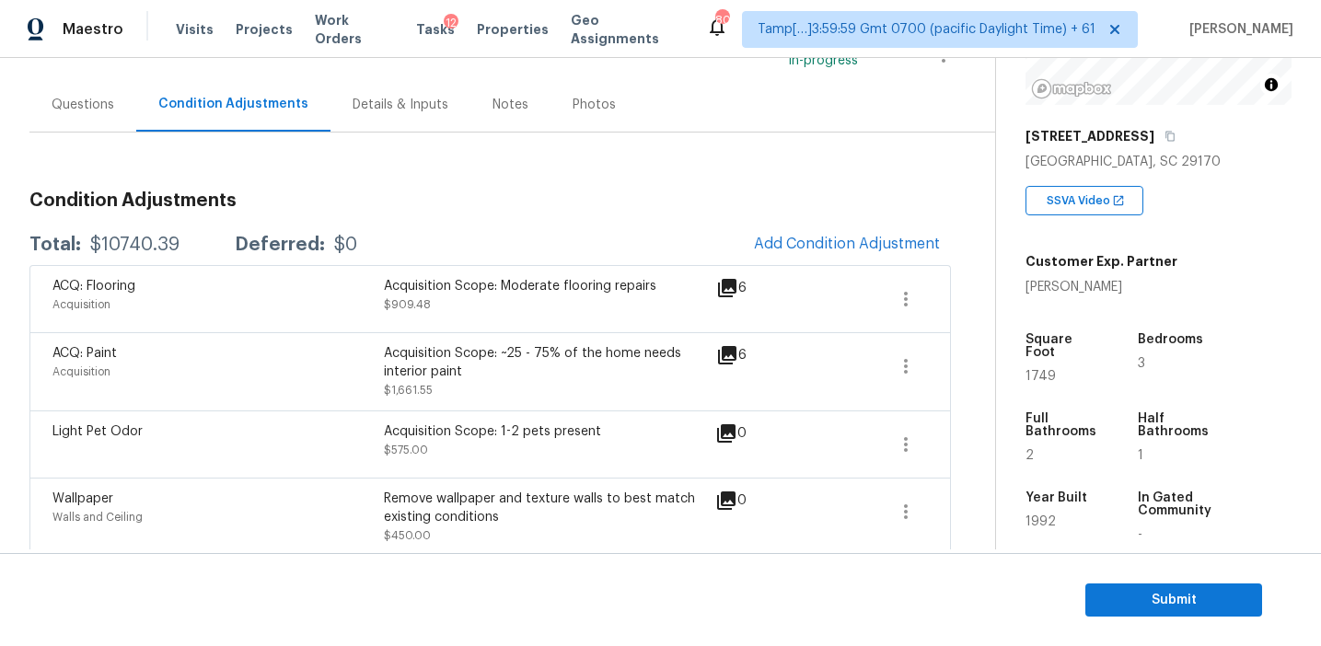
click at [1108, 596] on span "Submit" at bounding box center [1173, 600] width 147 height 23
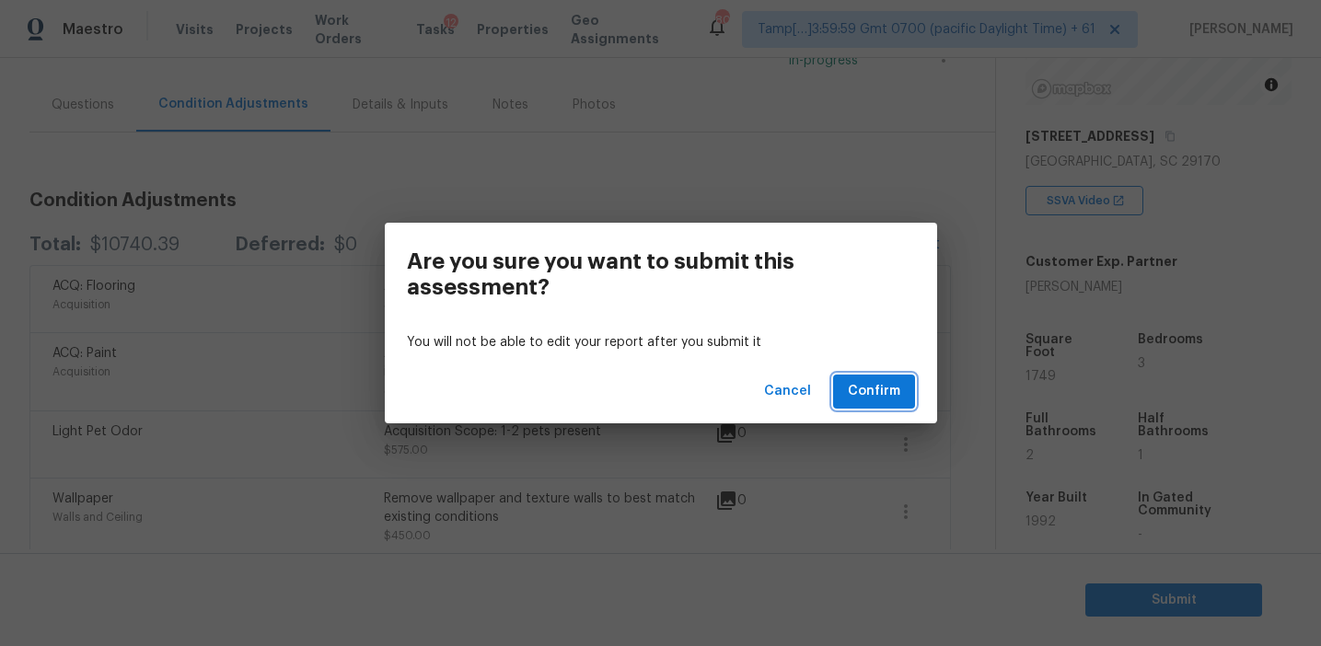
click at [866, 388] on span "Confirm" at bounding box center [874, 391] width 52 height 23
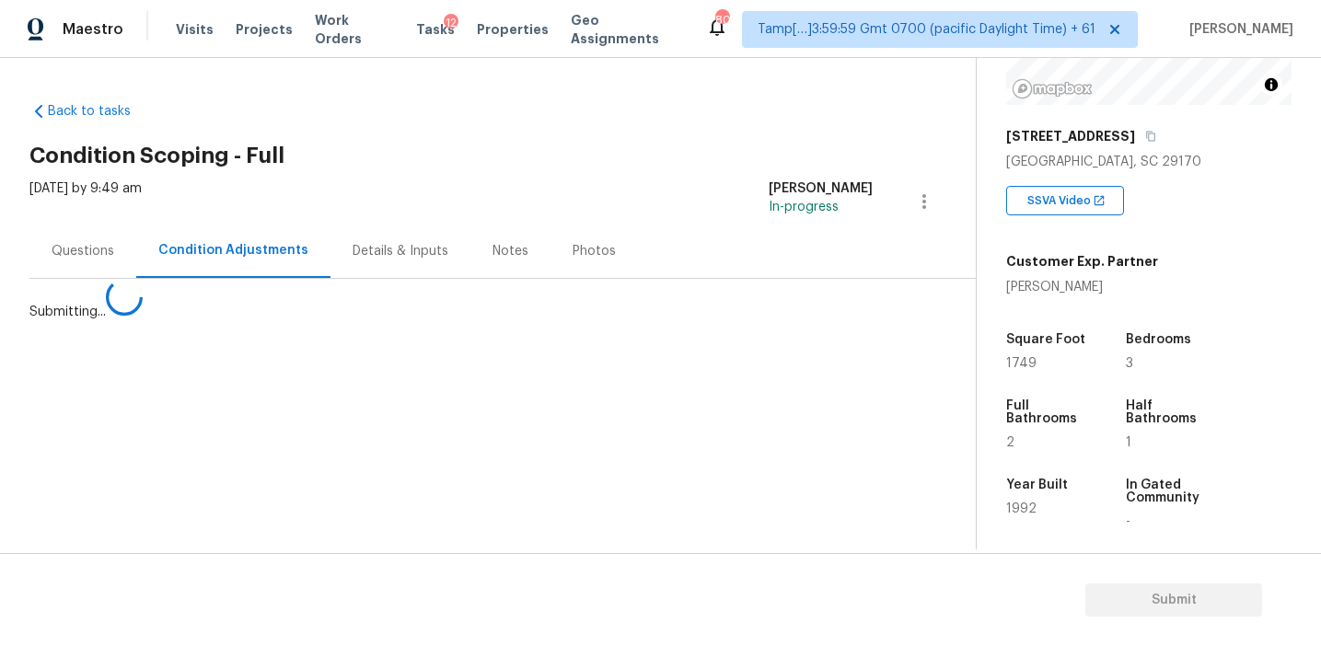
scroll to position [0, 0]
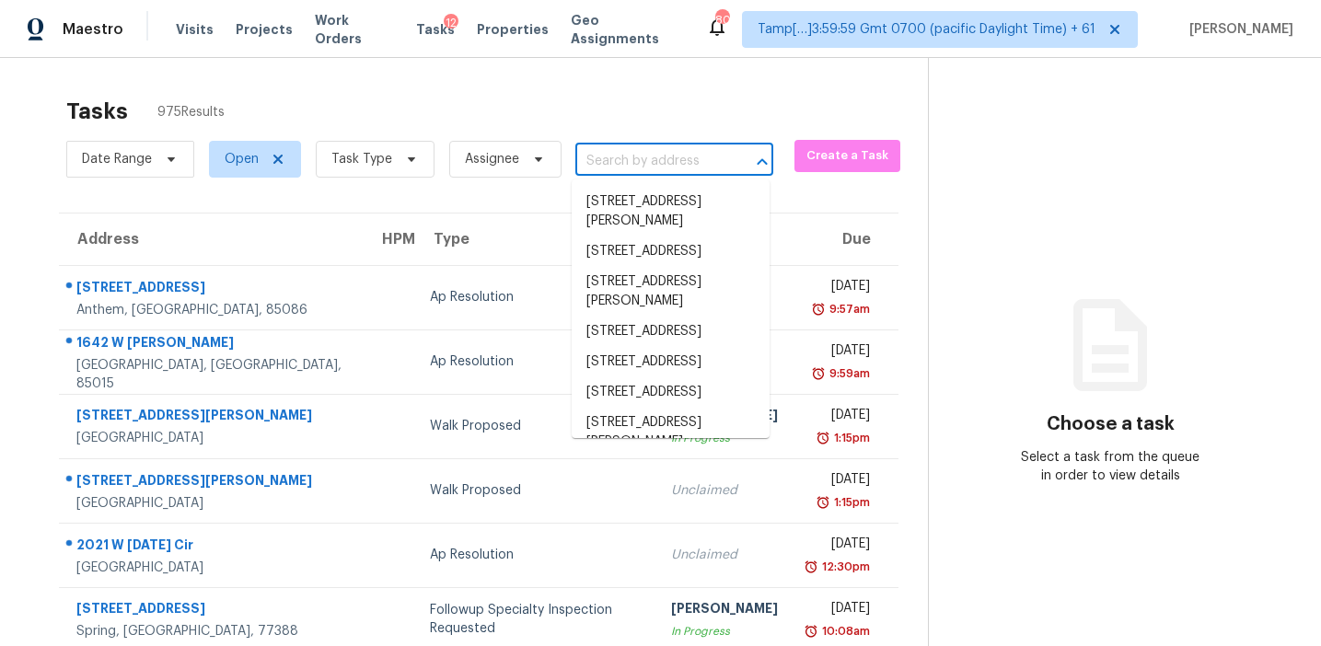
click at [610, 160] on input "text" at bounding box center [648, 161] width 146 height 29
paste input "[STREET_ADDRESS][PERSON_NAME]"
type input "[STREET_ADDRESS][PERSON_NAME]"
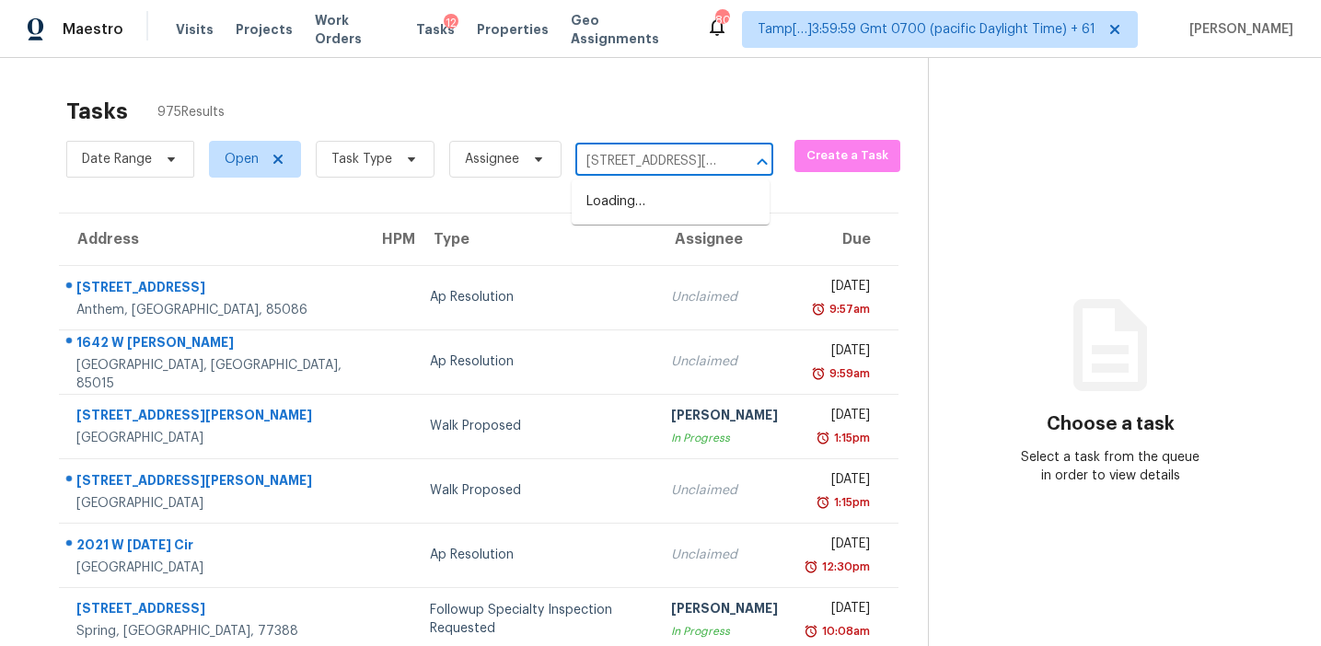
scroll to position [0, 111]
click at [625, 213] on li "[STREET_ADDRESS]" at bounding box center [671, 202] width 198 height 30
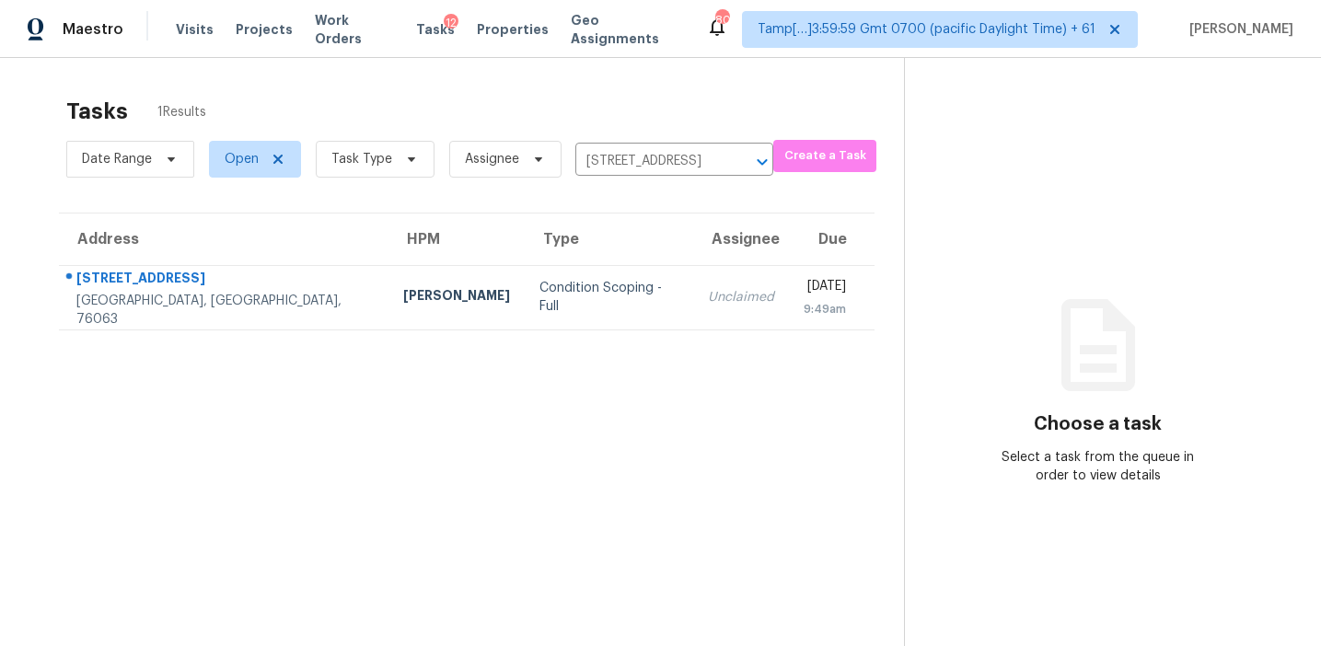
click at [693, 278] on td "Unclaimed" at bounding box center [741, 297] width 96 height 64
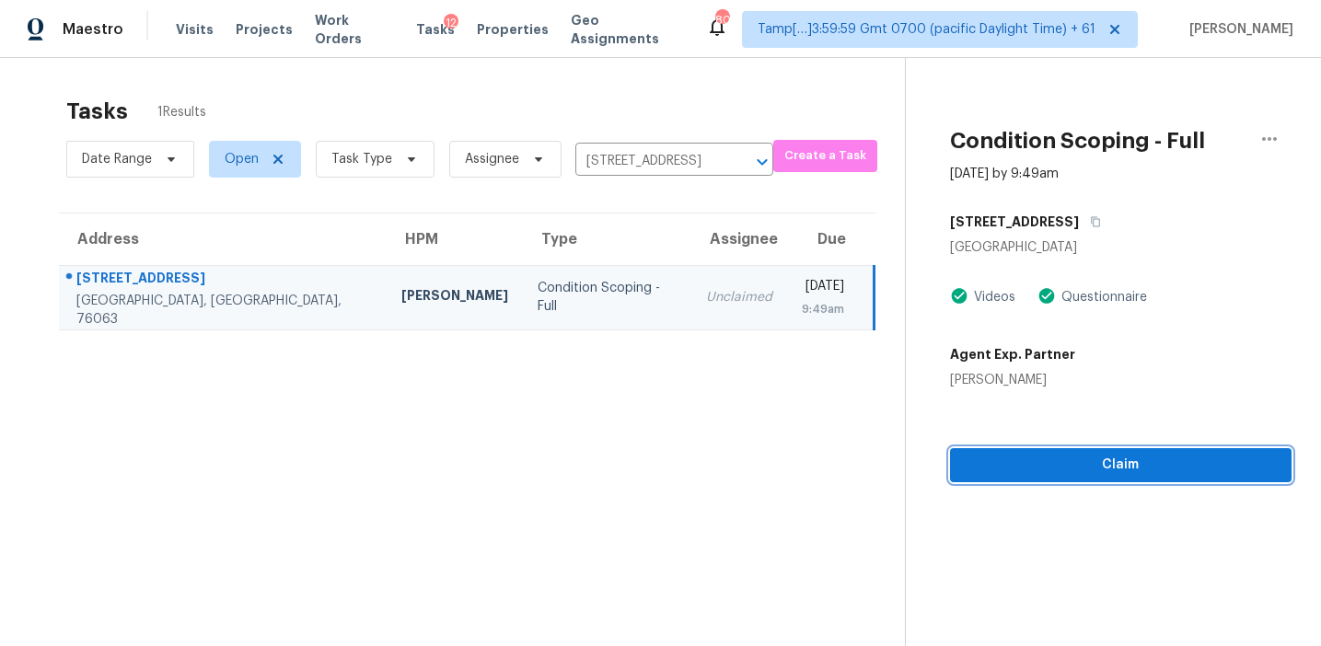
click at [1013, 464] on span "Claim" at bounding box center [1121, 465] width 312 height 23
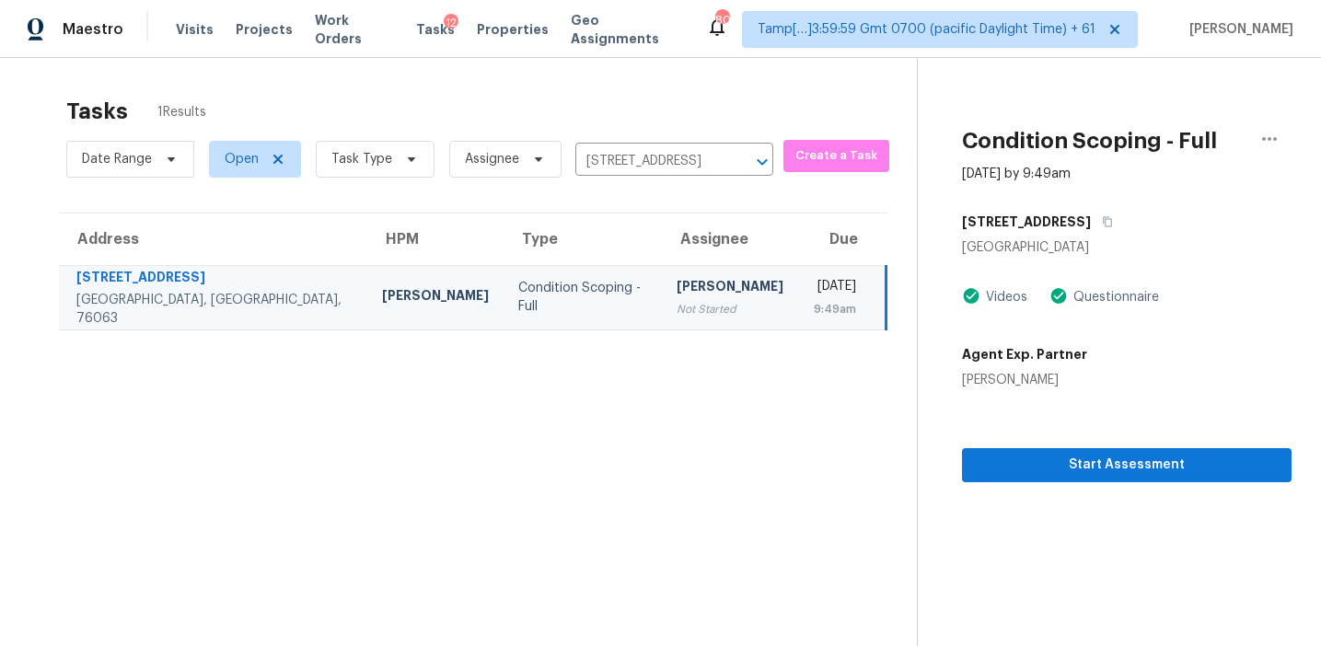
click at [473, 428] on section "Tasks 1 Results Date Range Open Task Type Assignee [STREET_ADDRESS] ​ Create a …" at bounding box center [472, 395] width 887 height 617
click at [873, 404] on section "Tasks 1 Results Date Range Open Task Type Assignee [STREET_ADDRESS] ​ Create a …" at bounding box center [472, 395] width 887 height 617
